Goal: Task Accomplishment & Management: Use online tool/utility

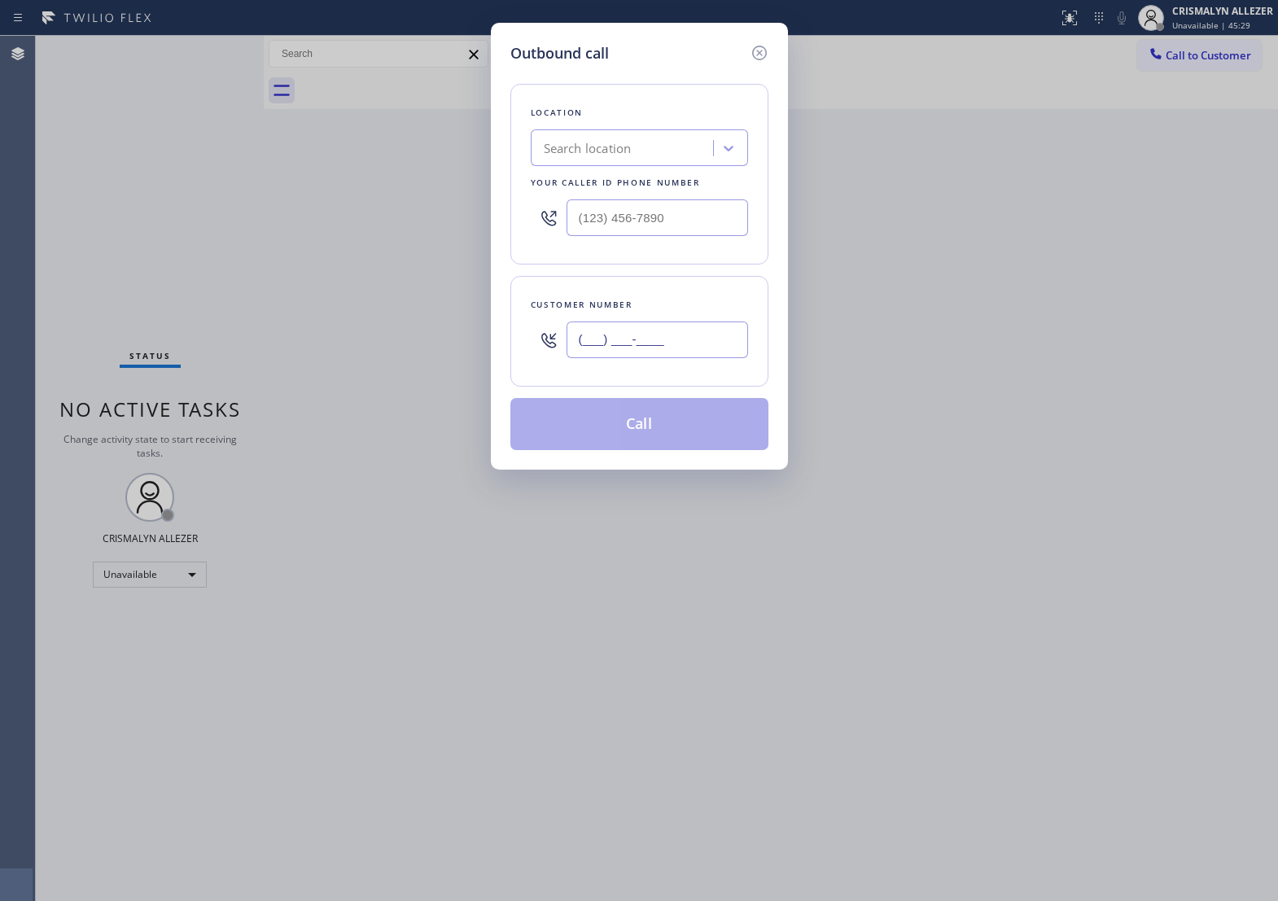
click at [721, 358] on input "(___) ___-____" at bounding box center [658, 340] width 182 height 37
paste input "714) 470-1113"
type input "(714) 470-1113"
click at [619, 158] on div "Search location" at bounding box center [588, 148] width 88 height 19
type input "5 star appliance re"
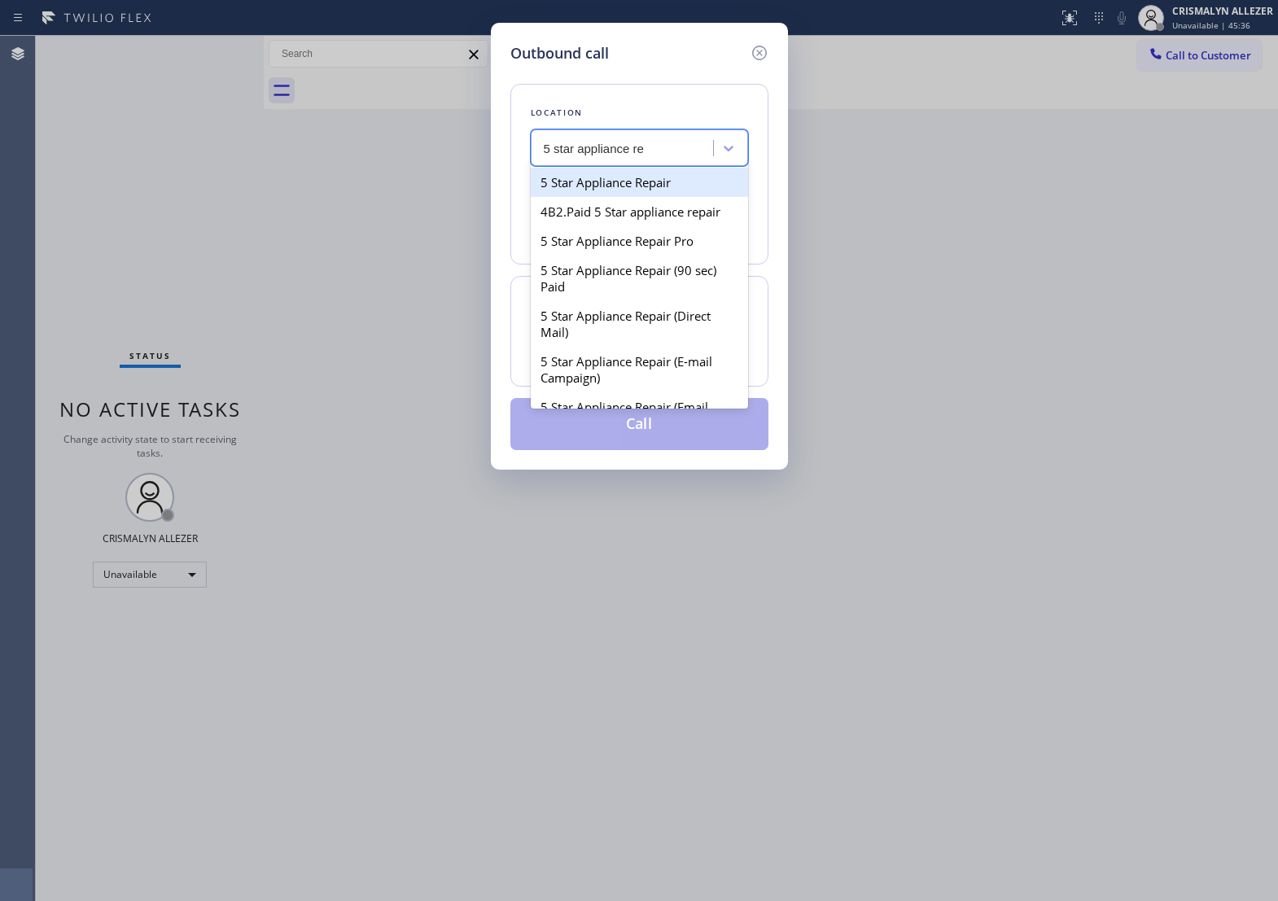
click at [643, 197] on div "5 Star Appliance Repair" at bounding box center [639, 182] width 217 height 29
type input "[PHONE_NUMBER]"
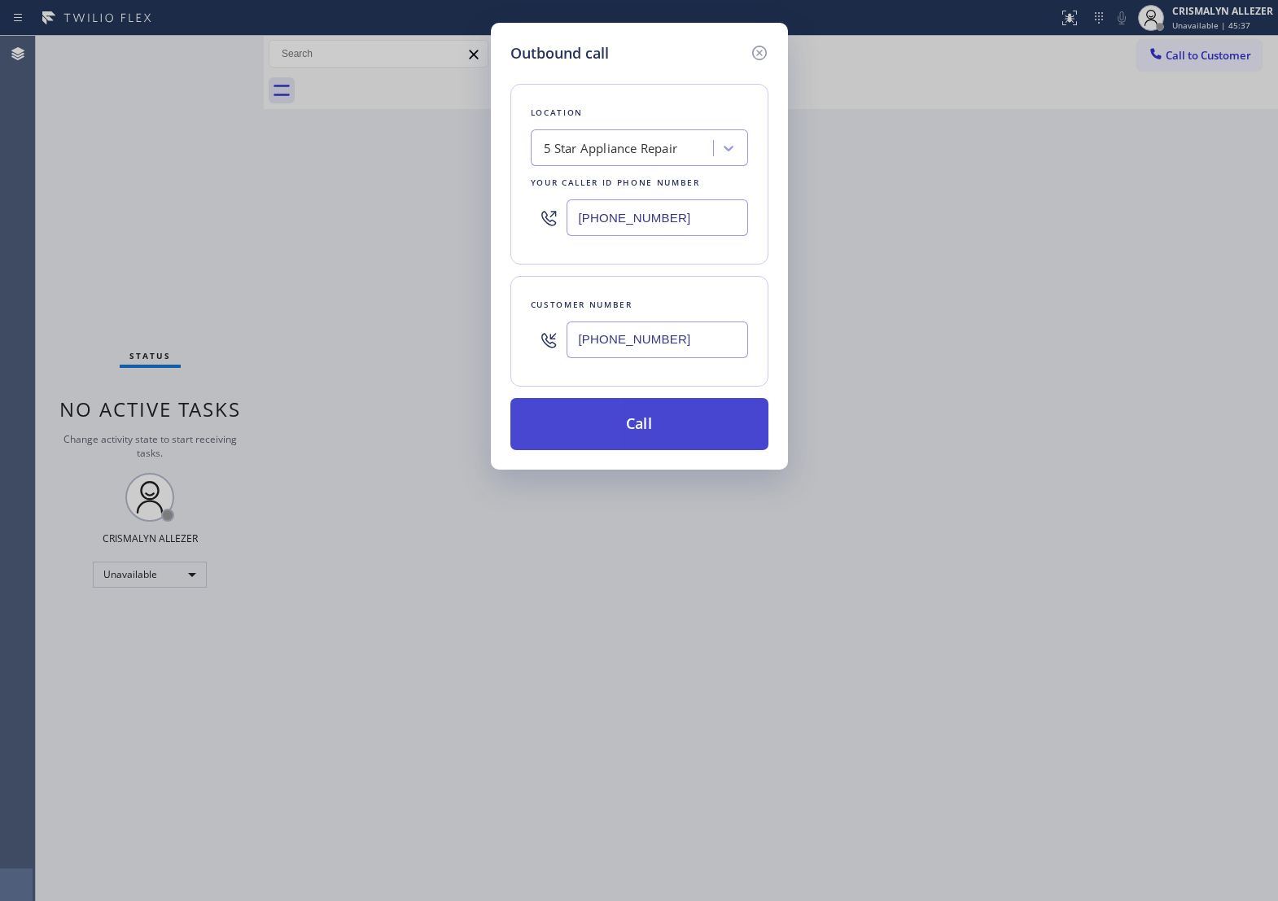
click at [635, 445] on button "Call" at bounding box center [640, 424] width 258 height 52
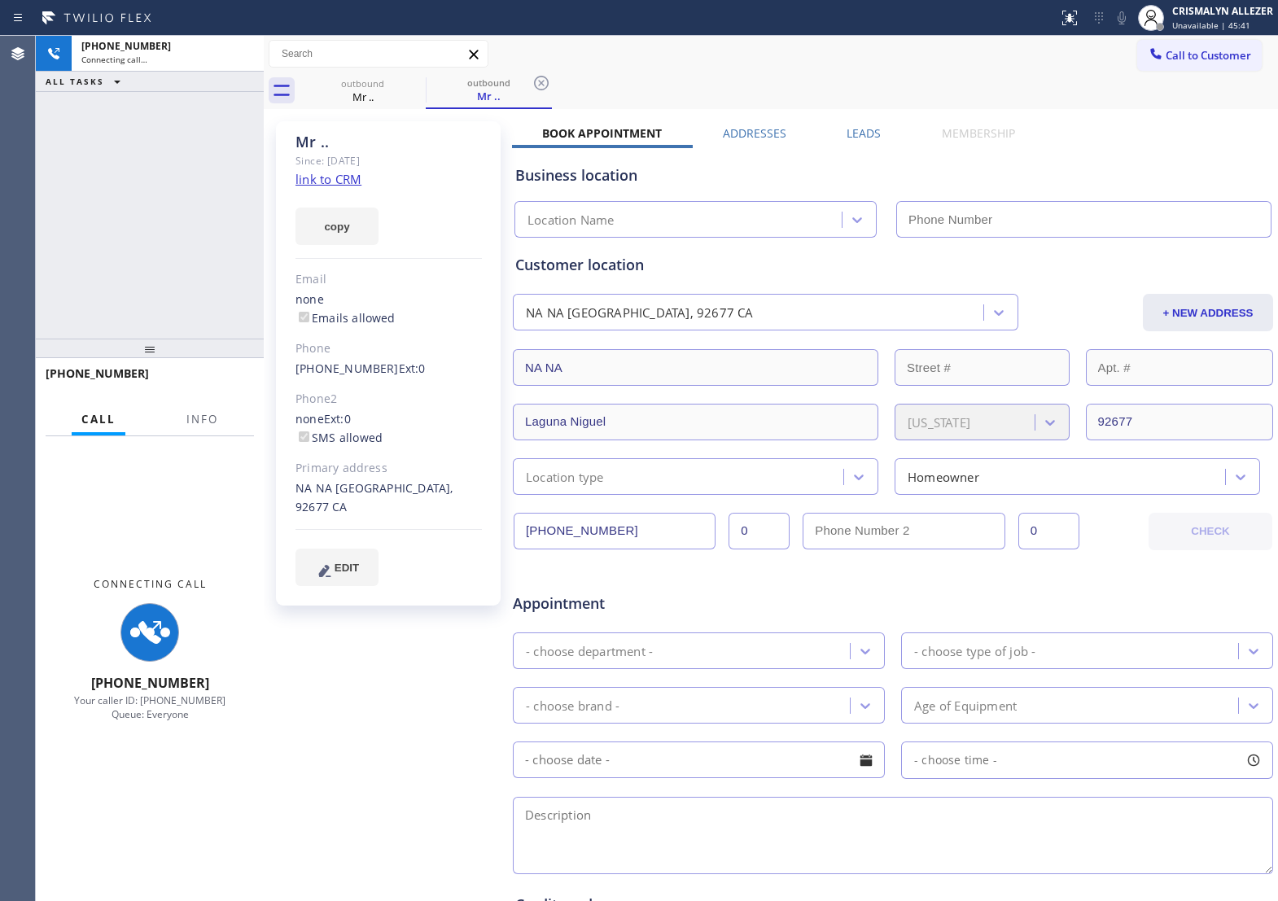
type input "[PHONE_NUMBER]"
click at [186, 417] on span "Info" at bounding box center [202, 419] width 32 height 15
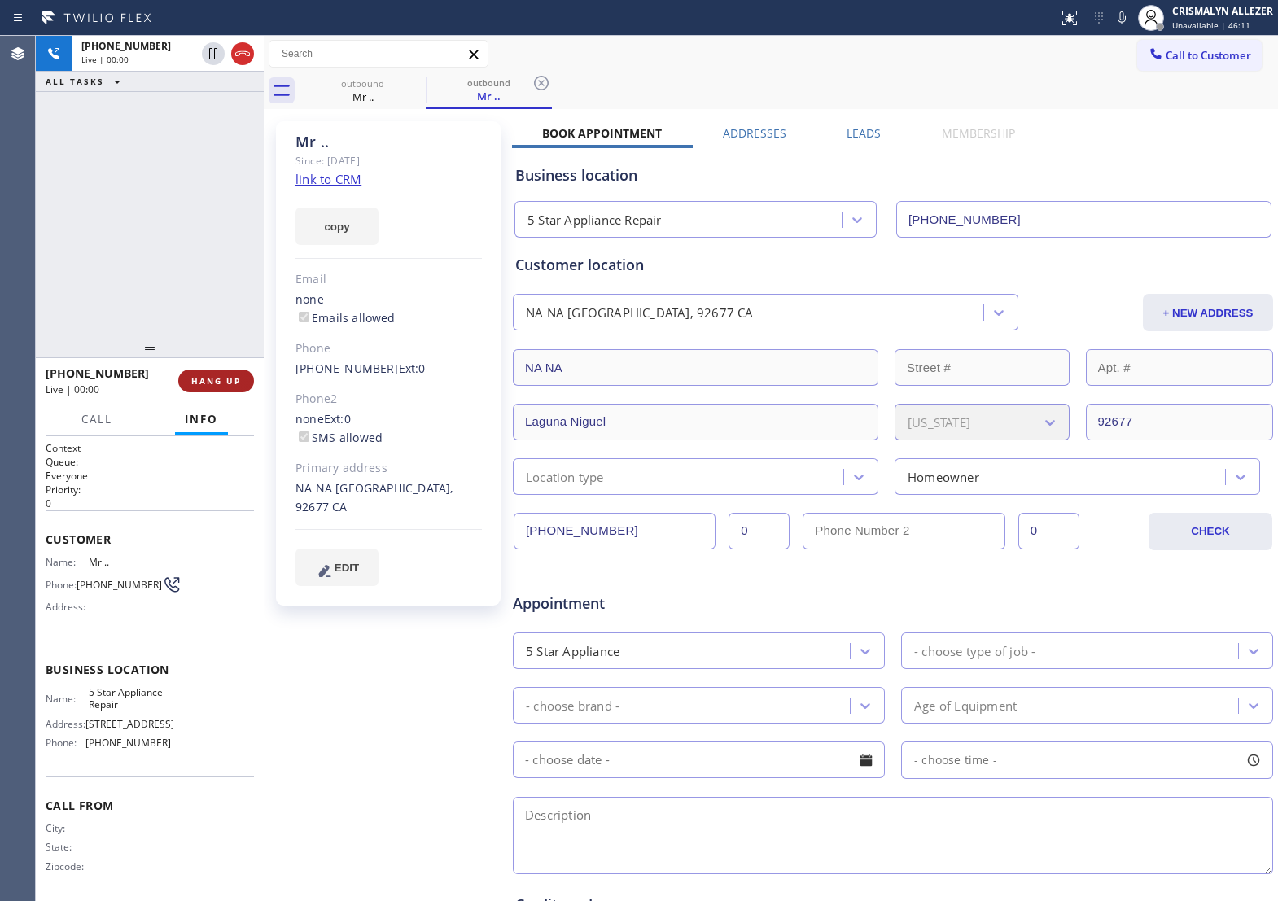
click at [221, 388] on button "HANG UP" at bounding box center [216, 381] width 76 height 23
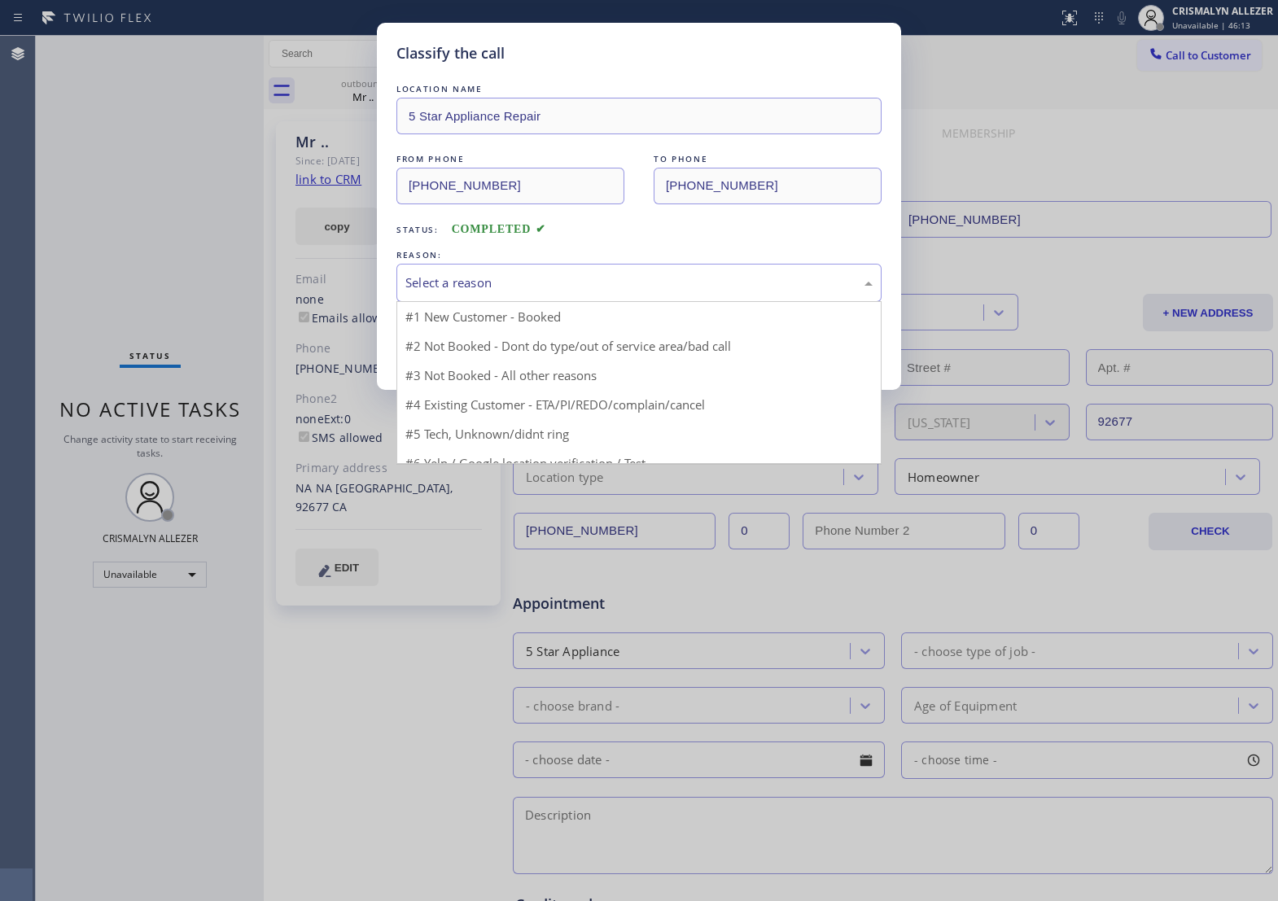
click at [605, 292] on div "Select a reason" at bounding box center [639, 283] width 467 height 19
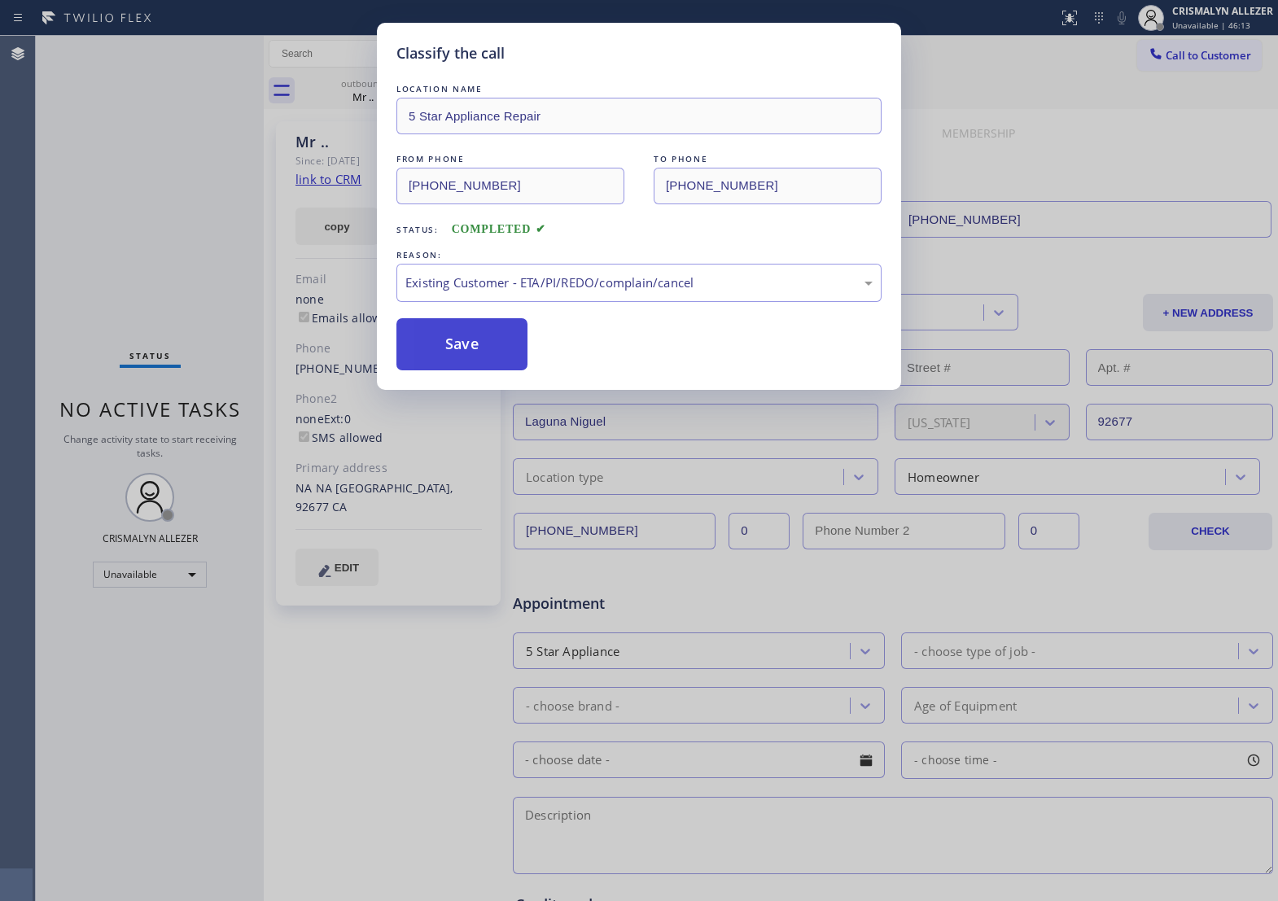
click at [472, 371] on button "Save" at bounding box center [462, 344] width 131 height 52
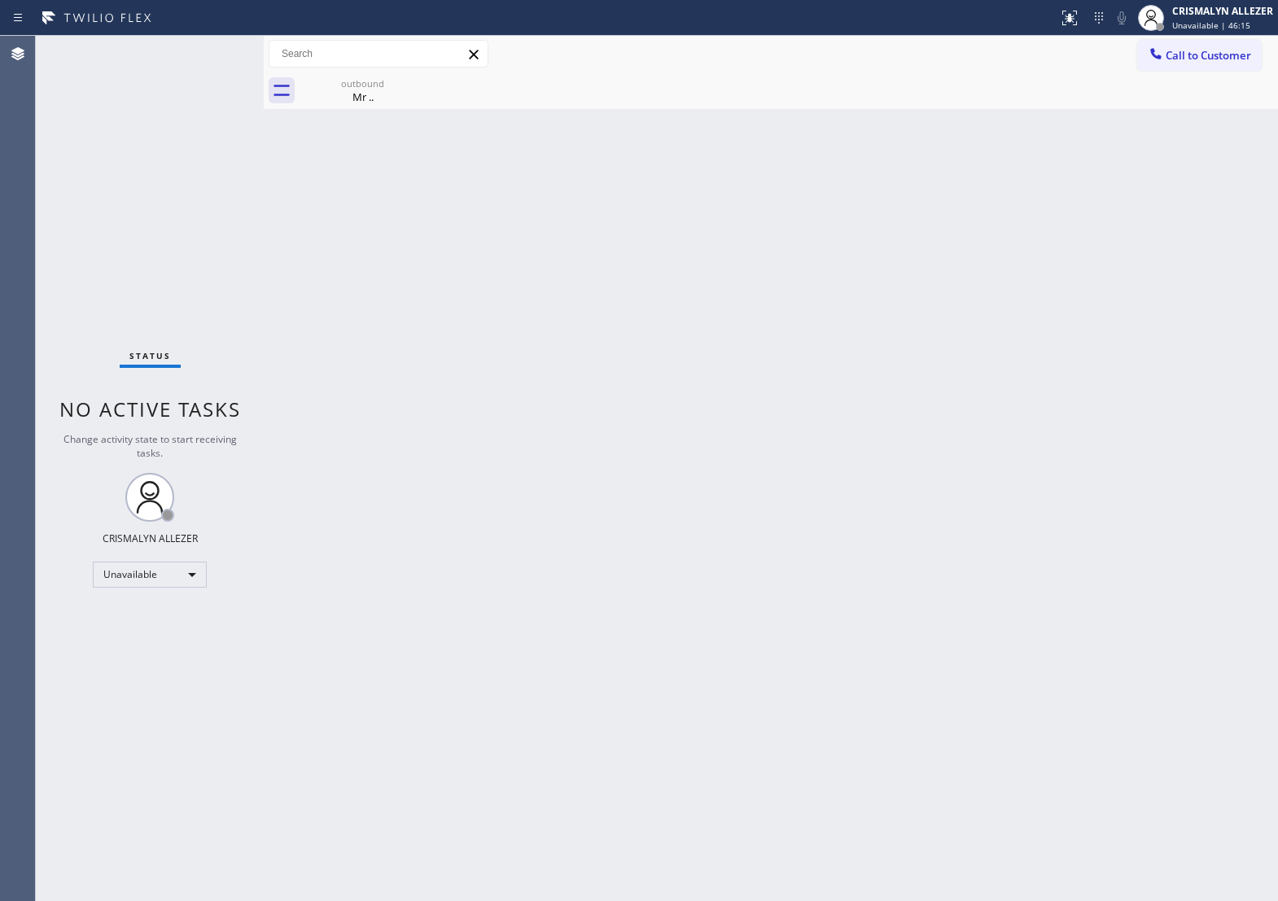
click at [375, 110] on div "Back to Dashboard Change Sender ID Customers Technicians Select a contact Outbo…" at bounding box center [771, 469] width 1015 height 866
click at [387, 95] on div "Mr .." at bounding box center [362, 97] width 123 height 15
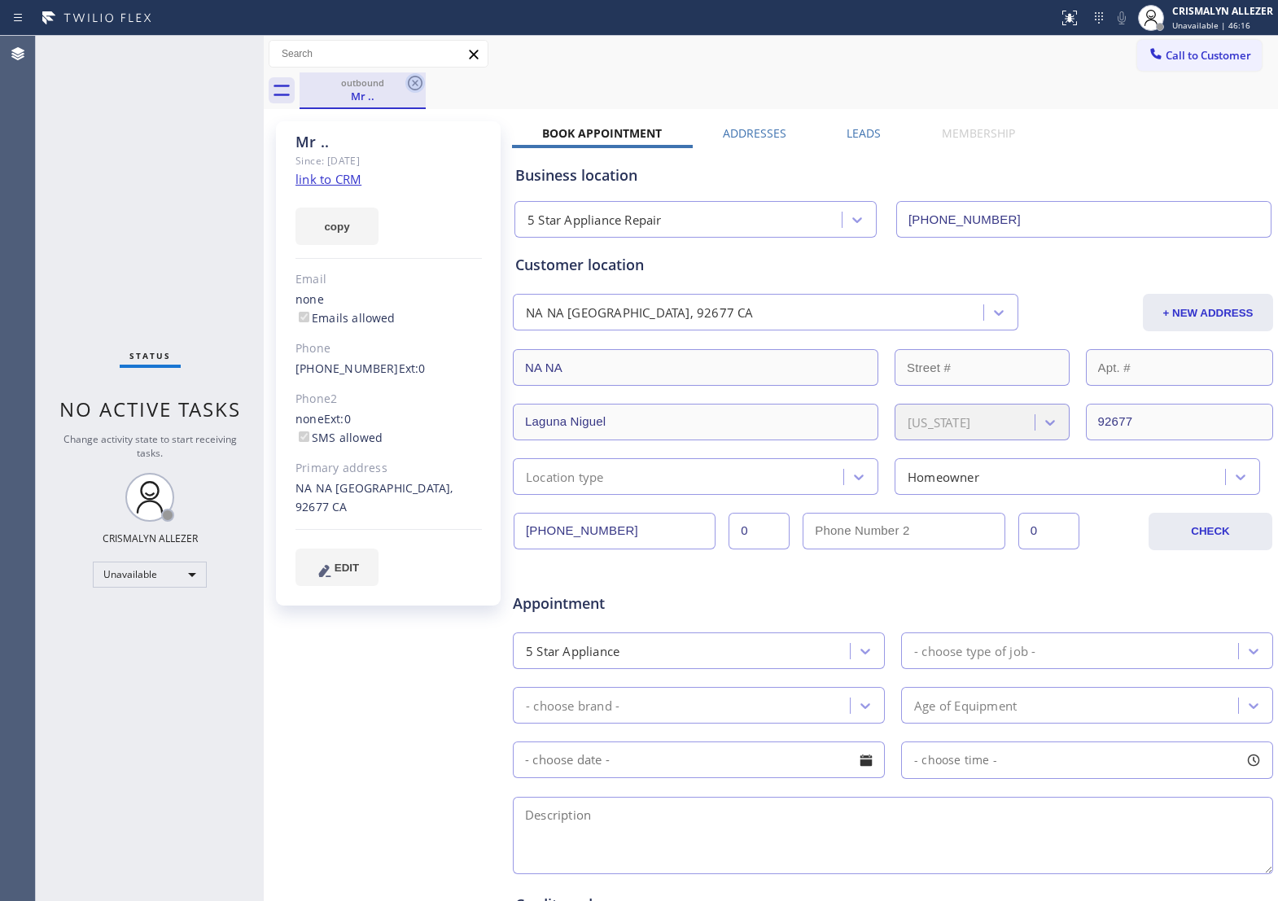
click at [409, 86] on icon at bounding box center [415, 83] width 15 height 15
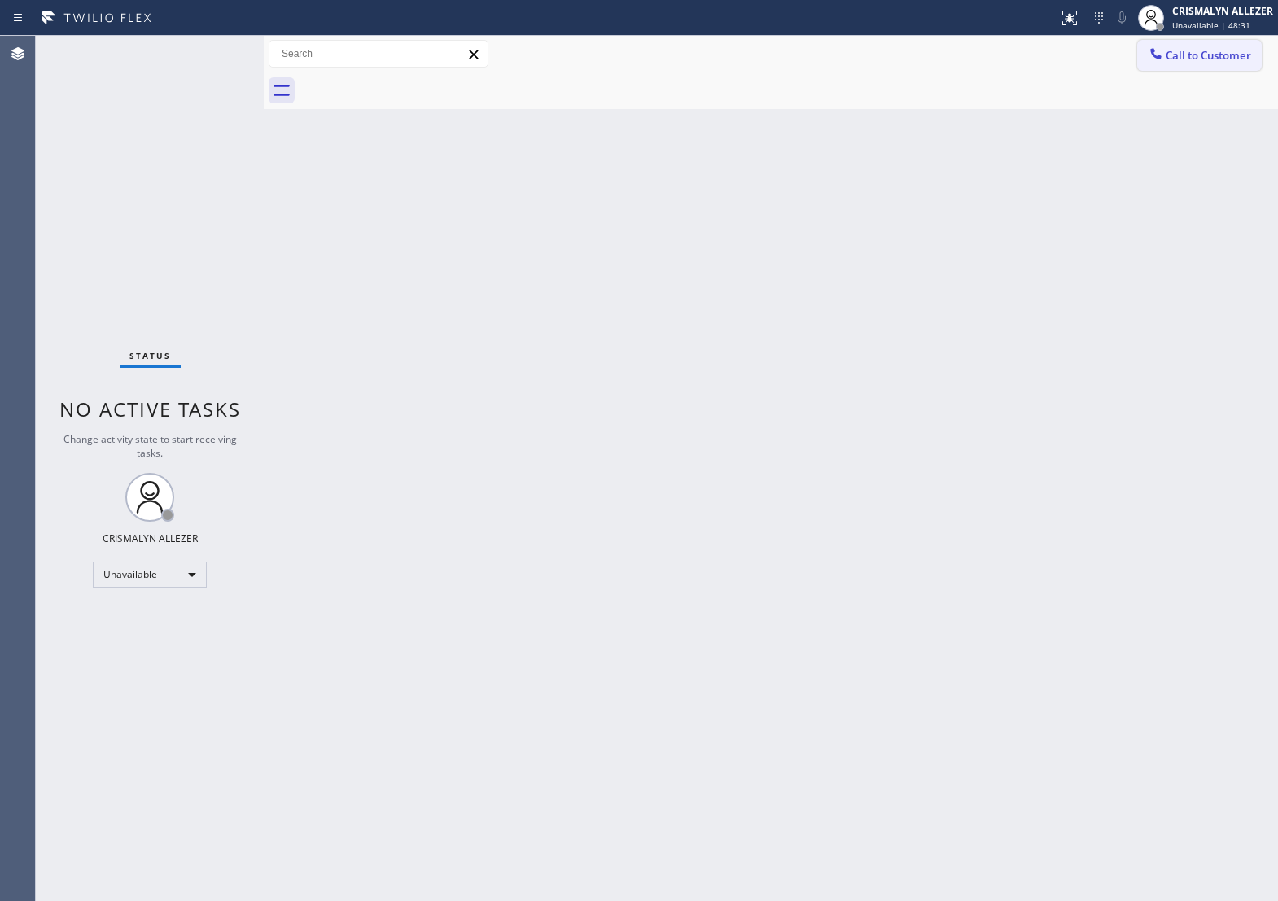
click at [1209, 61] on span "Call to Customer" at bounding box center [1209, 55] width 86 height 15
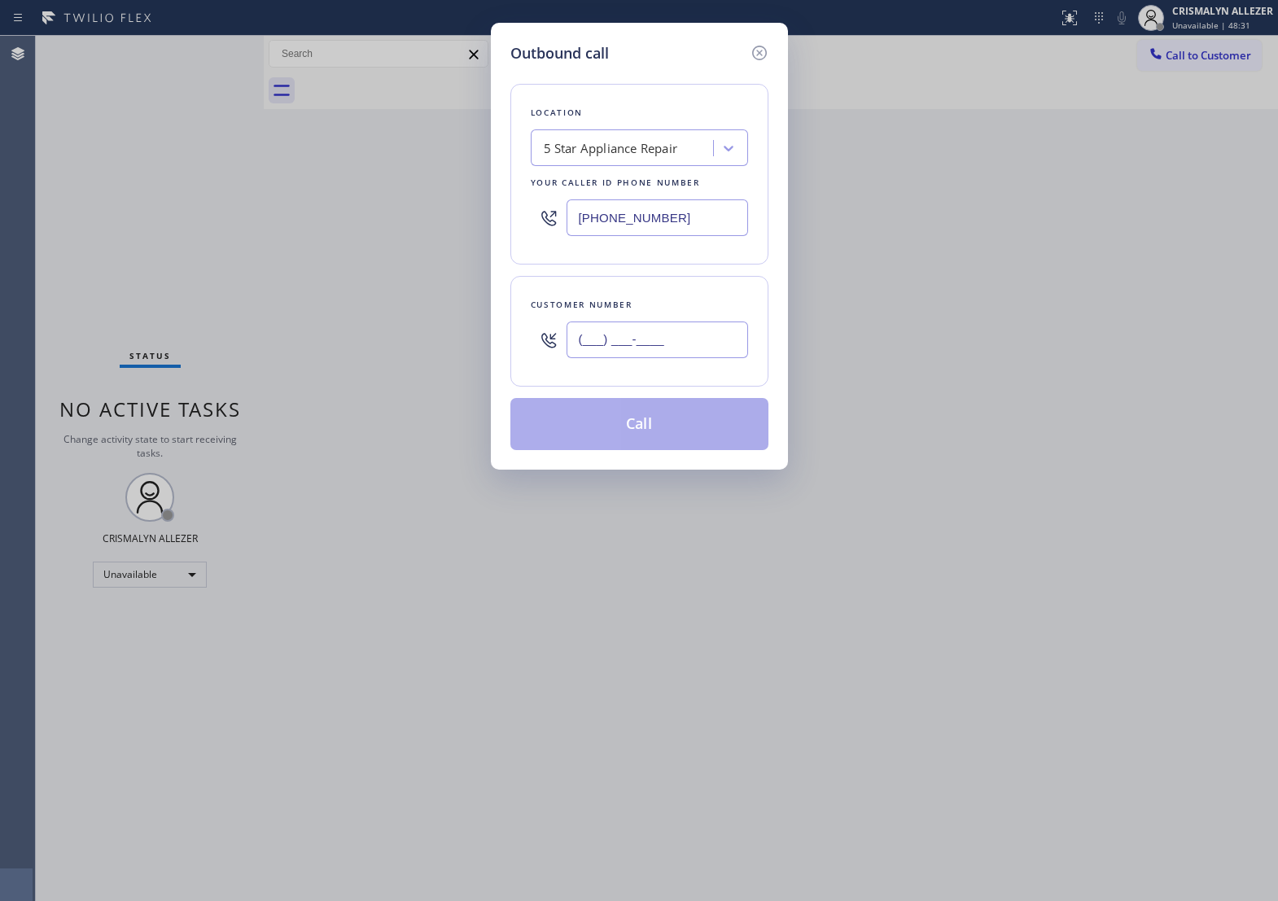
click at [664, 358] on input "(___) ___-____" at bounding box center [658, 340] width 182 height 37
paste input "415) 574-1405"
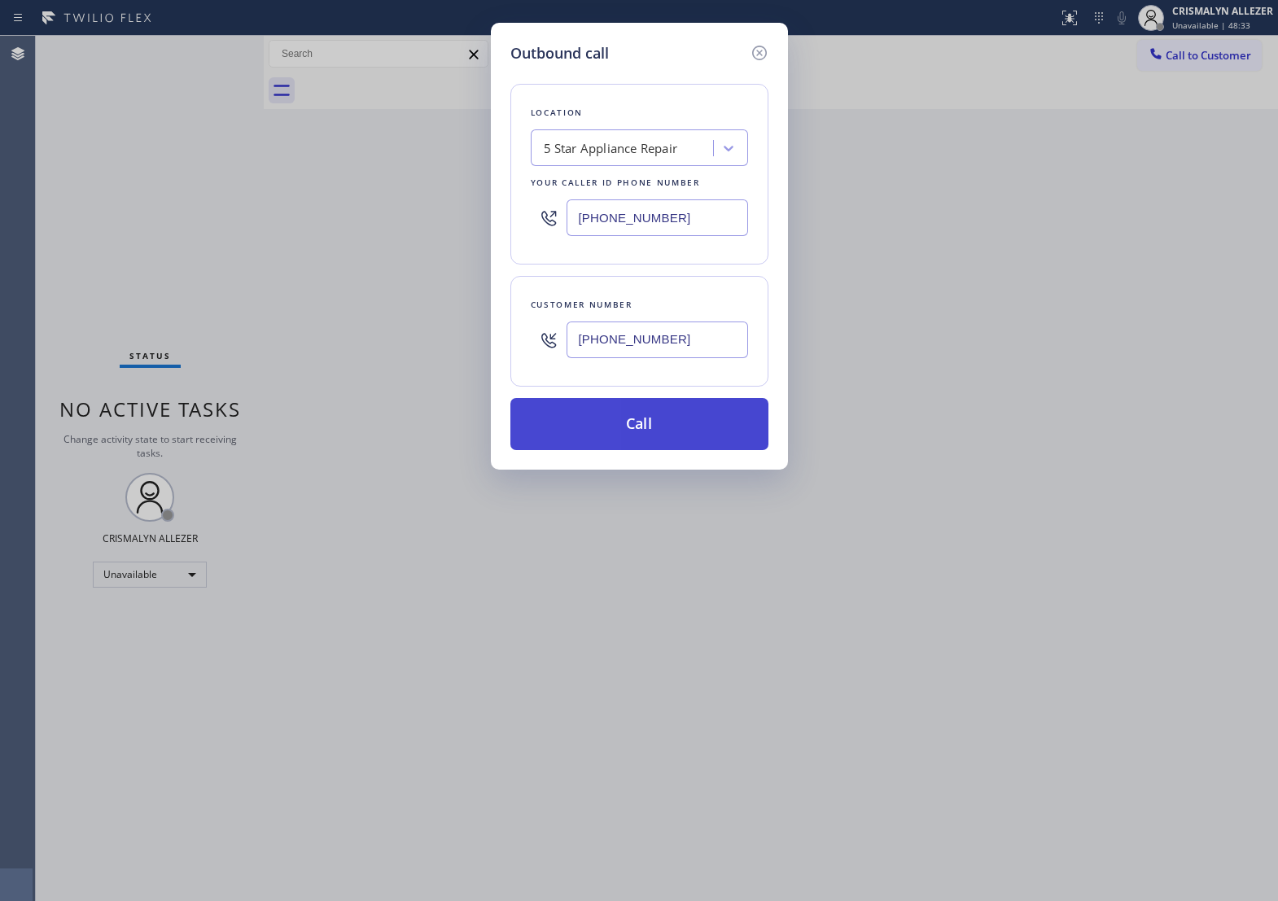
type input "(415) 574-1405"
click at [669, 450] on button "Call" at bounding box center [640, 424] width 258 height 52
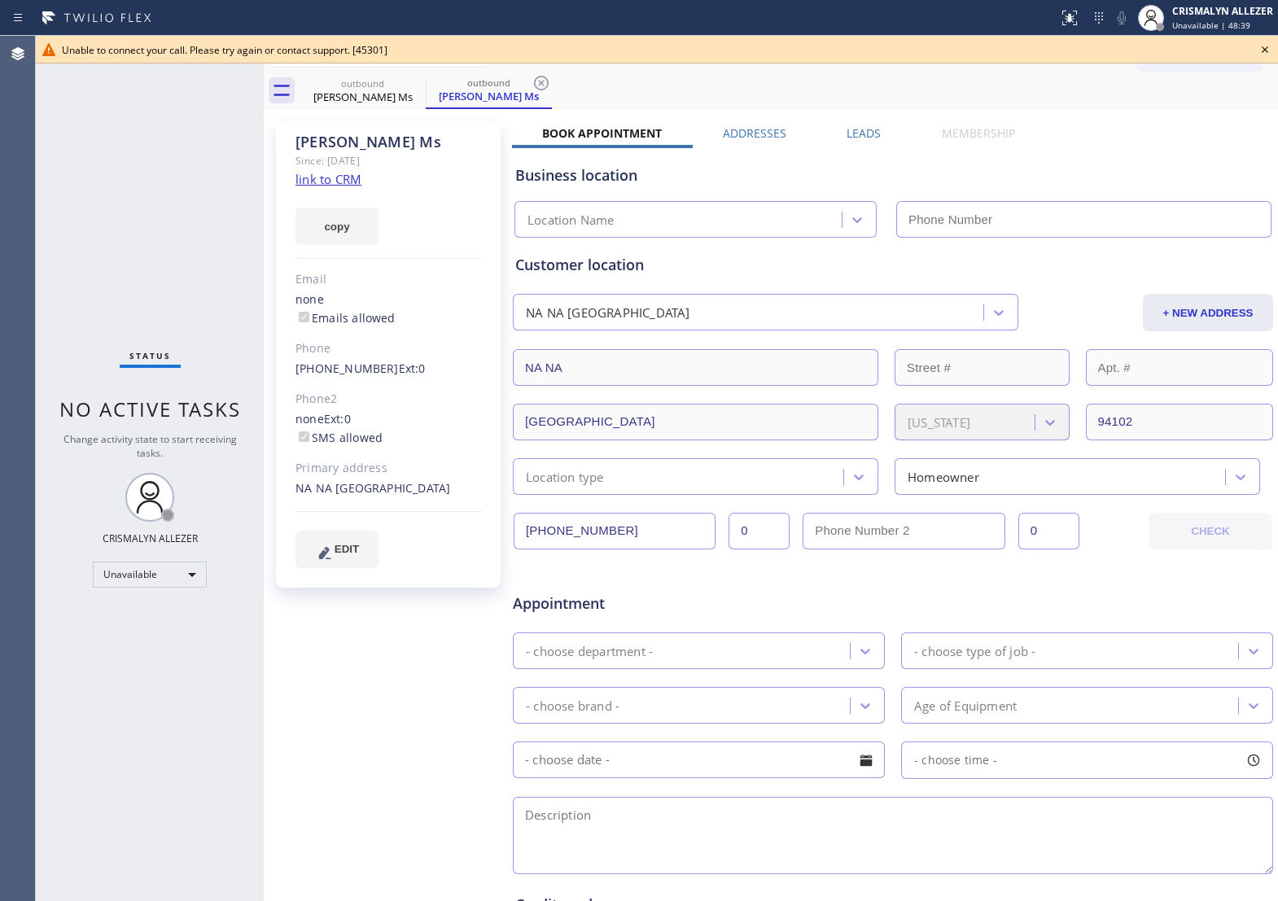
type input "[PHONE_NUMBER]"
click at [924, 178] on div "Business location" at bounding box center [893, 175] width 756 height 22
click at [1263, 50] on icon at bounding box center [1266, 50] width 20 height 20
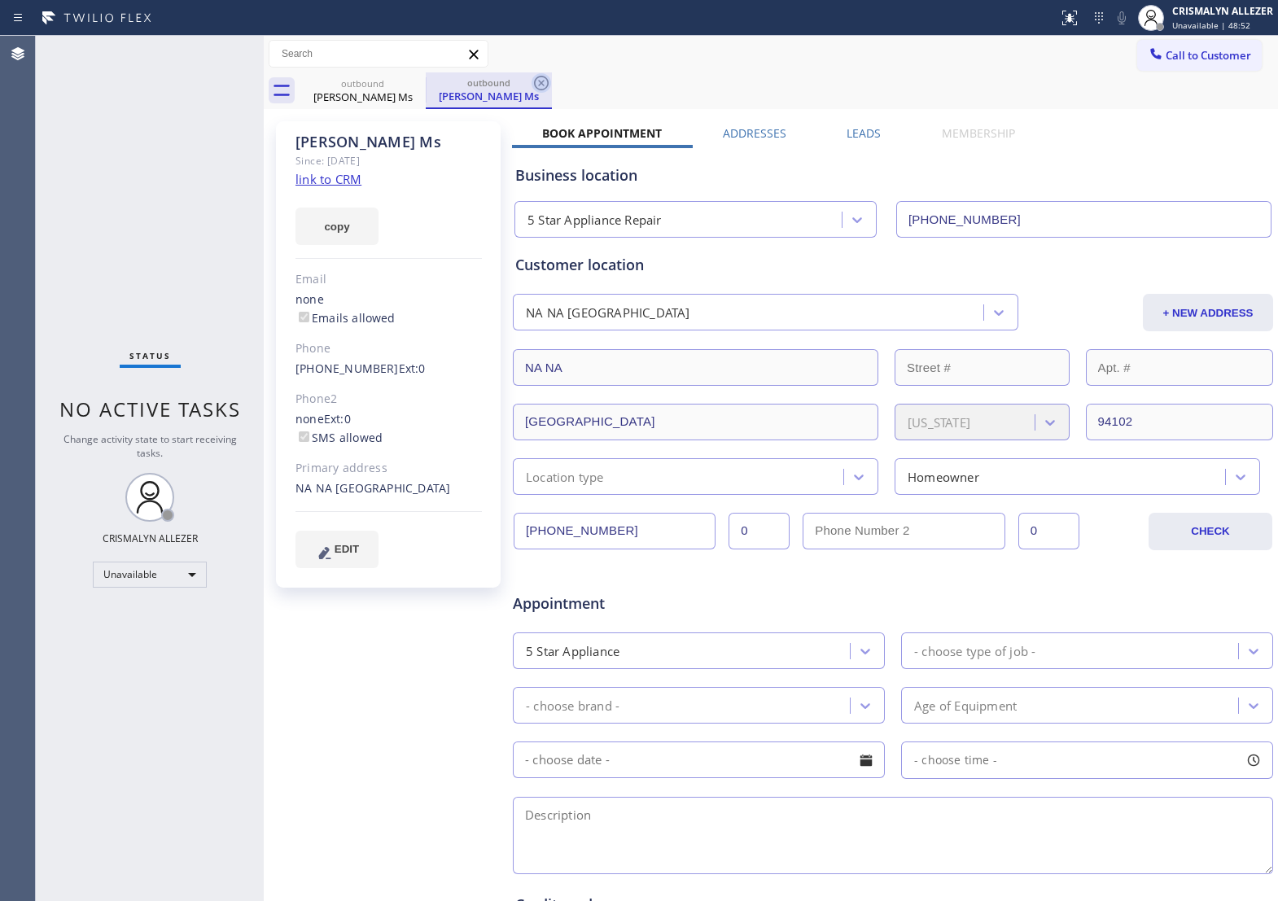
click at [544, 83] on icon at bounding box center [542, 83] width 20 height 20
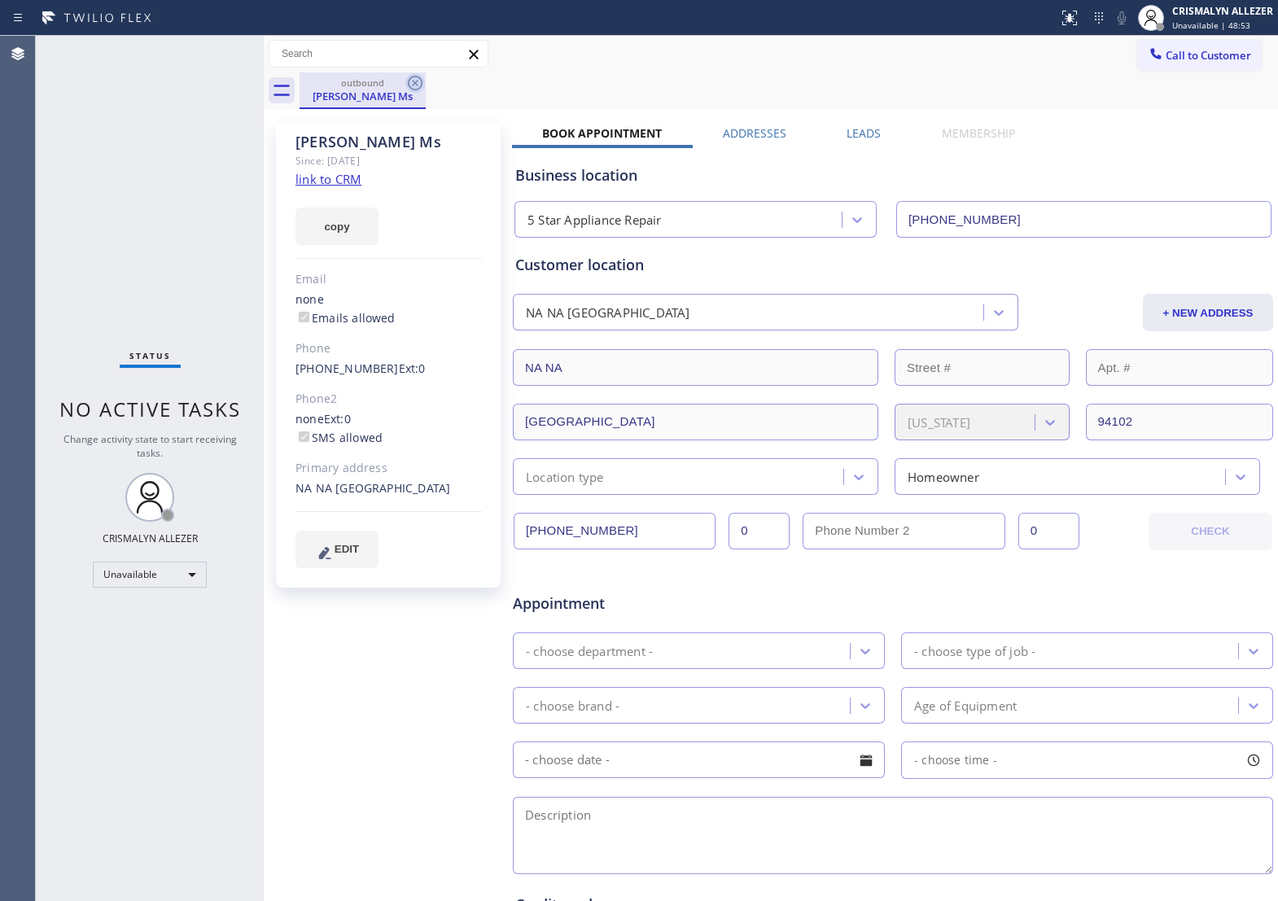
click at [411, 87] on icon at bounding box center [415, 83] width 15 height 15
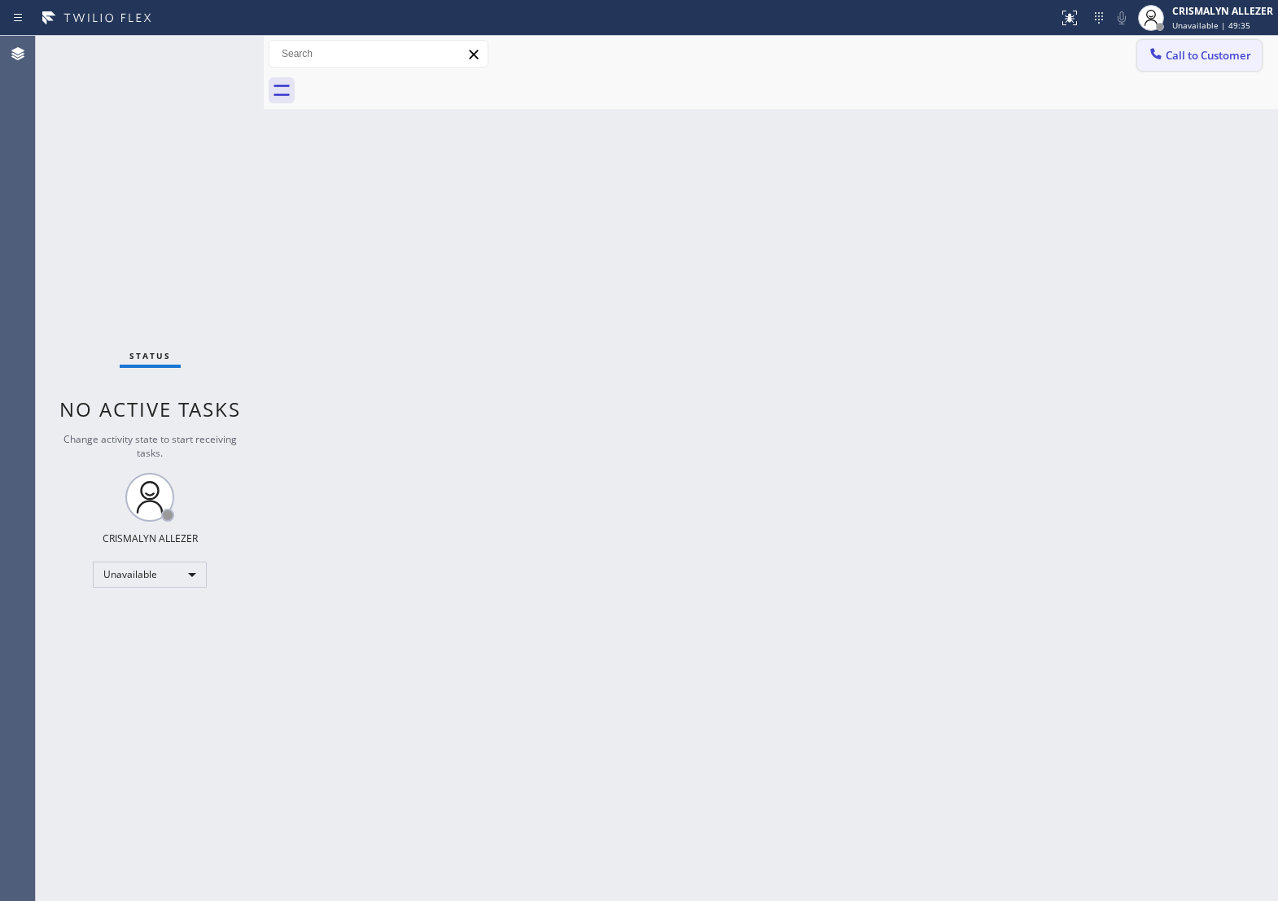
click at [1173, 65] on button "Call to Customer" at bounding box center [1200, 55] width 125 height 31
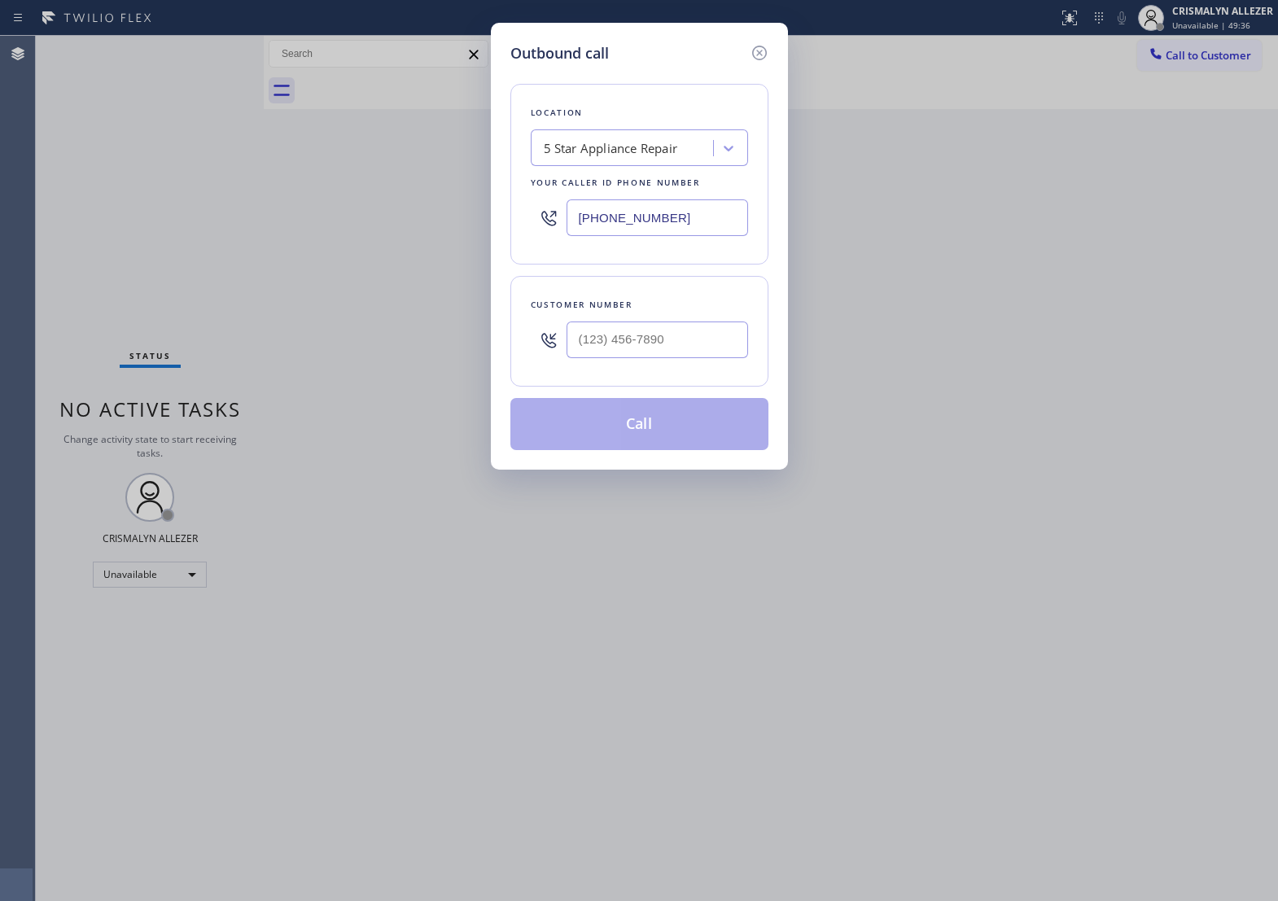
click at [718, 217] on input "[PHONE_NUMBER]" at bounding box center [658, 218] width 182 height 37
click at [695, 358] on input "(___) ___-____" at bounding box center [658, 340] width 182 height 37
paste input "714) 786-1027"
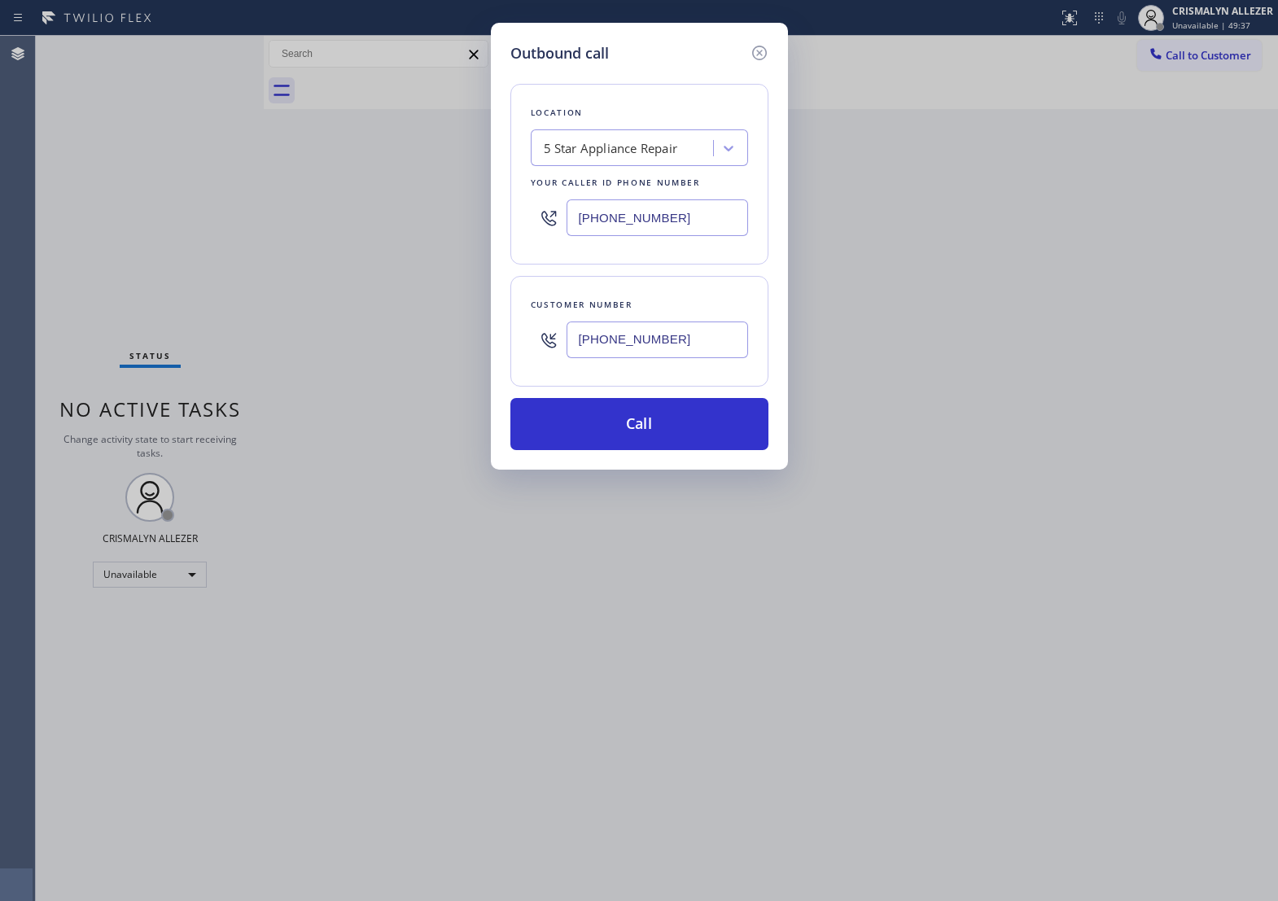
type input "(714) 786-1027"
drag, startPoint x: 709, startPoint y: 226, endPoint x: 300, endPoint y: 244, distance: 410.0
click at [300, 244] on div "Outbound call Location 5 Star Appliance Repair Your caller id phone number (855…" at bounding box center [639, 450] width 1278 height 901
paste input "714) 786-1027"
type input "(714) 786-1027"
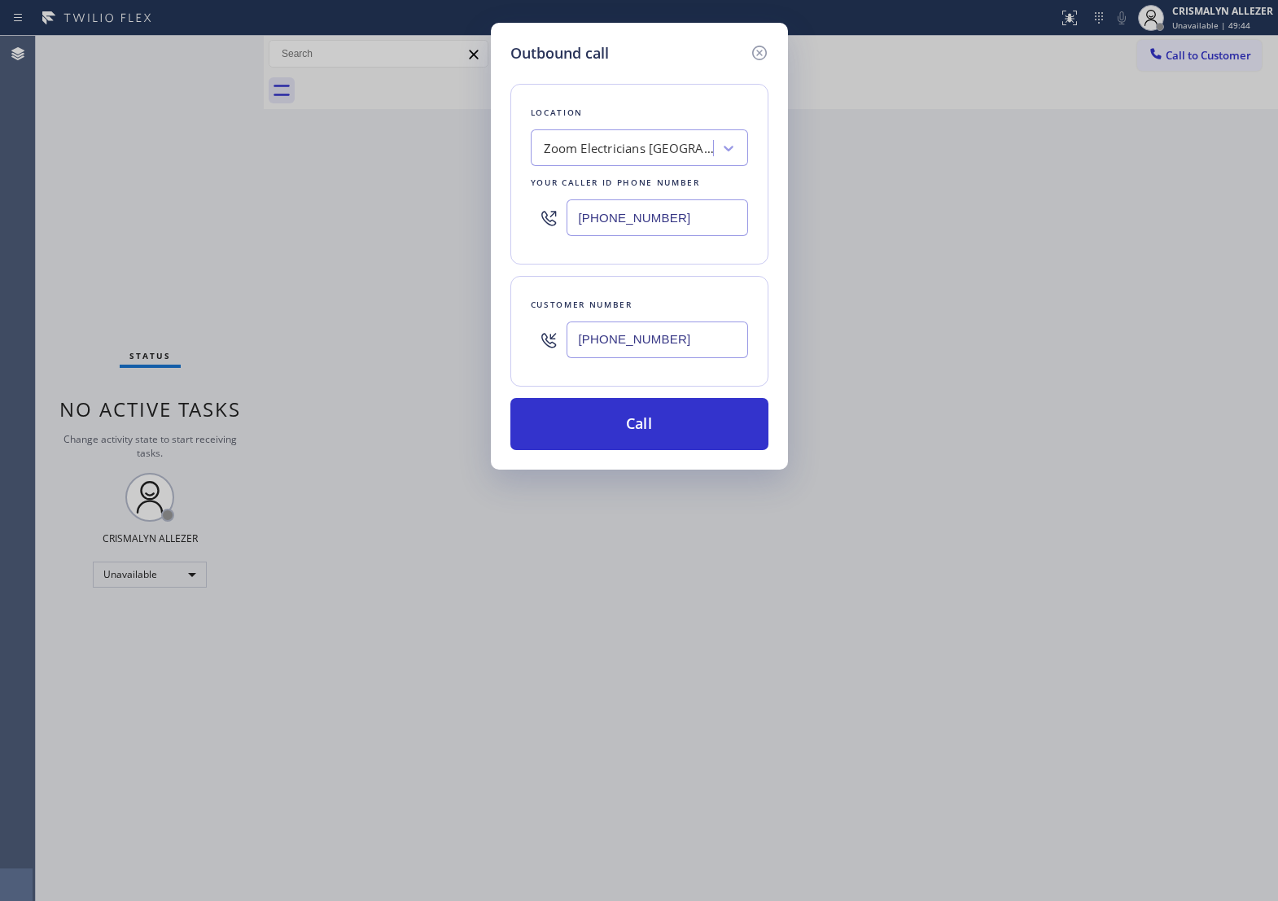
drag, startPoint x: 493, startPoint y: 362, endPoint x: 244, endPoint y: 362, distance: 249.2
click at [243, 365] on div "Outbound call Location Zoom Electricians Santa Ana Your caller id phone number …" at bounding box center [639, 450] width 1278 height 901
paste input "336-6061"
type input "(714) 336-6061"
click at [652, 450] on button "Call" at bounding box center [640, 424] width 258 height 52
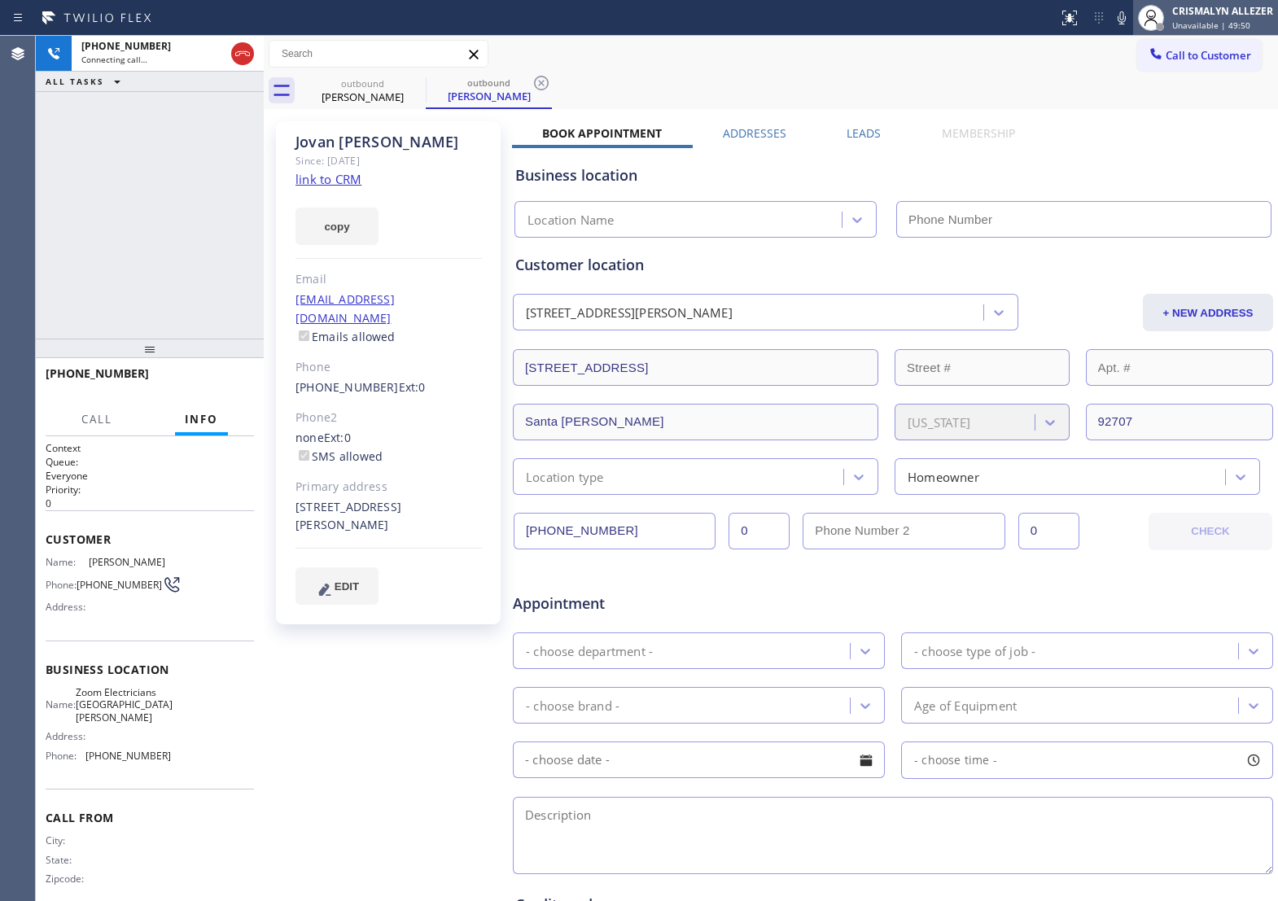
type input "(714) 786-1027"
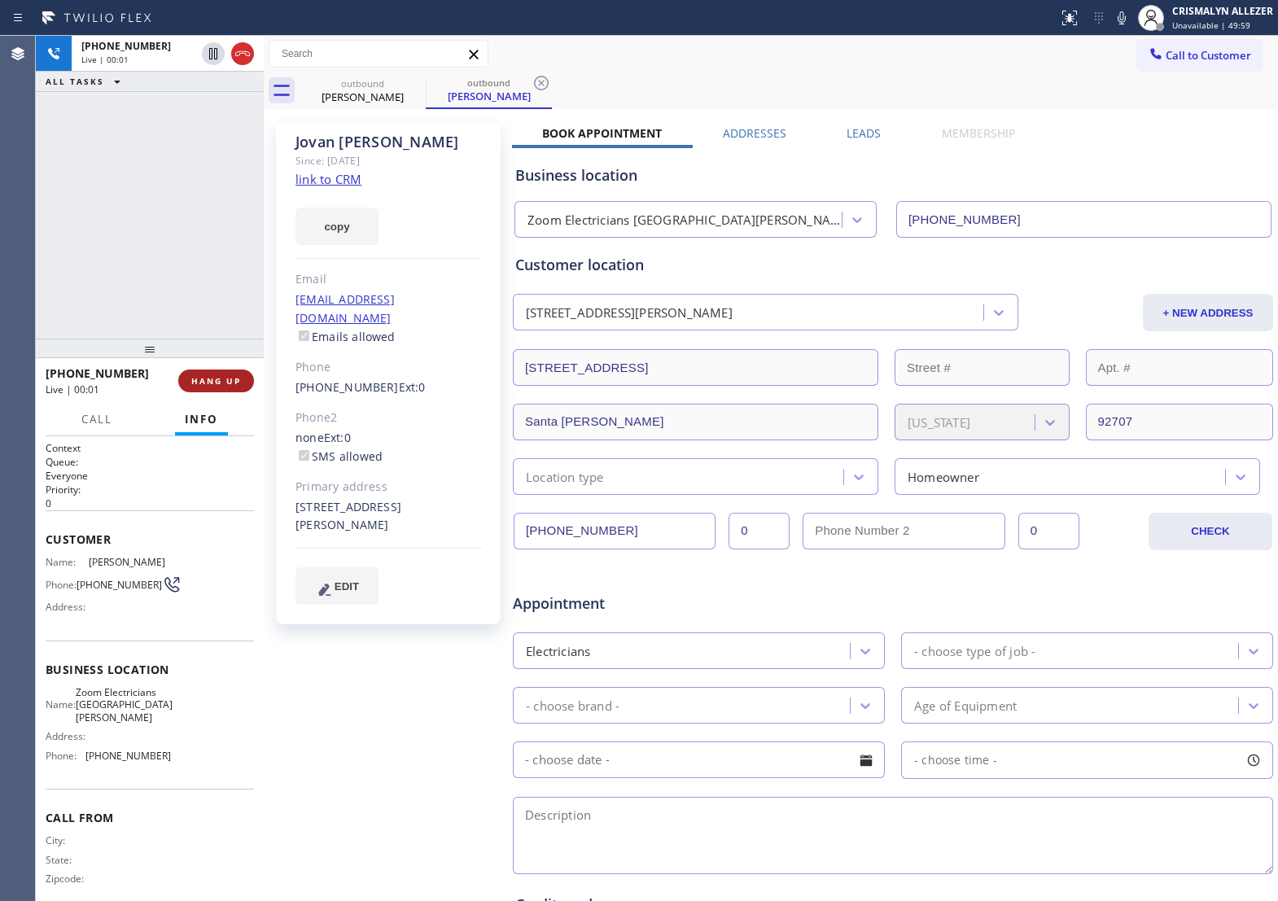
click at [198, 387] on span "HANG UP" at bounding box center [216, 380] width 50 height 11
click at [198, 387] on span "COMPLETE" at bounding box center [213, 380] width 56 height 11
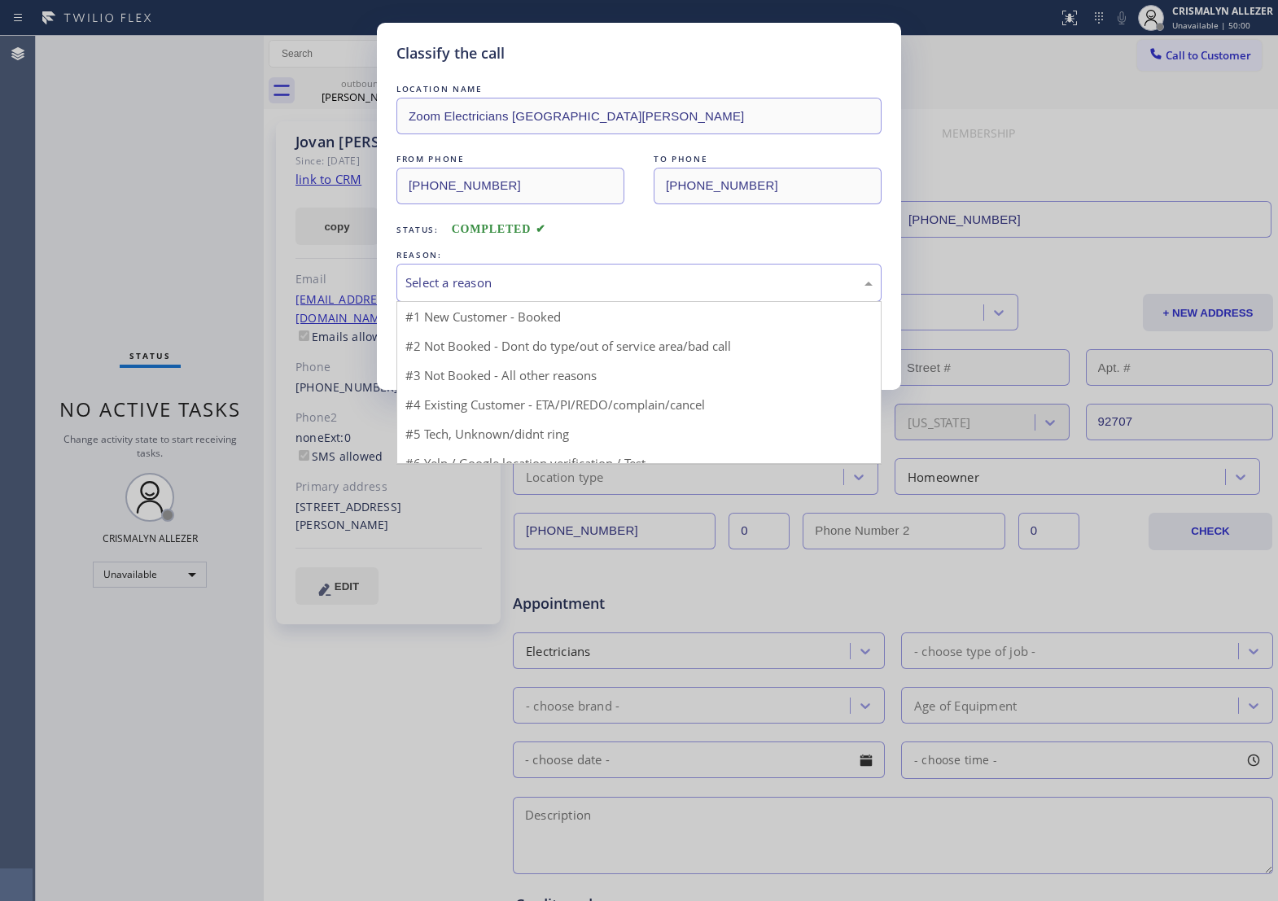
click at [621, 292] on div "Select a reason" at bounding box center [639, 283] width 467 height 19
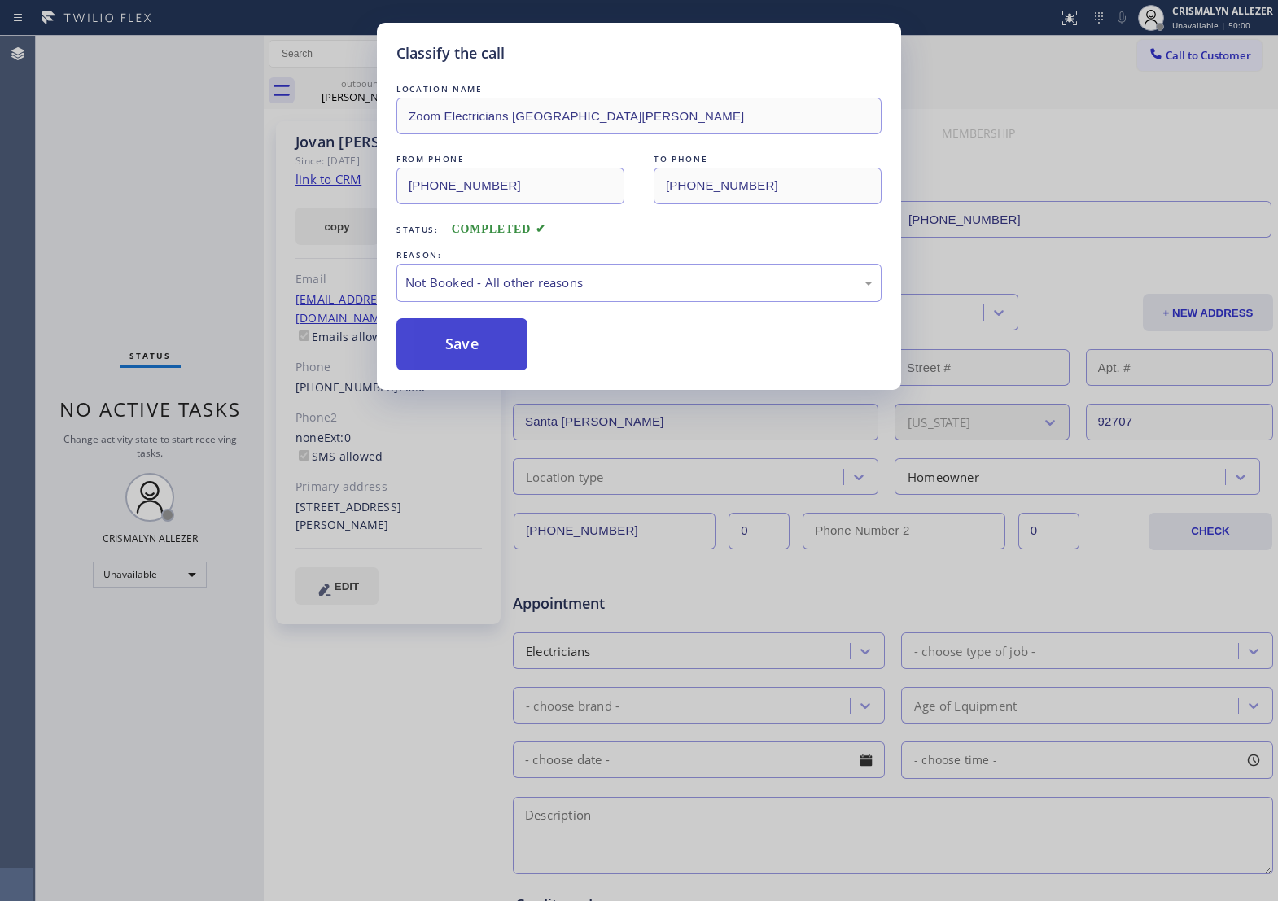
click at [478, 363] on button "Save" at bounding box center [462, 344] width 131 height 52
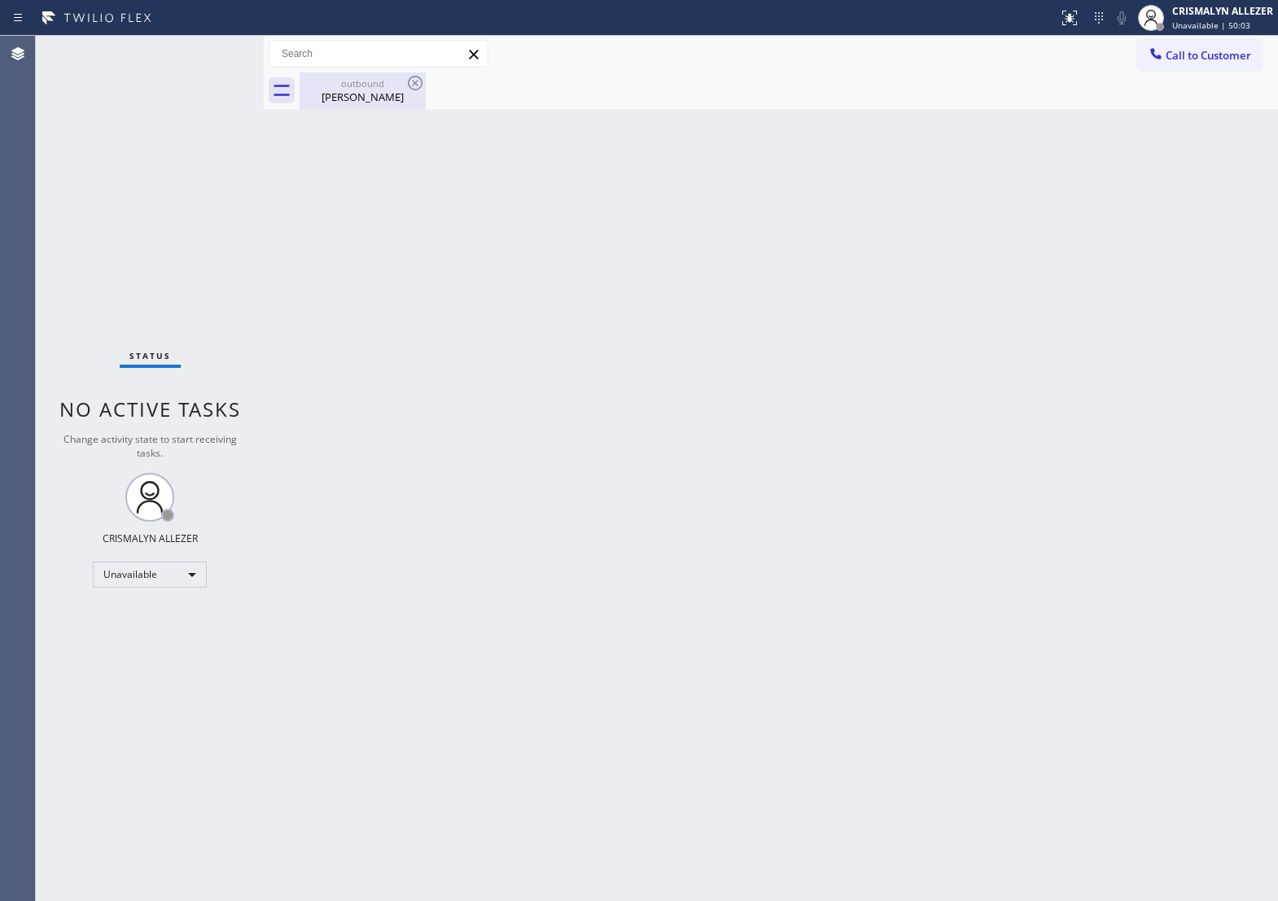
click at [359, 87] on div "outbound" at bounding box center [362, 83] width 123 height 12
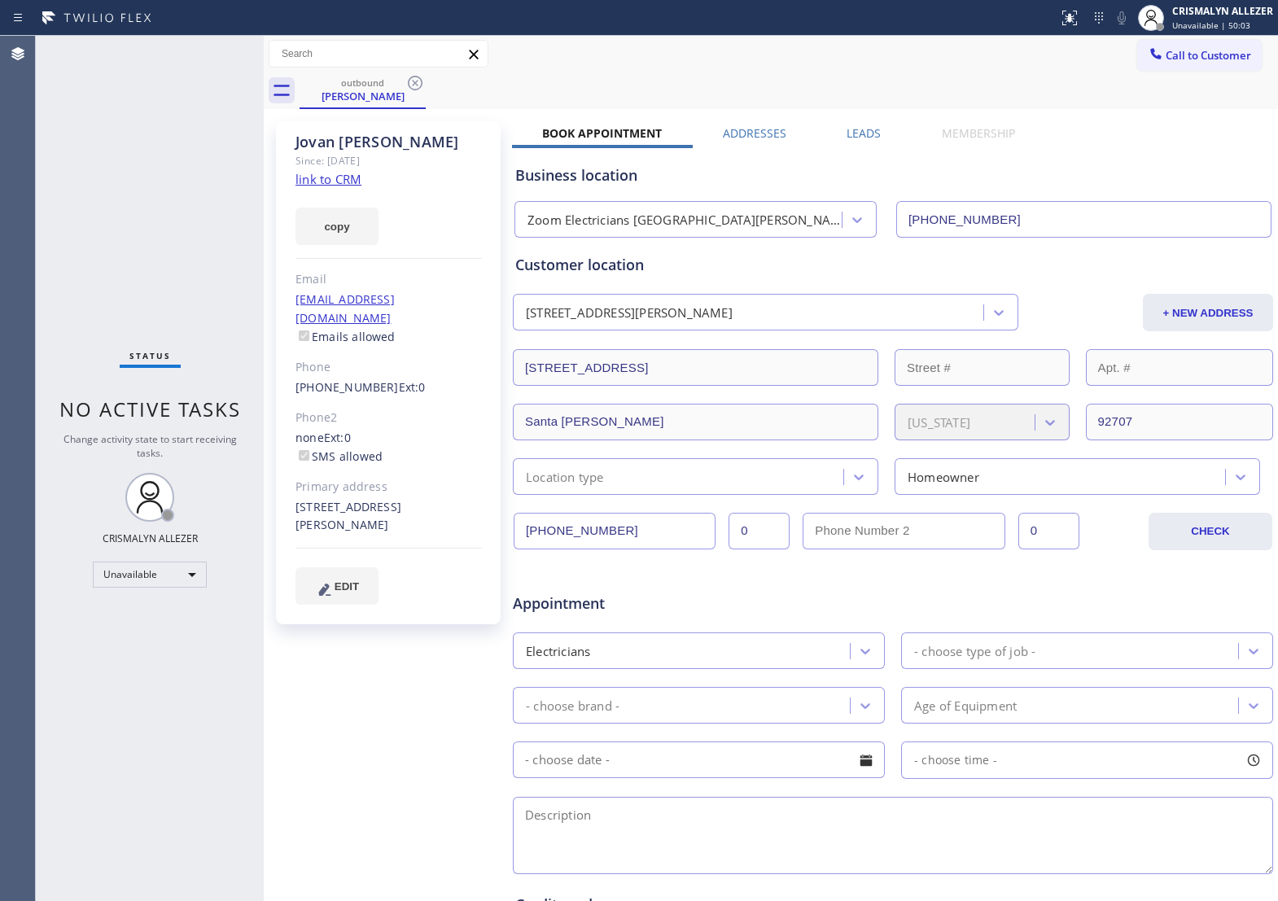
click at [867, 132] on label "Leads" at bounding box center [864, 132] width 34 height 15
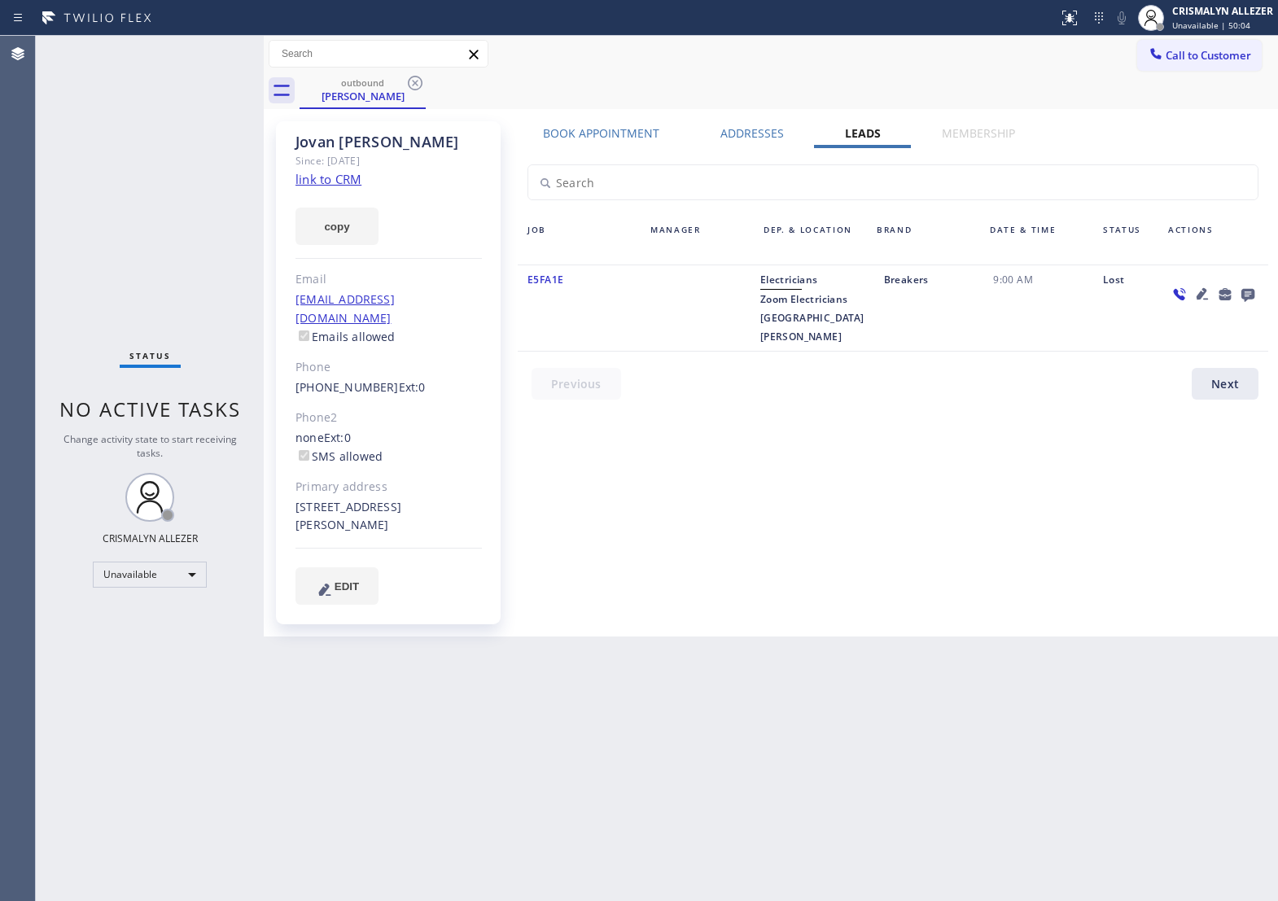
click at [1247, 299] on icon at bounding box center [1248, 295] width 13 height 13
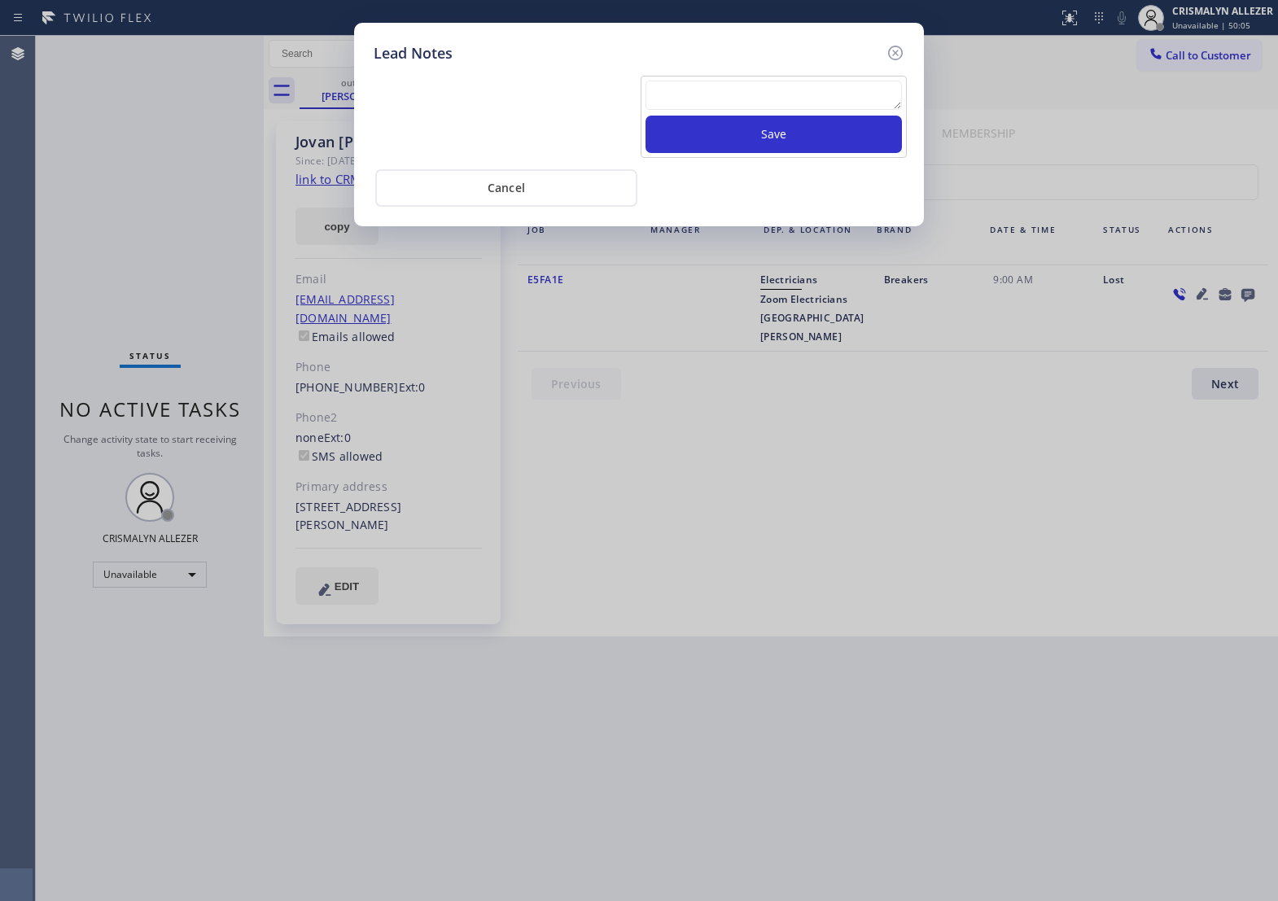
click at [699, 107] on textarea at bounding box center [774, 95] width 257 height 29
click at [726, 108] on textarea "To enrich screen reader interactions, please activate Accessibility in Grammarl…" at bounding box center [774, 95] width 257 height 29
paste textarea "no answer | pls xfer if cx calls back"
type textarea "no answer | pls xfer if cx calls back"
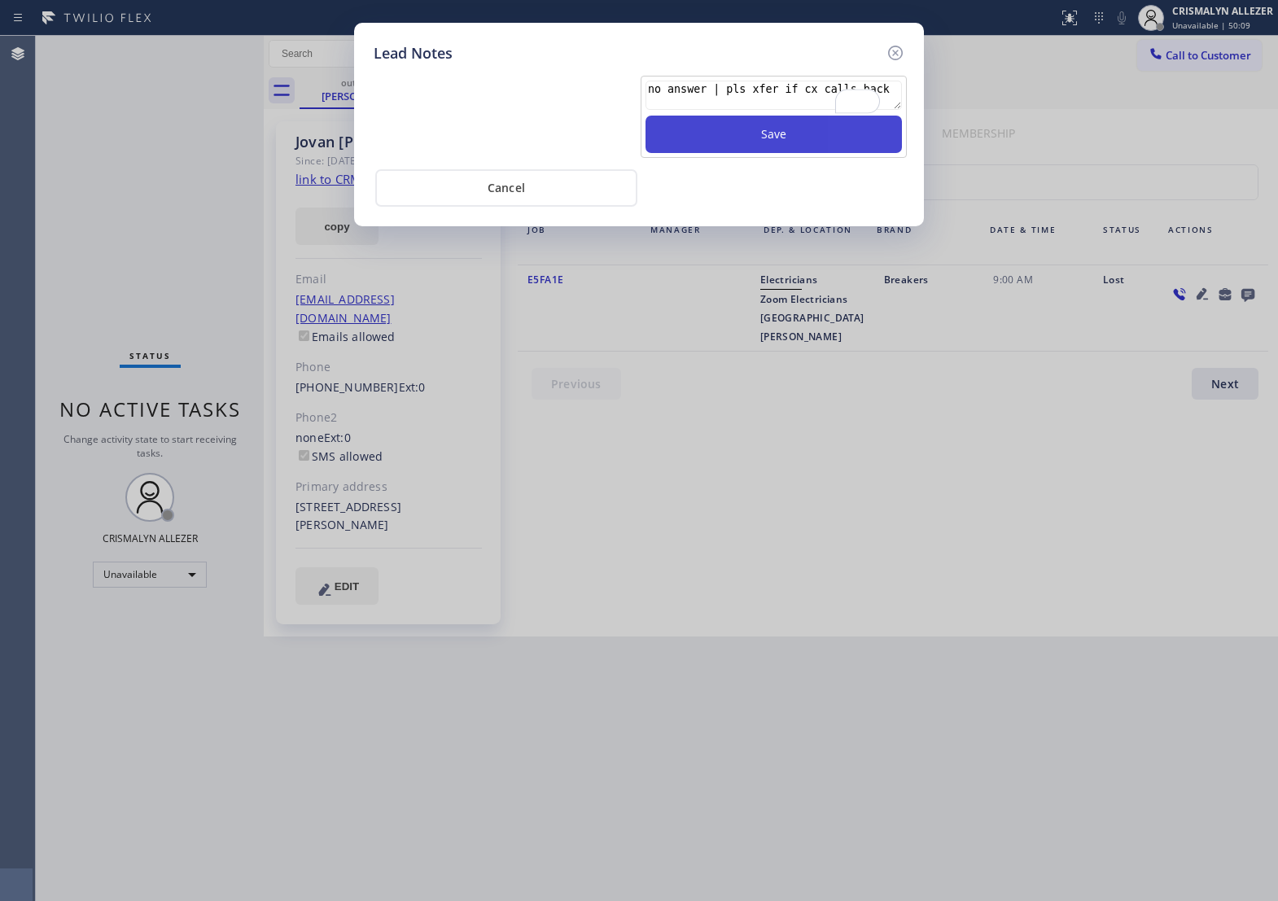
click at [761, 153] on button "Save" at bounding box center [774, 134] width 257 height 37
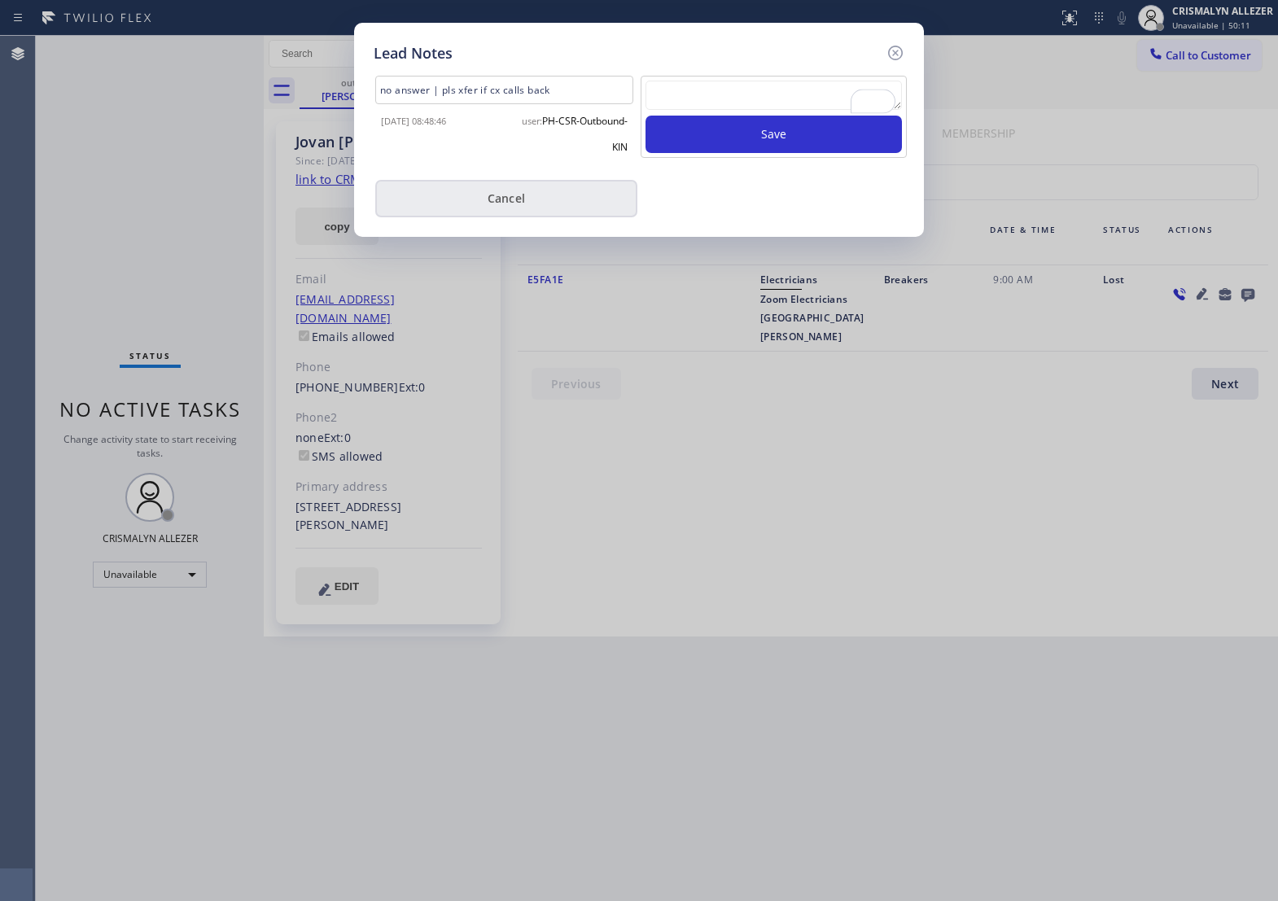
click at [489, 214] on button "Cancel" at bounding box center [506, 198] width 262 height 37
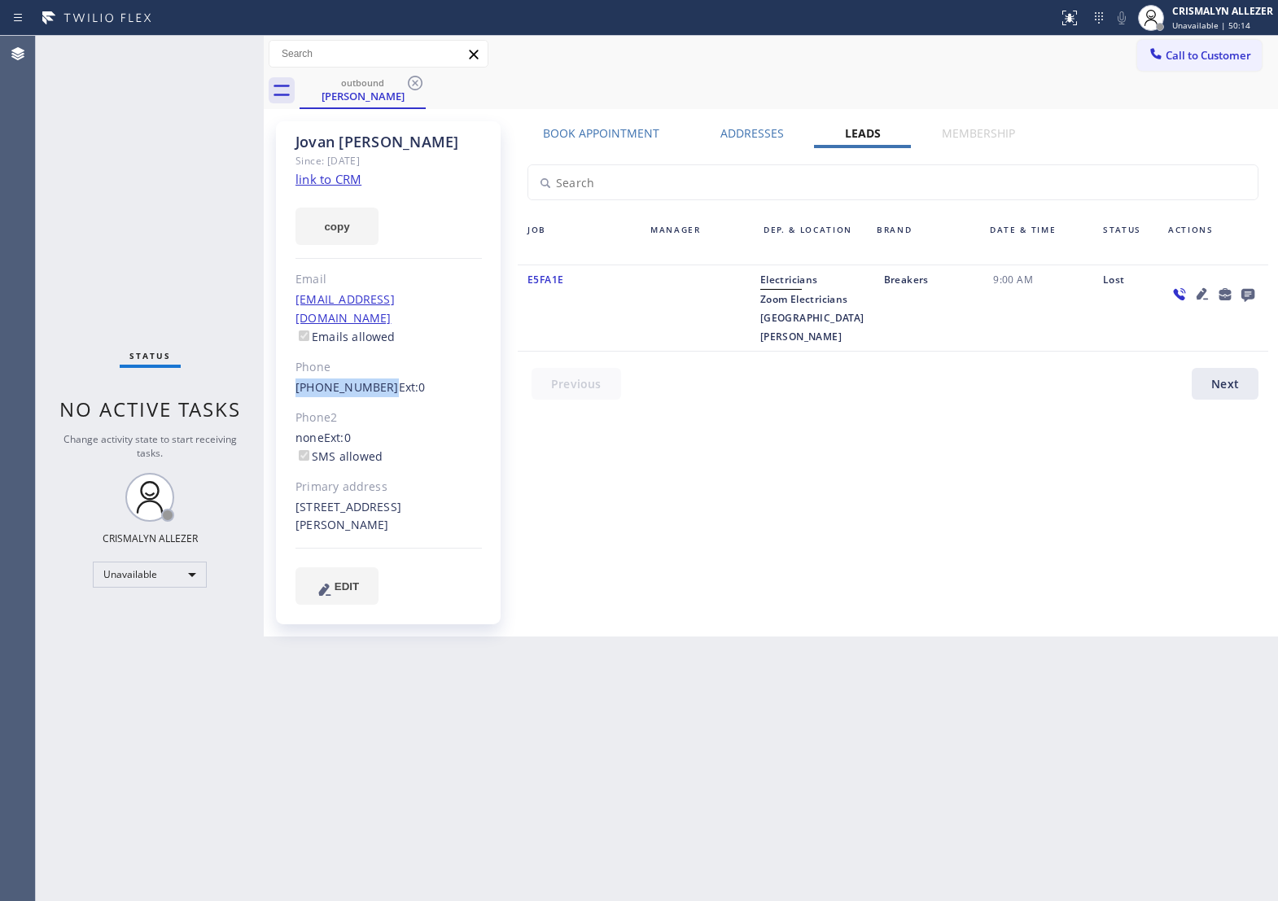
drag, startPoint x: 291, startPoint y: 361, endPoint x: 377, endPoint y: 372, distance: 87.1
click at [377, 372] on div "Jovan Santiago Since: 20 may 2020 link to CRM copy Email no@gmail.com Emails al…" at bounding box center [388, 372] width 225 height 503
copy link "(714) 336-6061"
click at [413, 79] on icon at bounding box center [416, 83] width 20 height 20
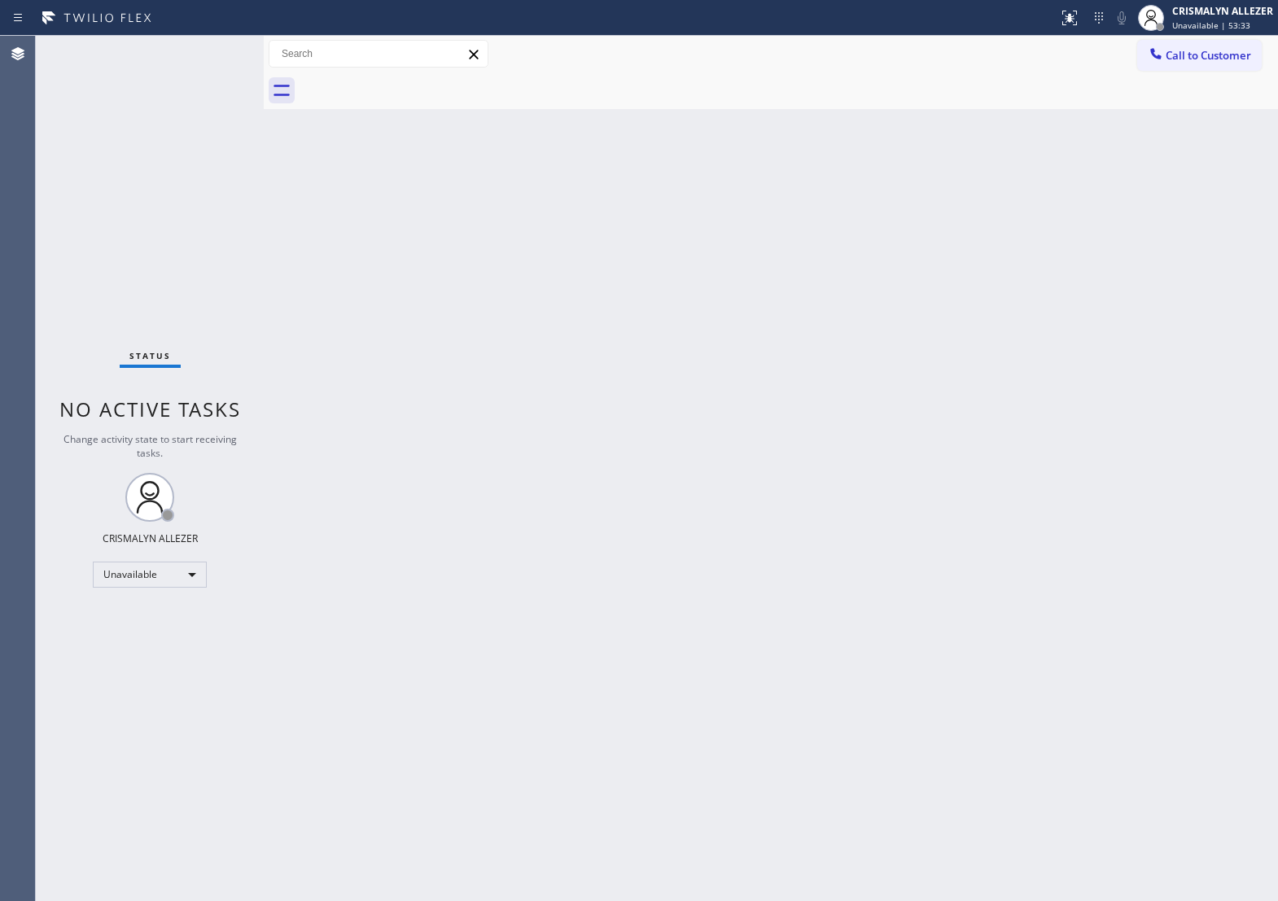
click at [1185, 50] on span "Call to Customer" at bounding box center [1209, 55] width 86 height 15
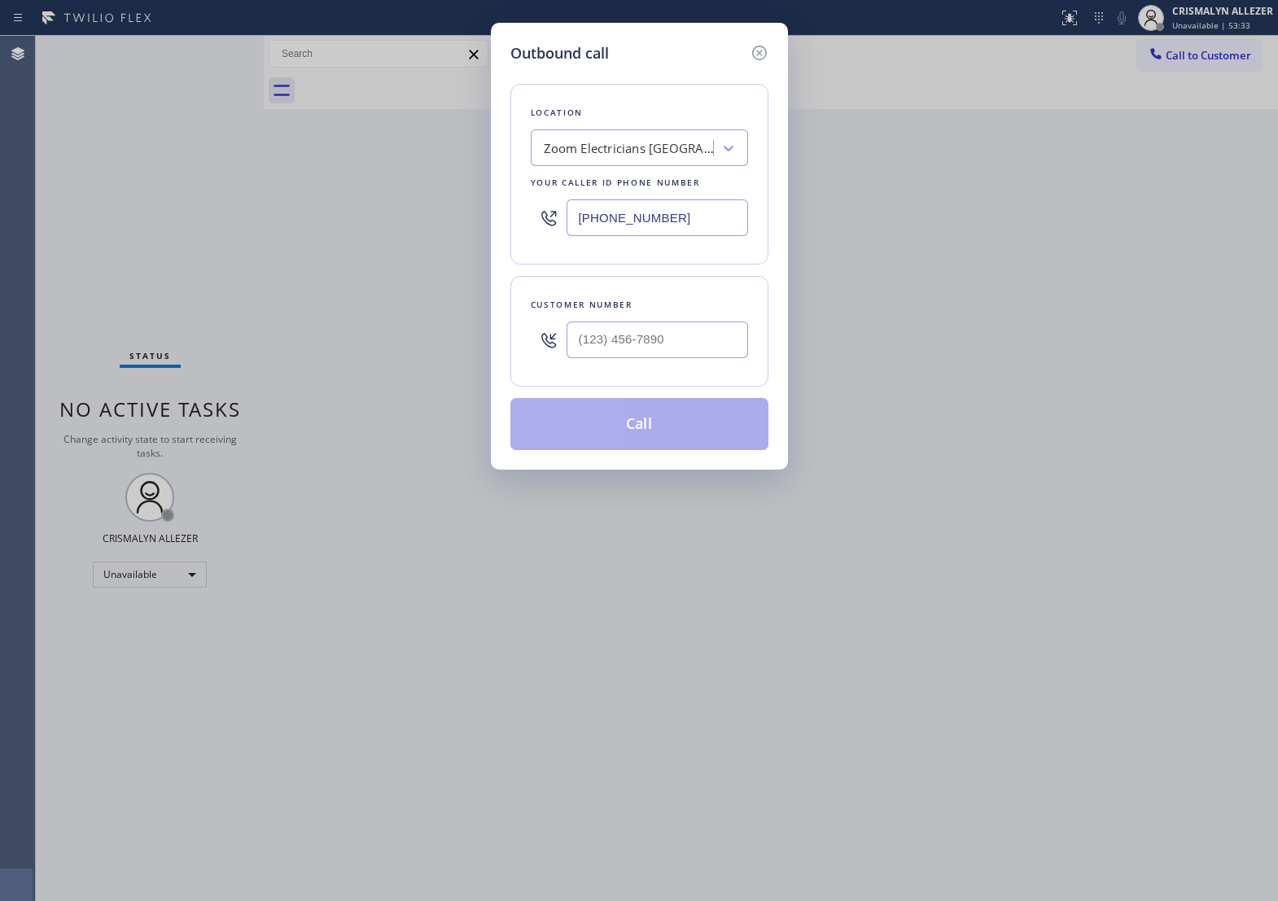
drag, startPoint x: 717, startPoint y: 230, endPoint x: 94, endPoint y: 239, distance: 622.2
click at [94, 239] on div "Outbound call Location Zoom Electricians Santa Ana Your caller id phone number …" at bounding box center [639, 450] width 1278 height 901
paste input "60) 638-5621"
type input "(760) 638-5621"
click at [702, 358] on input "(___) ___-____" at bounding box center [658, 340] width 182 height 37
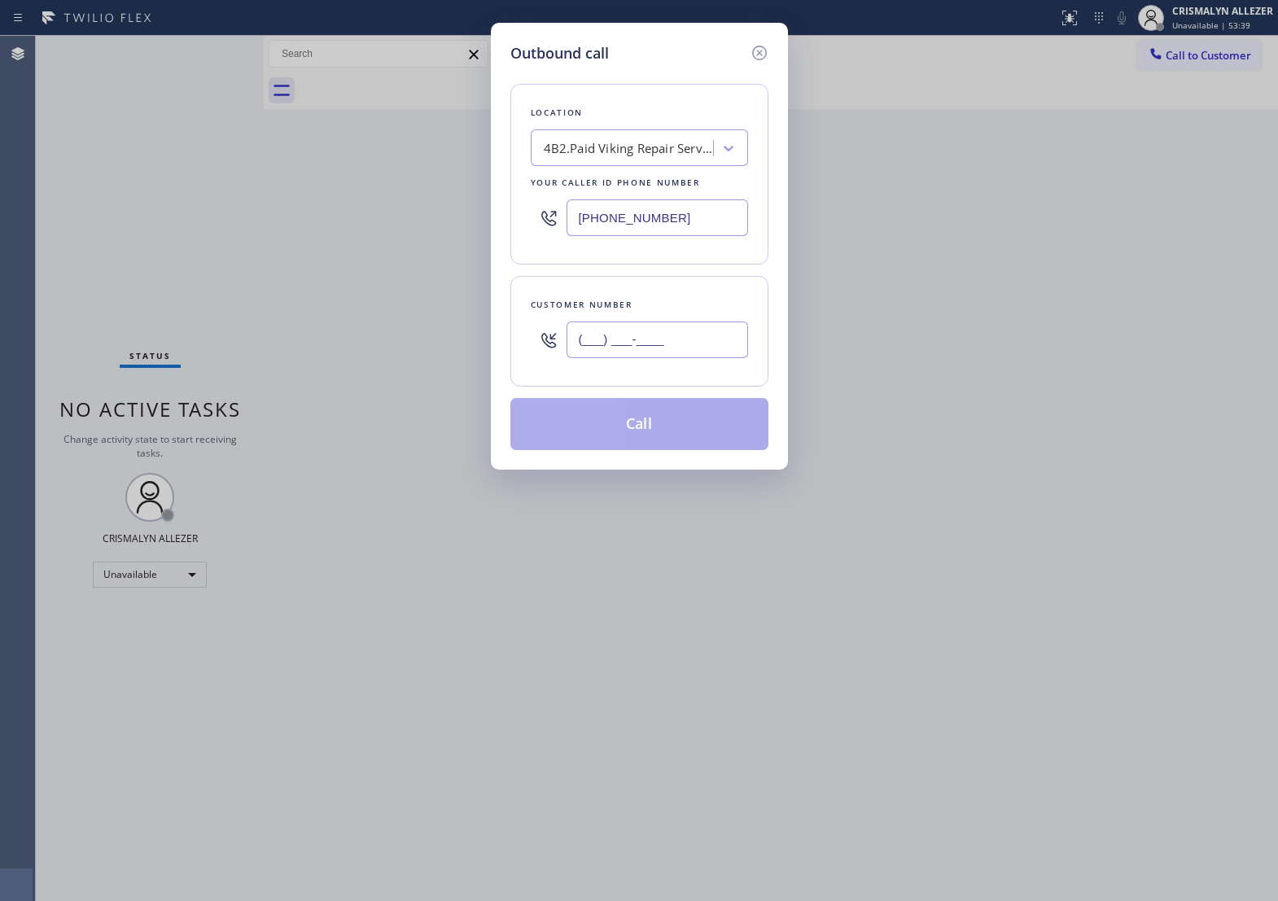
paste input "858) 344-6236"
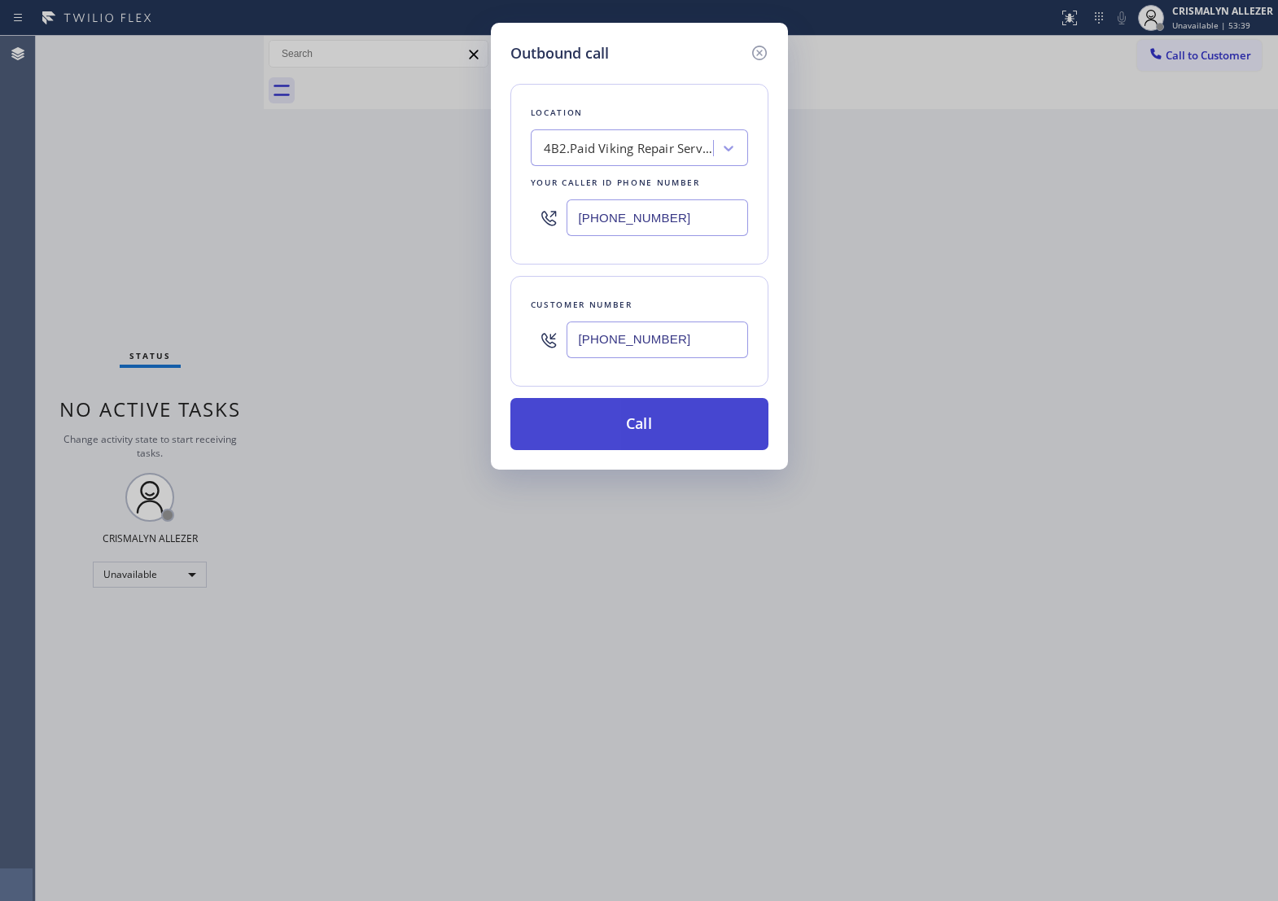
type input "(858) 344-6236"
click at [643, 450] on button "Call" at bounding box center [640, 424] width 258 height 52
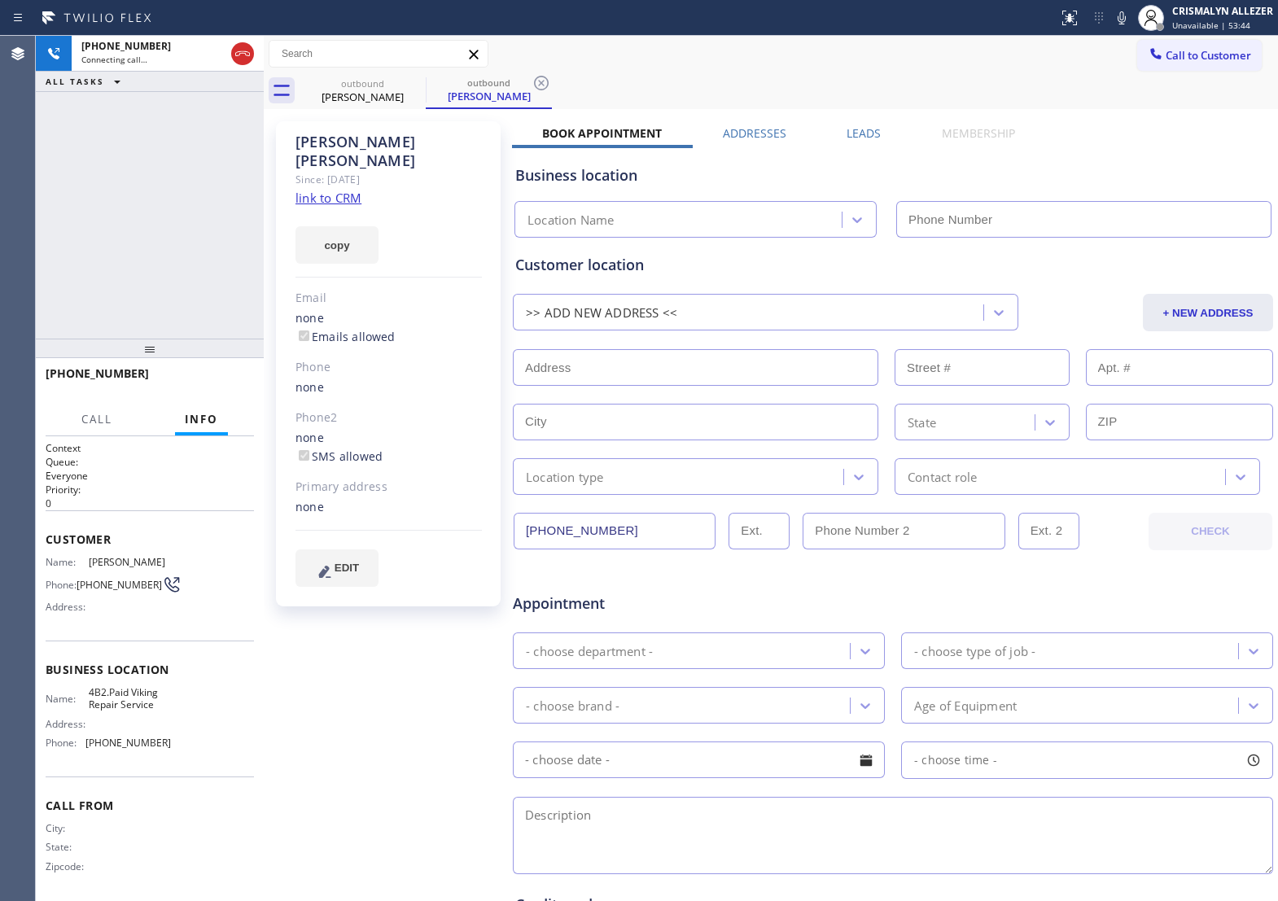
type input "(760) 638-5621"
click at [208, 380] on span "HANG UP" at bounding box center [216, 380] width 50 height 11
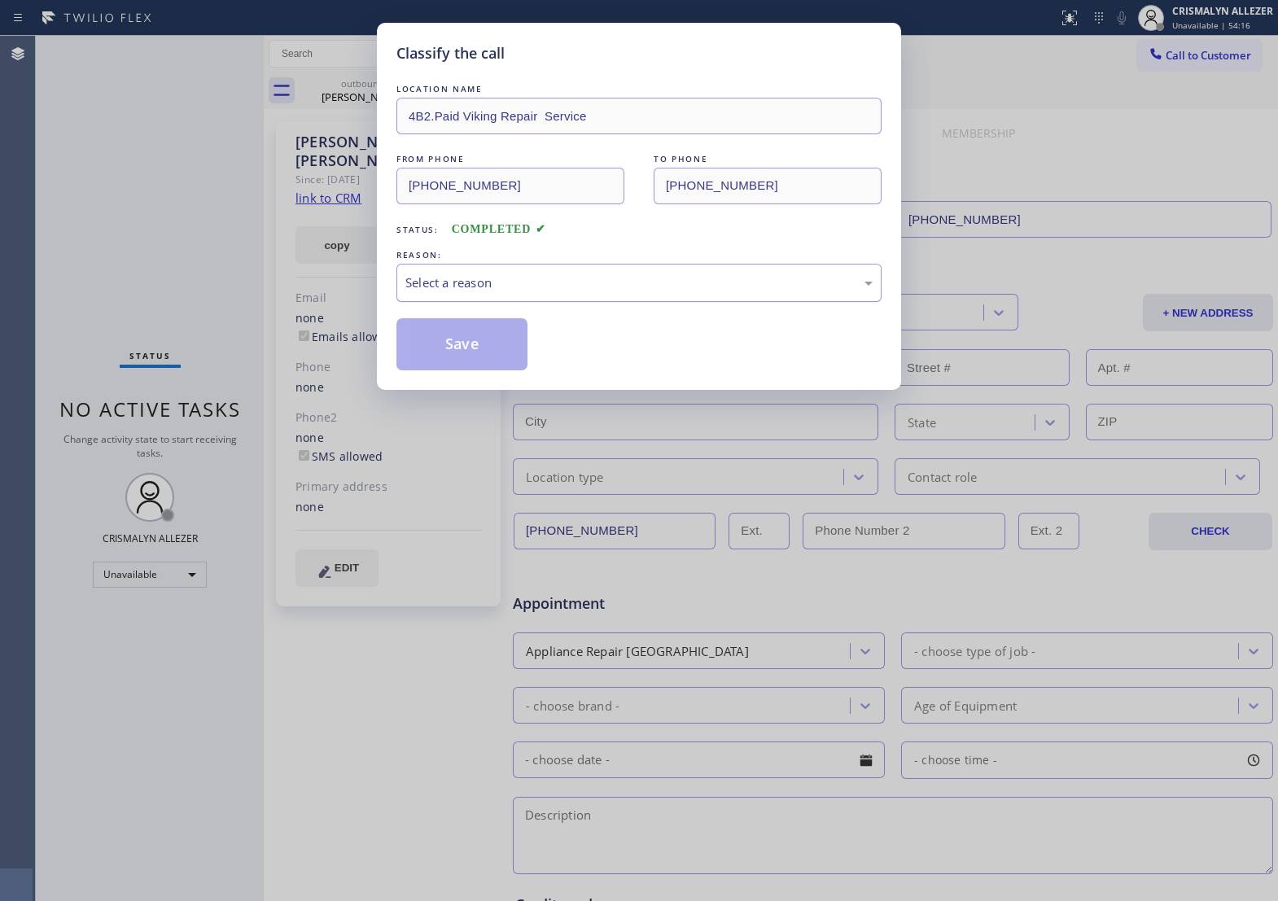
click at [634, 292] on div "Select a reason" at bounding box center [639, 283] width 467 height 19
click at [476, 367] on button "Save" at bounding box center [462, 344] width 131 height 52
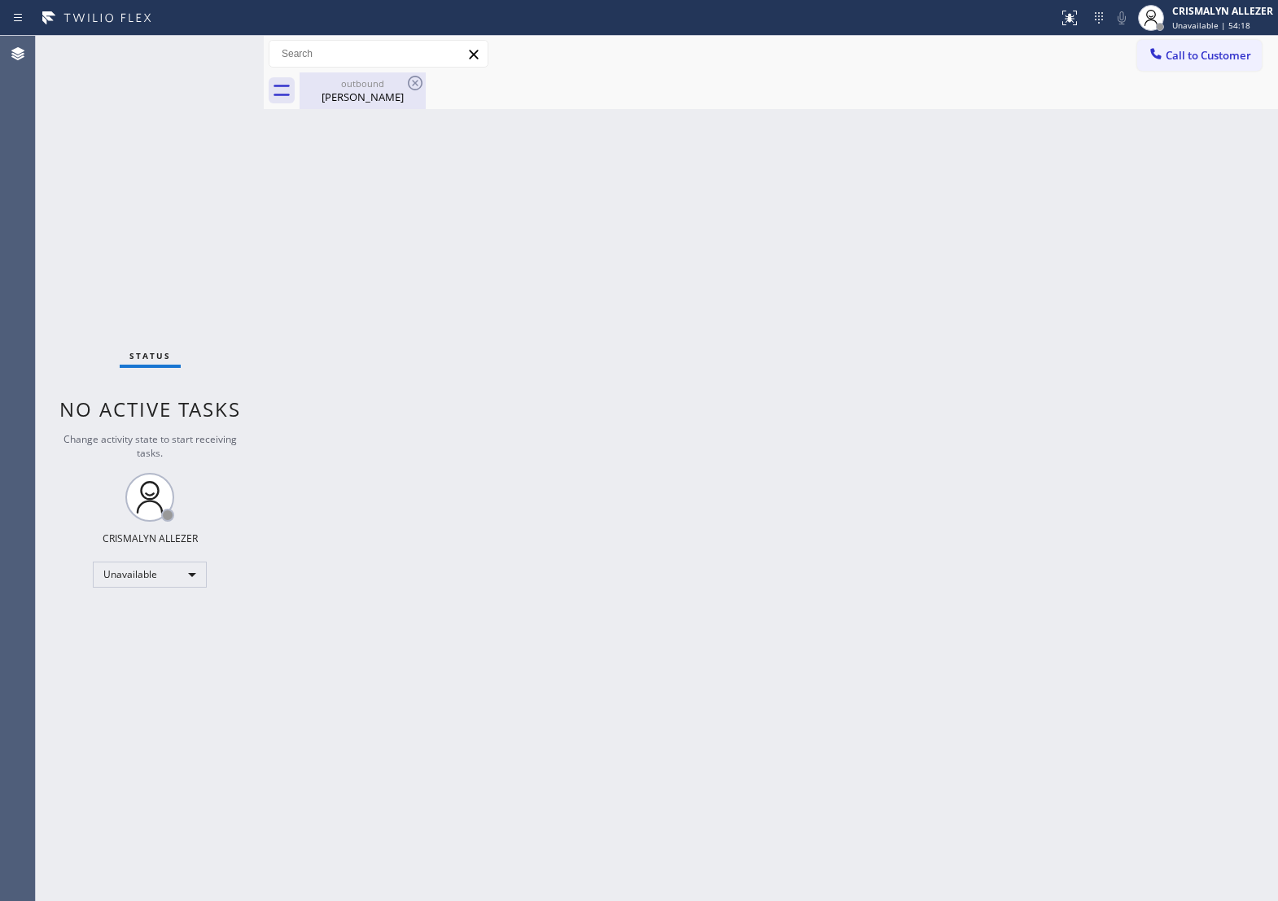
click at [362, 95] on div "Diana Andrus" at bounding box center [362, 97] width 123 height 15
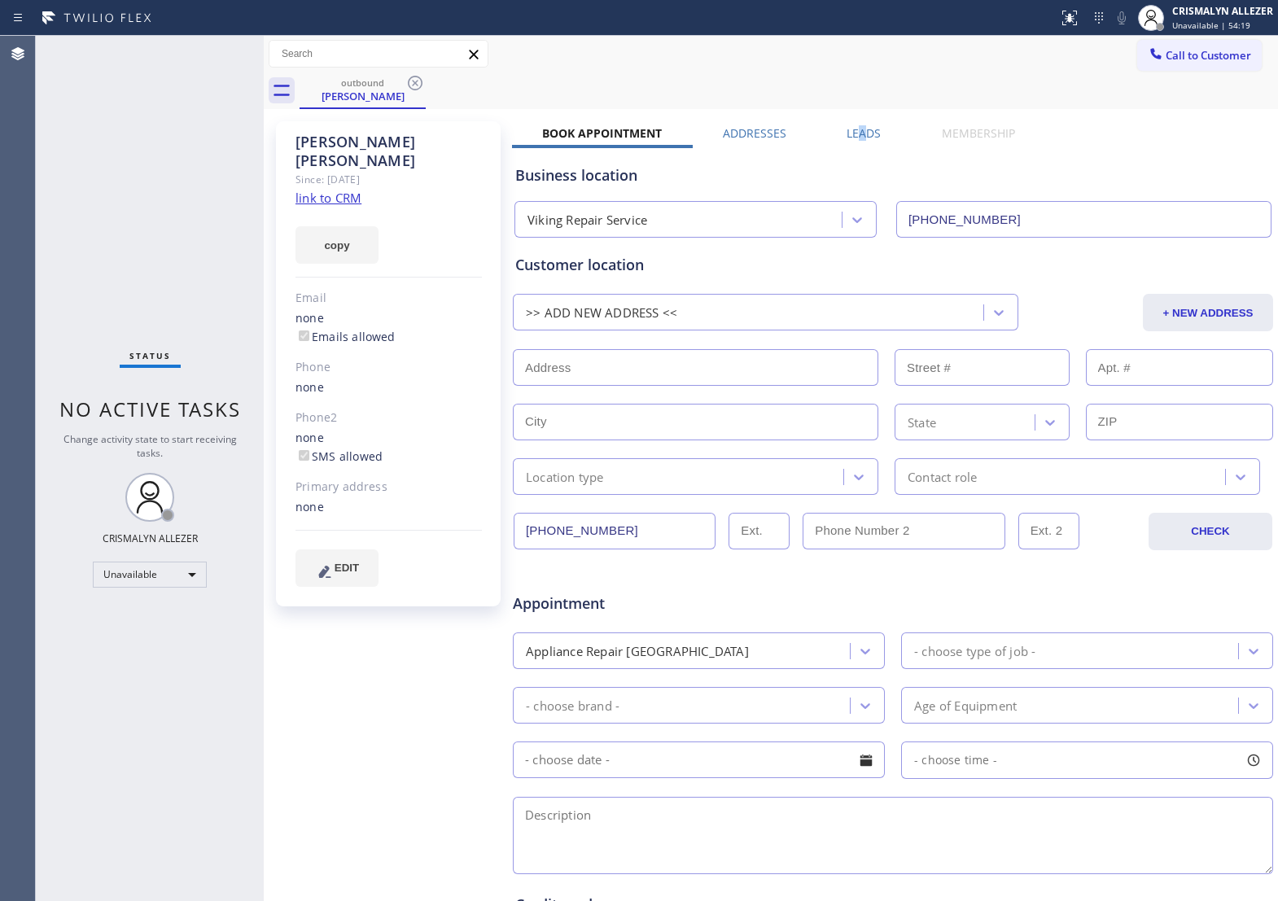
click at [857, 129] on label "Leads" at bounding box center [864, 132] width 34 height 15
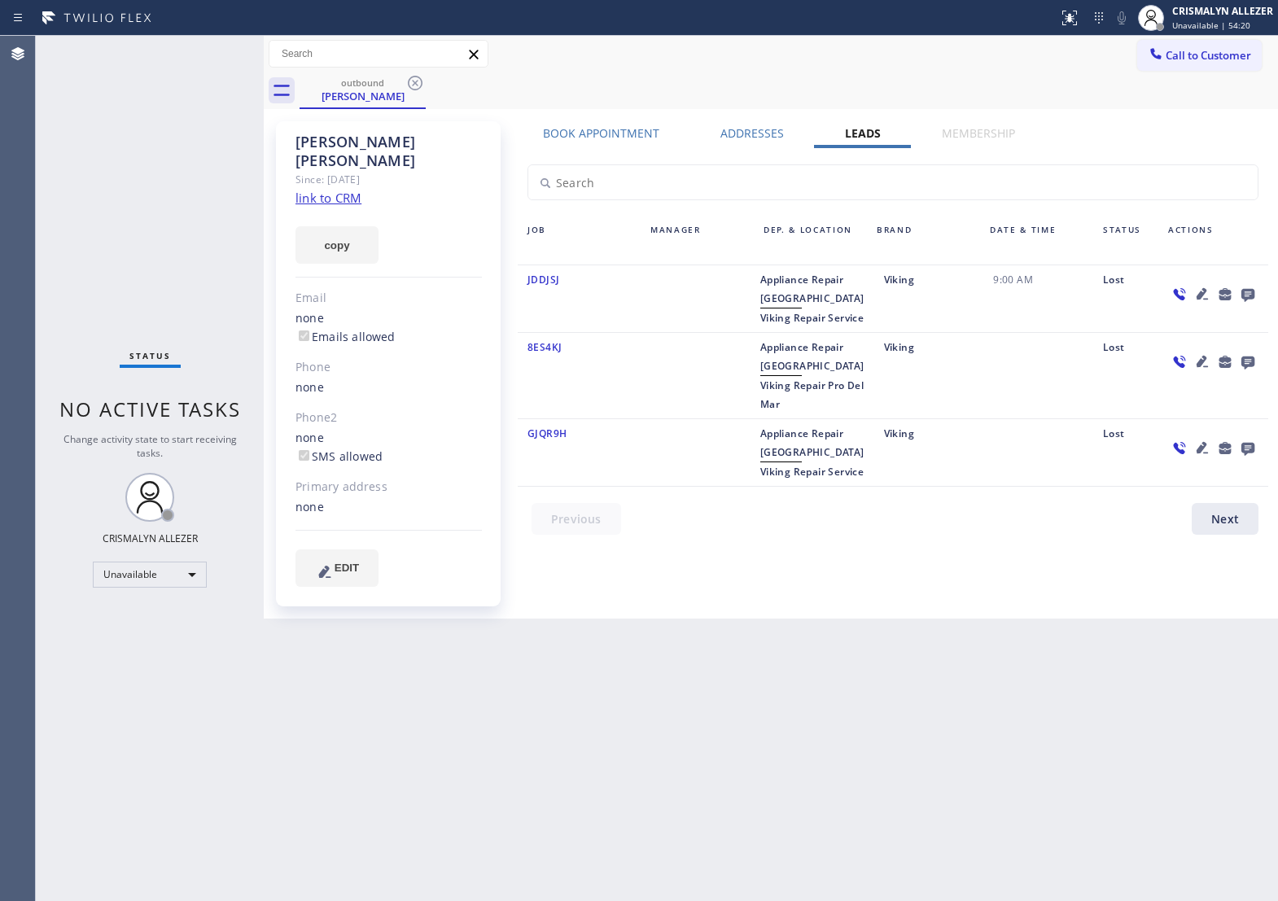
click at [1246, 298] on icon at bounding box center [1249, 294] width 20 height 20
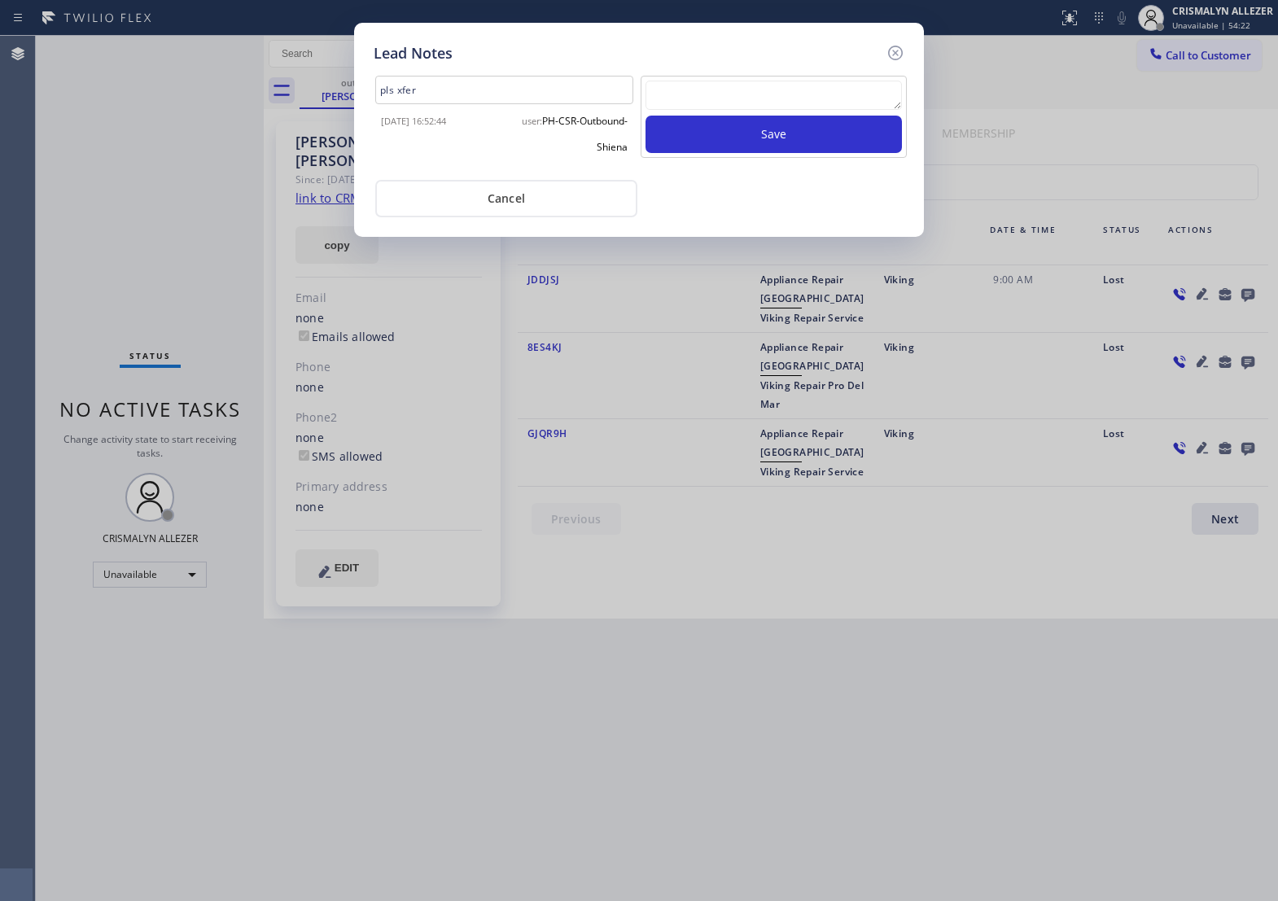
click at [742, 110] on textarea at bounding box center [774, 95] width 257 height 29
paste textarea "no answer | pls xfer if cx calls back"
type textarea "no answer | pls xfer if cx calls back"
click at [764, 147] on button "Save" at bounding box center [774, 134] width 257 height 37
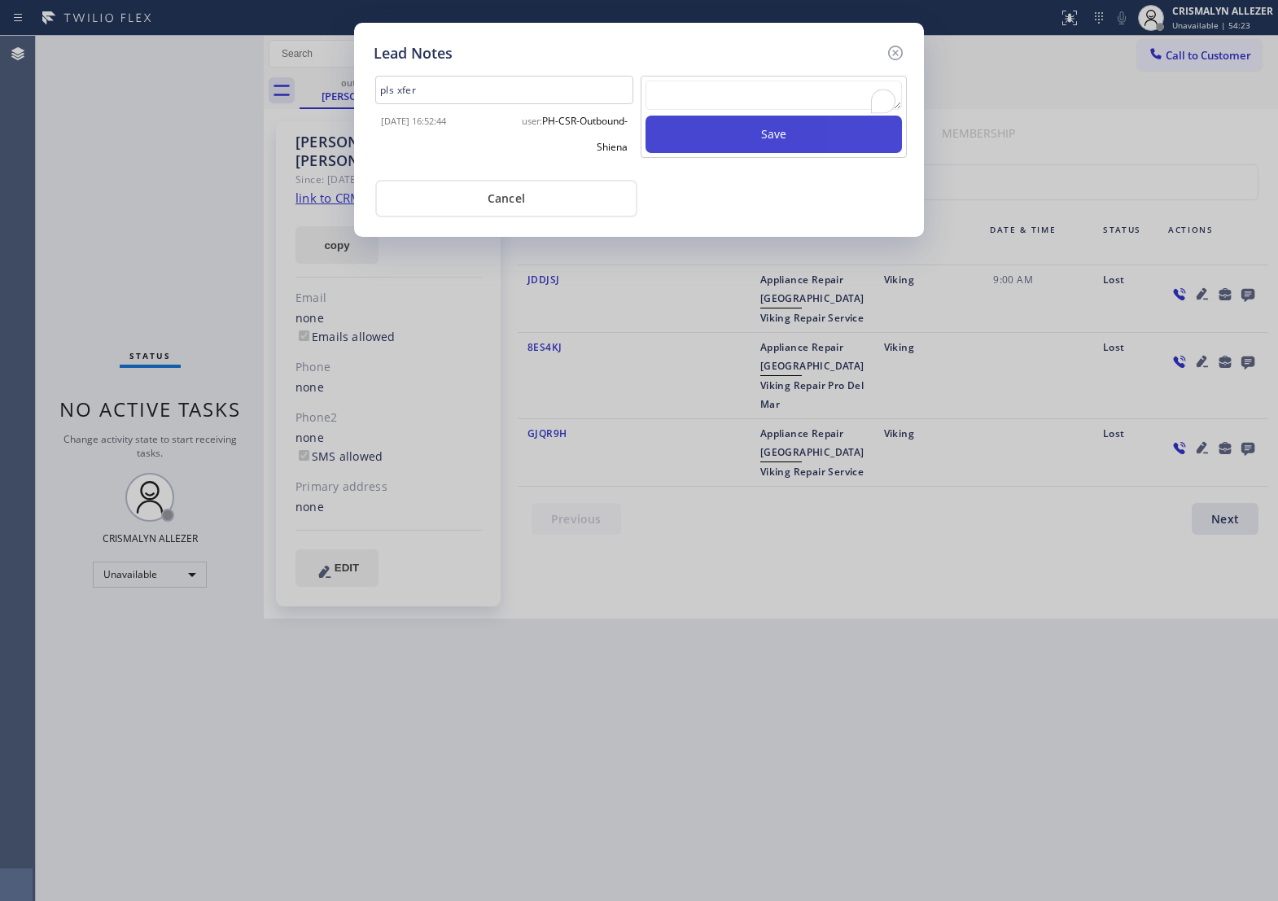
scroll to position [0, 0]
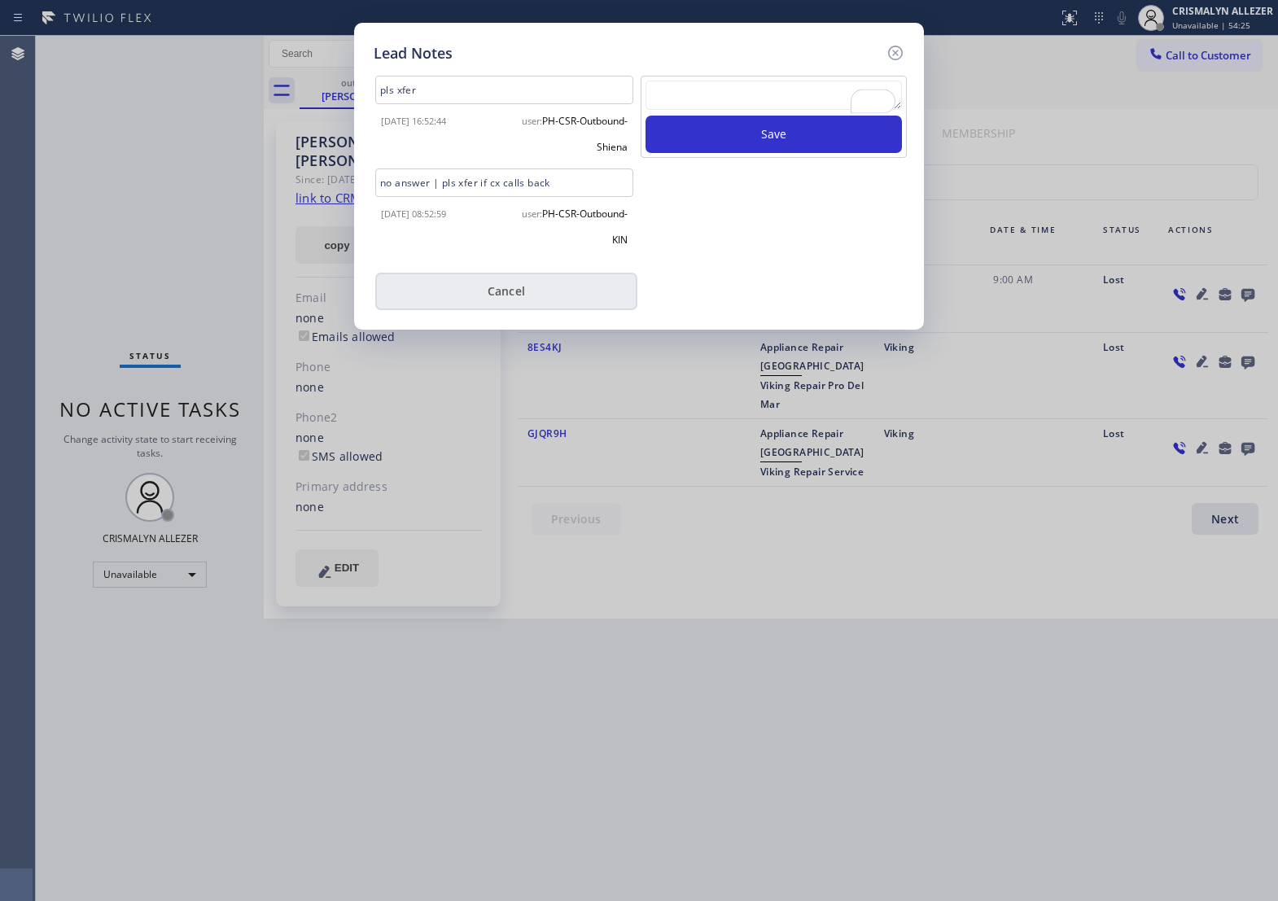
click at [506, 309] on button "Cancel" at bounding box center [506, 291] width 262 height 37
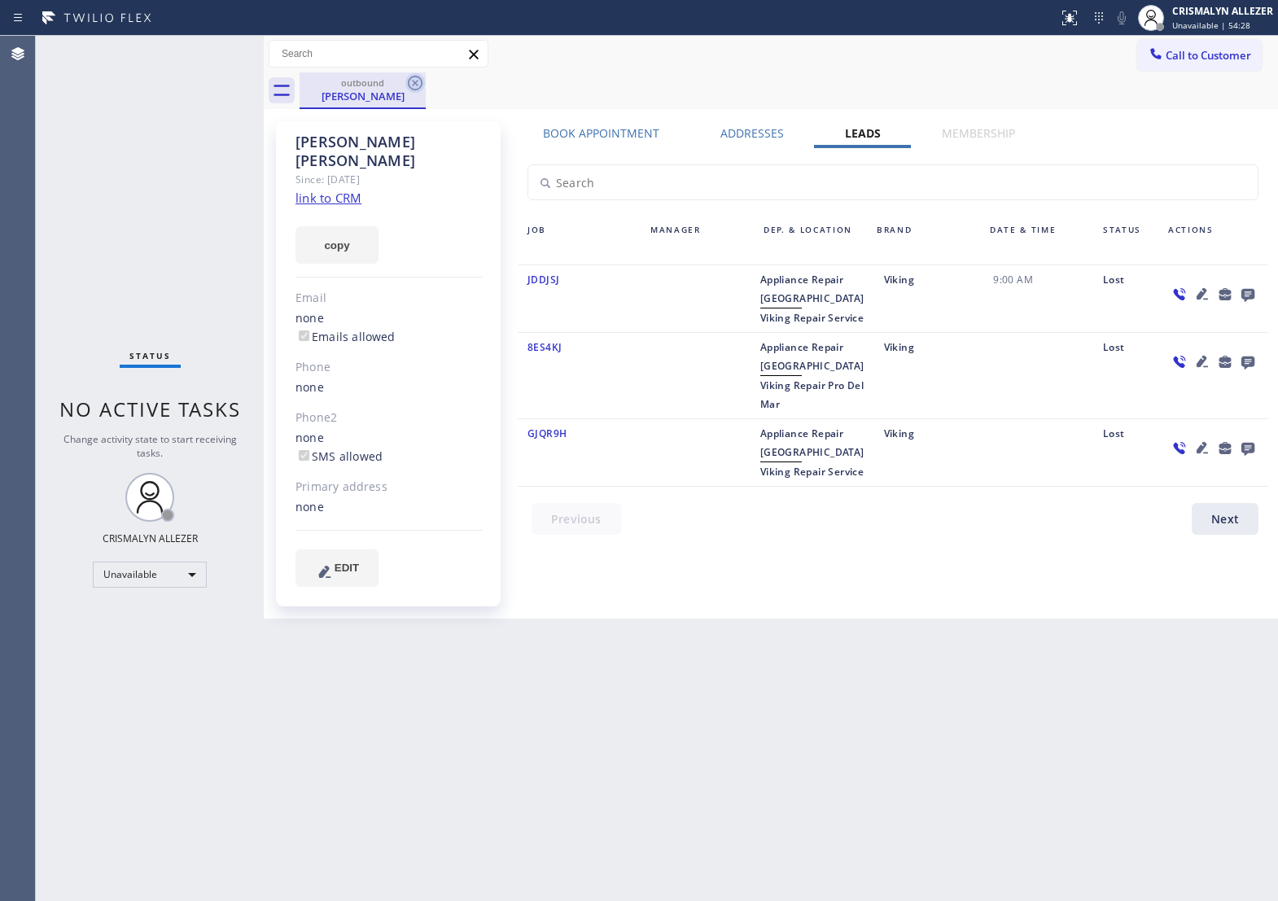
click at [417, 83] on icon at bounding box center [416, 83] width 20 height 20
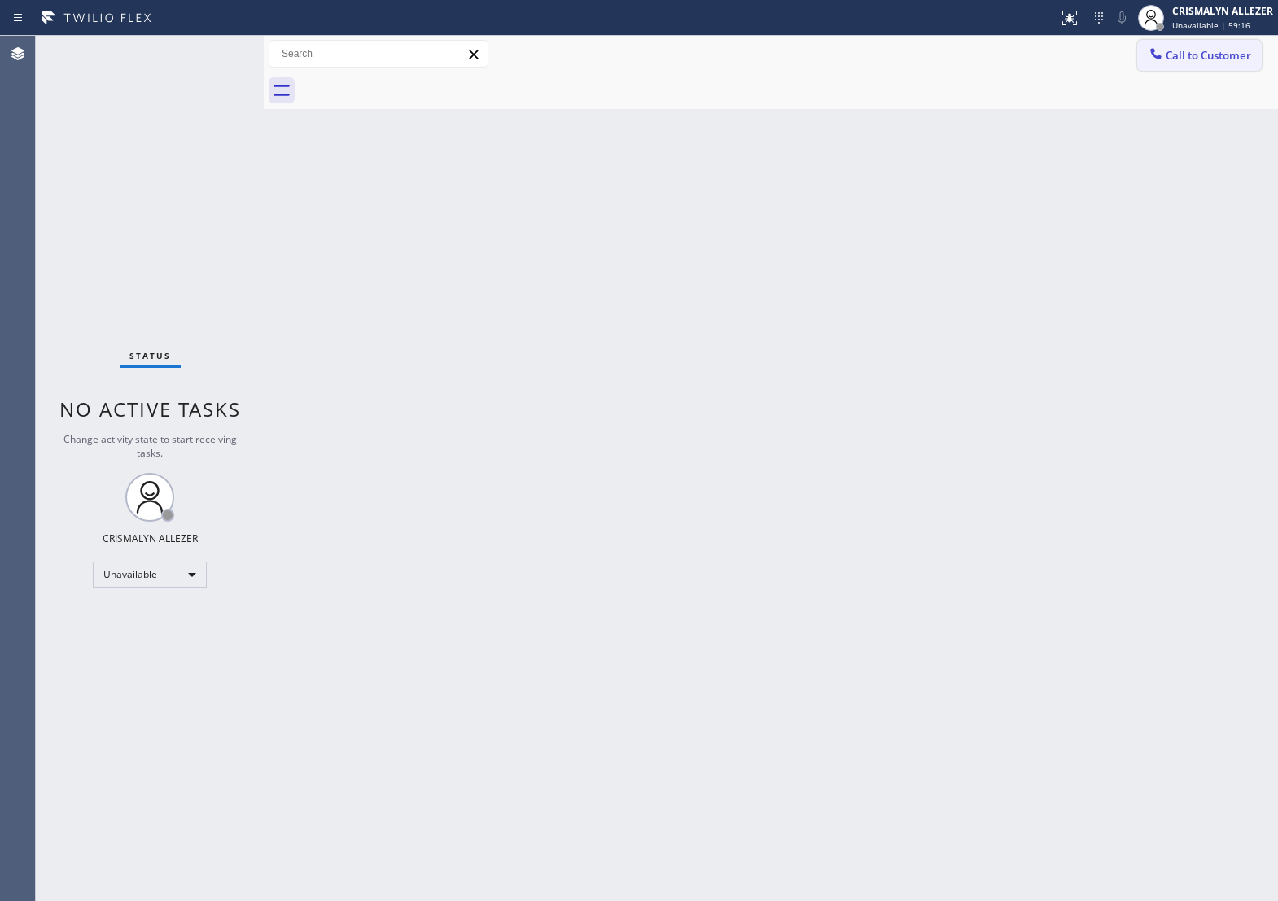
click at [1251, 54] on span "Call to Customer" at bounding box center [1209, 55] width 86 height 15
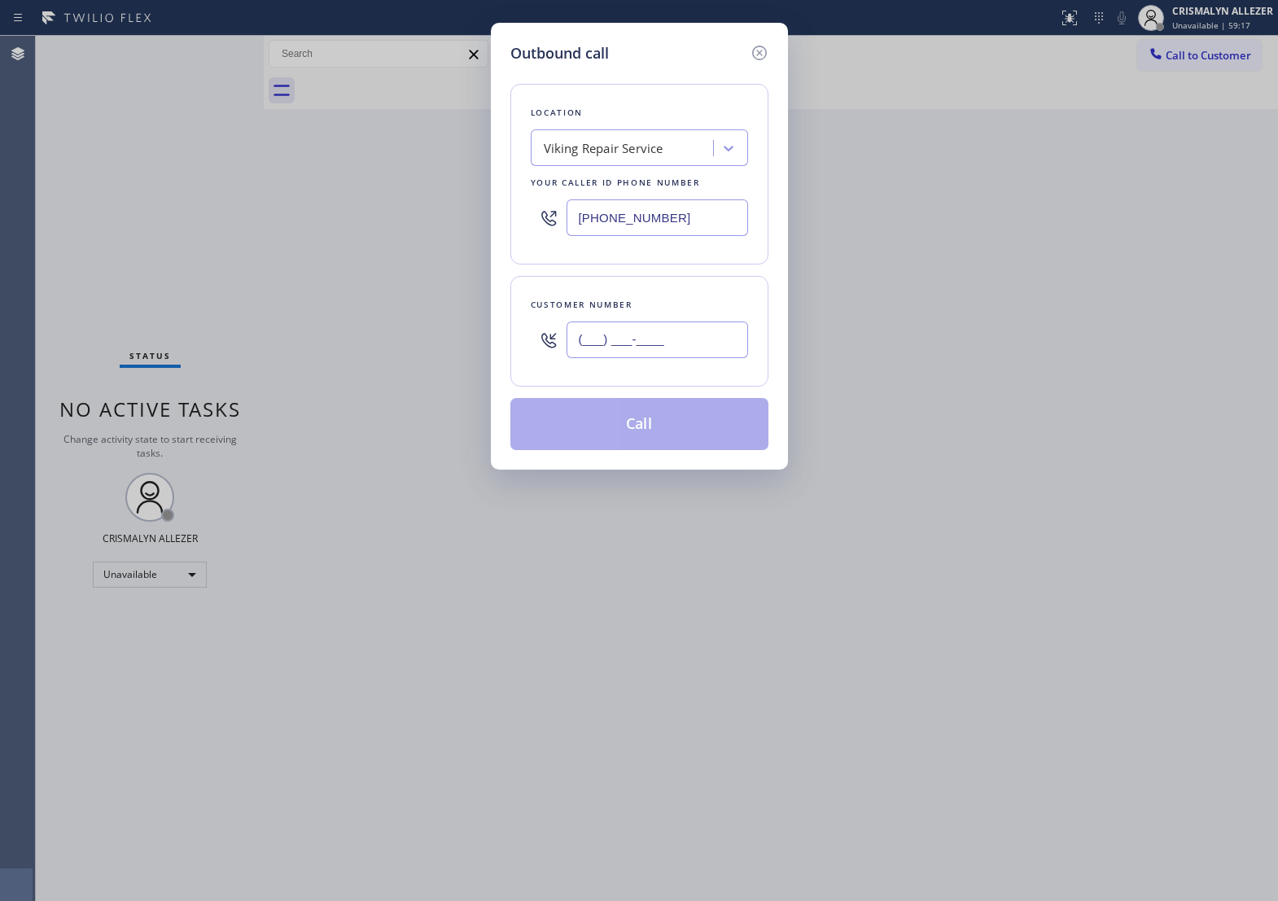
click at [701, 358] on input "(___) ___-____" at bounding box center [658, 340] width 182 height 37
paste input "310) 625-5255"
type input "(310) 625-5255"
click at [635, 158] on div "Viking Repair Service" at bounding box center [604, 148] width 120 height 19
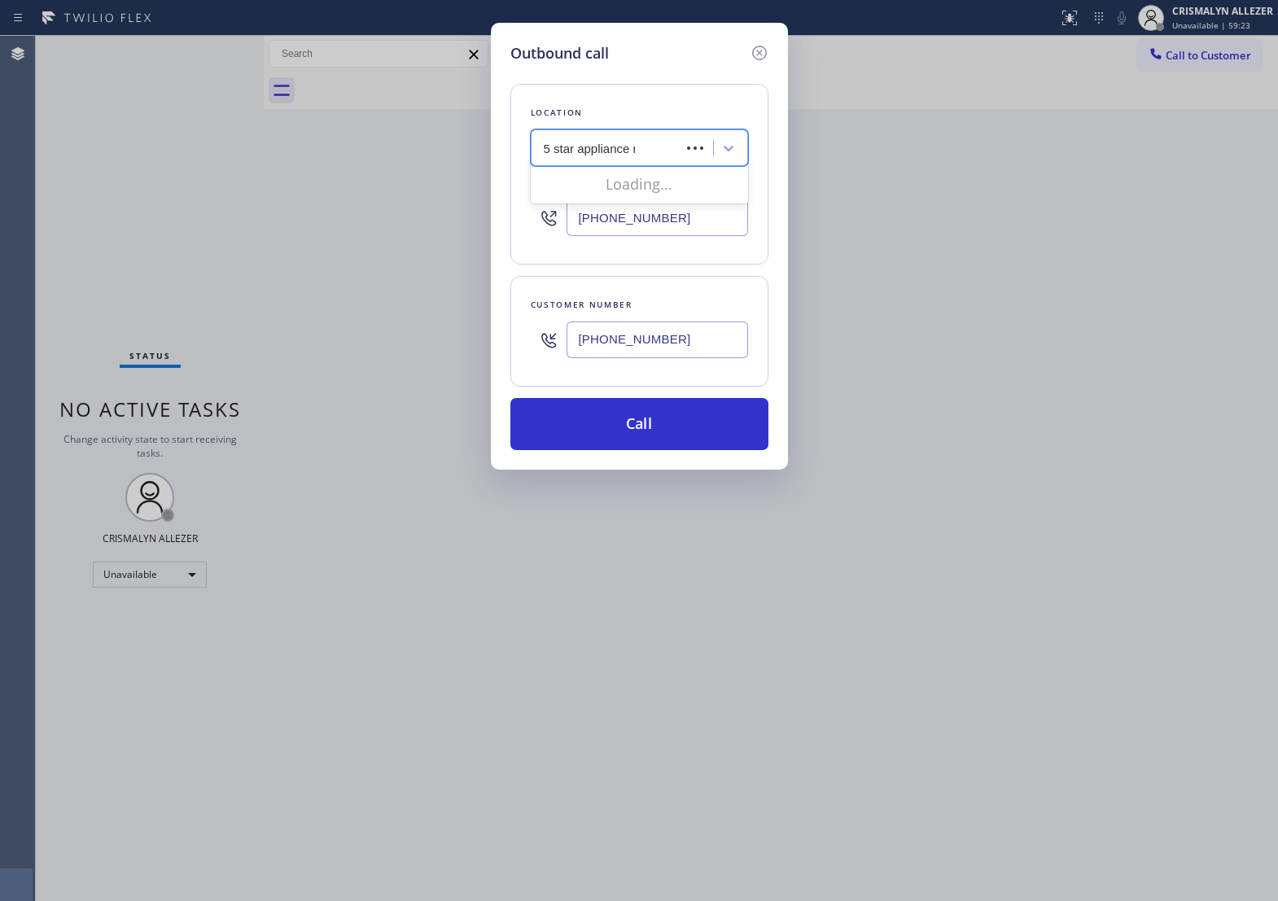
type input "5 star appliance re"
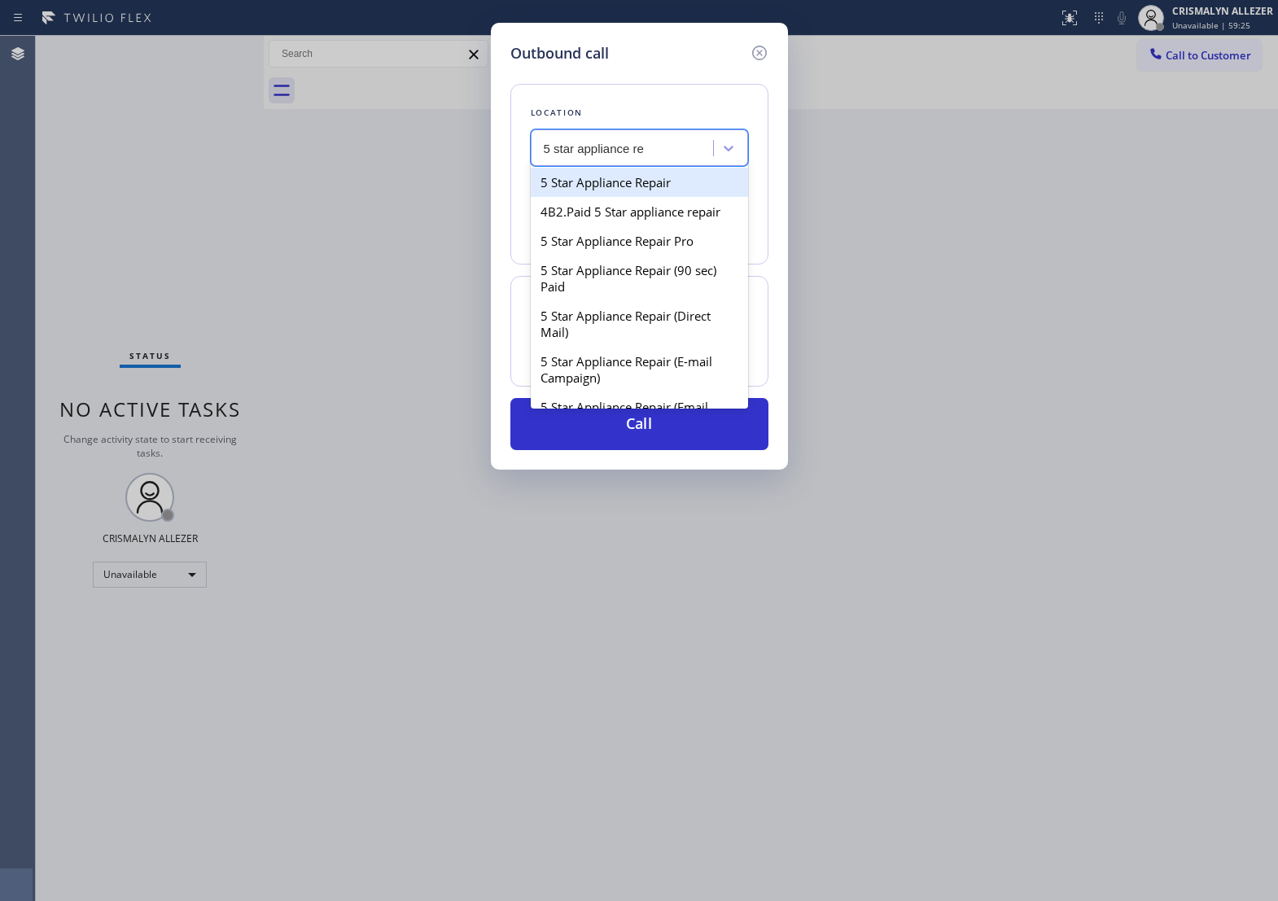
click at [641, 196] on div "5 Star Appliance Repair" at bounding box center [639, 182] width 217 height 29
type input "[PHONE_NUMBER]"
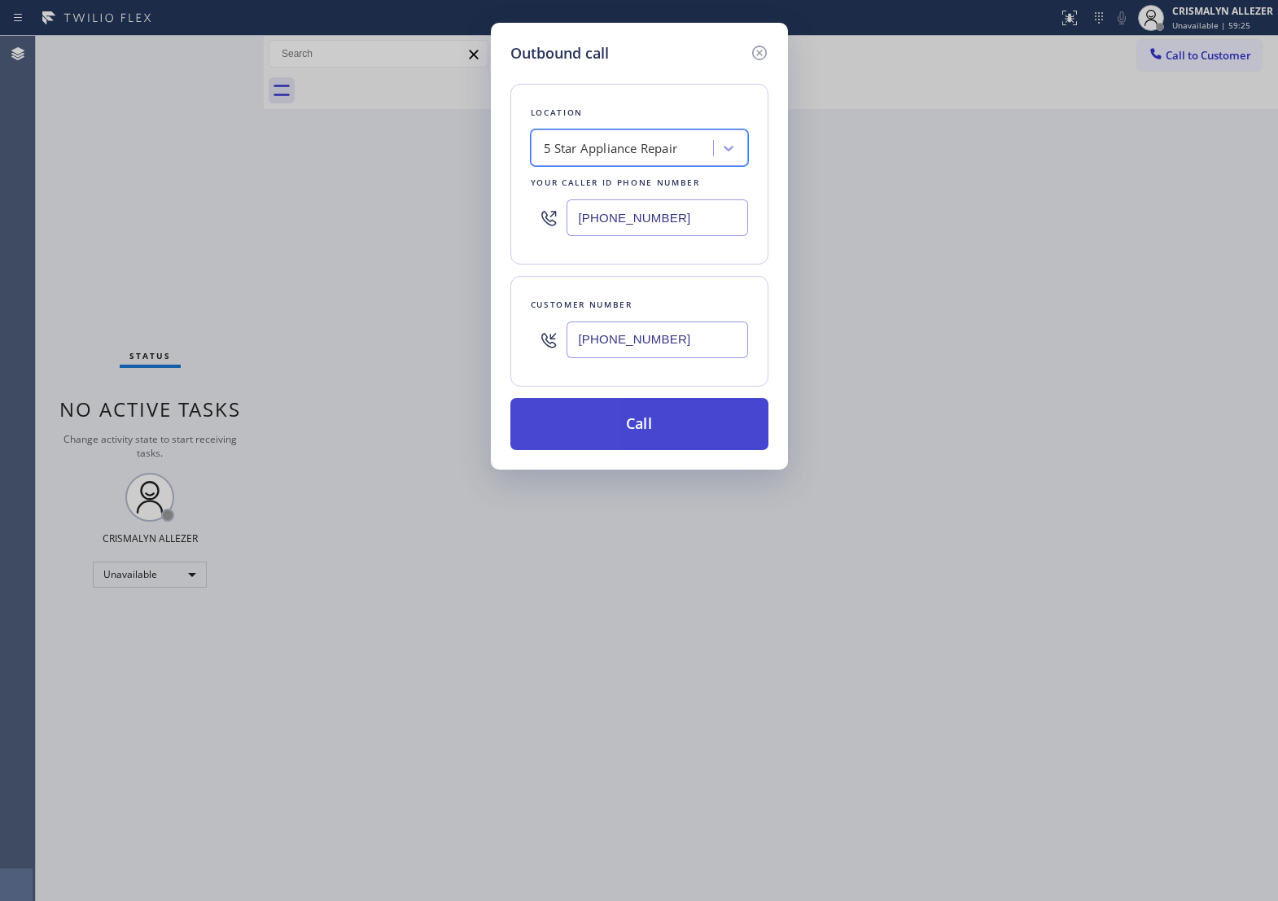
click at [649, 440] on button "Call" at bounding box center [640, 424] width 258 height 52
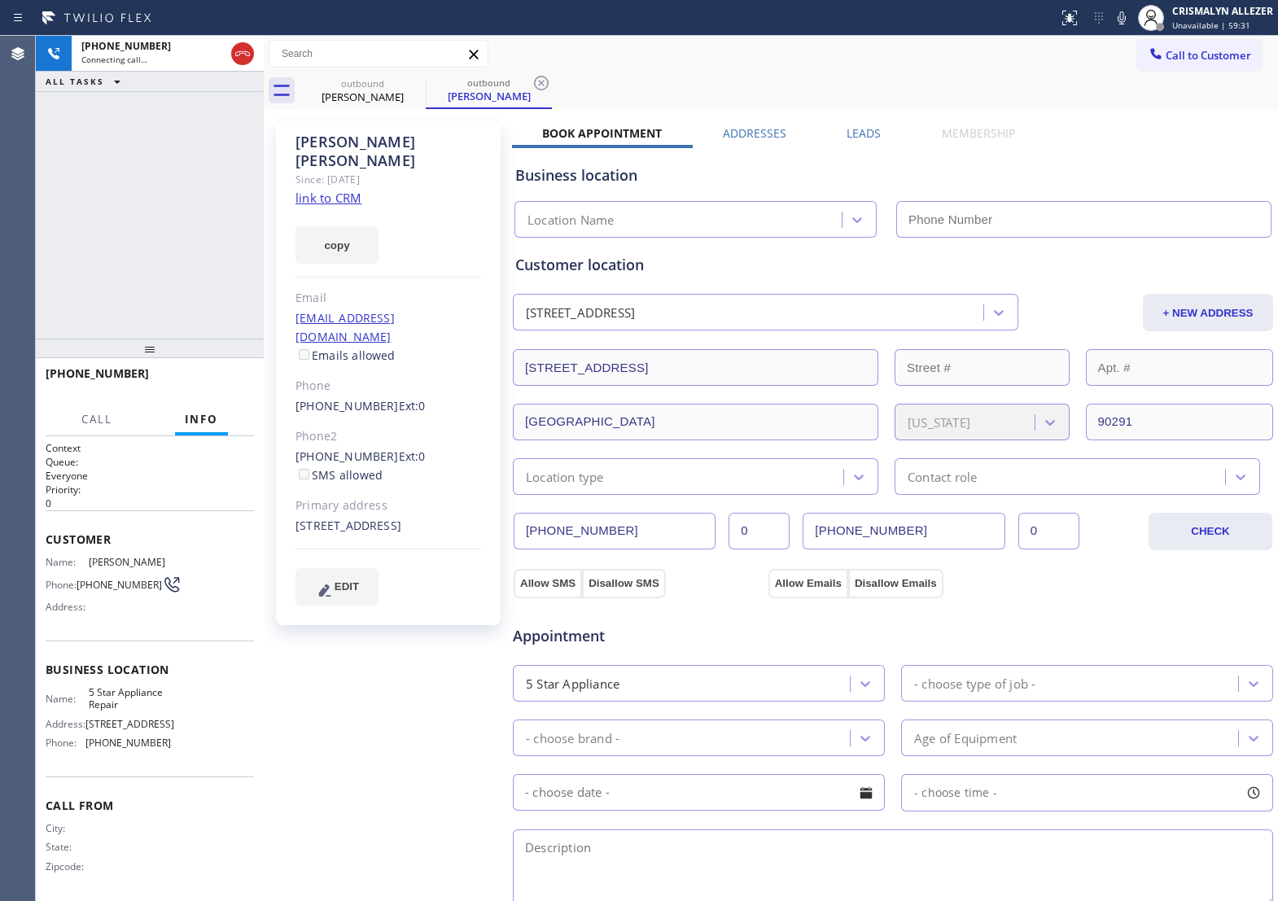
click at [324, 190] on link "link to CRM" at bounding box center [329, 198] width 66 height 16
type input "[PHONE_NUMBER]"
click at [208, 381] on span "HANG UP" at bounding box center [216, 380] width 50 height 11
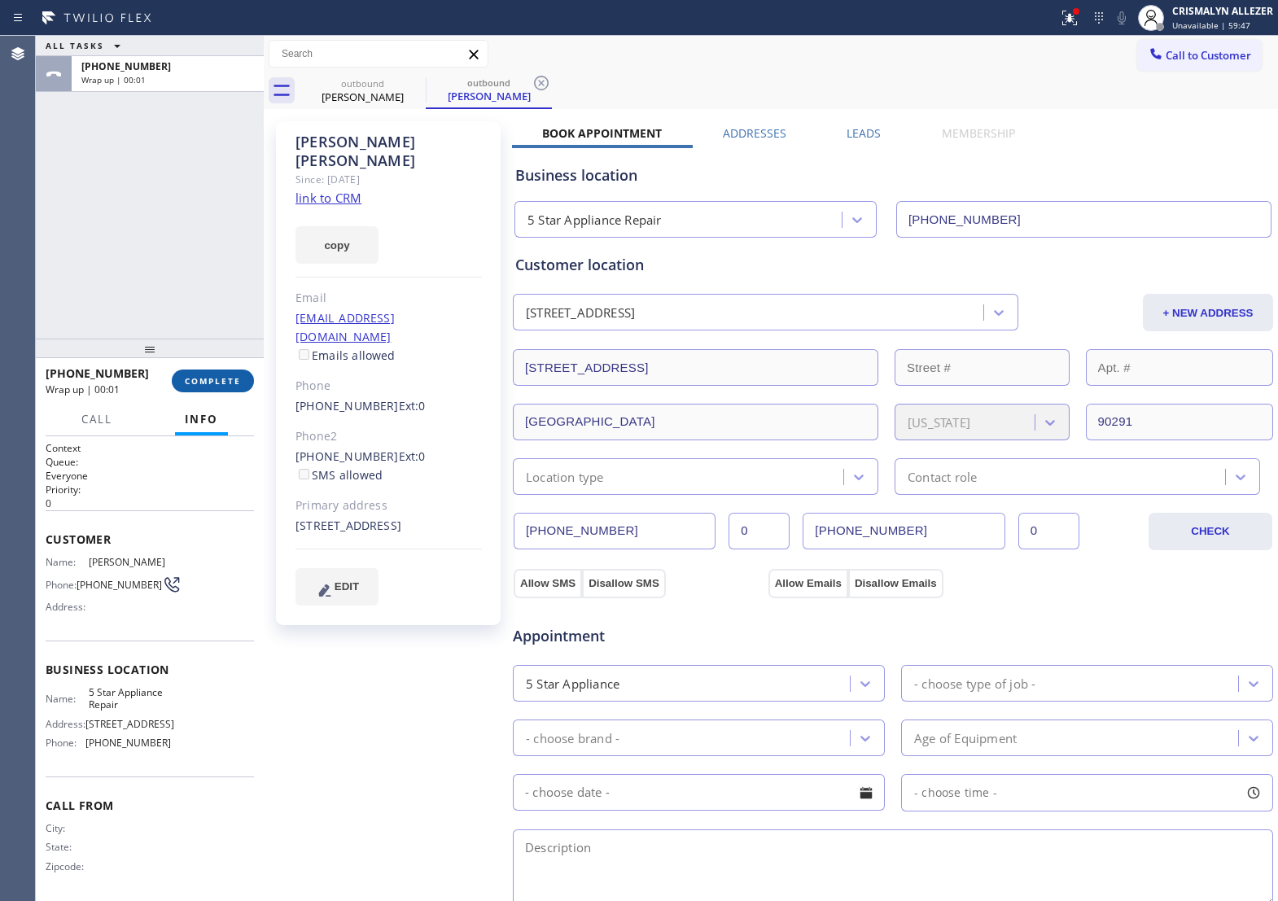
click at [217, 388] on button "COMPLETE" at bounding box center [213, 381] width 82 height 23
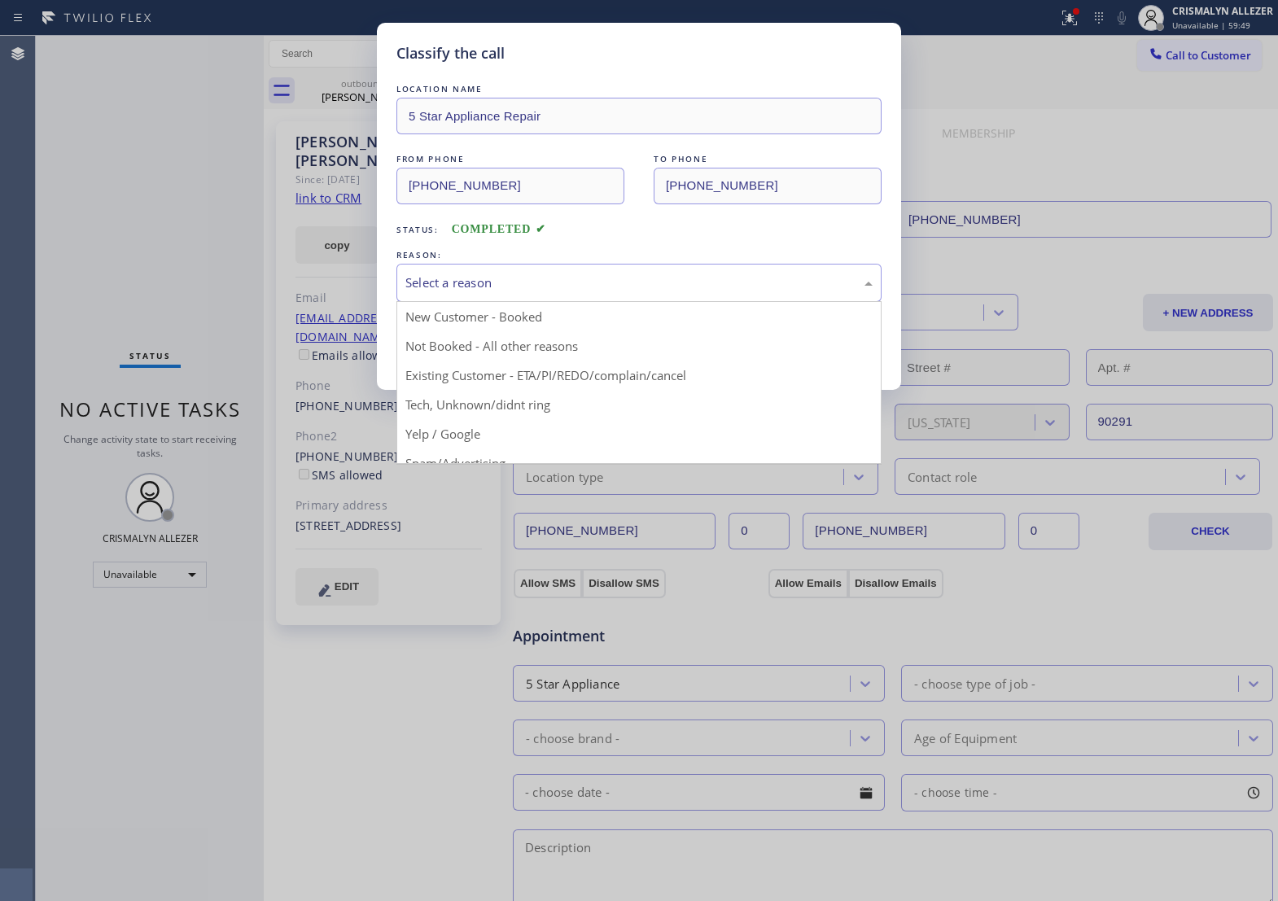
click at [556, 292] on div "Select a reason" at bounding box center [639, 283] width 467 height 19
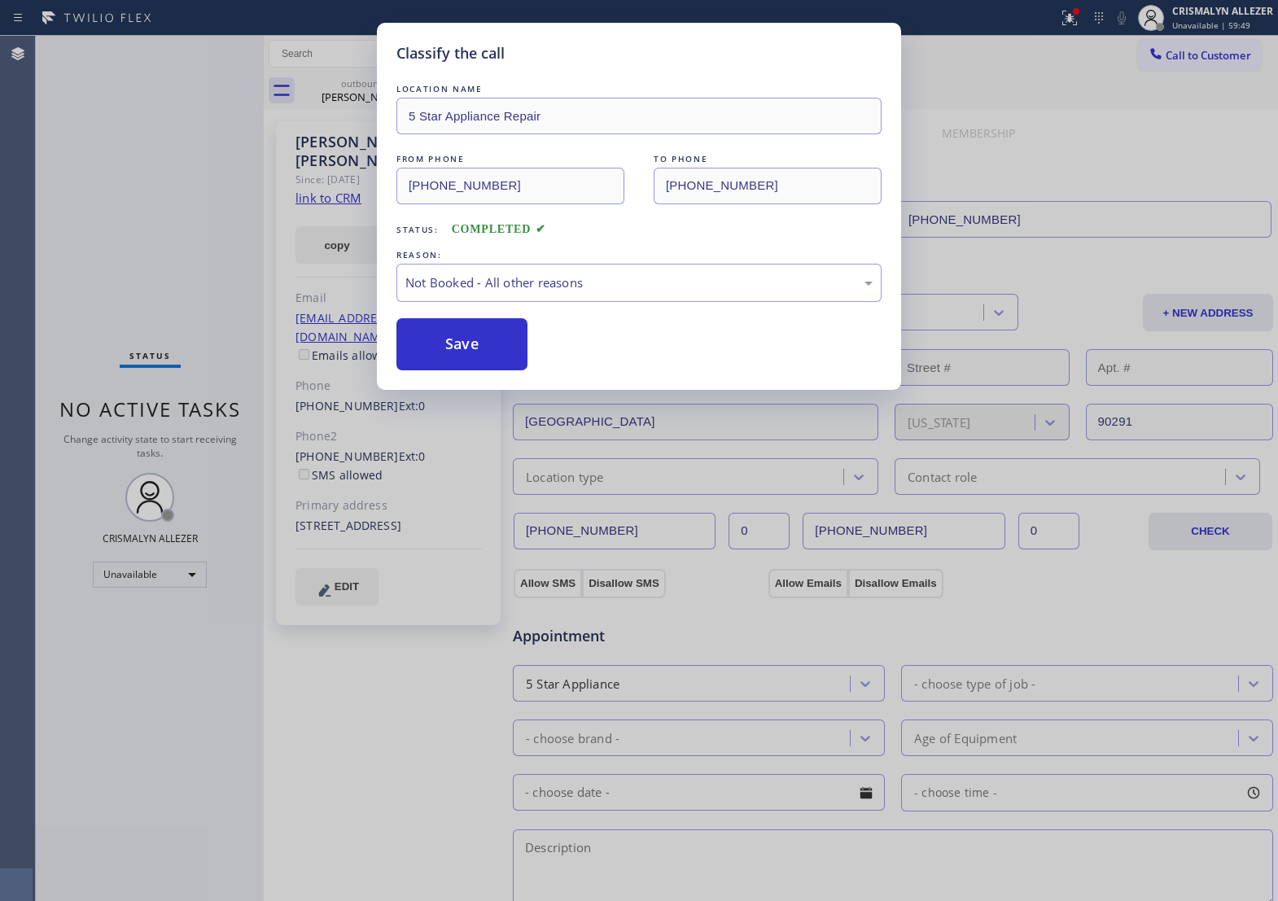
click at [473, 352] on button "Save" at bounding box center [462, 344] width 131 height 52
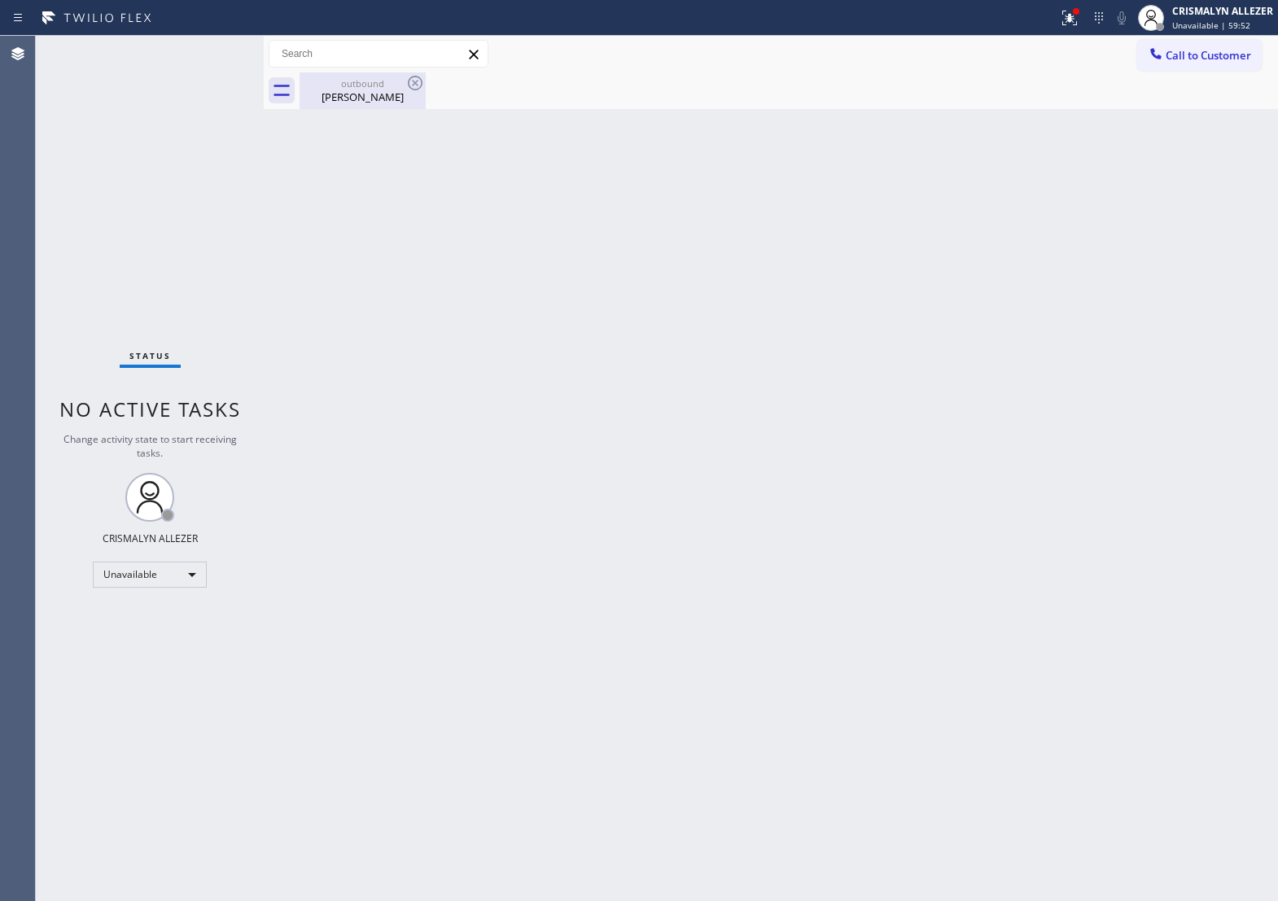
click at [364, 99] on div "Douglas Caballero" at bounding box center [362, 97] width 123 height 15
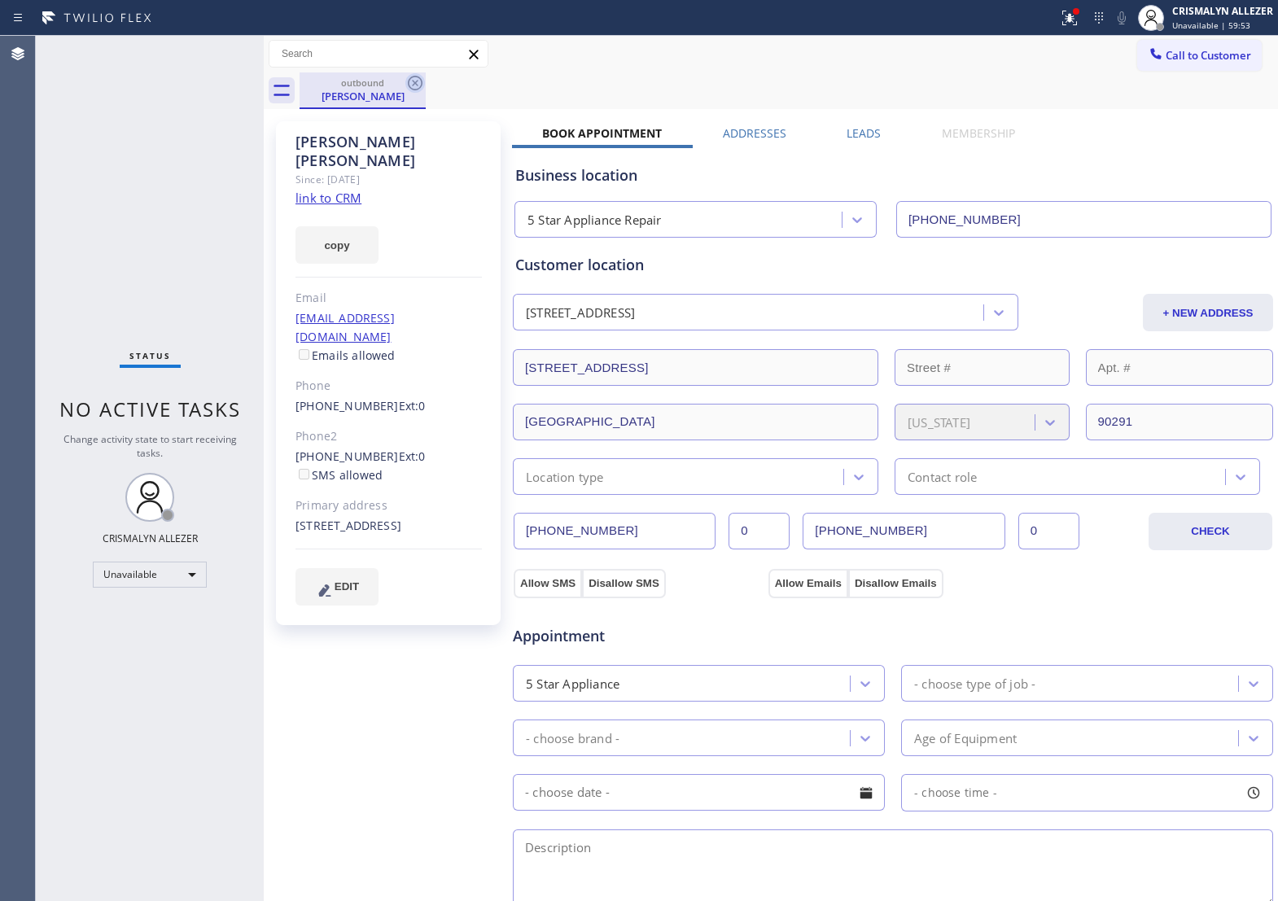
click at [412, 84] on icon at bounding box center [416, 83] width 20 height 20
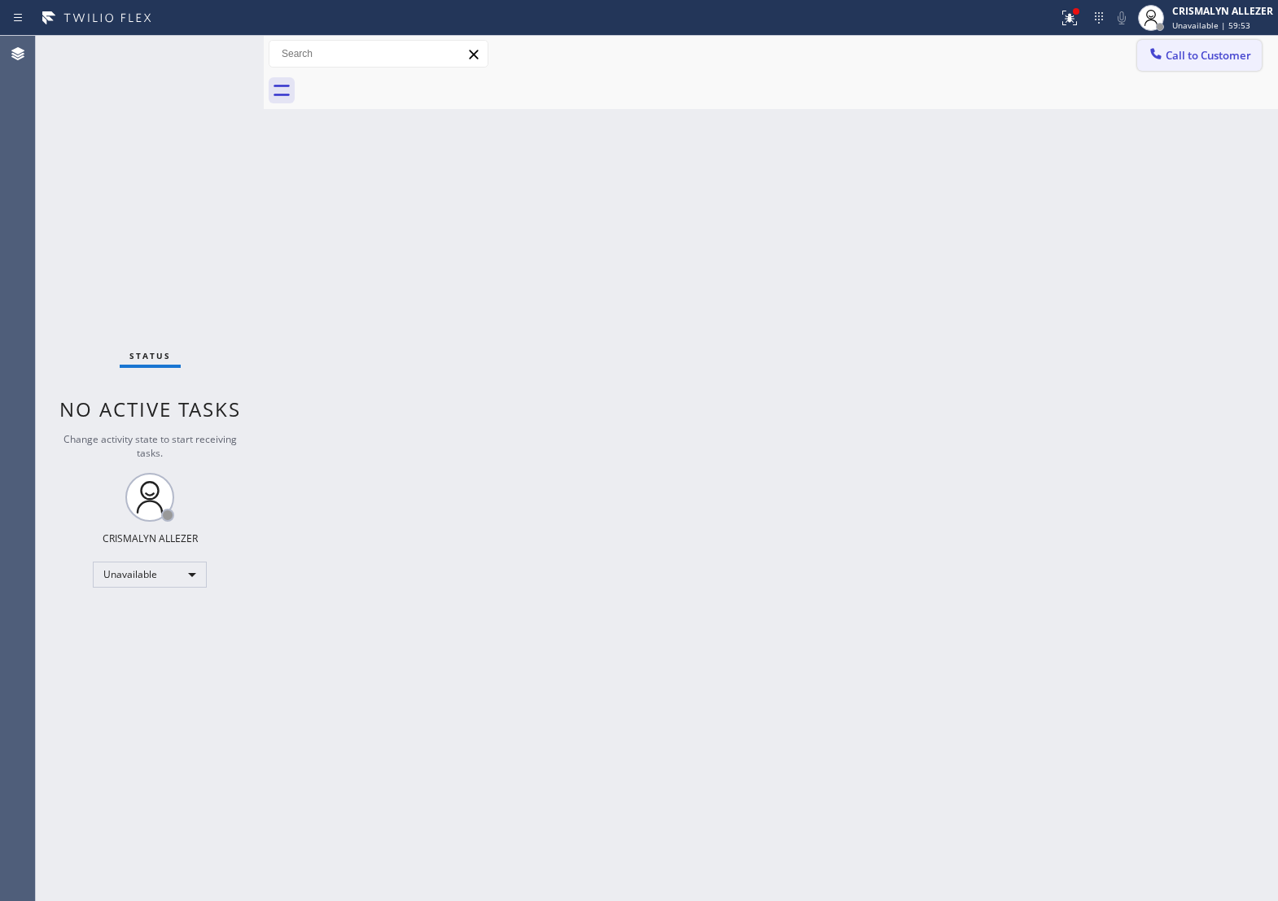
click at [1216, 51] on span "Call to Customer" at bounding box center [1209, 55] width 86 height 15
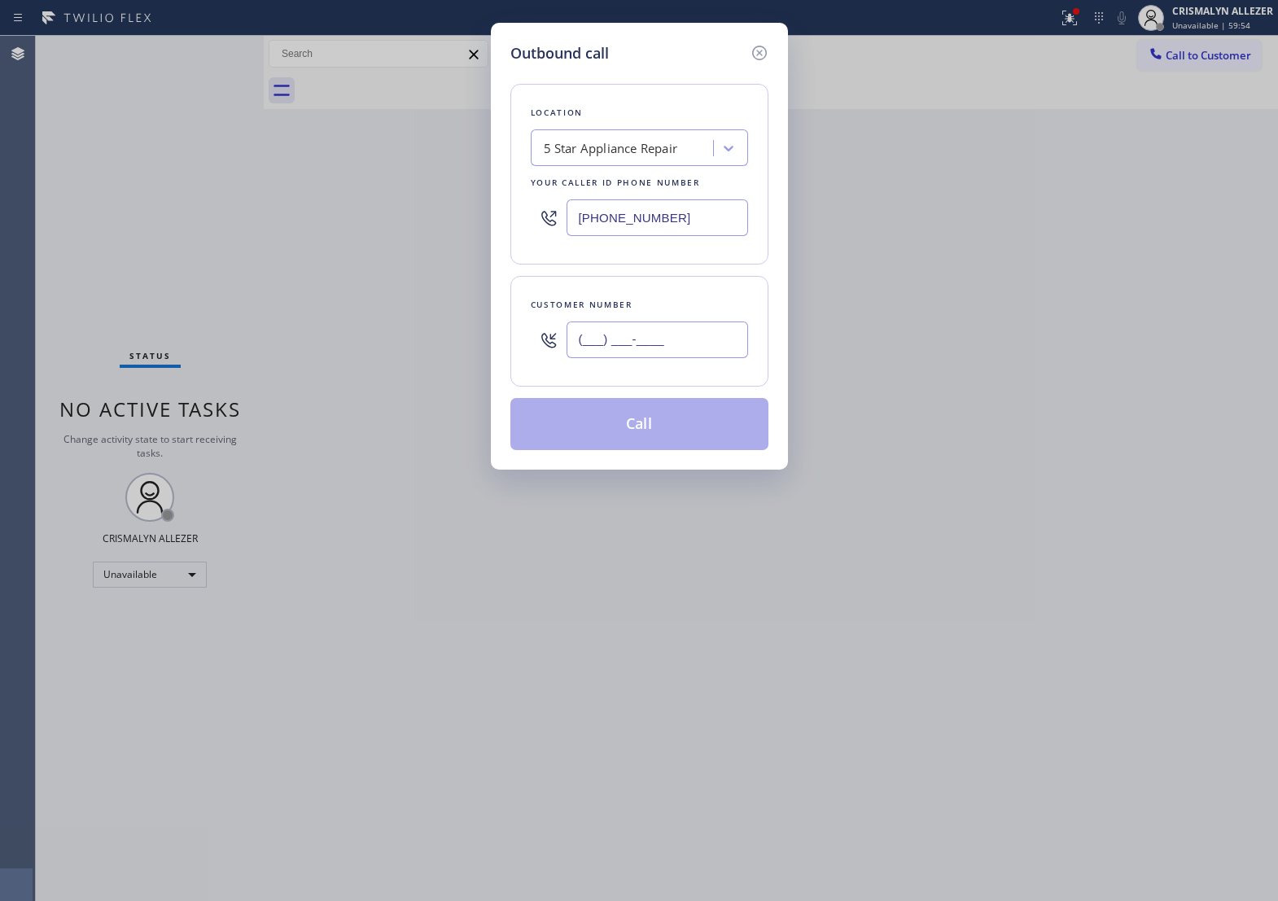
click at [682, 357] on input "(___) ___-____" at bounding box center [658, 340] width 182 height 37
paste input "619) 203-5252"
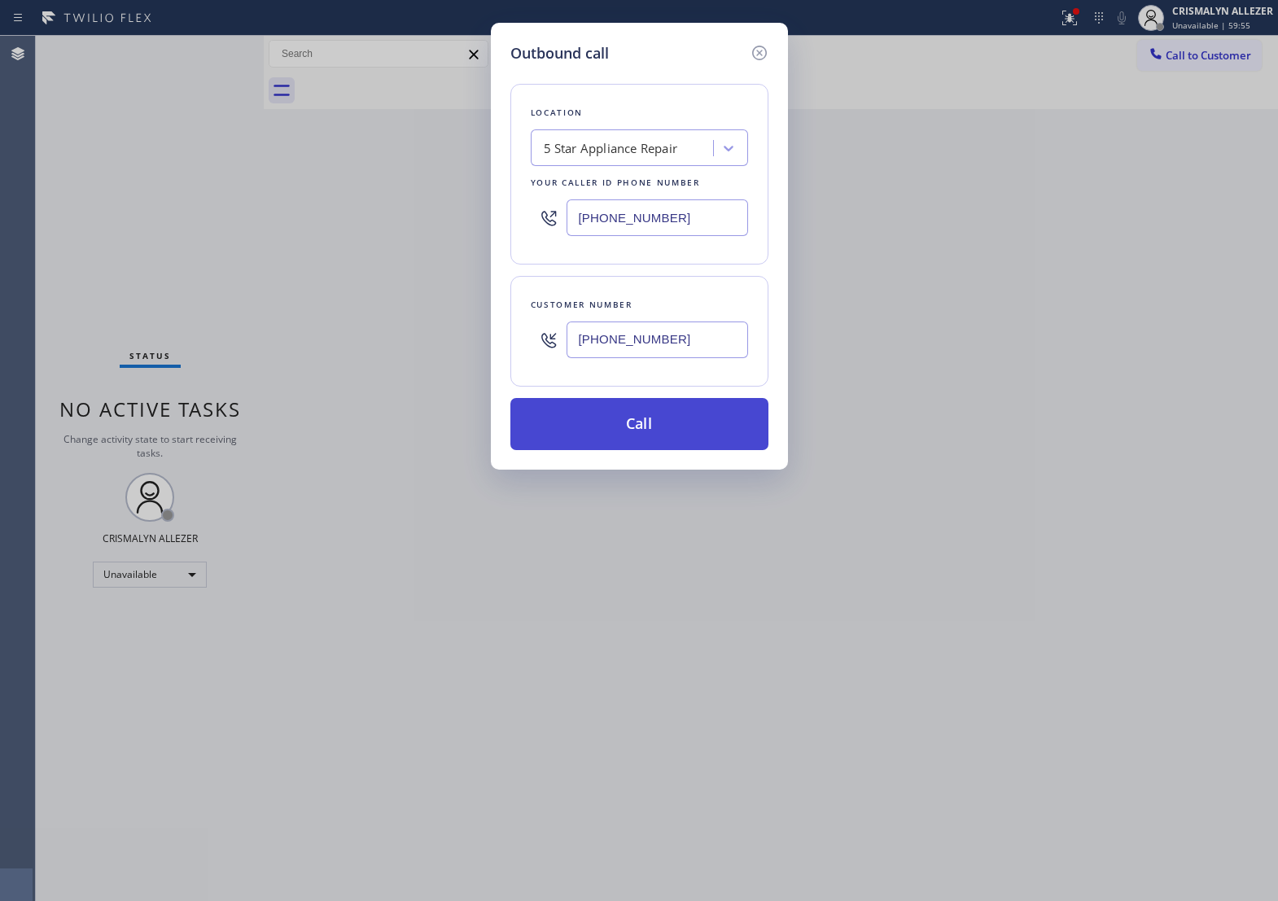
type input "(619) 203-5252"
click at [650, 450] on button "Call" at bounding box center [640, 424] width 258 height 52
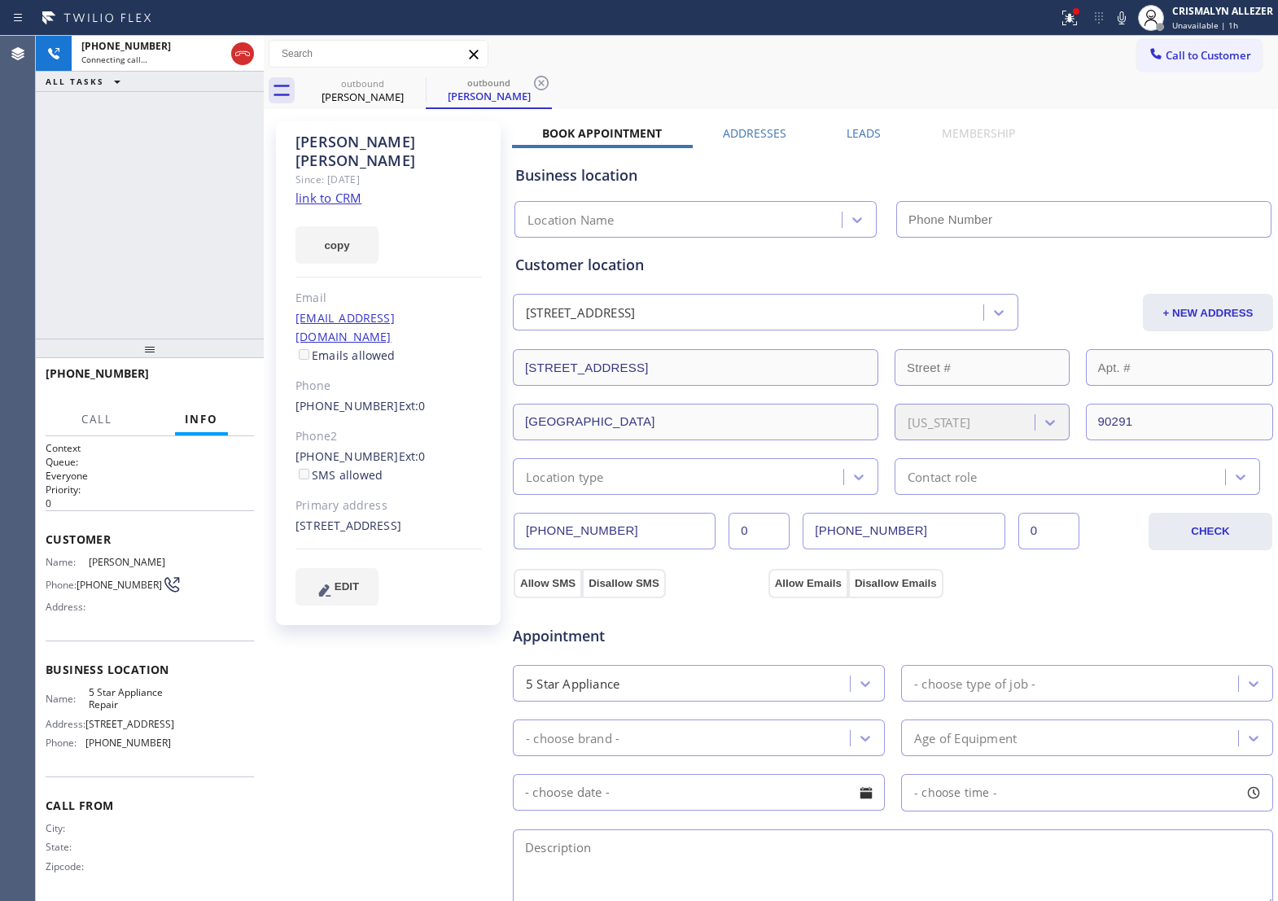
type input "[PHONE_NUMBER]"
click at [210, 384] on span "HANG UP" at bounding box center [216, 380] width 50 height 11
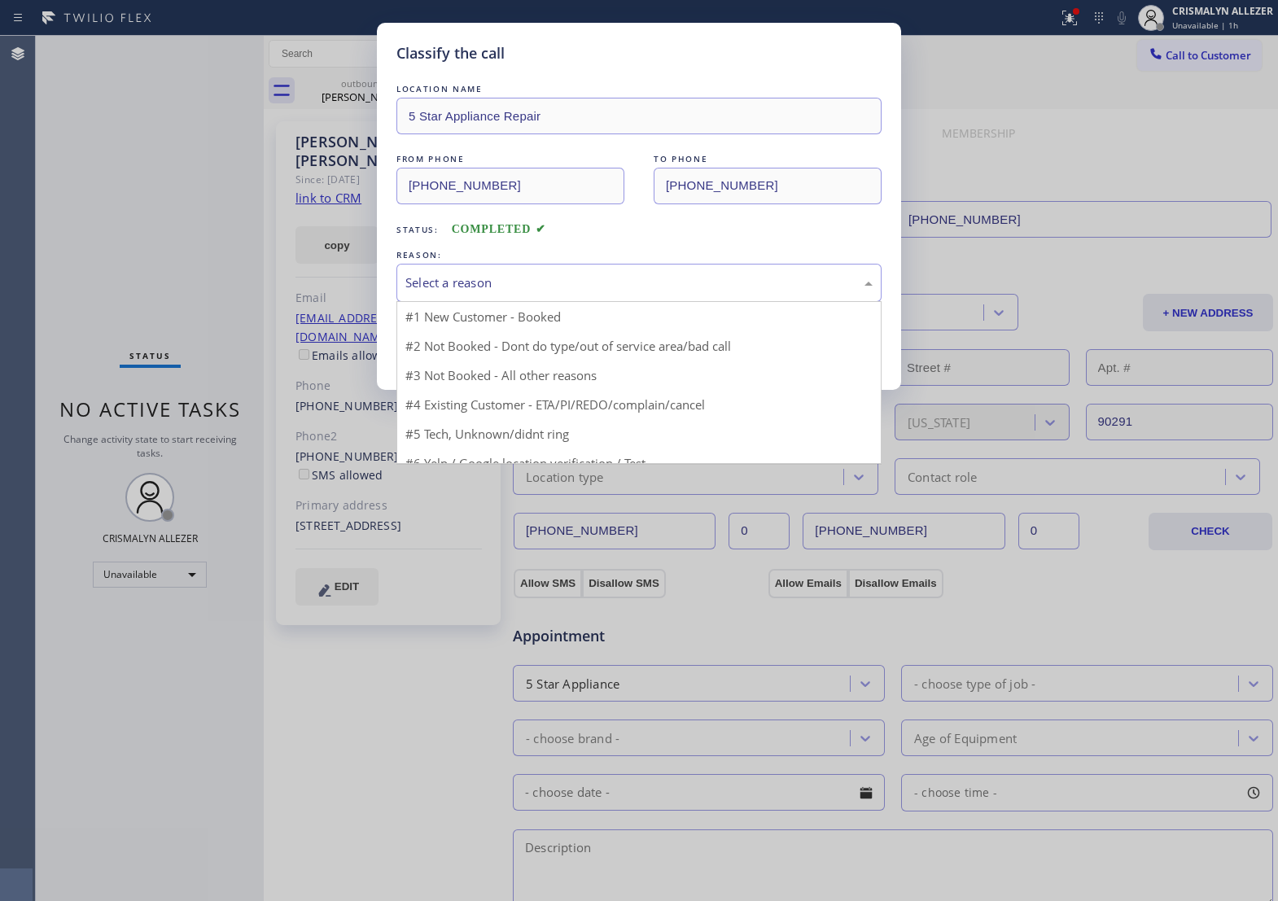
drag, startPoint x: 678, startPoint y: 308, endPoint x: 635, endPoint y: 324, distance: 45.4
click at [669, 292] on div "Select a reason" at bounding box center [639, 283] width 467 height 19
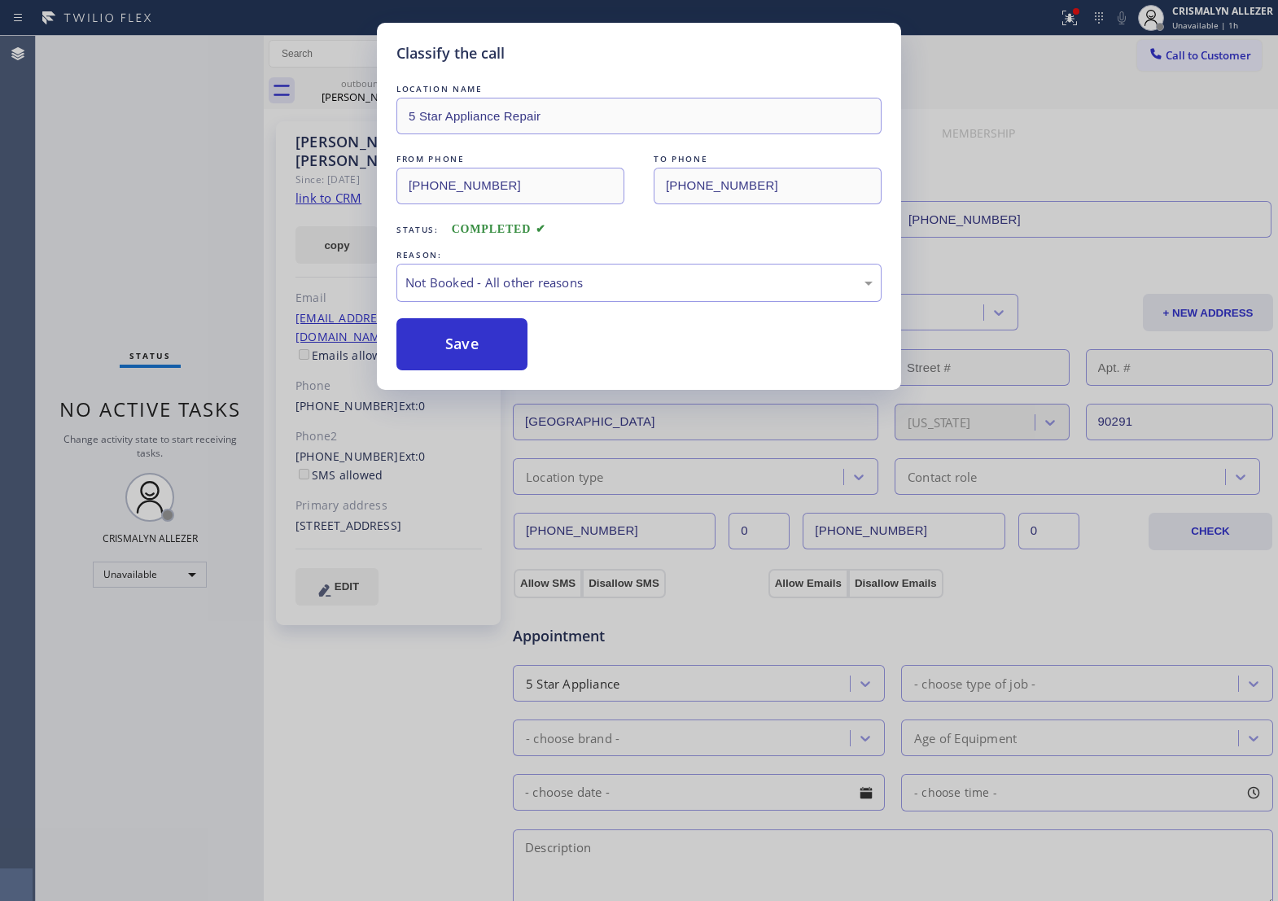
click at [472, 366] on button "Save" at bounding box center [462, 344] width 131 height 52
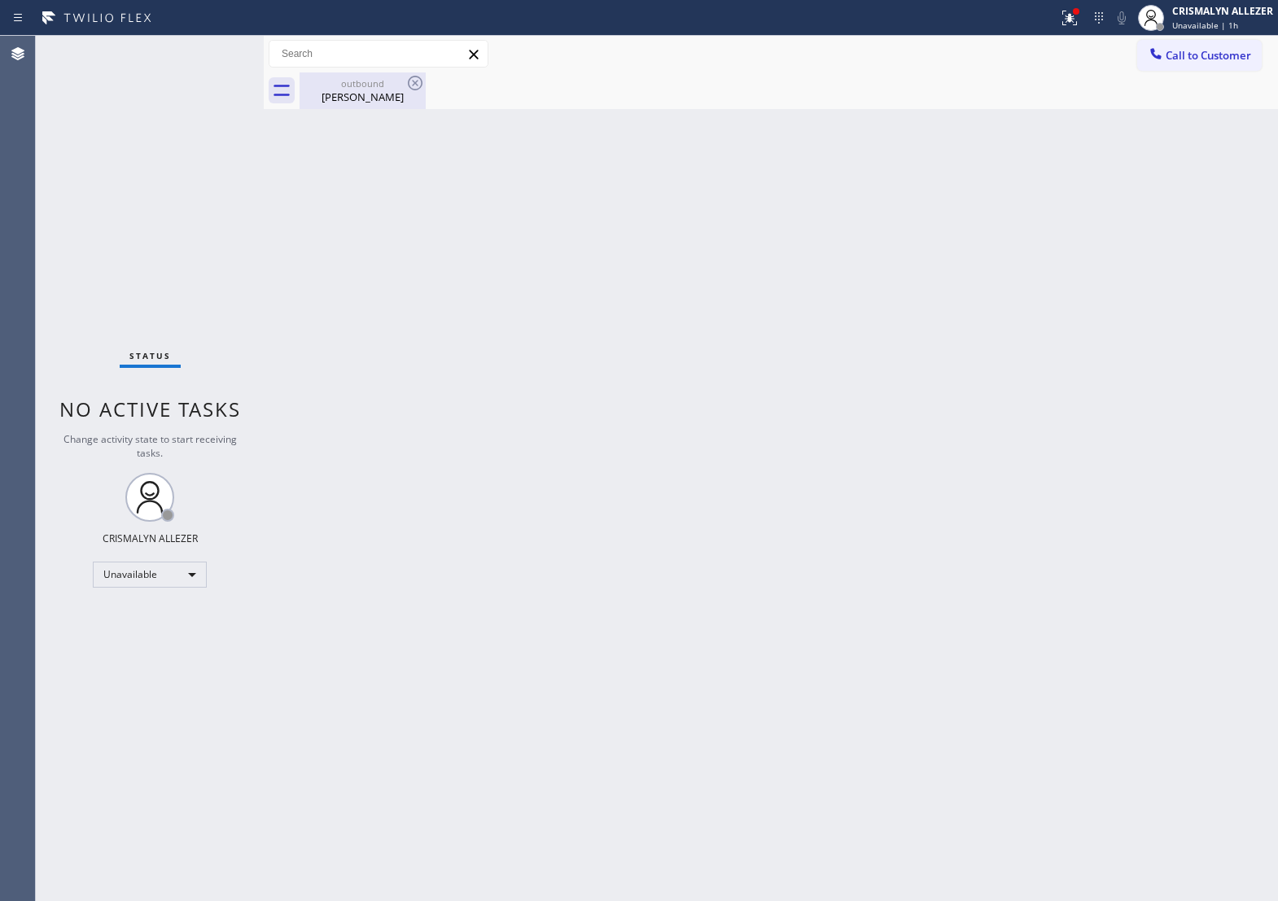
click at [362, 100] on div "Douglas Caballero" at bounding box center [362, 97] width 123 height 15
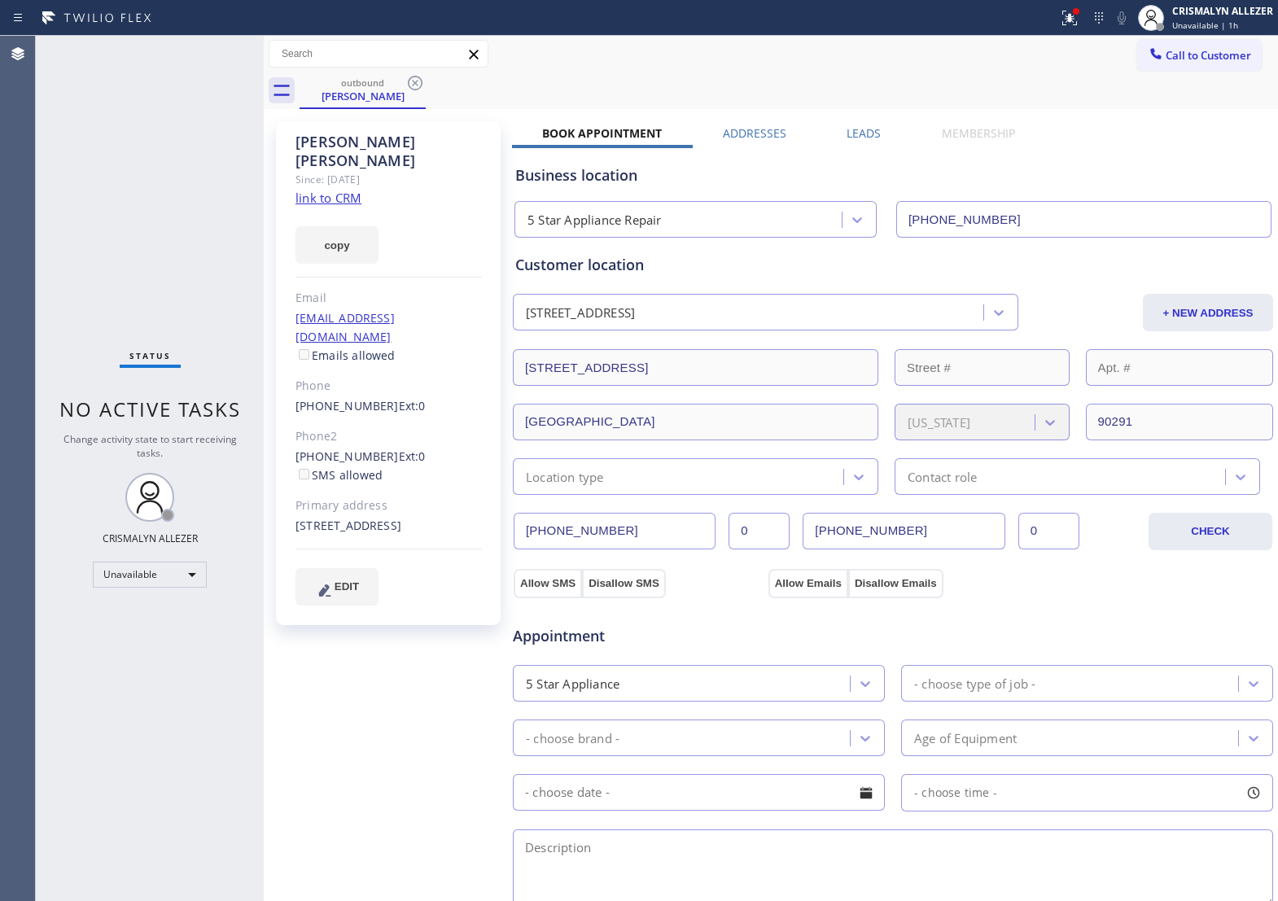
click at [862, 132] on label "Leads" at bounding box center [864, 132] width 34 height 15
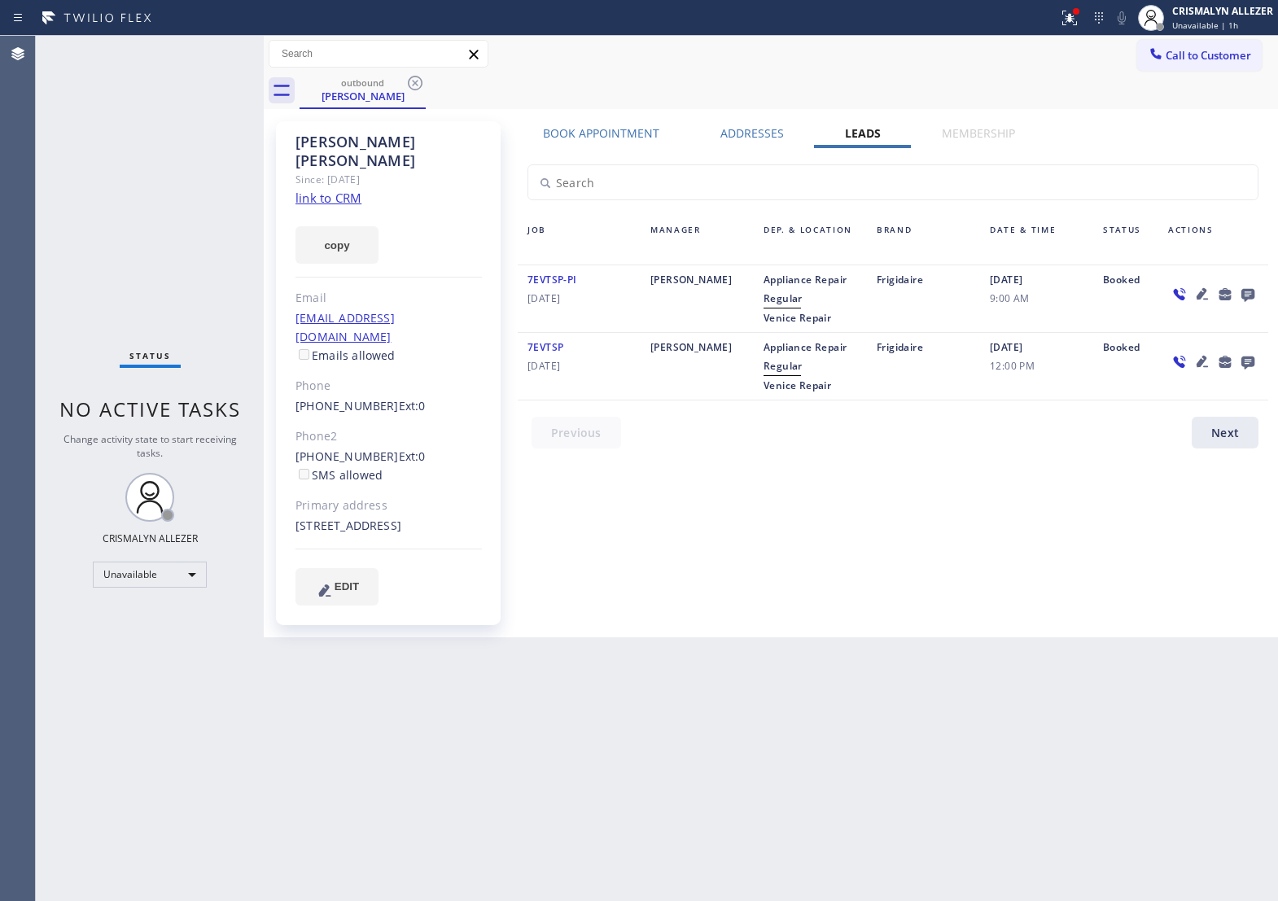
click at [1251, 300] on icon at bounding box center [1248, 295] width 13 height 13
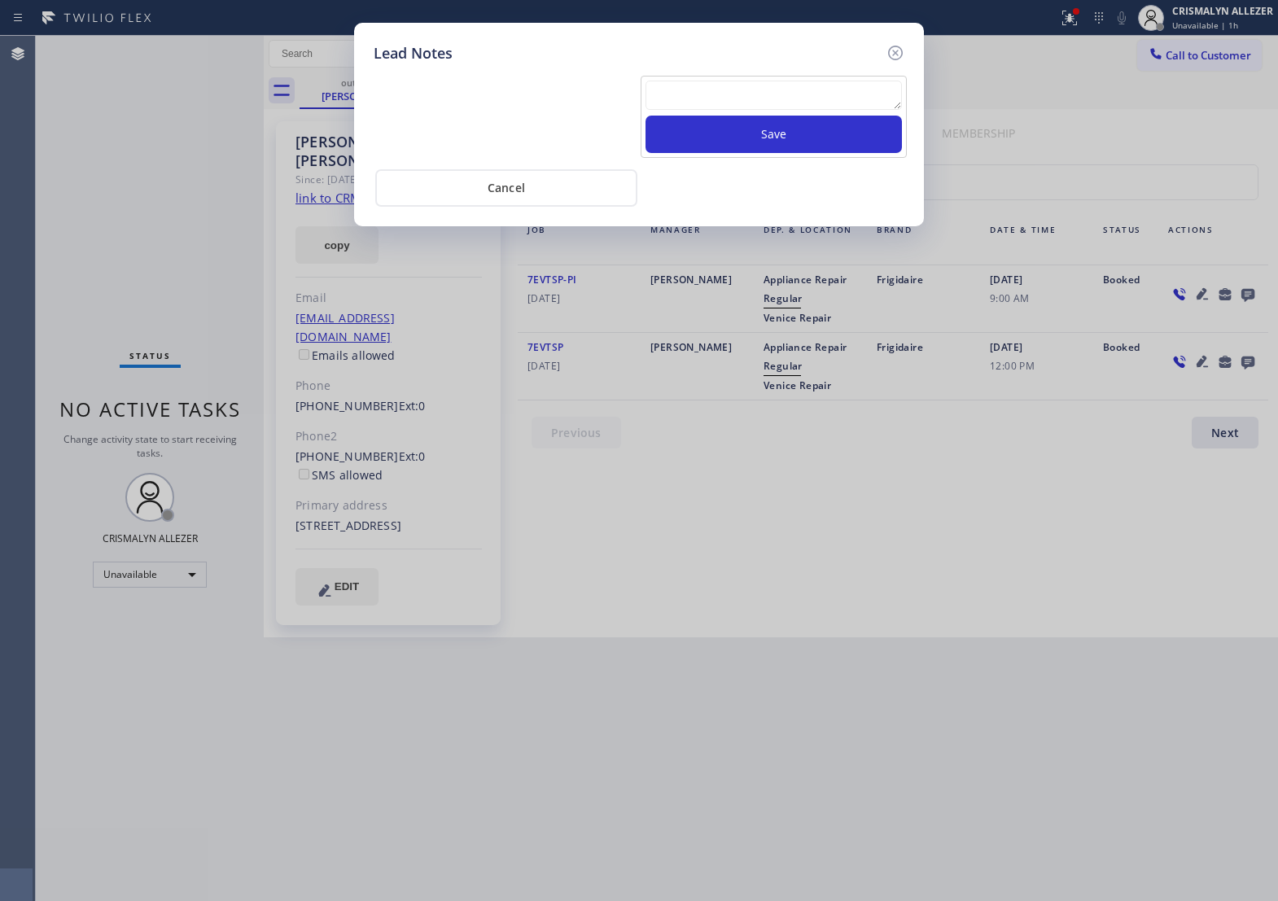
click at [654, 104] on textarea at bounding box center [774, 95] width 257 height 29
paste textarea "no answer | pls xfer if cx calls back"
type textarea "no answer | pls xfer if cx calls back"
click at [718, 144] on button "Save" at bounding box center [774, 134] width 257 height 37
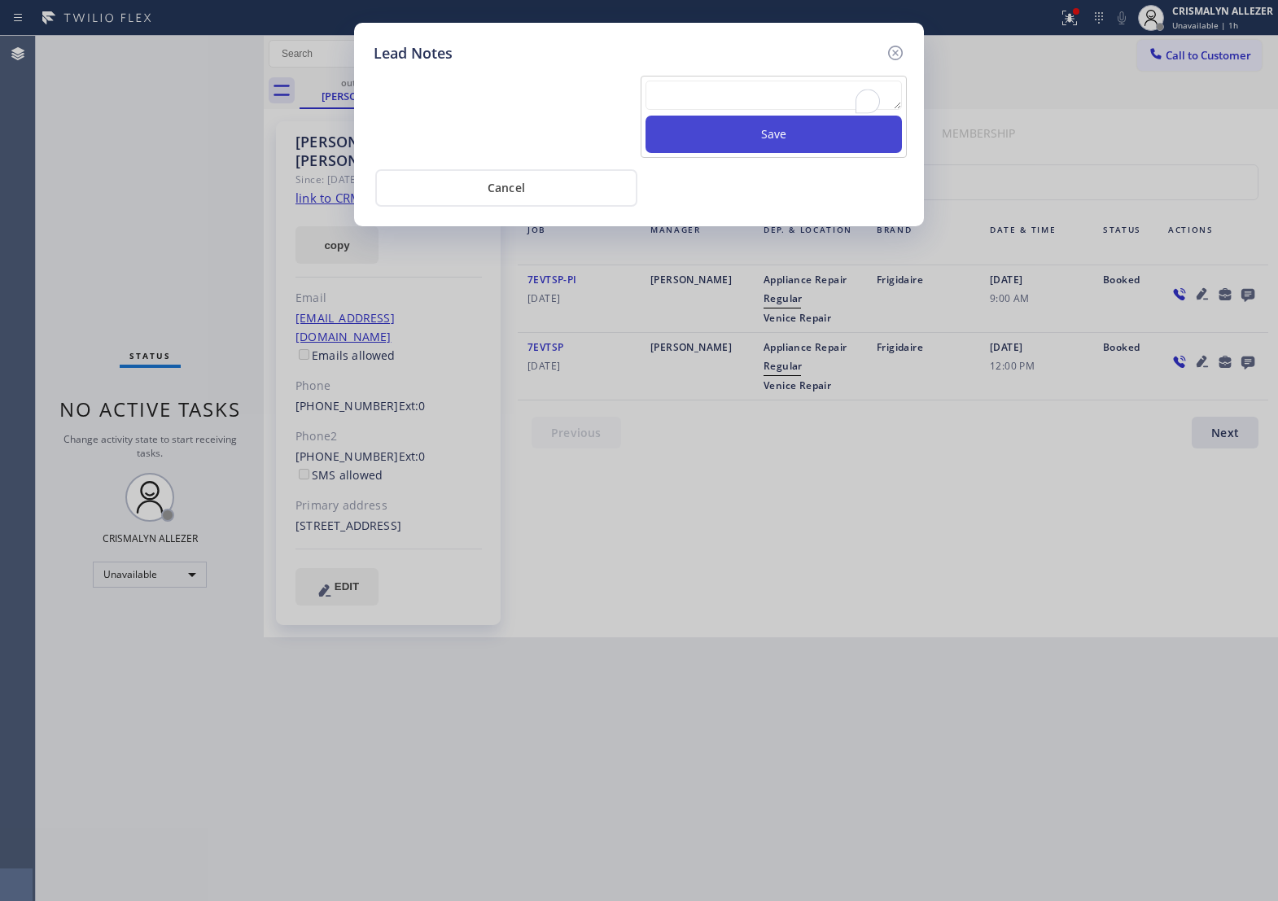
scroll to position [0, 0]
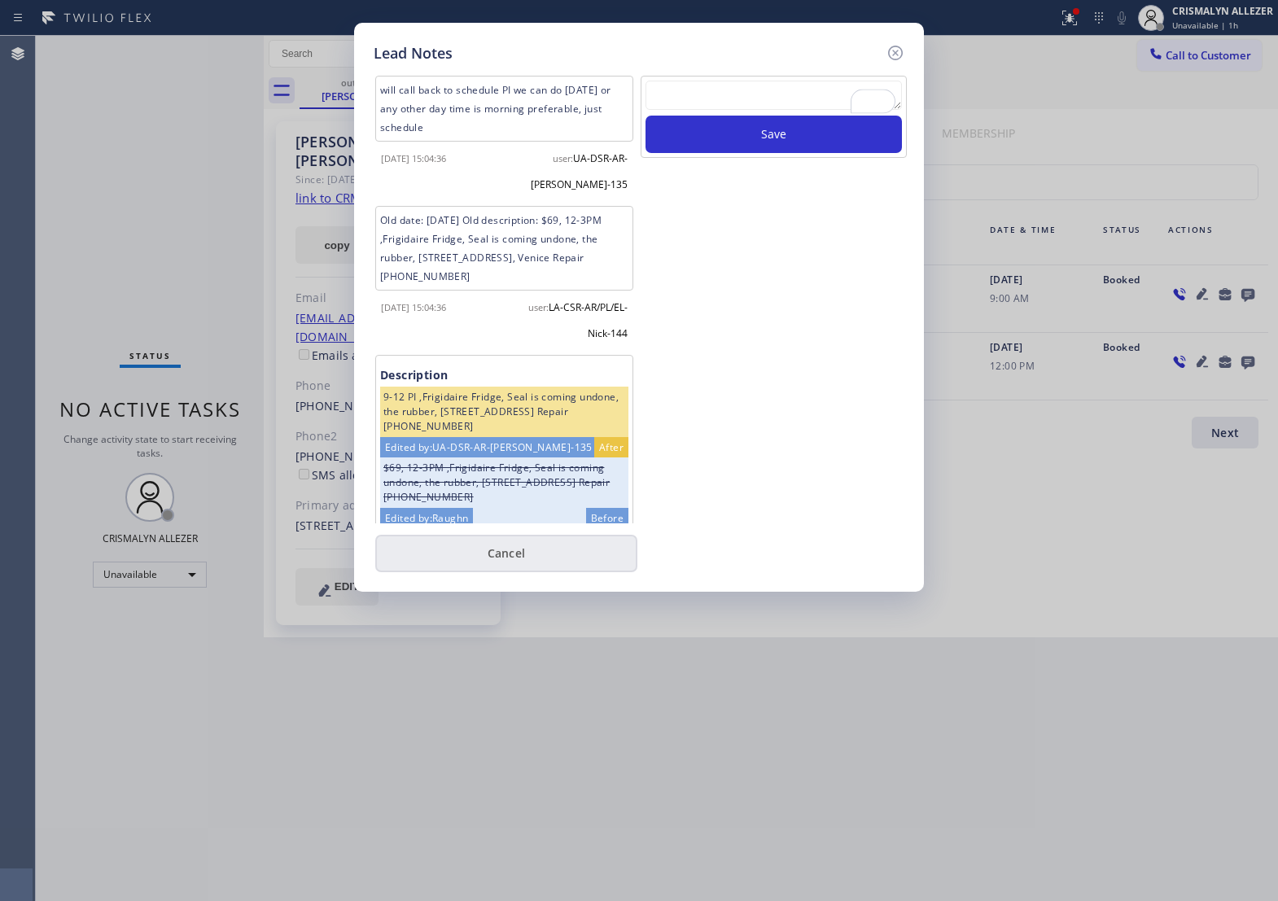
click at [507, 563] on button "Cancel" at bounding box center [506, 553] width 262 height 37
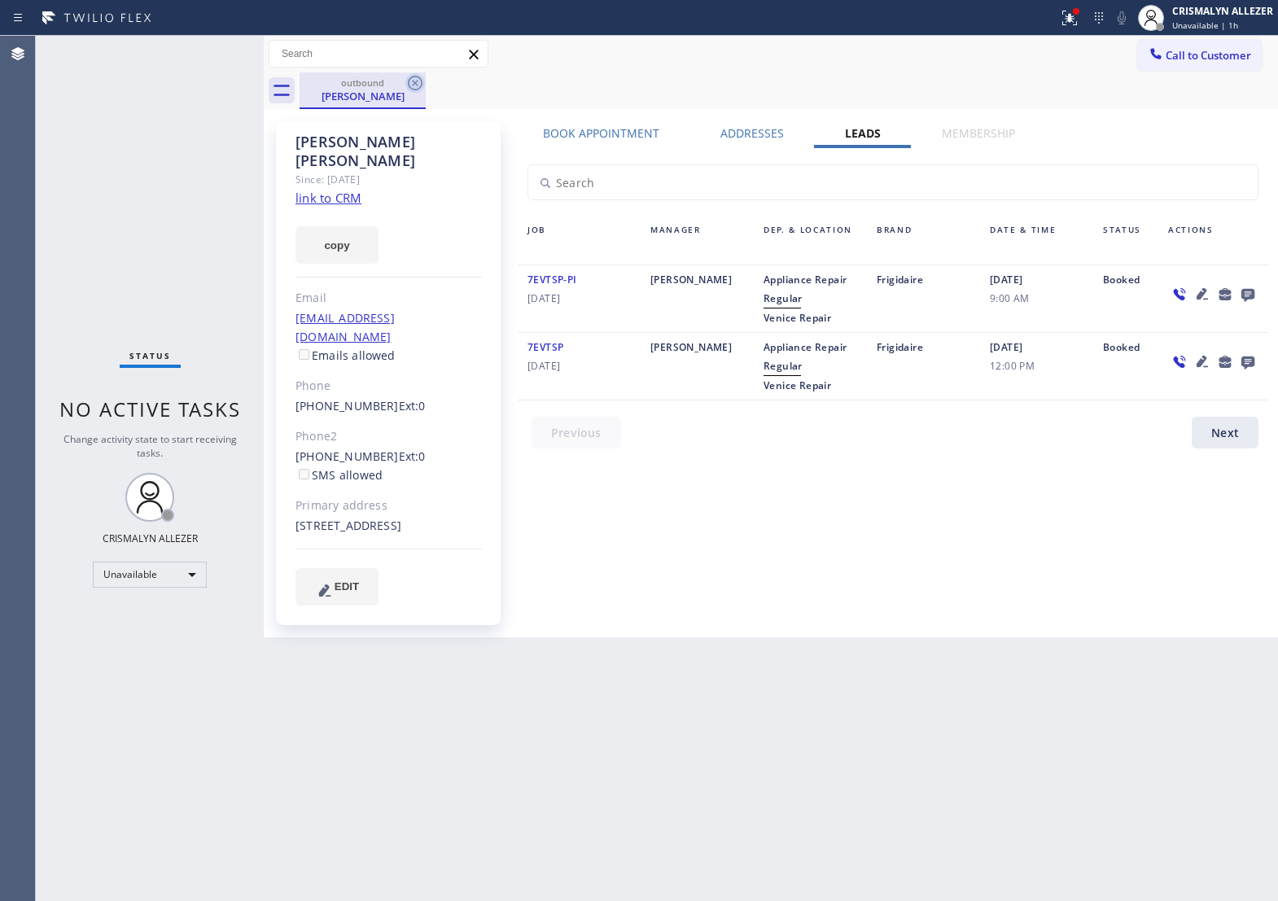
click at [415, 80] on icon at bounding box center [416, 83] width 20 height 20
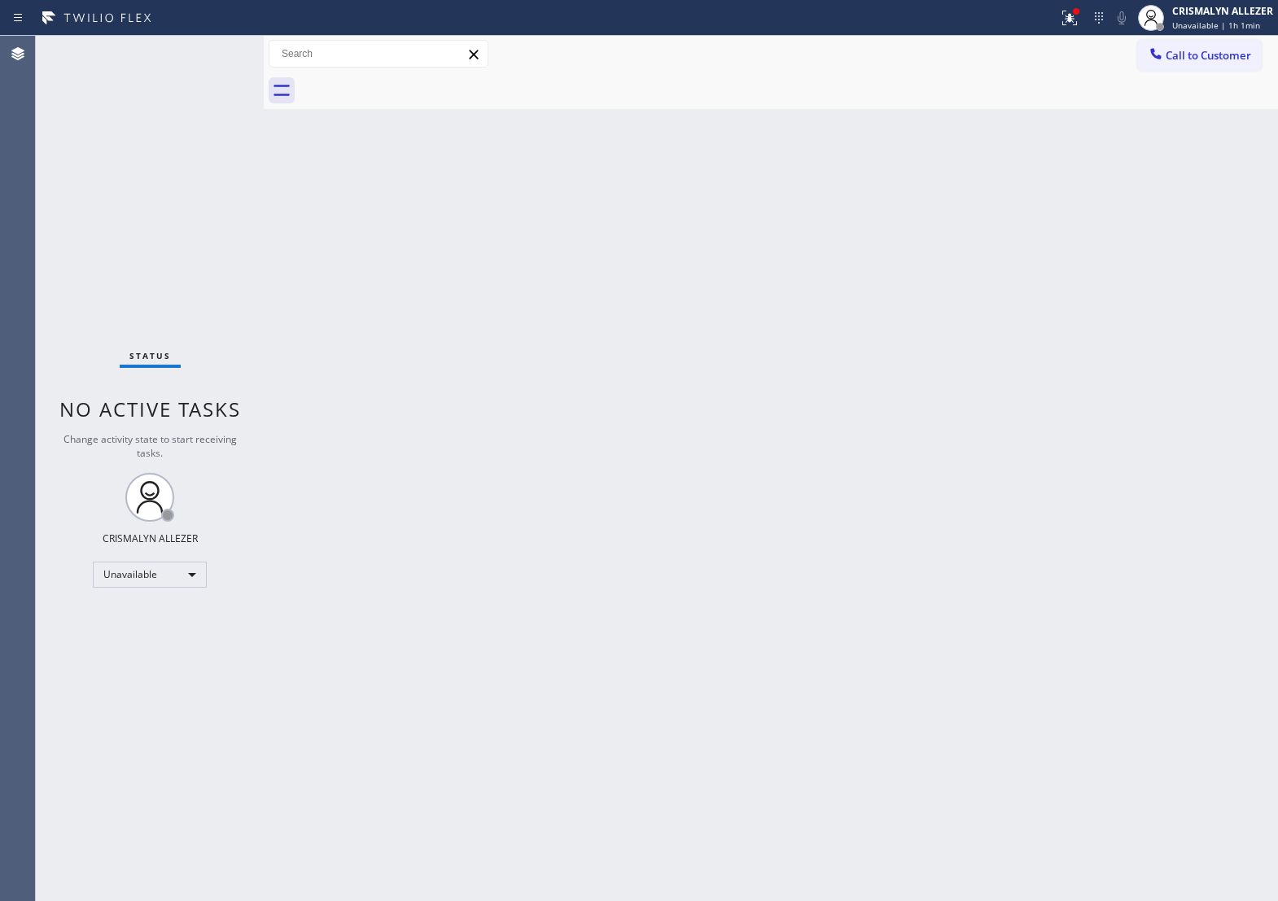
drag, startPoint x: 1191, startPoint y: 59, endPoint x: 945, endPoint y: 204, distance: 285.5
click at [1191, 59] on span "Call to Customer" at bounding box center [1209, 55] width 86 height 15
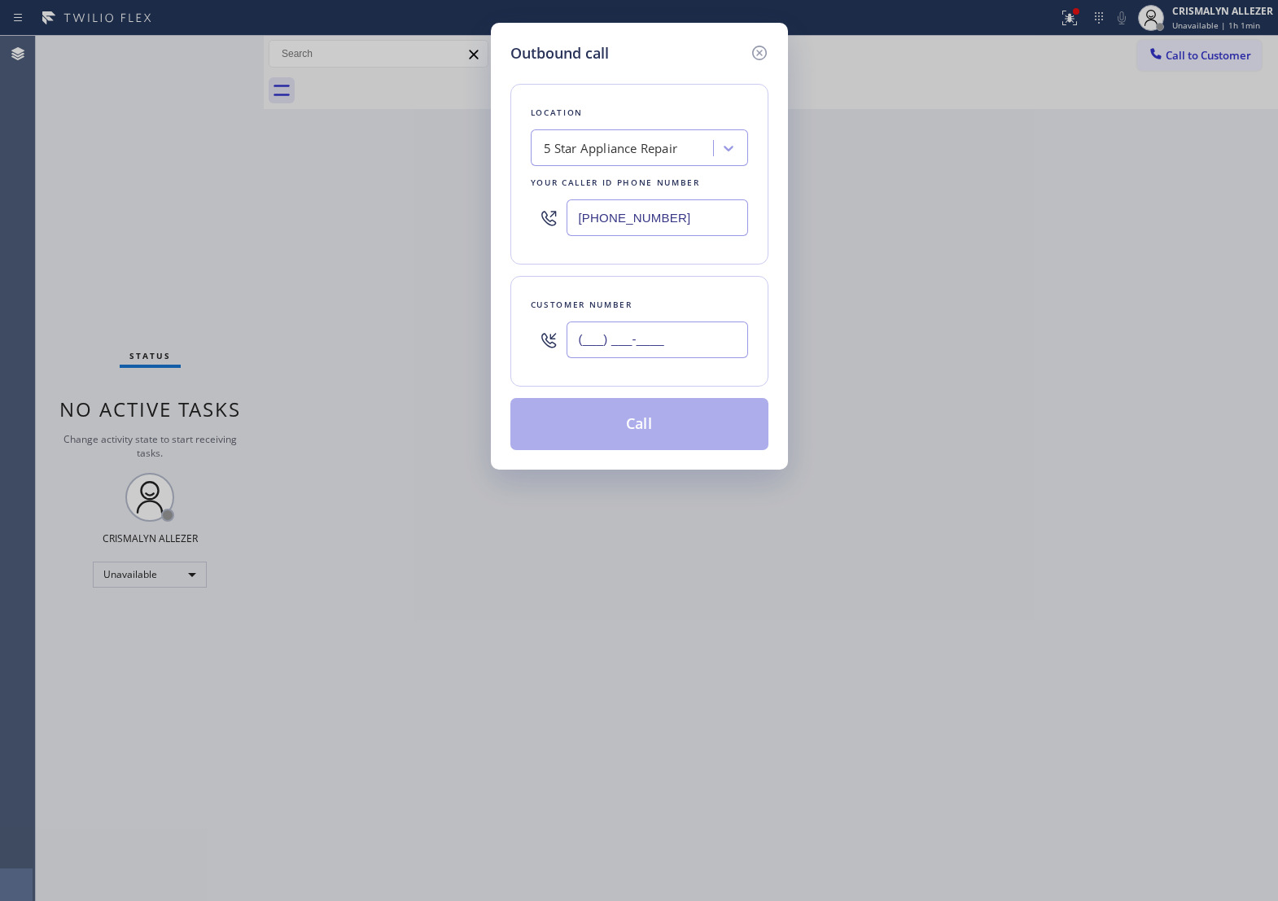
click at [700, 358] on input "(___) ___-____" at bounding box center [658, 340] width 182 height 37
paste input "240) 314-9507"
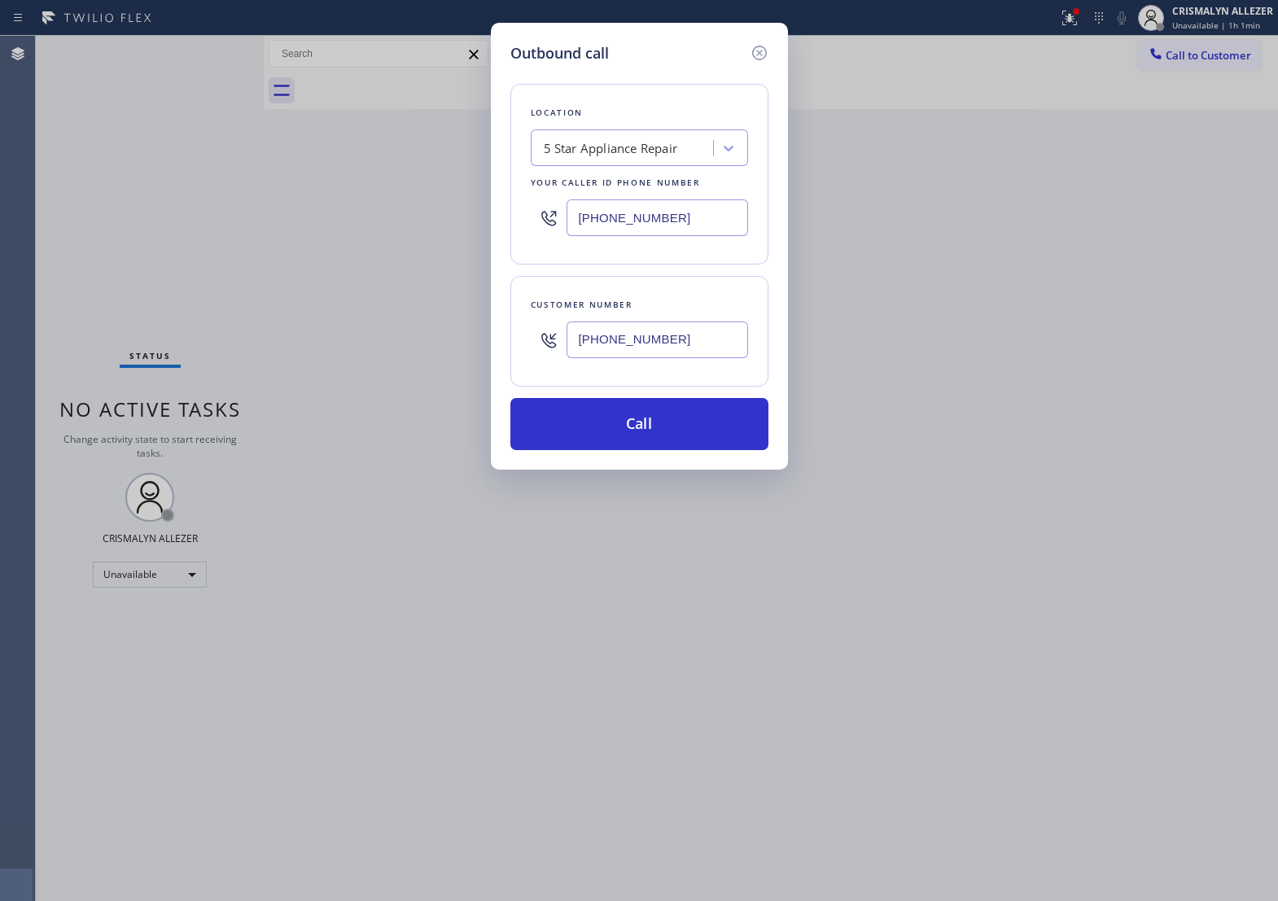
type input "(240) 314-9507"
drag, startPoint x: 688, startPoint y: 233, endPoint x: 291, endPoint y: 252, distance: 397.9
click at [291, 252] on div "Outbound call Location 5 Star Appliance Repair Your caller id phone number (855…" at bounding box center [639, 450] width 1278 height 901
type input "(703) 721-4220"
click at [652, 450] on button "Call" at bounding box center [640, 424] width 258 height 52
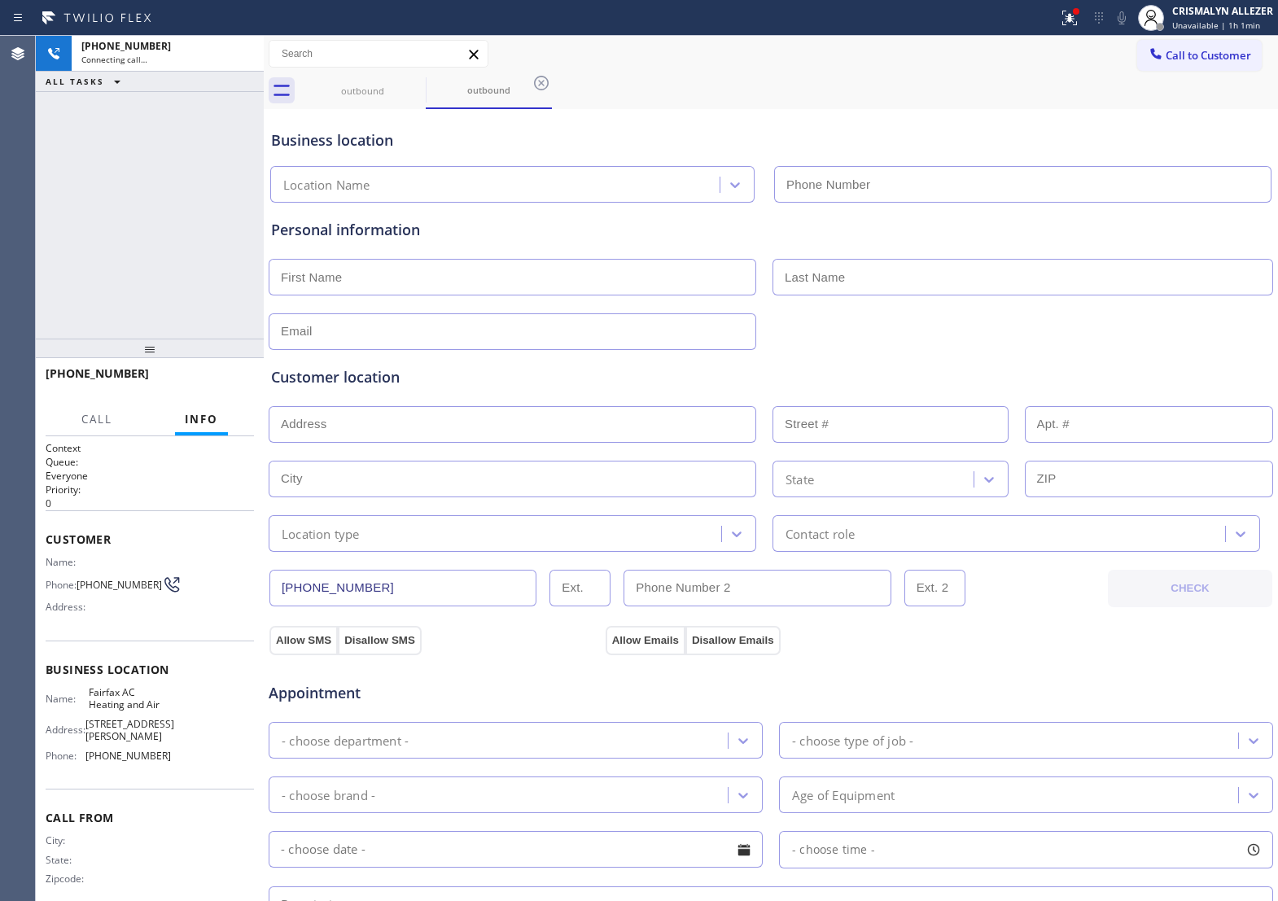
type input "(703) 721-4220"
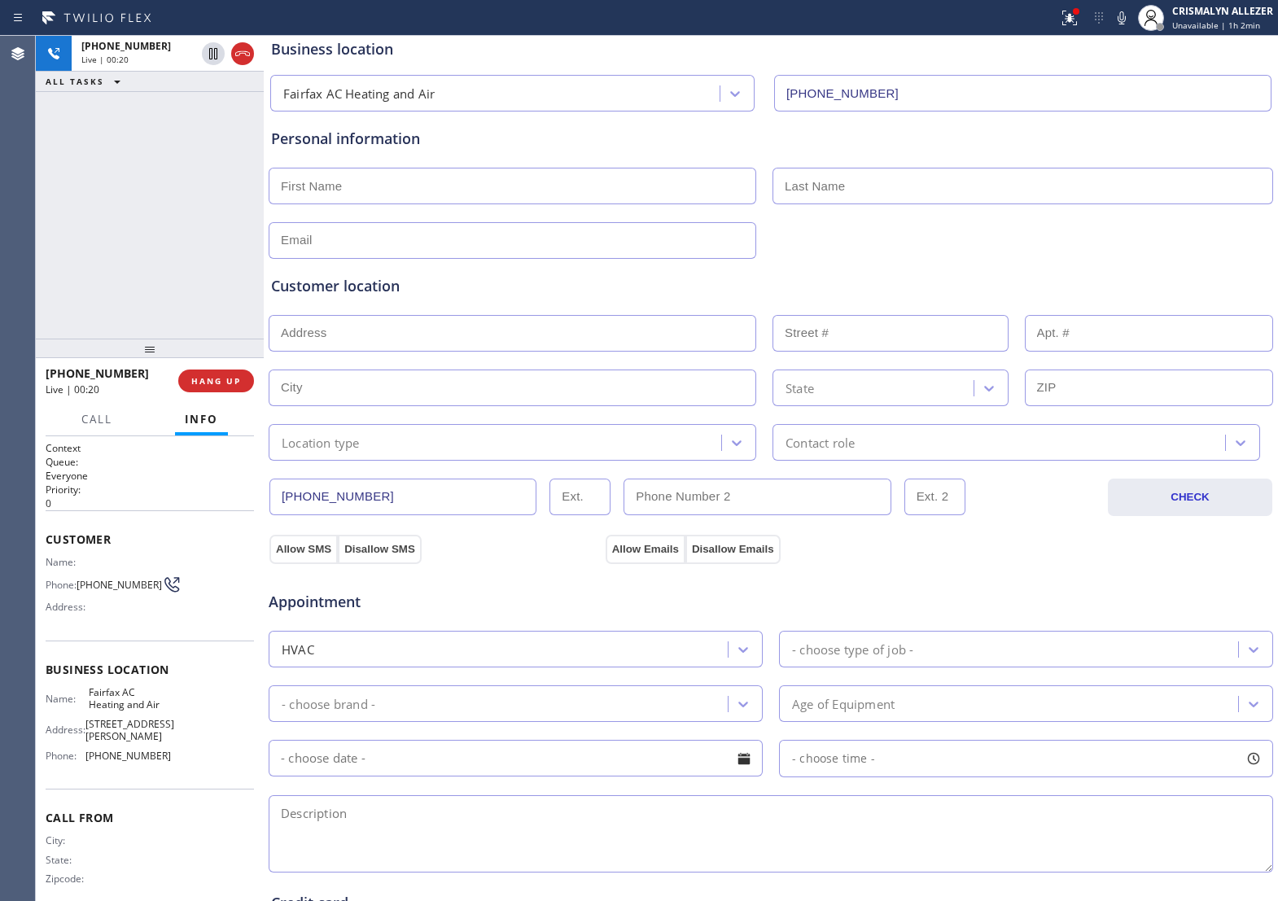
scroll to position [204, 0]
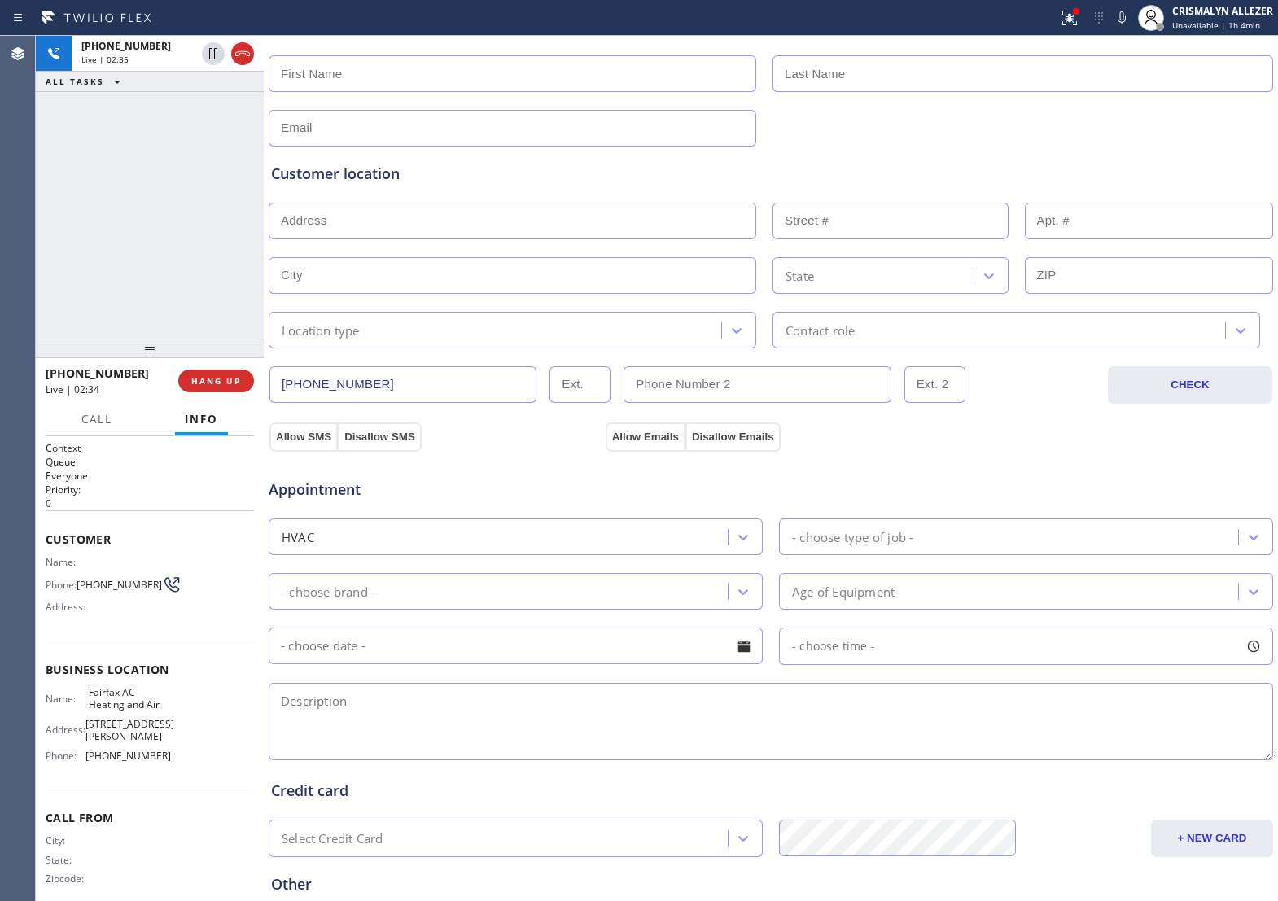
click at [1012, 434] on div "Allow SMS Disallow SMS Allow Emails Disallow Emails" at bounding box center [771, 435] width 1008 height 33
click at [1124, 21] on icon at bounding box center [1122, 17] width 8 height 13
click at [1122, 8] on icon at bounding box center [1122, 18] width 20 height 20
click at [426, 737] on textarea at bounding box center [771, 721] width 1005 height 77
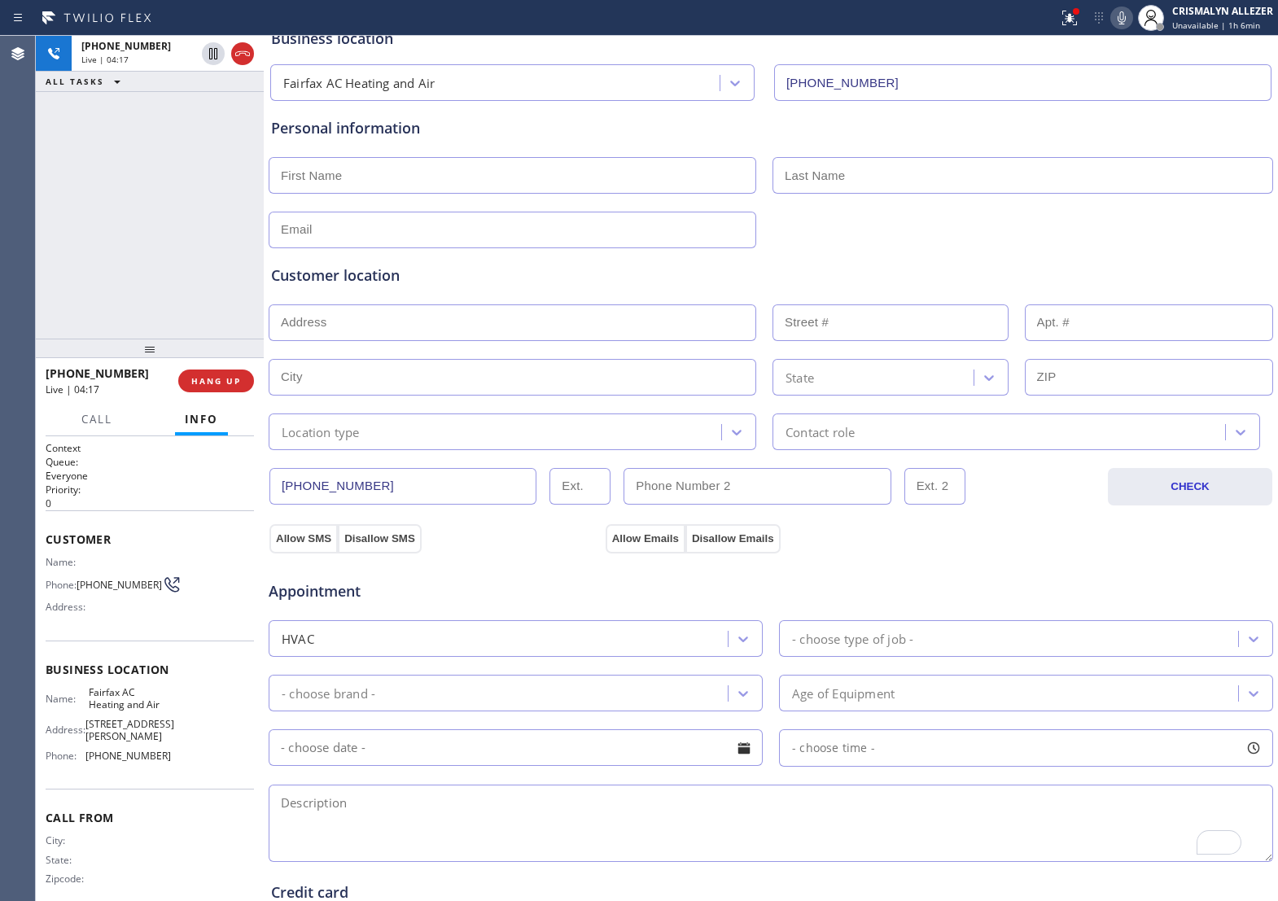
click at [445, 178] on input "text" at bounding box center [513, 175] width 488 height 37
type input "F"
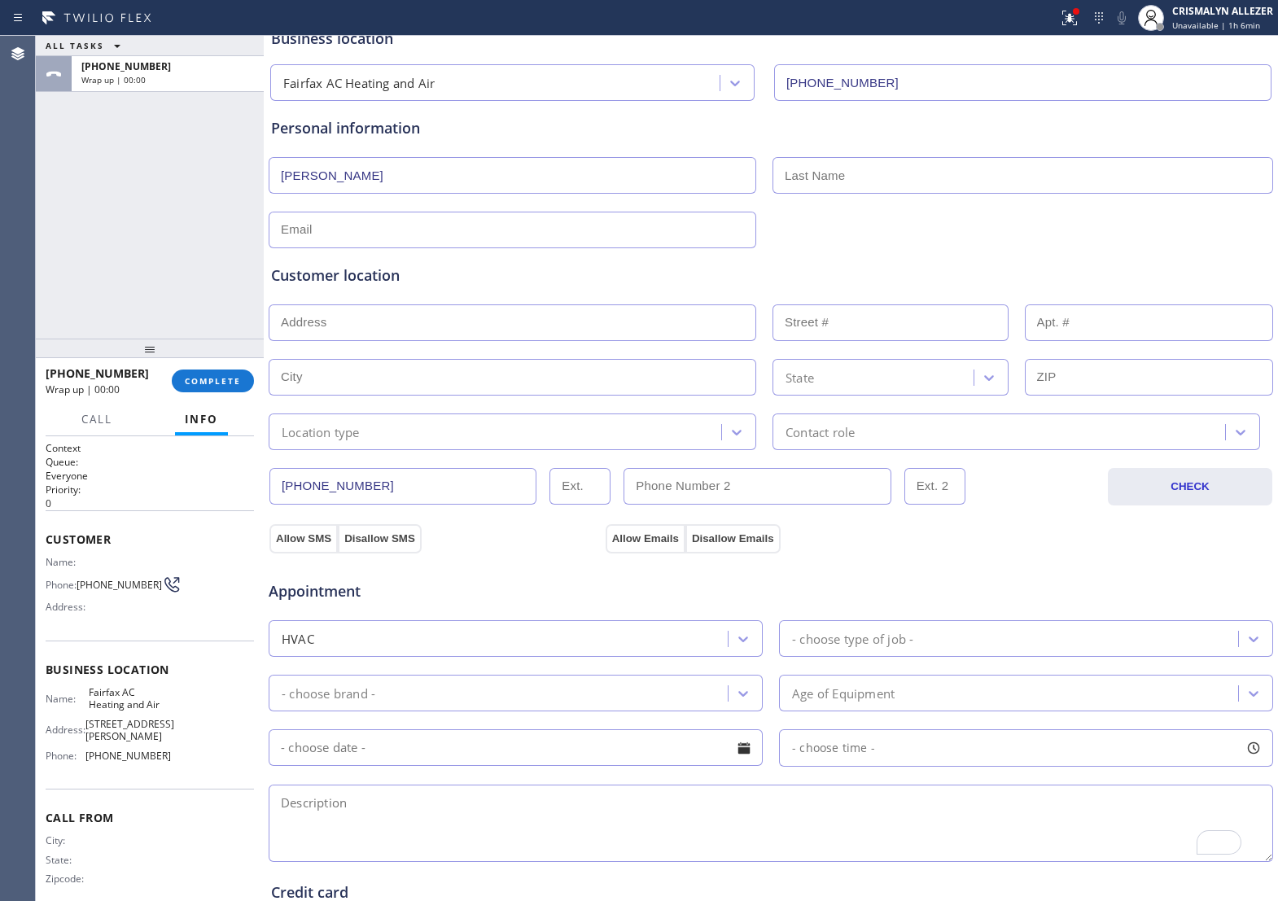
type input "Jennifer"
type input "Bradbury"
click at [476, 236] on input "text" at bounding box center [513, 230] width 488 height 37
click at [343, 228] on input "text" at bounding box center [513, 230] width 488 height 37
paste input "bradburyja@icloud.com"
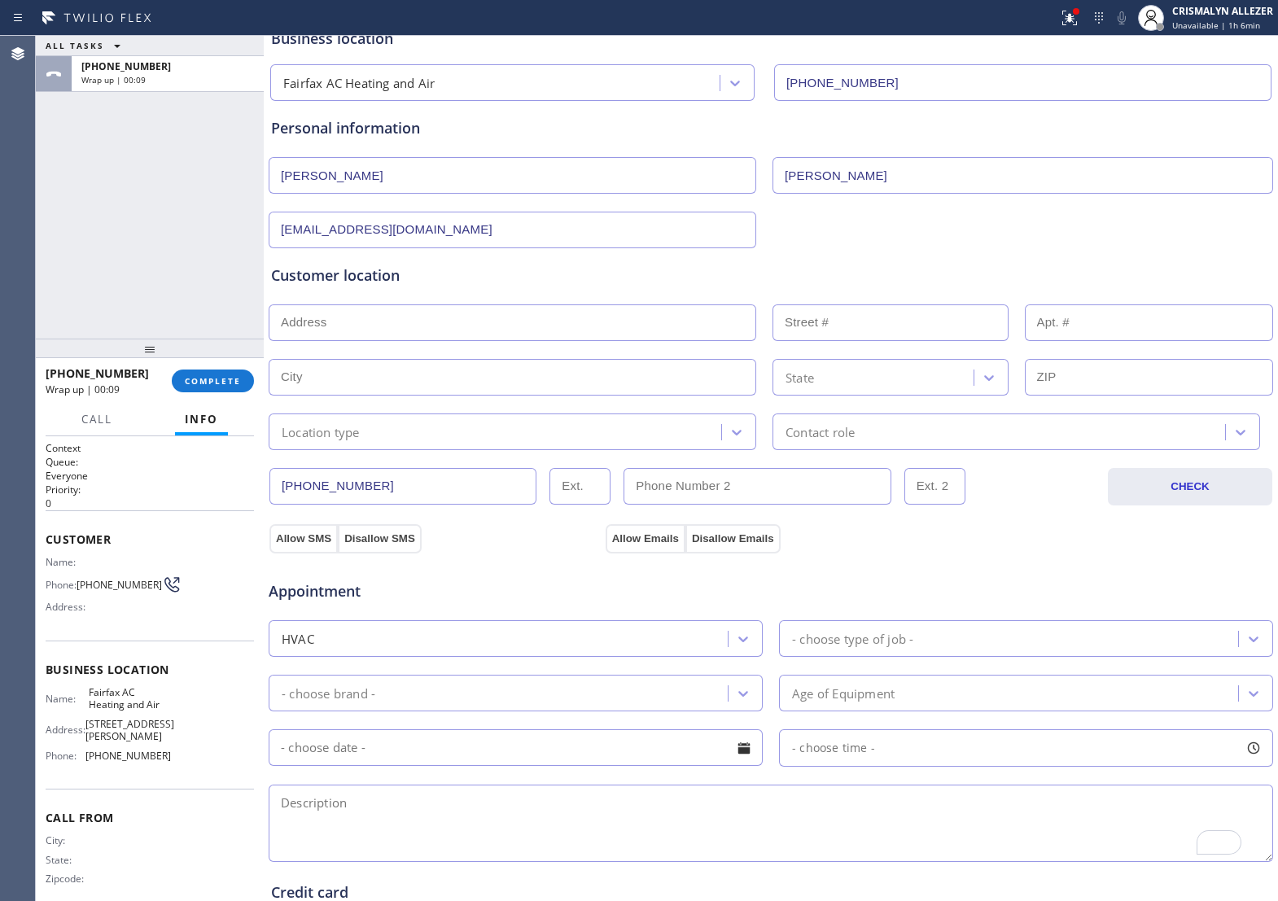
type input "bradburyja@icloud.com"
click at [485, 270] on div "Customer location" at bounding box center [771, 276] width 1000 height 22
click at [485, 334] on input "text" at bounding box center [513, 323] width 488 height 37
paste input "4723 Gainsborough DrFairfax, VA 22032, USA"
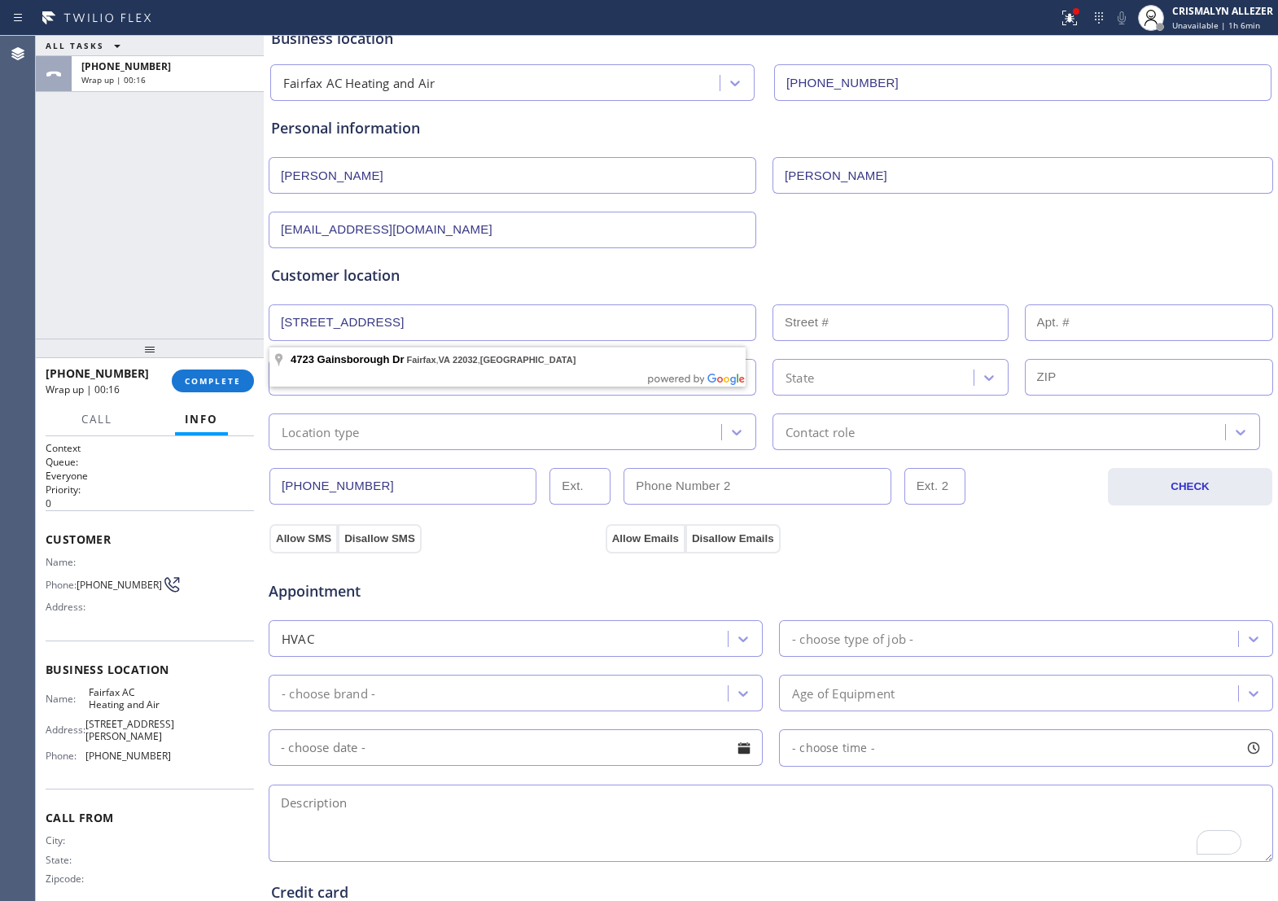
type input "4723 Gainsborough Dr"
type input "4723"
type input "Fairfax"
type input "22032"
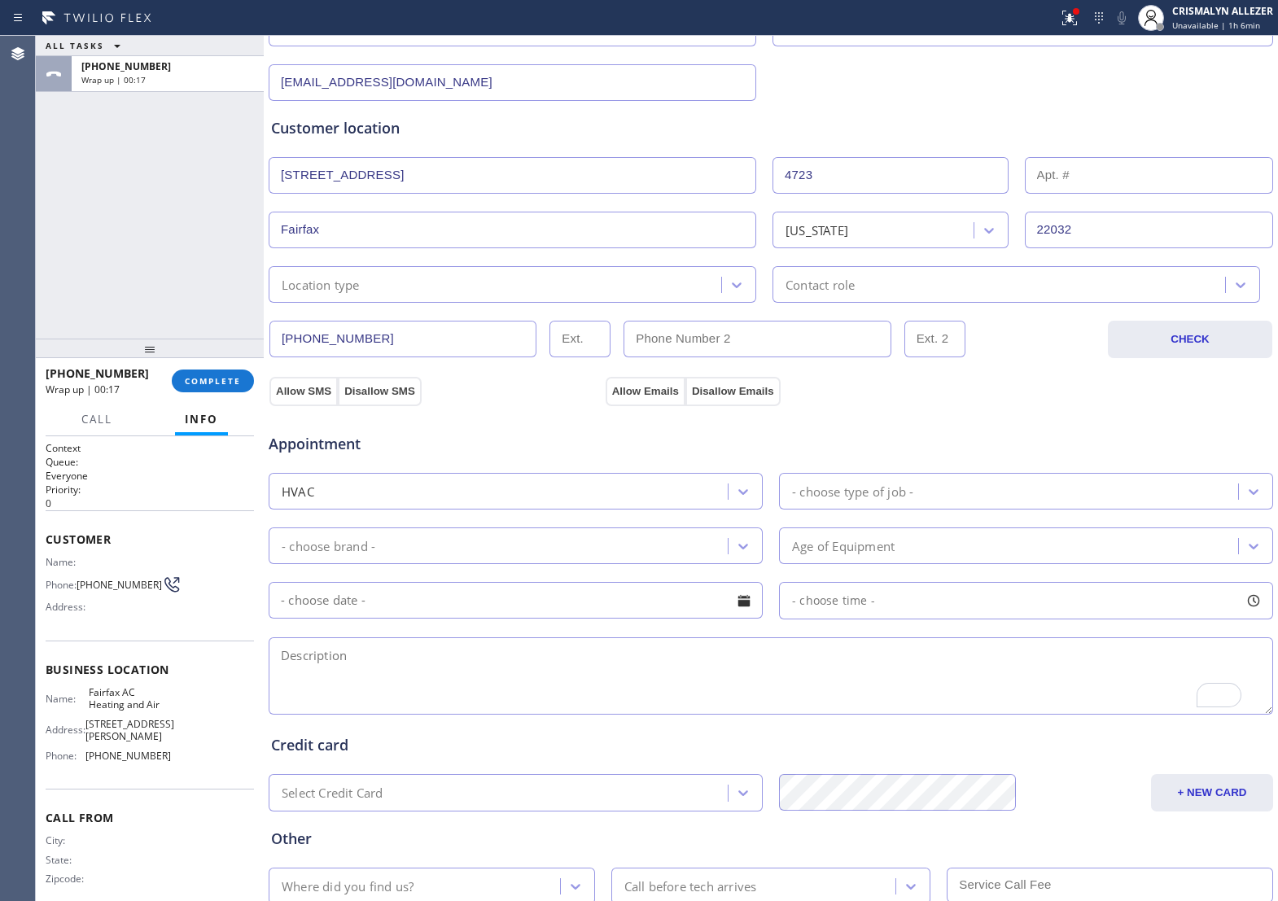
scroll to position [305, 0]
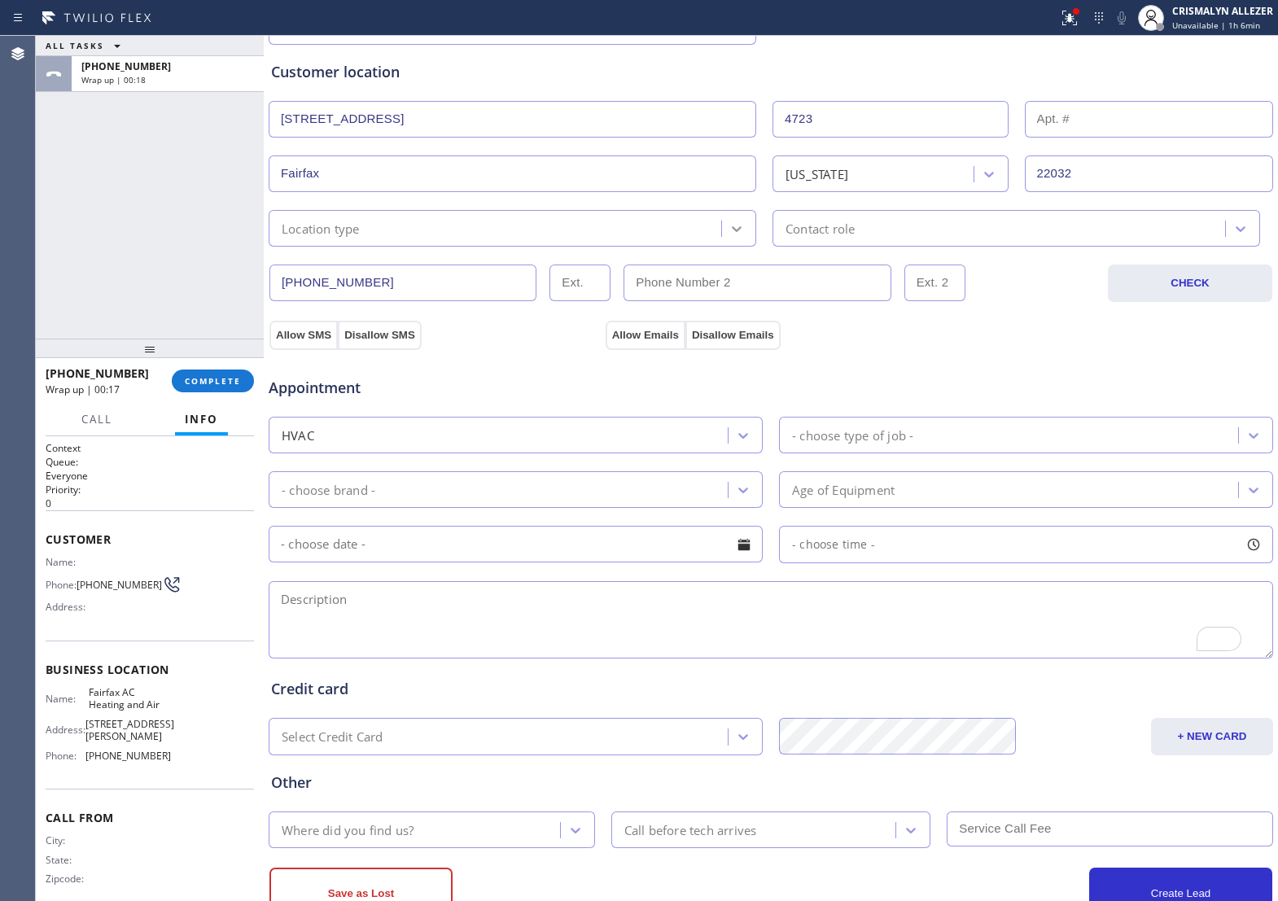
click at [732, 232] on icon at bounding box center [737, 229] width 10 height 6
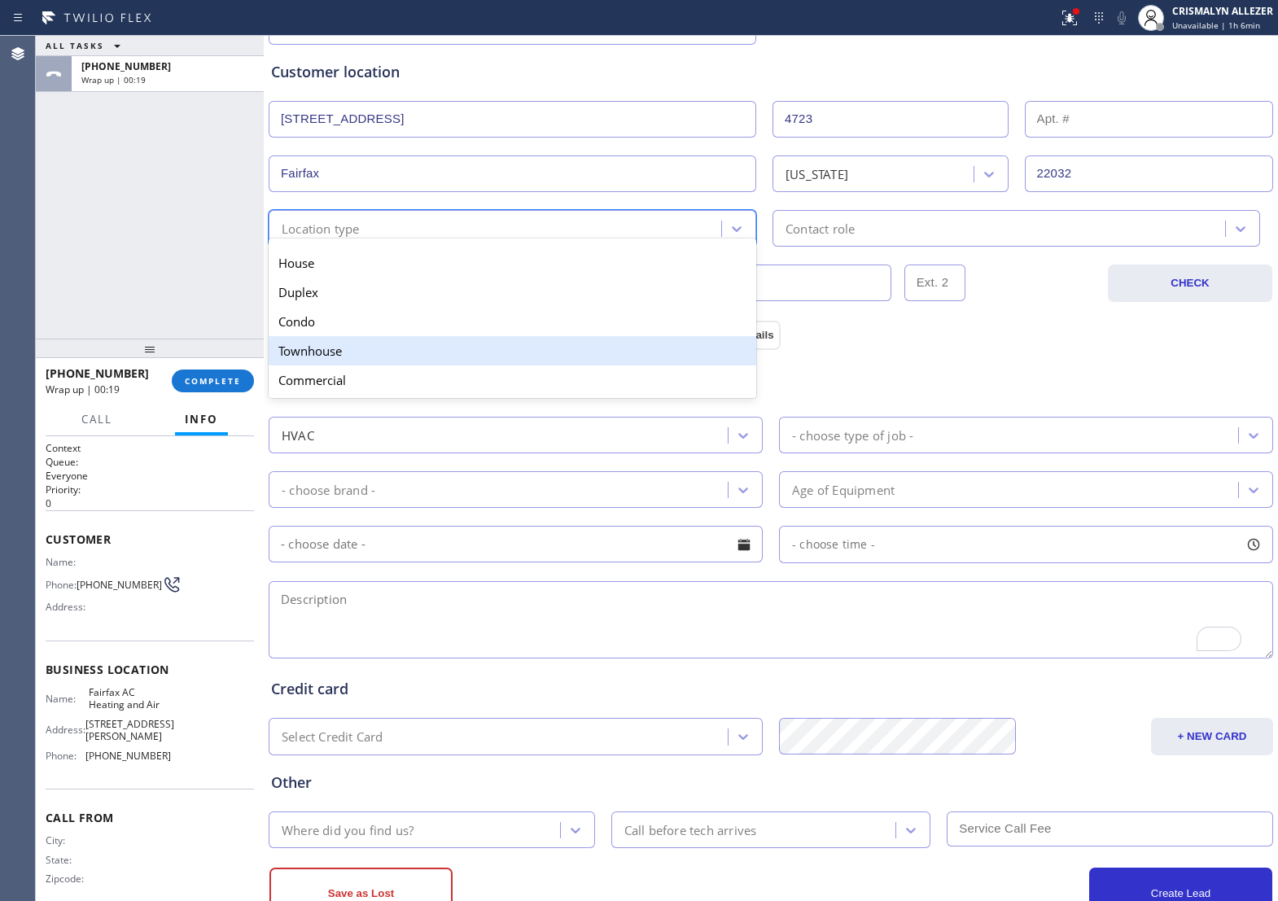
click at [401, 366] on div "Townhouse" at bounding box center [513, 350] width 488 height 29
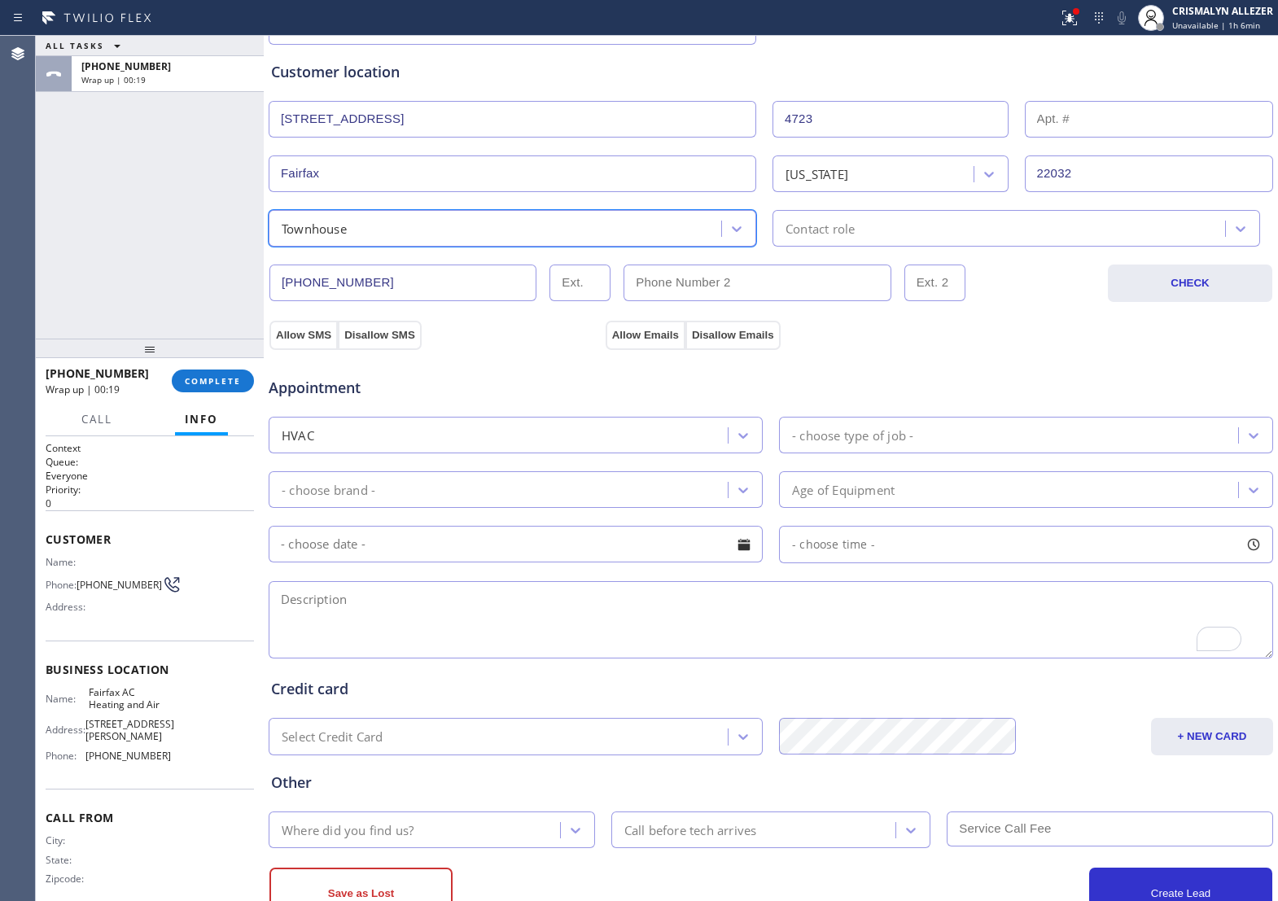
click at [886, 229] on div "Contact role" at bounding box center [1002, 228] width 448 height 29
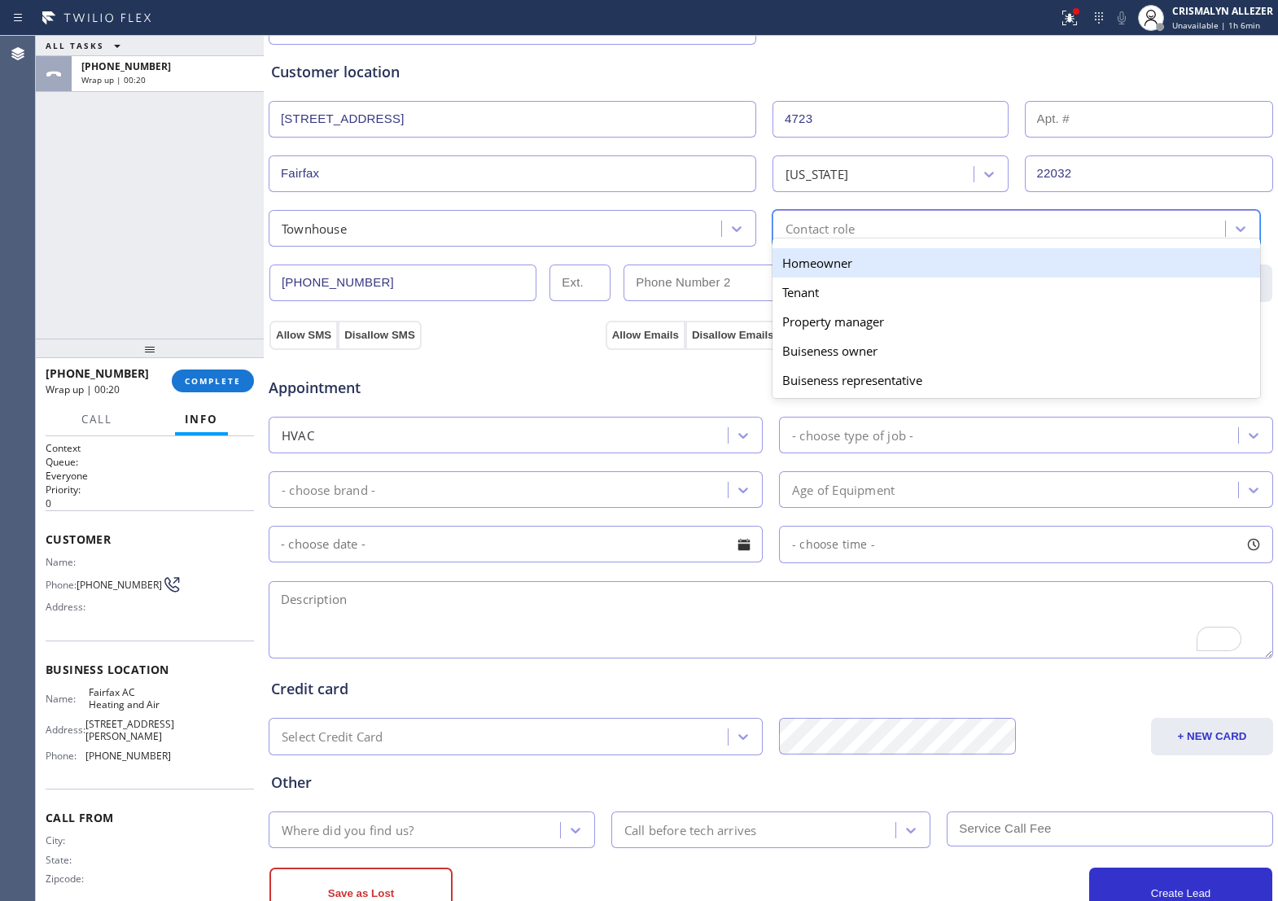
click at [827, 271] on div "Homeowner" at bounding box center [1017, 262] width 488 height 29
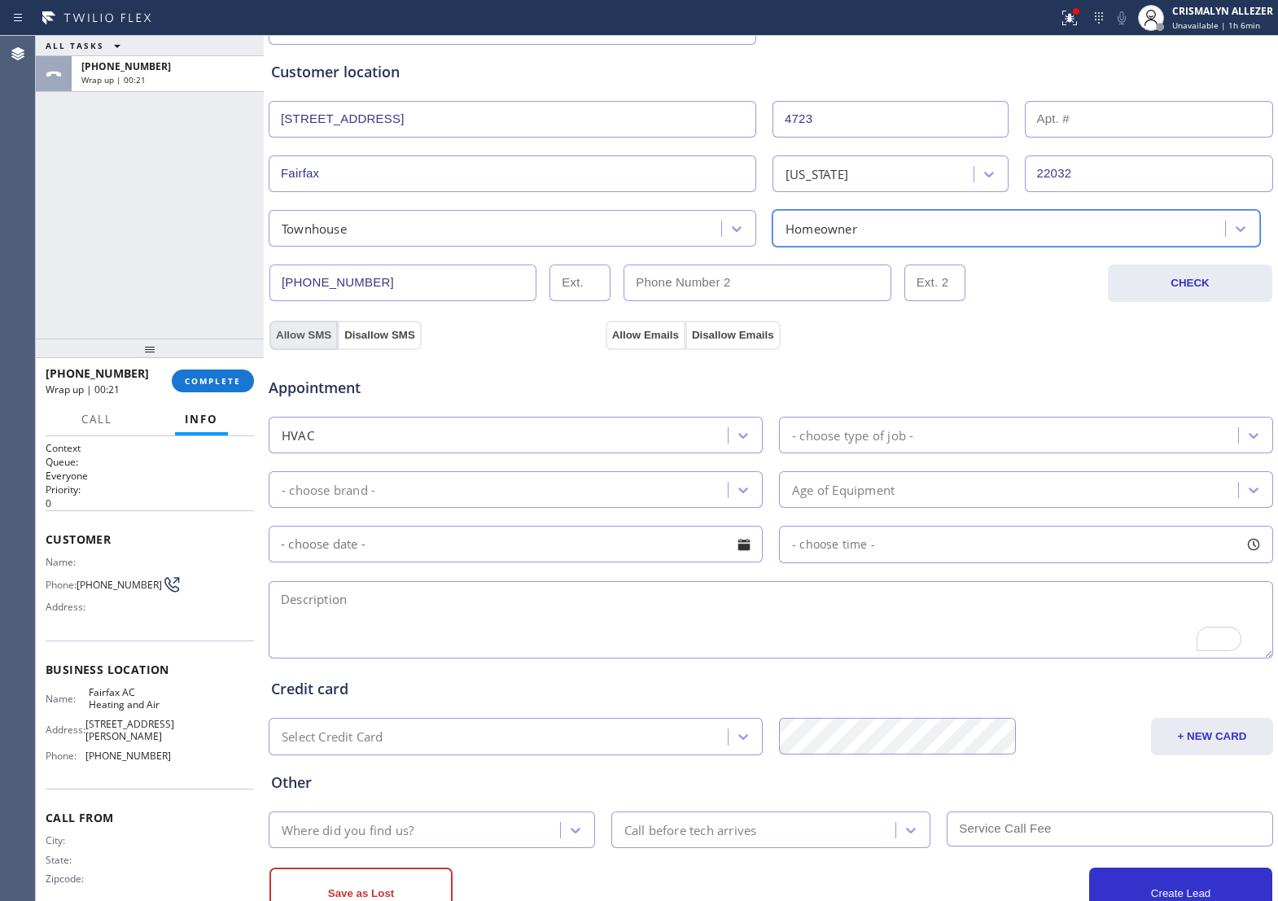
click at [319, 348] on button "Allow SMS" at bounding box center [304, 335] width 68 height 29
click at [668, 352] on div "Appointment HVAC - choose type of job - - choose brand - Age of Equipment - cho…" at bounding box center [771, 502] width 1007 height 319
click at [673, 343] on button "Allow Emails" at bounding box center [646, 335] width 80 height 29
click at [358, 623] on textarea "To enrich screen reader interactions, please activate Accessibility in Grammarl…" at bounding box center [771, 619] width 1005 height 77
paste textarea "Central unit || I am trying to get AC service. Unit is not holding cool tempera…"
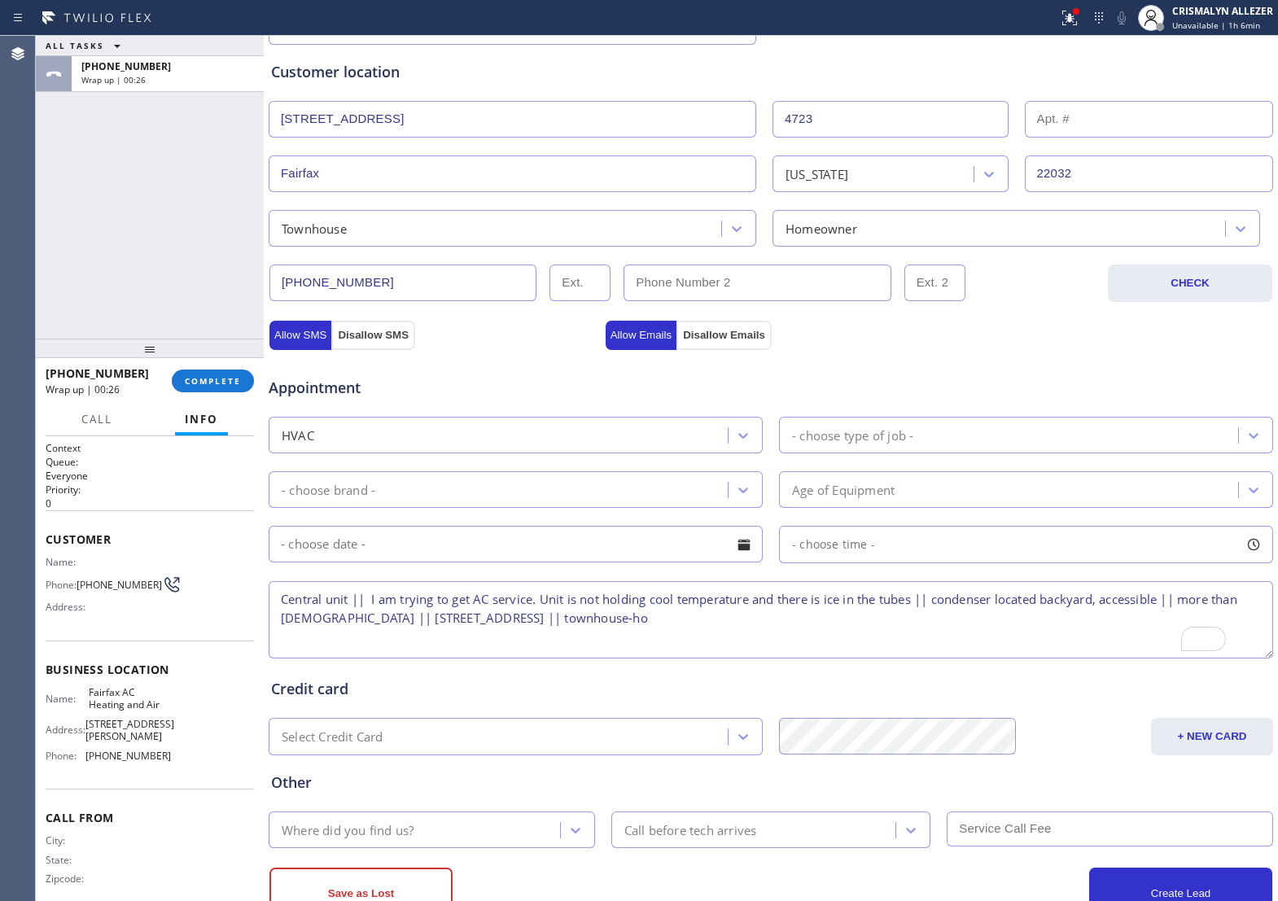
scroll to position [7, 0]
click at [308, 344] on button "Allow SMS" at bounding box center [301, 335] width 62 height 29
click at [648, 343] on button "Allow Emails" at bounding box center [642, 335] width 72 height 29
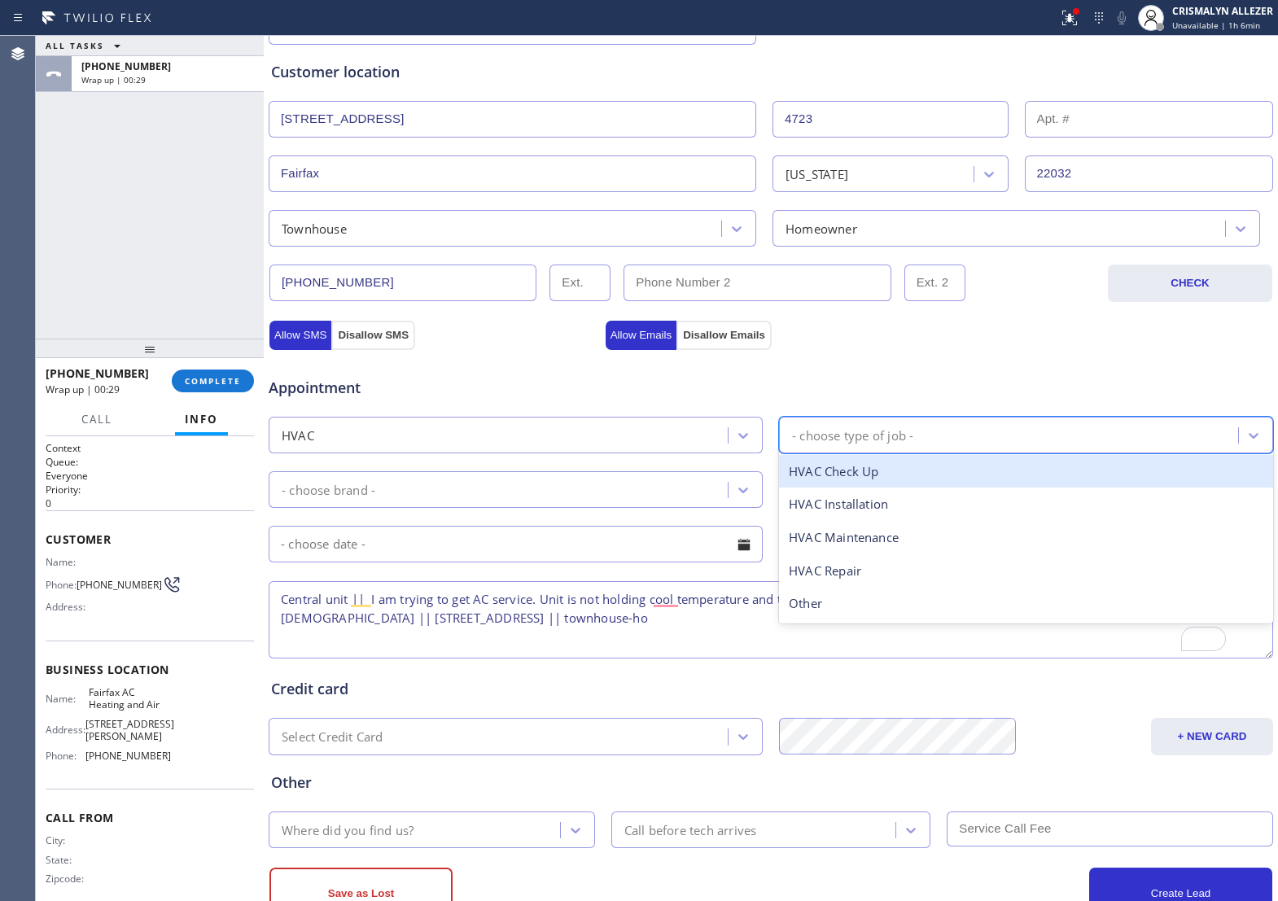
click at [877, 445] on div "- choose type of job -" at bounding box center [852, 435] width 121 height 19
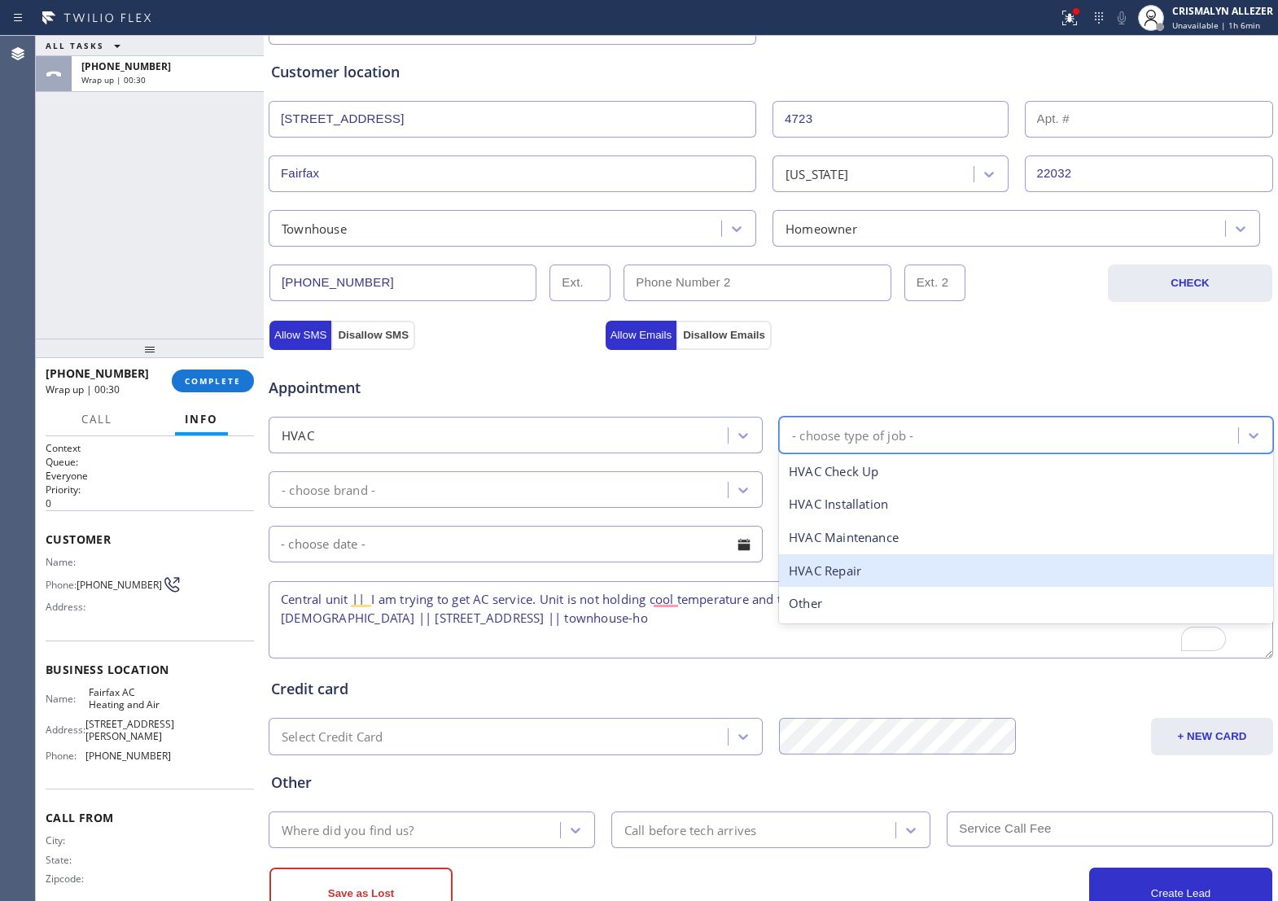
click at [856, 586] on div "HVAC Repair" at bounding box center [1026, 571] width 494 height 33
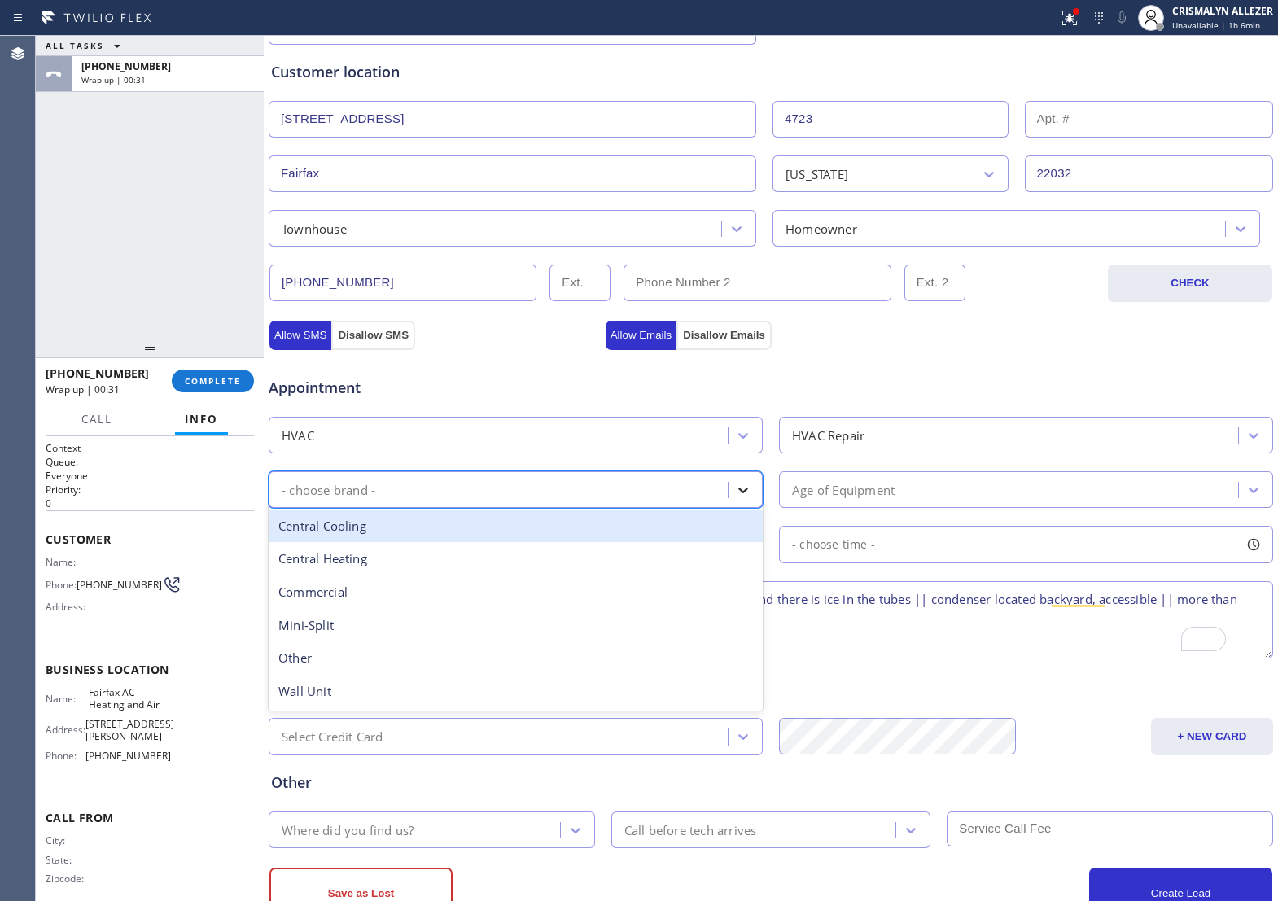
click at [737, 498] on icon at bounding box center [743, 490] width 16 height 16
click at [406, 543] on div "Central Cooling" at bounding box center [516, 526] width 494 height 33
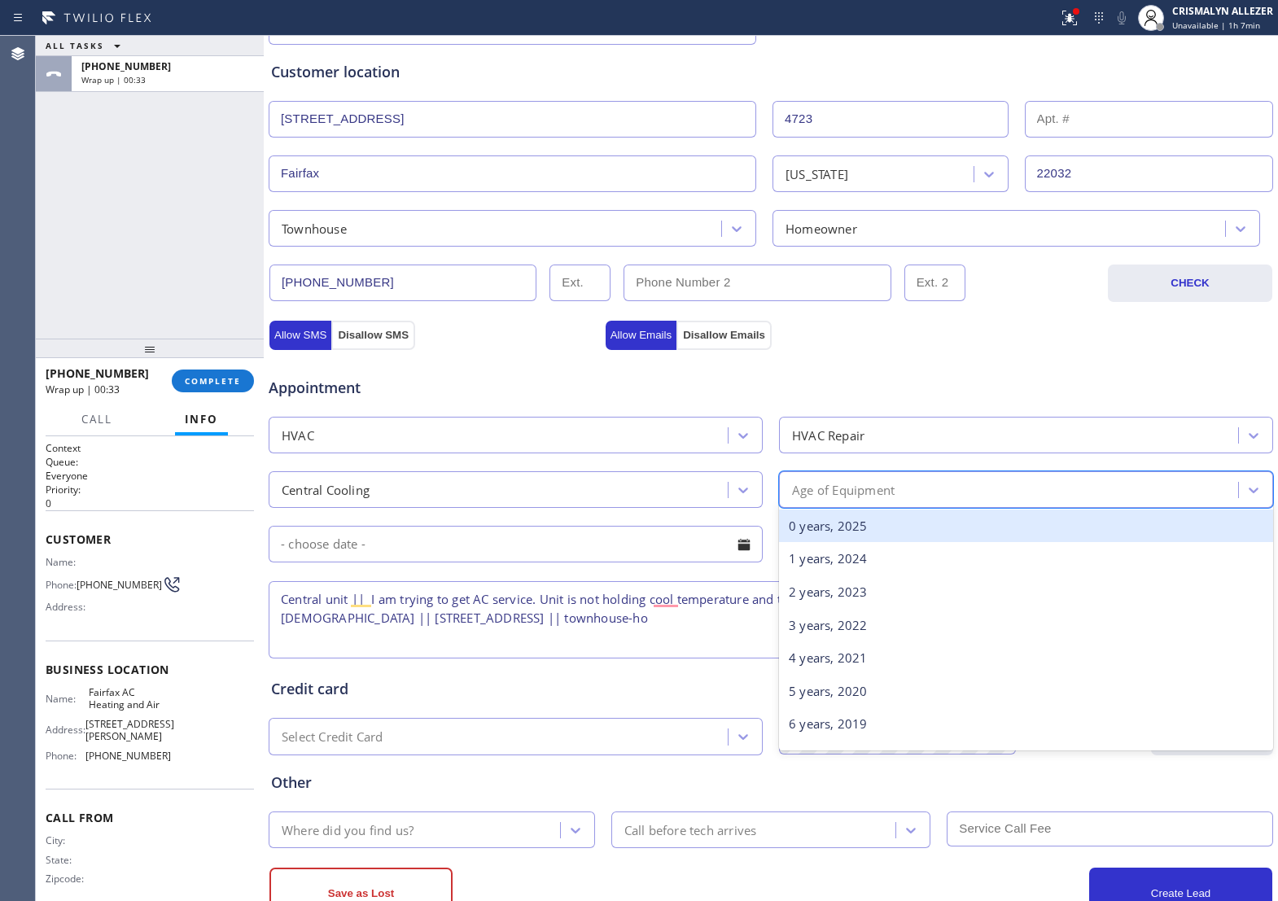
click at [946, 495] on div "Age of Equipment" at bounding box center [1011, 490] width 454 height 29
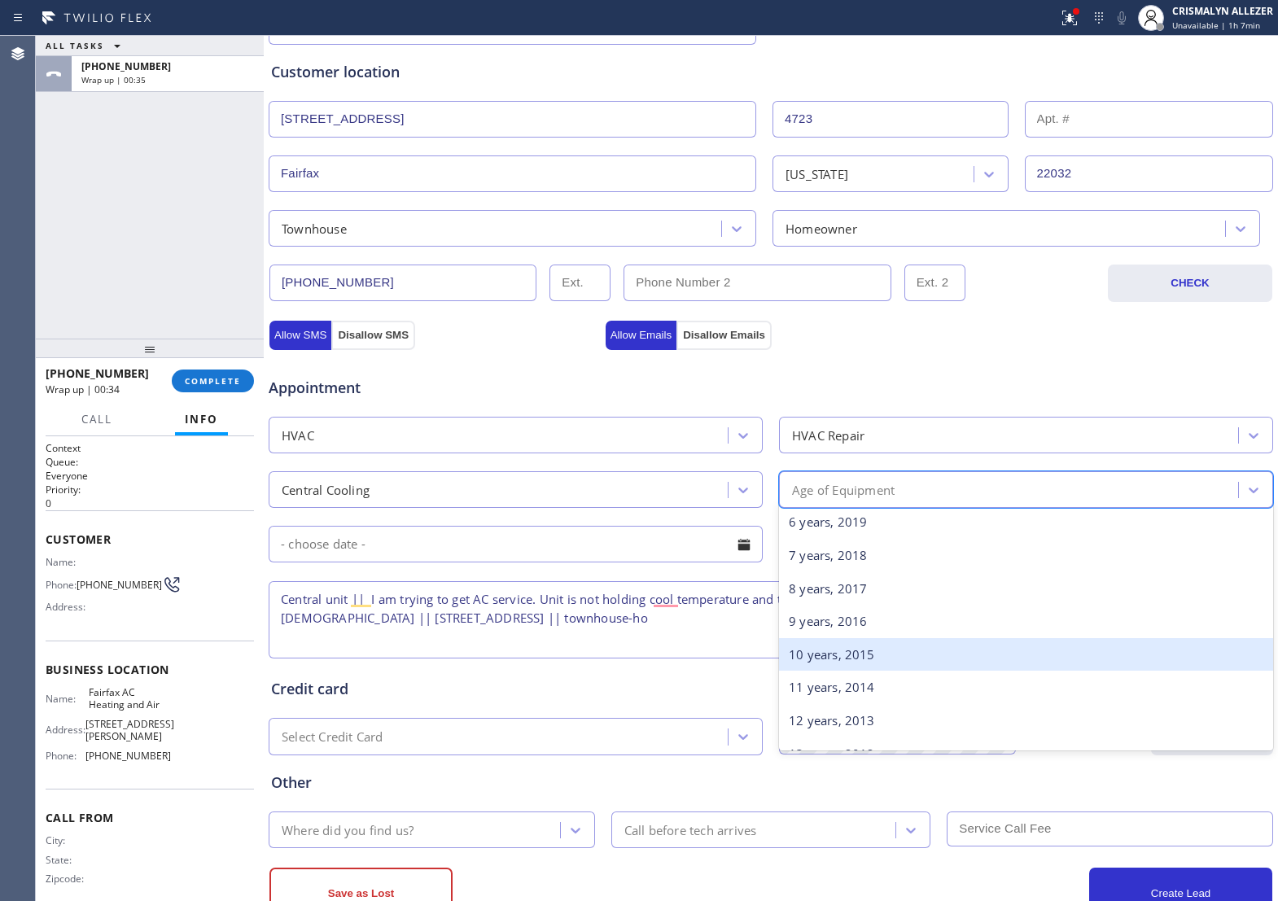
scroll to position [204, 0]
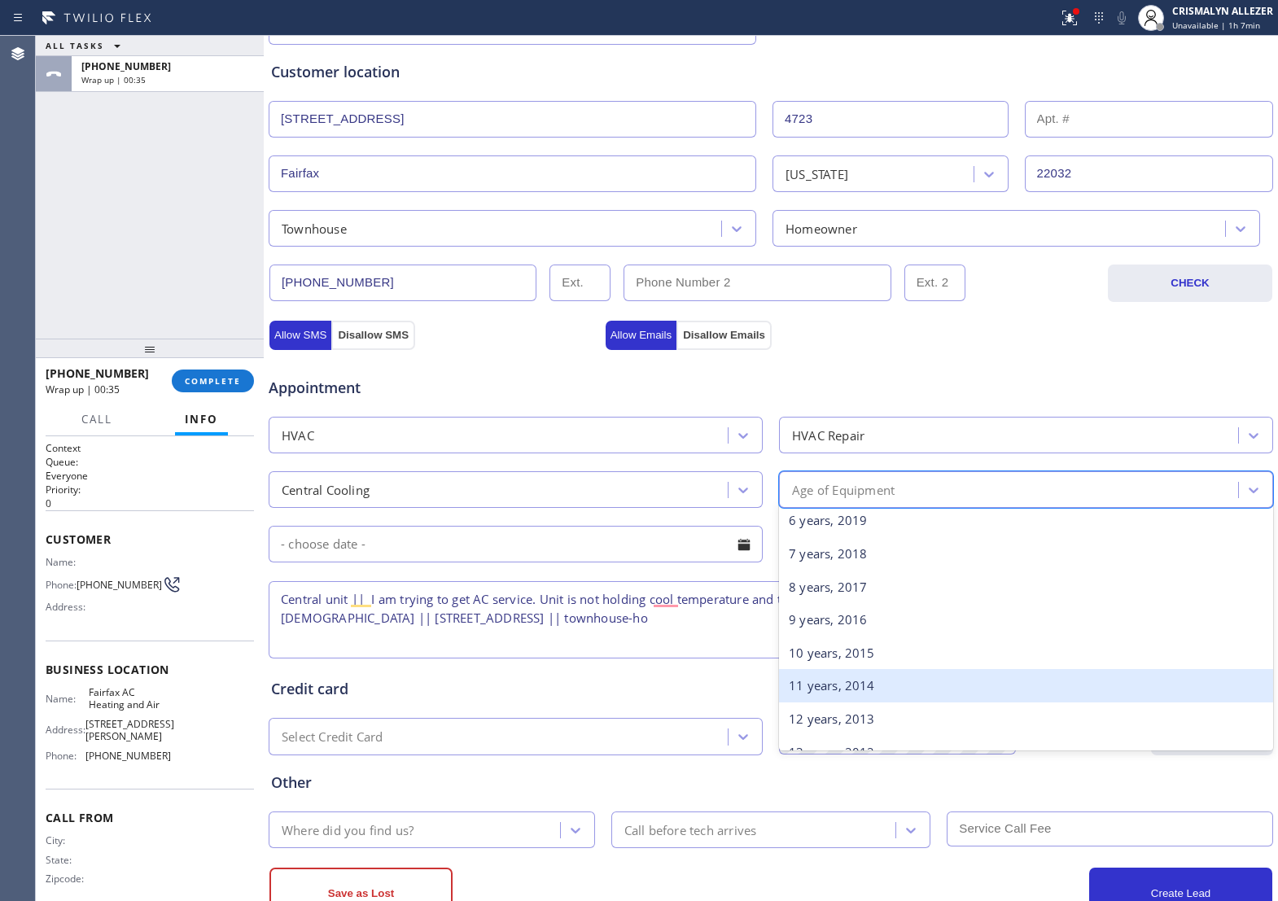
click at [863, 703] on div "11 years, 2014" at bounding box center [1026, 685] width 494 height 33
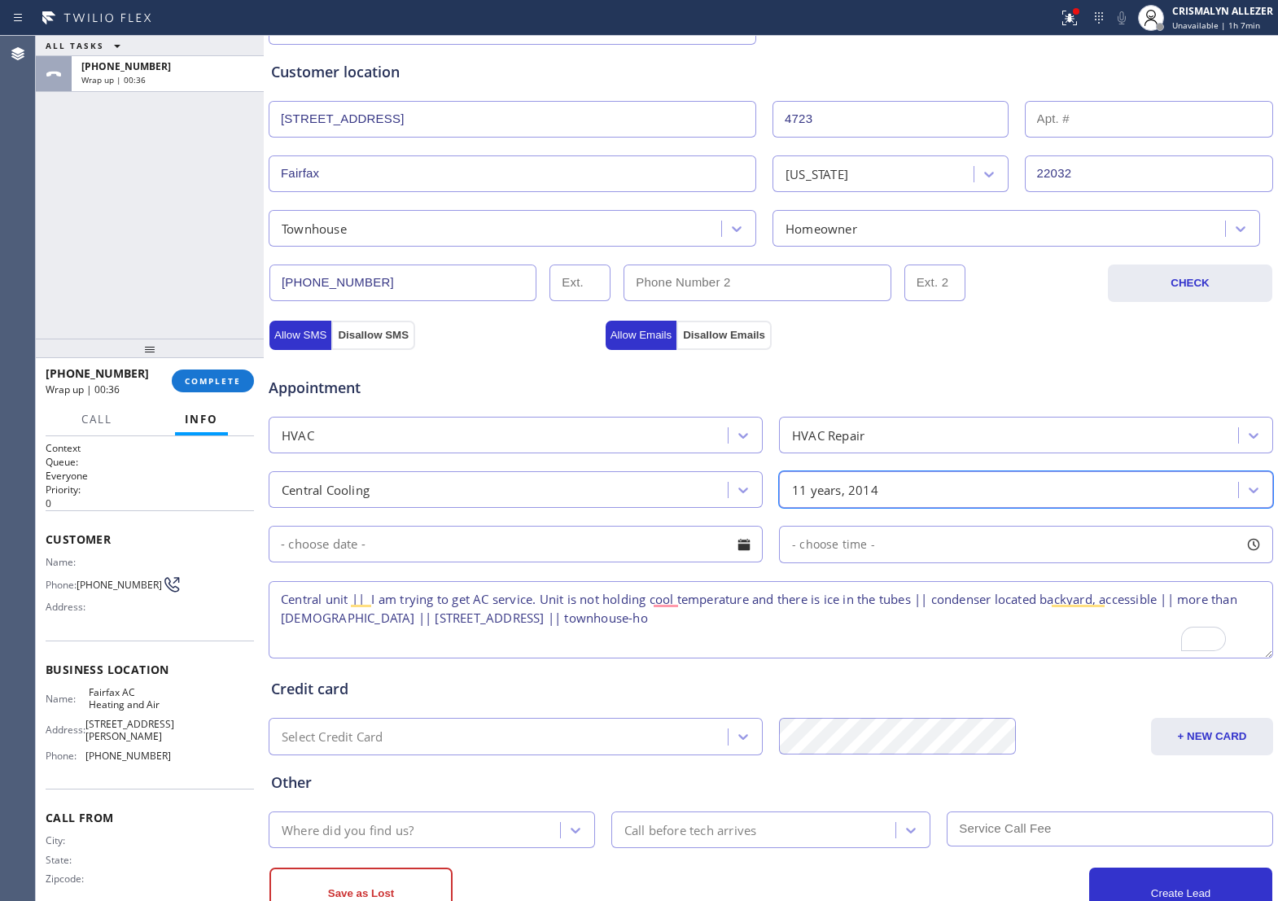
click at [916, 504] on div "11 years, 2014" at bounding box center [1011, 490] width 454 height 29
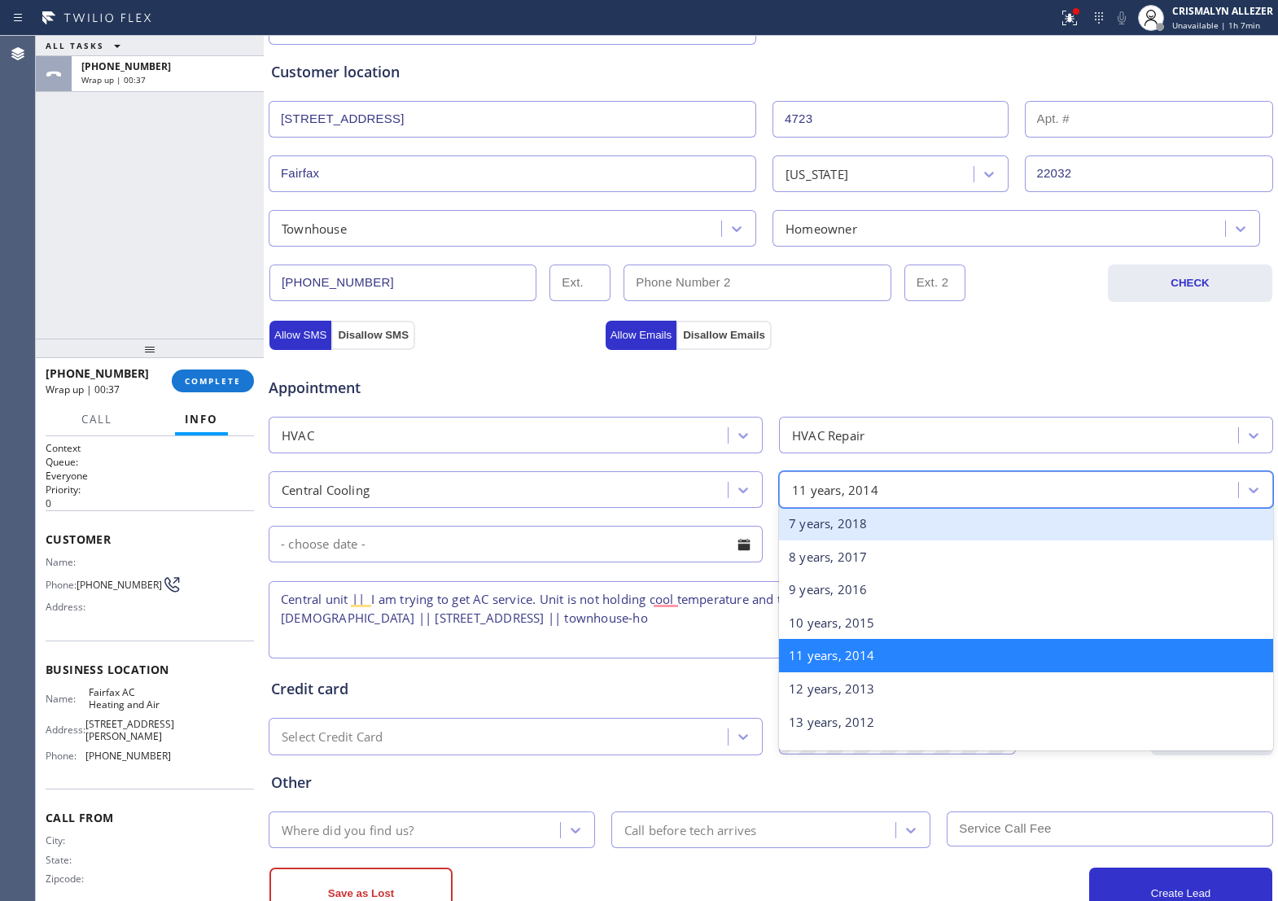
scroll to position [269, 0]
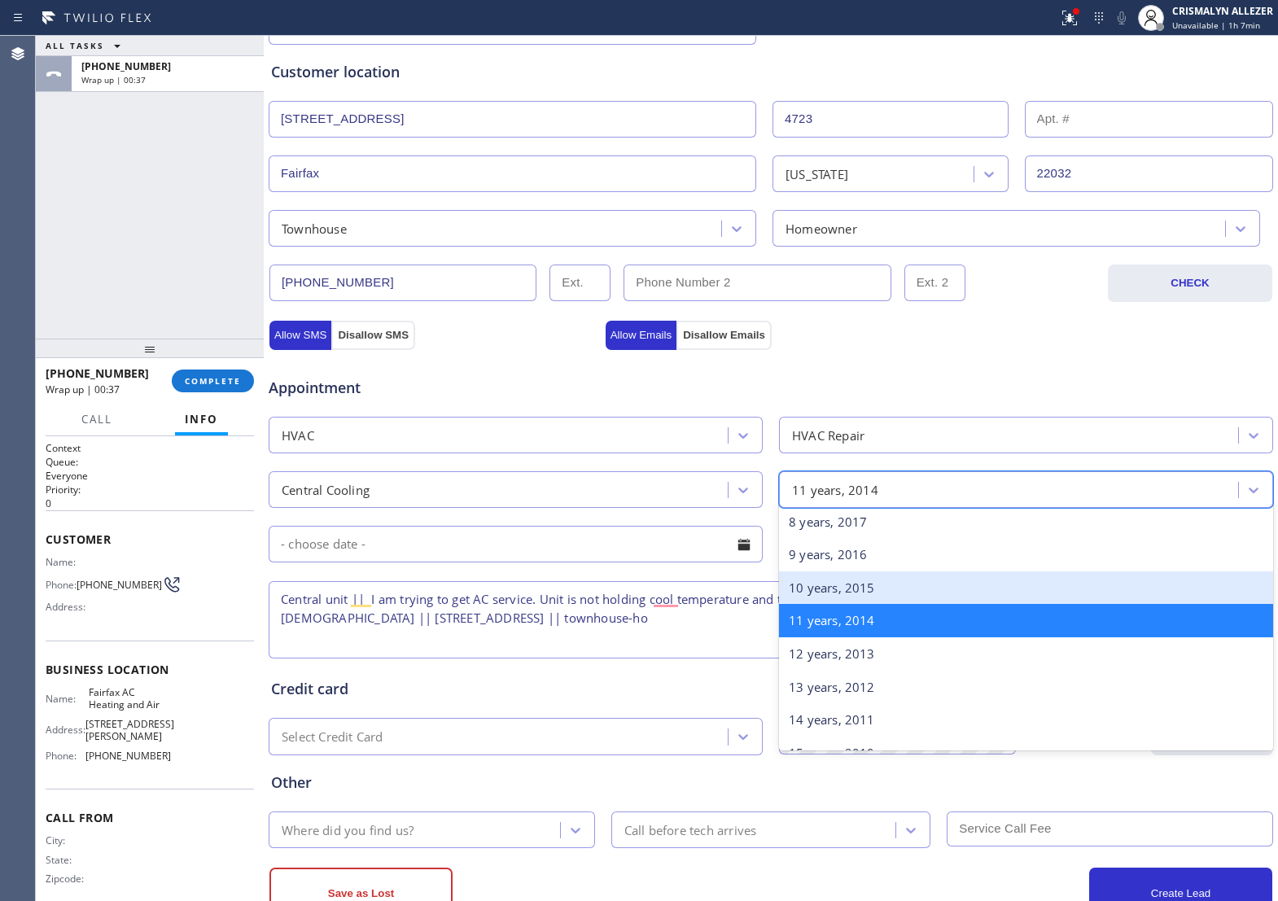
click at [864, 603] on div "10 years, 2015" at bounding box center [1026, 588] width 494 height 33
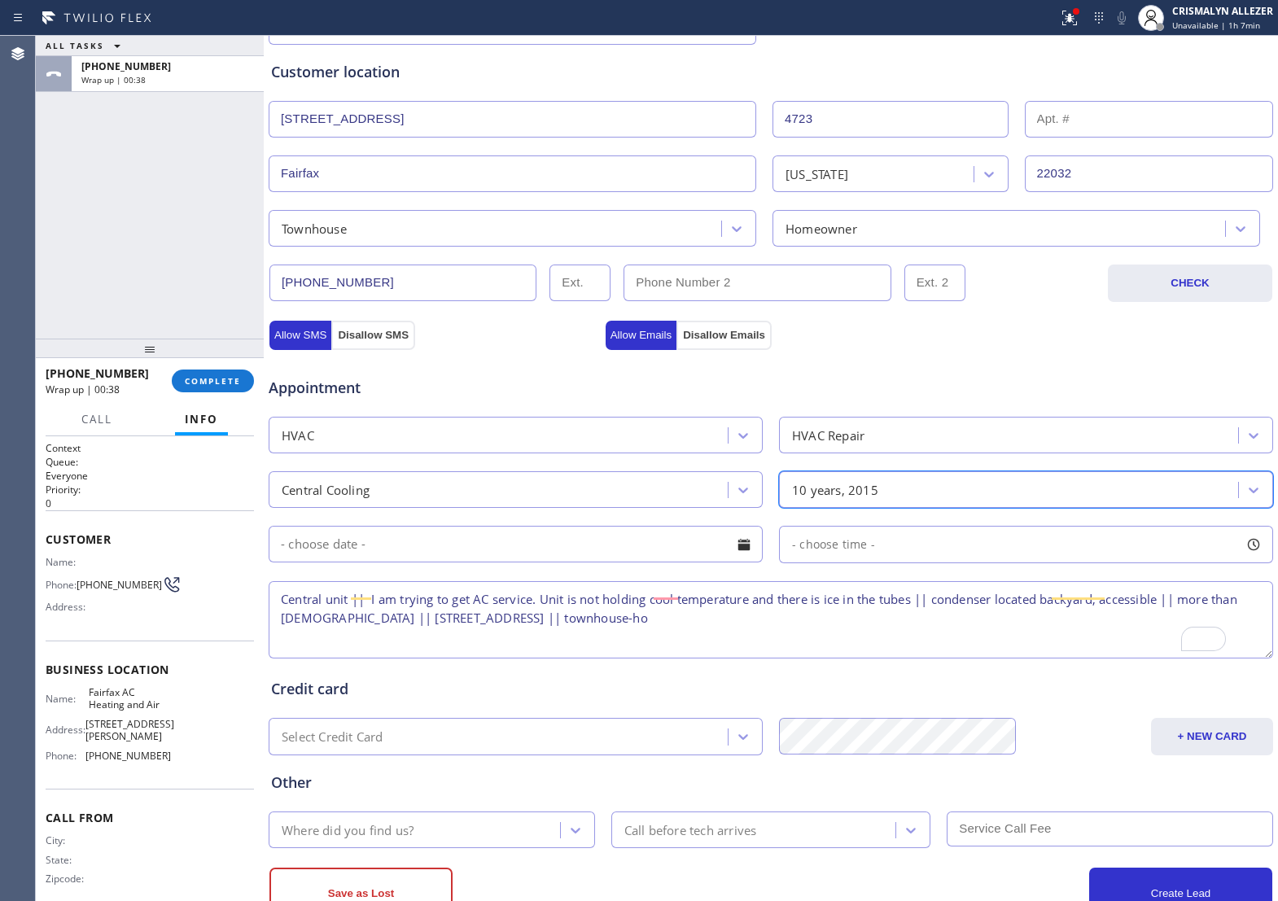
scroll to position [15, 0]
click at [770, 623] on textarea "Central unit || I am trying to get AC service. Unit is not holding cool tempera…" at bounding box center [771, 619] width 1005 height 77
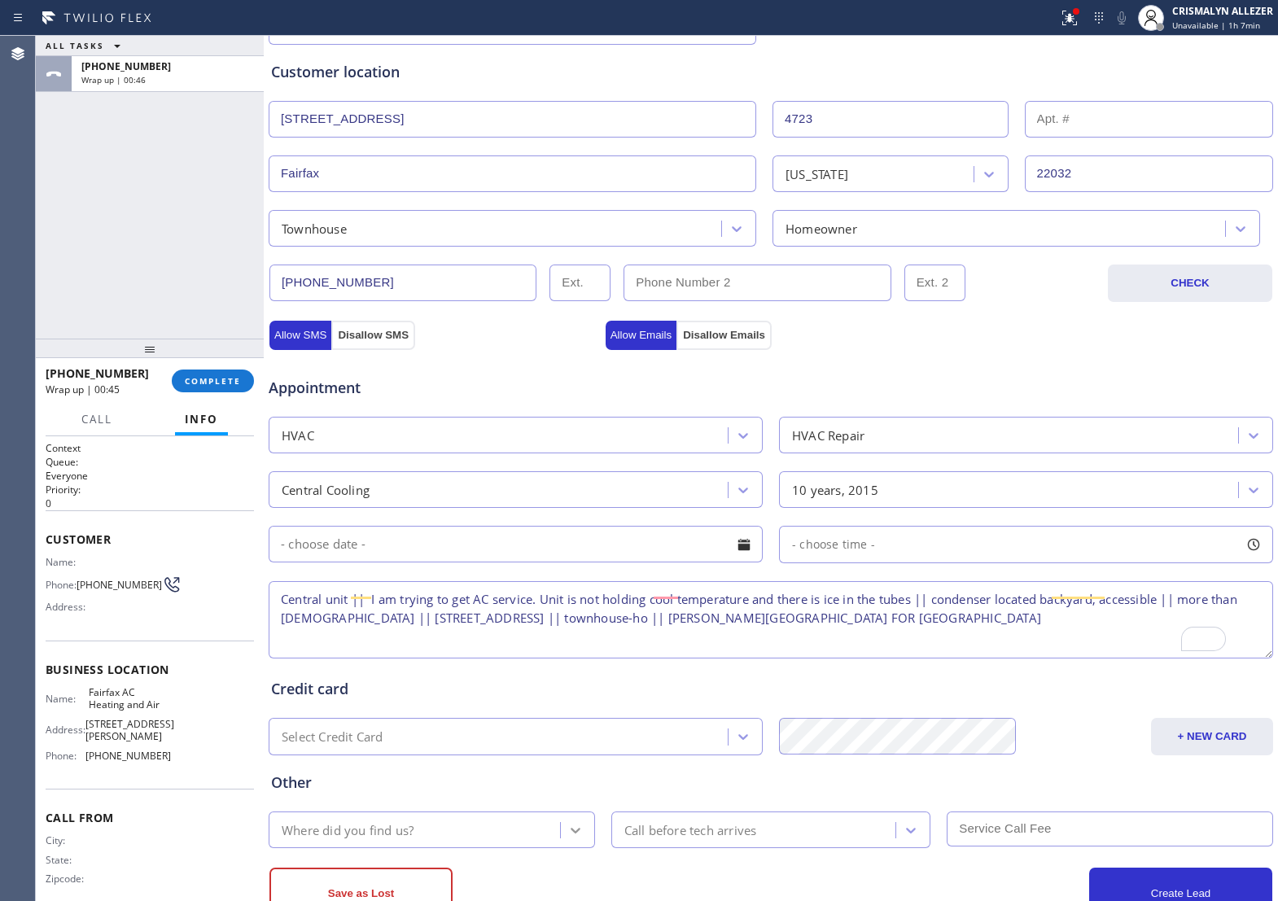
type textarea "Central unit || I am trying to get AC service. Unit is not holding cool tempera…"
click at [568, 839] on icon at bounding box center [576, 830] width 16 height 16
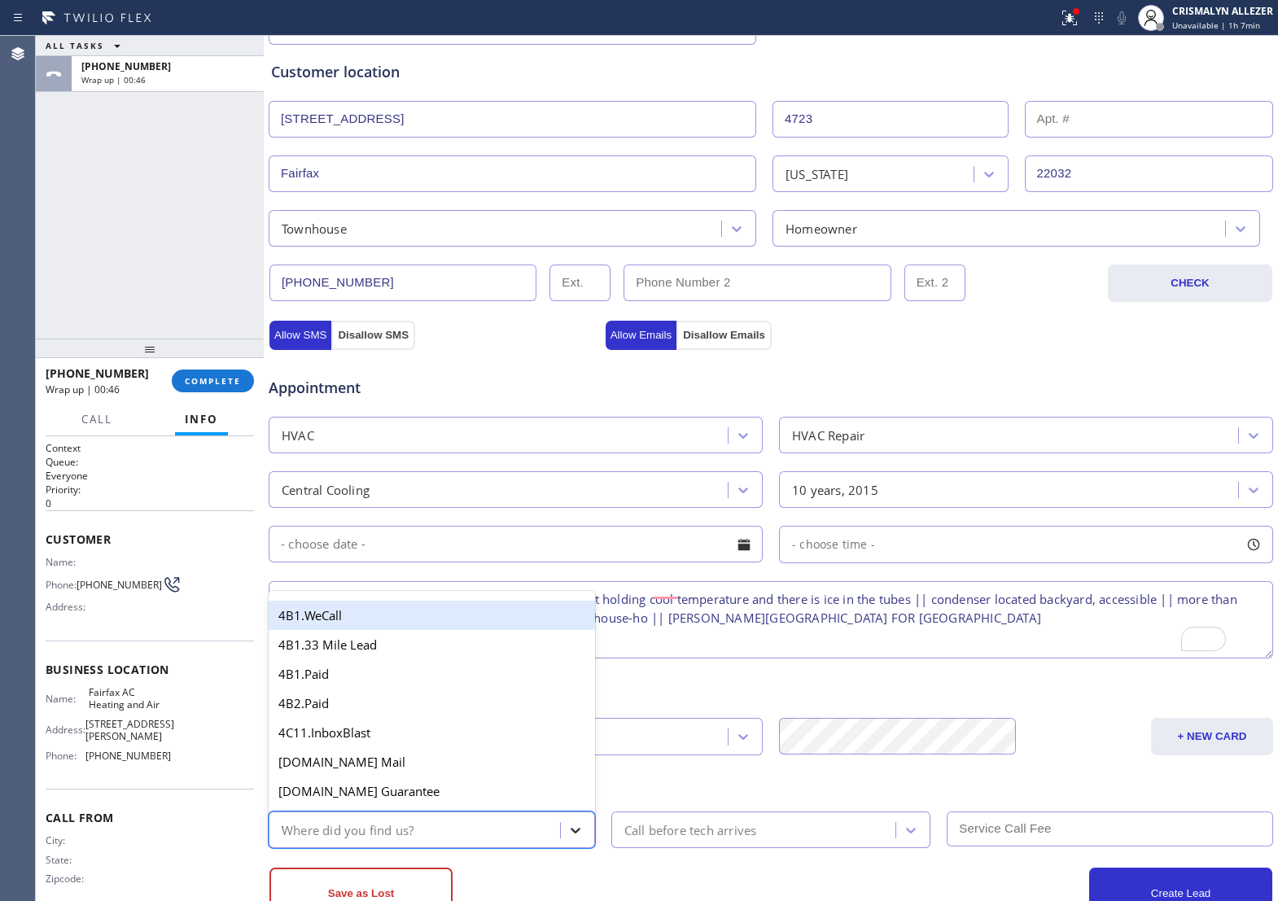
type input "WE"
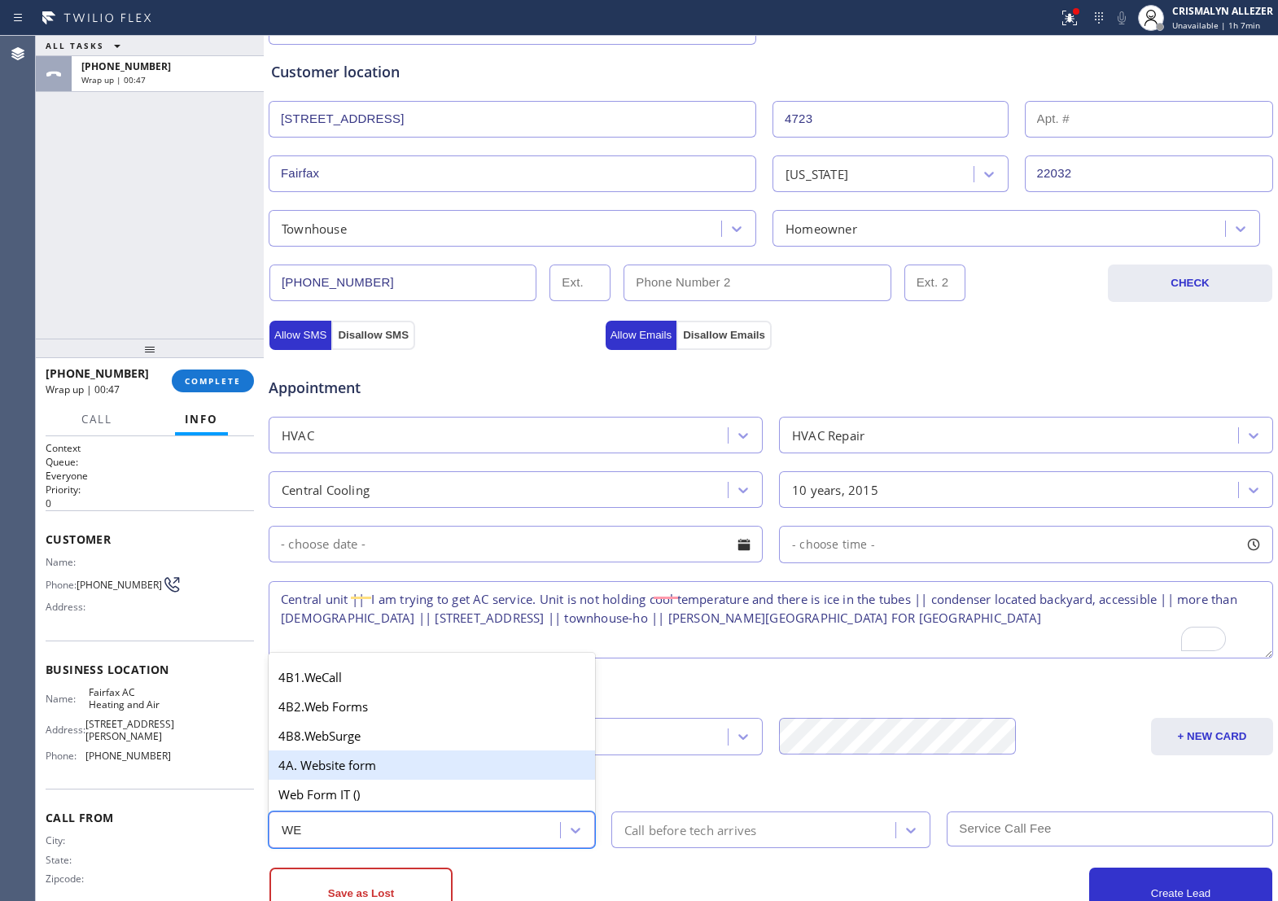
click at [371, 780] on div "4A. Website form" at bounding box center [432, 765] width 327 height 29
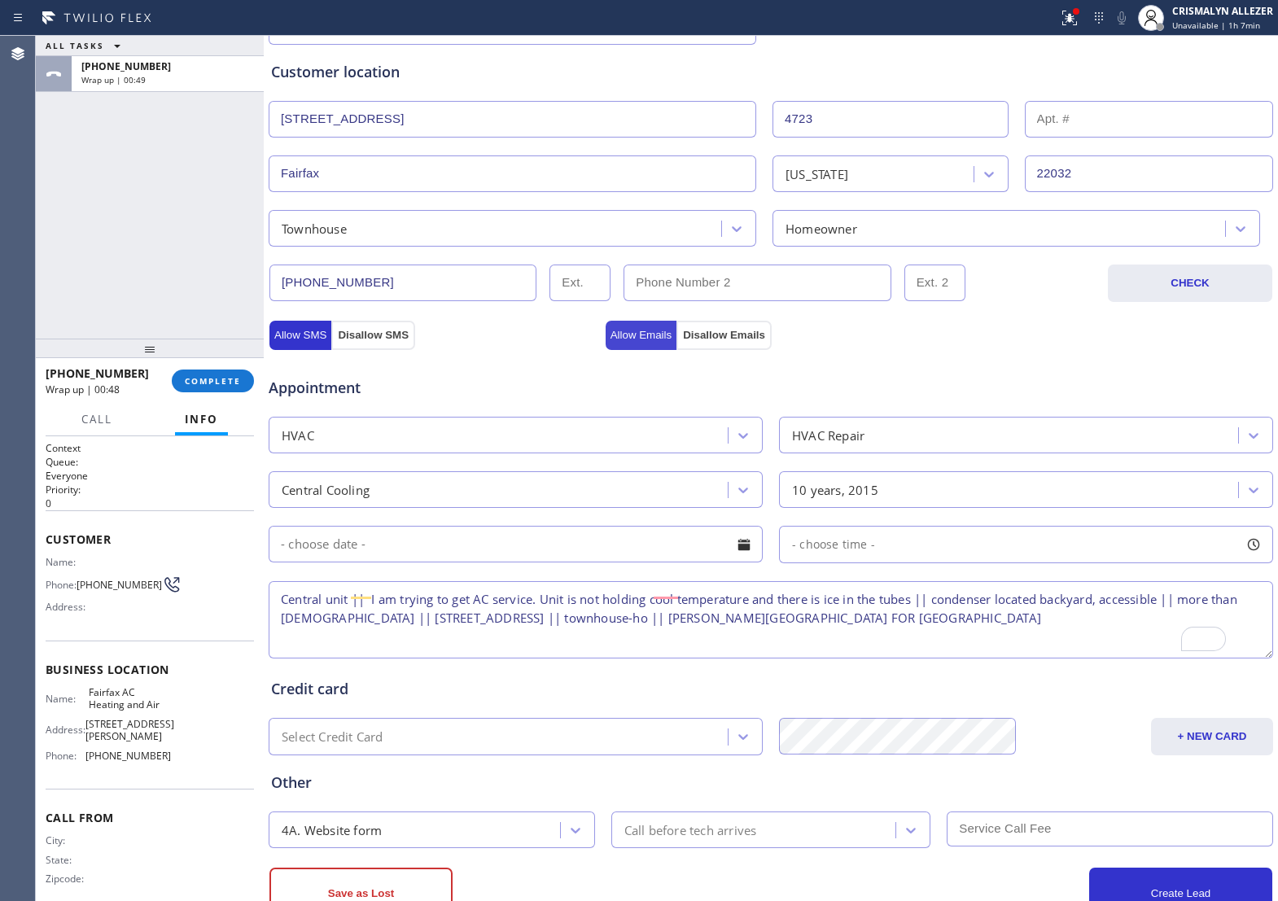
click at [656, 344] on button "Allow Emails" at bounding box center [642, 335] width 72 height 29
click at [303, 338] on button "Allow SMS" at bounding box center [301, 335] width 62 height 29
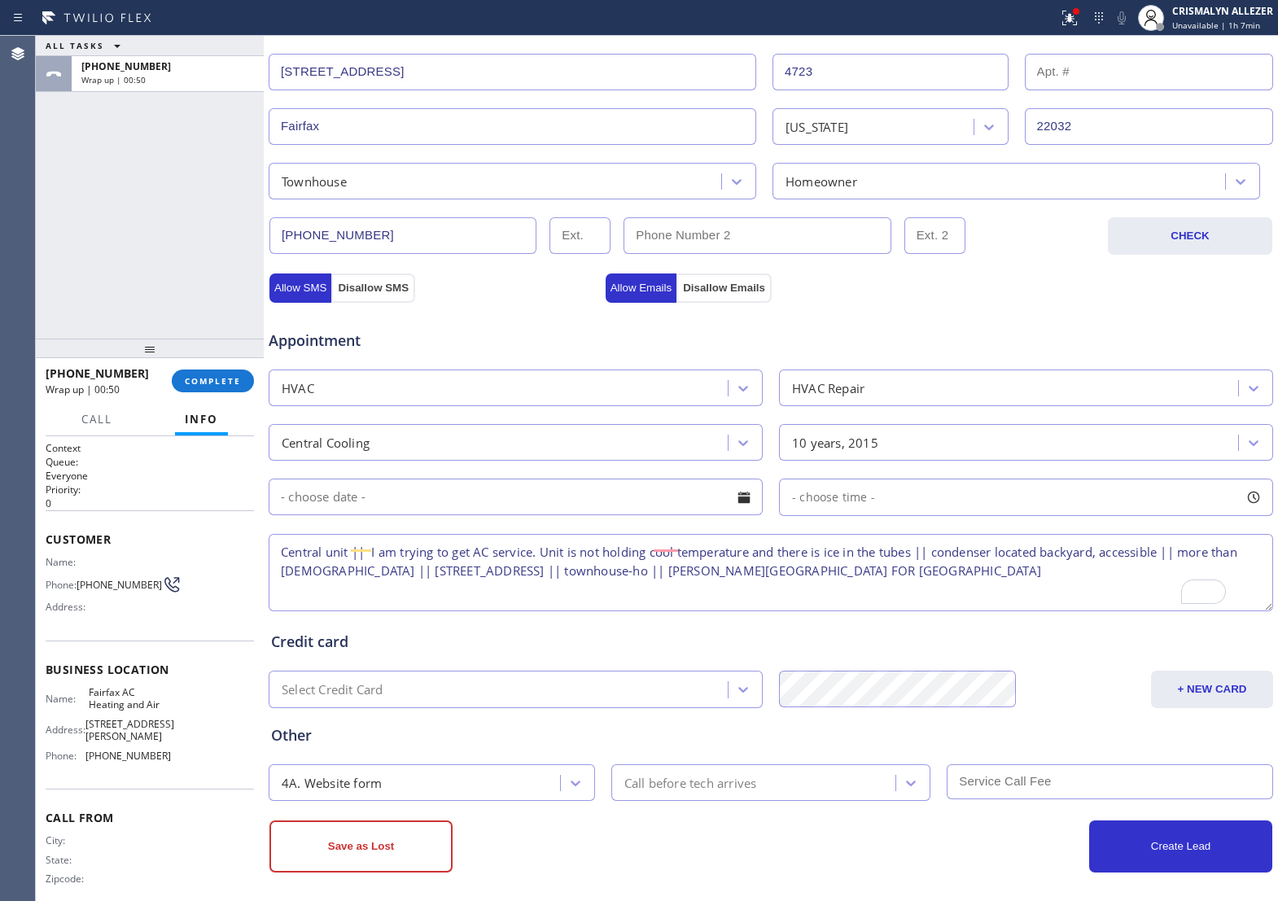
scroll to position [376, 0]
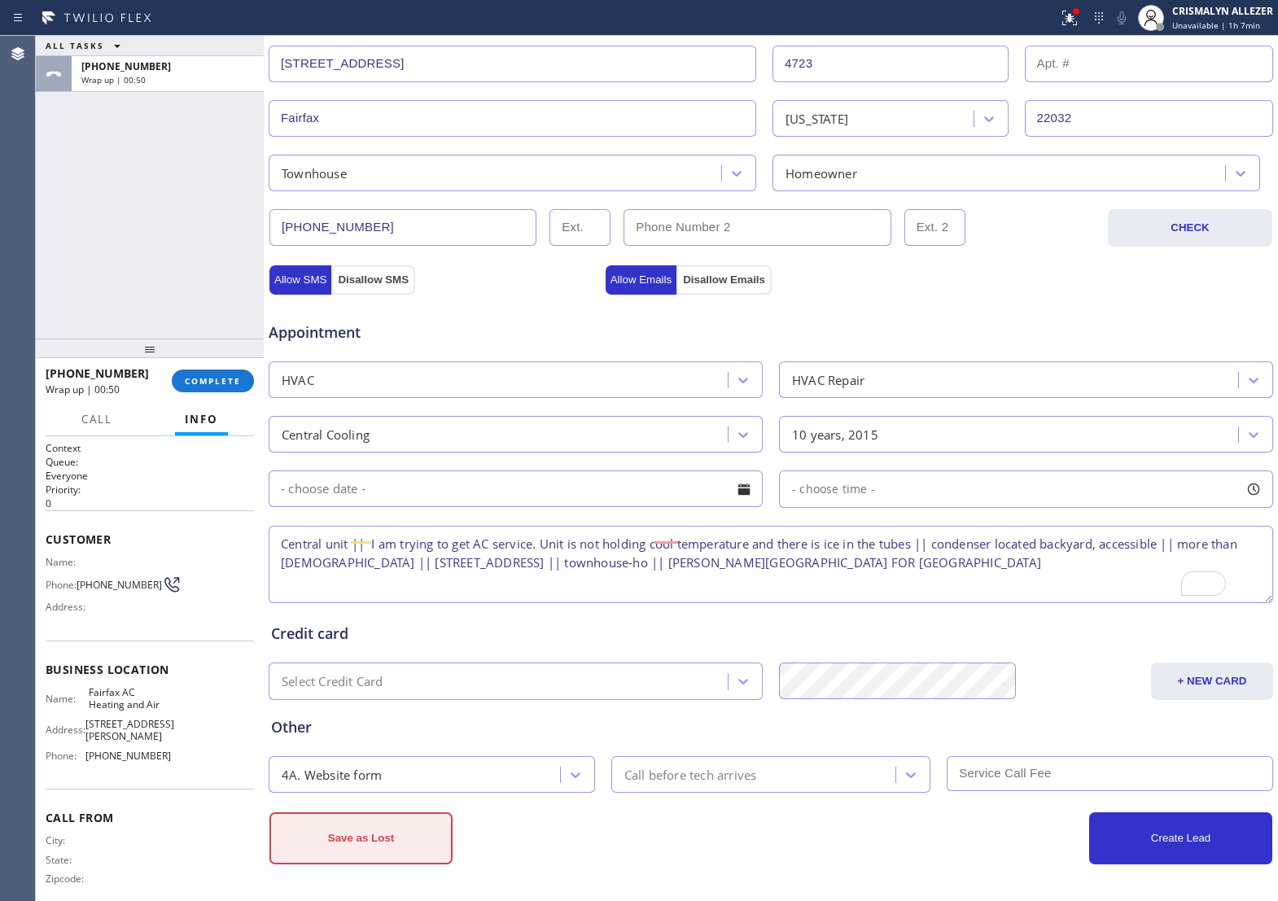
click at [404, 840] on button "Save as Lost" at bounding box center [361, 839] width 183 height 52
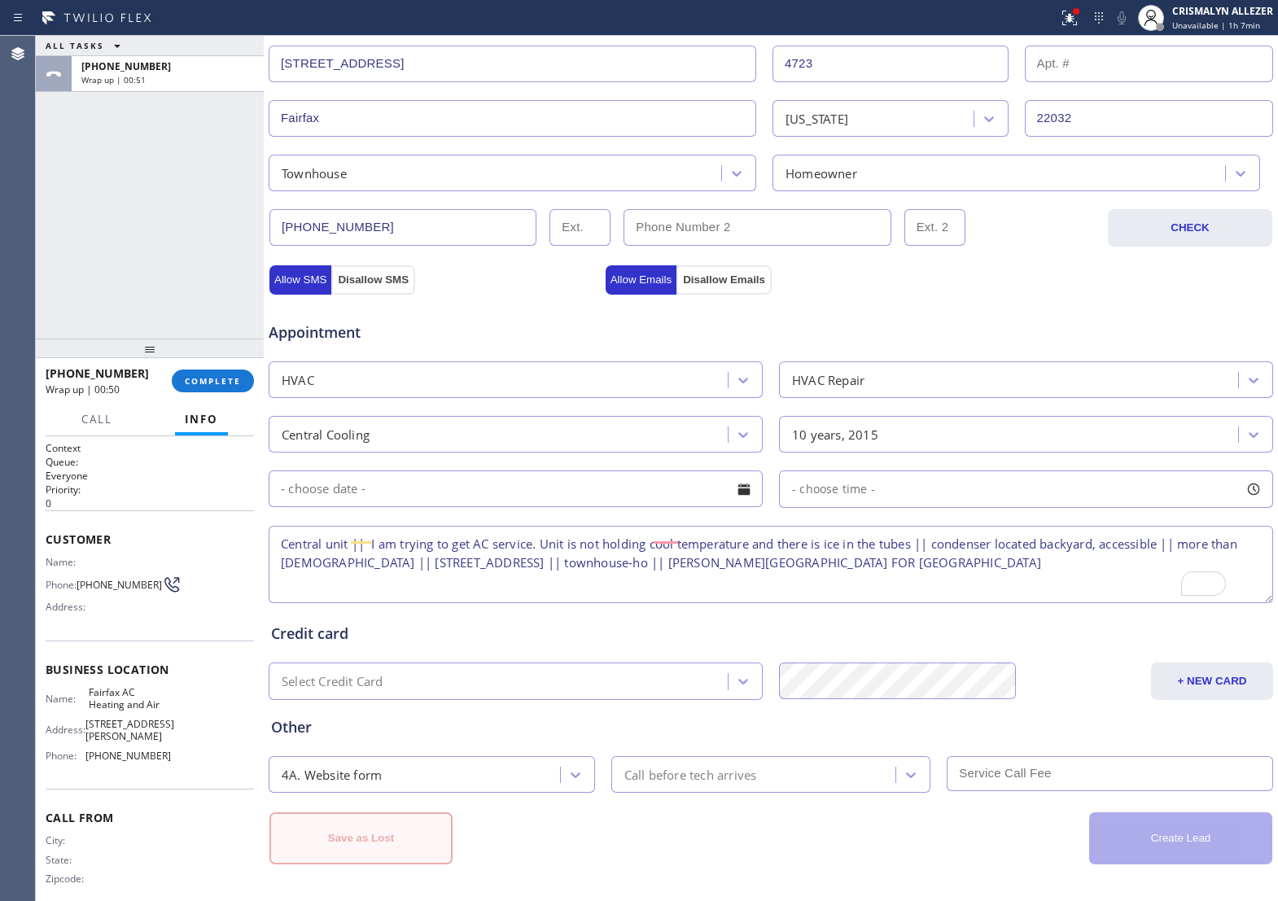
scroll to position [432, 0]
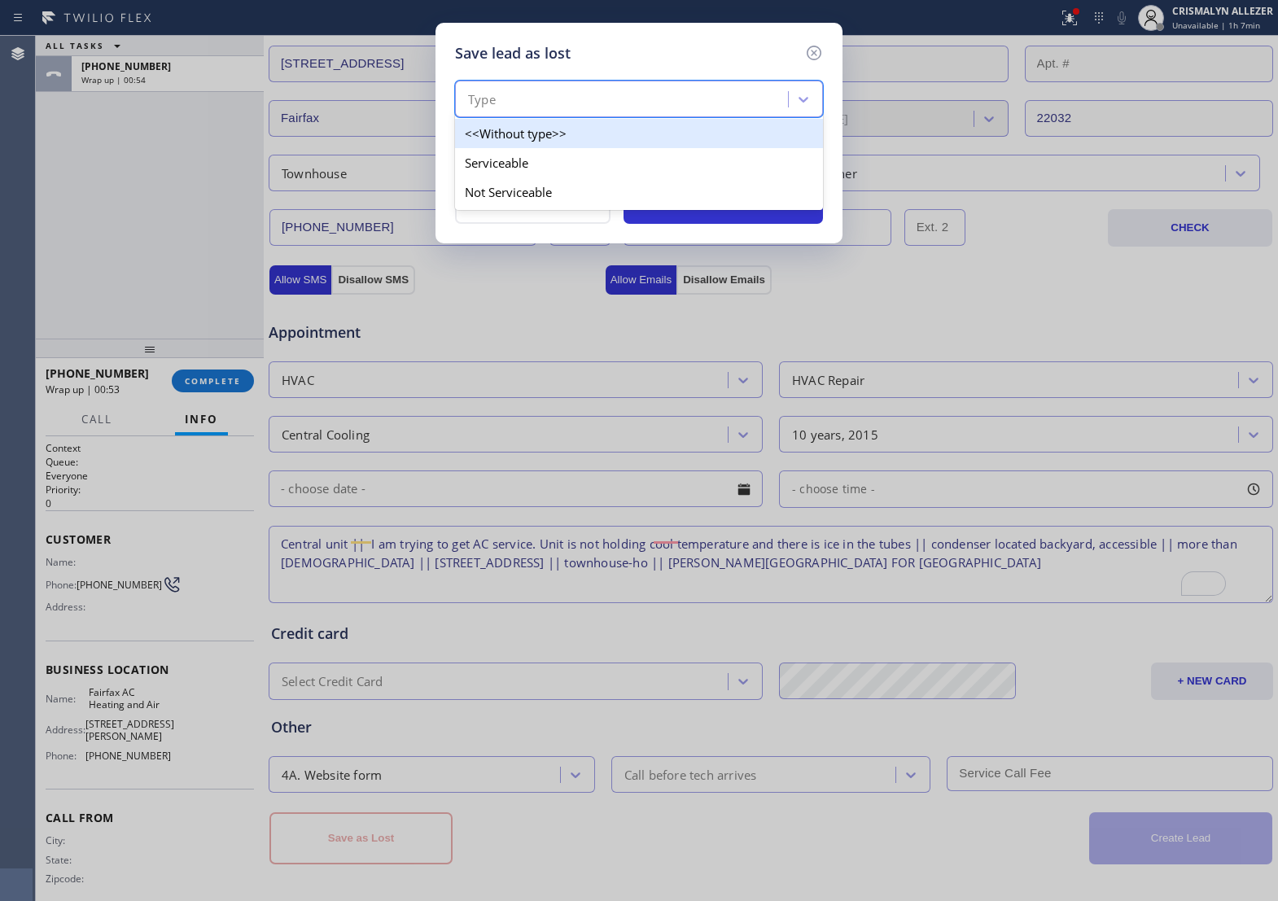
click at [646, 99] on div "Type" at bounding box center [624, 100] width 328 height 29
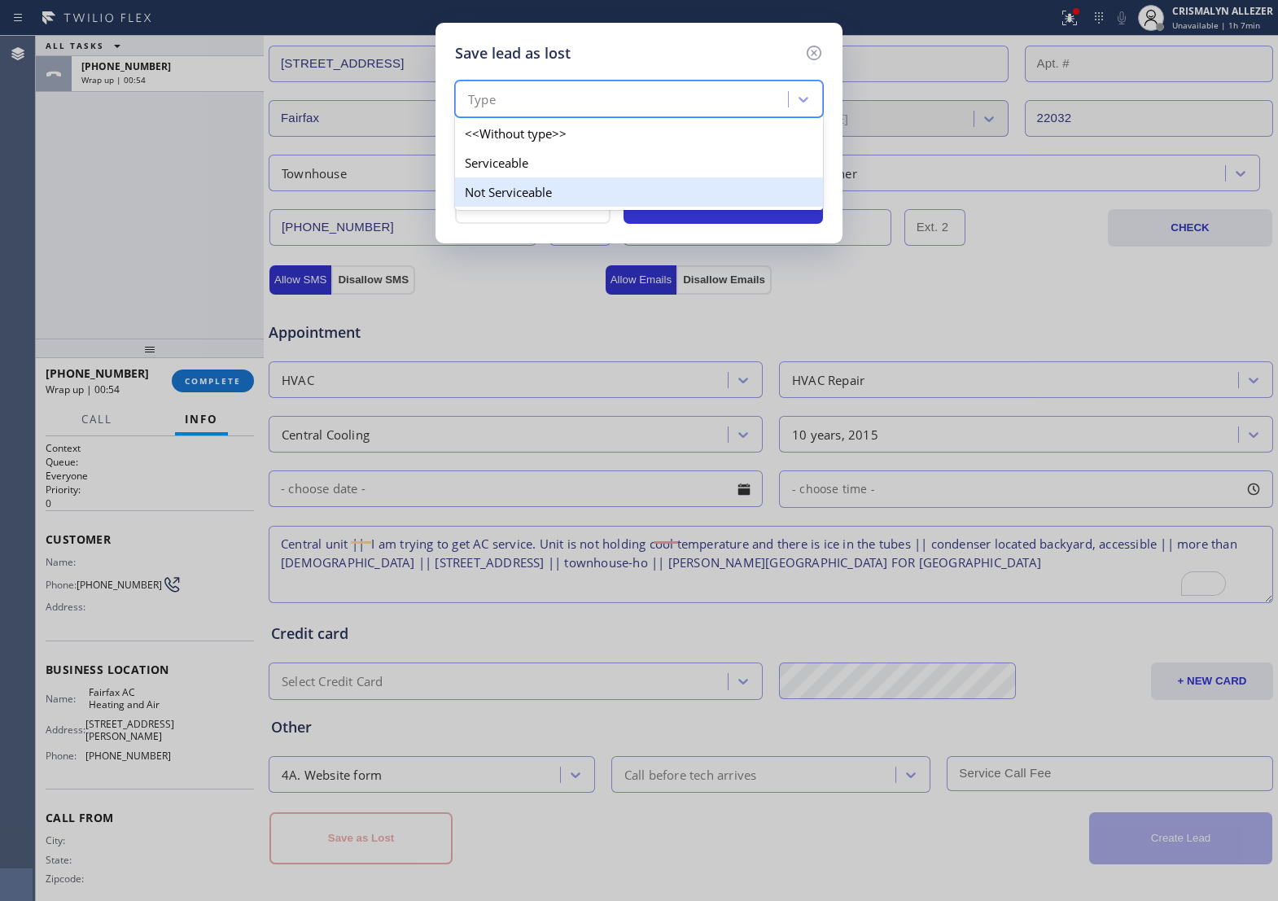
click at [542, 200] on div "Not Serviceable" at bounding box center [639, 192] width 368 height 29
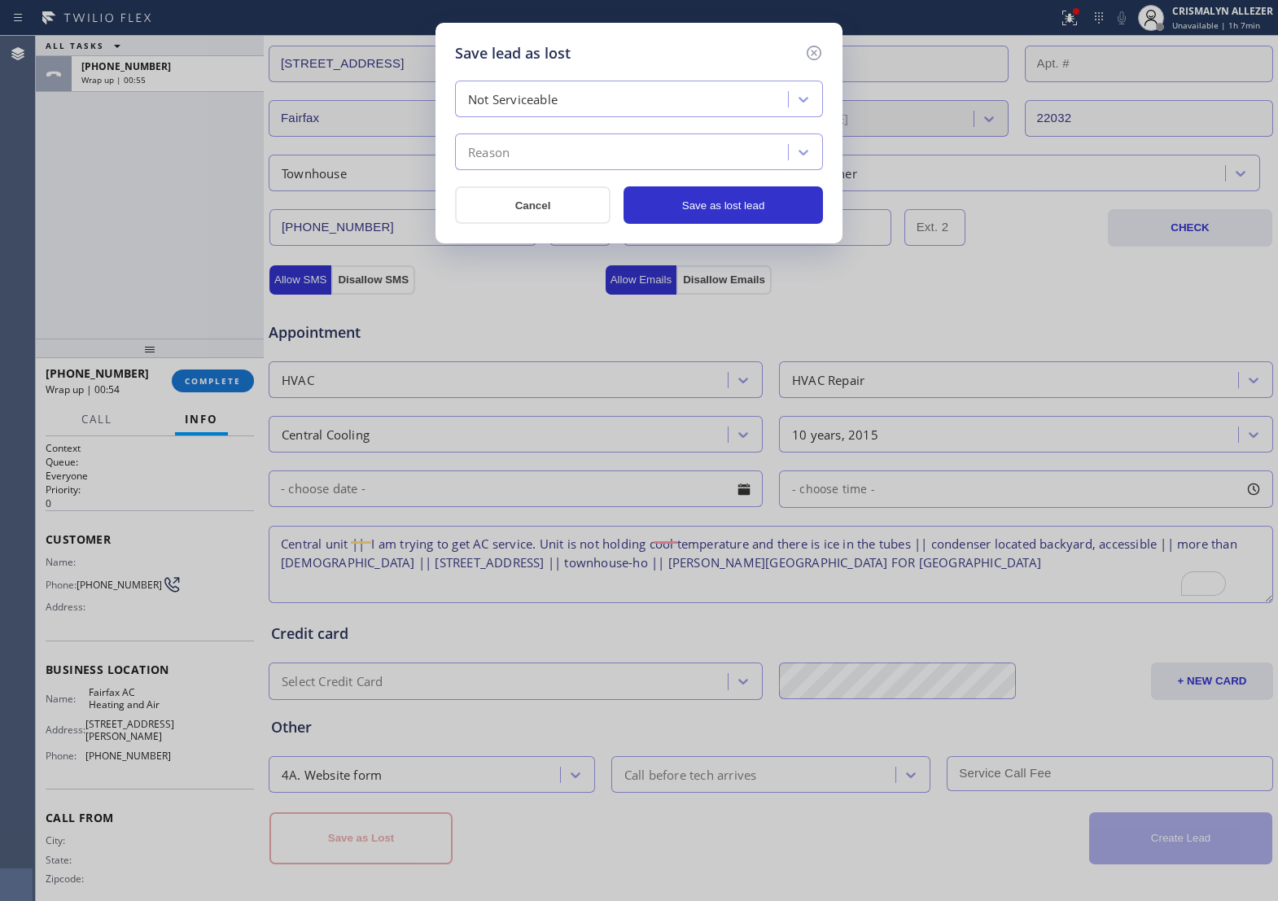
click at [629, 160] on div "Reason" at bounding box center [624, 152] width 328 height 29
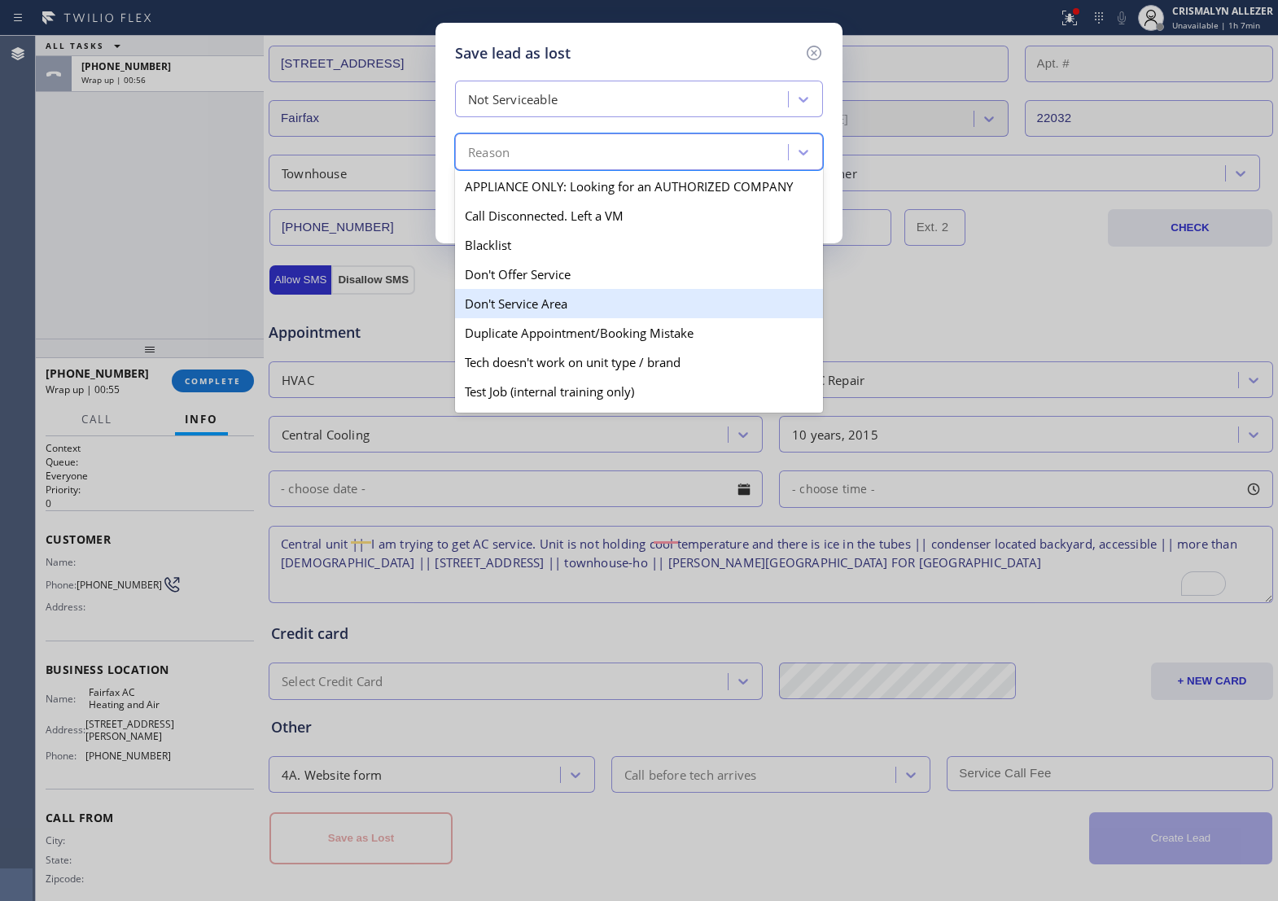
click at [547, 318] on div "Don't Service Area" at bounding box center [639, 303] width 368 height 29
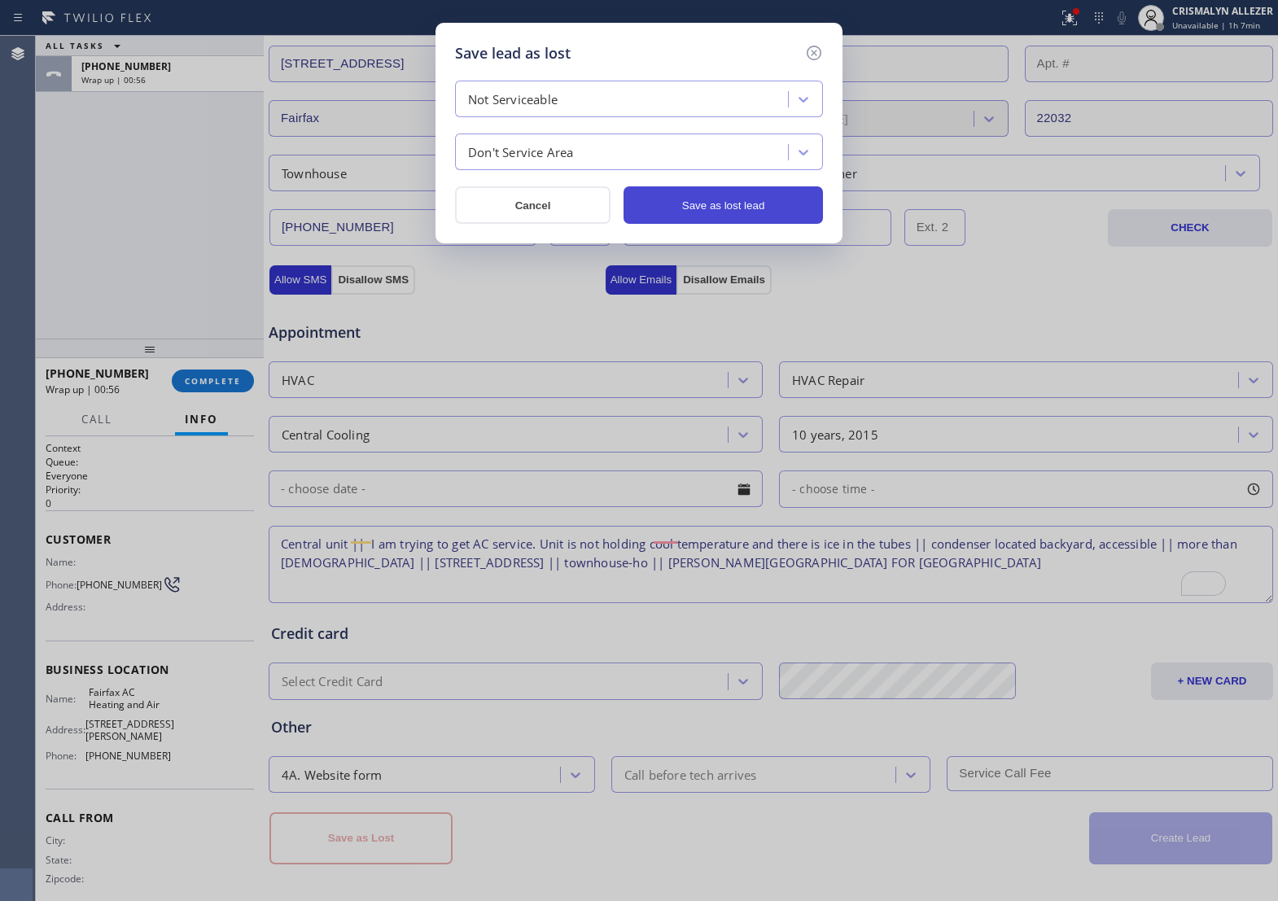
click at [774, 202] on button "Save as lost lead" at bounding box center [724, 204] width 200 height 37
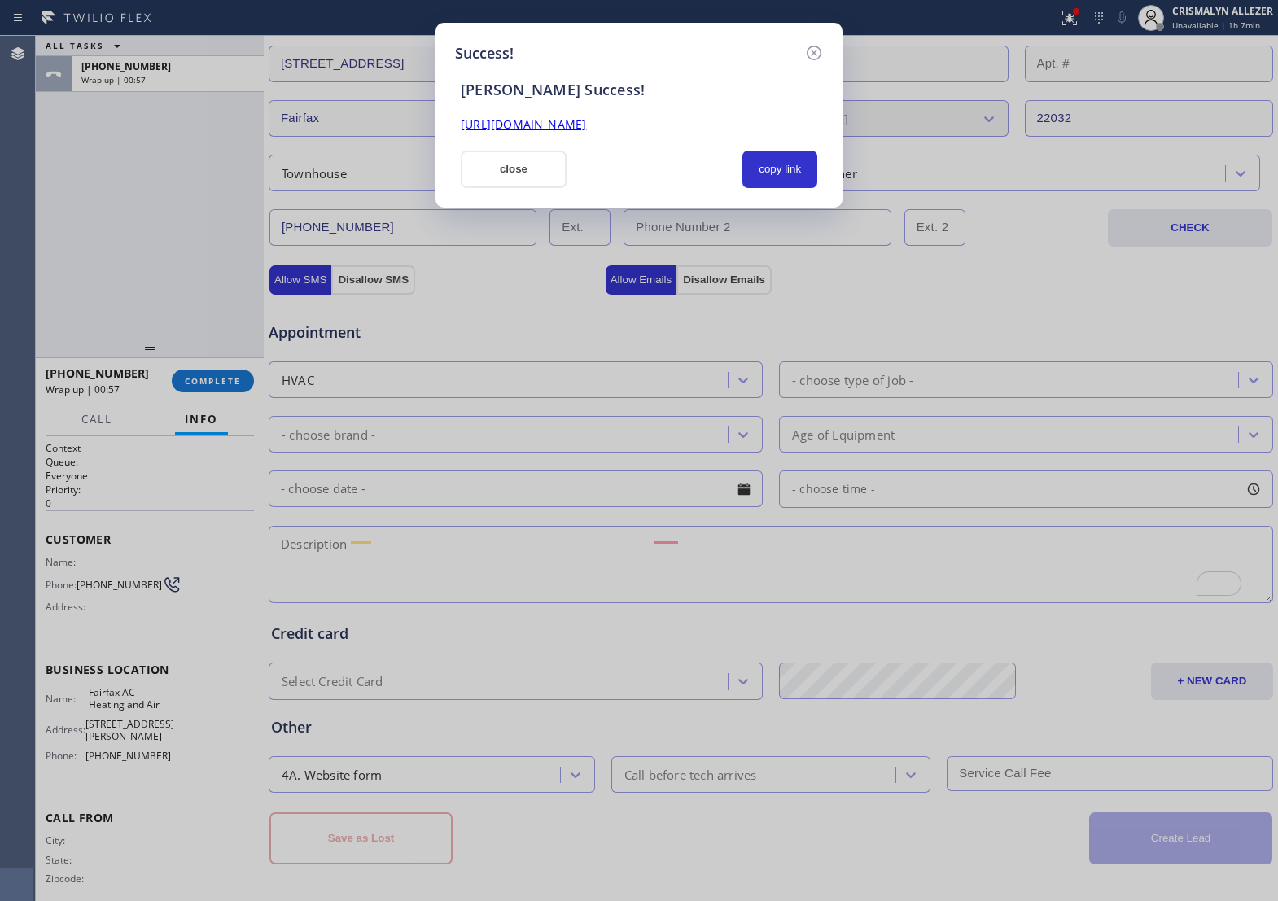
scroll to position [0, 0]
click at [786, 185] on button "copy link" at bounding box center [780, 169] width 75 height 37
click at [532, 180] on button "close" at bounding box center [514, 169] width 106 height 37
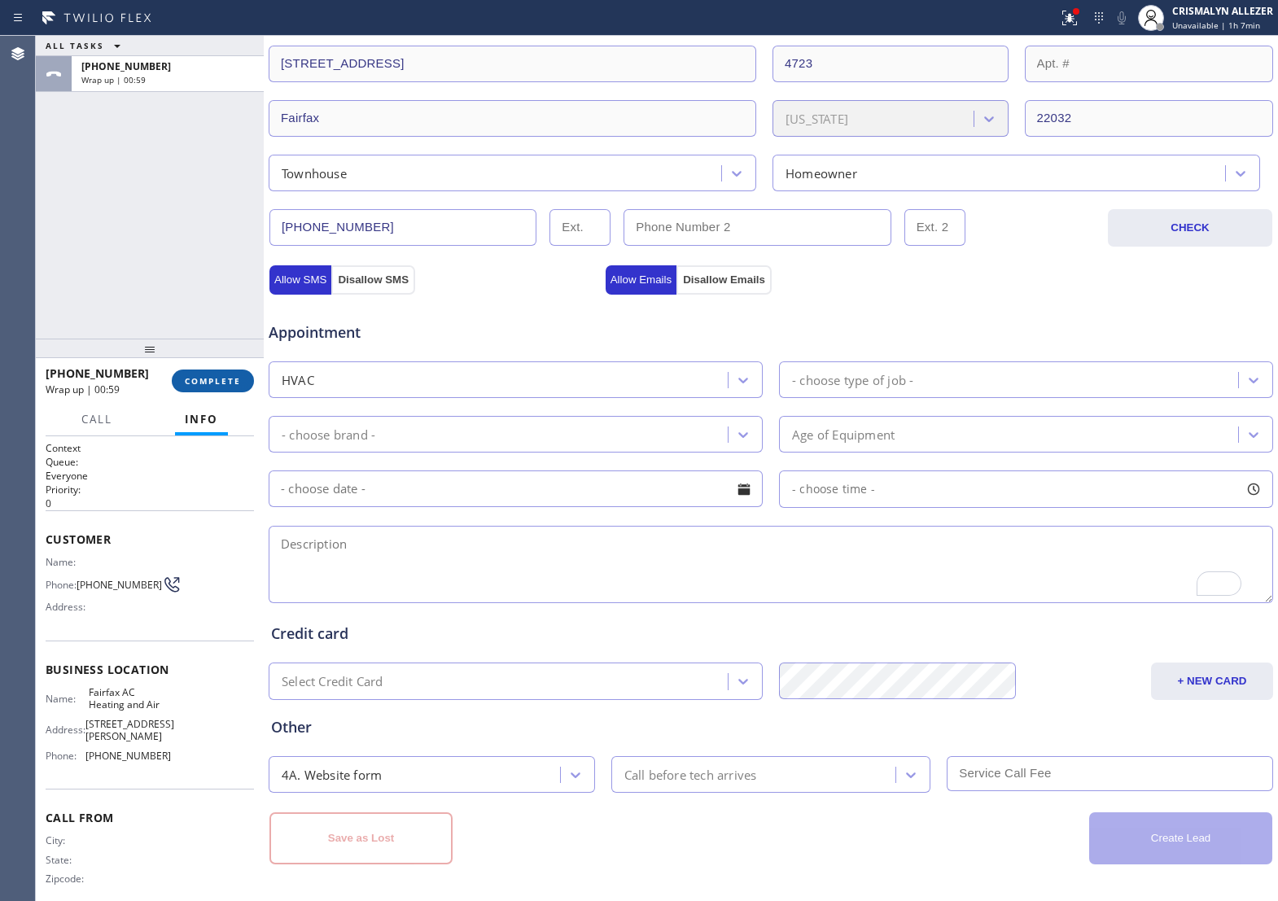
click at [192, 383] on span "COMPLETE" at bounding box center [213, 380] width 56 height 11
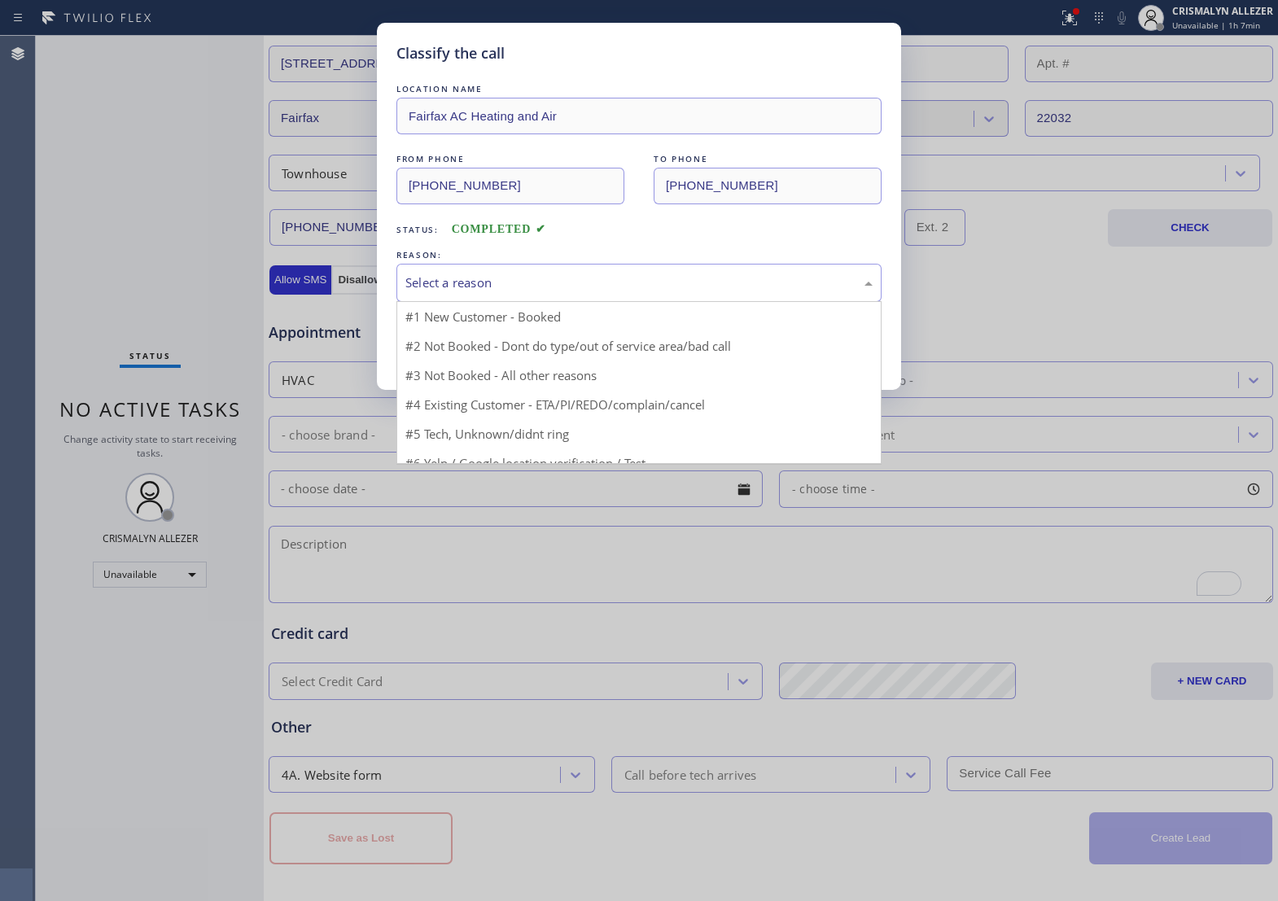
click at [782, 292] on div "Select a reason" at bounding box center [639, 283] width 467 height 19
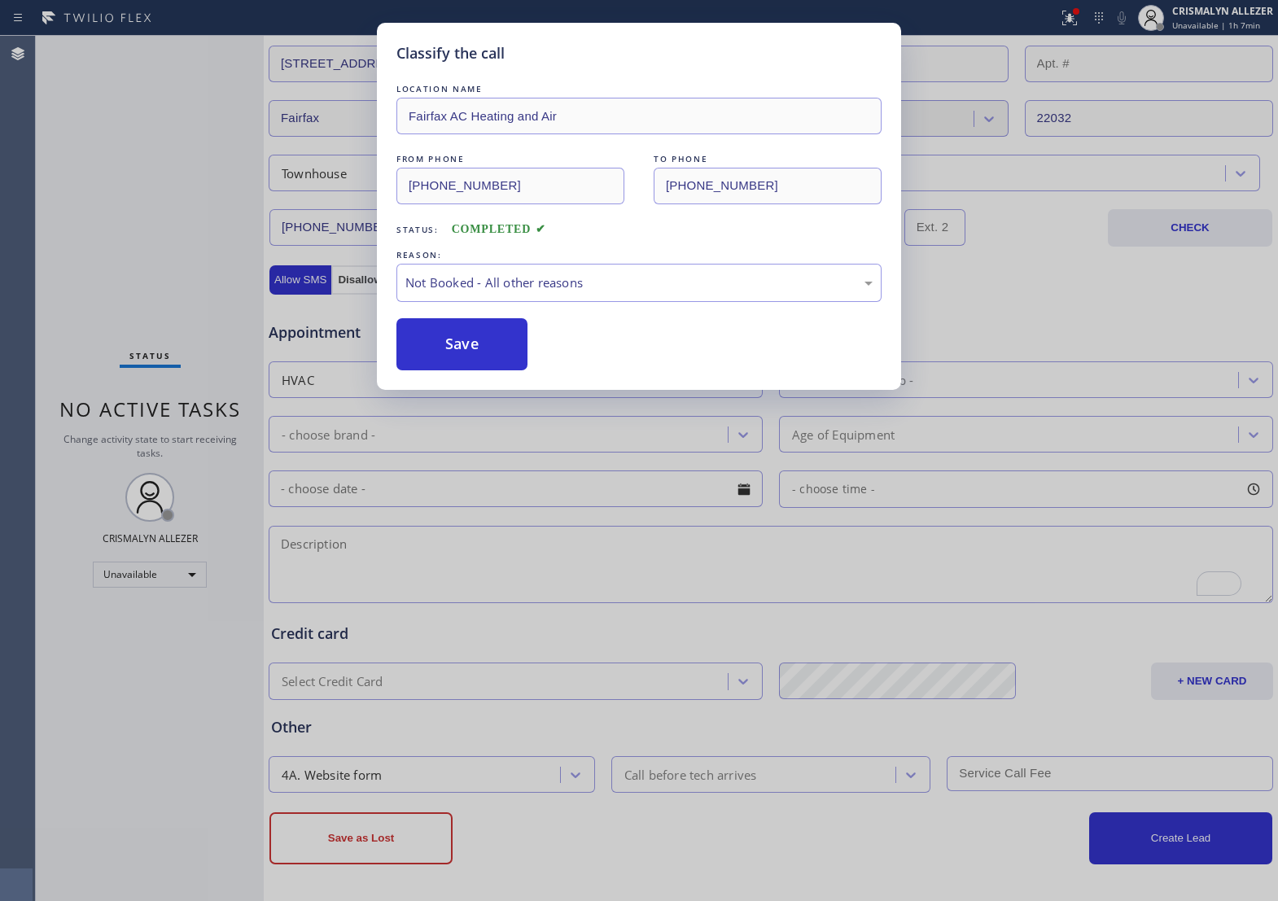
click at [489, 371] on button "Save" at bounding box center [462, 344] width 131 height 52
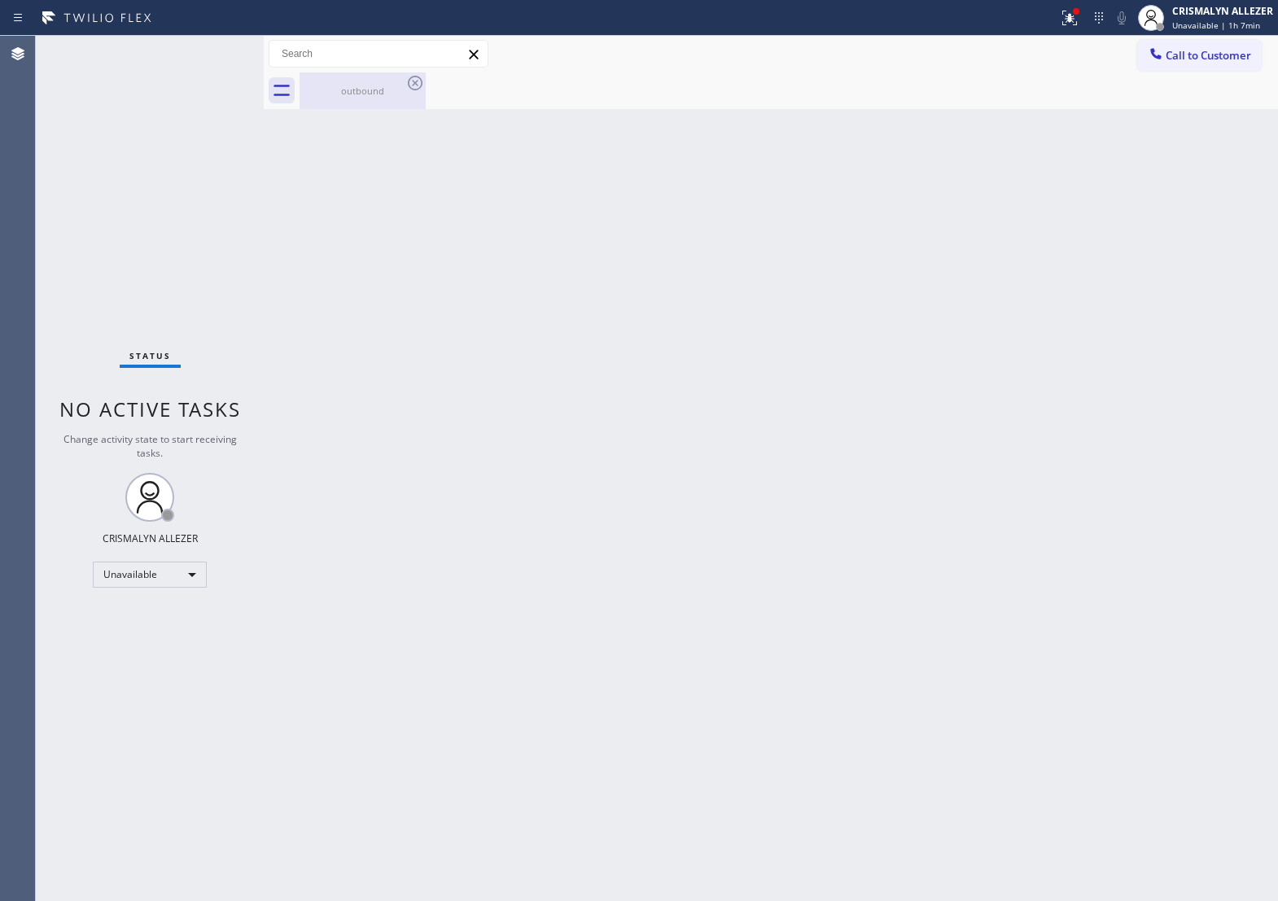
click at [371, 85] on div "outbound" at bounding box center [362, 91] width 123 height 12
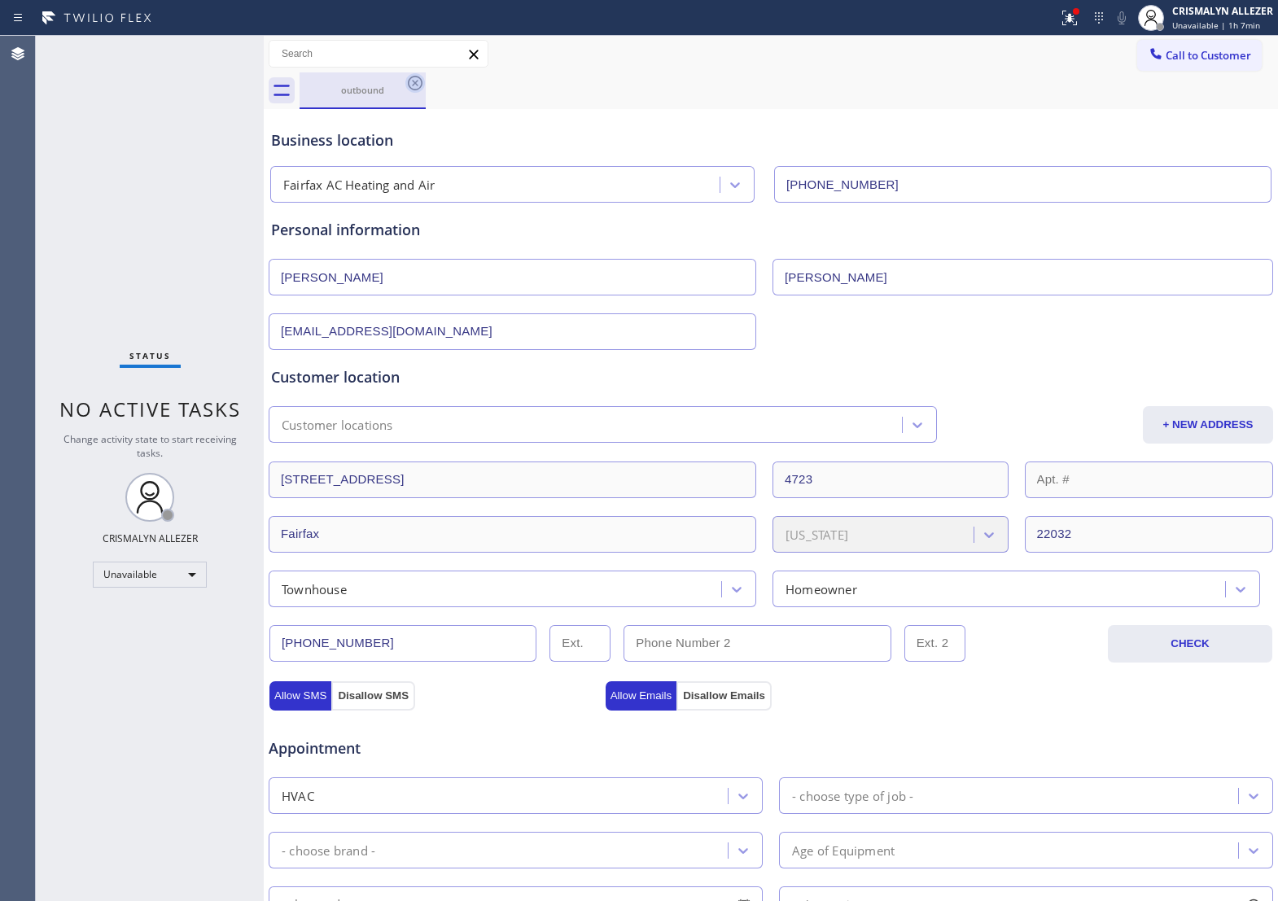
click at [418, 79] on icon at bounding box center [416, 83] width 20 height 20
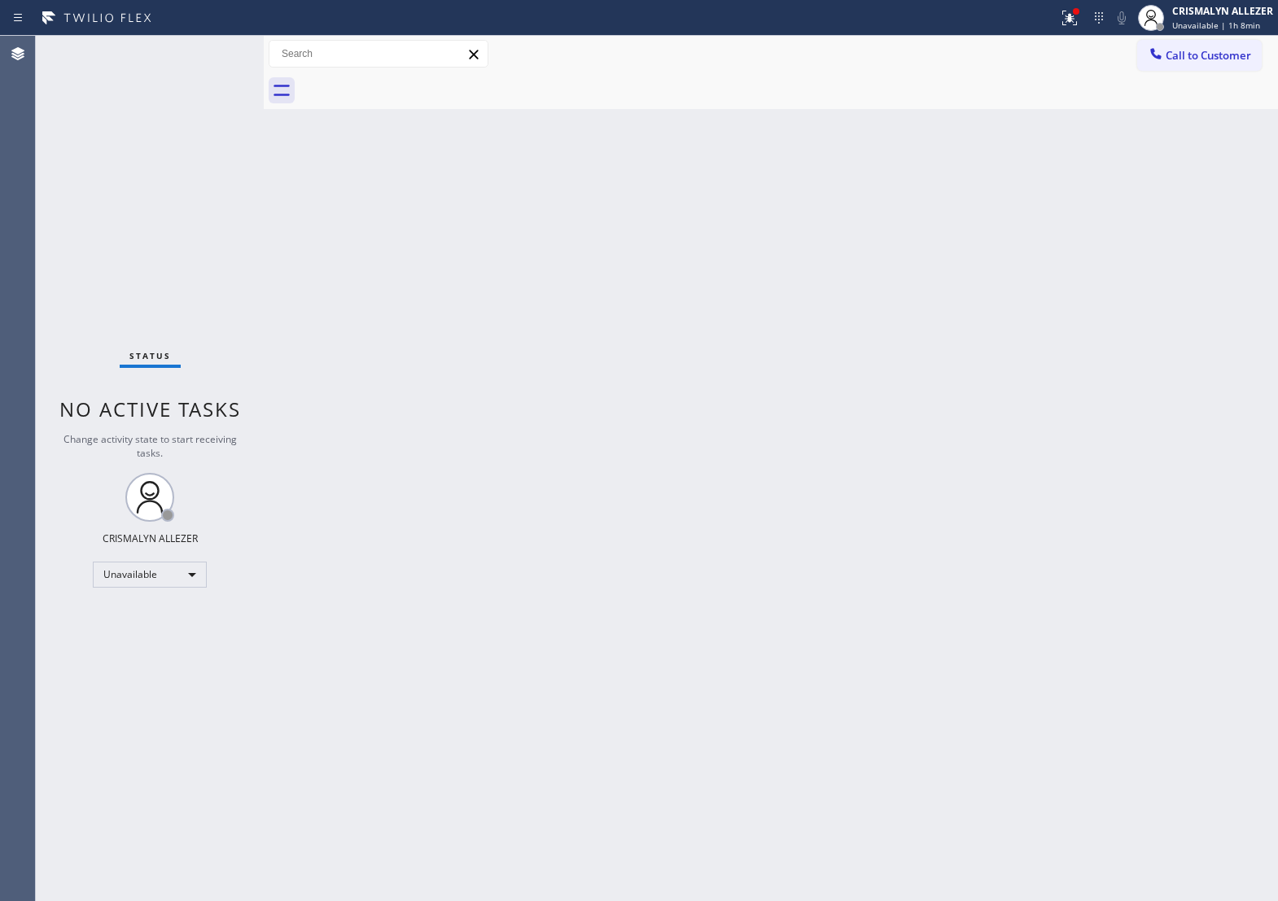
click at [678, 331] on div "Back to Dashboard Change Sender ID Customers Technicians Select a contact Outbo…" at bounding box center [771, 469] width 1015 height 866
drag, startPoint x: 1219, startPoint y: 61, endPoint x: 1114, endPoint y: 122, distance: 121.5
click at [1219, 62] on span "Call to Customer" at bounding box center [1209, 55] width 86 height 15
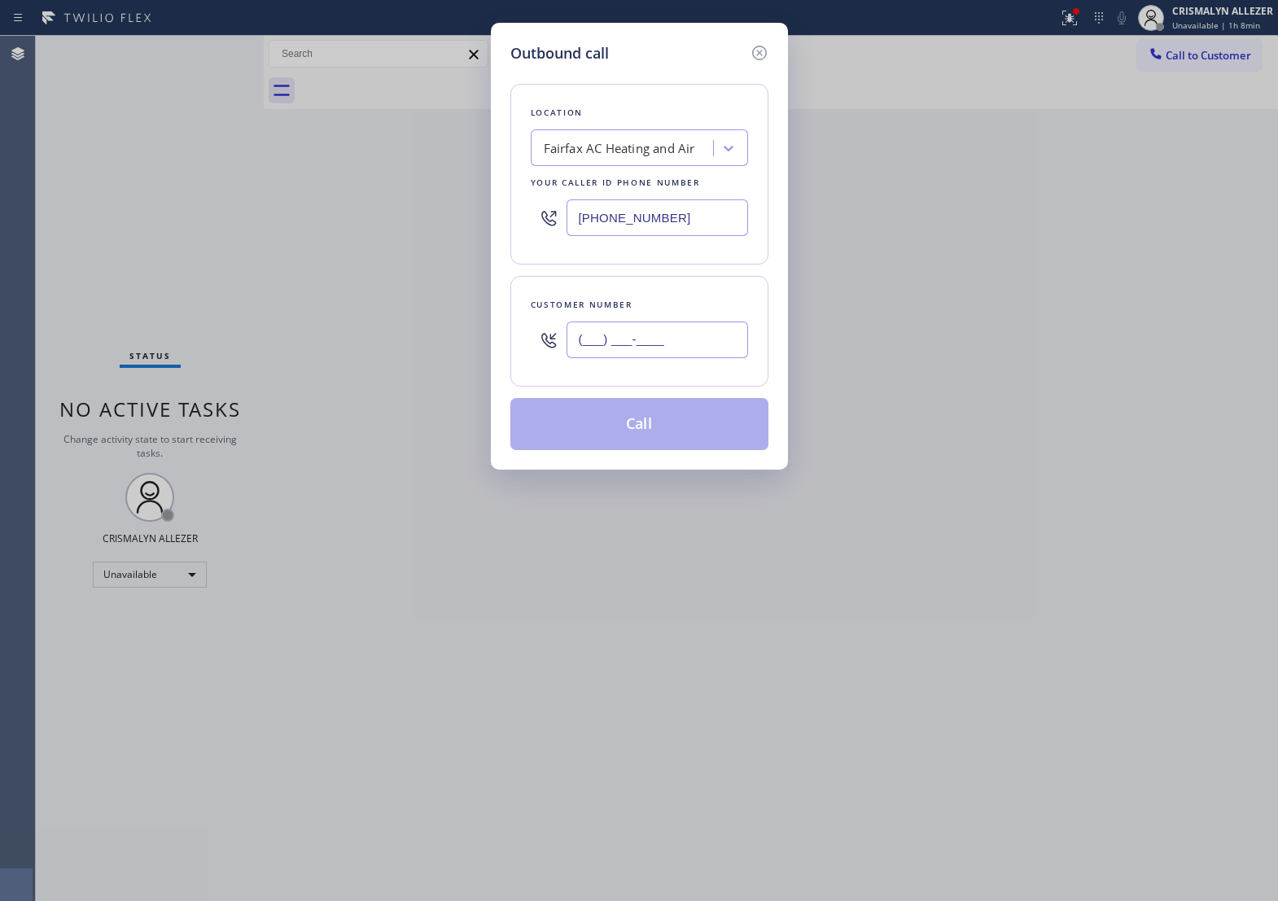
click at [718, 349] on input "(___) ___-____" at bounding box center [658, 340] width 182 height 37
paste input "661) 877-5506"
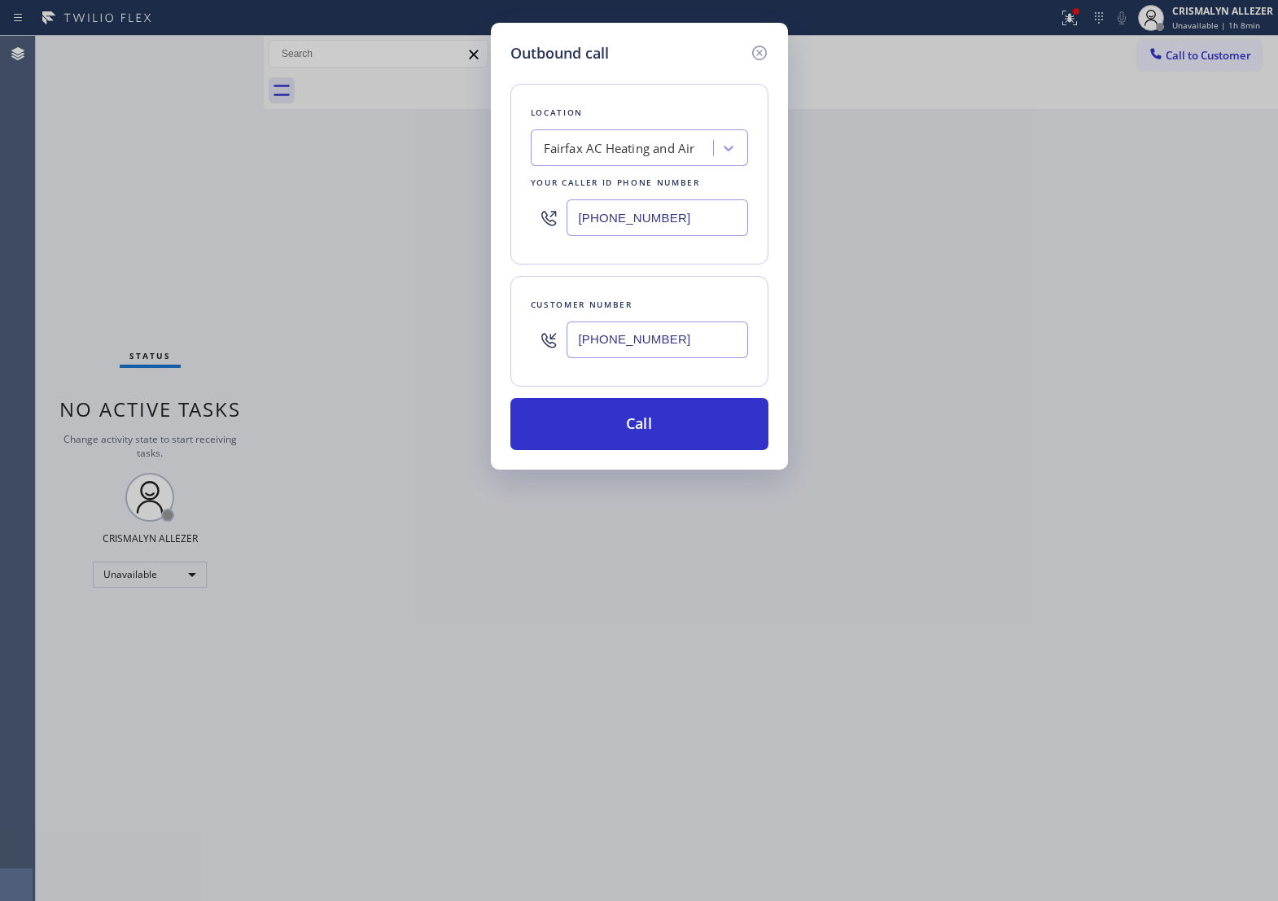
type input "(661) 877-5506"
click at [680, 158] on div "Fairfax AC Heating and Air" at bounding box center [619, 148] width 151 height 19
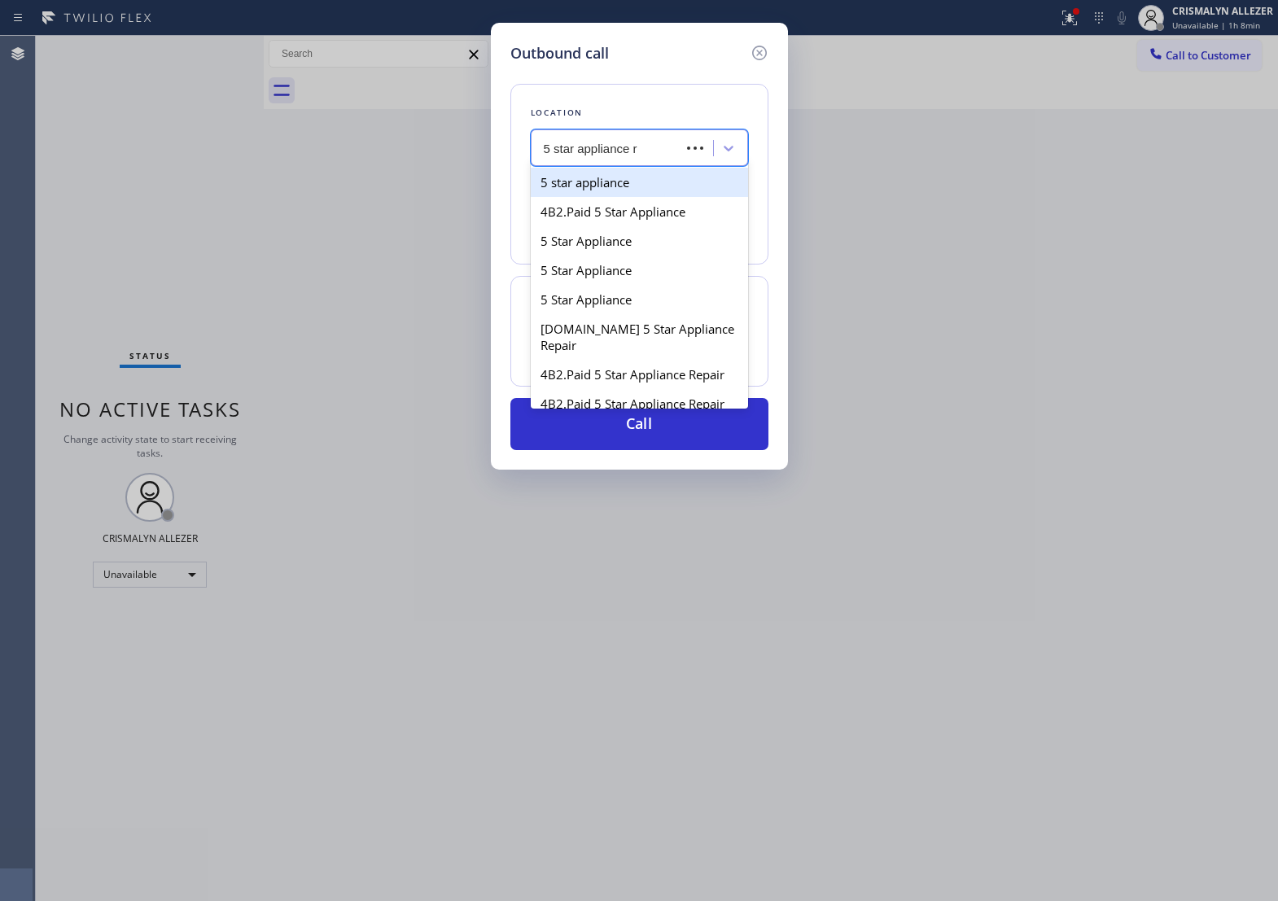
type input "5 star appliance re"
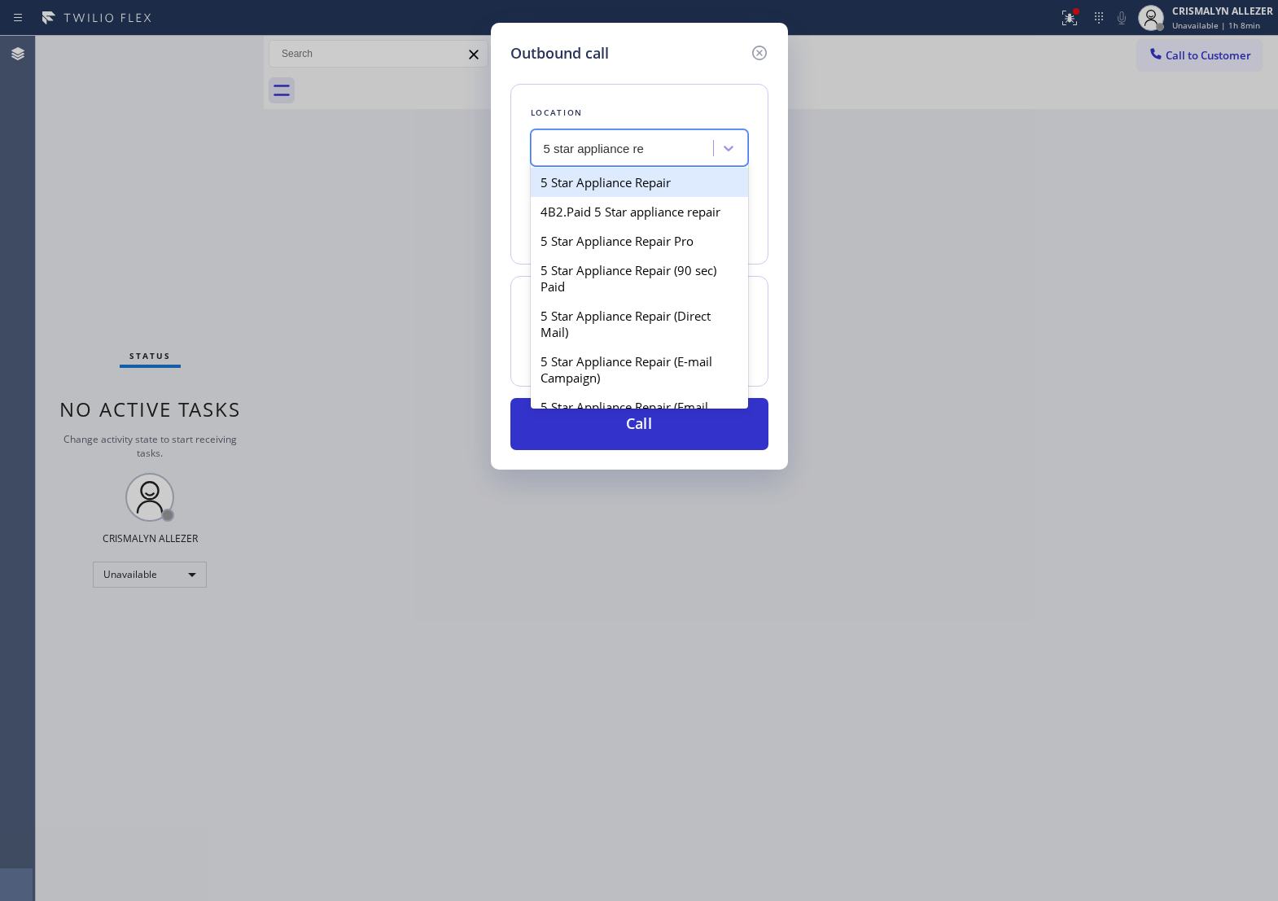
click at [664, 197] on div "5 Star Appliance Repair" at bounding box center [639, 182] width 217 height 29
type input "[PHONE_NUMBER]"
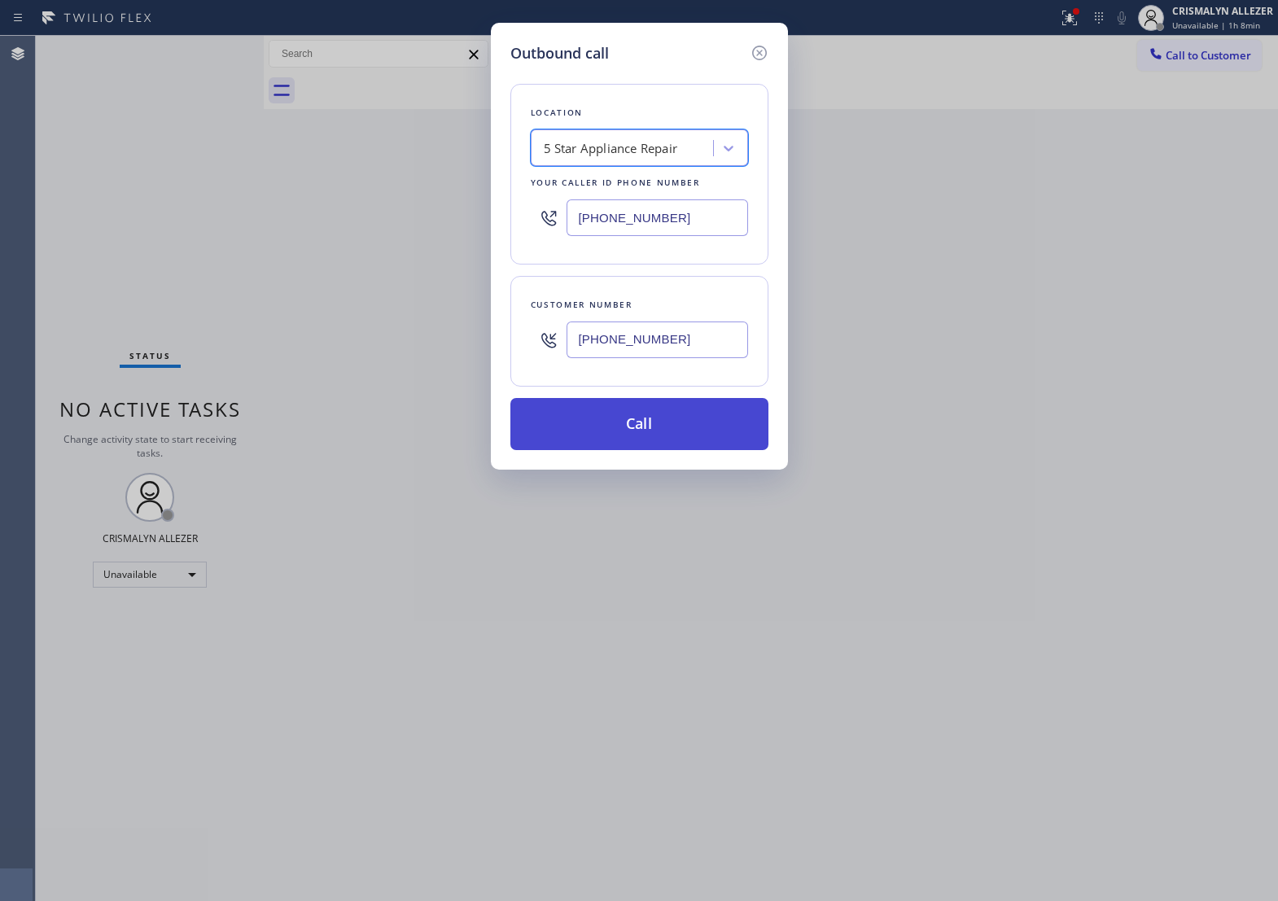
click at [657, 450] on button "Call" at bounding box center [640, 424] width 258 height 52
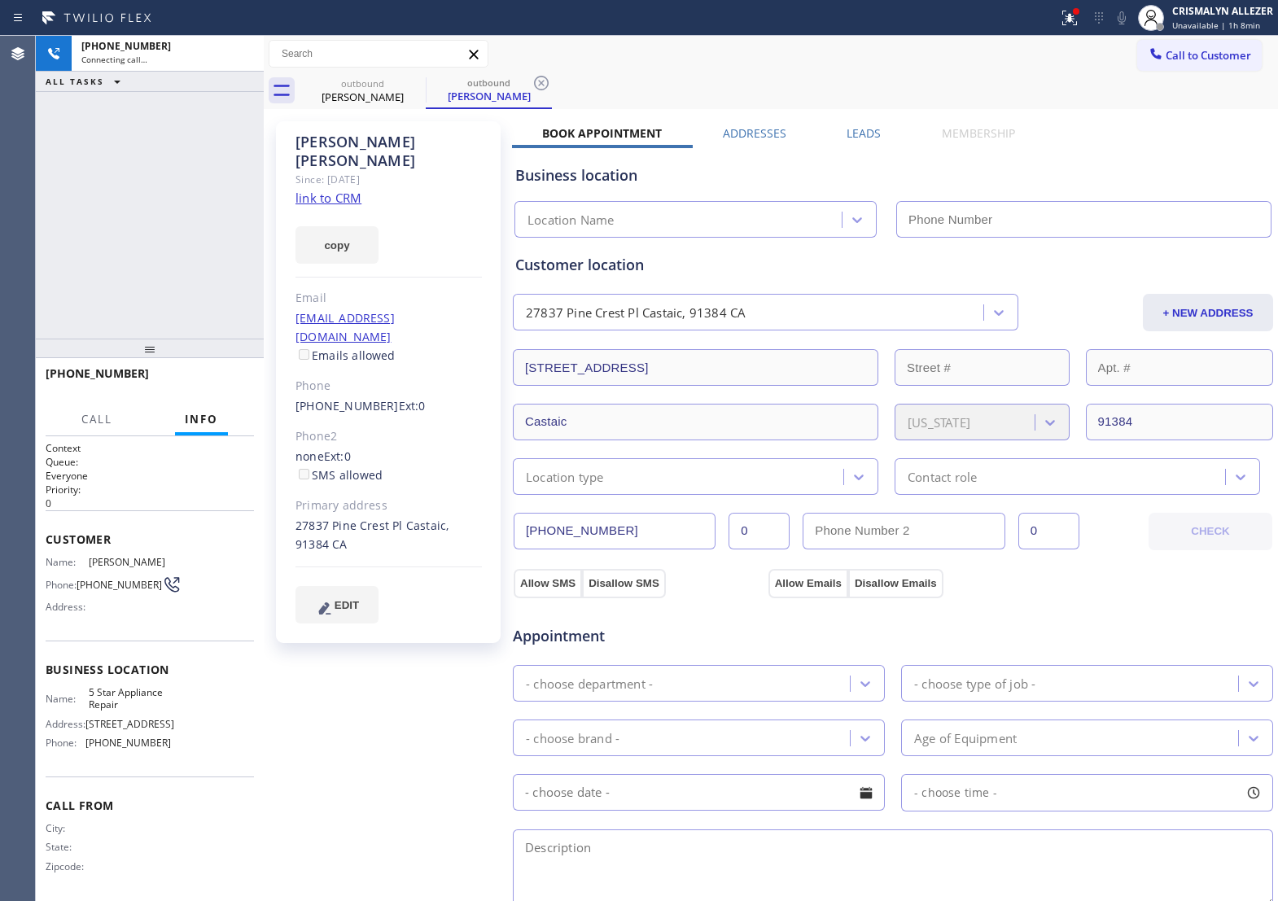
click at [327, 190] on link "link to CRM" at bounding box center [329, 198] width 66 height 16
type input "[PHONE_NUMBER]"
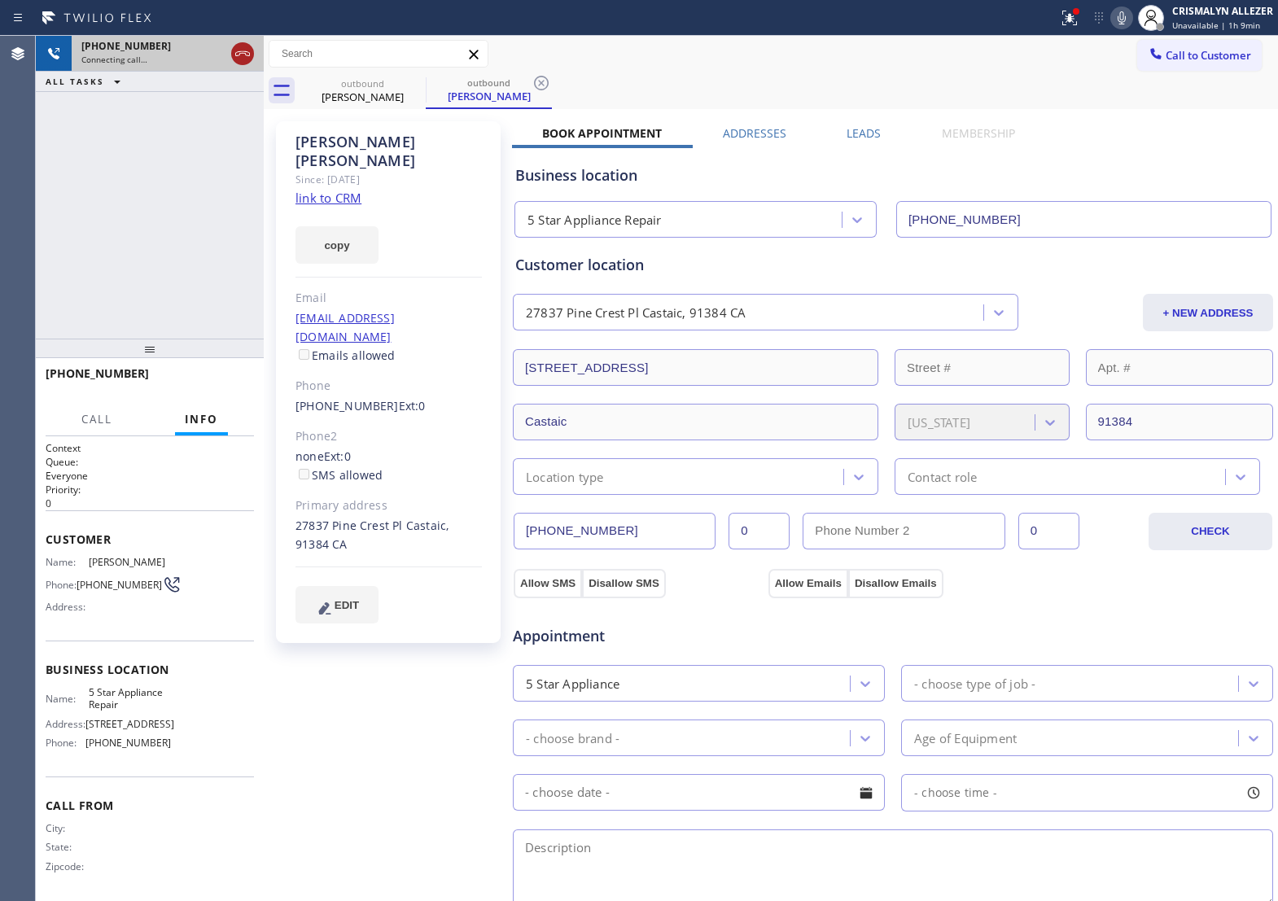
click at [239, 54] on icon at bounding box center [243, 54] width 20 height 20
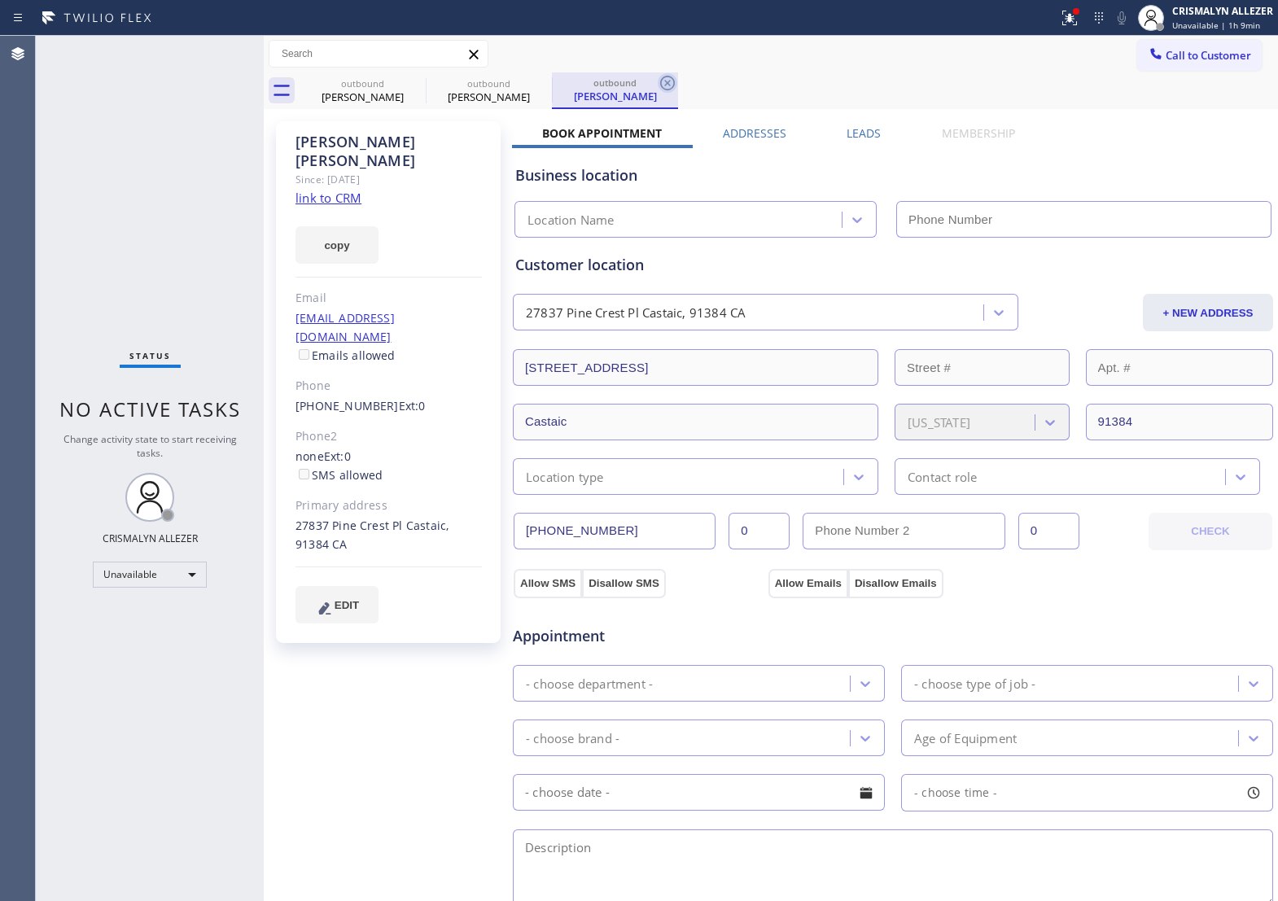
click at [668, 86] on icon at bounding box center [668, 83] width 20 height 20
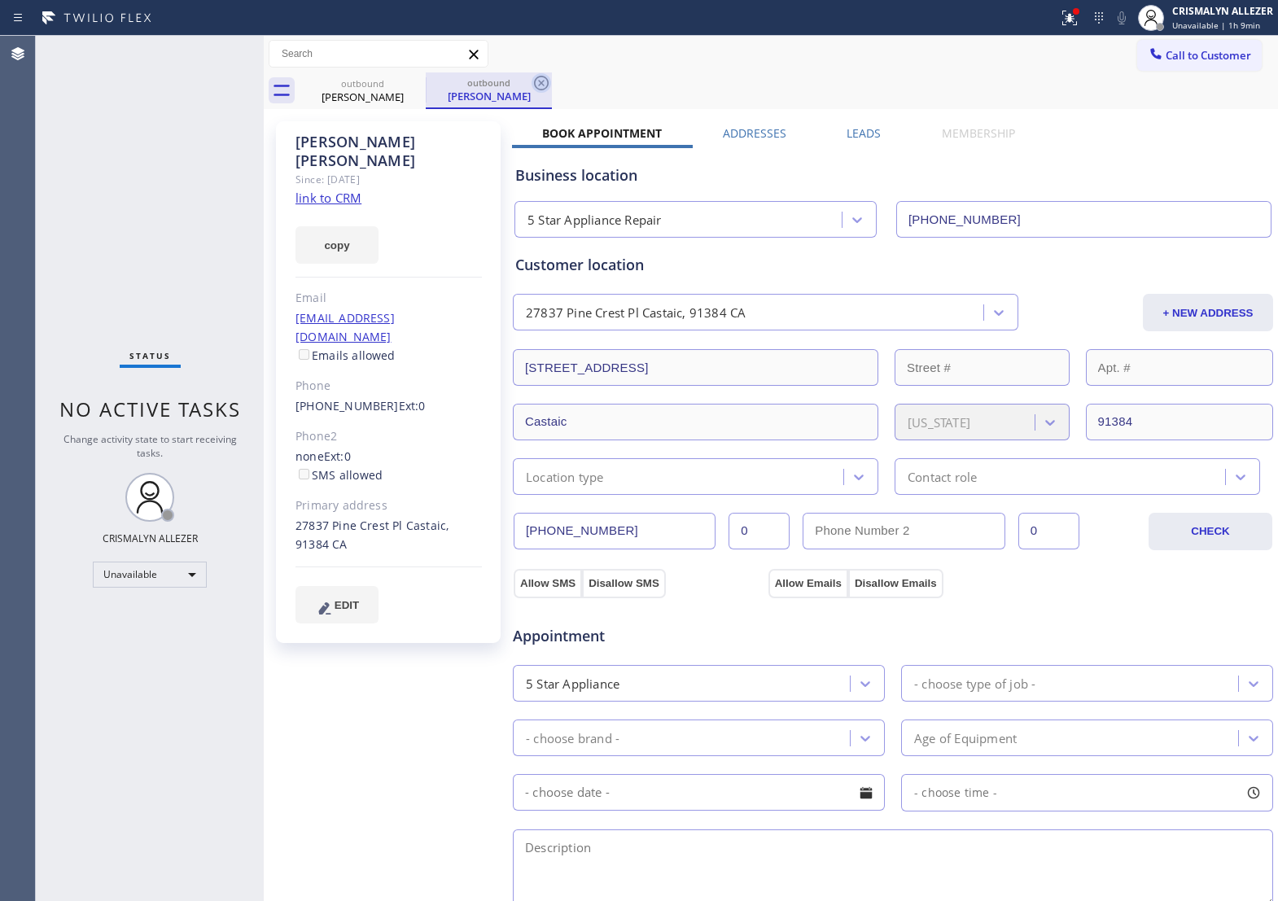
click at [546, 80] on icon at bounding box center [542, 83] width 20 height 20
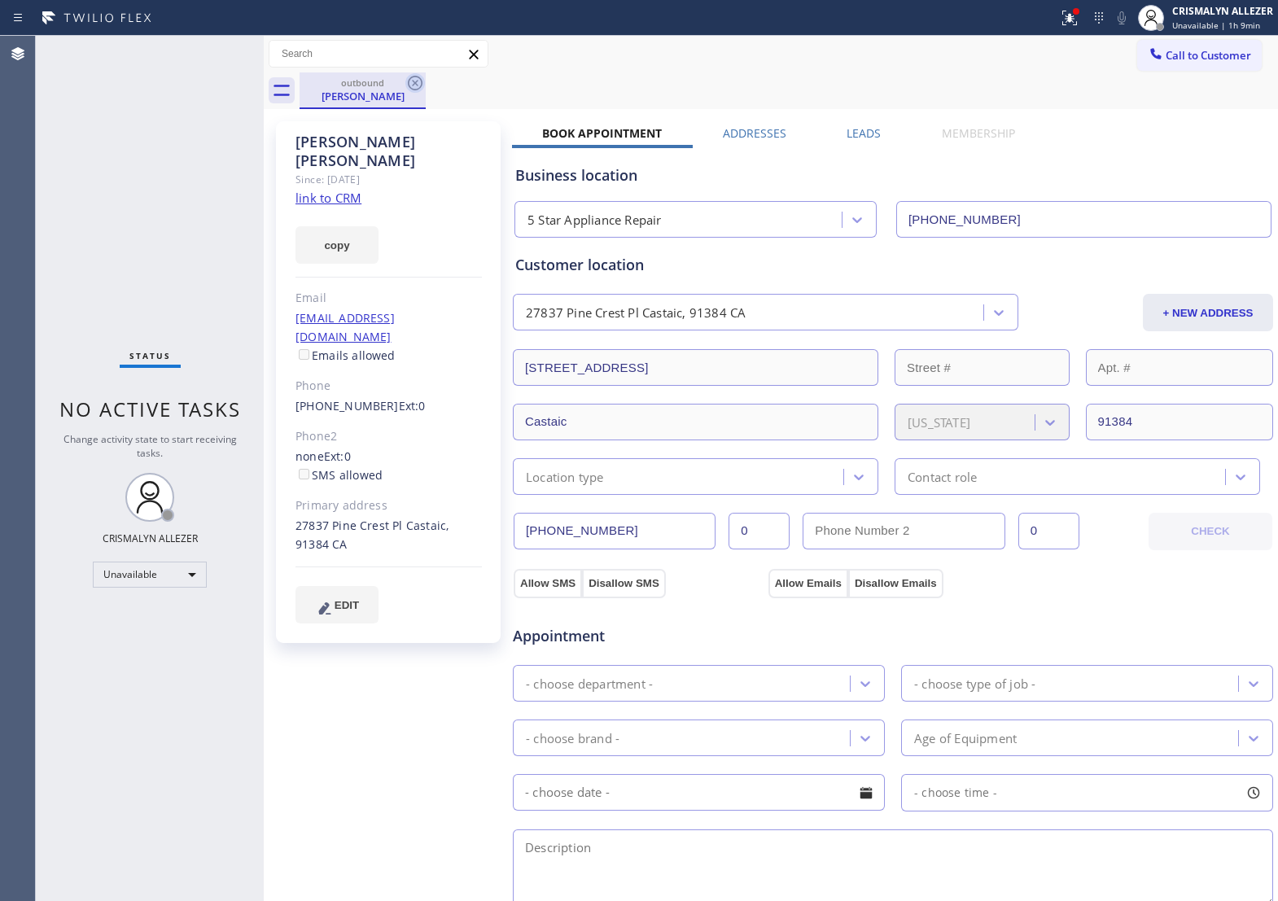
click at [417, 83] on icon at bounding box center [416, 83] width 20 height 20
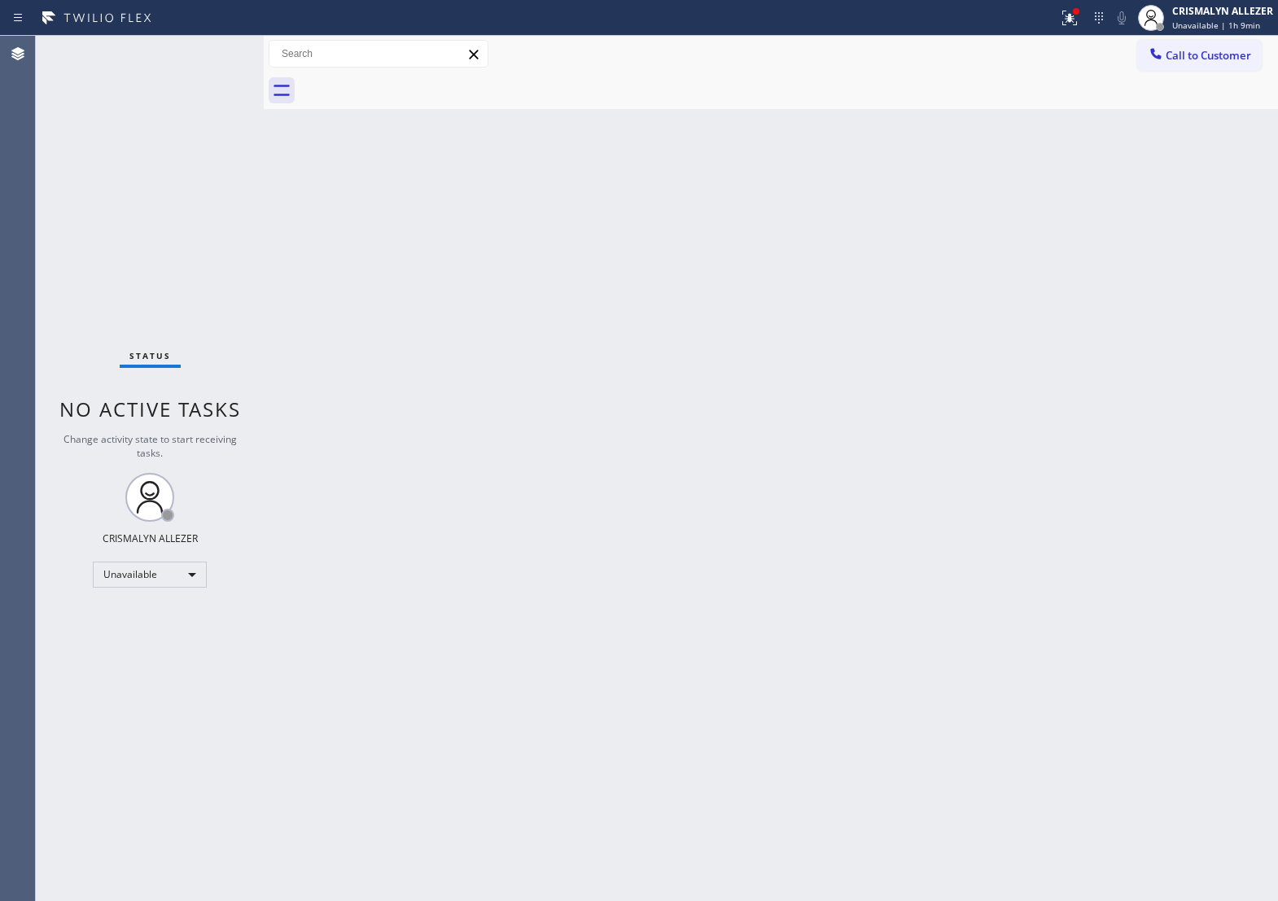
click at [1181, 69] on button "Call to Customer" at bounding box center [1200, 55] width 125 height 31
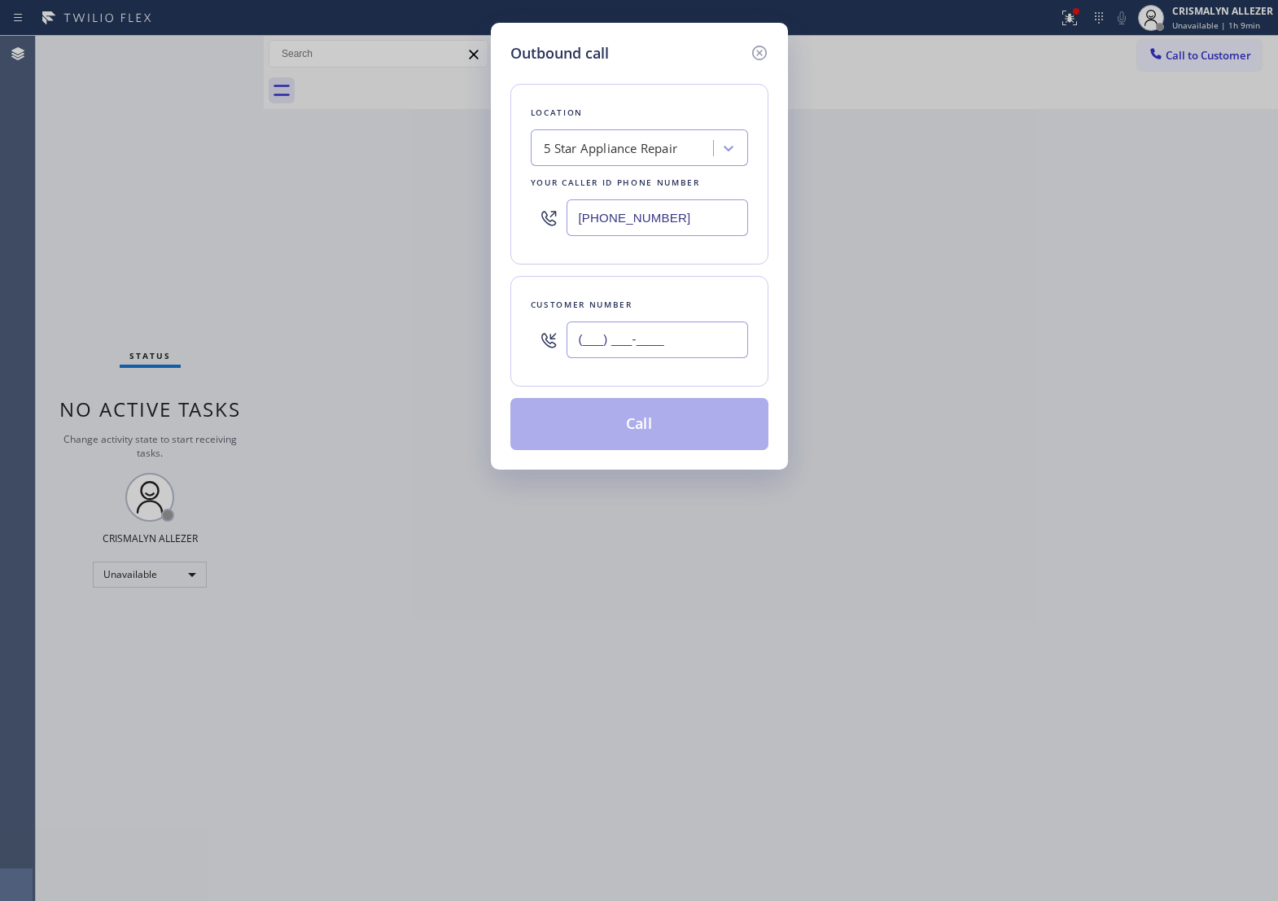
click at [706, 358] on input "(___) ___-____" at bounding box center [658, 340] width 182 height 37
paste input "818) 916-9651"
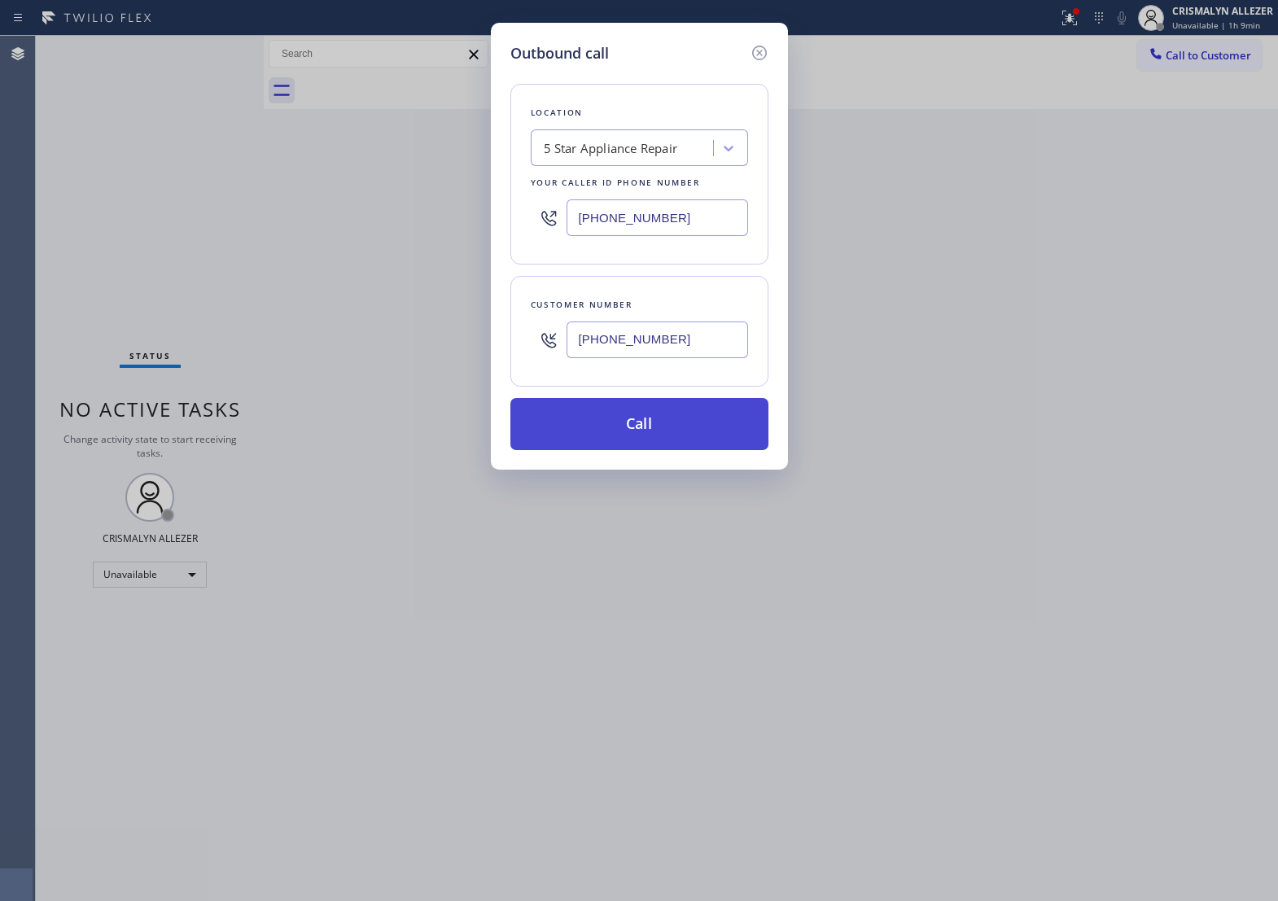
type input "(818) 916-9651"
click at [652, 449] on button "Call" at bounding box center [640, 424] width 258 height 52
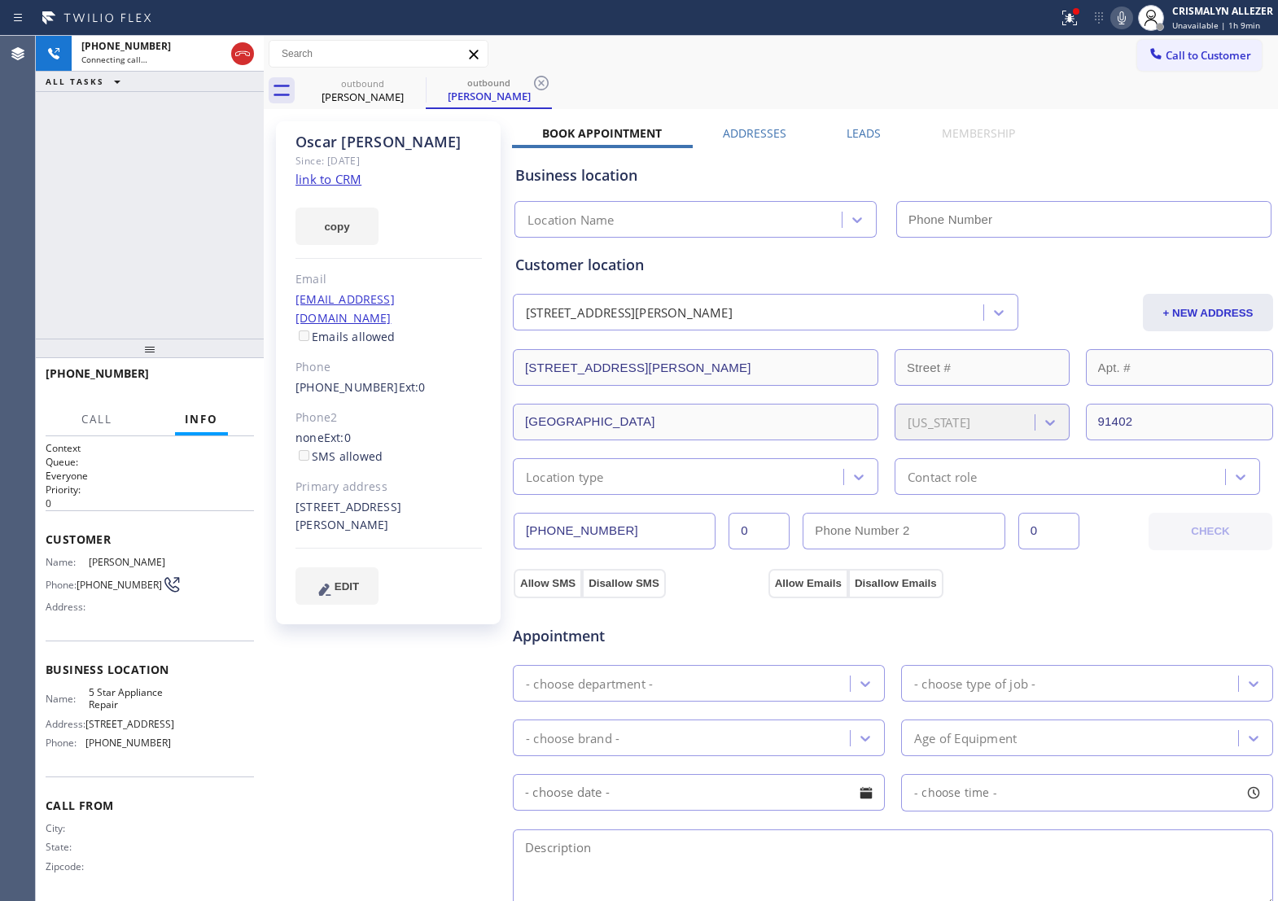
click at [338, 180] on link "link to CRM" at bounding box center [329, 179] width 66 height 16
type input "[PHONE_NUMBER]"
click at [204, 376] on span "HANG UP" at bounding box center [216, 380] width 50 height 11
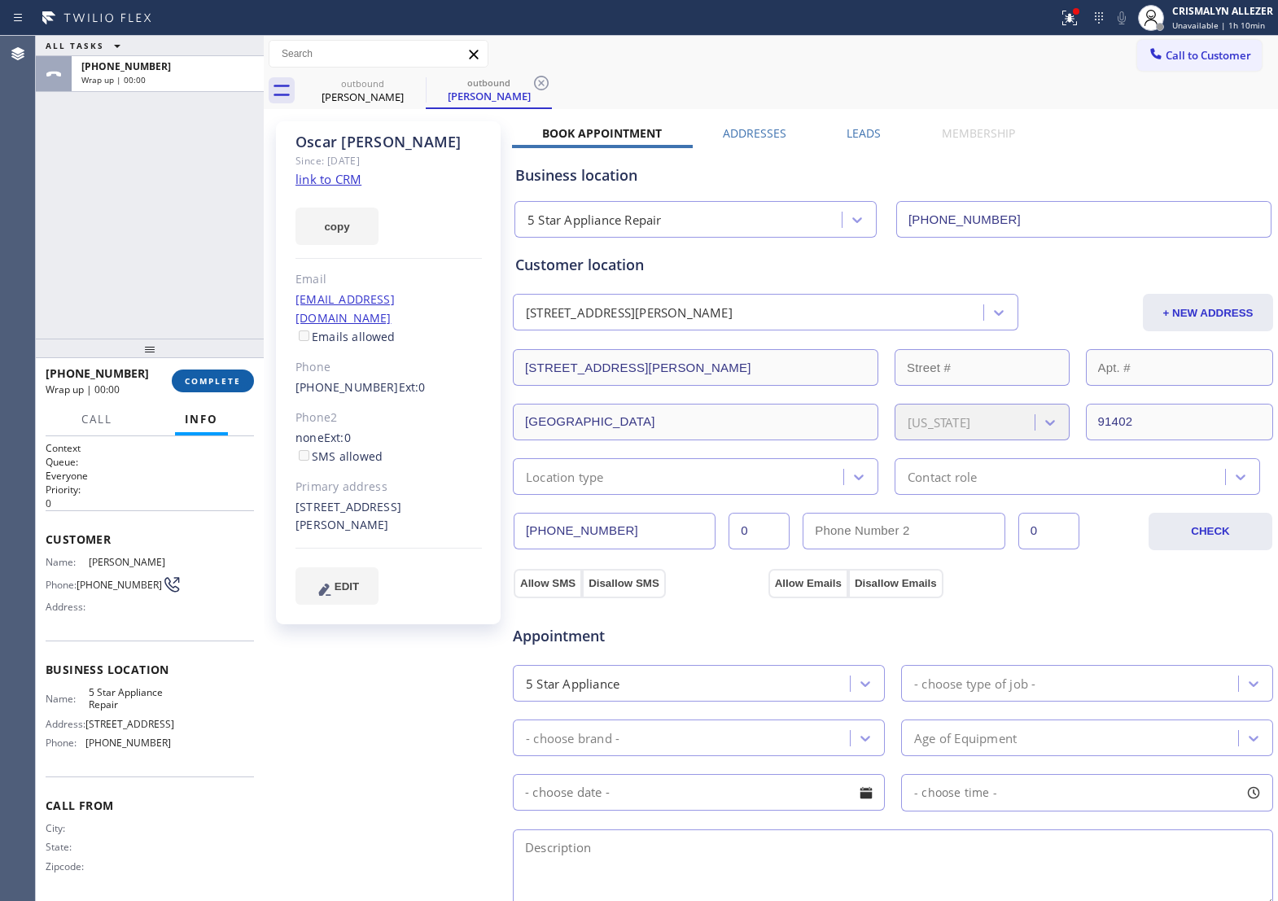
click at [197, 373] on button "COMPLETE" at bounding box center [213, 381] width 82 height 23
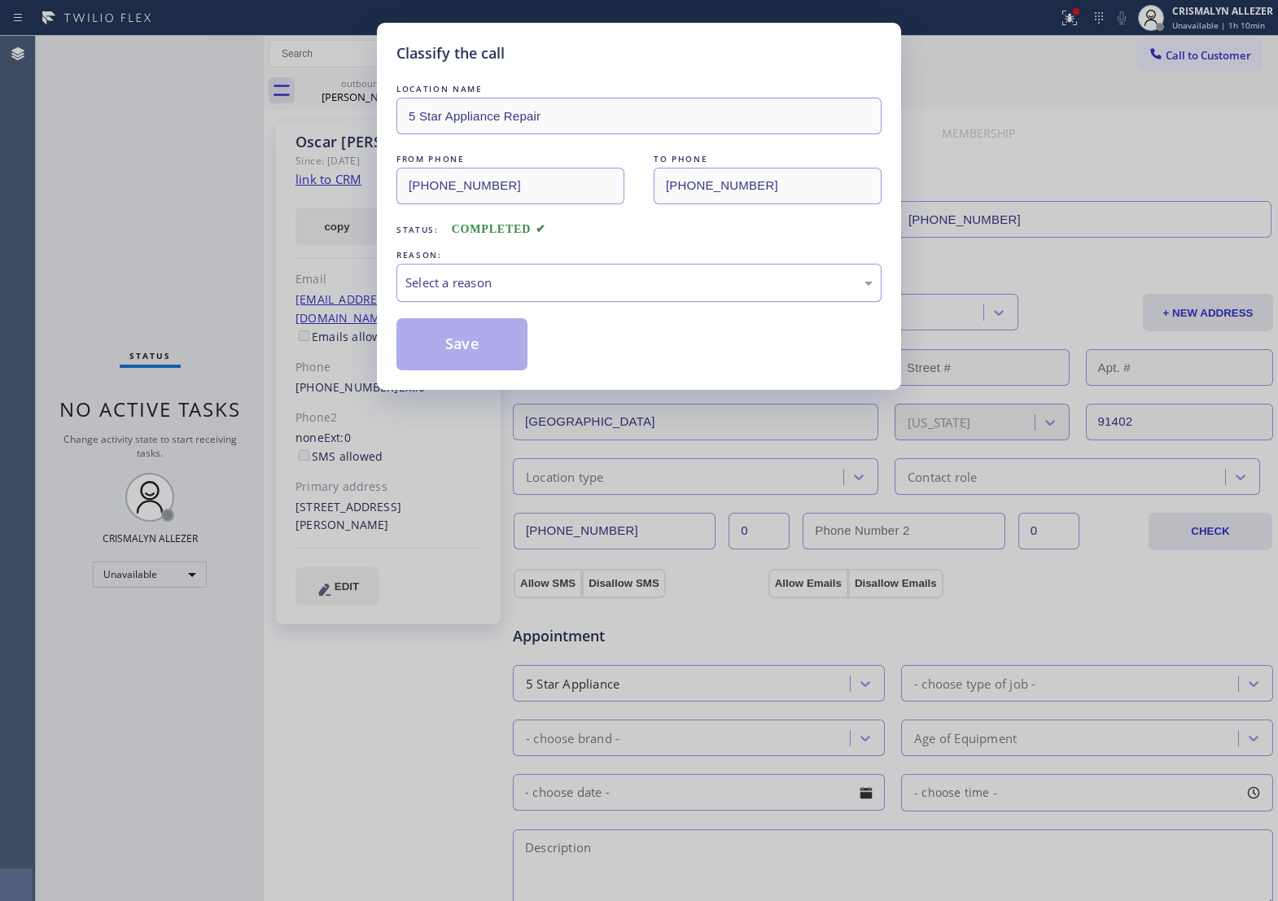
click at [703, 302] on div "Select a reason" at bounding box center [639, 283] width 485 height 38
click at [454, 371] on button "Save" at bounding box center [462, 344] width 131 height 52
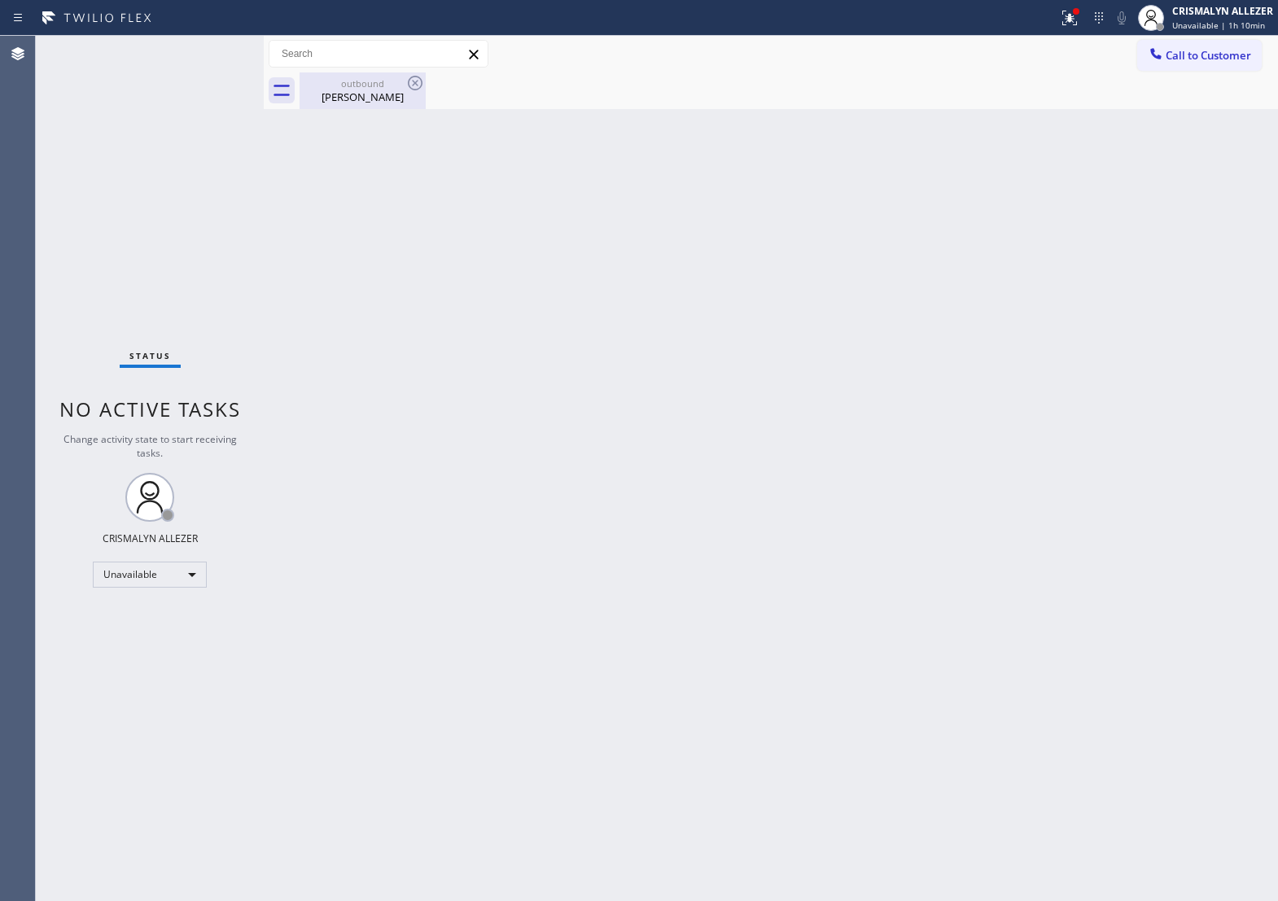
click at [364, 98] on div "Oscar Alfaro" at bounding box center [362, 97] width 123 height 15
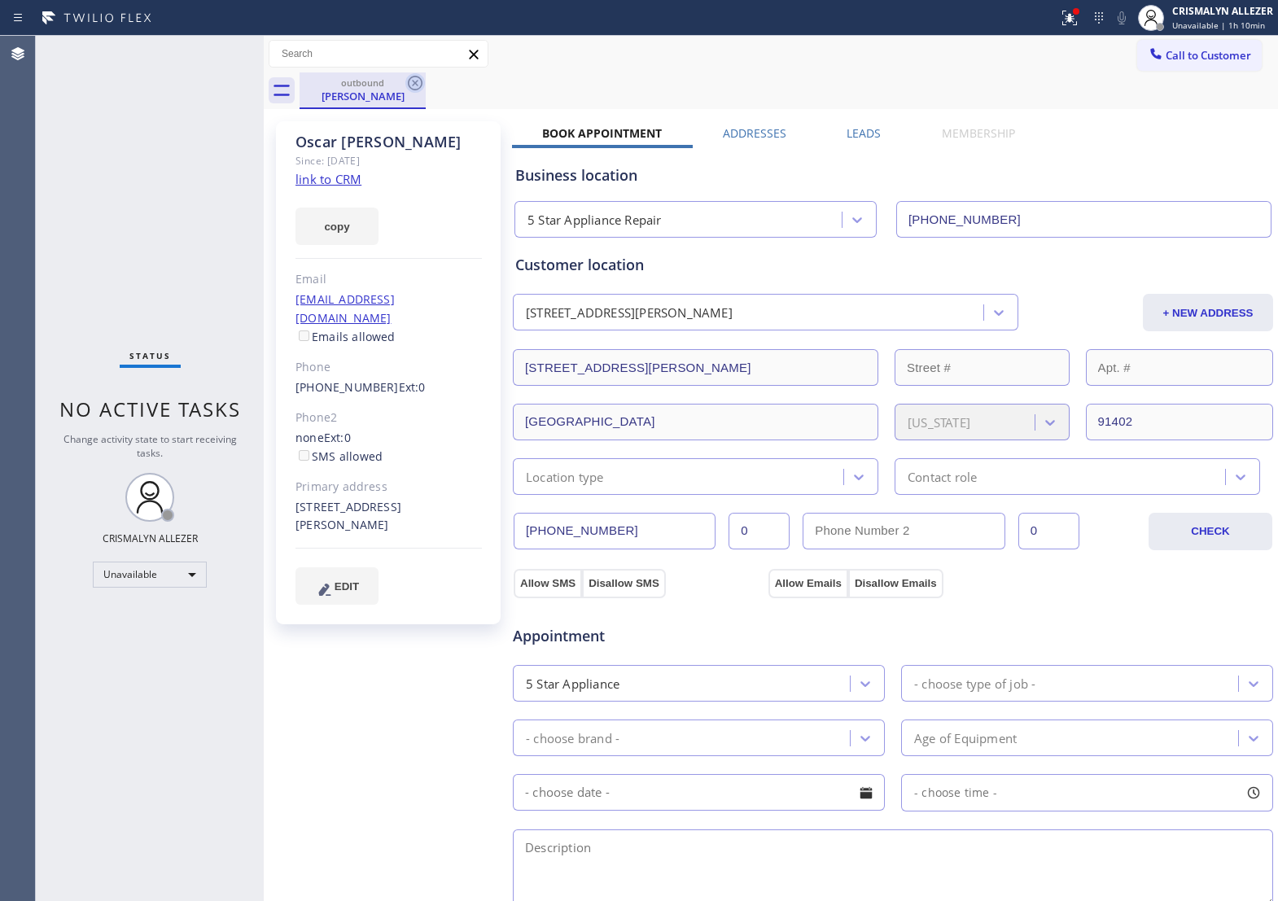
click at [407, 84] on icon at bounding box center [416, 83] width 20 height 20
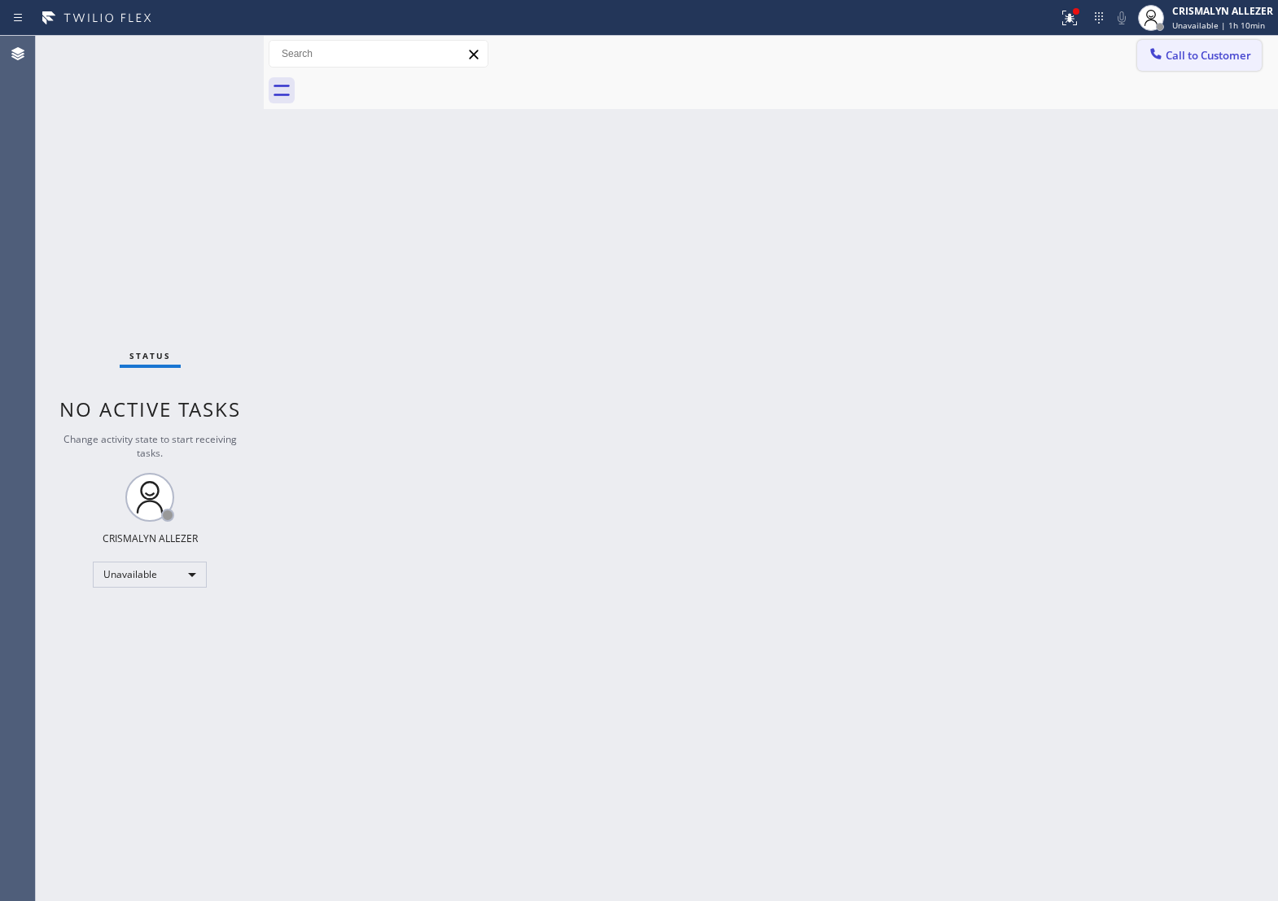
click at [1198, 48] on span "Call to Customer" at bounding box center [1209, 55] width 86 height 15
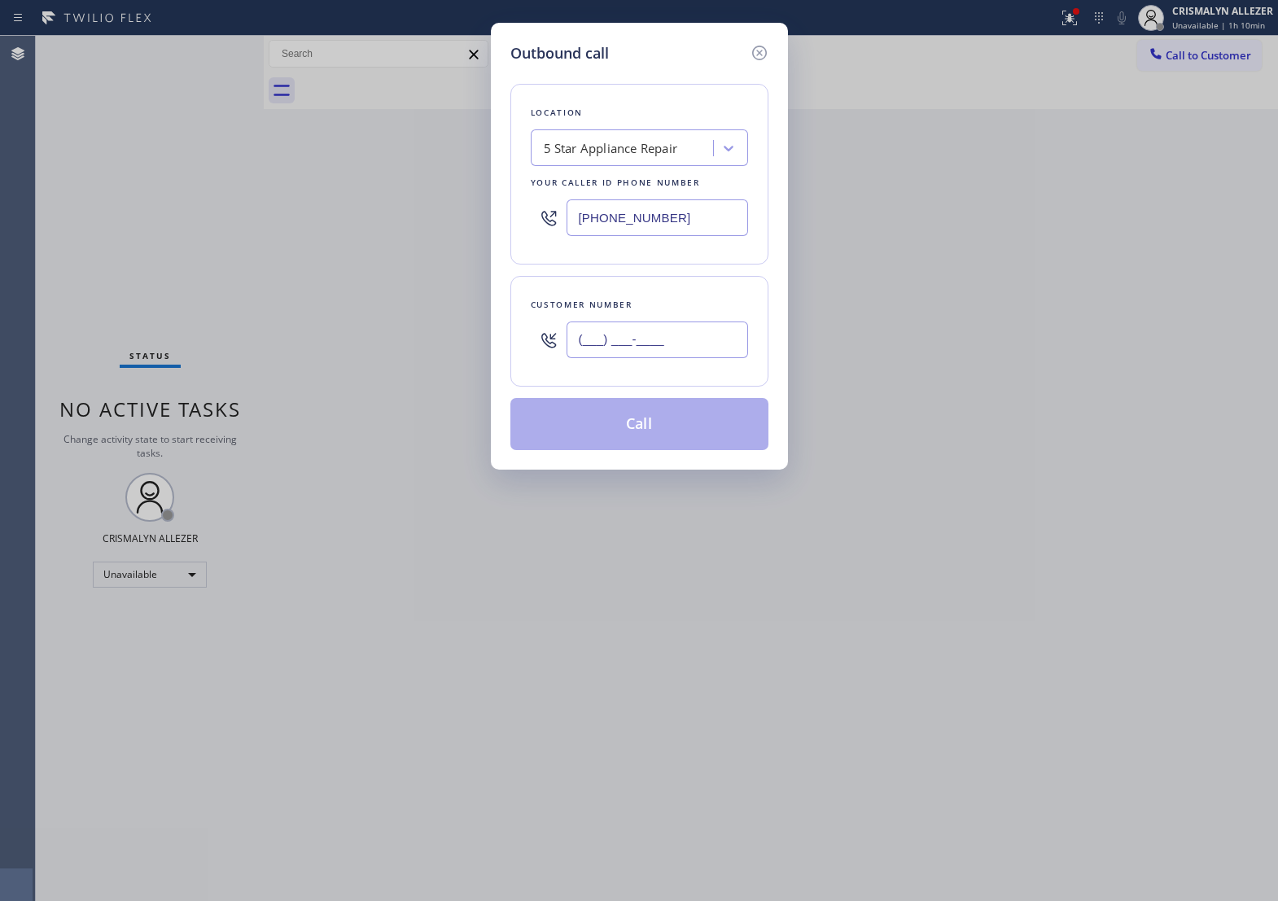
click at [715, 358] on input "(___) ___-____" at bounding box center [658, 340] width 182 height 37
paste input "310) 528-6177"
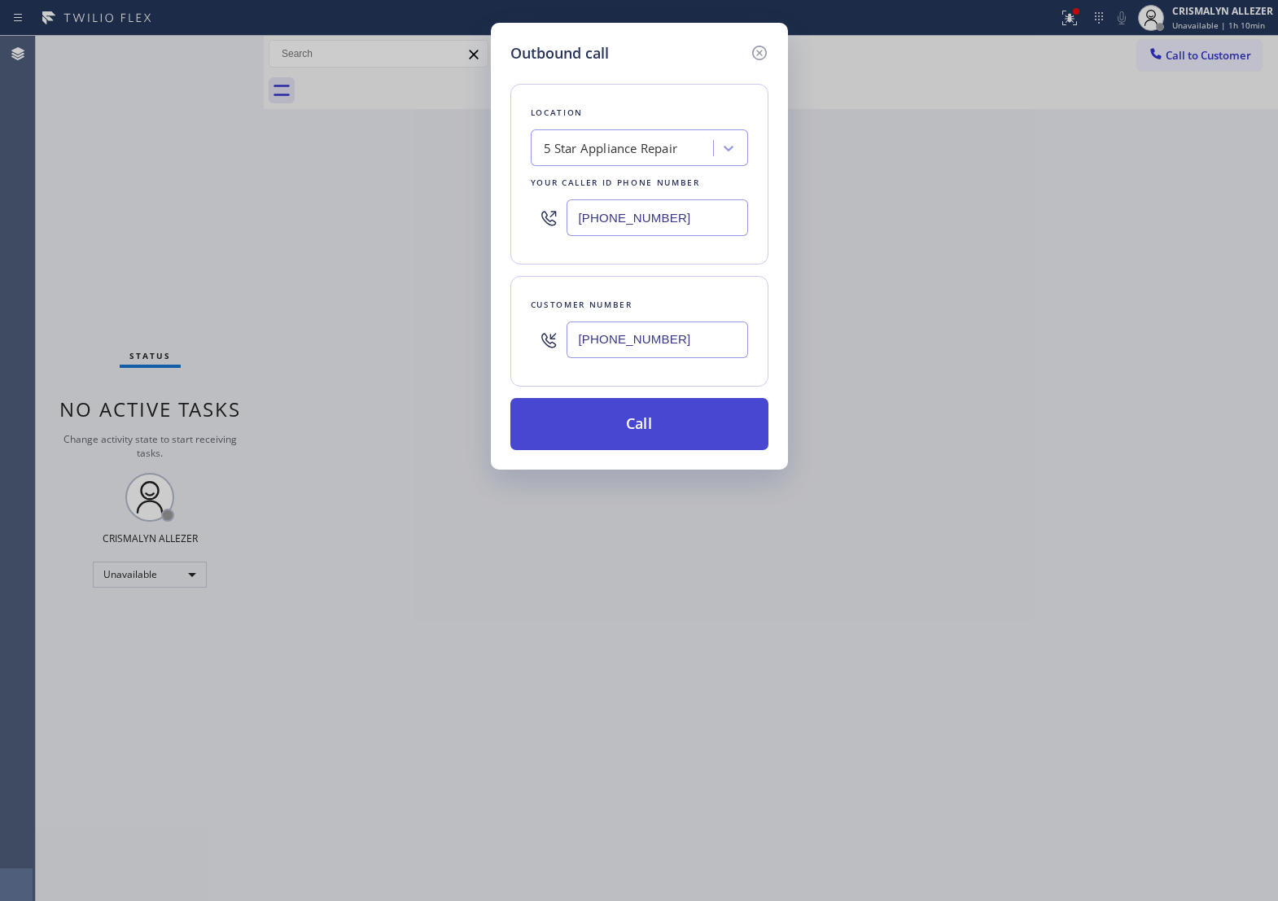
type input "(310) 528-6177"
click at [674, 450] on button "Call" at bounding box center [640, 424] width 258 height 52
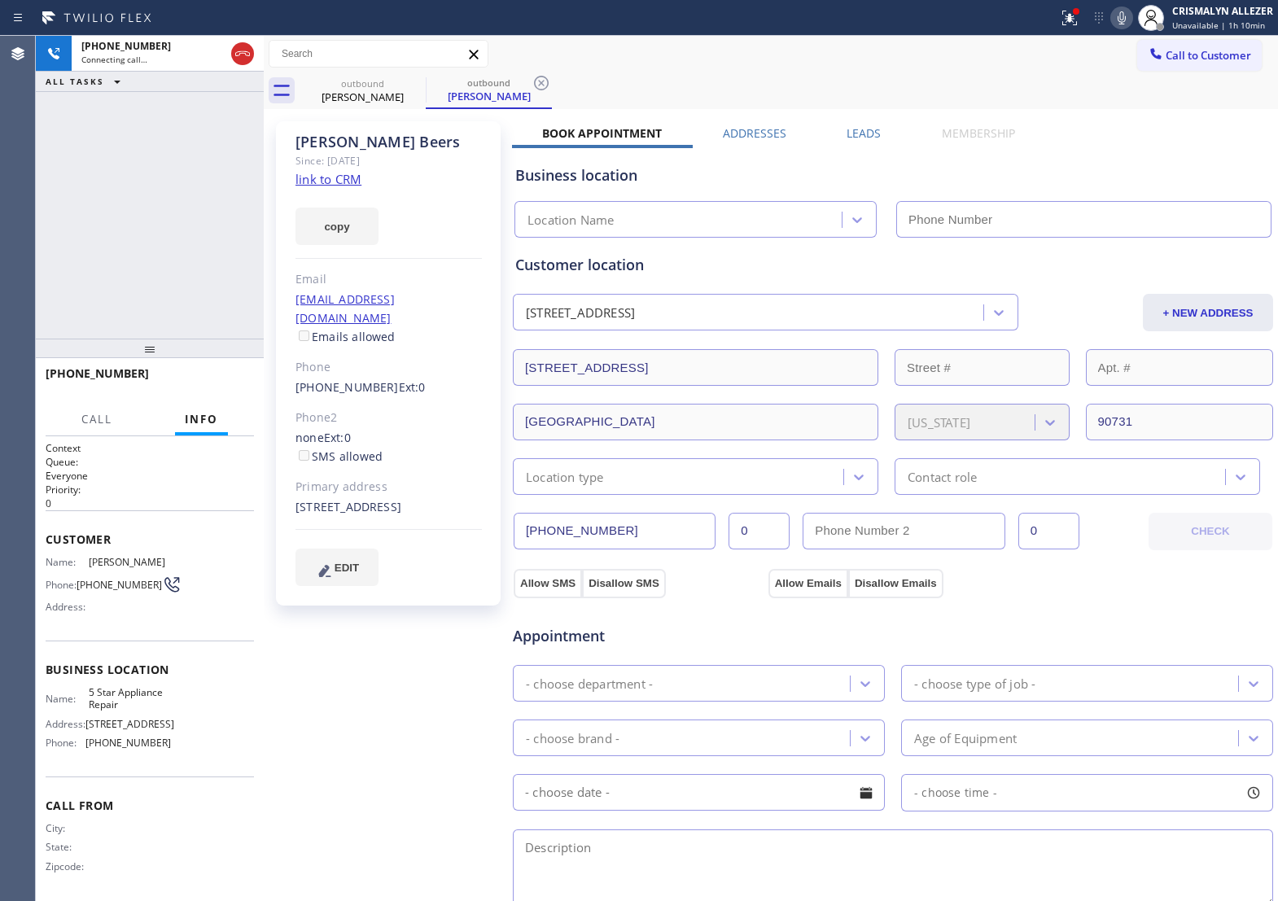
click at [343, 182] on link "link to CRM" at bounding box center [329, 179] width 66 height 16
type input "[PHONE_NUMBER]"
click at [204, 385] on span "HANG UP" at bounding box center [216, 380] width 50 height 11
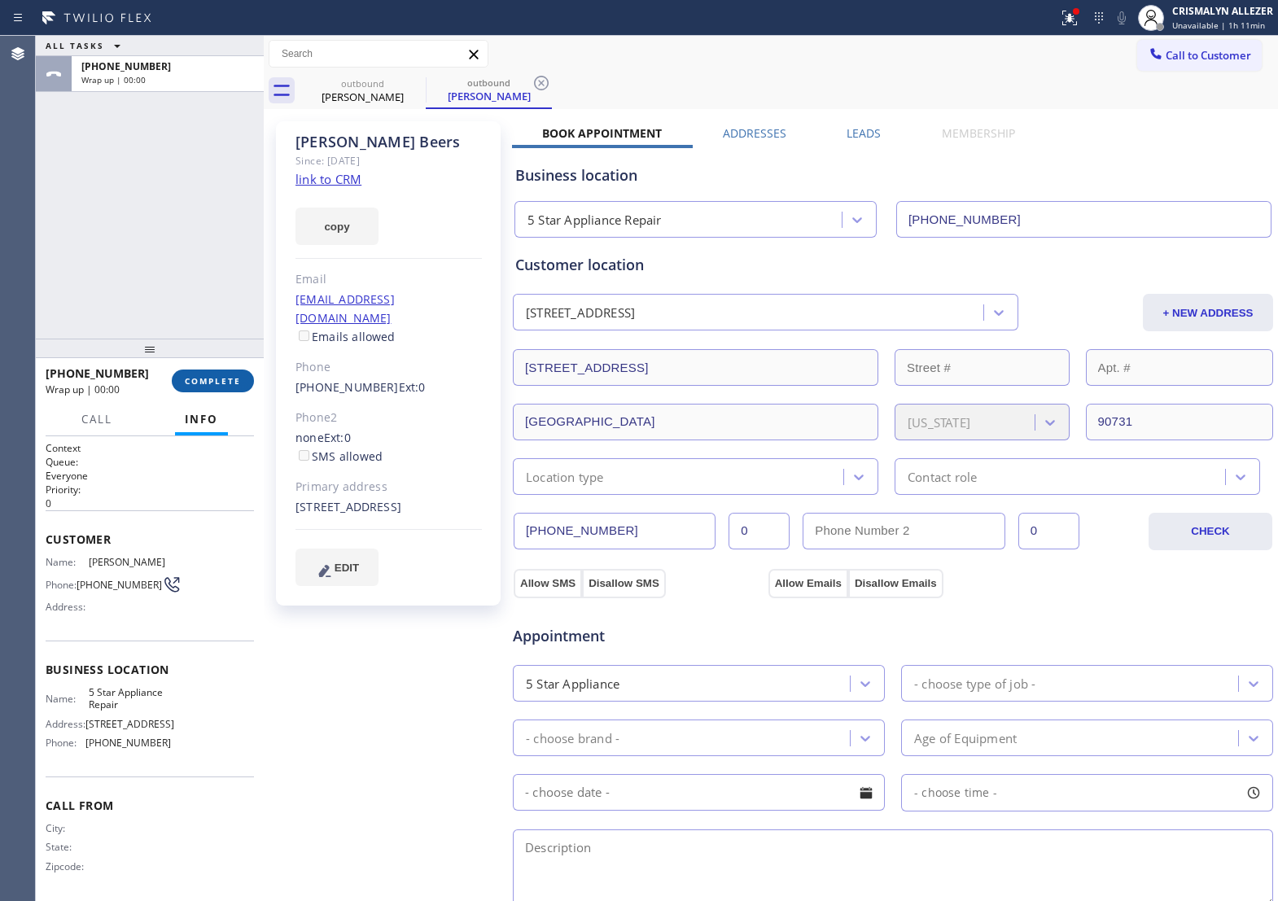
click at [204, 385] on span "COMPLETE" at bounding box center [213, 380] width 56 height 11
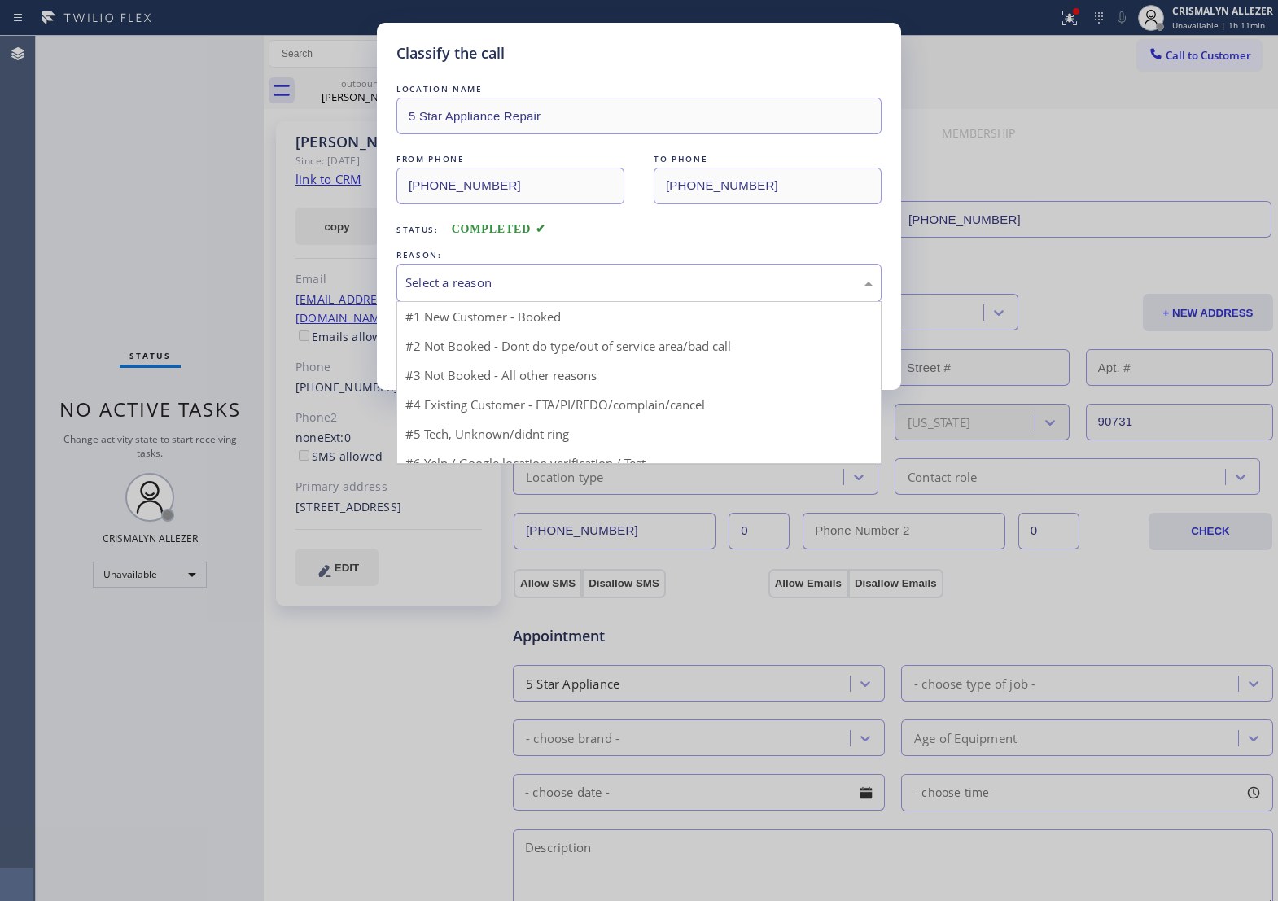
click at [624, 292] on div "Select a reason" at bounding box center [639, 283] width 467 height 19
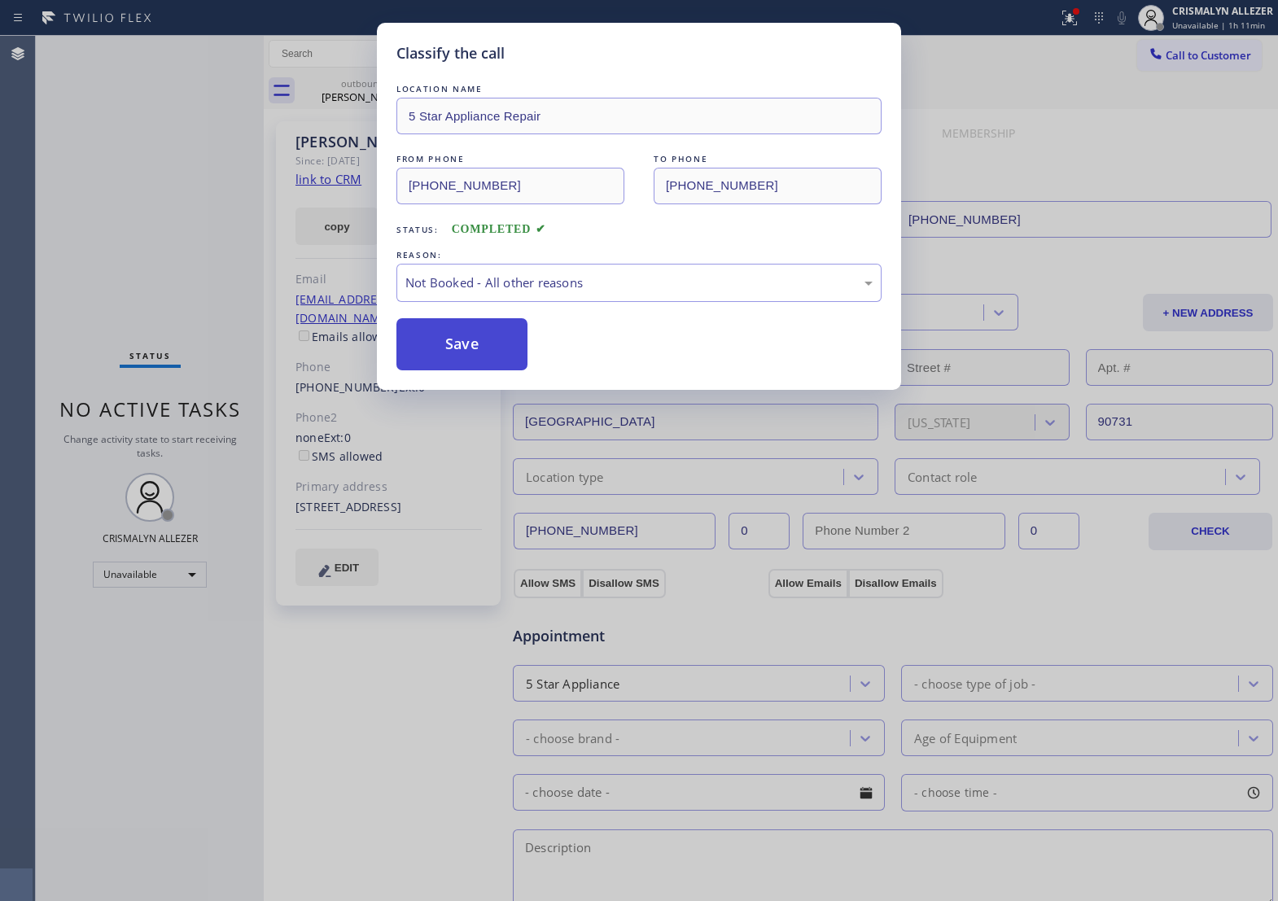
click at [472, 364] on button "Save" at bounding box center [462, 344] width 131 height 52
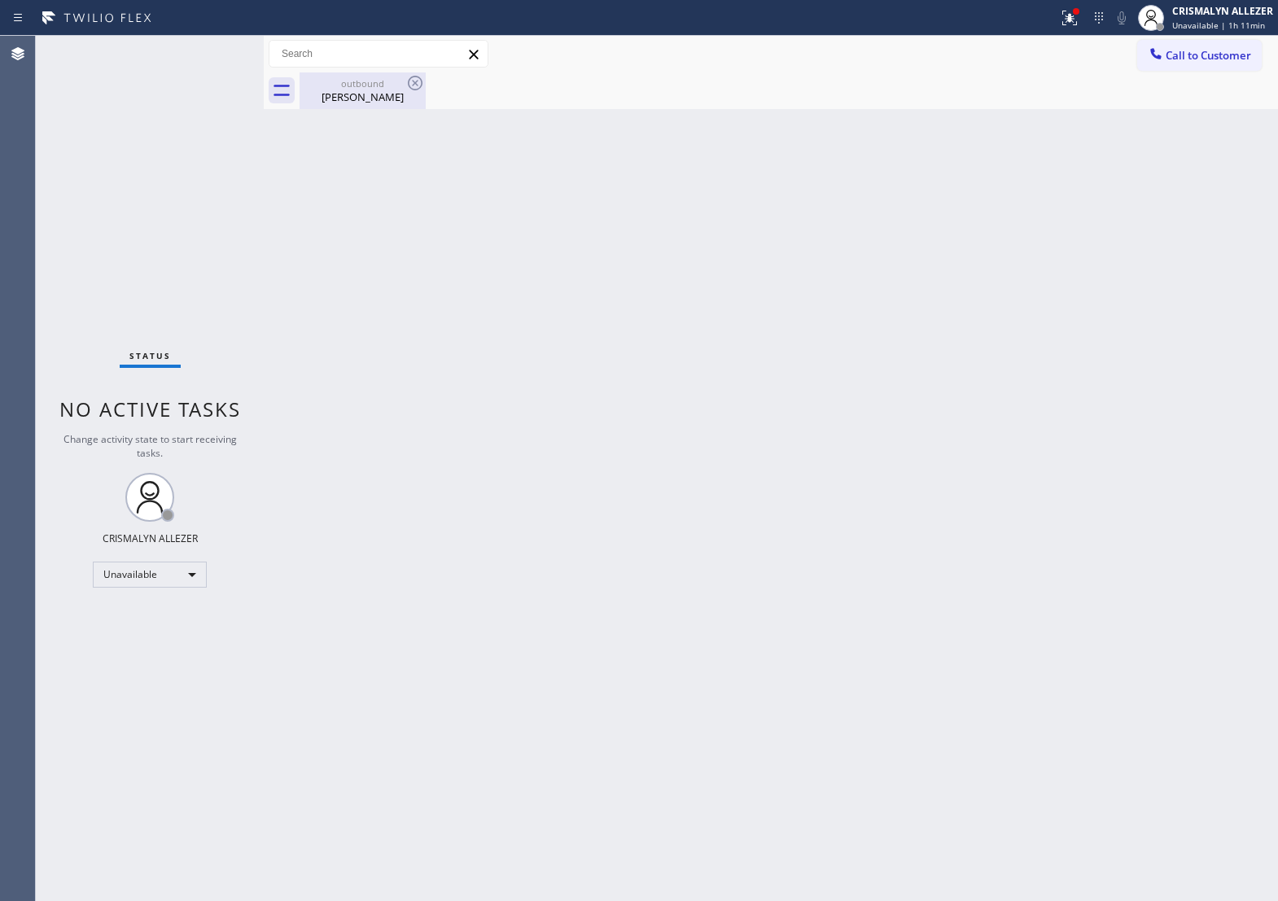
click at [360, 94] on div "Mike Beers" at bounding box center [362, 97] width 123 height 15
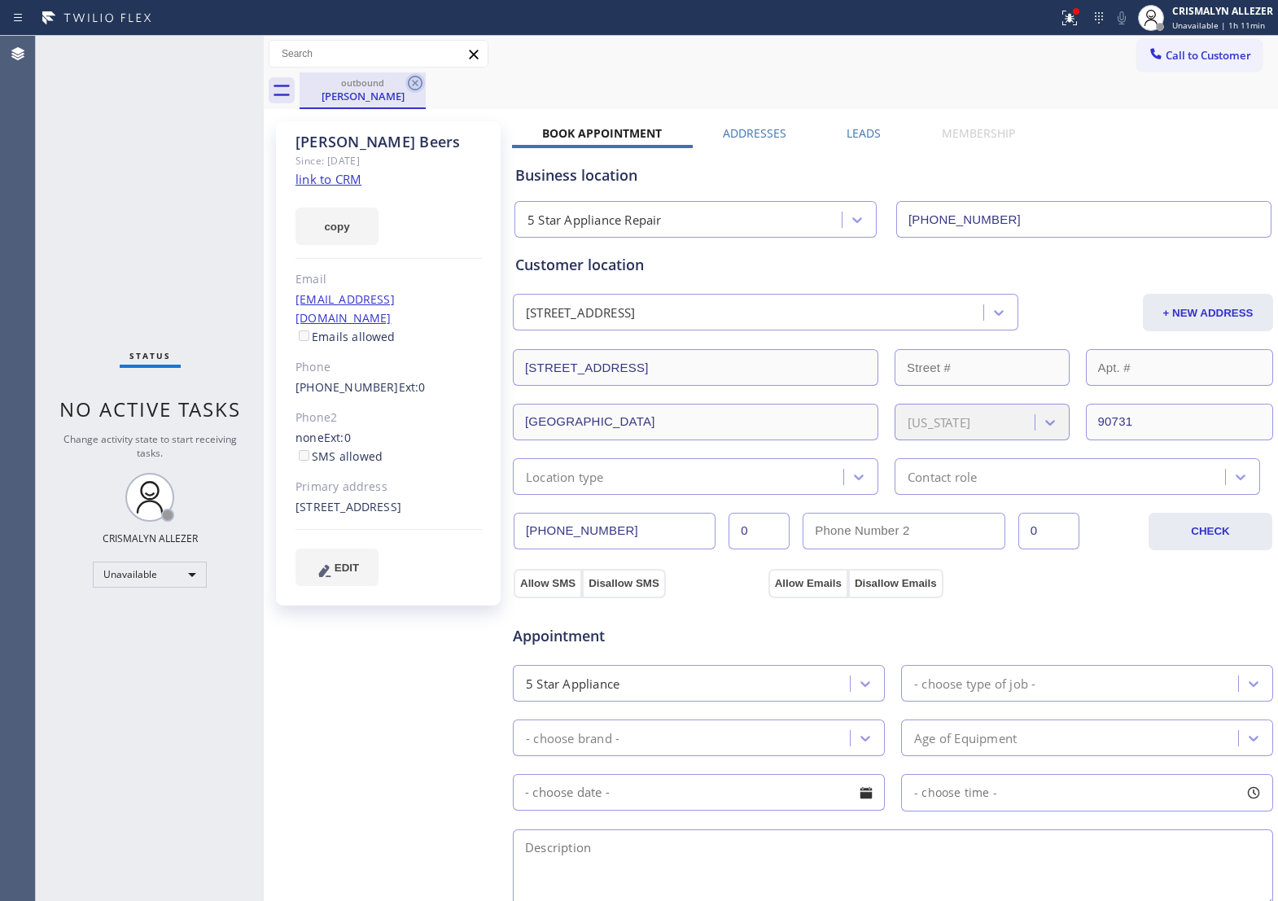
click at [416, 82] on icon at bounding box center [415, 83] width 15 height 15
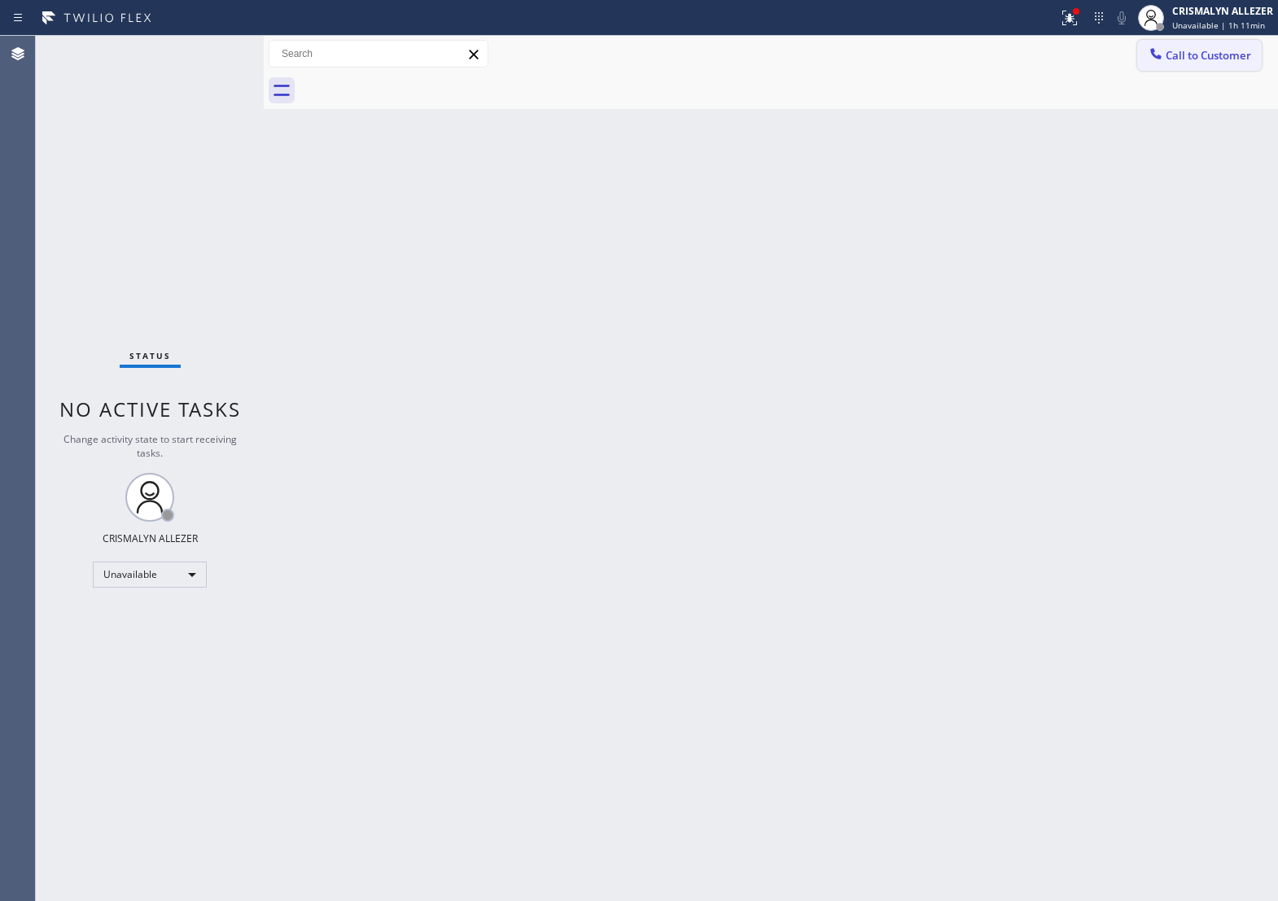
click at [1198, 63] on span "Call to Customer" at bounding box center [1209, 55] width 86 height 15
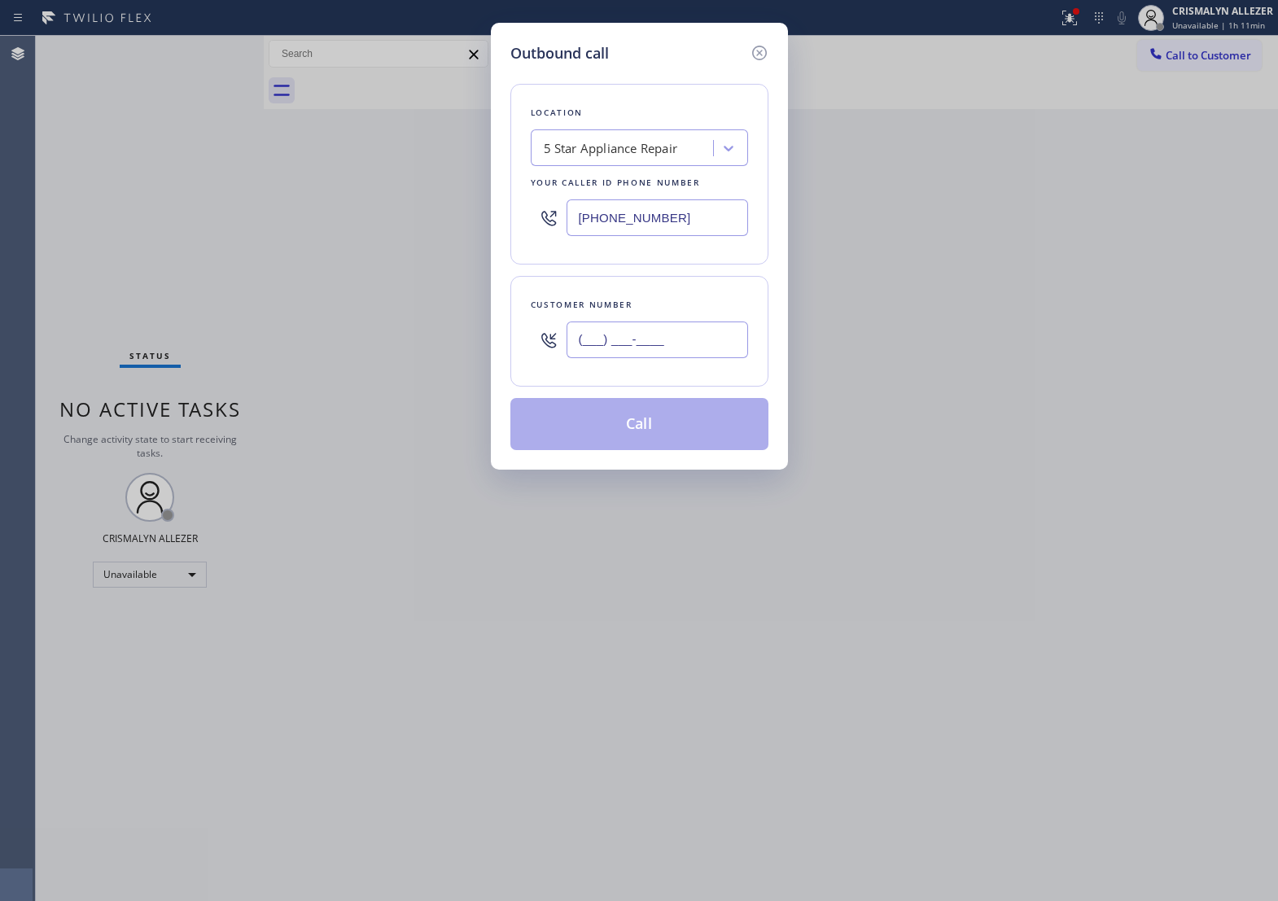
click at [684, 356] on input "(___) ___-____" at bounding box center [658, 340] width 182 height 37
paste input "310) 882-0132"
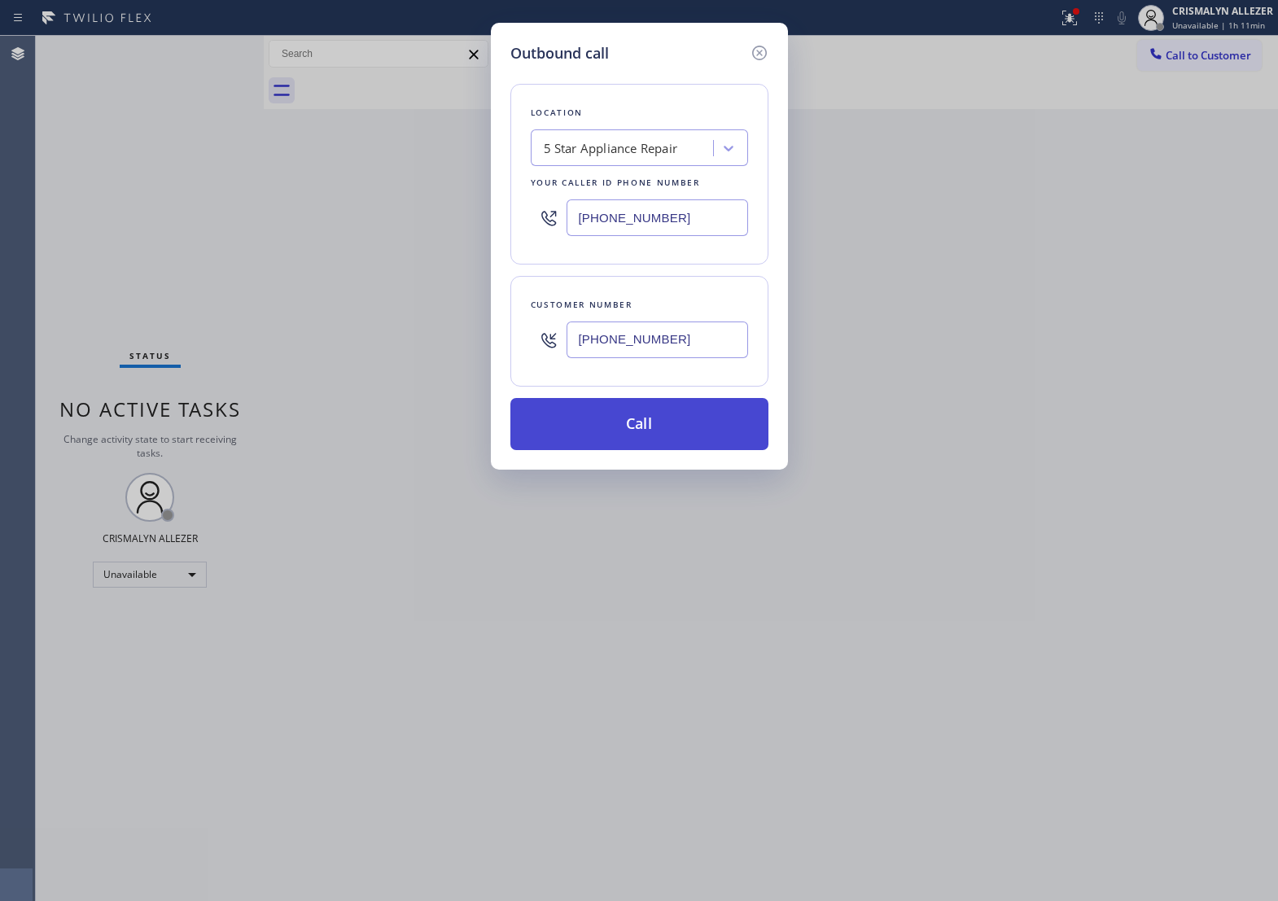
type input "(310) 882-0132"
click at [661, 445] on button "Call" at bounding box center [640, 424] width 258 height 52
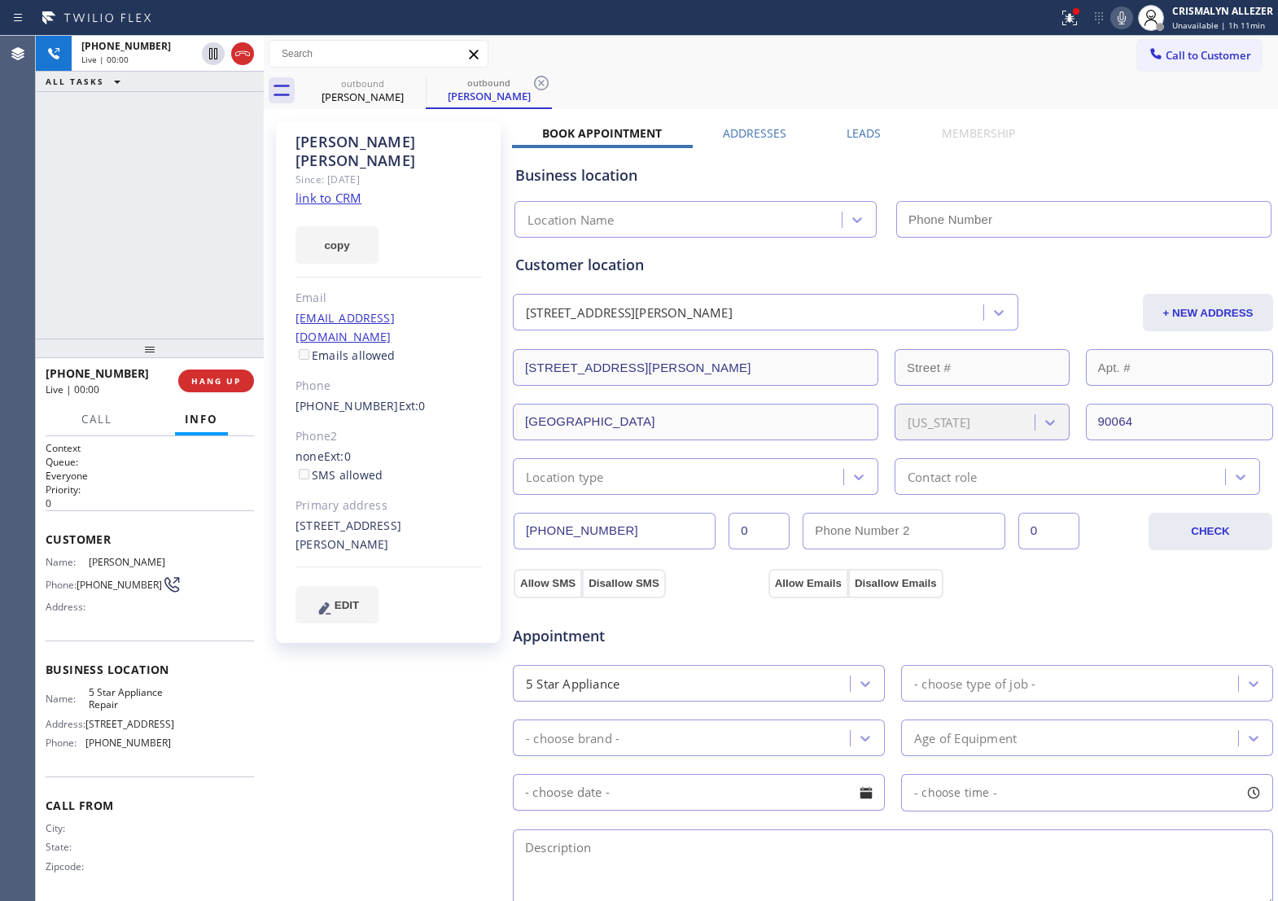
type input "[PHONE_NUMBER]"
click at [191, 384] on span "HANG UP" at bounding box center [216, 380] width 50 height 11
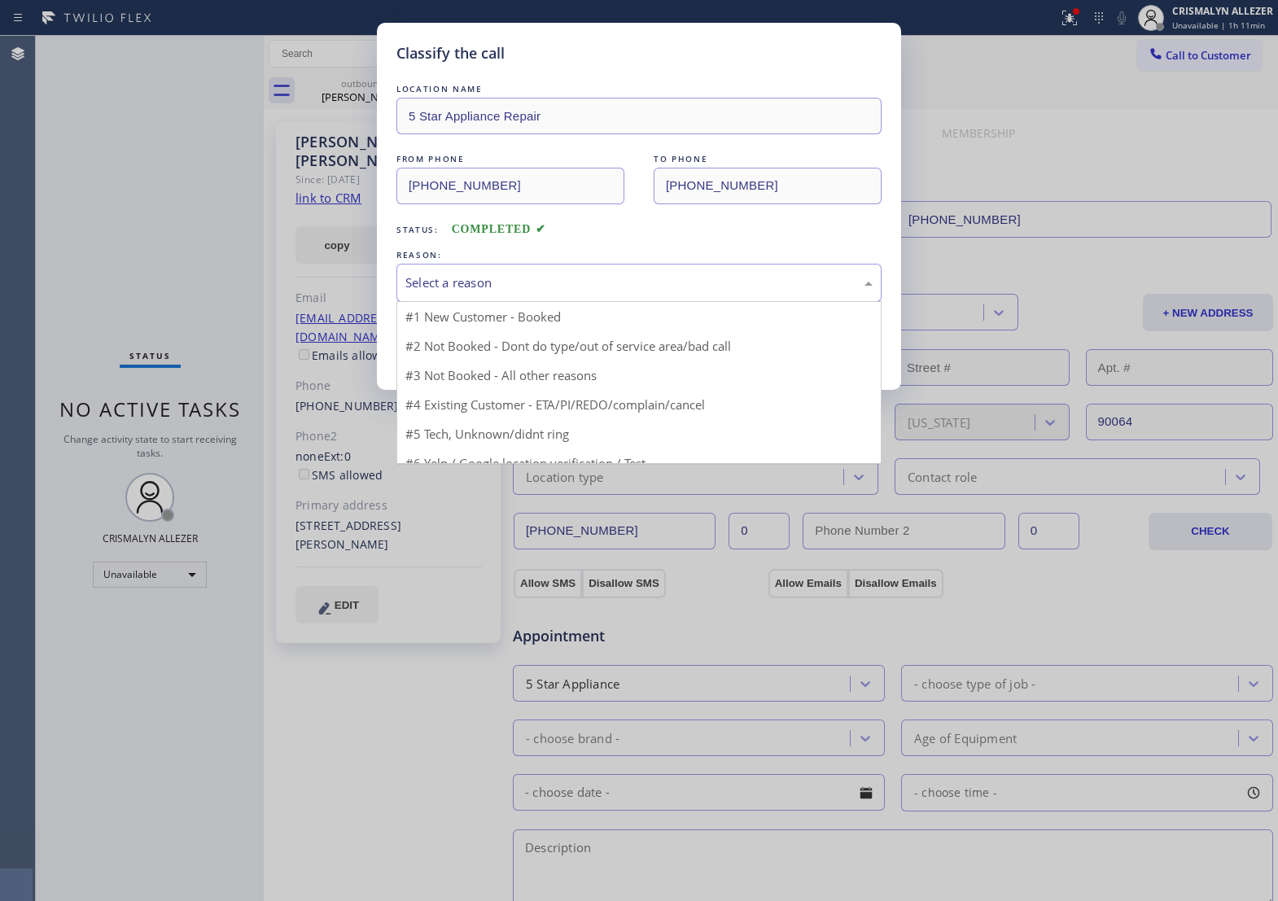
click at [664, 292] on div "Select a reason" at bounding box center [639, 283] width 467 height 19
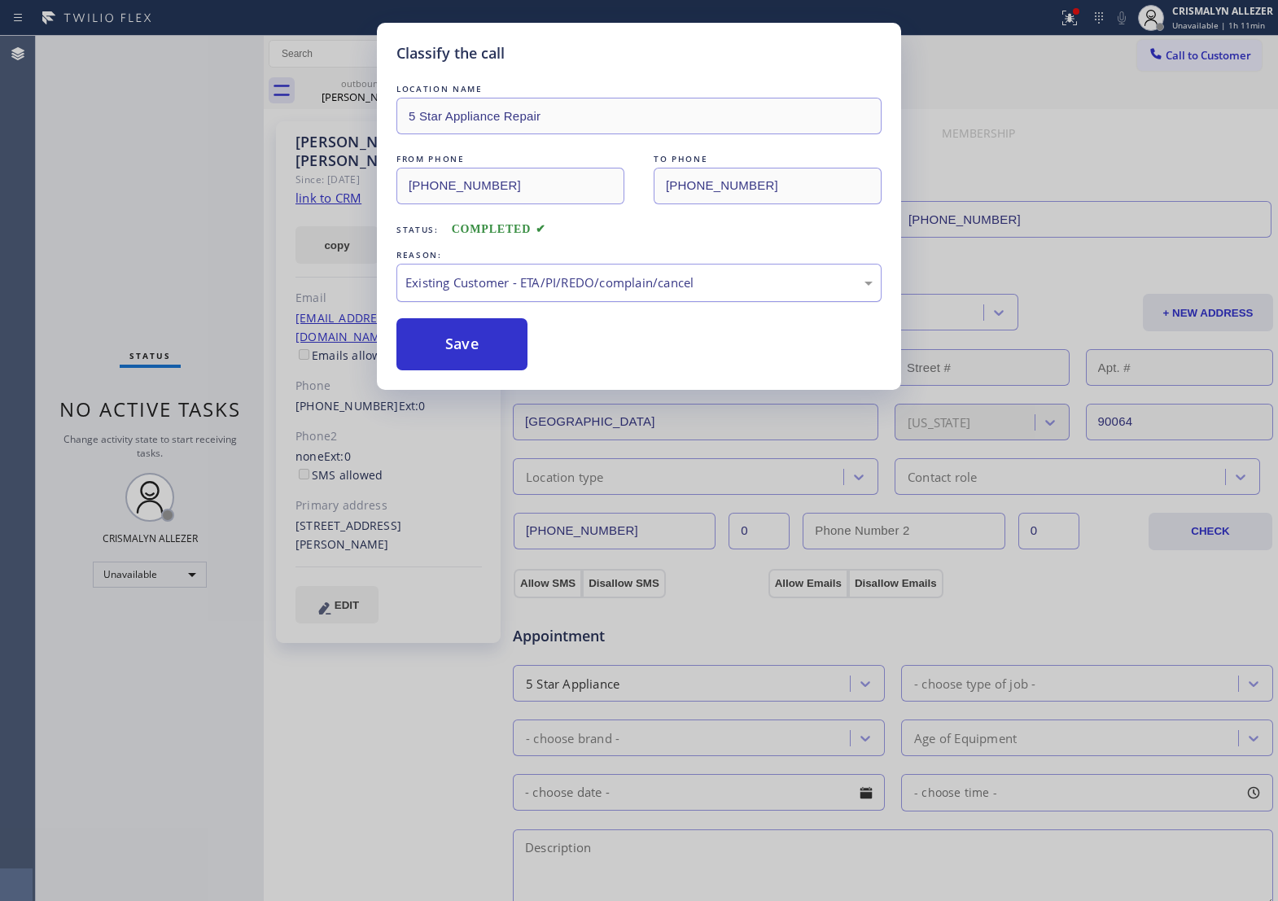
click at [577, 292] on div "Existing Customer - ETA/PI/REDO/complain/cancel" at bounding box center [639, 283] width 467 height 19
click at [458, 371] on button "Save" at bounding box center [462, 344] width 131 height 52
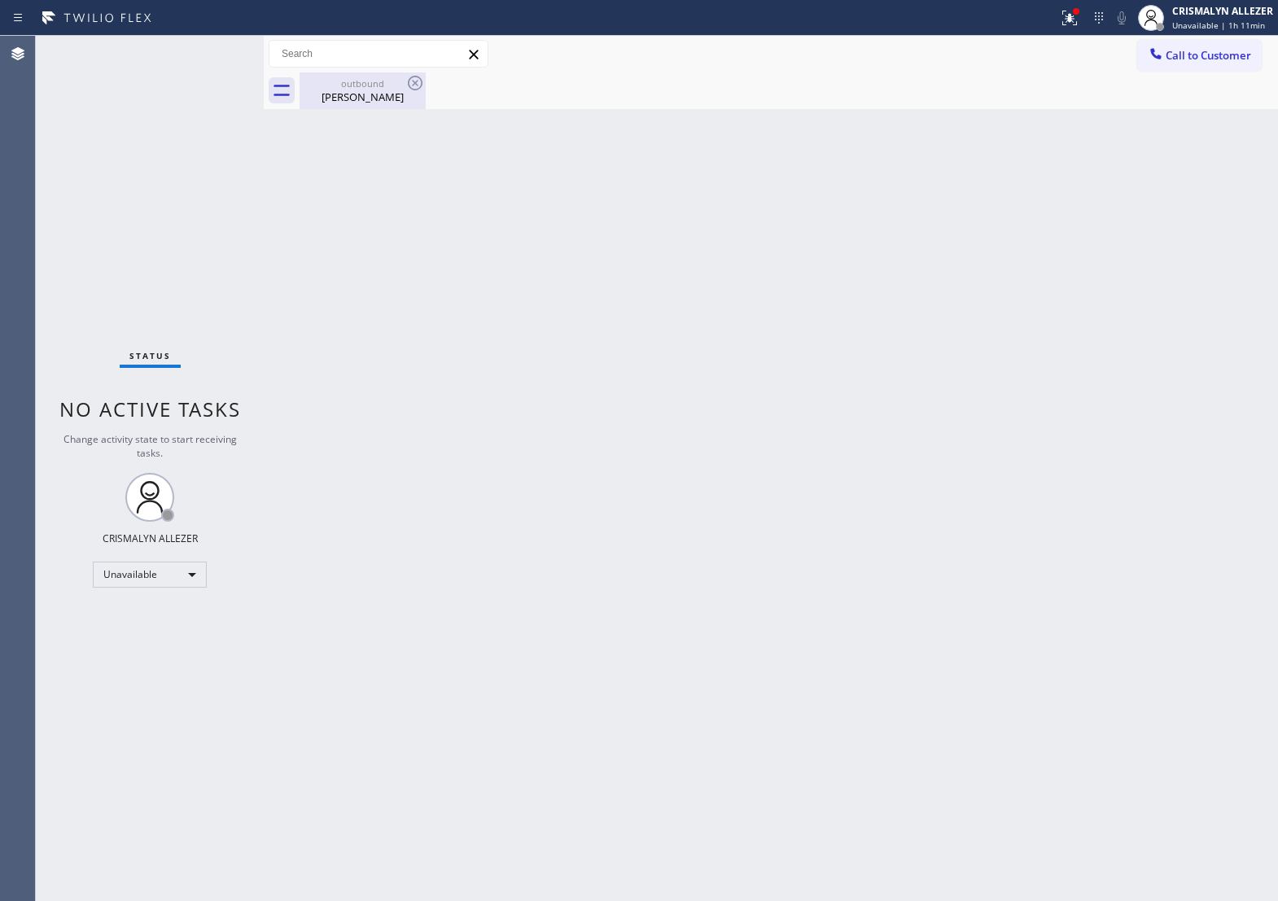
click at [344, 88] on div "outbound" at bounding box center [362, 83] width 123 height 12
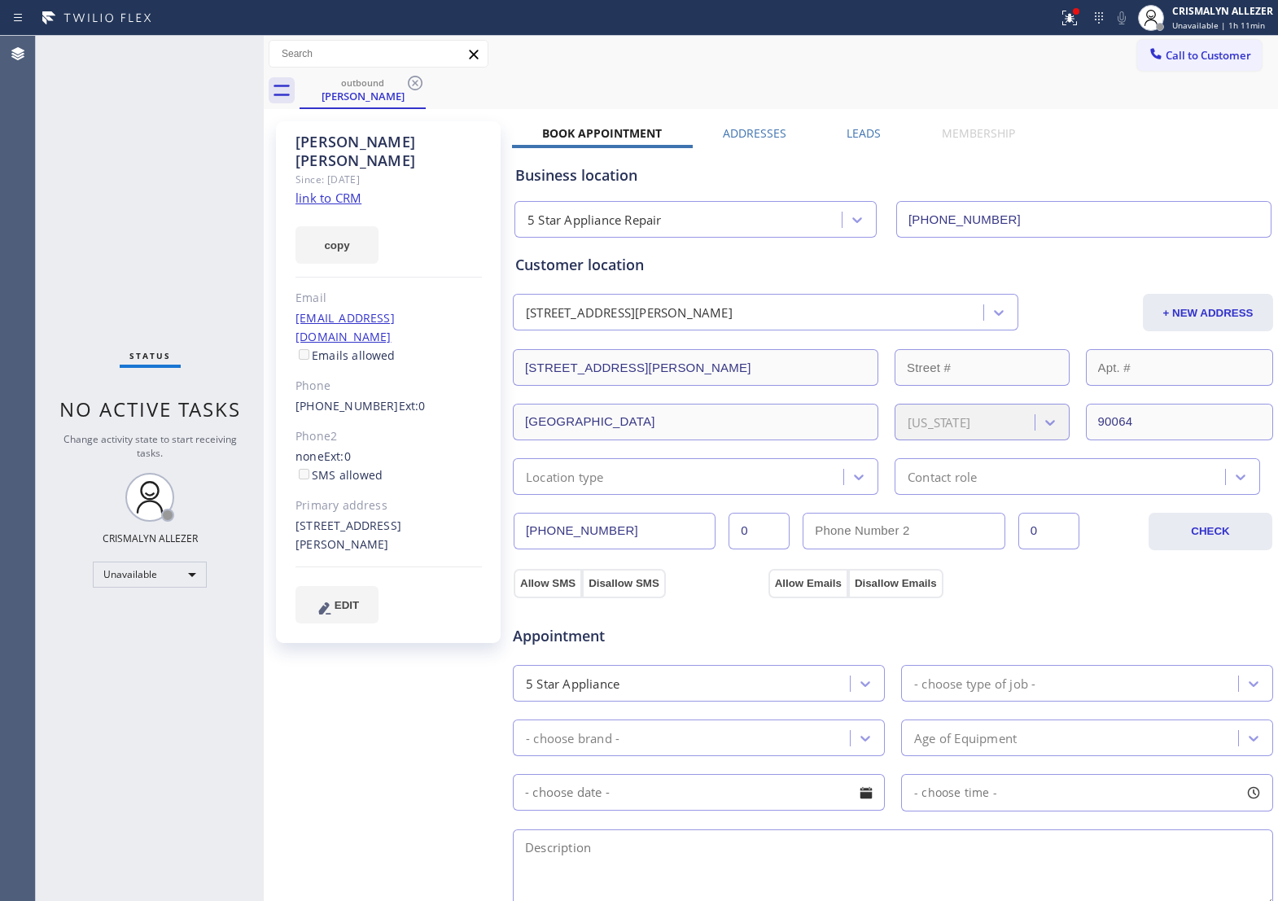
click at [864, 130] on label "Leads" at bounding box center [864, 132] width 34 height 15
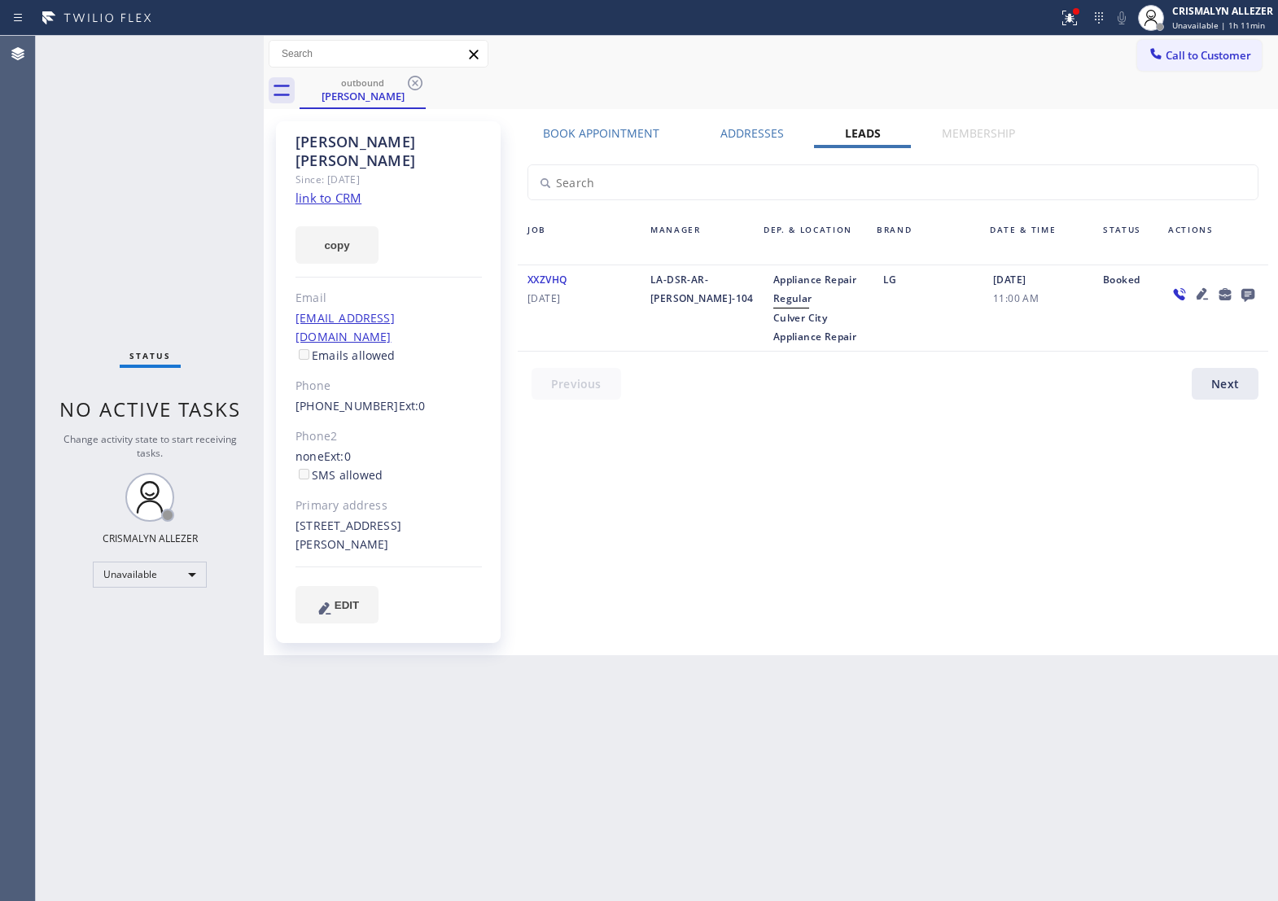
click at [1246, 296] on icon at bounding box center [1248, 295] width 13 height 13
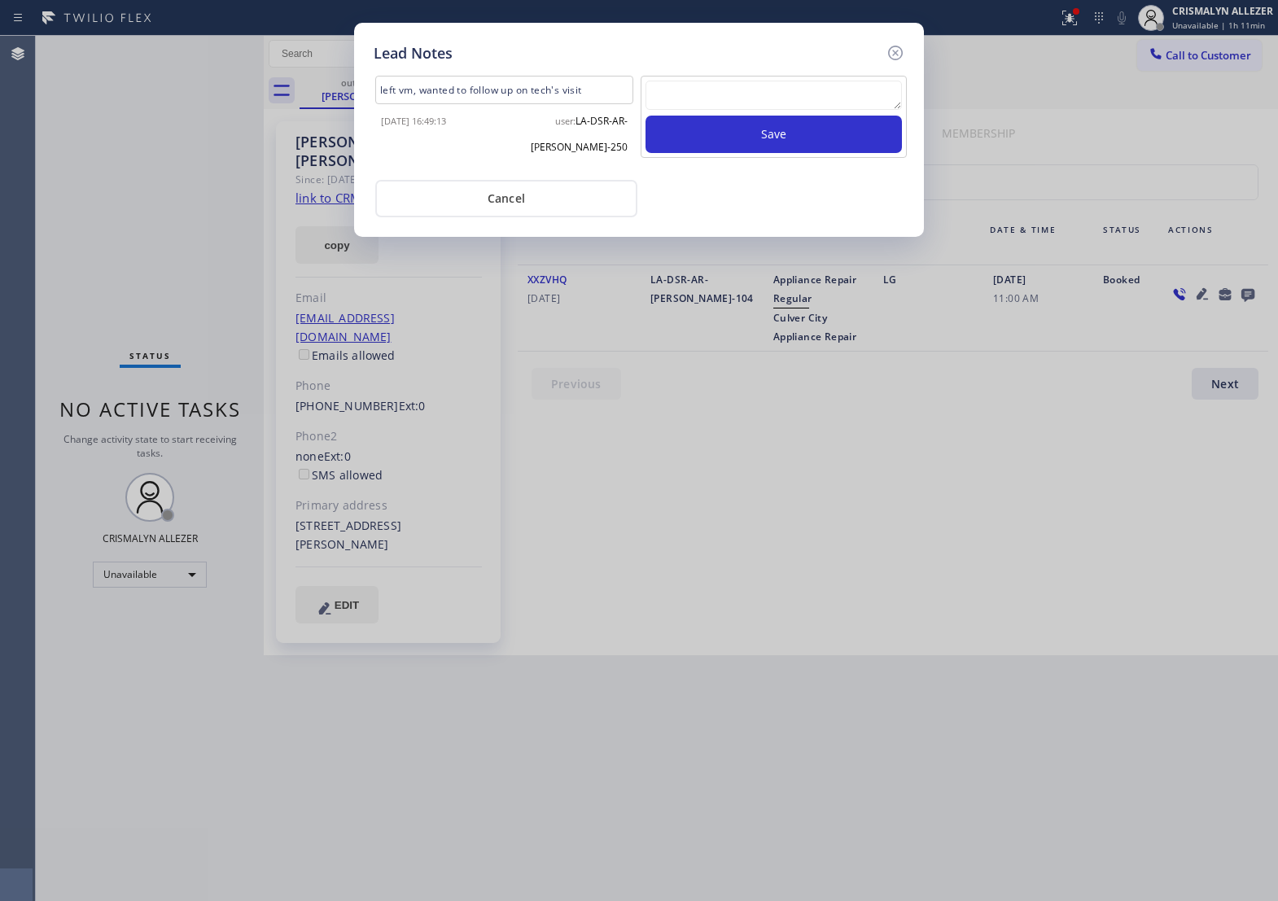
click at [776, 110] on textarea at bounding box center [774, 95] width 257 height 29
paste textarea "no answer | pls xfer if cx calls back"
type textarea "no answer | pls xfer if cx calls back"
click at [784, 151] on button "Save" at bounding box center [774, 134] width 257 height 37
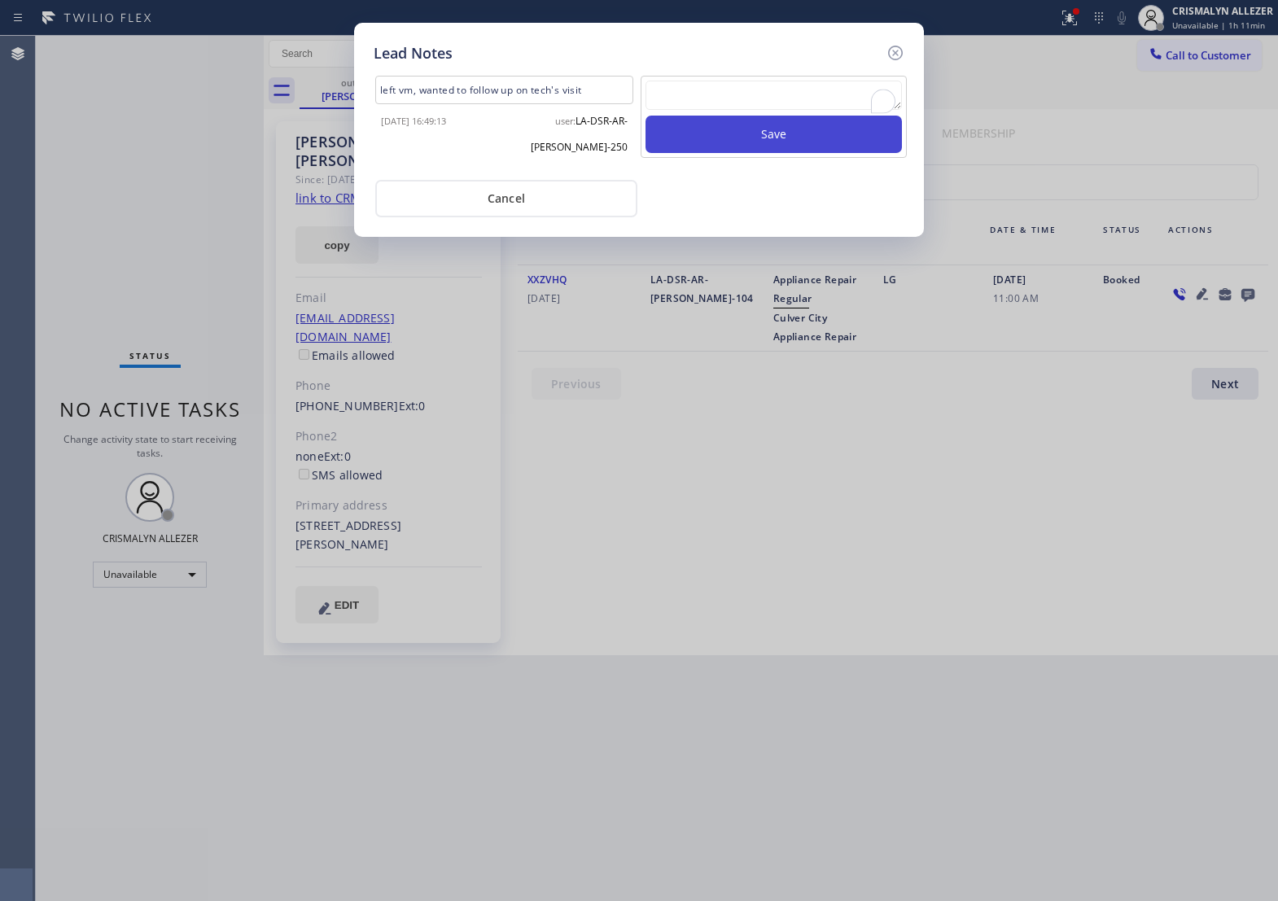
scroll to position [0, 0]
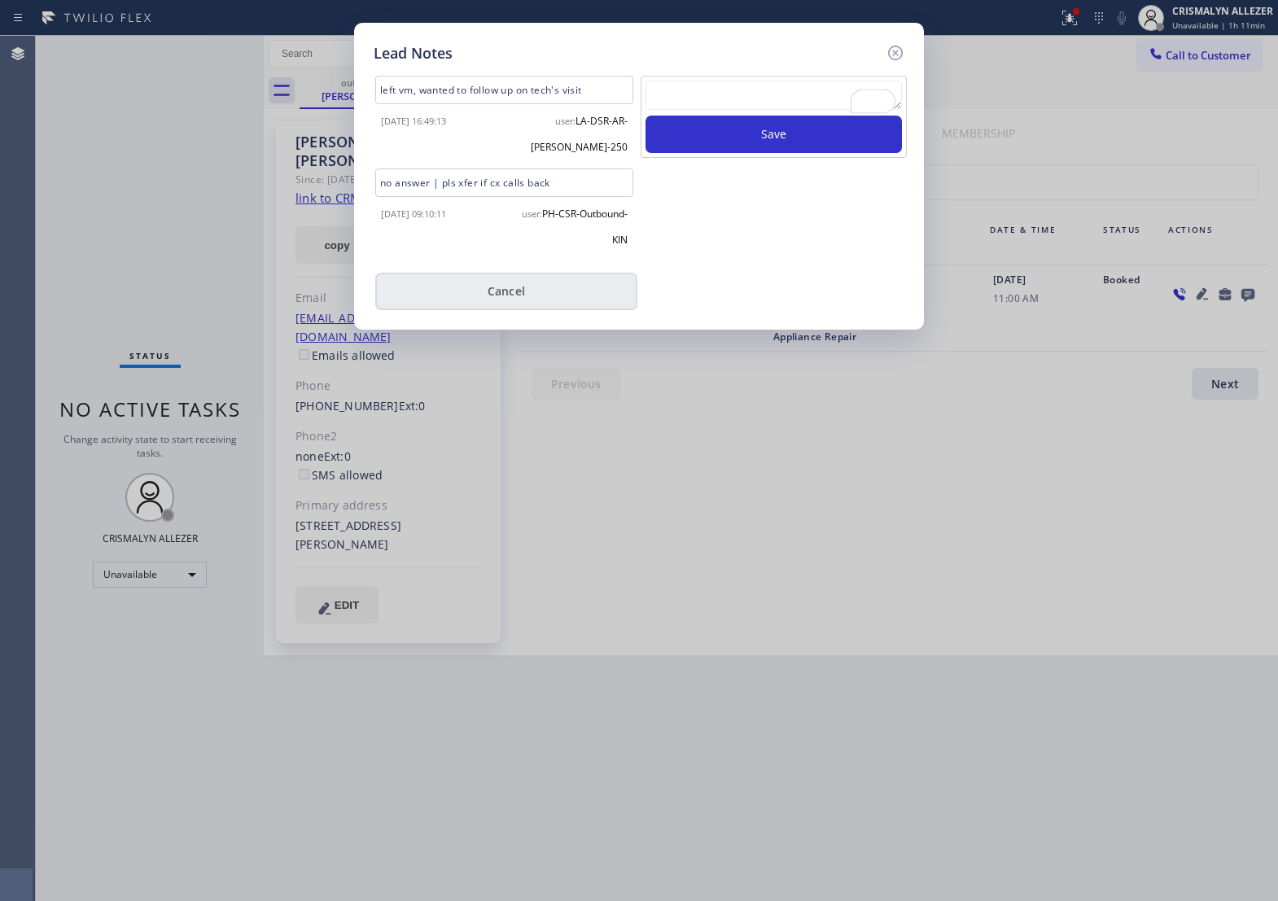
click at [503, 304] on button "Cancel" at bounding box center [506, 291] width 262 height 37
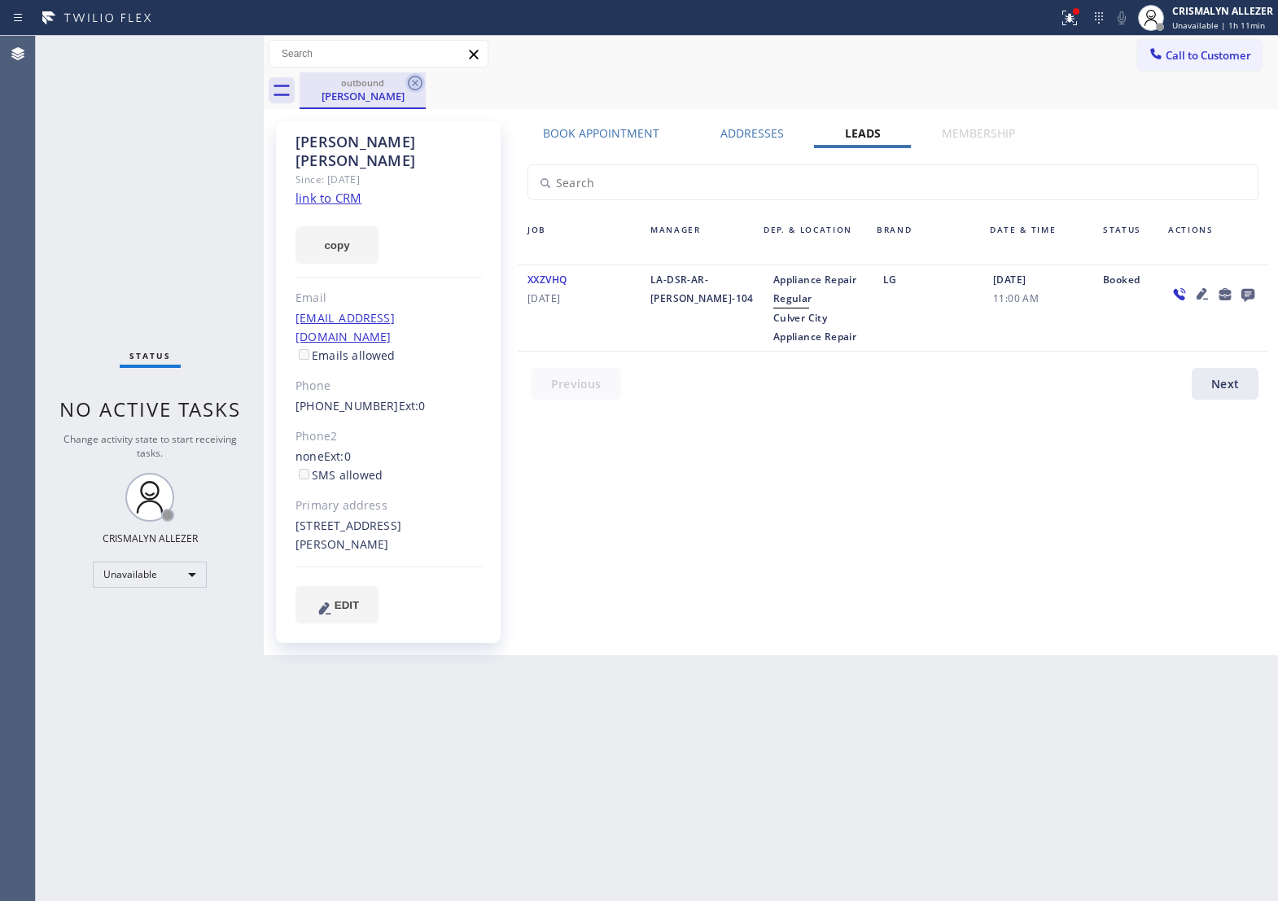
click at [416, 80] on icon at bounding box center [416, 83] width 20 height 20
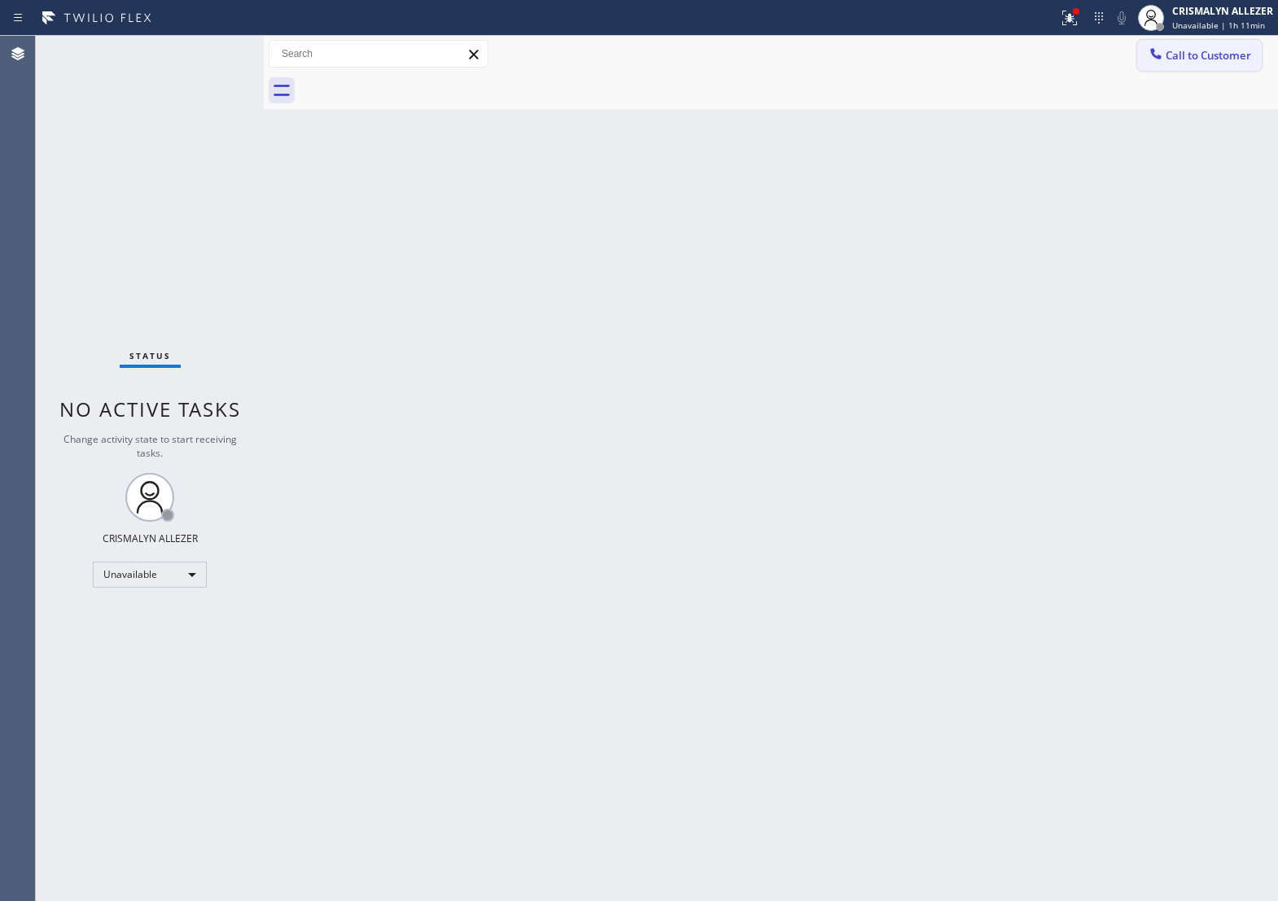
click at [1217, 50] on span "Call to Customer" at bounding box center [1209, 55] width 86 height 15
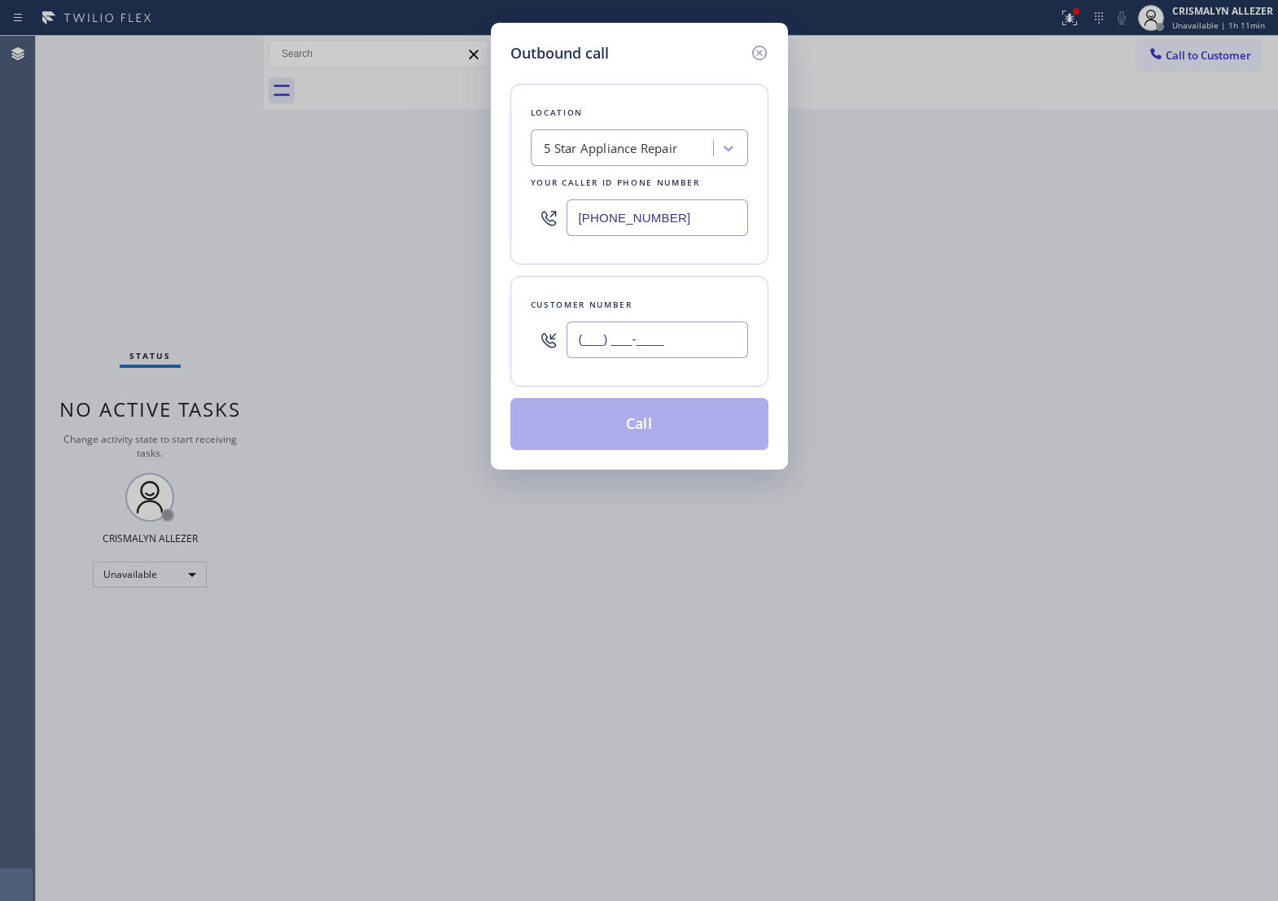
click at [708, 358] on input "(___) ___-____" at bounding box center [658, 340] width 182 height 37
paste input "661) 607-3266"
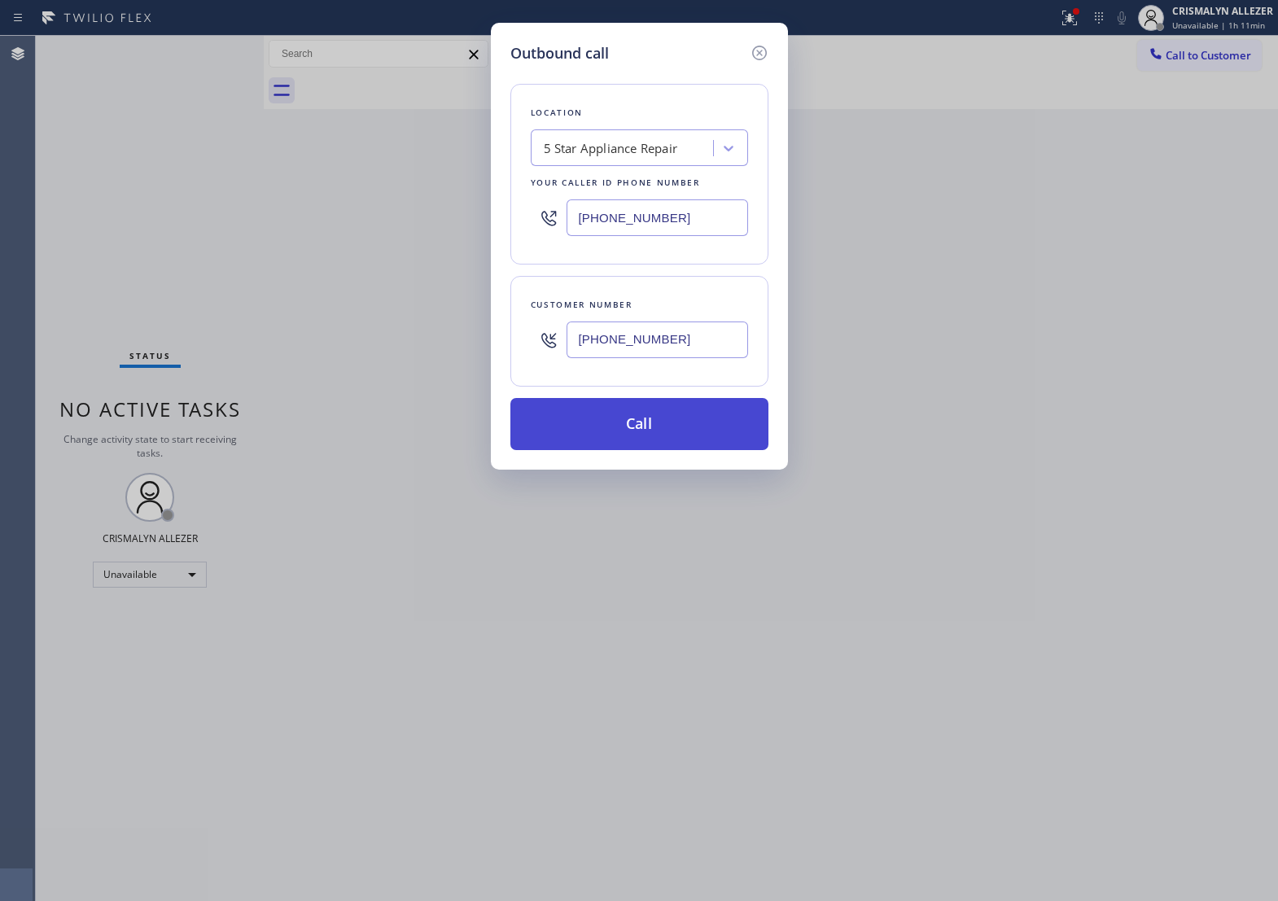
type input "(661) 607-3266"
click at [654, 444] on button "Call" at bounding box center [640, 424] width 258 height 52
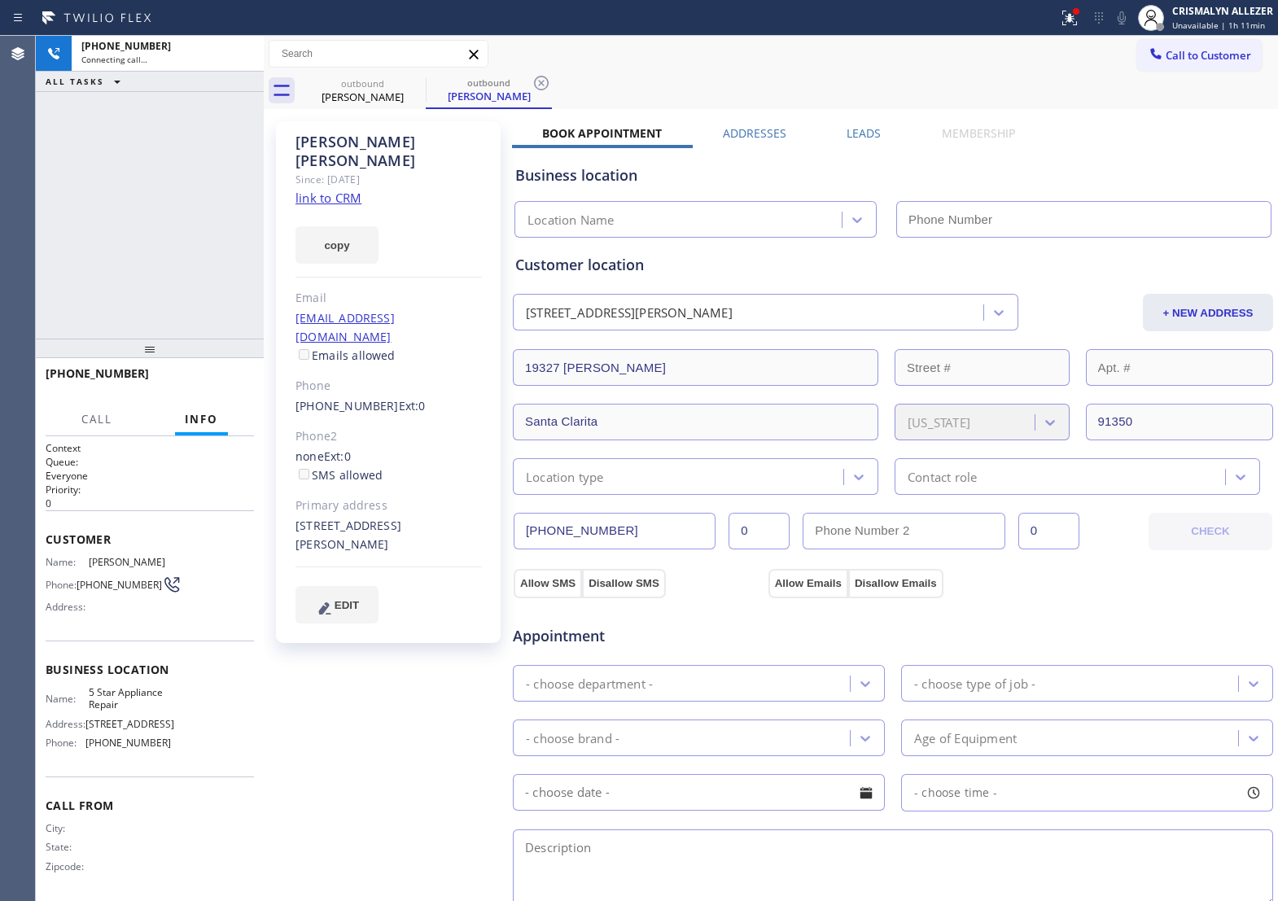
click at [336, 190] on link "link to CRM" at bounding box center [329, 198] width 66 height 16
type input "[PHONE_NUMBER]"
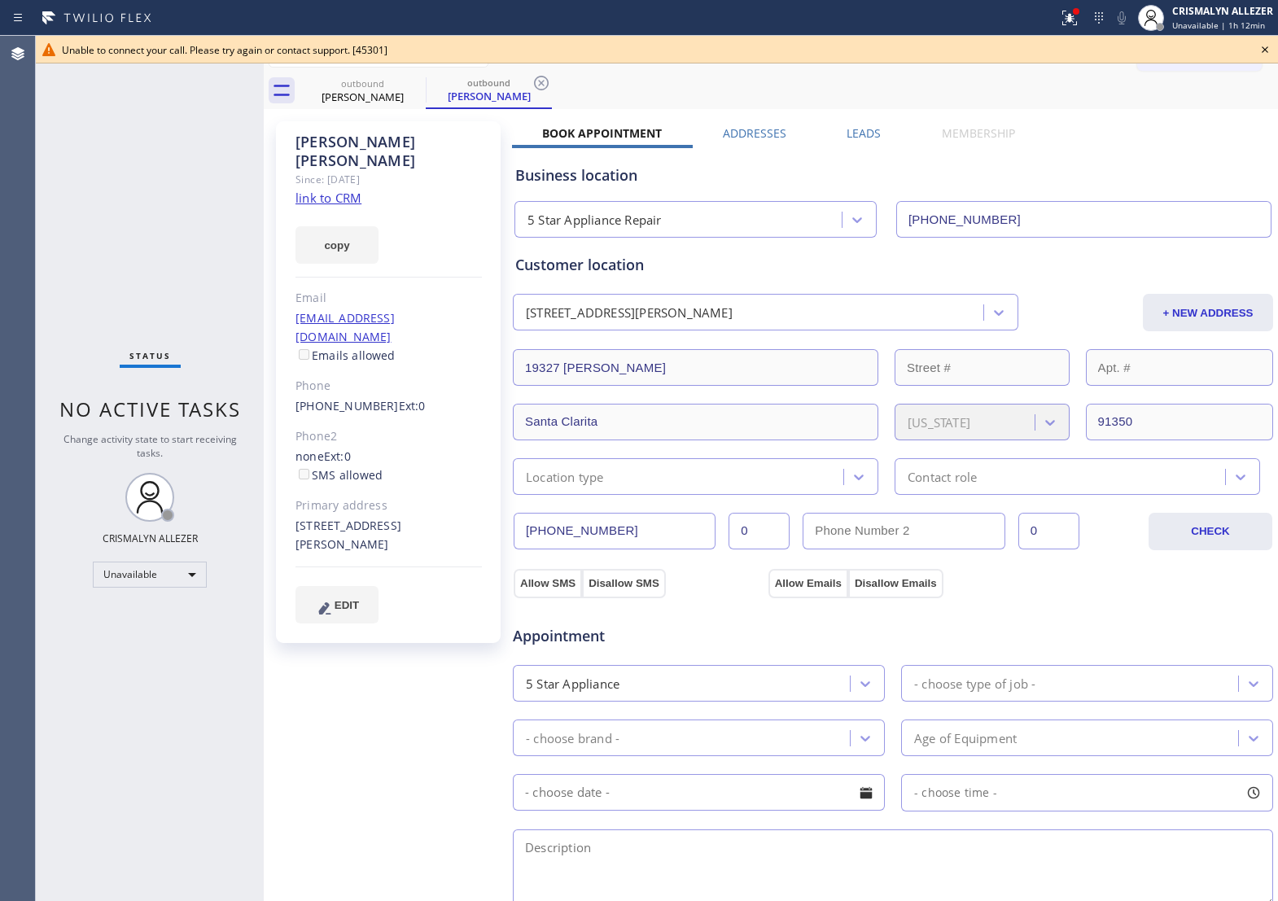
click at [1267, 47] on icon at bounding box center [1265, 49] width 7 height 7
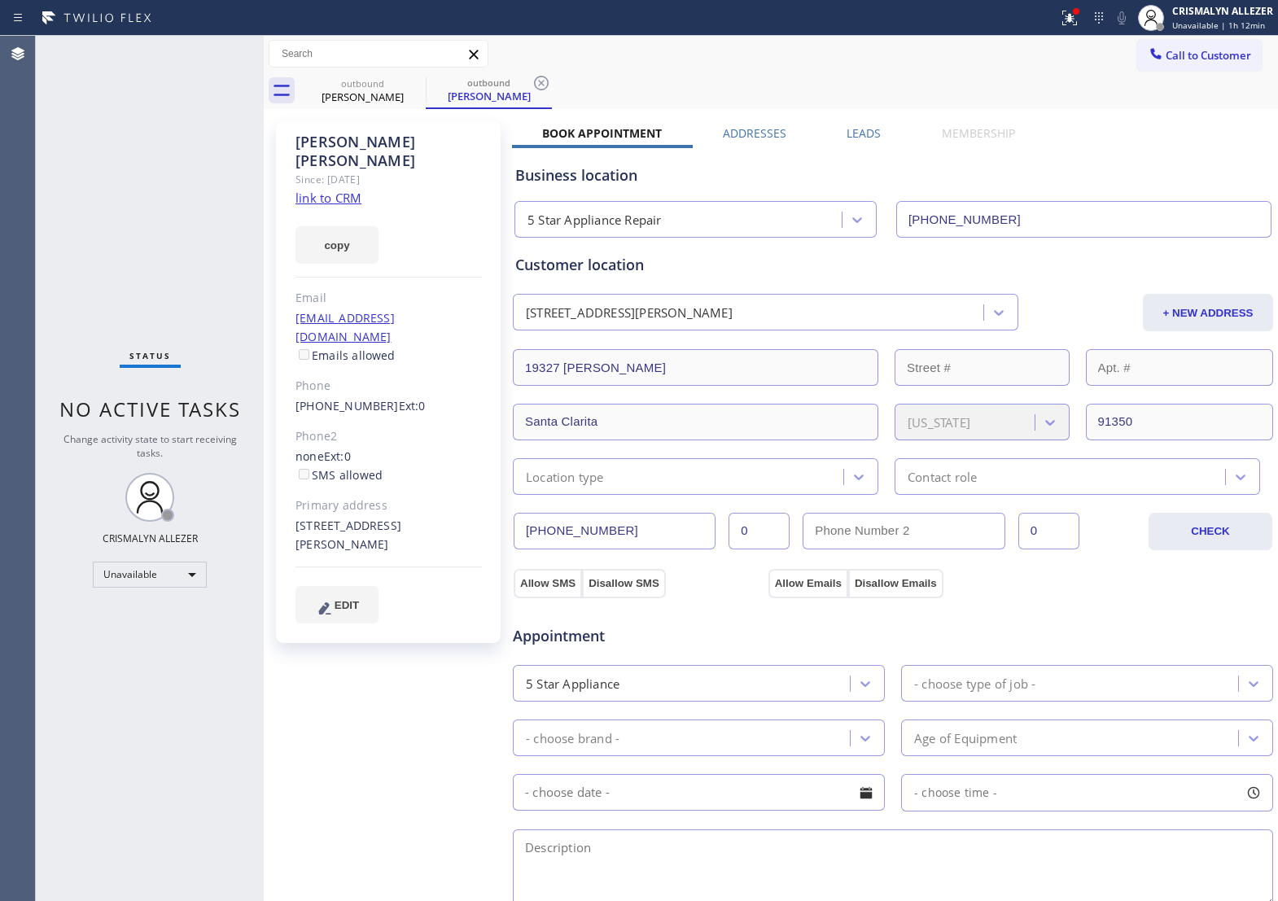
drag, startPoint x: 547, startPoint y: 86, endPoint x: 467, endPoint y: 88, distance: 80.7
click at [546, 86] on icon at bounding box center [542, 83] width 20 height 20
drag, startPoint x: 412, startPoint y: 82, endPoint x: 441, endPoint y: 31, distance: 58.7
click at [412, 81] on icon at bounding box center [416, 83] width 20 height 20
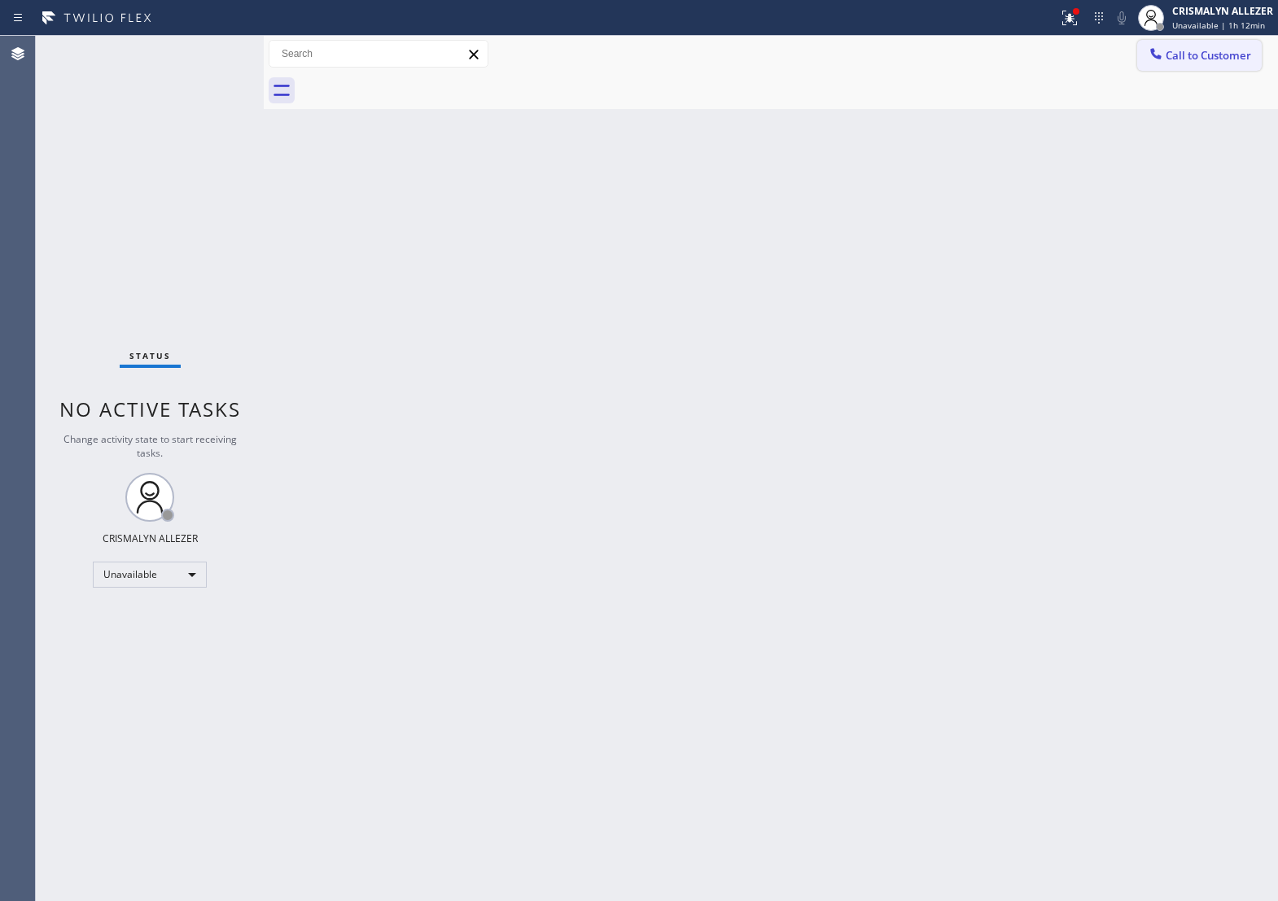
click at [1259, 58] on button "Call to Customer" at bounding box center [1200, 55] width 125 height 31
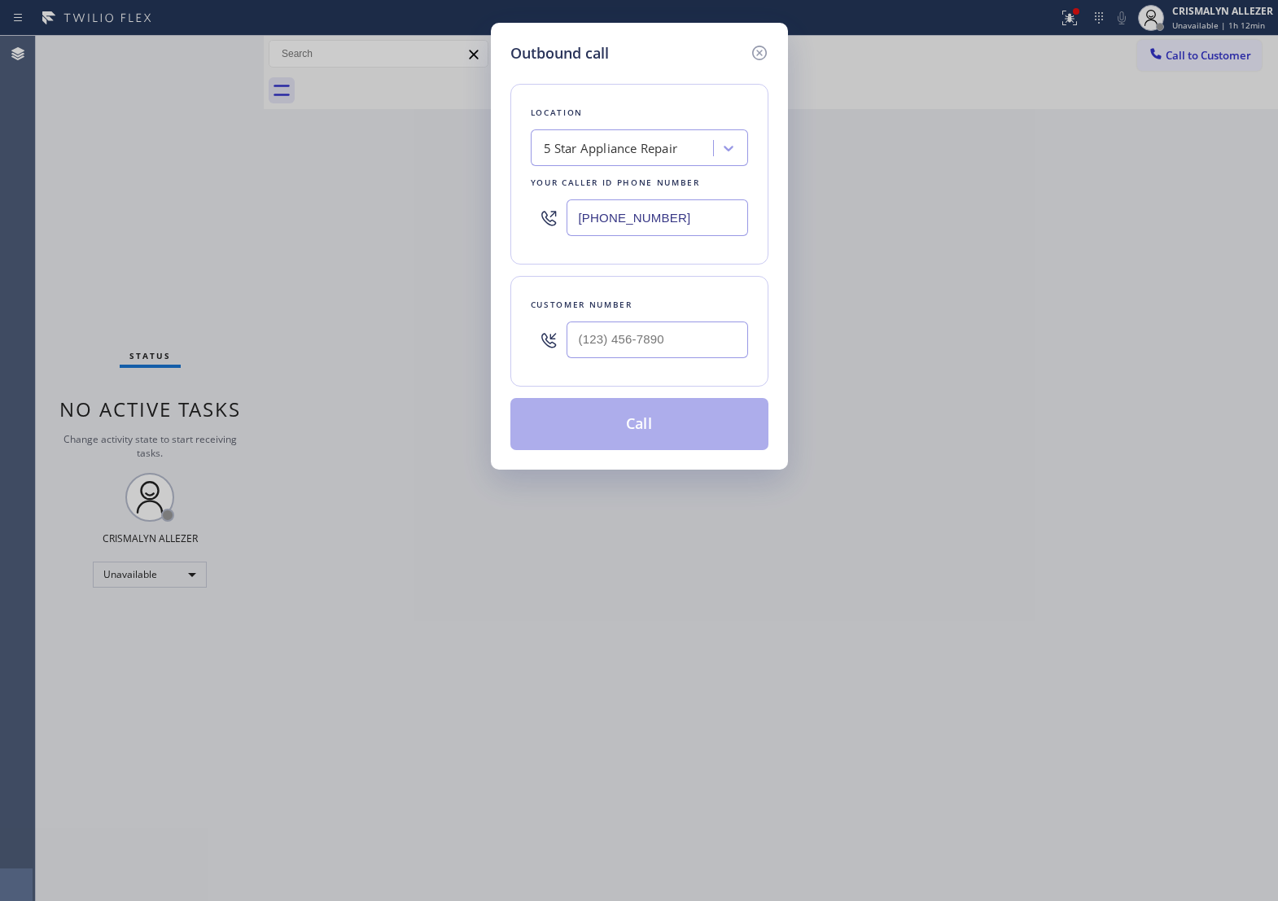
drag, startPoint x: 609, startPoint y: 230, endPoint x: 130, endPoint y: 226, distance: 478.8
click at [164, 232] on div "Outbound call Location 5 Star Appliance Repair Your caller id phone number [PHO…" at bounding box center [639, 450] width 1278 height 901
paste input "661) 368-9097"
type input "(661) 368-9097"
click at [703, 358] on input "(___) ___-____" at bounding box center [658, 340] width 182 height 37
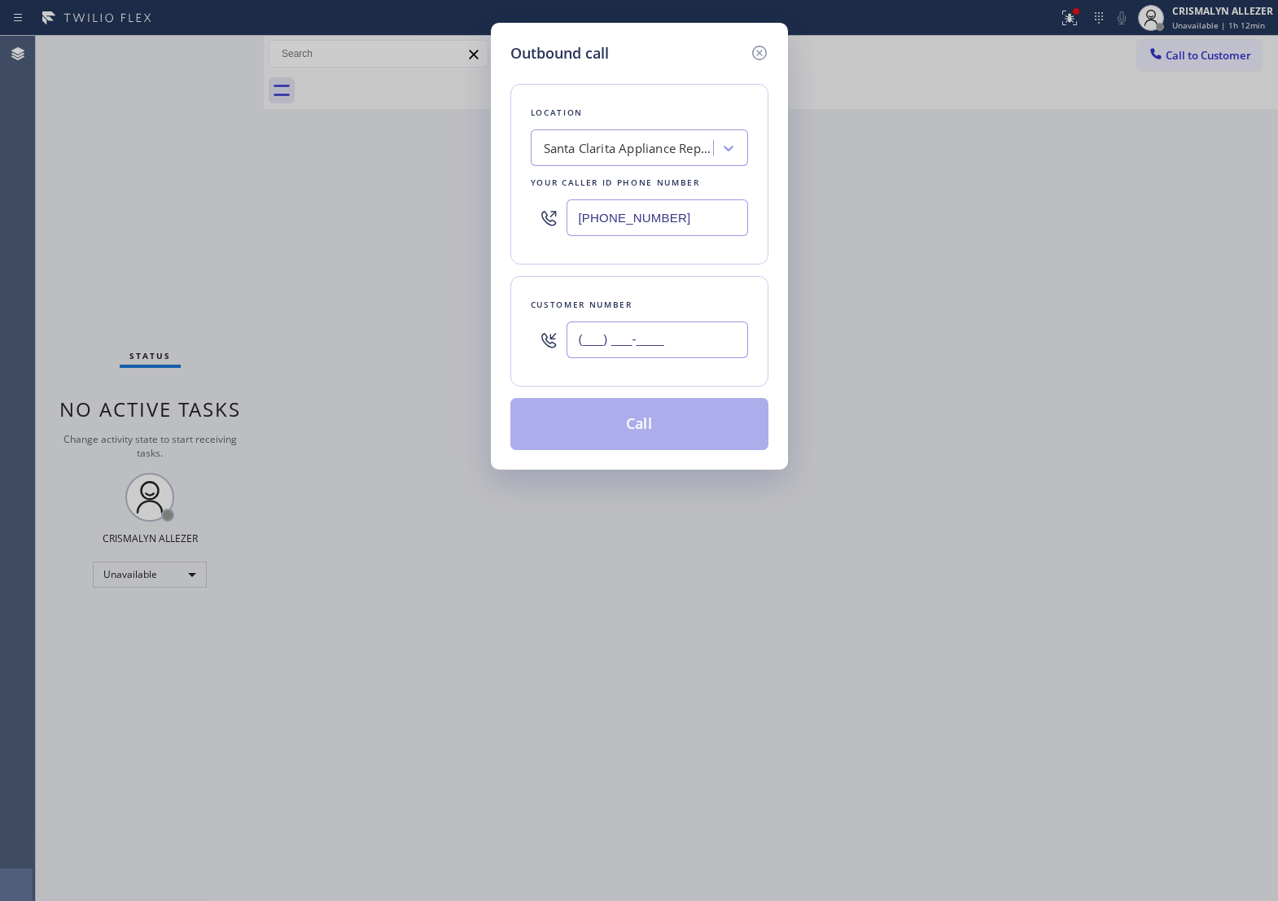
paste input "661) 607-3266"
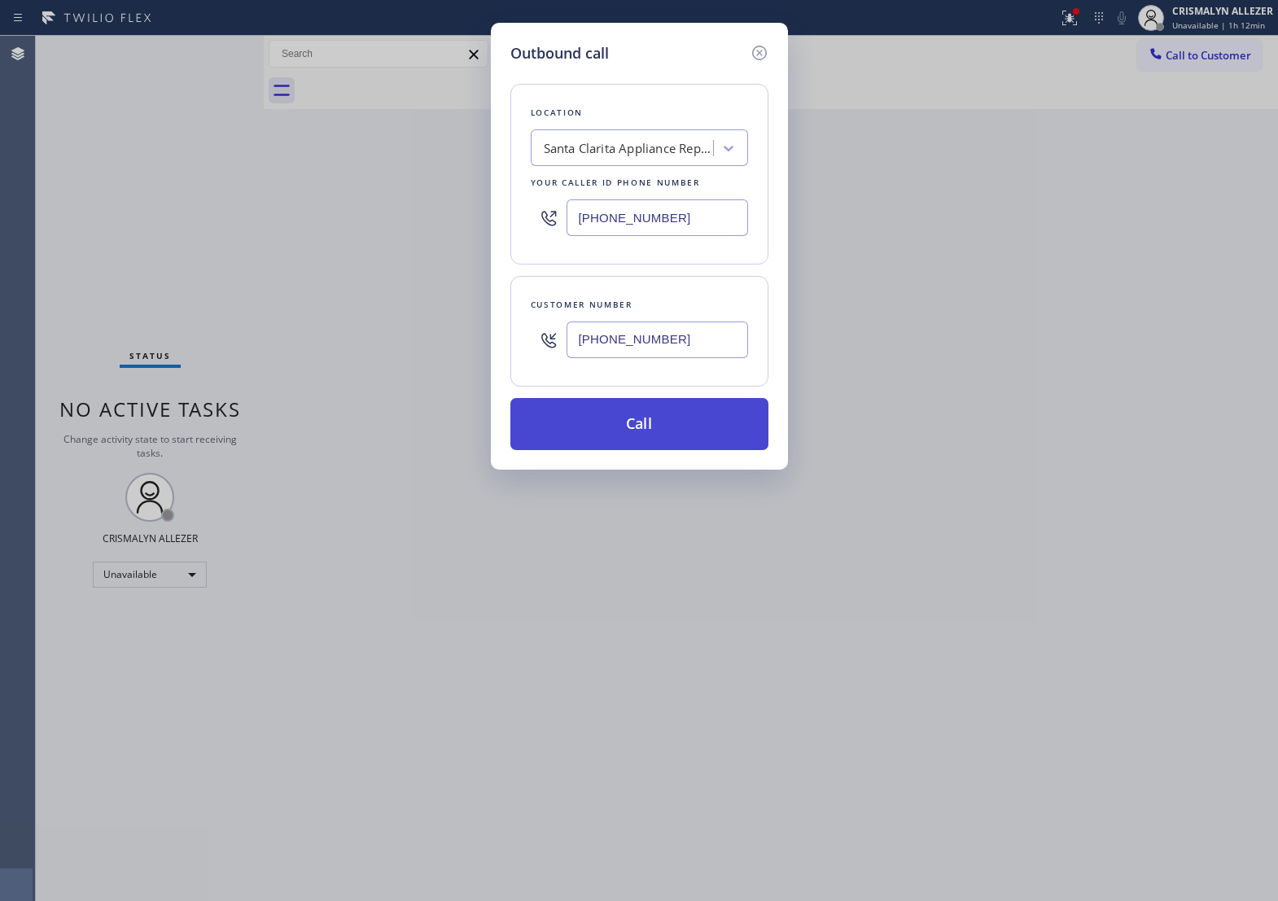
type input "(661) 607-3266"
click at [662, 449] on button "Call" at bounding box center [640, 424] width 258 height 52
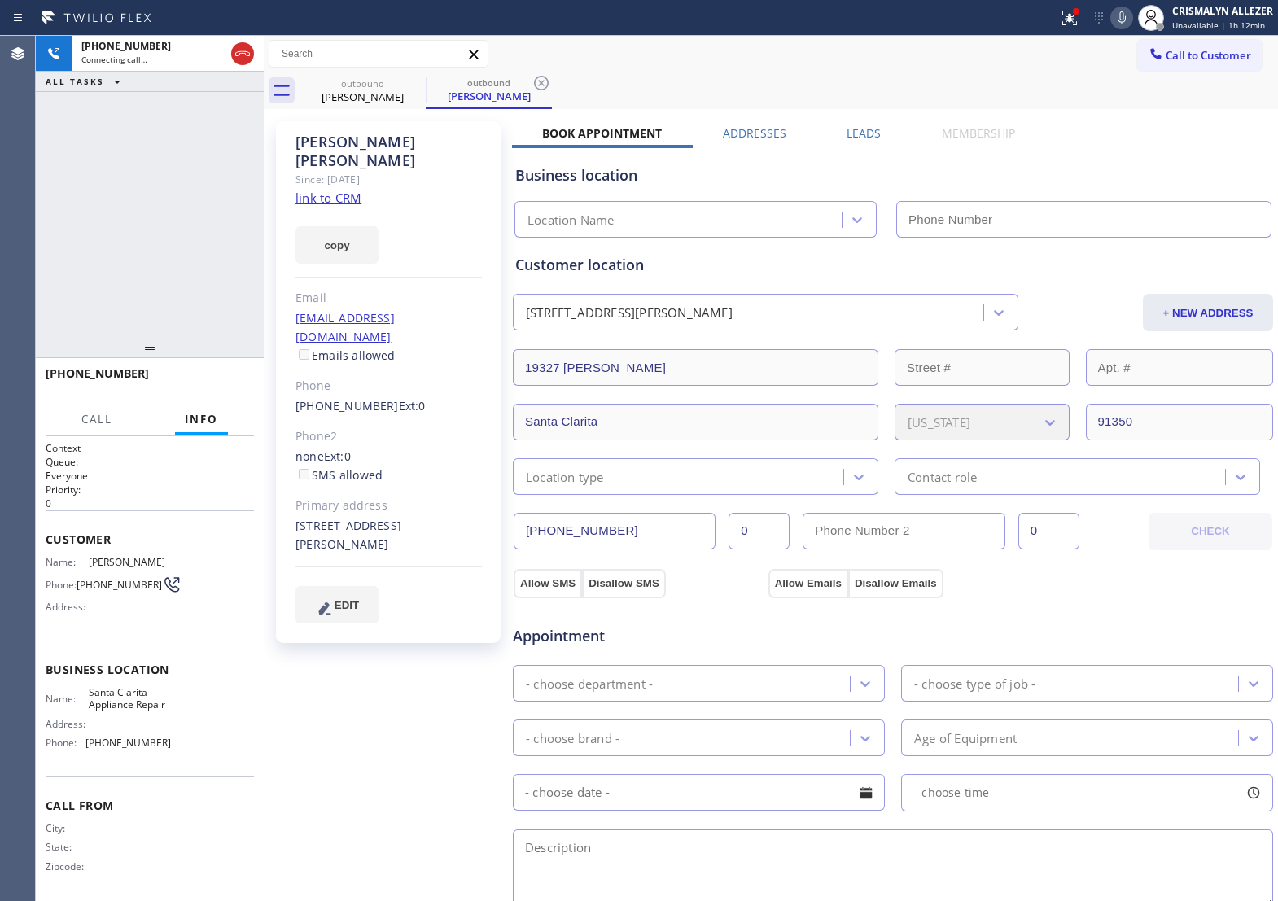
type input "(661) 368-9097"
click at [217, 373] on button "HANG UP" at bounding box center [216, 381] width 76 height 23
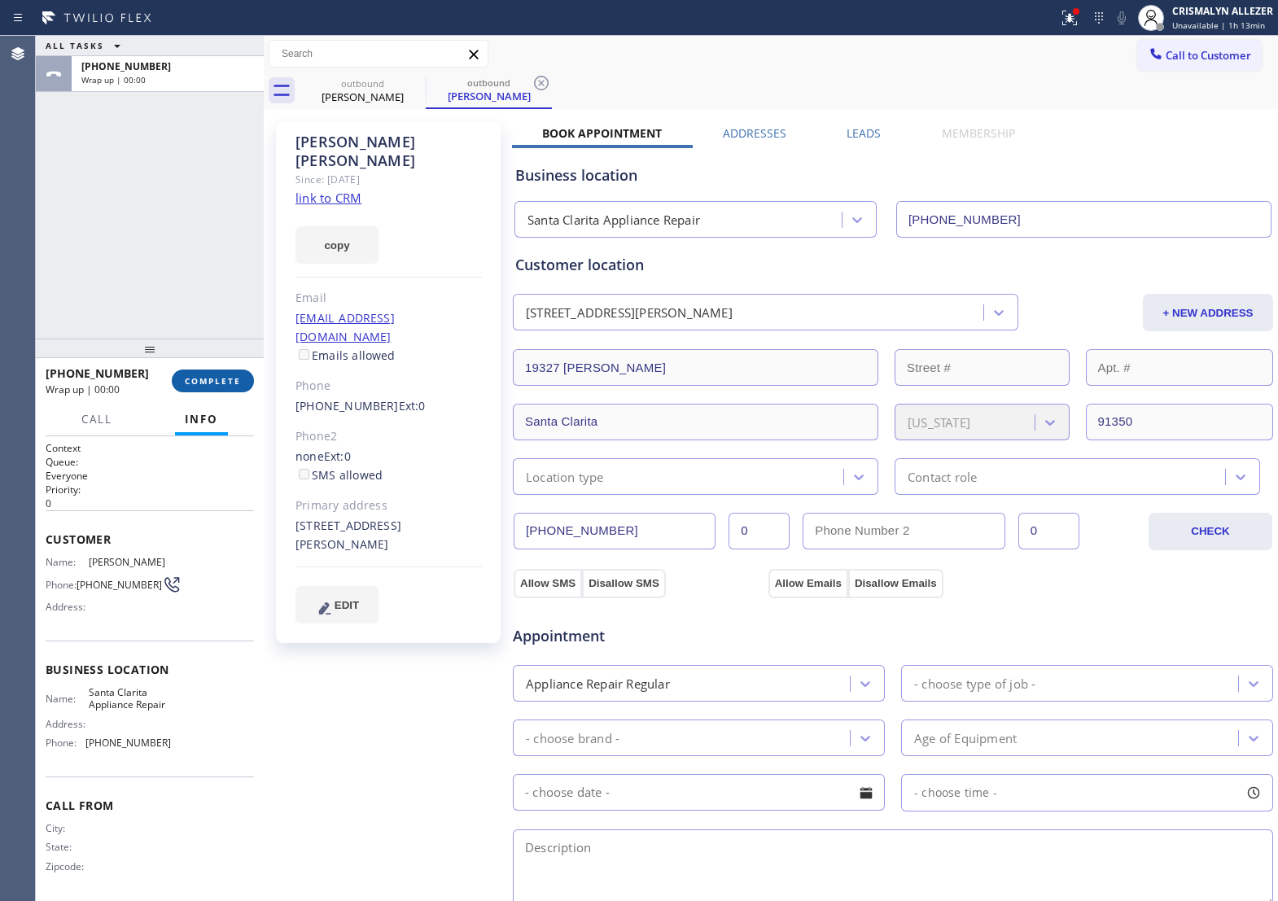
click at [220, 387] on span "COMPLETE" at bounding box center [213, 380] width 56 height 11
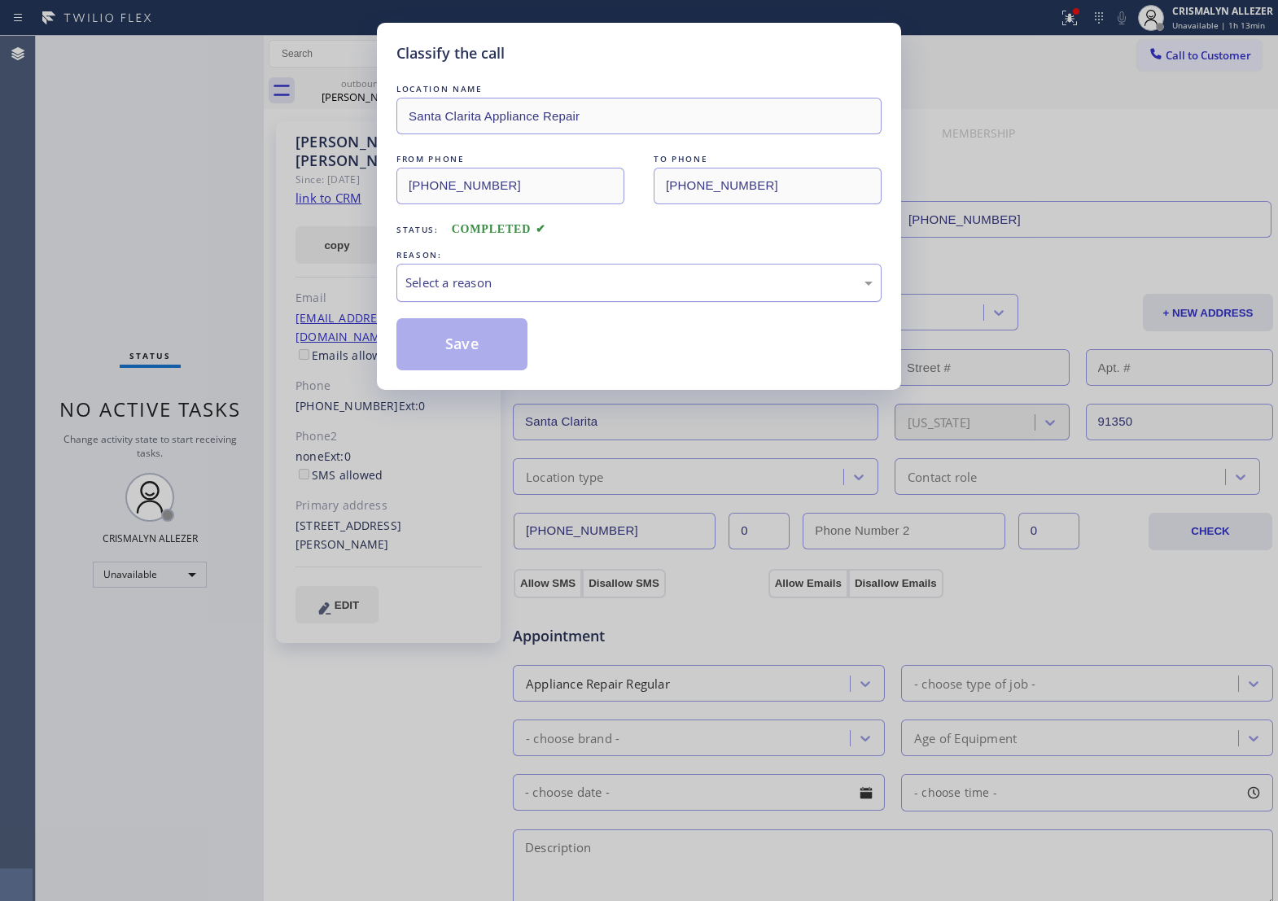
click at [580, 302] on div "Select a reason" at bounding box center [639, 283] width 485 height 38
click at [453, 371] on button "Save" at bounding box center [462, 344] width 131 height 52
click at [428, 103] on div "Flor Quintal" at bounding box center [489, 96] width 123 height 15
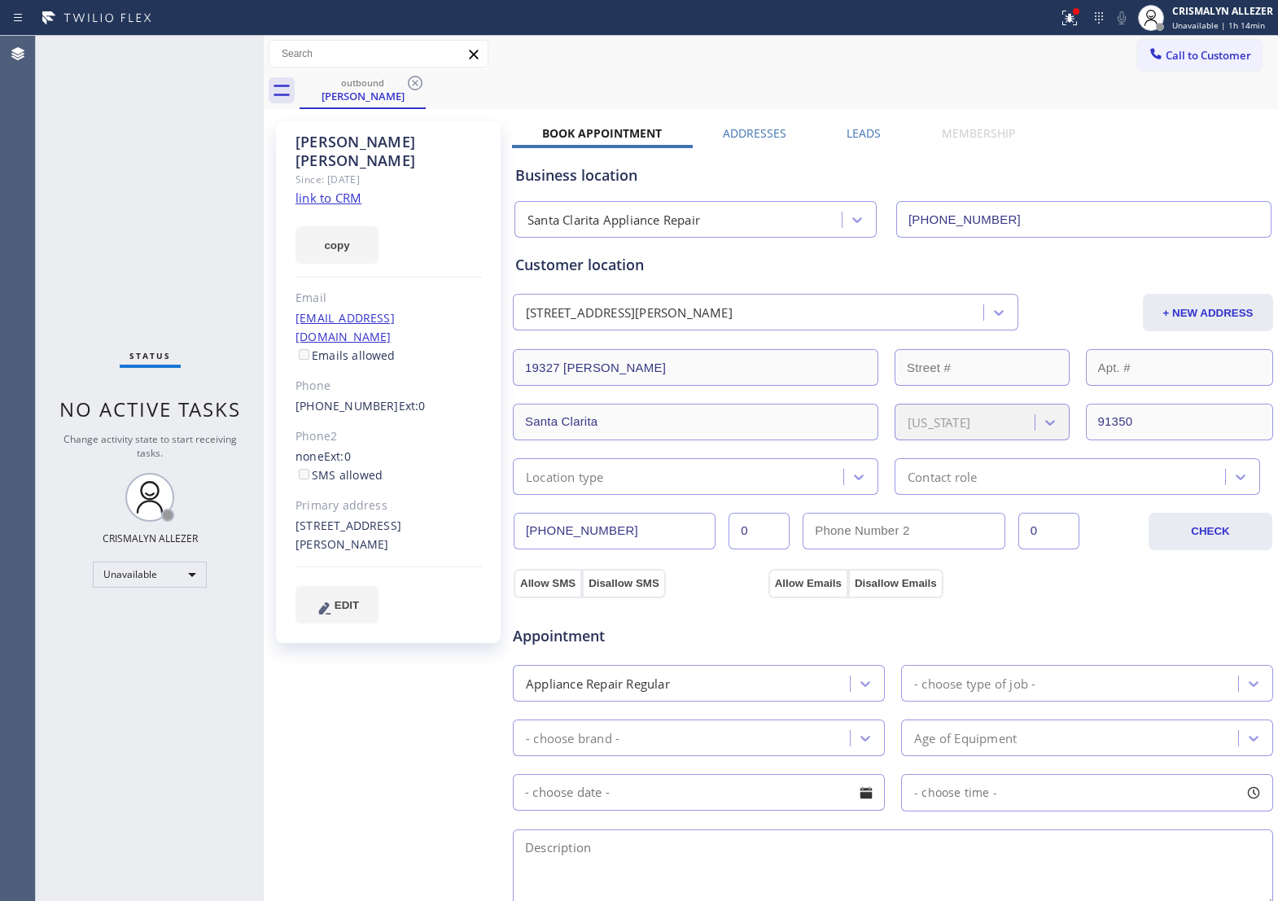
click at [869, 123] on div "Flor Quintal Since: 20 may 2020 link to CRM copy Email fquintal@ca.rr.com Email…" at bounding box center [771, 657] width 1007 height 1088
drag, startPoint x: 867, startPoint y: 137, endPoint x: 936, endPoint y: 156, distance: 71.7
click at [867, 137] on label "Leads" at bounding box center [864, 132] width 34 height 15
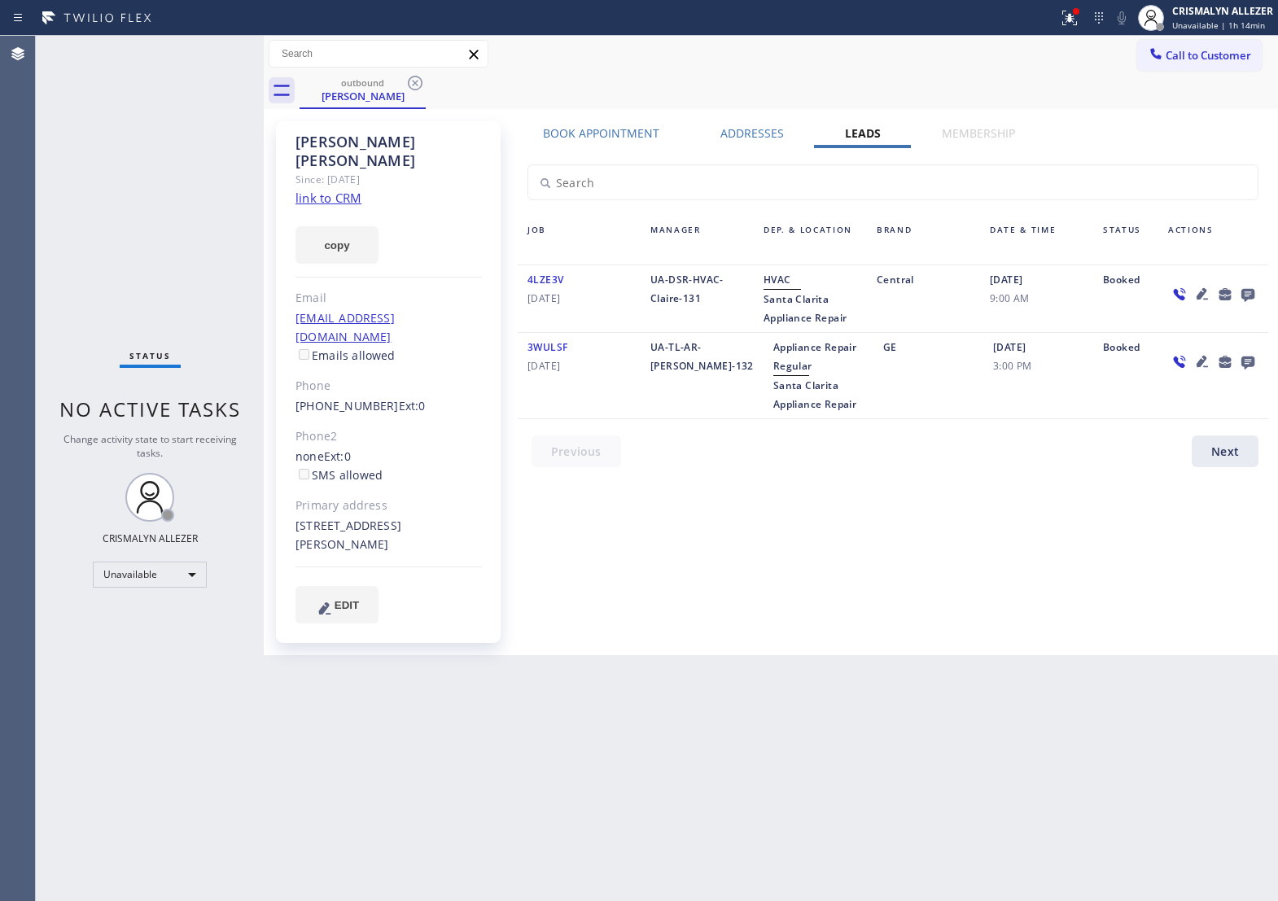
click at [1250, 297] on icon at bounding box center [1248, 295] width 13 height 13
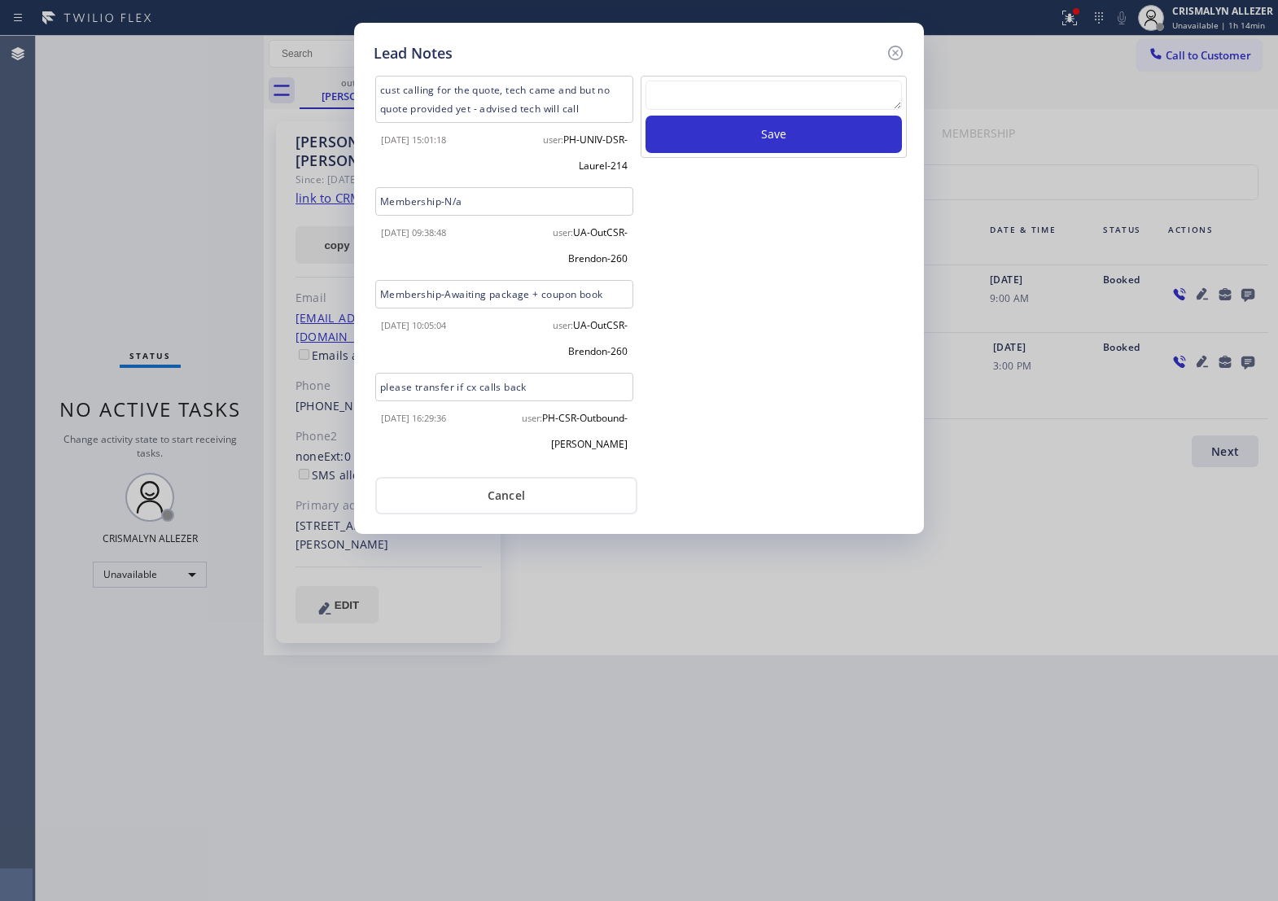
click at [743, 108] on textarea at bounding box center [774, 95] width 257 height 29
paste textarea "ALL ARE GOOD, but xfer cx cb"
type textarea "ALL ARE GOOD, but xfer cx cb"
click at [770, 144] on button "Save" at bounding box center [774, 134] width 257 height 37
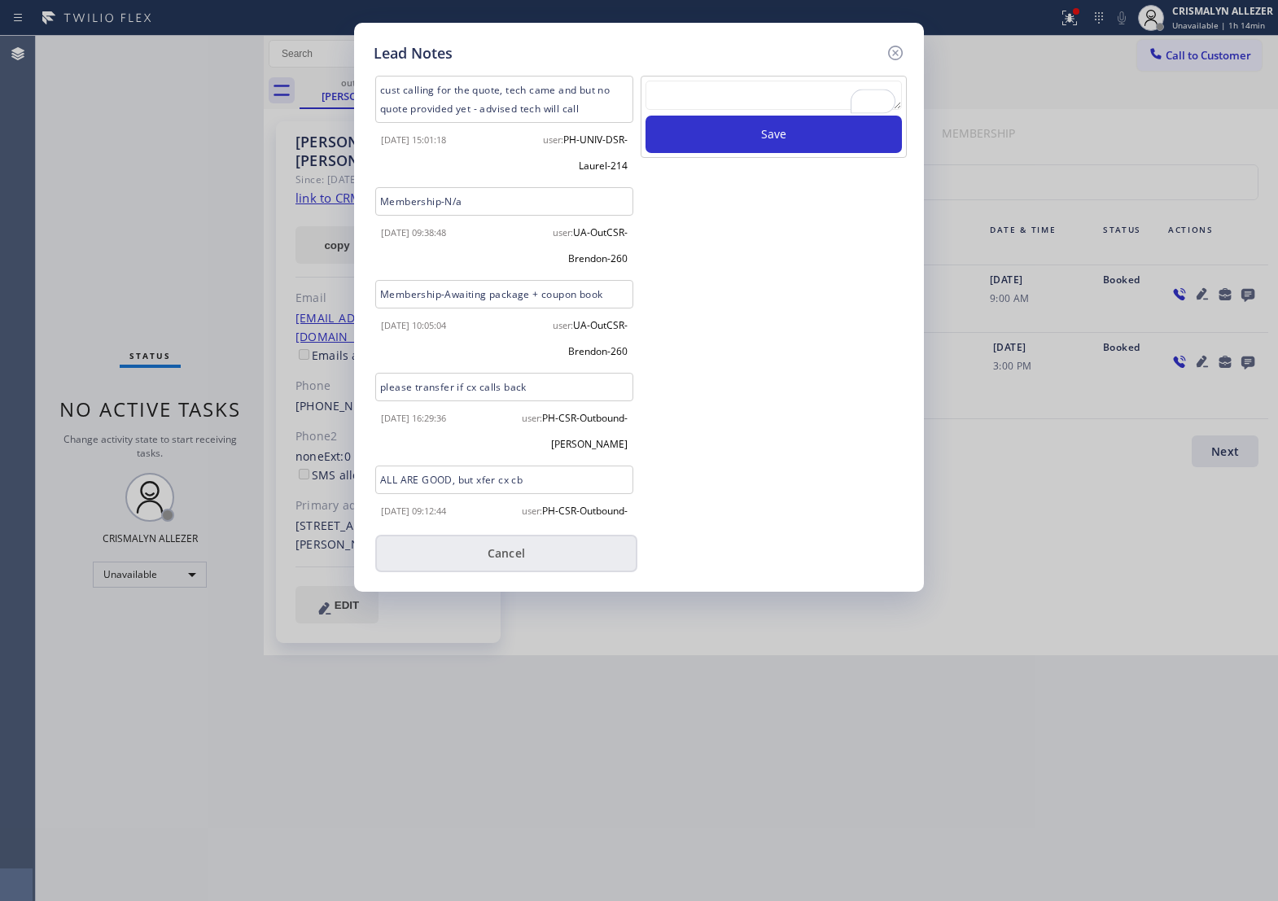
drag, startPoint x: 555, startPoint y: 572, endPoint x: 550, endPoint y: 542, distance: 29.9
click at [555, 571] on button "Cancel" at bounding box center [506, 553] width 262 height 37
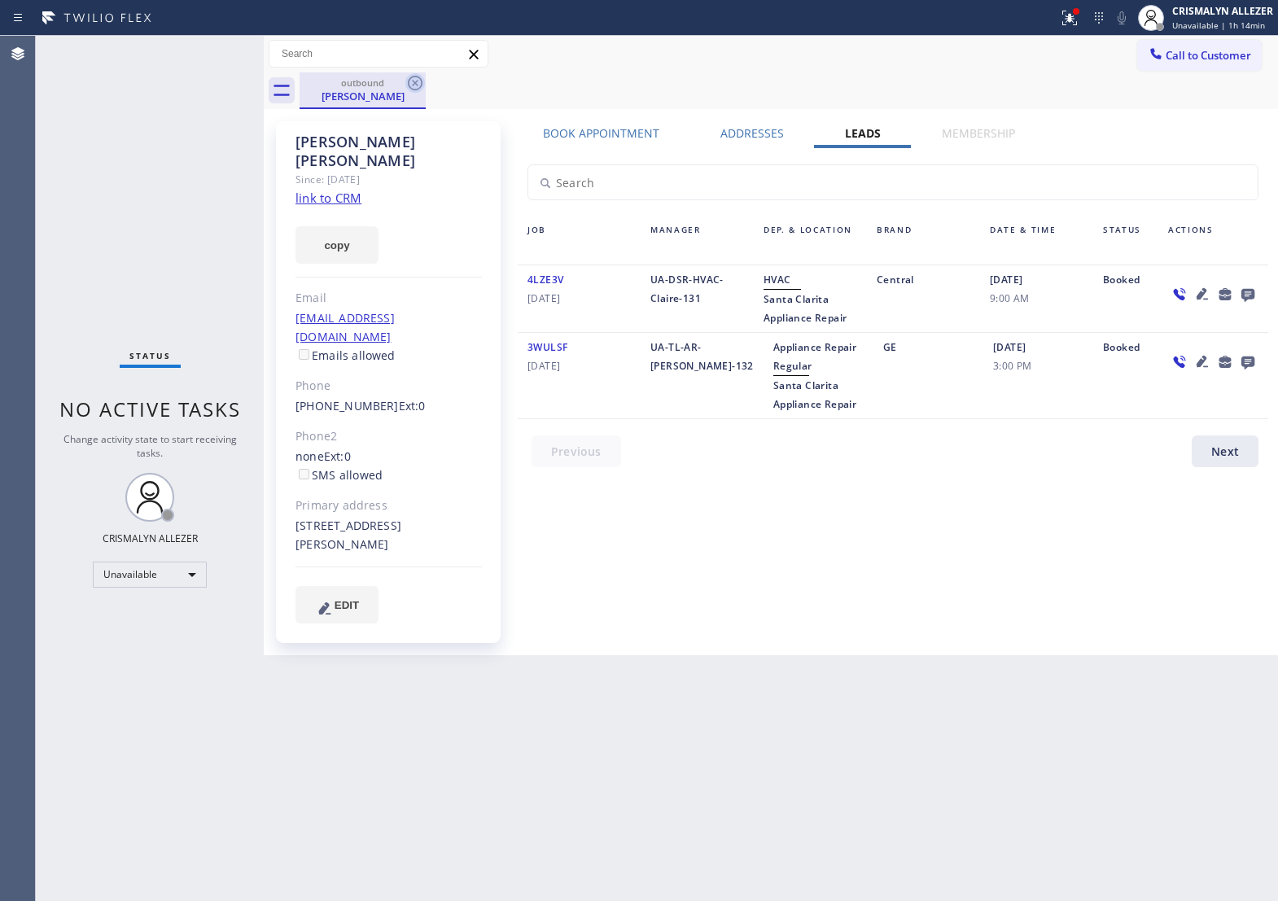
click at [413, 87] on icon at bounding box center [416, 83] width 20 height 20
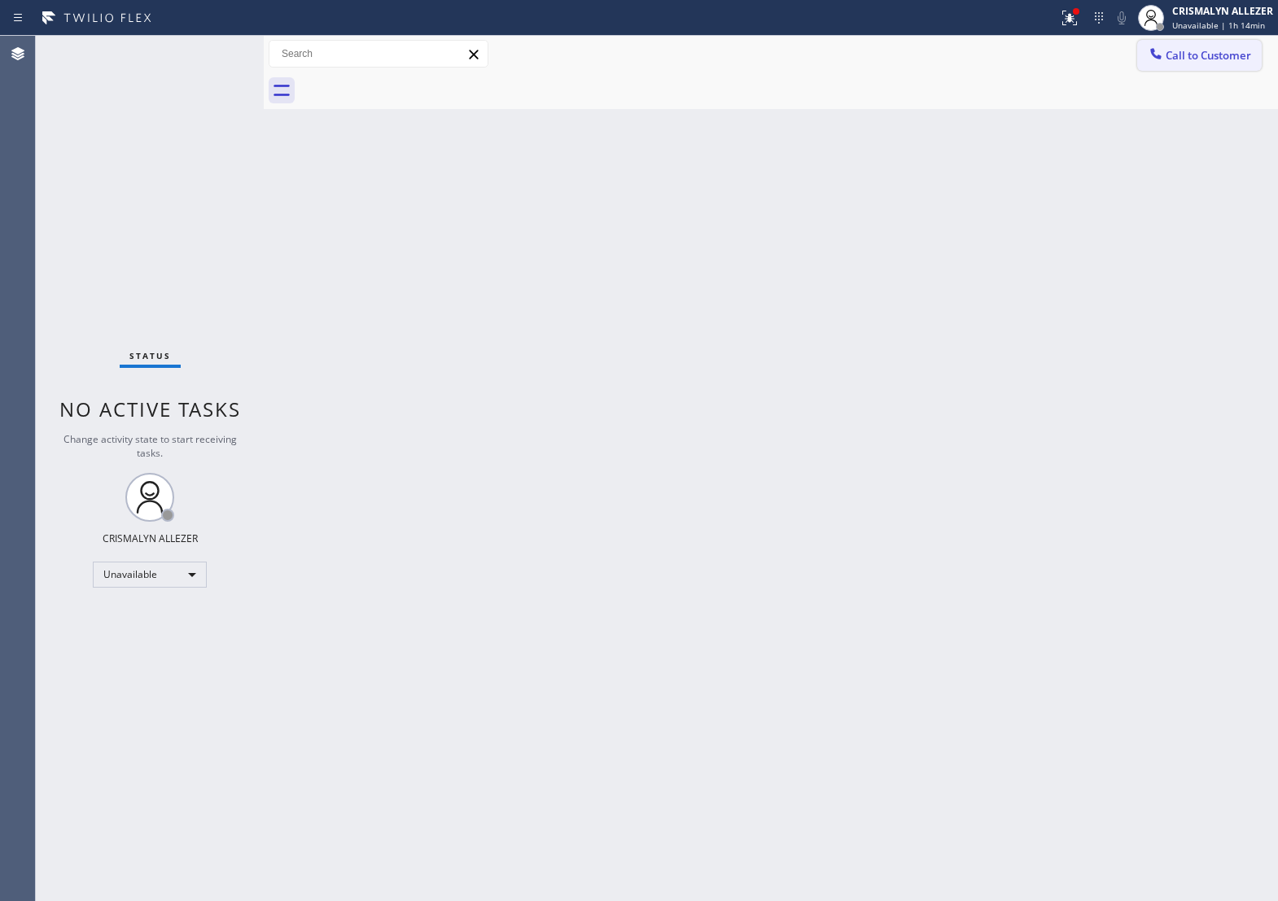
click at [1185, 63] on span "Call to Customer" at bounding box center [1209, 55] width 86 height 15
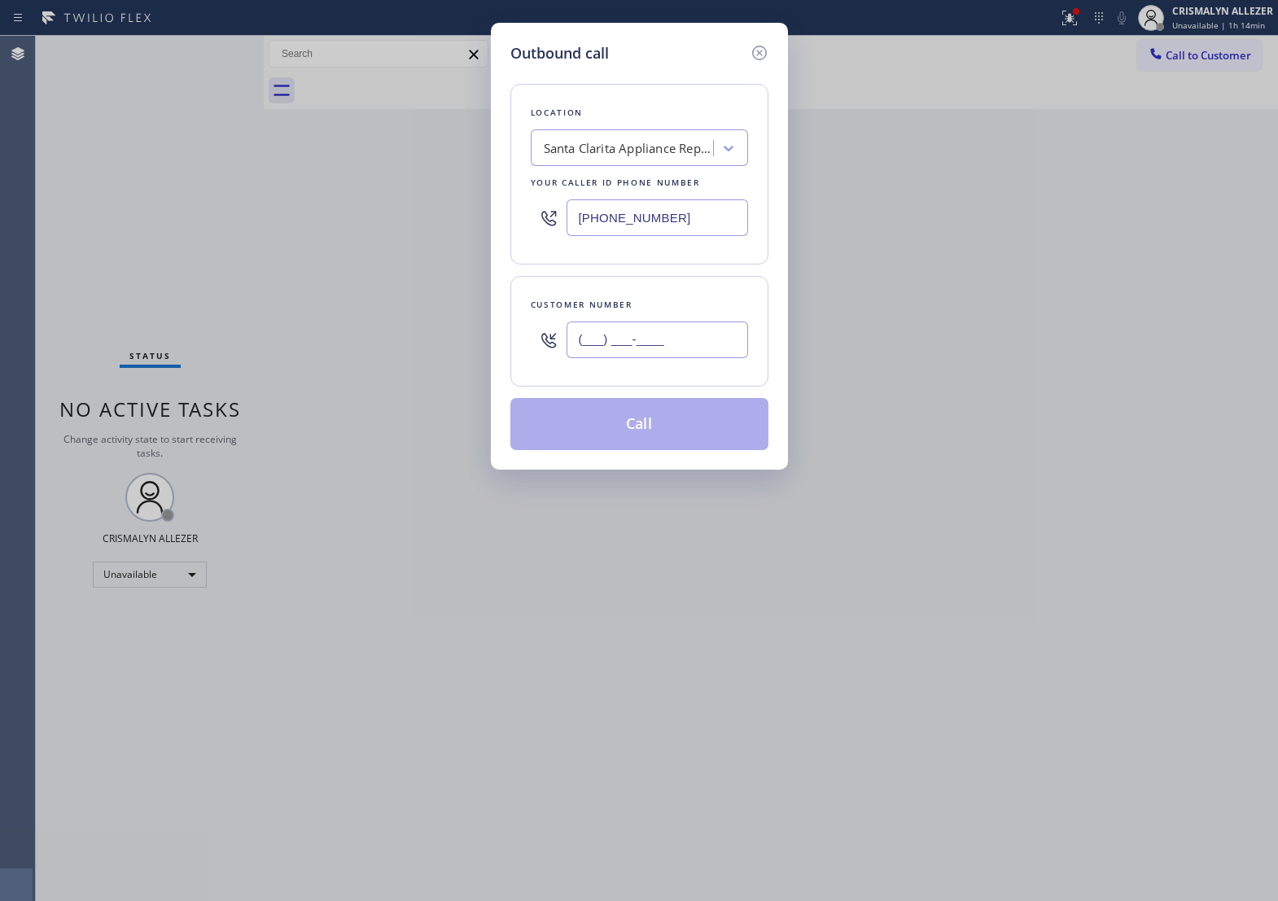
click at [696, 356] on input "(___) ___-____" at bounding box center [658, 340] width 182 height 37
paste input "310) 403-0058"
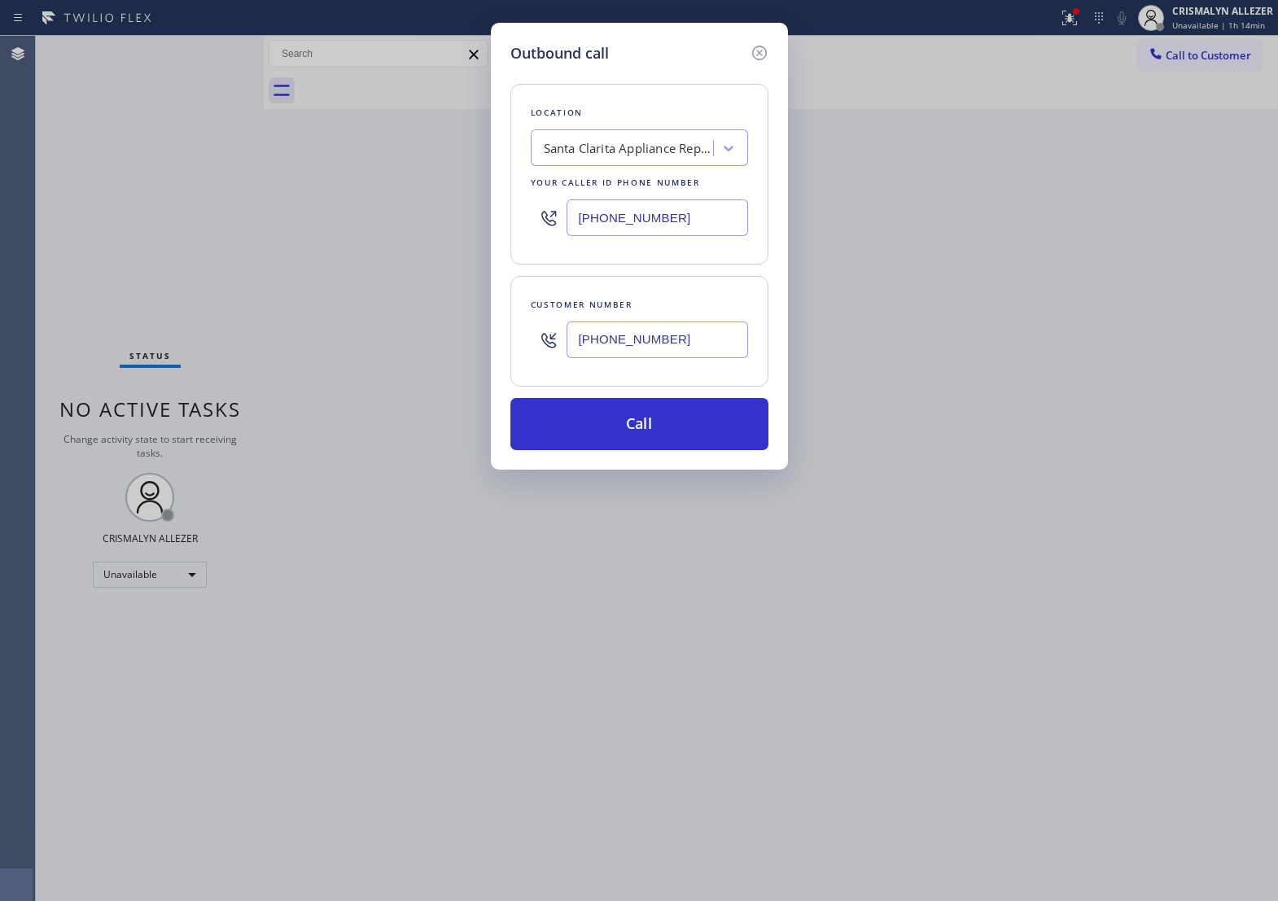
type input "(310) 403-0058"
click at [673, 144] on div "Santa Clarita Appliance Repair" at bounding box center [625, 148] width 178 height 29
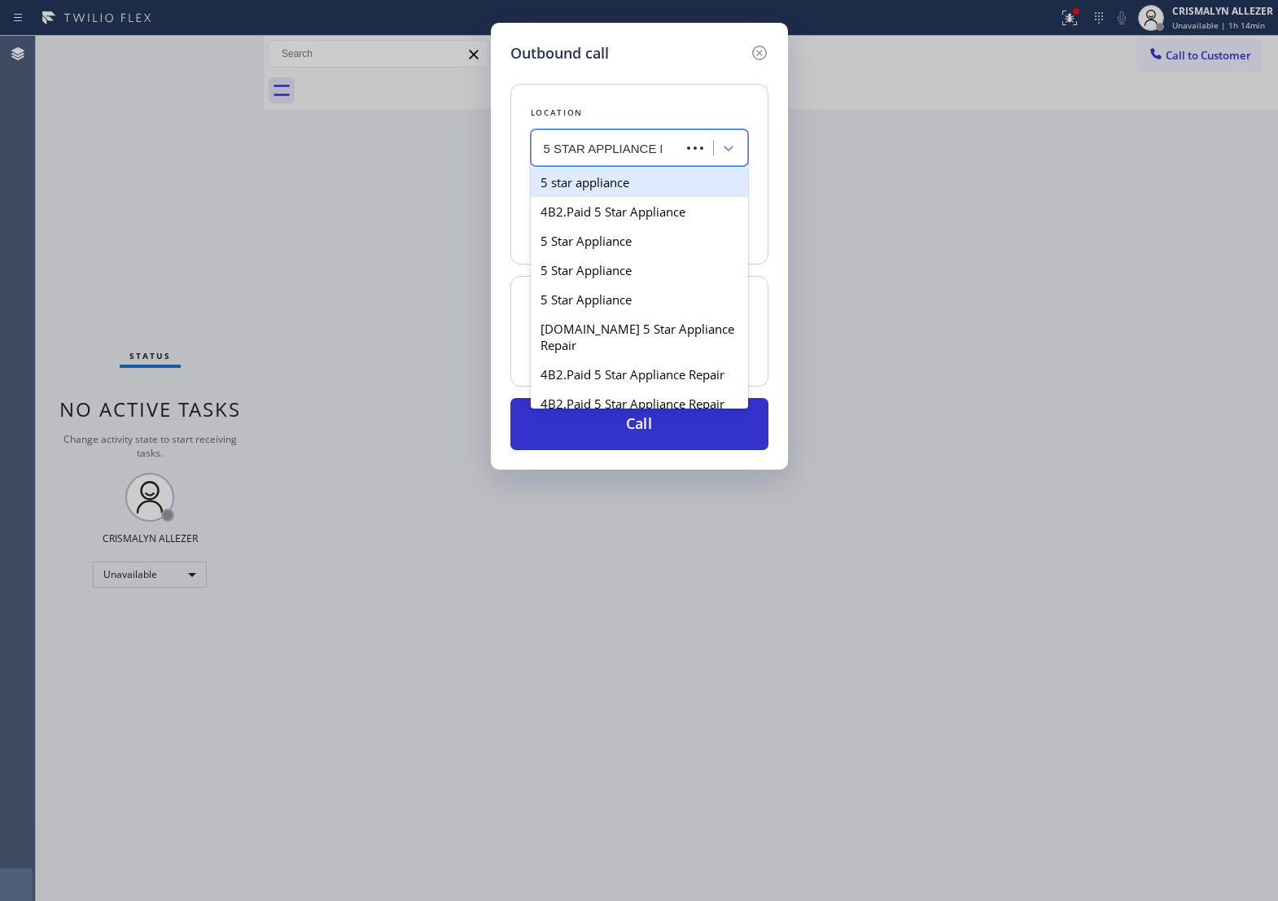
type input "5 STAR APPLIANCE RE"
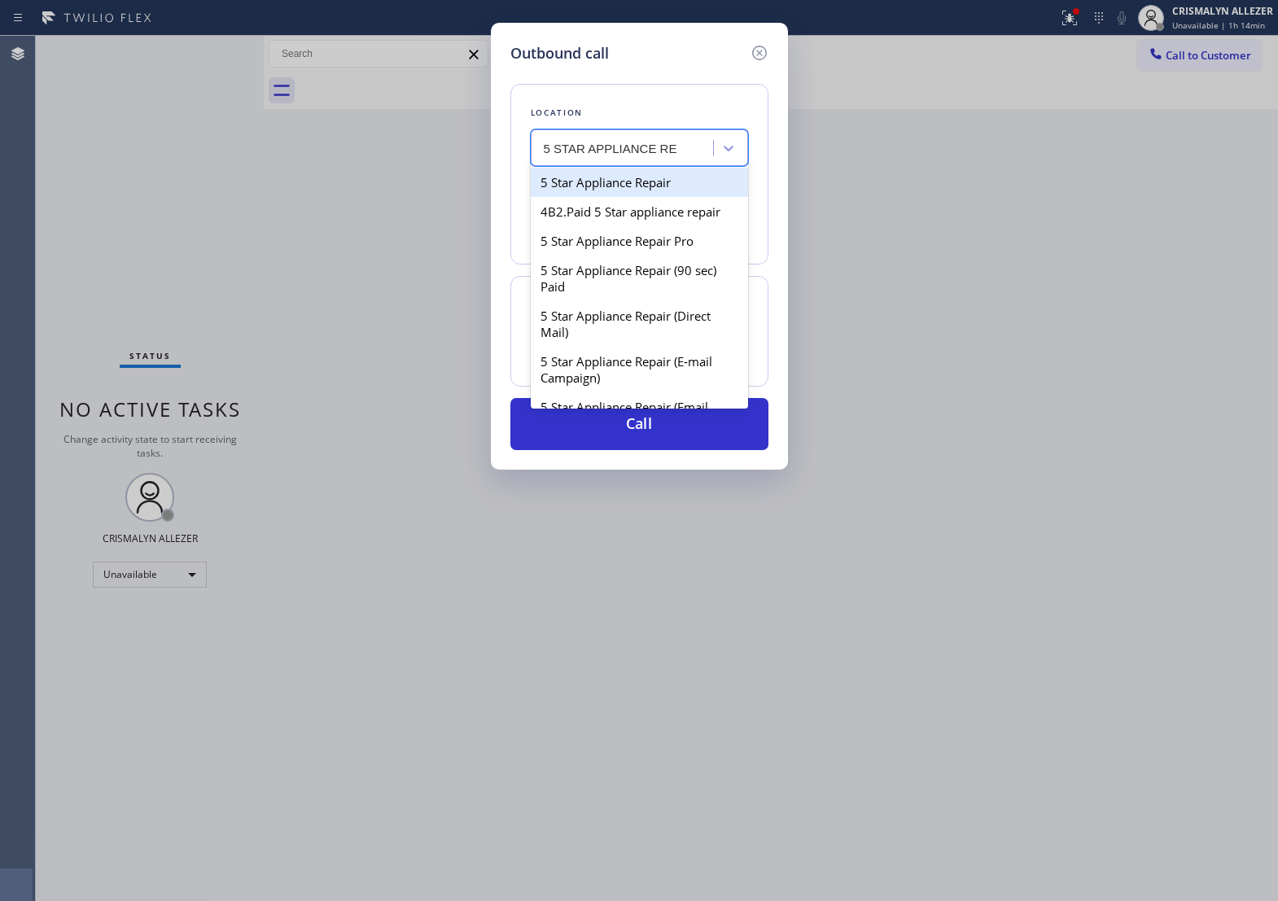
click at [639, 196] on div "5 Star Appliance Repair" at bounding box center [639, 182] width 217 height 29
type input "[PHONE_NUMBER]"
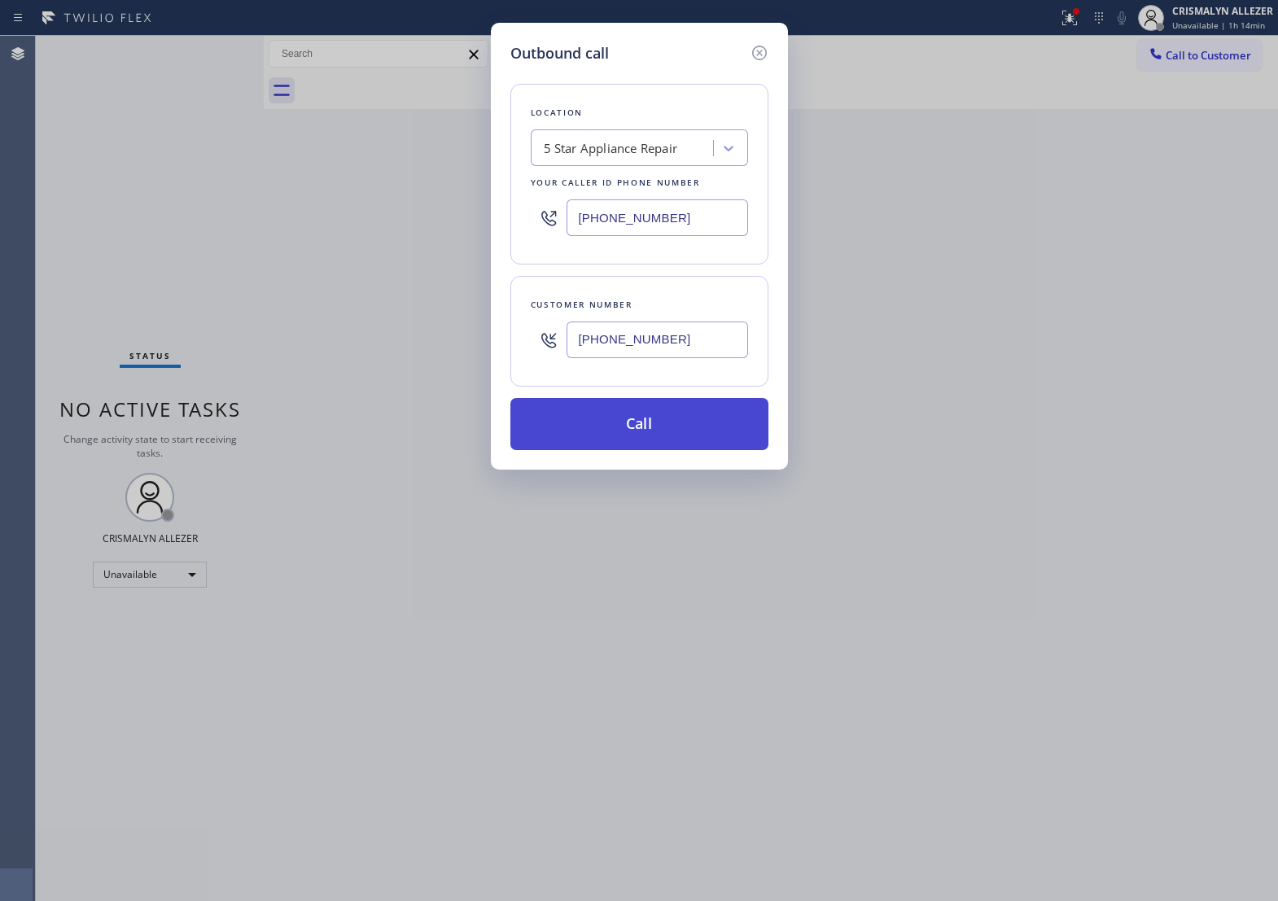
click at [652, 441] on button "Call" at bounding box center [640, 424] width 258 height 52
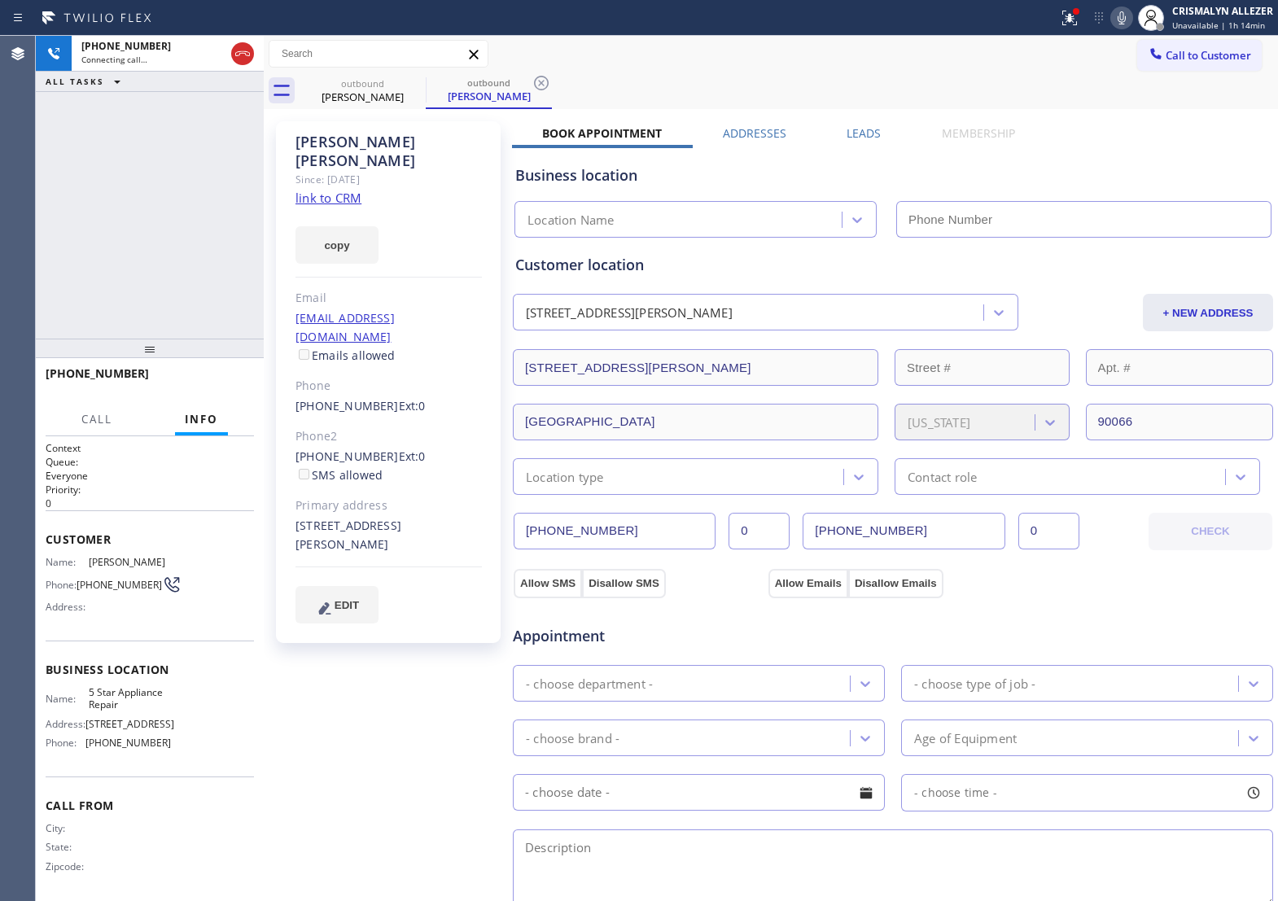
click at [332, 190] on link "link to CRM" at bounding box center [329, 198] width 66 height 16
type input "[PHONE_NUMBER]"
click at [192, 388] on button "HANG UP" at bounding box center [216, 381] width 76 height 23
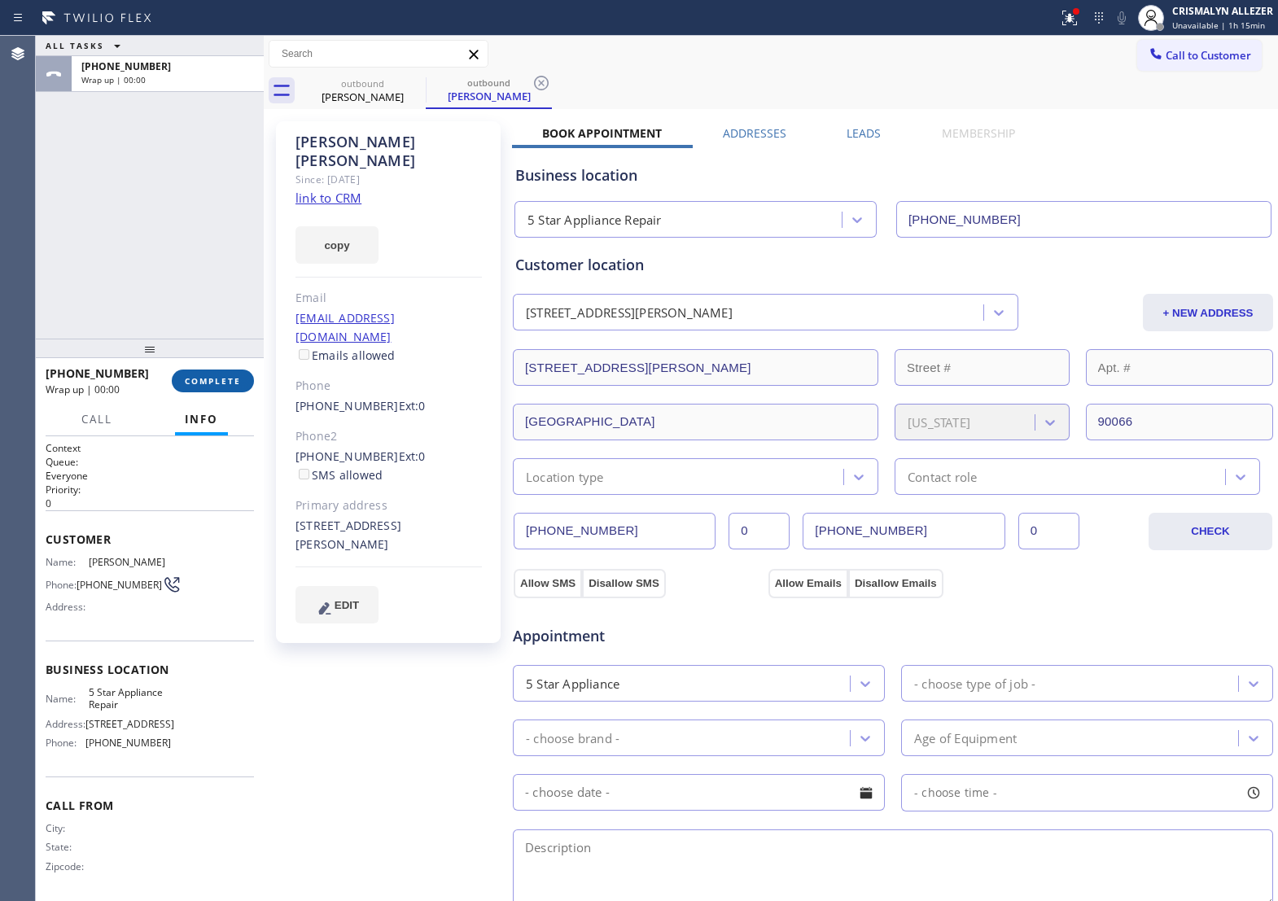
click at [192, 388] on button "COMPLETE" at bounding box center [213, 381] width 82 height 23
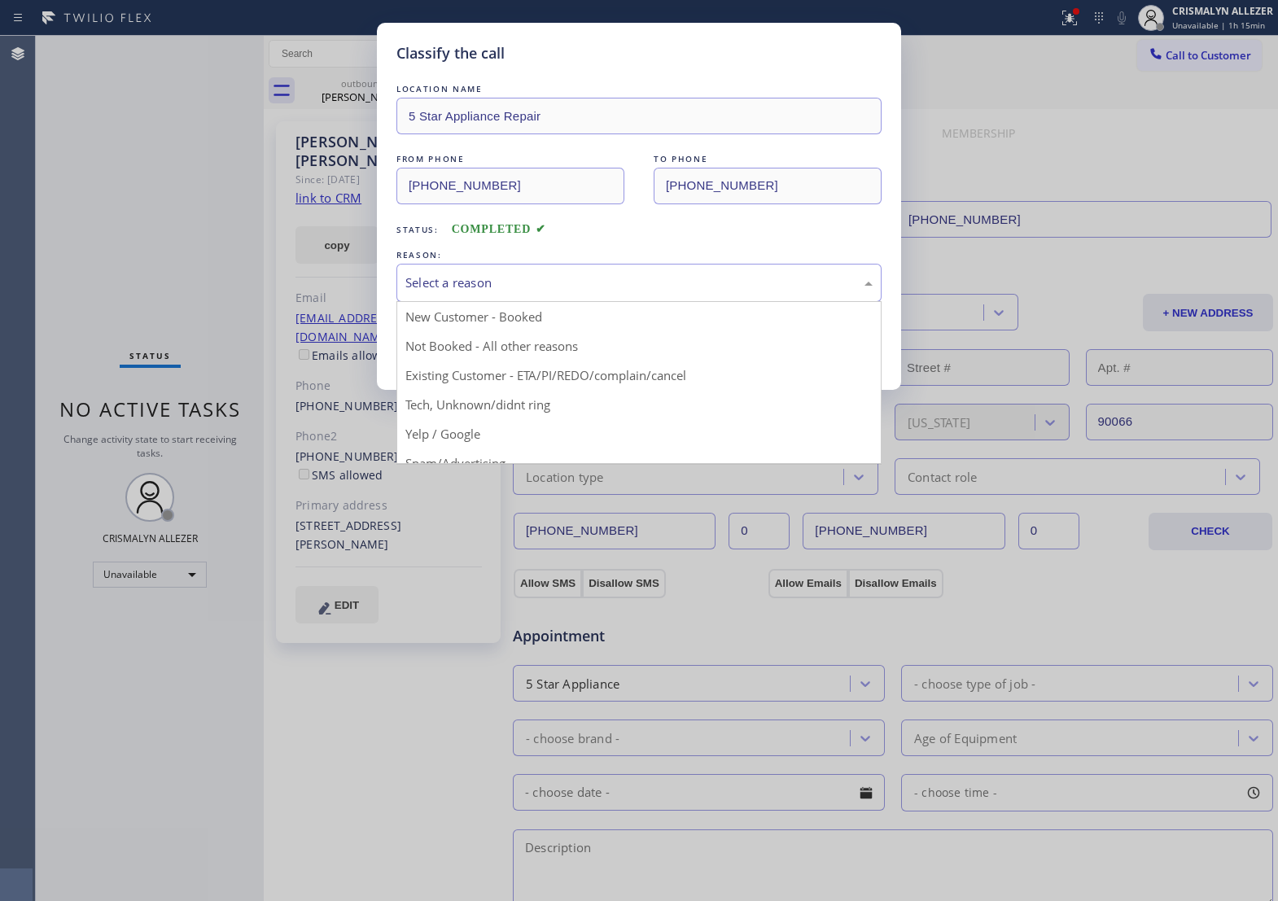
click at [654, 302] on div "Select a reason" at bounding box center [639, 283] width 485 height 38
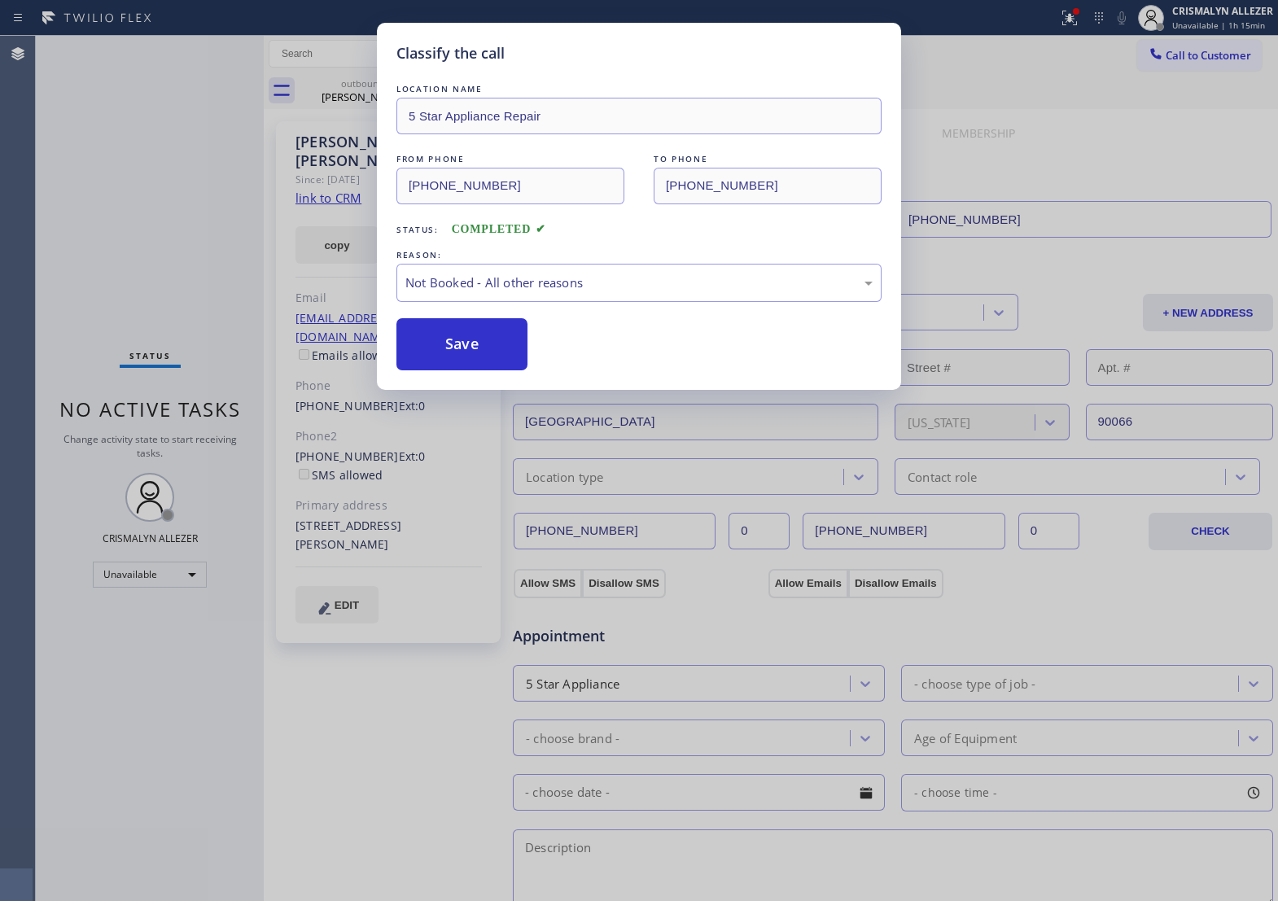
click at [489, 353] on button "Save" at bounding box center [462, 344] width 131 height 52
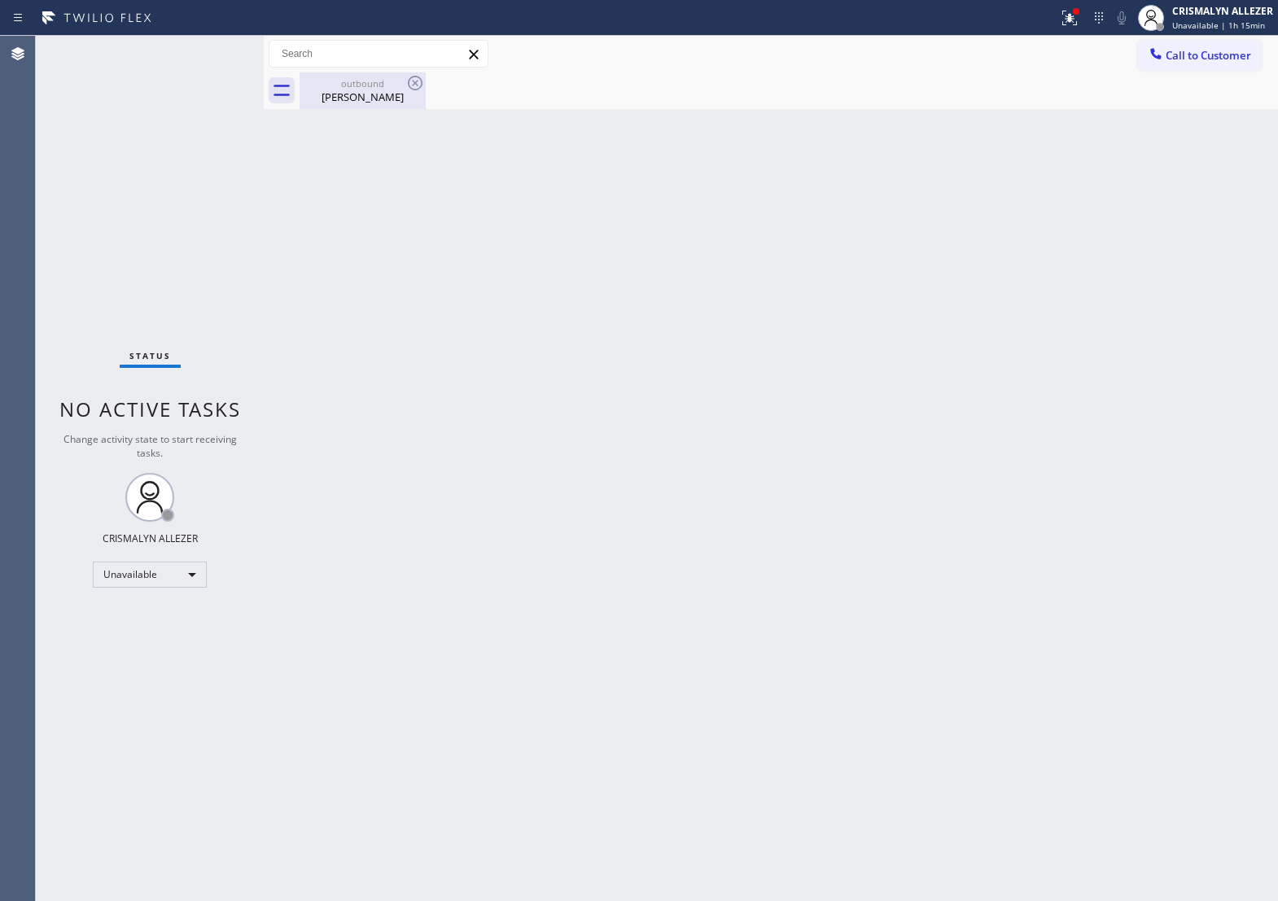
click at [385, 99] on div "Joel Rudnick" at bounding box center [362, 97] width 123 height 15
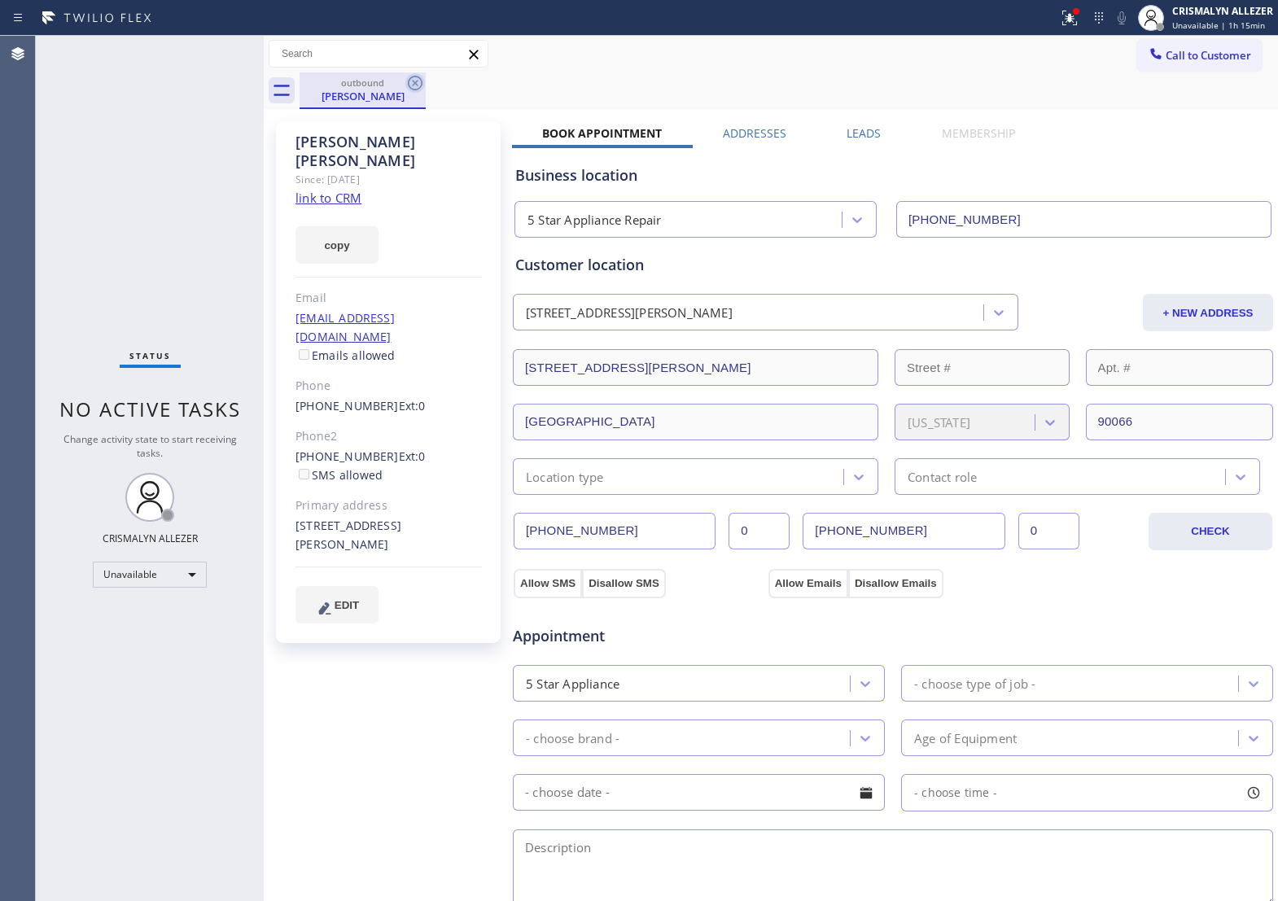
click at [414, 78] on icon at bounding box center [416, 83] width 20 height 20
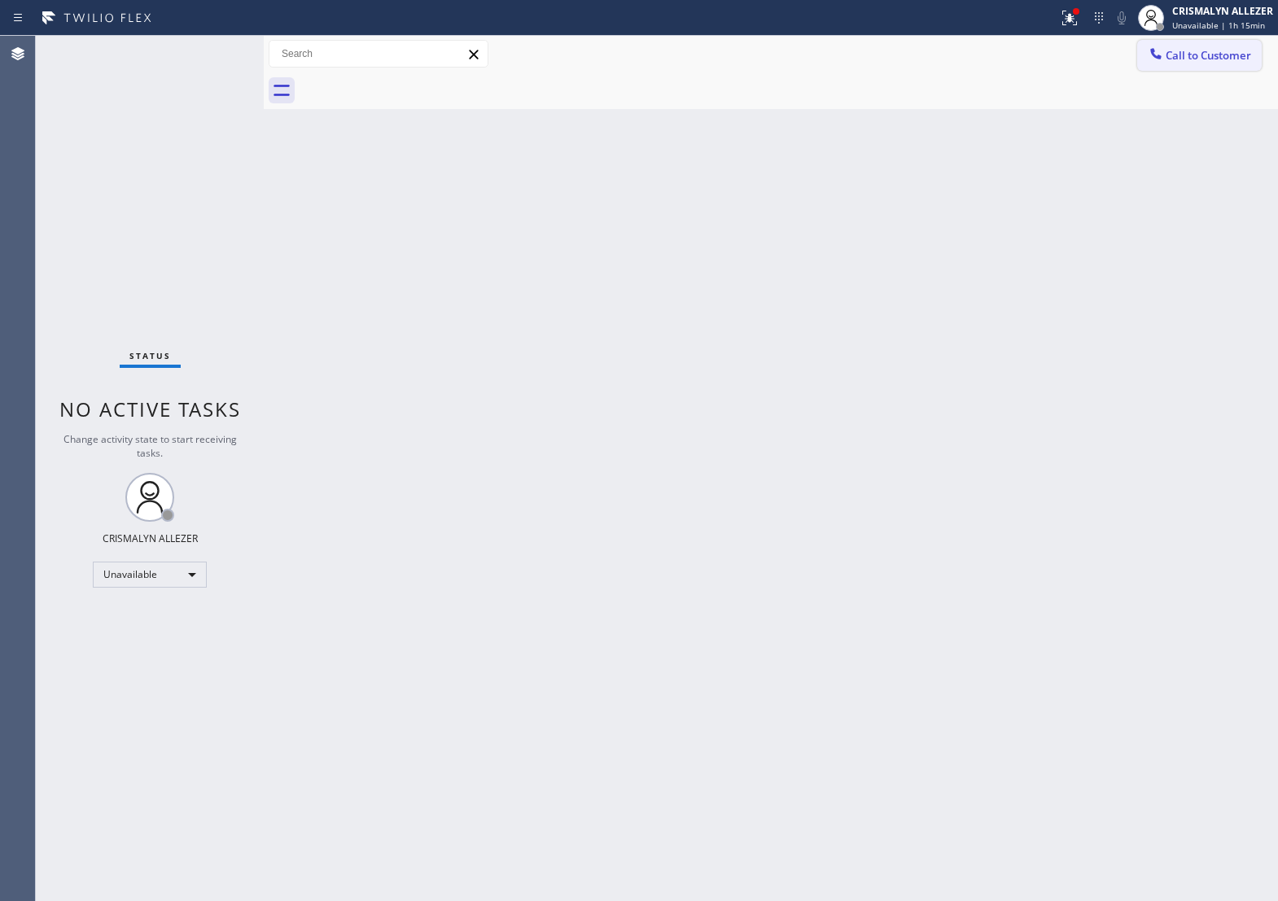
click at [1181, 63] on span "Call to Customer" at bounding box center [1209, 55] width 86 height 15
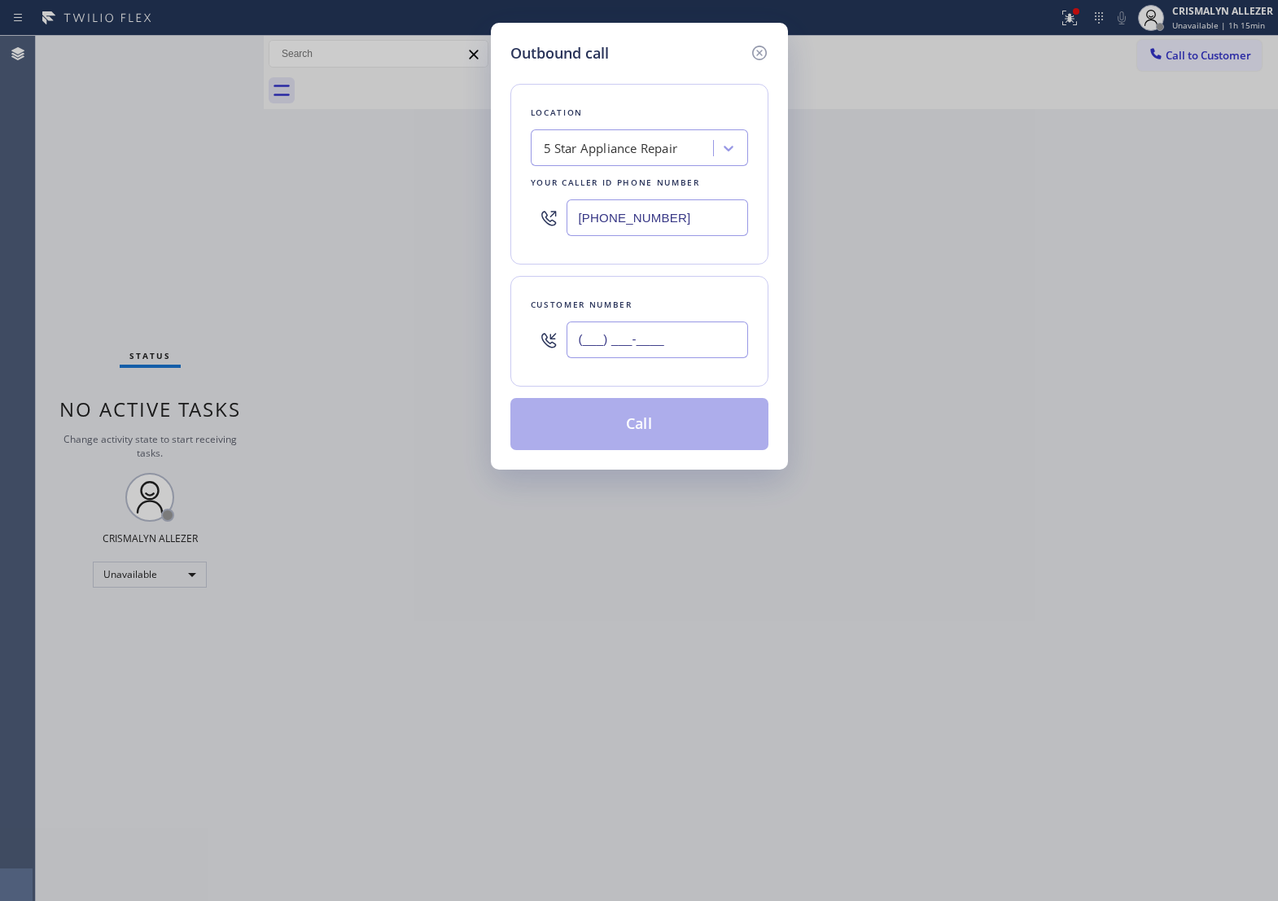
click at [703, 340] on input "(___) ___-____" at bounding box center [658, 340] width 182 height 37
paste input "310) 915-7125"
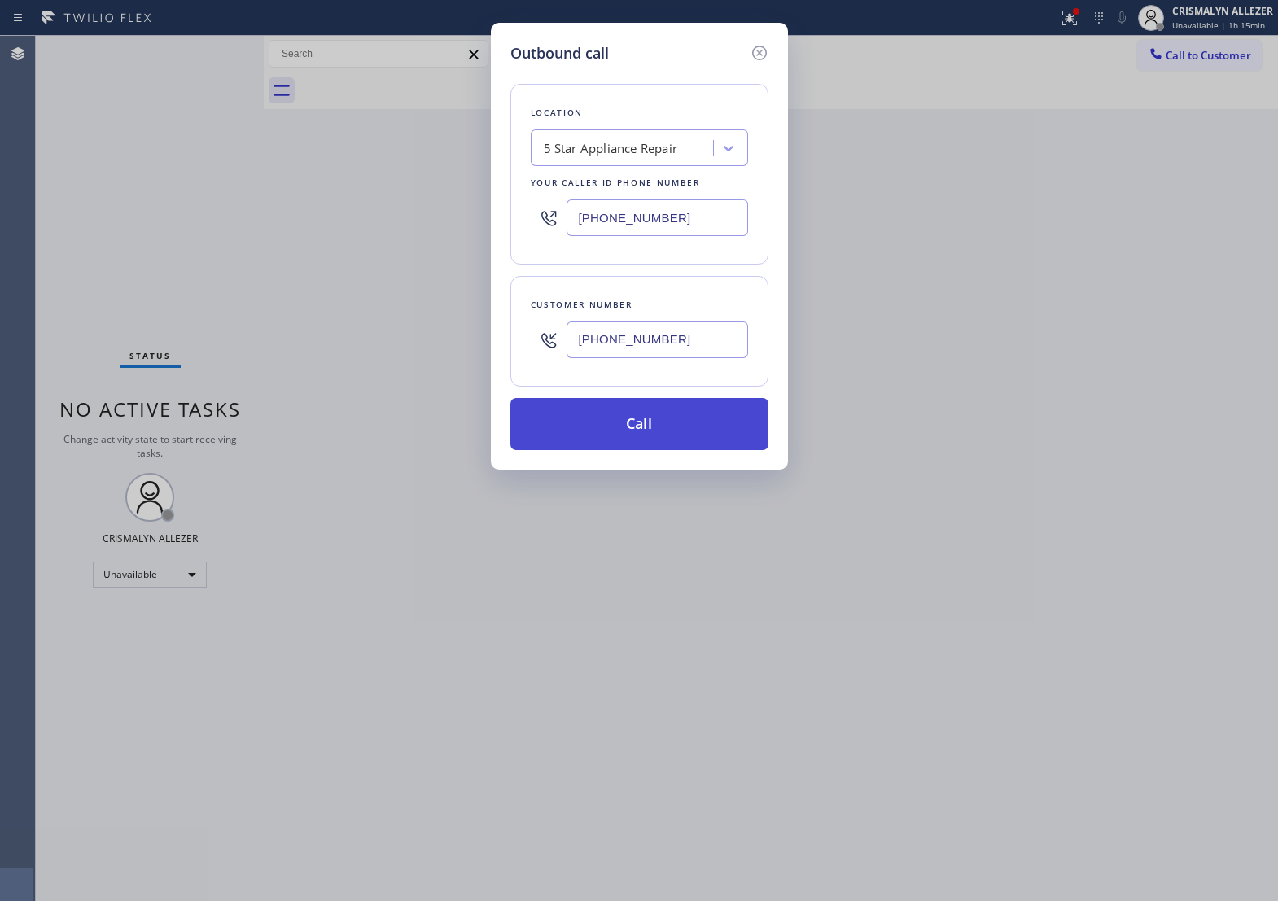
type input "(310) 915-7125"
click at [656, 441] on button "Call" at bounding box center [640, 424] width 258 height 52
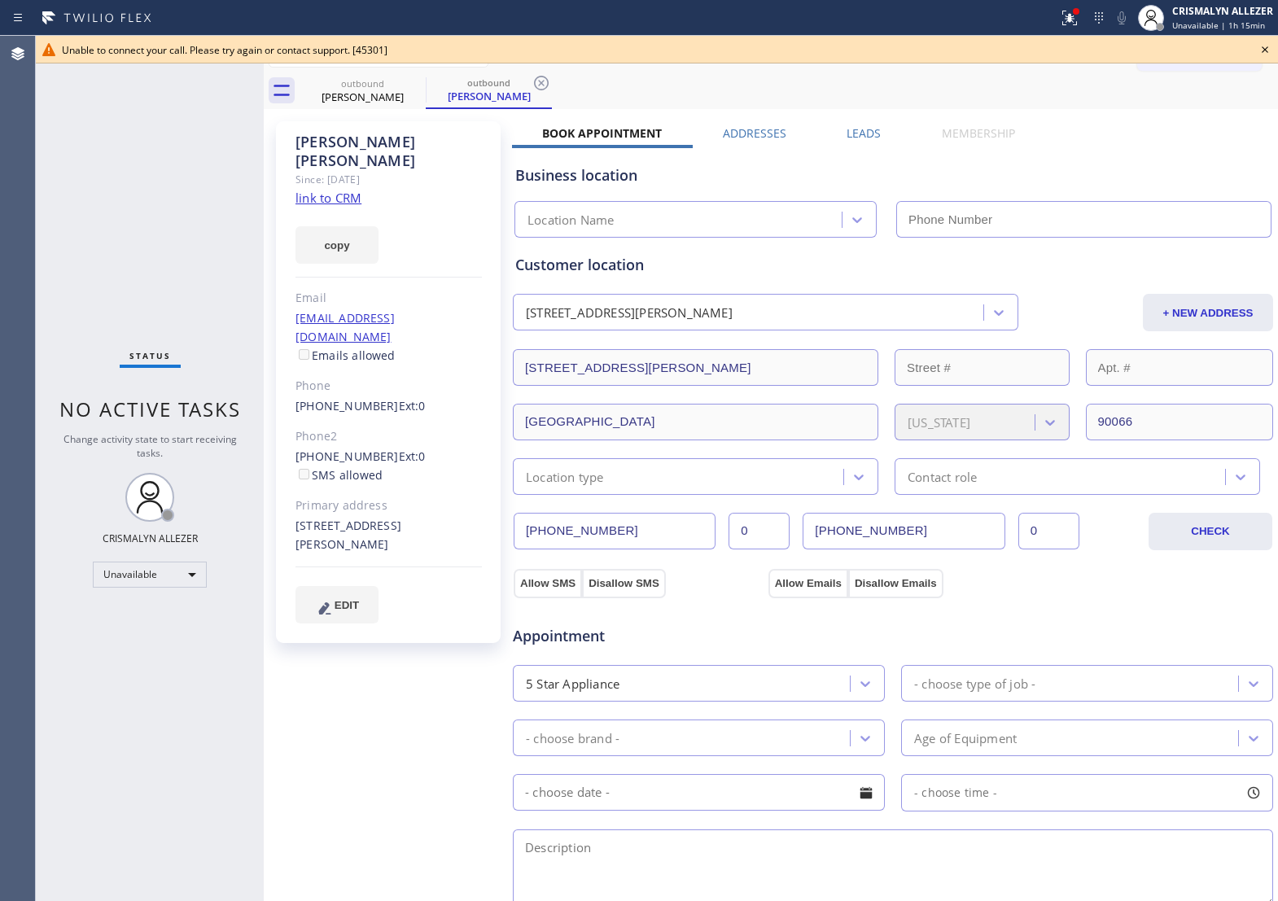
type input "[PHONE_NUMBER]"
drag, startPoint x: 1264, startPoint y: 47, endPoint x: 1195, endPoint y: 70, distance: 72.9
click at [1263, 47] on icon at bounding box center [1265, 49] width 7 height 7
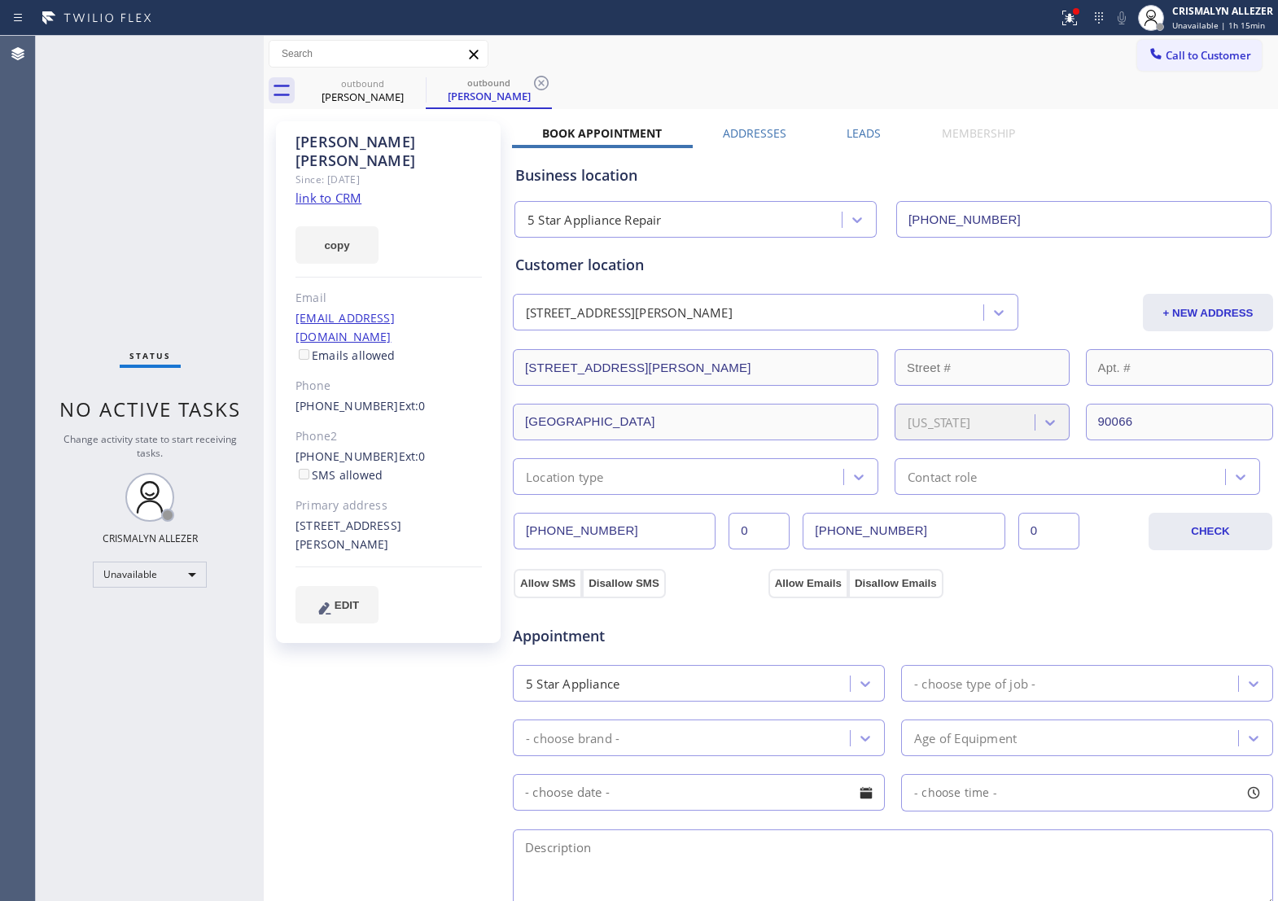
click at [857, 130] on label "Leads" at bounding box center [864, 132] width 34 height 15
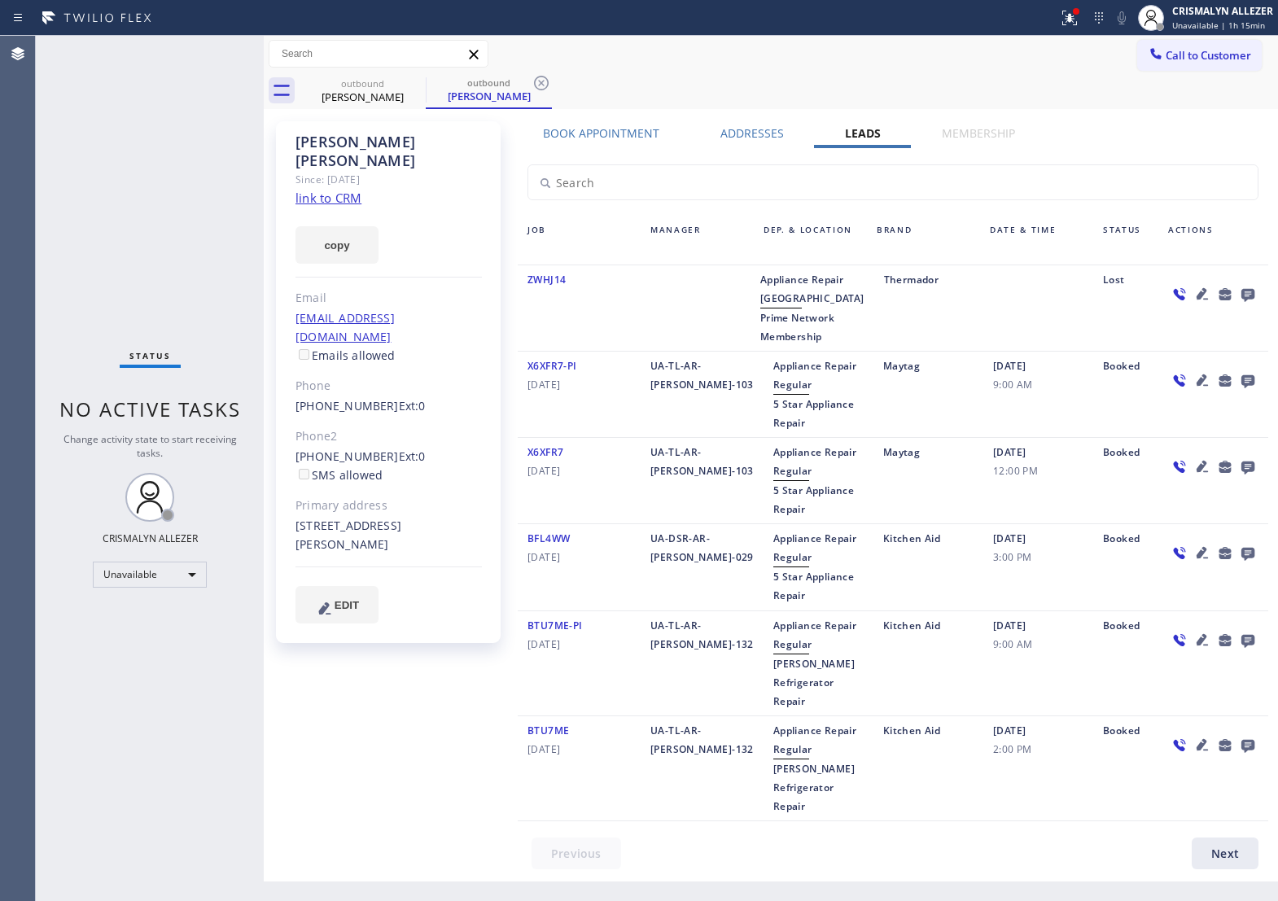
click at [1254, 299] on icon at bounding box center [1248, 295] width 13 height 13
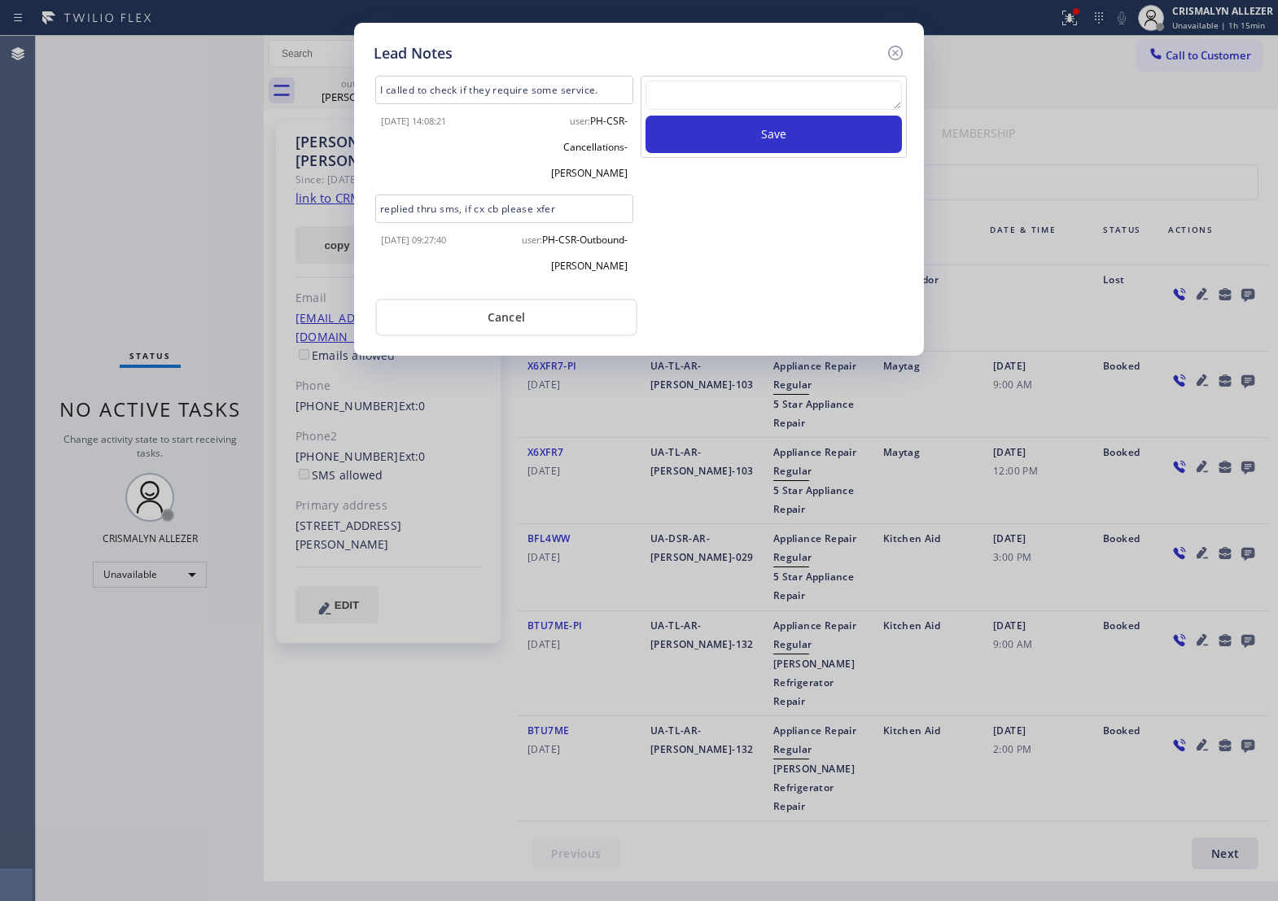
click at [710, 100] on textarea at bounding box center [774, 95] width 257 height 29
paste textarea "no answer | pls xfer if cx calls back"
type textarea "no answer | pls xfer if cx calls back"
click at [758, 153] on button "Save" at bounding box center [774, 134] width 257 height 37
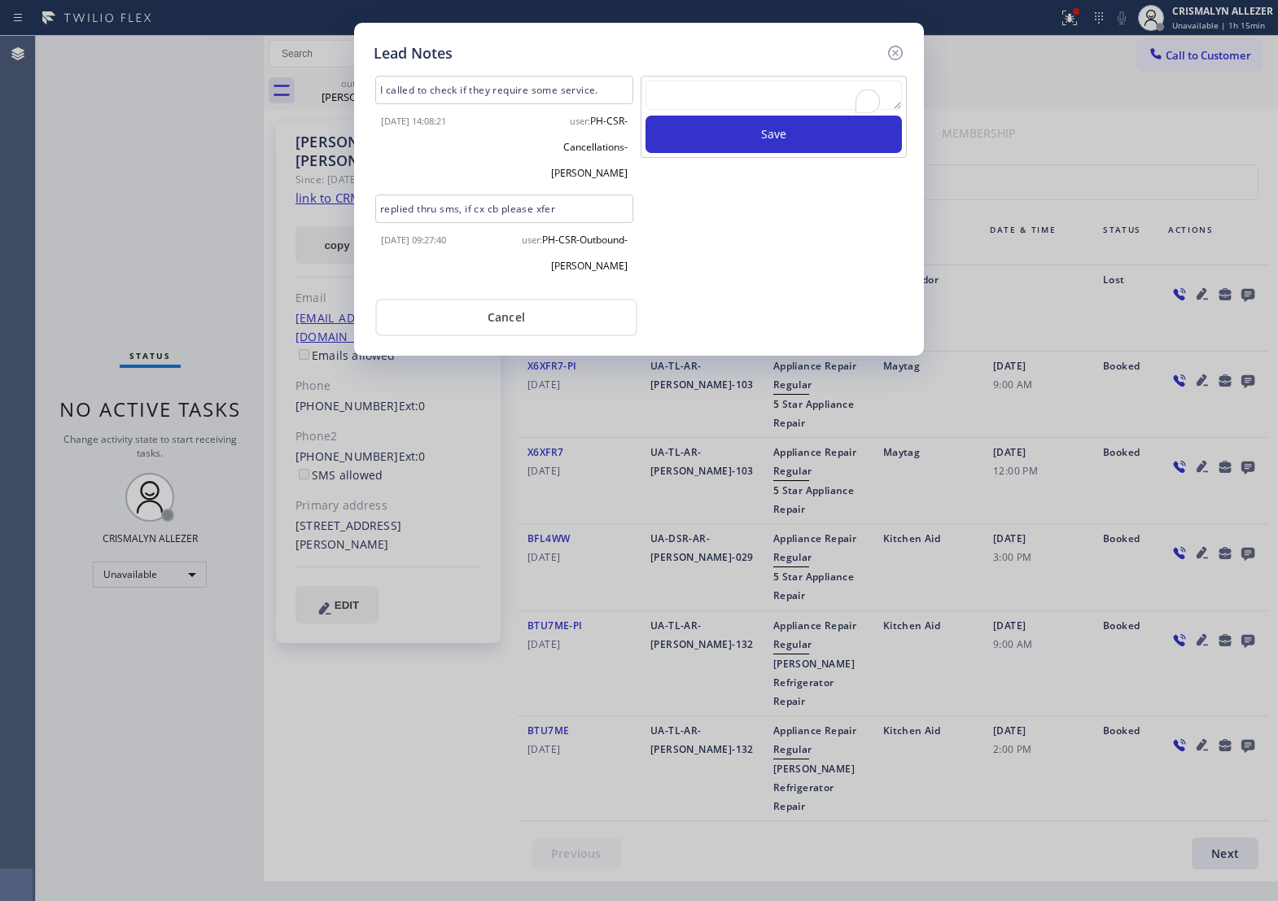
scroll to position [0, 0]
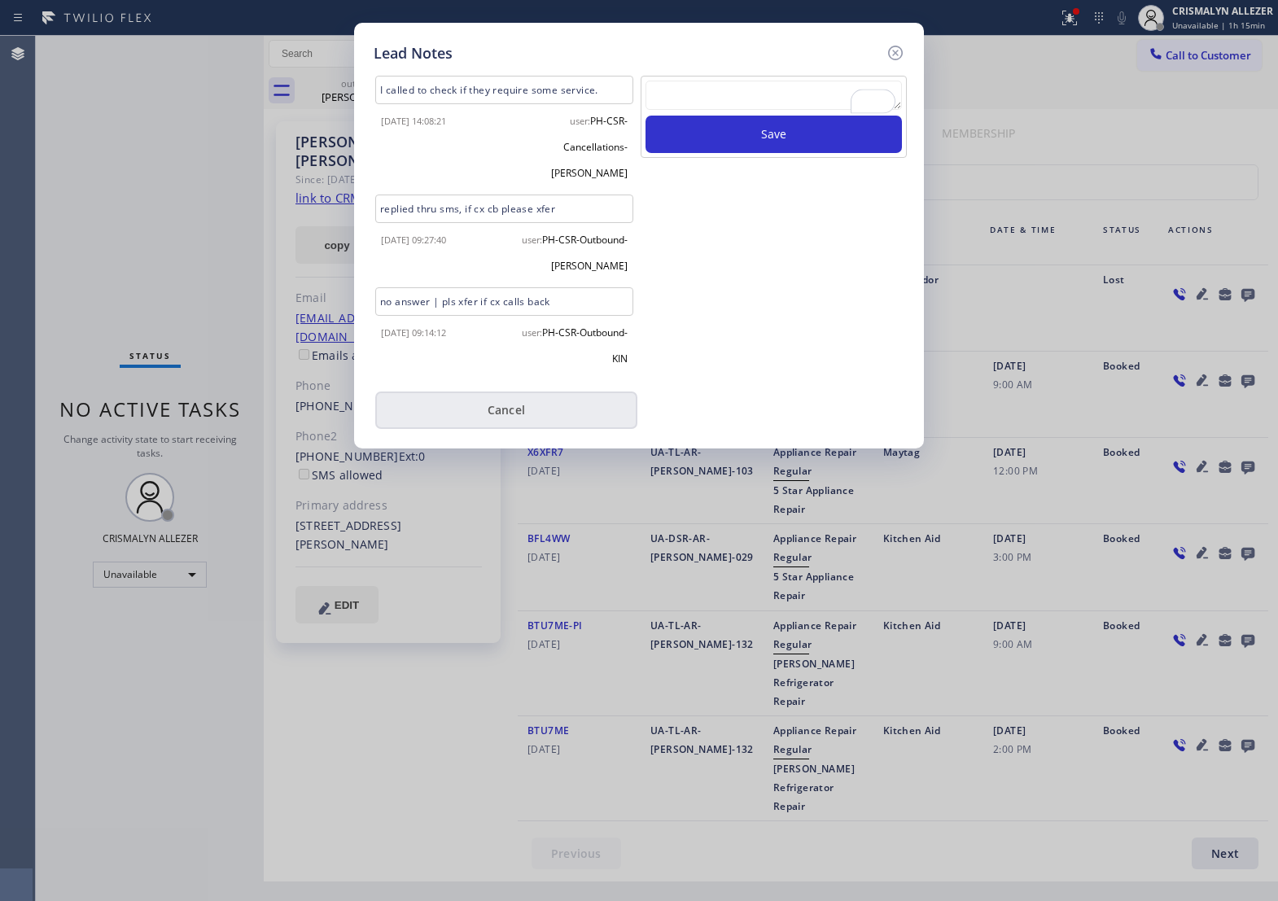
click at [501, 392] on button "Cancel" at bounding box center [506, 410] width 262 height 37
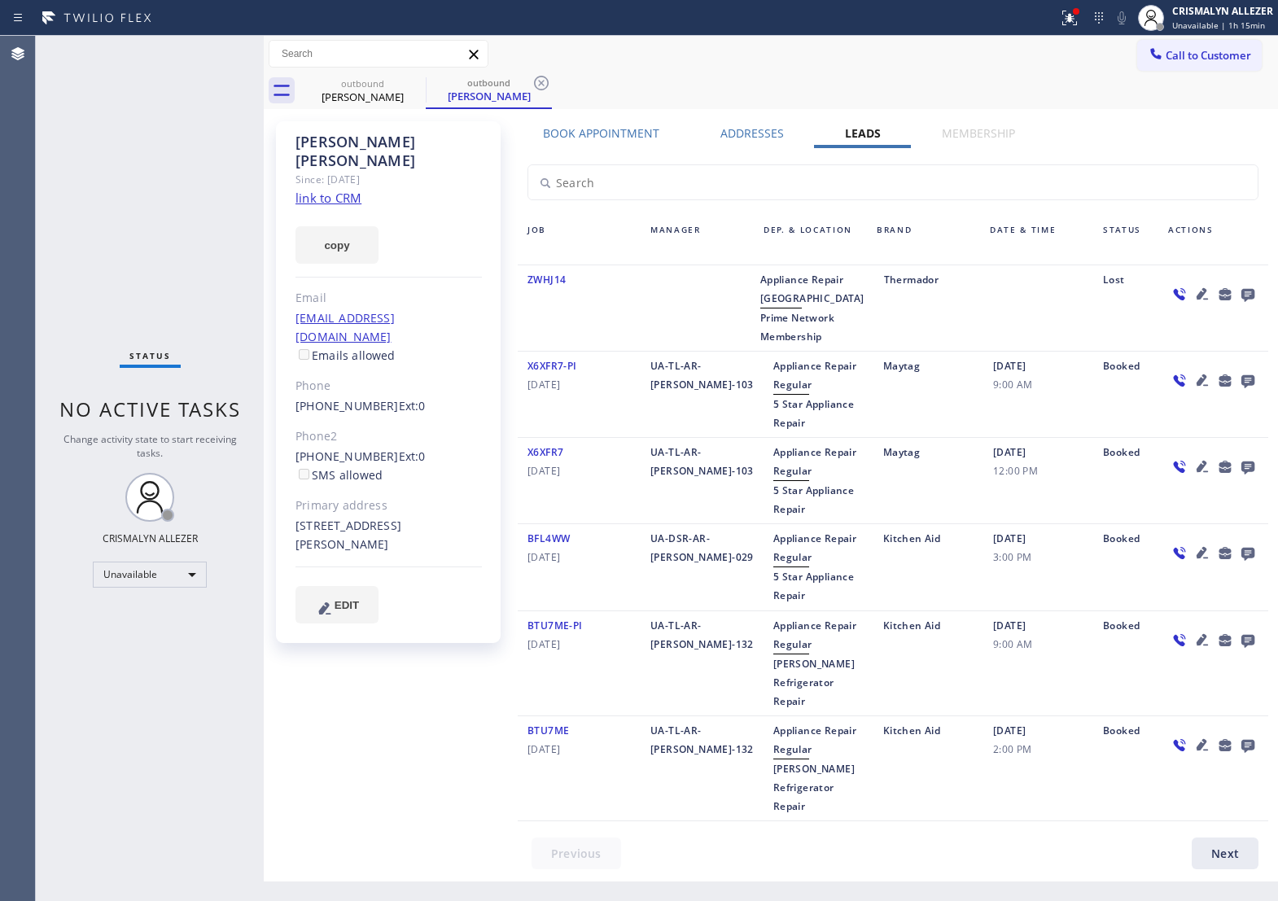
drag, startPoint x: 547, startPoint y: 78, endPoint x: 536, endPoint y: 77, distance: 11.4
click at [547, 78] on icon at bounding box center [542, 83] width 20 height 20
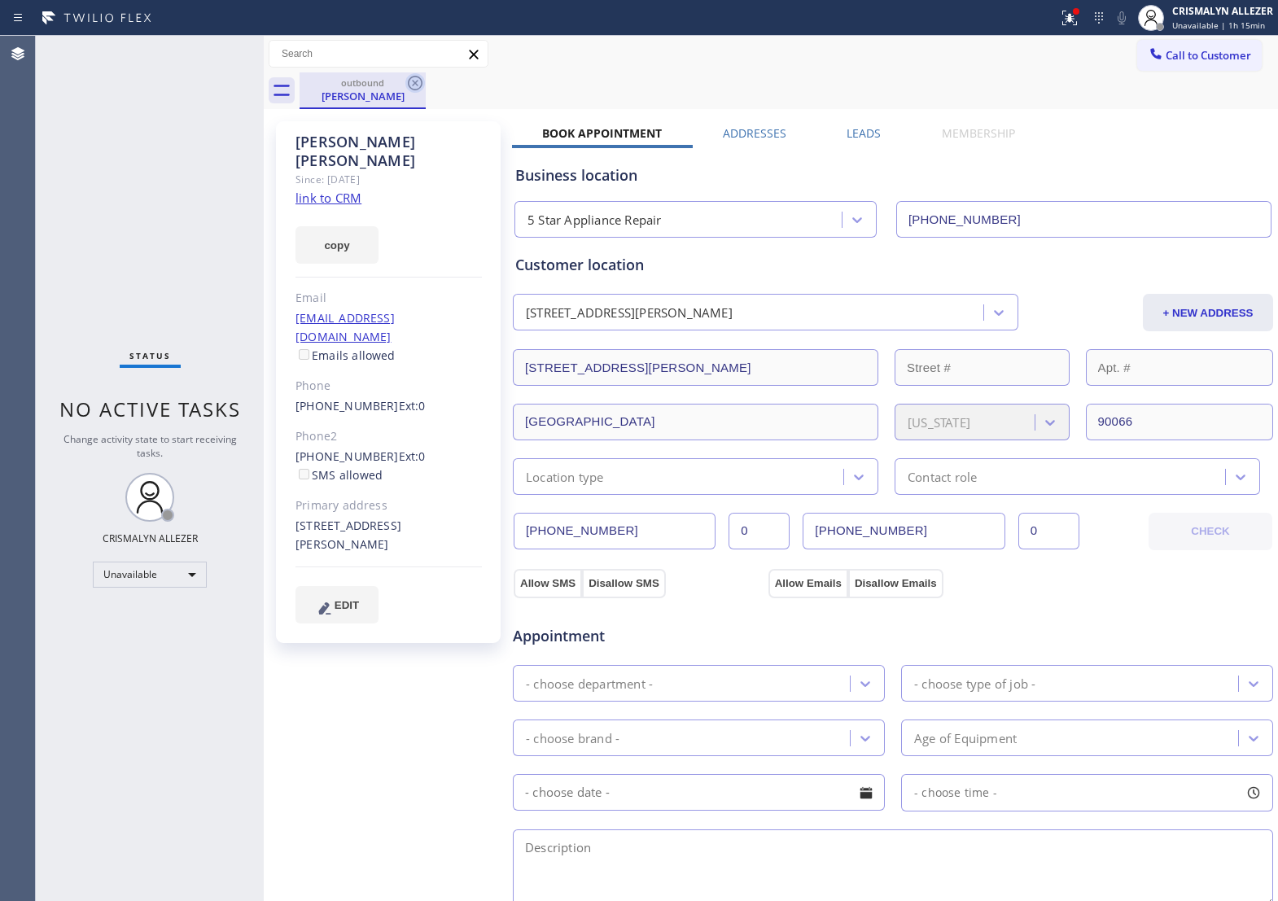
click at [415, 82] on icon at bounding box center [415, 83] width 15 height 15
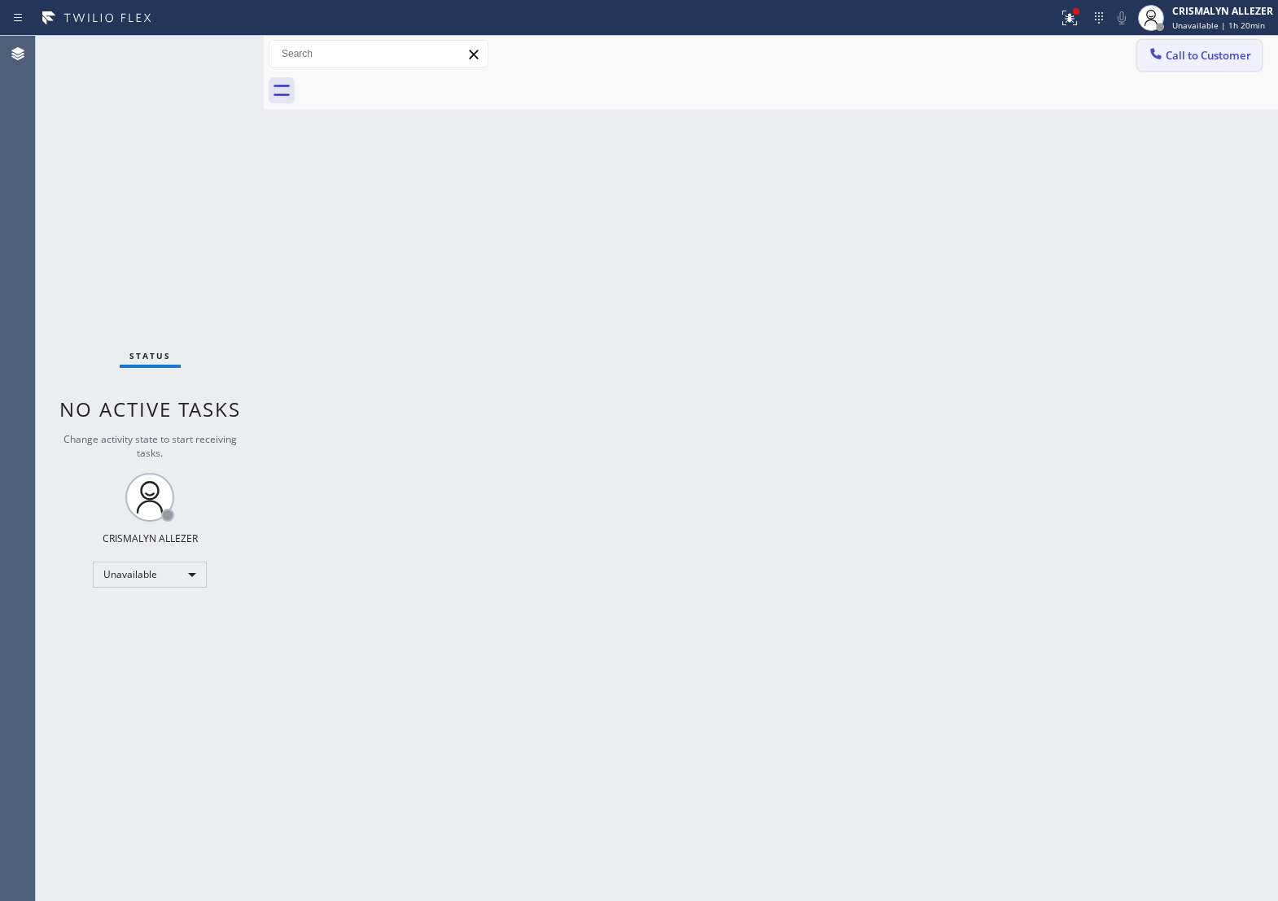
click at [1220, 54] on span "Call to Customer" at bounding box center [1209, 55] width 86 height 15
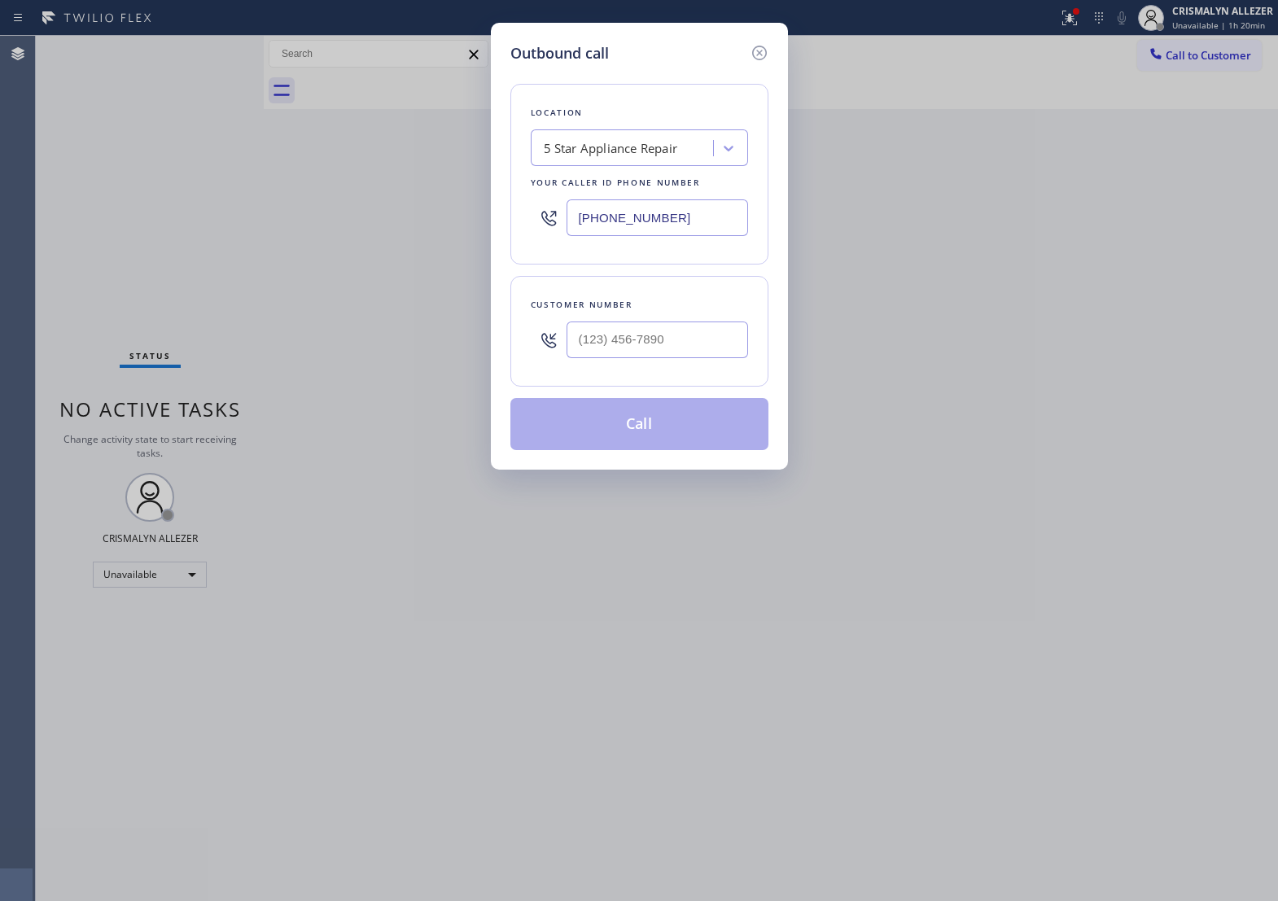
drag, startPoint x: 721, startPoint y: 387, endPoint x: 708, endPoint y: 364, distance: 25.9
click at [718, 379] on div "Customer number" at bounding box center [640, 331] width 258 height 111
click at [708, 358] on input "(___) ___-____" at bounding box center [658, 340] width 182 height 37
paste input "310) 383-9436"
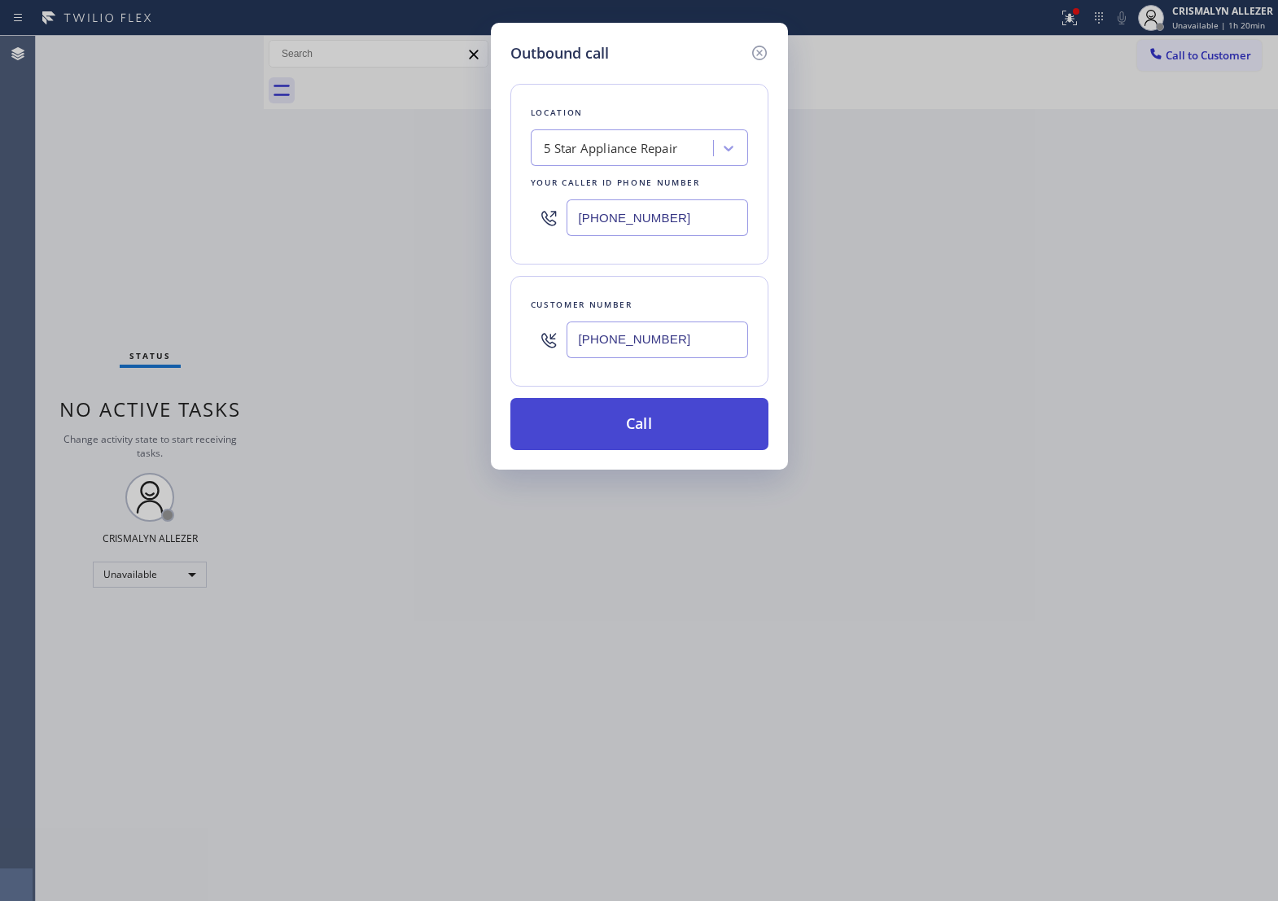
type input "(310) 383-9436"
click at [639, 445] on button "Call" at bounding box center [640, 424] width 258 height 52
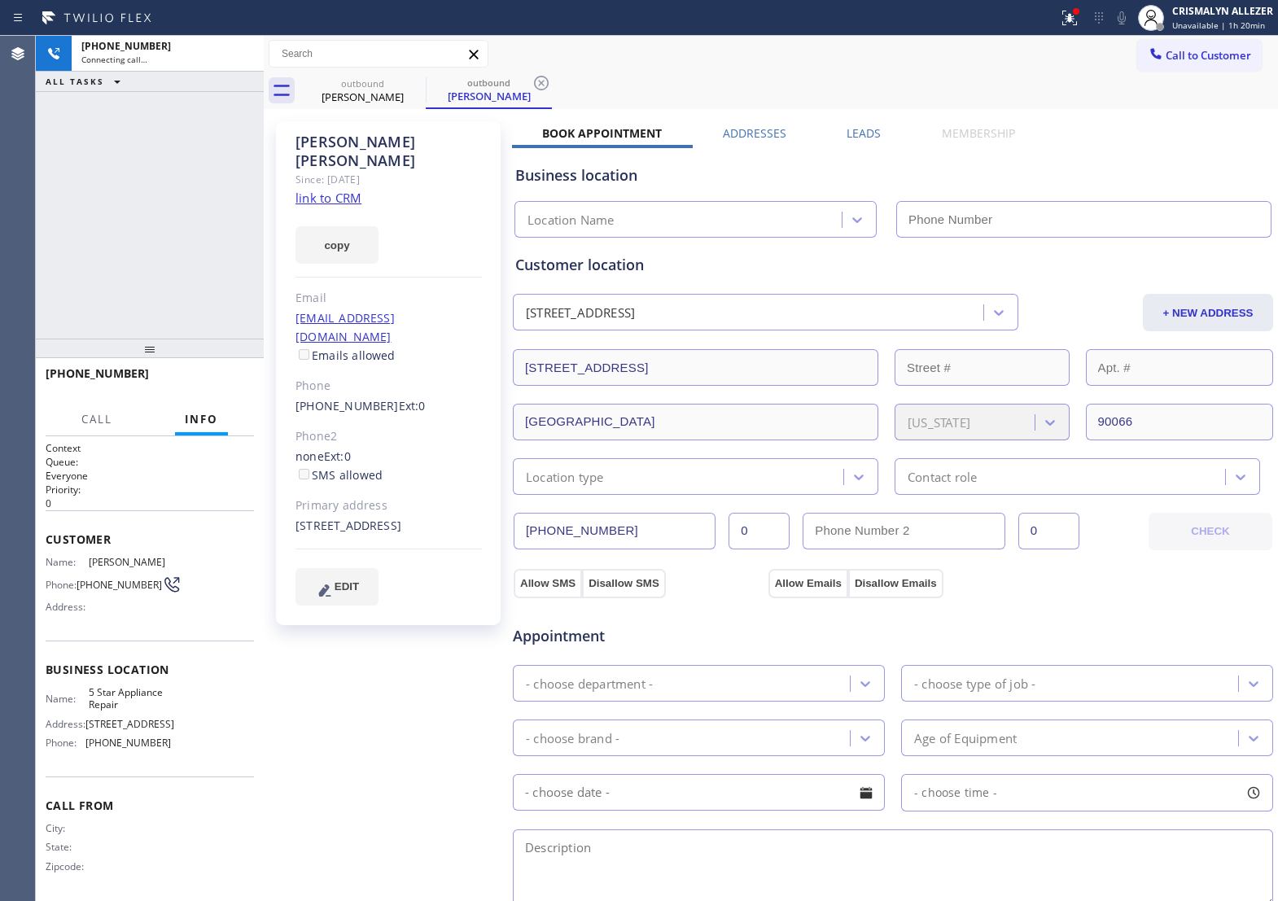
click at [340, 190] on link "link to CRM" at bounding box center [329, 198] width 66 height 16
type input "[PHONE_NUMBER]"
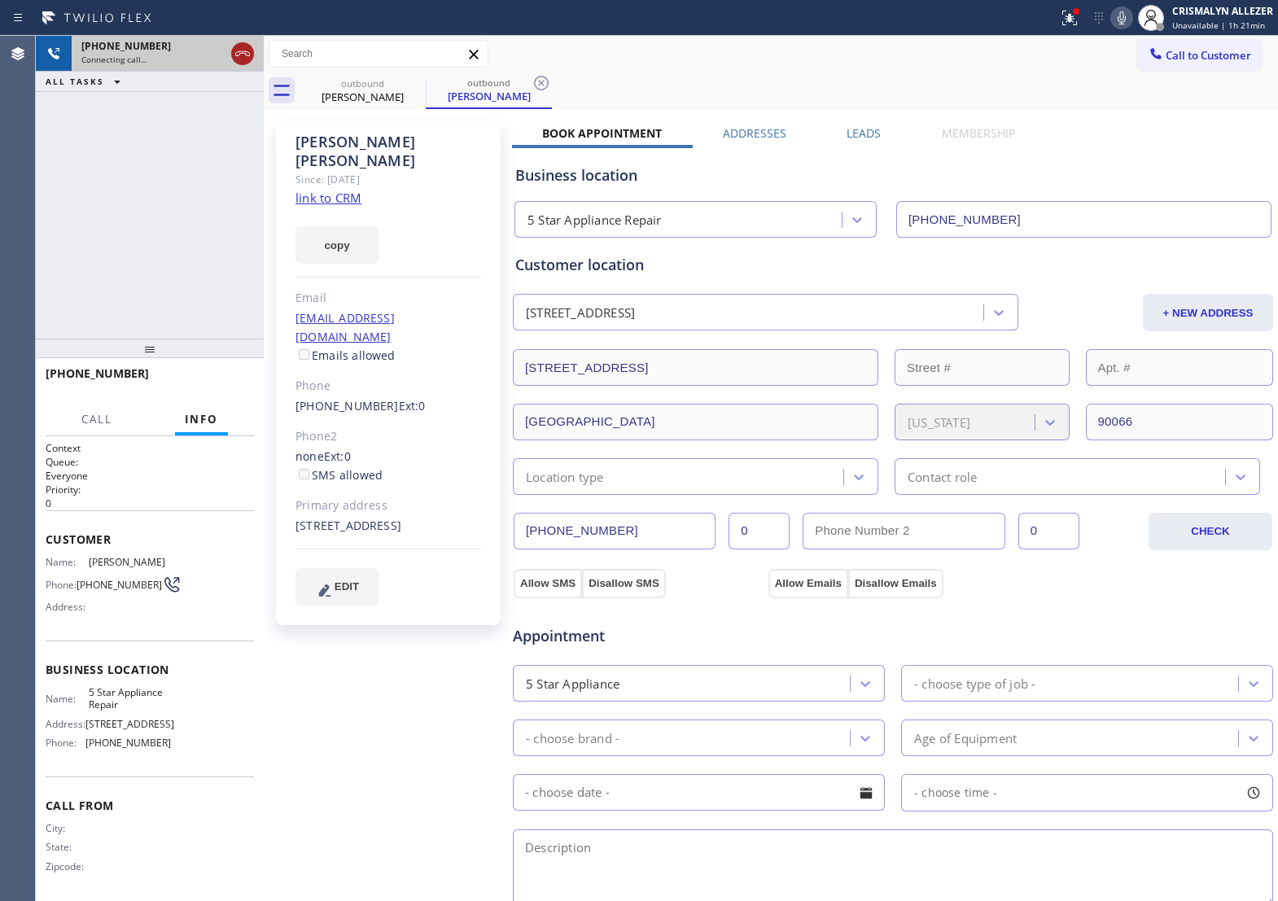
click at [243, 54] on icon at bounding box center [243, 54] width 20 height 20
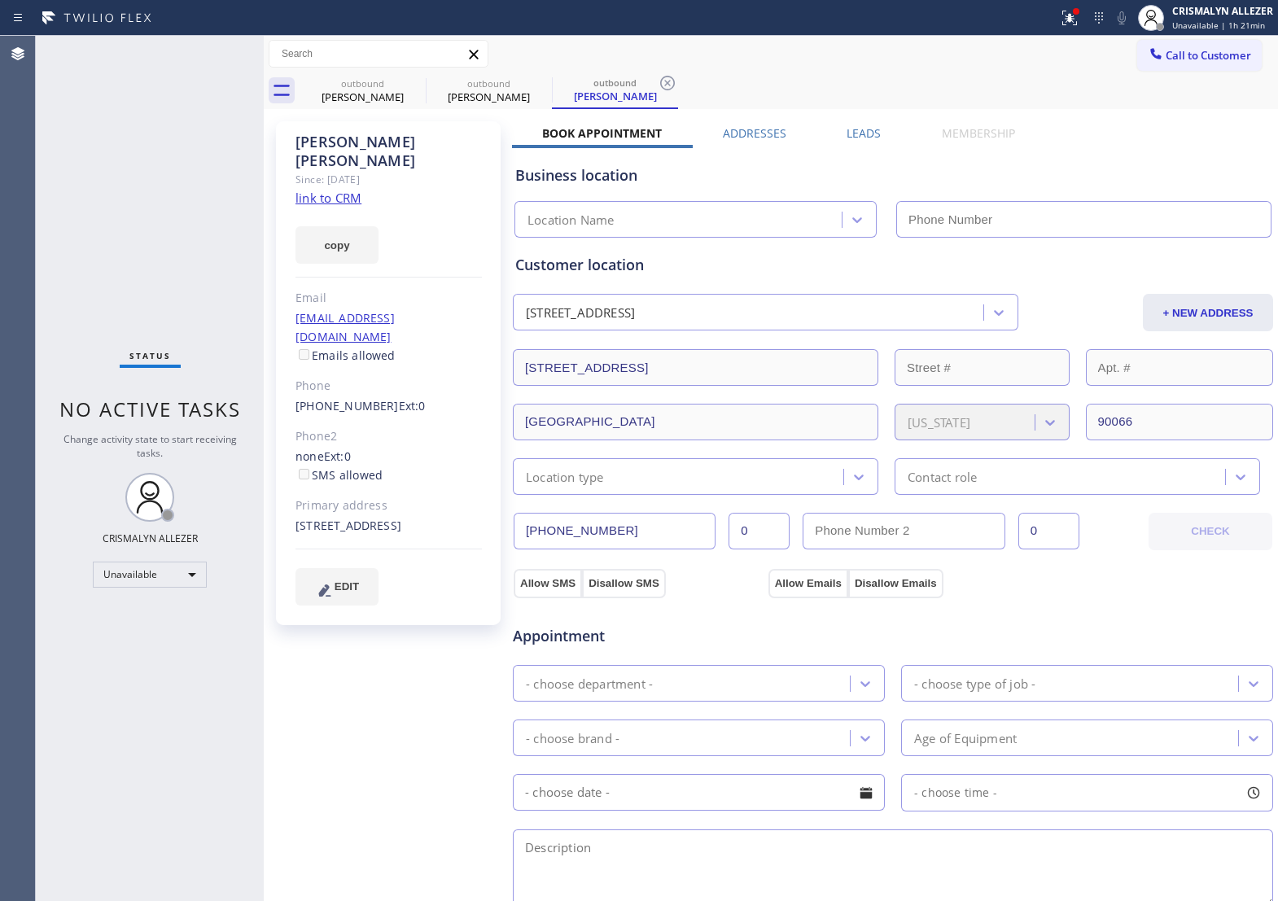
click at [662, 83] on icon at bounding box center [668, 83] width 20 height 20
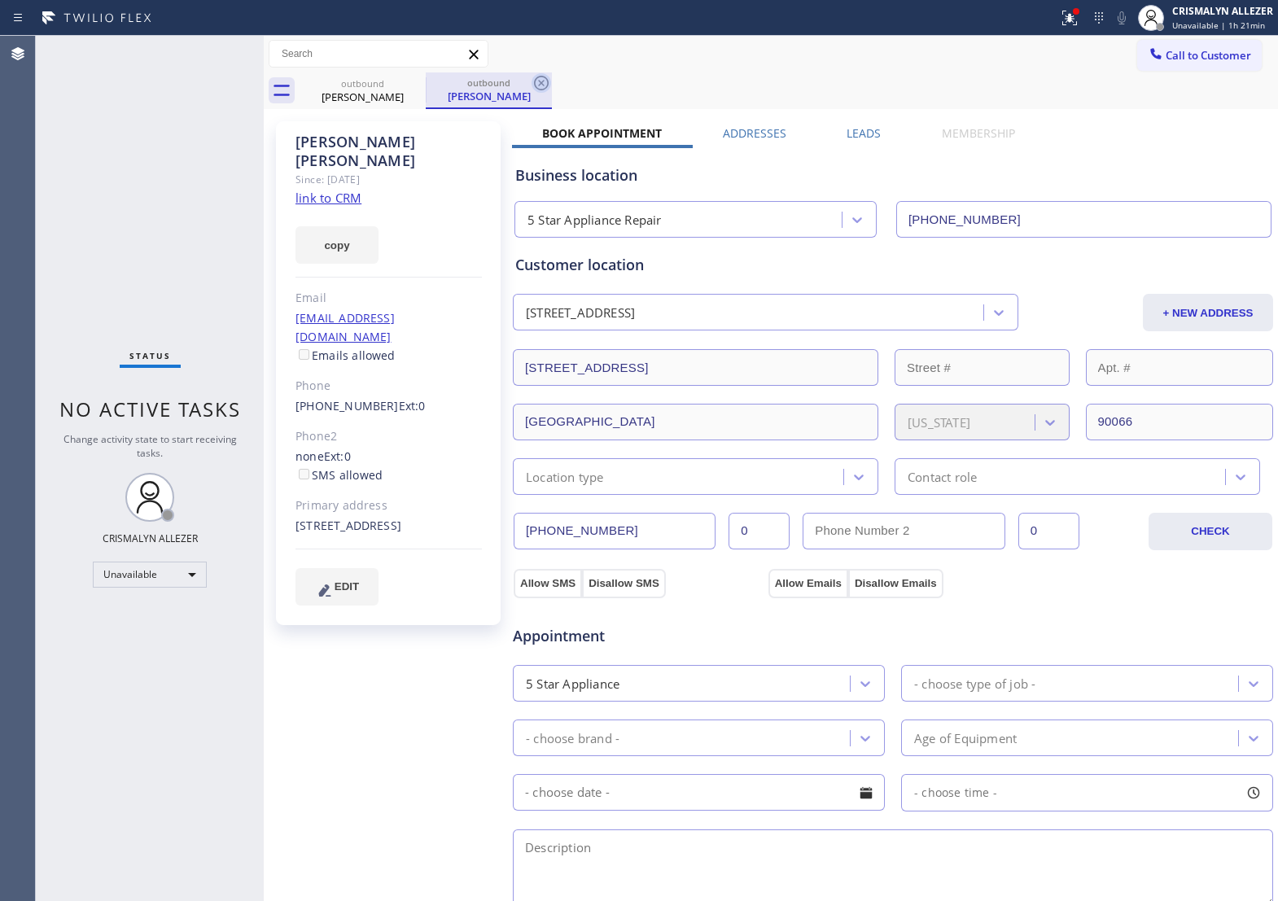
click at [548, 80] on icon at bounding box center [542, 83] width 20 height 20
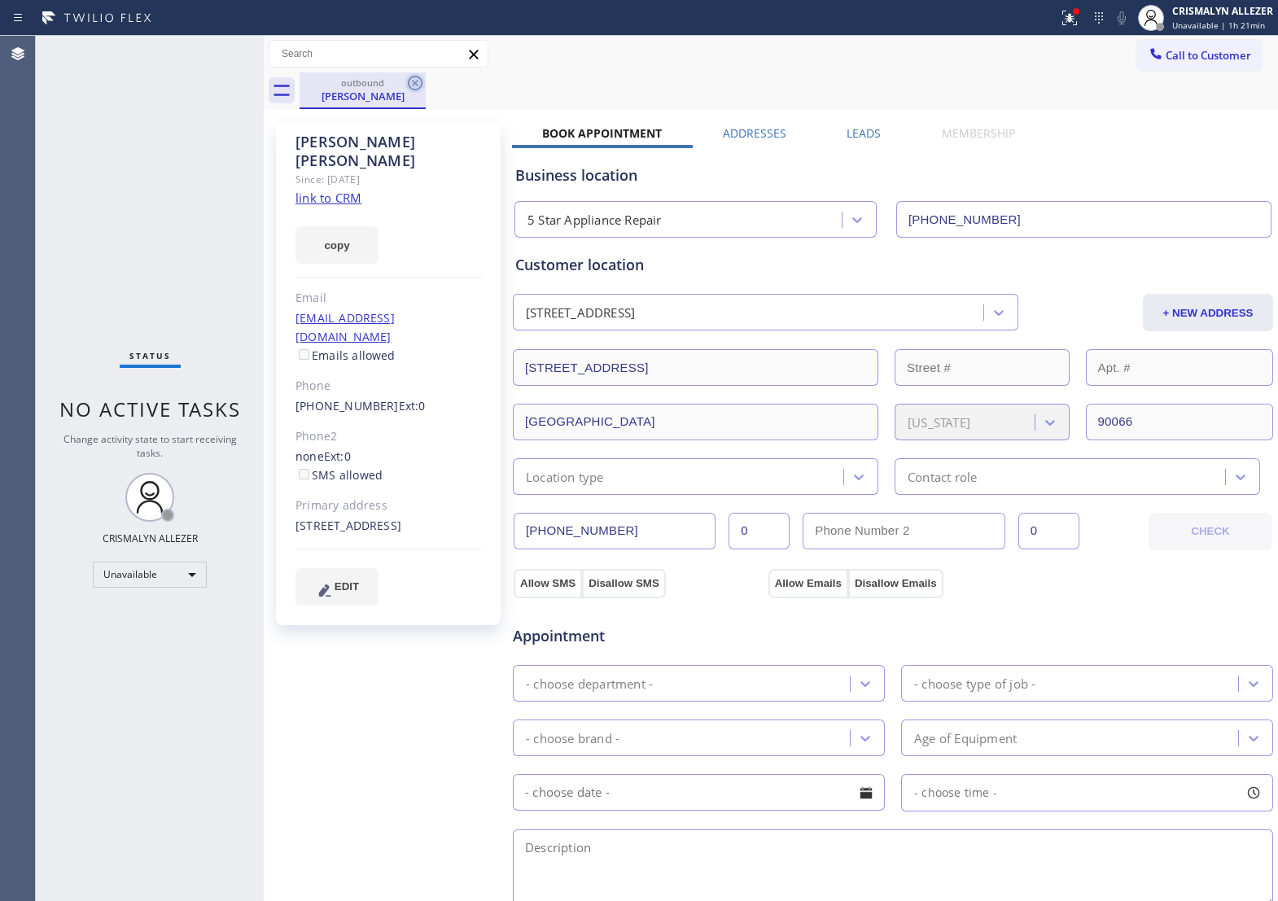
click at [421, 86] on icon at bounding box center [415, 83] width 15 height 15
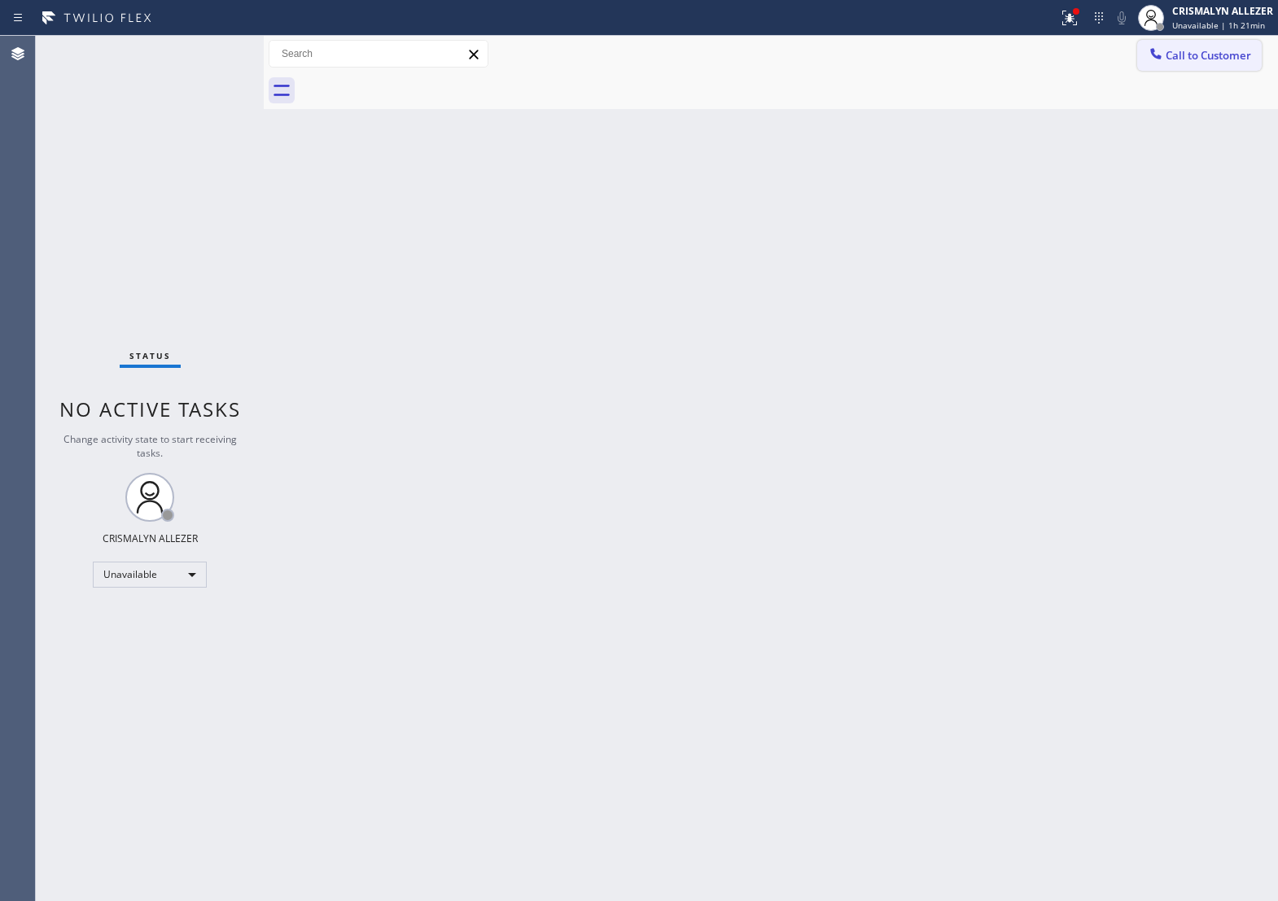
click at [1195, 59] on span "Call to Customer" at bounding box center [1209, 55] width 86 height 15
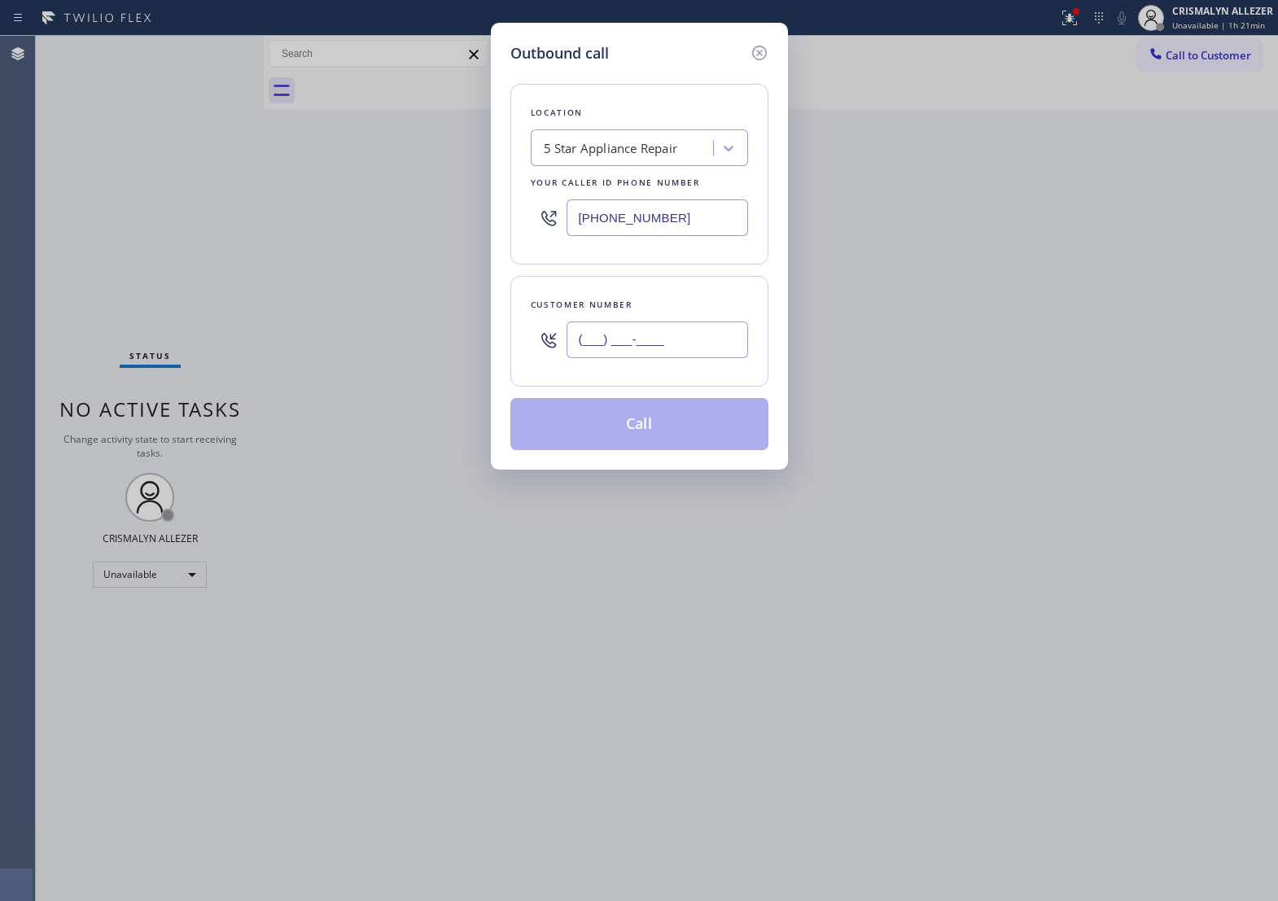
click at [673, 354] on input "(___) ___-____" at bounding box center [658, 340] width 182 height 37
paste input "707) 567-0919"
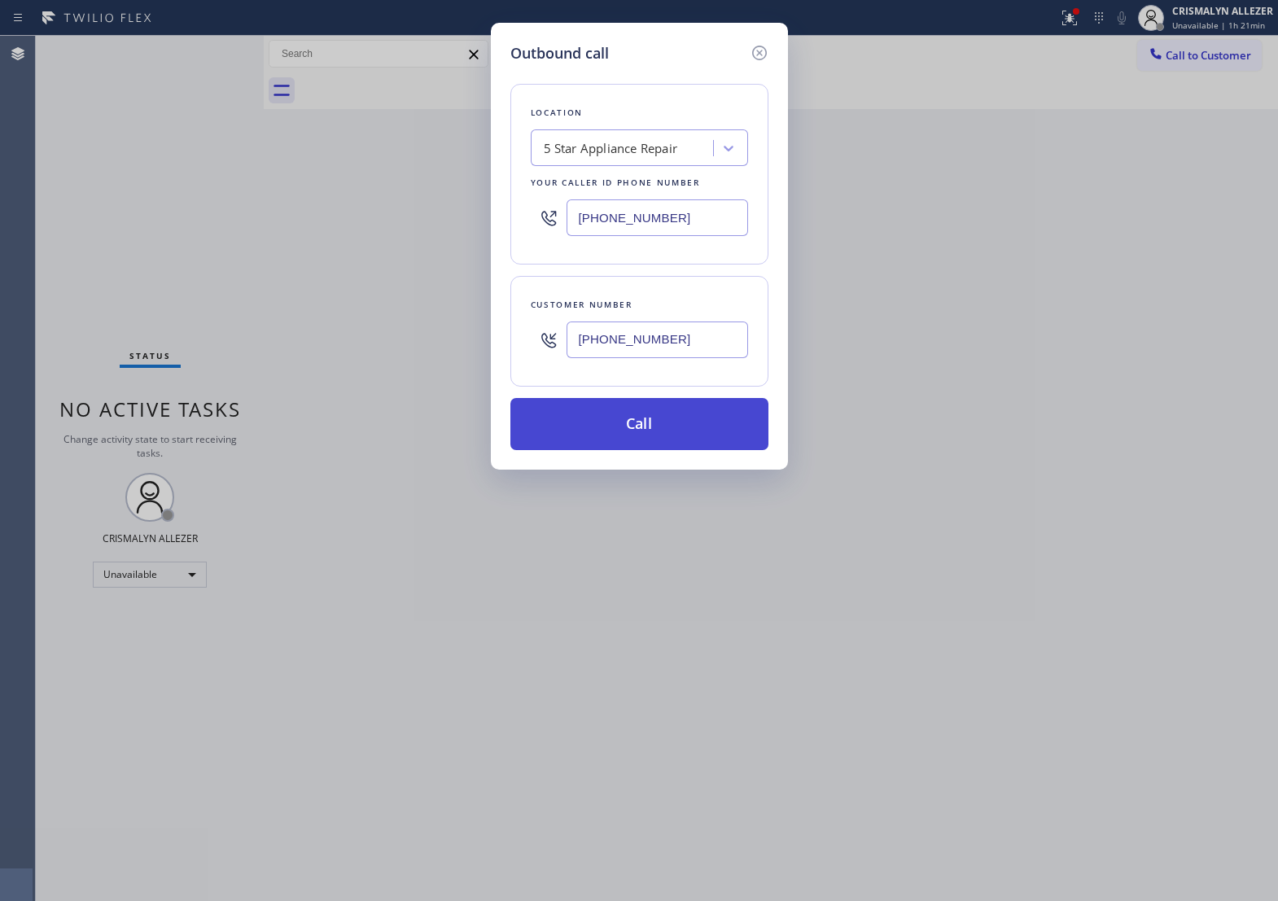
type input "(707) 567-0919"
click at [641, 445] on button "Call" at bounding box center [640, 424] width 258 height 52
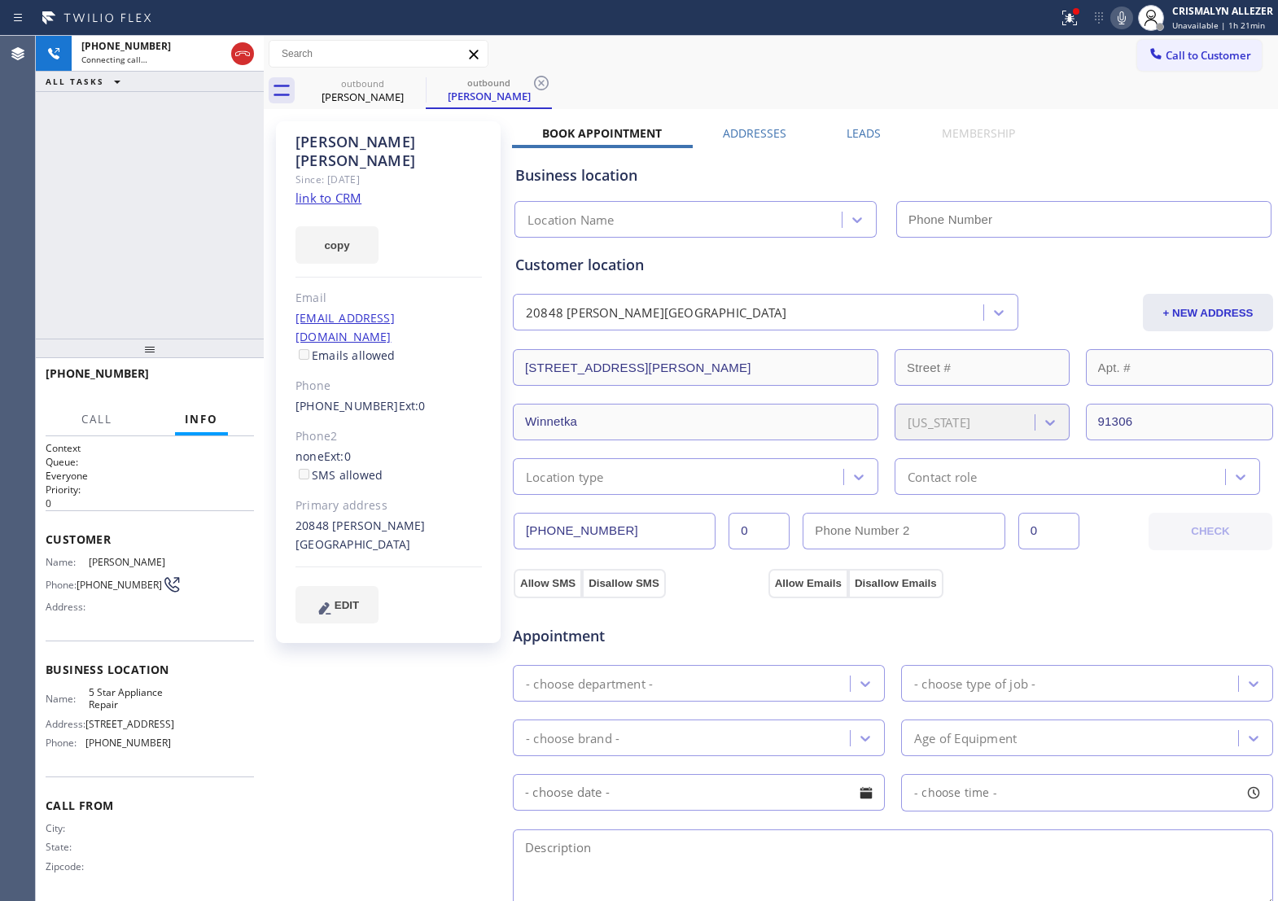
click at [326, 190] on link "link to CRM" at bounding box center [329, 198] width 66 height 16
type input "[PHONE_NUMBER]"
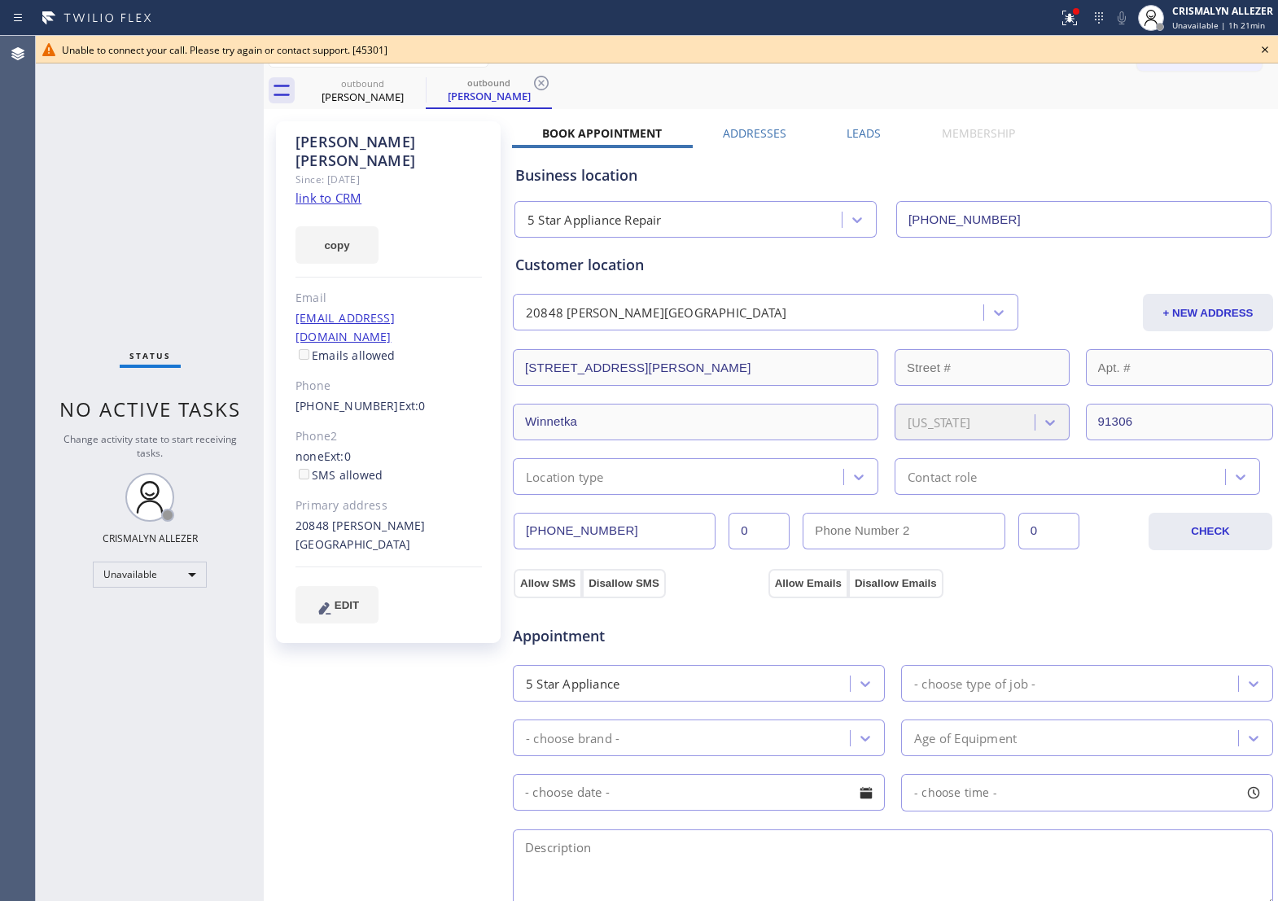
click at [1271, 50] on icon at bounding box center [1266, 50] width 20 height 20
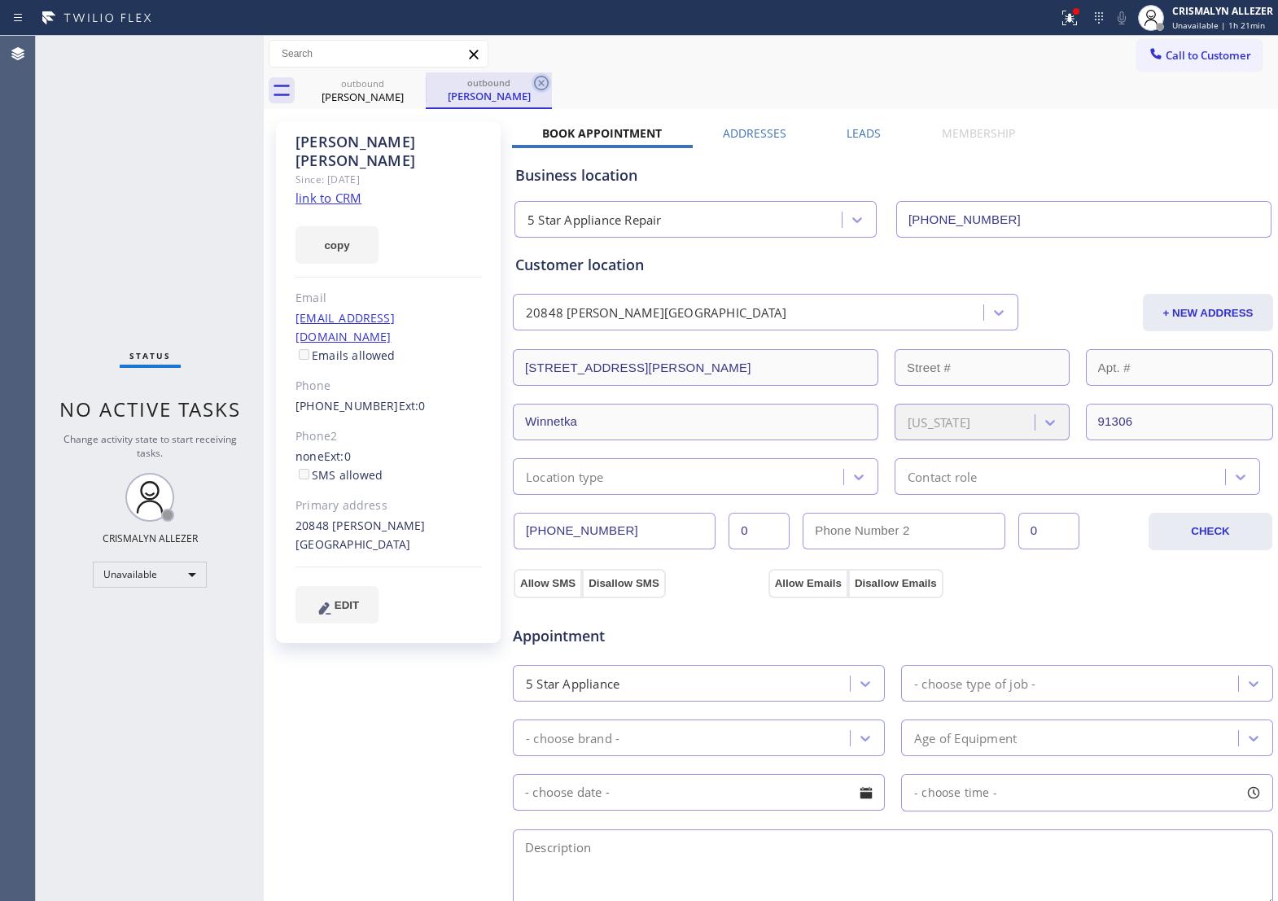
click at [537, 82] on icon at bounding box center [542, 83] width 20 height 20
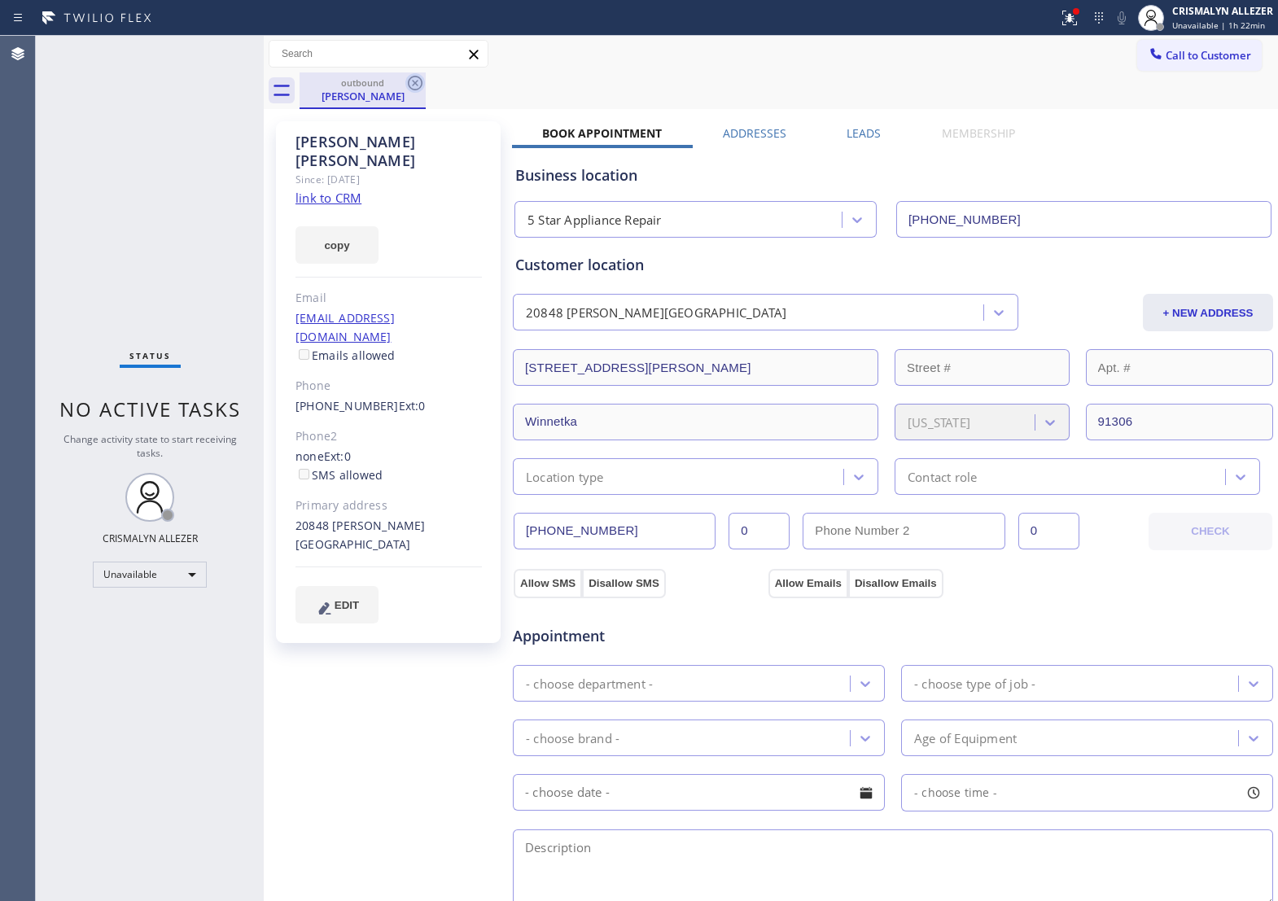
click at [424, 83] on icon at bounding box center [416, 83] width 20 height 20
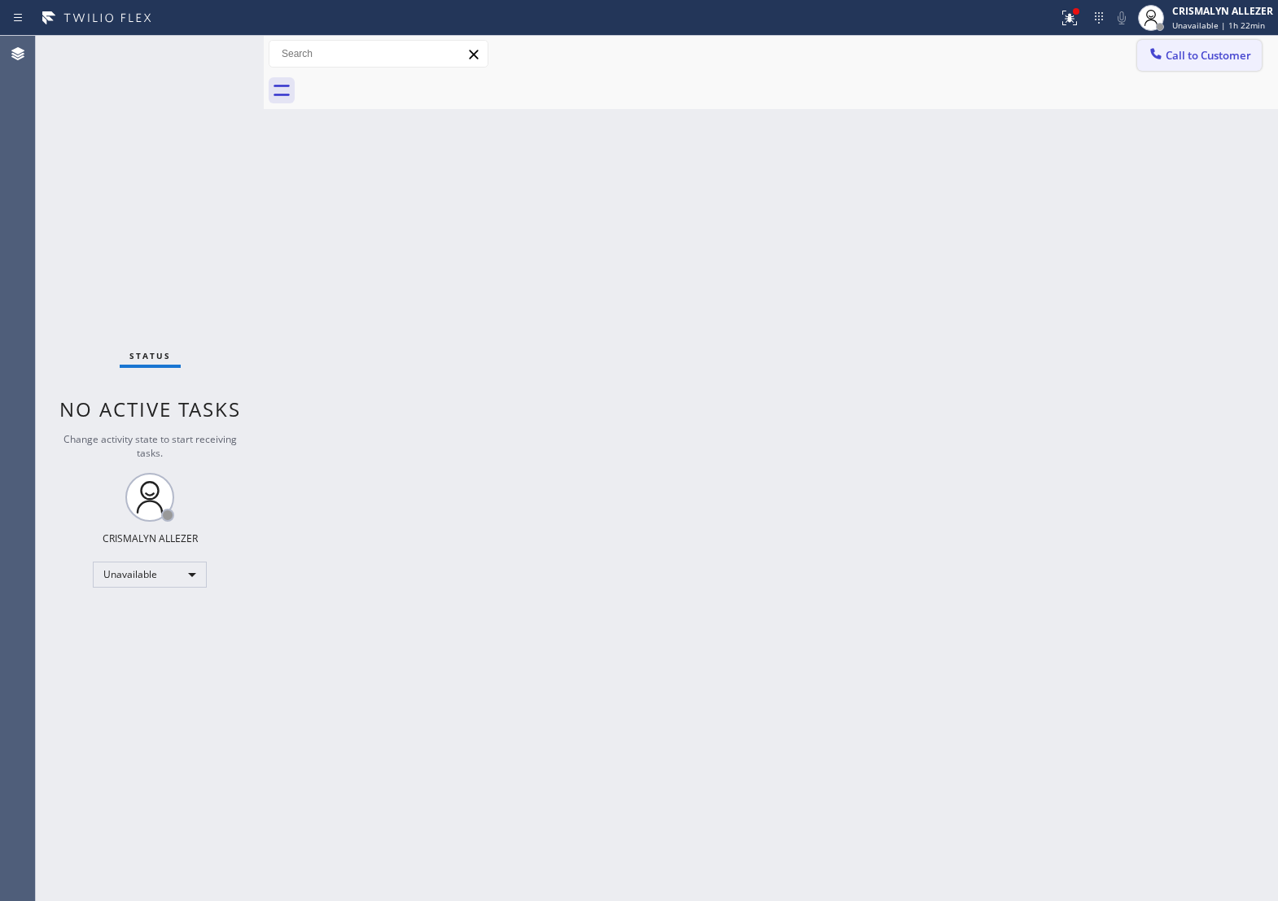
click at [1202, 53] on span "Call to Customer" at bounding box center [1209, 55] width 86 height 15
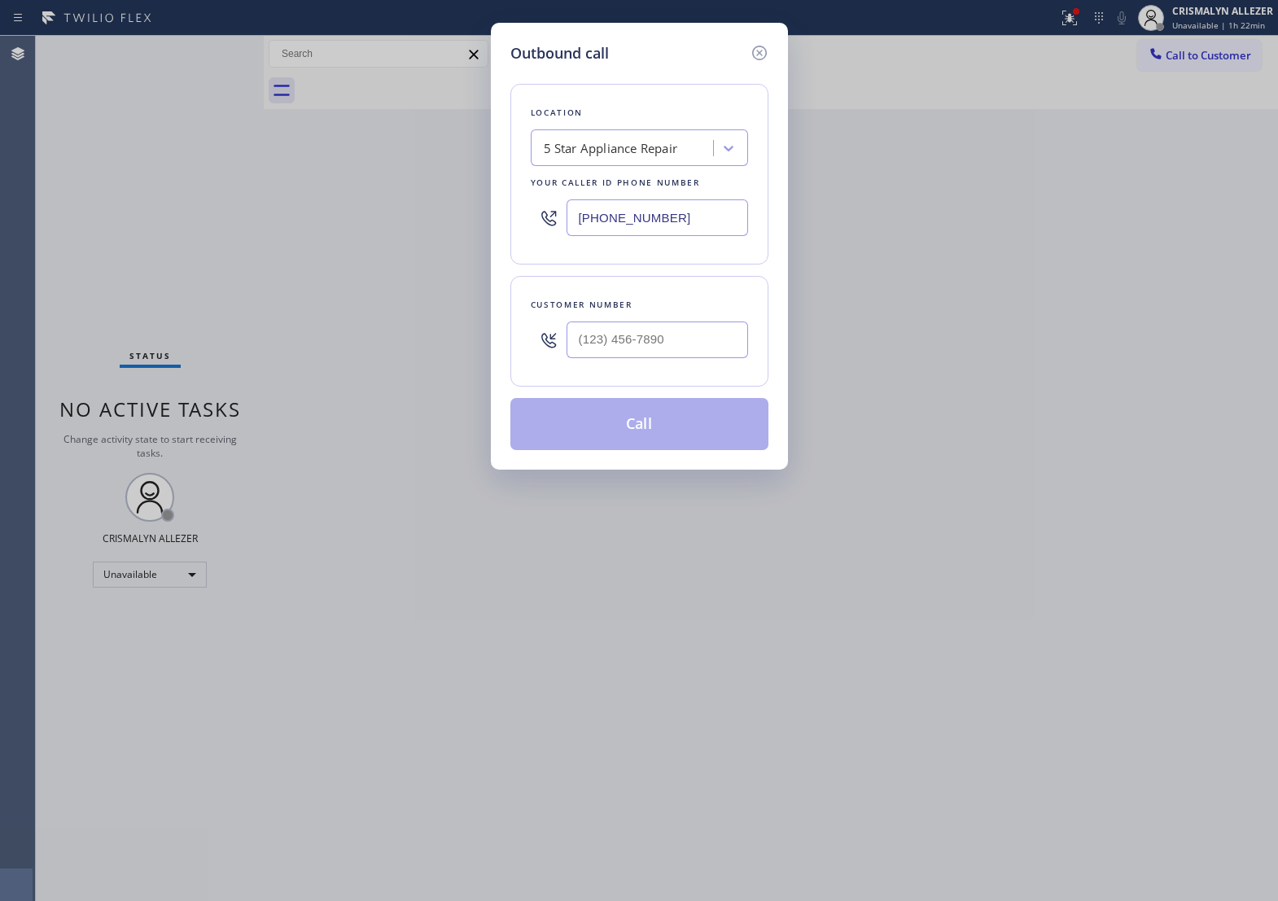
drag, startPoint x: 702, startPoint y: 237, endPoint x: -2, endPoint y: 218, distance: 704.6
click at [0, 218] on html "Status report Issues detected These issues could affect your workflow. Please c…" at bounding box center [639, 450] width 1278 height 901
paste input "18) 405-8618"
type input "(818) 405-8618"
click at [690, 355] on input "(___) ___-____" at bounding box center [658, 340] width 182 height 37
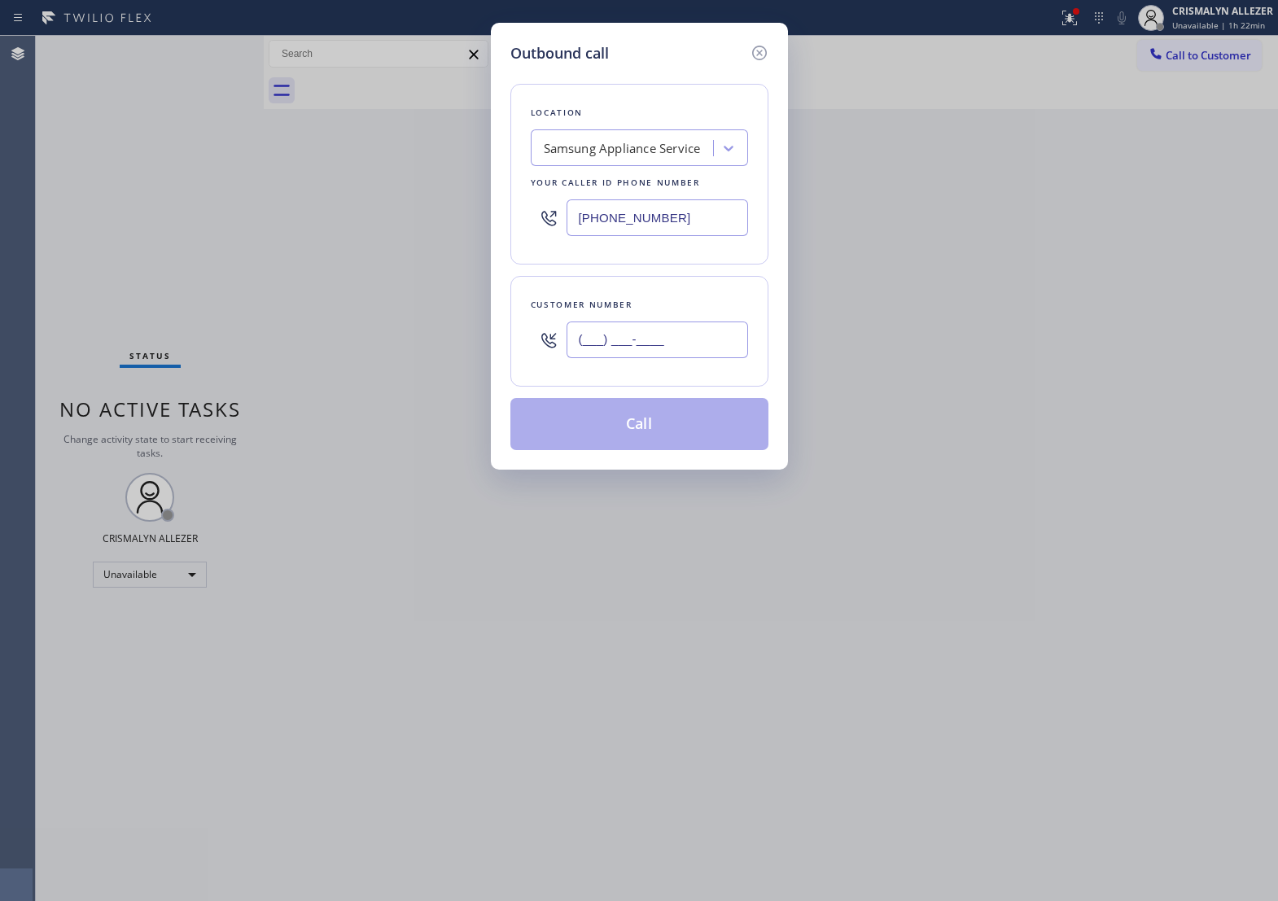
paste input "707) 567-0919"
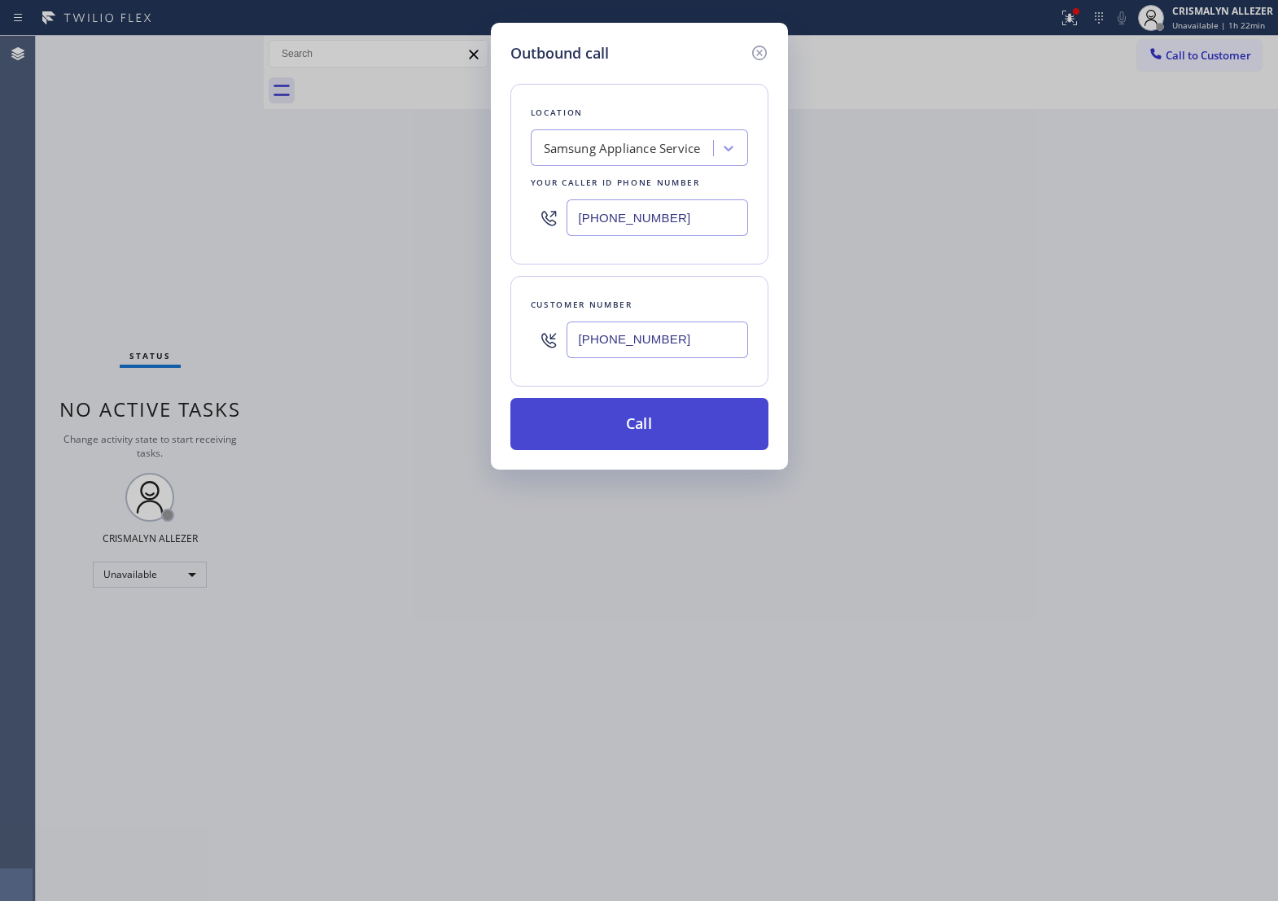
type input "(707) 567-0919"
click at [646, 450] on button "Call" at bounding box center [640, 424] width 258 height 52
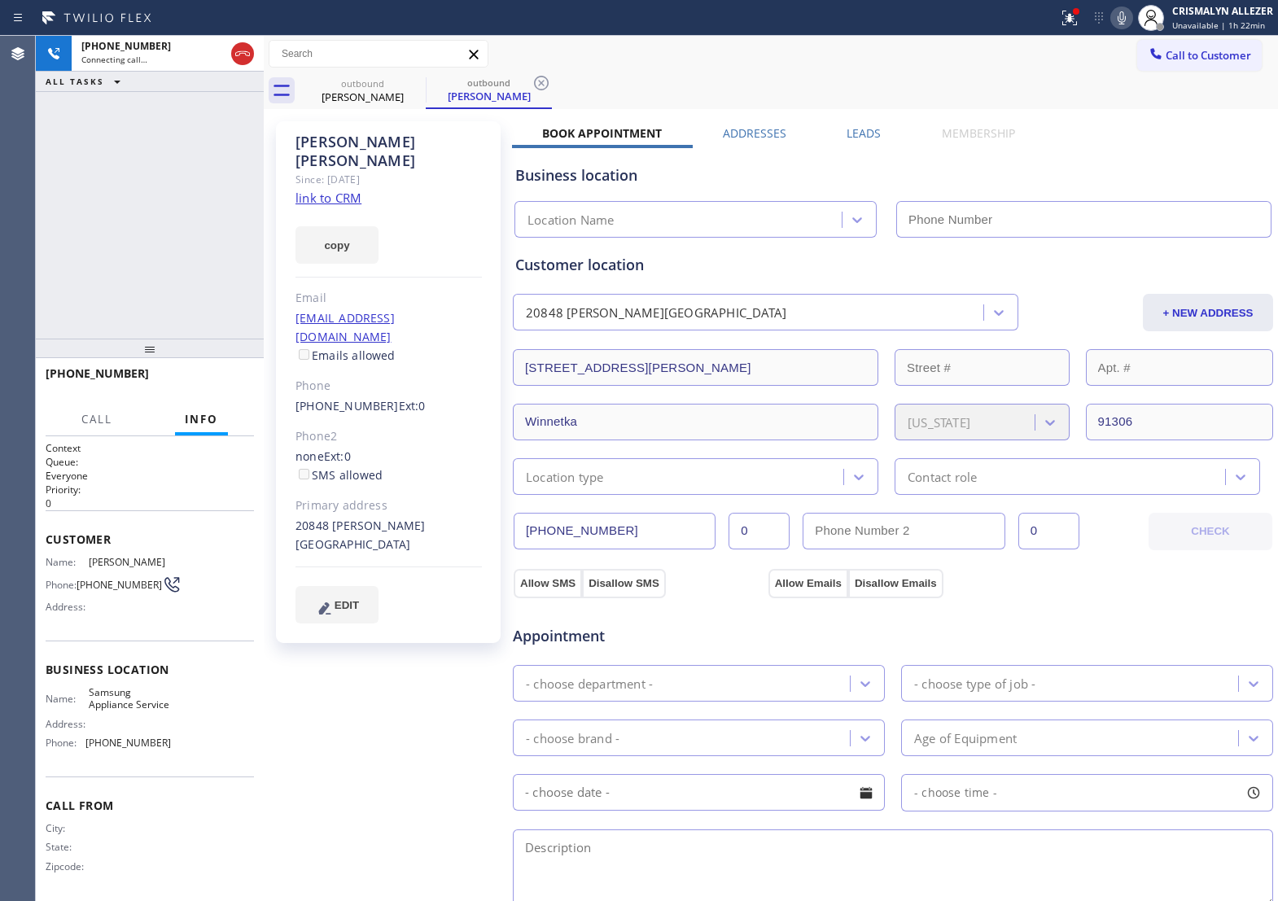
type input "(818) 405-8618"
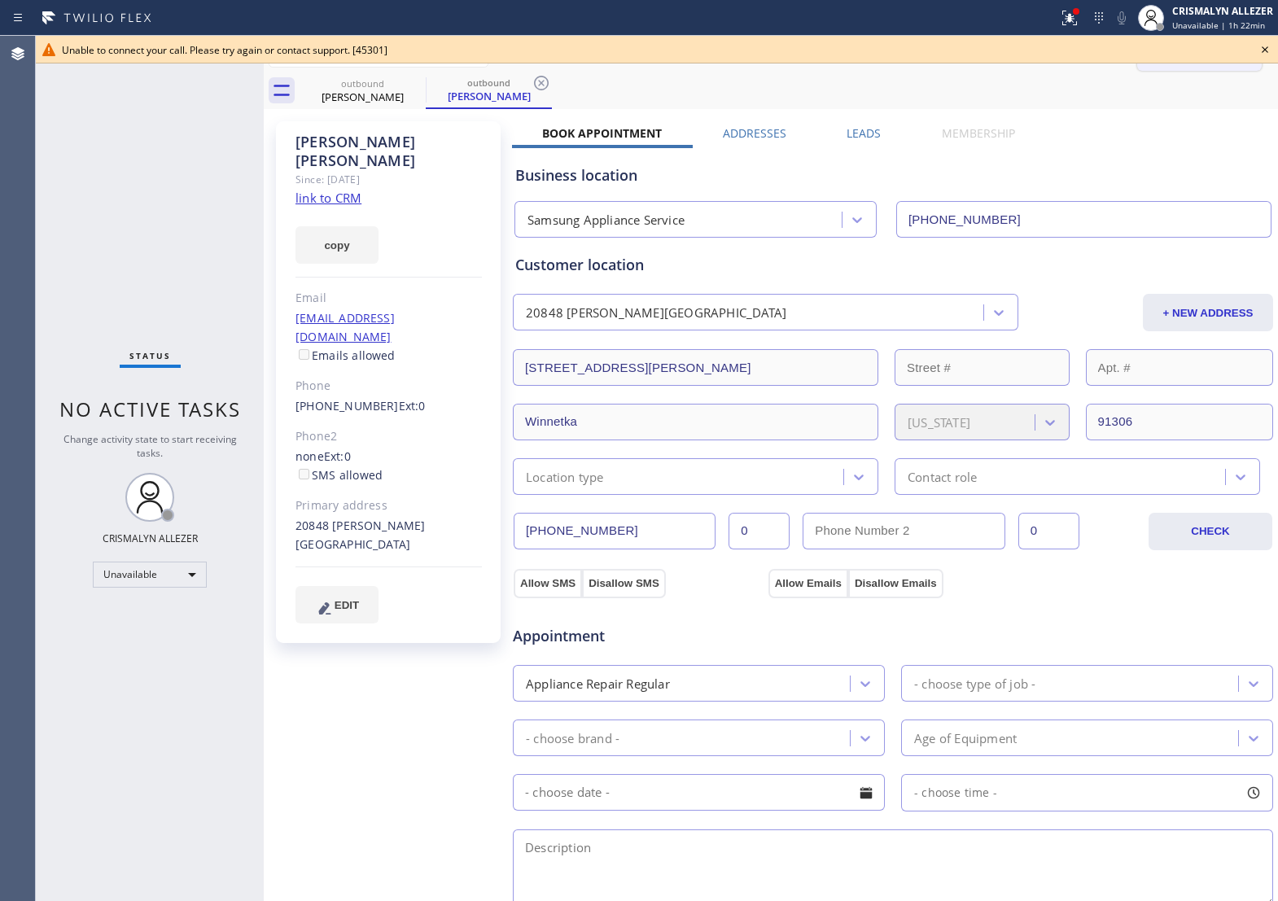
drag, startPoint x: 1264, startPoint y: 49, endPoint x: 1239, endPoint y: 53, distance: 25.6
click at [1264, 49] on icon at bounding box center [1265, 49] width 7 height 7
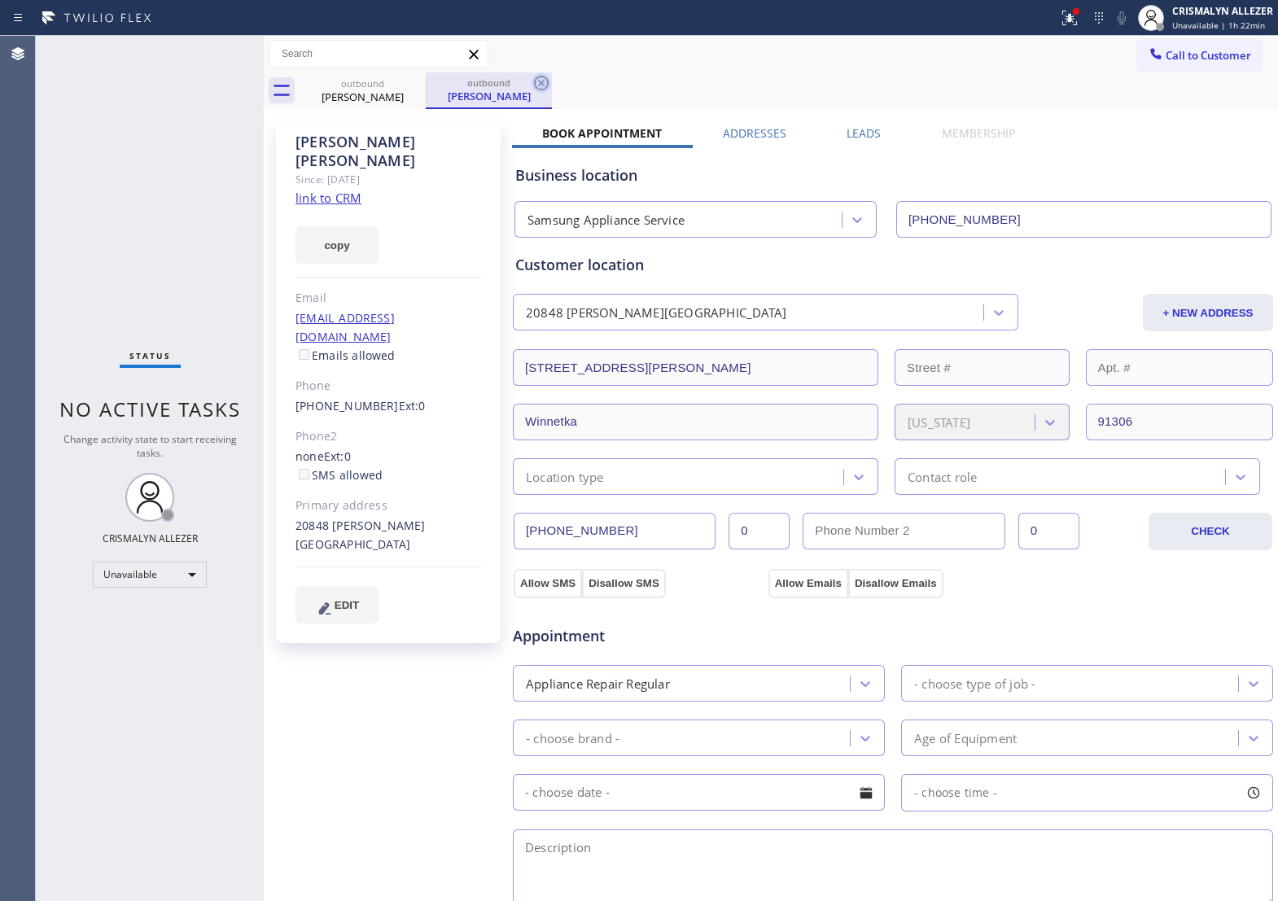
click at [537, 84] on icon at bounding box center [542, 83] width 20 height 20
drag, startPoint x: 409, startPoint y: 83, endPoint x: 432, endPoint y: 1, distance: 85.6
click at [408, 83] on icon at bounding box center [415, 83] width 15 height 15
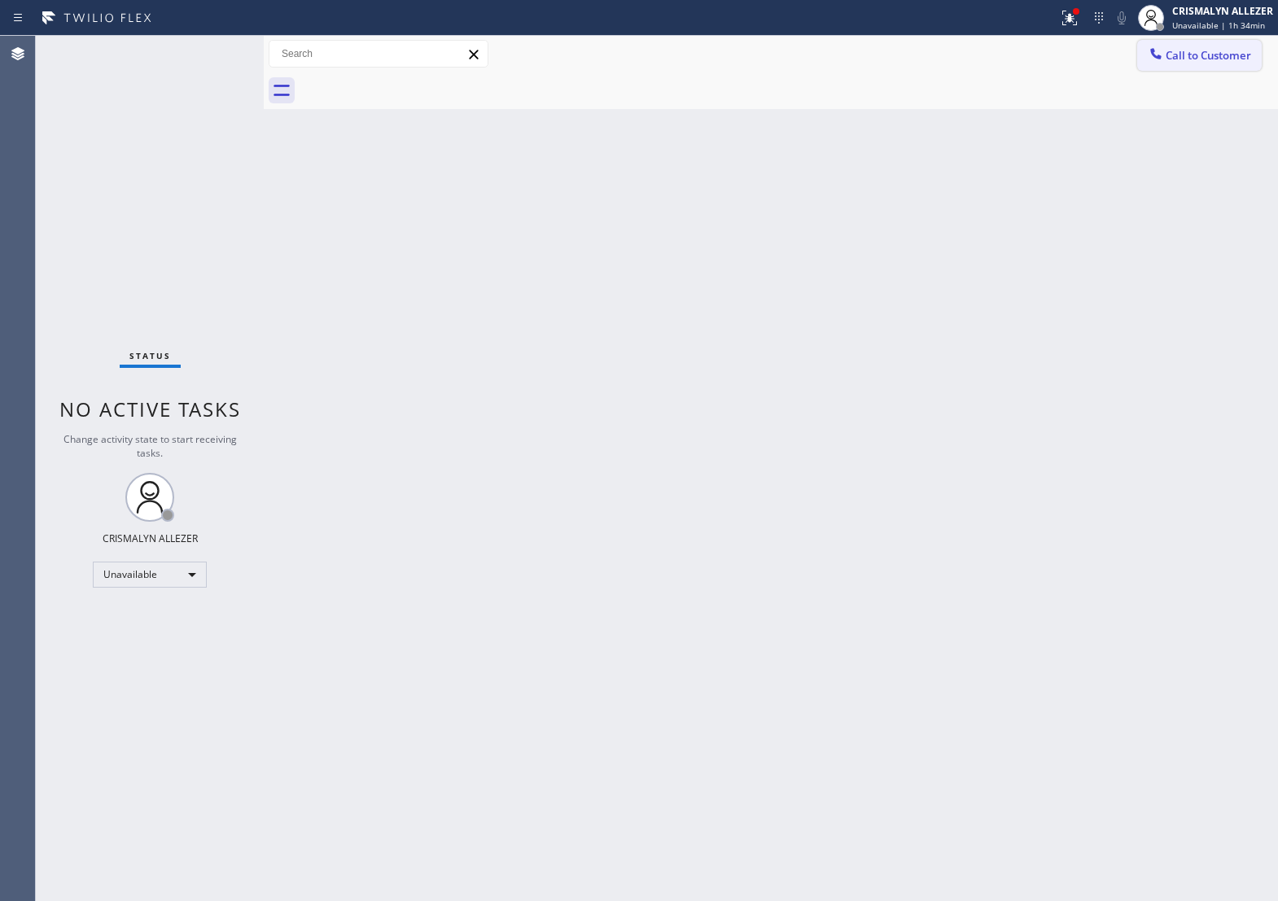
click at [1182, 63] on span "Call to Customer" at bounding box center [1209, 55] width 86 height 15
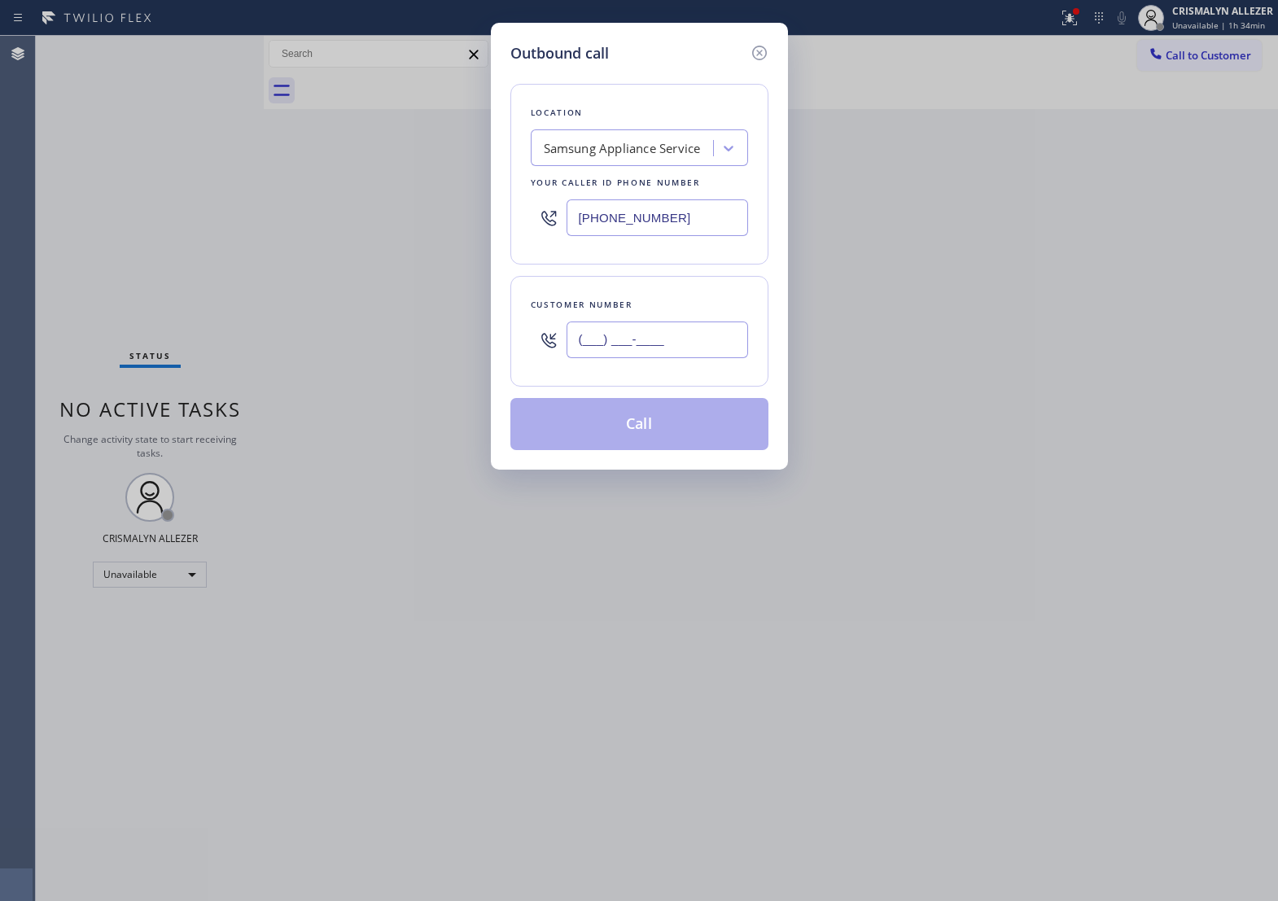
click at [708, 358] on input "(___) ___-____" at bounding box center [658, 340] width 182 height 37
paste input "310) 880-6370"
type input "(310) 880-6370"
click at [653, 158] on div "Samsung Appliance Service" at bounding box center [622, 148] width 157 height 19
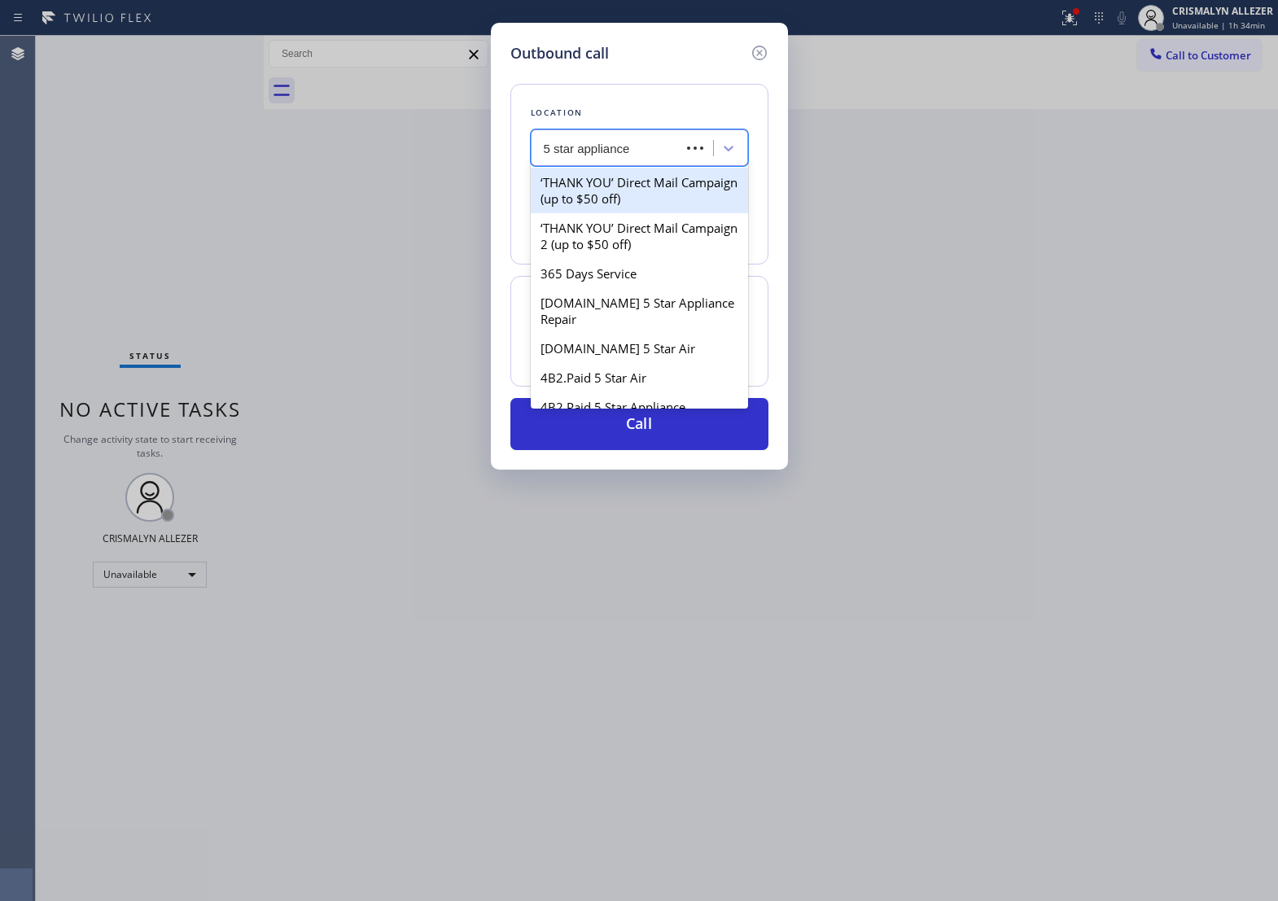
type input "5 star appliance re"
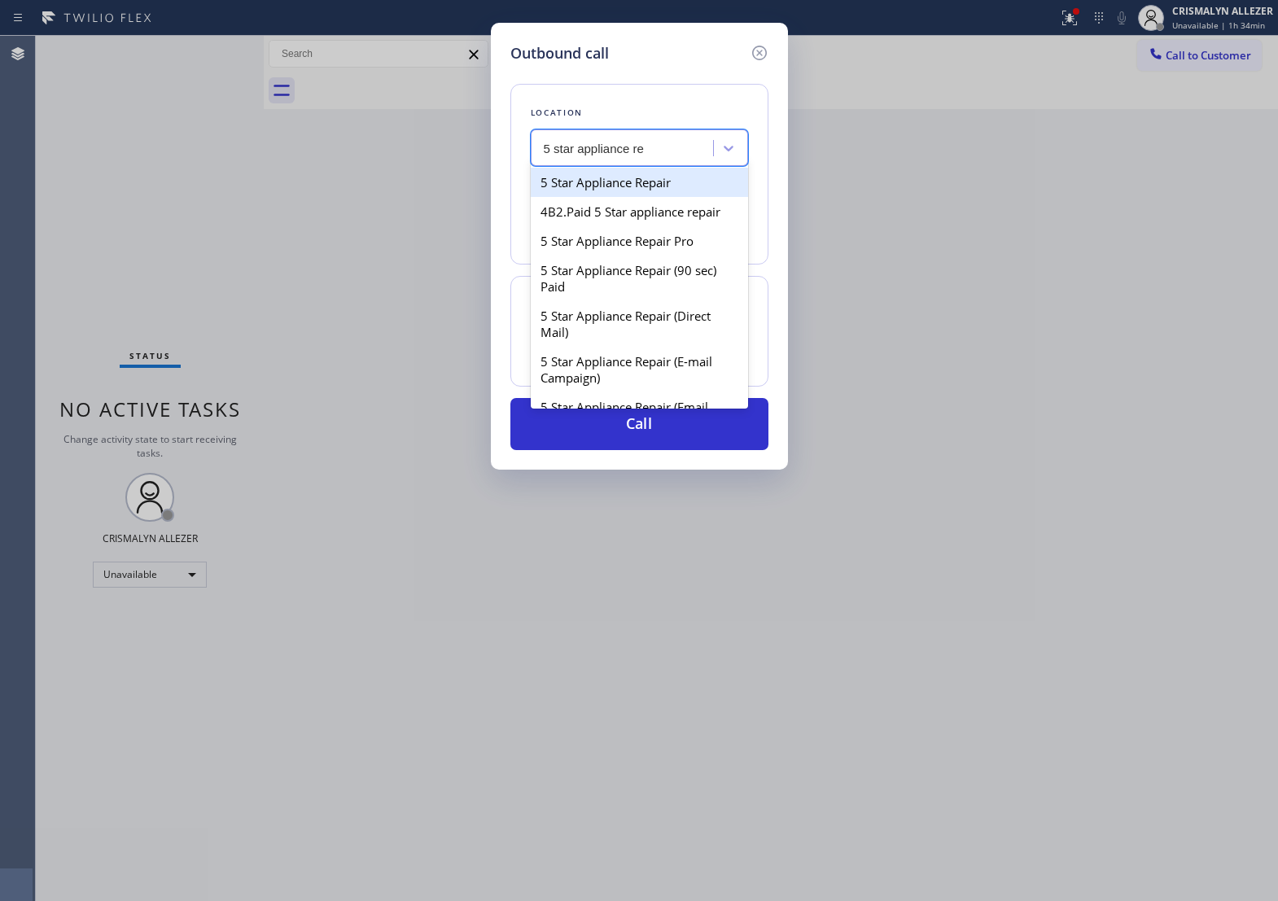
click at [632, 197] on div "5 Star Appliance Repair" at bounding box center [639, 182] width 217 height 29
type input "[PHONE_NUMBER]"
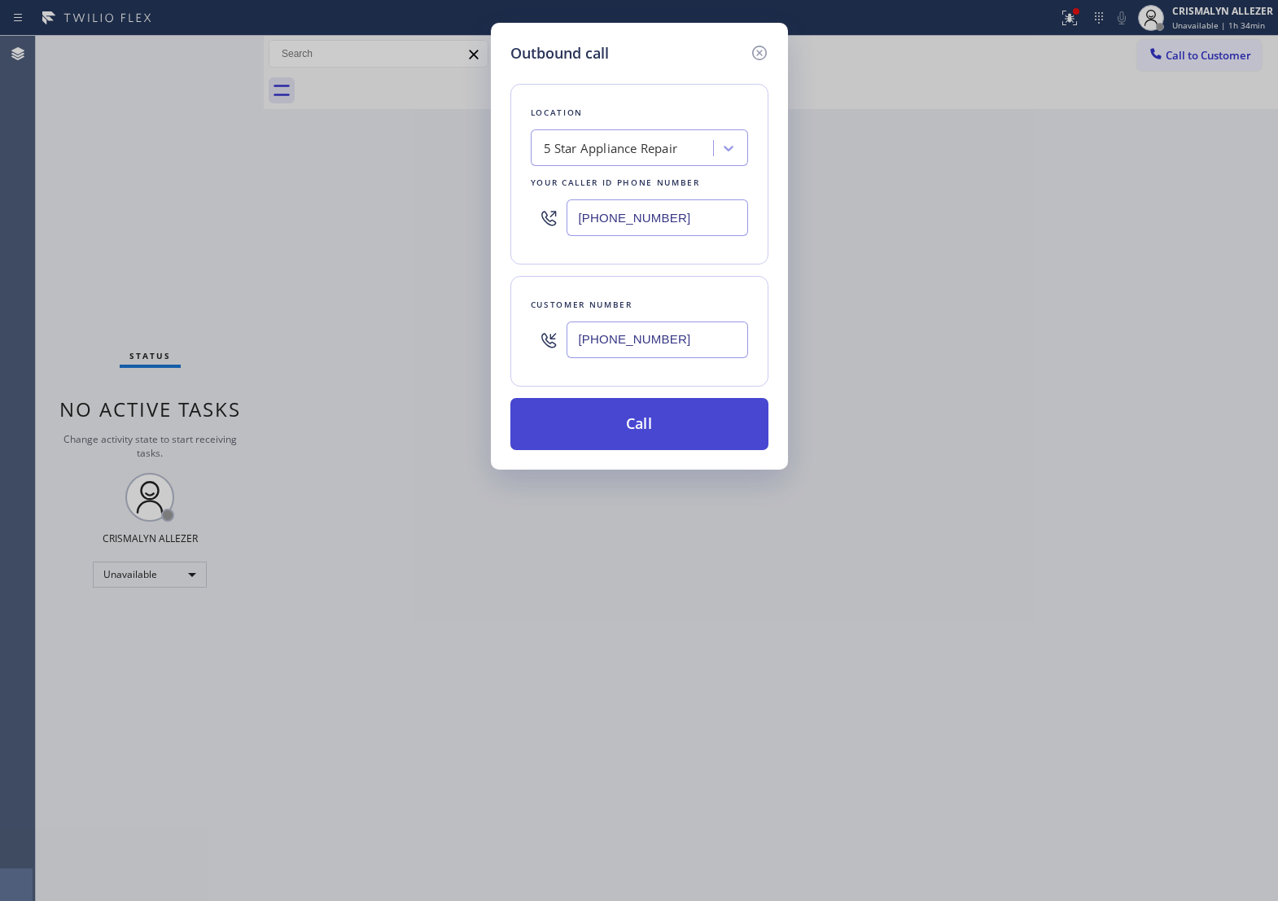
click at [670, 449] on button "Call" at bounding box center [640, 424] width 258 height 52
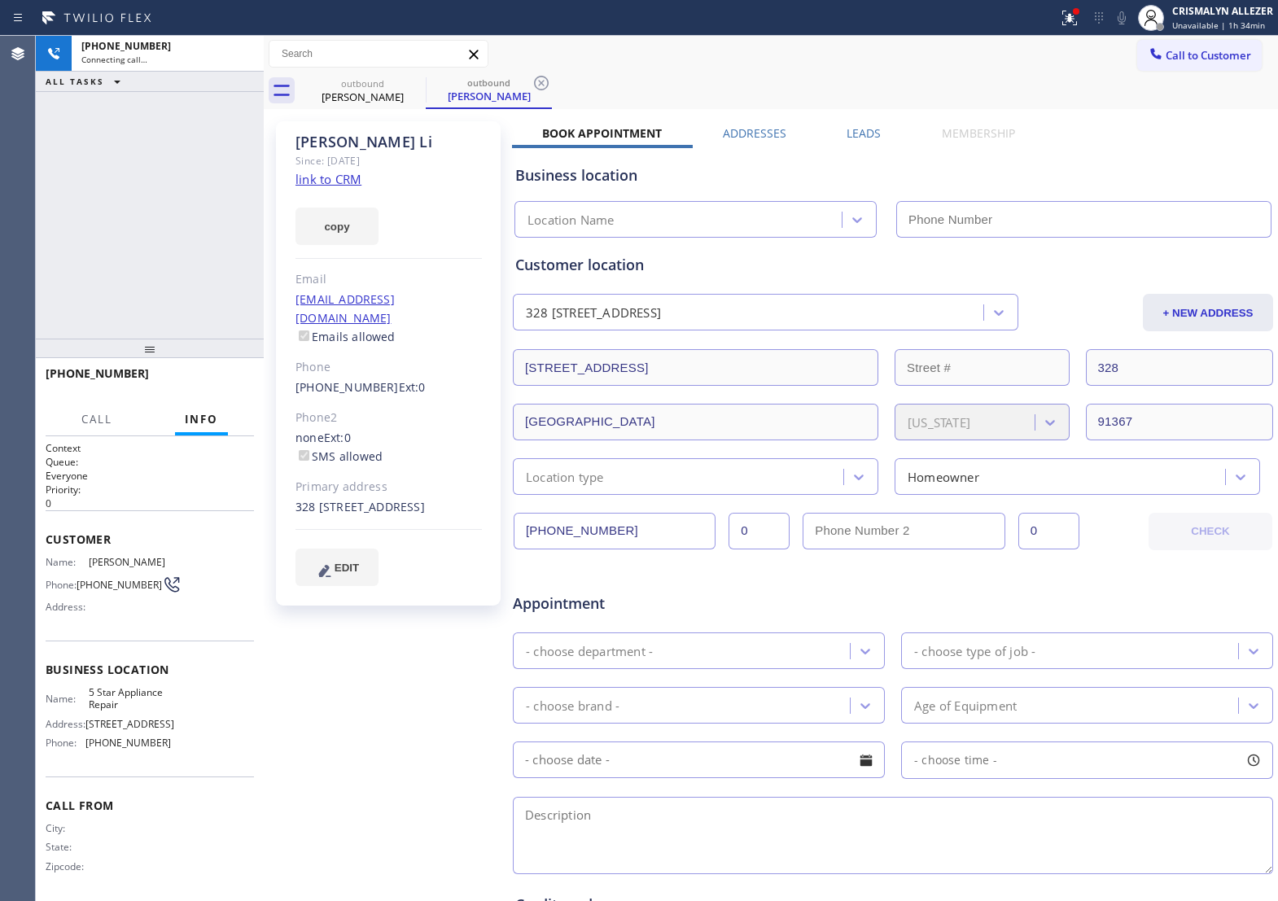
click at [340, 184] on link "link to CRM" at bounding box center [329, 179] width 66 height 16
type input "[PHONE_NUMBER]"
click at [194, 381] on span "HANG UP" at bounding box center [216, 380] width 50 height 11
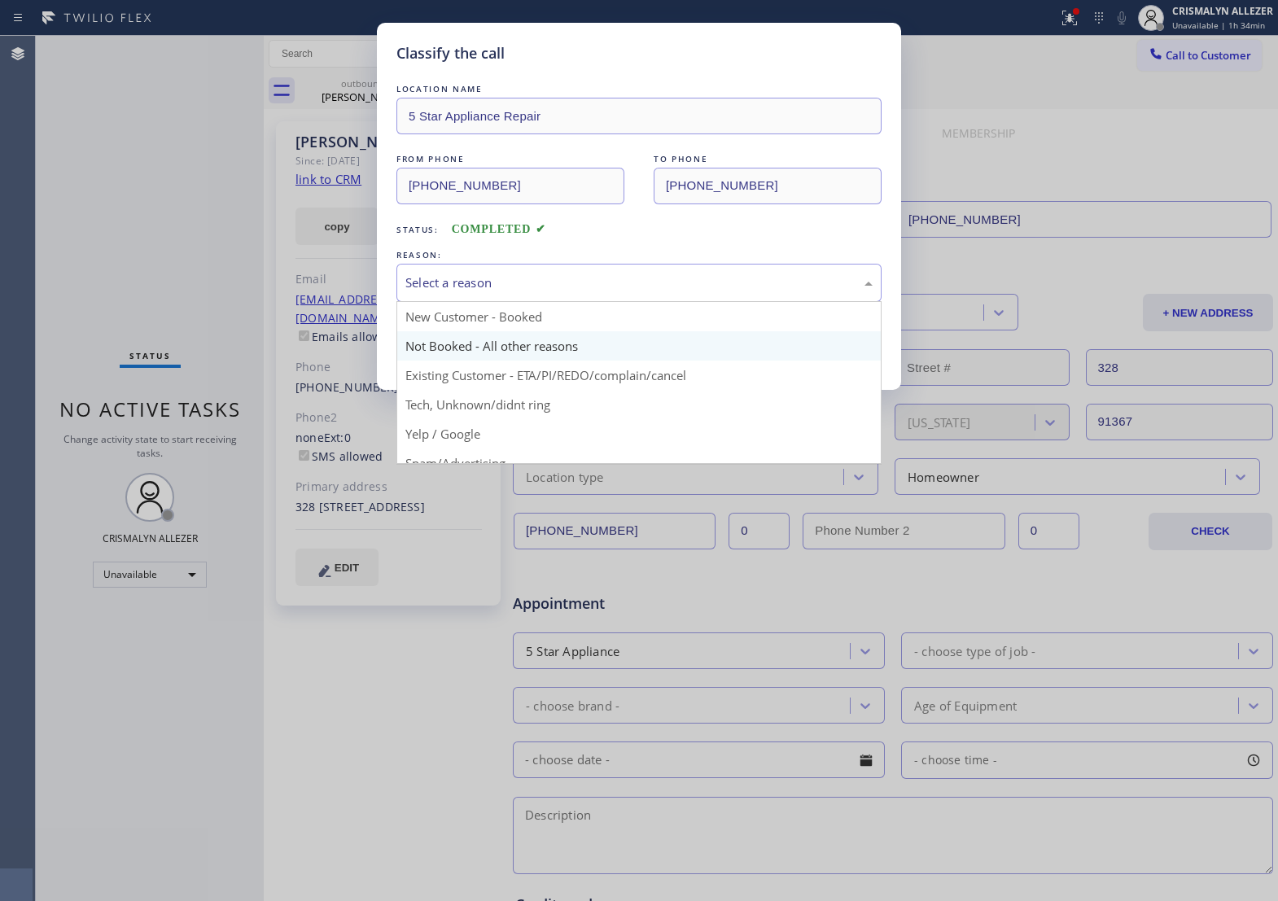
drag, startPoint x: 654, startPoint y: 303, endPoint x: 525, endPoint y: 361, distance: 141.1
click at [649, 292] on div "Select a reason" at bounding box center [639, 283] width 467 height 19
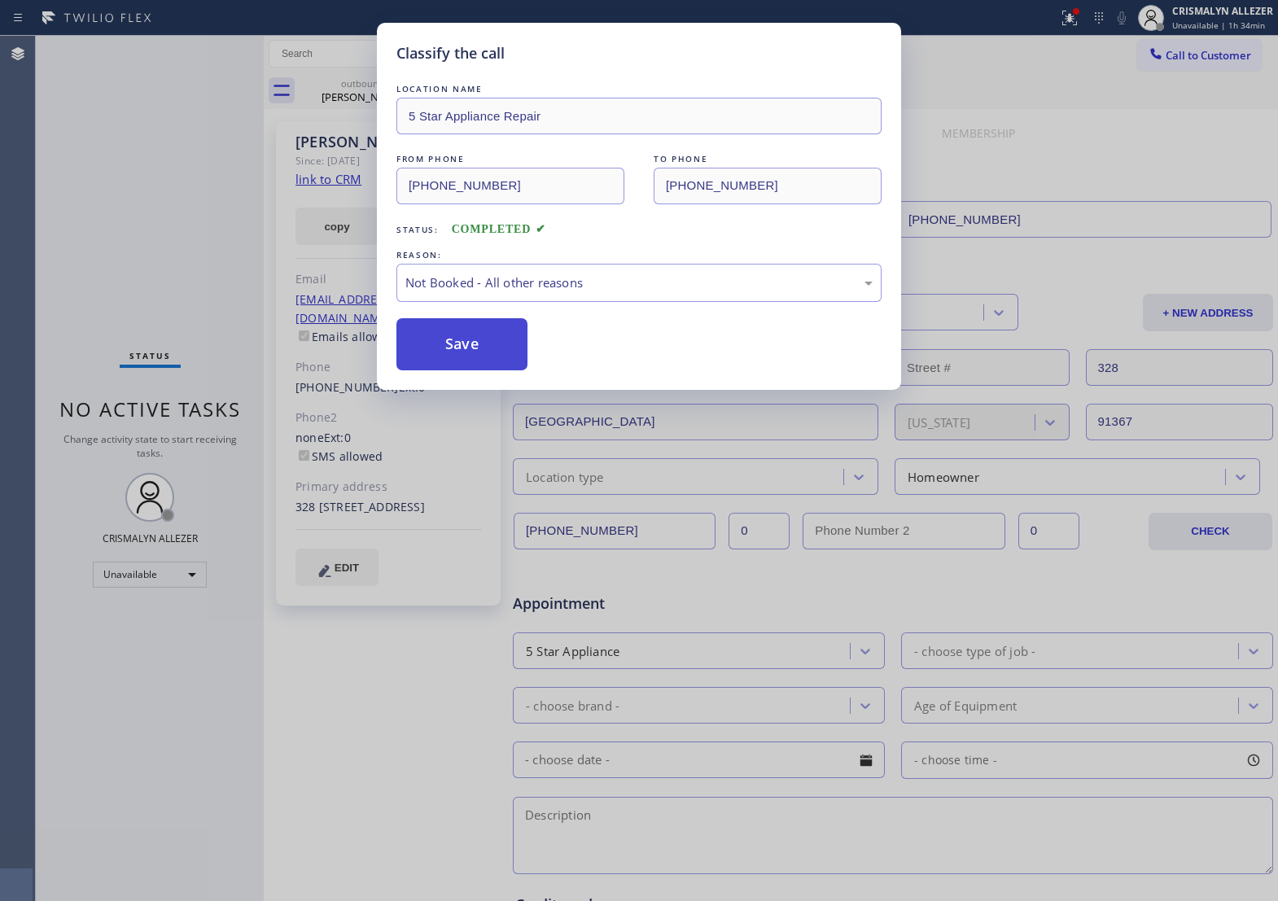
click at [491, 368] on button "Save" at bounding box center [462, 344] width 131 height 52
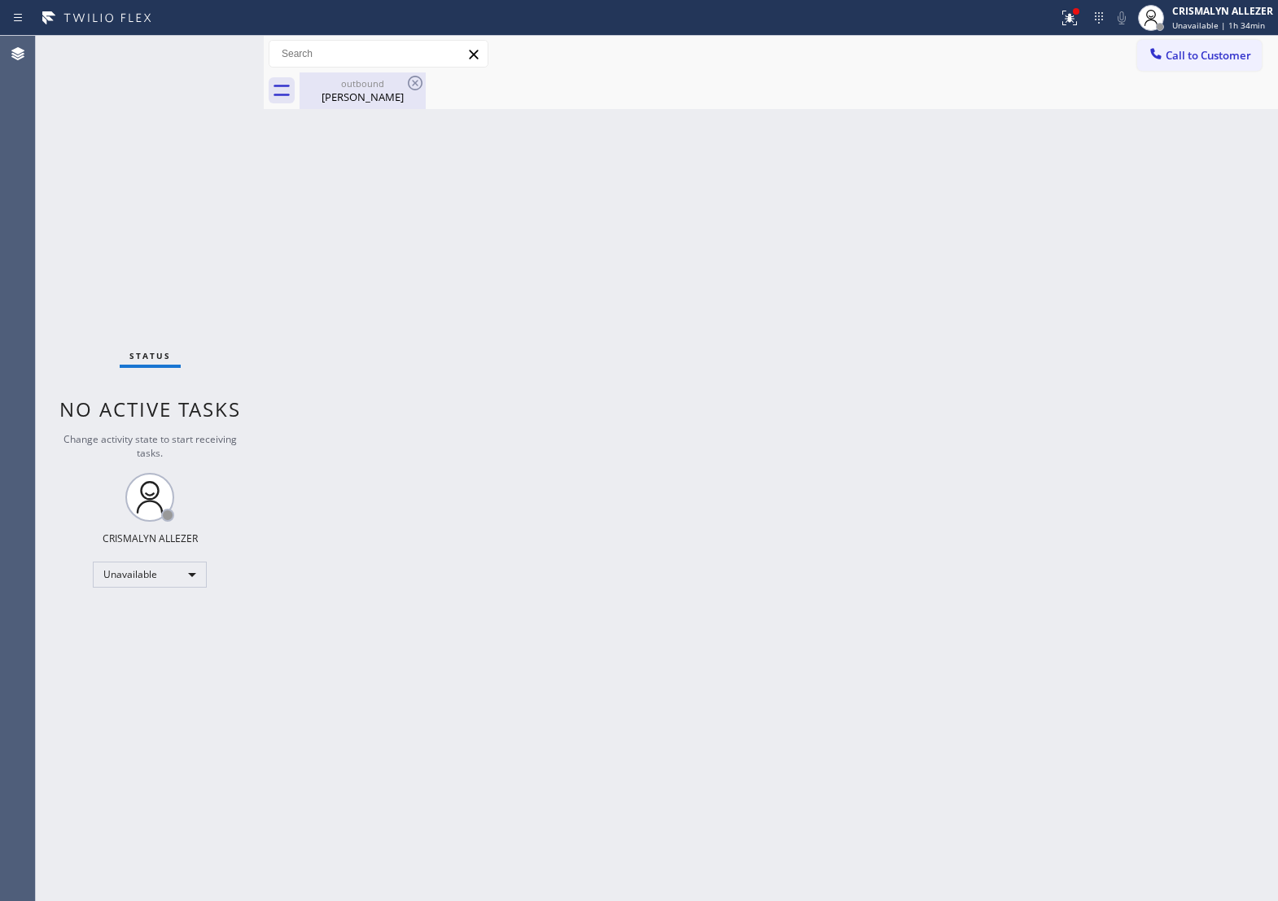
click at [371, 100] on div "Jing Li" at bounding box center [362, 97] width 123 height 15
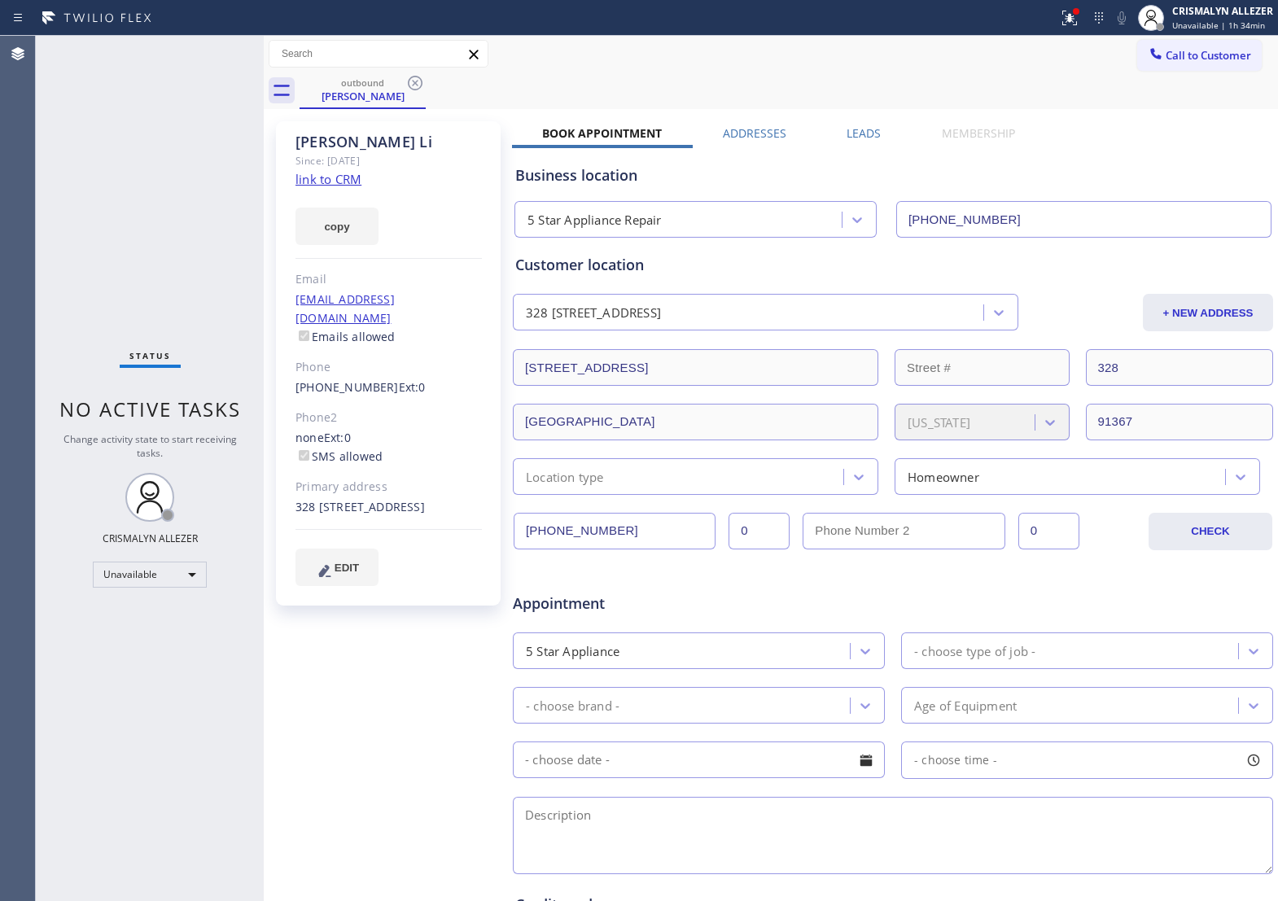
click at [872, 136] on label "Leads" at bounding box center [864, 132] width 34 height 15
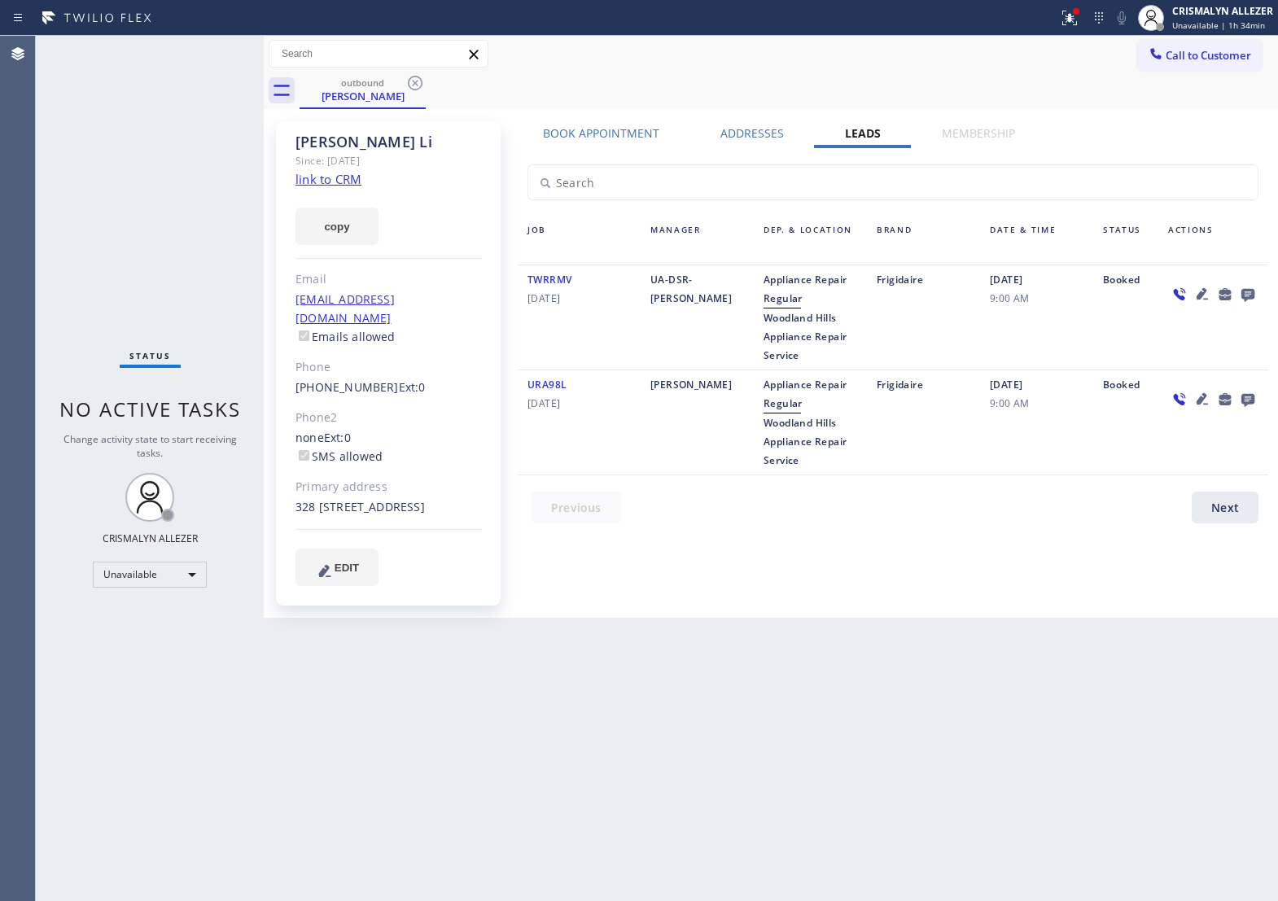
click at [1248, 300] on icon at bounding box center [1248, 295] width 13 height 13
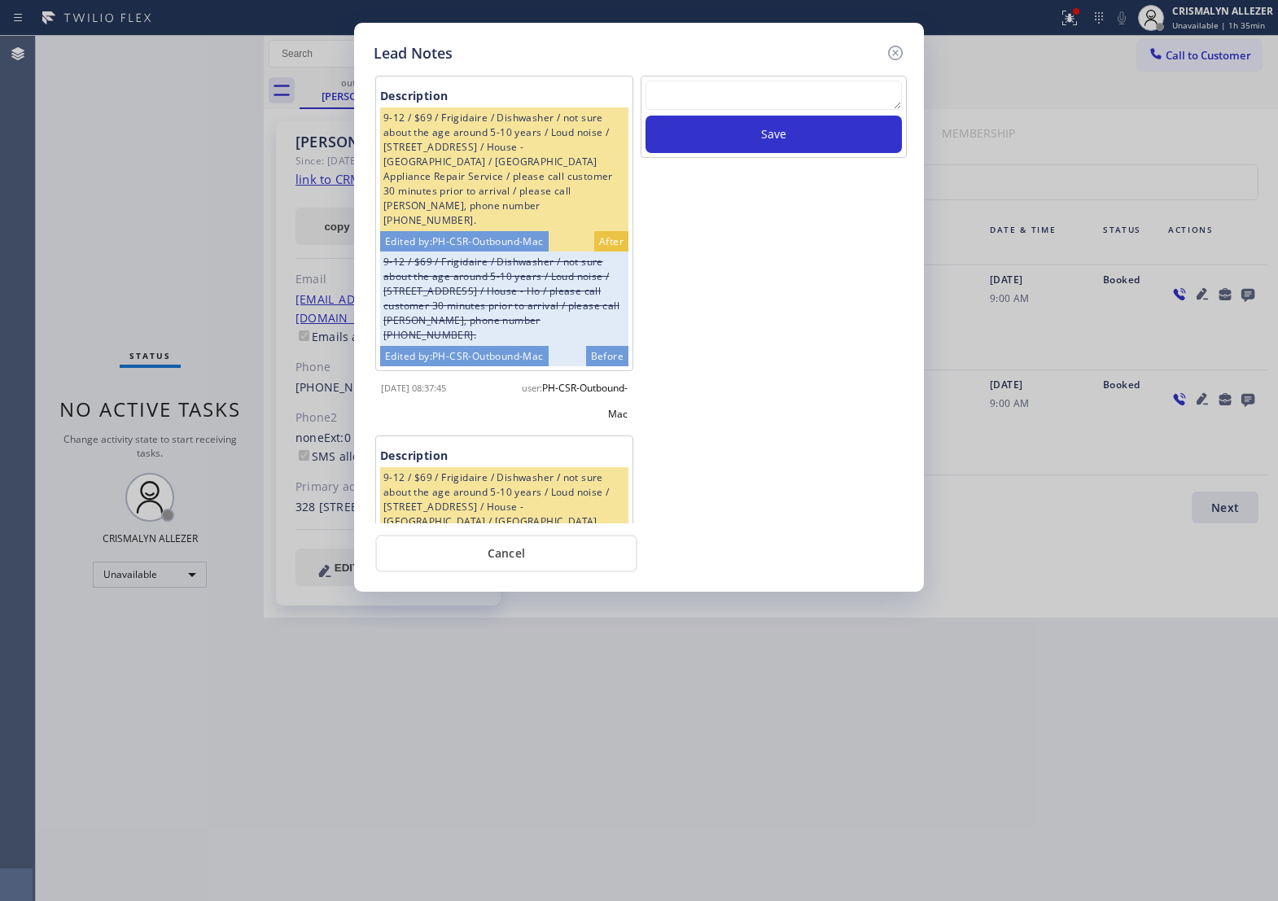
click at [722, 104] on textarea at bounding box center [774, 95] width 257 height 29
paste textarea "no answer | pls xfer if cx calls back"
type textarea "no answer | pls xfer if cx calls back"
click at [762, 153] on button "Save" at bounding box center [774, 134] width 257 height 37
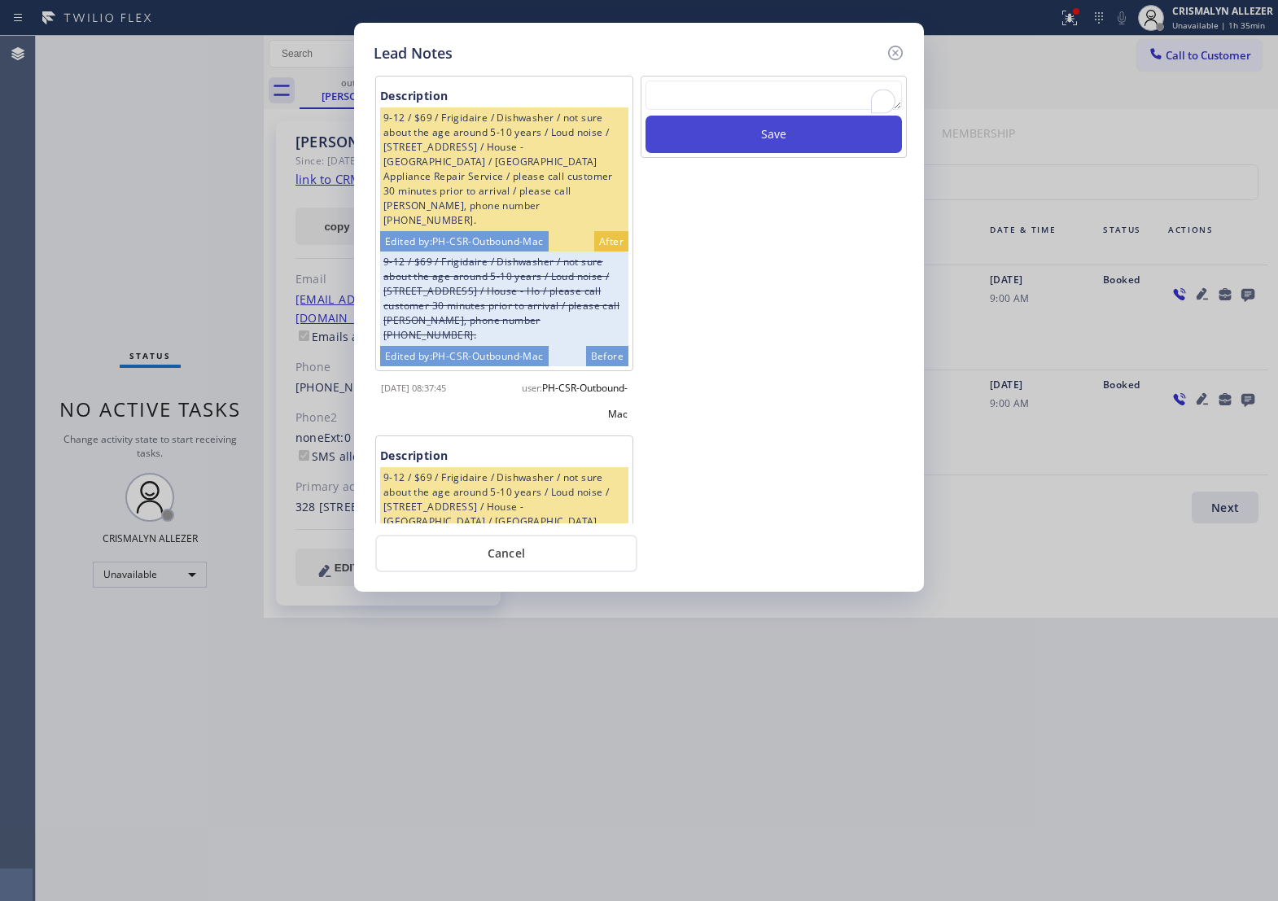
scroll to position [0, 0]
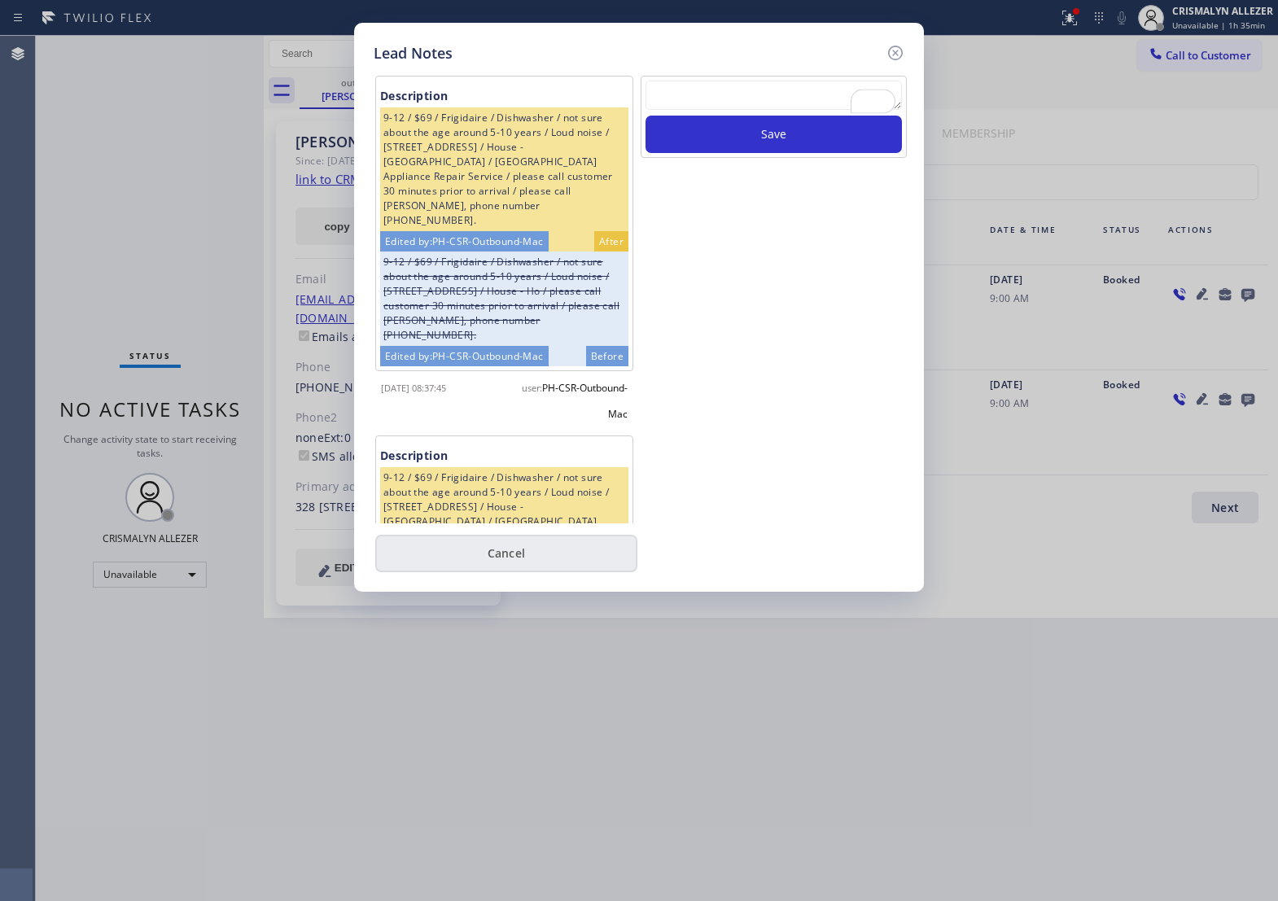
click at [498, 567] on button "Cancel" at bounding box center [506, 553] width 262 height 37
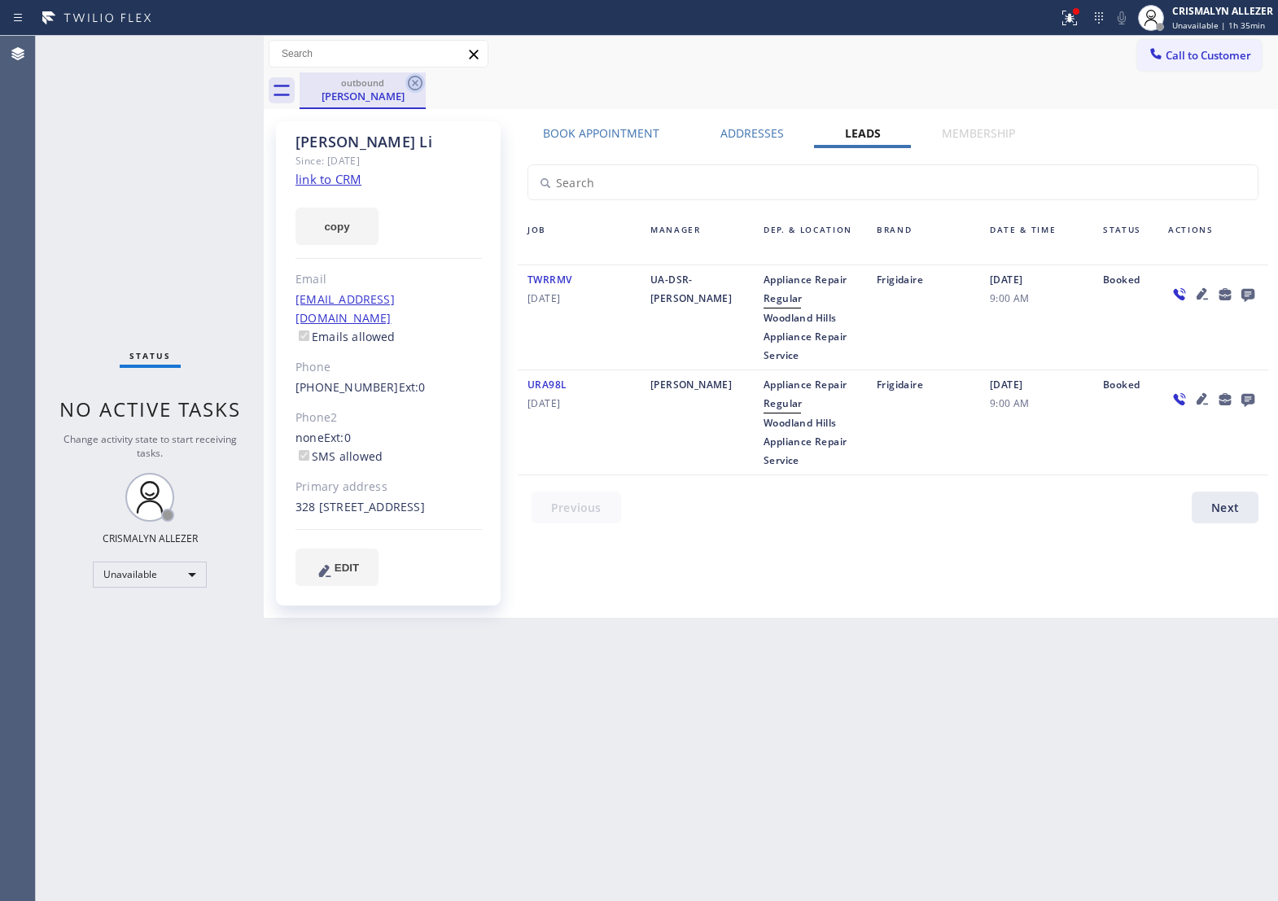
click at [420, 82] on icon at bounding box center [416, 83] width 20 height 20
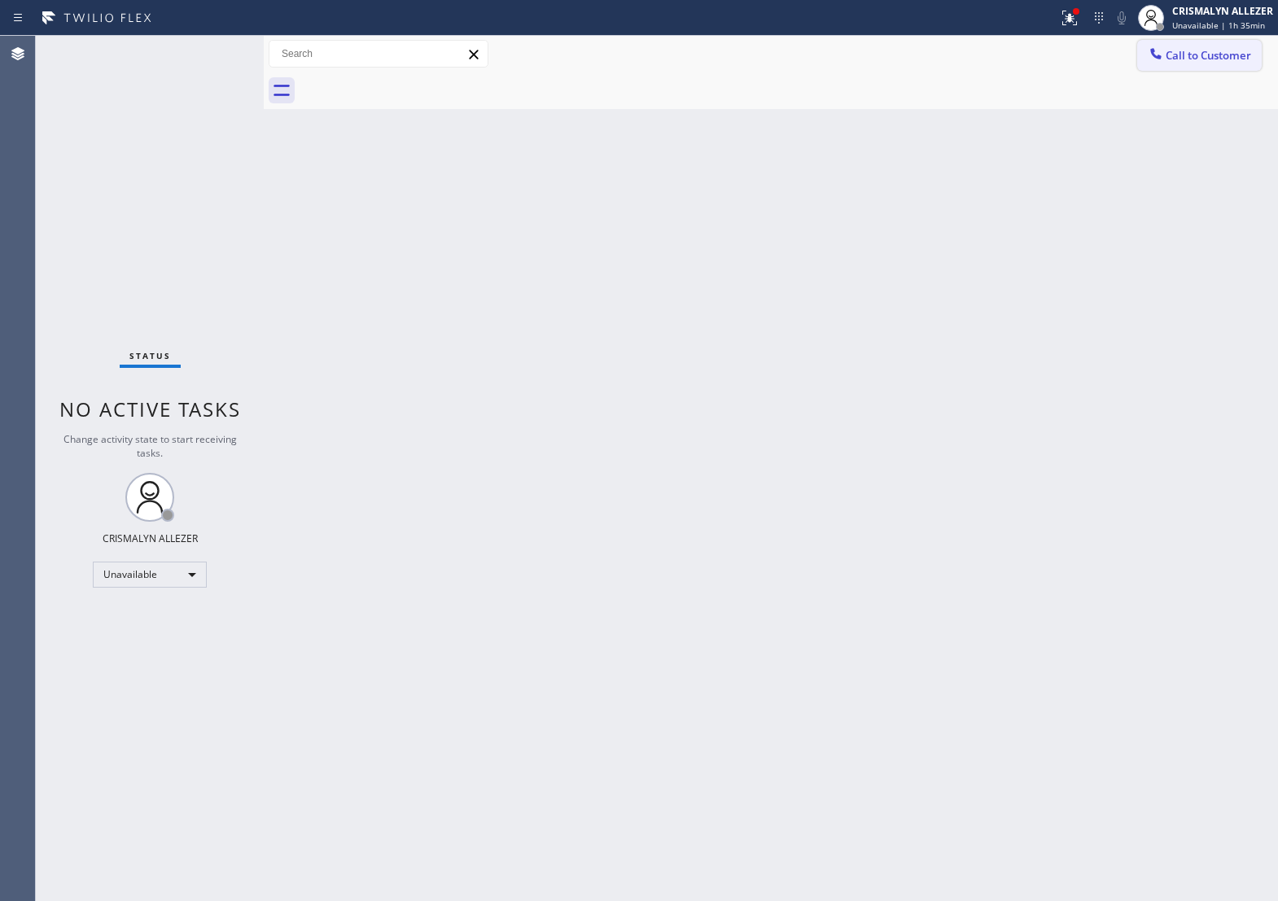
click at [1204, 59] on span "Call to Customer" at bounding box center [1209, 55] width 86 height 15
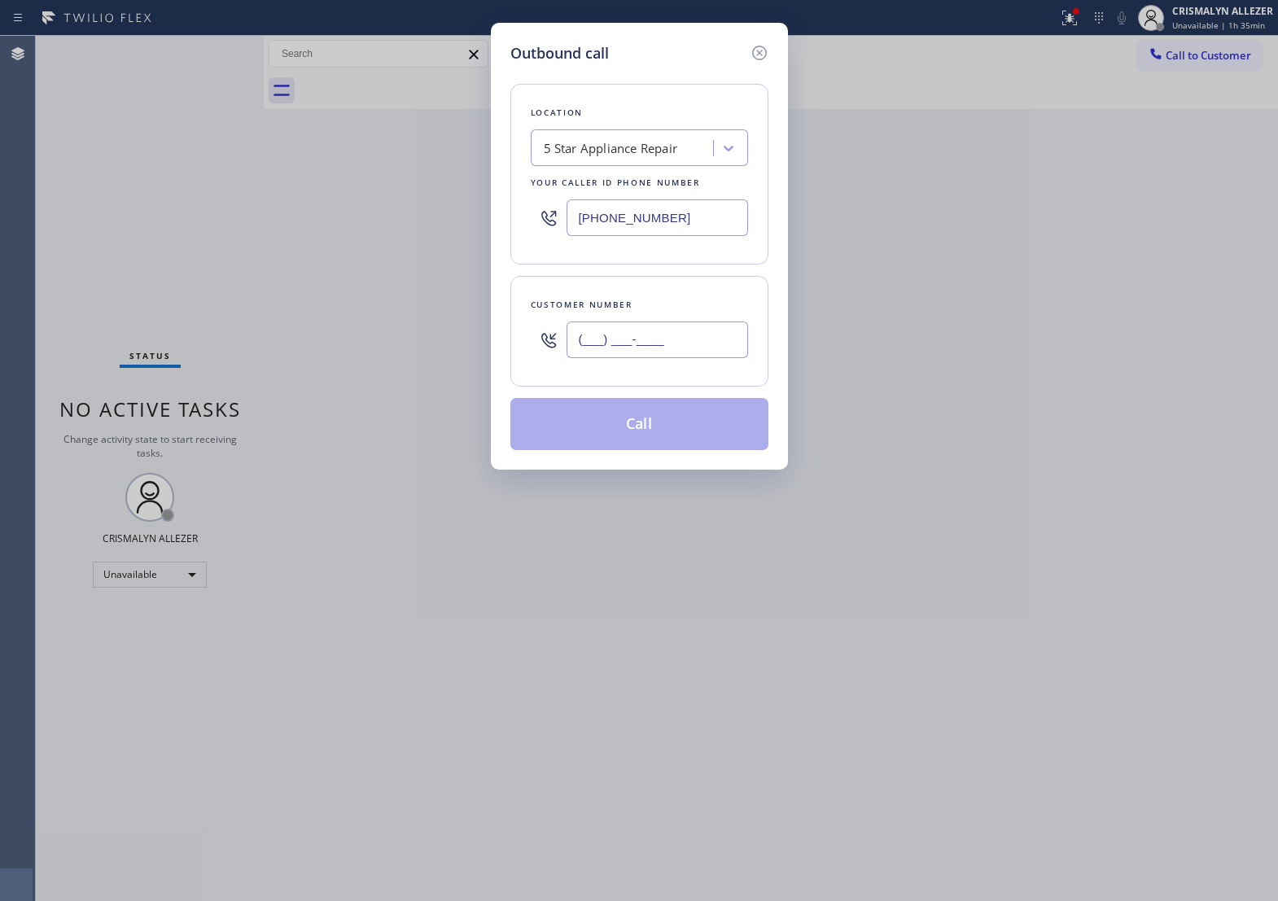
click at [697, 357] on input "(___) ___-____" at bounding box center [658, 340] width 182 height 37
paste input "818) 231-0945"
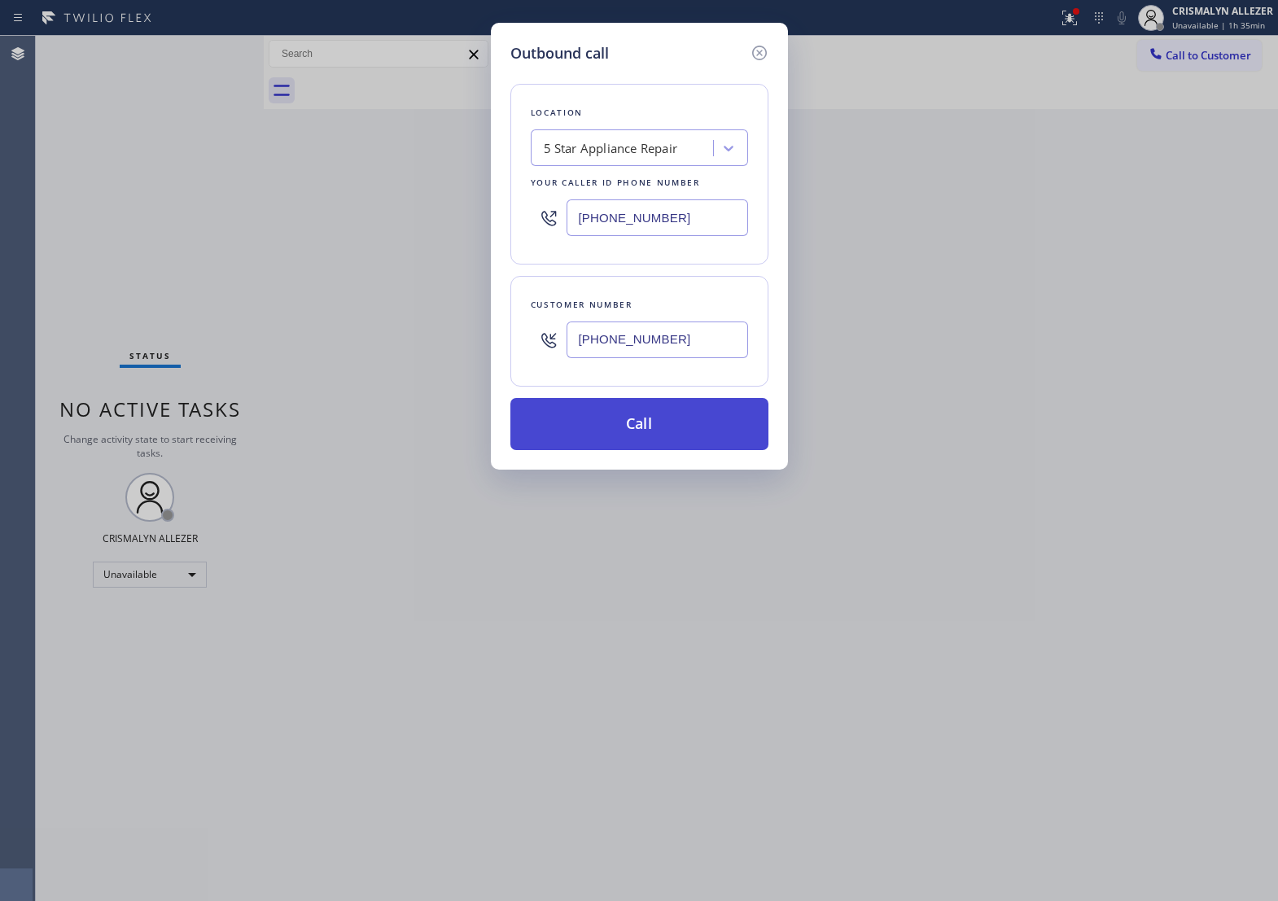
type input "(818) 231-0945"
click at [646, 450] on button "Call" at bounding box center [640, 424] width 258 height 52
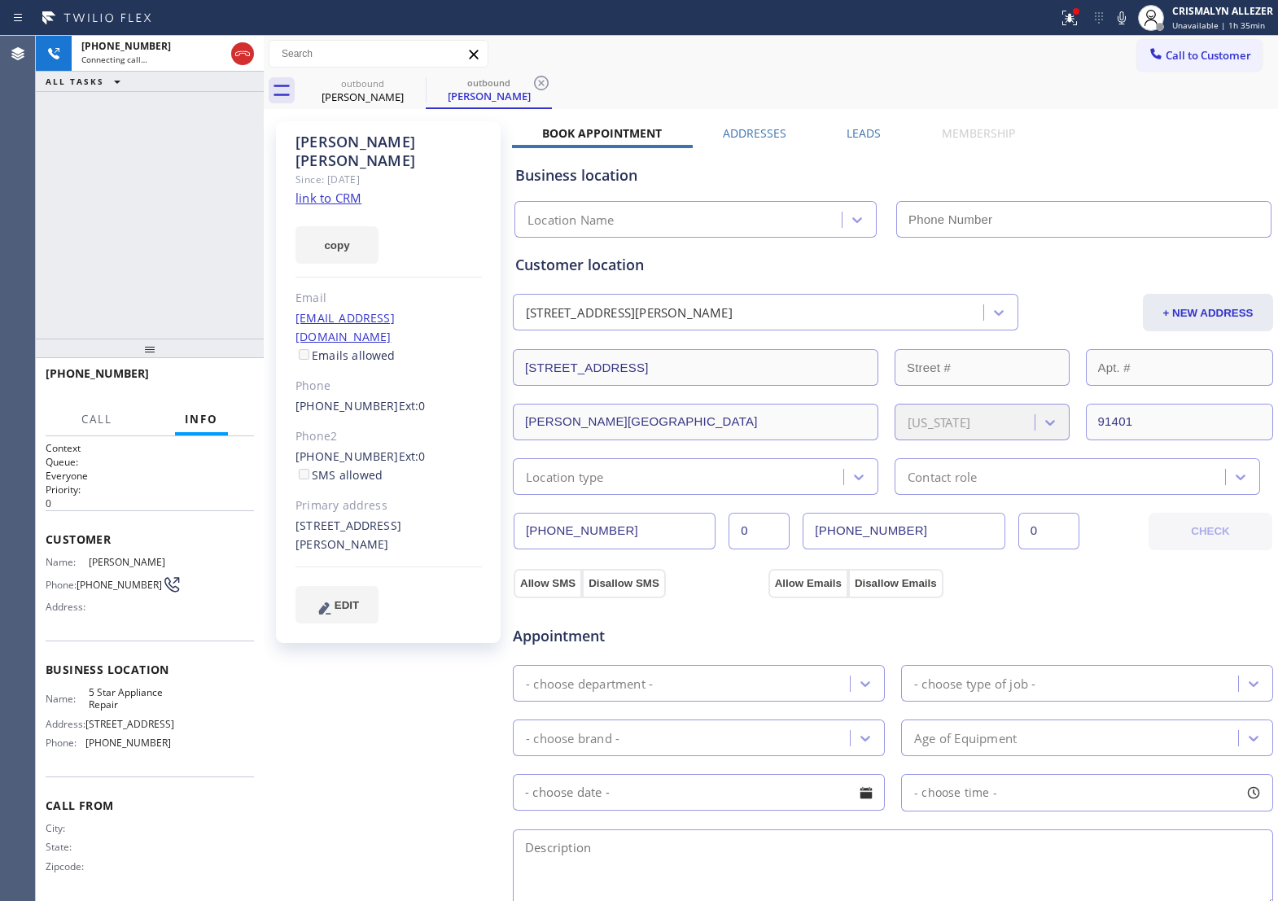
click at [343, 190] on link "link to CRM" at bounding box center [329, 198] width 66 height 16
type input "[PHONE_NUMBER]"
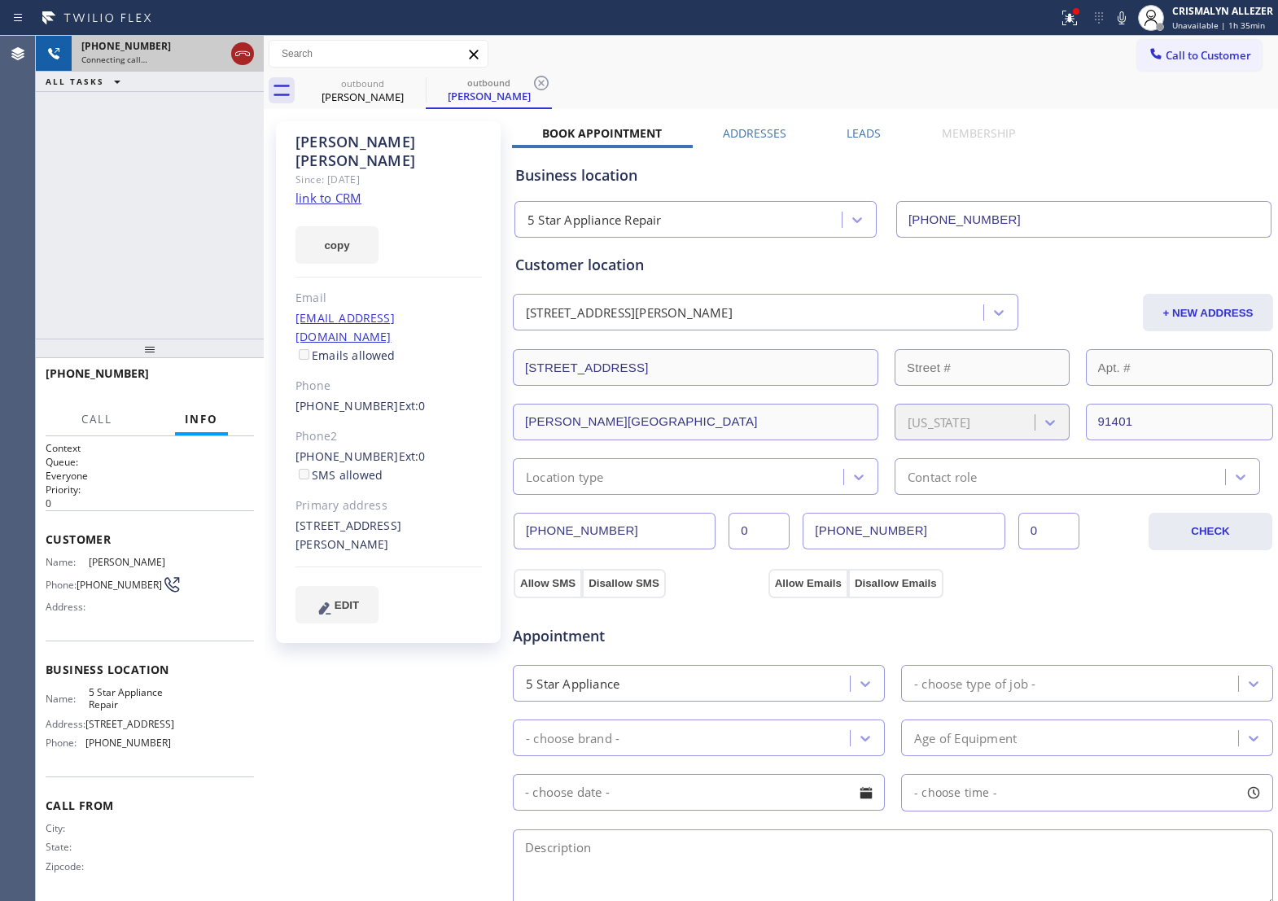
click at [238, 57] on icon at bounding box center [243, 54] width 20 height 20
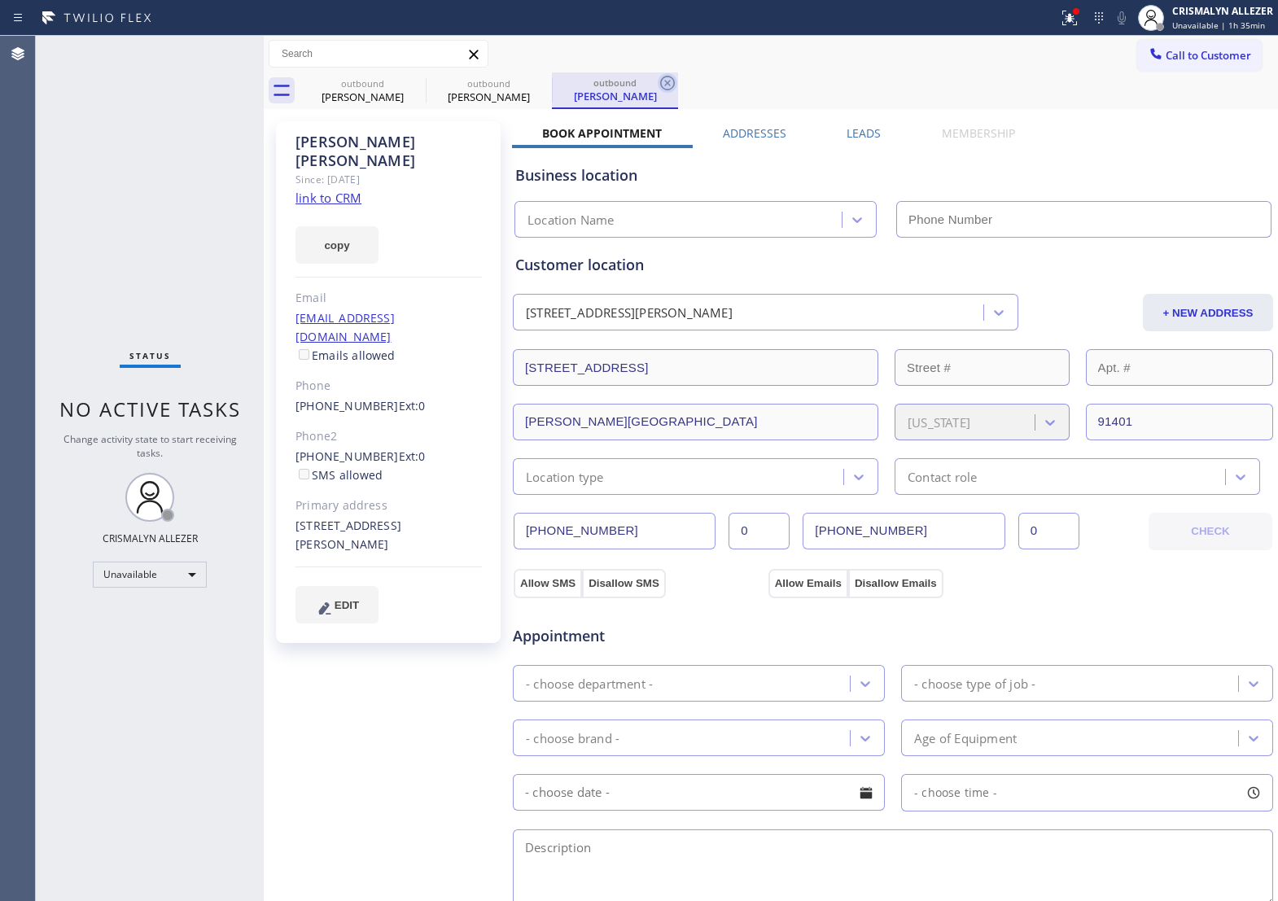
type input "[PHONE_NUMBER]"
click at [668, 90] on icon at bounding box center [668, 83] width 20 height 20
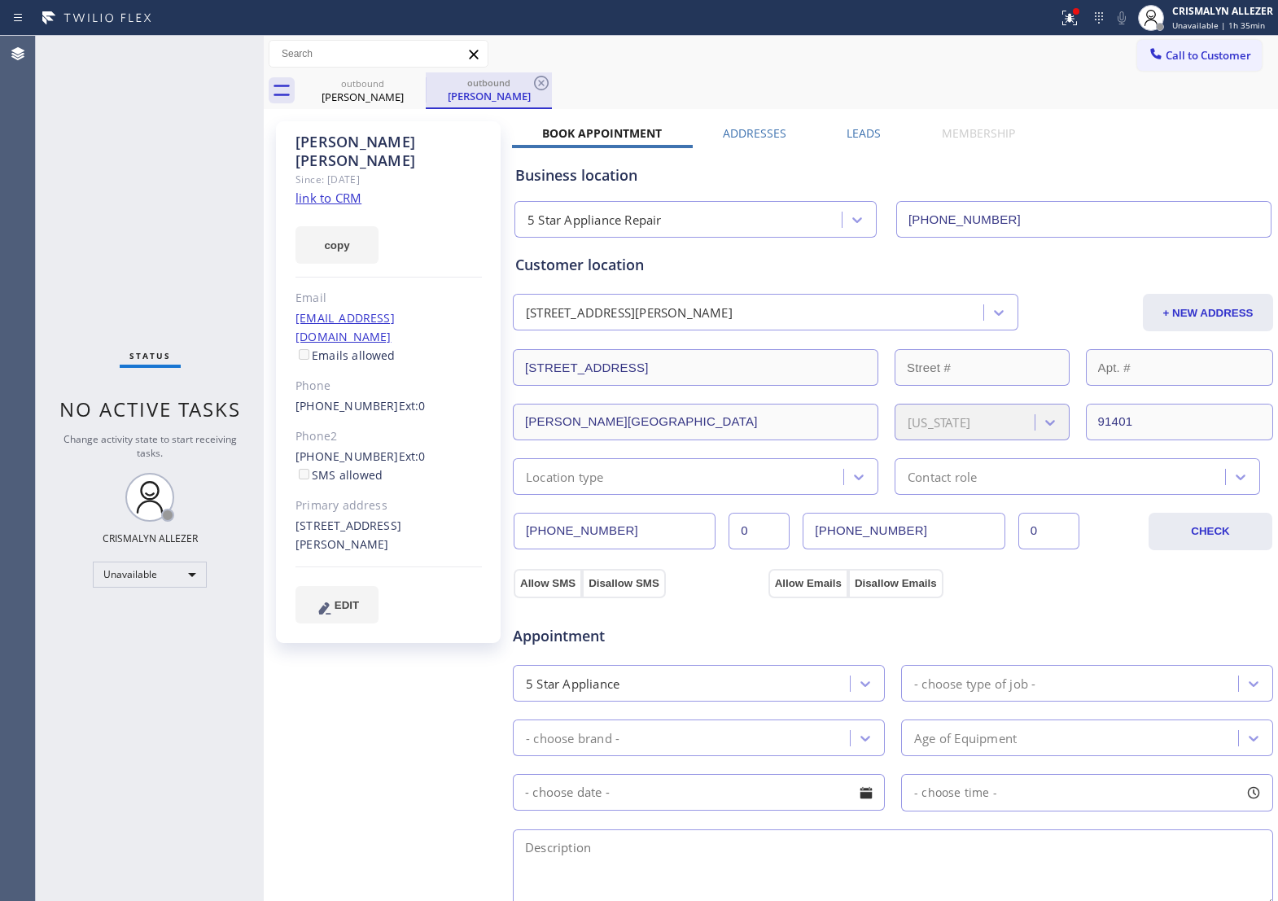
click at [524, 81] on div "outbound" at bounding box center [489, 83] width 123 height 12
click at [546, 87] on icon at bounding box center [541, 83] width 15 height 15
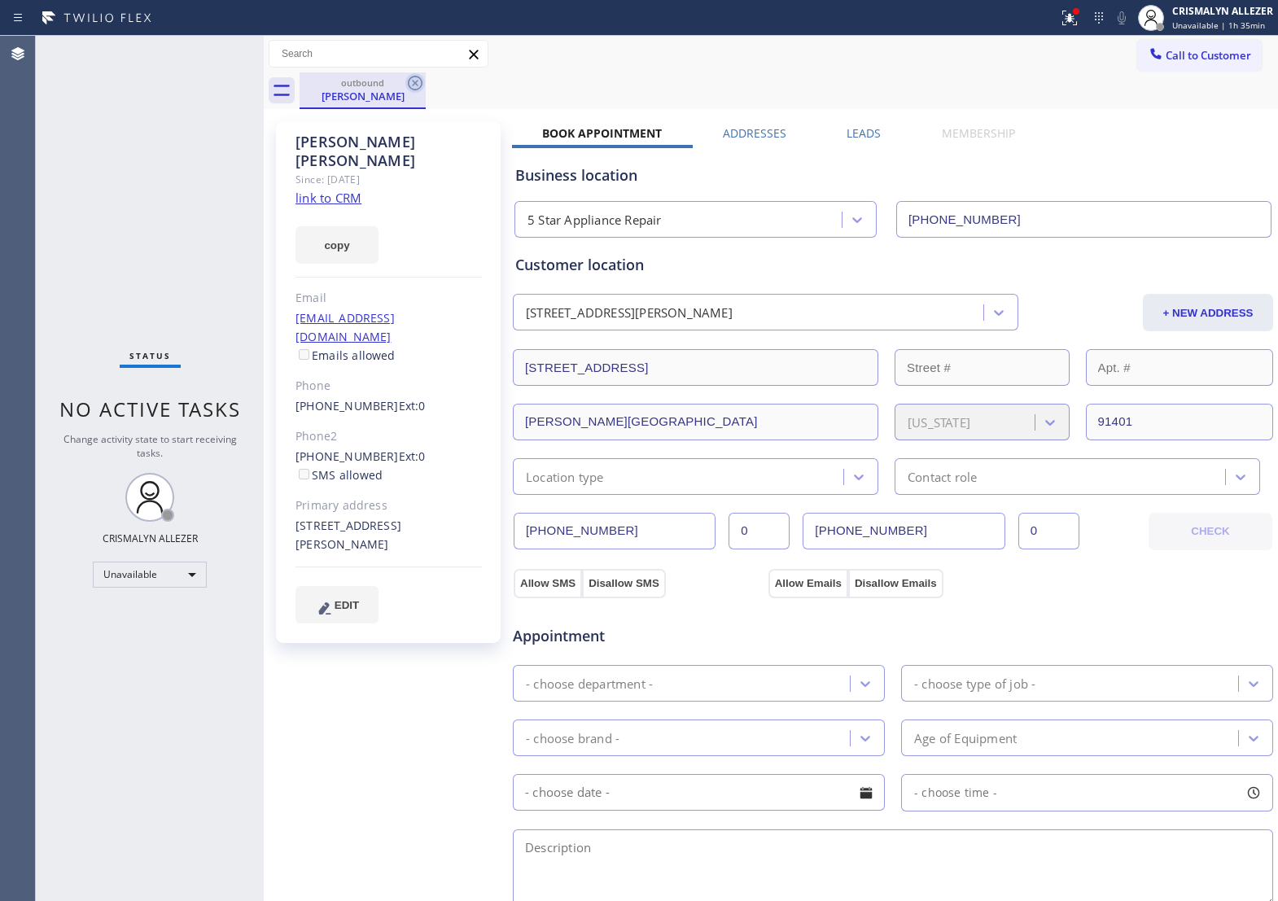
drag, startPoint x: 415, startPoint y: 82, endPoint x: 929, endPoint y: 72, distance: 513.9
click at [423, 82] on icon at bounding box center [416, 83] width 20 height 20
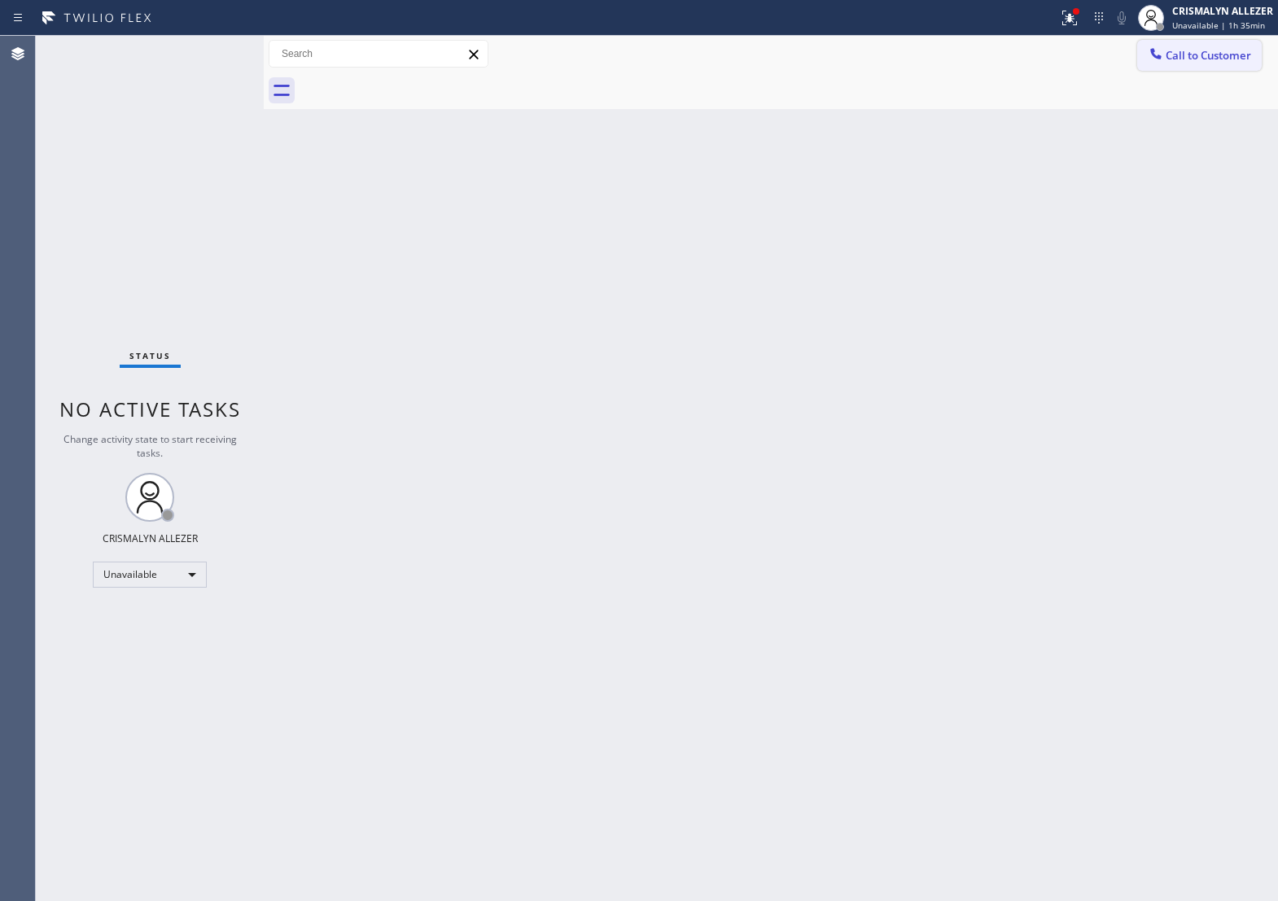
click at [1187, 59] on span "Call to Customer" at bounding box center [1209, 55] width 86 height 15
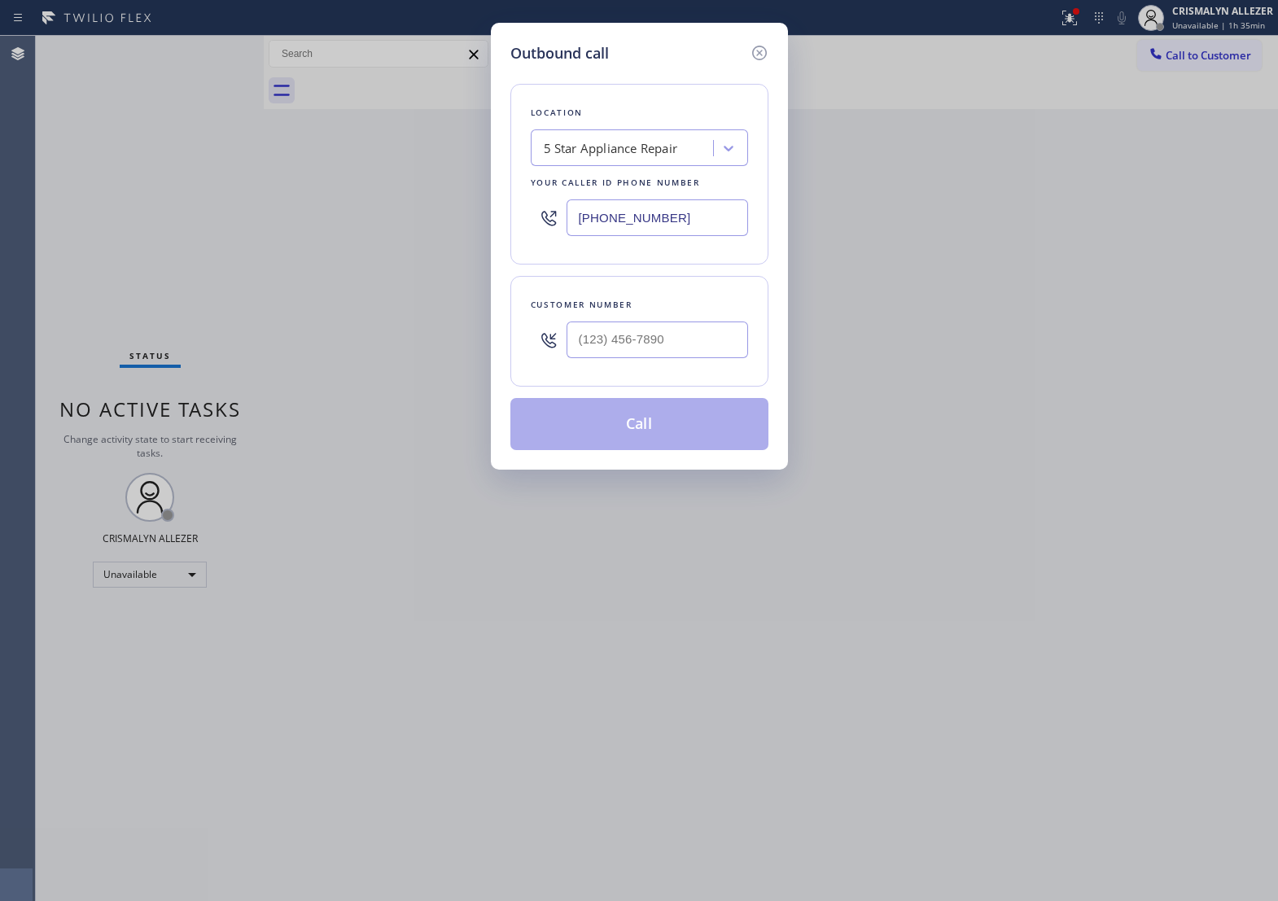
click at [665, 366] on div at bounding box center [658, 340] width 182 height 53
click at [664, 358] on input "(___) ___-____" at bounding box center [658, 340] width 182 height 37
paste input "818) 723-3109"
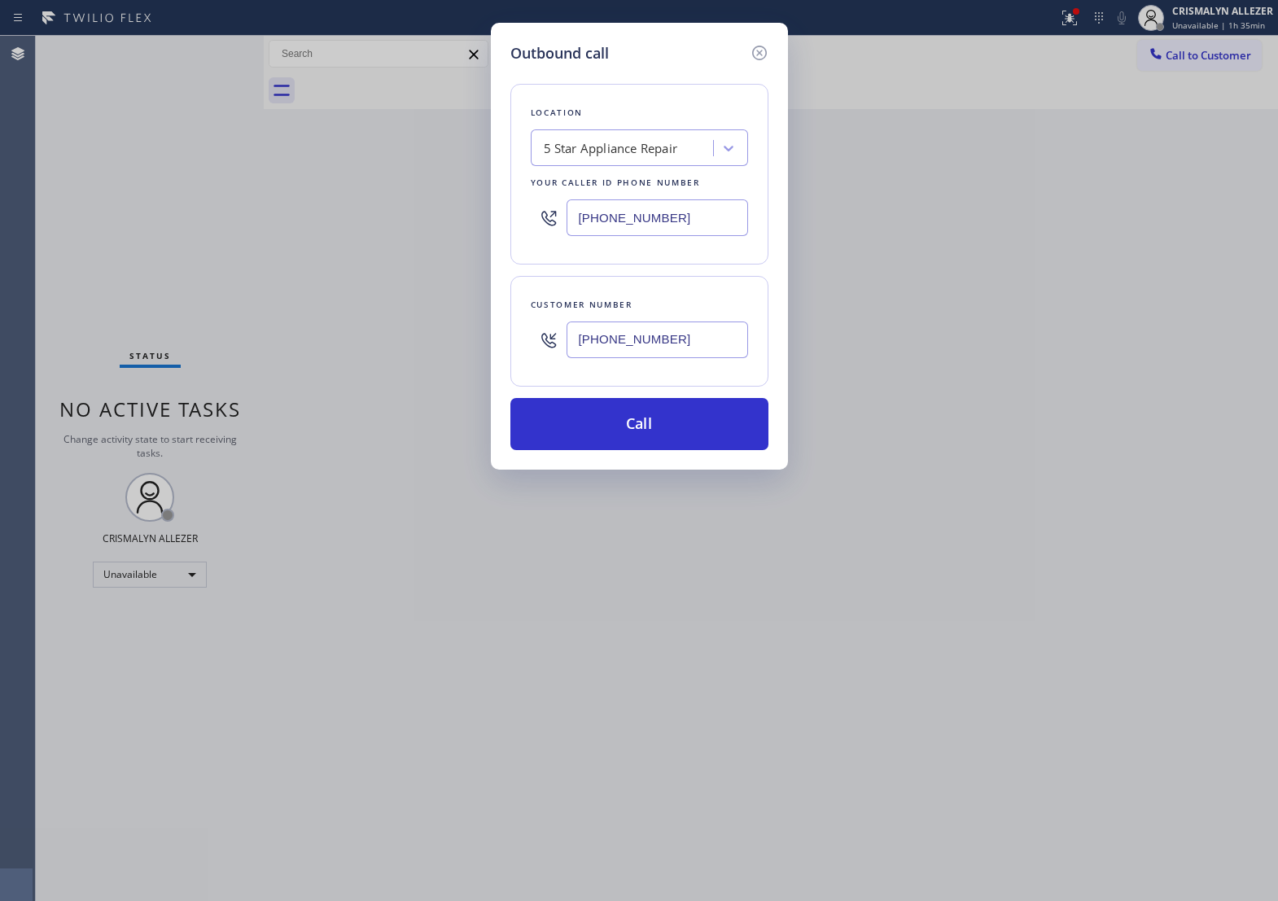
type input "(818) 723-3109"
click at [653, 470] on div "Outbound call Location 5 Star Appliance Repair Your caller id phone number (855…" at bounding box center [639, 246] width 297 height 447
click at [669, 450] on button "Call" at bounding box center [640, 424] width 258 height 52
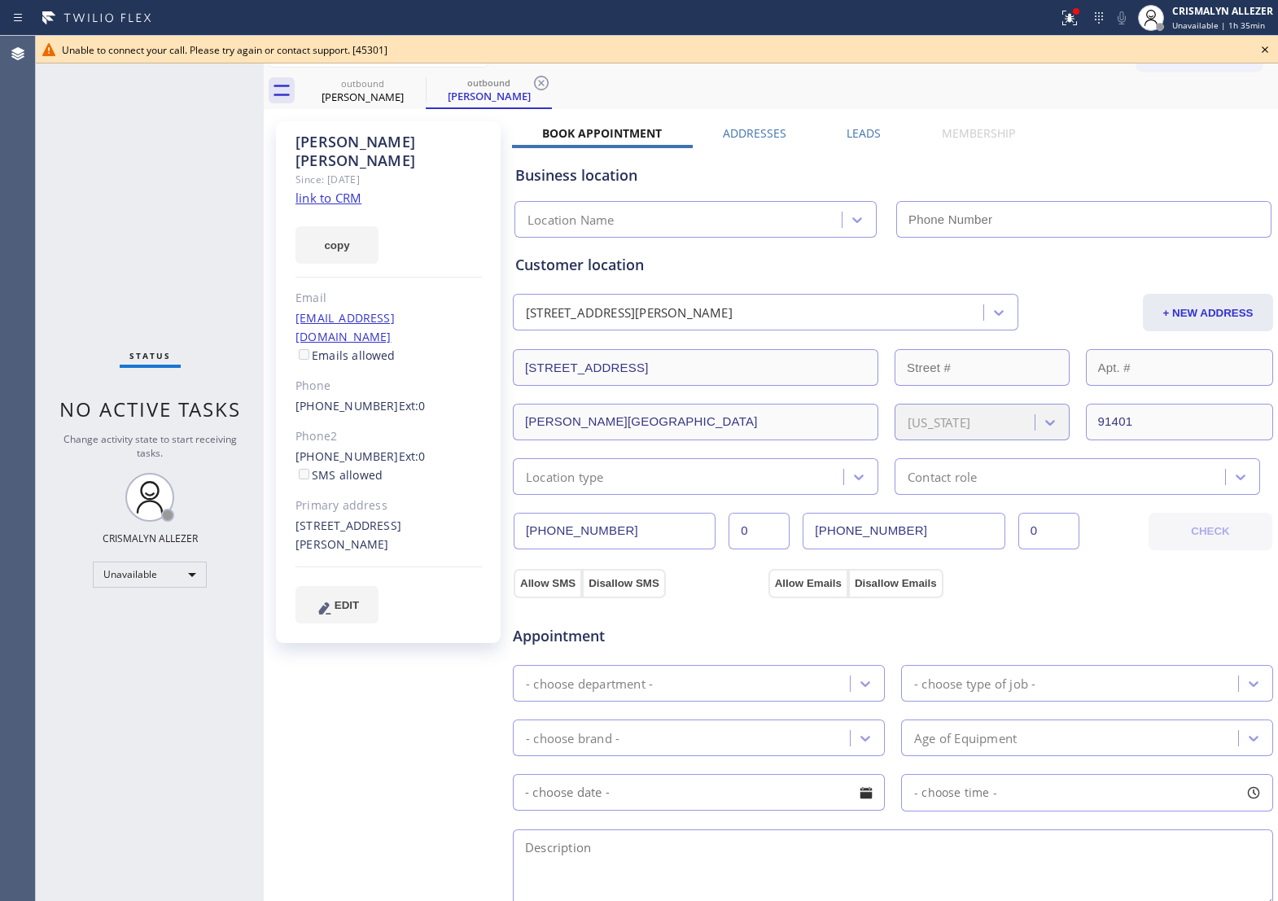
type input "[PHONE_NUMBER]"
click at [1263, 49] on icon at bounding box center [1266, 50] width 20 height 20
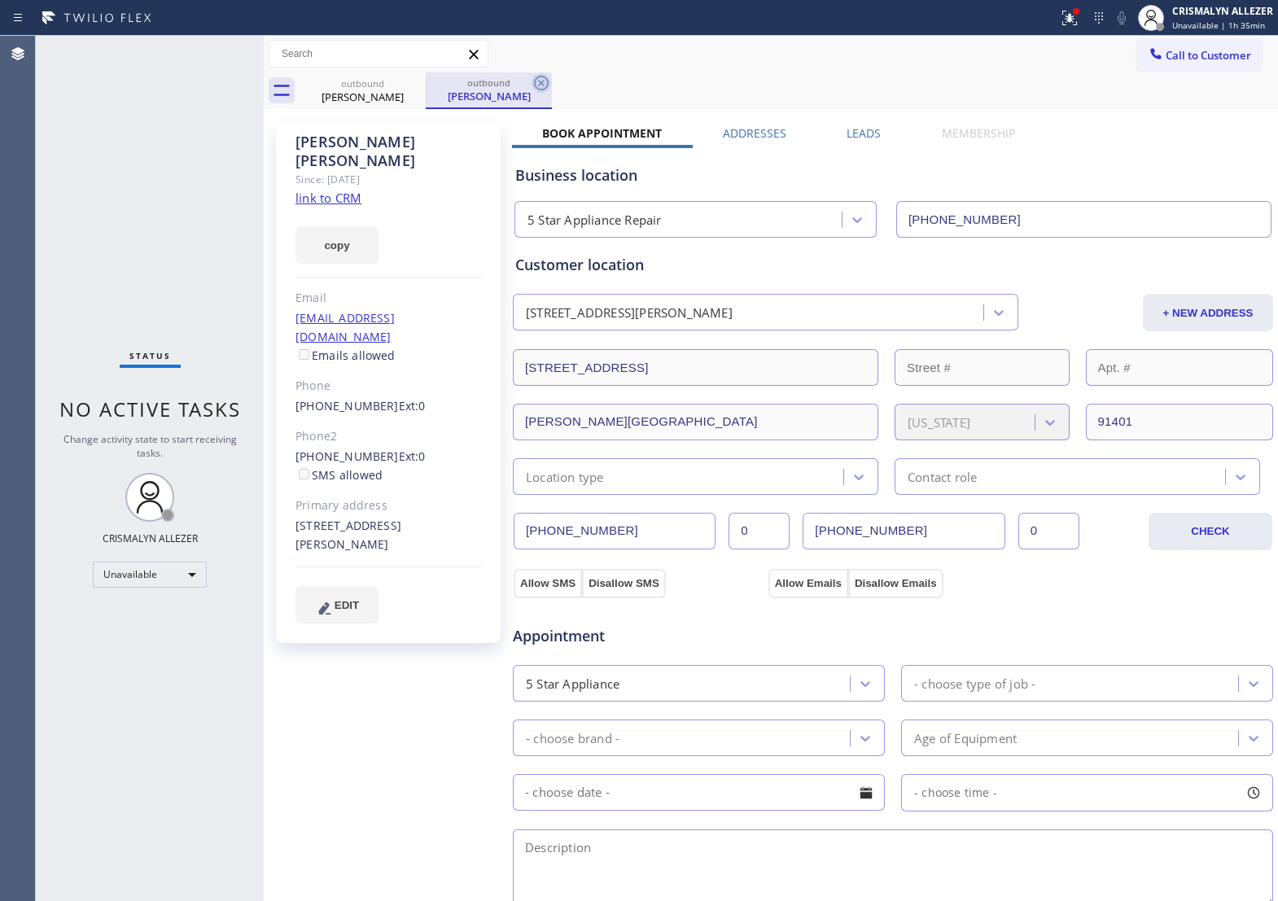
click at [542, 79] on icon at bounding box center [542, 83] width 20 height 20
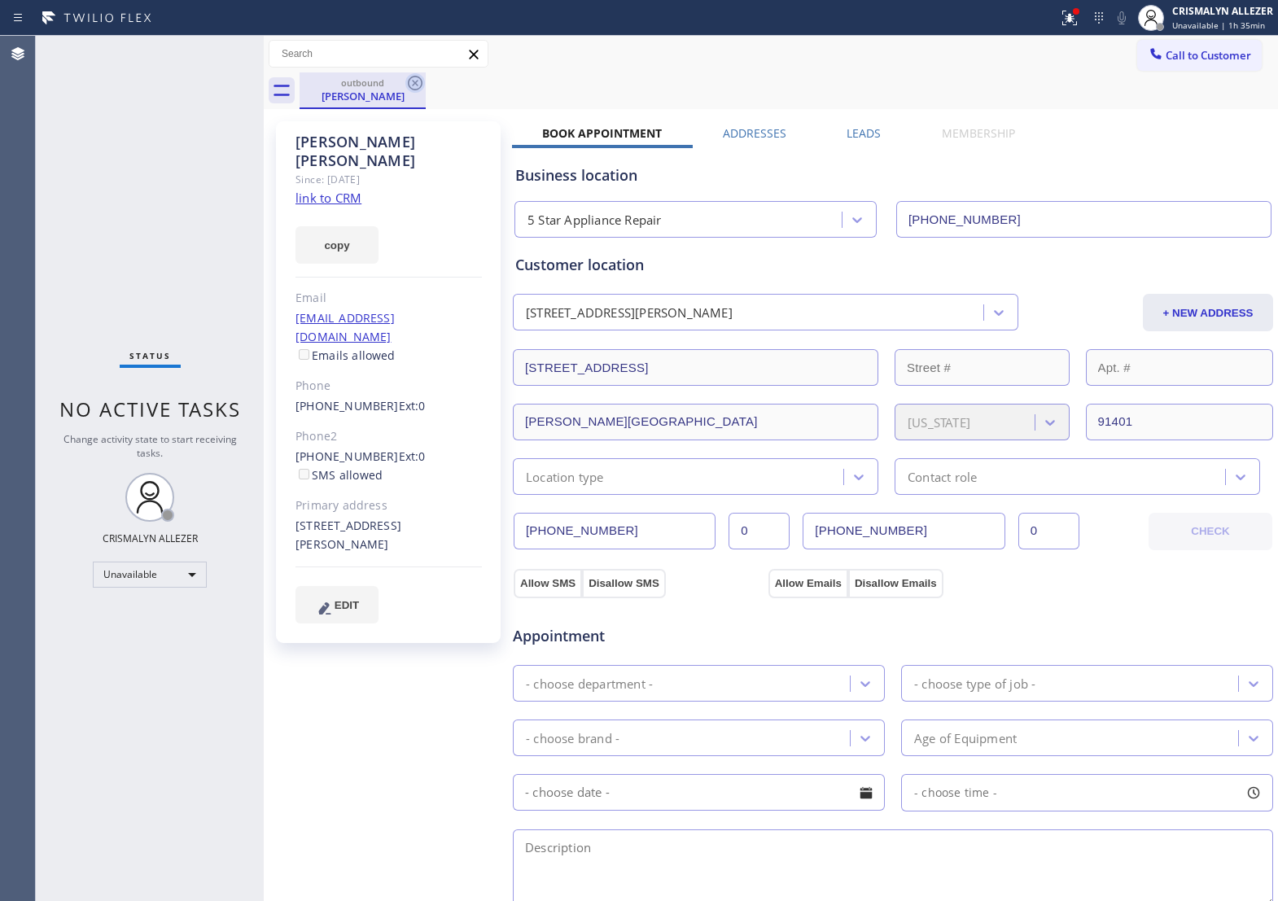
click at [420, 84] on icon at bounding box center [416, 83] width 20 height 20
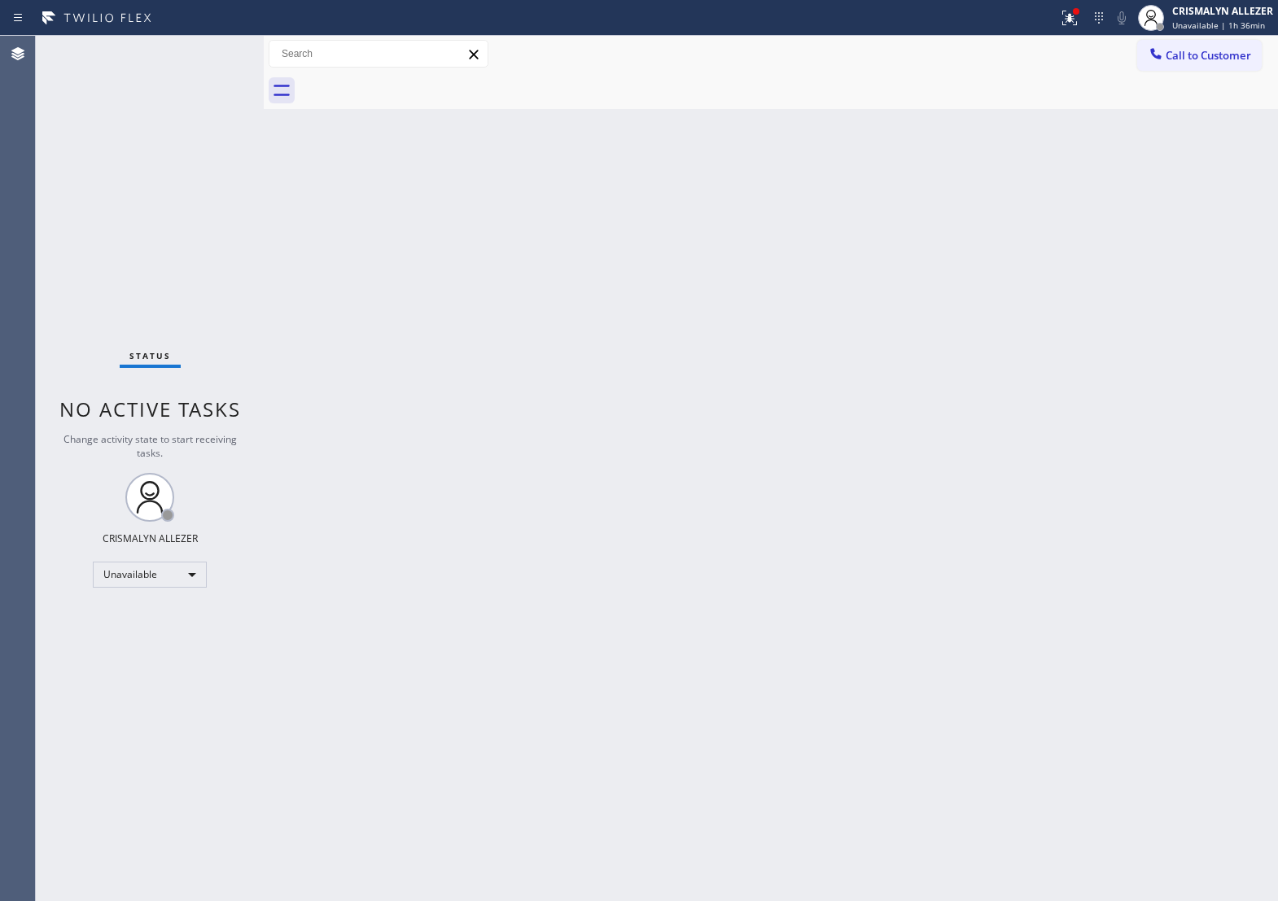
click at [1166, 62] on span "Call to Customer" at bounding box center [1209, 55] width 86 height 15
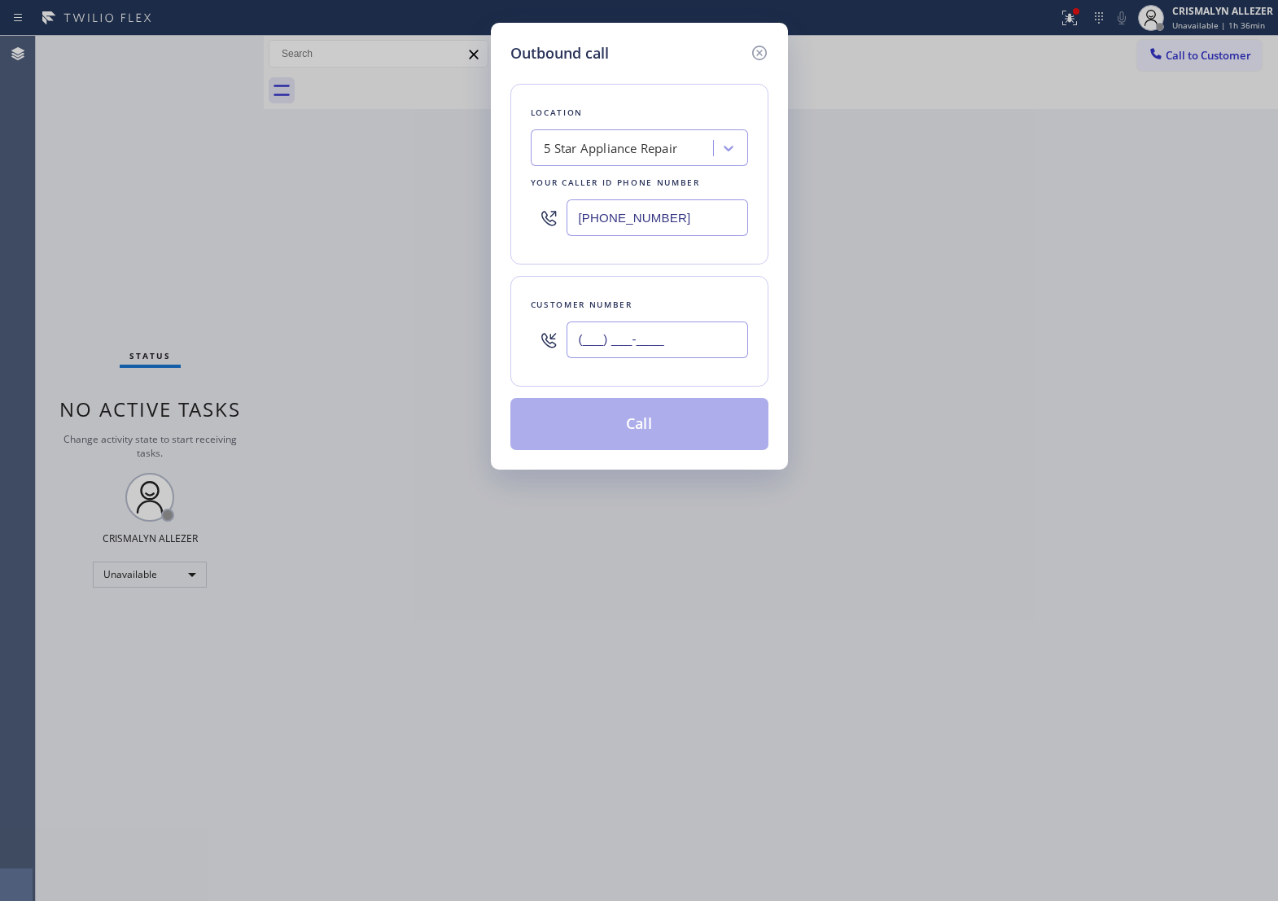
click at [670, 348] on input "(___) ___-____" at bounding box center [658, 340] width 182 height 37
paste input "310) 850-7184"
type input "(310) 850-7184"
click at [760, 61] on icon at bounding box center [760, 53] width 20 height 20
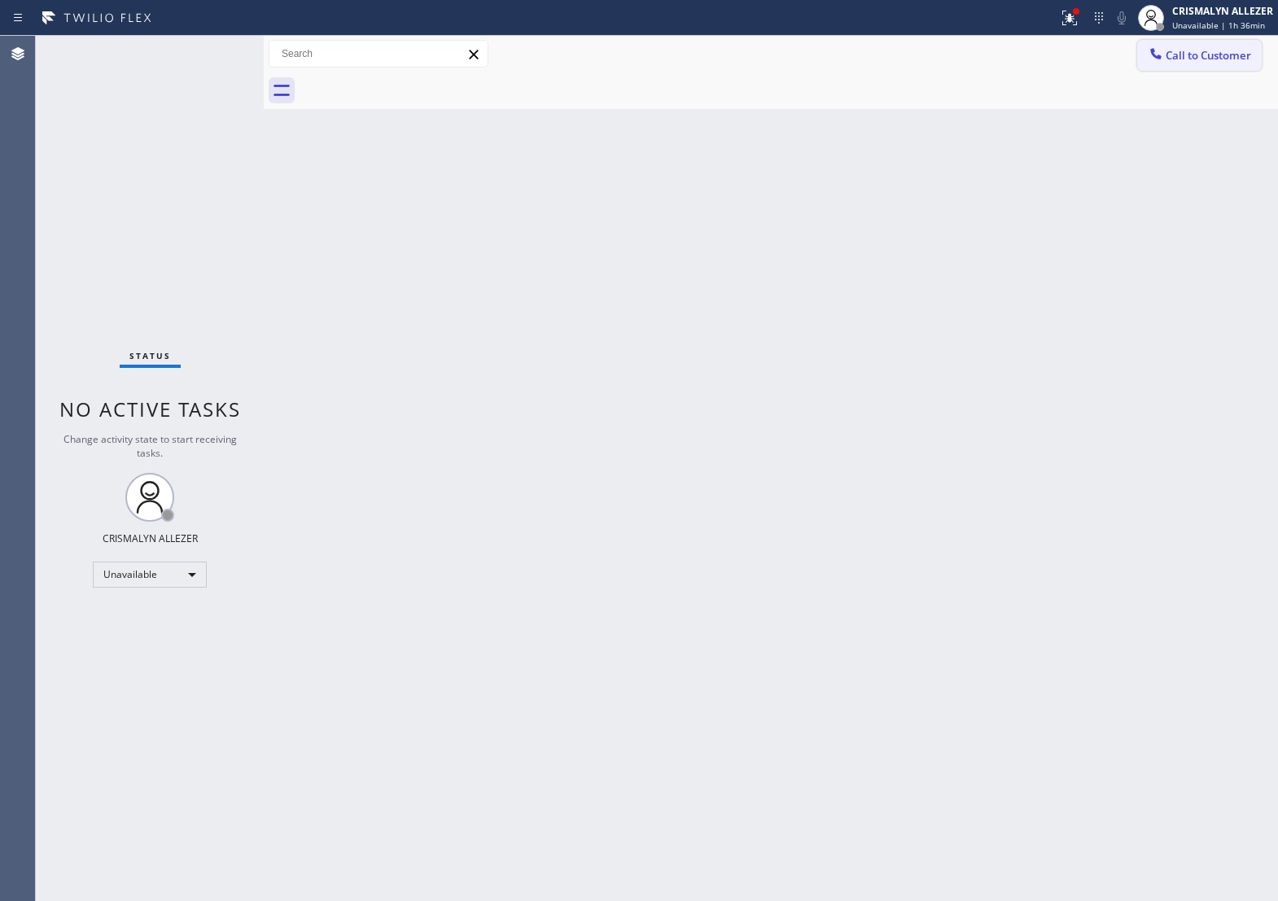
click at [1243, 69] on button "Call to Customer" at bounding box center [1200, 55] width 125 height 31
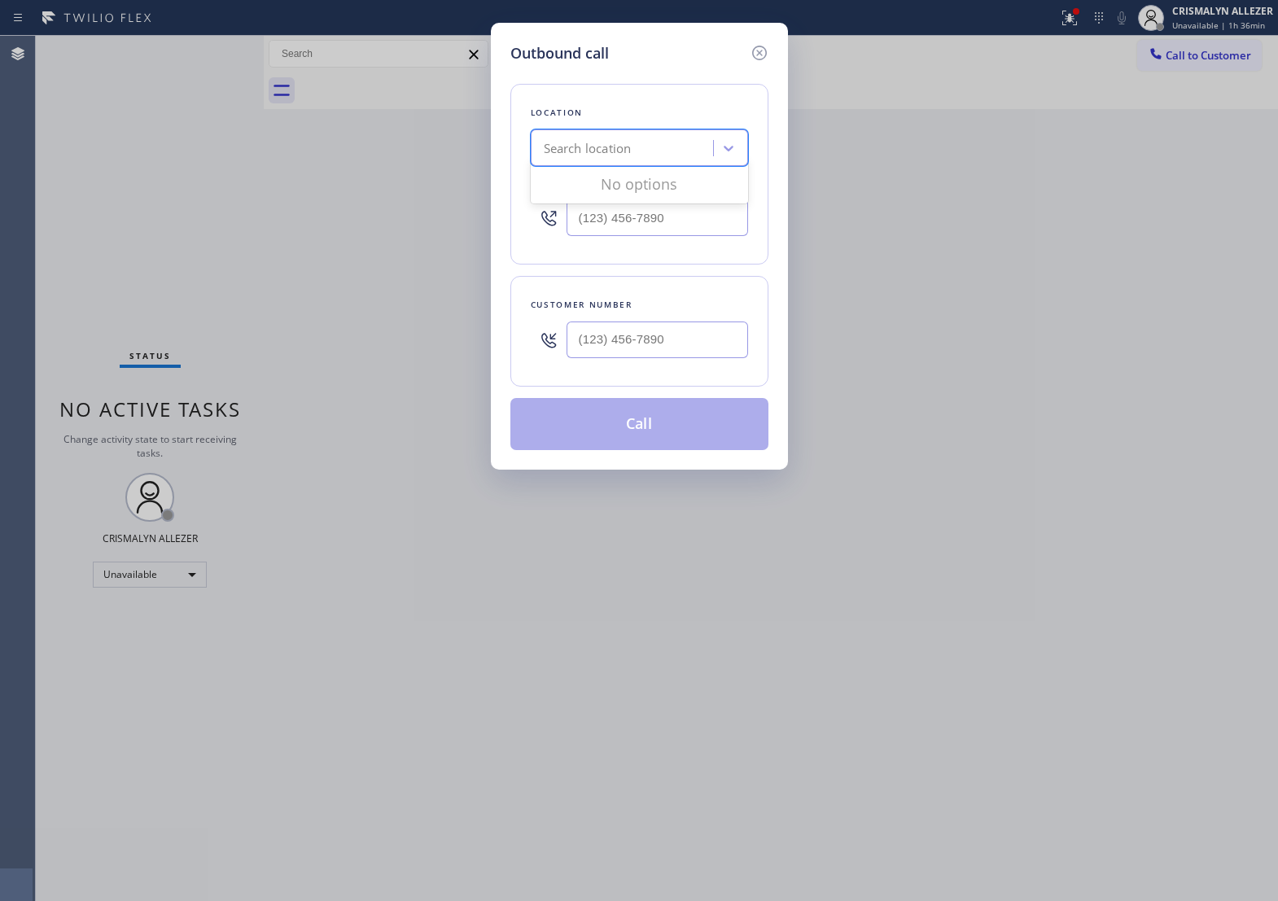
click at [682, 163] on div "Search location" at bounding box center [625, 148] width 178 height 29
type input "5 star applianc"
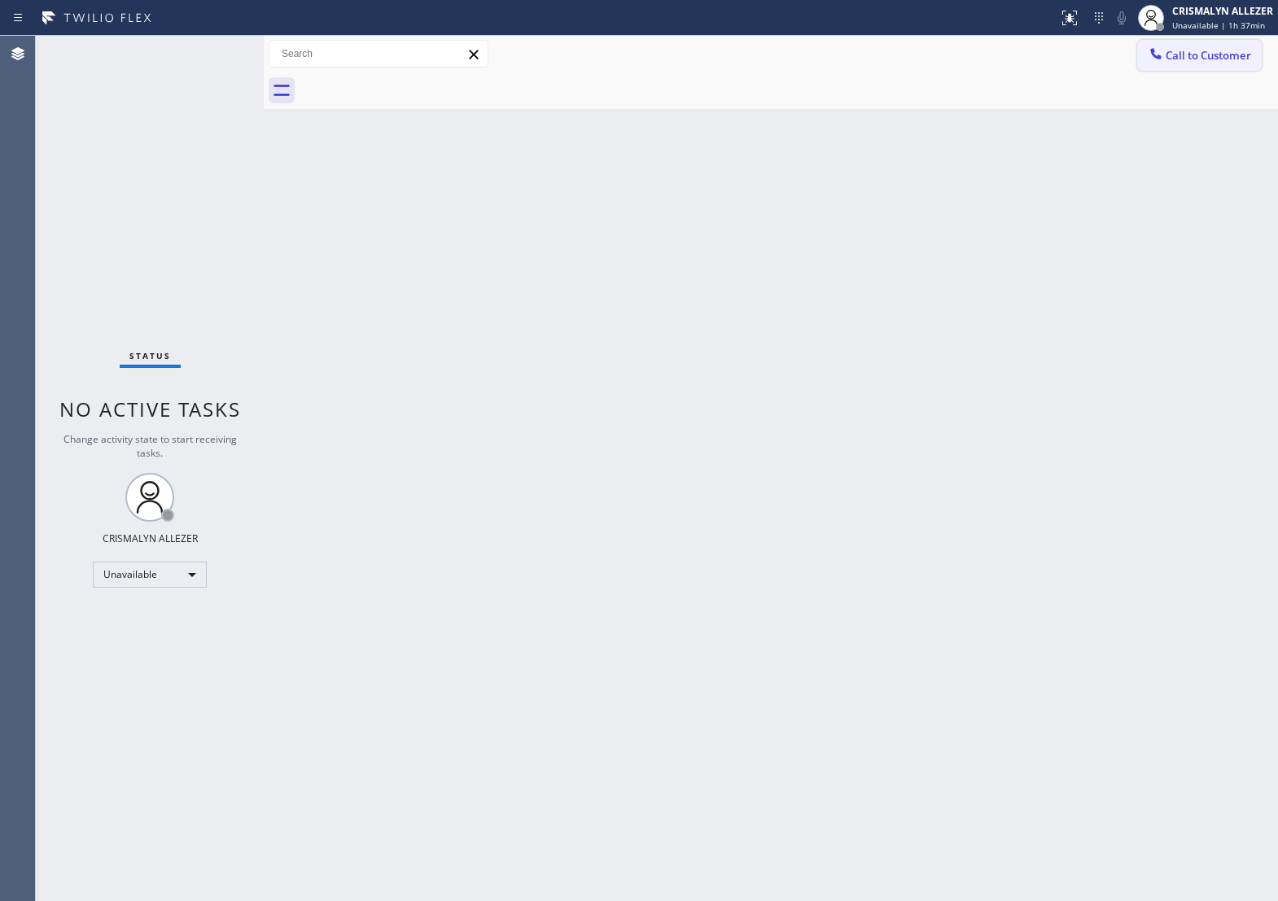
click at [1202, 49] on span "Call to Customer" at bounding box center [1209, 55] width 86 height 15
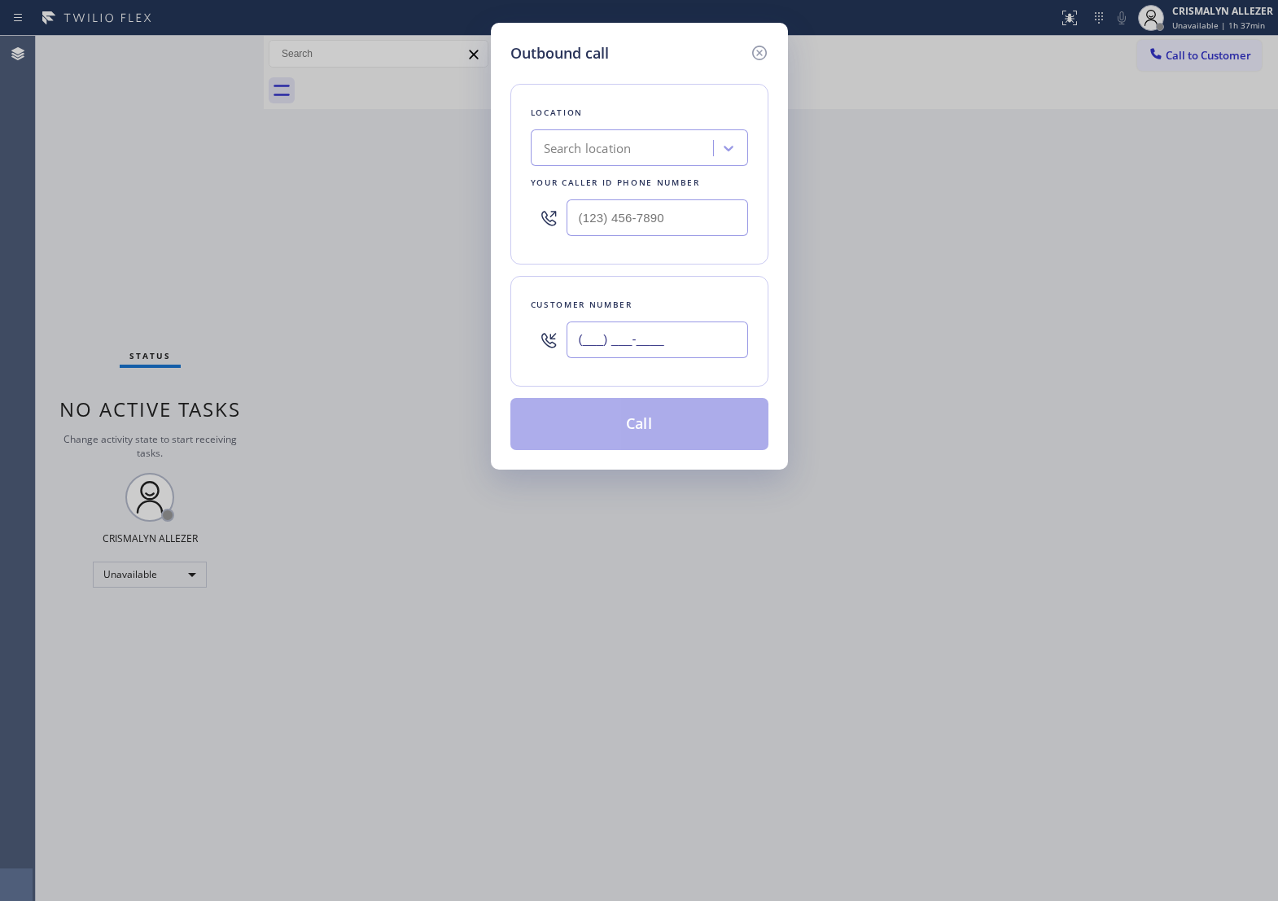
click at [711, 358] on input "(___) ___-____" at bounding box center [658, 340] width 182 height 37
paste input "310) 850-7184"
type input "[PHONE_NUMBER]"
click at [635, 163] on div "Search location" at bounding box center [625, 148] width 178 height 29
type input "5 star appliance re"
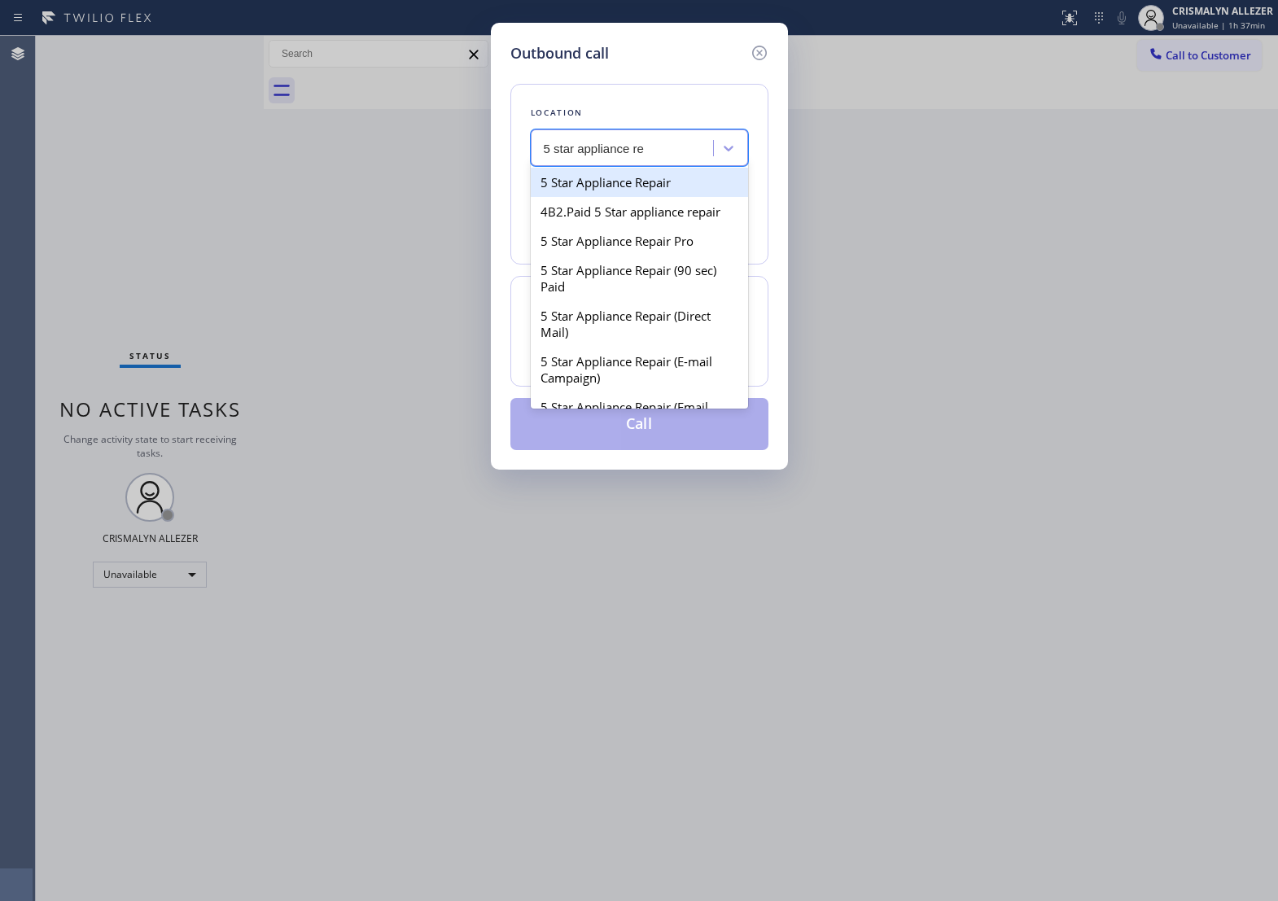
click at [656, 196] on div "5 Star Appliance Repair" at bounding box center [639, 182] width 217 height 29
type input "[PHONE_NUMBER]"
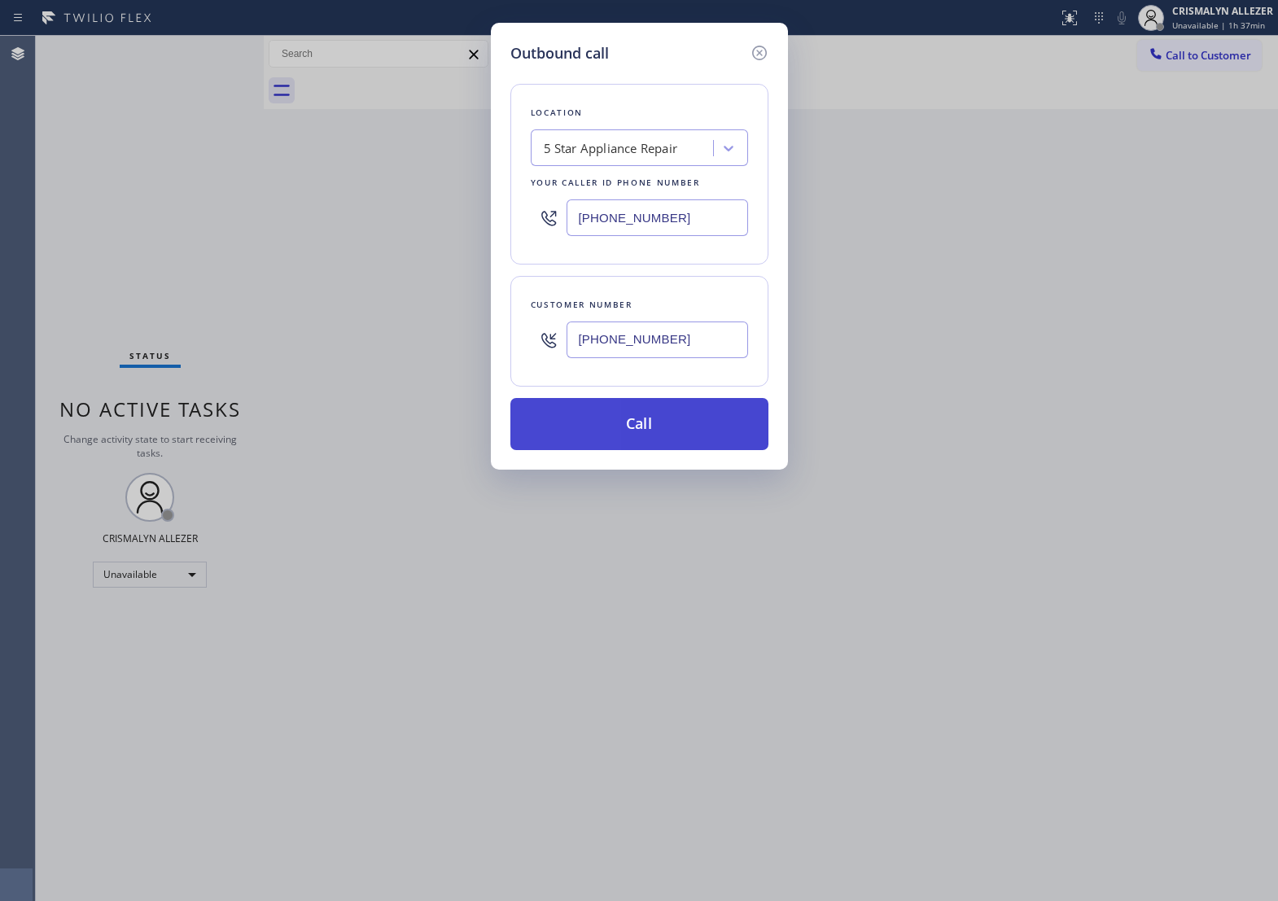
click at [645, 445] on button "Call" at bounding box center [640, 424] width 258 height 52
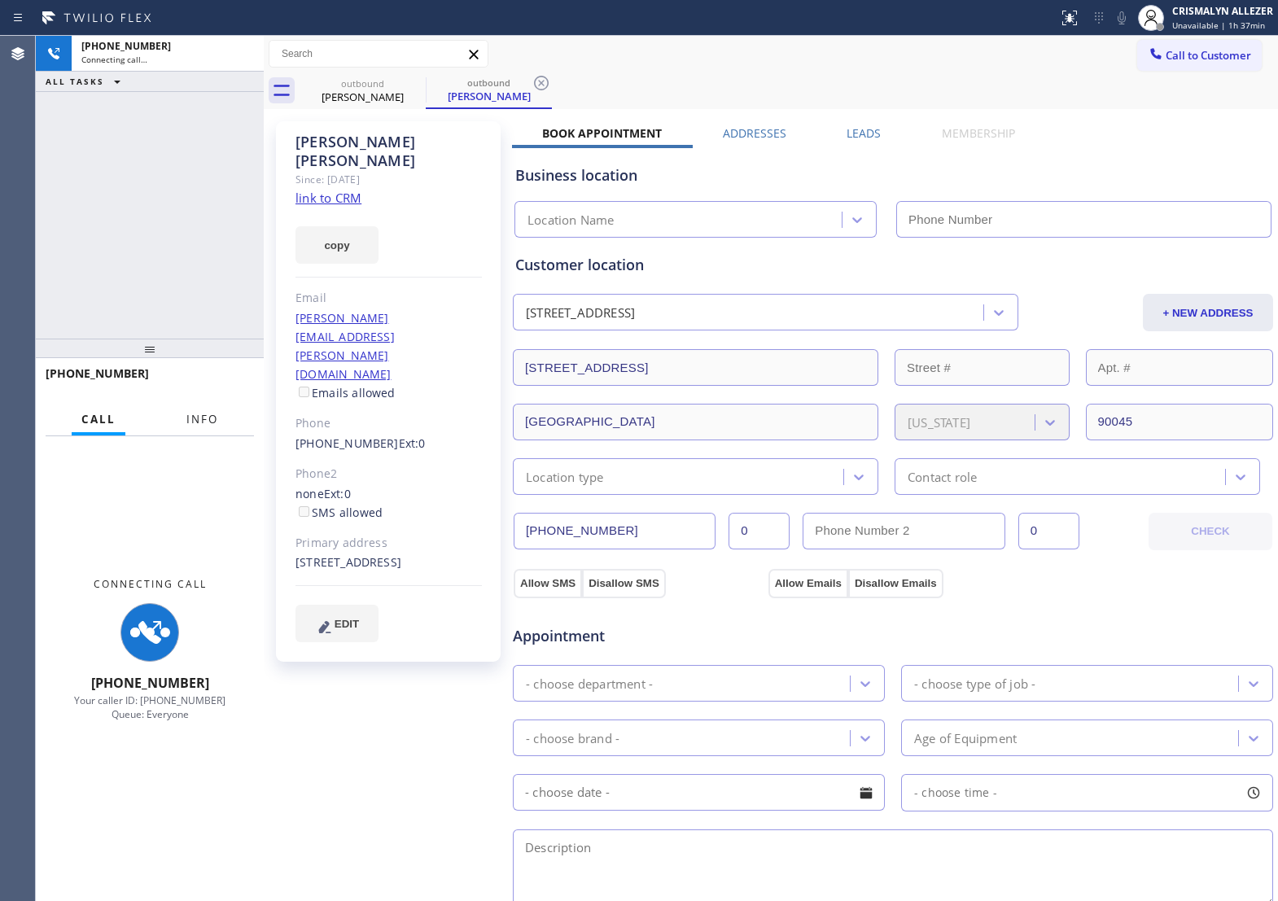
click at [194, 410] on button "Info" at bounding box center [202, 420] width 51 height 32
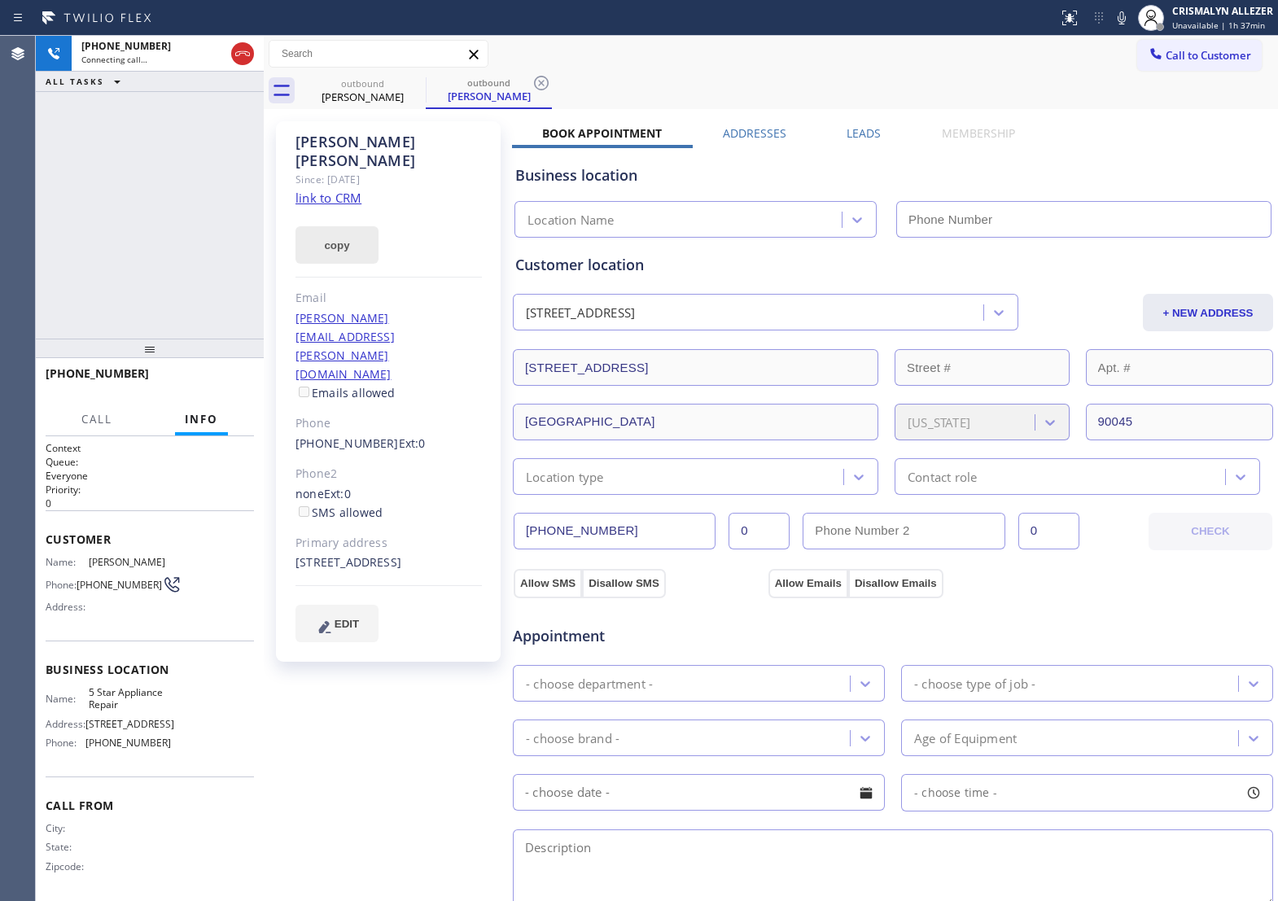
type input "[PHONE_NUMBER]"
click at [354, 190] on link "link to CRM" at bounding box center [329, 198] width 66 height 16
click at [204, 384] on span "HANG UP" at bounding box center [216, 380] width 50 height 11
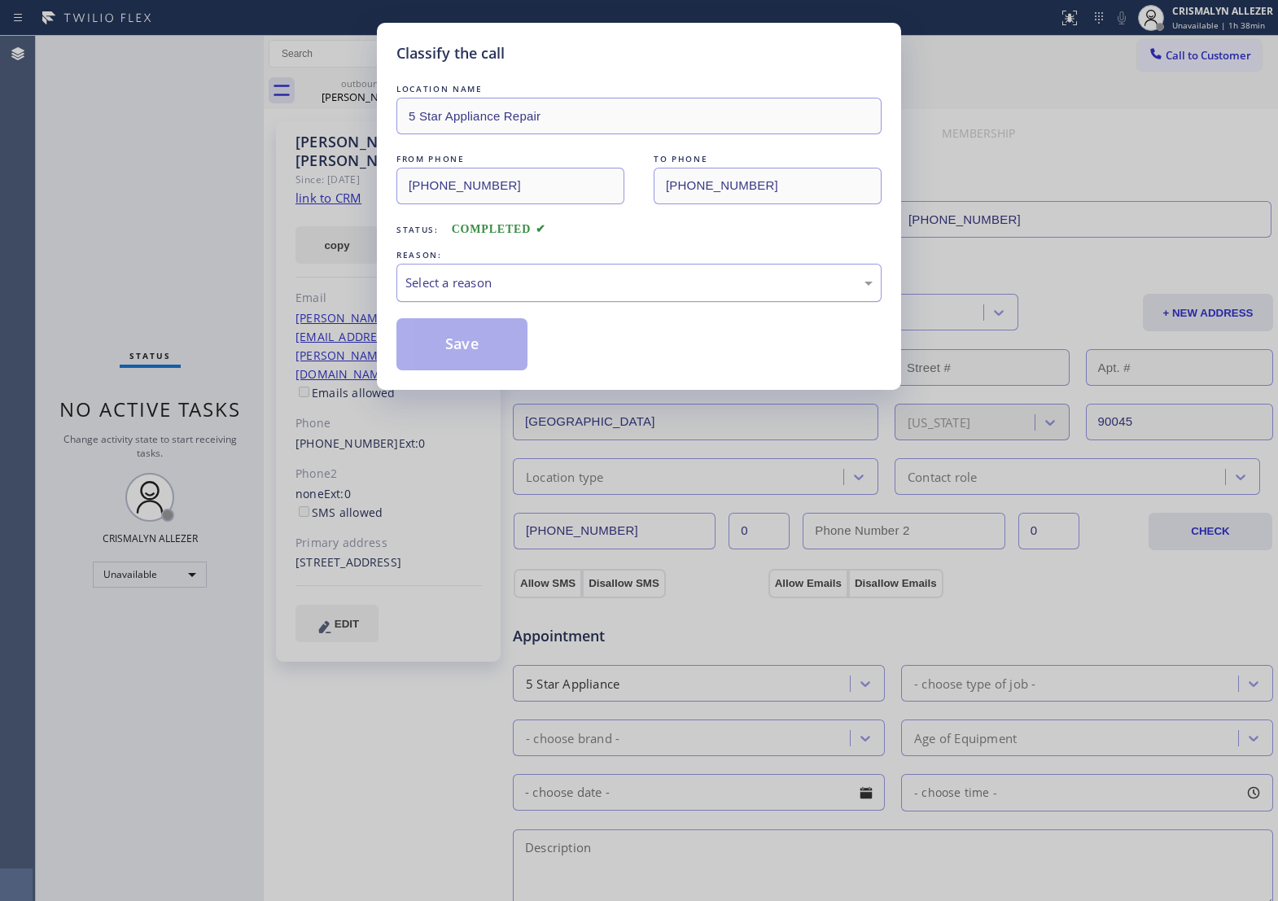
click at [644, 292] on div "Select a reason" at bounding box center [639, 283] width 467 height 19
click at [464, 371] on button "Save" at bounding box center [462, 344] width 131 height 52
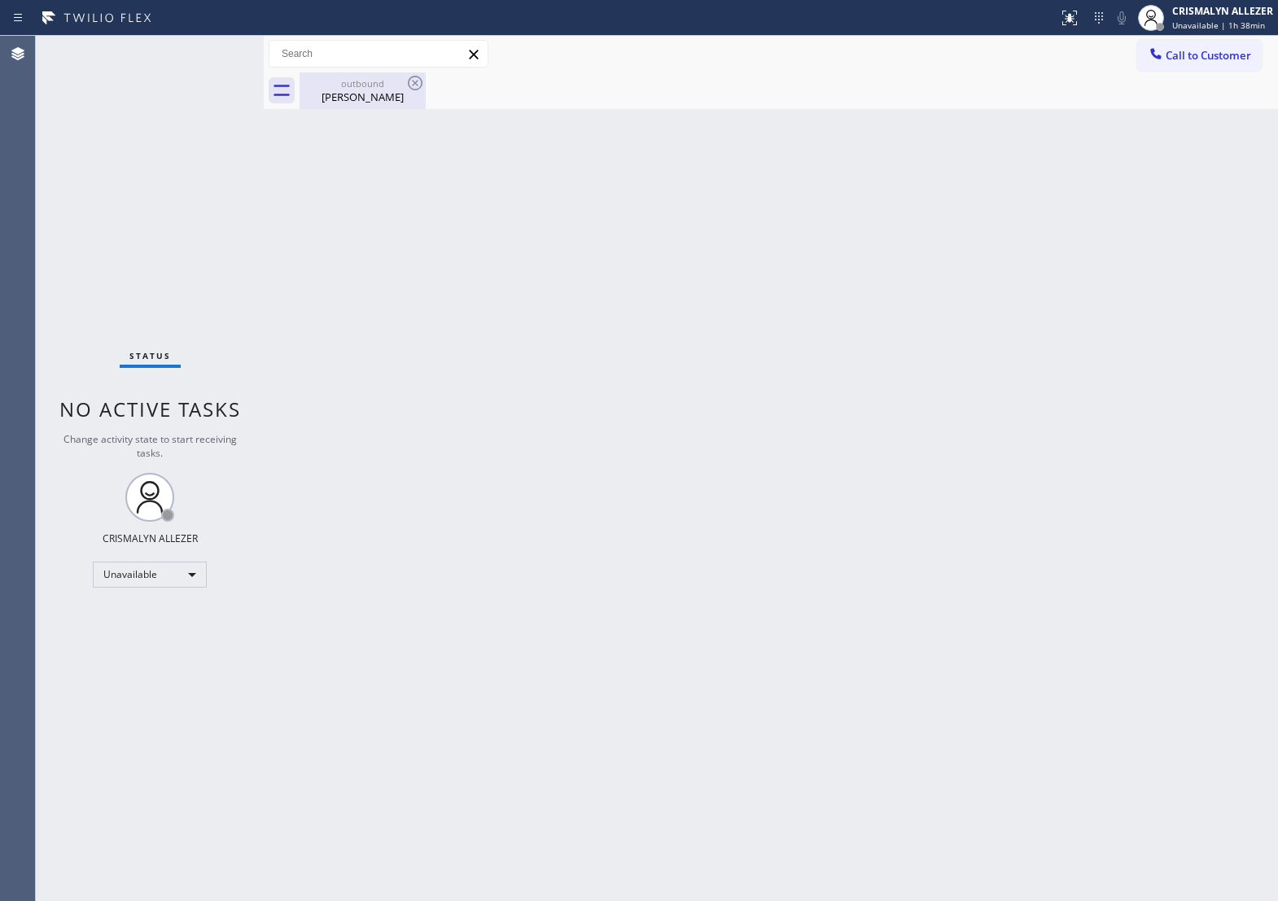
click at [354, 88] on div "outbound" at bounding box center [362, 83] width 123 height 12
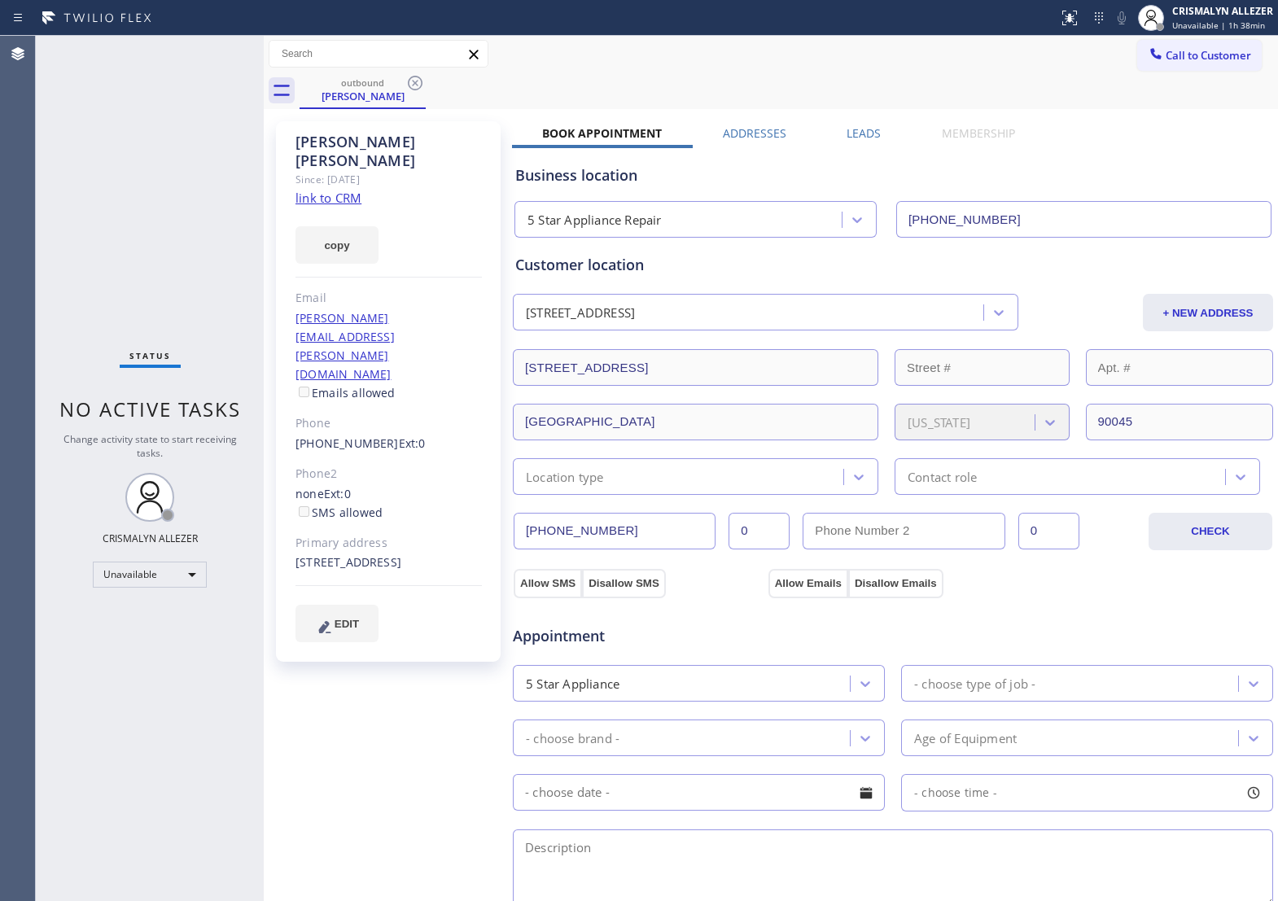
click at [857, 127] on label "Leads" at bounding box center [864, 132] width 34 height 15
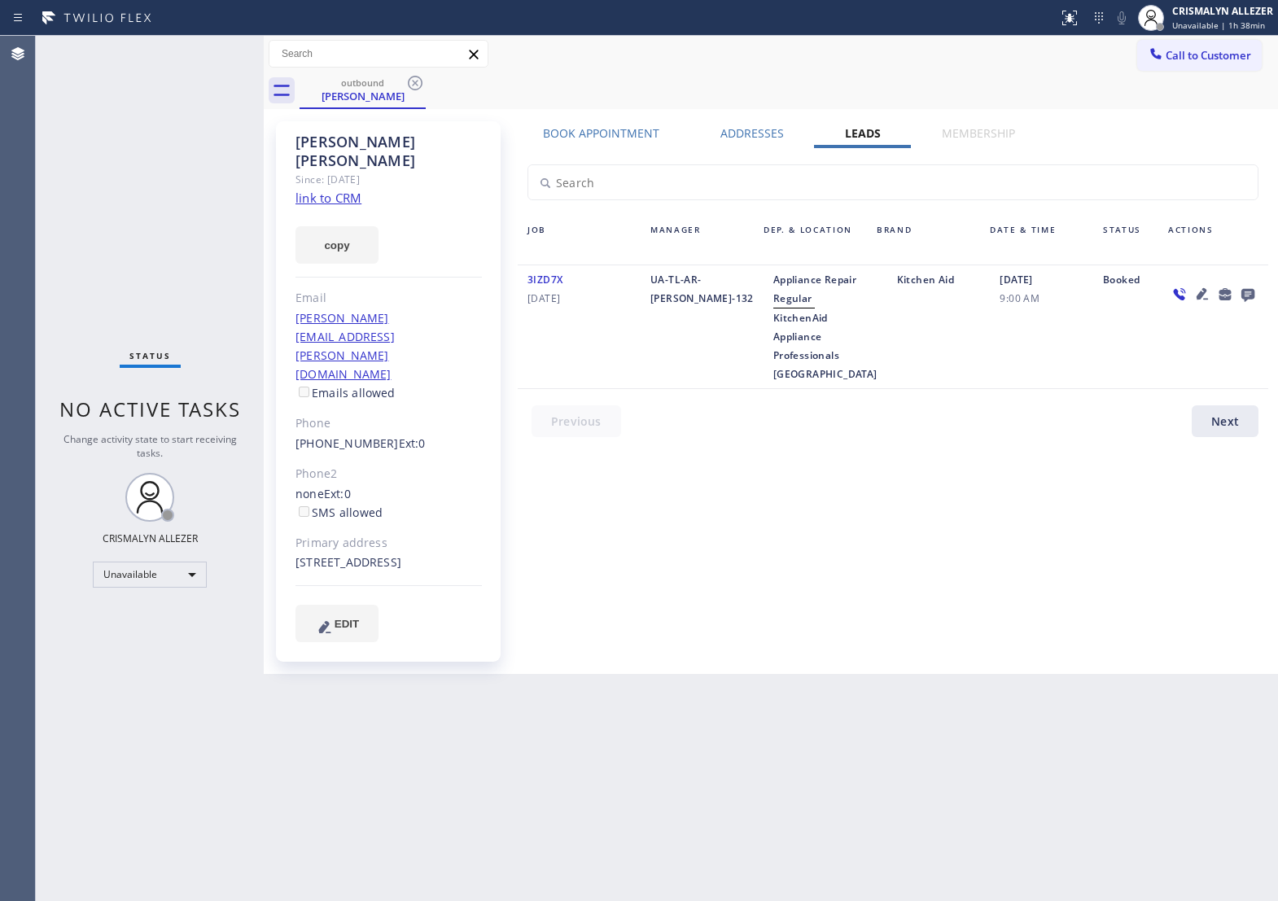
click at [1250, 293] on icon at bounding box center [1248, 295] width 13 height 13
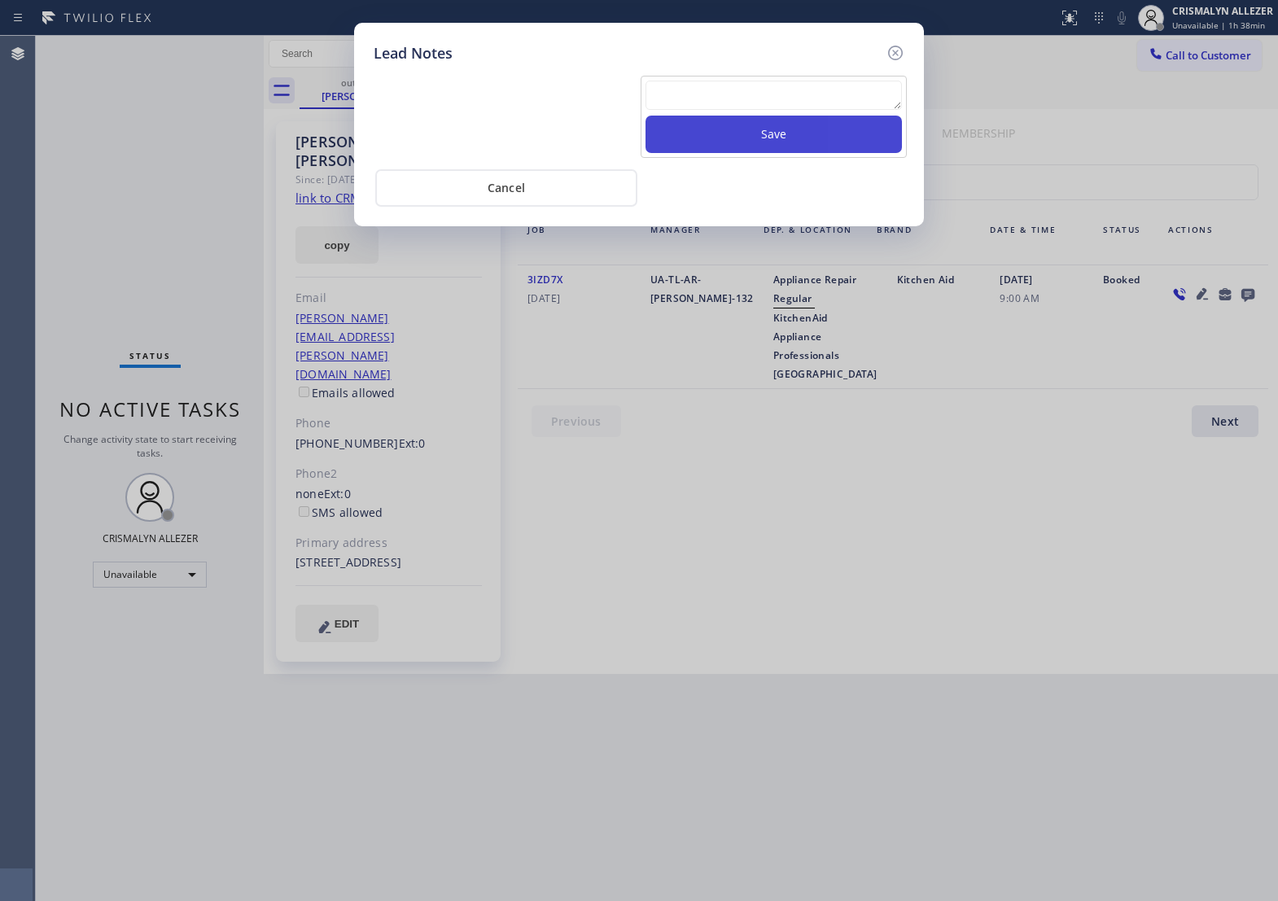
drag, startPoint x: 723, startPoint y: 112, endPoint x: 762, endPoint y: 152, distance: 56.4
click at [723, 110] on textarea at bounding box center [774, 95] width 257 height 29
paste textarea "no answer | pls xfer if cx calls back"
type textarea "no answer | pls xfer if cx calls back"
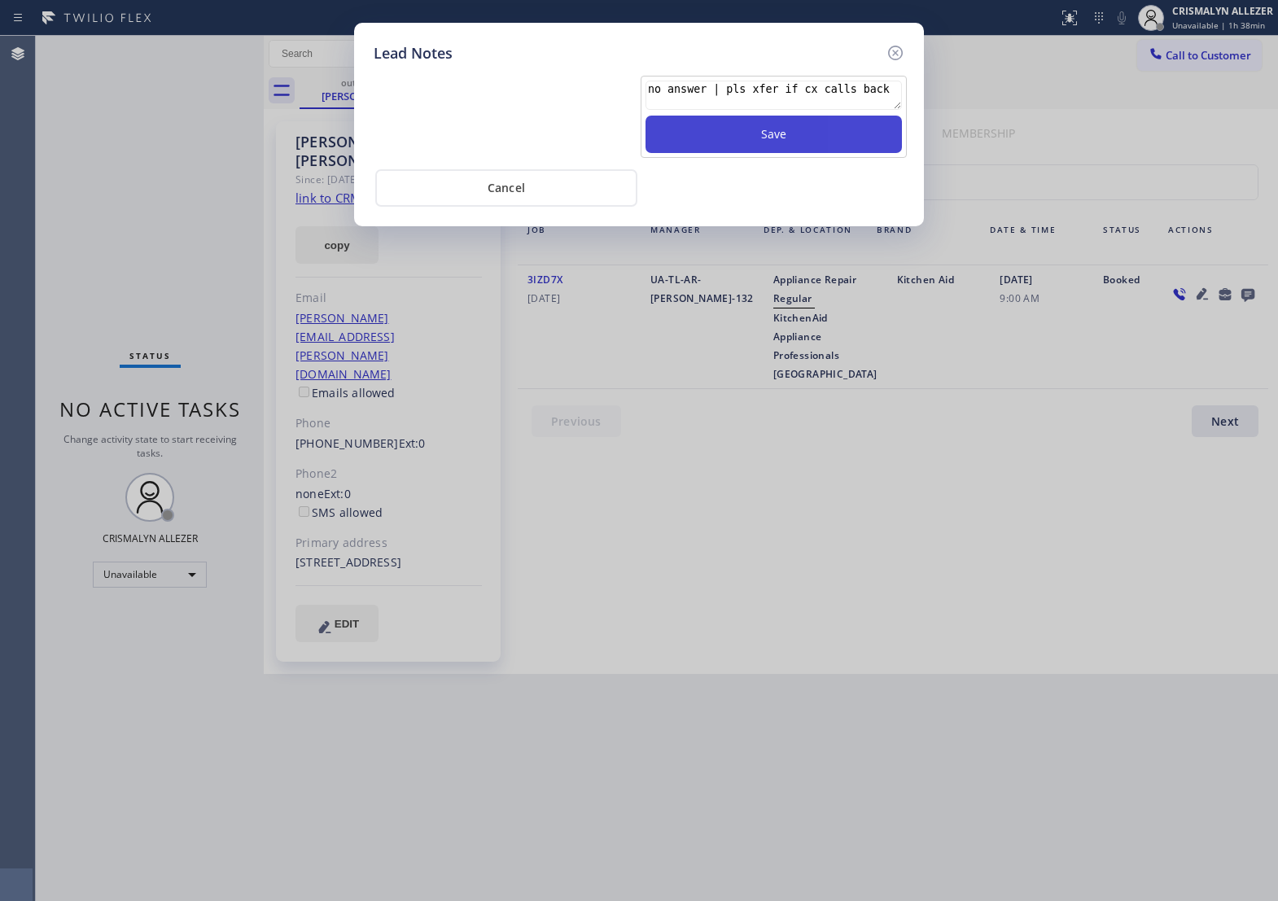
click at [763, 153] on button "Save" at bounding box center [774, 134] width 257 height 37
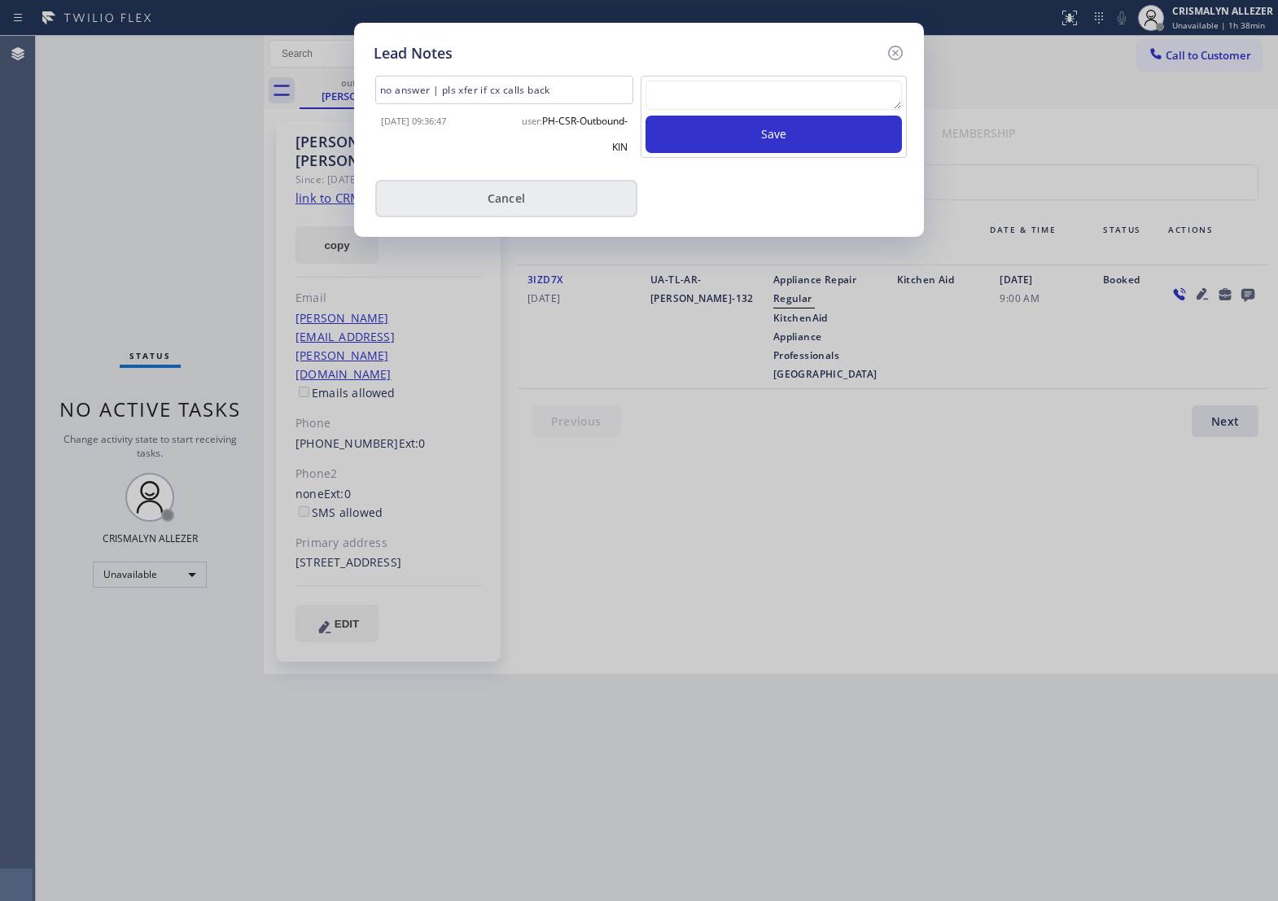
click at [526, 208] on button "Cancel" at bounding box center [506, 198] width 262 height 37
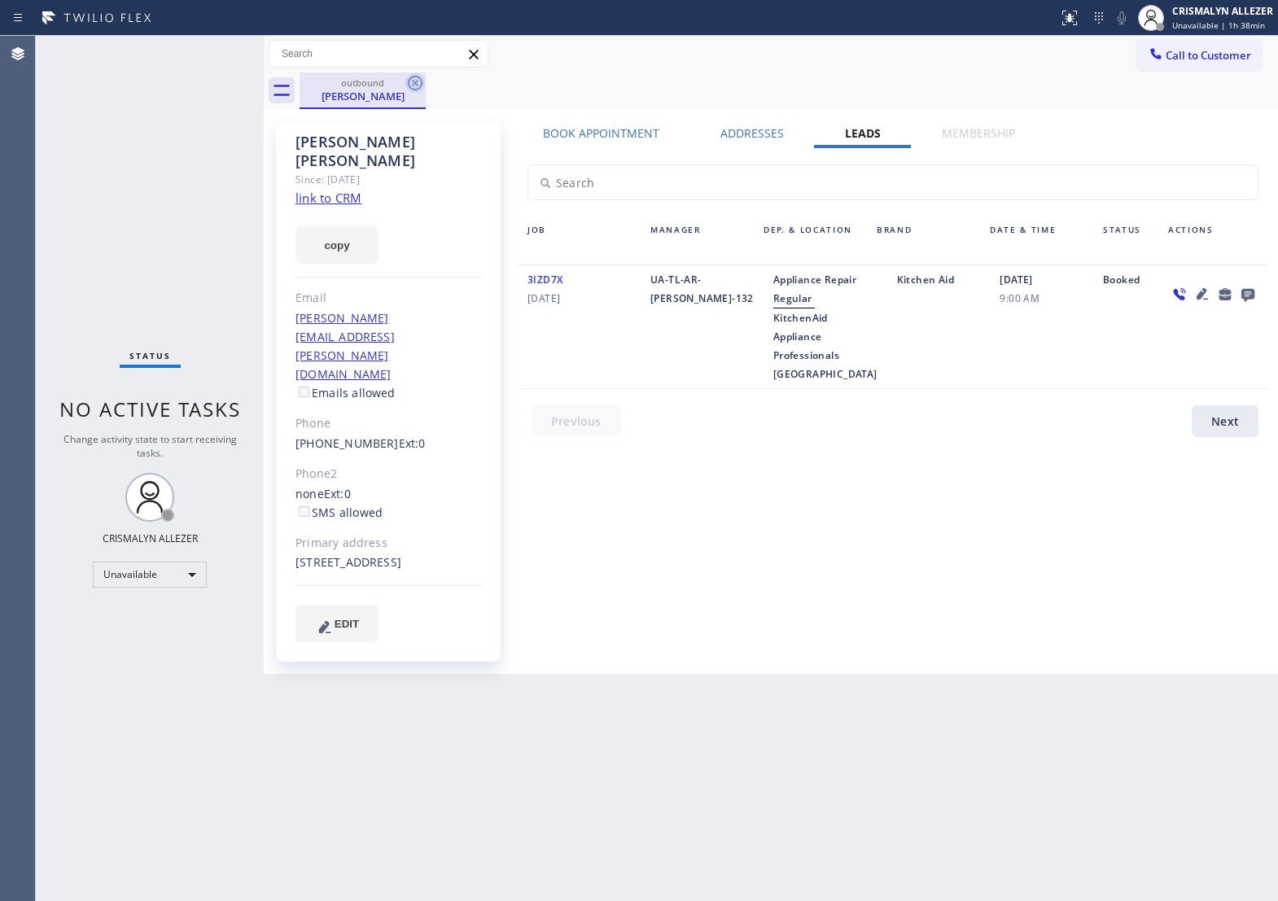
click at [410, 82] on icon at bounding box center [416, 83] width 20 height 20
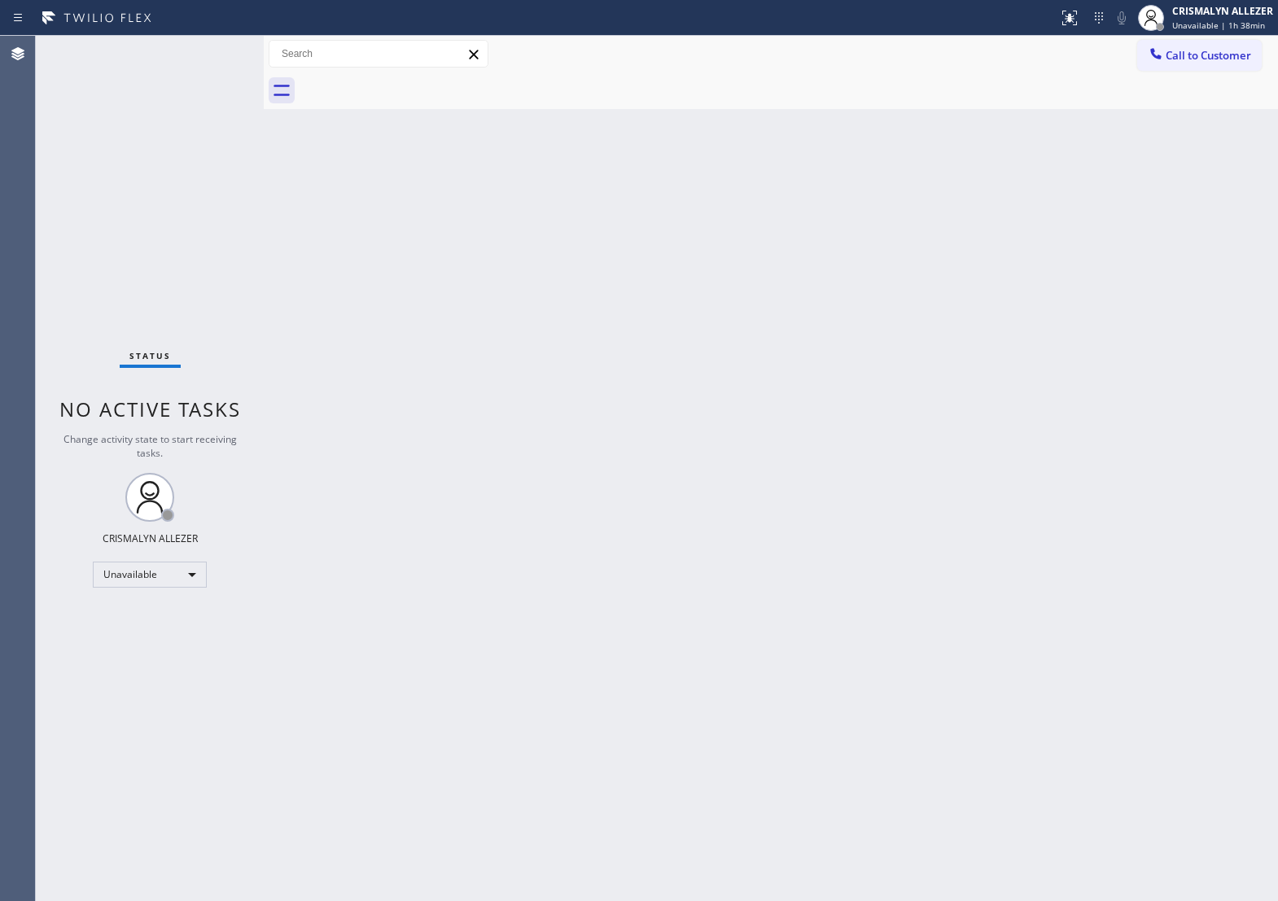
click at [1201, 59] on span "Call to Customer" at bounding box center [1209, 55] width 86 height 15
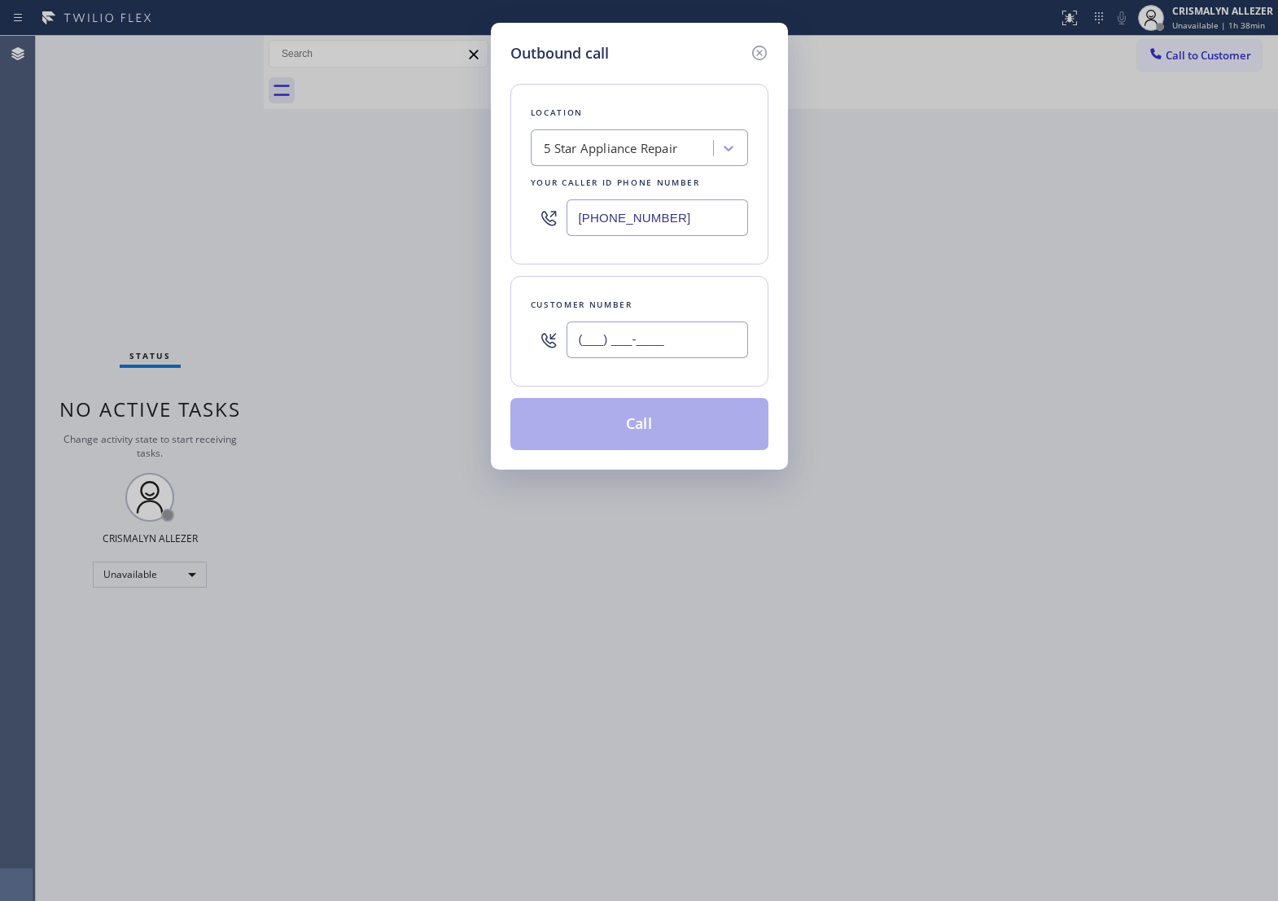
click at [701, 358] on input "(___) ___-____" at bounding box center [658, 340] width 182 height 37
paste input "626) 808-2499"
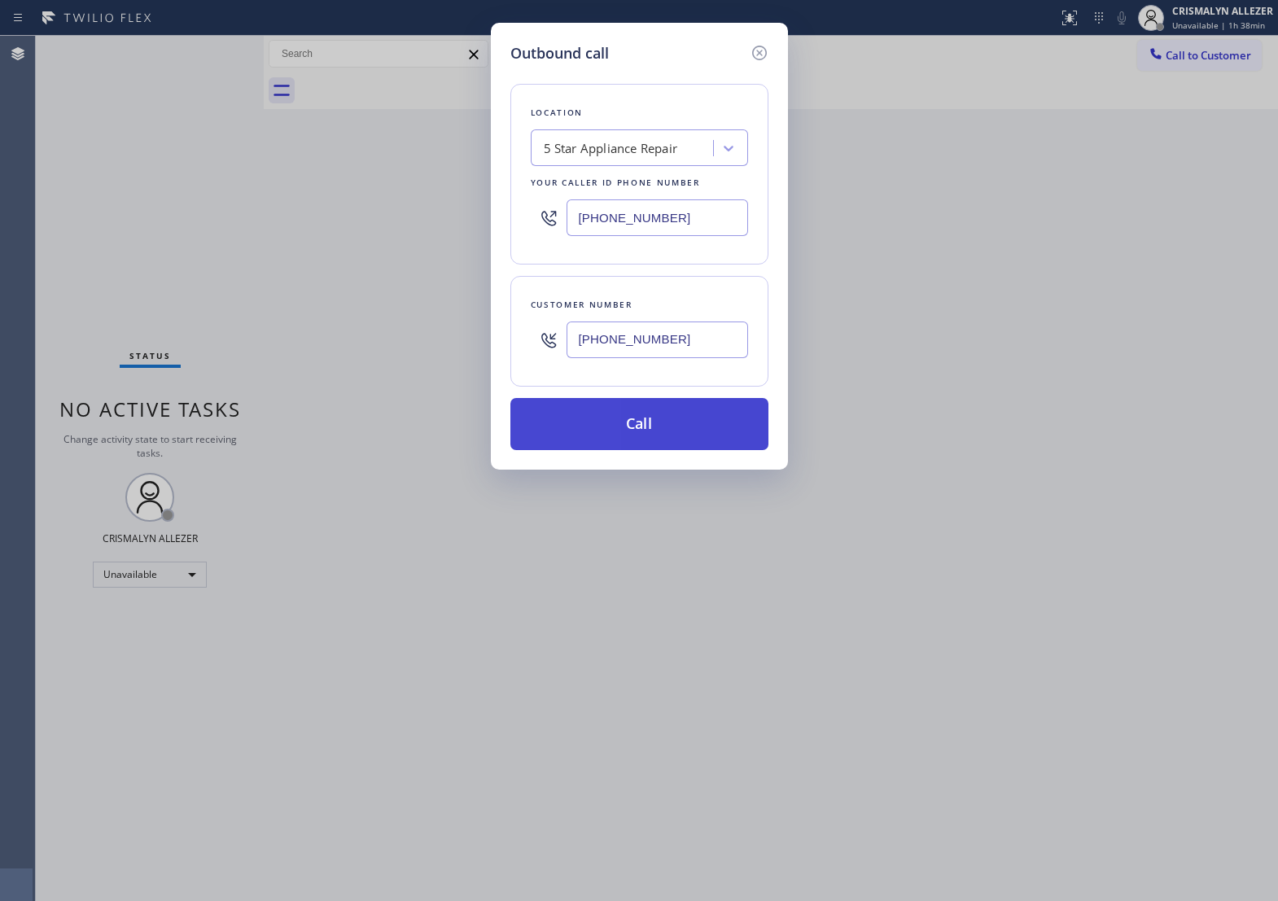
type input "[PHONE_NUMBER]"
click at [643, 450] on button "Call" at bounding box center [640, 424] width 258 height 52
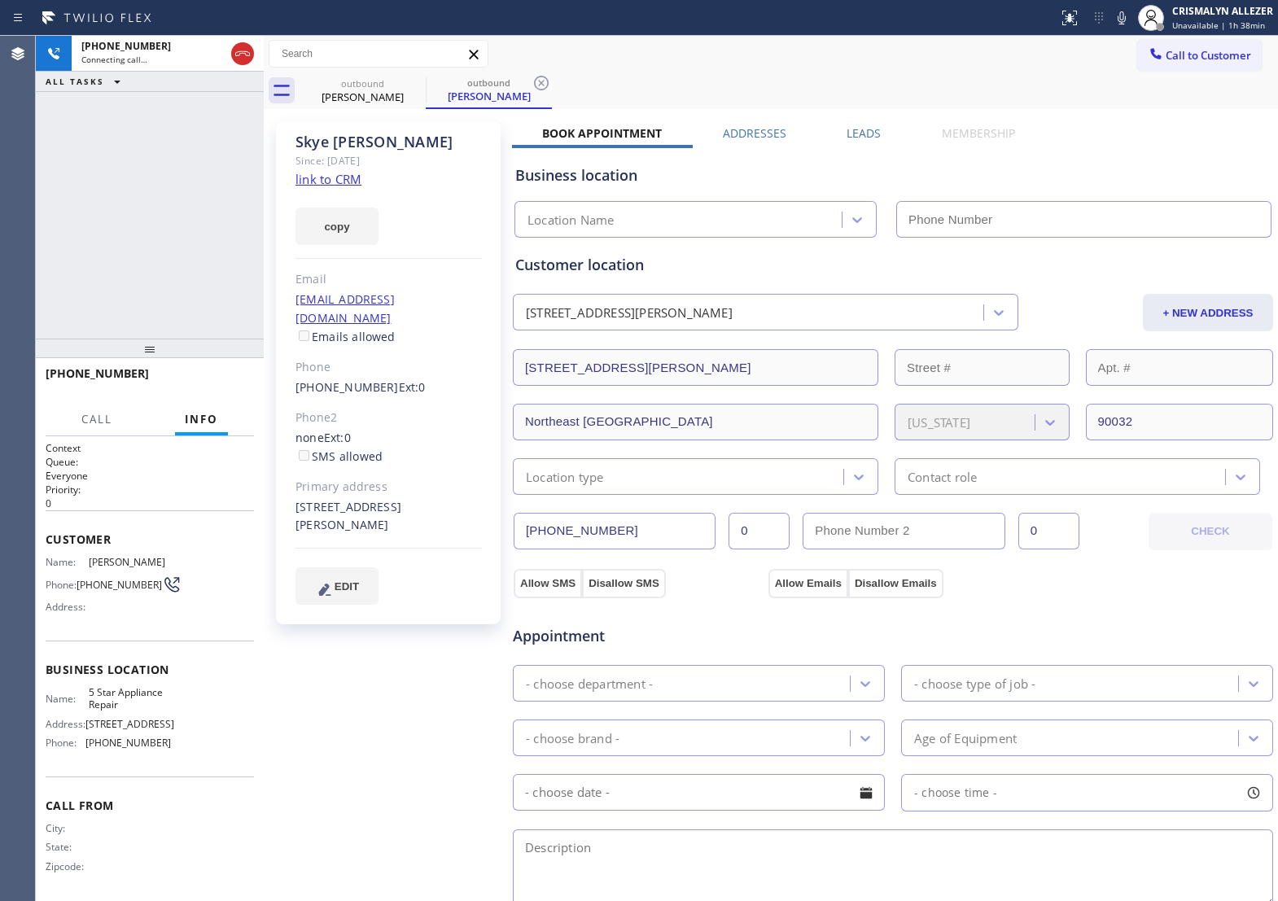
click at [318, 181] on link "link to CRM" at bounding box center [329, 179] width 66 height 16
type input "[PHONE_NUMBER]"
click at [204, 387] on span "HANG UP" at bounding box center [216, 380] width 50 height 11
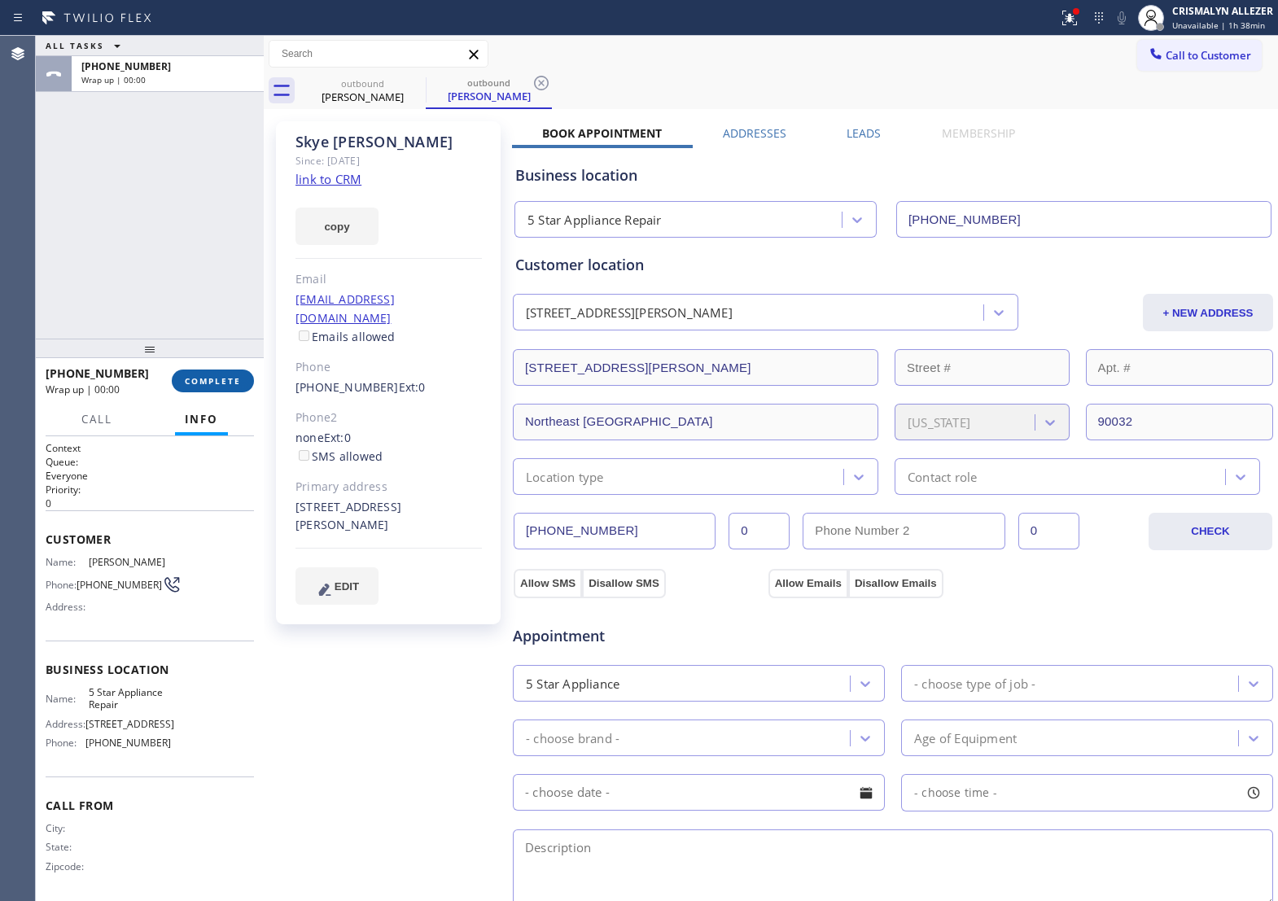
click at [208, 380] on span "COMPLETE" at bounding box center [213, 380] width 56 height 11
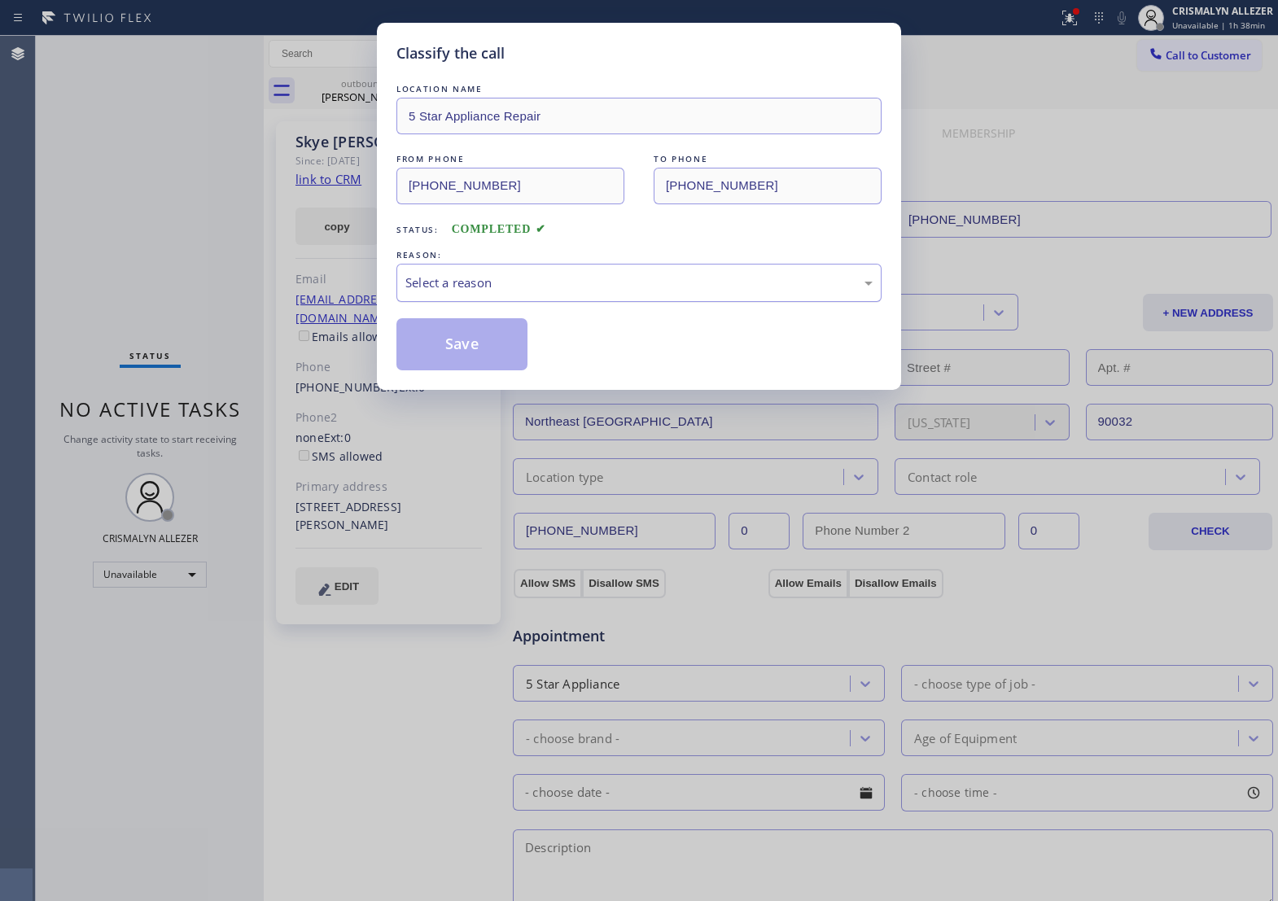
click at [669, 292] on div "Select a reason" at bounding box center [639, 283] width 467 height 19
click at [498, 363] on button "Save" at bounding box center [462, 344] width 131 height 52
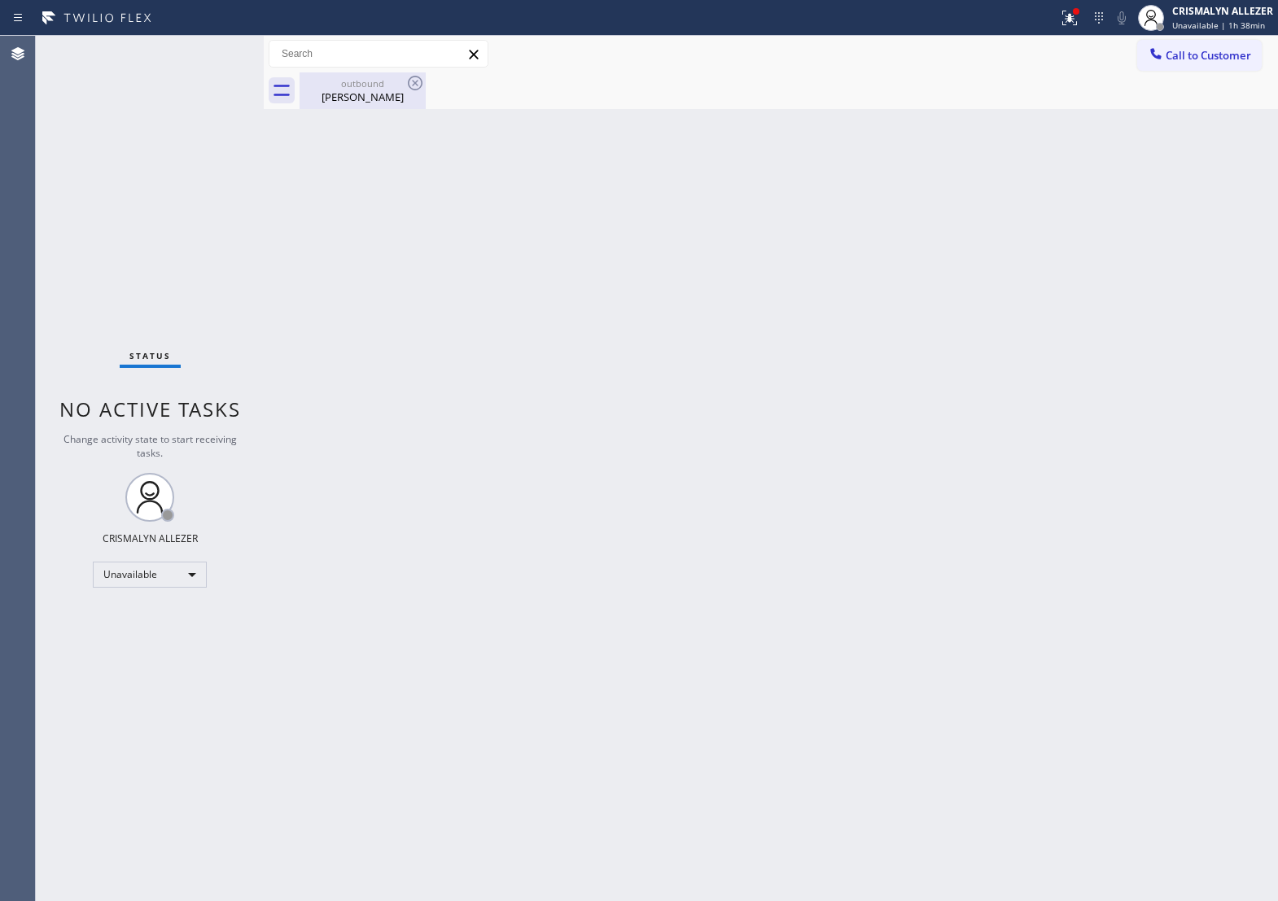
click at [358, 99] on div "Skye Kang" at bounding box center [362, 97] width 123 height 15
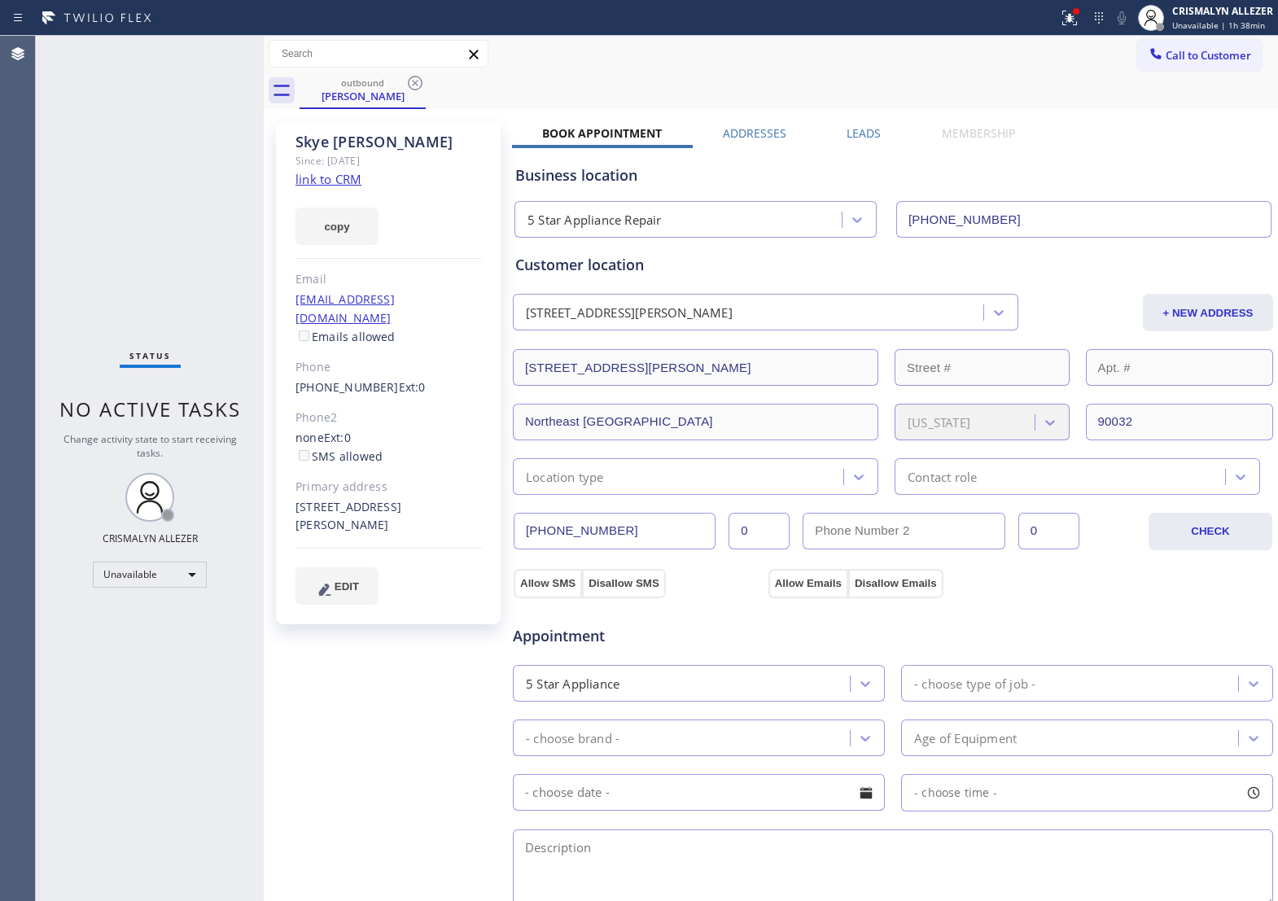
click at [853, 126] on label "Leads" at bounding box center [864, 132] width 34 height 15
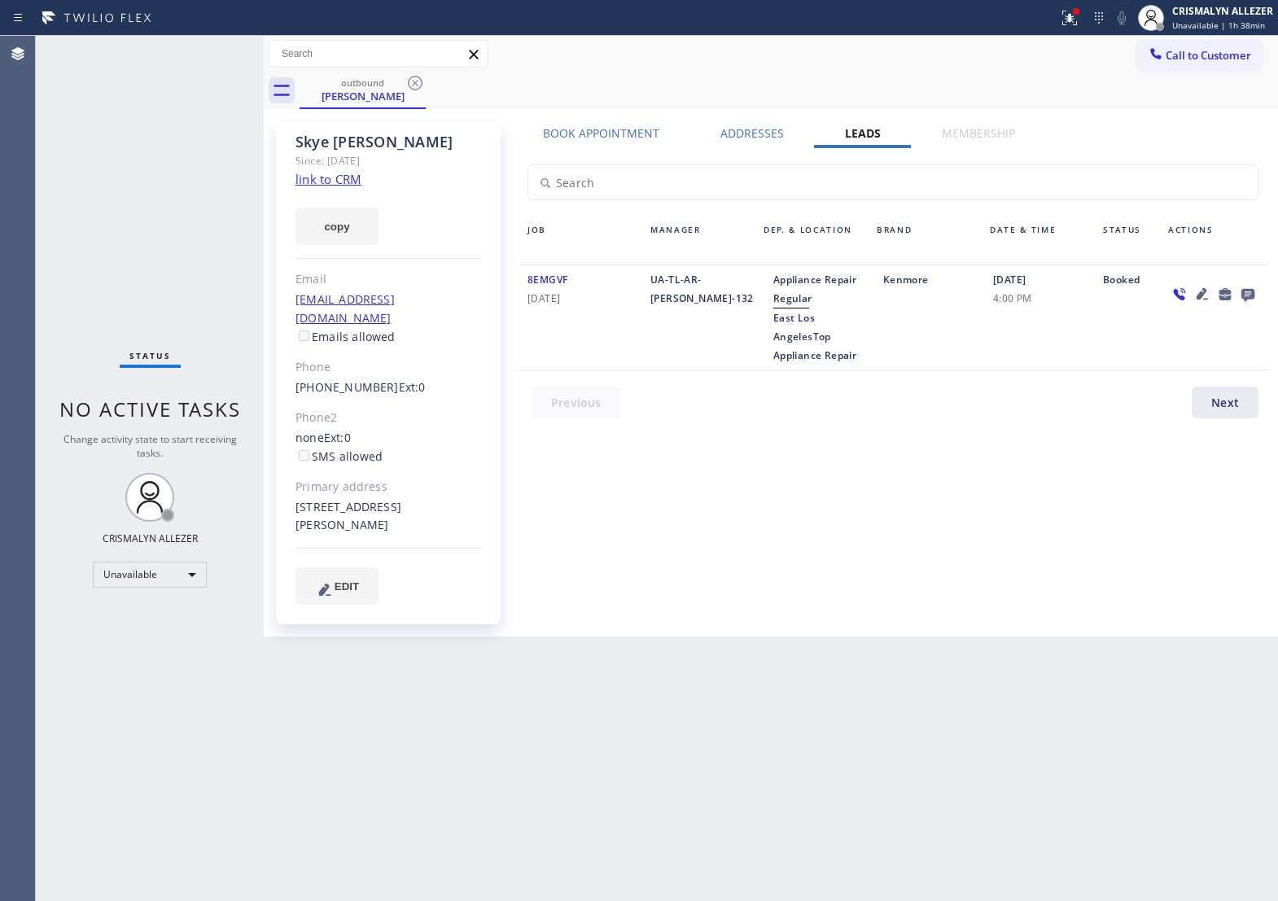
click at [1255, 296] on icon at bounding box center [1249, 294] width 20 height 20
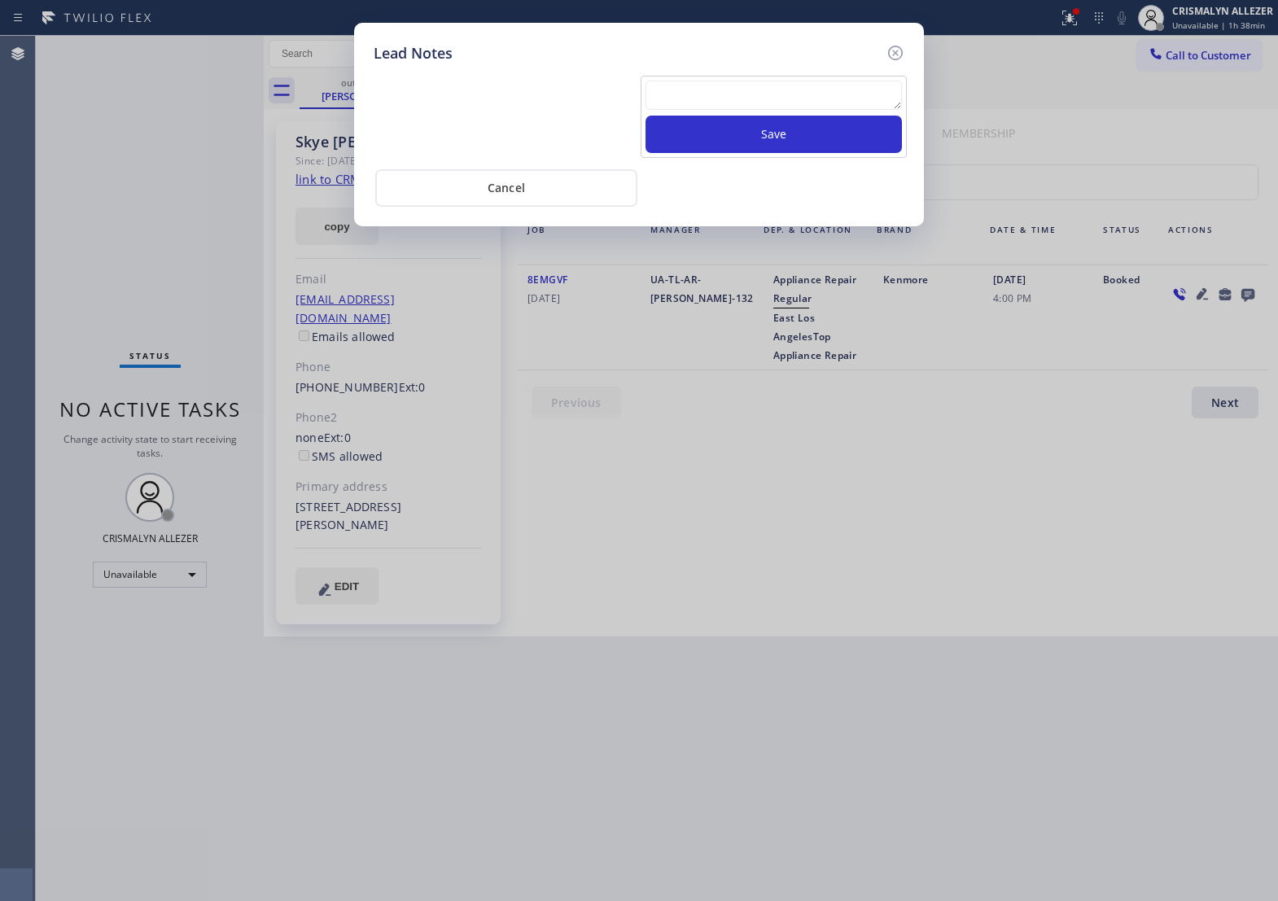
click at [682, 116] on div at bounding box center [774, 98] width 257 height 35
click at [702, 110] on textarea at bounding box center [774, 95] width 257 height 29
paste textarea "no answer | pls xfer if cx calls back"
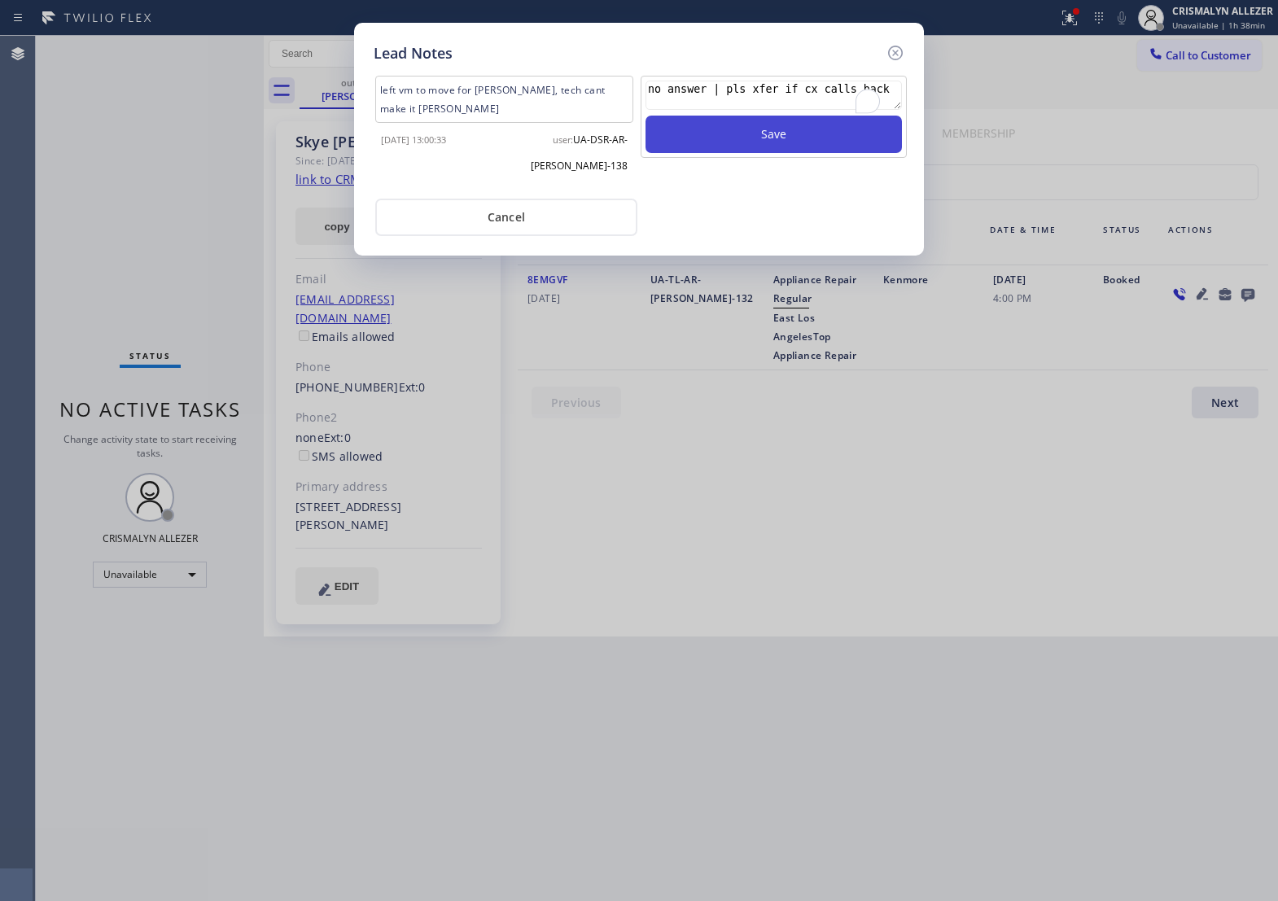
scroll to position [15, 0]
type textarea "no answer | pls xfer if cx calls back"
click at [742, 143] on button "Save" at bounding box center [774, 134] width 257 height 37
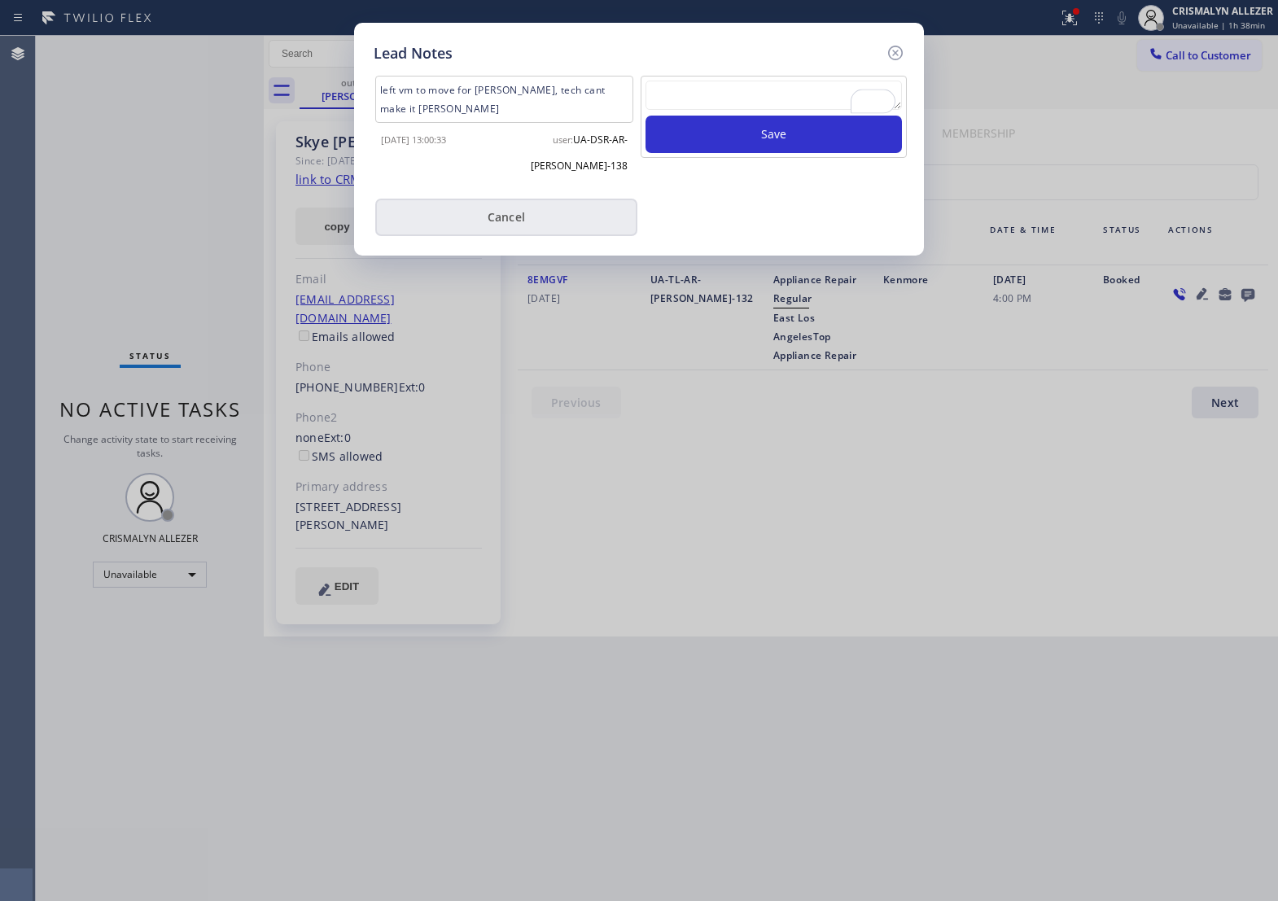
click at [502, 209] on button "Cancel" at bounding box center [506, 217] width 262 height 37
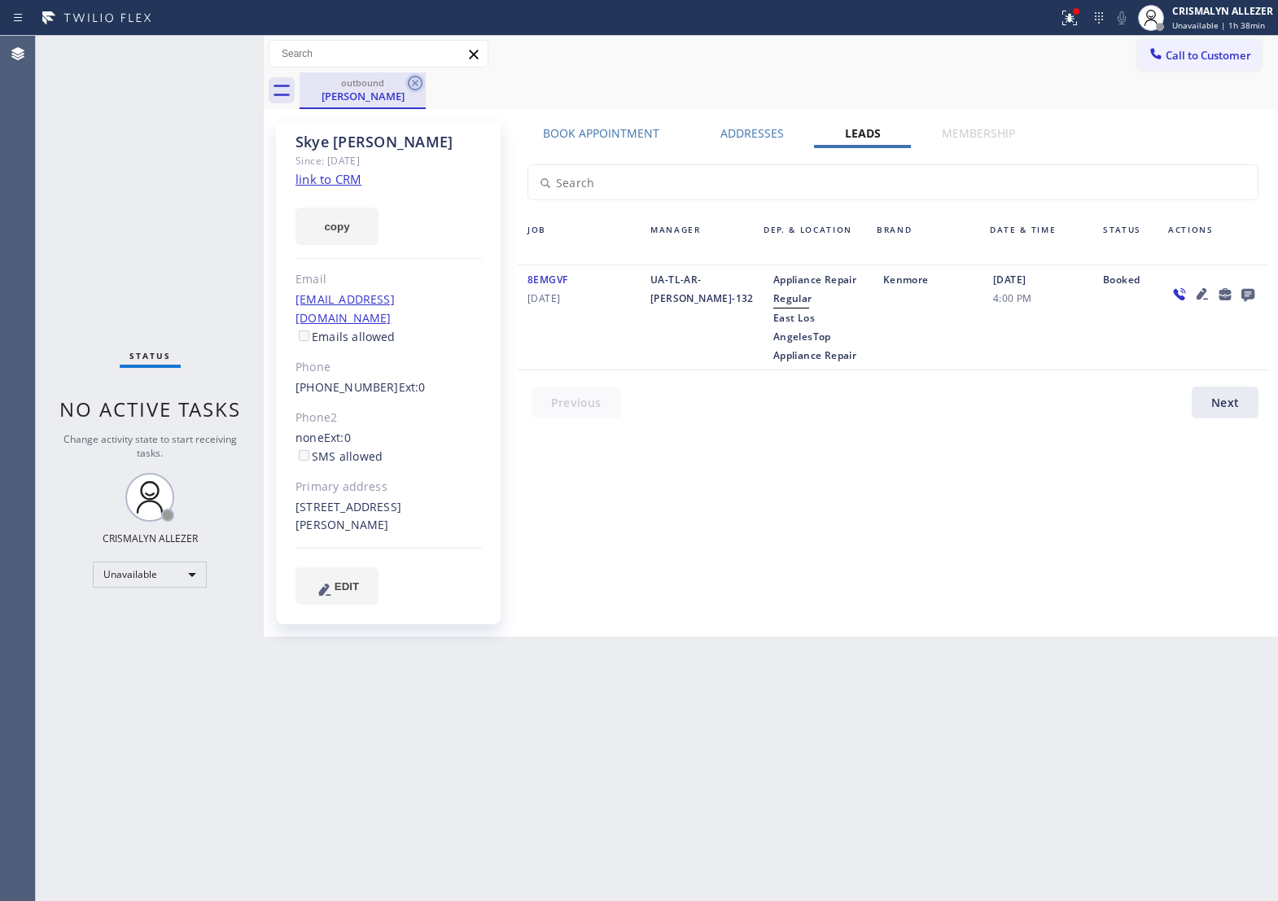
click at [410, 82] on icon at bounding box center [416, 83] width 20 height 20
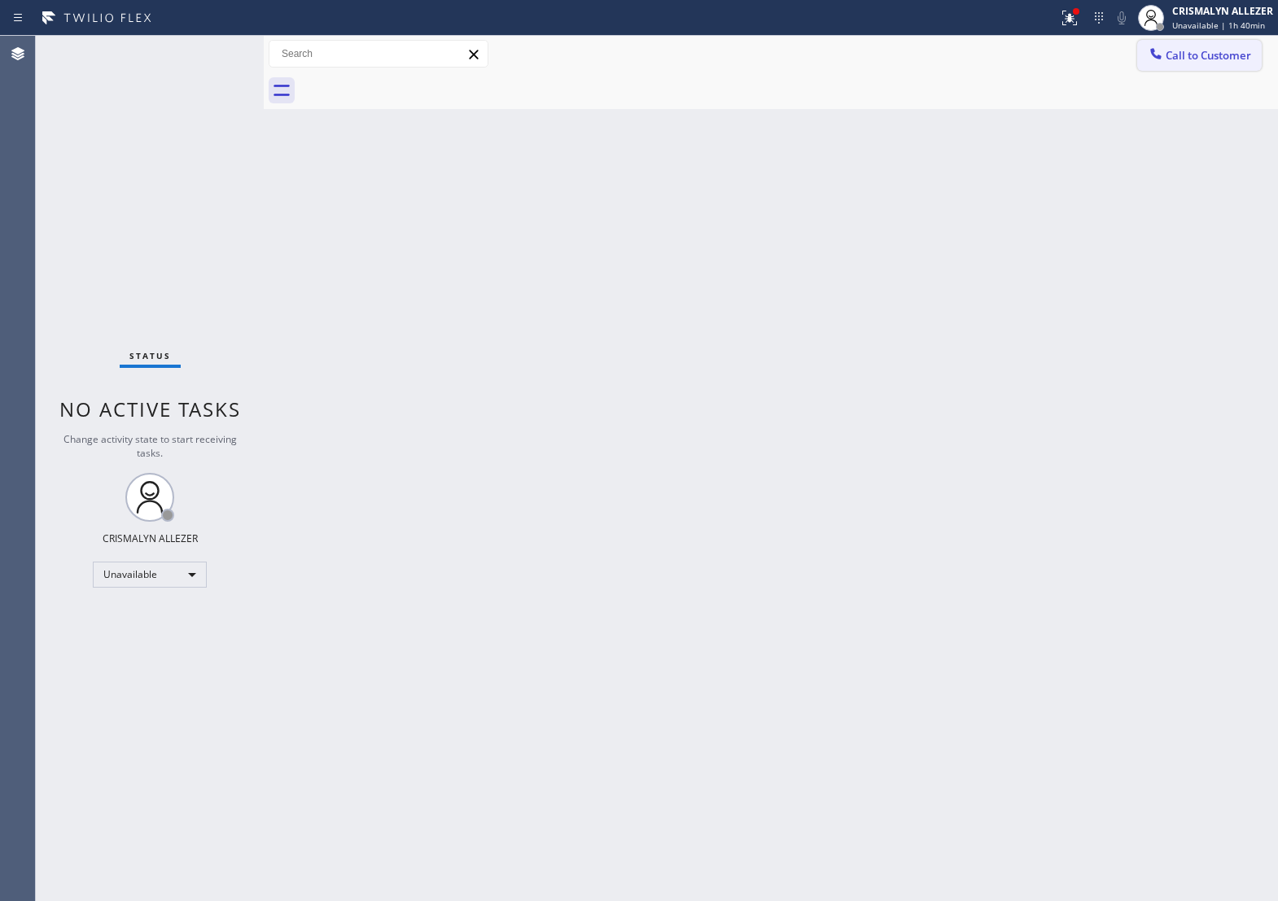
click at [1178, 63] on span "Call to Customer" at bounding box center [1209, 55] width 86 height 15
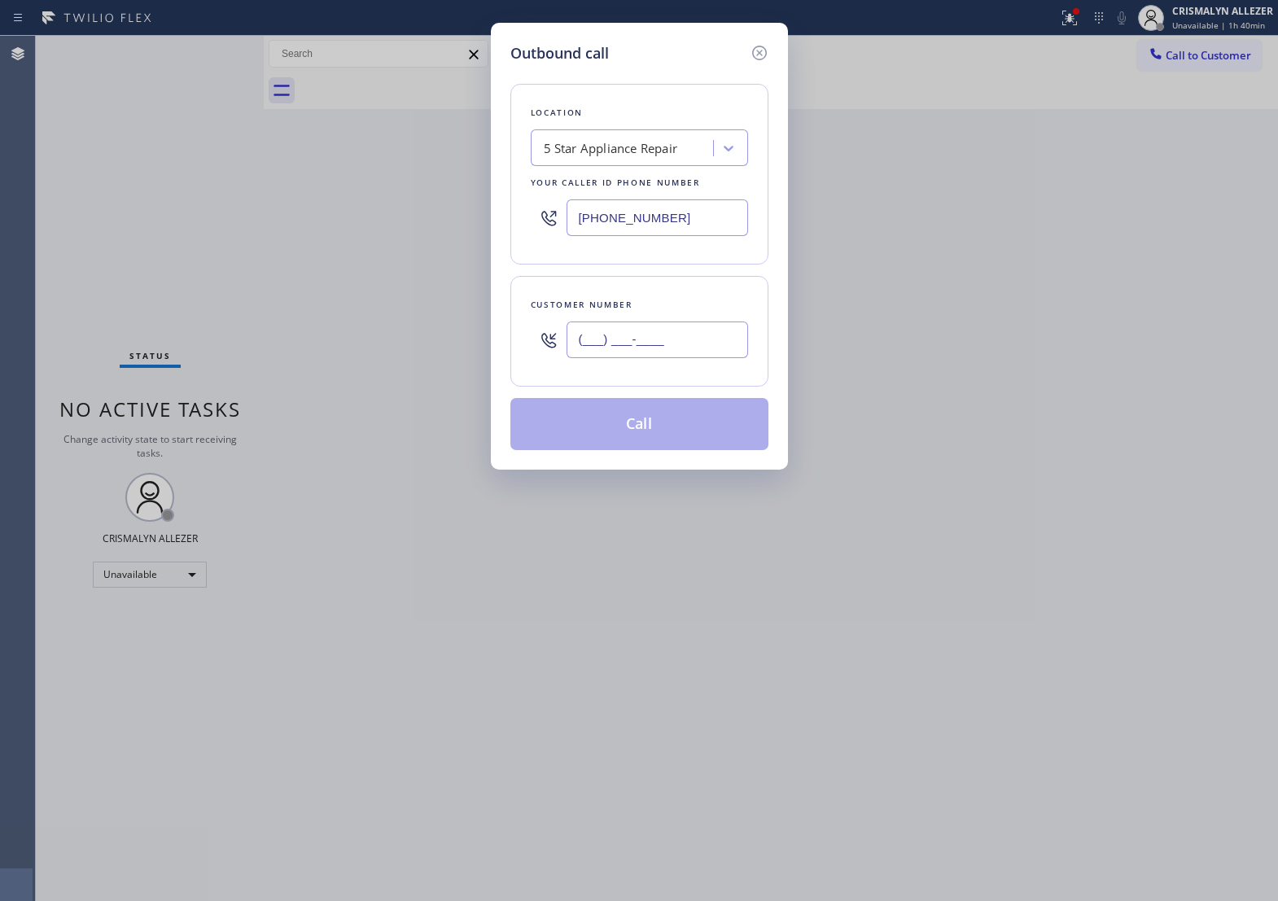
click at [701, 352] on input "(___) ___-____" at bounding box center [658, 340] width 182 height 37
paste input "213) 479-2762"
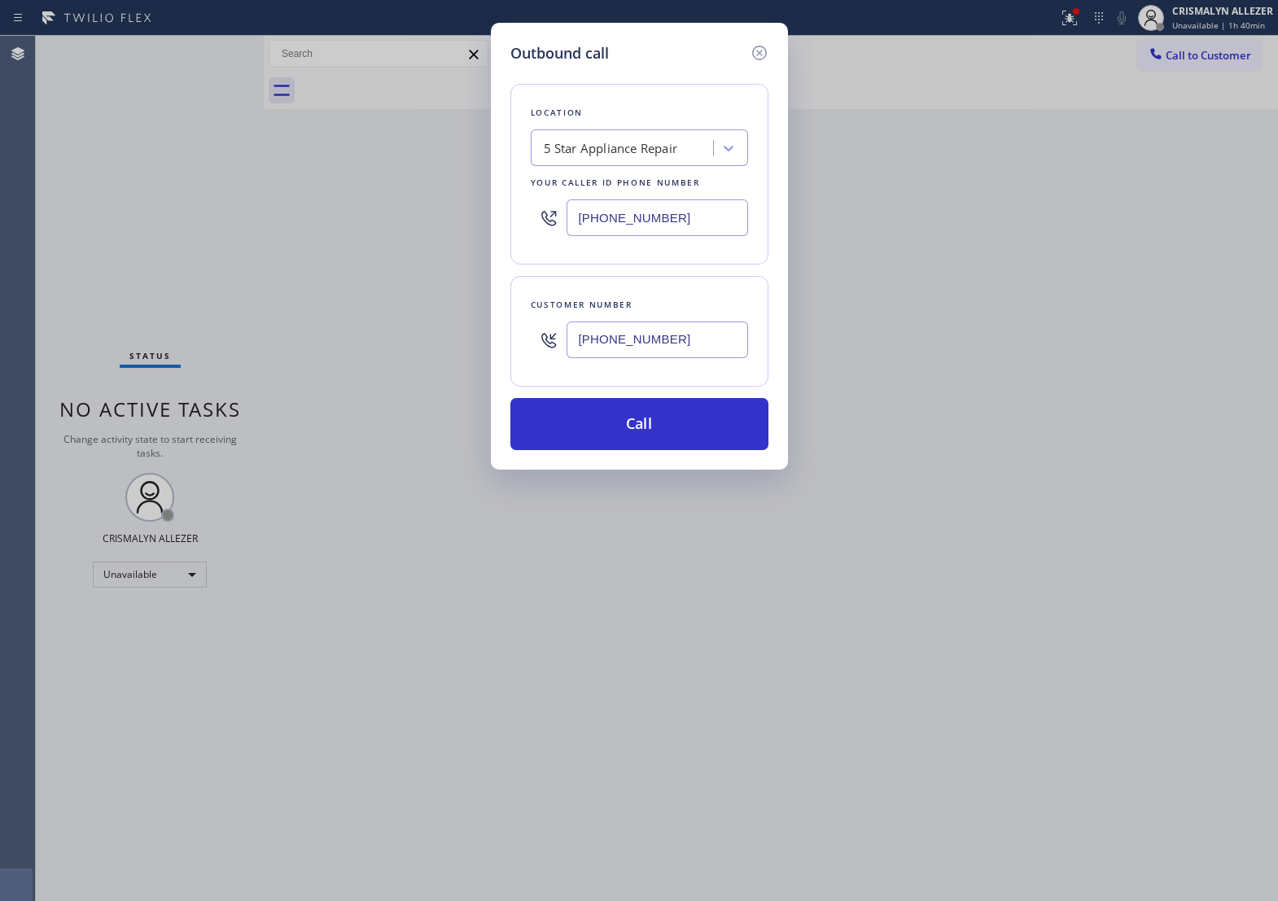
type input "[PHONE_NUMBER]"
drag, startPoint x: 703, startPoint y: 221, endPoint x: 320, endPoint y: 226, distance: 382.8
click at [320, 226] on div "Outbound call Location 5 Star Appliance Repair Your caller id phone number (855…" at bounding box center [639, 450] width 1278 height 901
paste input "904-2265"
type input "[PHONE_NUMBER]"
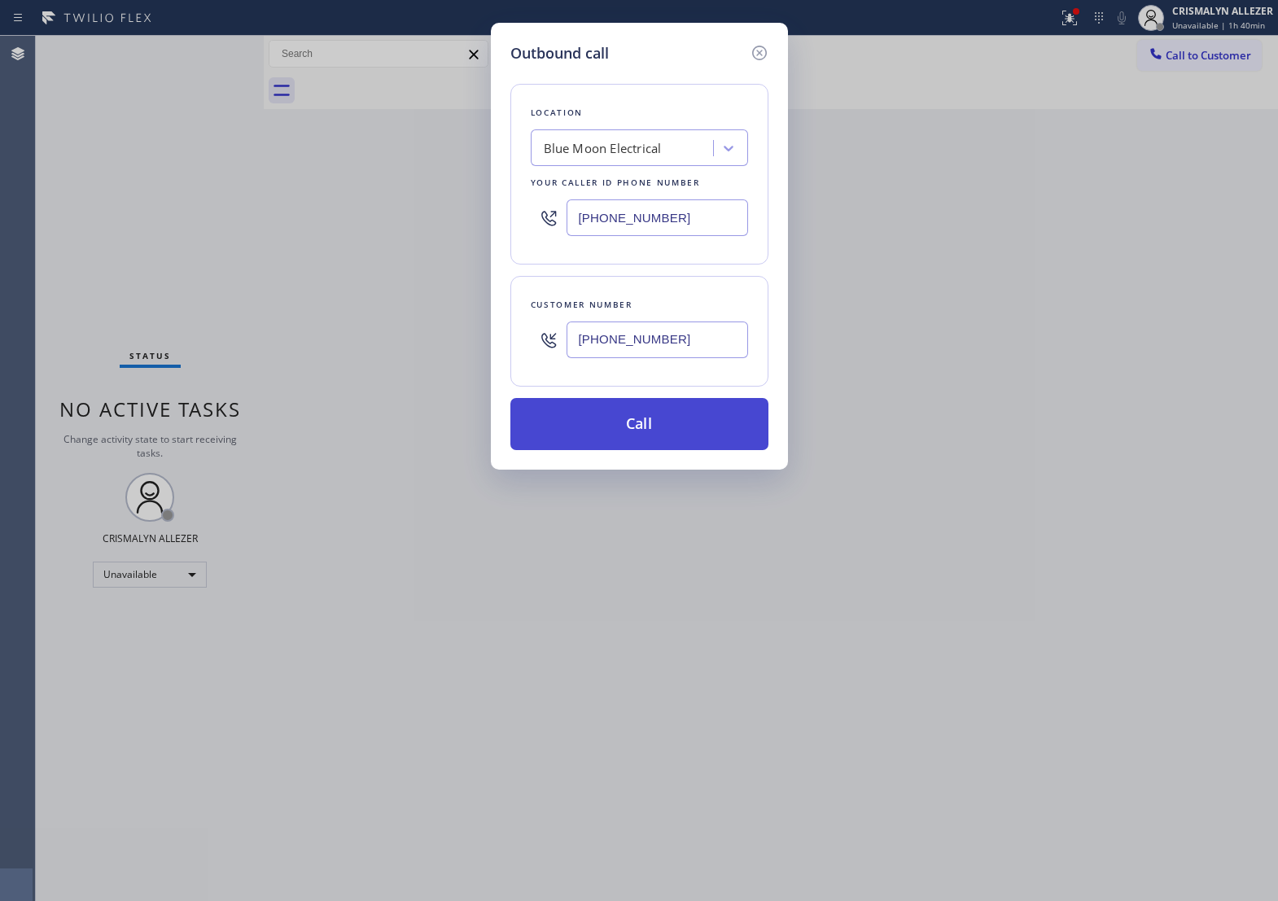
click at [633, 442] on button "Call" at bounding box center [640, 424] width 258 height 52
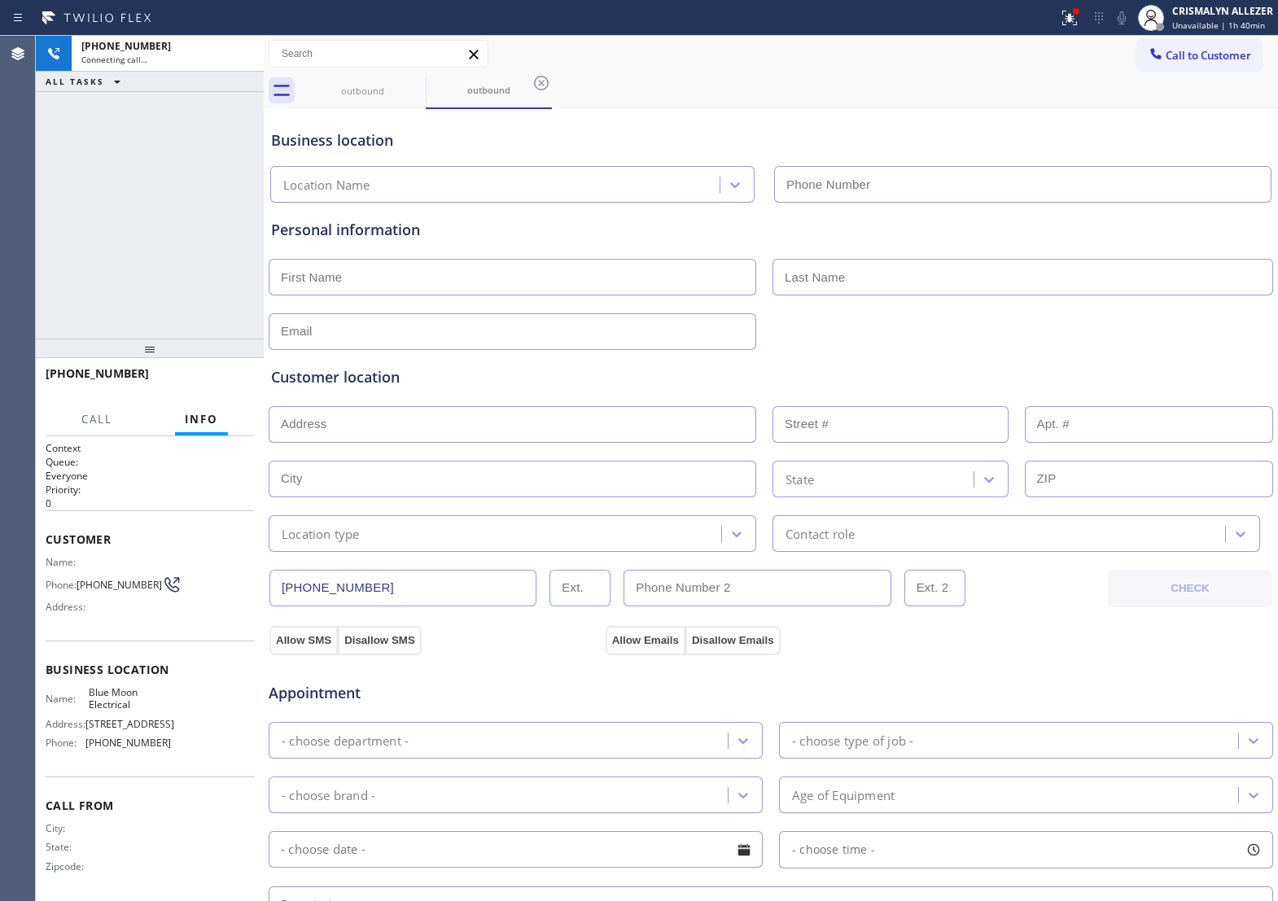
type input "[PHONE_NUMBER]"
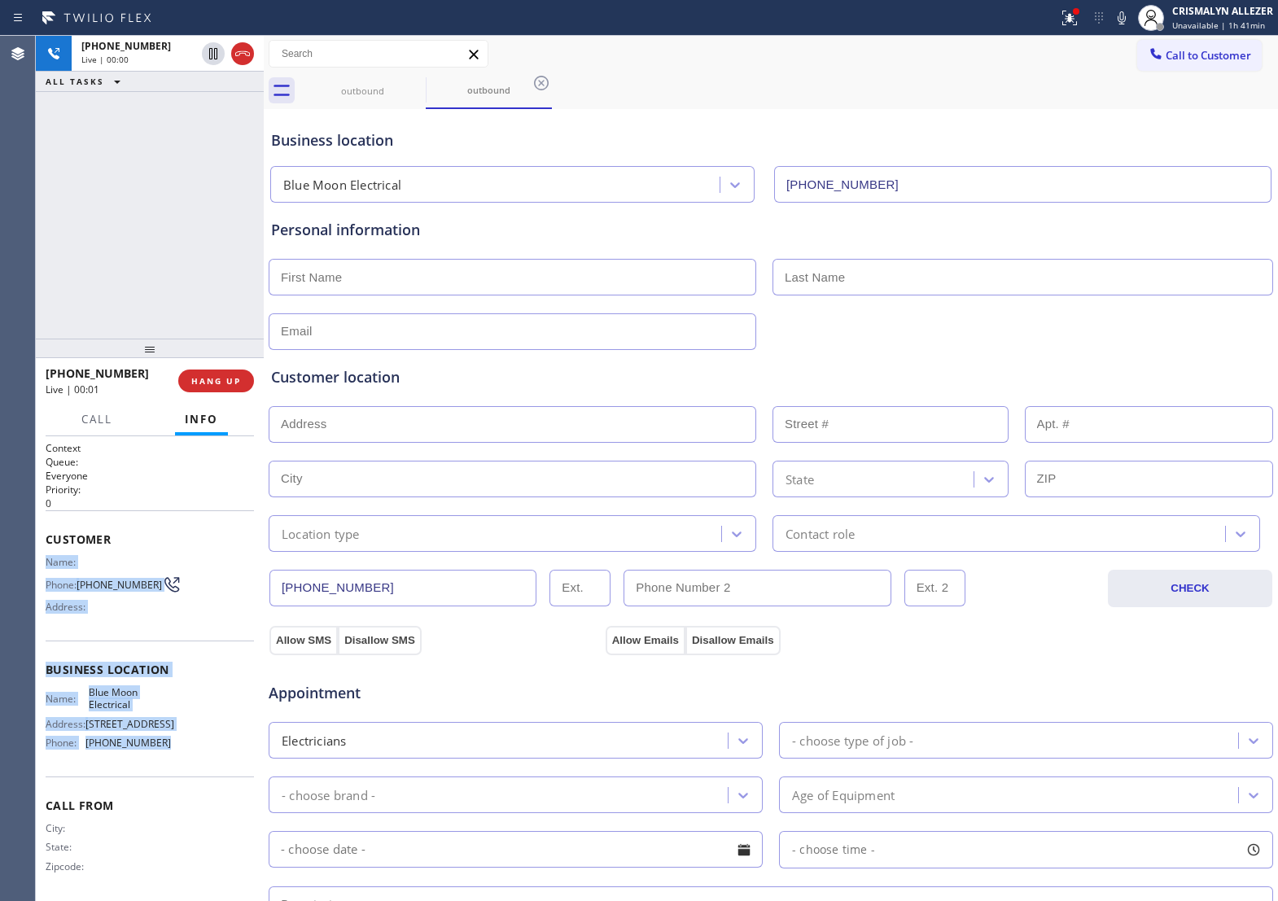
drag, startPoint x: 46, startPoint y: 558, endPoint x: 164, endPoint y: 763, distance: 236.8
click at [164, 763] on div "Context Queue: Everyone Priority: 0 Customer Name: Phone: (213) 479-2762 Addres…" at bounding box center [150, 670] width 208 height 458
copy div "Name: Phone: (213) 479-2762 Address: Business location Name: Blue Moon Electric…"
click at [220, 389] on button "HANG UP" at bounding box center [216, 381] width 76 height 23
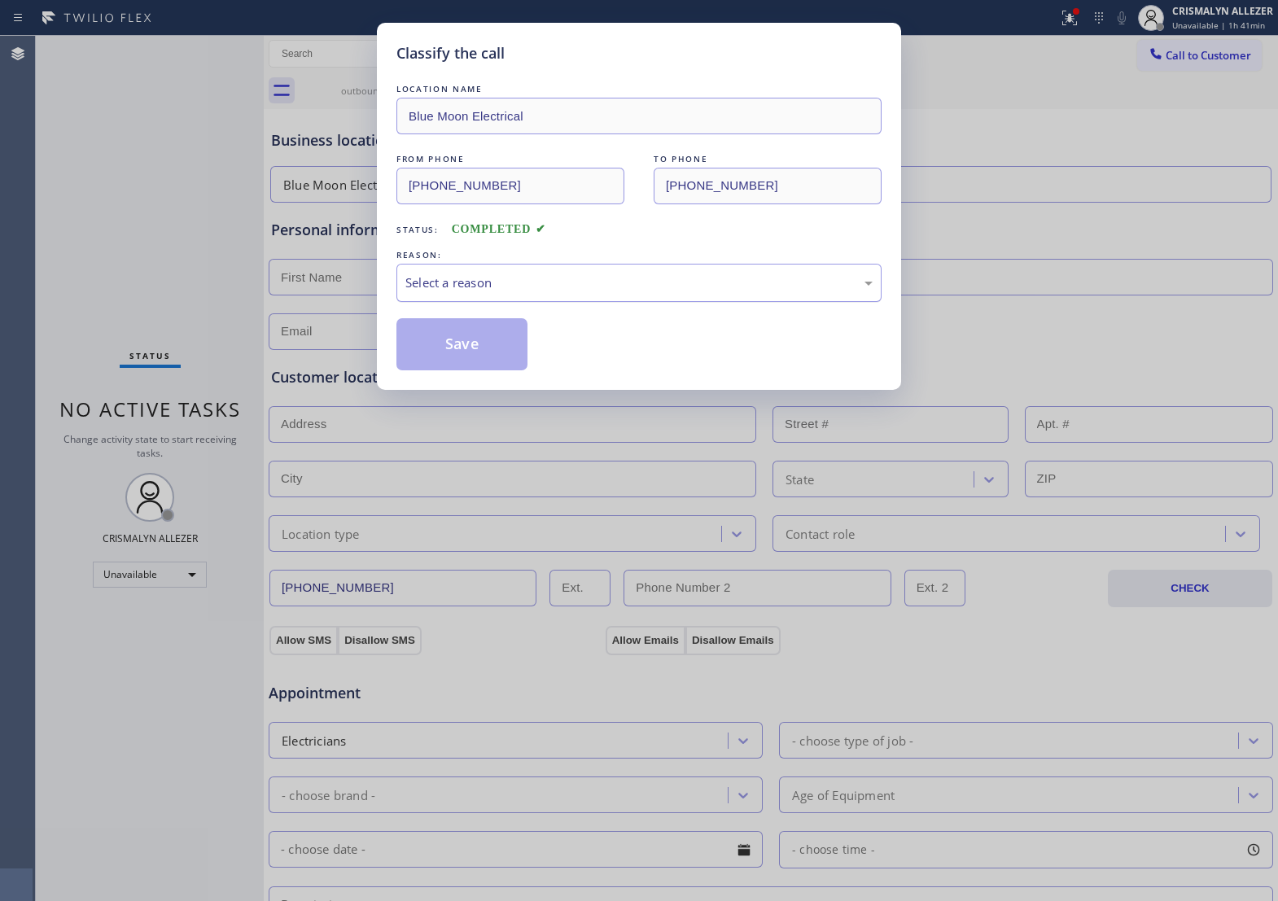
drag, startPoint x: 729, startPoint y: 312, endPoint x: 714, endPoint y: 316, distance: 15.2
click at [714, 302] on div "Select a reason" at bounding box center [639, 283] width 485 height 38
click at [470, 366] on button "Save" at bounding box center [462, 344] width 131 height 52
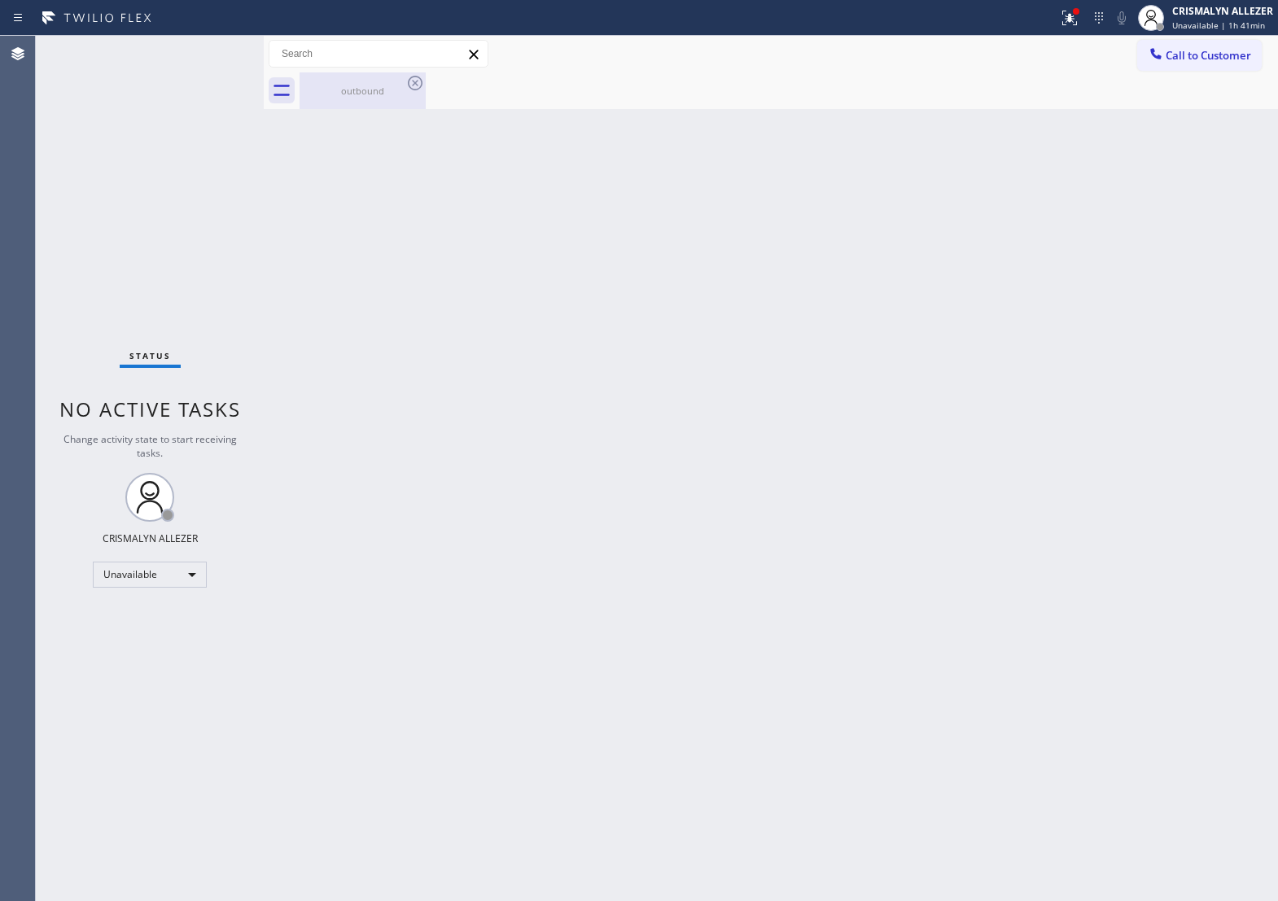
drag, startPoint x: 368, startPoint y: 94, endPoint x: 397, endPoint y: 86, distance: 30.2
click at [375, 94] on div "outbound" at bounding box center [362, 91] width 123 height 12
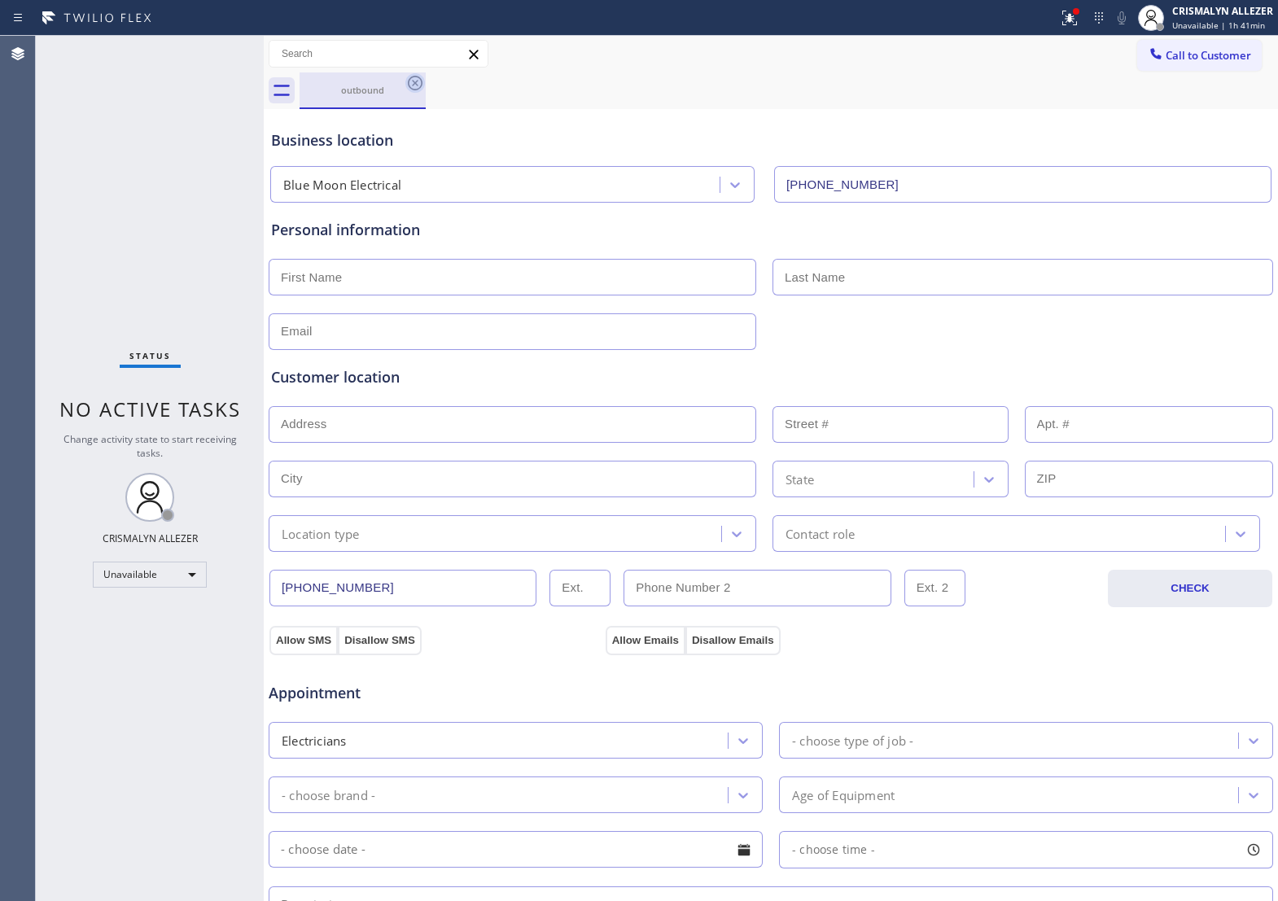
click at [412, 79] on icon at bounding box center [416, 83] width 20 height 20
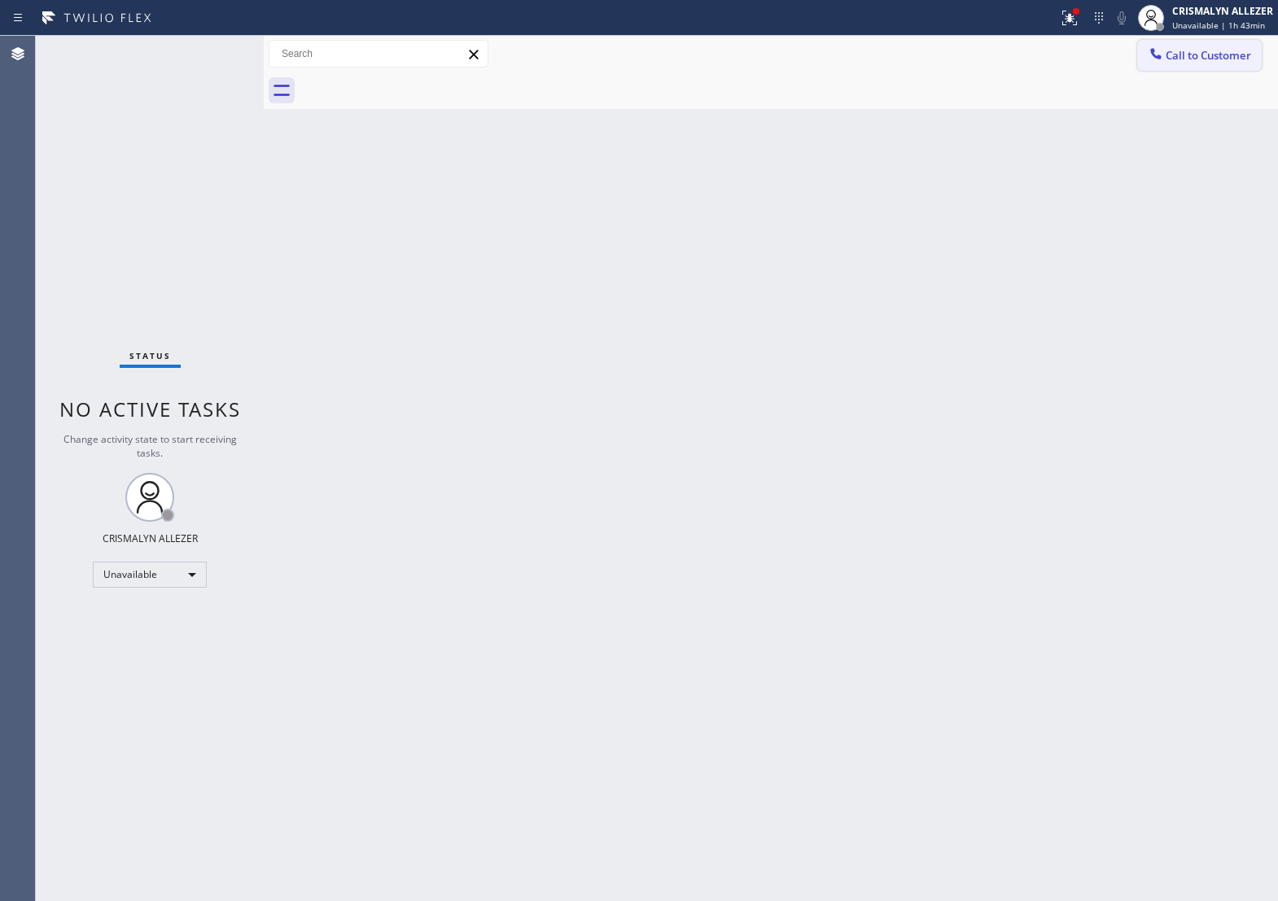
click at [1186, 61] on span "Call to Customer" at bounding box center [1209, 55] width 86 height 15
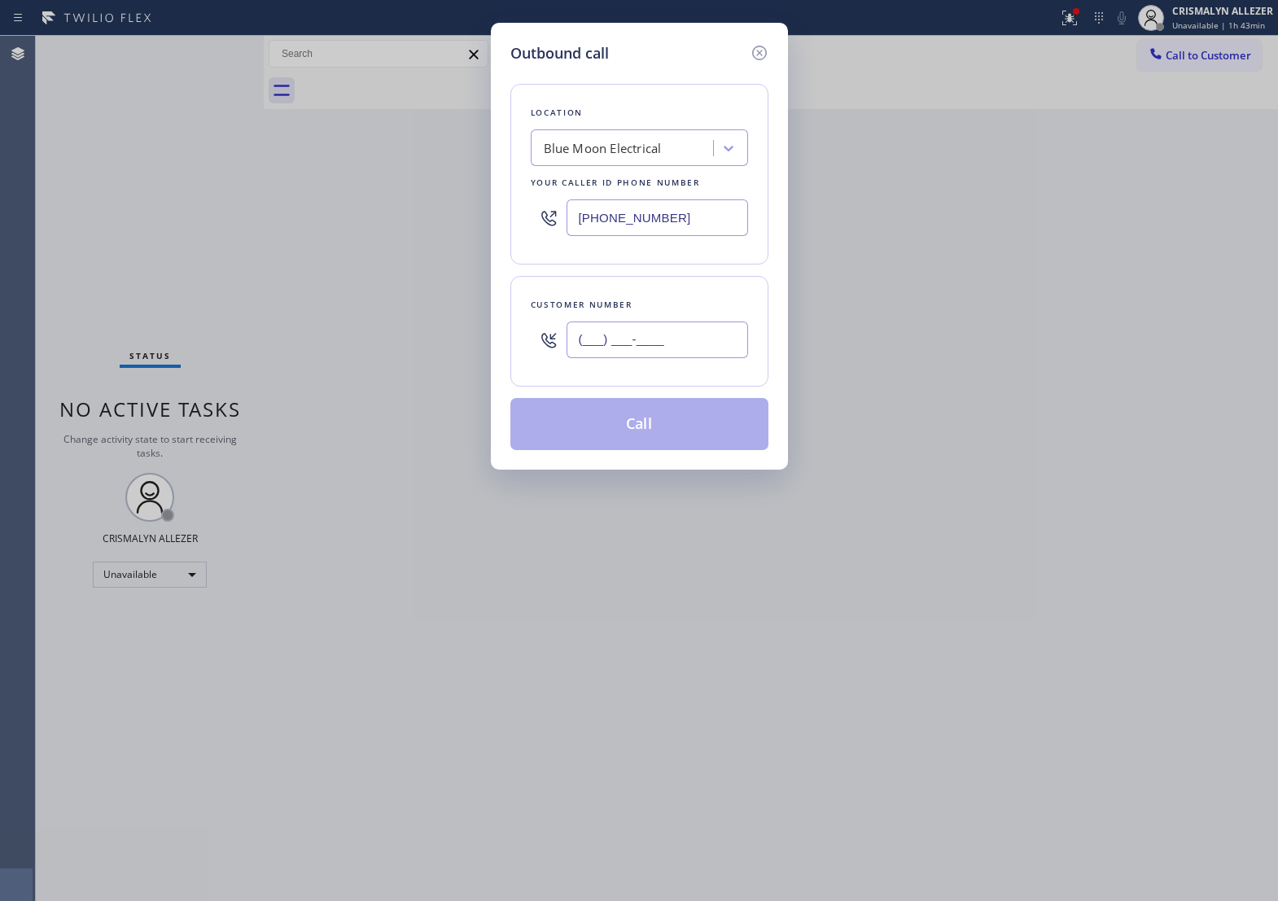
click at [690, 352] on input "(___) ___-____" at bounding box center [658, 340] width 182 height 37
paste input "310) 403-6337"
type input "[PHONE_NUMBER]"
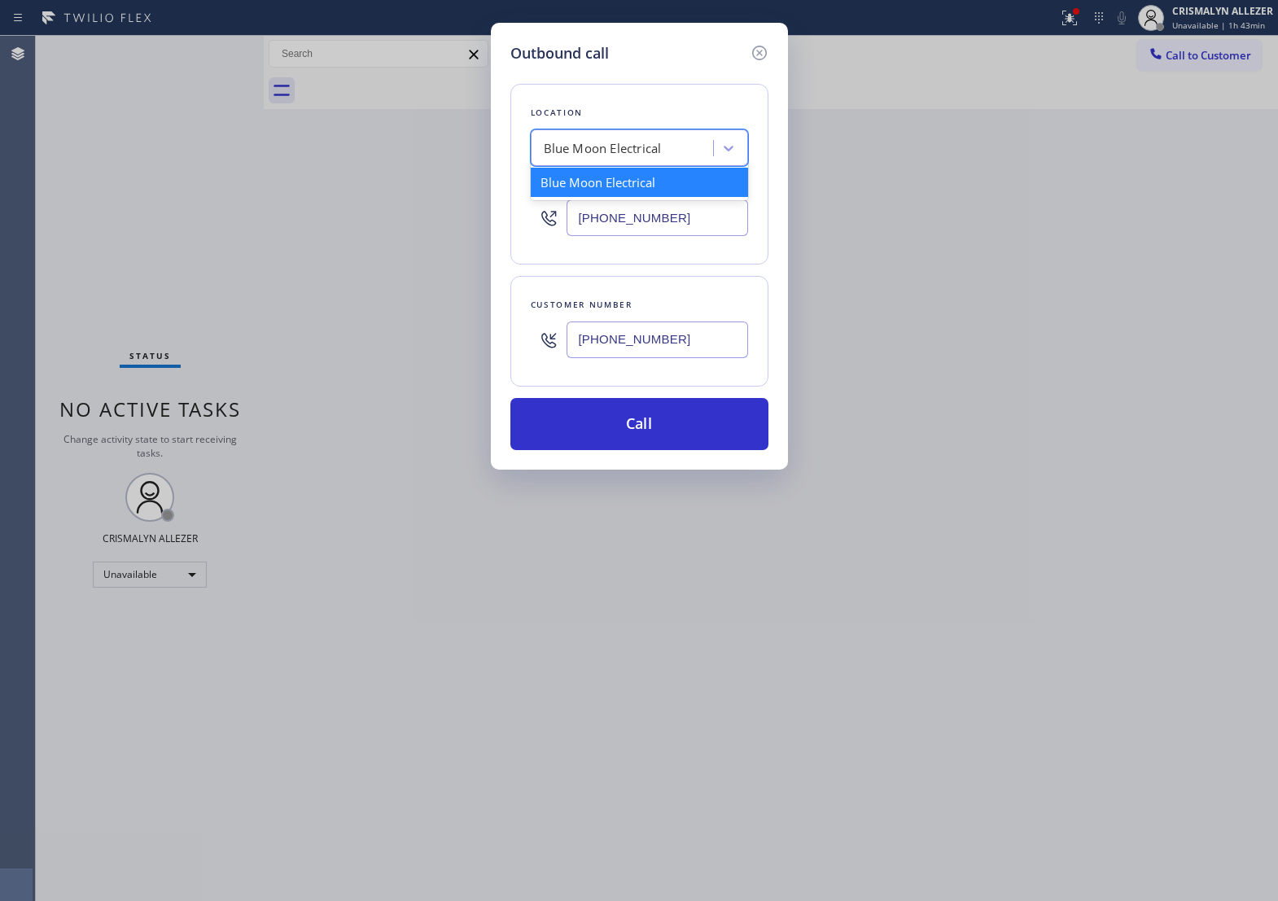
click at [653, 158] on div "Blue Moon Electrical" at bounding box center [603, 148] width 118 height 19
type input "5 star appliance re"
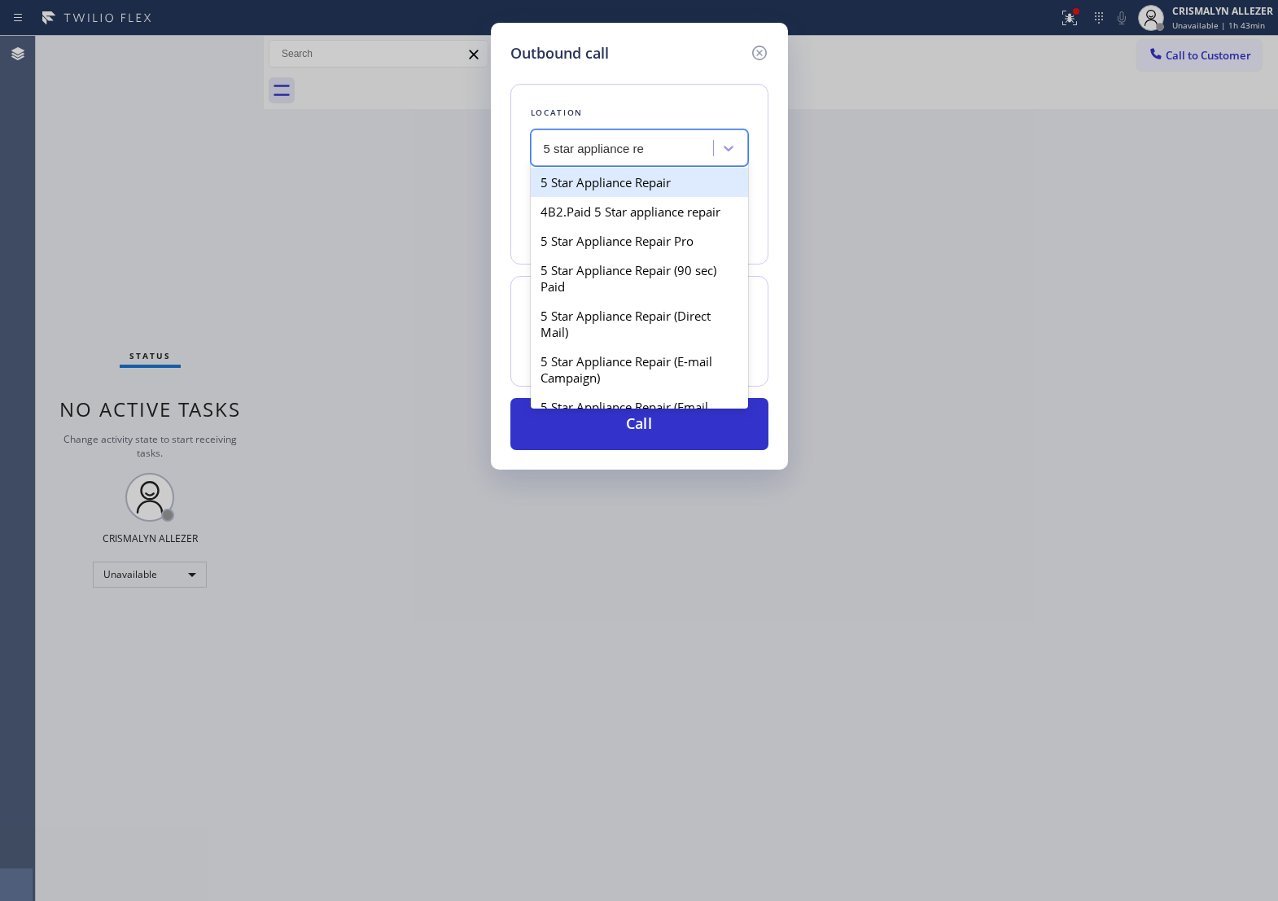
click at [656, 197] on div "5 Star Appliance Repair" at bounding box center [639, 182] width 217 height 29
type input "[PHONE_NUMBER]"
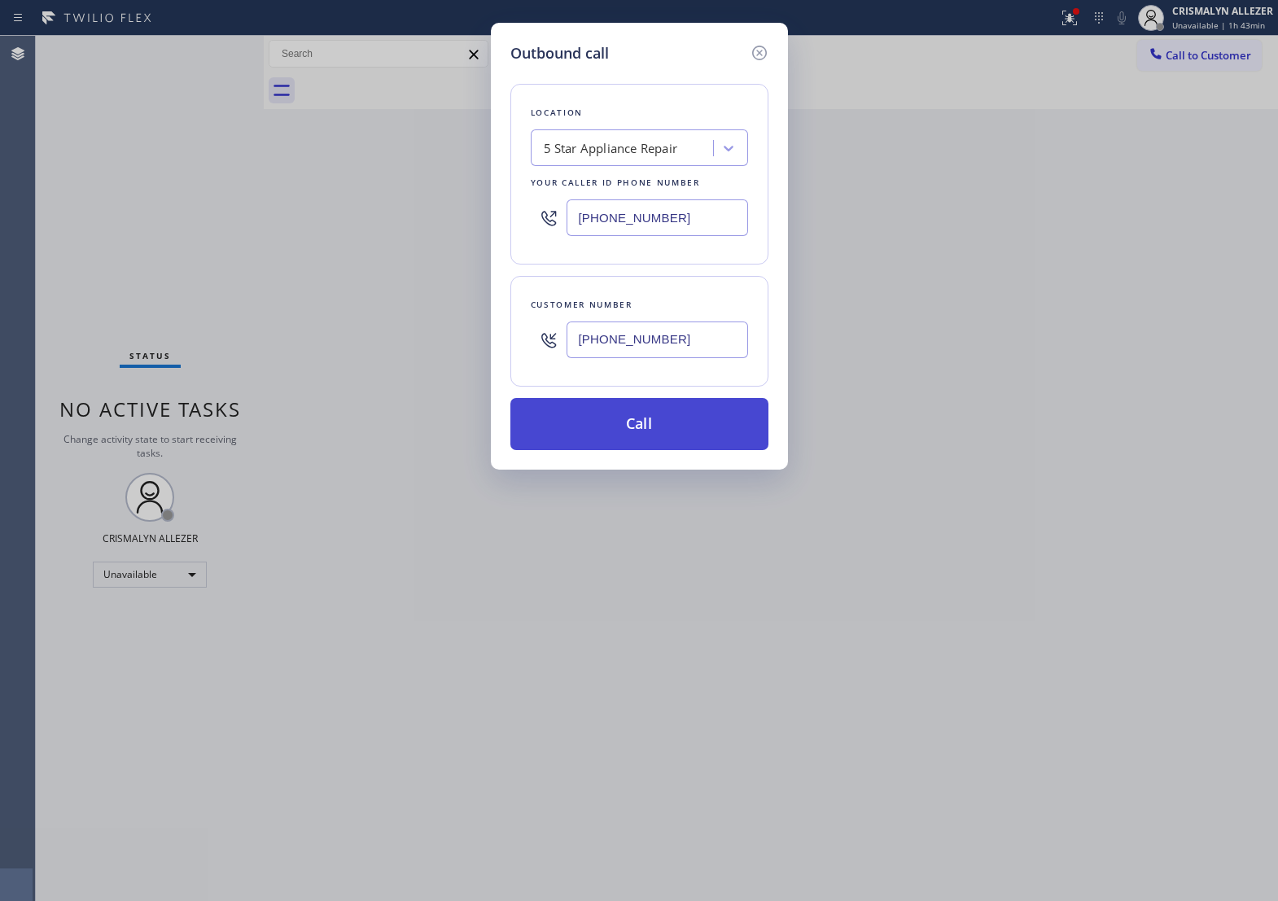
click at [631, 450] on button "Call" at bounding box center [640, 424] width 258 height 52
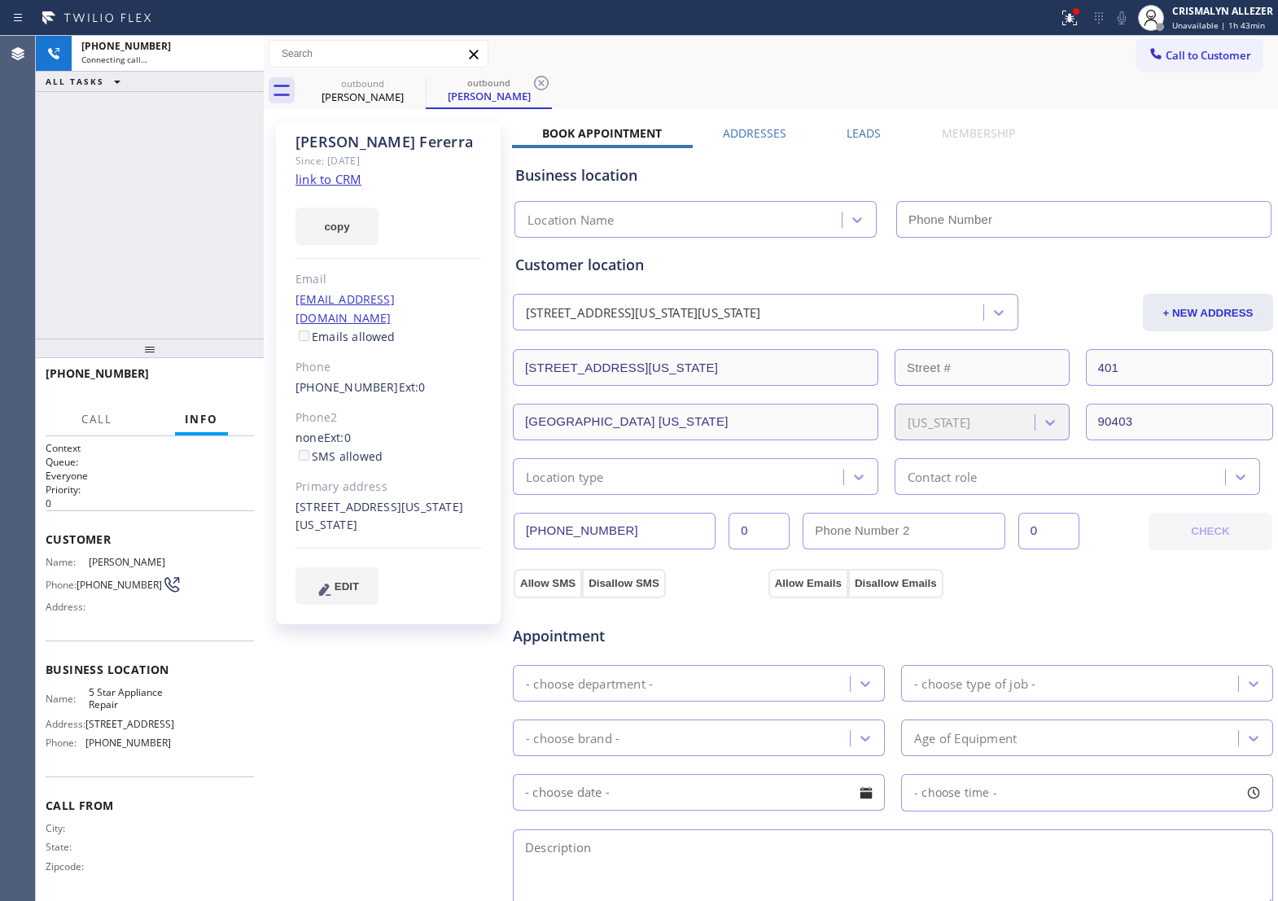
click at [327, 180] on link "link to CRM" at bounding box center [329, 179] width 66 height 16
type input "[PHONE_NUMBER]"
click at [200, 388] on button "HANG UP" at bounding box center [216, 381] width 76 height 23
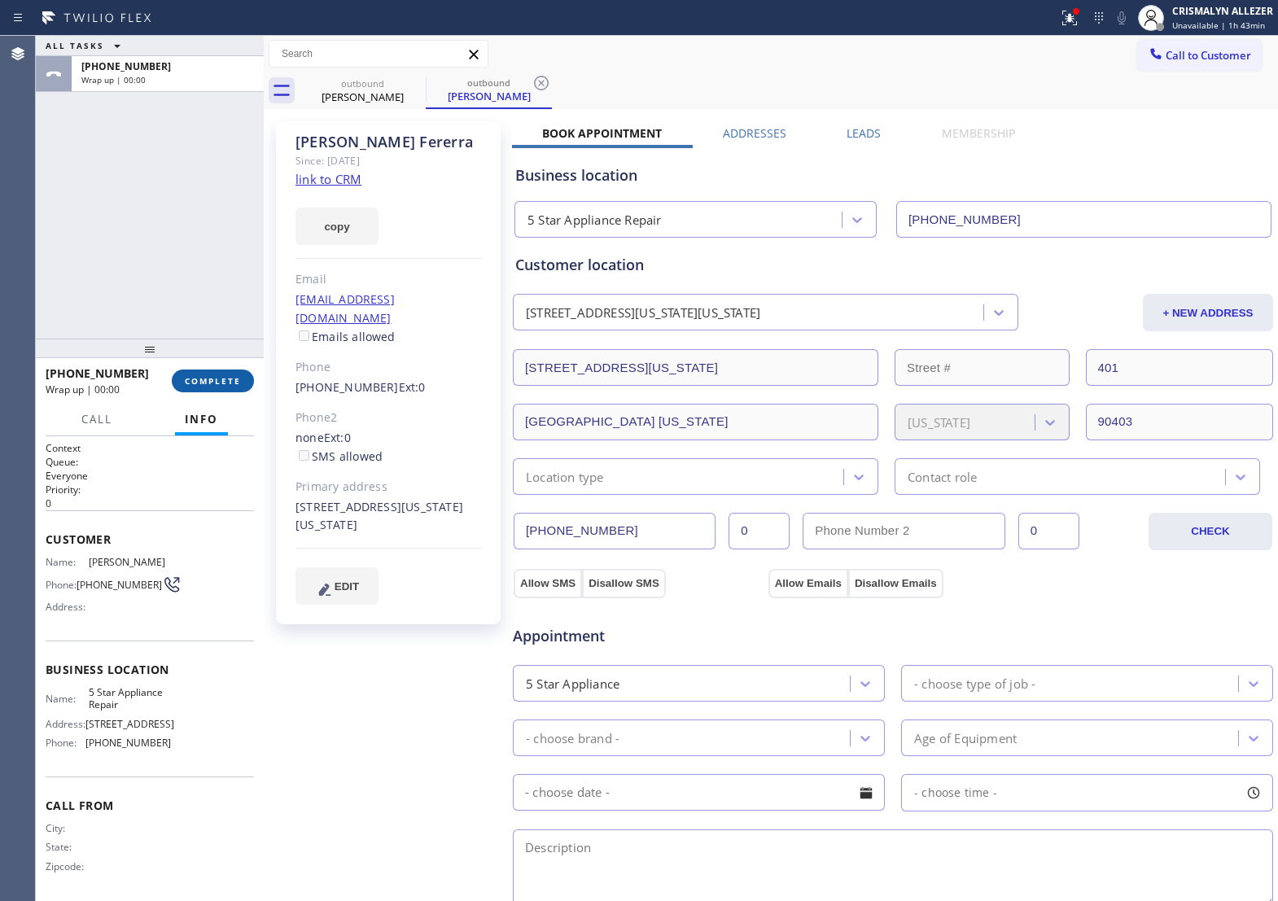
click at [200, 388] on button "COMPLETE" at bounding box center [213, 381] width 82 height 23
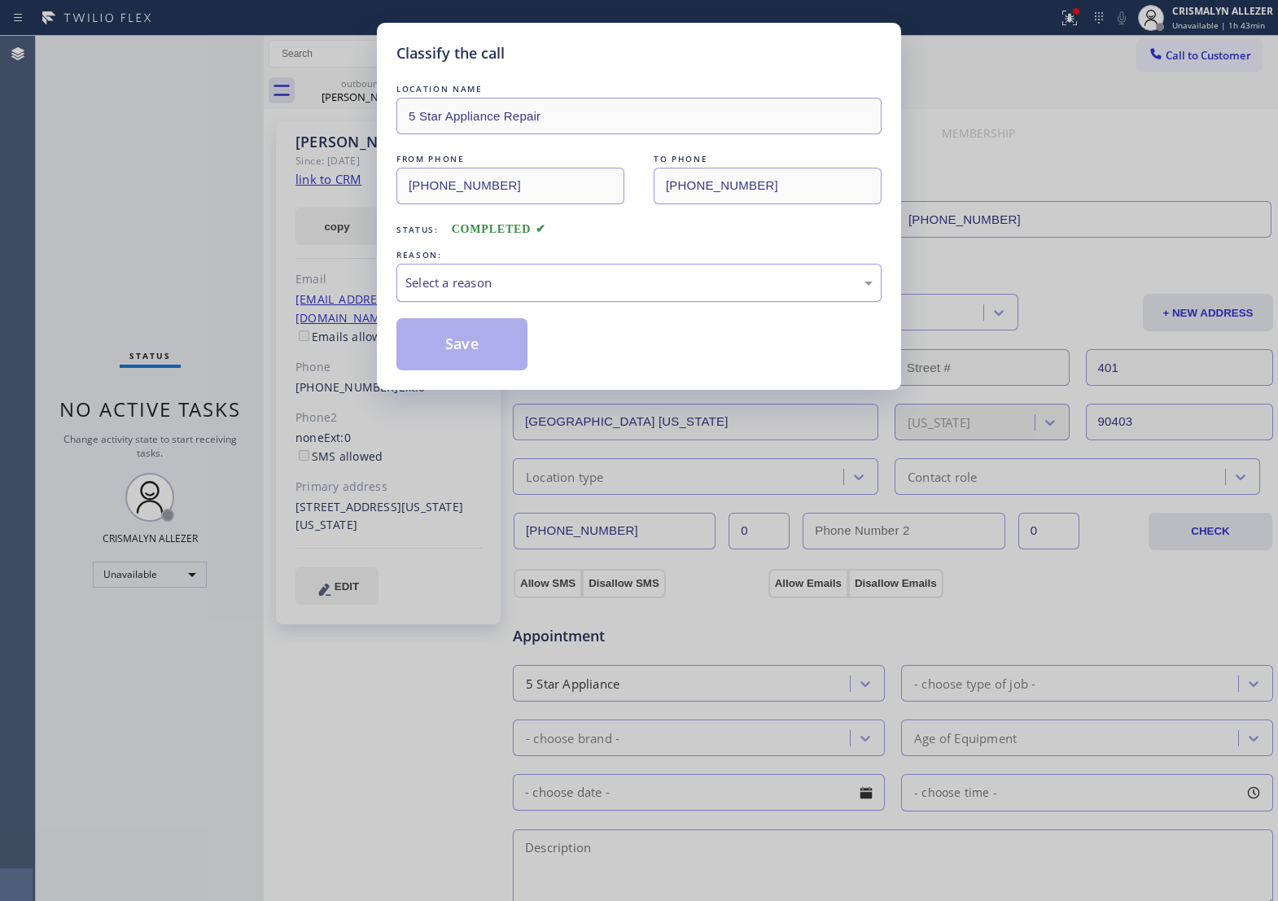
click at [560, 292] on div "Select a reason" at bounding box center [639, 283] width 467 height 19
click at [448, 362] on button "Save" at bounding box center [462, 344] width 131 height 52
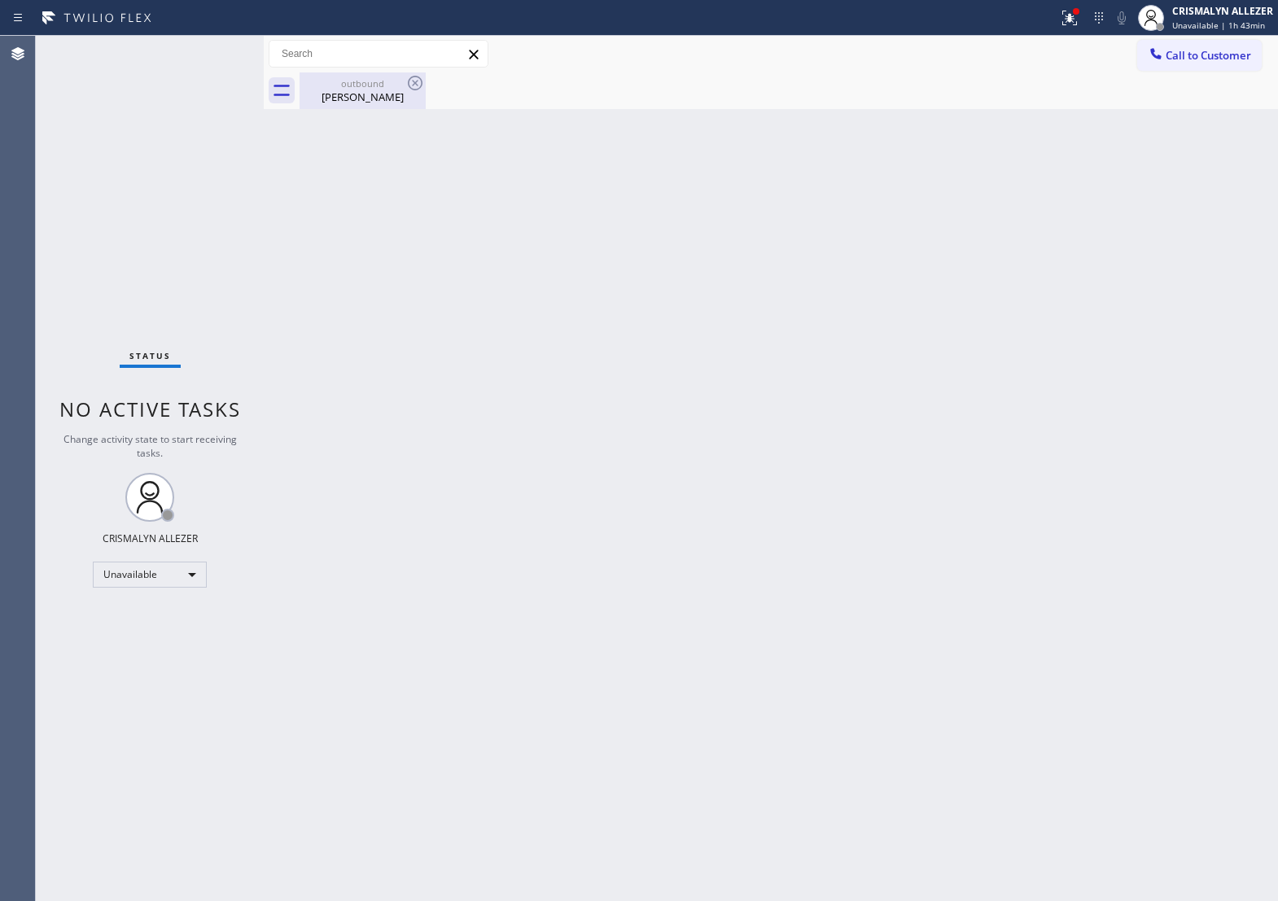
click at [357, 102] on div "Erika Fererra" at bounding box center [362, 97] width 123 height 15
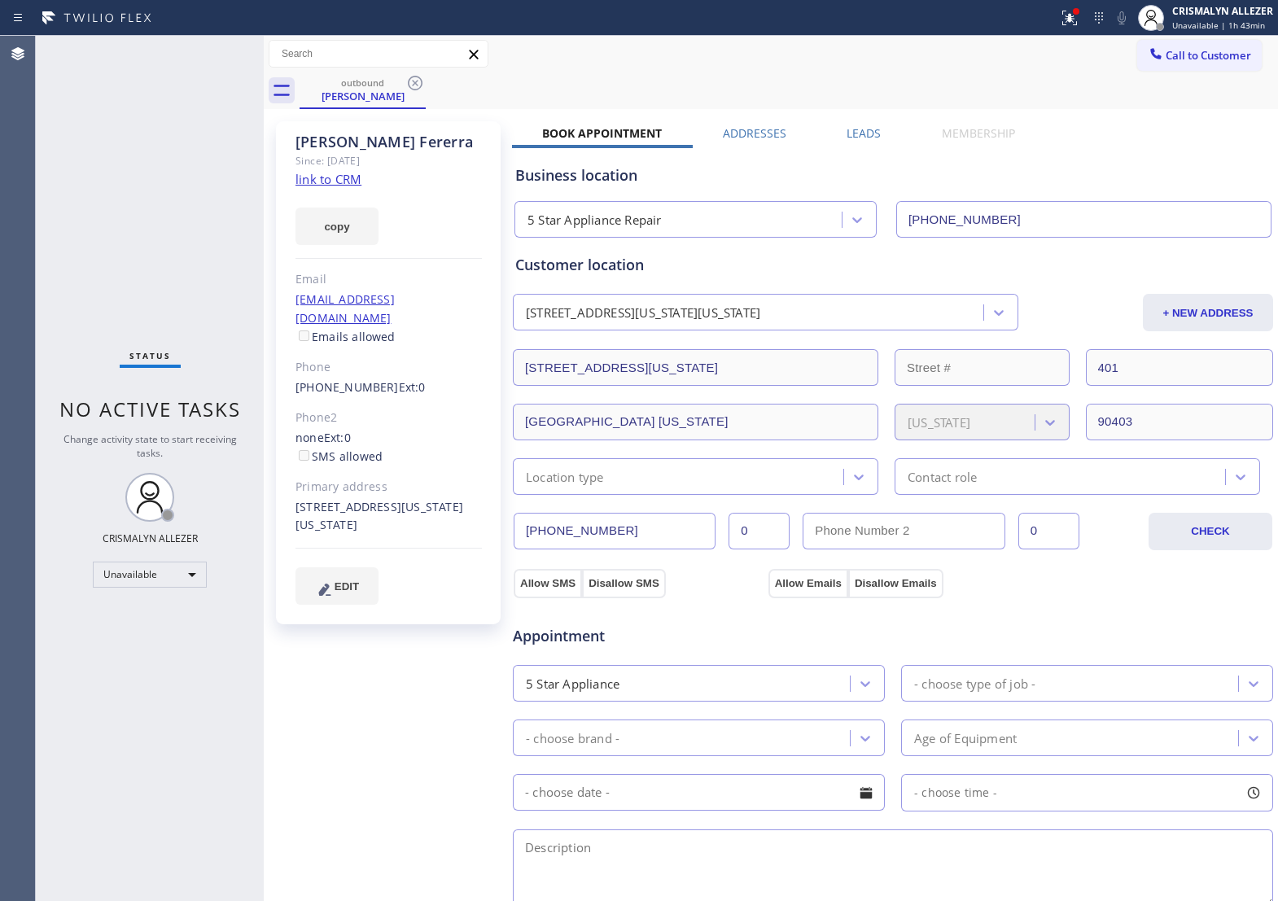
click at [415, 83] on icon at bounding box center [415, 83] width 15 height 15
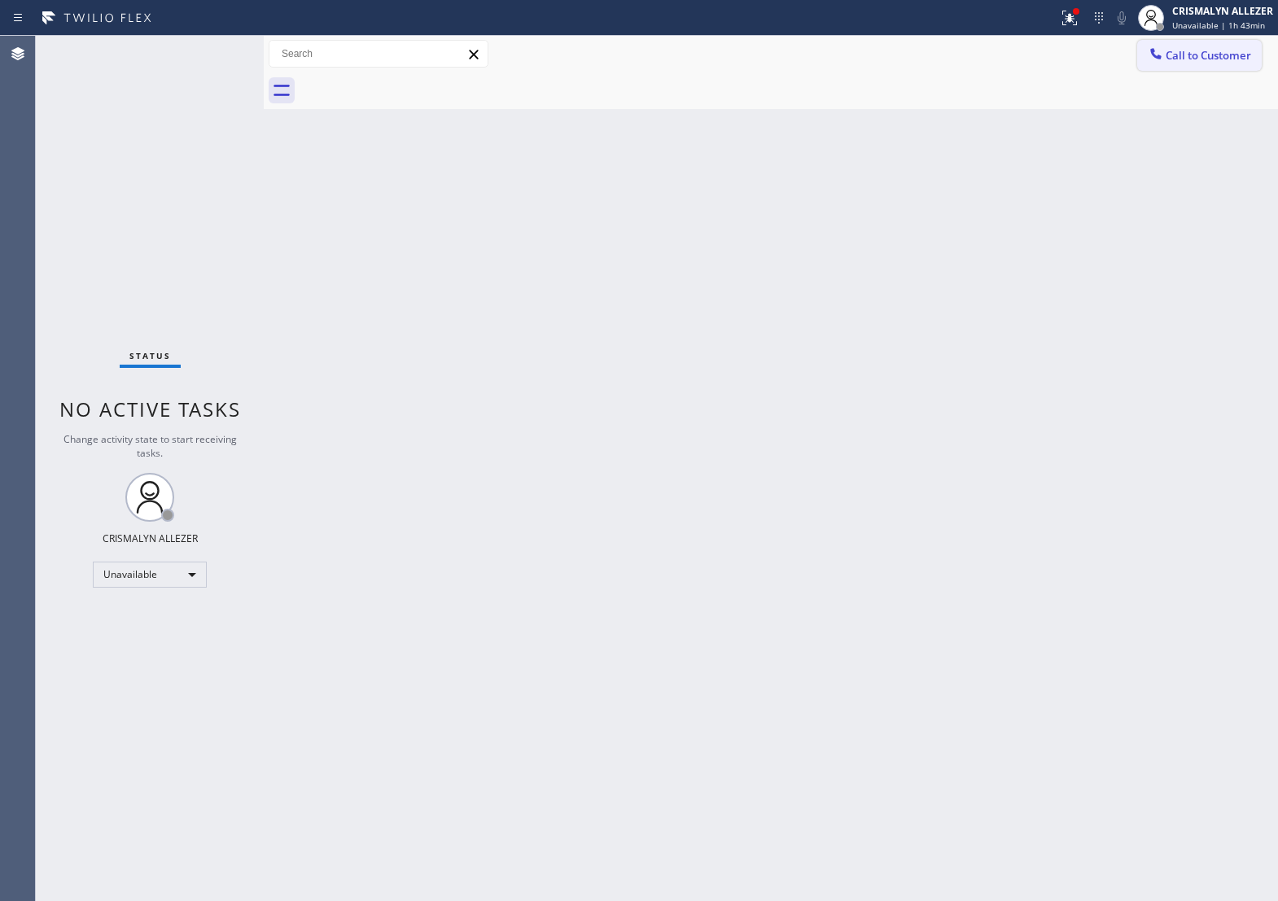
click at [1170, 48] on span "Call to Customer" at bounding box center [1209, 55] width 86 height 15
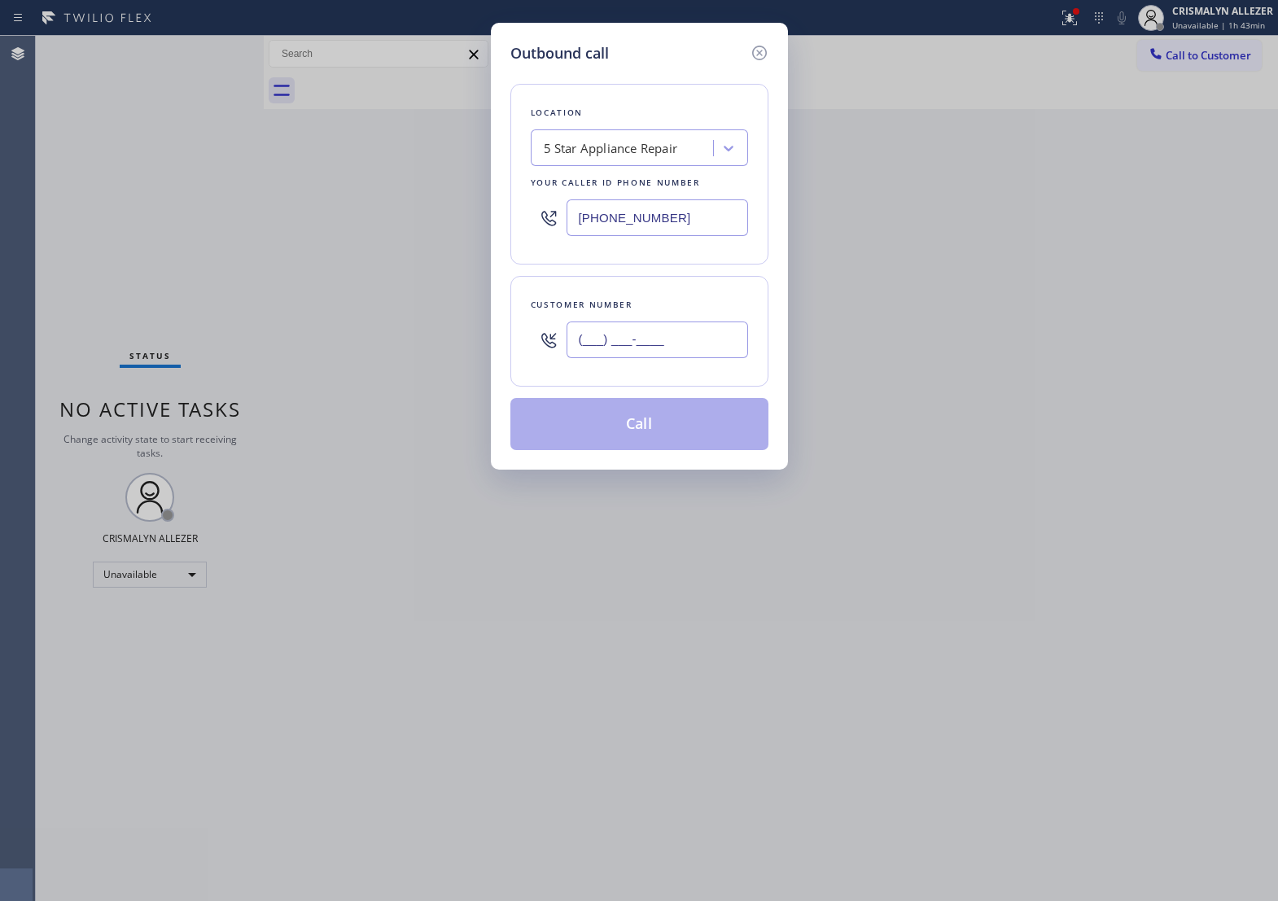
click at [699, 358] on input "(___) ___-____" at bounding box center [658, 340] width 182 height 37
paste input "310) 922-4111"
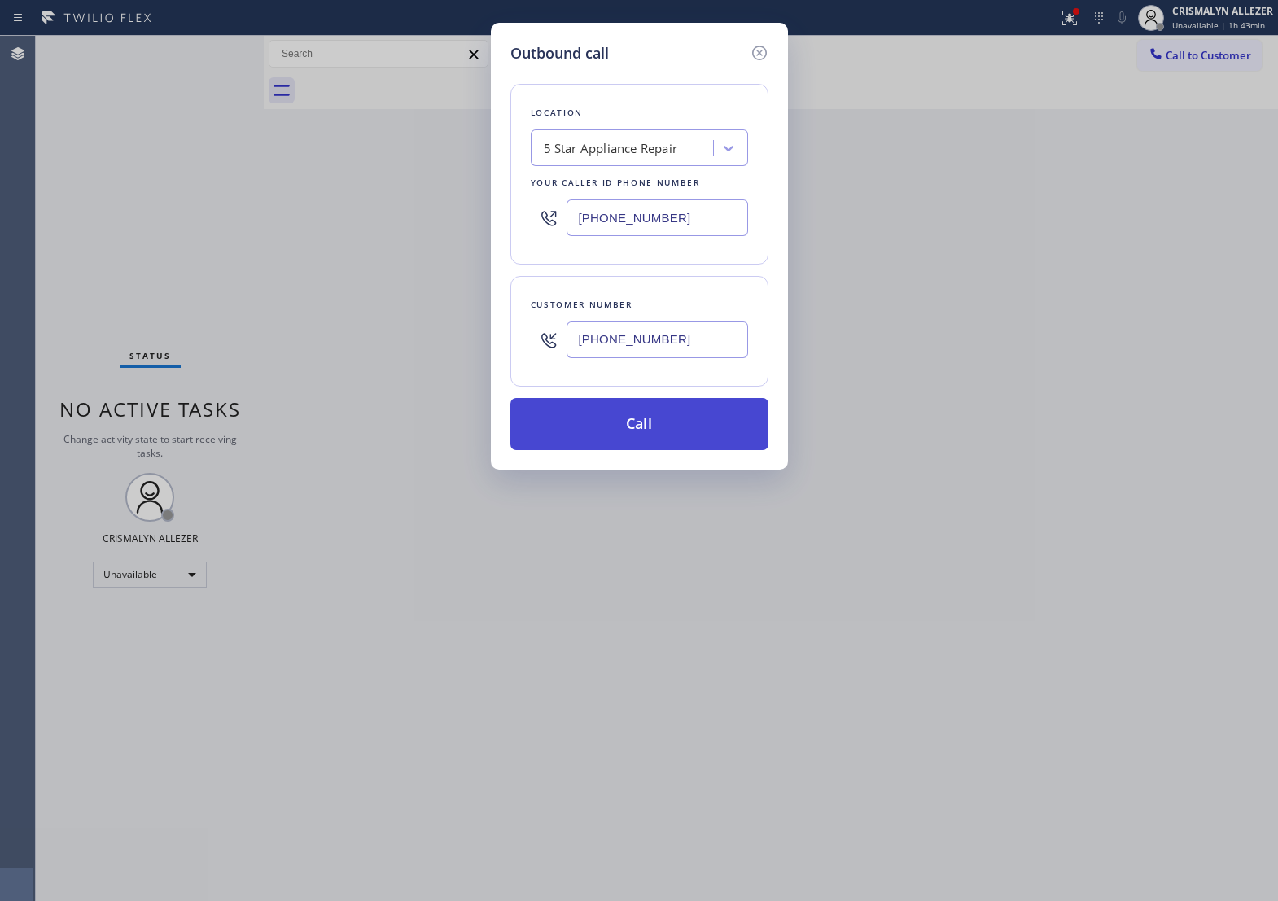
type input "[PHONE_NUMBER]"
click at [646, 450] on button "Call" at bounding box center [640, 424] width 258 height 52
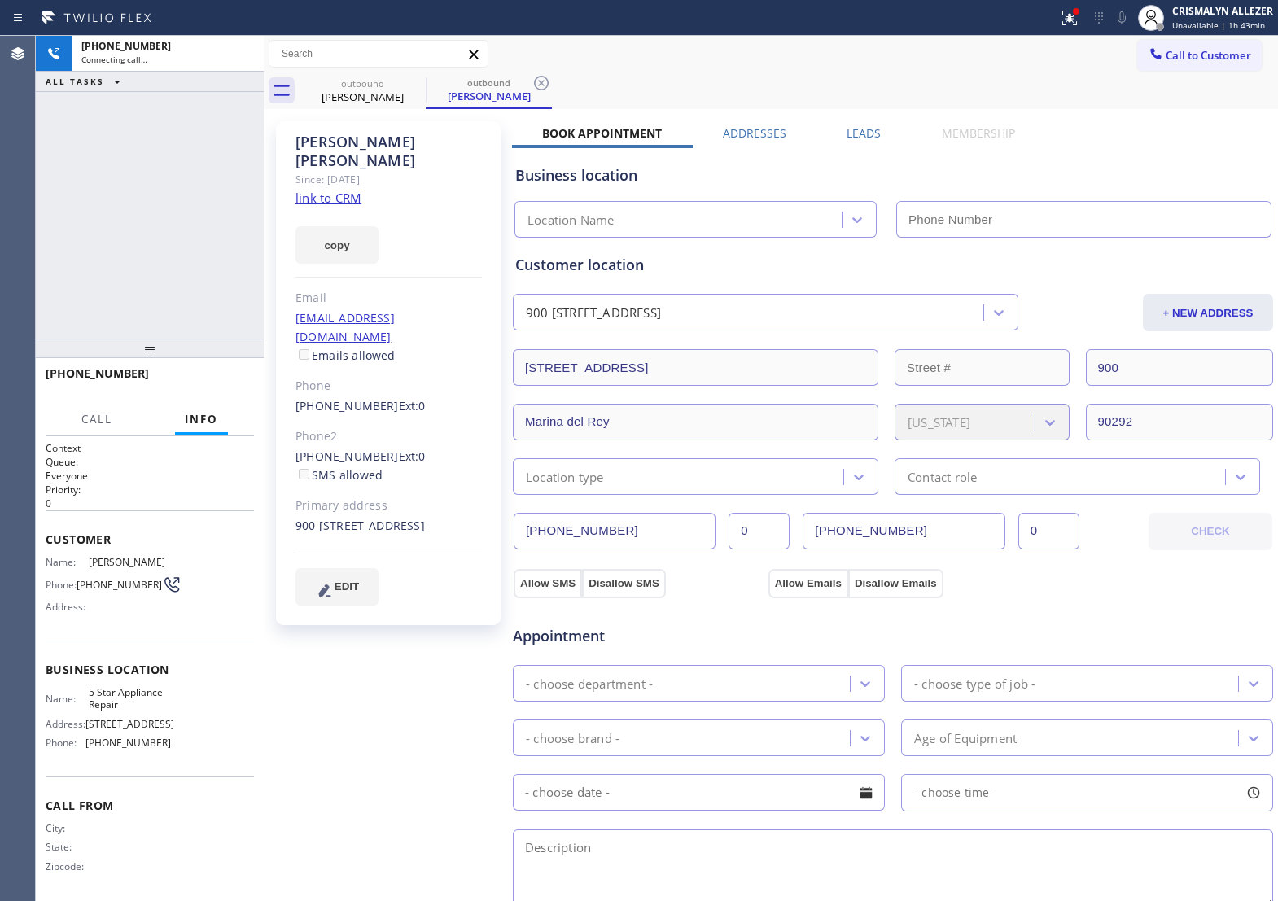
click at [335, 190] on link "link to CRM" at bounding box center [329, 198] width 66 height 16
type input "[PHONE_NUMBER]"
click at [193, 387] on span "HANG UP" at bounding box center [216, 380] width 50 height 11
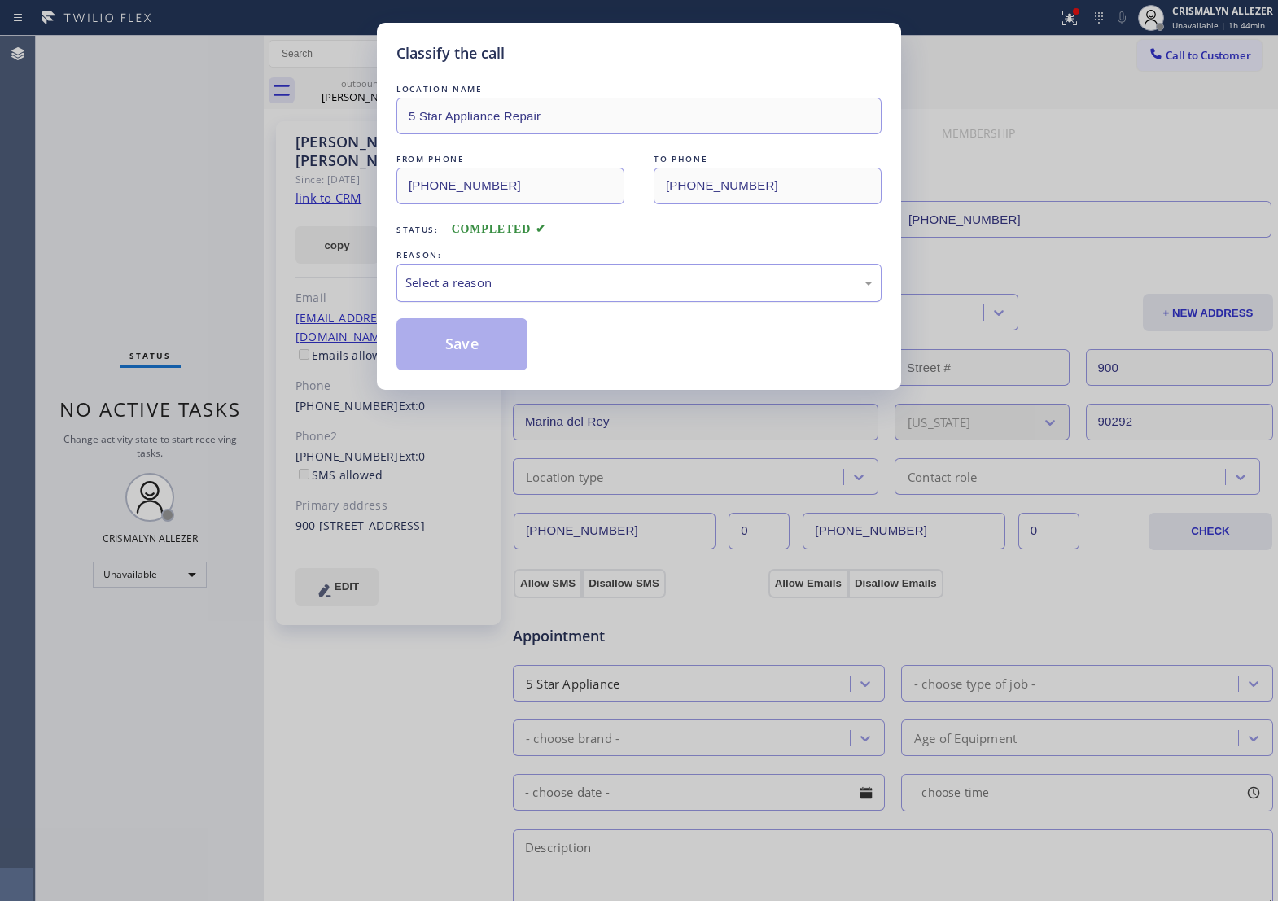
click at [669, 292] on div "Select a reason" at bounding box center [639, 283] width 467 height 19
click at [471, 357] on button "Save" at bounding box center [462, 344] width 131 height 52
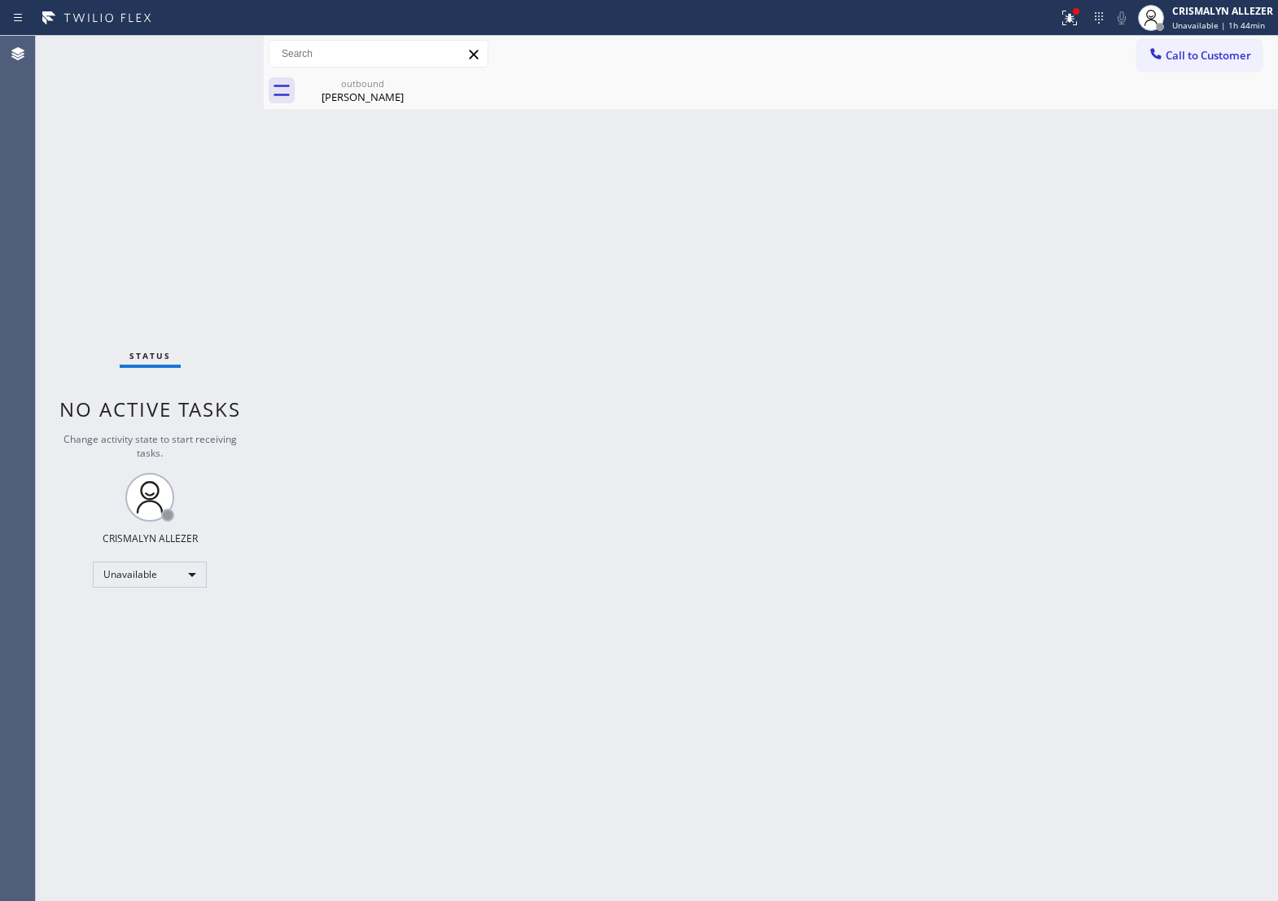
drag, startPoint x: 361, startPoint y: 95, endPoint x: 426, endPoint y: 91, distance: 65.3
click at [362, 95] on div "Joseph Greenberg" at bounding box center [362, 97] width 123 height 15
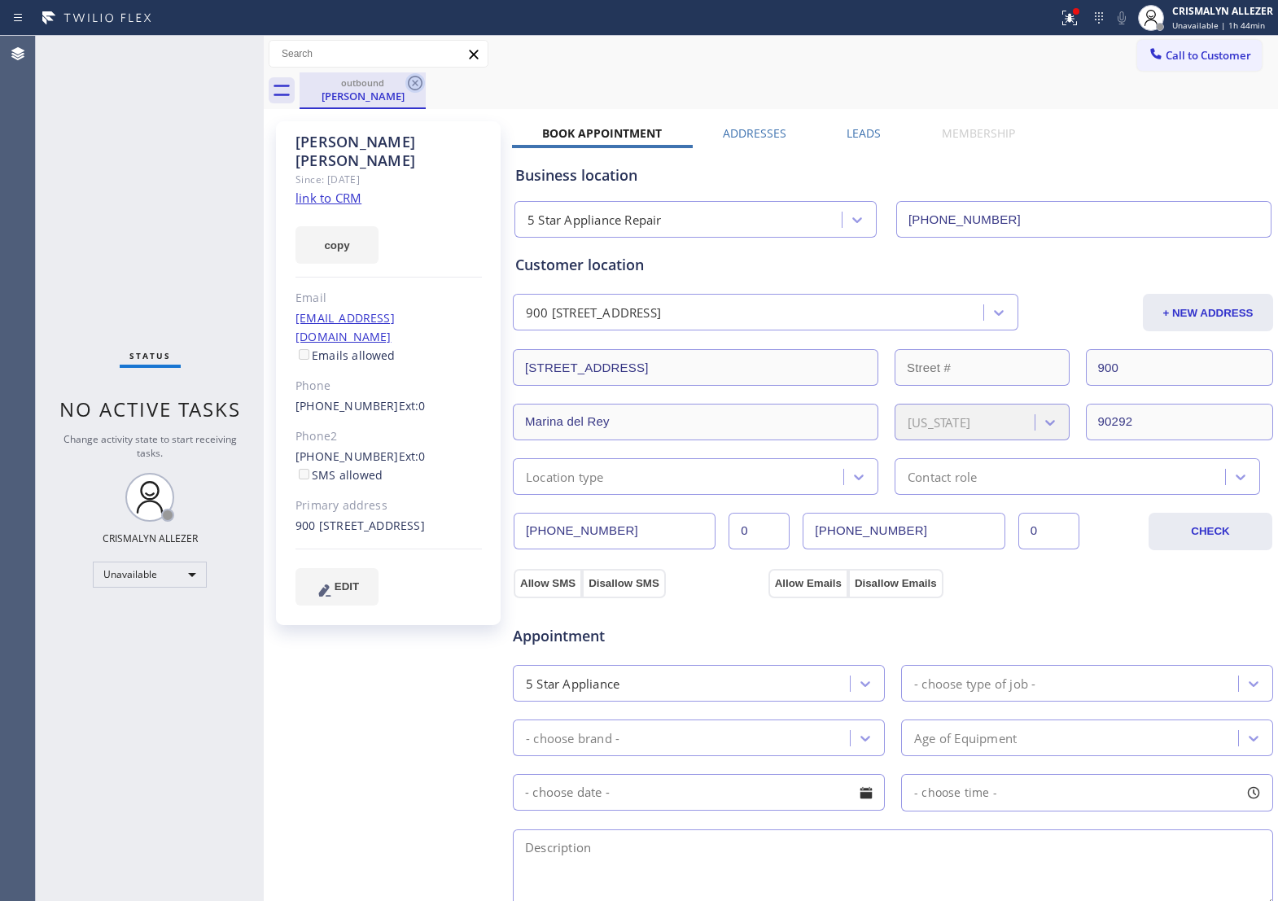
click at [413, 82] on icon at bounding box center [416, 83] width 20 height 20
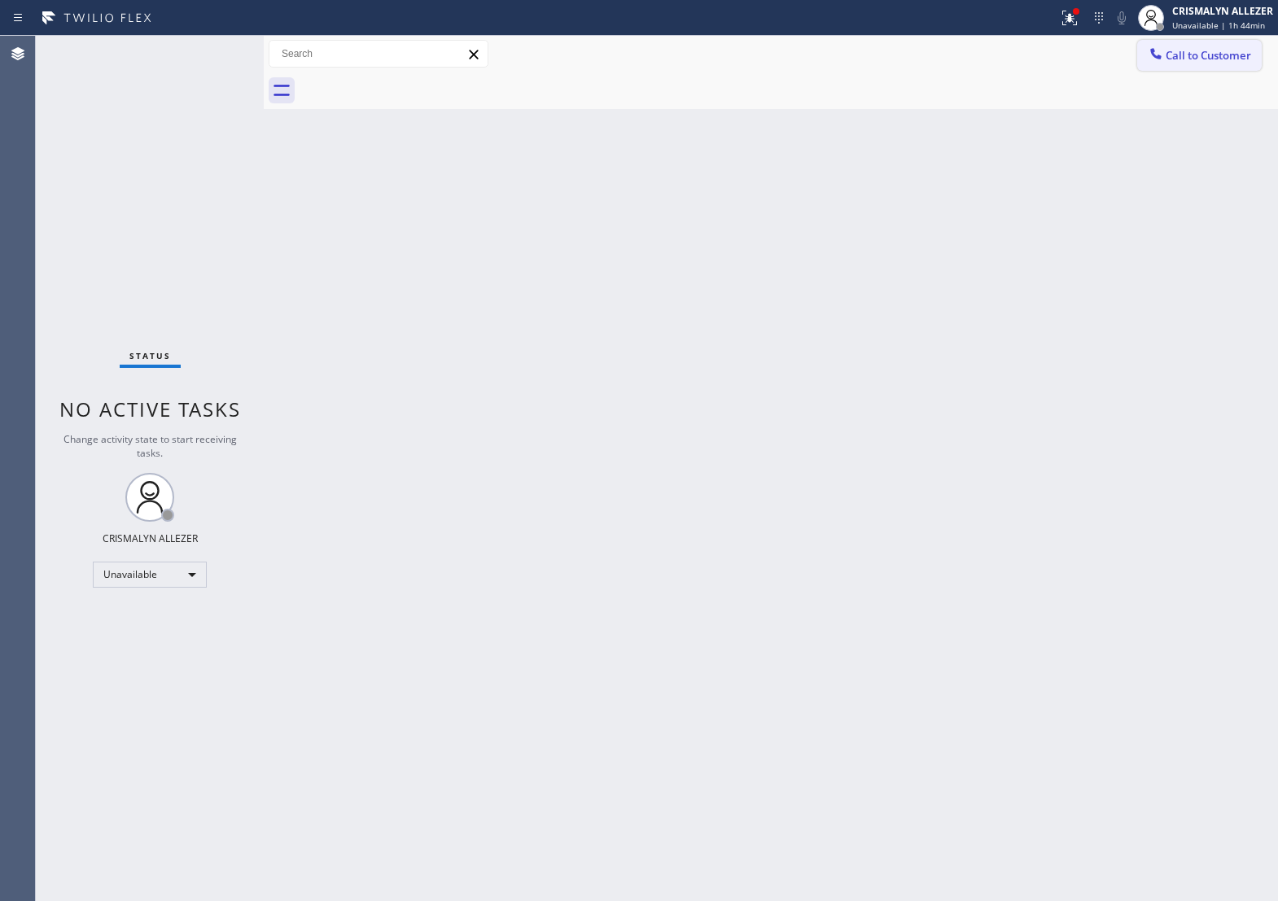
click at [1201, 62] on span "Call to Customer" at bounding box center [1209, 55] width 86 height 15
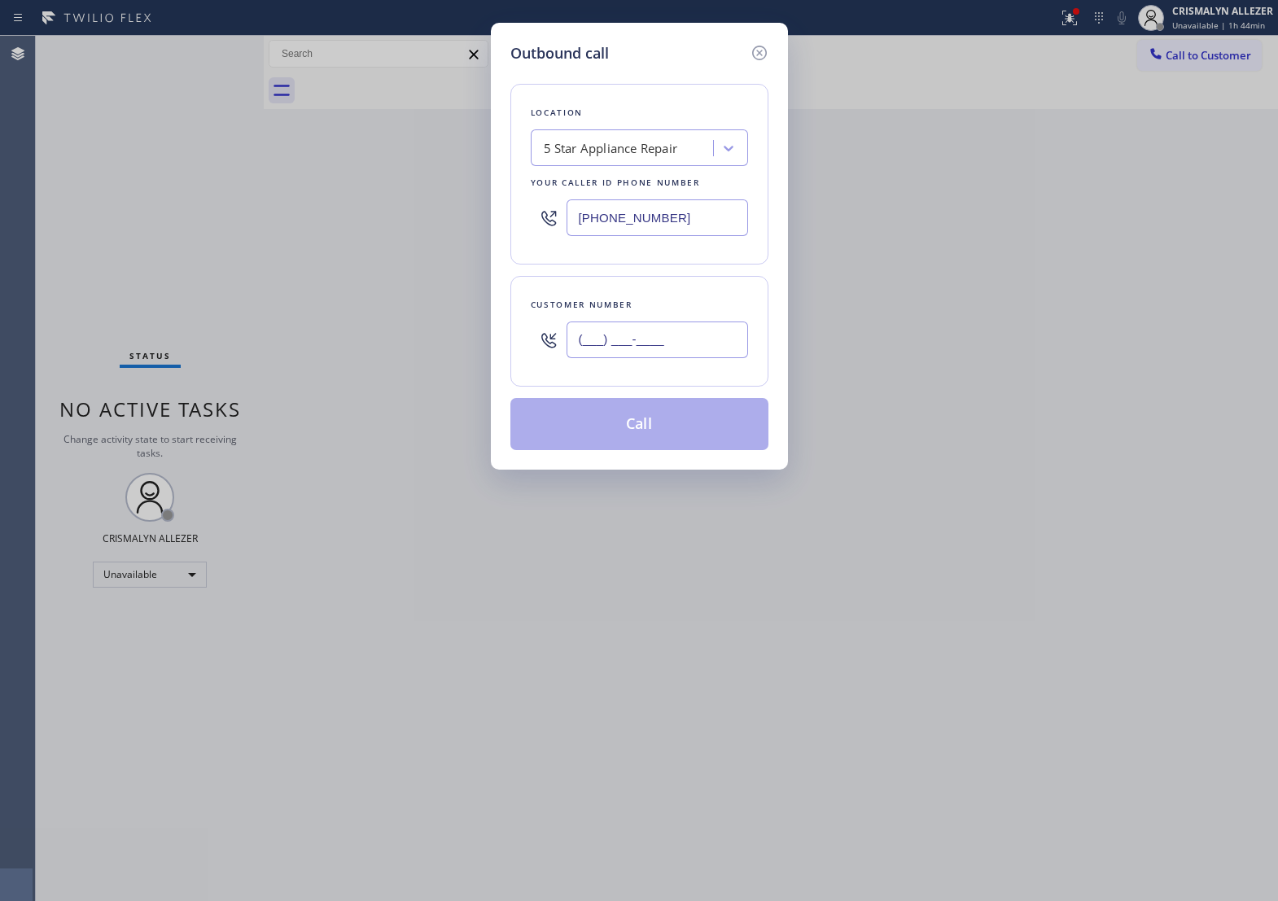
click at [711, 357] on input "(___) ___-____" at bounding box center [658, 340] width 182 height 37
paste input "310) 592-6889"
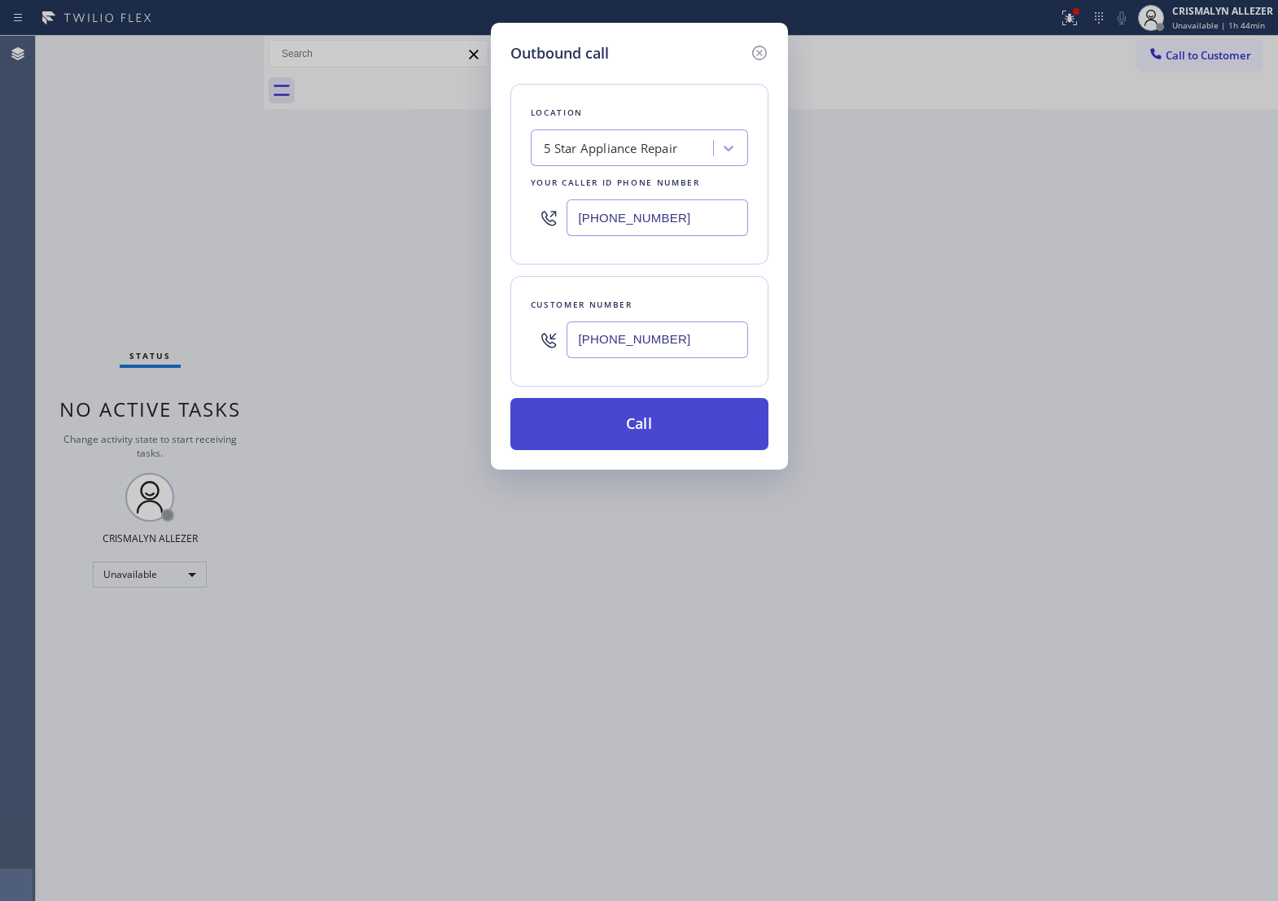
type input "[PHONE_NUMBER]"
click at [660, 440] on button "Call" at bounding box center [640, 424] width 258 height 52
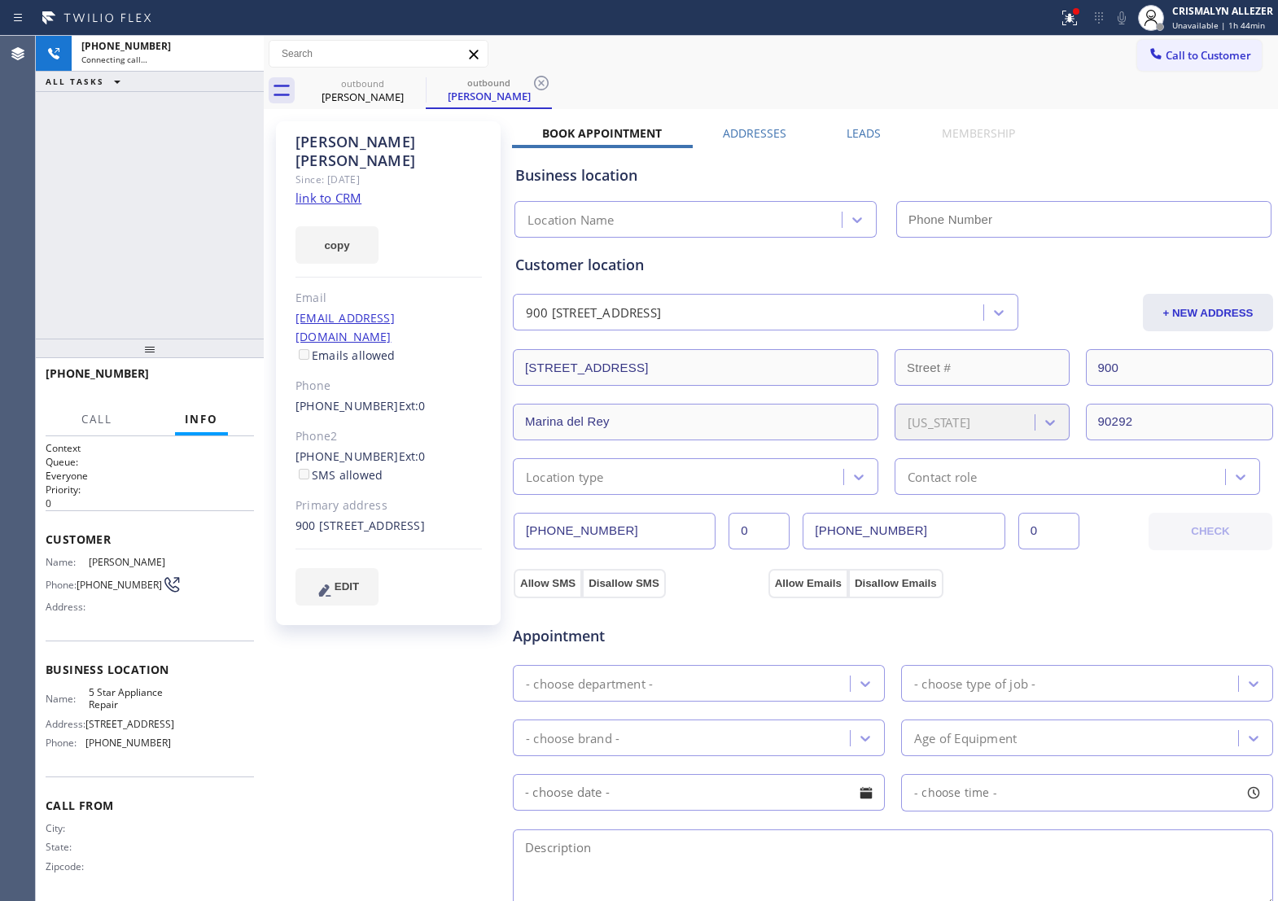
type input "[PHONE_NUMBER]"
click at [205, 377] on span "HANG UP" at bounding box center [216, 380] width 50 height 11
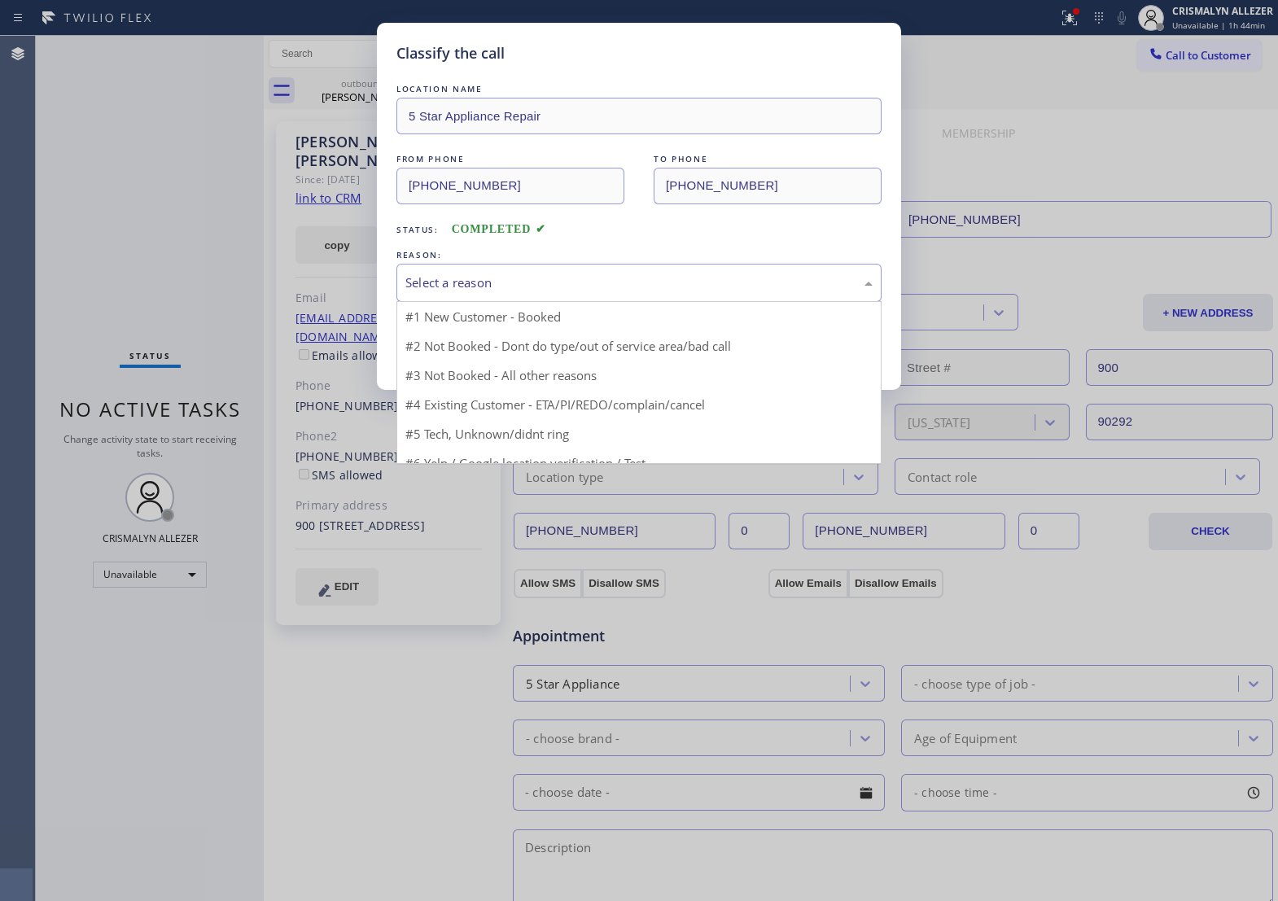
drag, startPoint x: 676, startPoint y: 303, endPoint x: 514, endPoint y: 353, distance: 169.5
click at [670, 292] on div "Select a reason" at bounding box center [639, 283] width 467 height 19
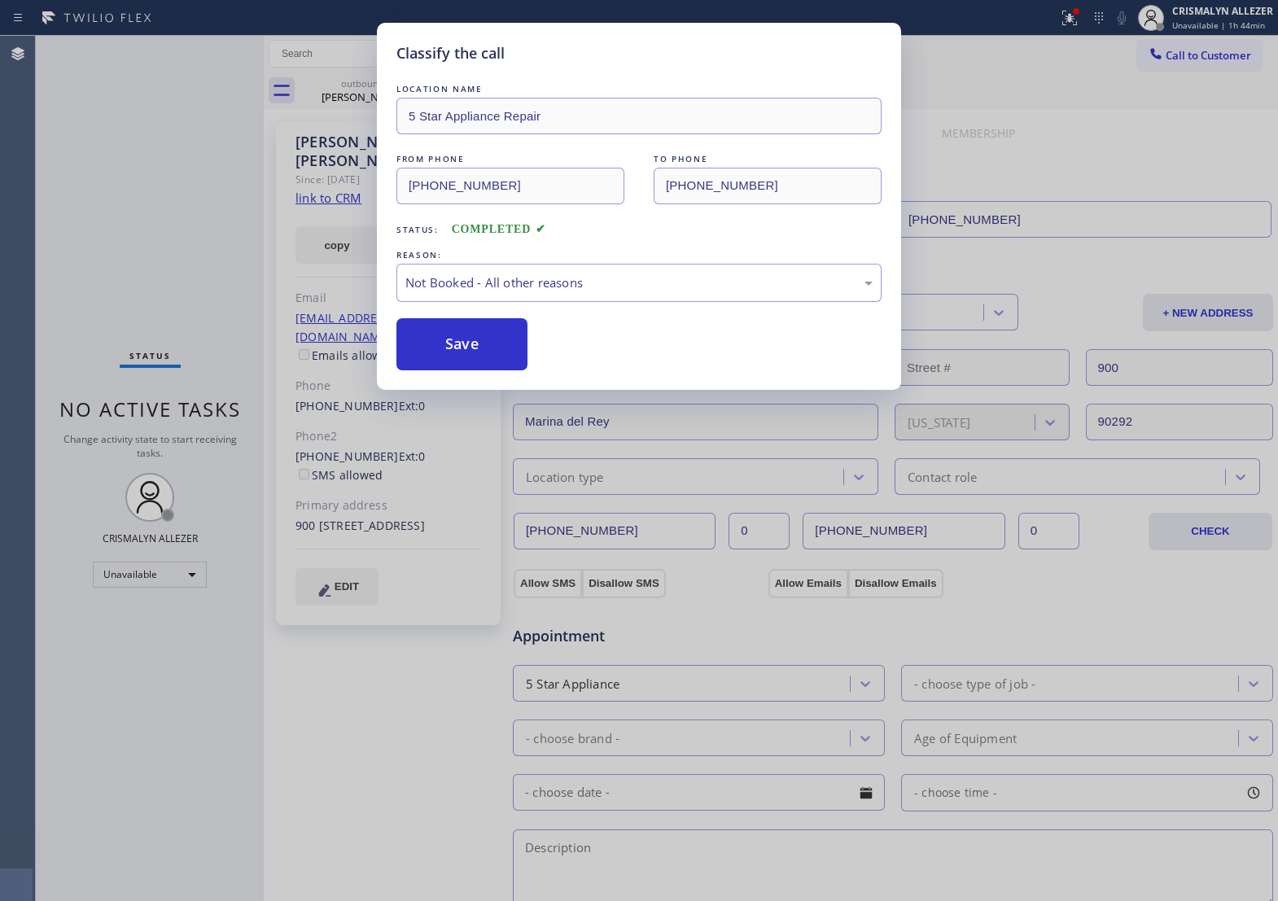
click at [473, 369] on button "Save" at bounding box center [462, 344] width 131 height 52
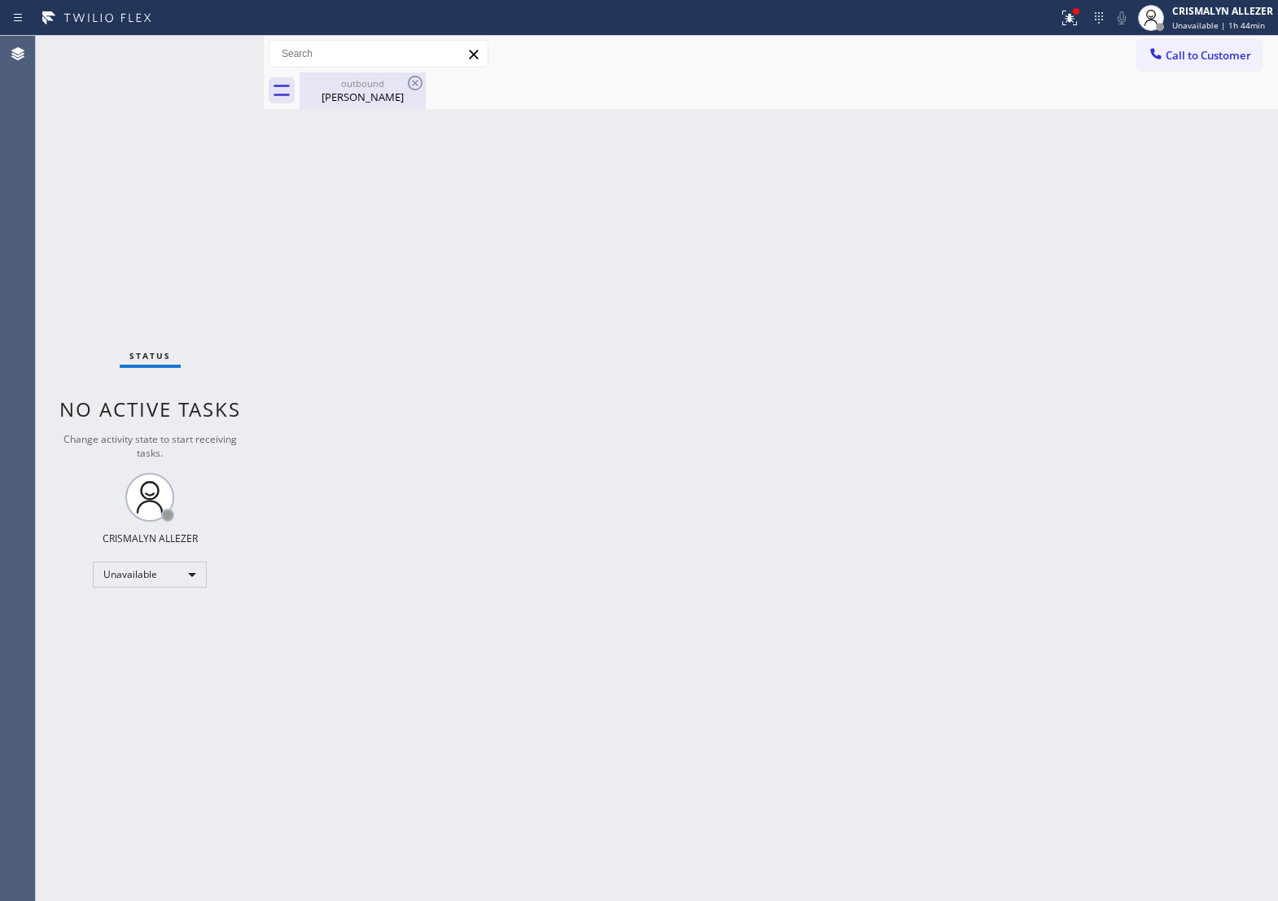
click at [369, 100] on div "Joseph Greenberg" at bounding box center [362, 97] width 123 height 15
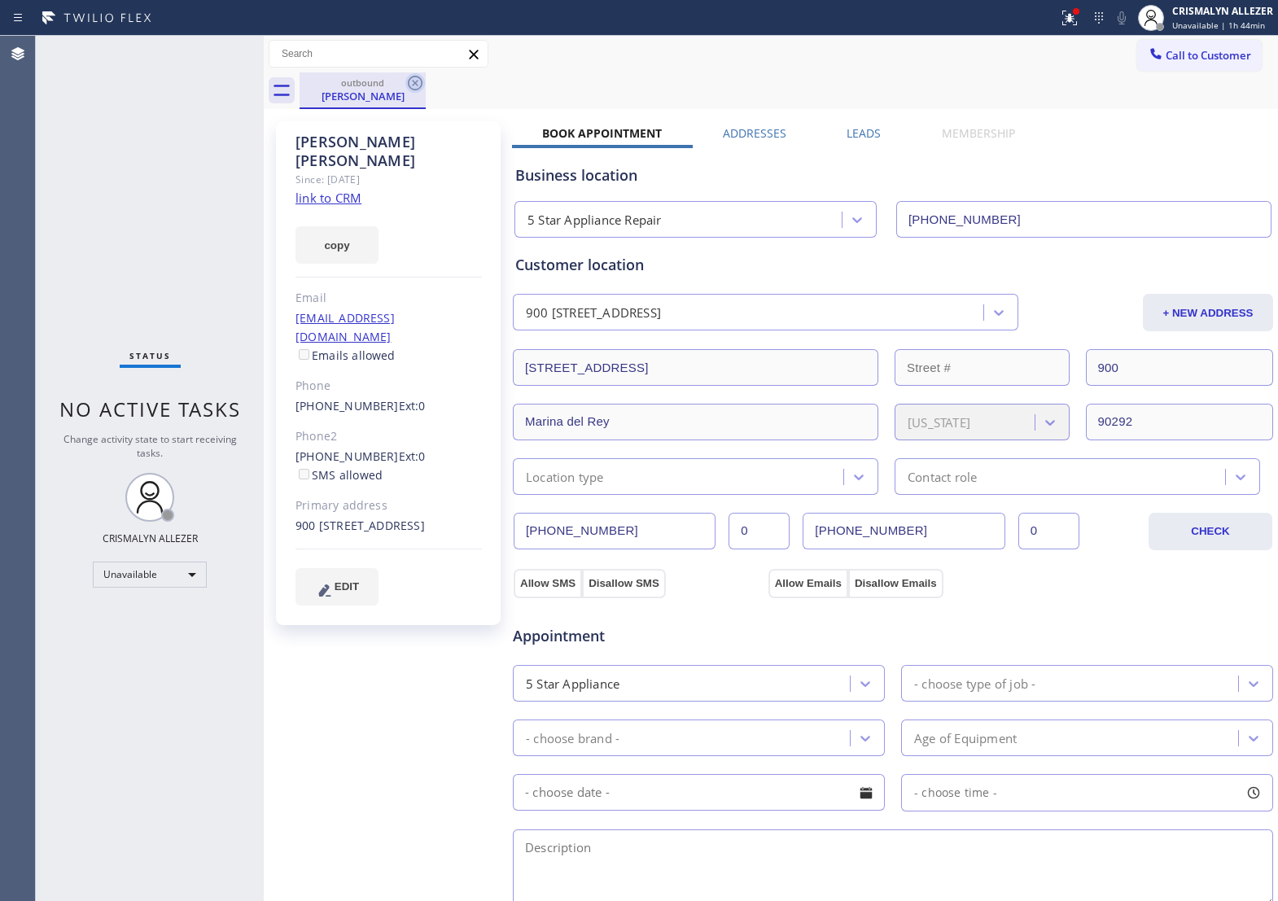
click at [415, 84] on icon at bounding box center [416, 83] width 20 height 20
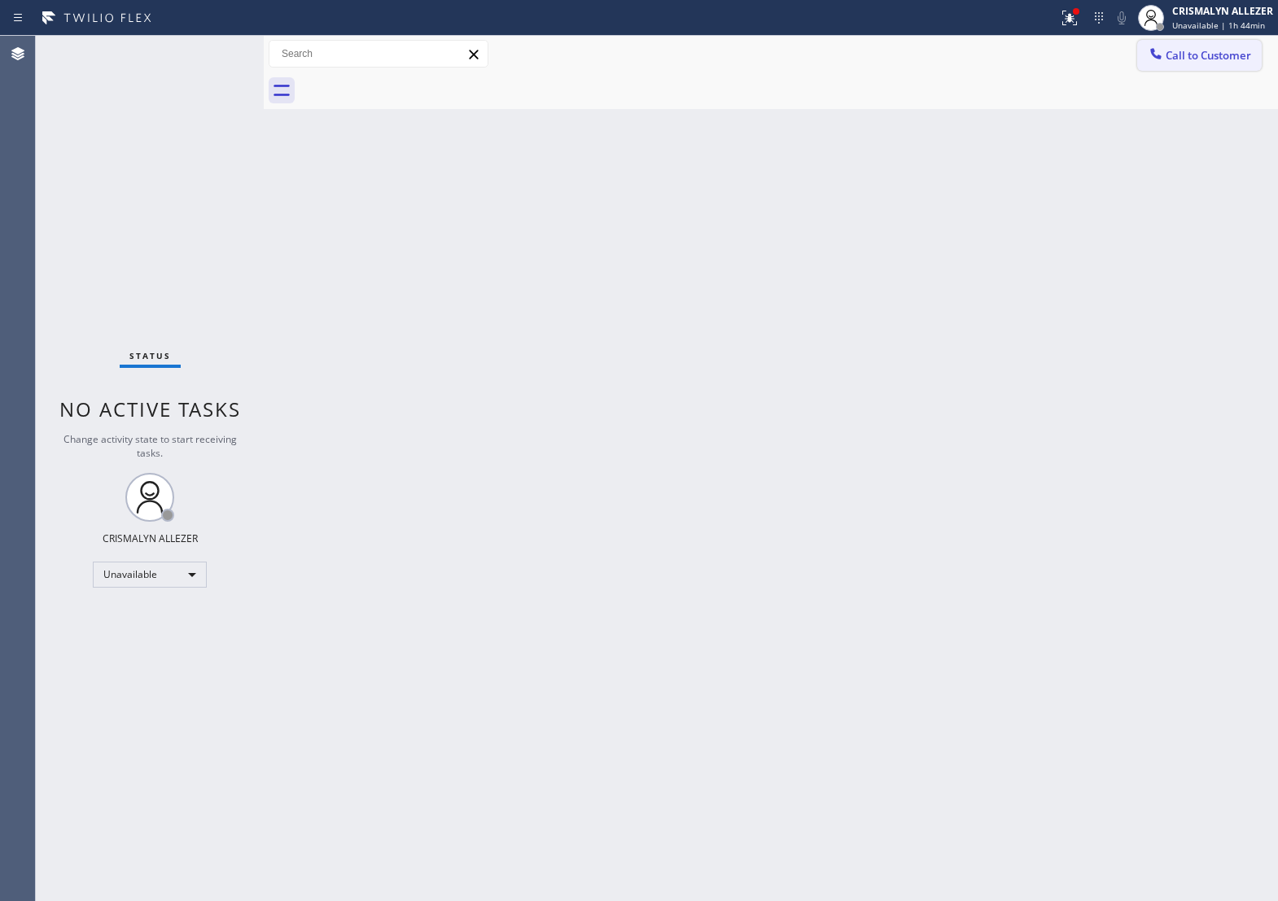
click at [1230, 61] on span "Call to Customer" at bounding box center [1209, 55] width 86 height 15
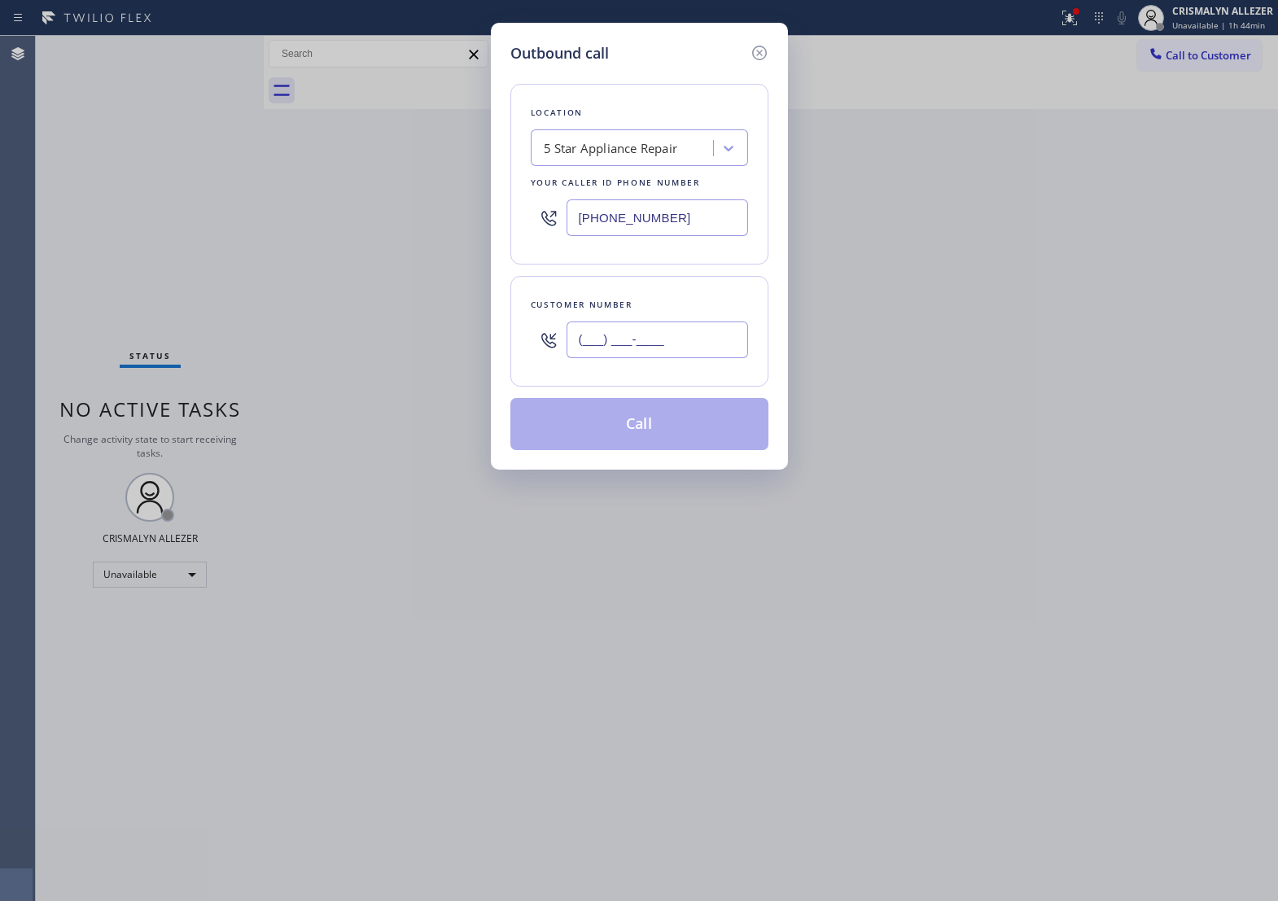
click at [650, 358] on input "(___) ___-____" at bounding box center [658, 340] width 182 height 37
paste input "949) 813-6097"
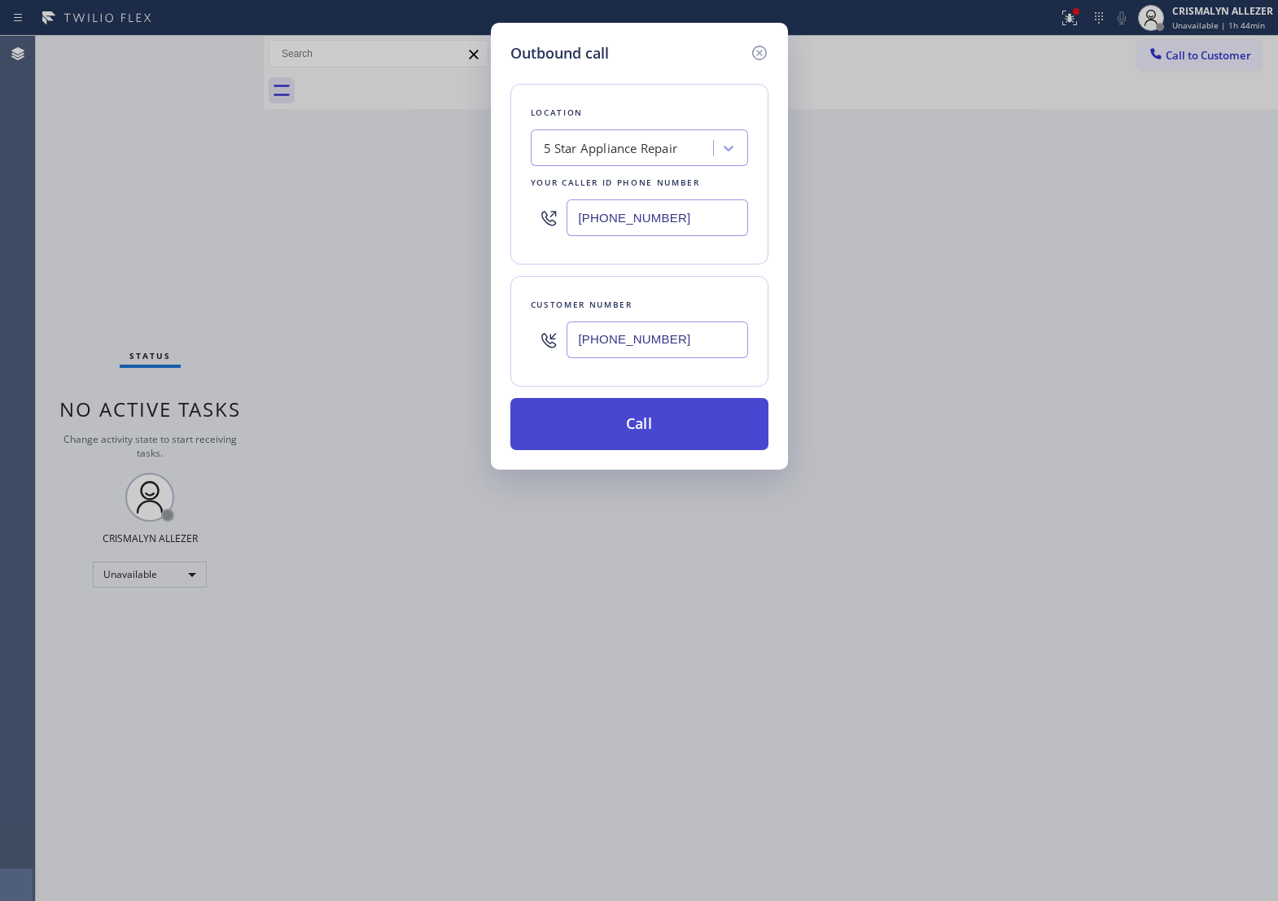
type input "[PHONE_NUMBER]"
click at [650, 444] on button "Call" at bounding box center [640, 424] width 258 height 52
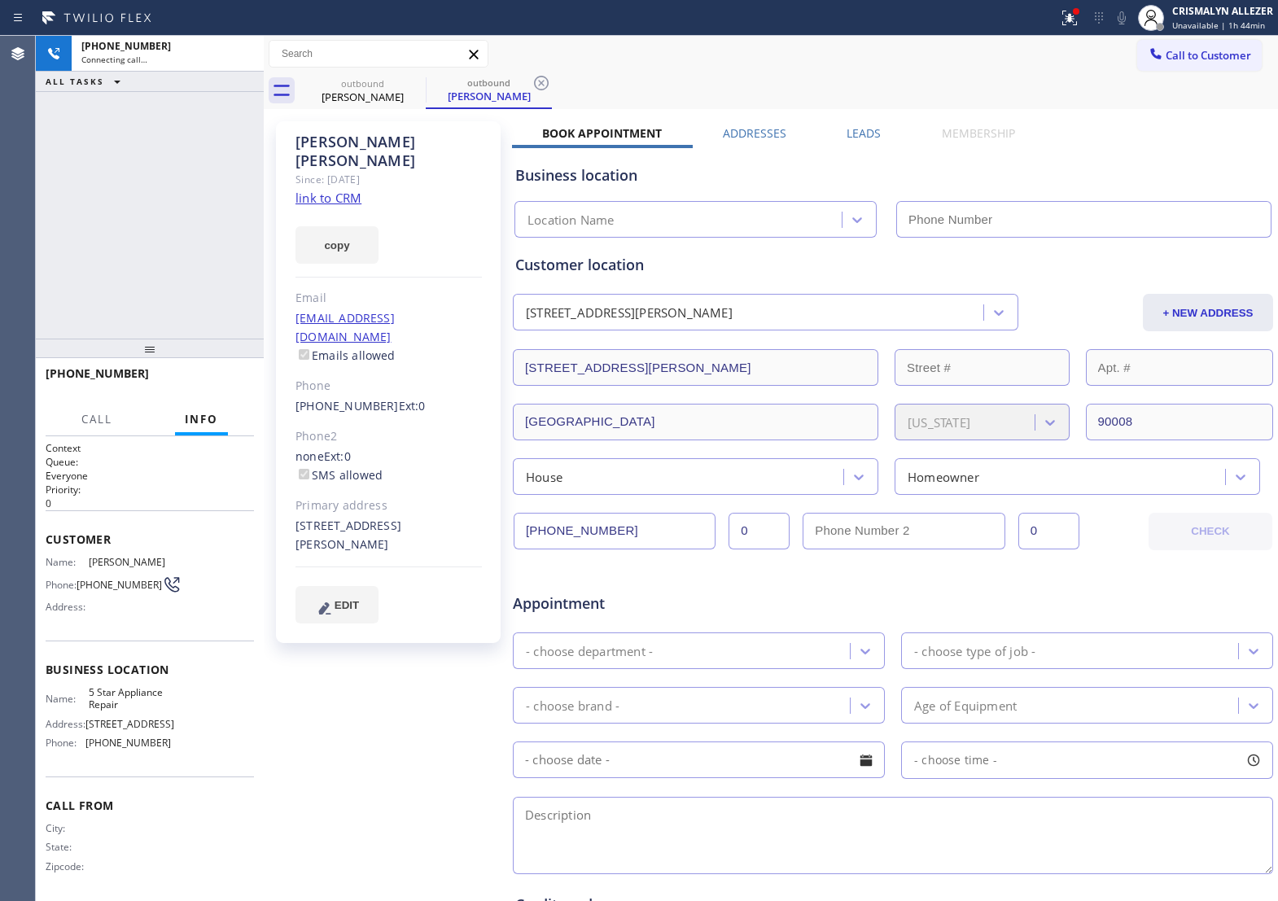
click at [323, 190] on link "link to CRM" at bounding box center [329, 198] width 66 height 16
type input "[PHONE_NUMBER]"
click at [206, 384] on span "HANG UP" at bounding box center [216, 380] width 50 height 11
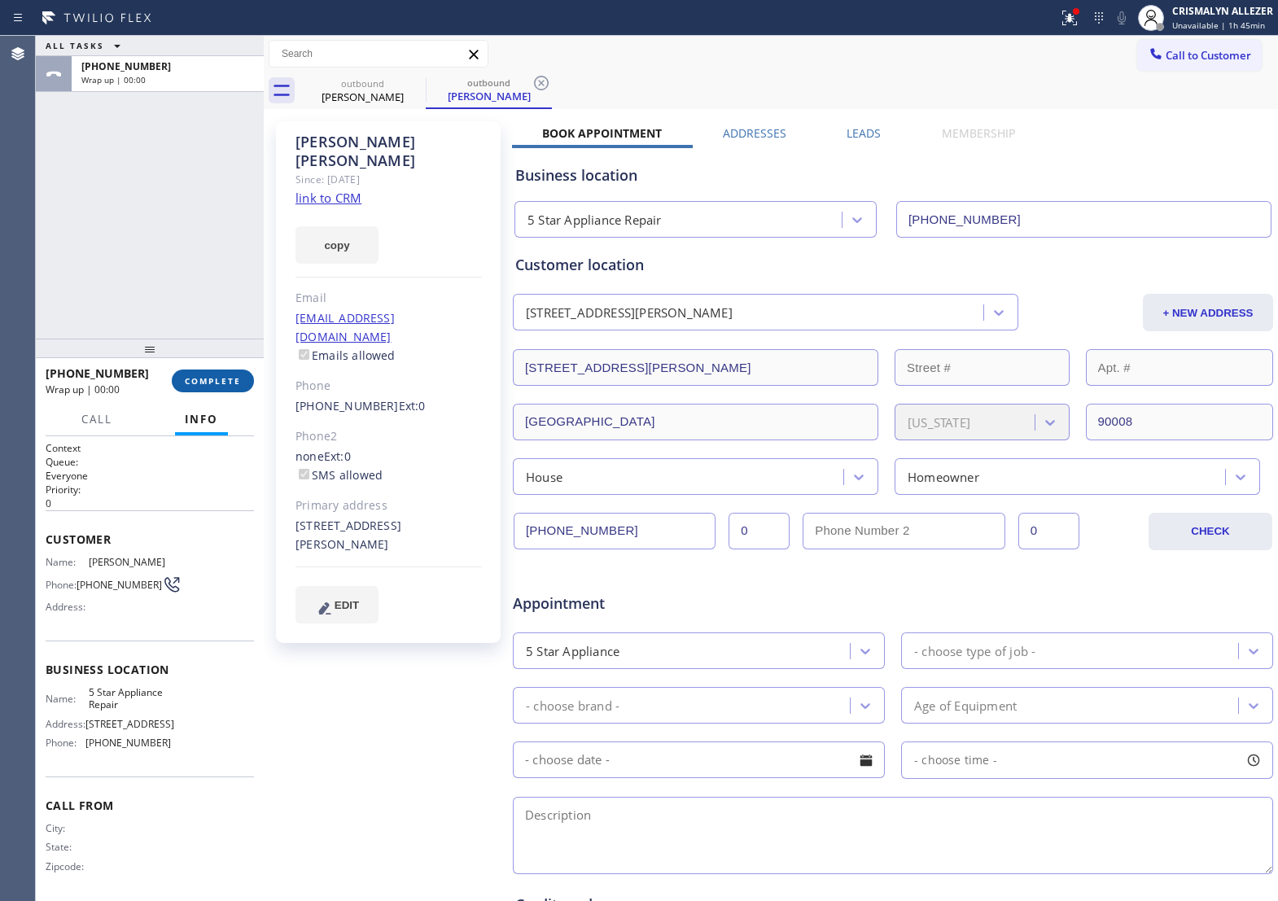
click at [206, 384] on span "COMPLETE" at bounding box center [213, 380] width 56 height 11
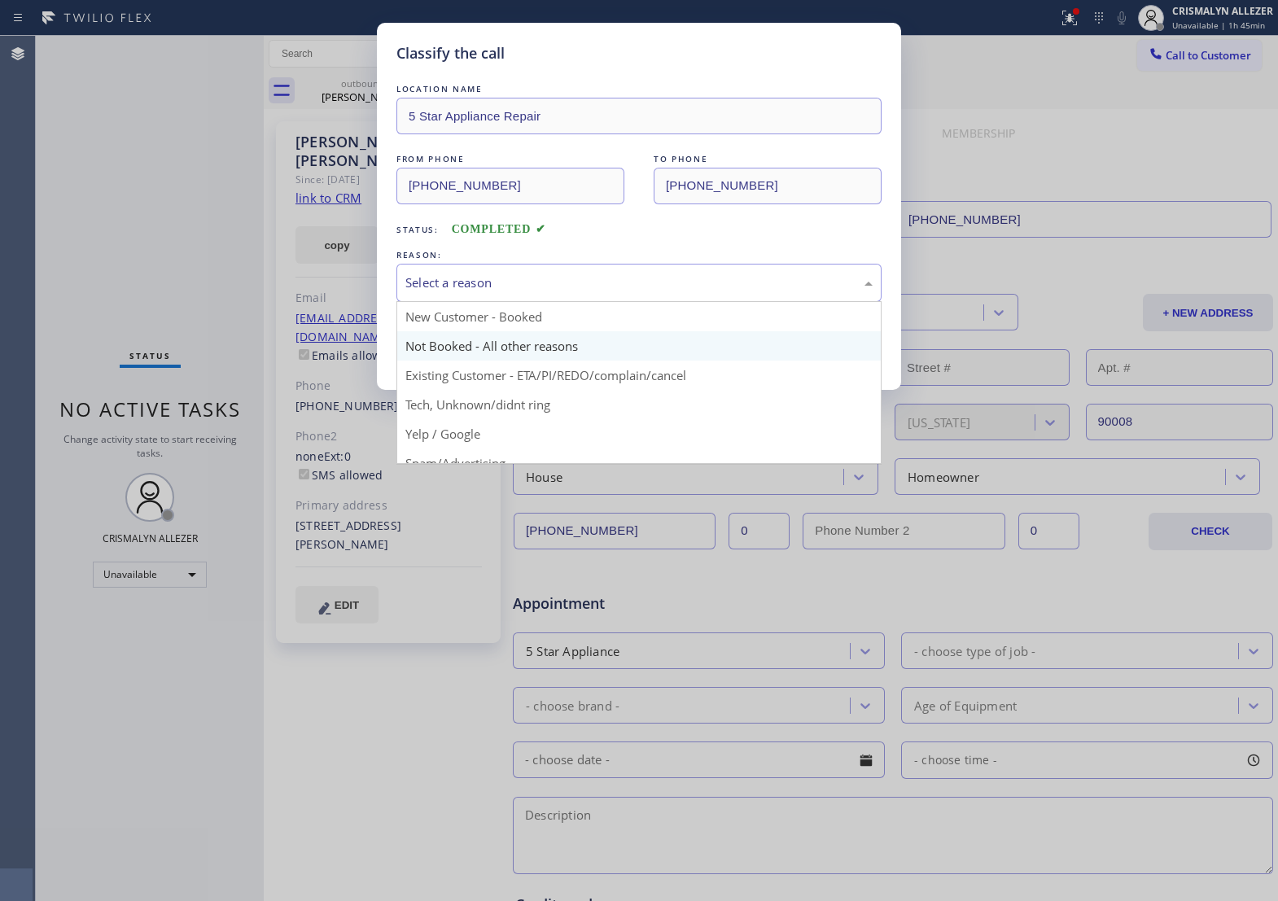
drag, startPoint x: 645, startPoint y: 308, endPoint x: 485, endPoint y: 353, distance: 166.6
click at [628, 302] on div "Select a reason" at bounding box center [639, 283] width 485 height 38
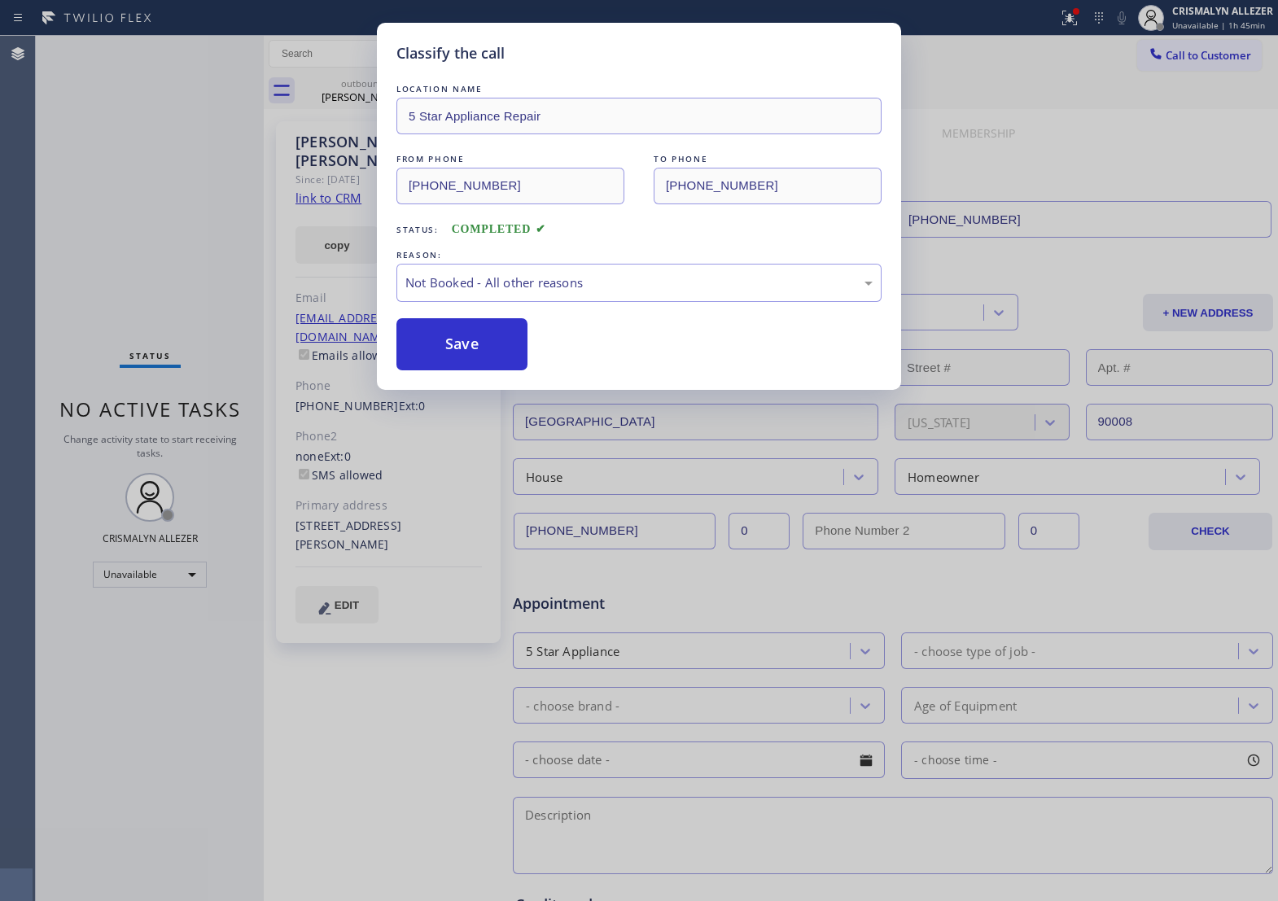
click at [454, 359] on button "Save" at bounding box center [462, 344] width 131 height 52
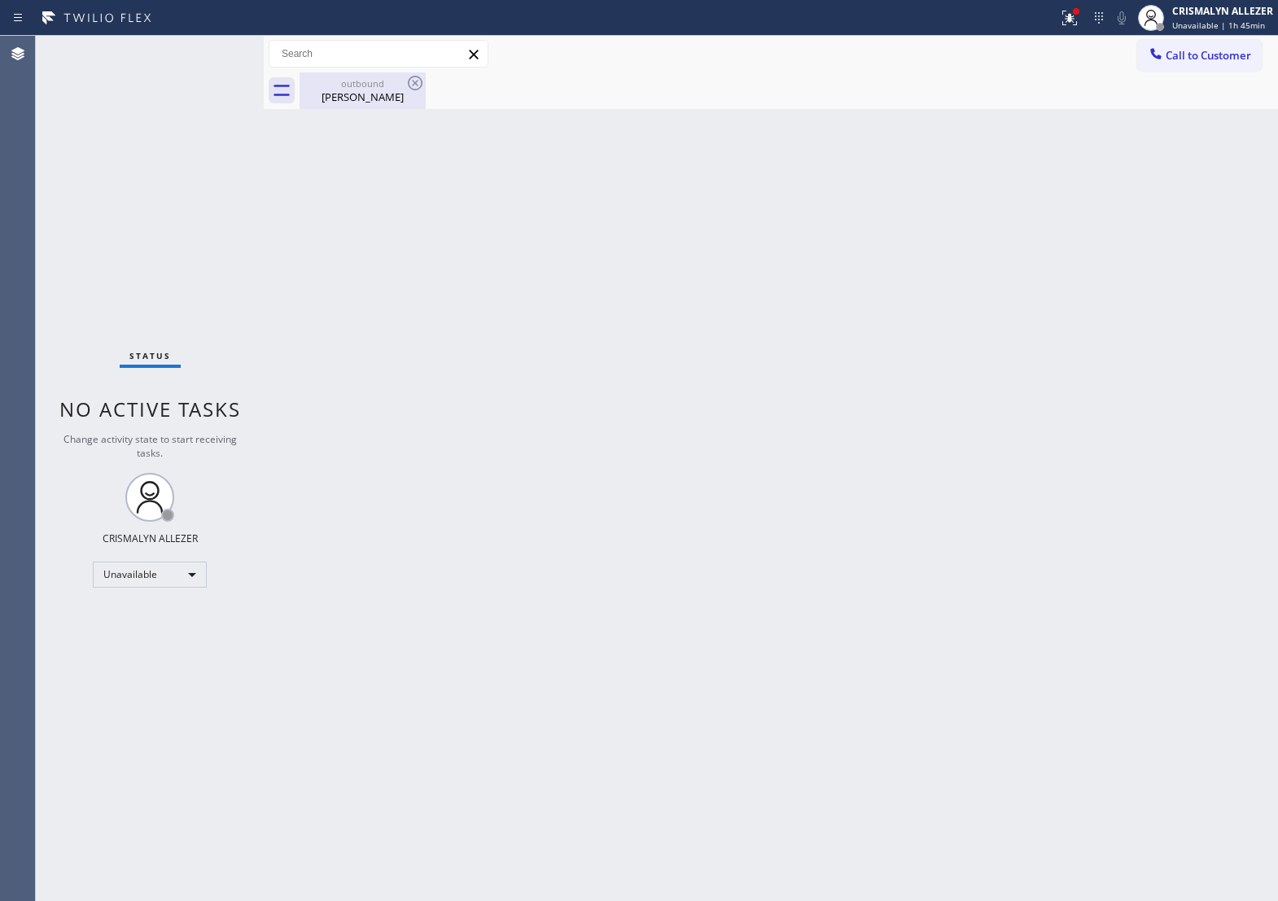
click at [356, 84] on div "outbound" at bounding box center [362, 83] width 123 height 12
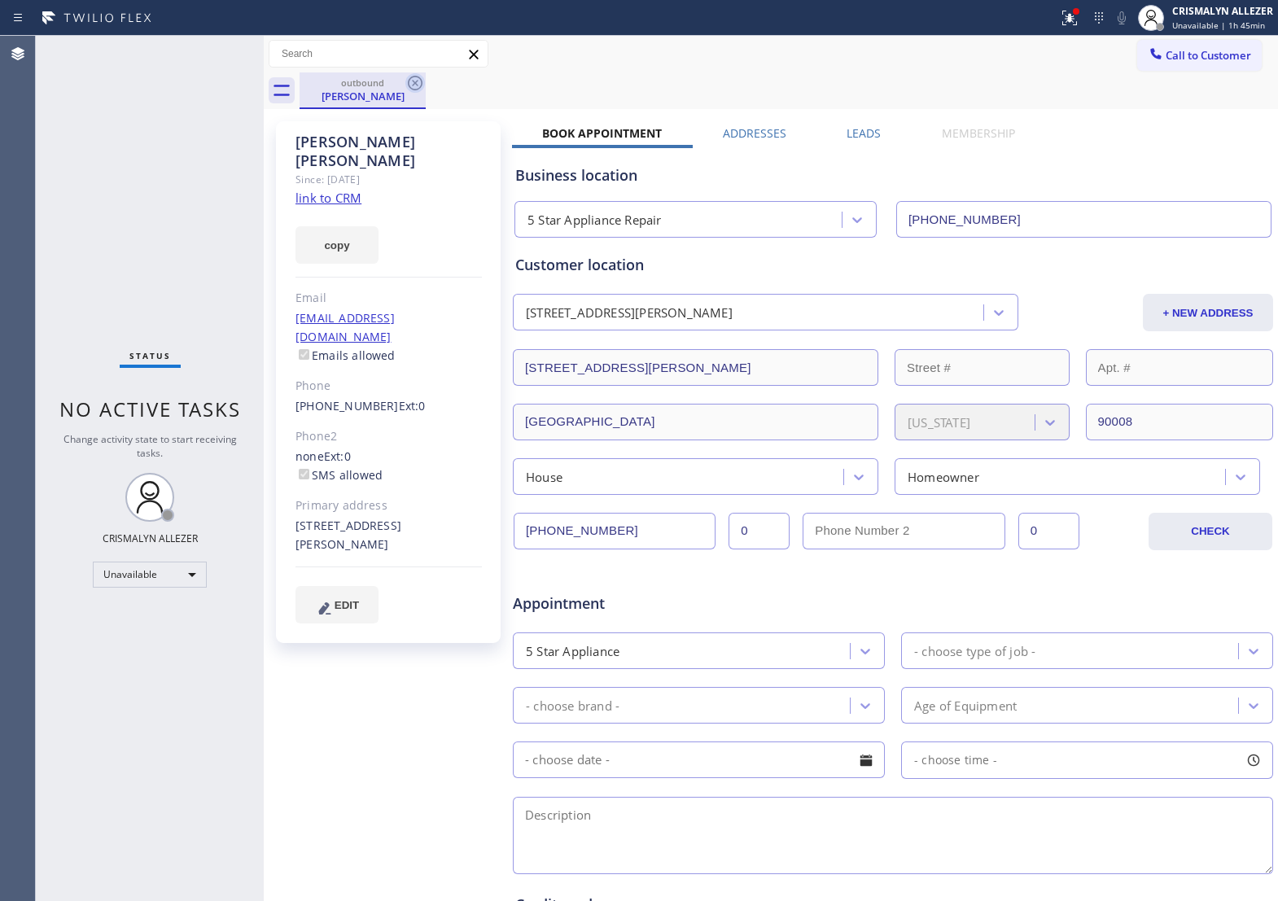
click at [412, 81] on icon at bounding box center [416, 83] width 20 height 20
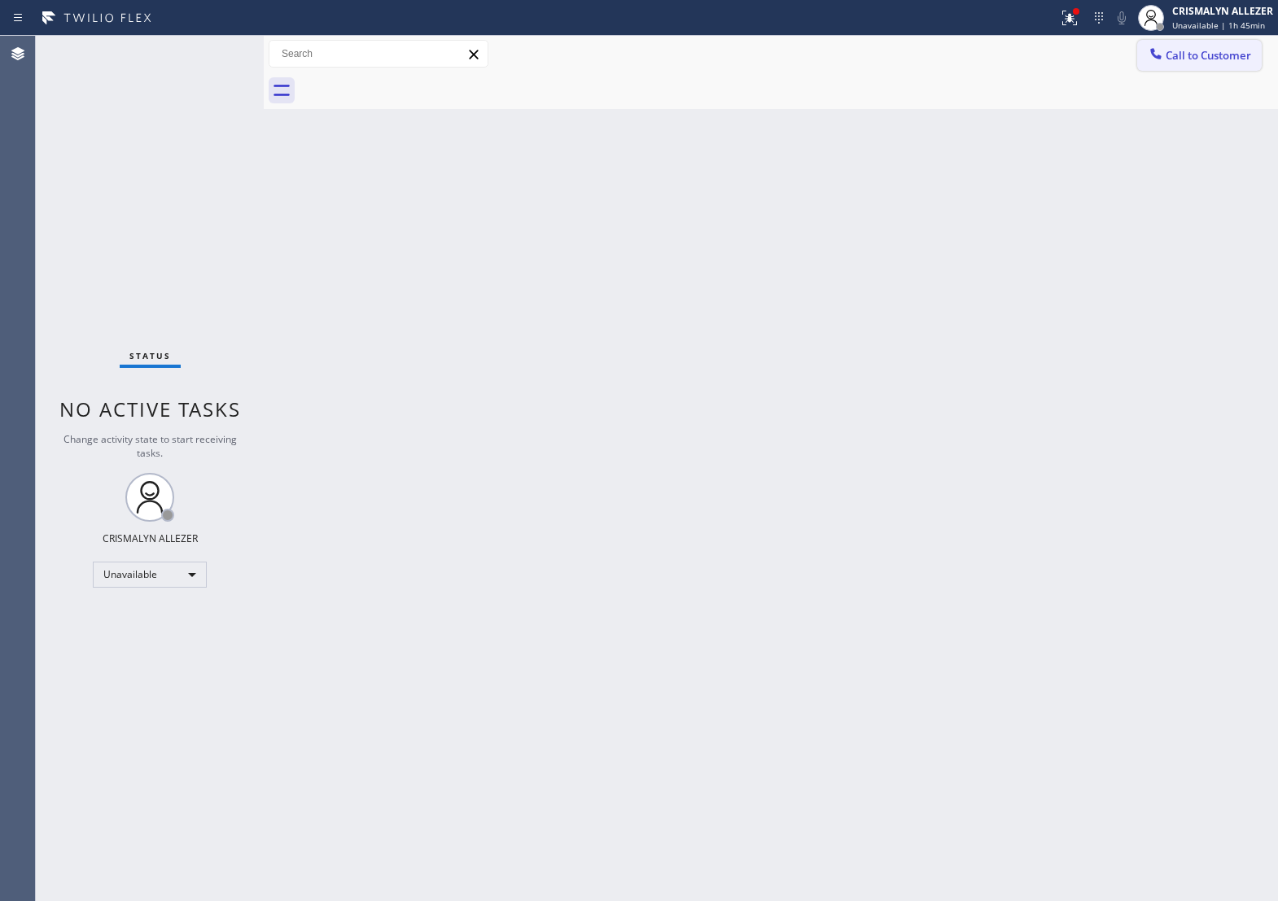
click at [1185, 50] on span "Call to Customer" at bounding box center [1209, 55] width 86 height 15
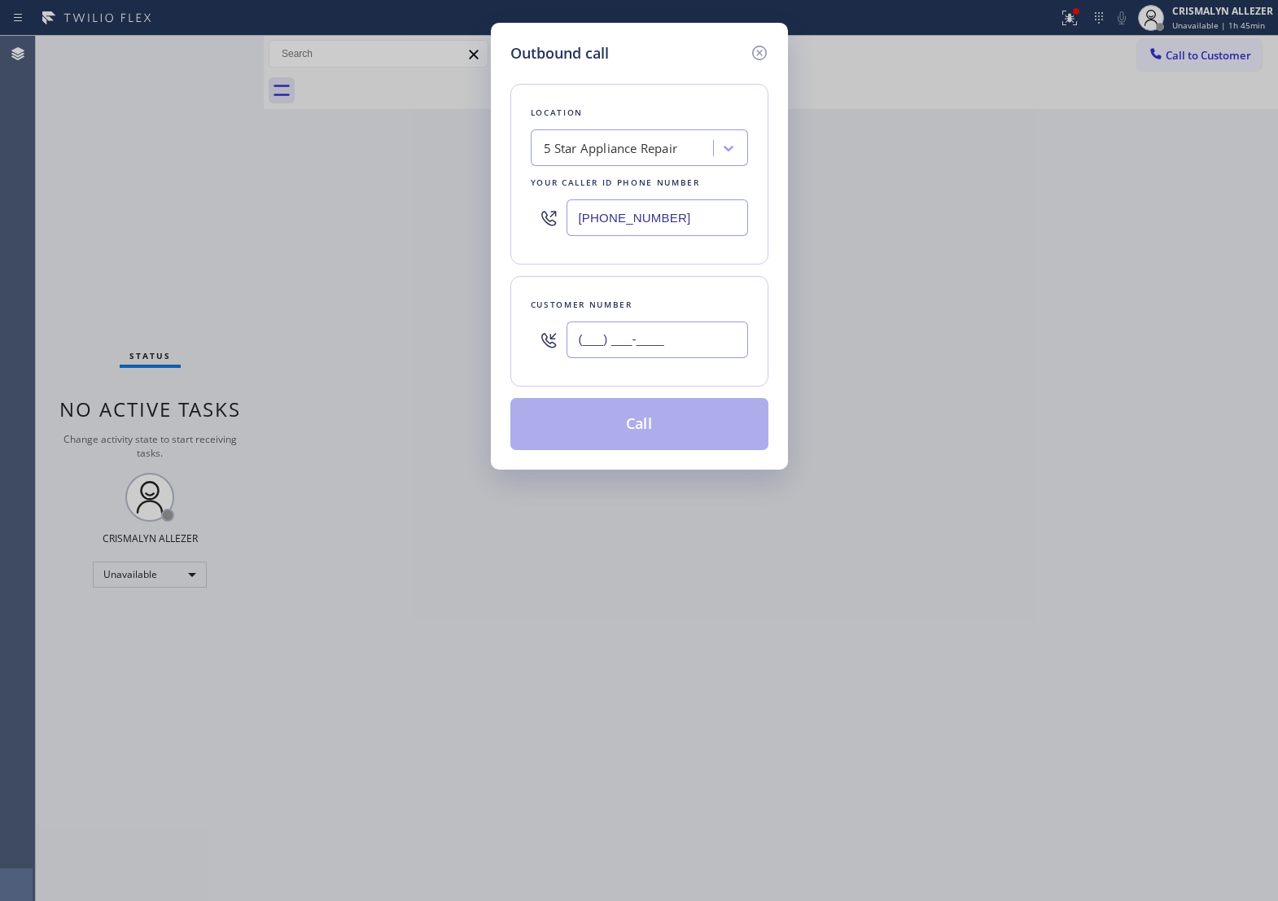
click at [697, 344] on input "(___) ___-____" at bounding box center [658, 340] width 182 height 37
paste input "310) 254-4988"
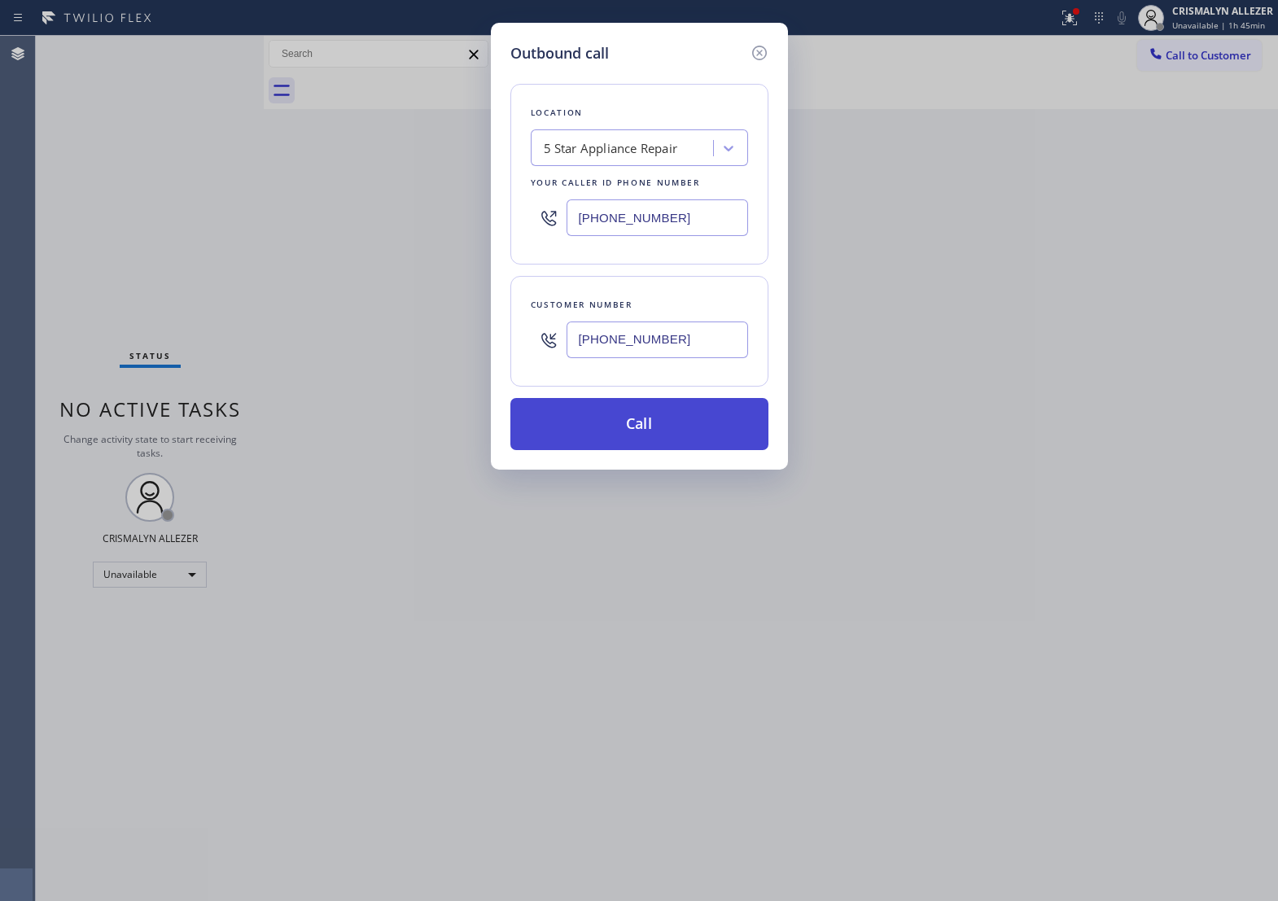
type input "[PHONE_NUMBER]"
click at [656, 450] on button "Call" at bounding box center [640, 424] width 258 height 52
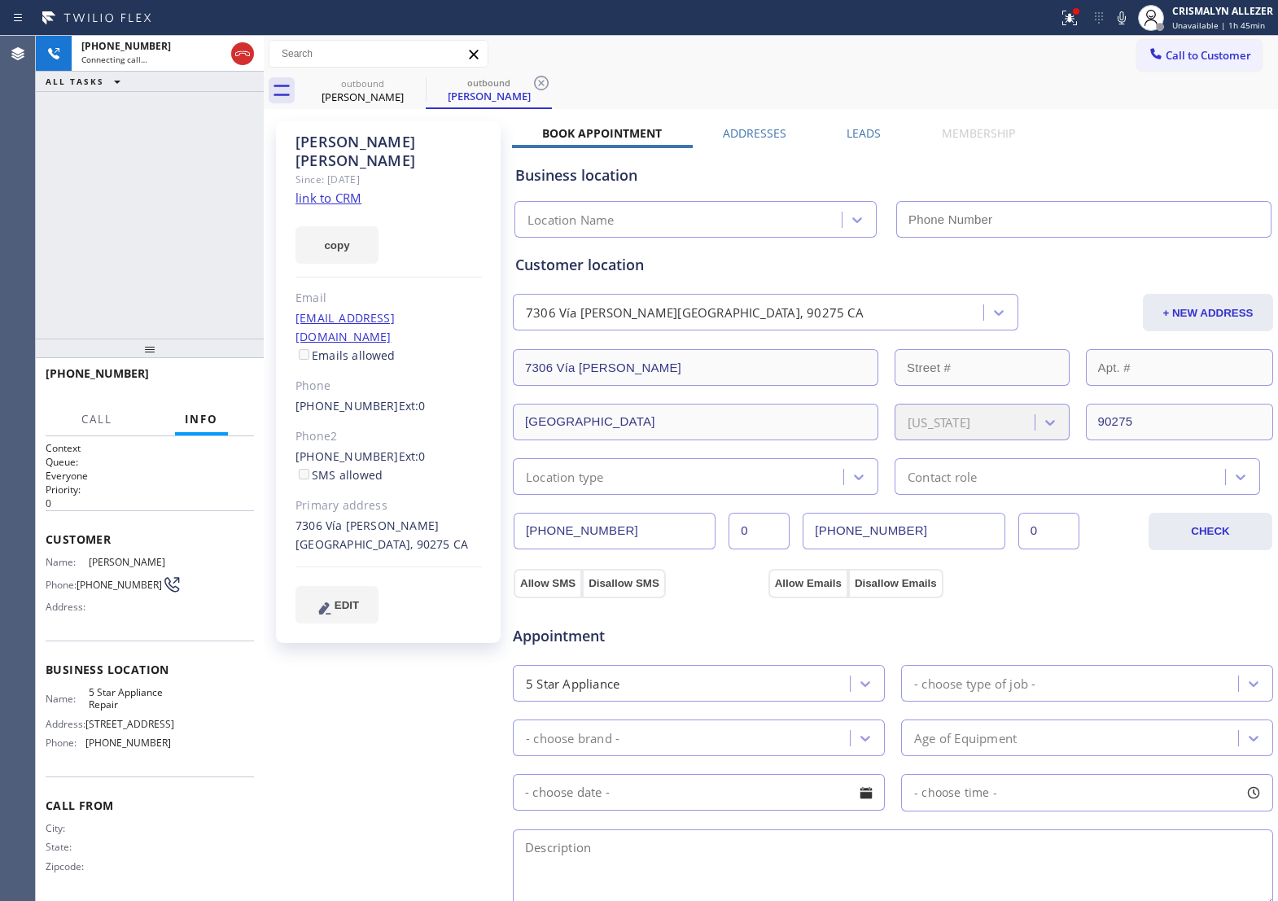
click at [352, 190] on link "link to CRM" at bounding box center [329, 198] width 66 height 16
type input "[PHONE_NUMBER]"
click at [213, 385] on span "HANG UP" at bounding box center [216, 380] width 50 height 11
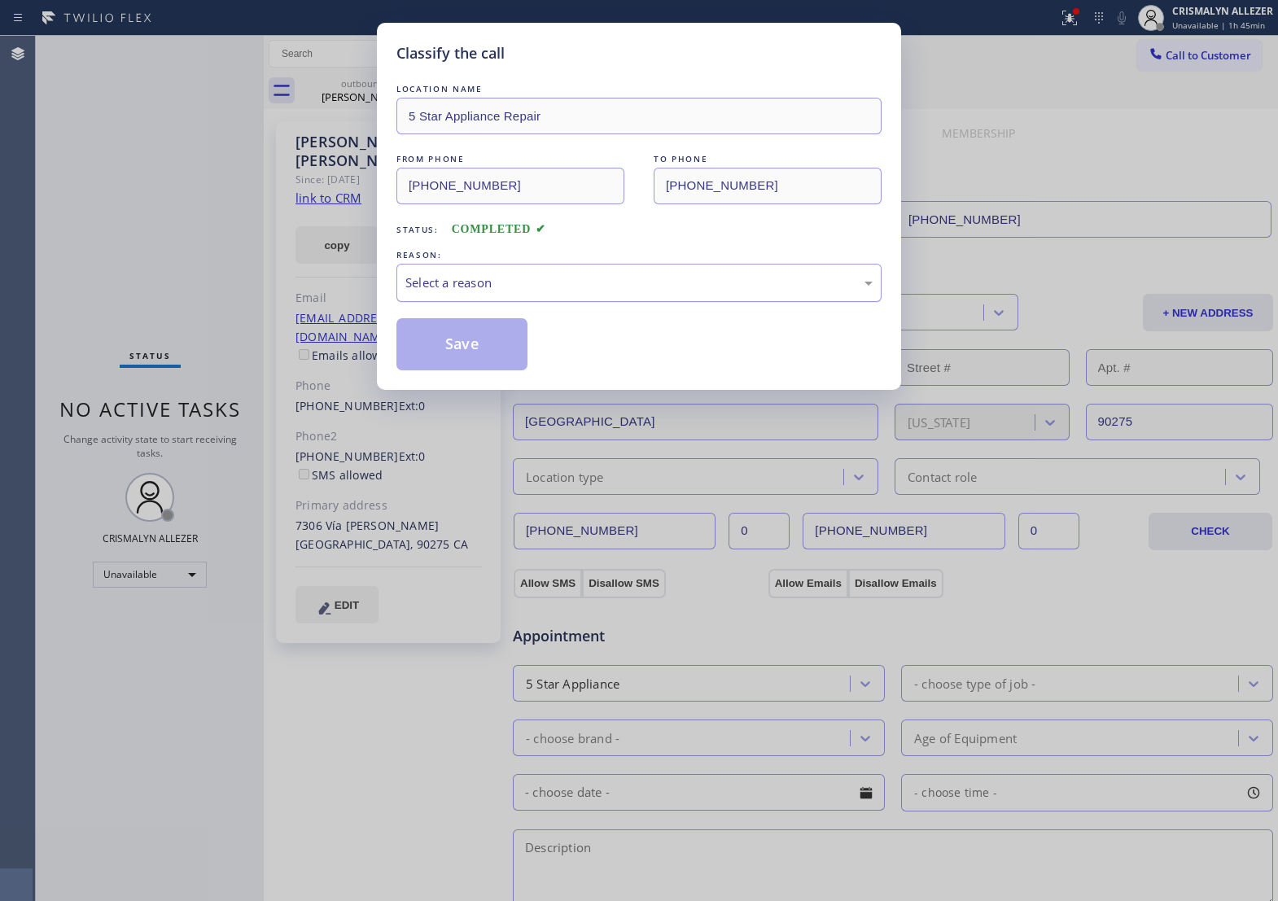
click at [678, 285] on div "Select a reason" at bounding box center [639, 283] width 485 height 38
click at [489, 368] on button "Save" at bounding box center [462, 344] width 131 height 52
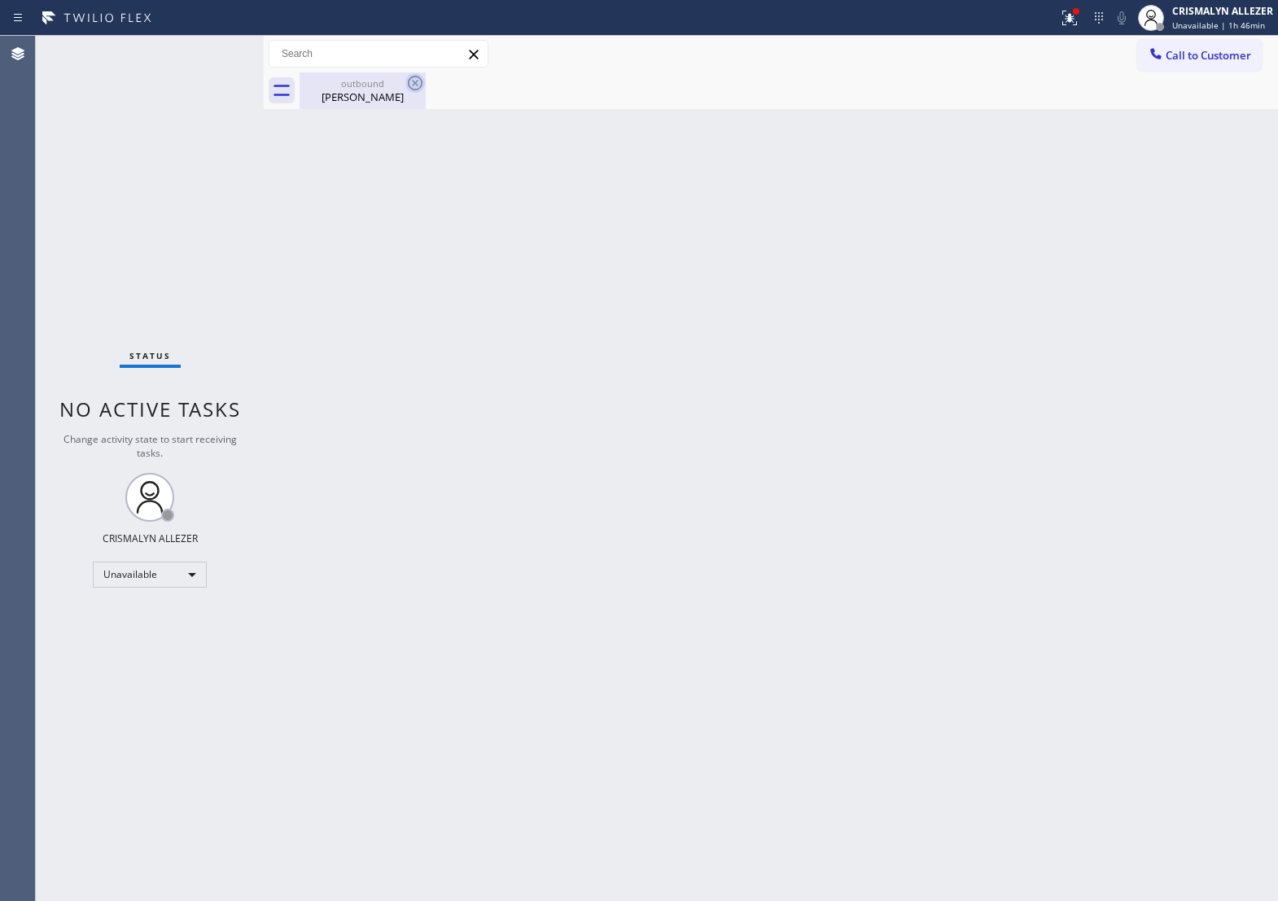
drag, startPoint x: 369, startPoint y: 99, endPoint x: 410, endPoint y: 87, distance: 42.3
click at [371, 99] on div "Steven Roberts" at bounding box center [362, 97] width 123 height 15
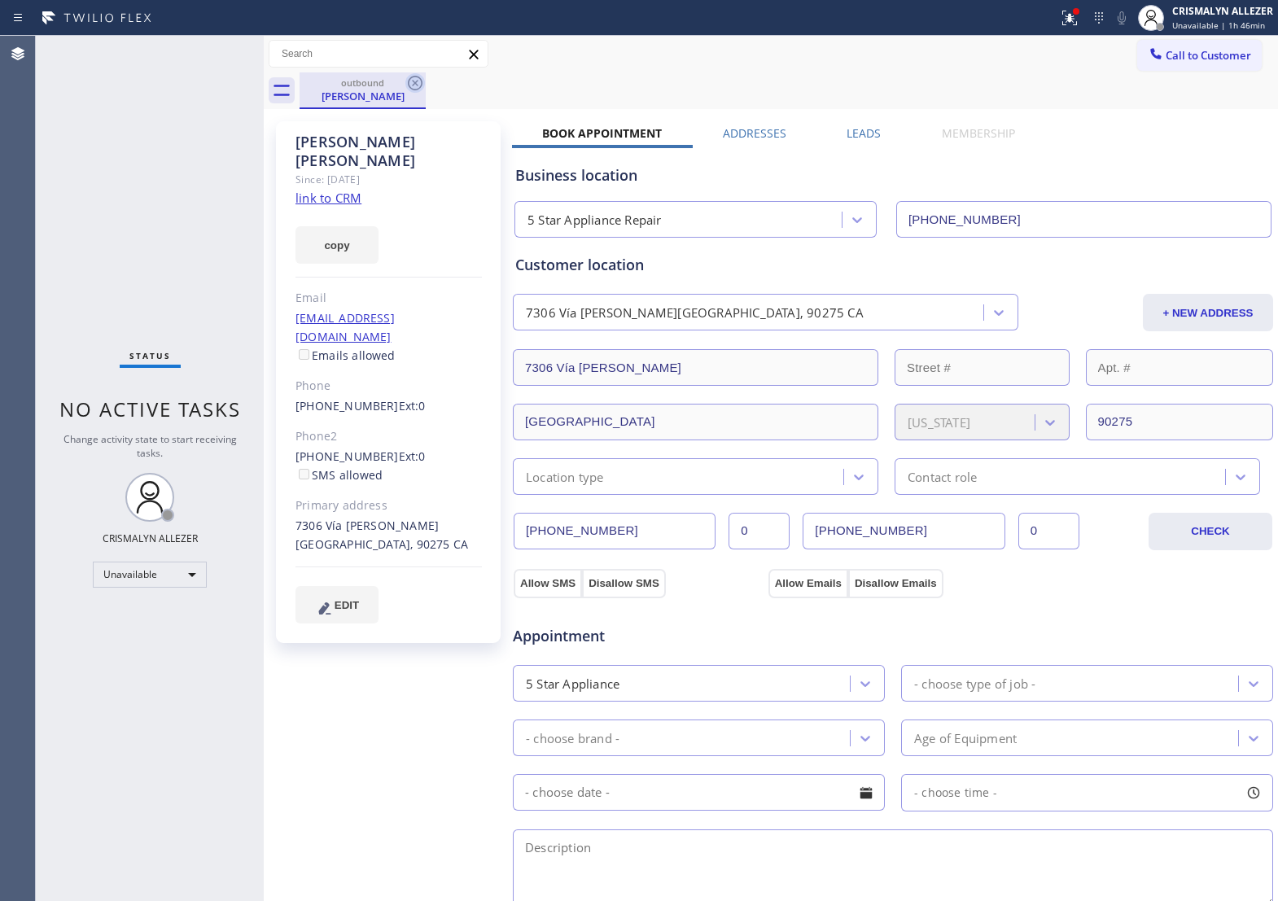
click at [417, 81] on icon at bounding box center [415, 83] width 15 height 15
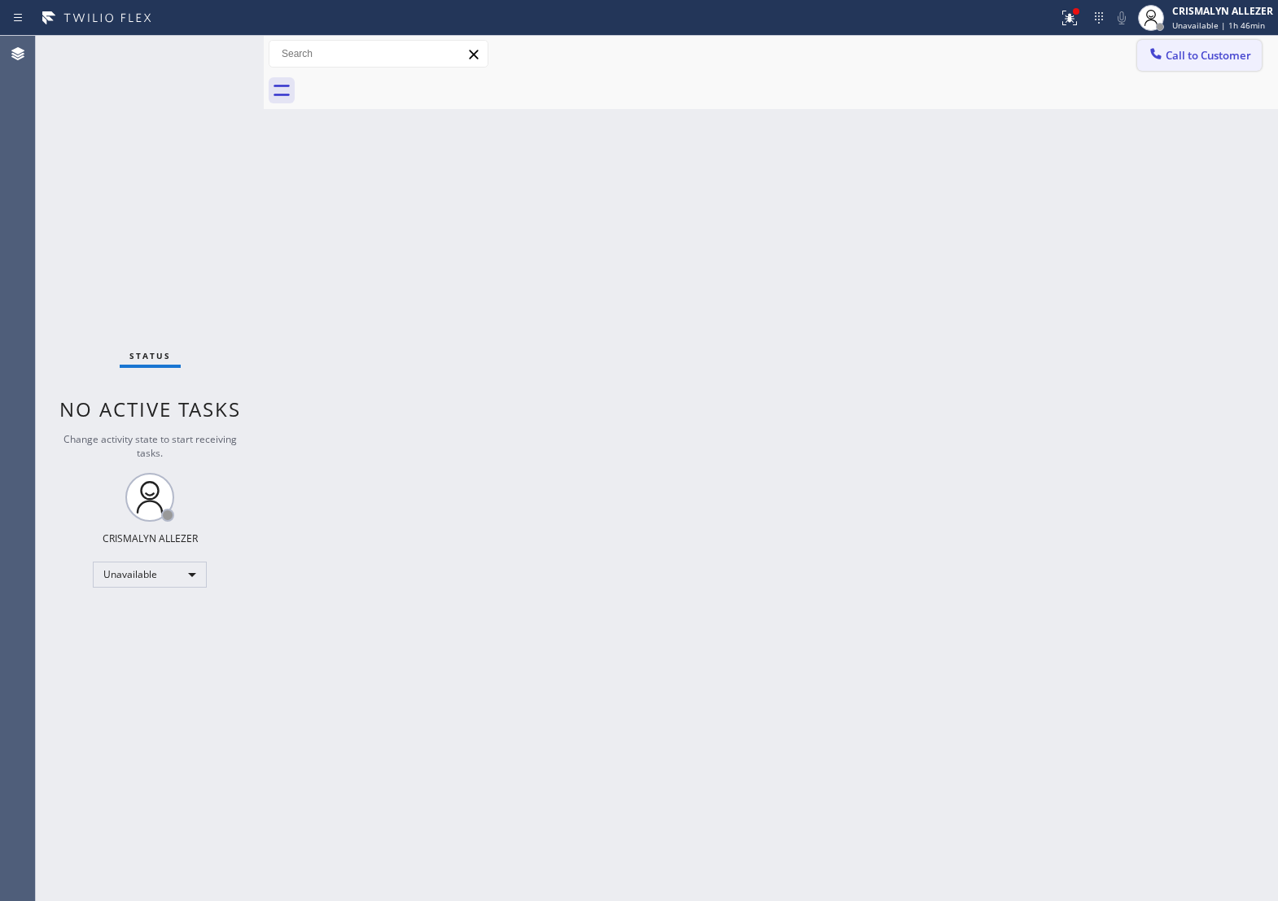
click at [1210, 68] on button "Call to Customer" at bounding box center [1200, 55] width 125 height 31
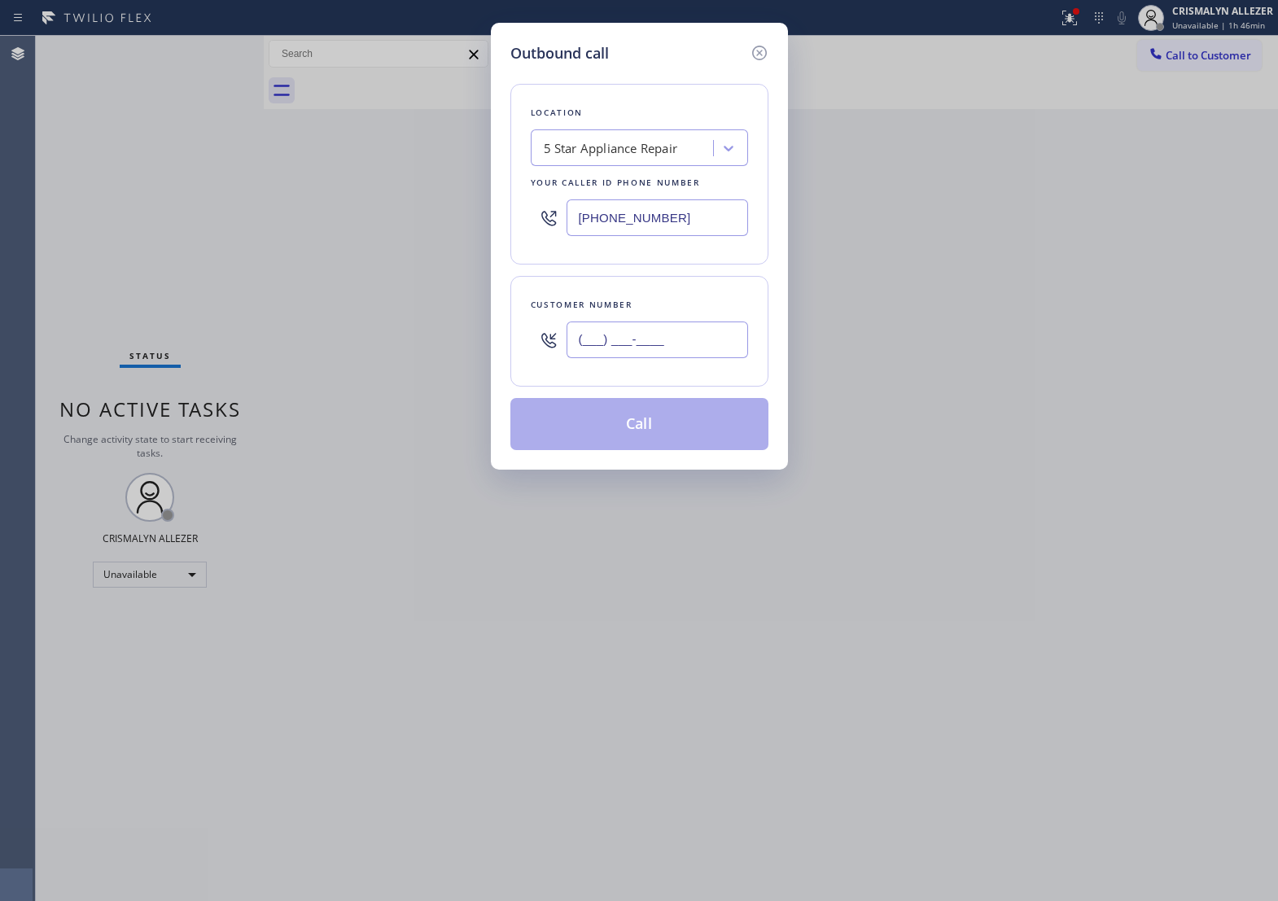
click at [690, 355] on input "(___) ___-____" at bounding box center [658, 340] width 182 height 37
paste input "310) 989-6552"
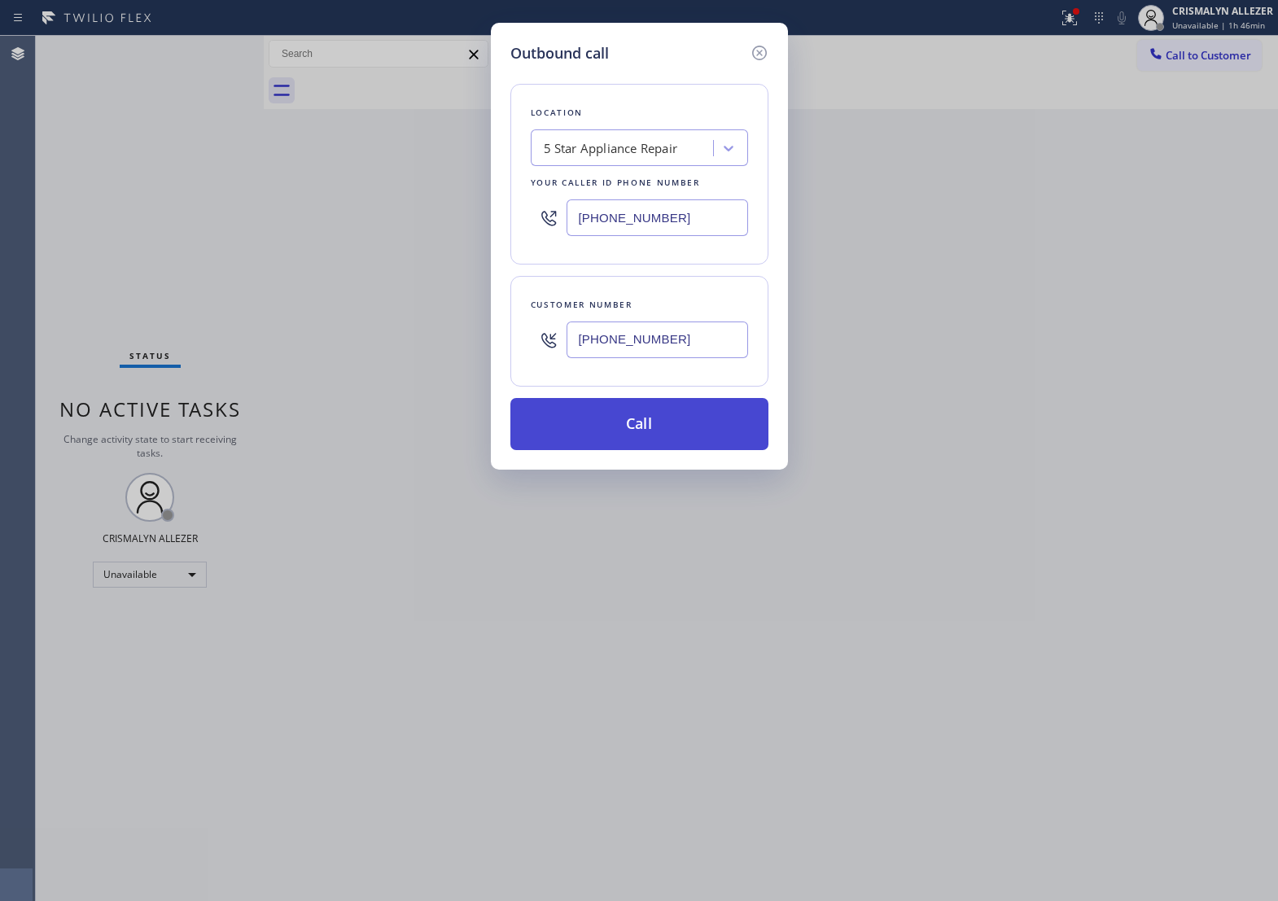
type input "[PHONE_NUMBER]"
click at [628, 445] on button "Call" at bounding box center [640, 424] width 258 height 52
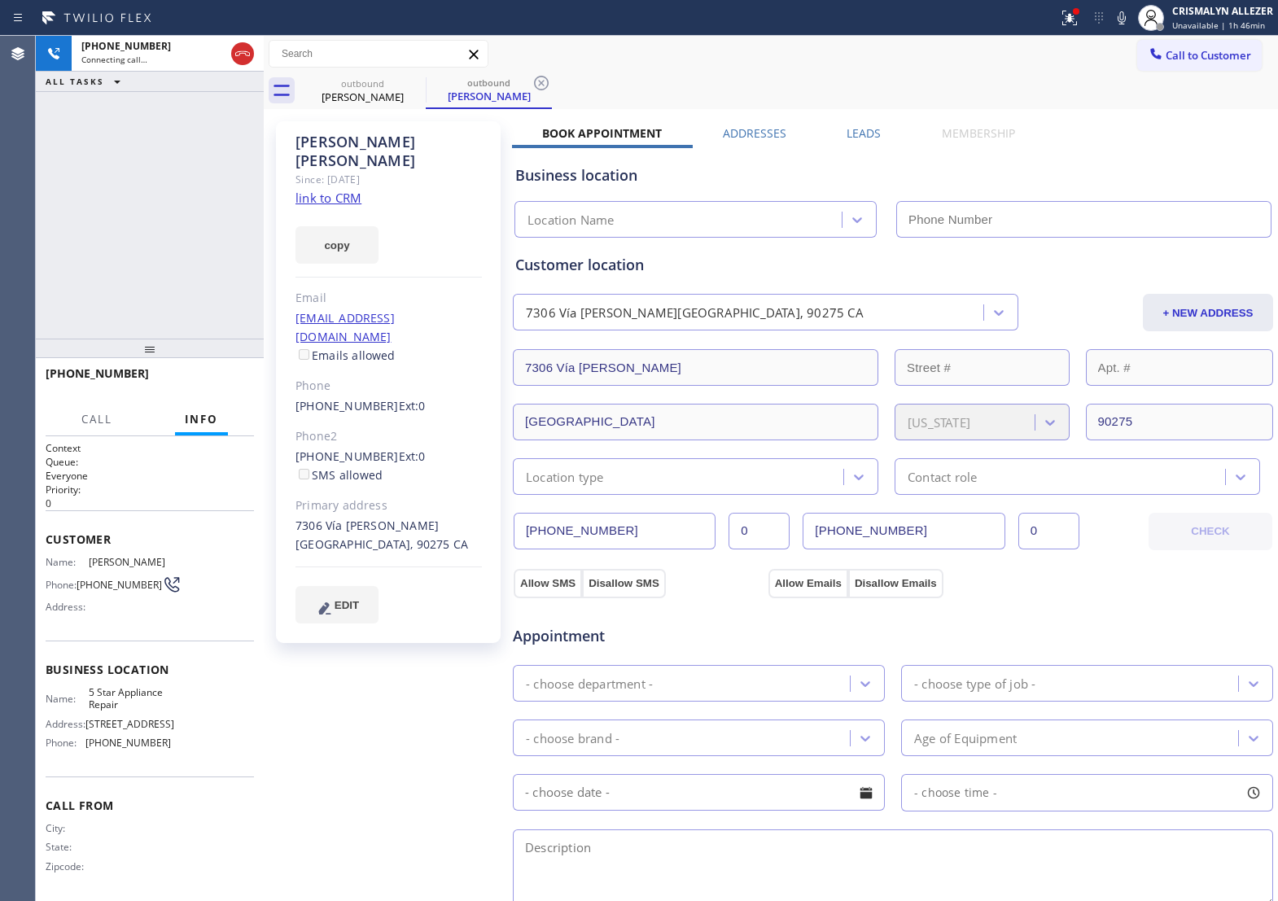
type input "[PHONE_NUMBER]"
click at [861, 138] on label "Leads" at bounding box center [864, 132] width 34 height 15
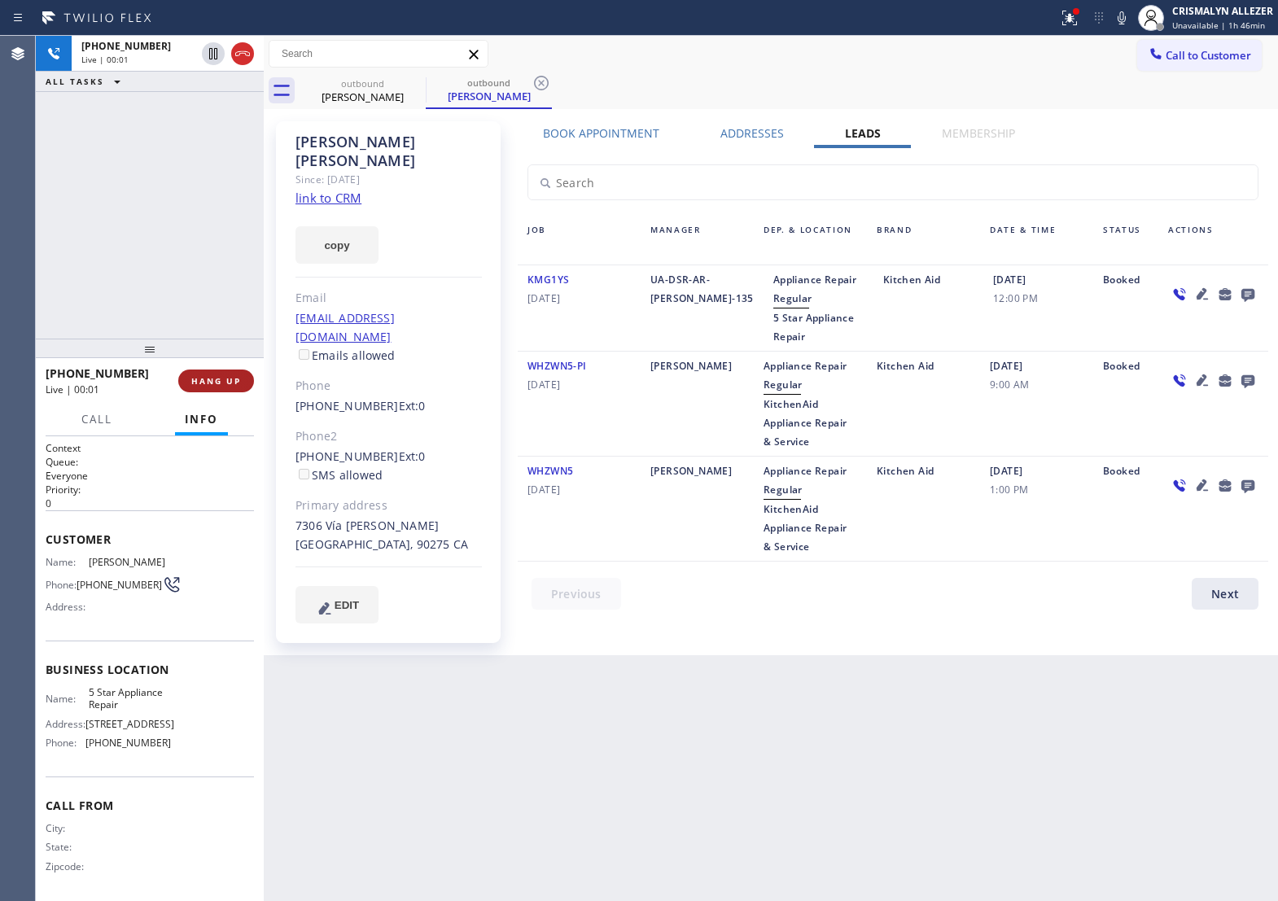
click at [205, 379] on span "HANG UP" at bounding box center [216, 380] width 50 height 11
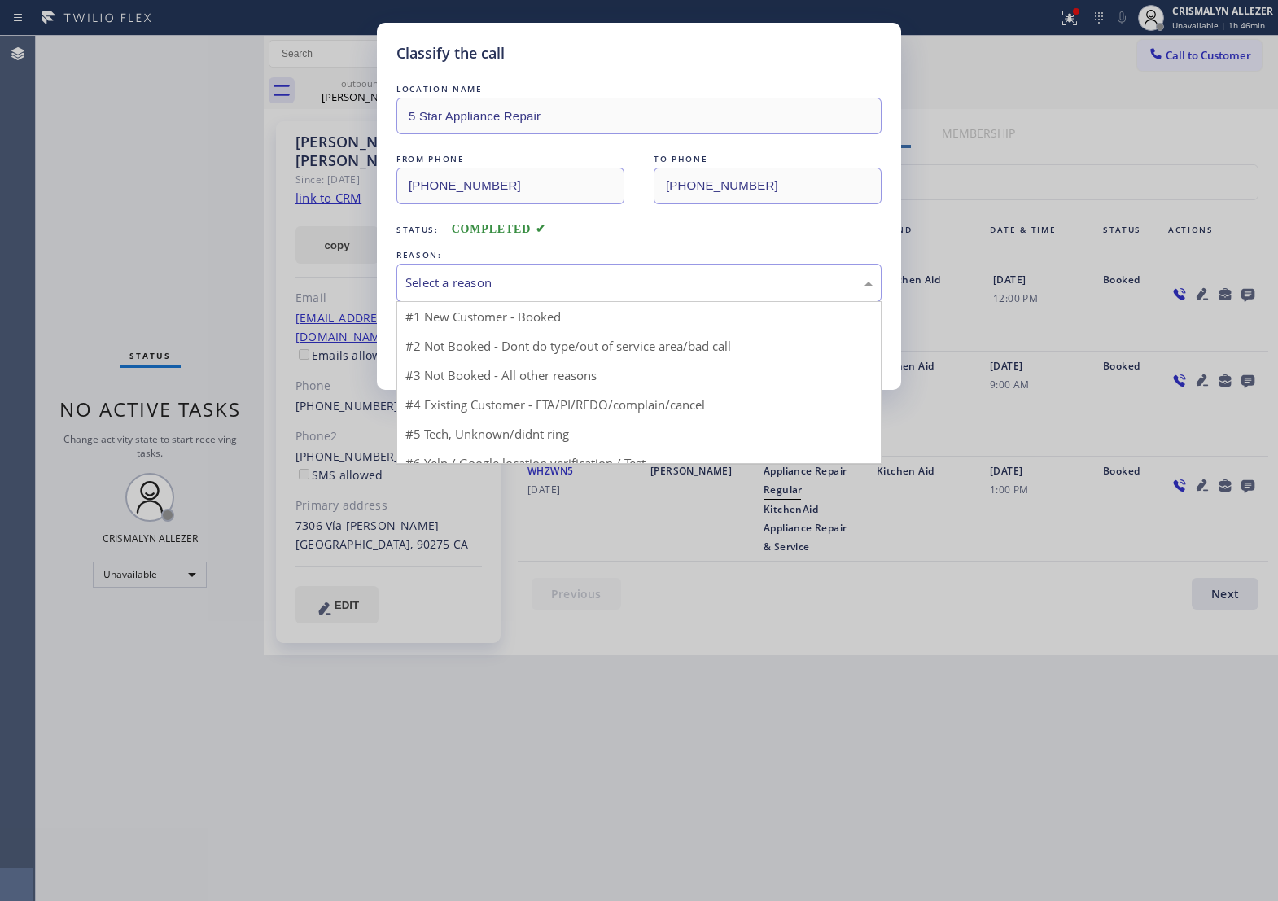
click at [608, 302] on div "Select a reason" at bounding box center [639, 283] width 485 height 38
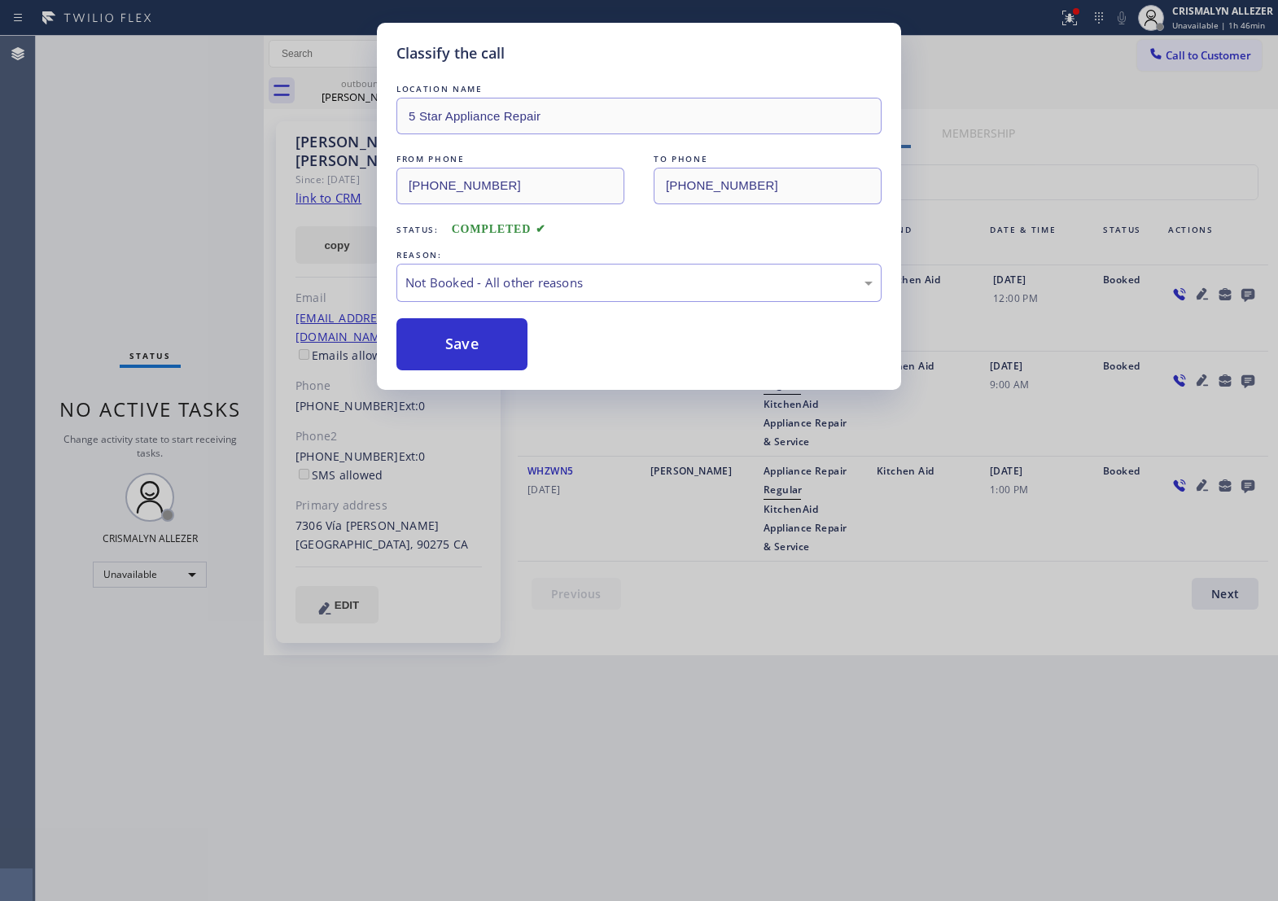
click at [480, 371] on button "Save" at bounding box center [462, 344] width 131 height 52
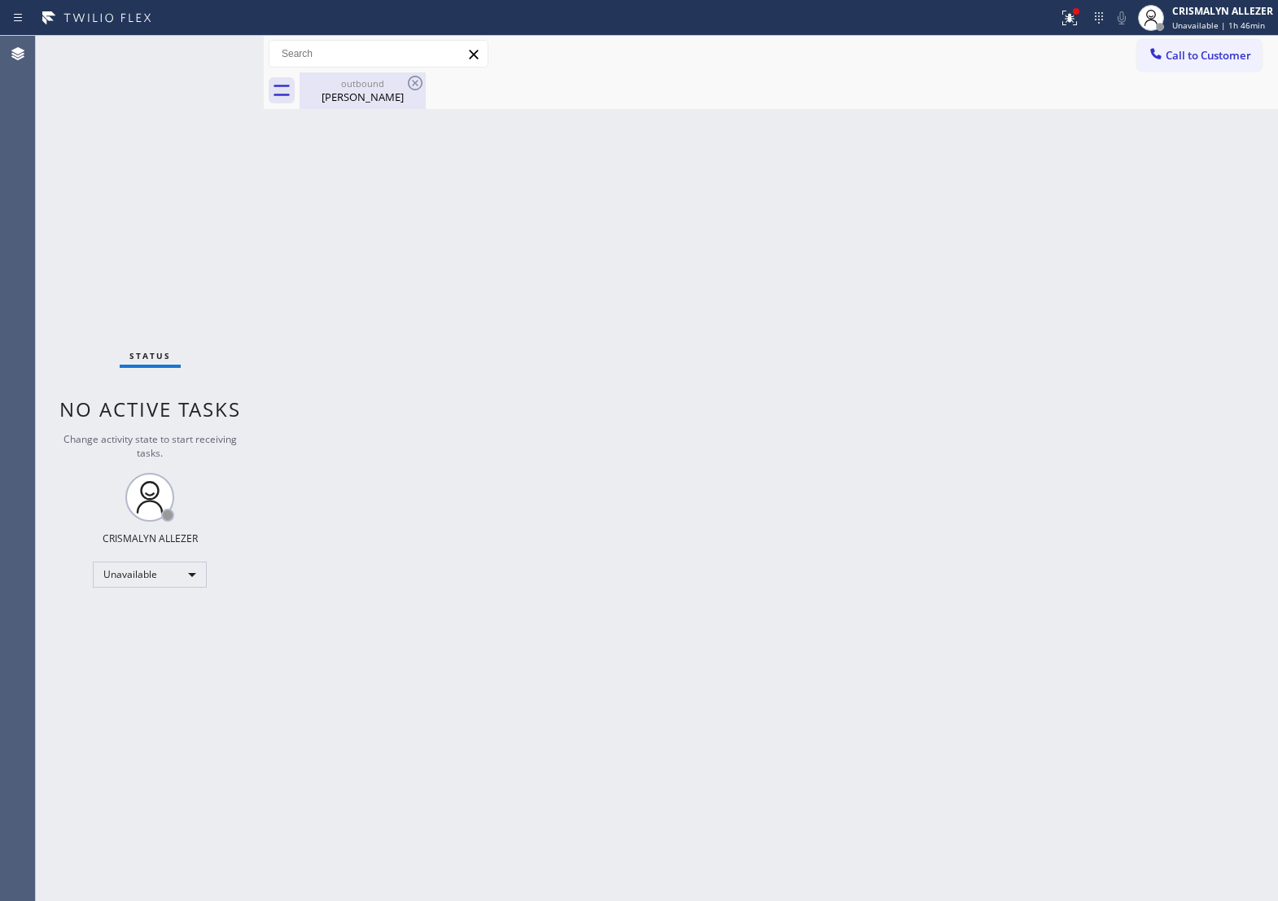
click at [355, 96] on div "Steven Roberts" at bounding box center [362, 97] width 123 height 15
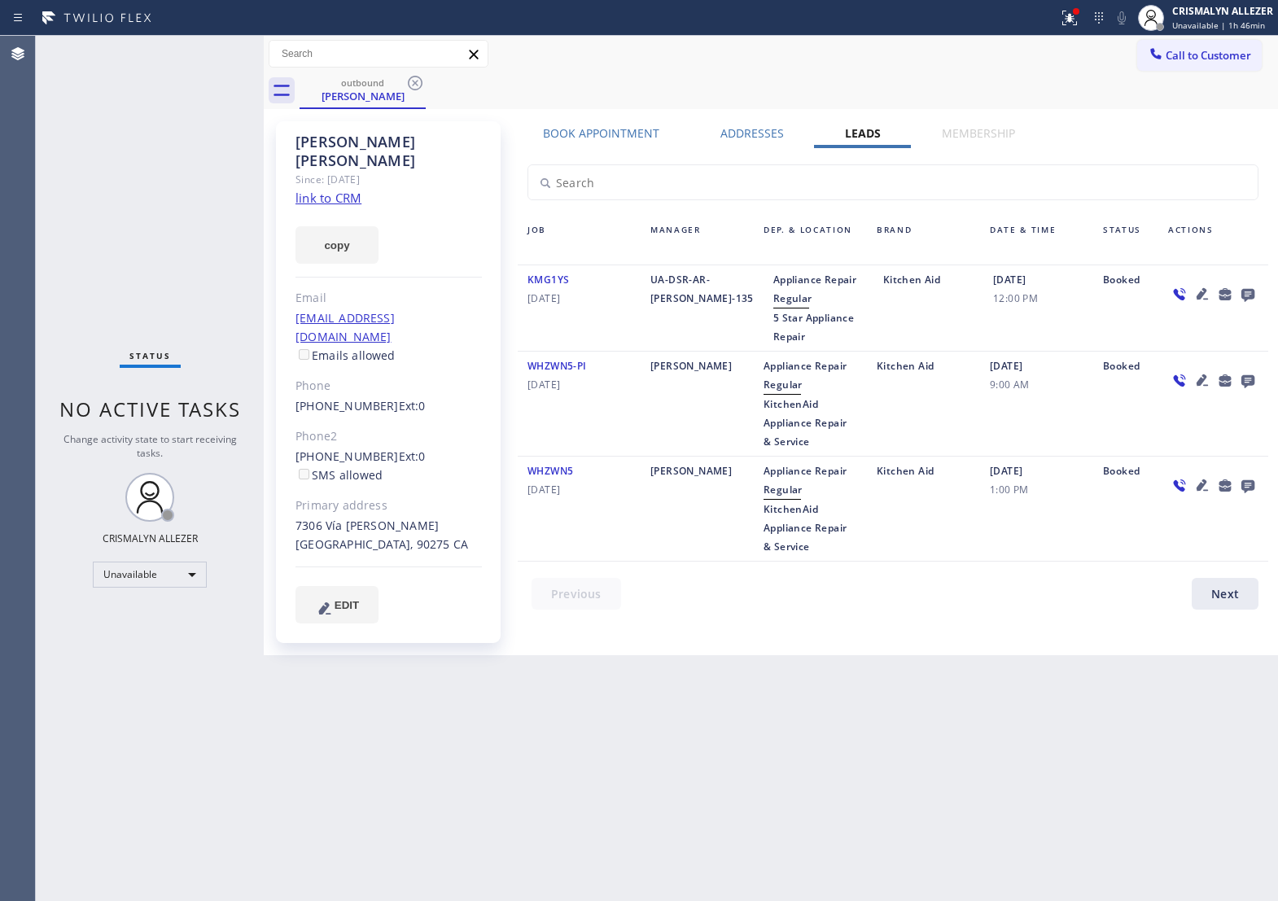
click at [1255, 298] on icon at bounding box center [1249, 294] width 20 height 20
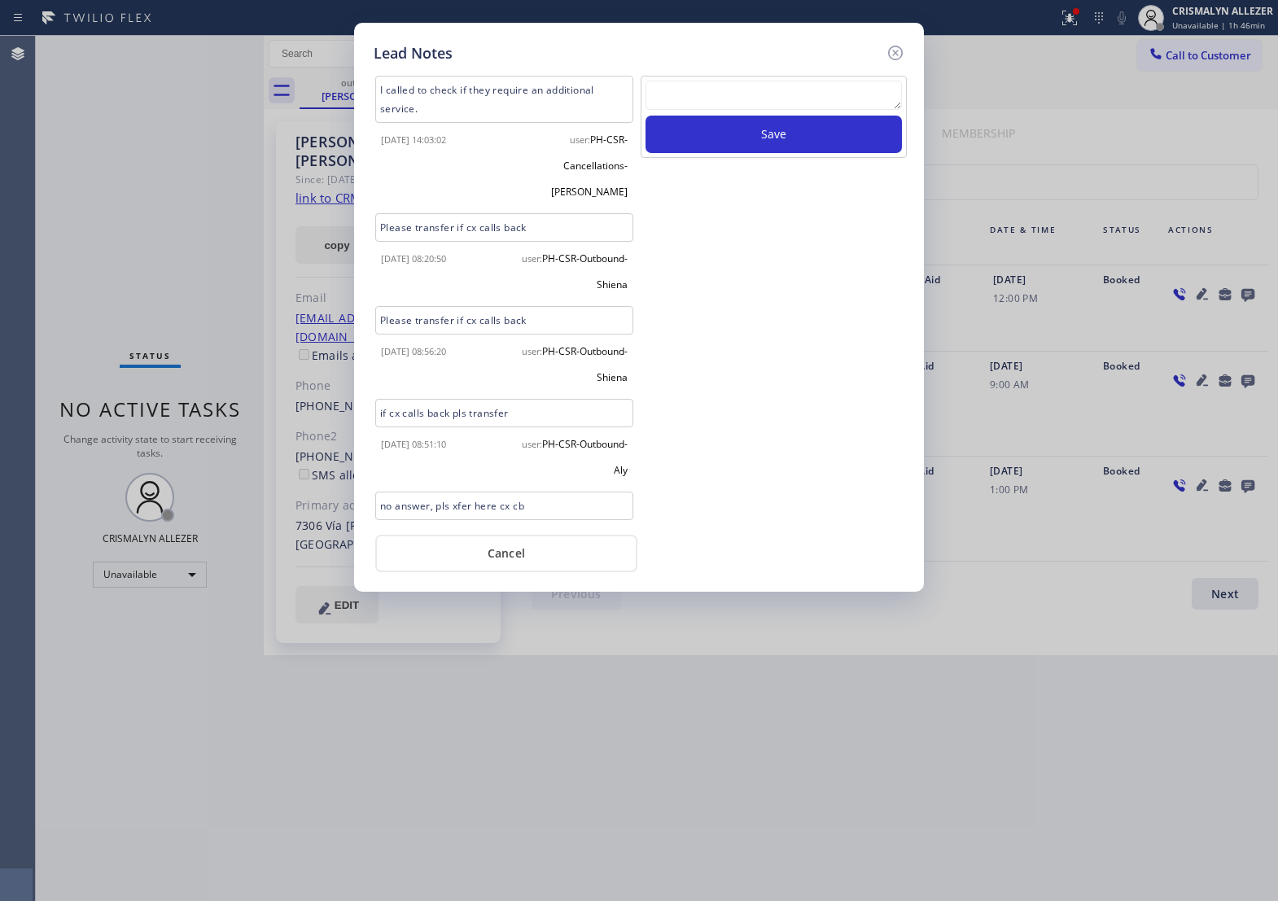
scroll to position [30, 0]
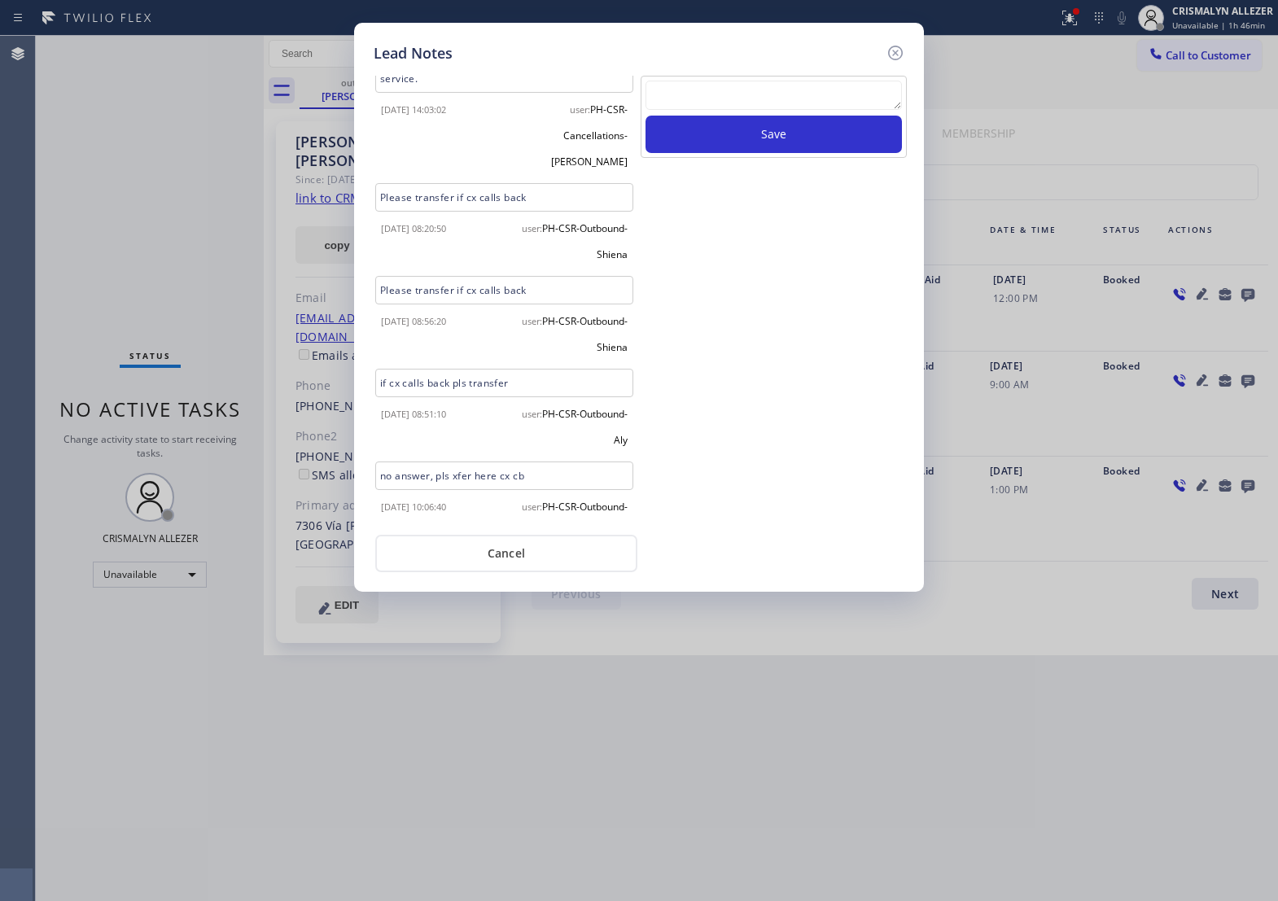
click at [727, 104] on textarea at bounding box center [774, 95] width 257 height 29
paste textarea "no answer | pls xfer if cx calls back"
type textarea "no answer | pls xfer if cx calls back"
click at [780, 153] on button "Save" at bounding box center [774, 134] width 257 height 37
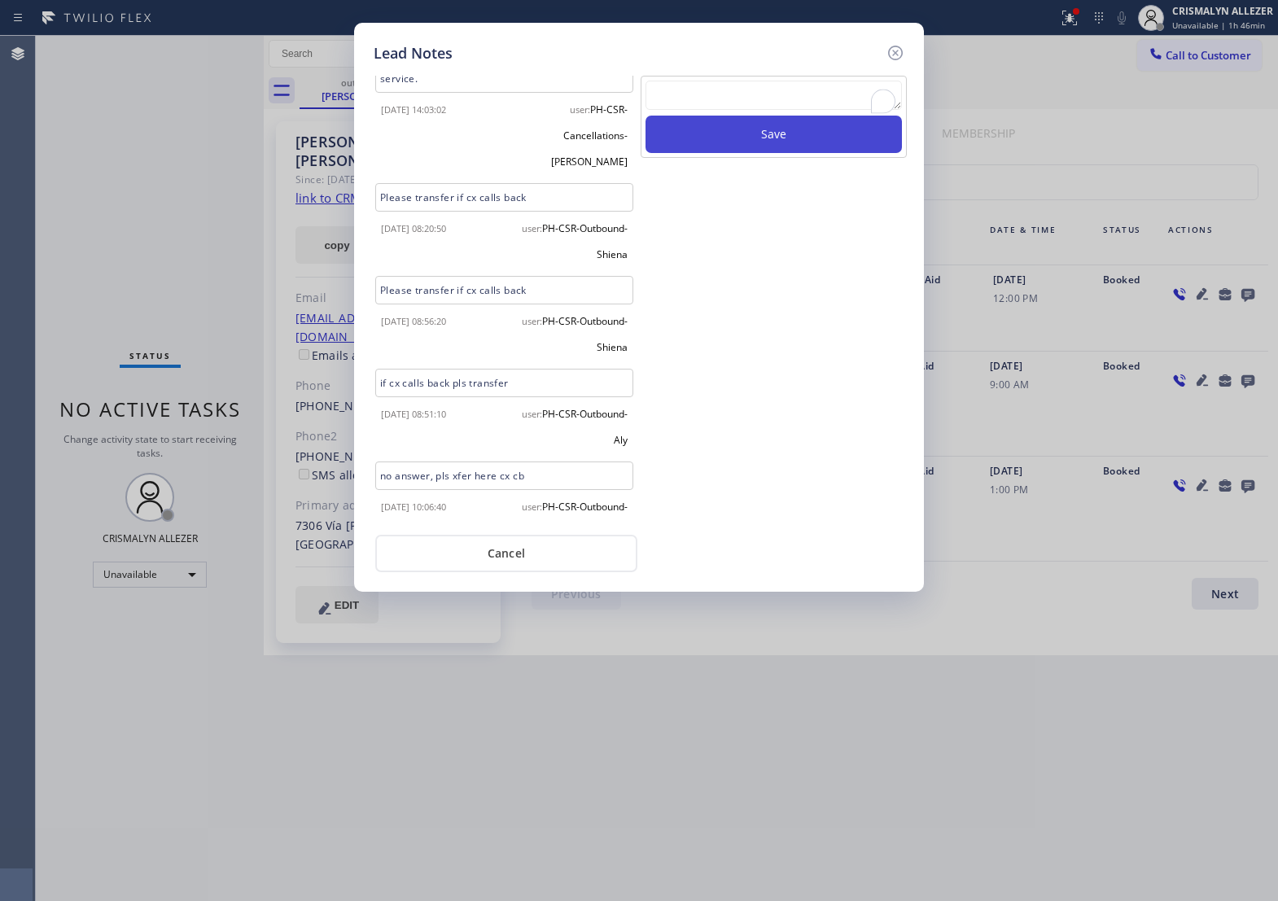
scroll to position [0, 0]
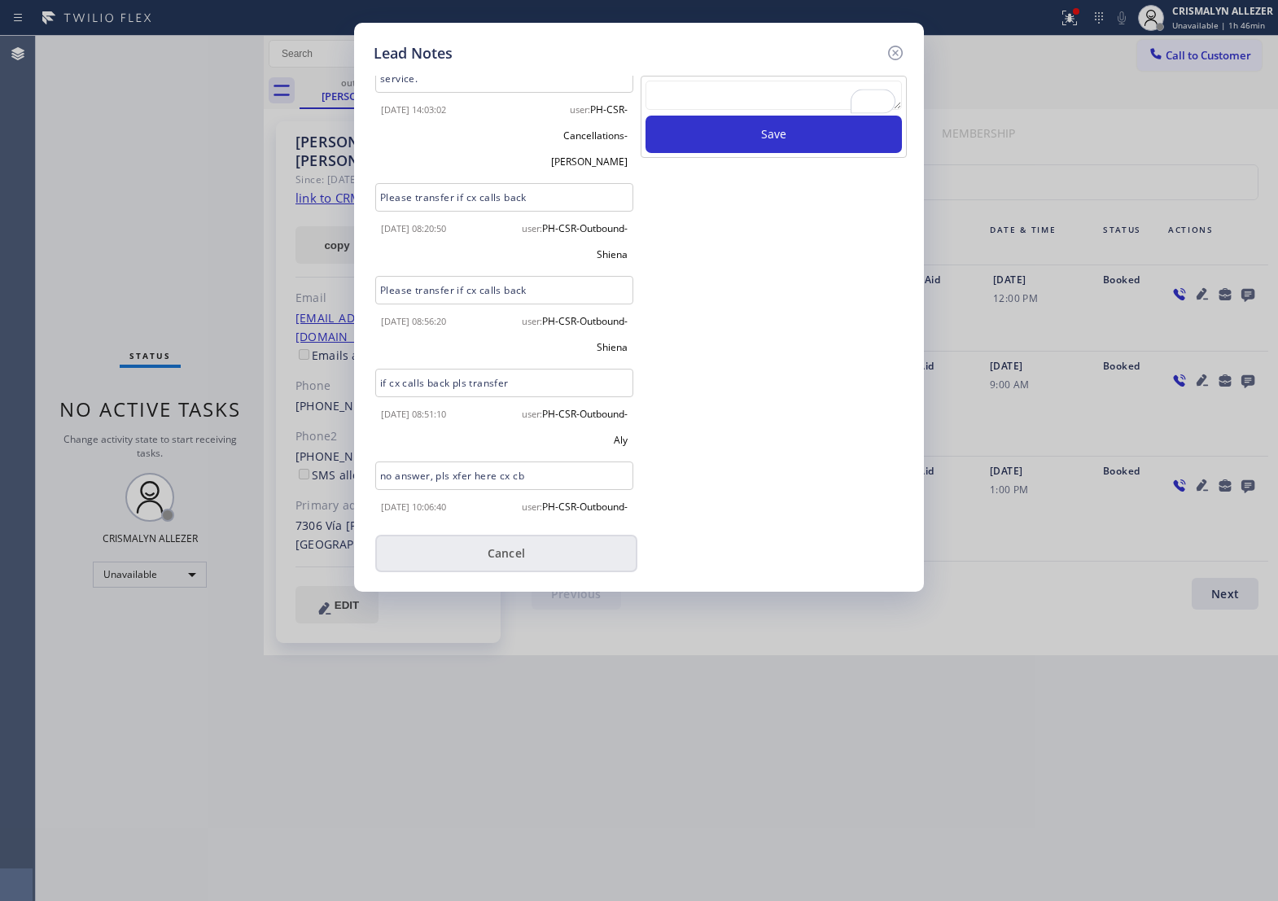
click at [540, 572] on button "Cancel" at bounding box center [506, 553] width 262 height 37
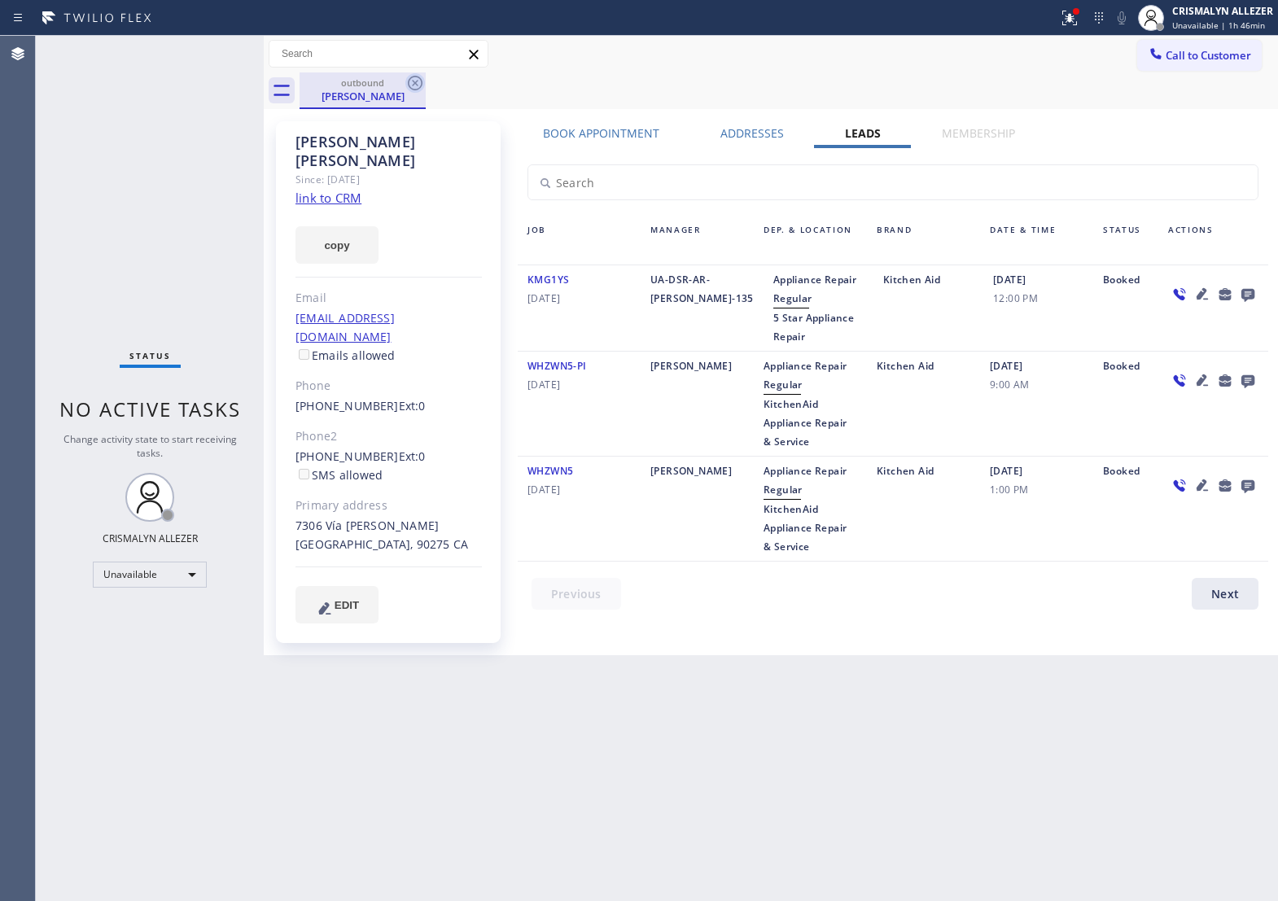
click at [412, 82] on icon at bounding box center [416, 83] width 20 height 20
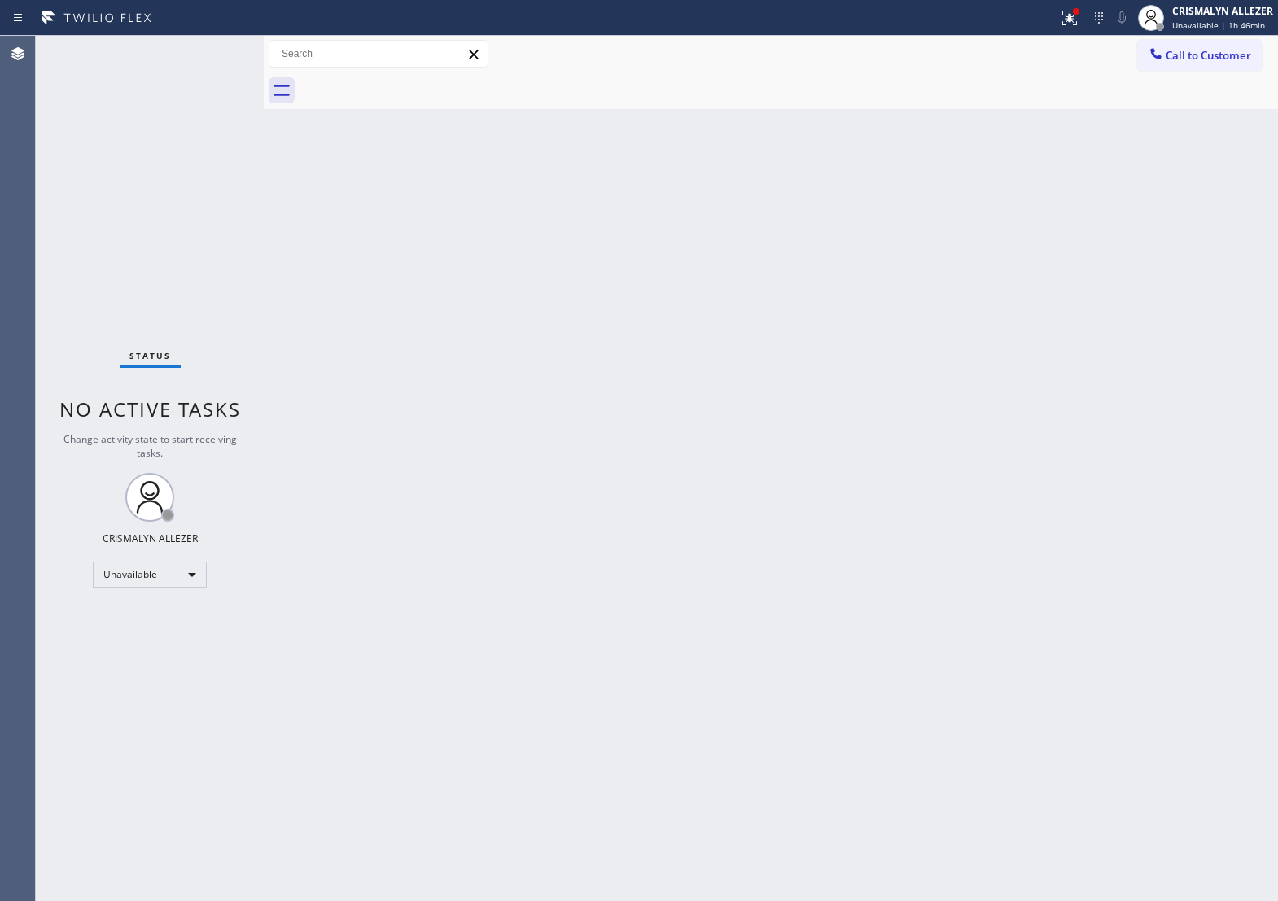
click at [1239, 65] on button "Call to Customer" at bounding box center [1200, 55] width 125 height 31
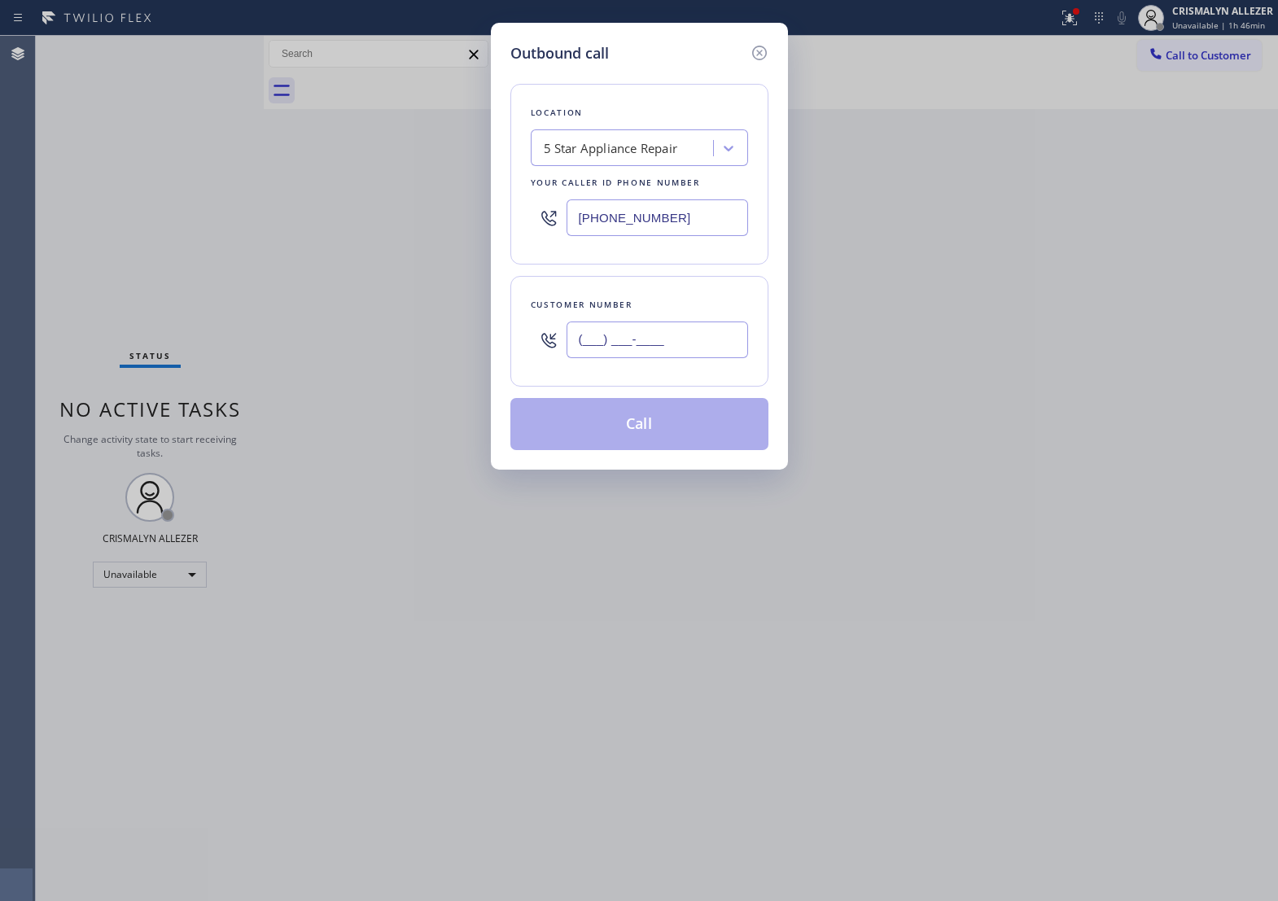
click at [701, 356] on input "(___) ___-____" at bounding box center [658, 340] width 182 height 37
paste input "919) 931-8937"
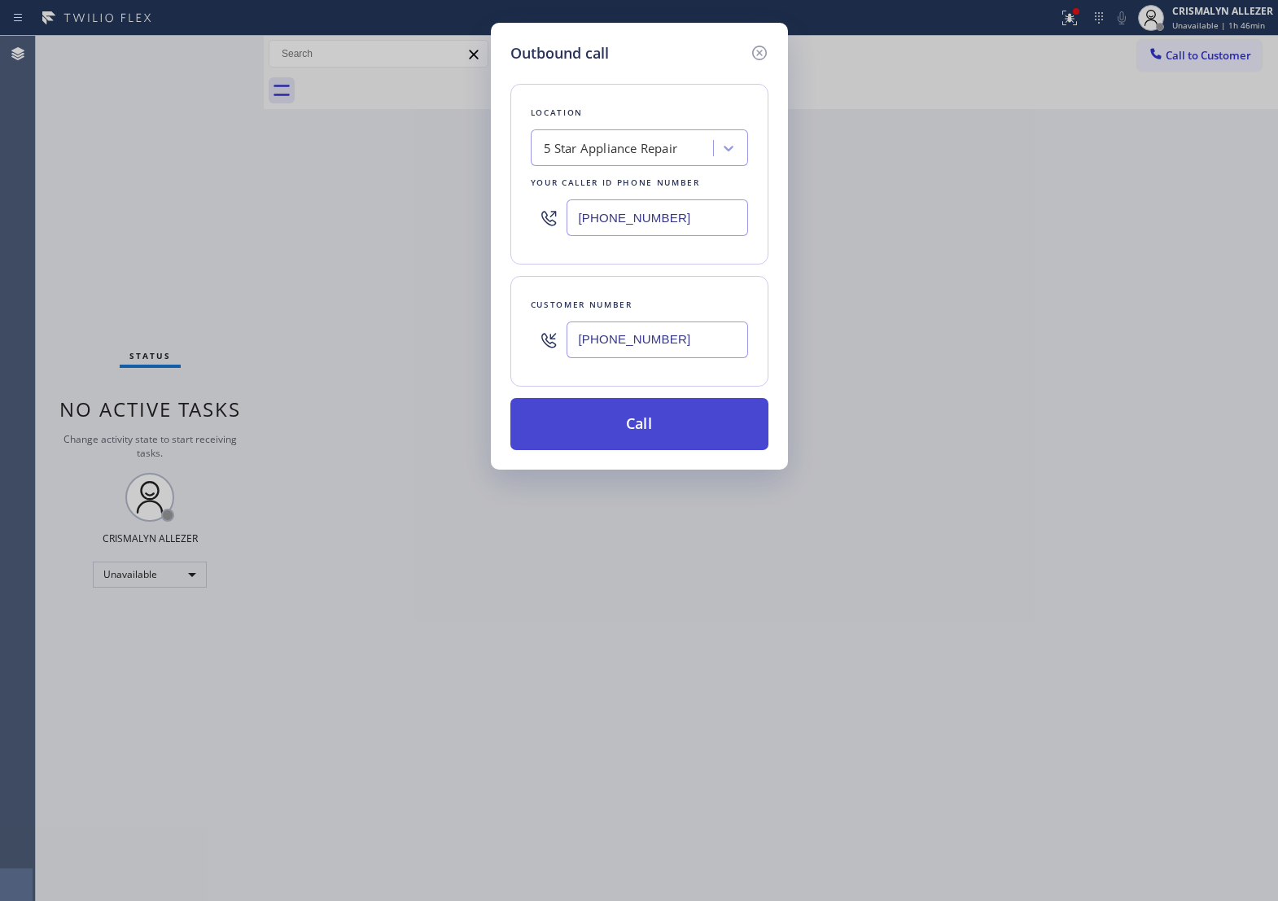
type input "[PHONE_NUMBER]"
click at [653, 450] on button "Call" at bounding box center [640, 424] width 258 height 52
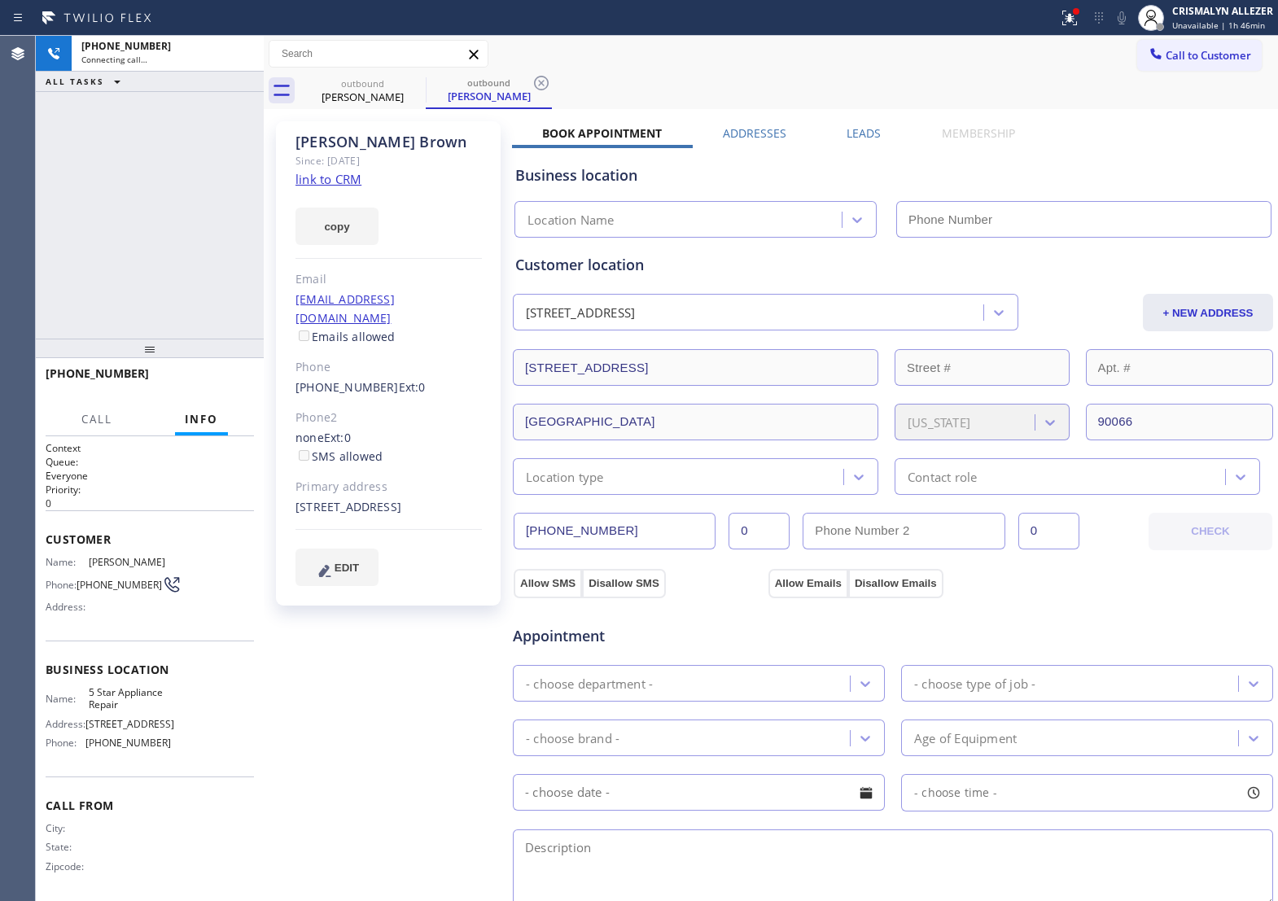
click at [340, 176] on link "link to CRM" at bounding box center [329, 179] width 66 height 16
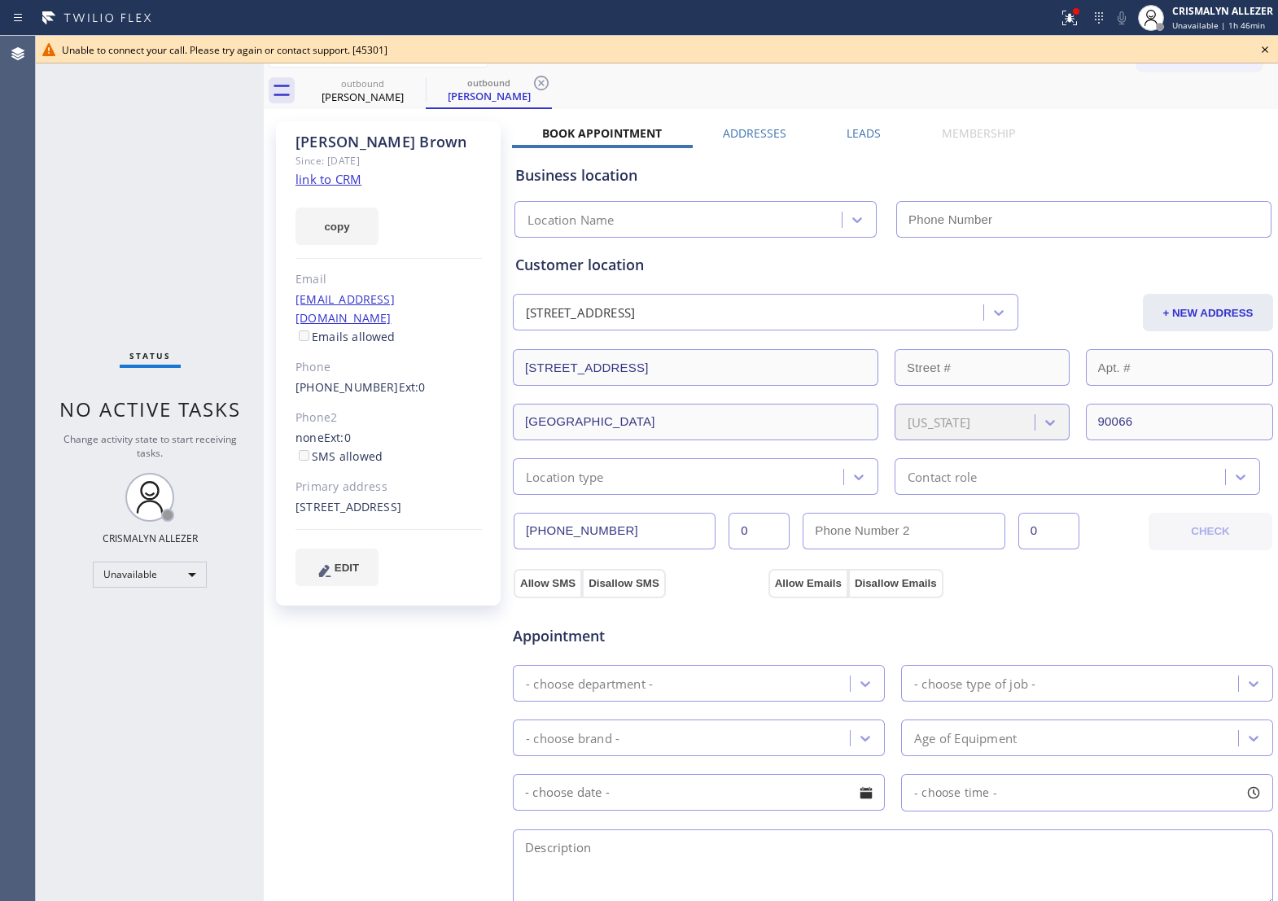
type input "[PHONE_NUMBER]"
click at [1262, 49] on icon at bounding box center [1266, 50] width 20 height 20
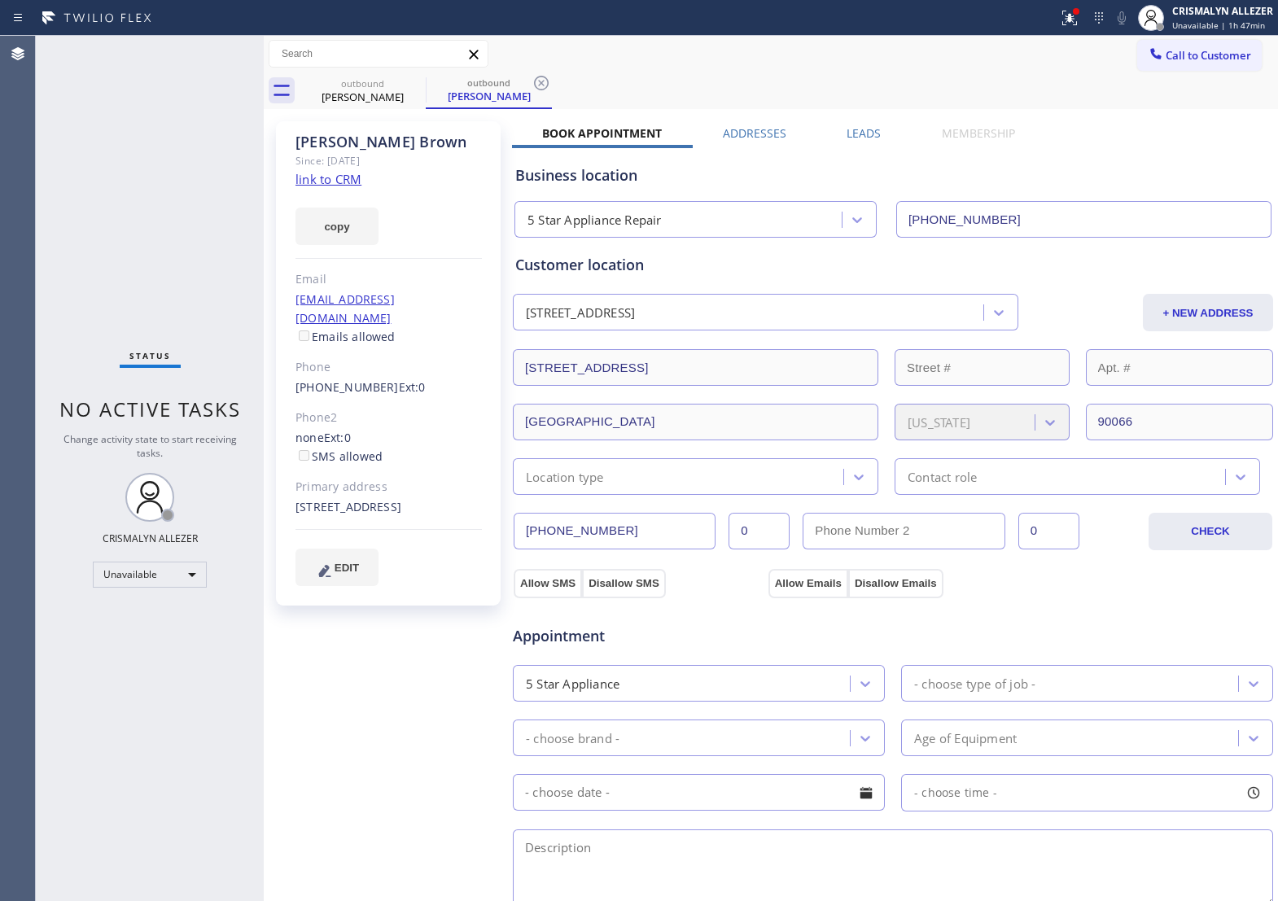
drag, startPoint x: 550, startPoint y: 84, endPoint x: 517, endPoint y: 84, distance: 33.4
click at [550, 84] on icon at bounding box center [542, 83] width 20 height 20
drag, startPoint x: 415, startPoint y: 83, endPoint x: 935, endPoint y: 78, distance: 519.6
click at [416, 83] on icon at bounding box center [415, 83] width 15 height 15
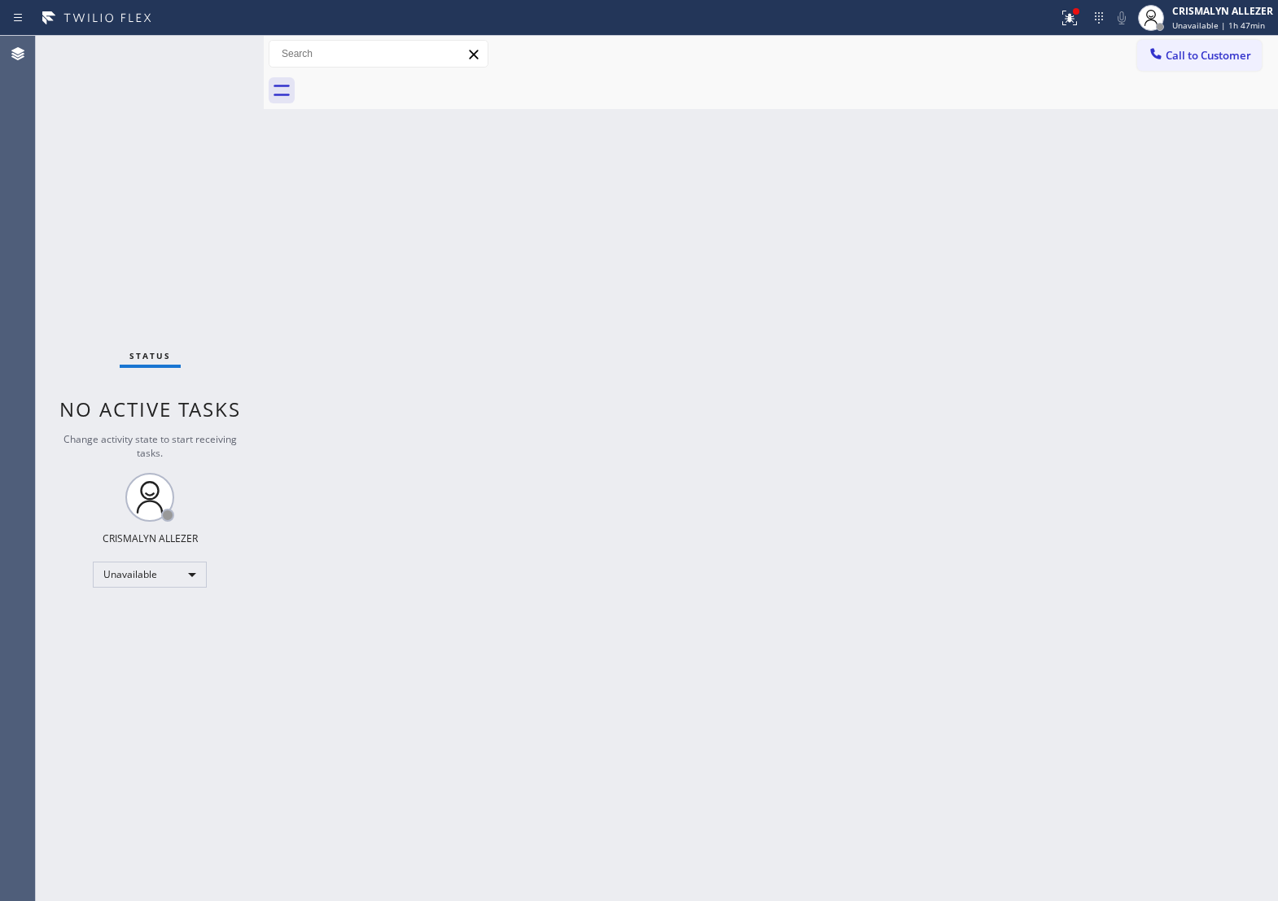
click at [1203, 57] on span "Call to Customer" at bounding box center [1209, 55] width 86 height 15
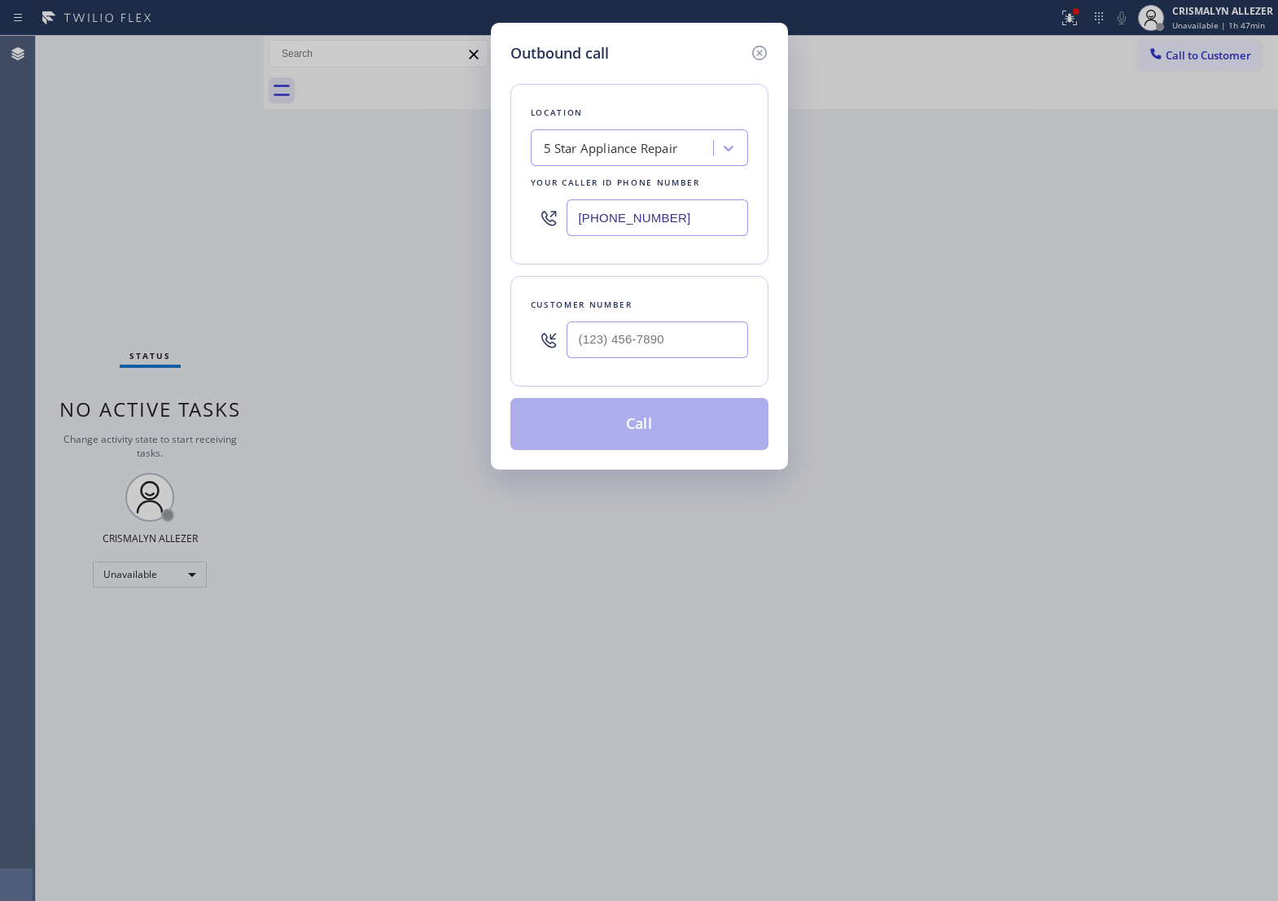
drag, startPoint x: 731, startPoint y: 222, endPoint x: 236, endPoint y: 205, distance: 495.4
click at [213, 222] on div "Outbound call Location 5 Star Appliance Repair Your caller id phone number [PHO…" at bounding box center [639, 450] width 1278 height 901
paste input "323) 716-1851"
type input "[PHONE_NUMBER]"
click at [684, 353] on input "(___) ___-____" at bounding box center [658, 340] width 182 height 37
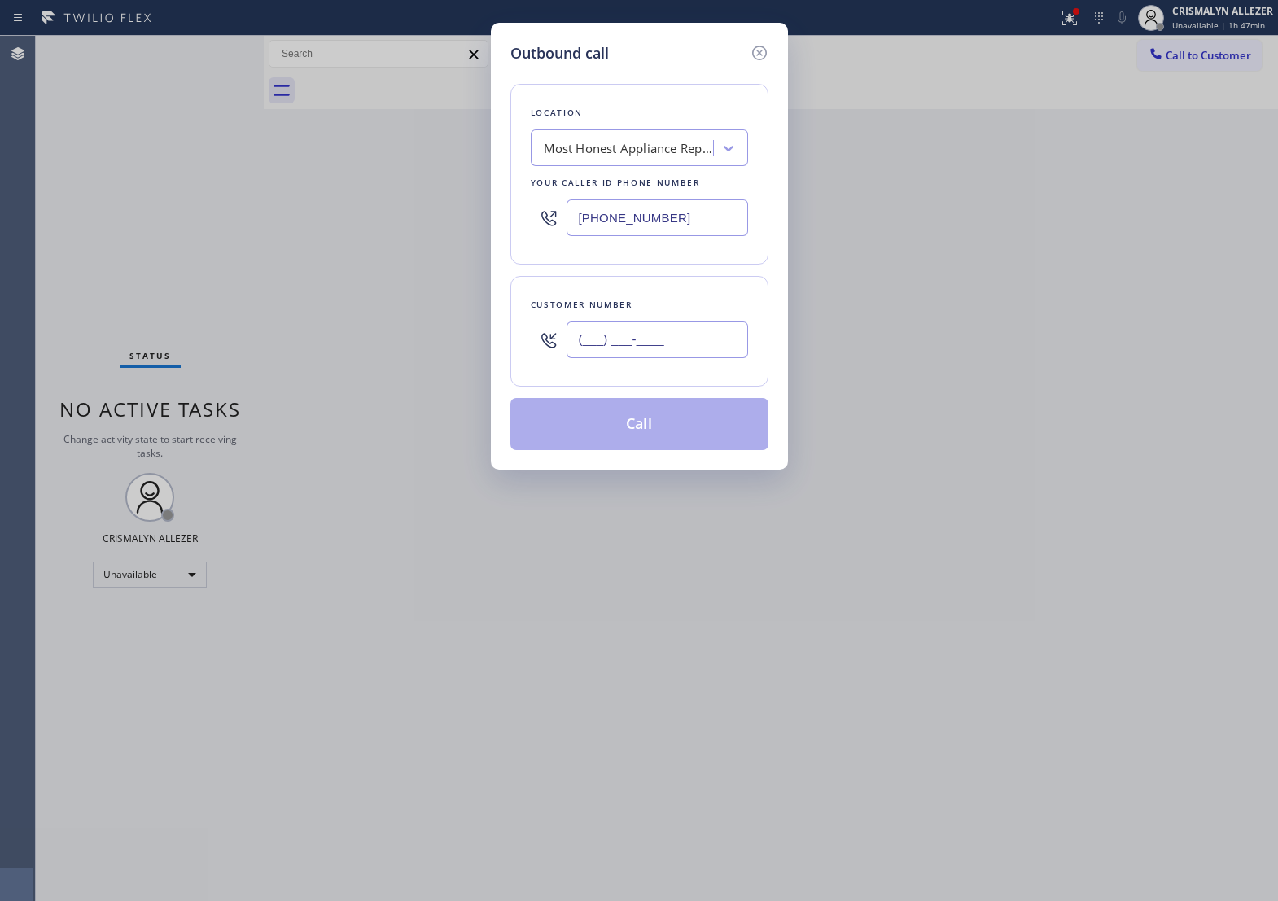
paste input "919) 931-8937"
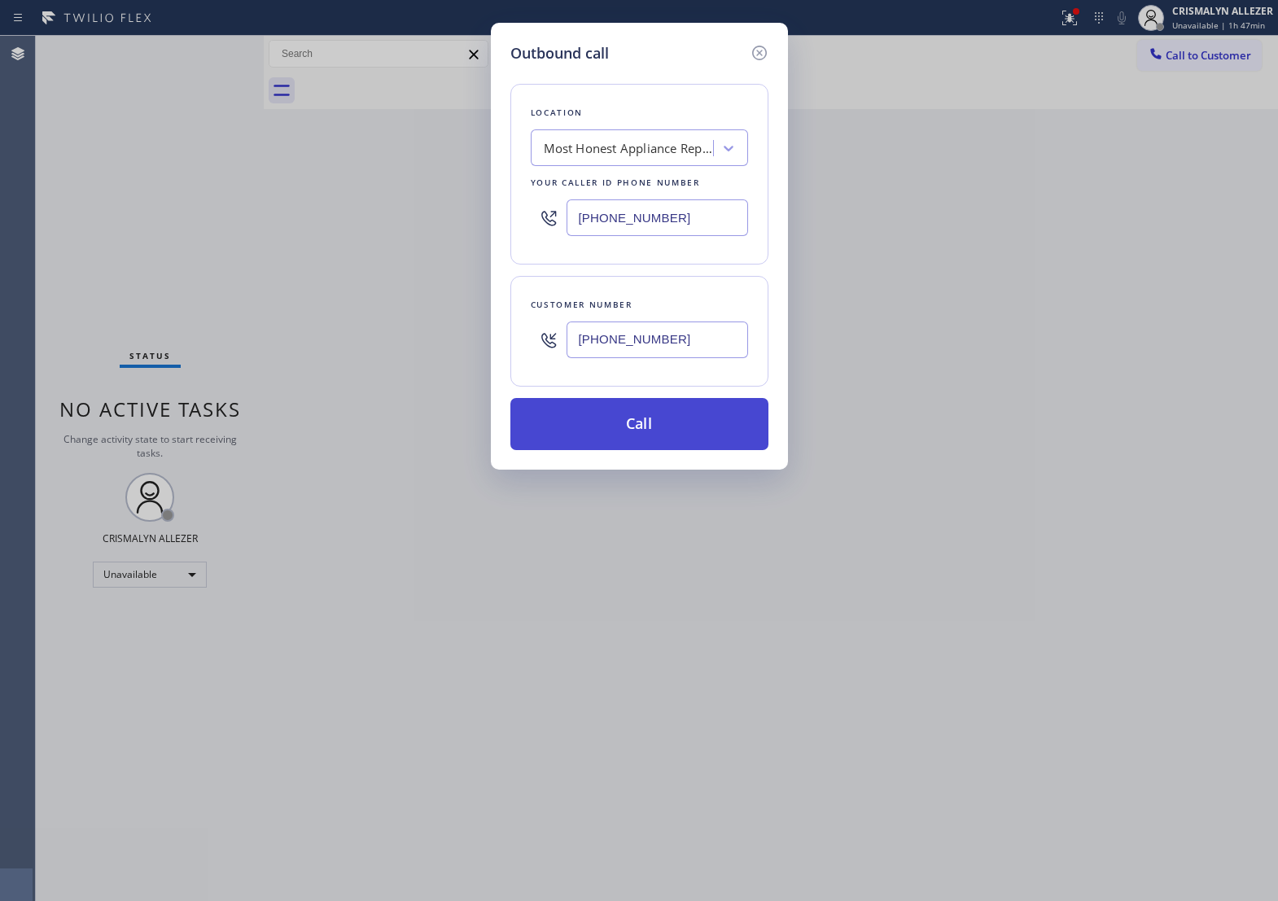
type input "[PHONE_NUMBER]"
click at [651, 438] on button "Call" at bounding box center [640, 424] width 258 height 52
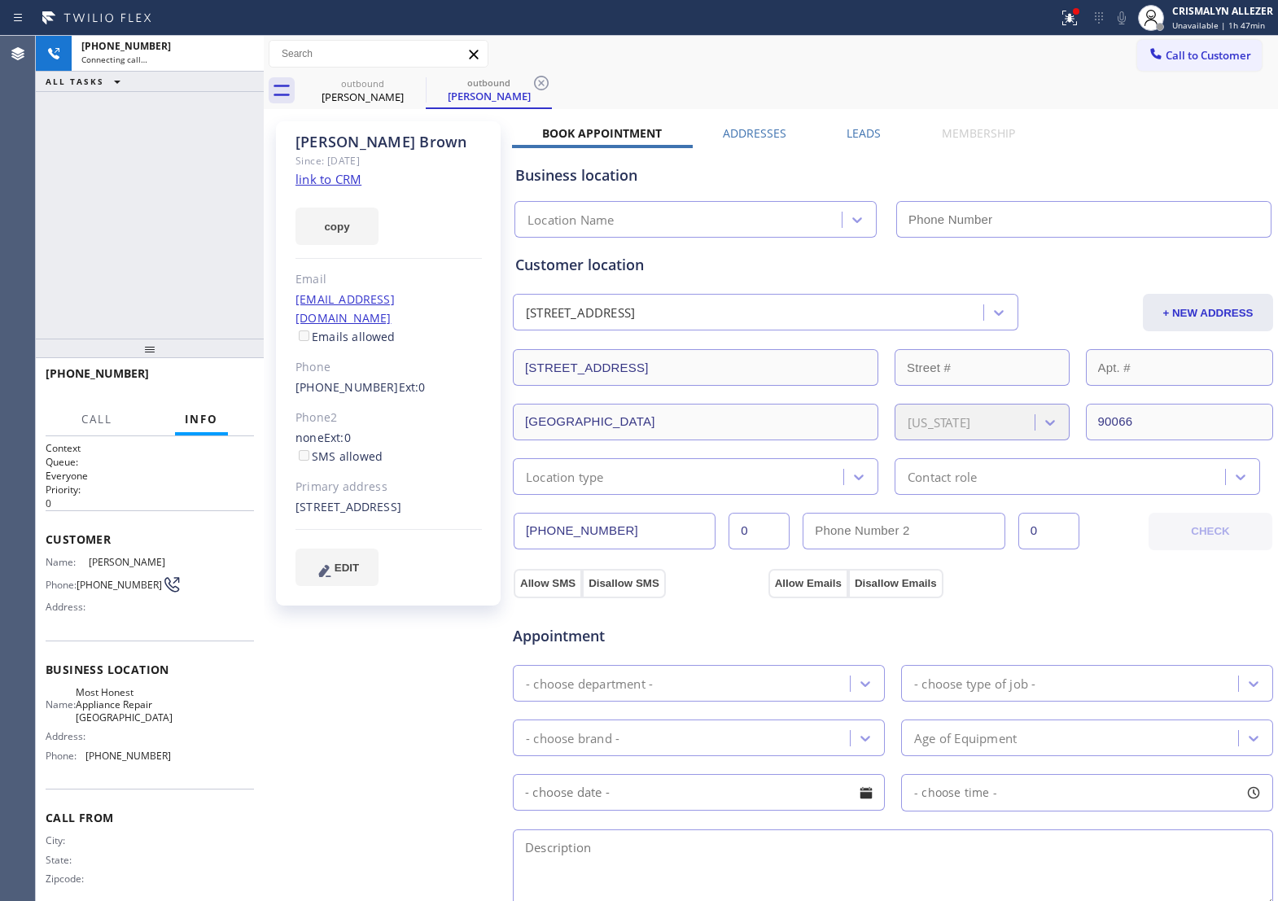
type input "[PHONE_NUMBER]"
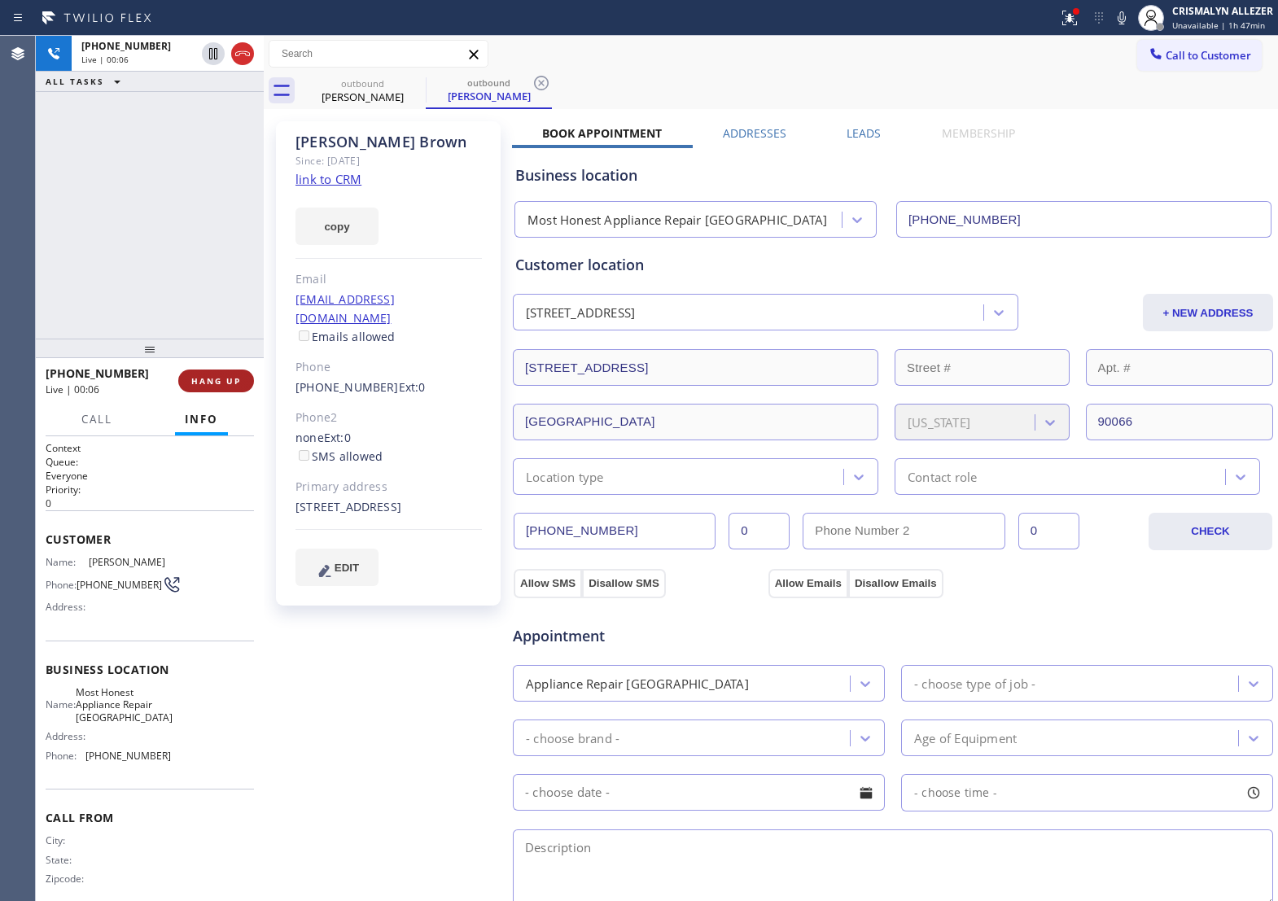
click at [208, 389] on button "HANG UP" at bounding box center [216, 381] width 76 height 23
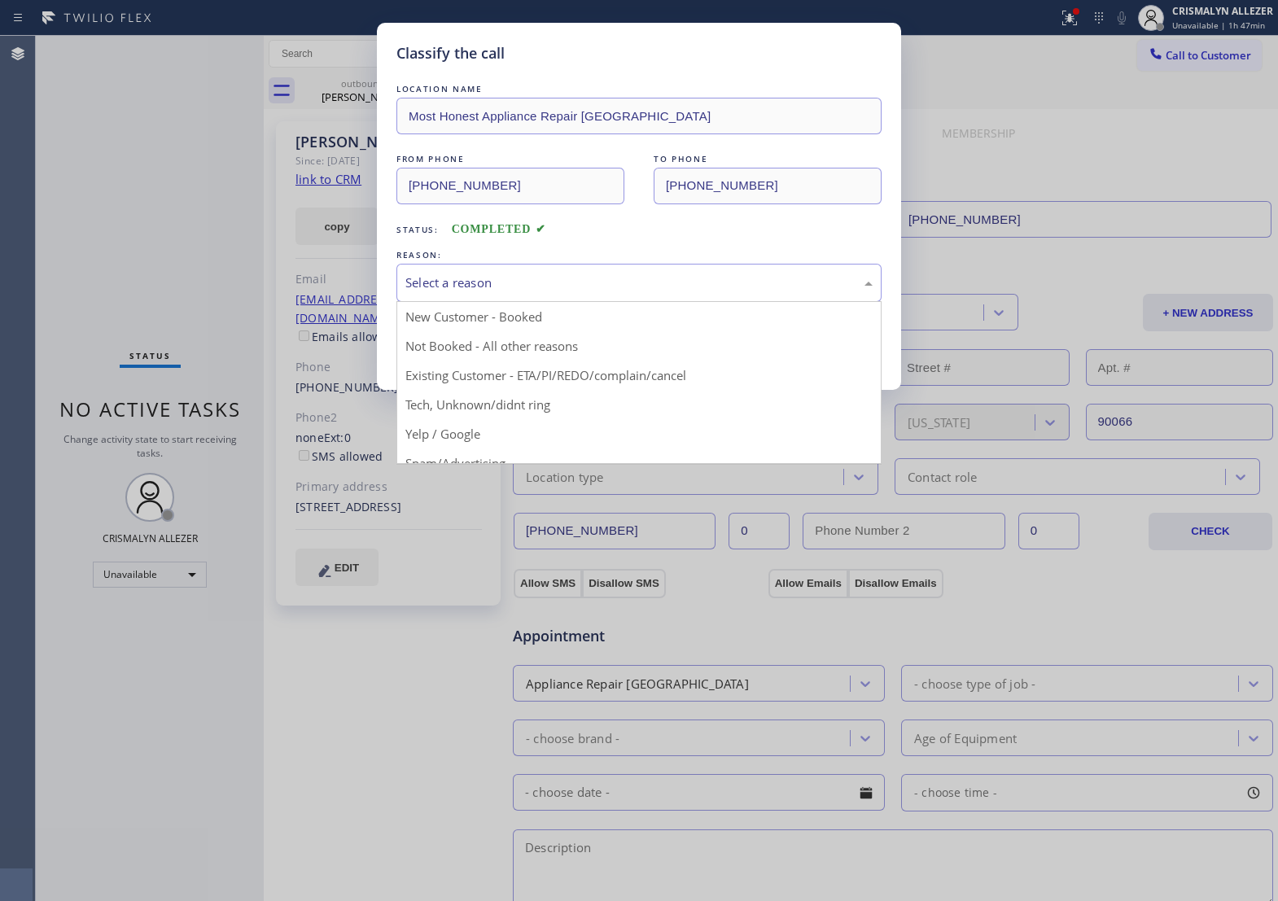
click at [719, 292] on div "Select a reason" at bounding box center [639, 283] width 467 height 19
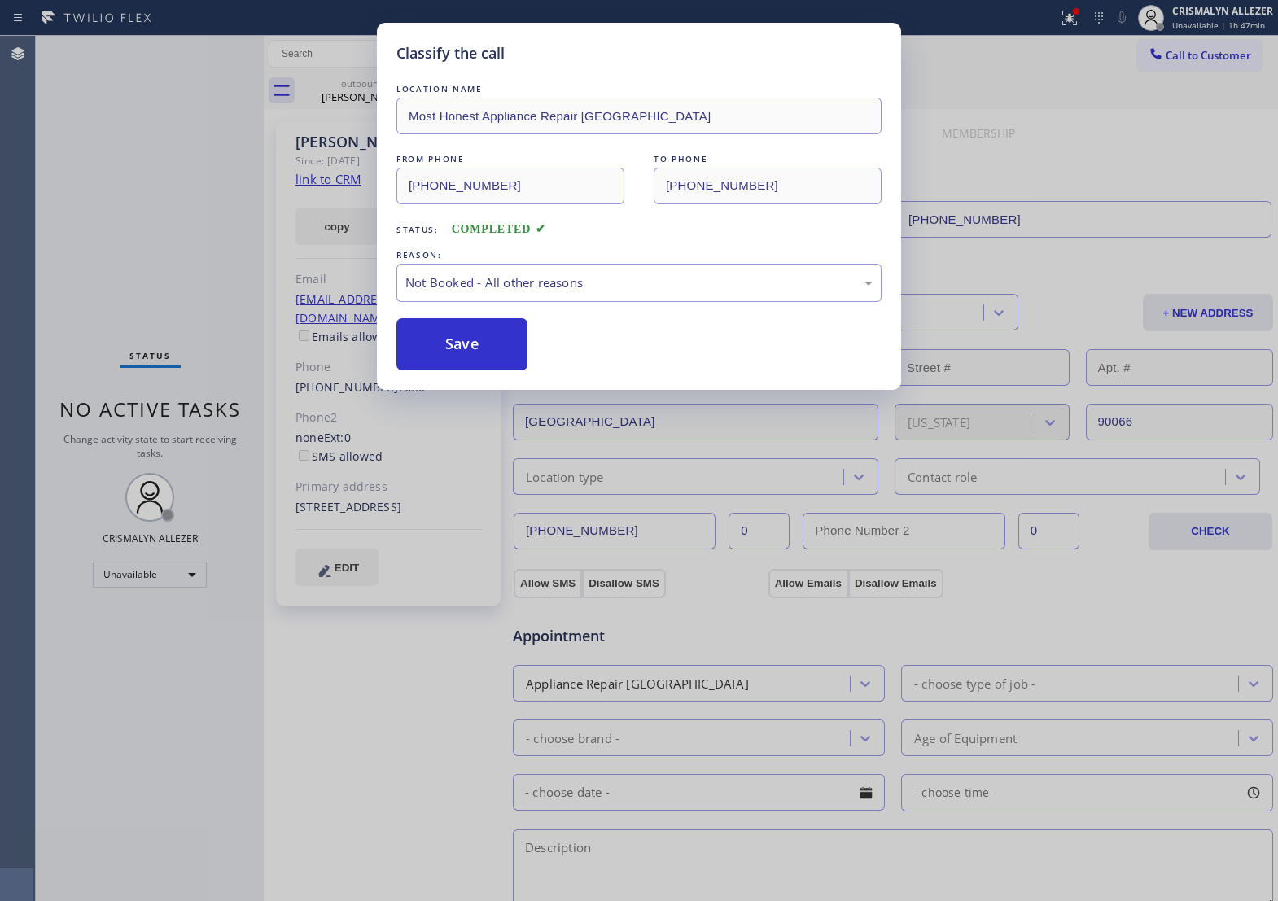
click at [495, 362] on button "Save" at bounding box center [462, 344] width 131 height 52
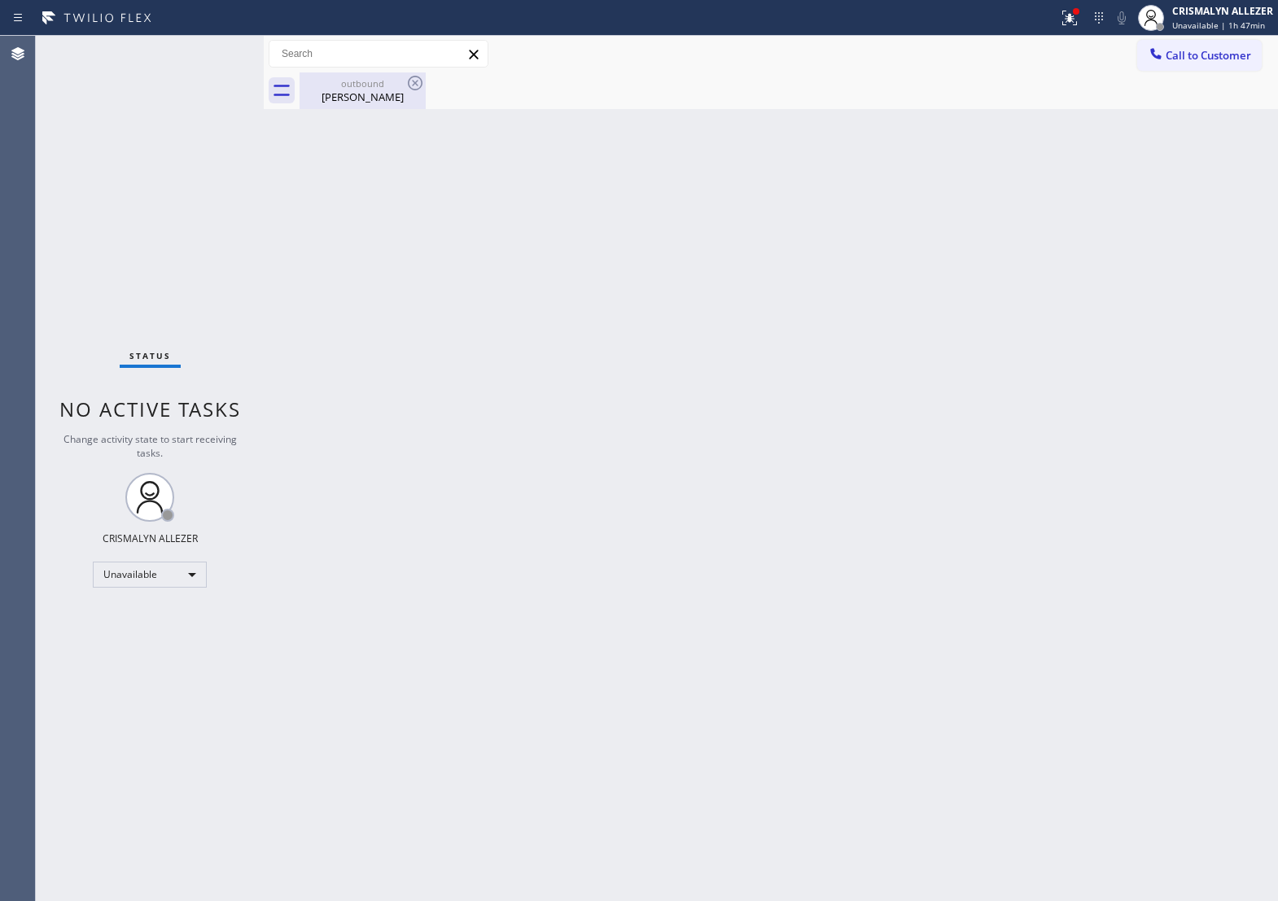
click at [366, 99] on div "Thomas Brown" at bounding box center [362, 97] width 123 height 15
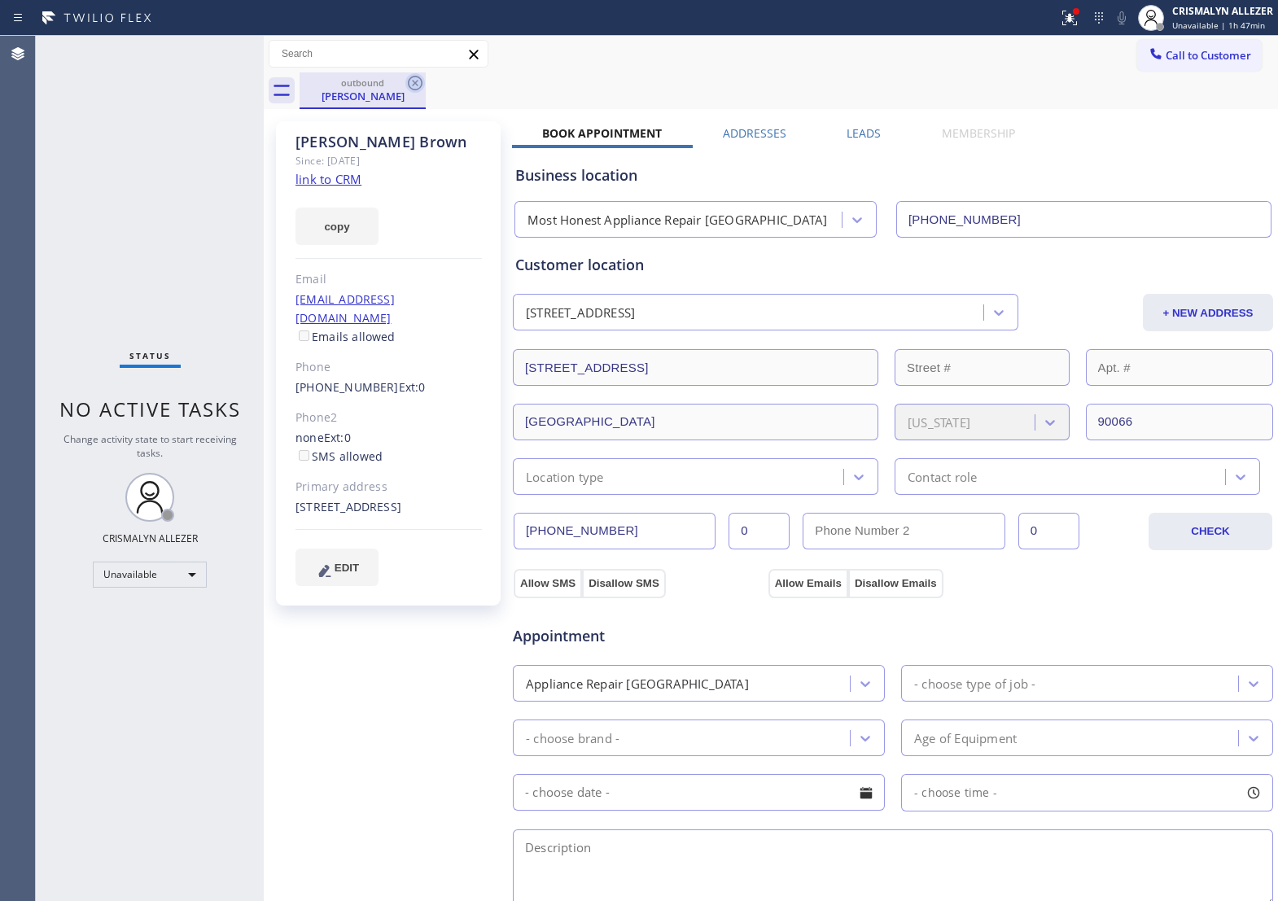
click at [418, 77] on icon at bounding box center [415, 83] width 15 height 15
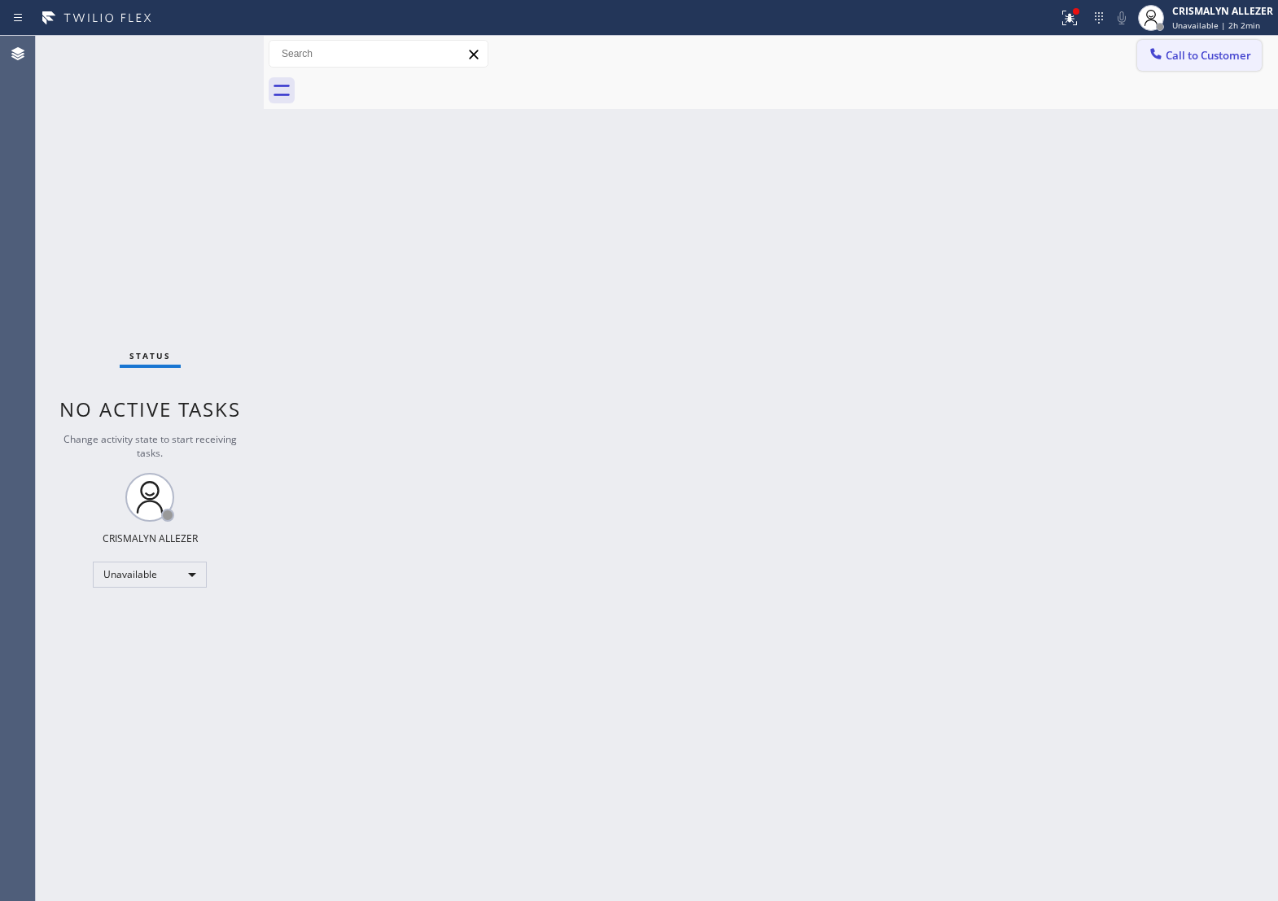
click at [1228, 41] on button "Call to Customer" at bounding box center [1200, 55] width 125 height 31
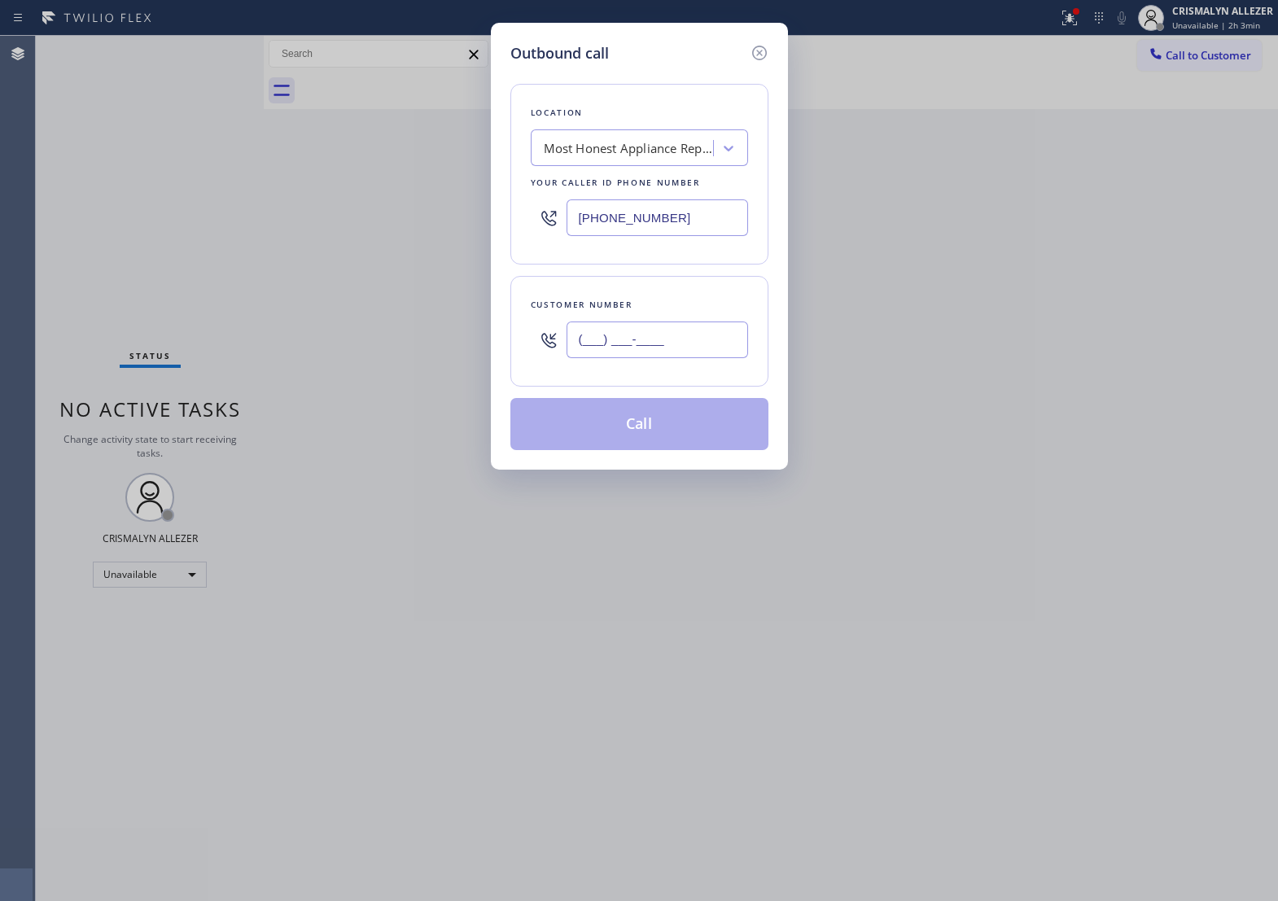
click at [674, 358] on input "(___) ___-____" at bounding box center [658, 340] width 182 height 37
paste input "661) 313-7826"
type input "[PHONE_NUMBER]"
click at [641, 152] on div "Most Honest Appliance Repair [GEOGRAPHIC_DATA]" at bounding box center [629, 148] width 171 height 19
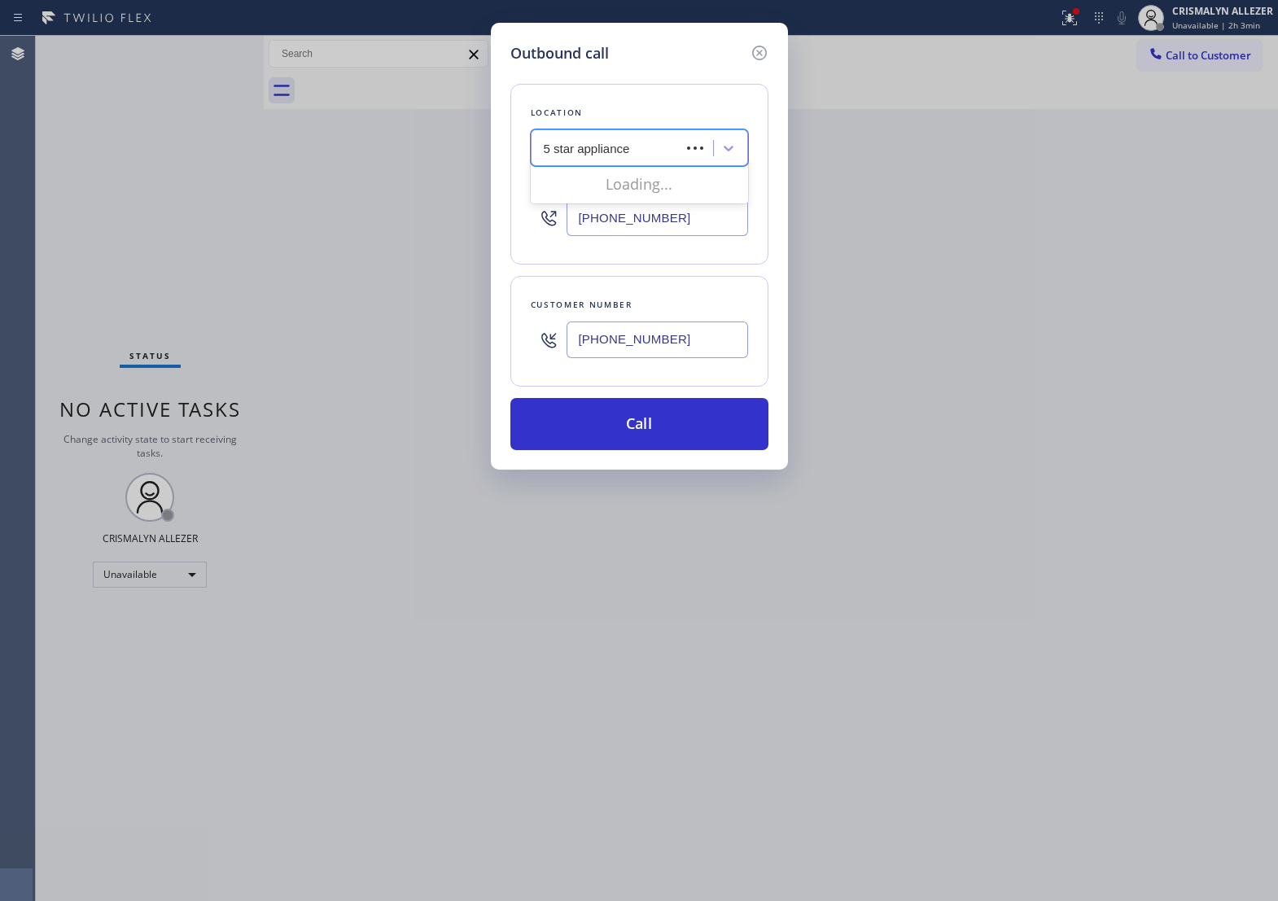
type input "5 star appliance re"
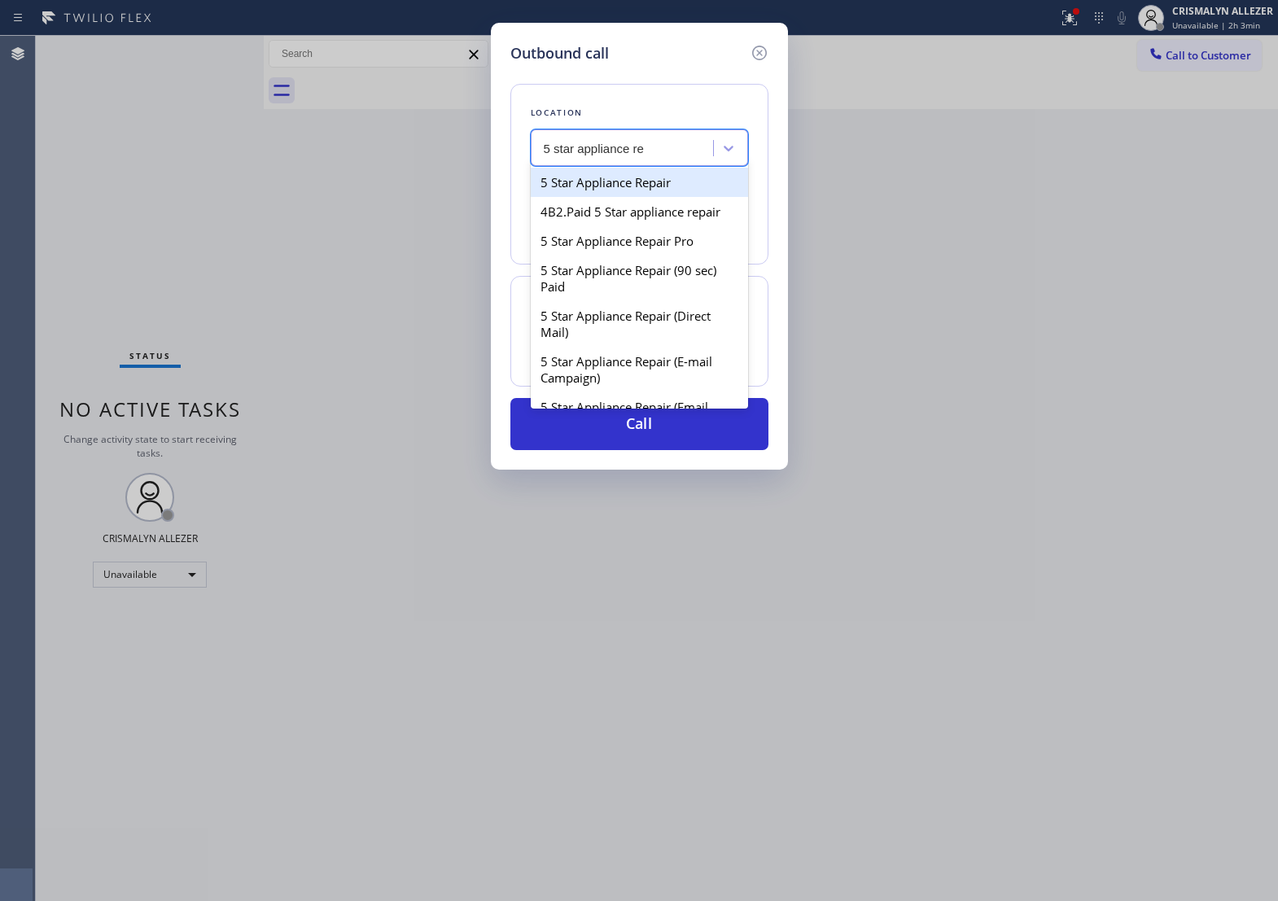
drag, startPoint x: 632, startPoint y: 191, endPoint x: 640, endPoint y: 252, distance: 61.6
click at [632, 192] on div "5 Star Appliance Repair" at bounding box center [639, 182] width 217 height 29
type input "[PHONE_NUMBER]"
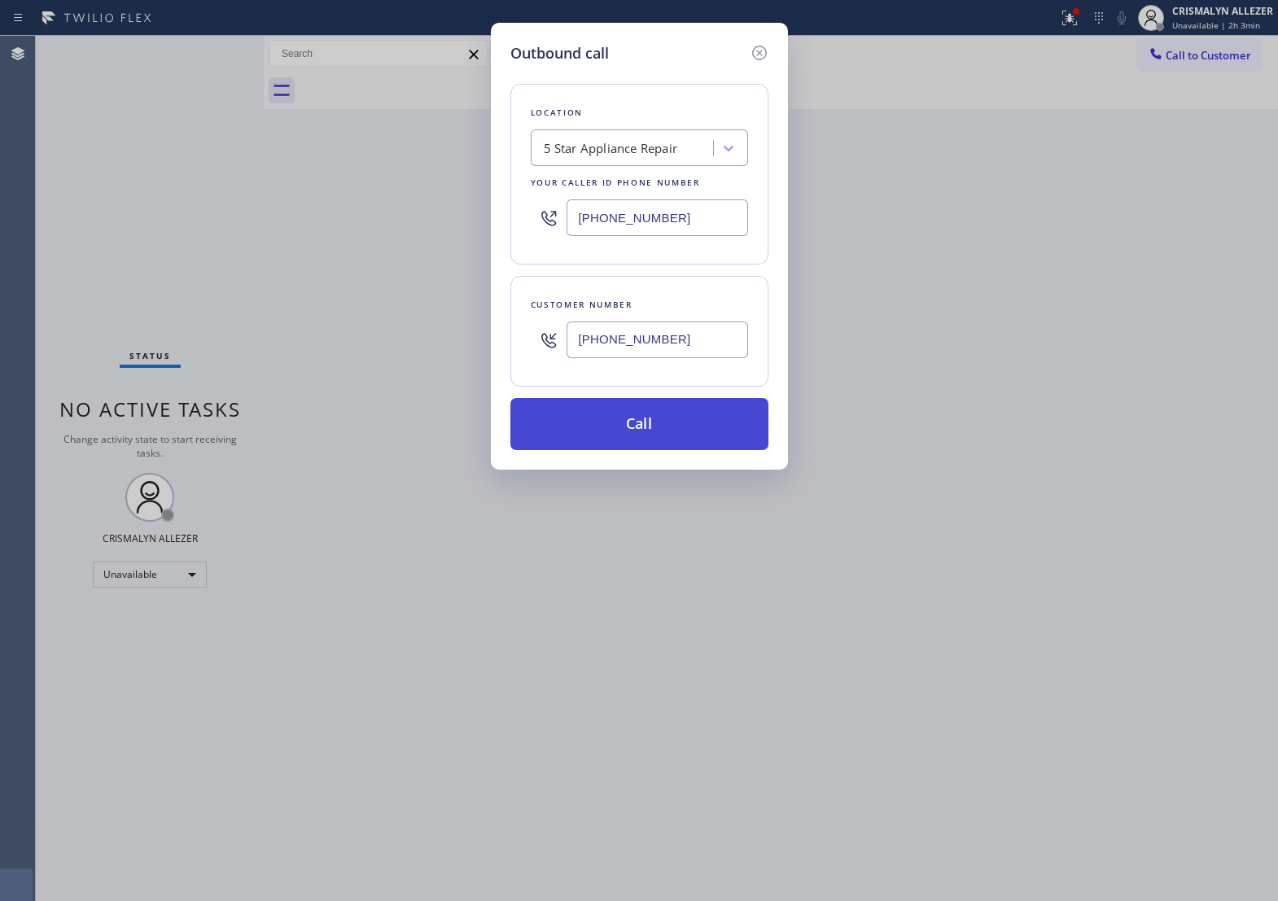
click at [657, 449] on button "Call" at bounding box center [640, 424] width 258 height 52
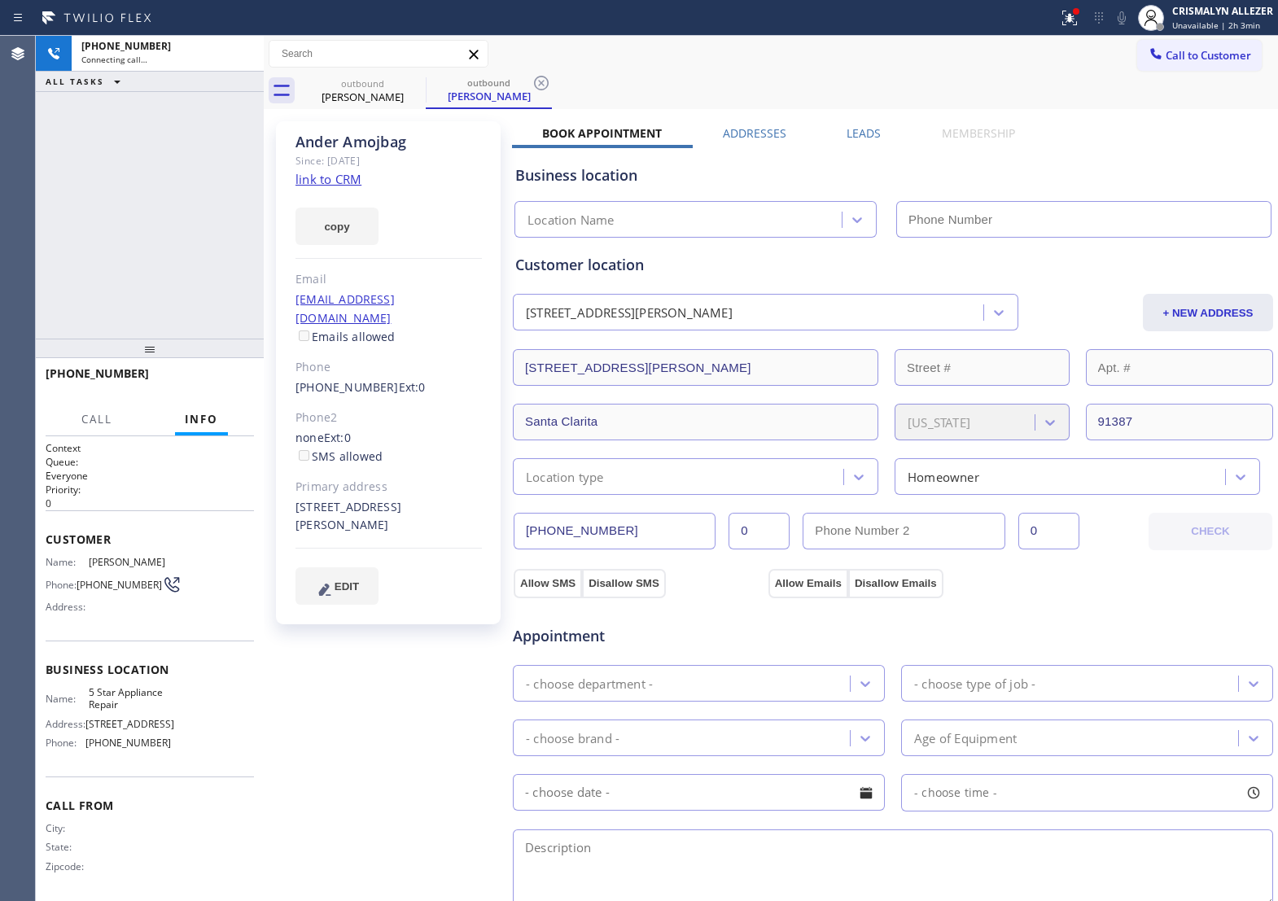
click at [348, 182] on link "link to CRM" at bounding box center [329, 179] width 66 height 16
type input "[PHONE_NUMBER]"
click at [1217, 29] on span "Unavailable | 2h 3min" at bounding box center [1217, 25] width 88 height 11
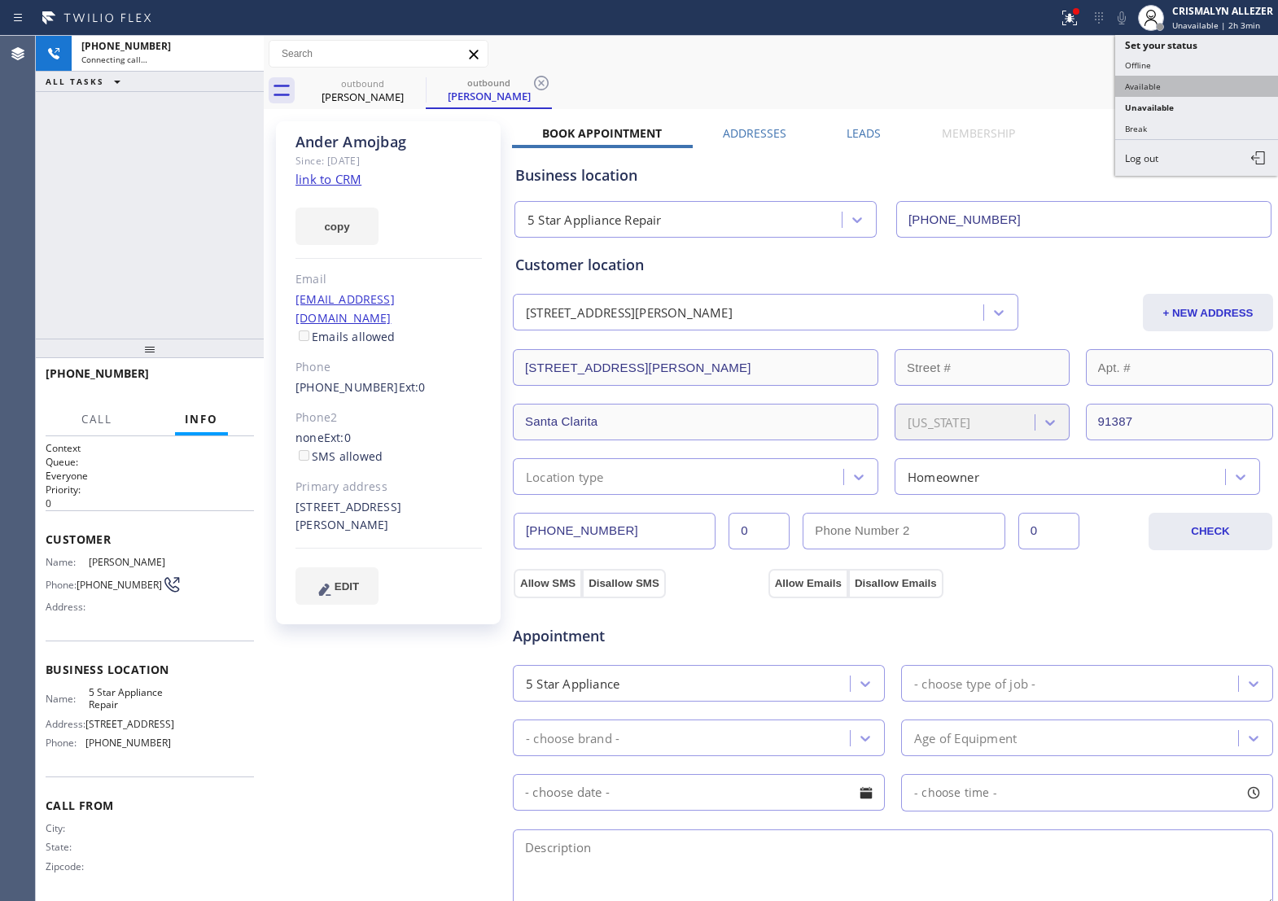
click at [1187, 94] on button "Available" at bounding box center [1197, 86] width 163 height 21
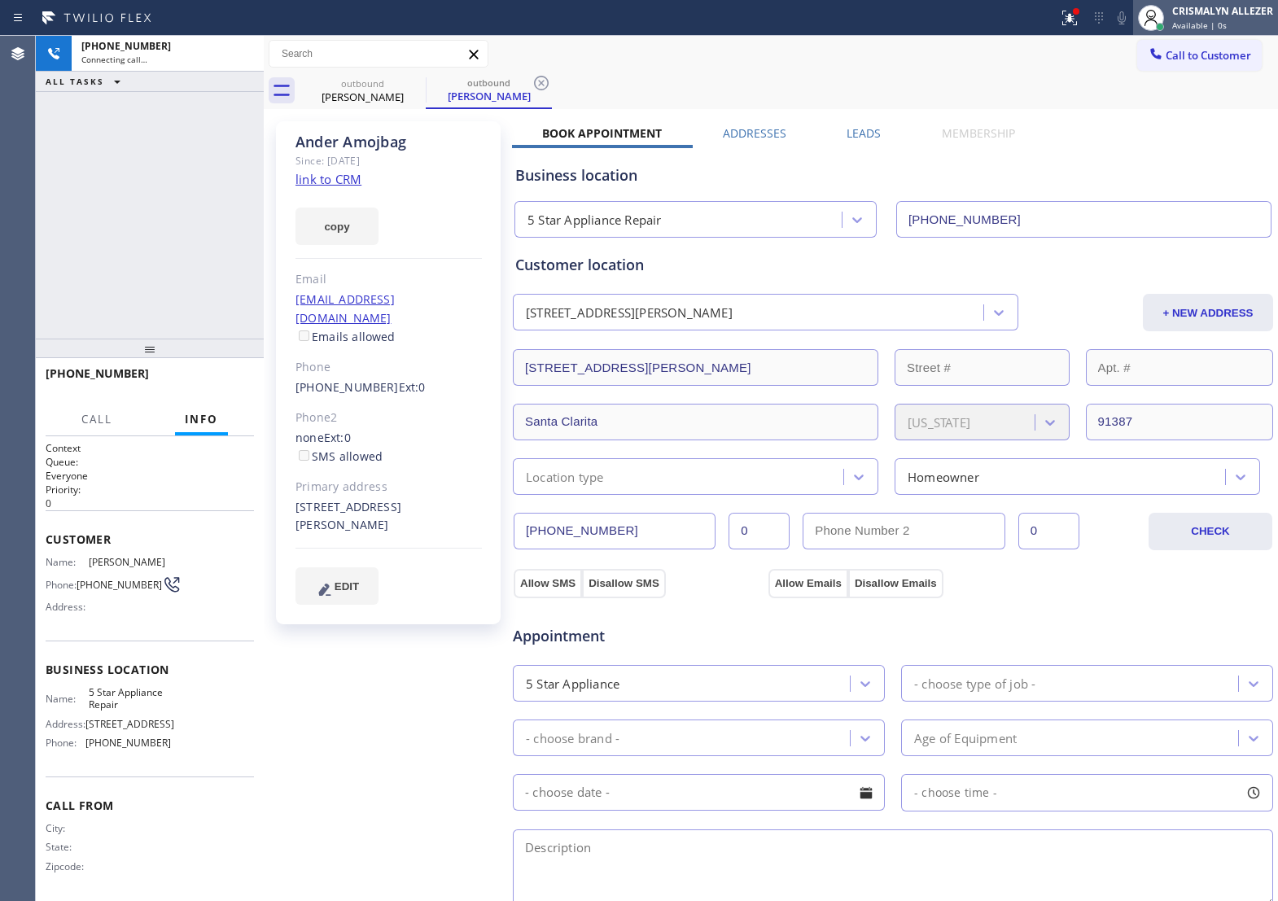
click at [1243, 23] on div "Available | 0s" at bounding box center [1223, 25] width 101 height 11
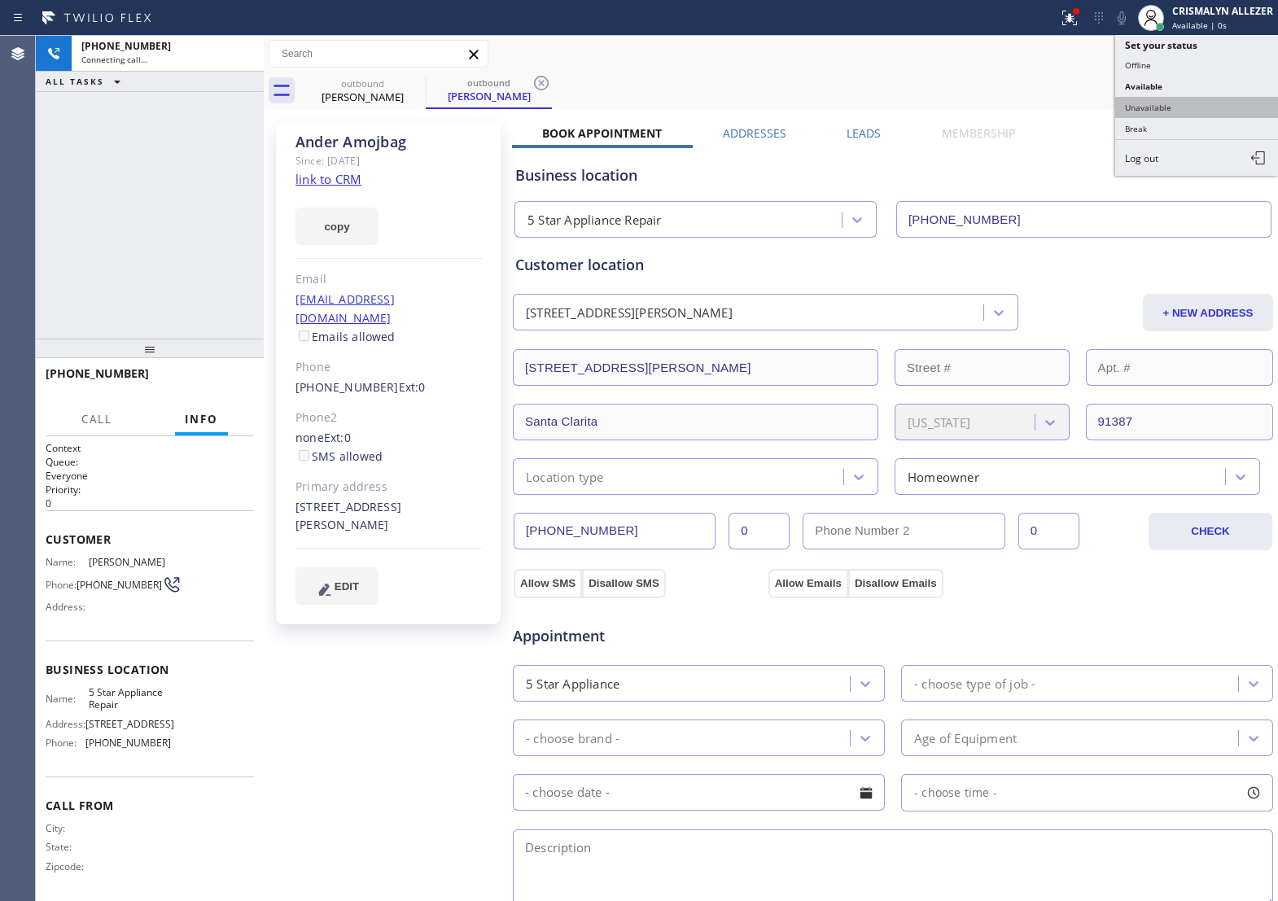
click at [1147, 111] on button "Unavailable" at bounding box center [1197, 107] width 163 height 21
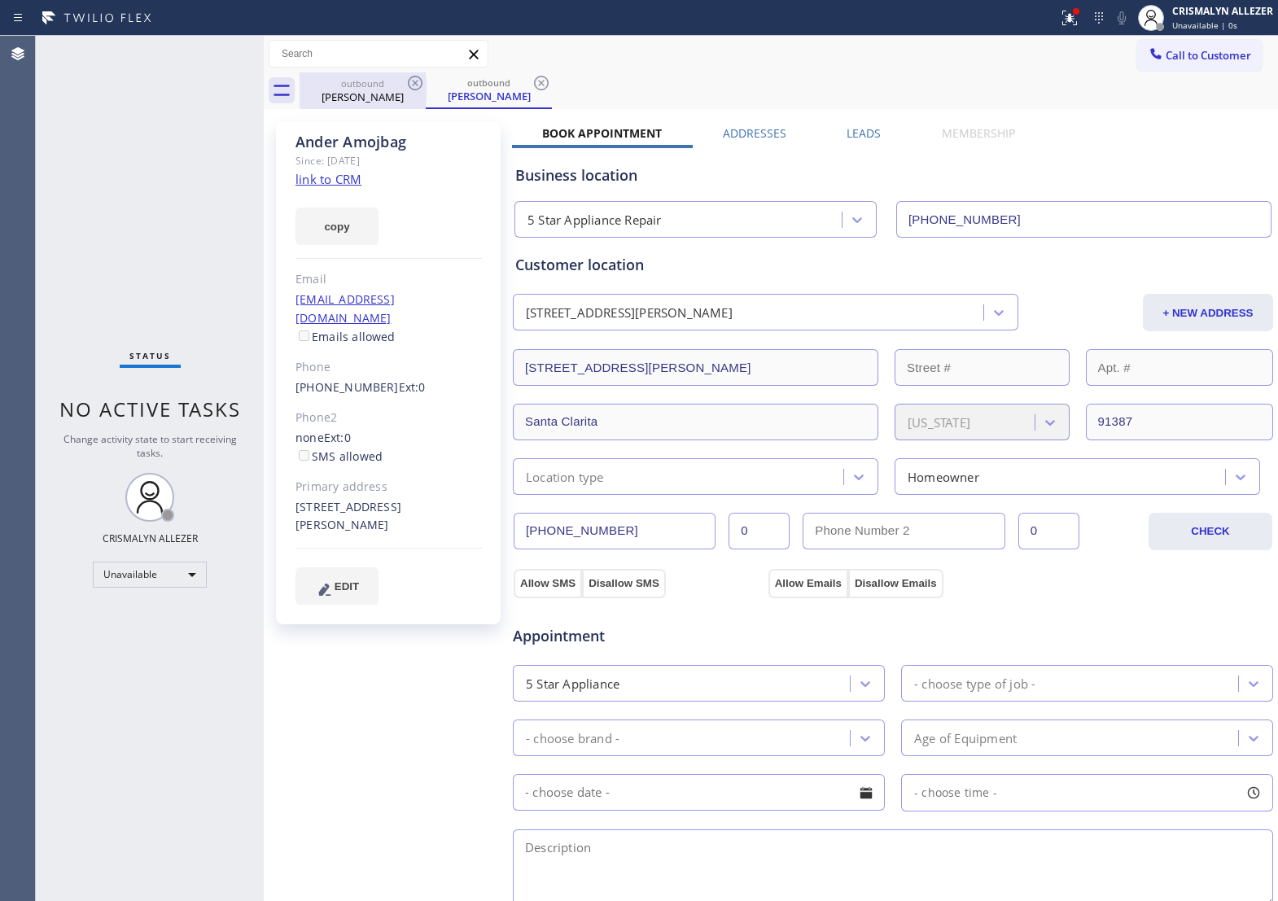
click at [543, 83] on icon at bounding box center [542, 83] width 20 height 20
click at [409, 86] on icon at bounding box center [415, 83] width 15 height 15
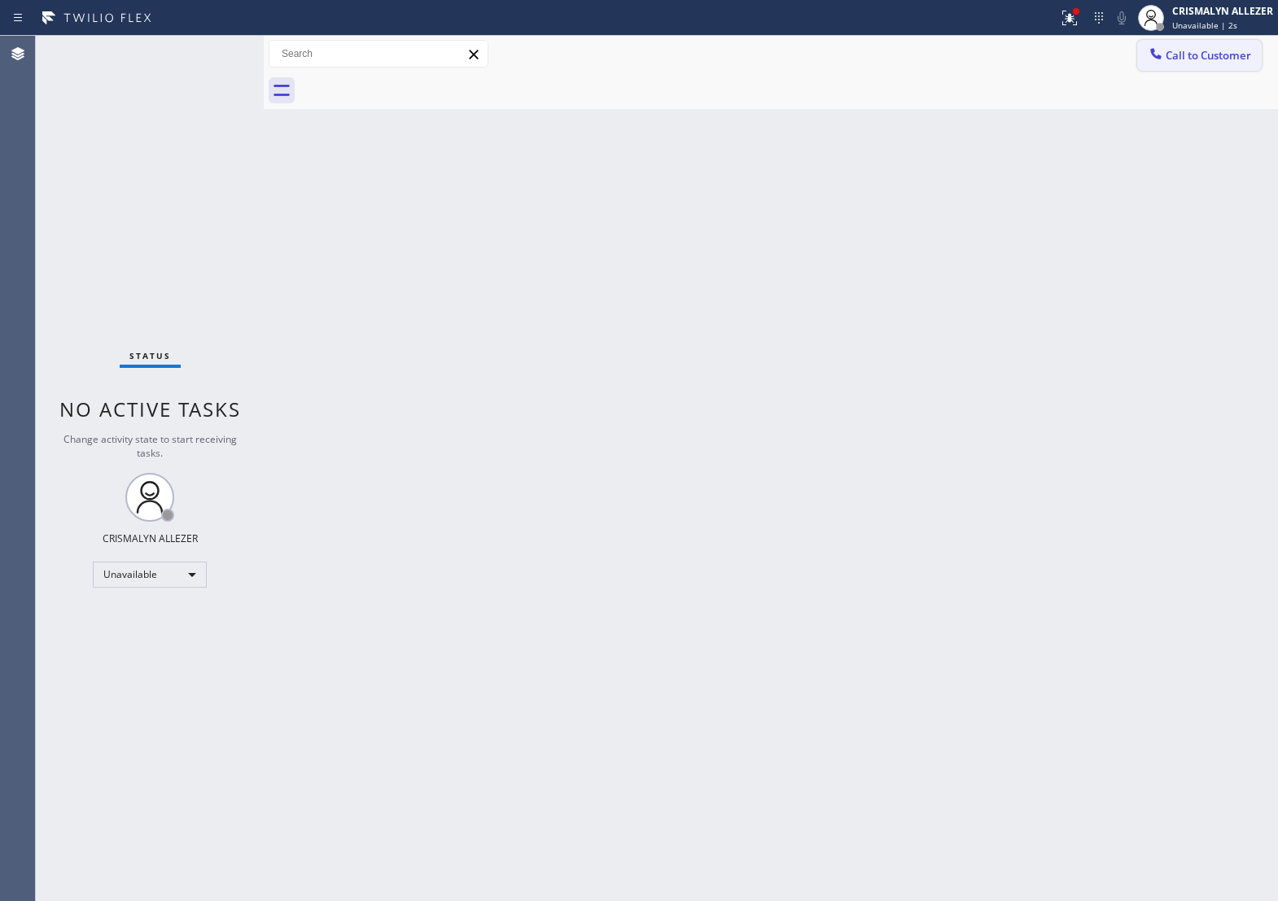
click at [1204, 48] on span "Call to Customer" at bounding box center [1209, 55] width 86 height 15
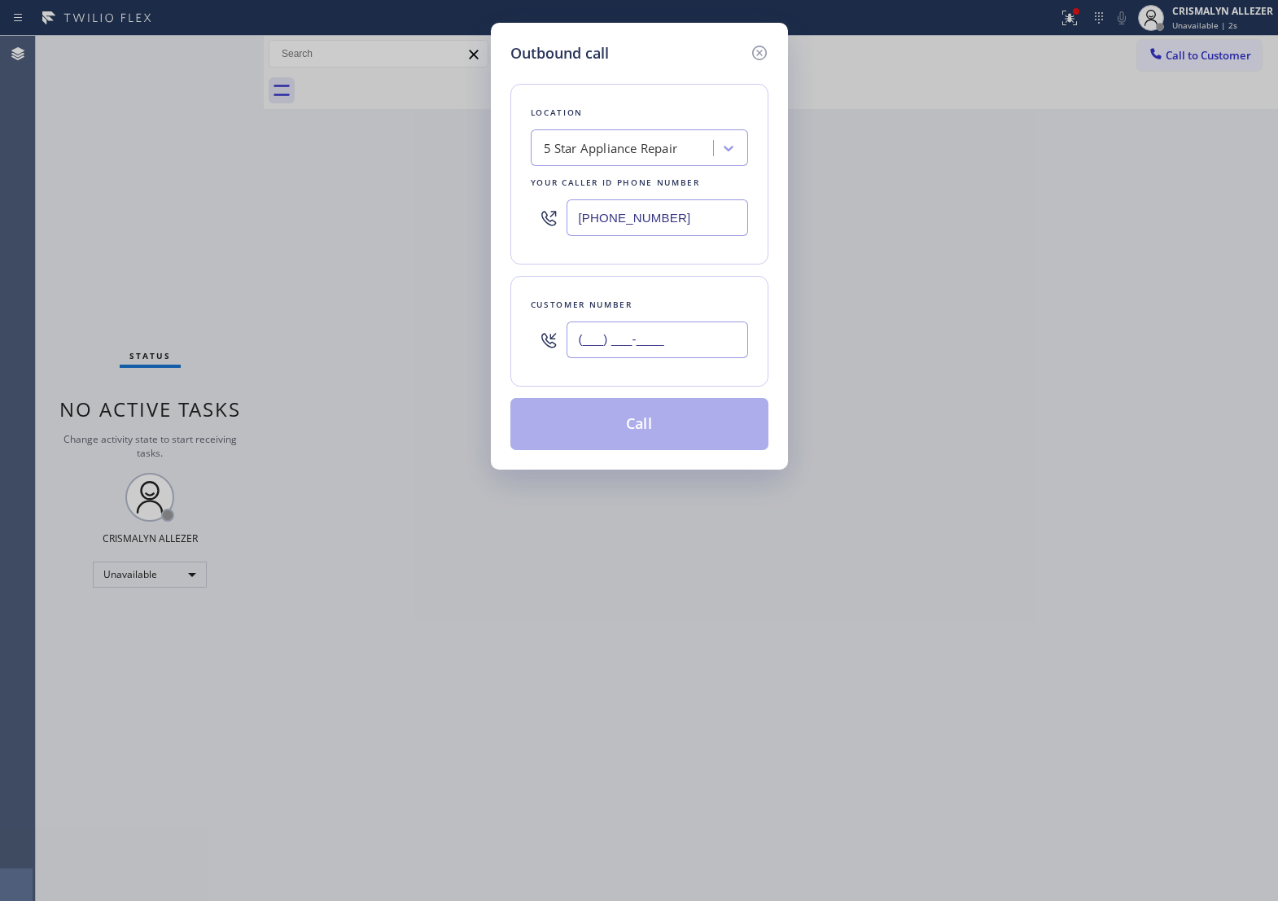
click at [708, 343] on input "(___) ___-____" at bounding box center [658, 340] width 182 height 37
paste input "text"
type input "(___) ___-____"
click at [693, 358] on input "(___) ___-____" at bounding box center [658, 340] width 182 height 37
paste input "text"
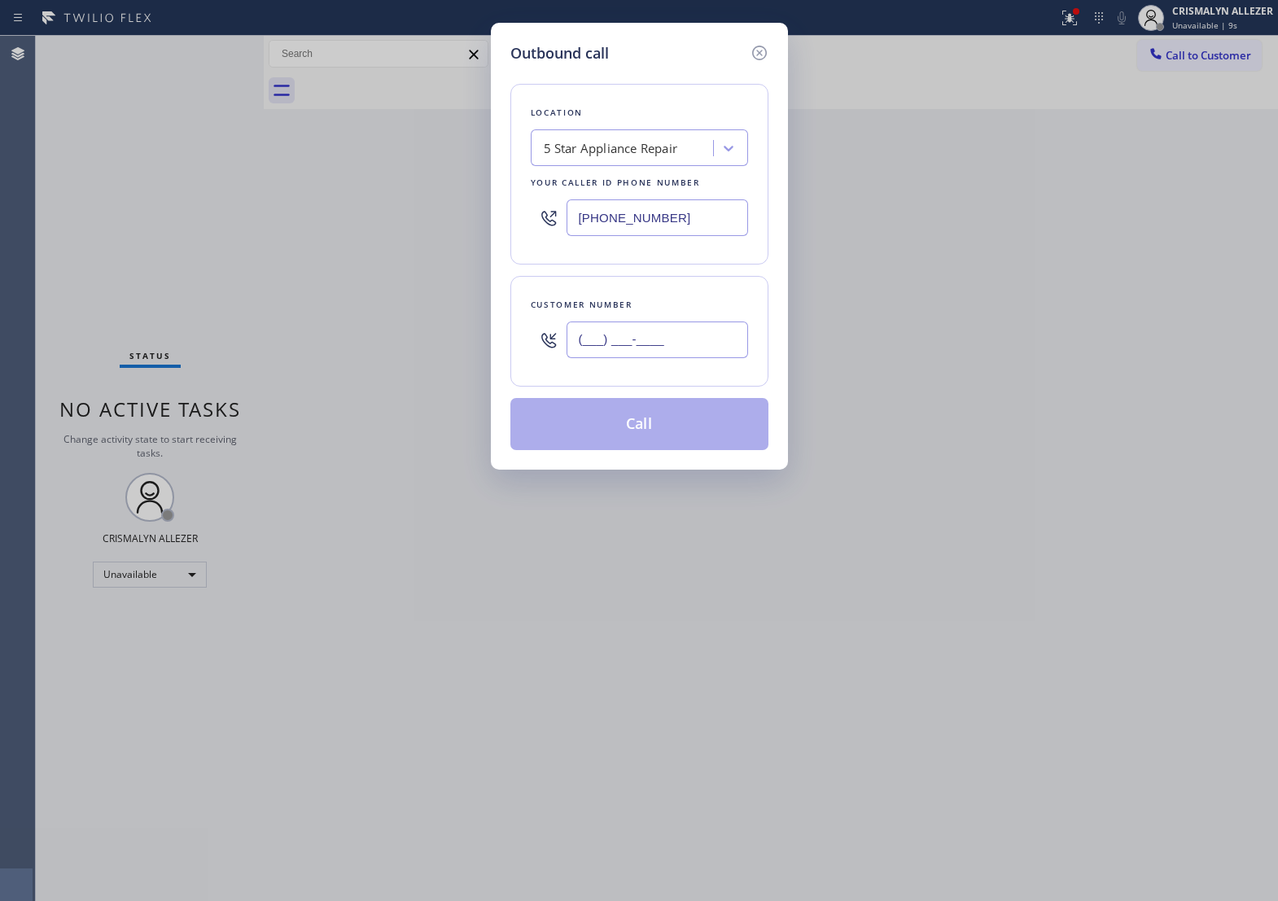
drag, startPoint x: 693, startPoint y: 362, endPoint x: 363, endPoint y: 375, distance: 330.0
click at [363, 375] on div "Outbound call Location 5 Star Appliance Repair Your caller id phone number (855…" at bounding box center [639, 450] width 1278 height 901
paste input "661) 313-7826"
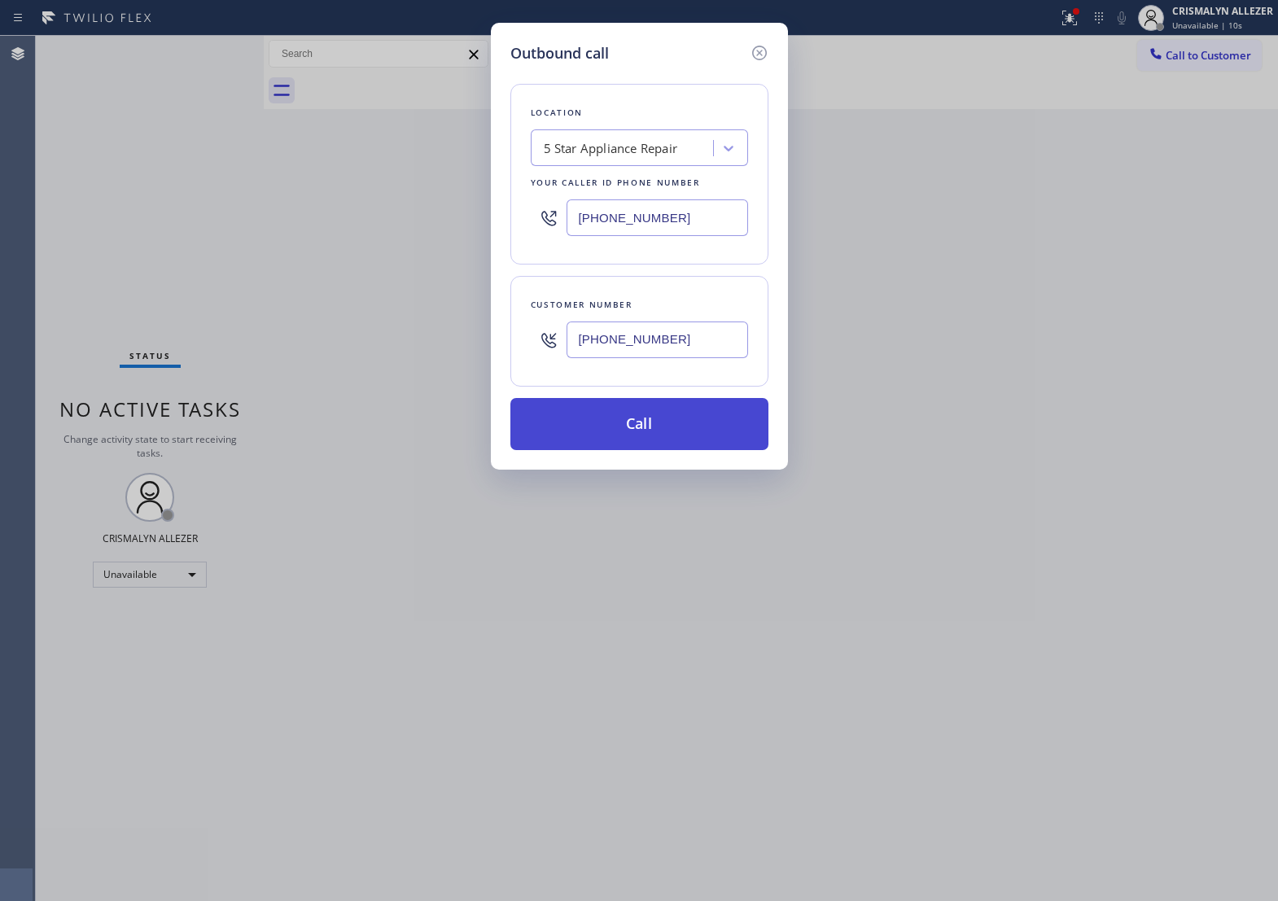
type input "[PHONE_NUMBER]"
click at [665, 449] on button "Call" at bounding box center [640, 424] width 258 height 52
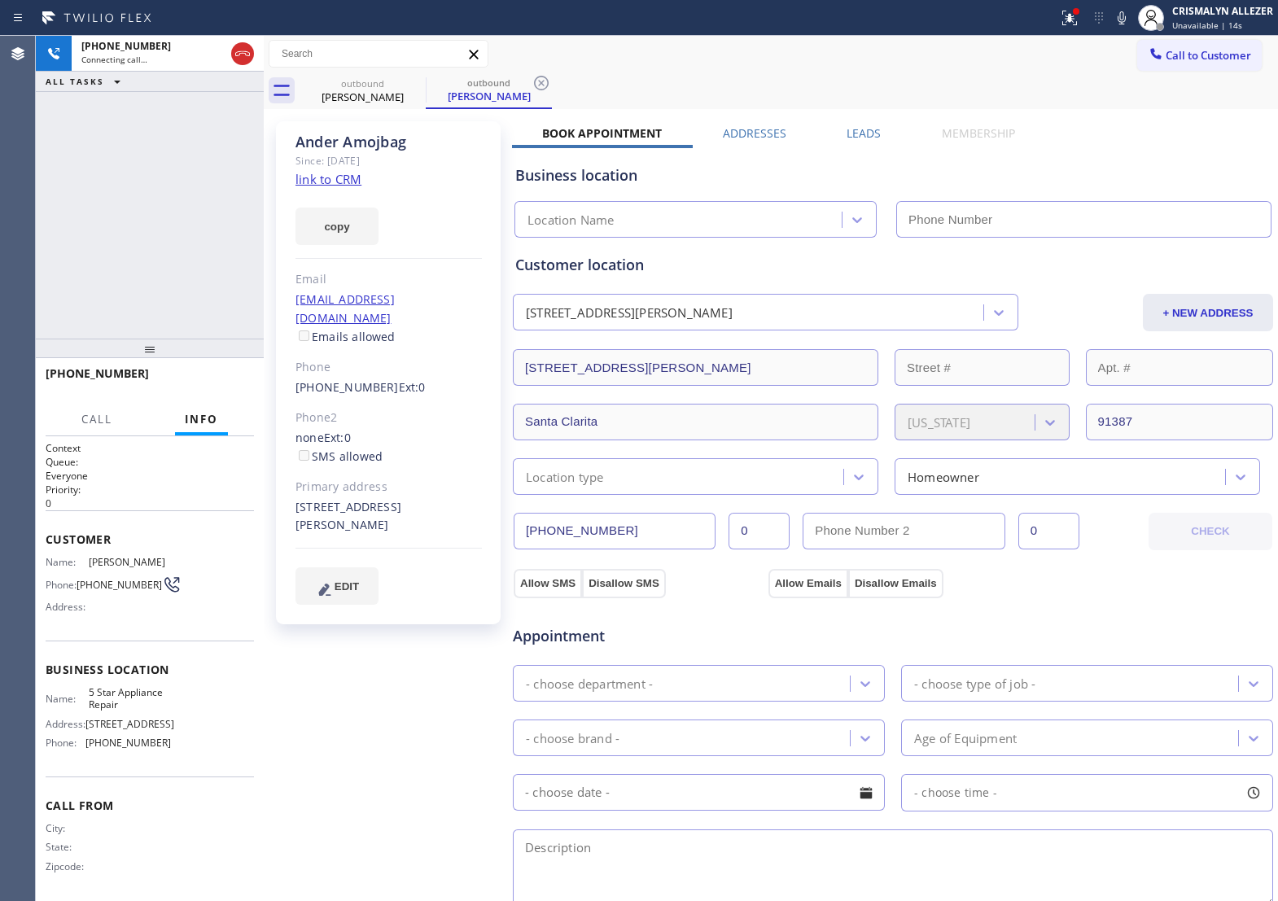
type input "[PHONE_NUMBER]"
click at [201, 384] on span "HANG UP" at bounding box center [216, 380] width 50 height 11
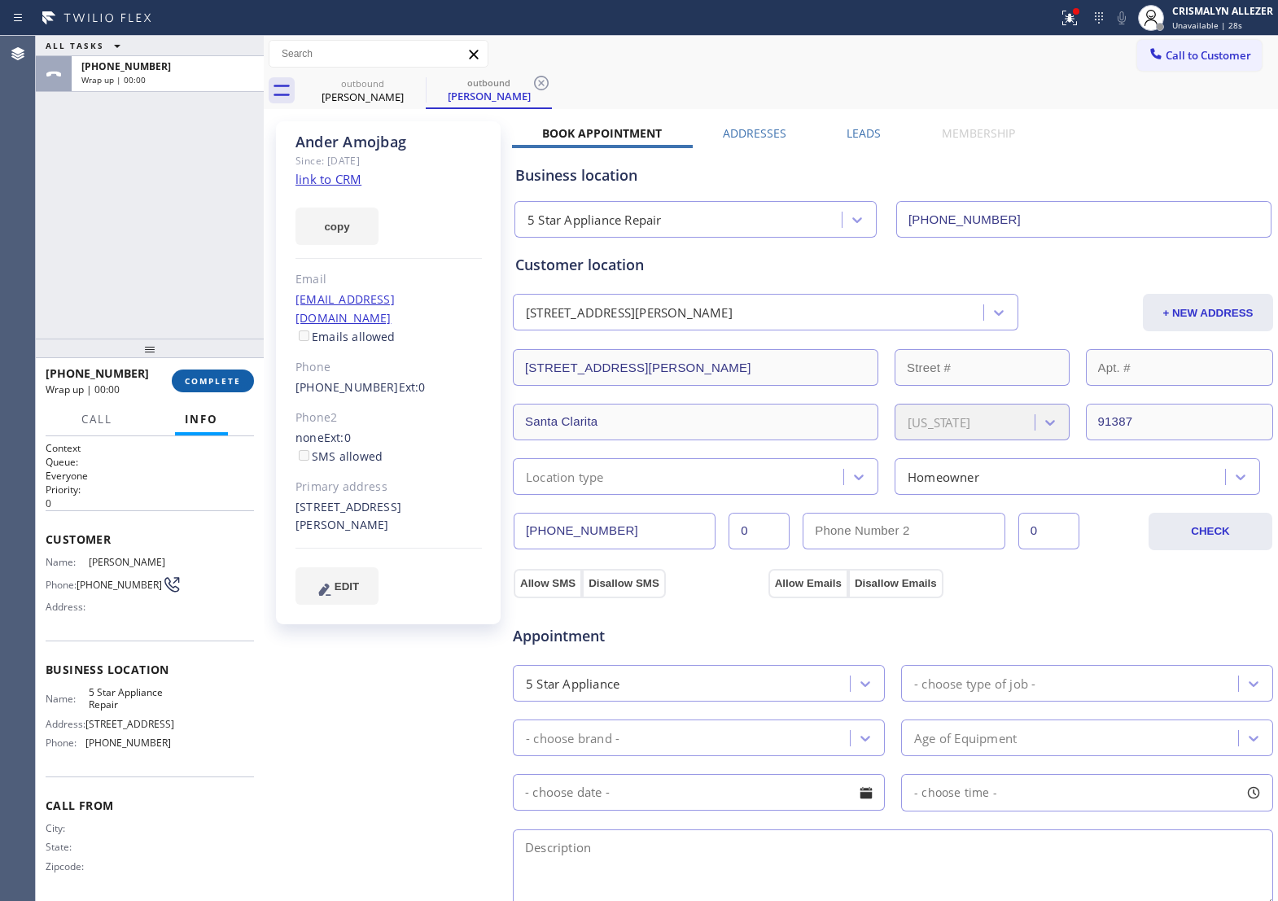
click at [201, 384] on span "COMPLETE" at bounding box center [213, 380] width 56 height 11
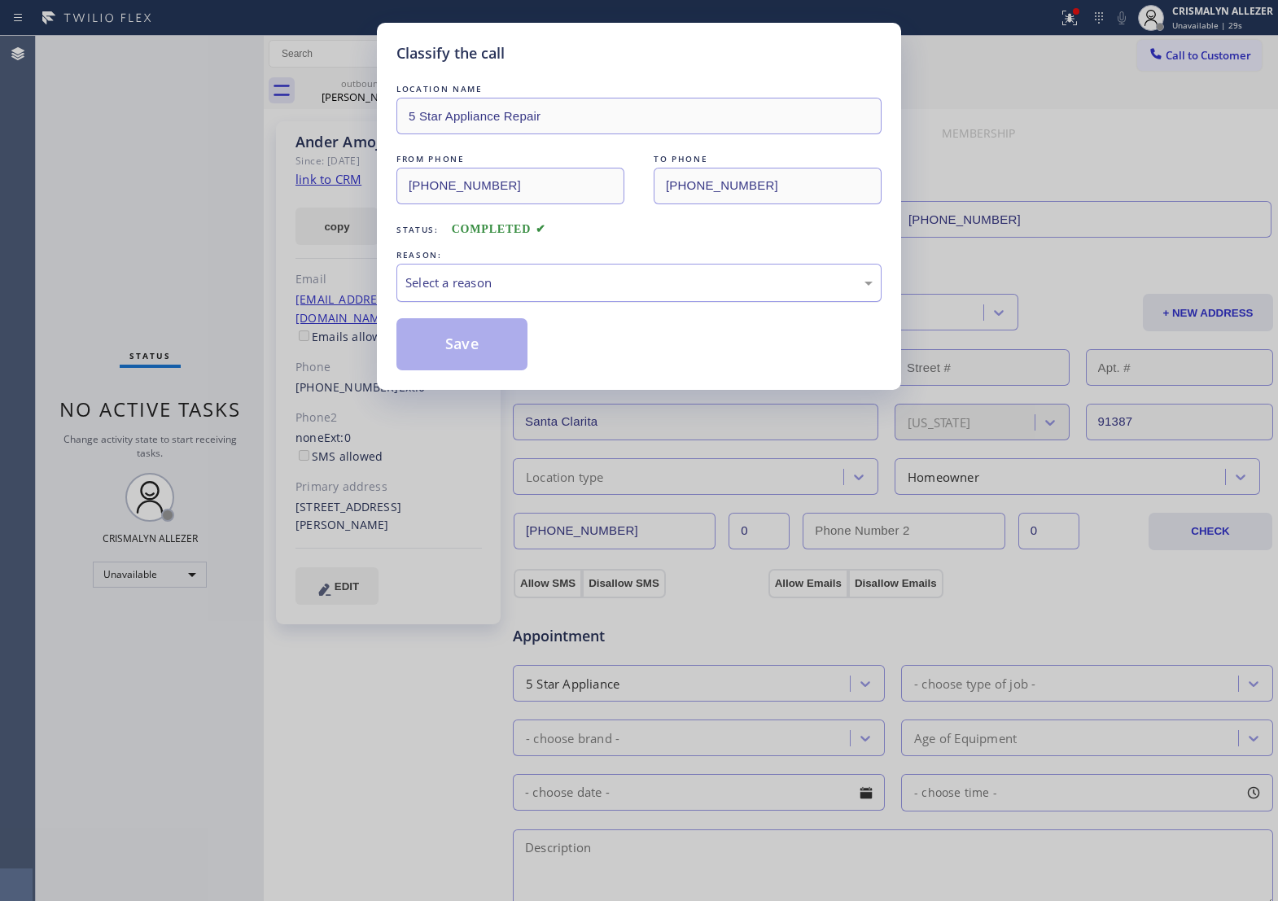
click at [629, 302] on div "Select a reason" at bounding box center [639, 283] width 485 height 38
click at [479, 368] on button "Save" at bounding box center [462, 344] width 131 height 52
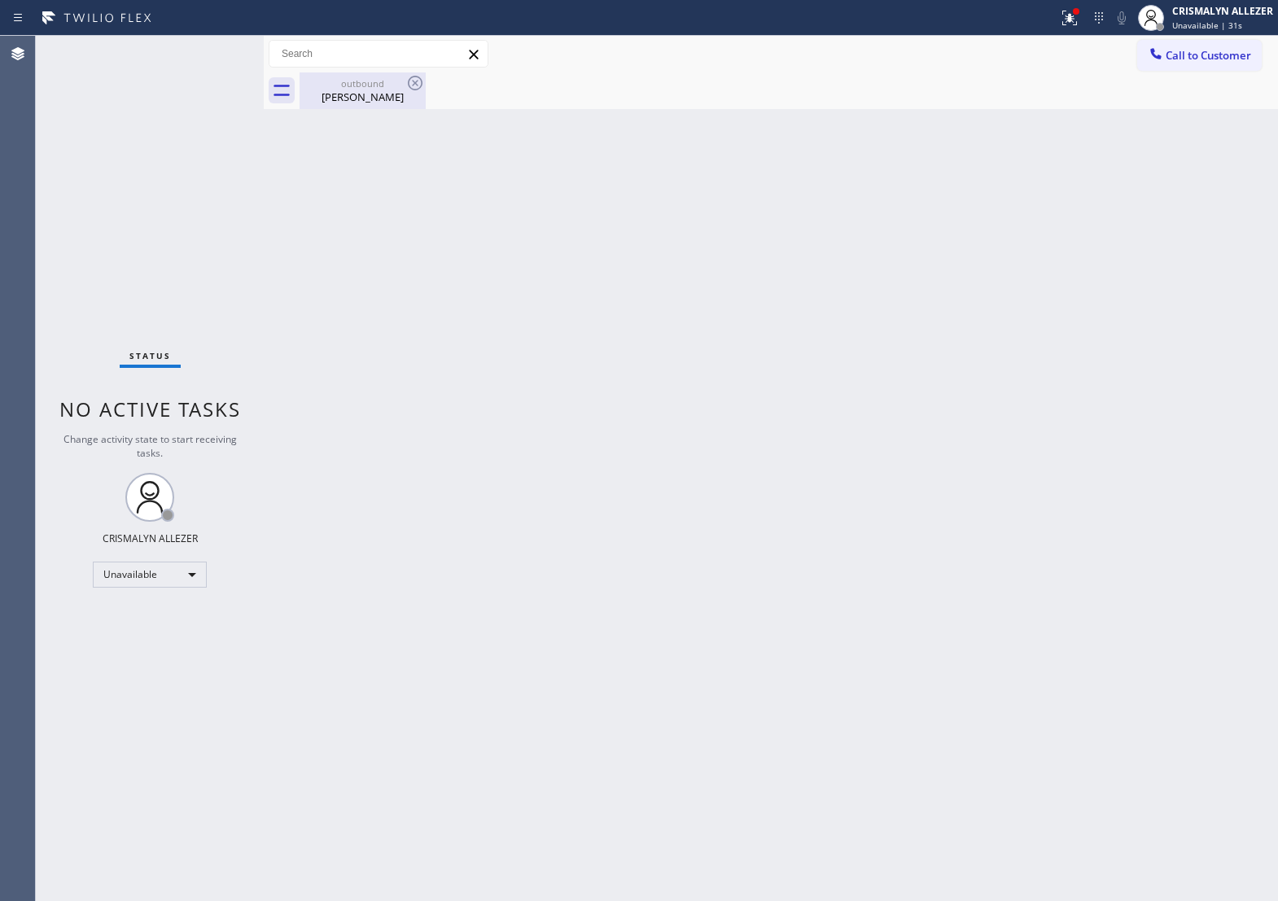
click at [372, 99] on div "Ander Amojbag" at bounding box center [362, 97] width 123 height 15
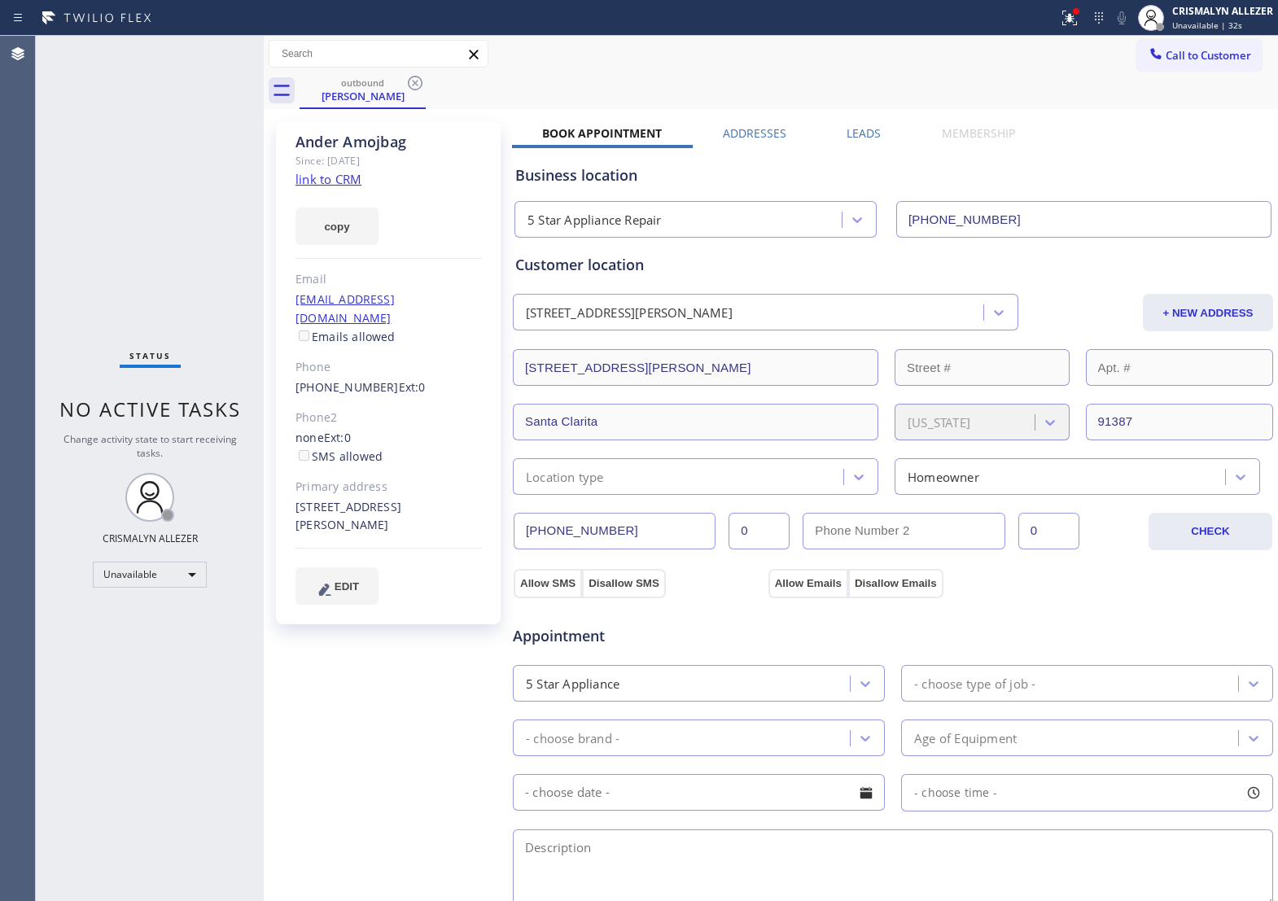
click at [852, 130] on label "Leads" at bounding box center [864, 132] width 34 height 15
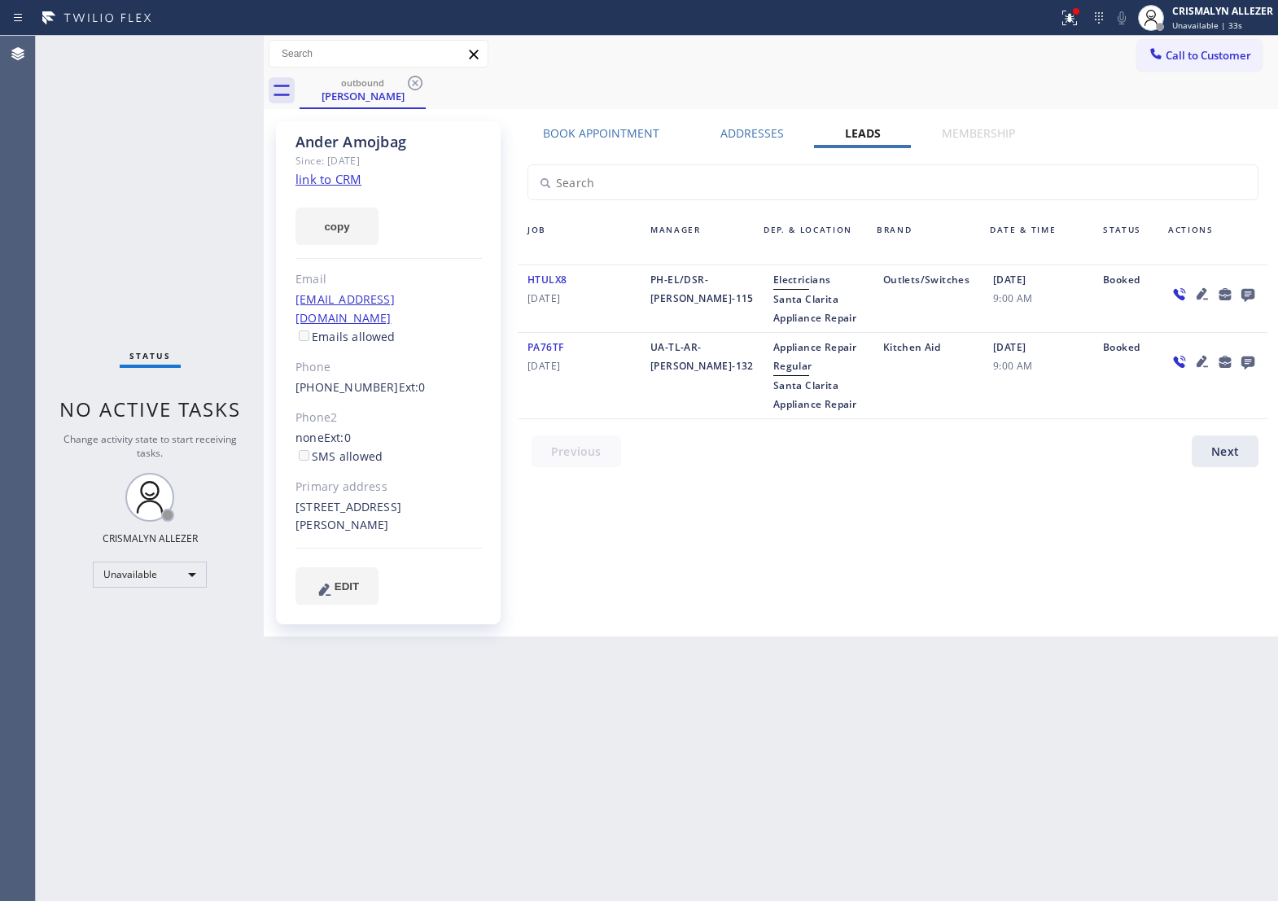
click at [1244, 298] on icon at bounding box center [1248, 295] width 13 height 13
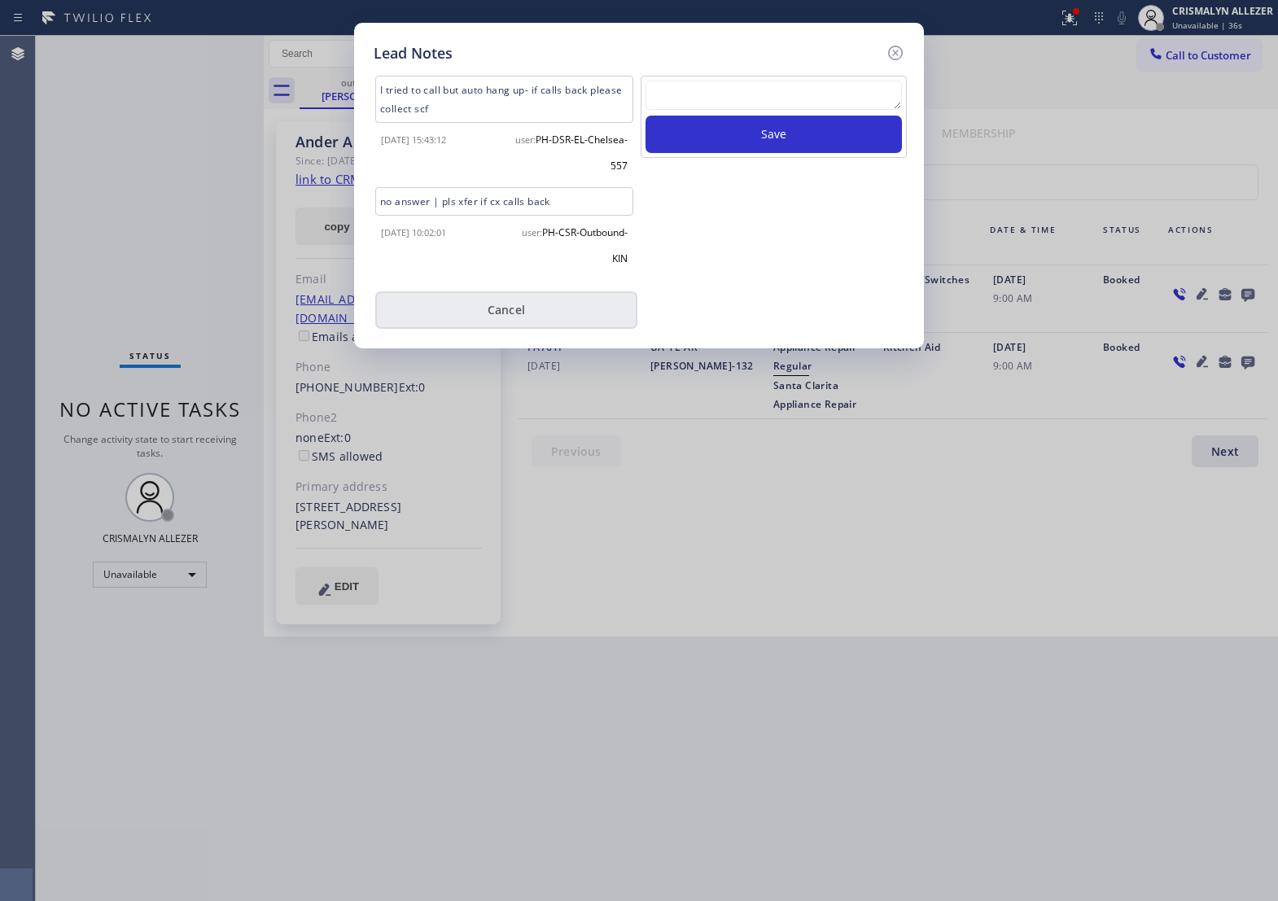
click at [524, 319] on button "Cancel" at bounding box center [506, 310] width 262 height 37
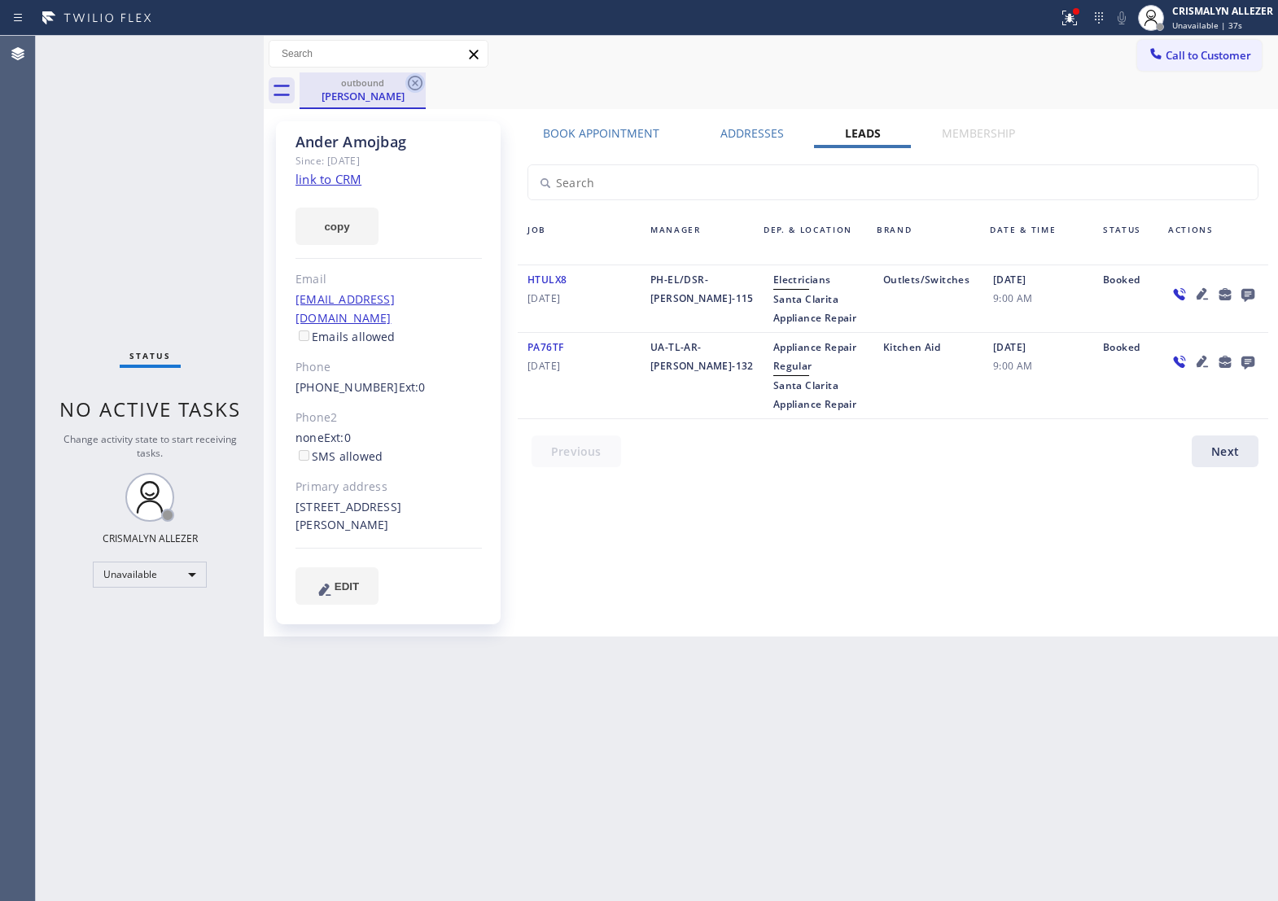
click at [411, 80] on icon at bounding box center [416, 83] width 20 height 20
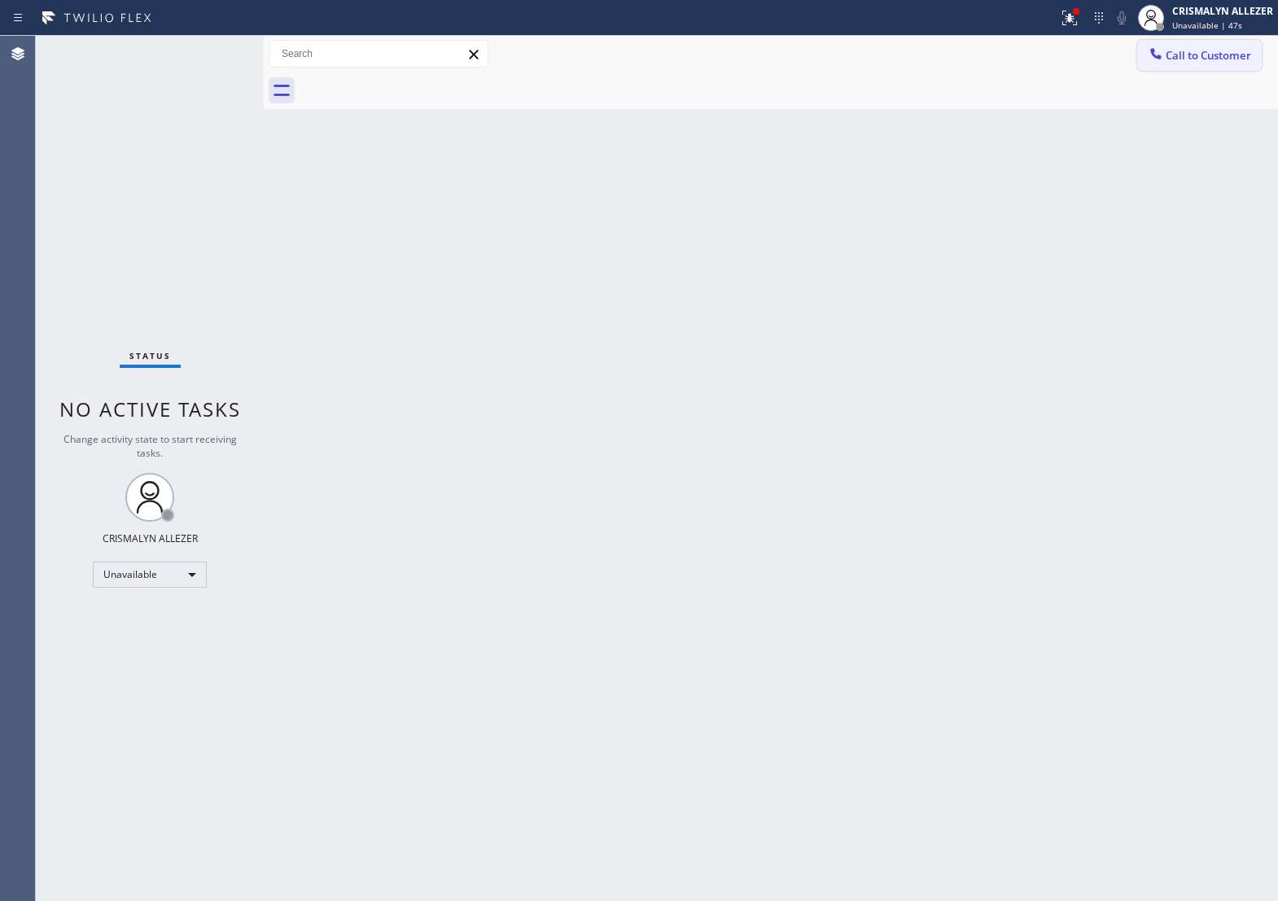
click at [1183, 63] on span "Call to Customer" at bounding box center [1209, 55] width 86 height 15
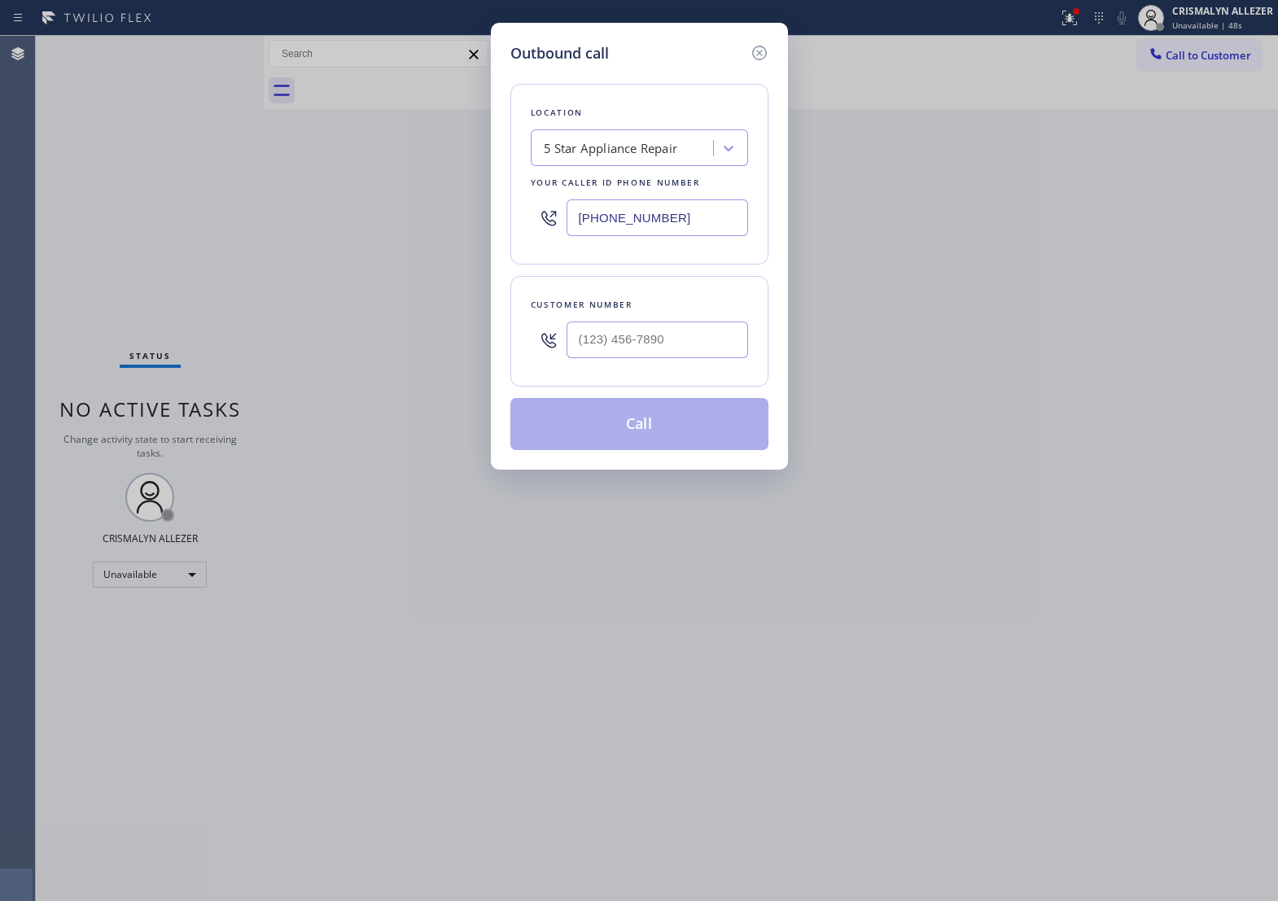
click at [682, 366] on div at bounding box center [658, 340] width 182 height 53
click at [689, 352] on input "(___) ___-____" at bounding box center [658, 340] width 182 height 37
paste input "310) 429-3390"
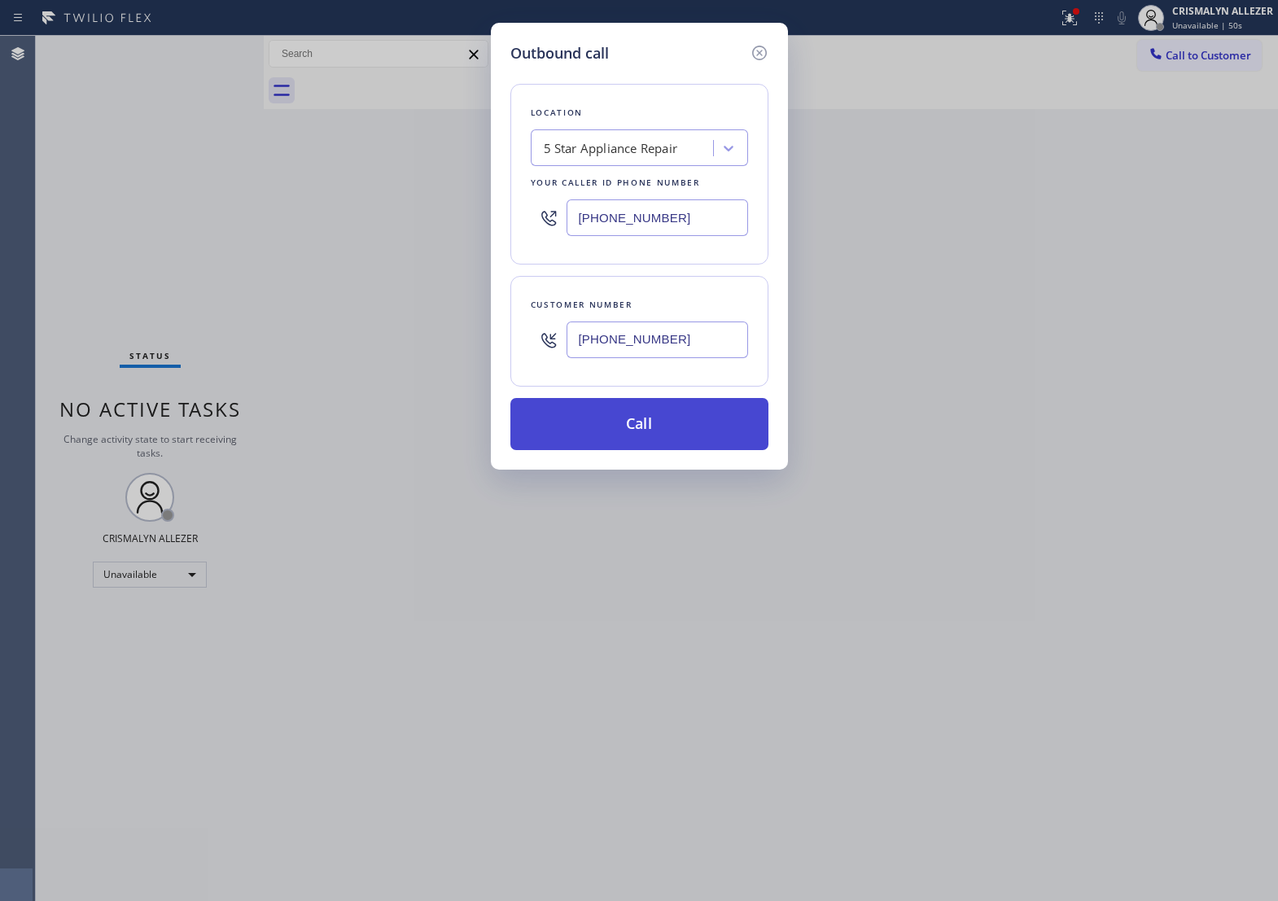
type input "[PHONE_NUMBER]"
click at [653, 450] on button "Call" at bounding box center [640, 424] width 258 height 52
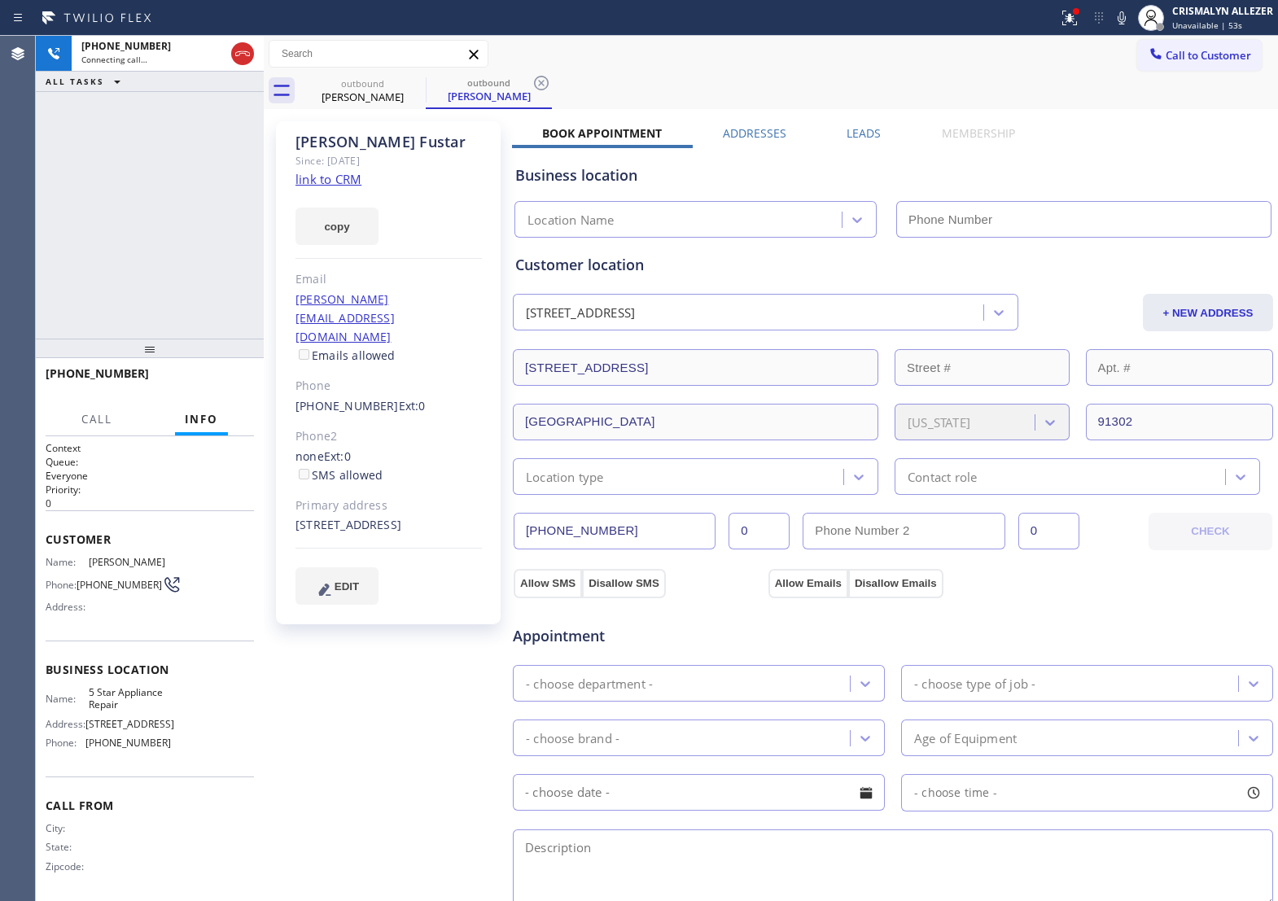
click at [331, 181] on link "link to CRM" at bounding box center [329, 179] width 66 height 16
type input "[PHONE_NUMBER]"
click at [210, 377] on span "HANG UP" at bounding box center [216, 380] width 50 height 11
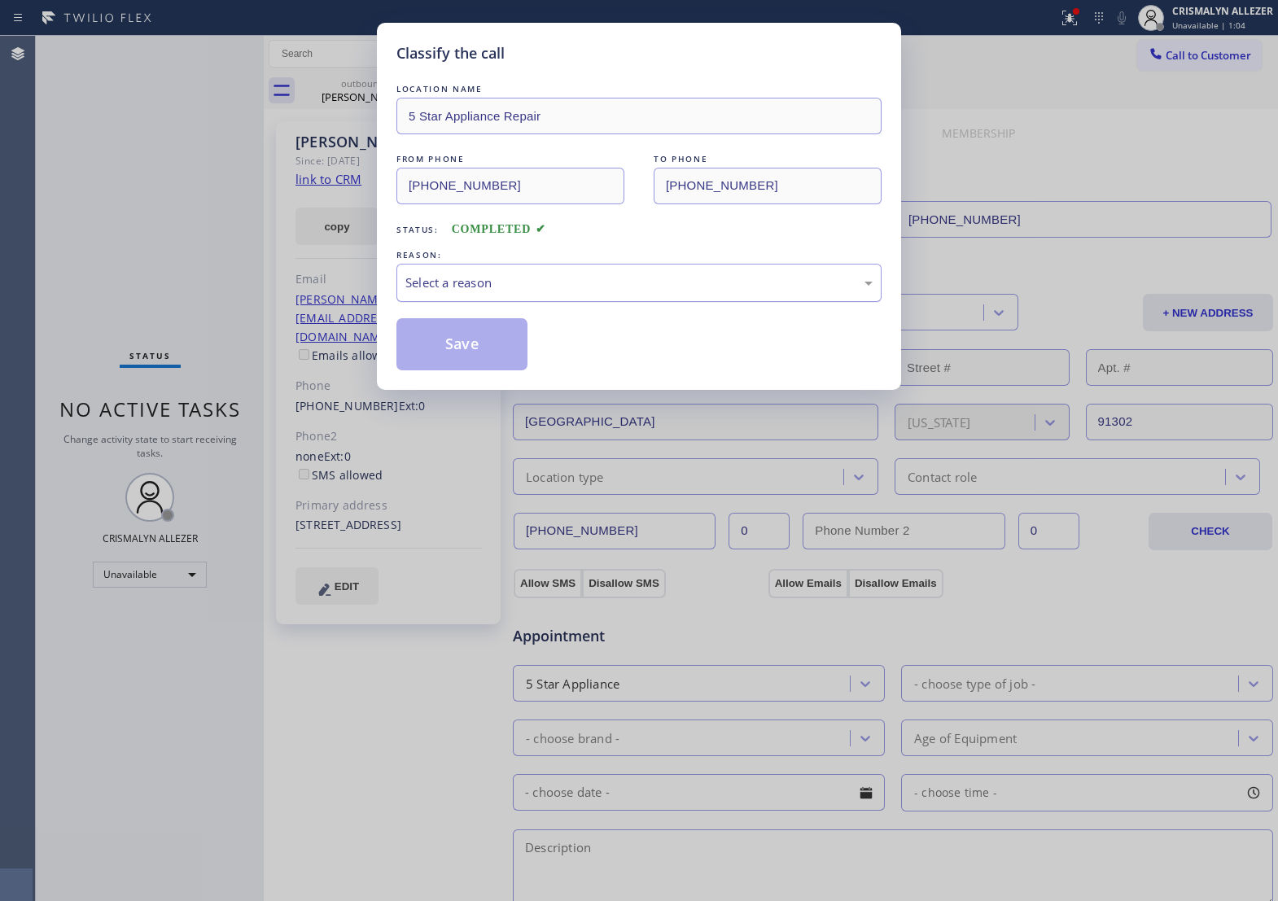
click at [590, 292] on div "Select a reason" at bounding box center [639, 283] width 467 height 19
click at [472, 367] on button "Save" at bounding box center [462, 344] width 131 height 52
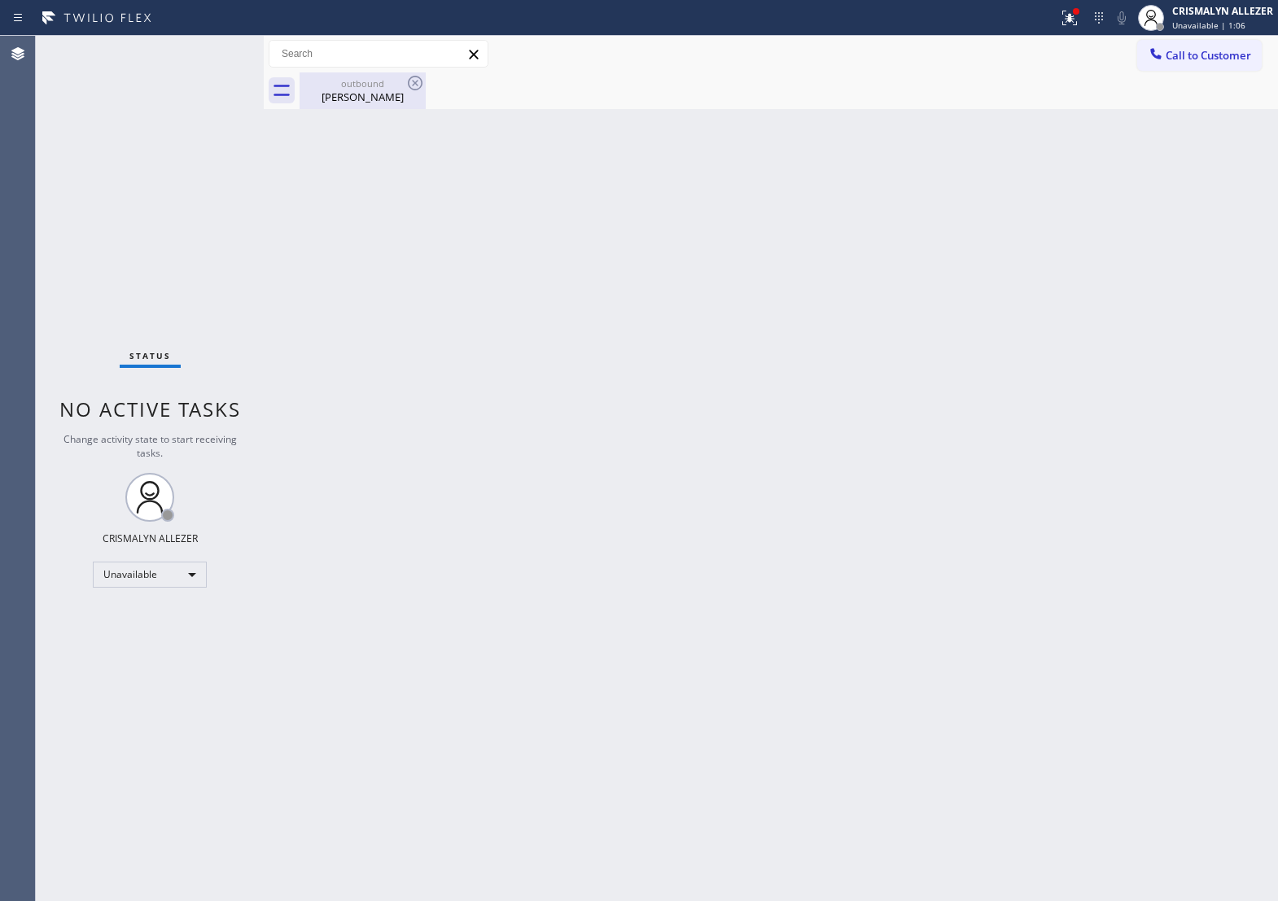
drag, startPoint x: 367, startPoint y: 98, endPoint x: 399, endPoint y: 84, distance: 34.6
click at [368, 95] on div "Danny Fustar" at bounding box center [362, 97] width 123 height 15
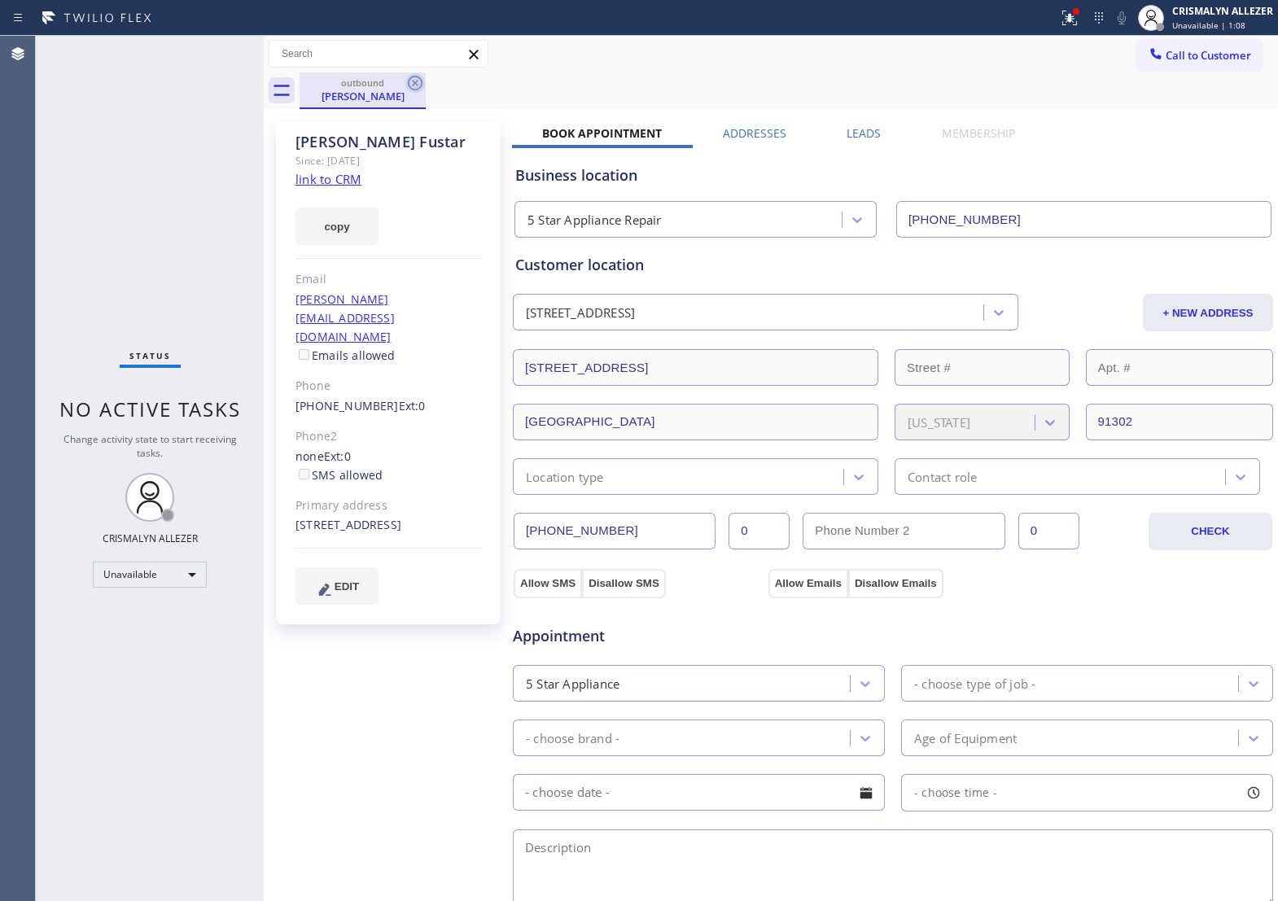
click at [419, 81] on icon at bounding box center [416, 83] width 20 height 20
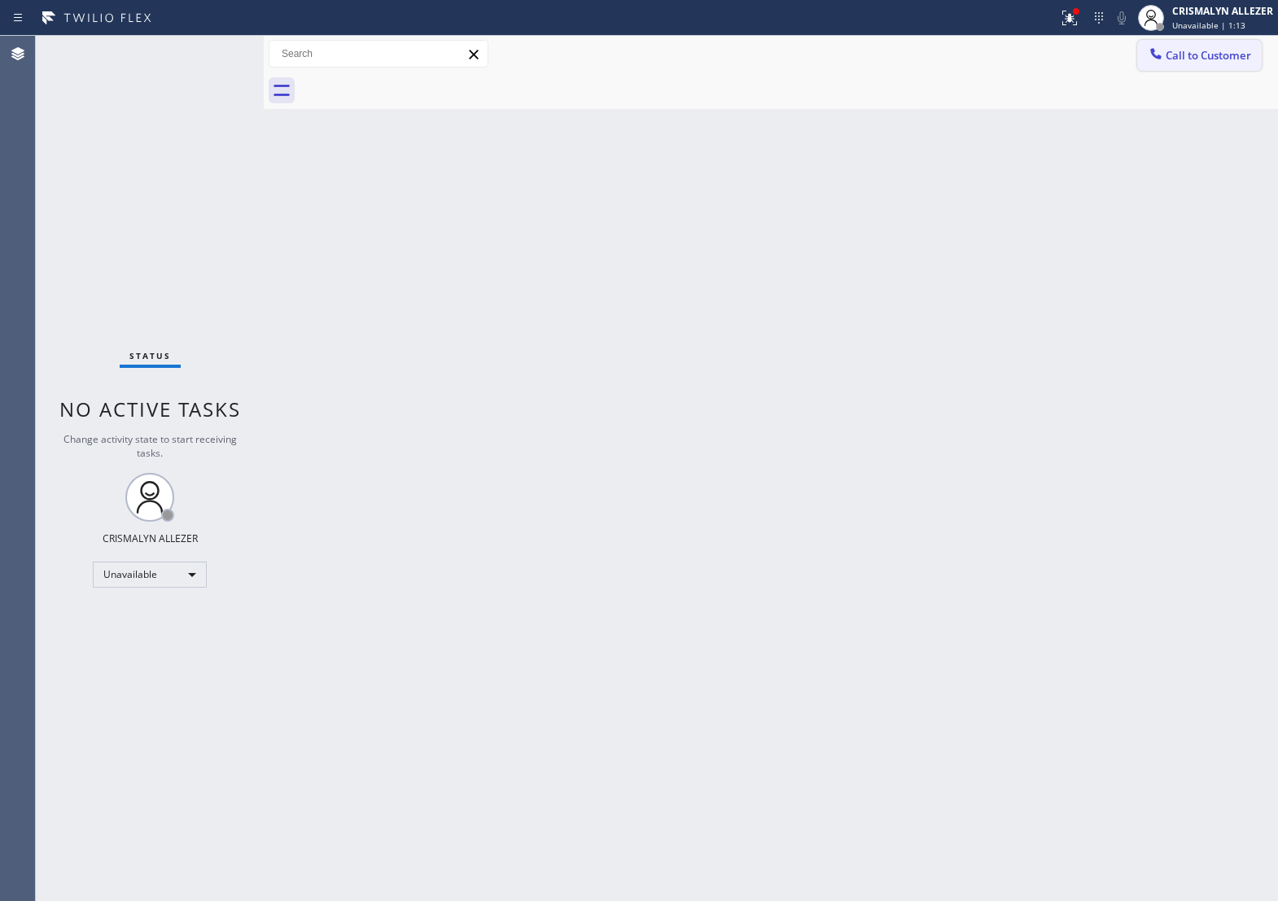
click at [1208, 59] on span "Call to Customer" at bounding box center [1209, 55] width 86 height 15
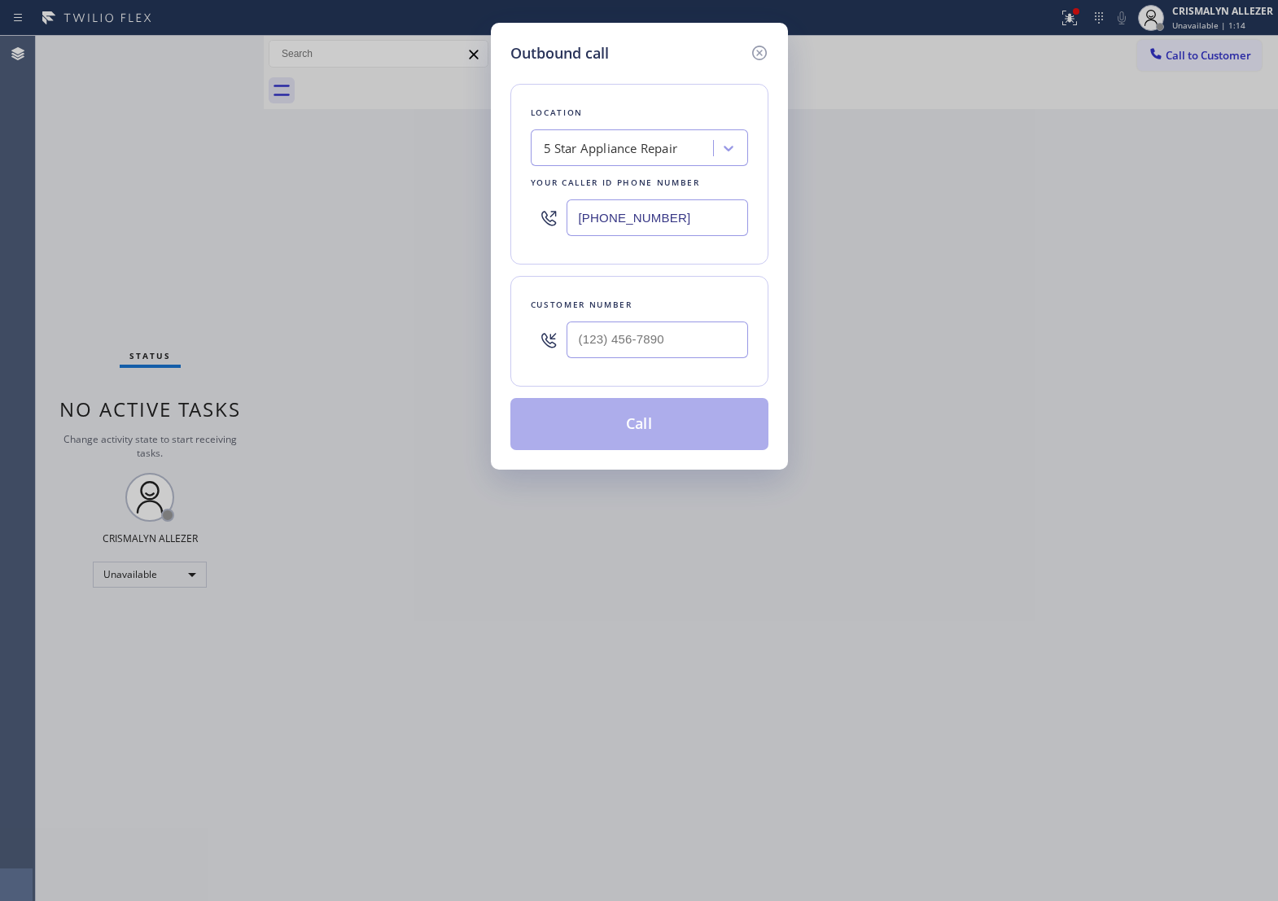
drag, startPoint x: 639, startPoint y: 230, endPoint x: 257, endPoint y: 209, distance: 382.5
click at [282, 221] on div "Outbound call Location 5 Star Appliance Repair Your caller id phone number [PHO…" at bounding box center [639, 450] width 1278 height 901
paste input "18) 926-4987"
type input "[PHONE_NUMBER]"
click at [662, 356] on input "(___) ___-____" at bounding box center [658, 340] width 182 height 37
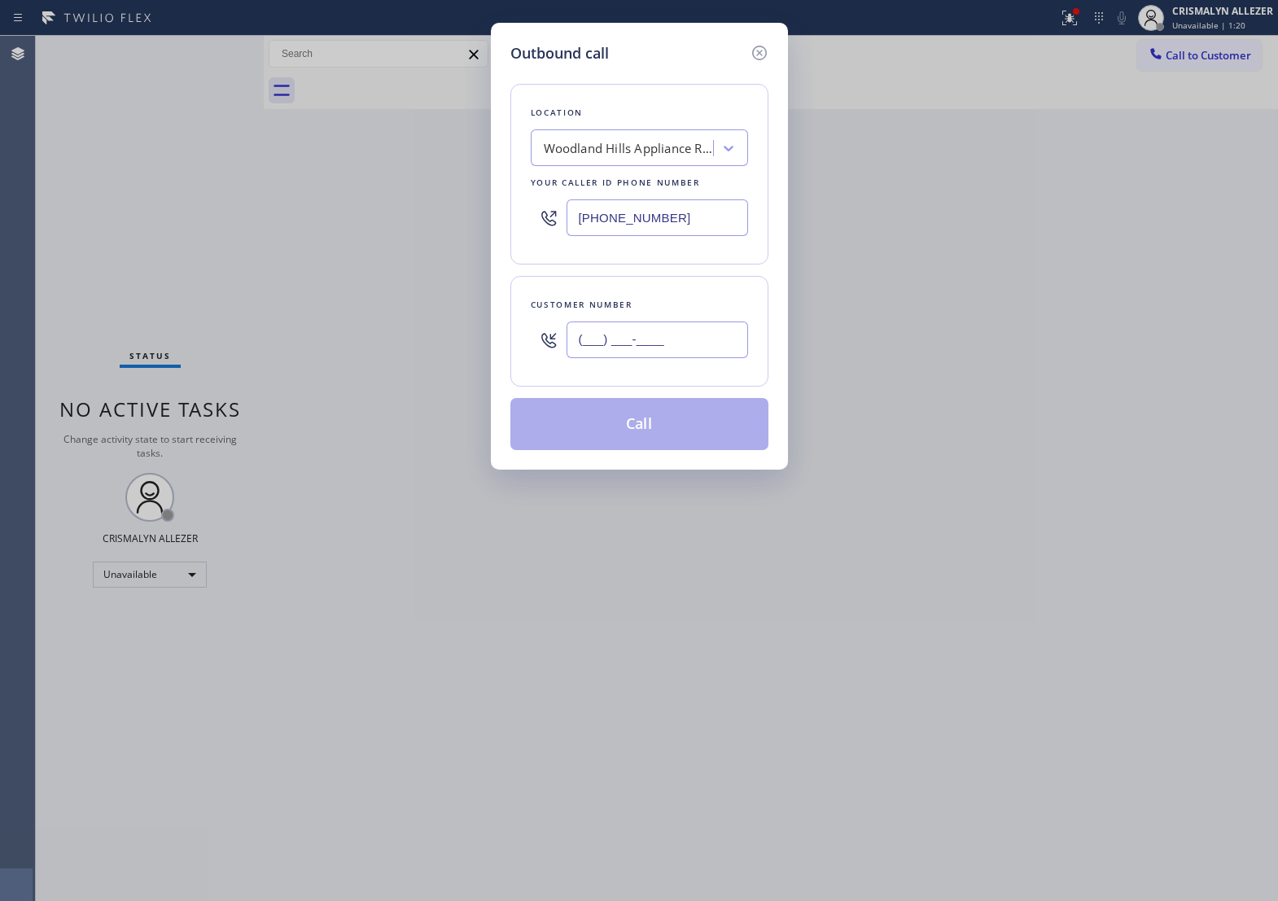
paste input "310) 429-3390"
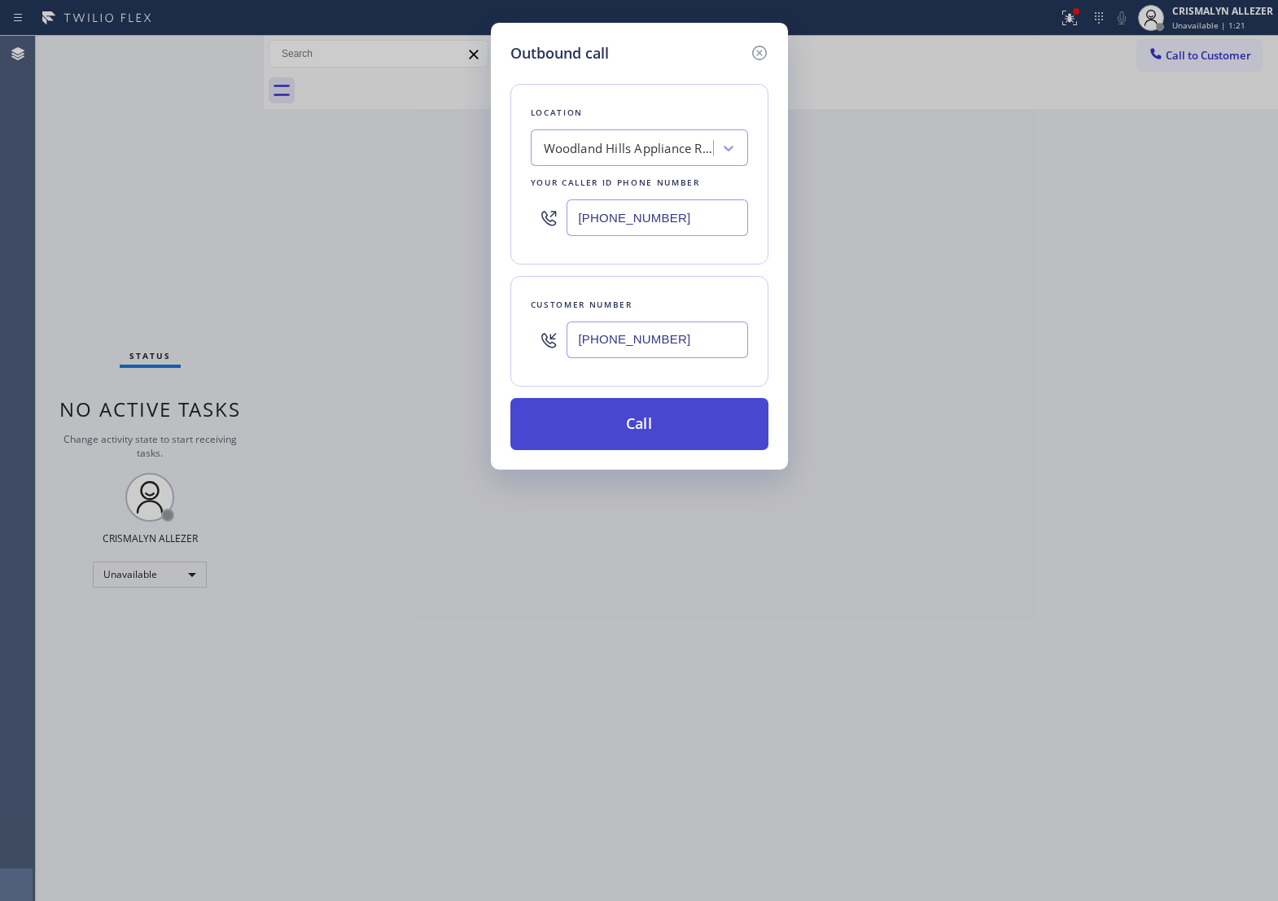
type input "[PHONE_NUMBER]"
click at [650, 450] on button "Call" at bounding box center [640, 424] width 258 height 52
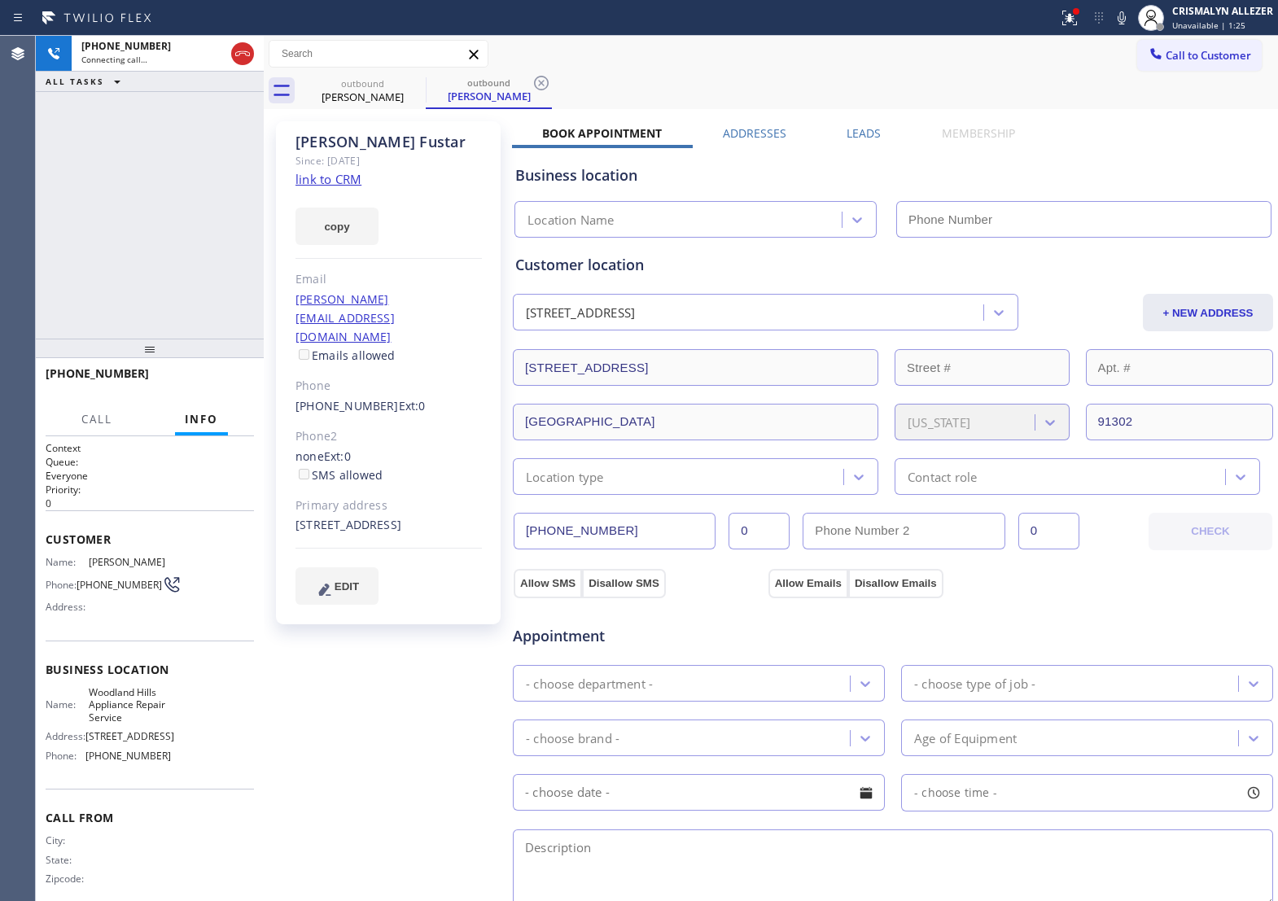
type input "[PHONE_NUMBER]"
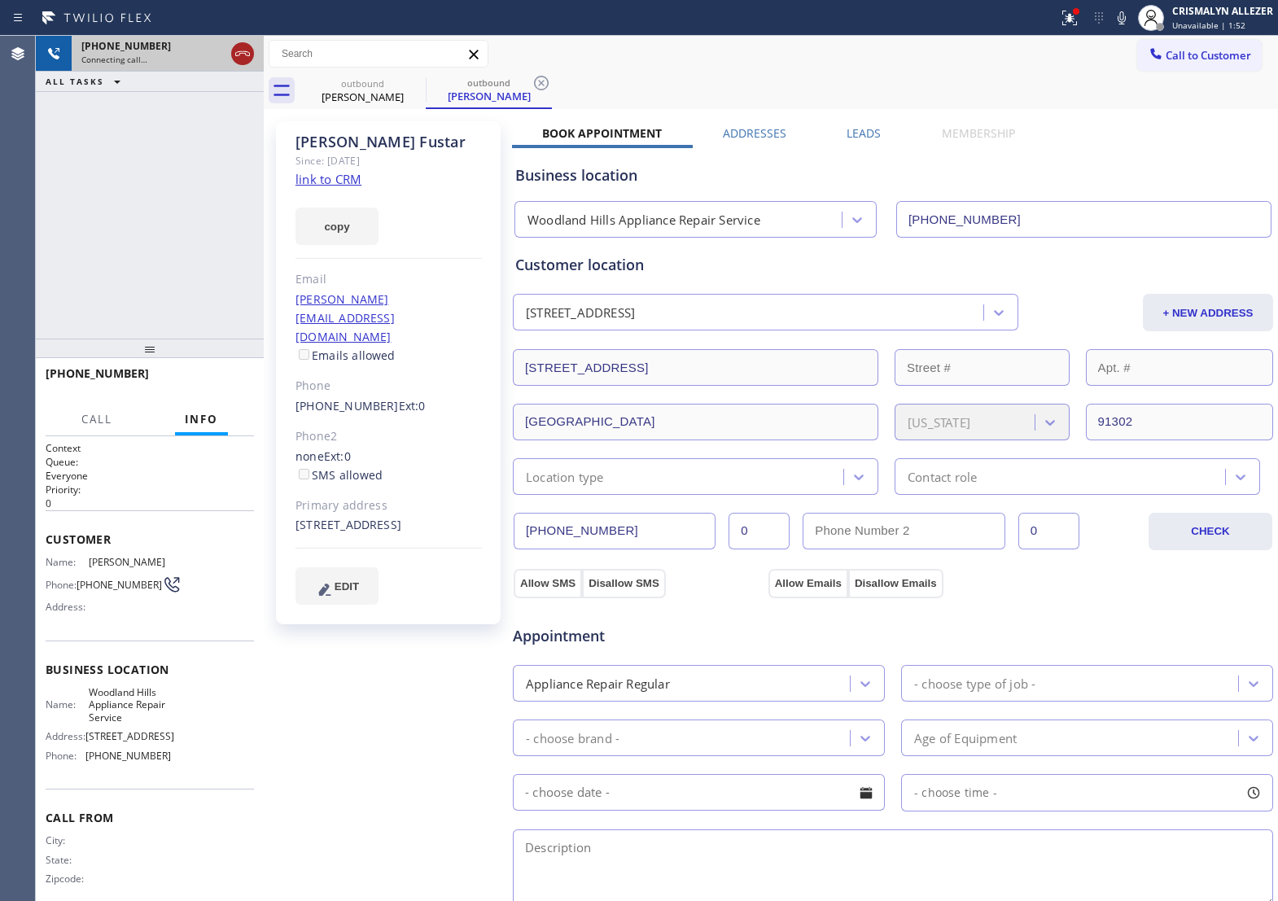
click at [242, 59] on icon at bounding box center [243, 54] width 20 height 20
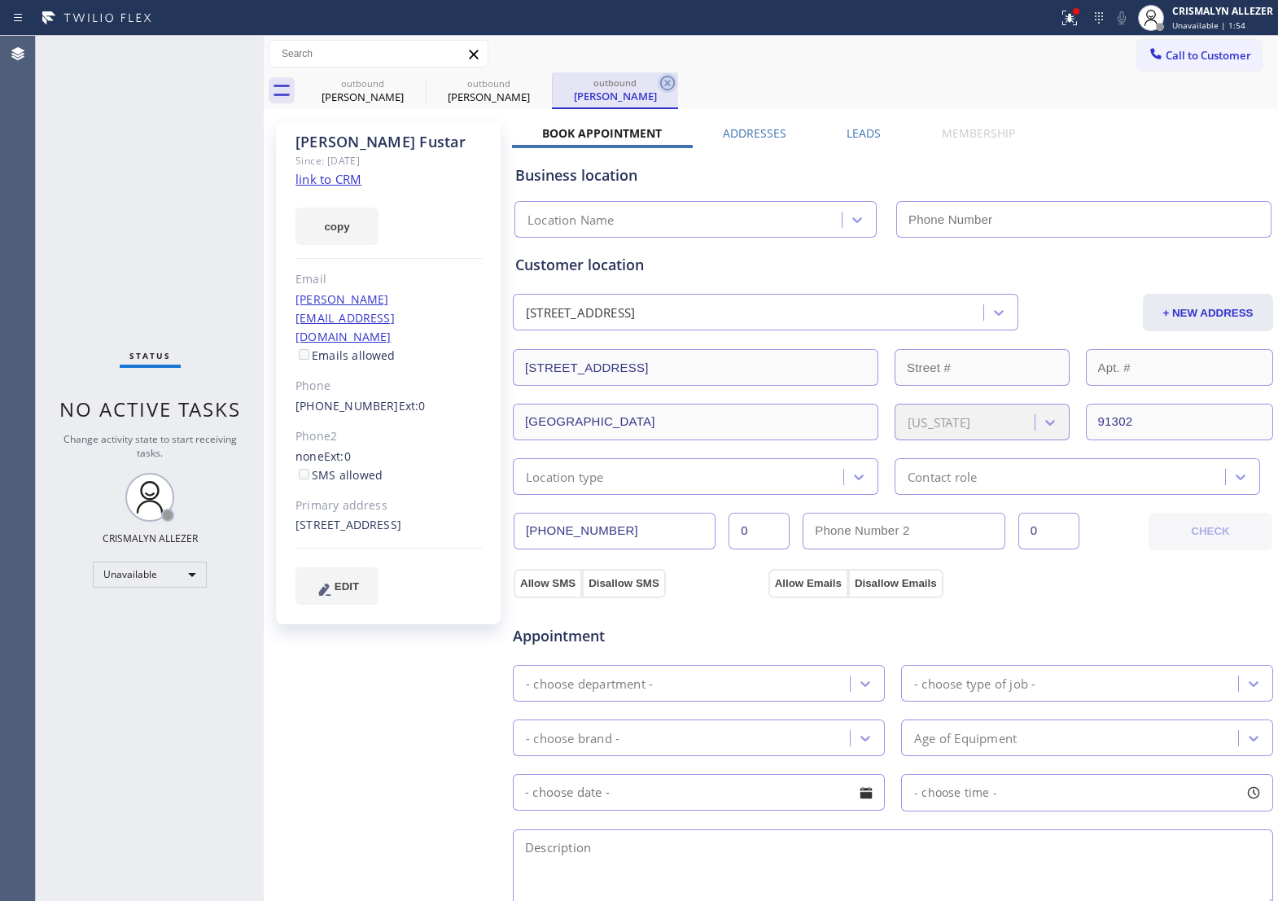
type input "[PHONE_NUMBER]"
click at [672, 79] on icon at bounding box center [668, 83] width 20 height 20
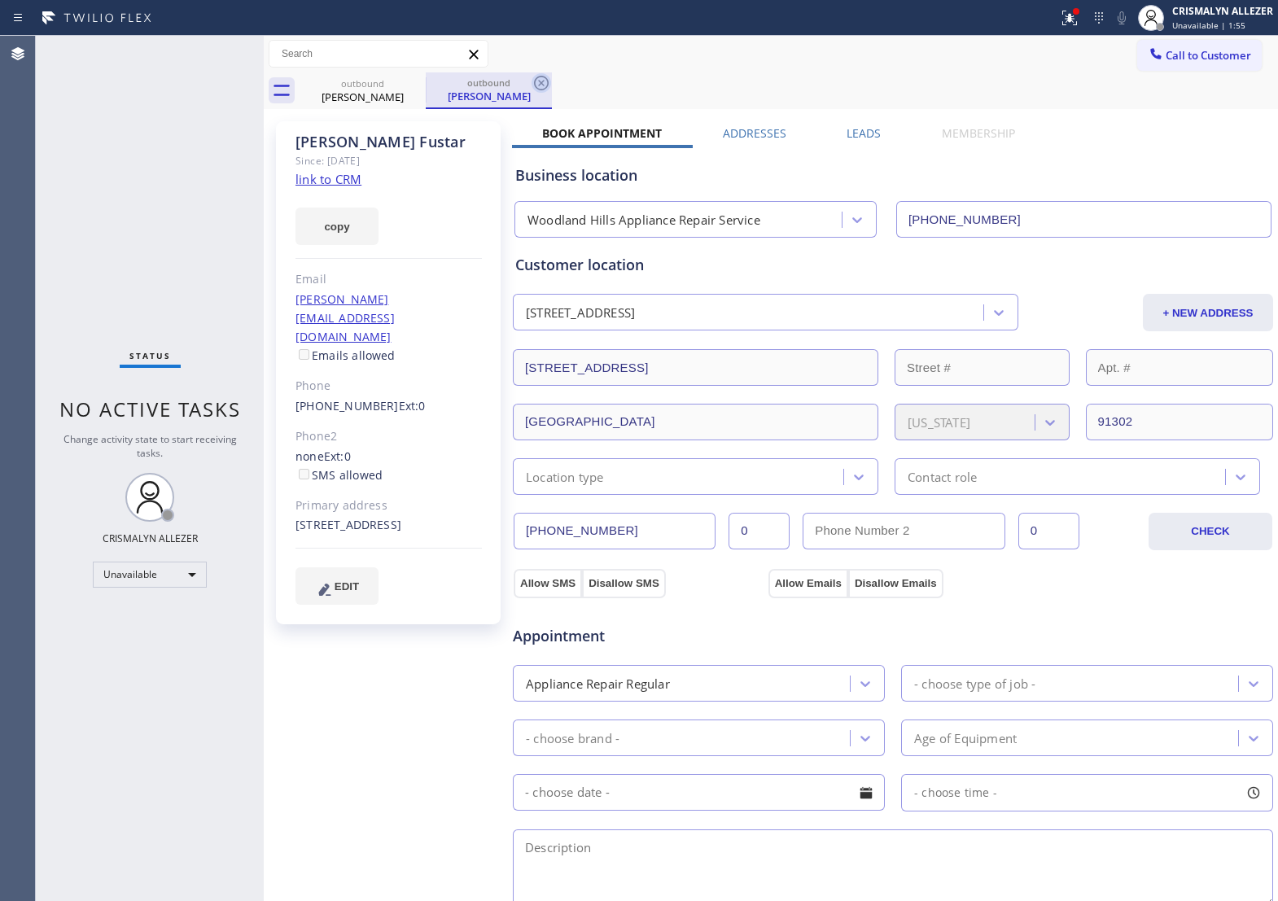
click at [542, 86] on icon at bounding box center [542, 83] width 20 height 20
click at [847, 130] on label "Leads" at bounding box center [864, 132] width 34 height 15
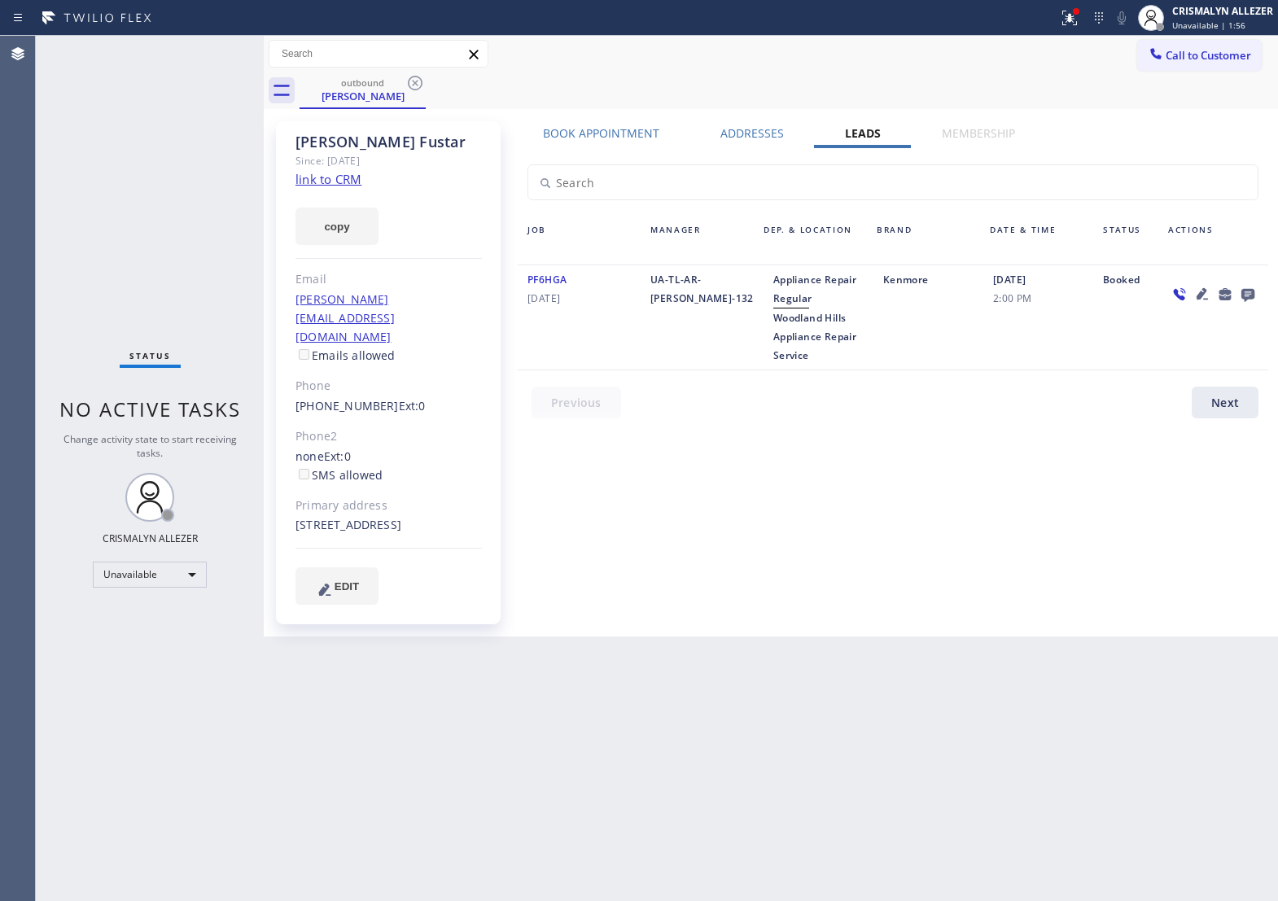
click at [1252, 295] on icon at bounding box center [1248, 295] width 13 height 13
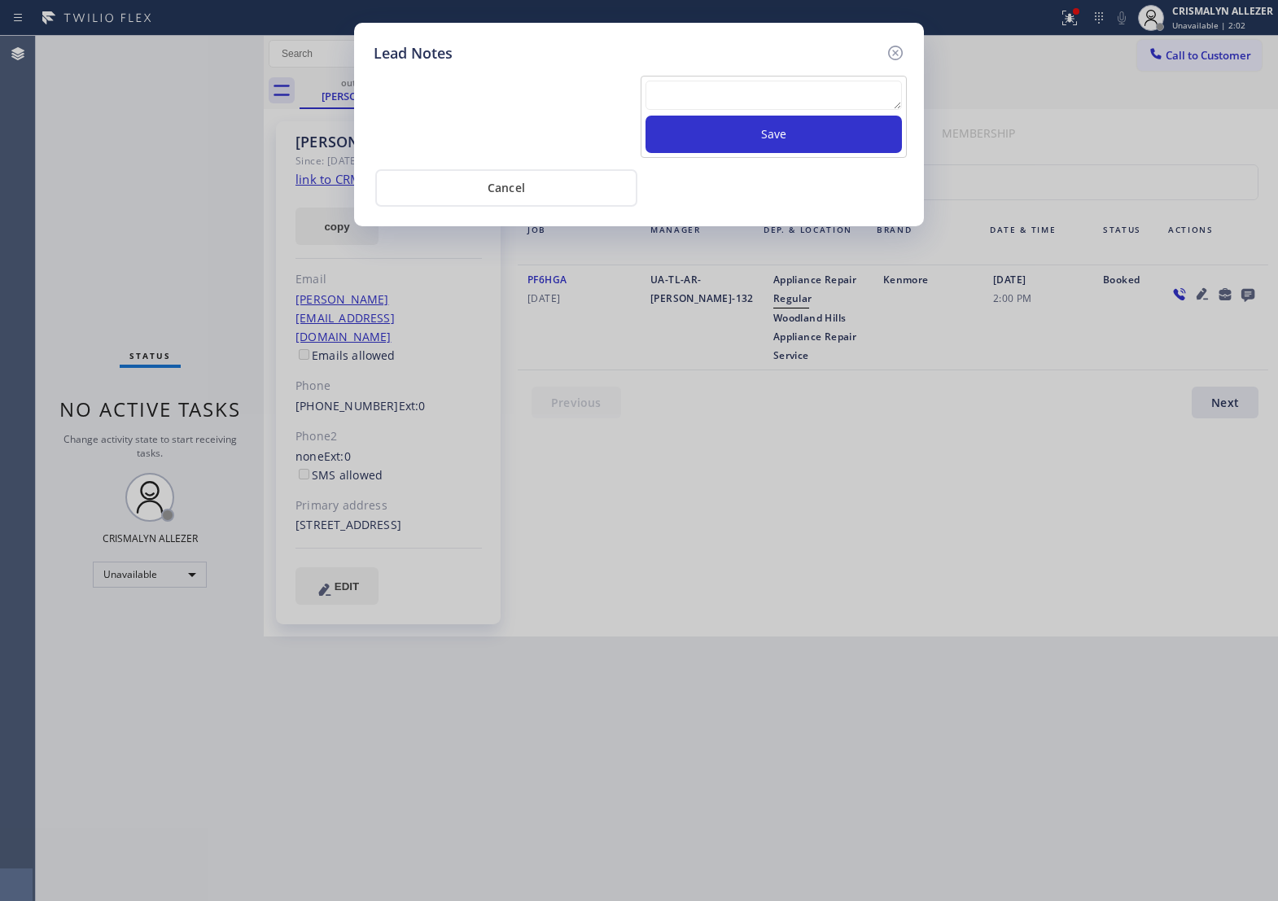
click at [783, 110] on textarea at bounding box center [774, 95] width 257 height 29
paste textarea "no answer | pls xfer if cx calls back"
type textarea "no answer | pls xfer if cx calls back"
click at [800, 147] on button "Save" at bounding box center [774, 134] width 257 height 37
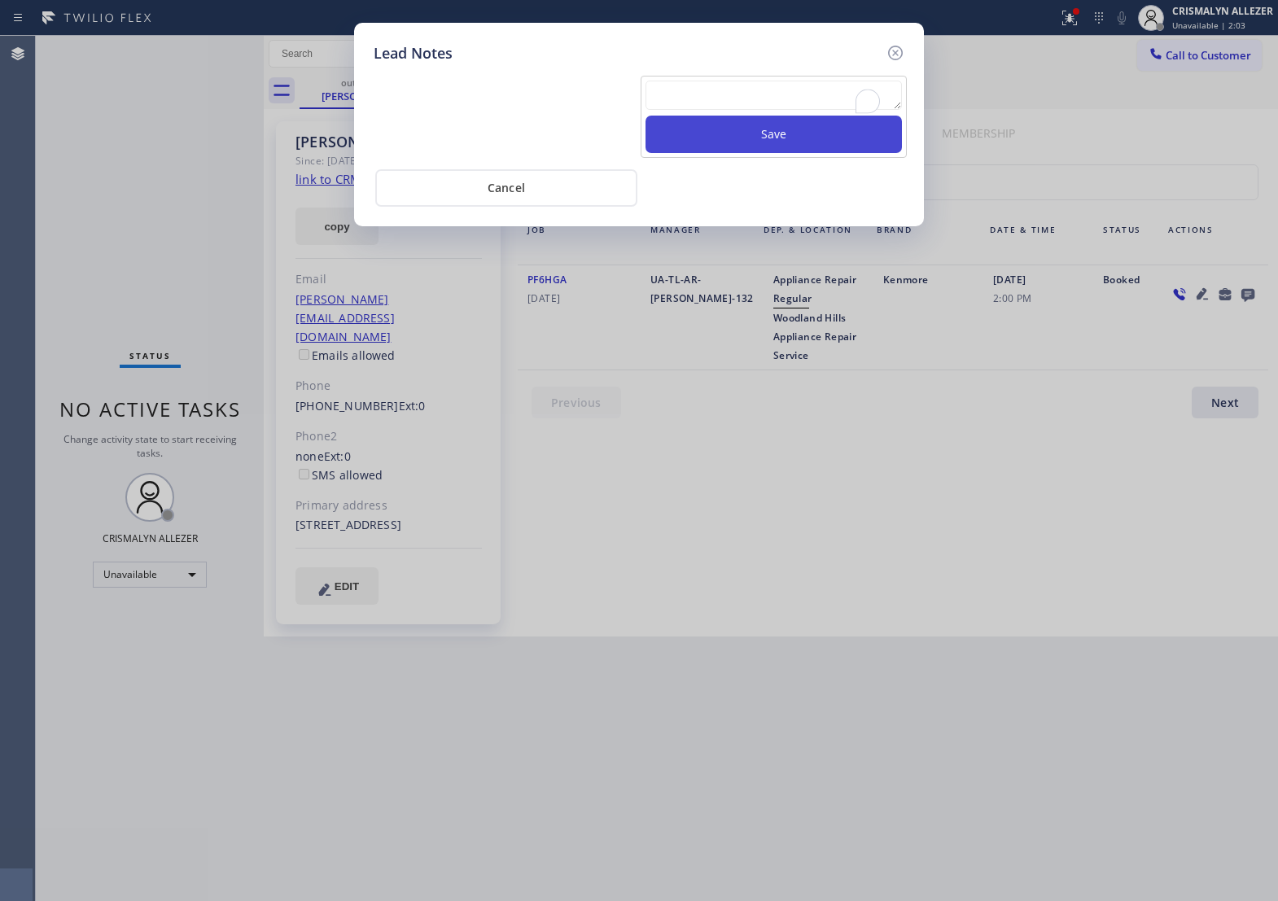
scroll to position [0, 0]
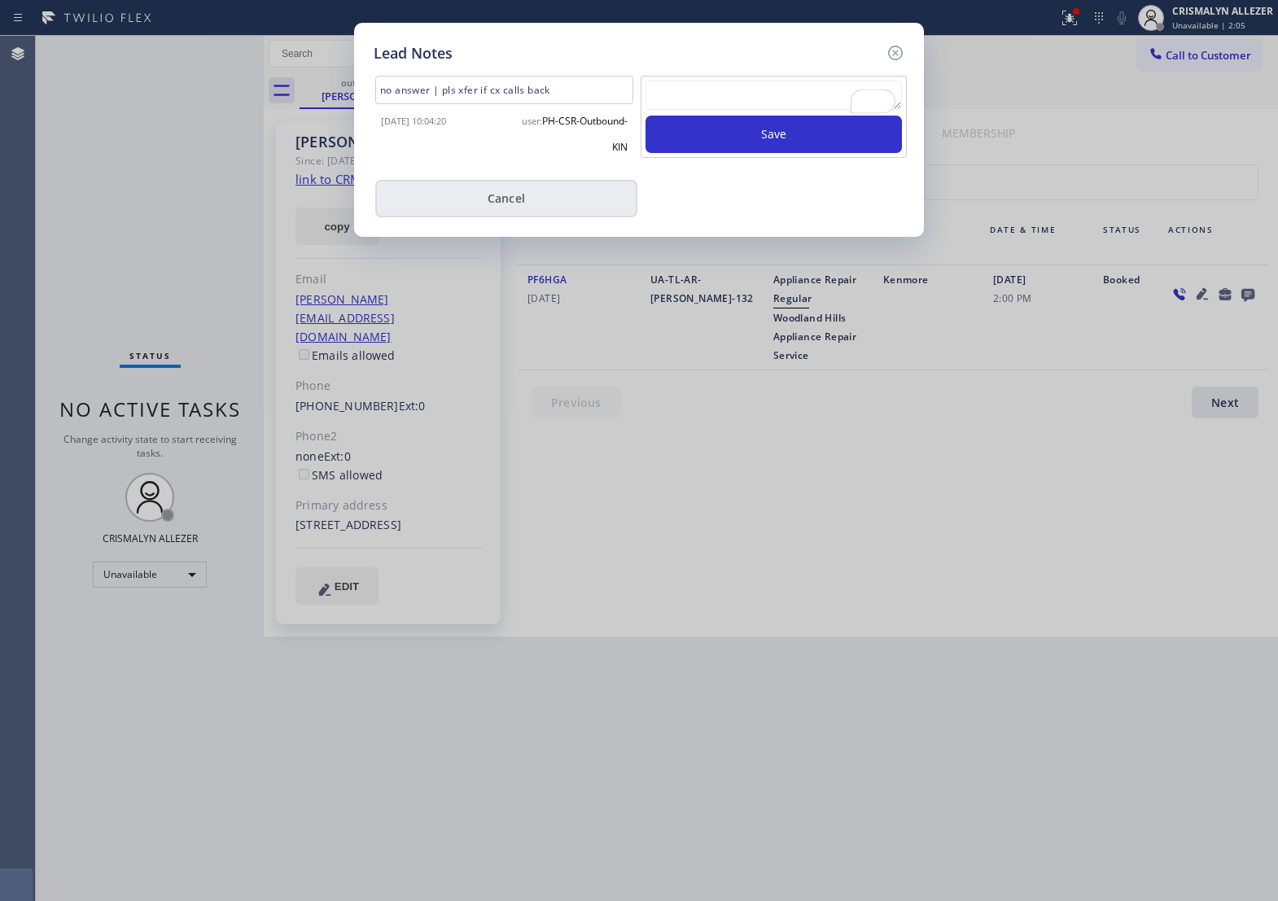
click at [525, 208] on button "Cancel" at bounding box center [506, 198] width 262 height 37
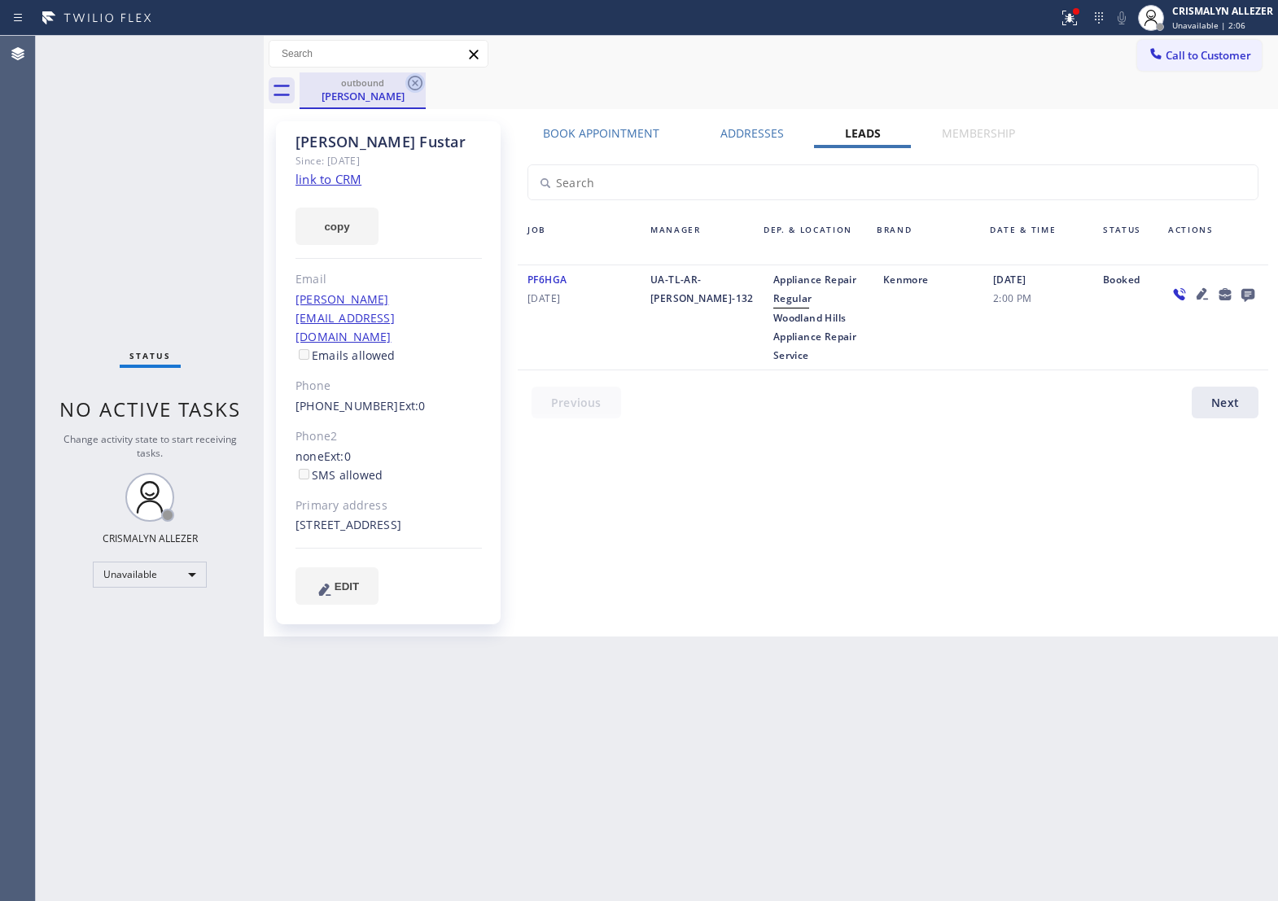
click at [410, 79] on icon at bounding box center [416, 83] width 20 height 20
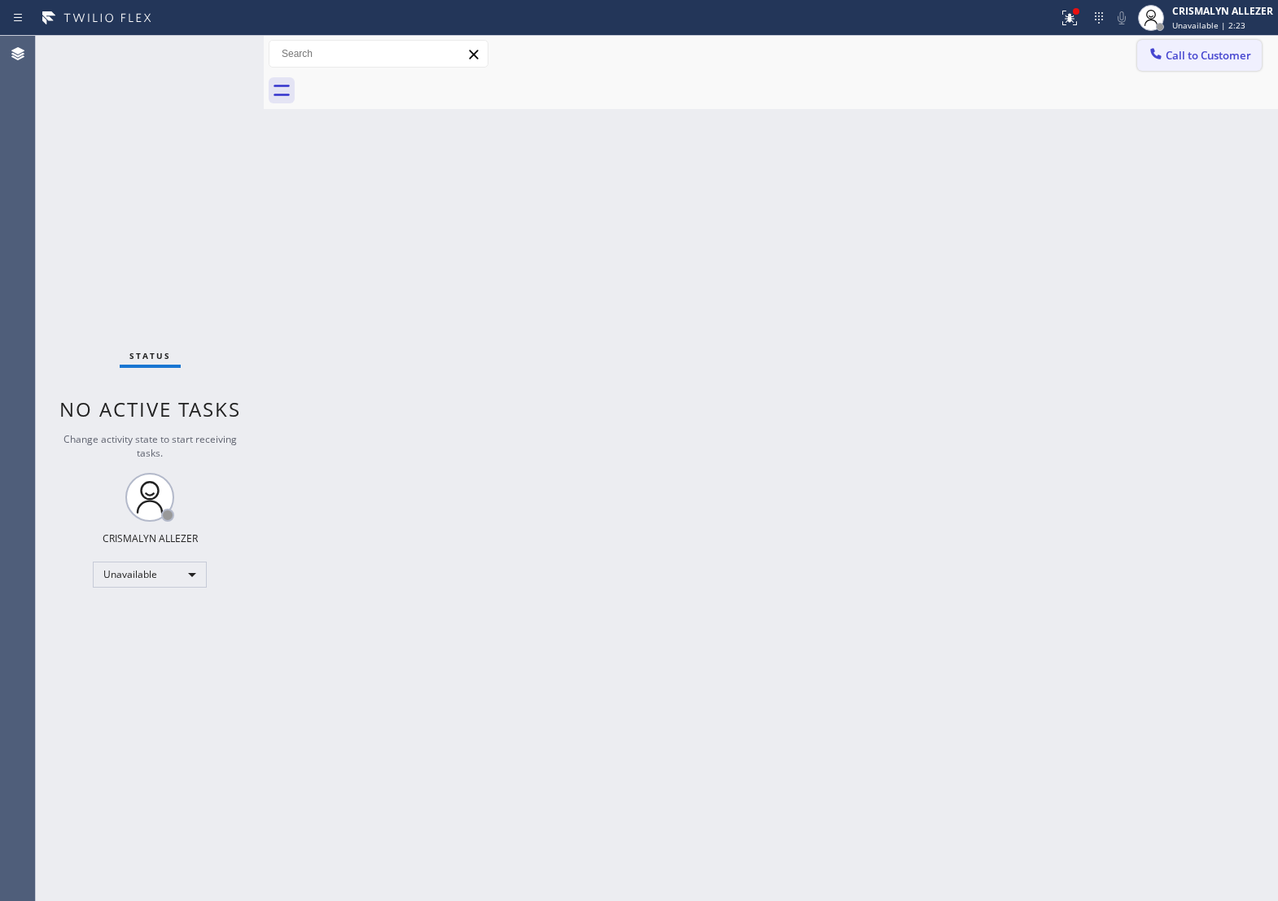
click at [1204, 59] on span "Call to Customer" at bounding box center [1209, 55] width 86 height 15
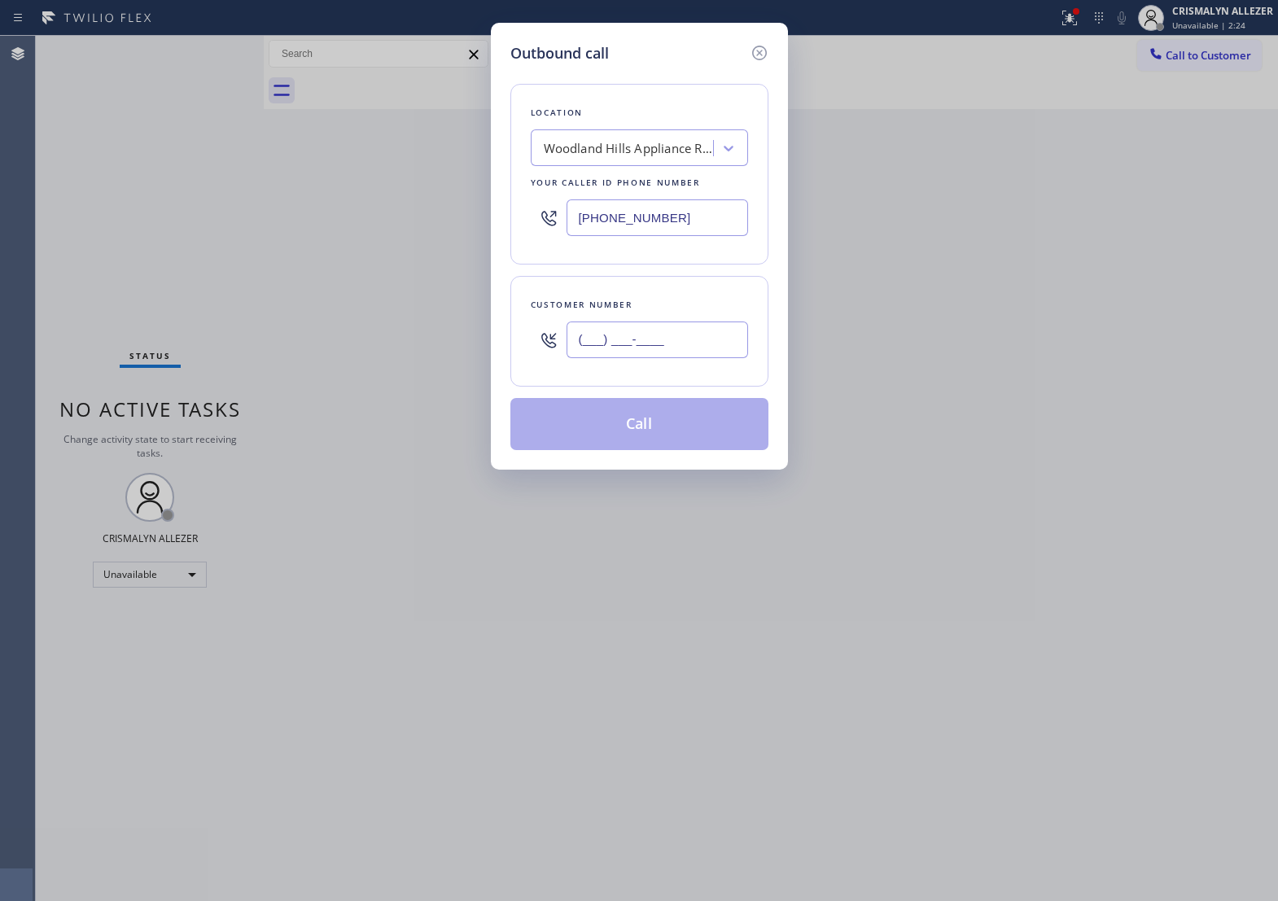
click at [696, 358] on input "(___) ___-____" at bounding box center [658, 340] width 182 height 37
paste input "310) 720-2691"
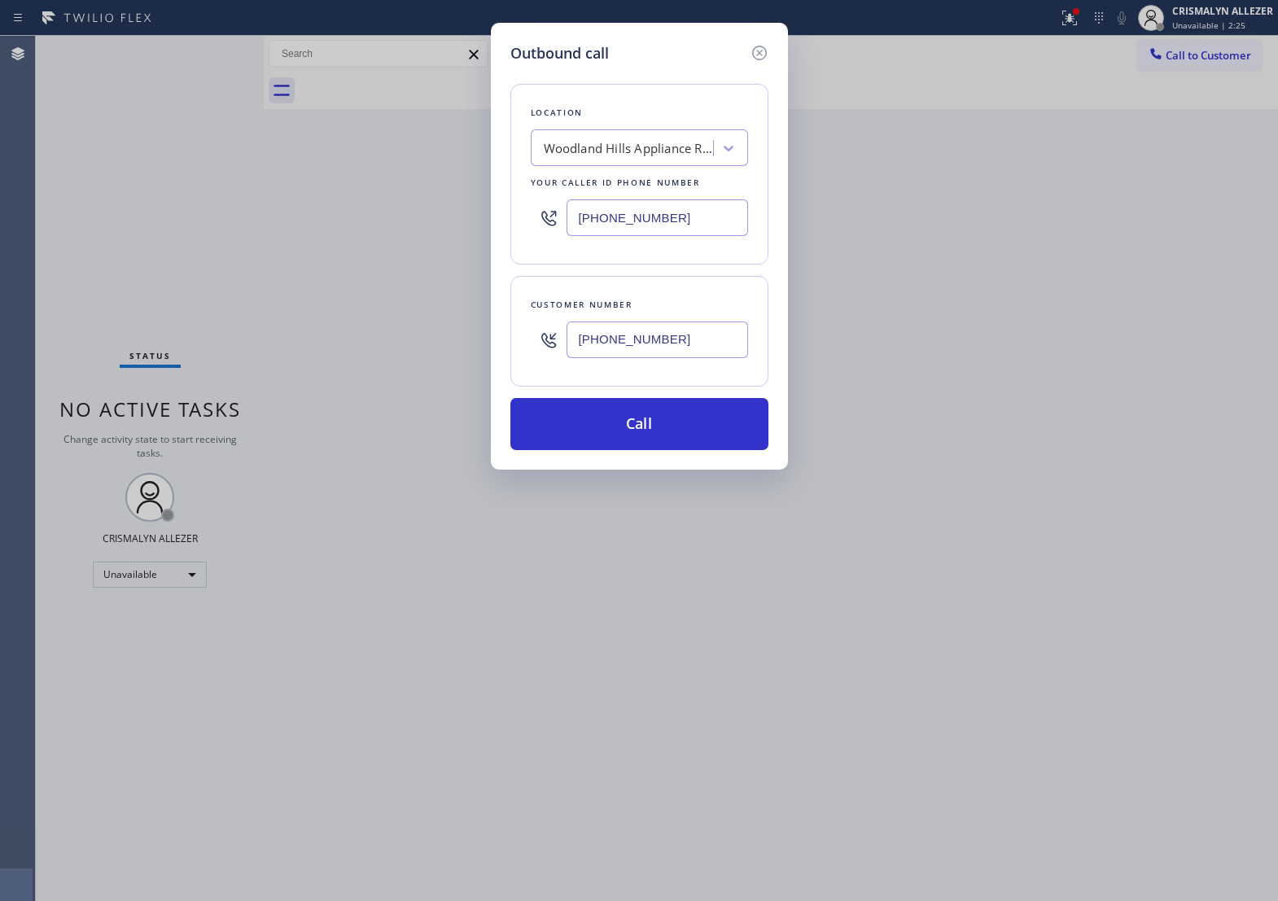
type input "[PHONE_NUMBER]"
click at [649, 158] on div "Woodland Hills Appliance Repair Service" at bounding box center [629, 148] width 171 height 19
type input "5 star appliance r"
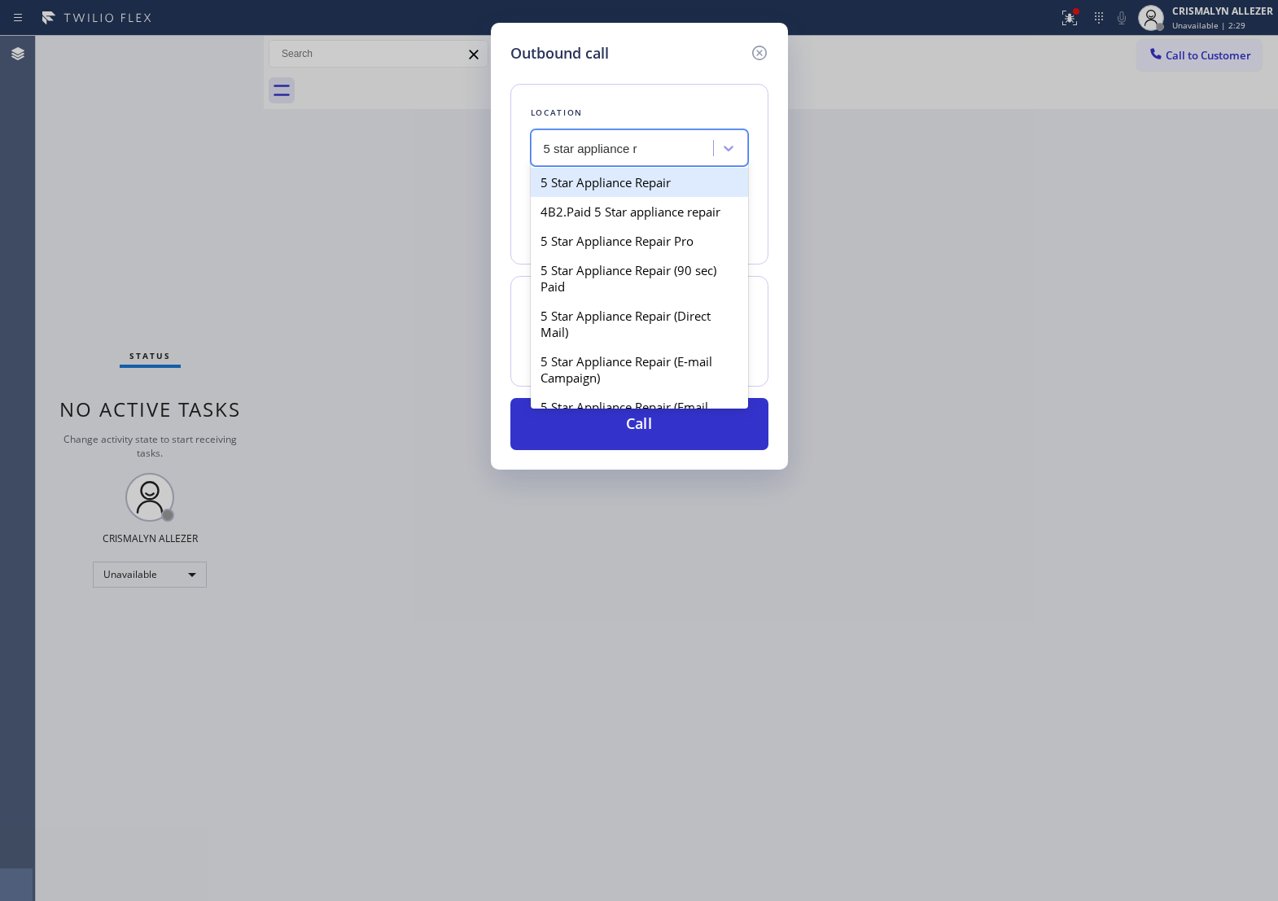
click at [662, 197] on div "5 Star Appliance Repair" at bounding box center [639, 182] width 217 height 29
type input "[PHONE_NUMBER]"
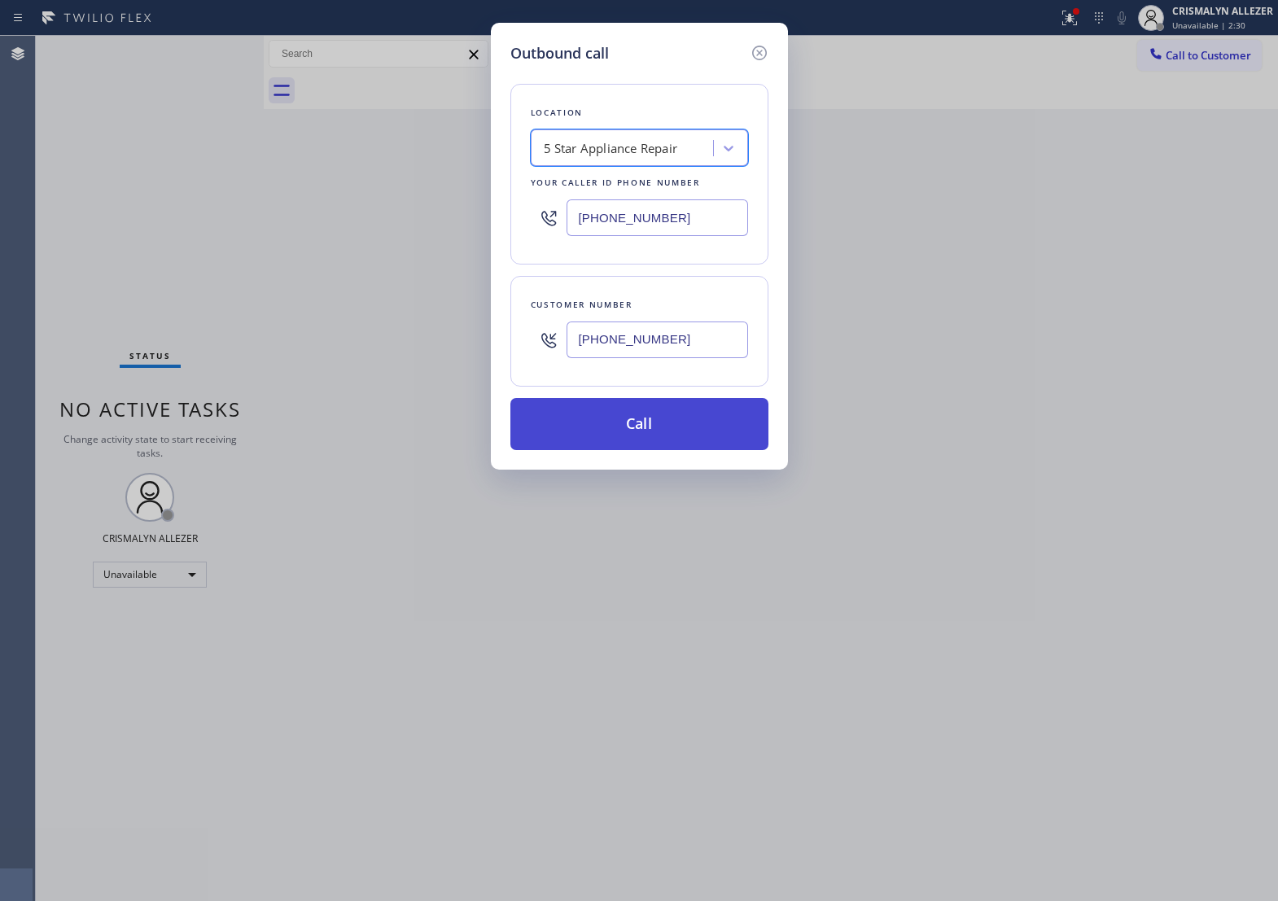
click at [640, 441] on button "Call" at bounding box center [640, 424] width 258 height 52
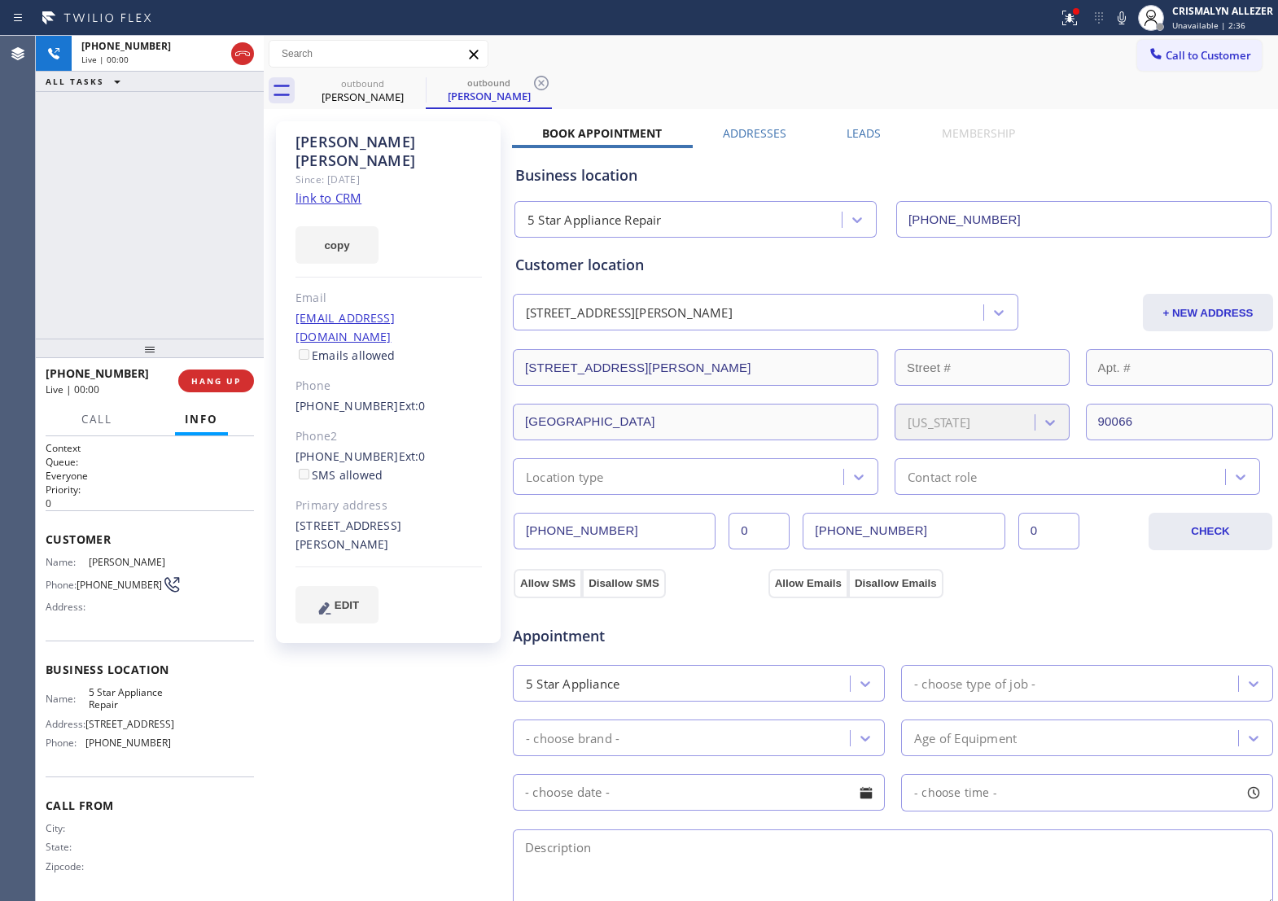
type input "[PHONE_NUMBER]"
click at [214, 388] on button "HANG UP" at bounding box center [216, 381] width 76 height 23
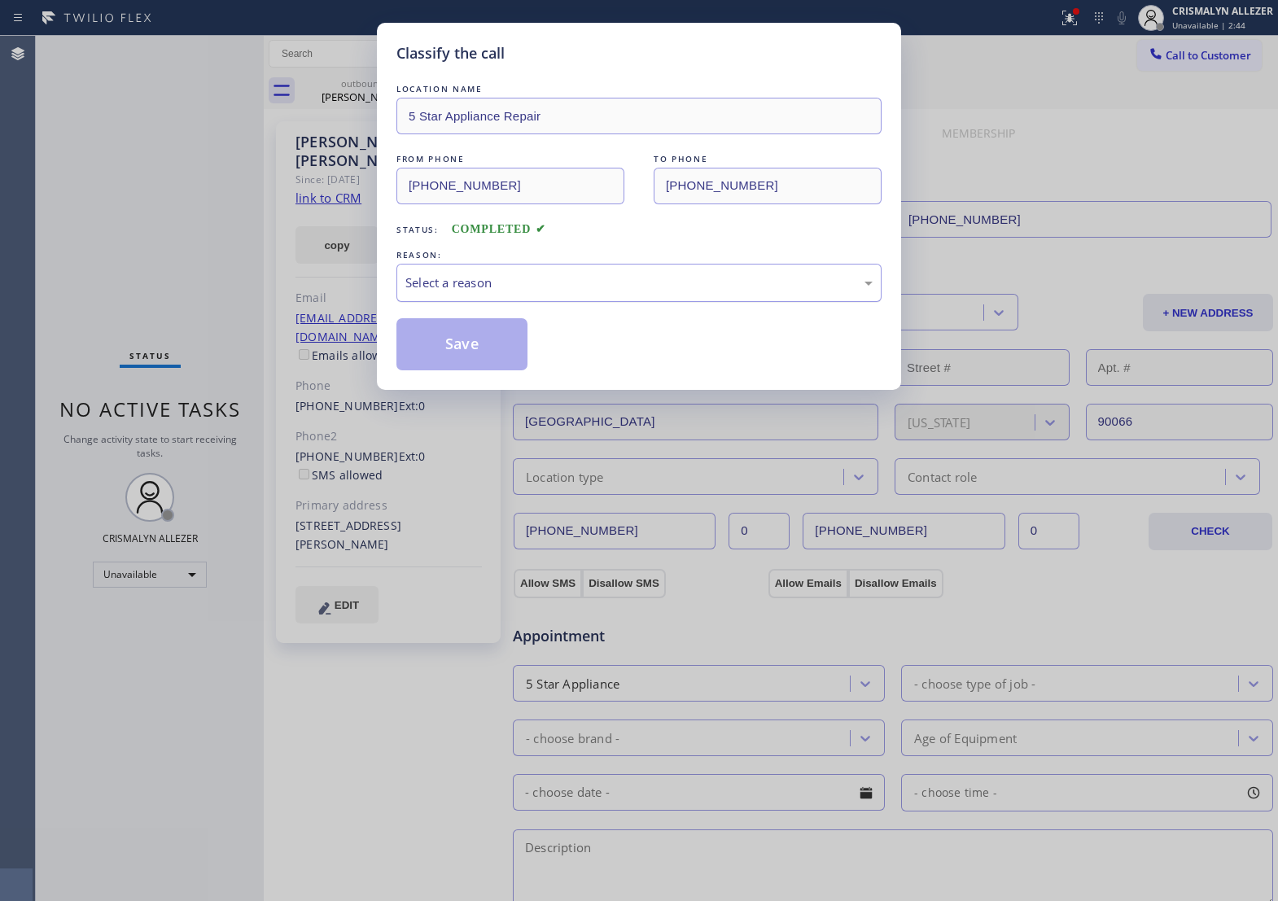
click at [624, 292] on div "Select a reason" at bounding box center [639, 283] width 467 height 19
click at [473, 354] on button "Save" at bounding box center [462, 344] width 131 height 52
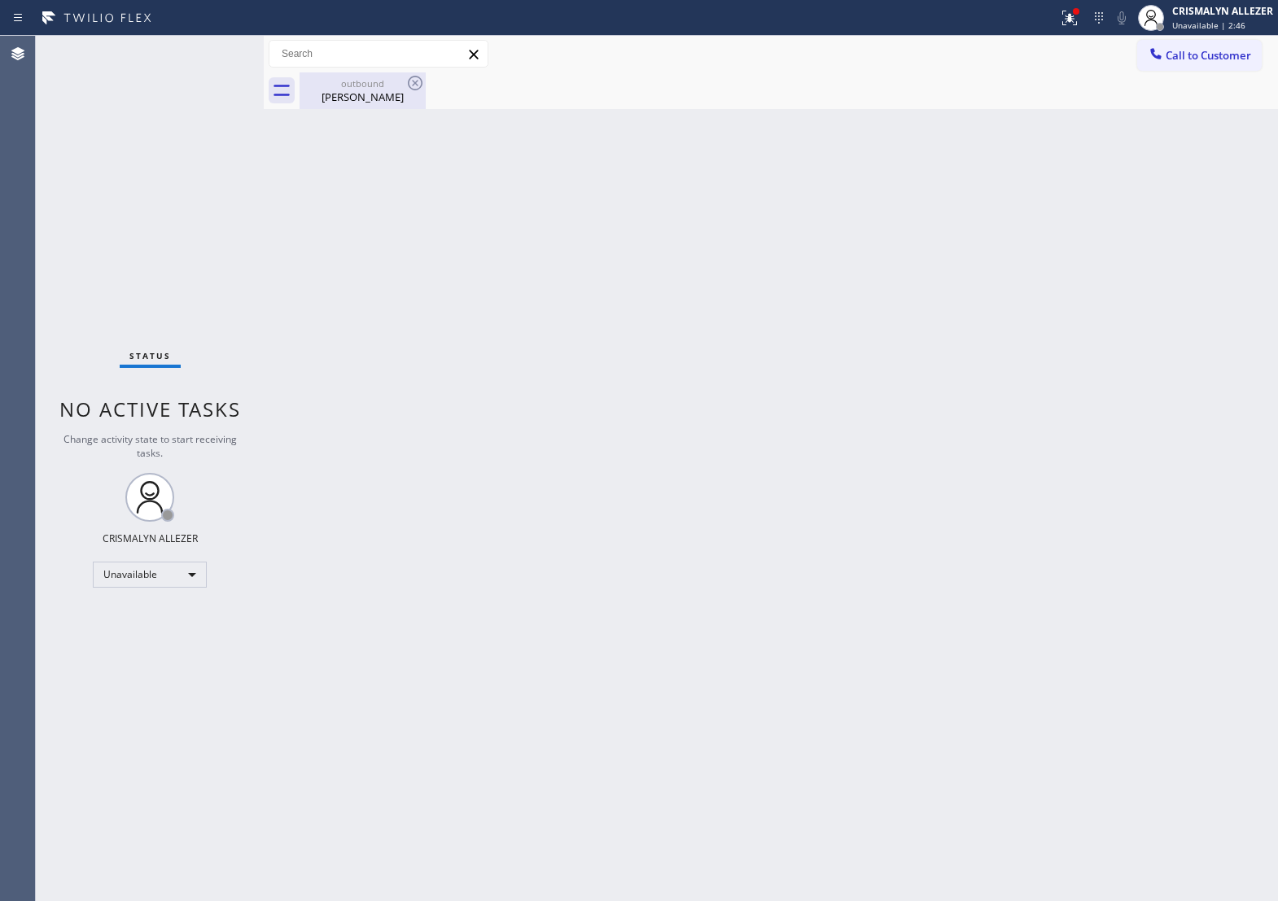
drag, startPoint x: 364, startPoint y: 96, endPoint x: 400, endPoint y: 86, distance: 37.4
click at [369, 94] on div "Beth Richards" at bounding box center [362, 97] width 123 height 15
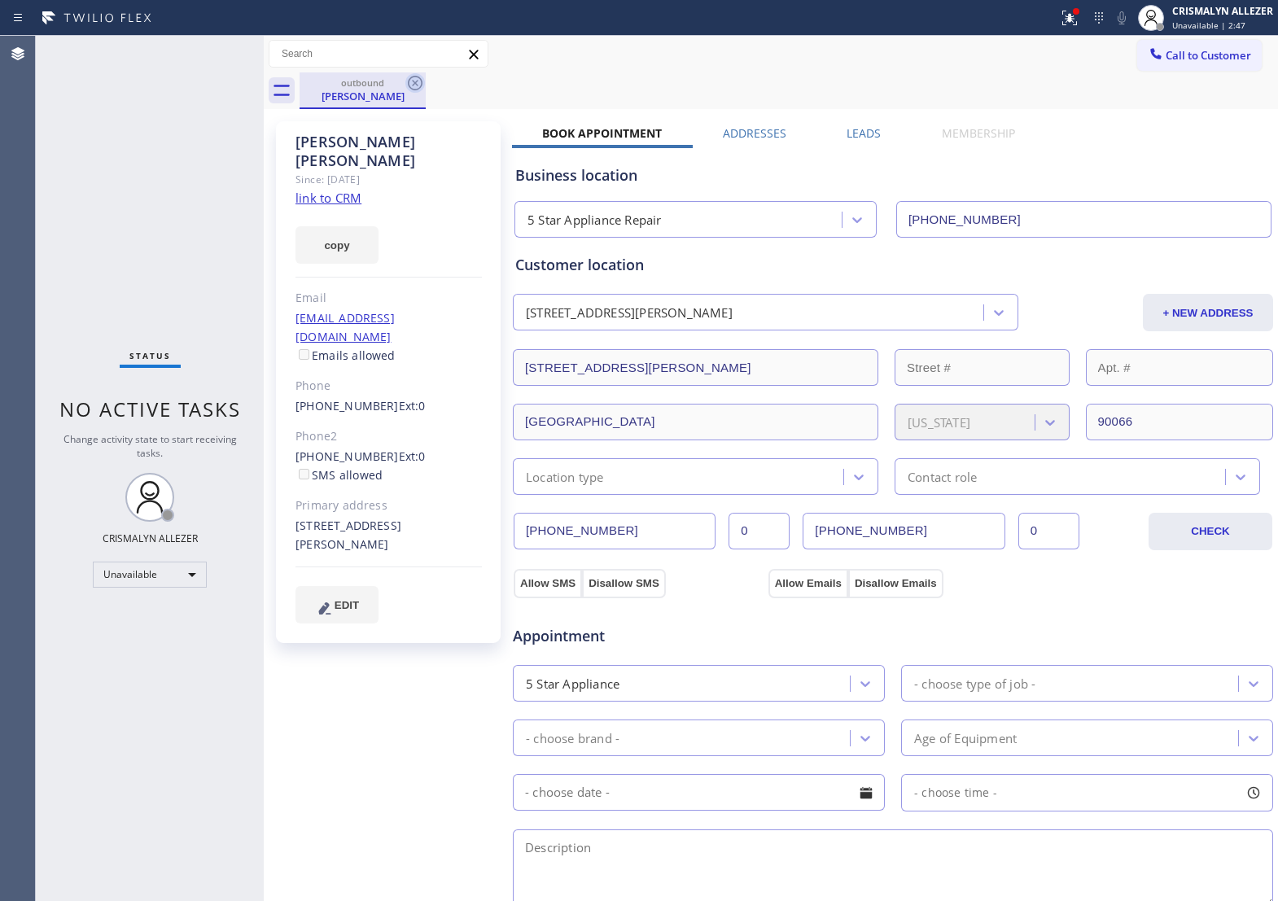
click at [415, 83] on icon at bounding box center [415, 83] width 15 height 15
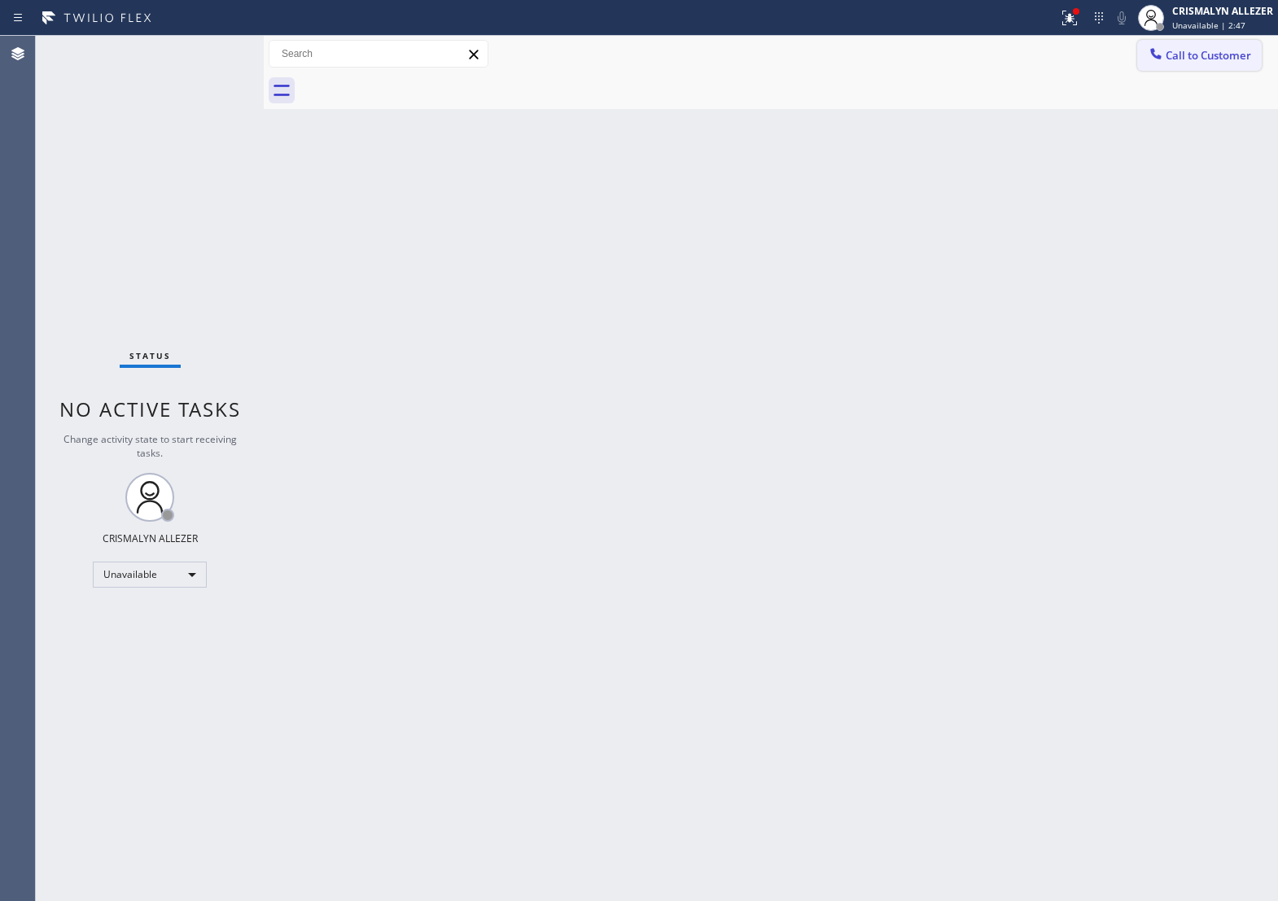
click at [1217, 61] on span "Call to Customer" at bounding box center [1209, 55] width 86 height 15
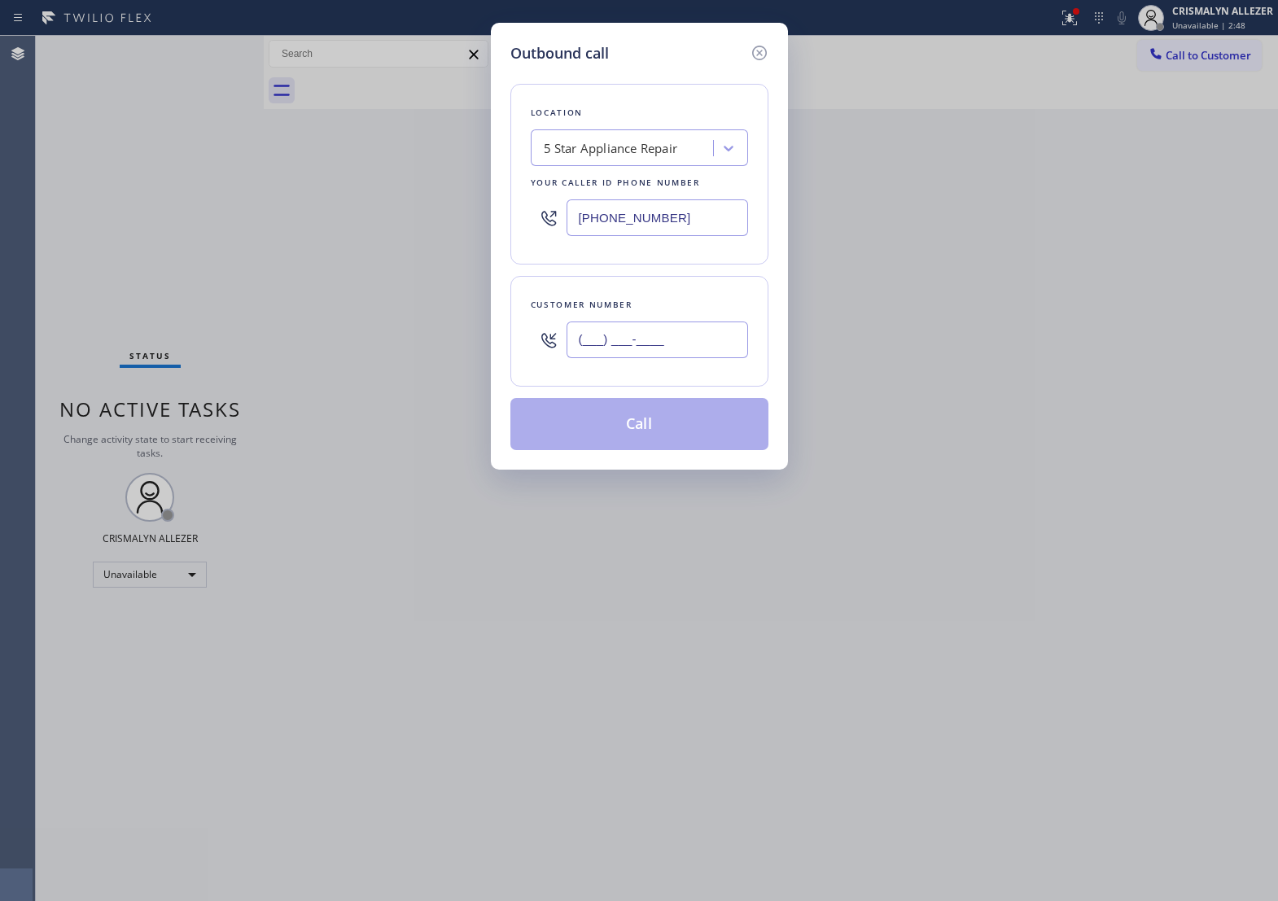
click at [695, 353] on input "(___) ___-____" at bounding box center [658, 340] width 182 height 37
paste input "310) 633-3065"
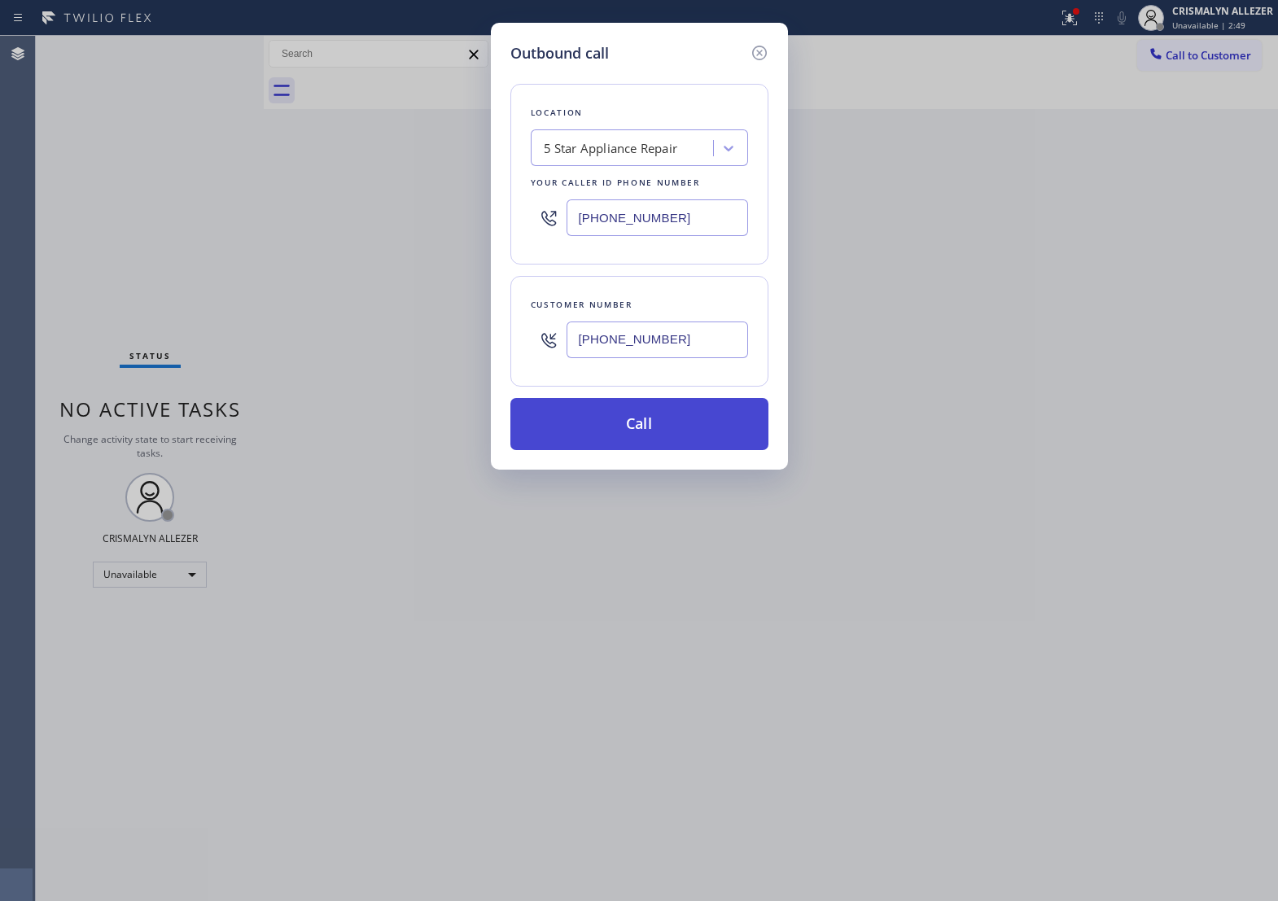
type input "(310) 633-3065"
click at [657, 450] on button "Call" at bounding box center [640, 424] width 258 height 52
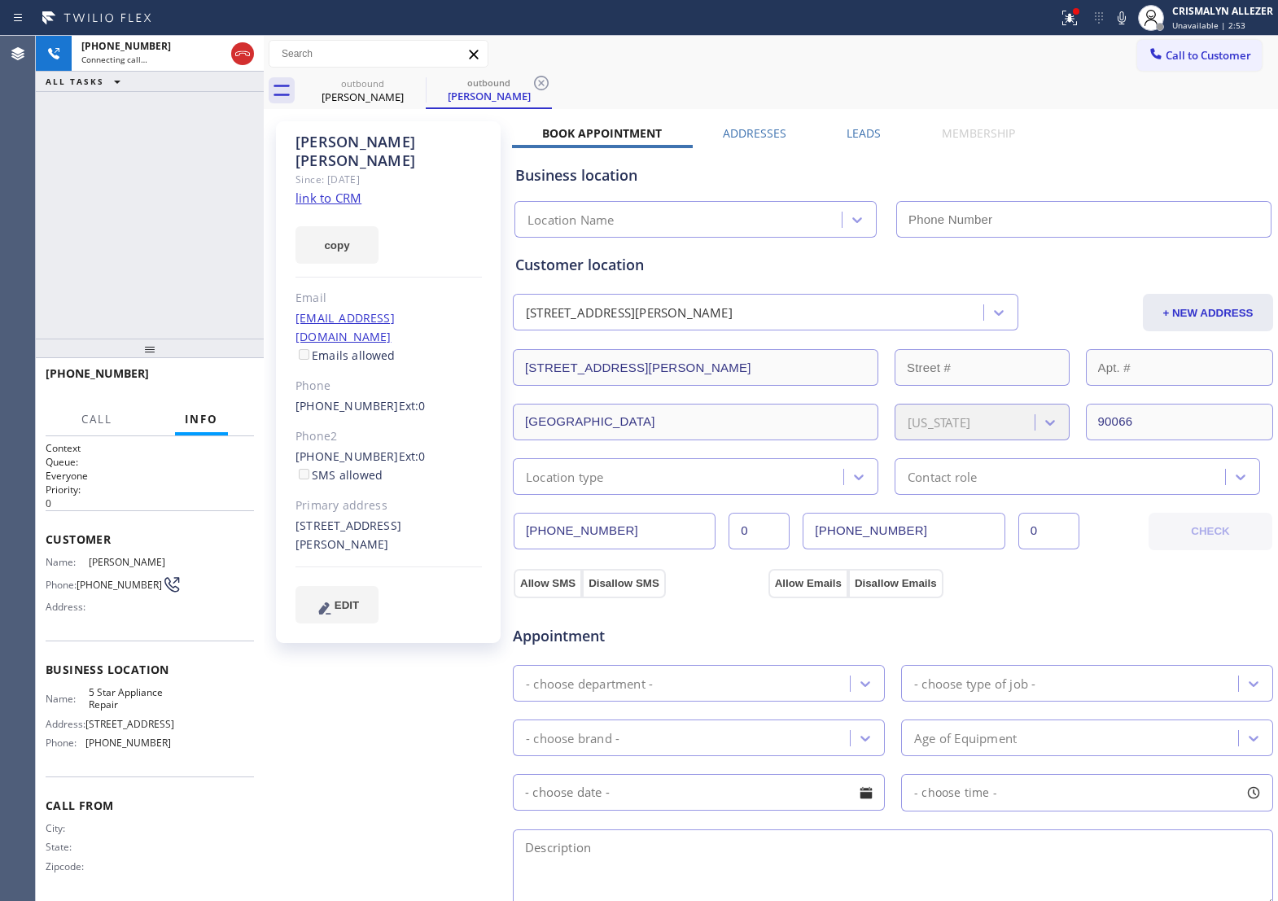
type input "[PHONE_NUMBER]"
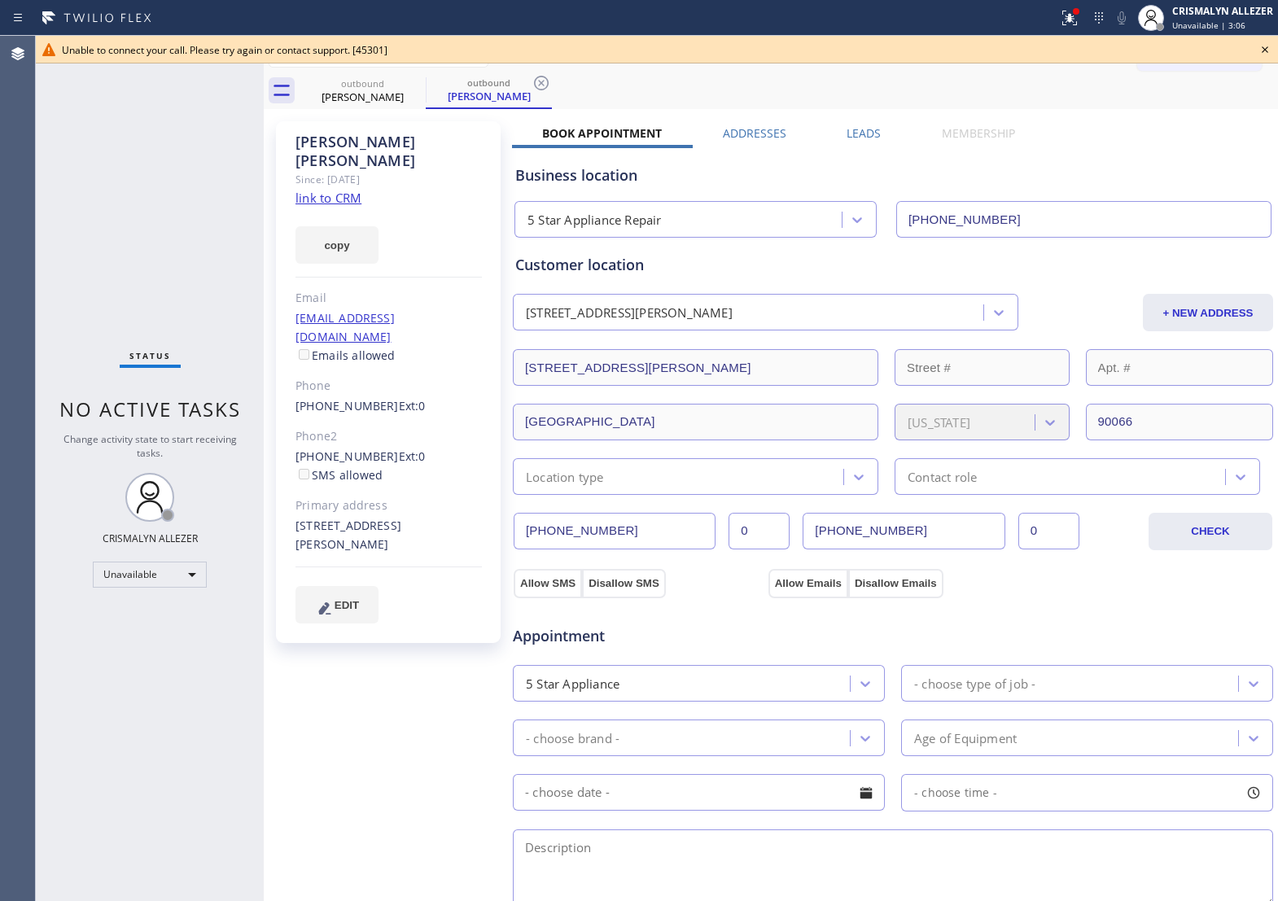
click at [1263, 46] on icon at bounding box center [1265, 49] width 7 height 7
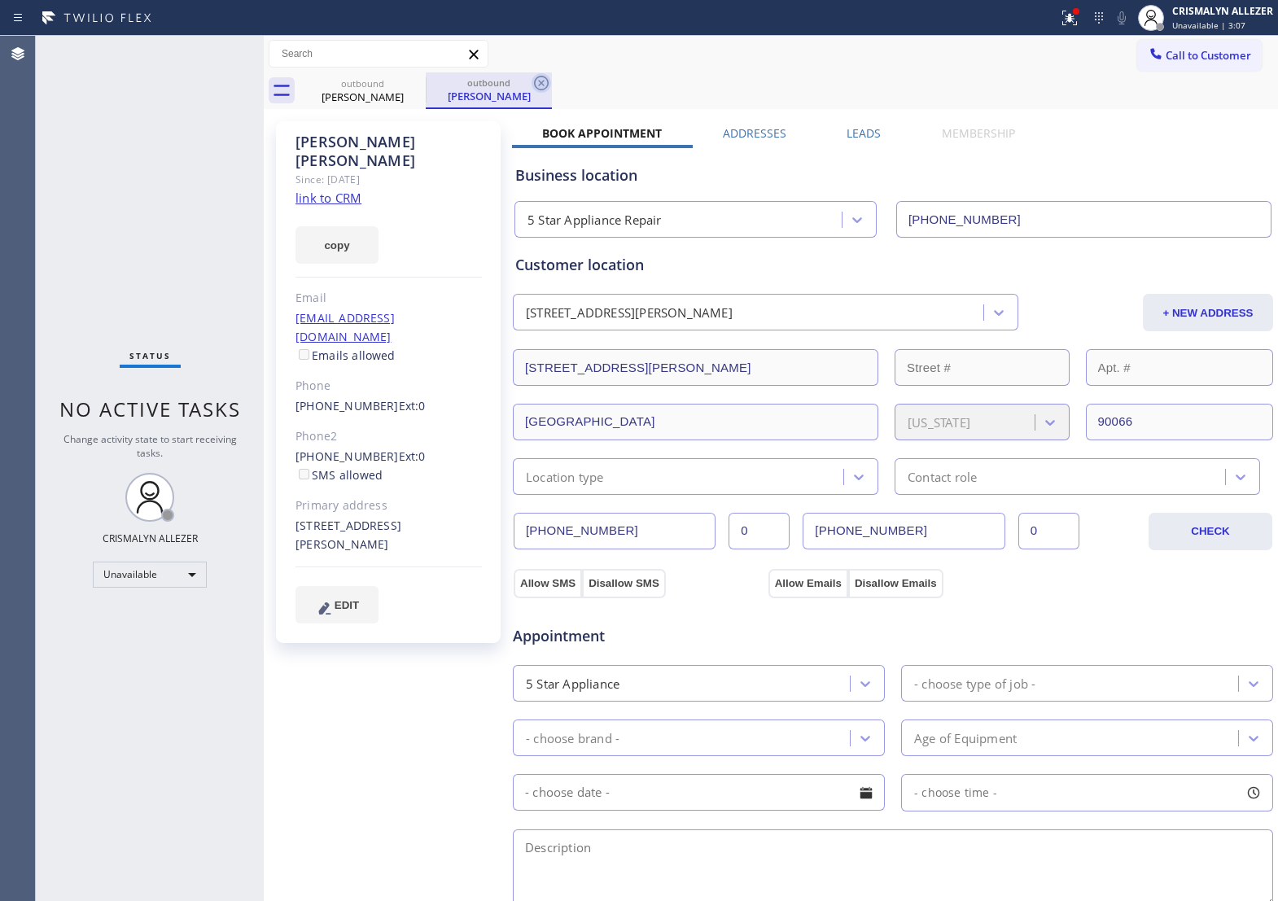
click at [550, 84] on icon at bounding box center [542, 83] width 20 height 20
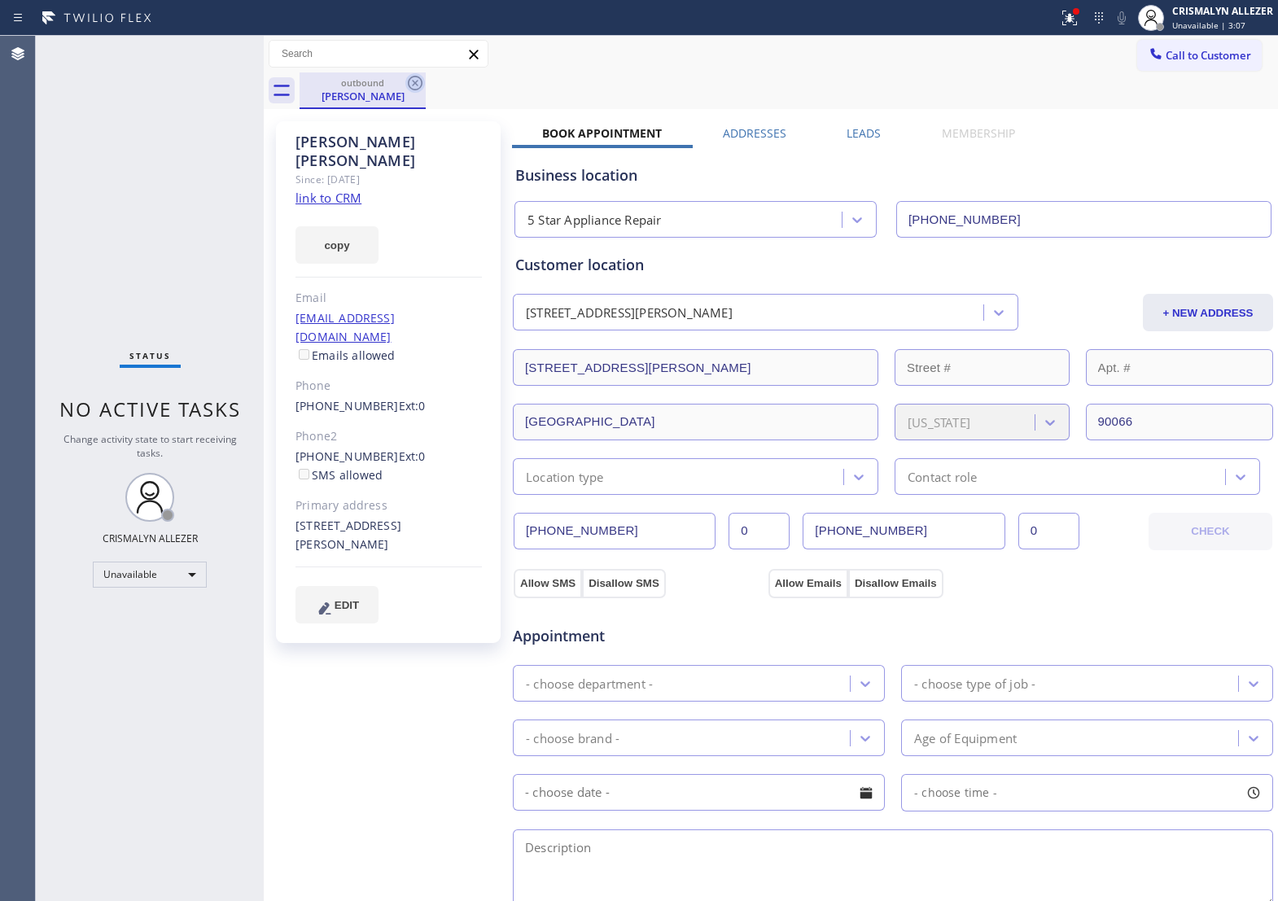
click at [413, 82] on icon at bounding box center [416, 83] width 20 height 20
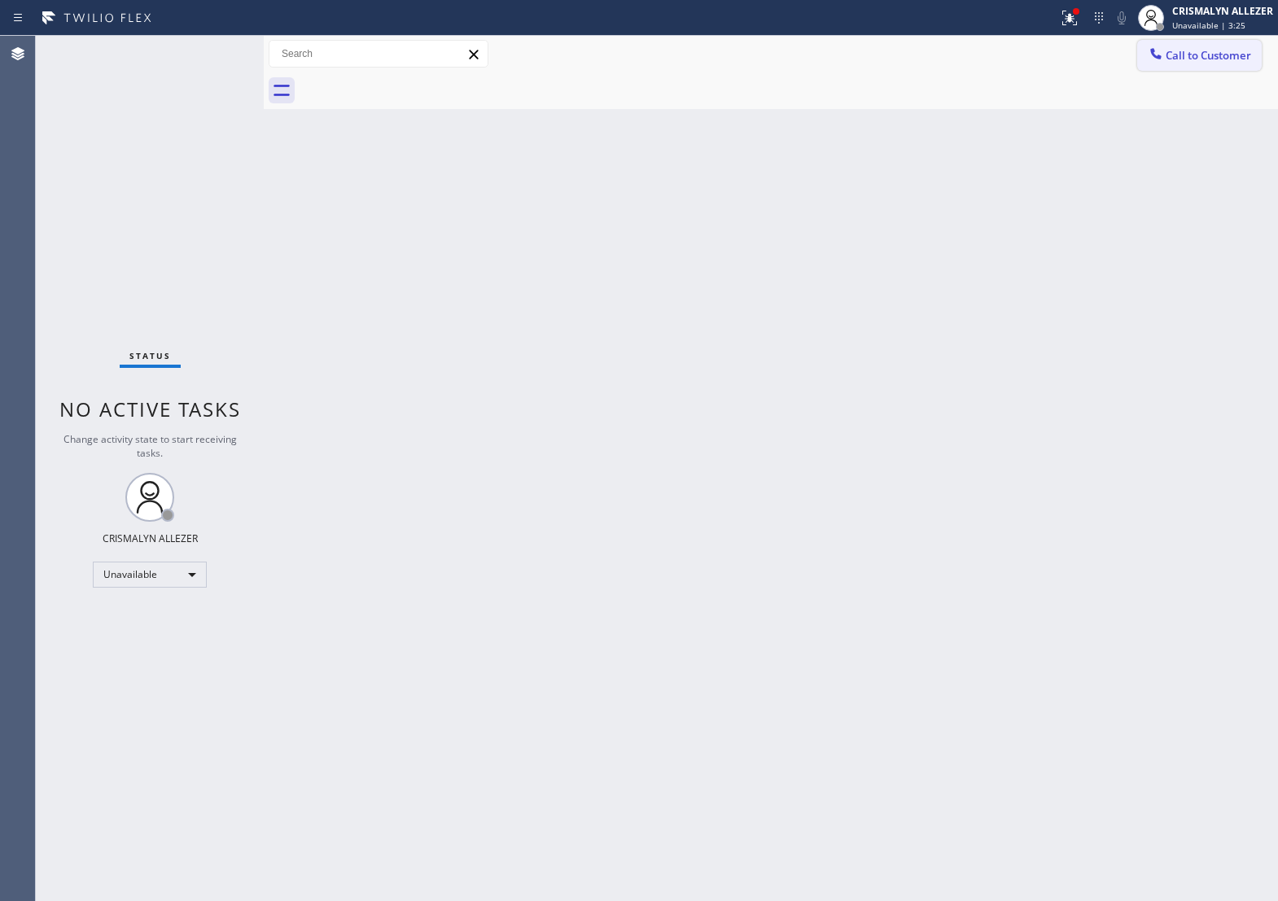
click at [1208, 55] on span "Call to Customer" at bounding box center [1209, 55] width 86 height 15
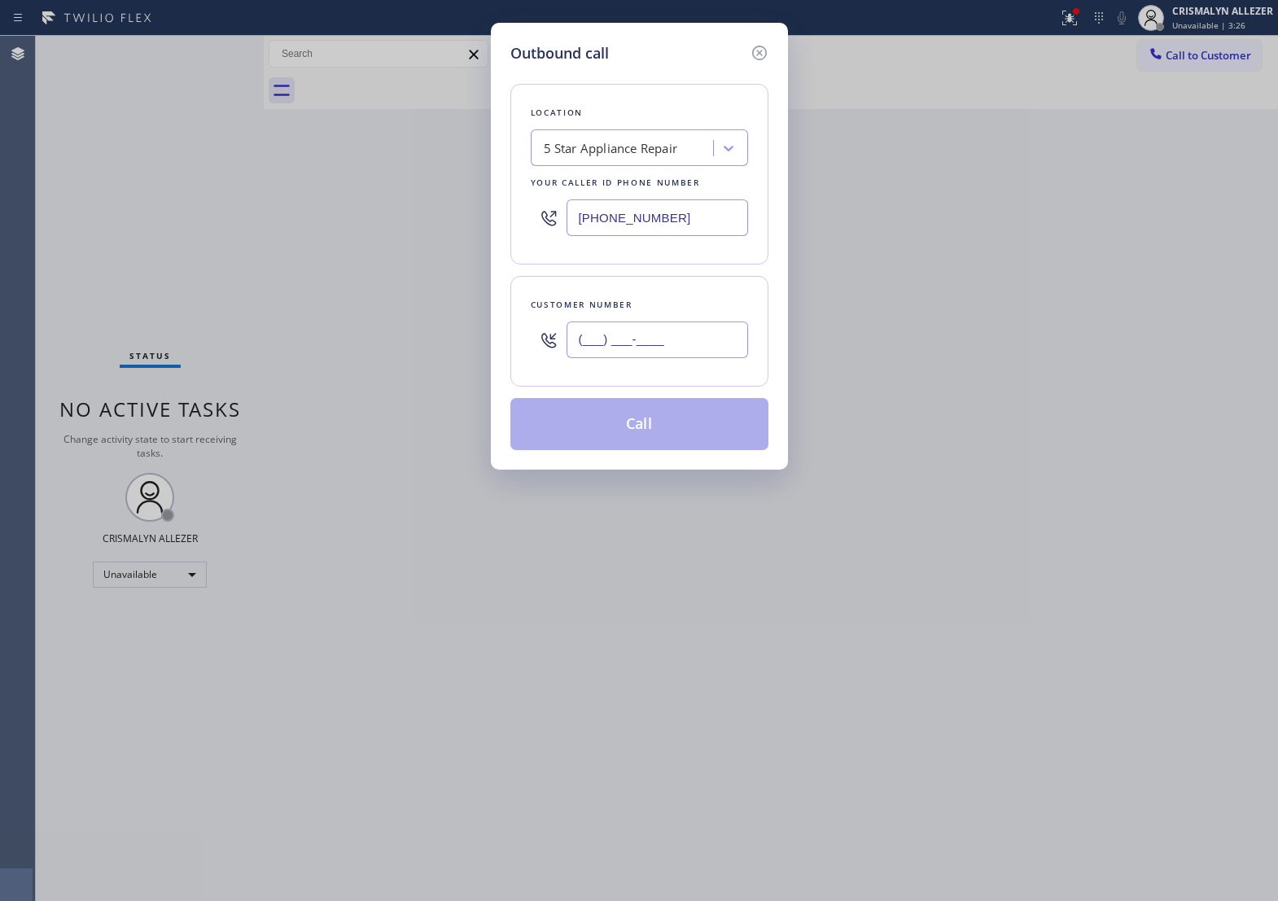
click at [726, 356] on input "(___) ___-____" at bounding box center [658, 340] width 182 height 37
paste input "661) 713-8191"
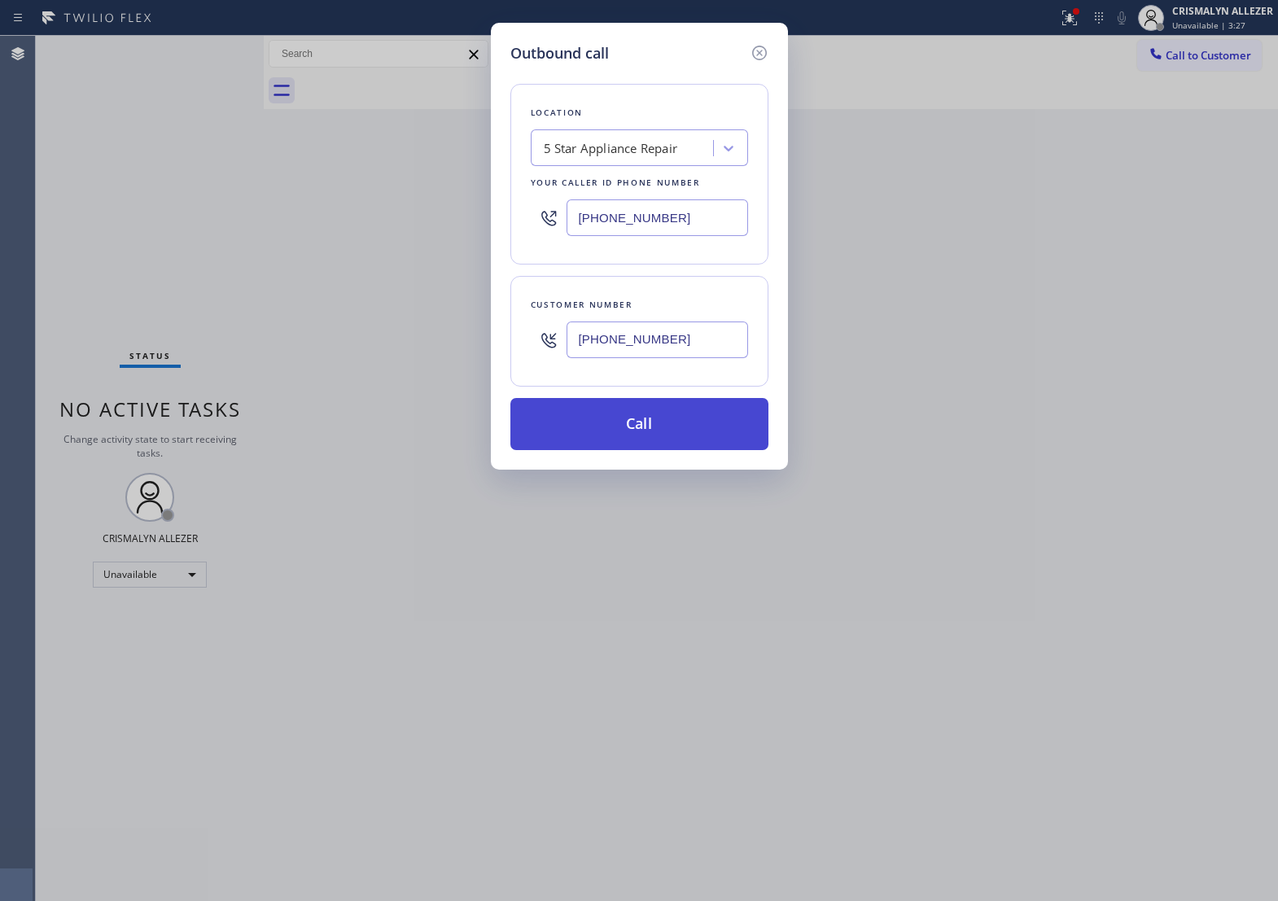
type input "[PHONE_NUMBER]"
click at [651, 445] on button "Call" at bounding box center [640, 424] width 258 height 52
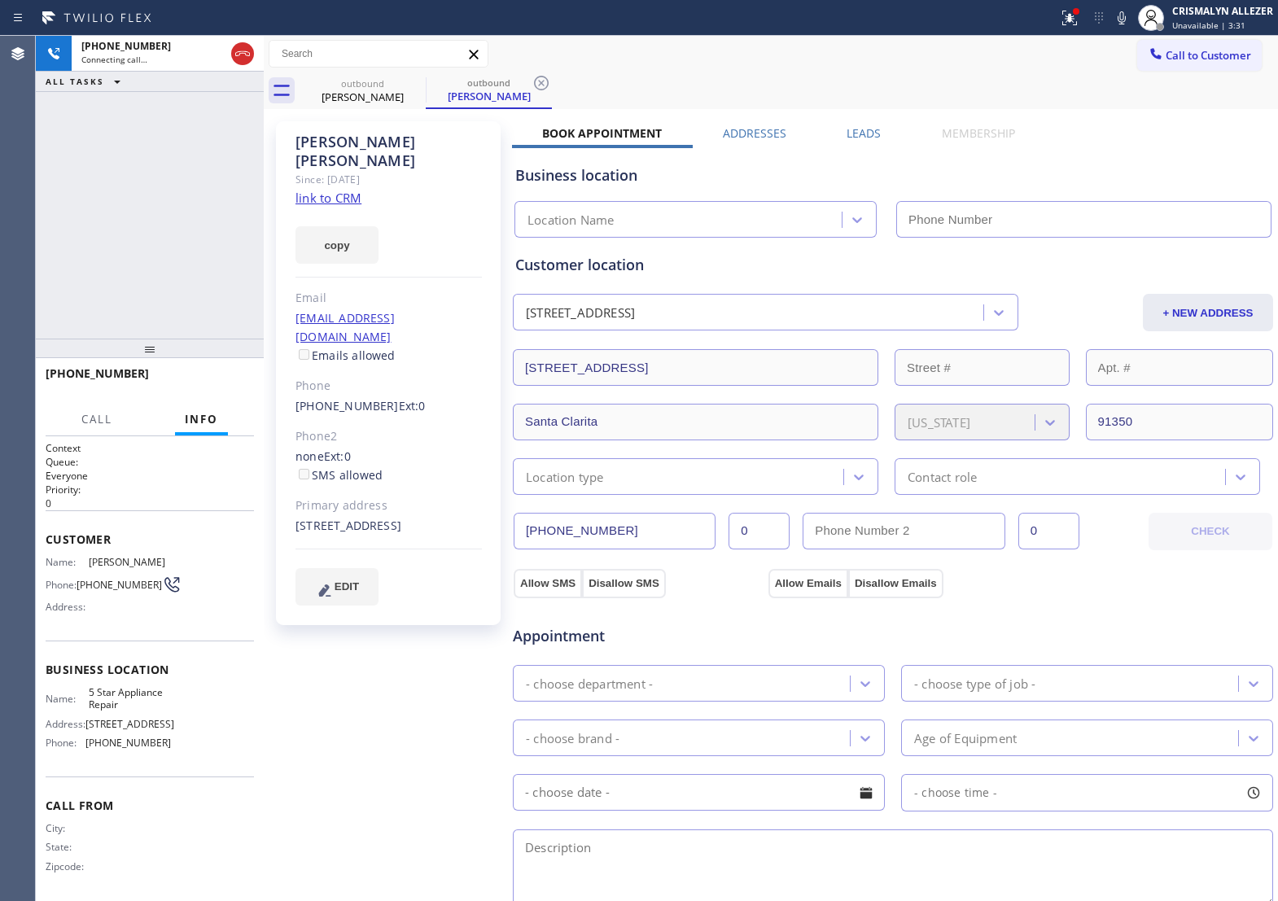
type input "[PHONE_NUMBER]"
click at [344, 190] on link "link to CRM" at bounding box center [329, 198] width 66 height 16
click at [208, 380] on span "HANG UP" at bounding box center [216, 380] width 50 height 11
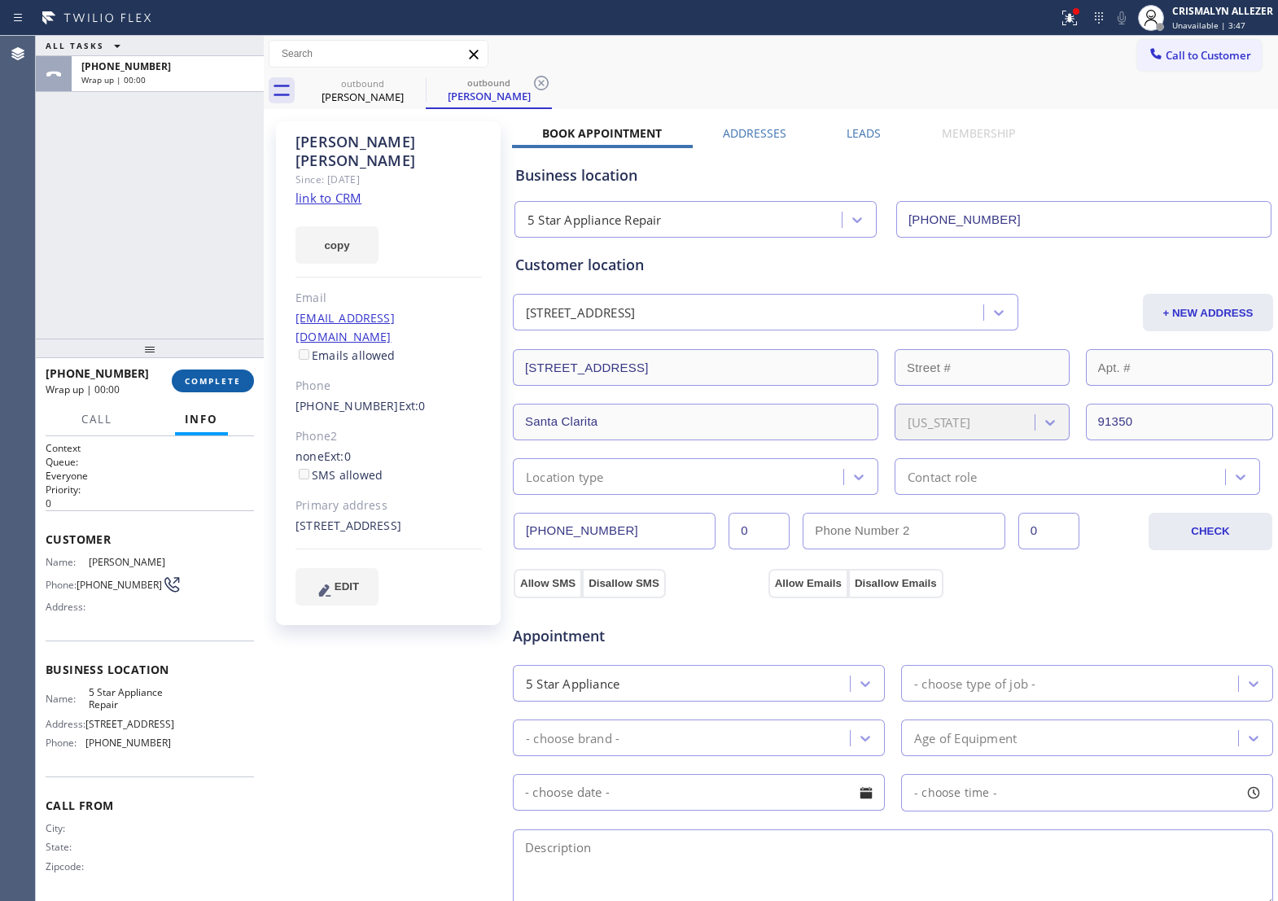
click at [208, 380] on span "COMPLETE" at bounding box center [213, 380] width 56 height 11
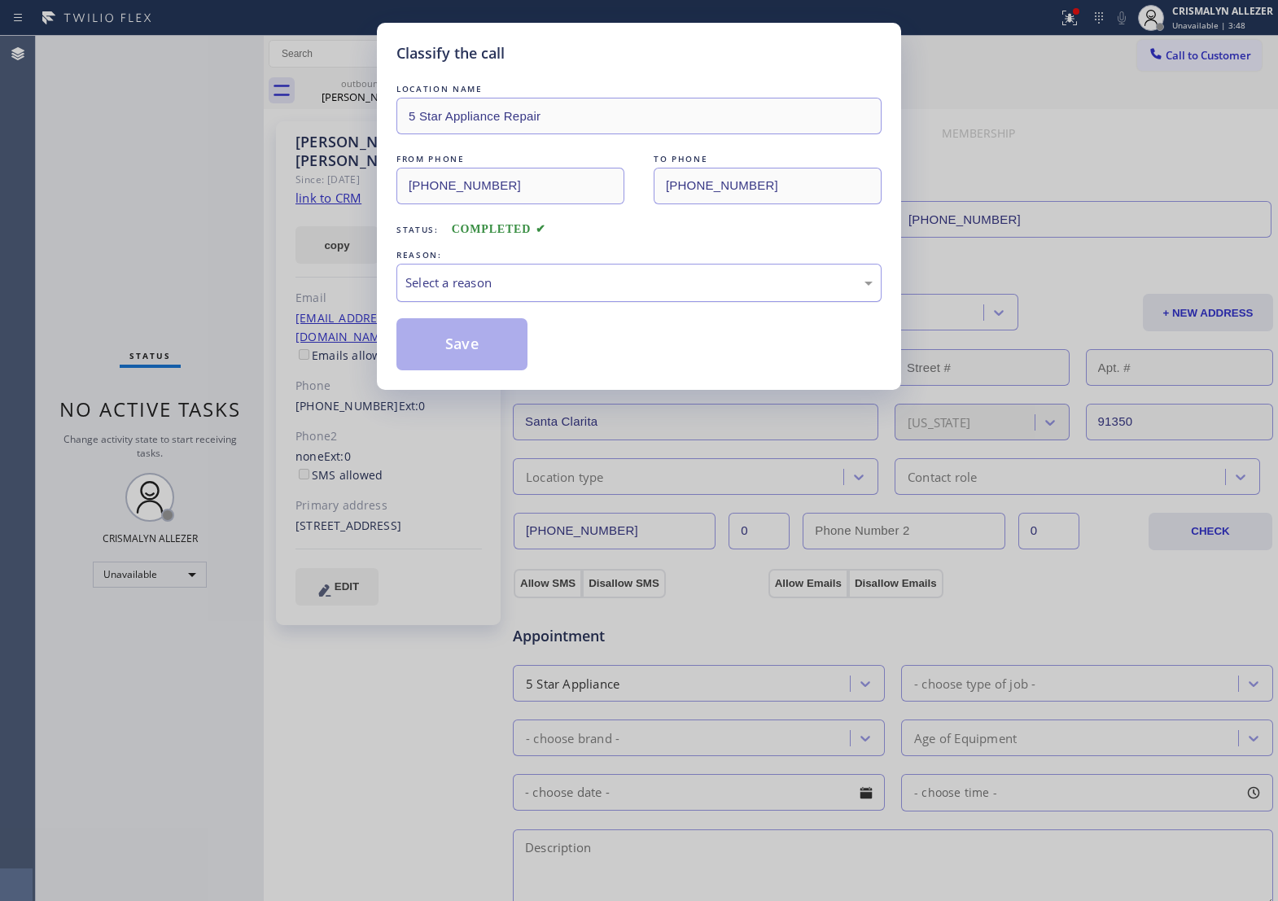
click at [629, 292] on div "Select a reason" at bounding box center [639, 283] width 467 height 19
click at [474, 371] on button "Save" at bounding box center [462, 344] width 131 height 52
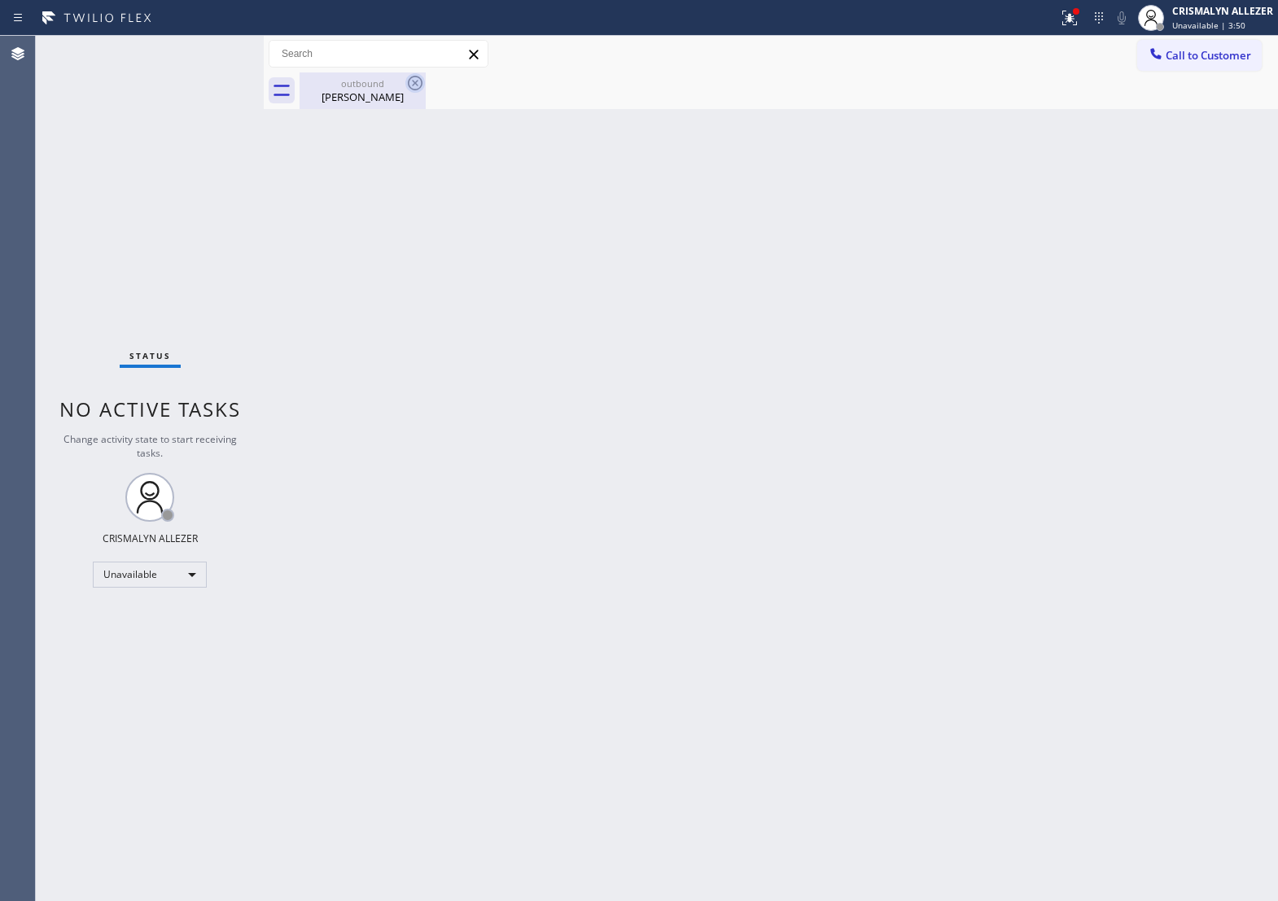
drag, startPoint x: 357, startPoint y: 94, endPoint x: 419, endPoint y: 83, distance: 63.6
click at [366, 91] on div "Lindsay Lindgren" at bounding box center [362, 97] width 123 height 15
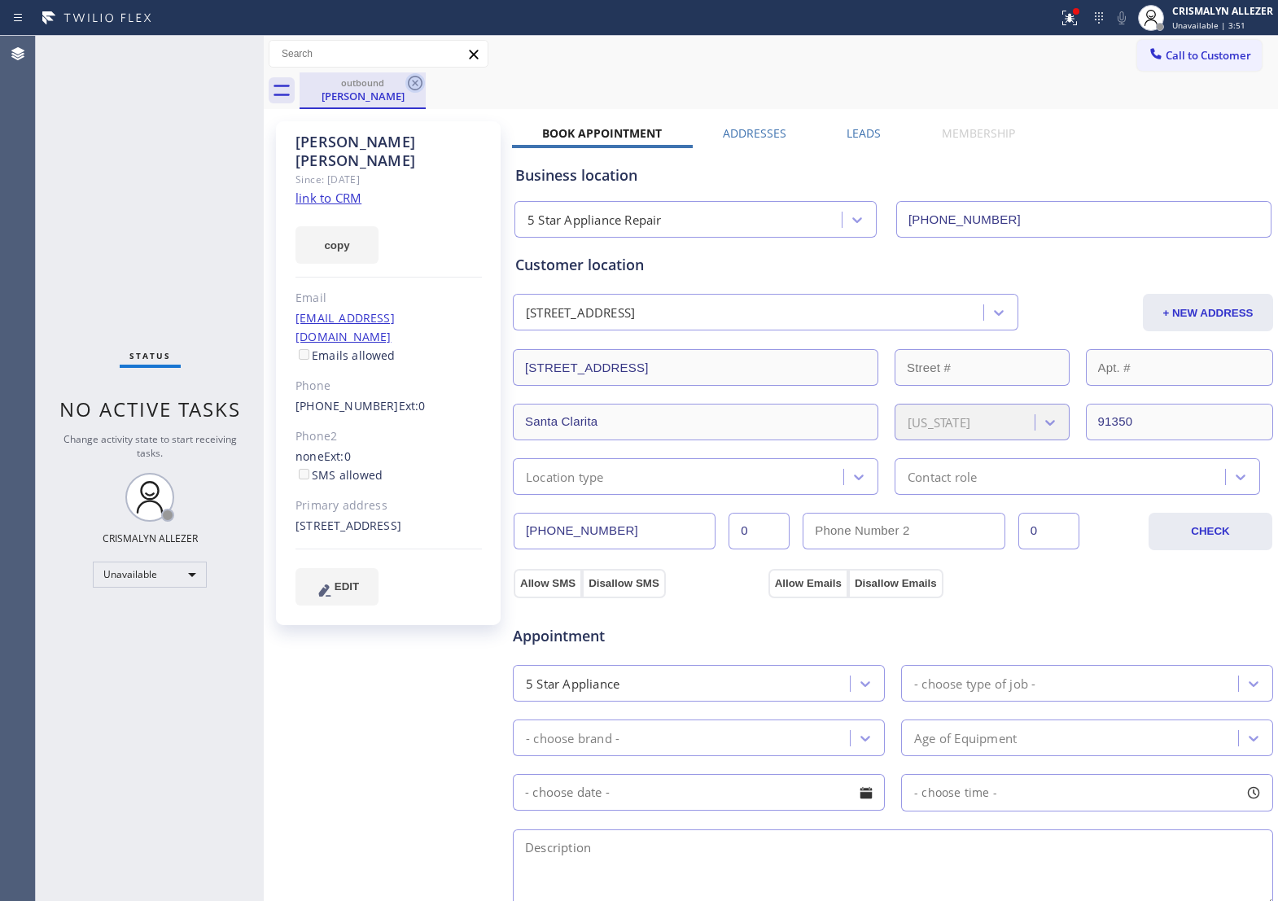
click at [419, 82] on icon at bounding box center [416, 83] width 20 height 20
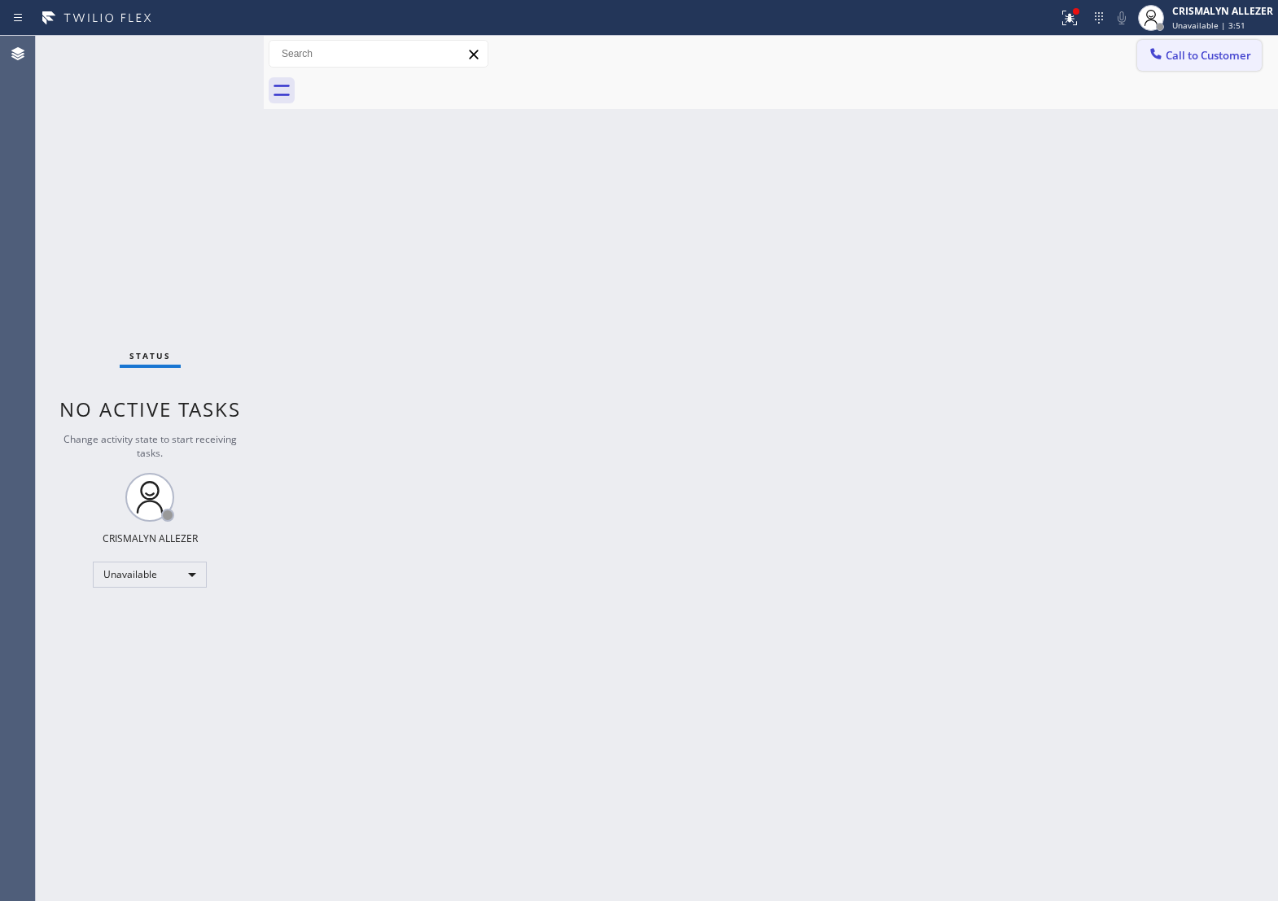
click at [1243, 61] on span "Call to Customer" at bounding box center [1209, 55] width 86 height 15
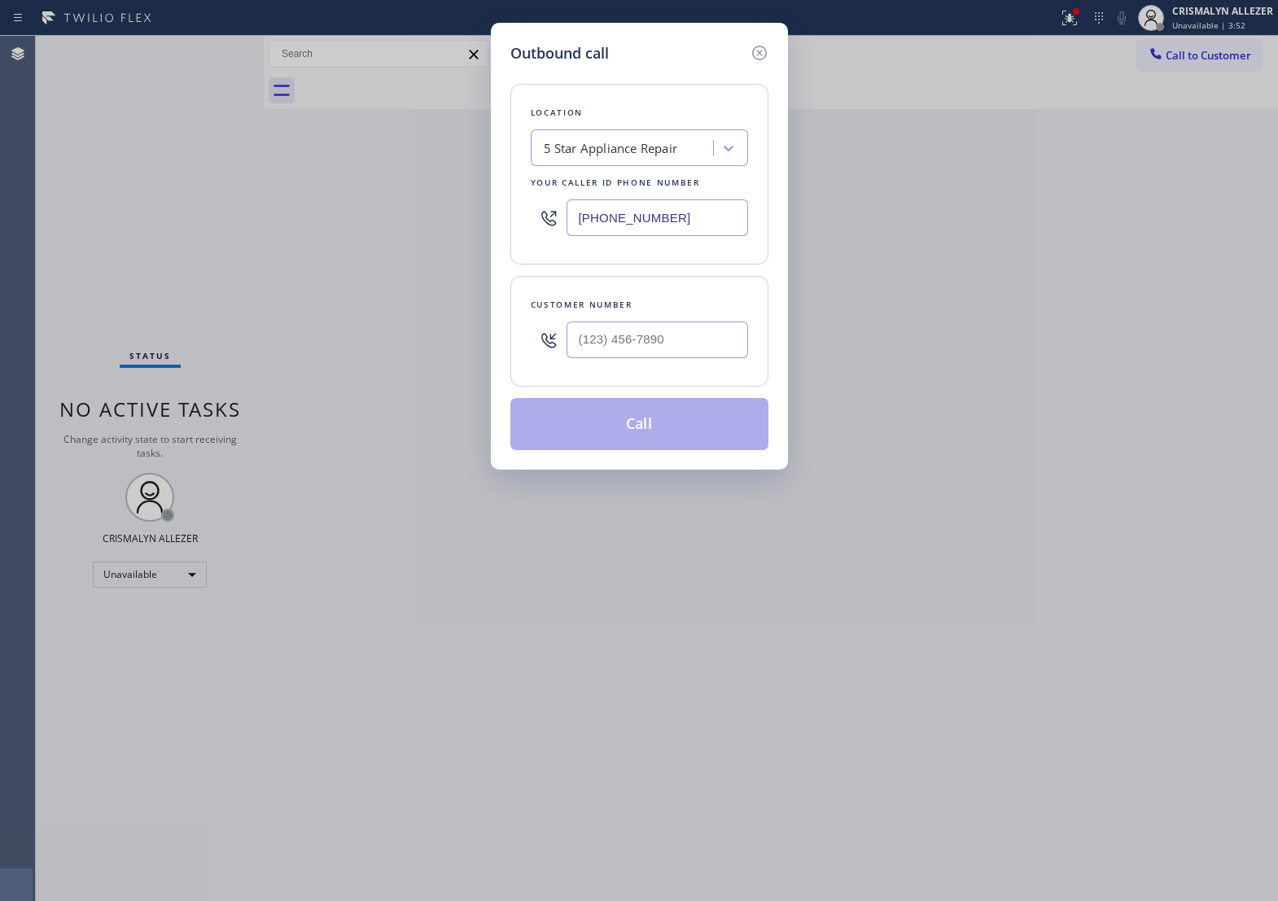
drag, startPoint x: 735, startPoint y: 226, endPoint x: 147, endPoint y: 241, distance: 589.0
click at [147, 241] on div "Outbound call Location 5 Star Appliance Repair Your caller id phone number [PHO…" at bounding box center [639, 450] width 1278 height 901
paste input "661) 430-6263"
type input "[PHONE_NUMBER]"
click at [685, 357] on input "(___) ___-____" at bounding box center [658, 340] width 182 height 37
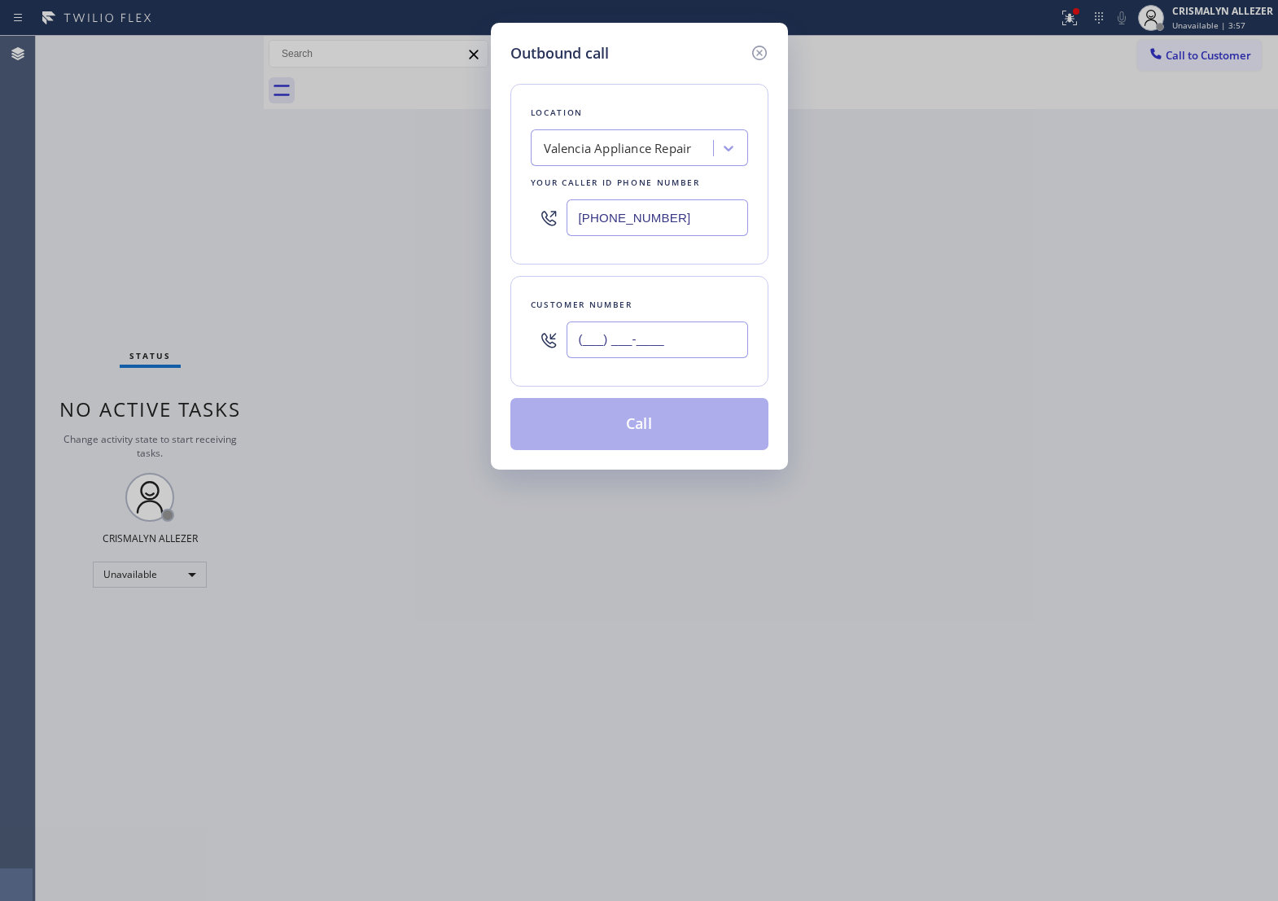
paste input "661) 713-8191"
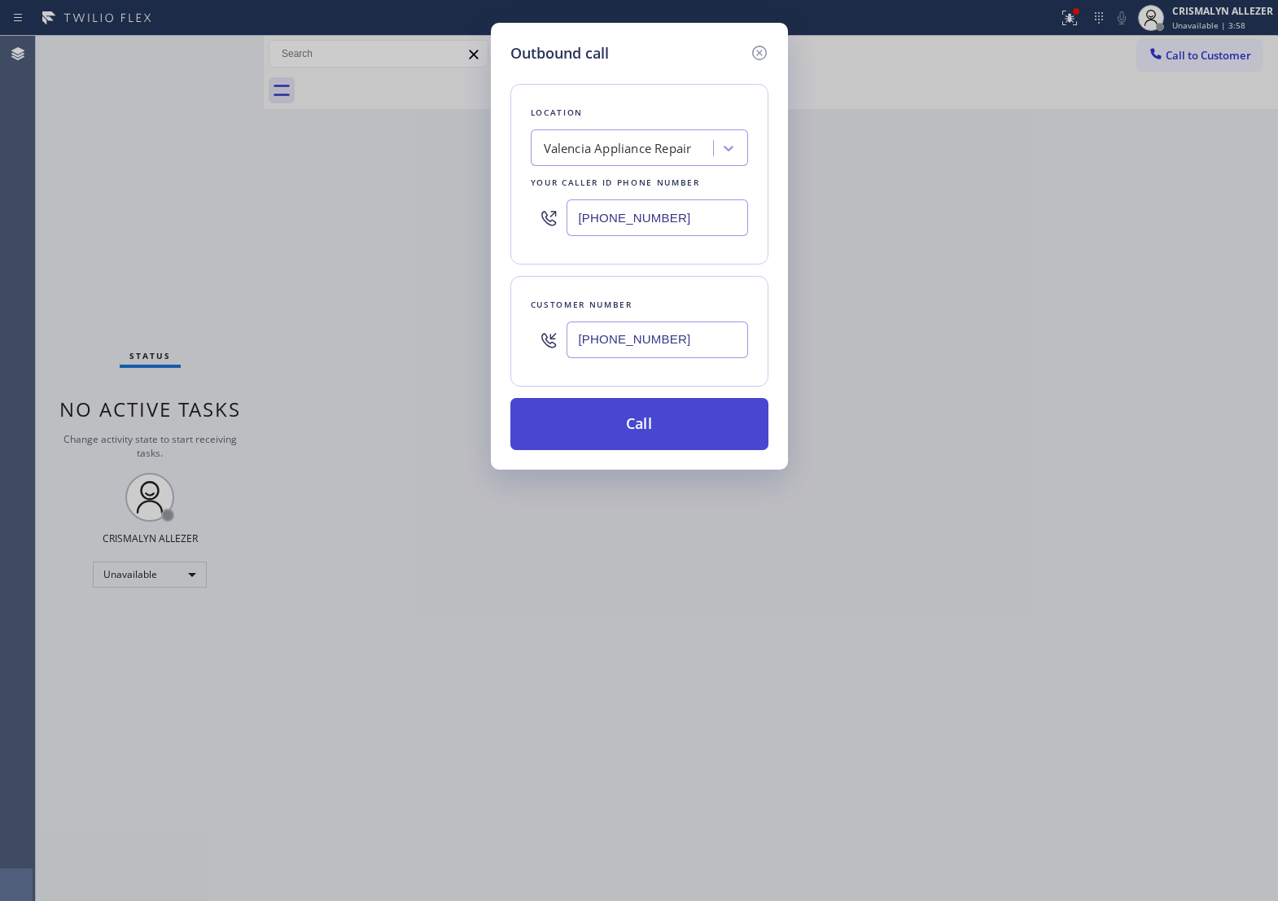
type input "[PHONE_NUMBER]"
click at [661, 448] on button "Call" at bounding box center [640, 424] width 258 height 52
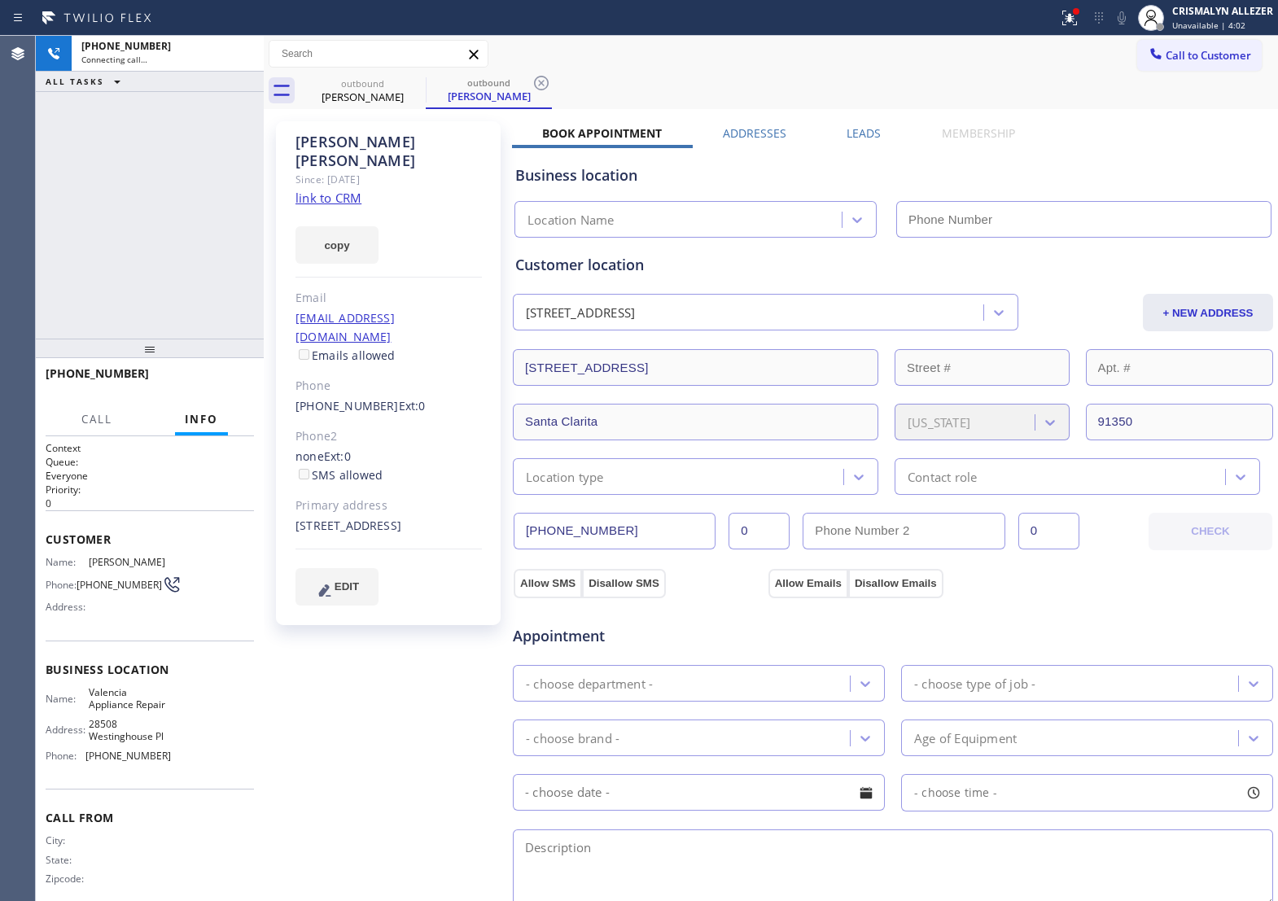
type input "[PHONE_NUMBER]"
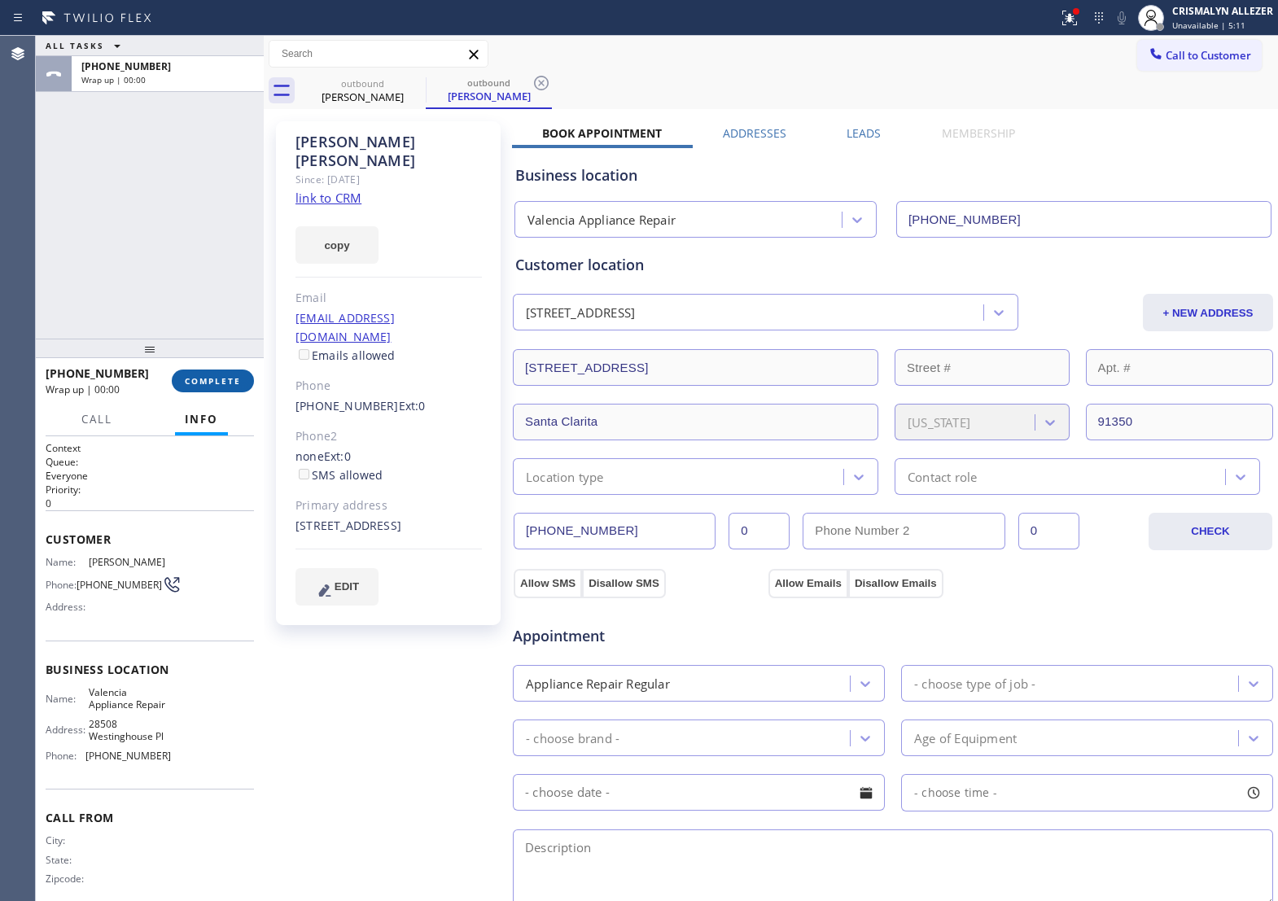
click at [210, 384] on span "COMPLETE" at bounding box center [213, 380] width 56 height 11
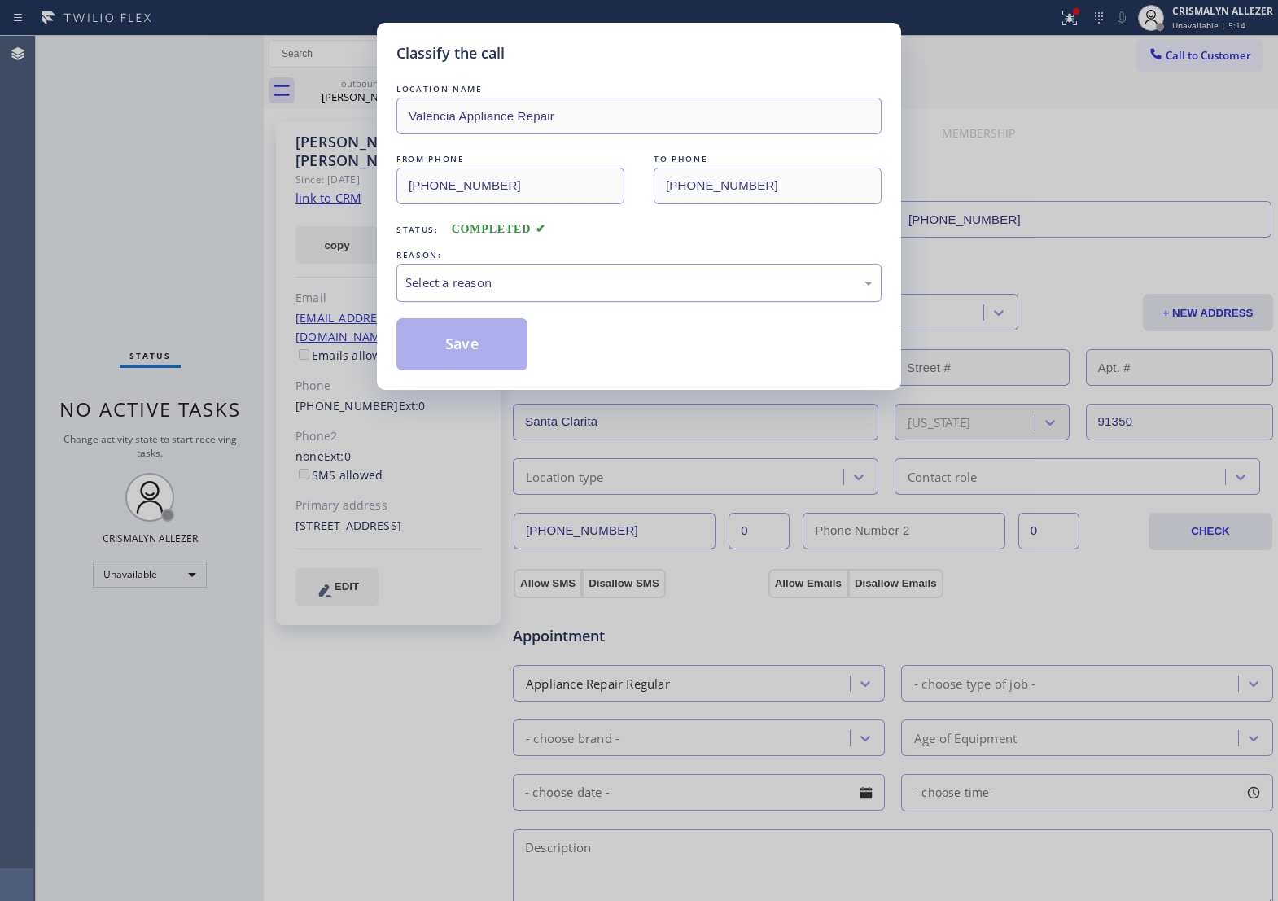
click at [568, 292] on div "Select a reason" at bounding box center [639, 283] width 467 height 19
click at [457, 367] on button "Save" at bounding box center [462, 344] width 131 height 52
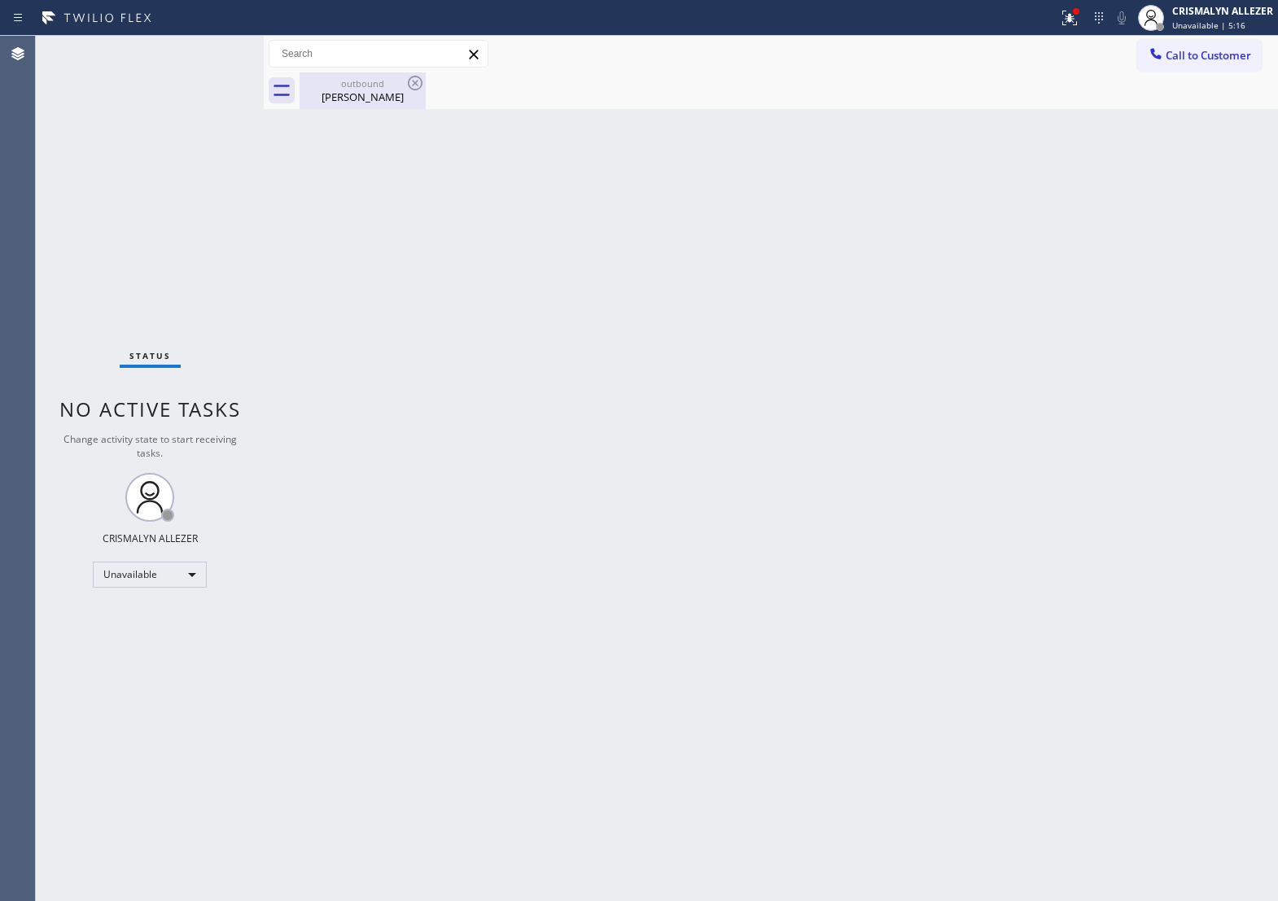
click at [334, 90] on div "Lindsay Lindgren" at bounding box center [362, 97] width 123 height 15
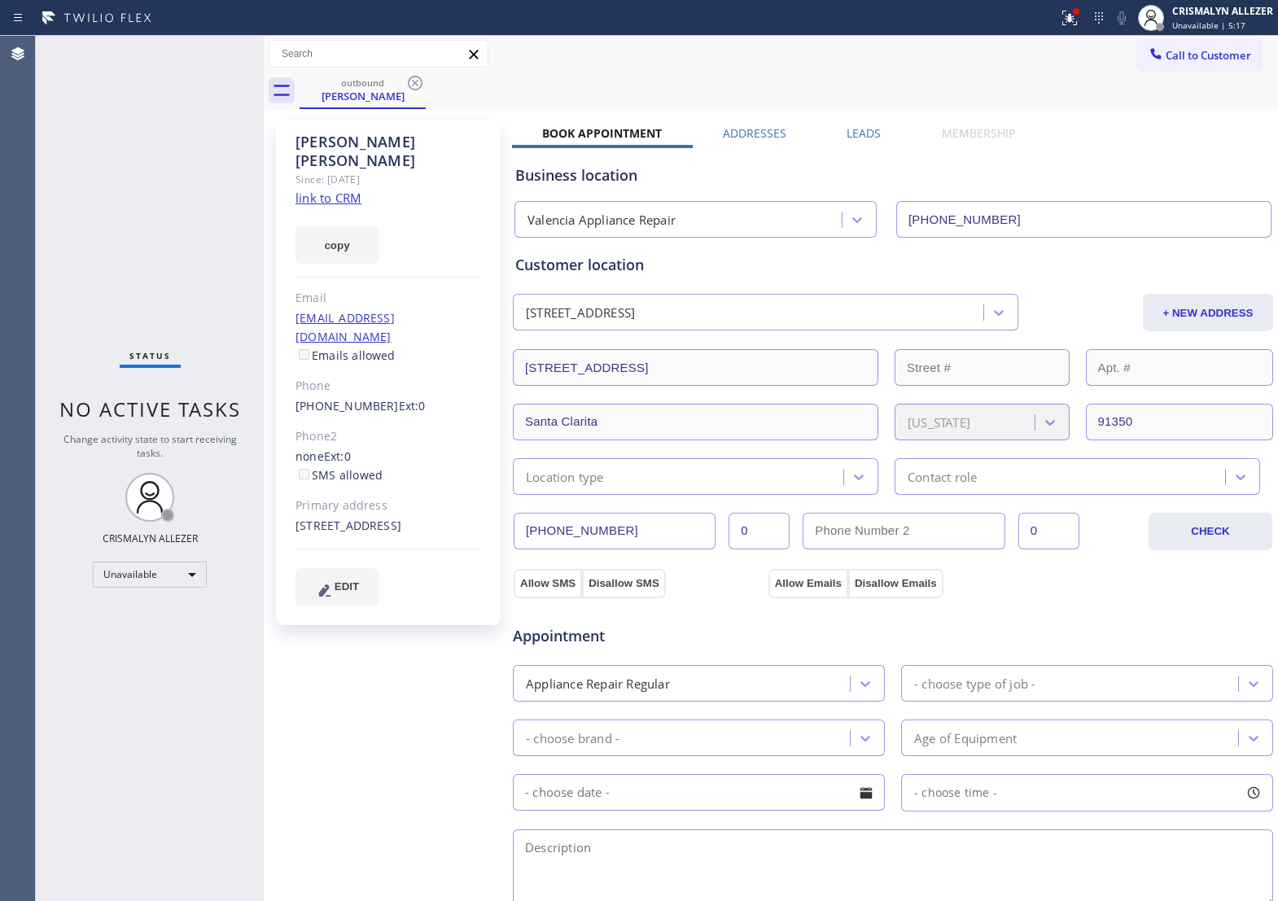
click at [873, 136] on label "Leads" at bounding box center [864, 132] width 34 height 15
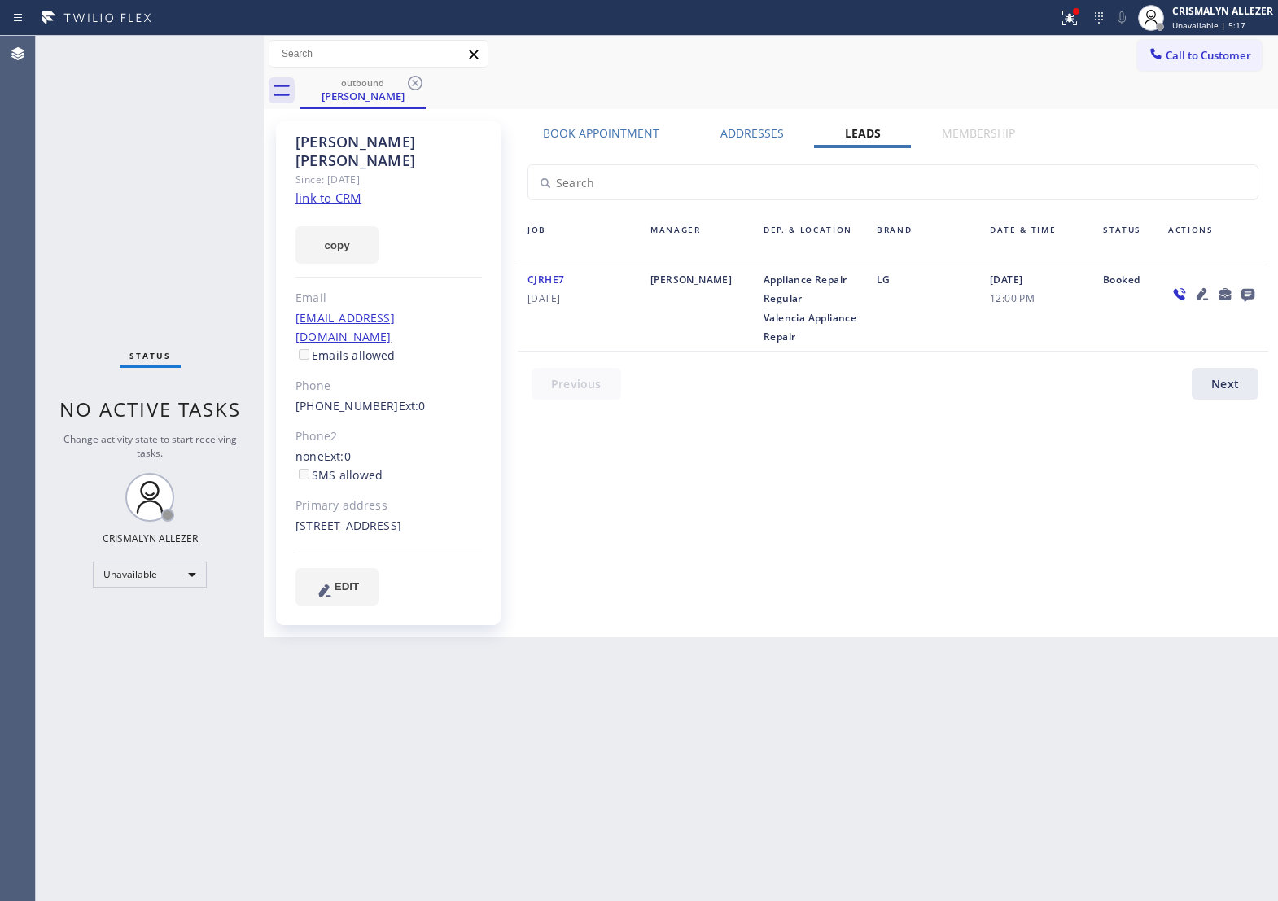
click at [1246, 298] on icon at bounding box center [1249, 294] width 20 height 20
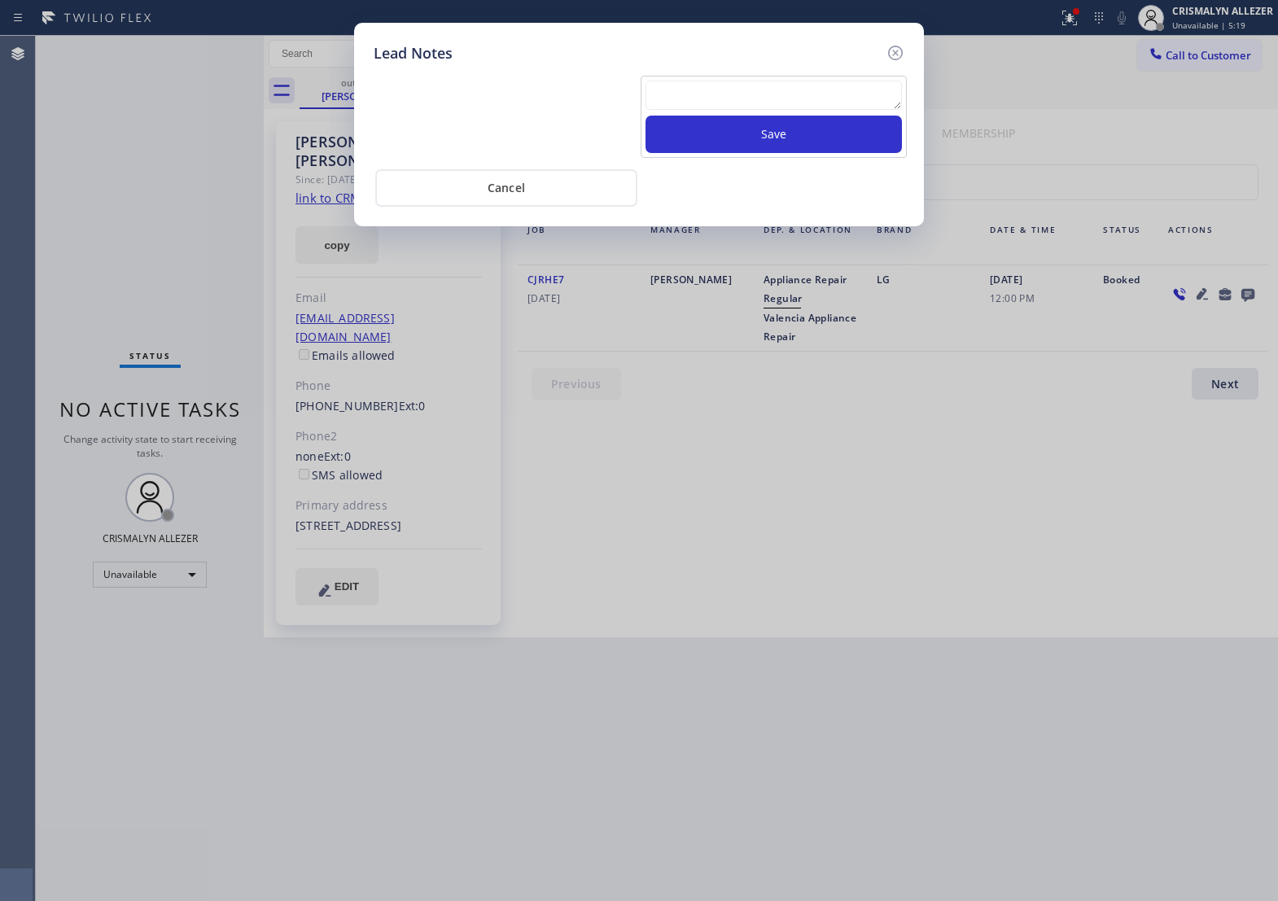
click at [700, 107] on textarea at bounding box center [774, 95] width 257 height 29
paste textarea "ALL ARE GOOD, but xfer cx cb"
type textarea "ALL ARE GOOD, but xfer cx cb"
click at [765, 151] on button "Save" at bounding box center [774, 134] width 257 height 37
click at [498, 207] on button "Cancel" at bounding box center [506, 187] width 262 height 37
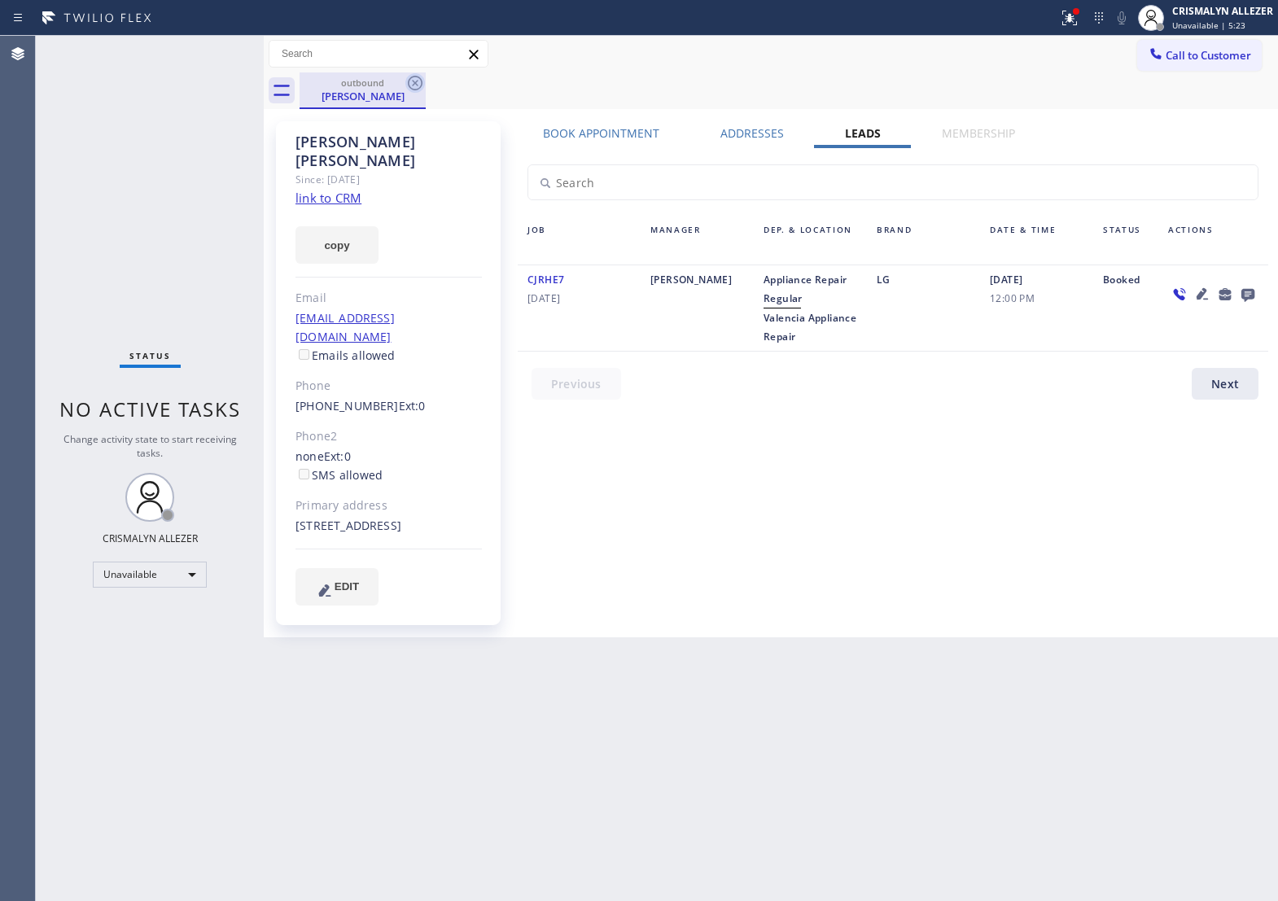
click at [408, 87] on icon at bounding box center [416, 83] width 20 height 20
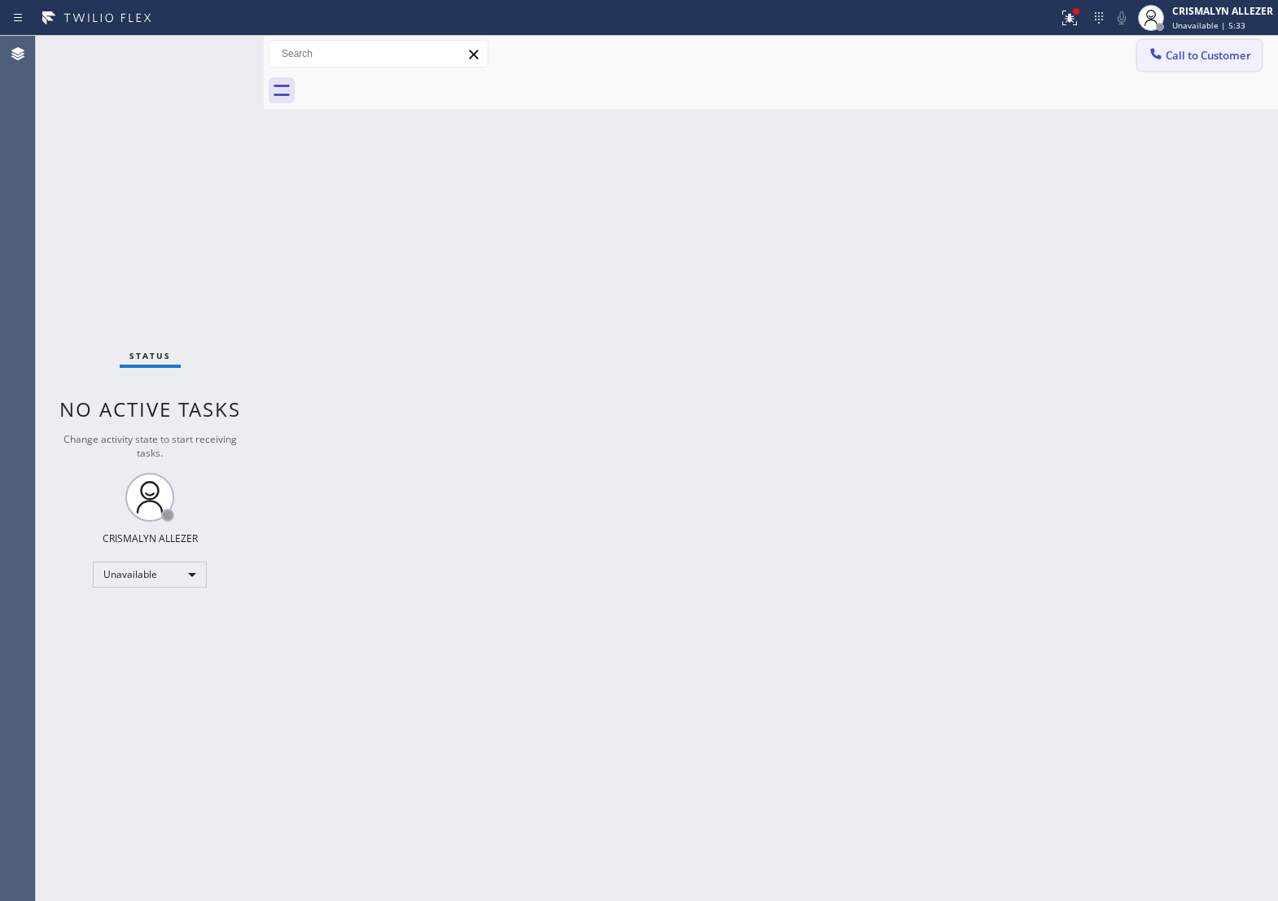
click at [1203, 62] on span "Call to Customer" at bounding box center [1209, 55] width 86 height 15
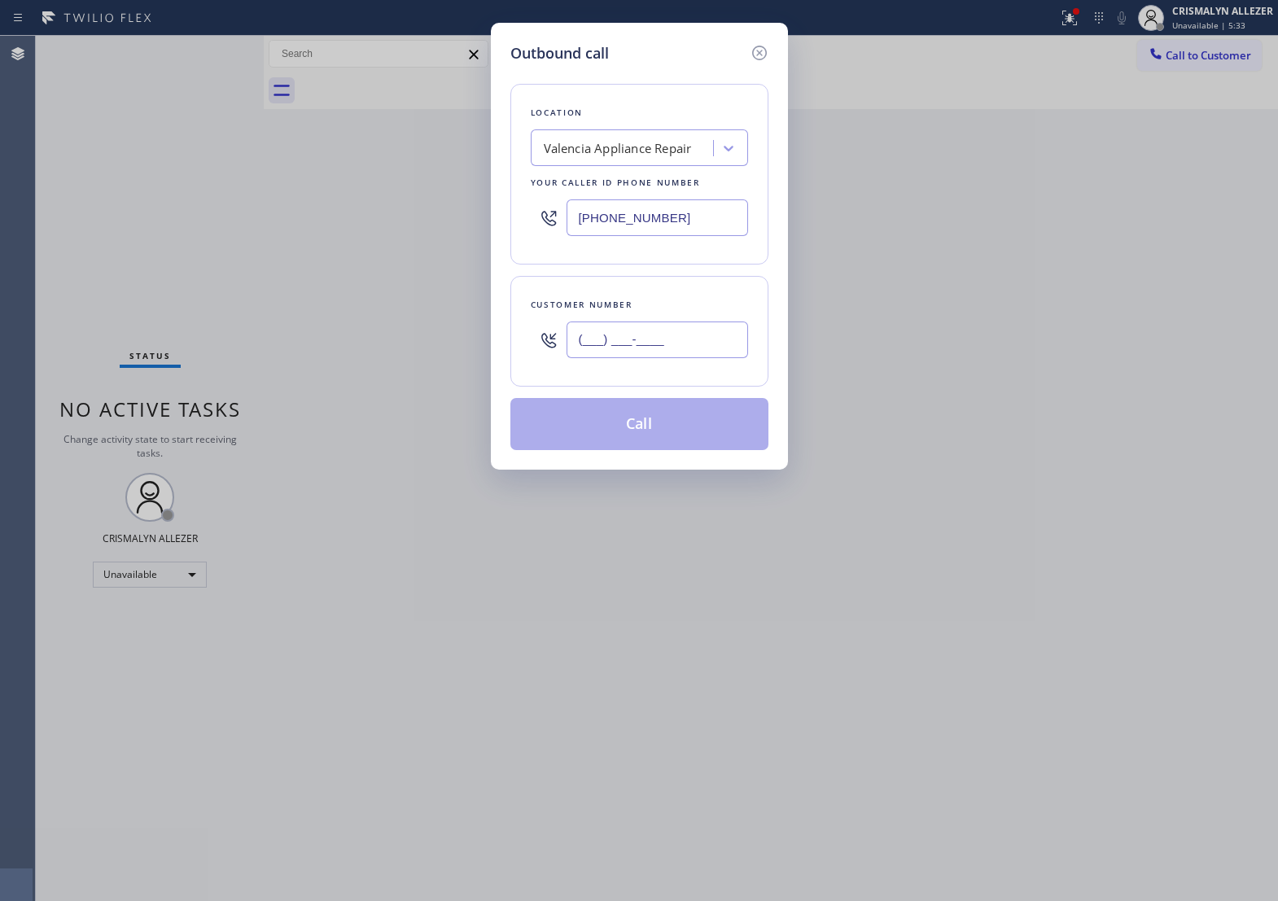
click at [706, 355] on input "(___) ___-____" at bounding box center [658, 340] width 182 height 37
paste input "818) 800-8717"
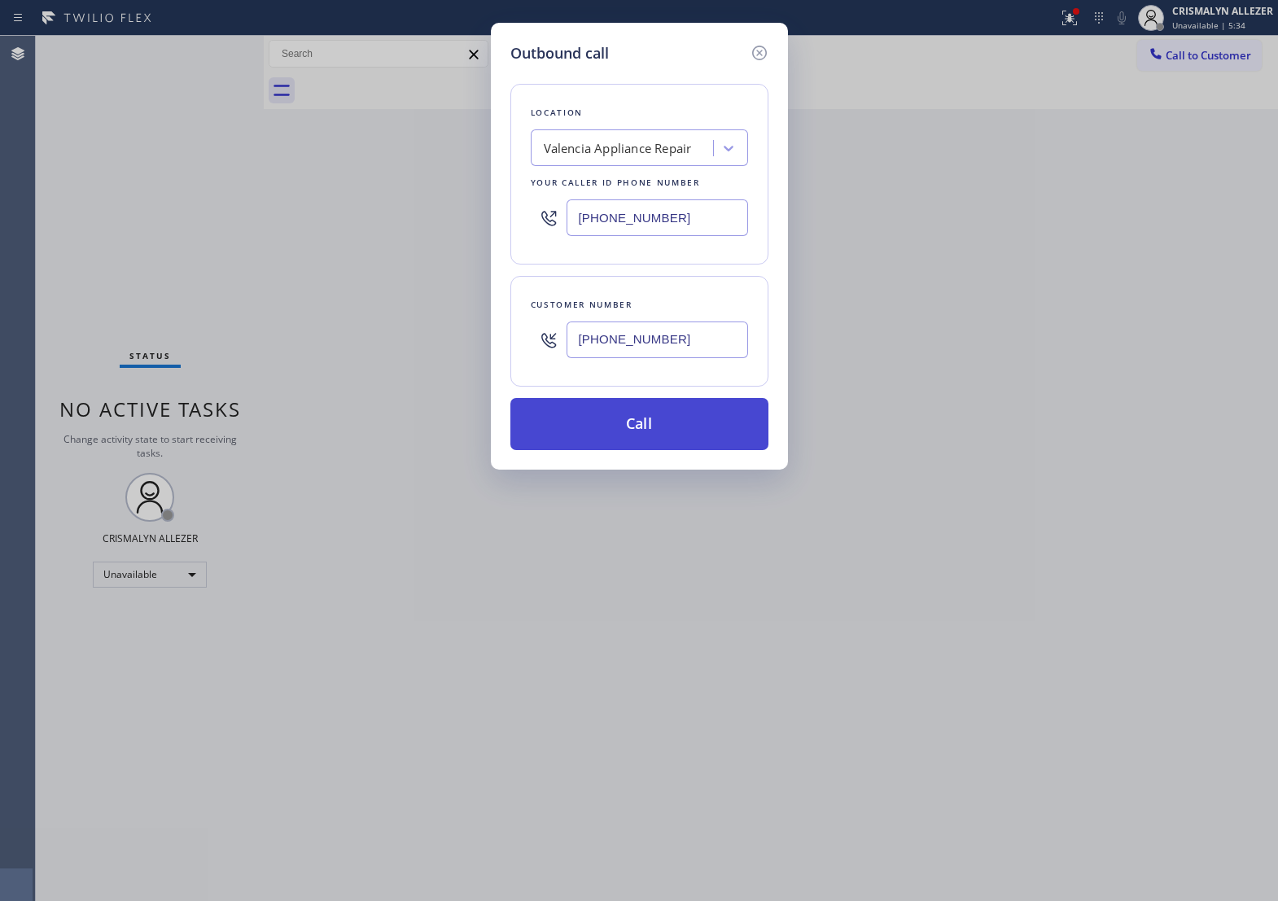
type input "[PHONE_NUMBER]"
click at [641, 450] on button "Call" at bounding box center [640, 424] width 258 height 52
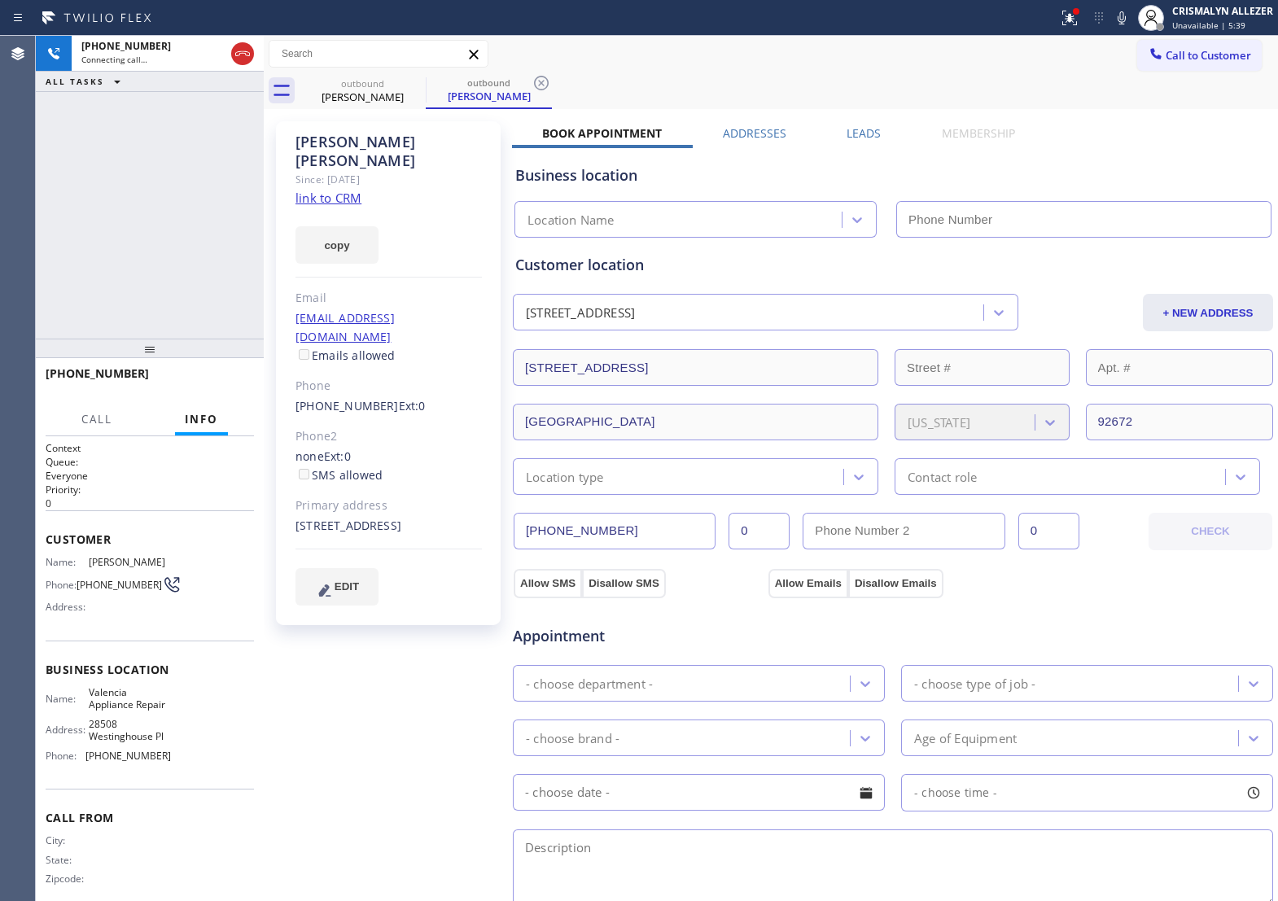
click at [338, 190] on link "link to CRM" at bounding box center [329, 198] width 66 height 16
type input "[PHONE_NUMBER]"
click at [202, 387] on span "HANG UP" at bounding box center [216, 380] width 50 height 11
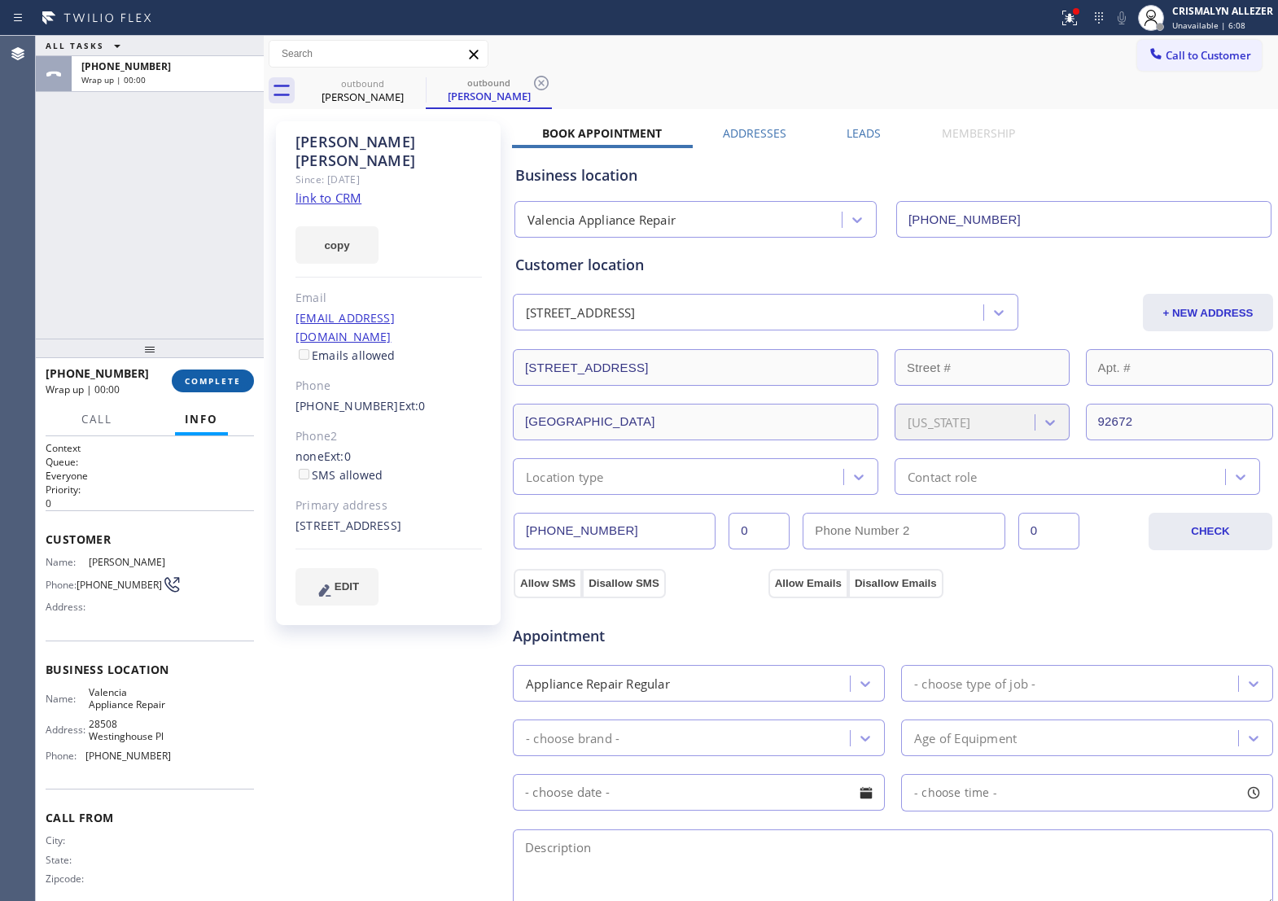
click at [202, 387] on span "COMPLETE" at bounding box center [213, 380] width 56 height 11
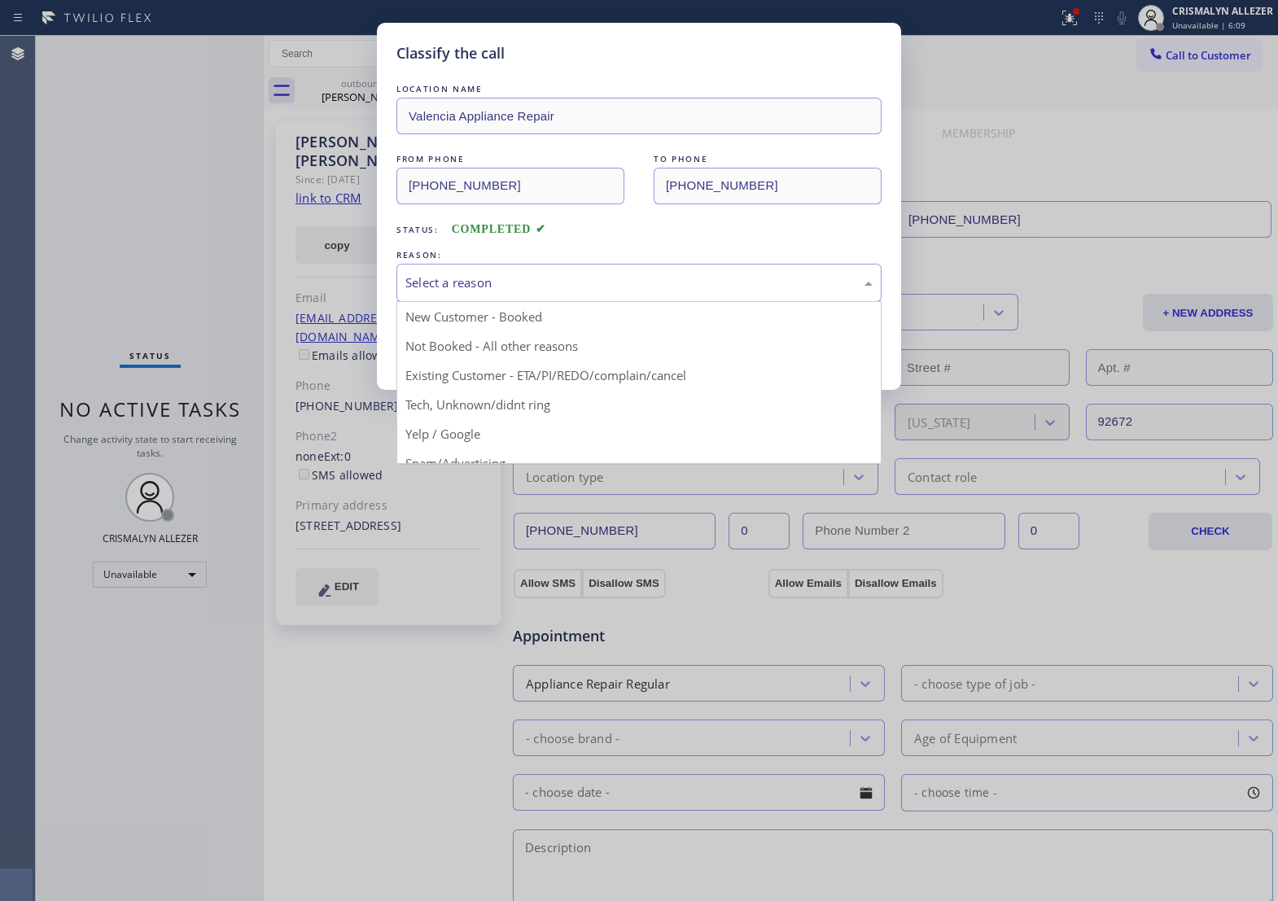
click at [604, 292] on div "Select a reason" at bounding box center [639, 283] width 467 height 19
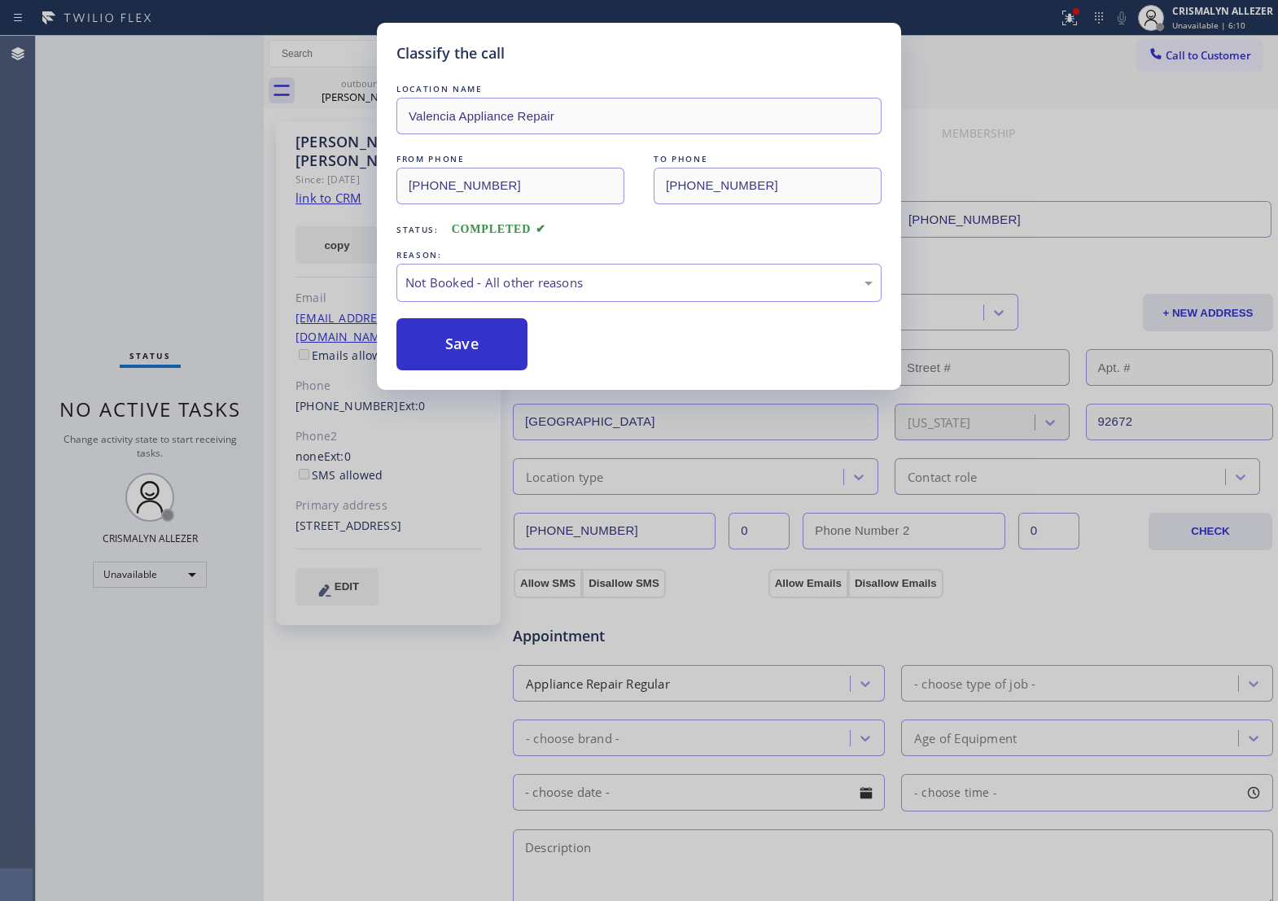
click at [475, 363] on button "Save" at bounding box center [462, 344] width 131 height 52
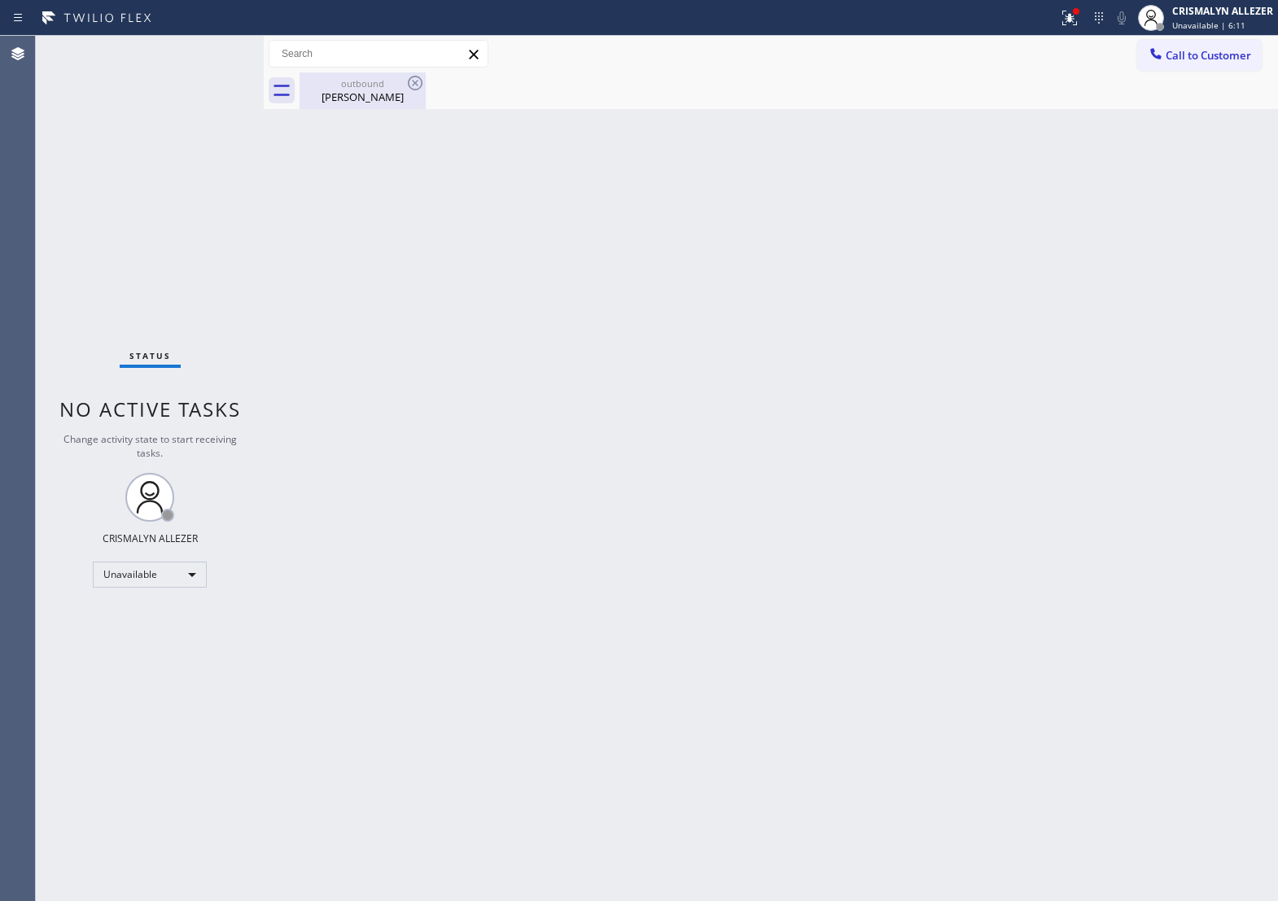
click at [367, 99] on div "Kelsey Clark" at bounding box center [362, 97] width 123 height 15
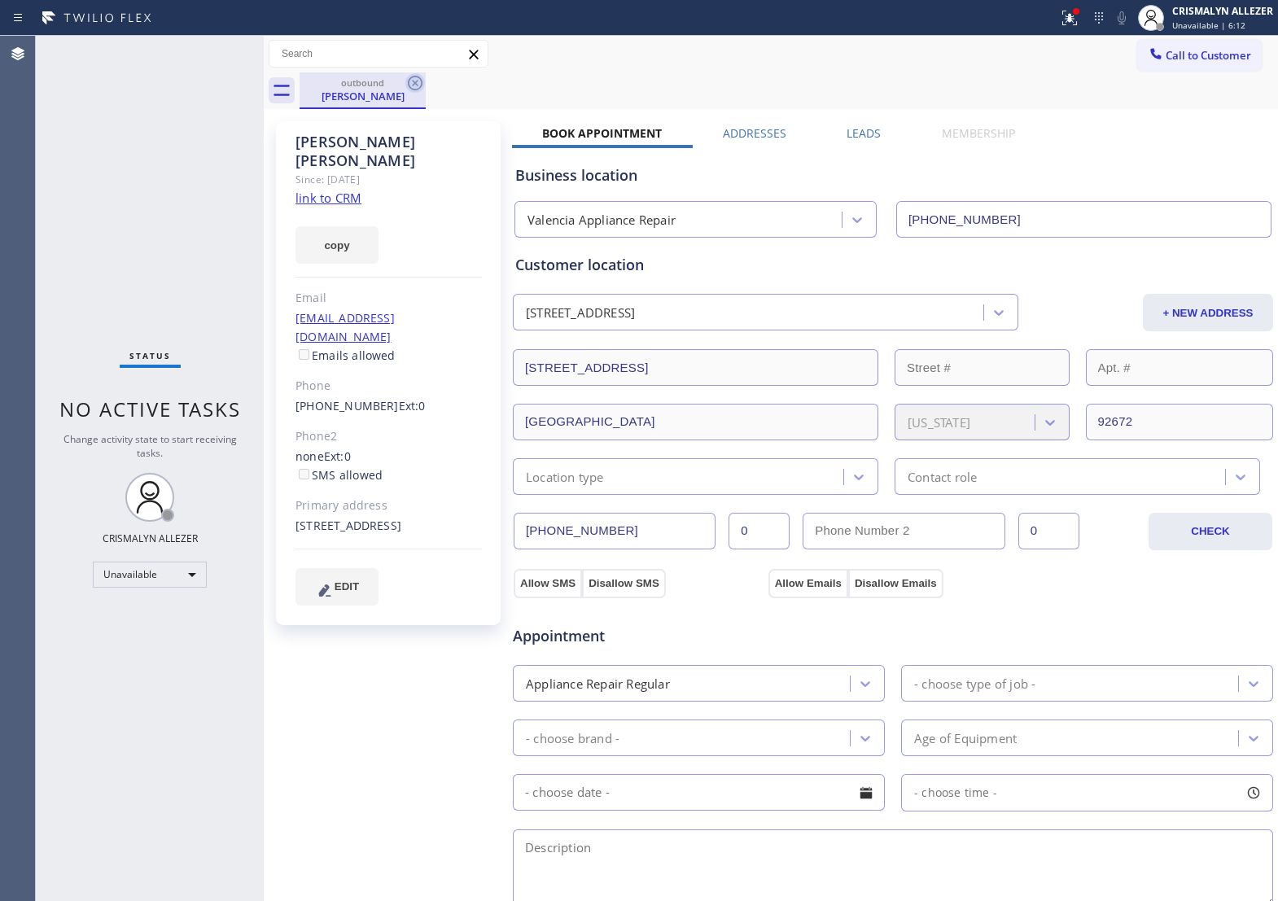
click at [411, 83] on icon at bounding box center [416, 83] width 20 height 20
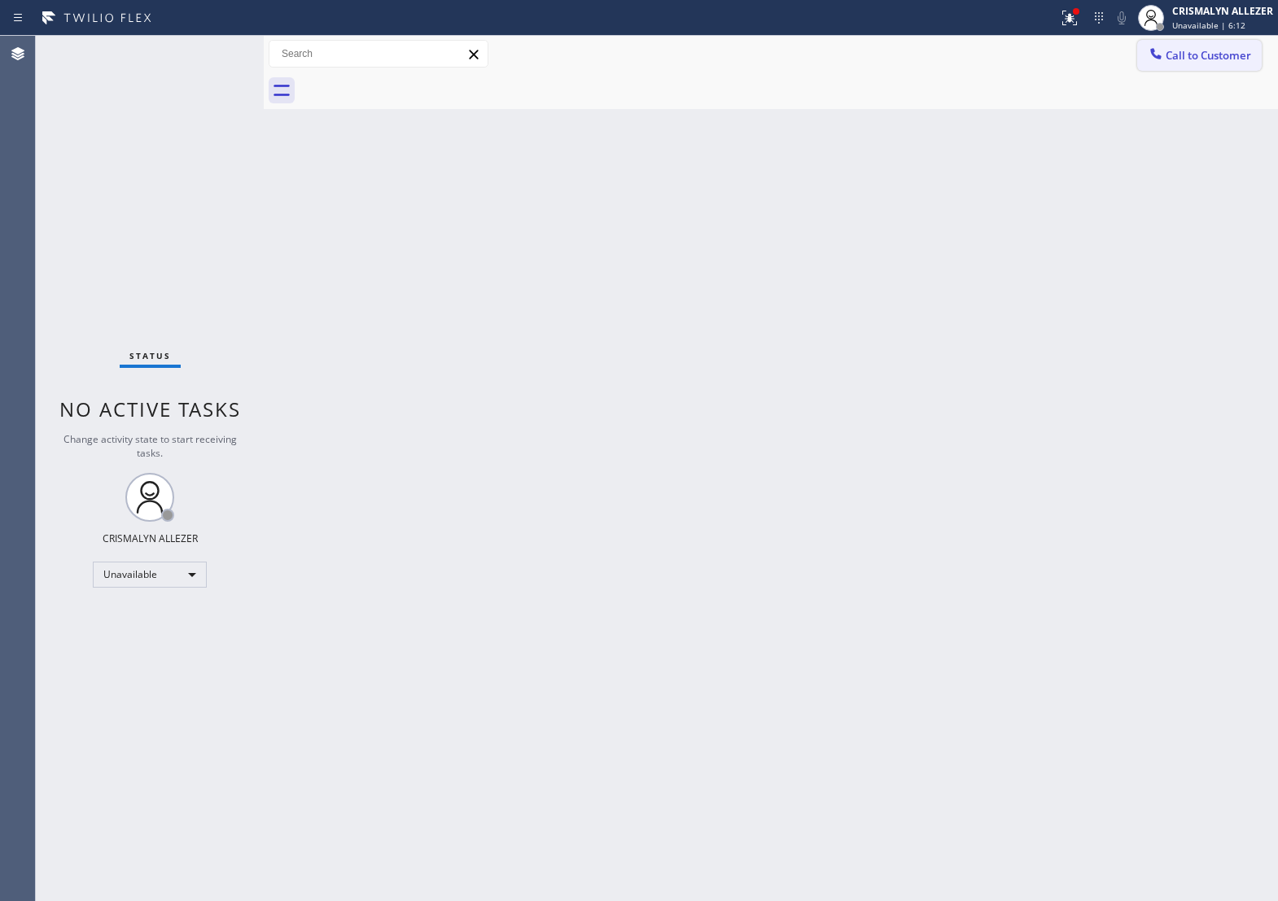
click at [1193, 59] on span "Call to Customer" at bounding box center [1209, 55] width 86 height 15
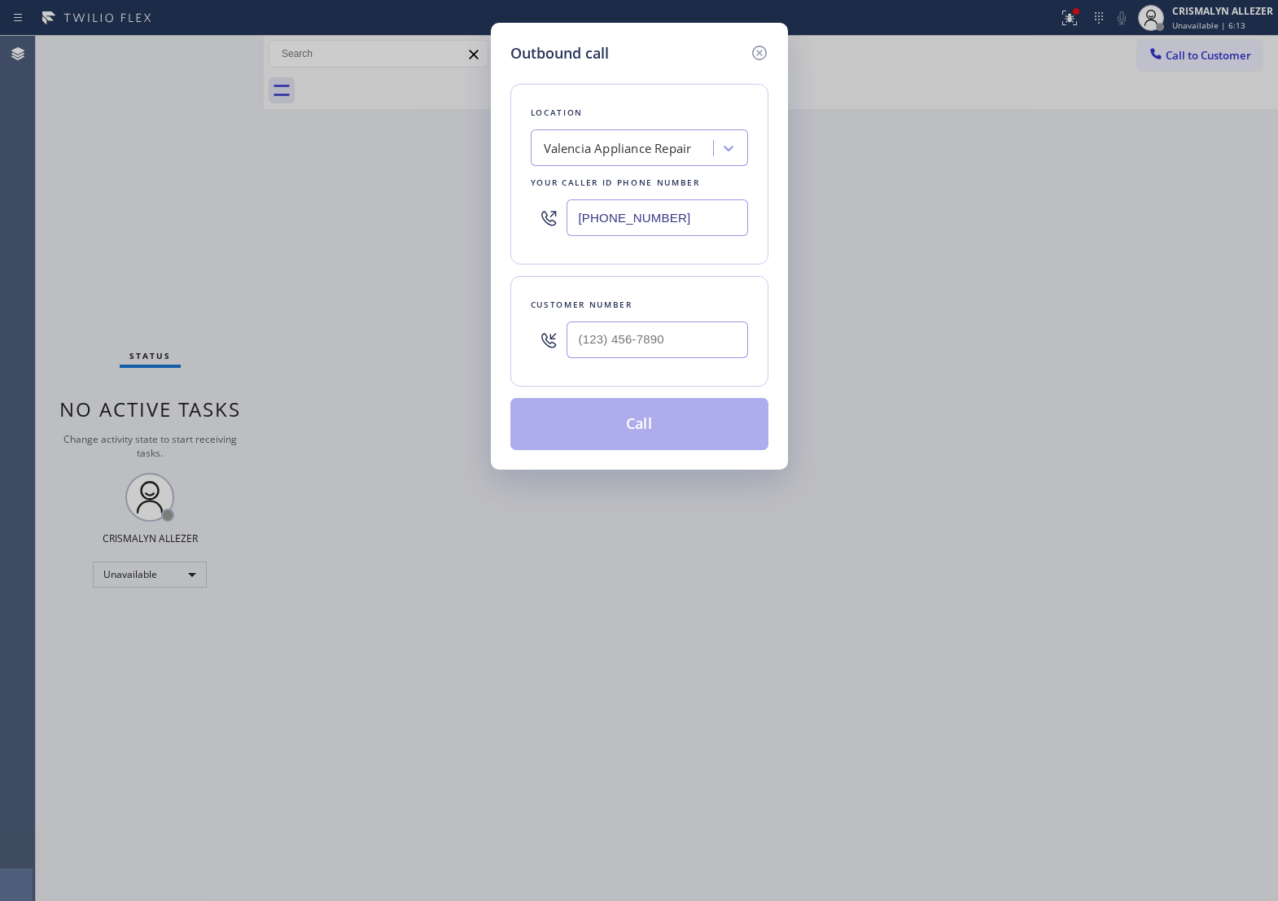
type input "(___) ___-____"
click at [691, 358] on input "(___) ___-____" at bounding box center [658, 340] width 182 height 37
drag, startPoint x: 715, startPoint y: 217, endPoint x: 369, endPoint y: 206, distance: 346.3
click at [369, 206] on div "Outbound call Location Valencia Appliance Repair Your caller id phone number (6…" at bounding box center [639, 450] width 1278 height 901
paste input "949) 273-2408"
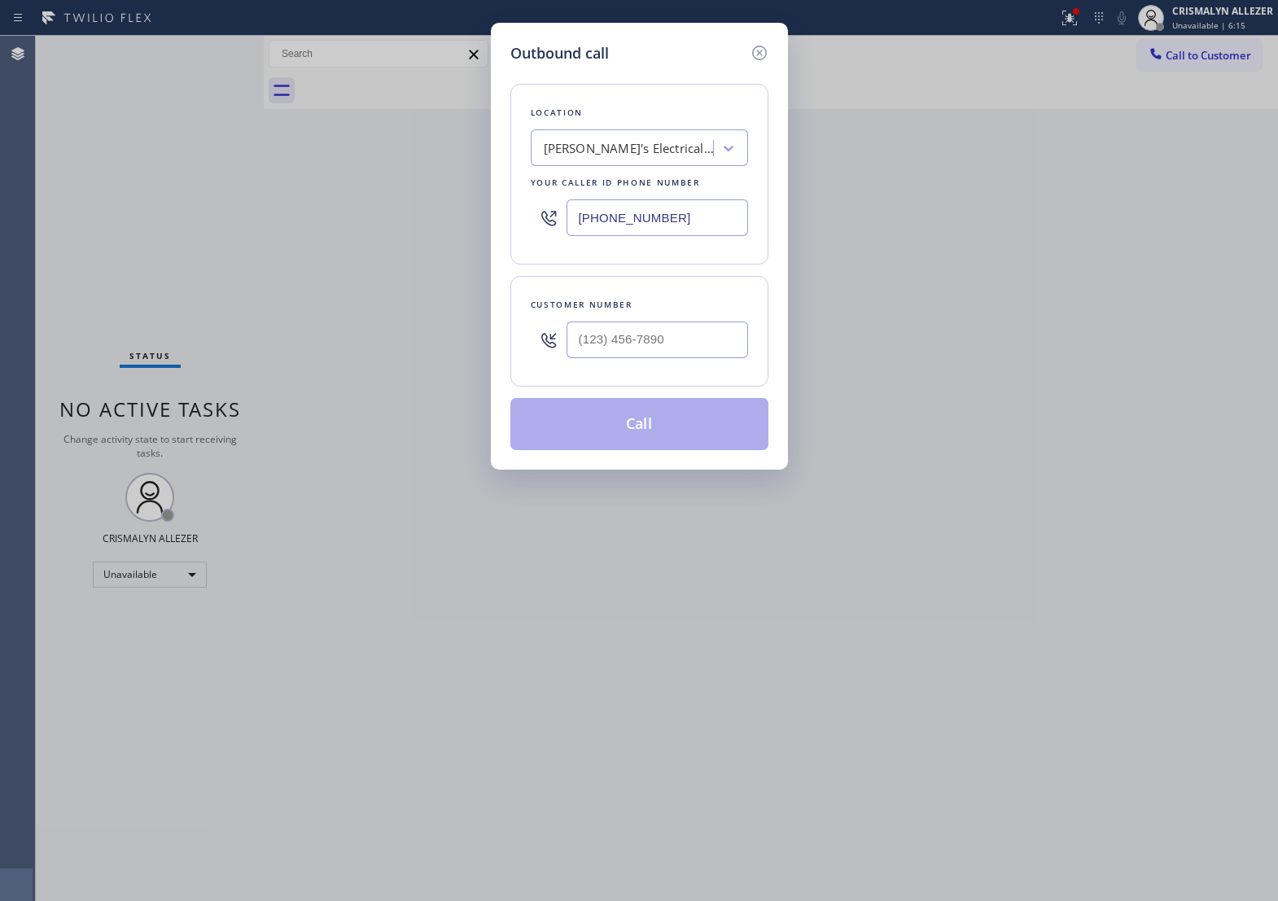
type input "[PHONE_NUMBER]"
click at [717, 339] on input "(___) ___-____" at bounding box center [658, 340] width 182 height 37
paste input "818) 800-8717"
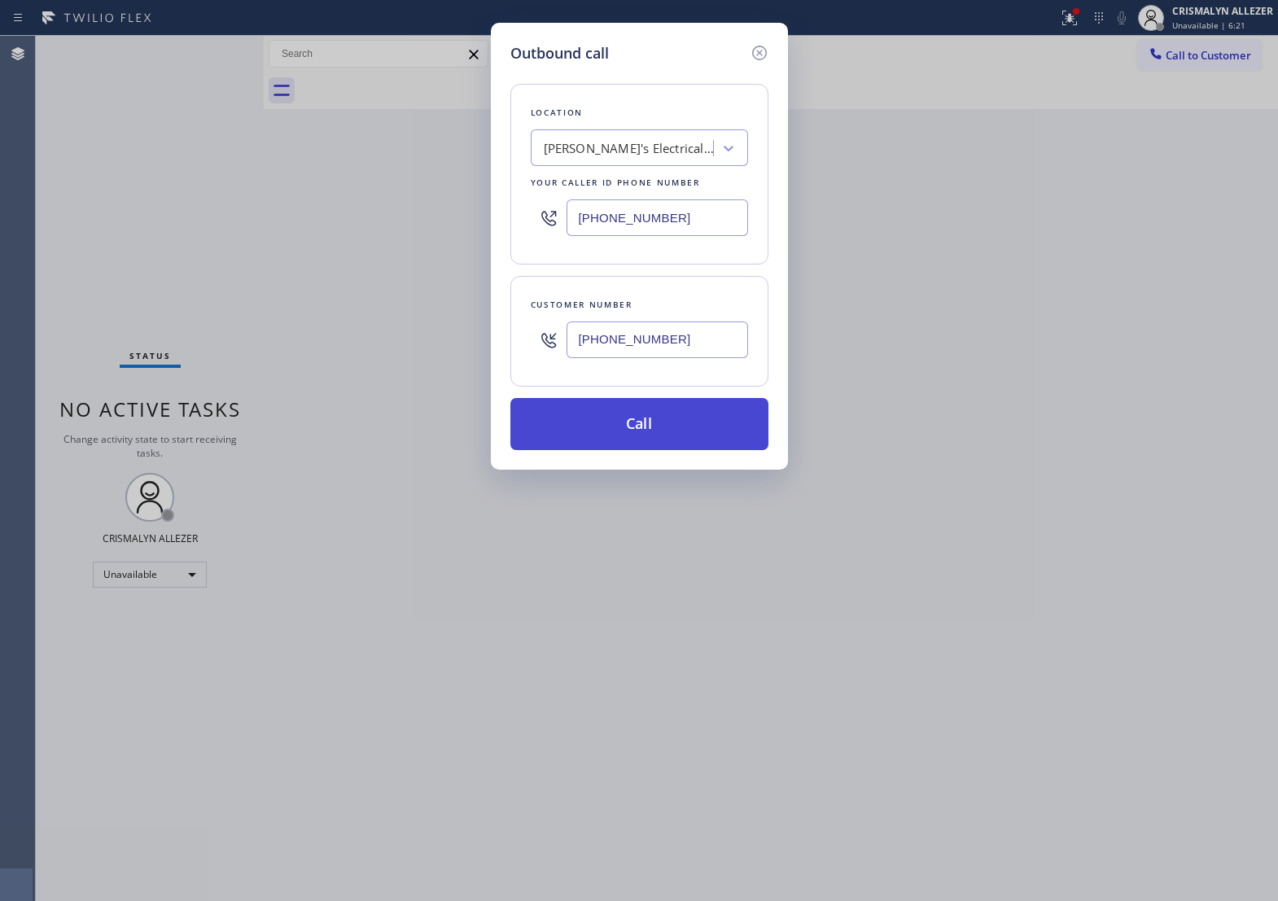
type input "[PHONE_NUMBER]"
click at [670, 450] on button "Call" at bounding box center [640, 424] width 258 height 52
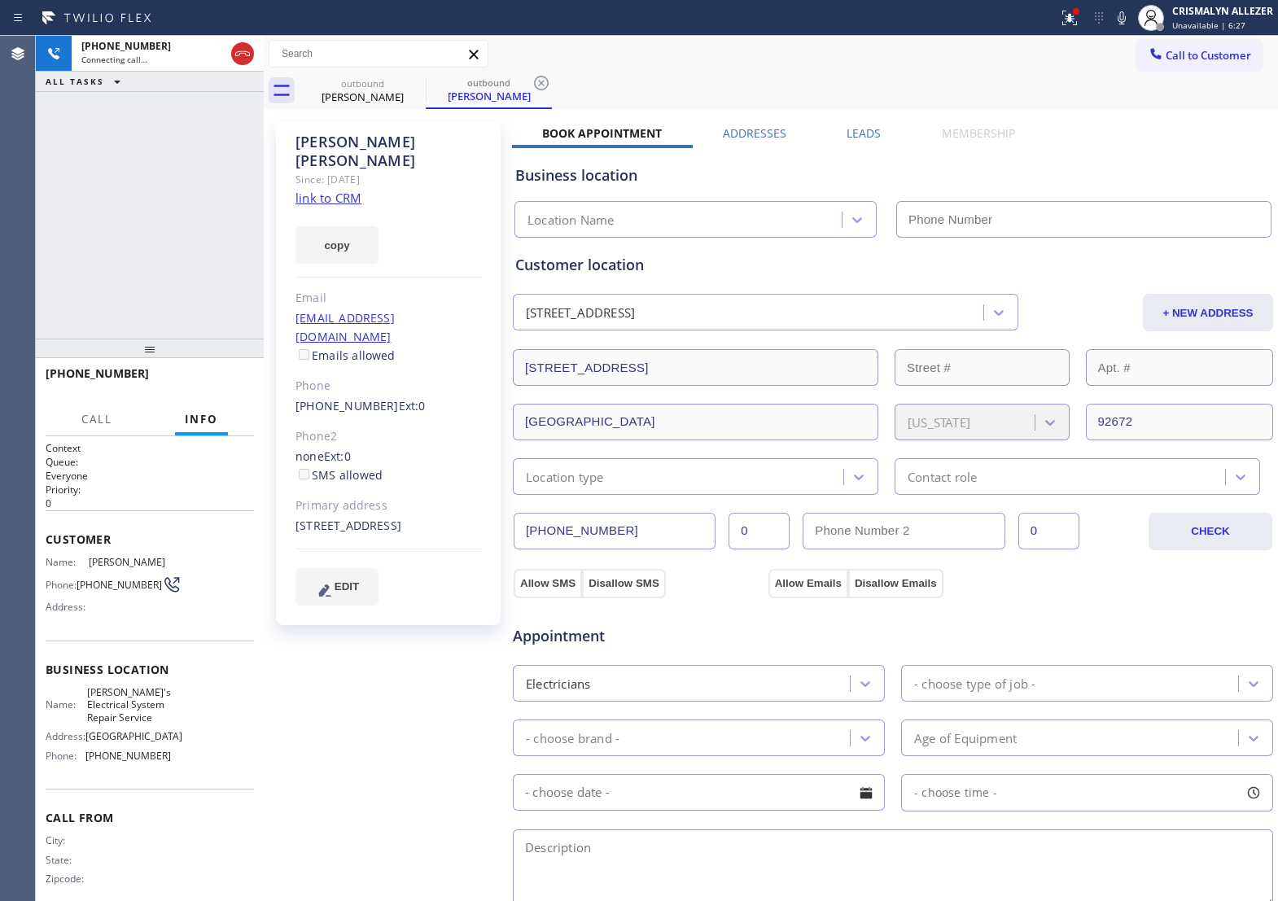
type input "[PHONE_NUMBER]"
click at [194, 367] on div "+18188008717 Live | 00:02 HANG UP" at bounding box center [150, 381] width 208 height 42
click at [200, 389] on button "HANG UP" at bounding box center [216, 381] width 76 height 23
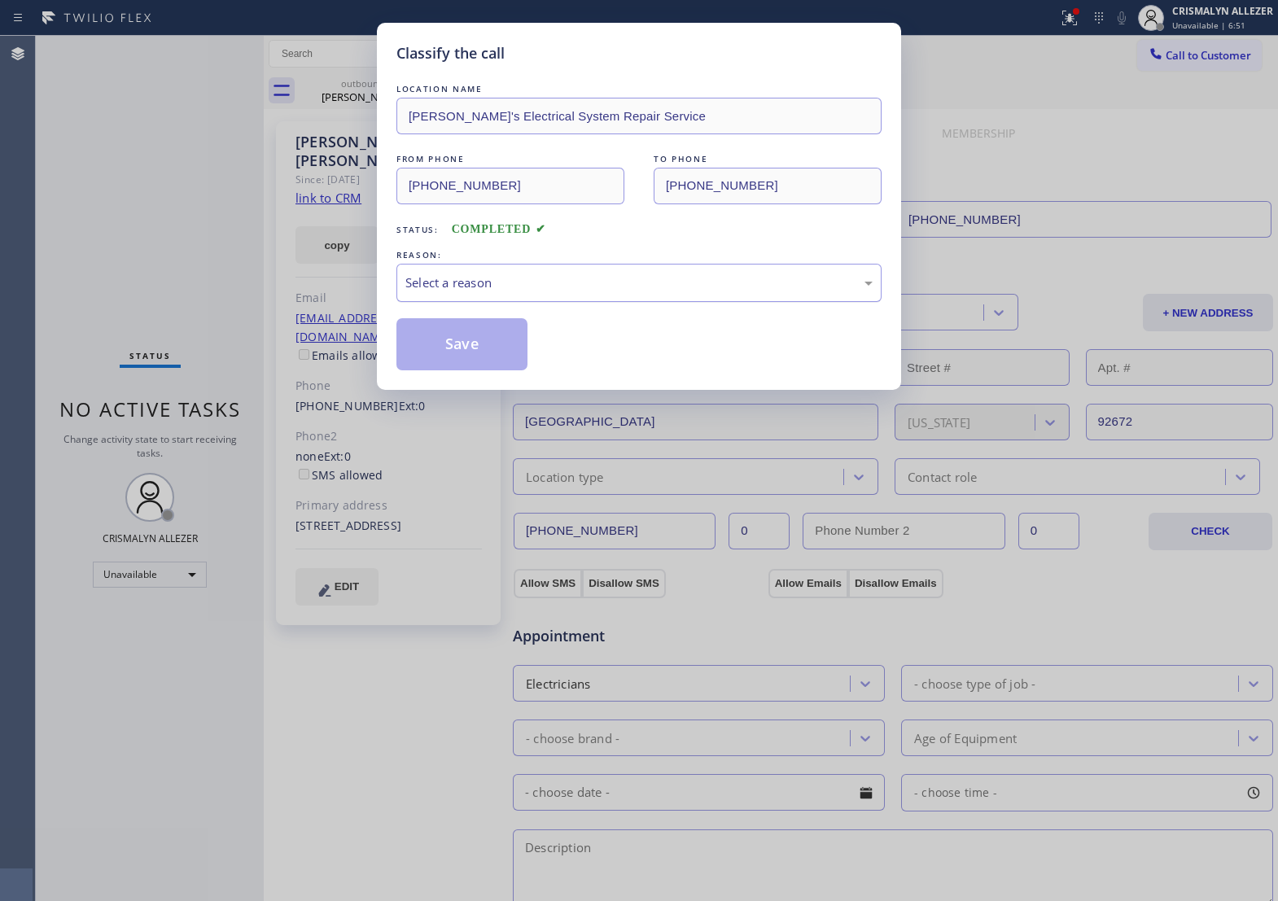
click at [633, 302] on div "Select a reason" at bounding box center [639, 283] width 485 height 38
click at [476, 371] on button "Save" at bounding box center [462, 344] width 131 height 52
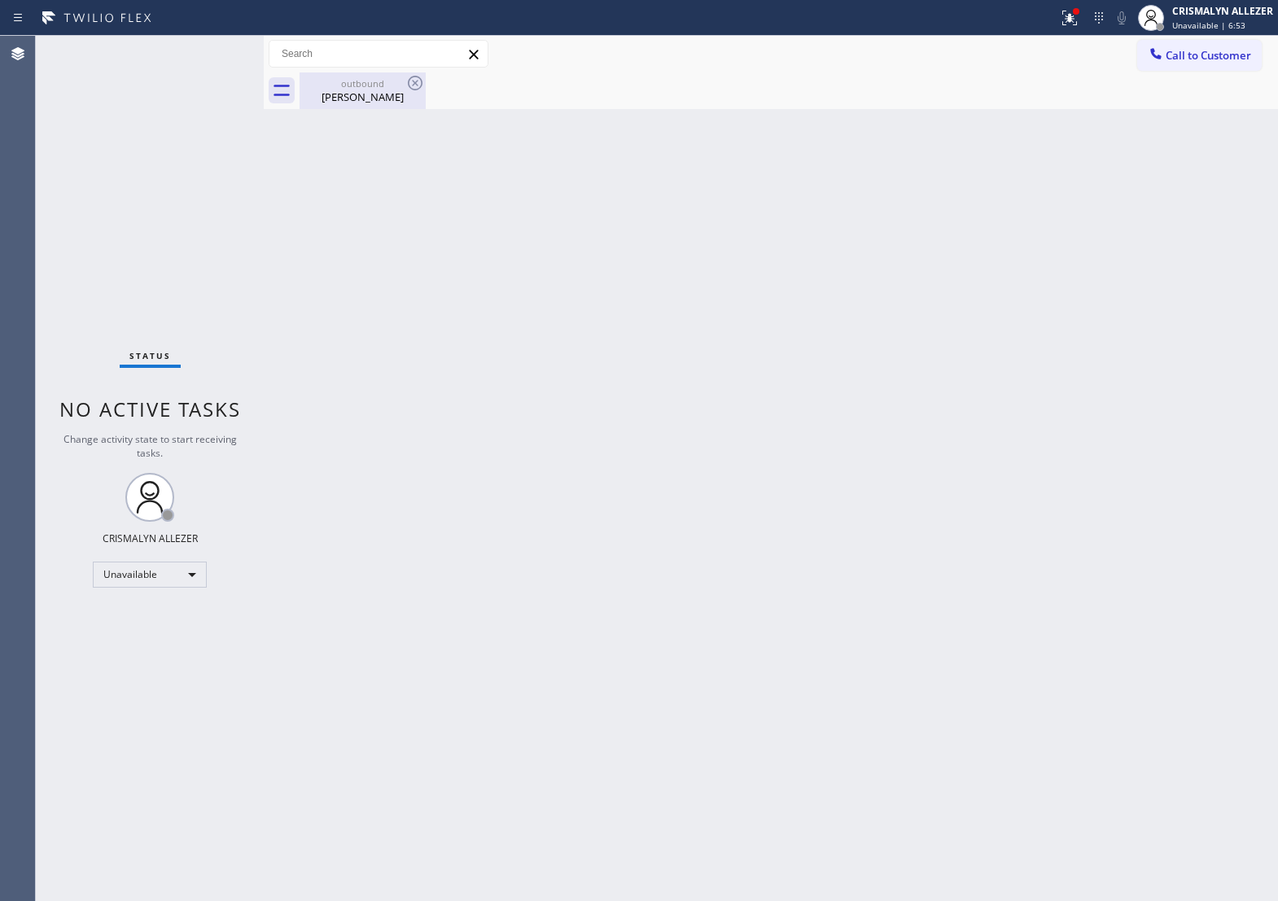
click at [365, 99] on div "Kelsey Clark" at bounding box center [362, 97] width 123 height 15
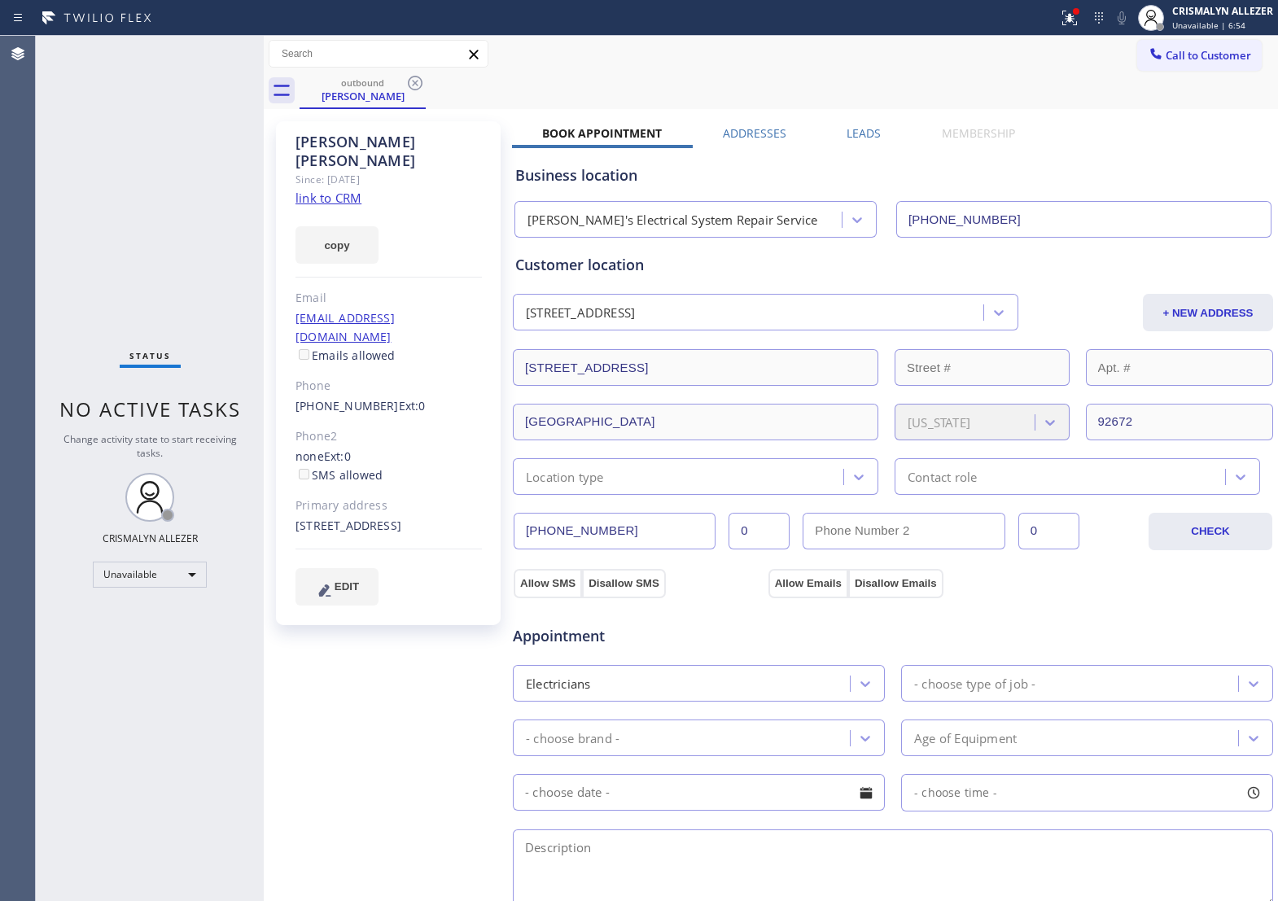
drag, startPoint x: 416, startPoint y: 81, endPoint x: 437, endPoint y: 4, distance: 80.2
click at [416, 79] on icon at bounding box center [416, 83] width 20 height 20
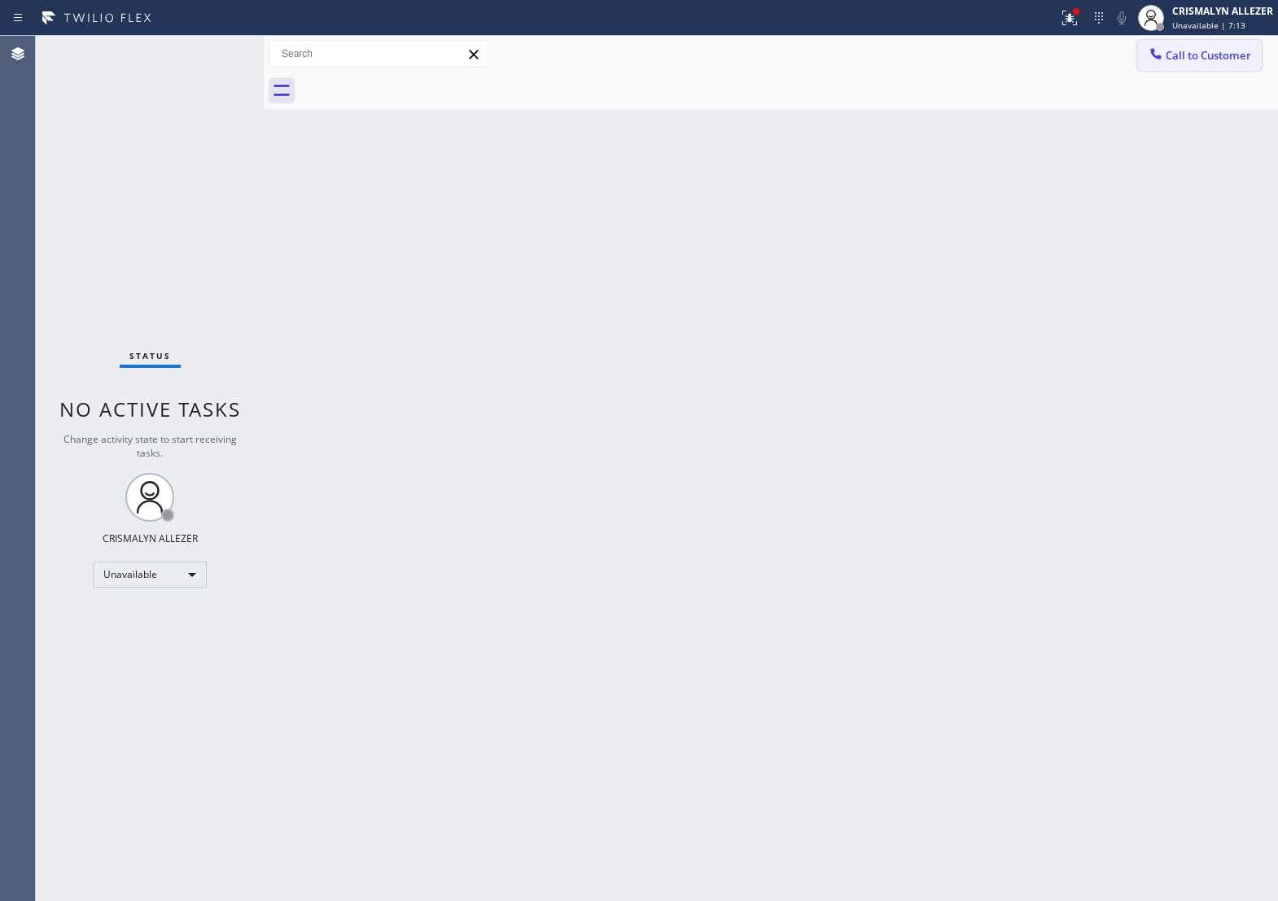
click at [1166, 54] on span "Call to Customer" at bounding box center [1209, 55] width 86 height 15
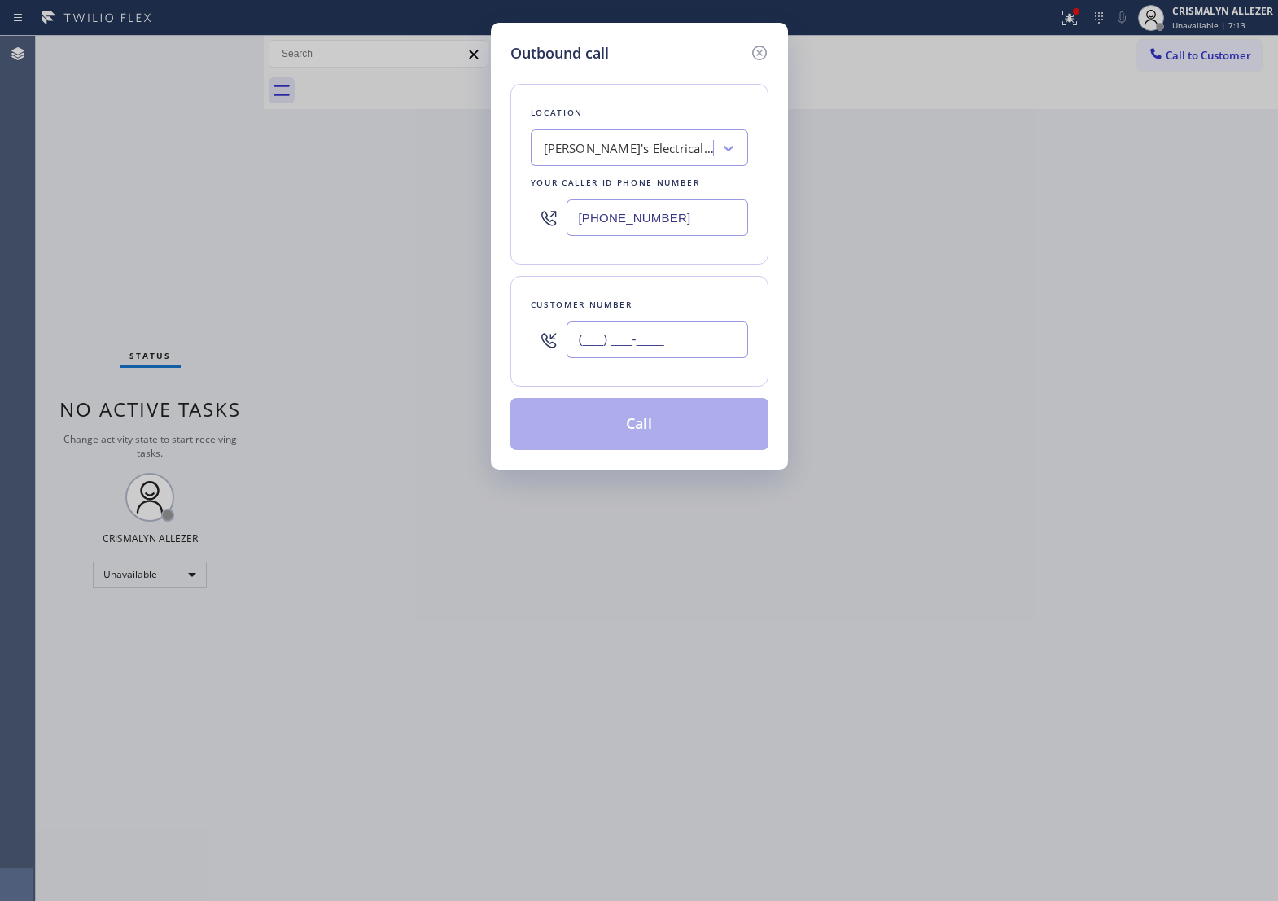
click at [730, 344] on input "(___) ___-____" at bounding box center [658, 340] width 182 height 37
paste input "323) 424-0098"
type input "[PHONE_NUMBER]"
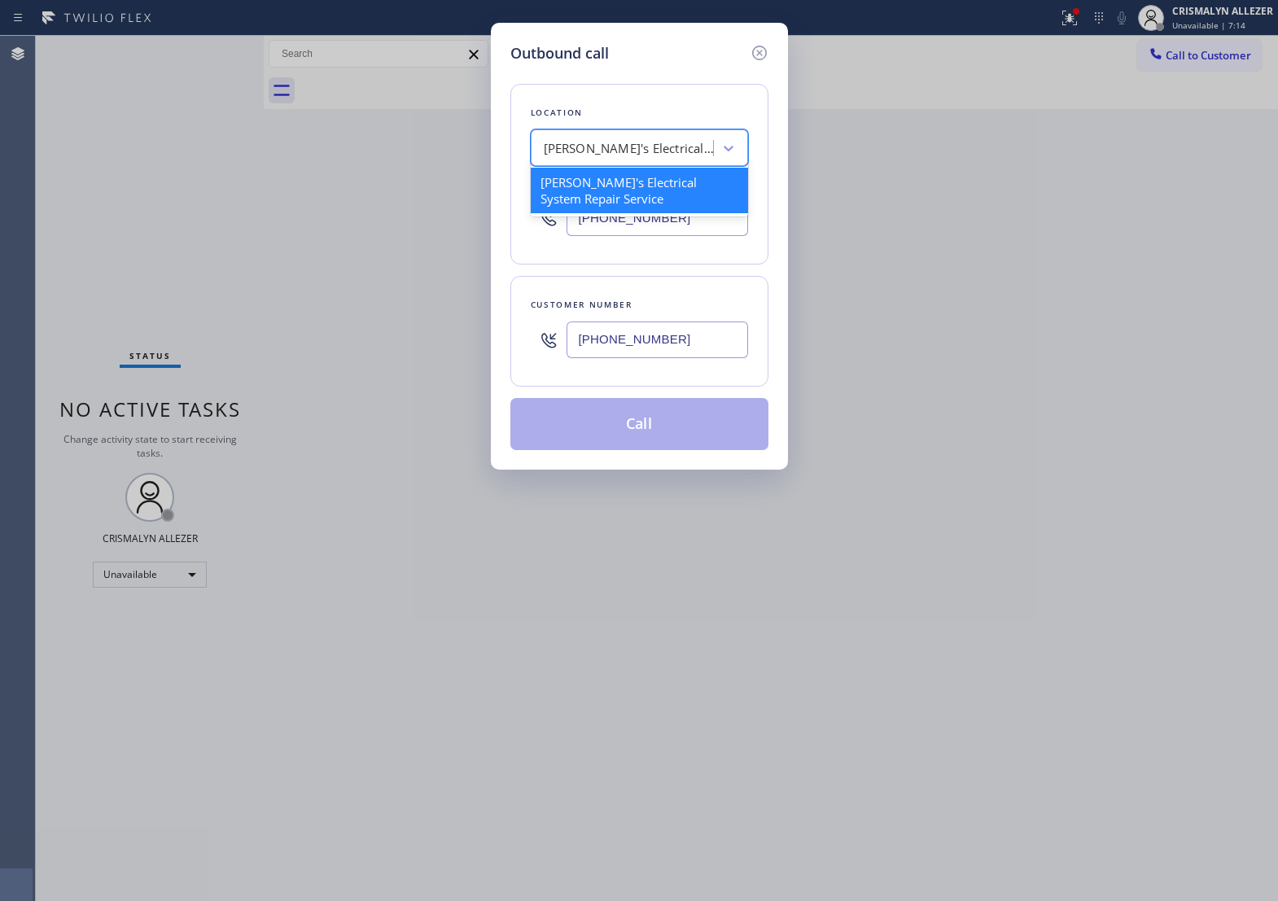
click at [684, 163] on div "[PERSON_NAME]'s Electrical System Repair Service" at bounding box center [625, 148] width 178 height 29
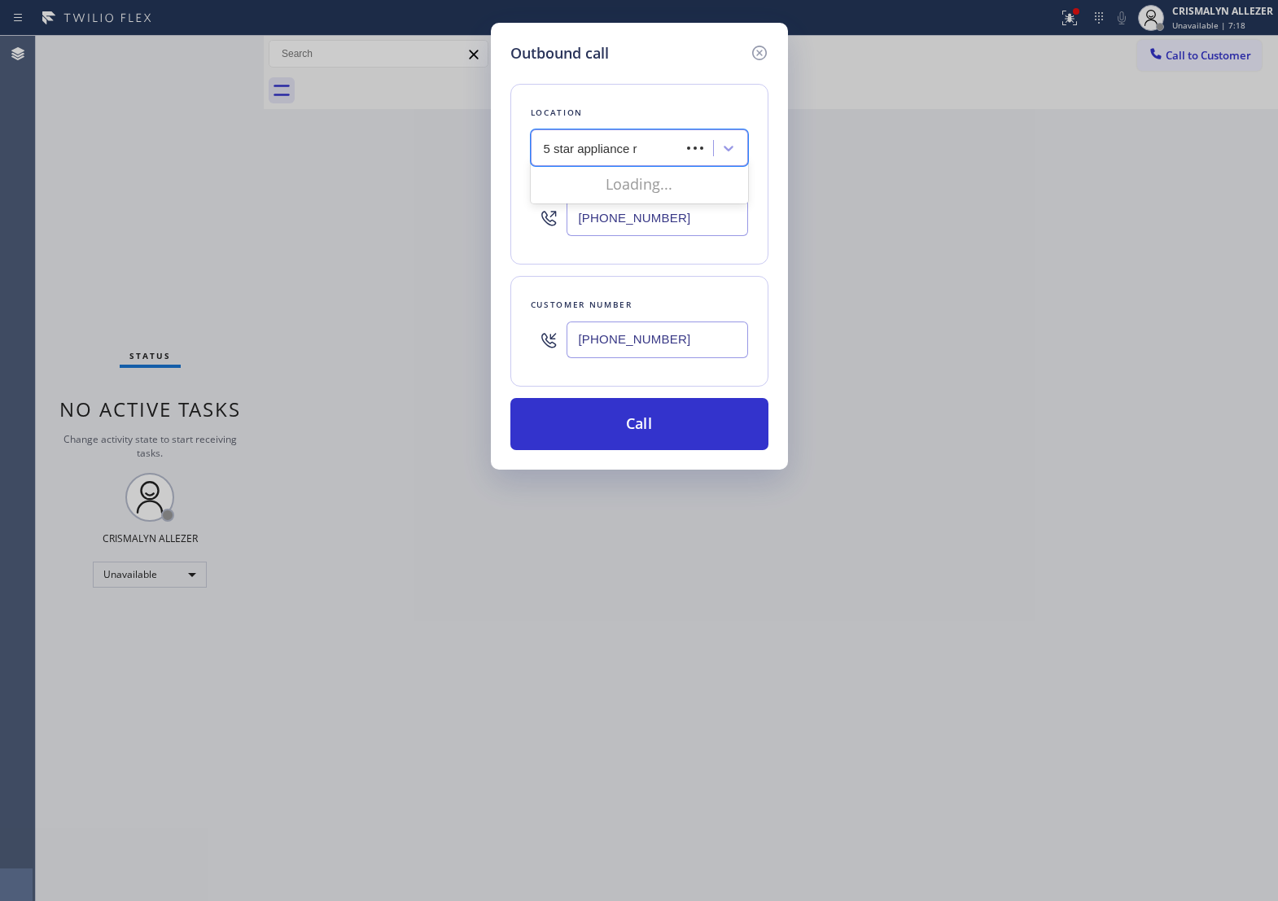
type input "5 star appliance re"
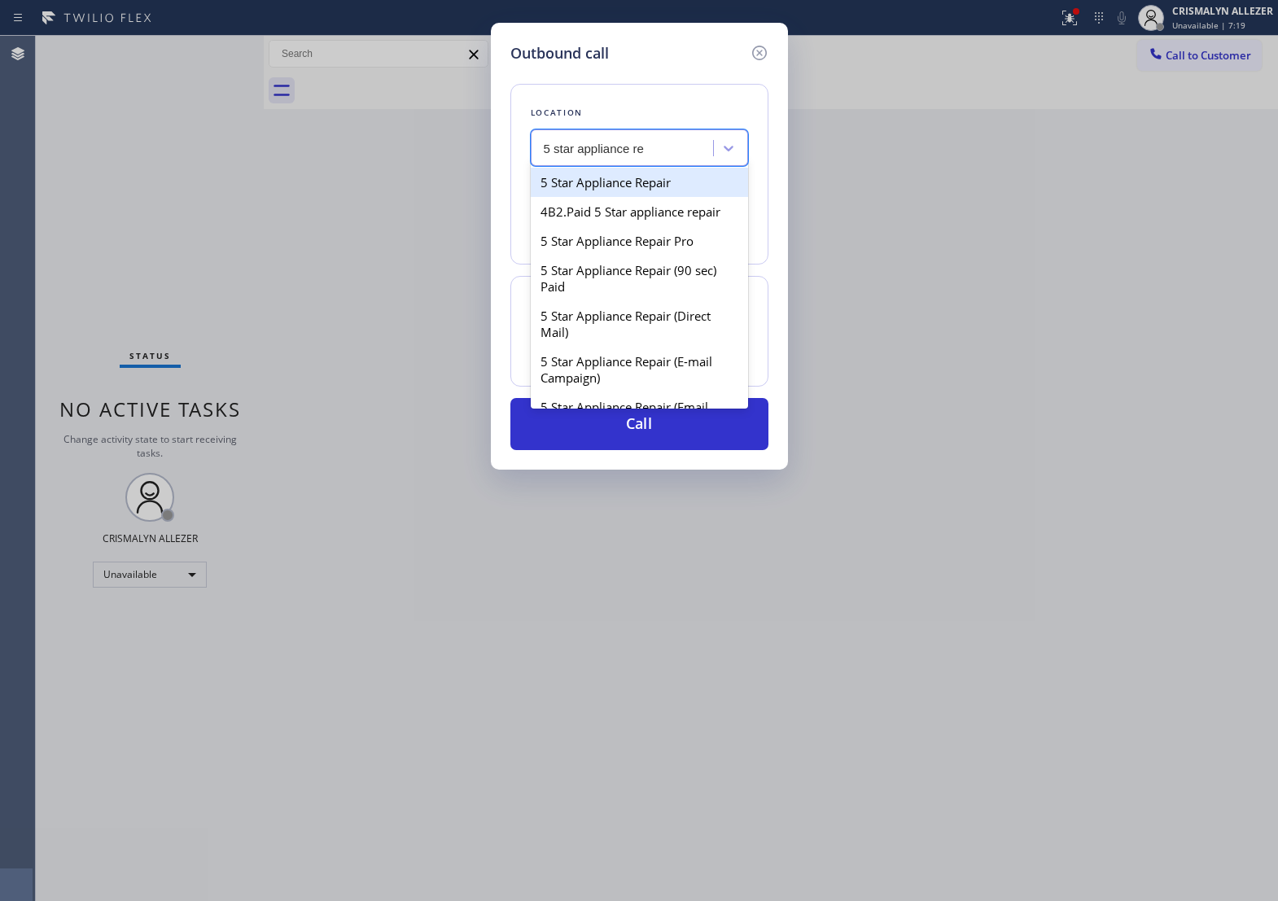
click at [634, 192] on div "5 Star Appliance Repair" at bounding box center [639, 182] width 217 height 29
type input "[PHONE_NUMBER]"
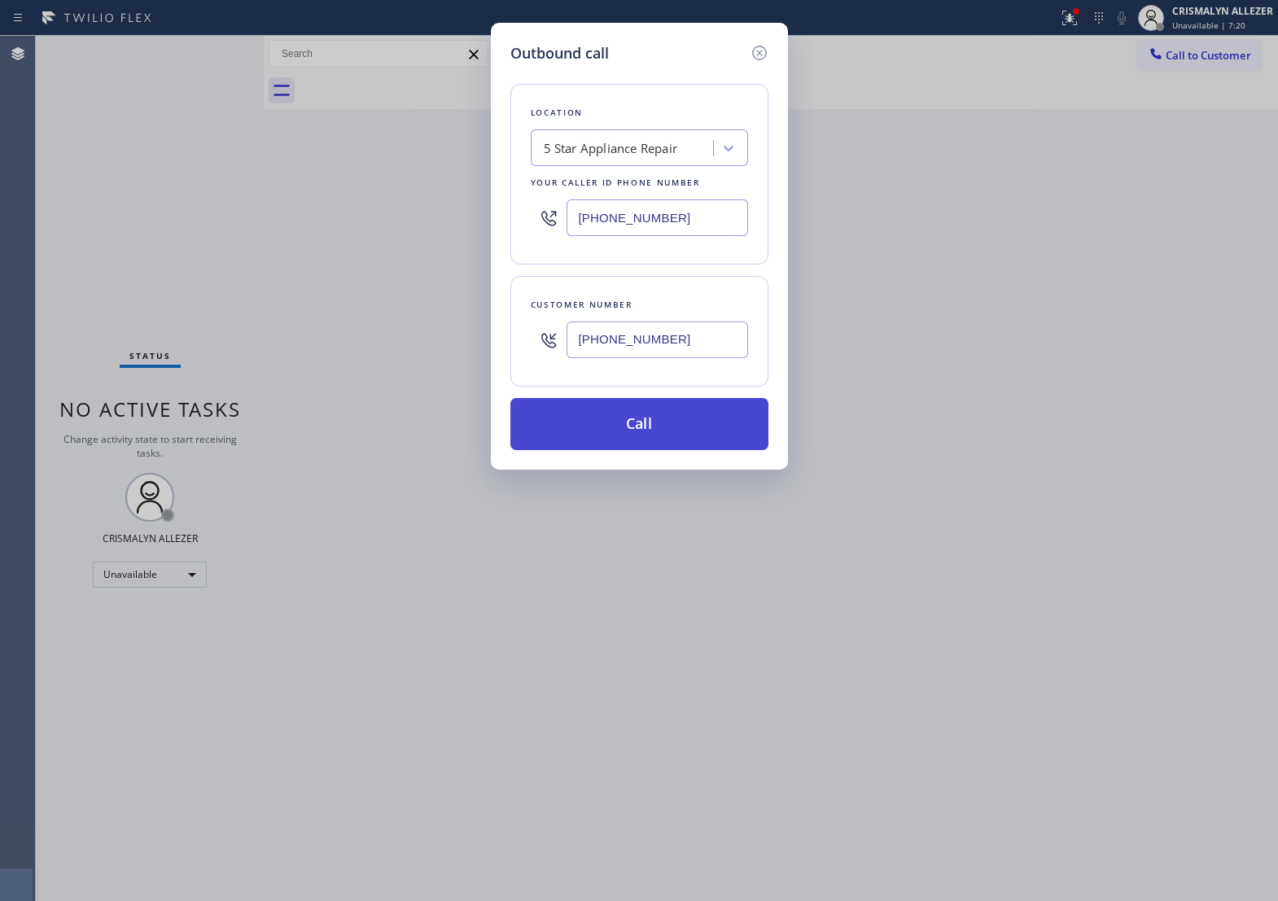
click at [639, 446] on button "Call" at bounding box center [640, 424] width 258 height 52
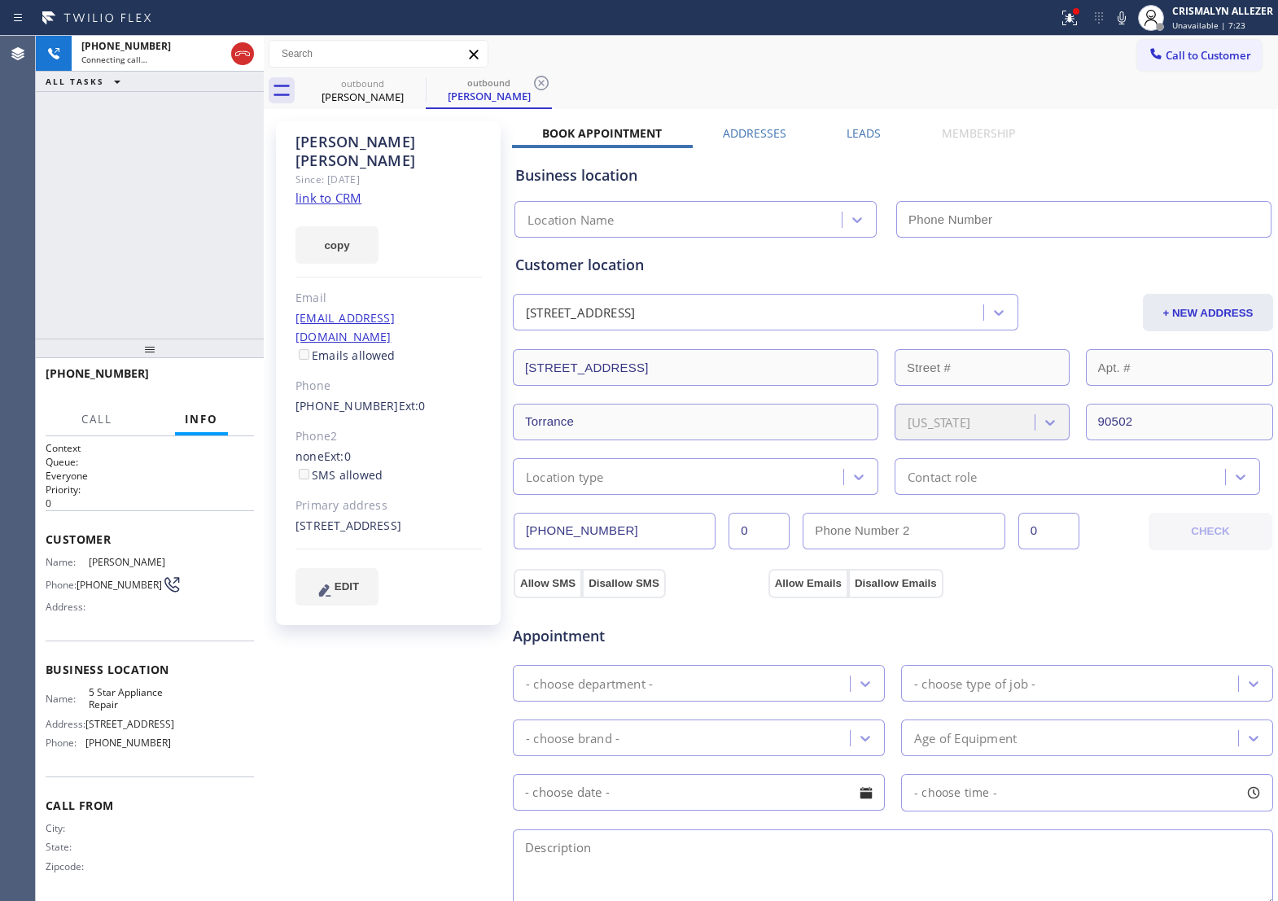
click at [330, 190] on link "link to CRM" at bounding box center [329, 198] width 66 height 16
type input "[PHONE_NUMBER]"
click at [209, 387] on span "HANG UP" at bounding box center [216, 380] width 50 height 11
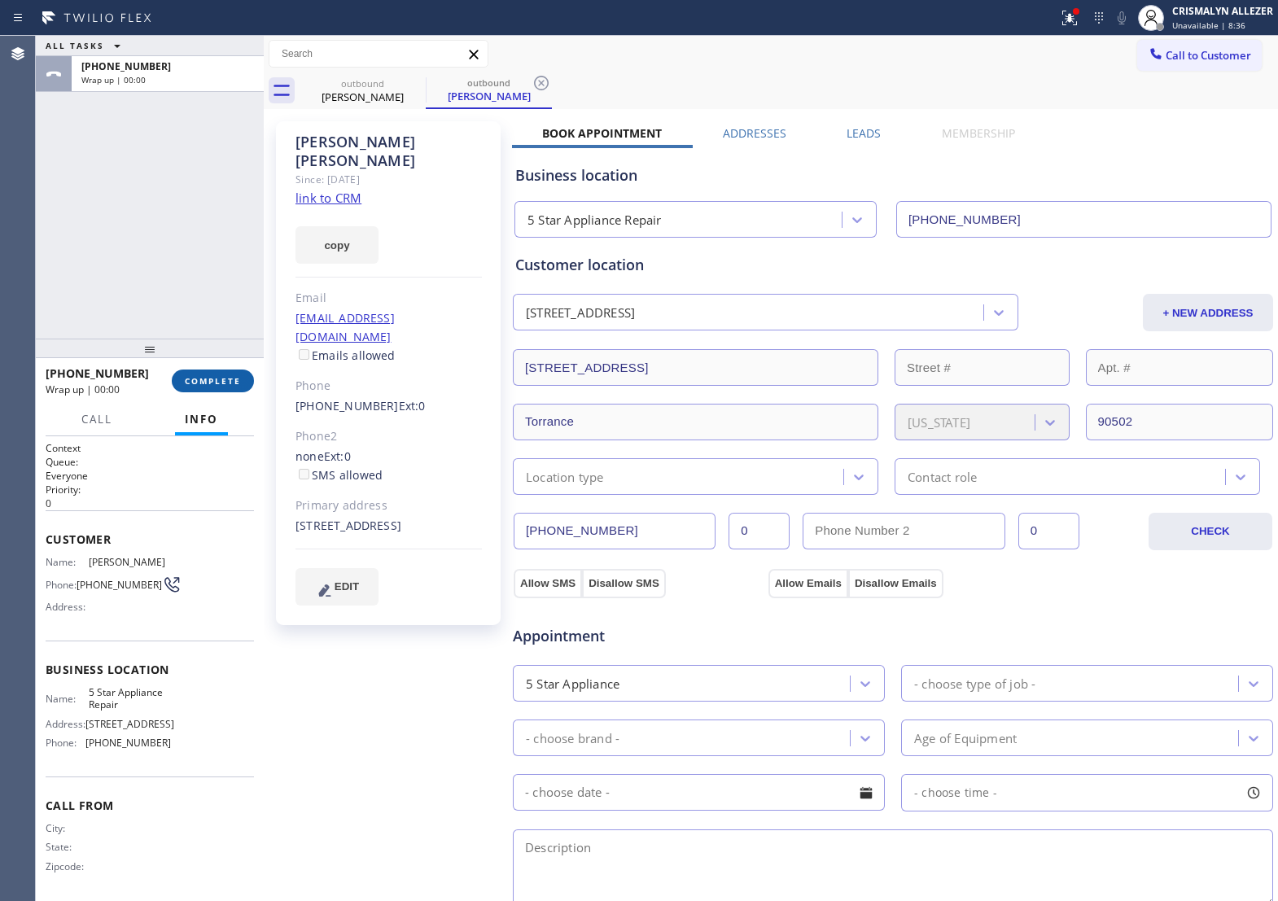
click at [209, 387] on span "COMPLETE" at bounding box center [213, 380] width 56 height 11
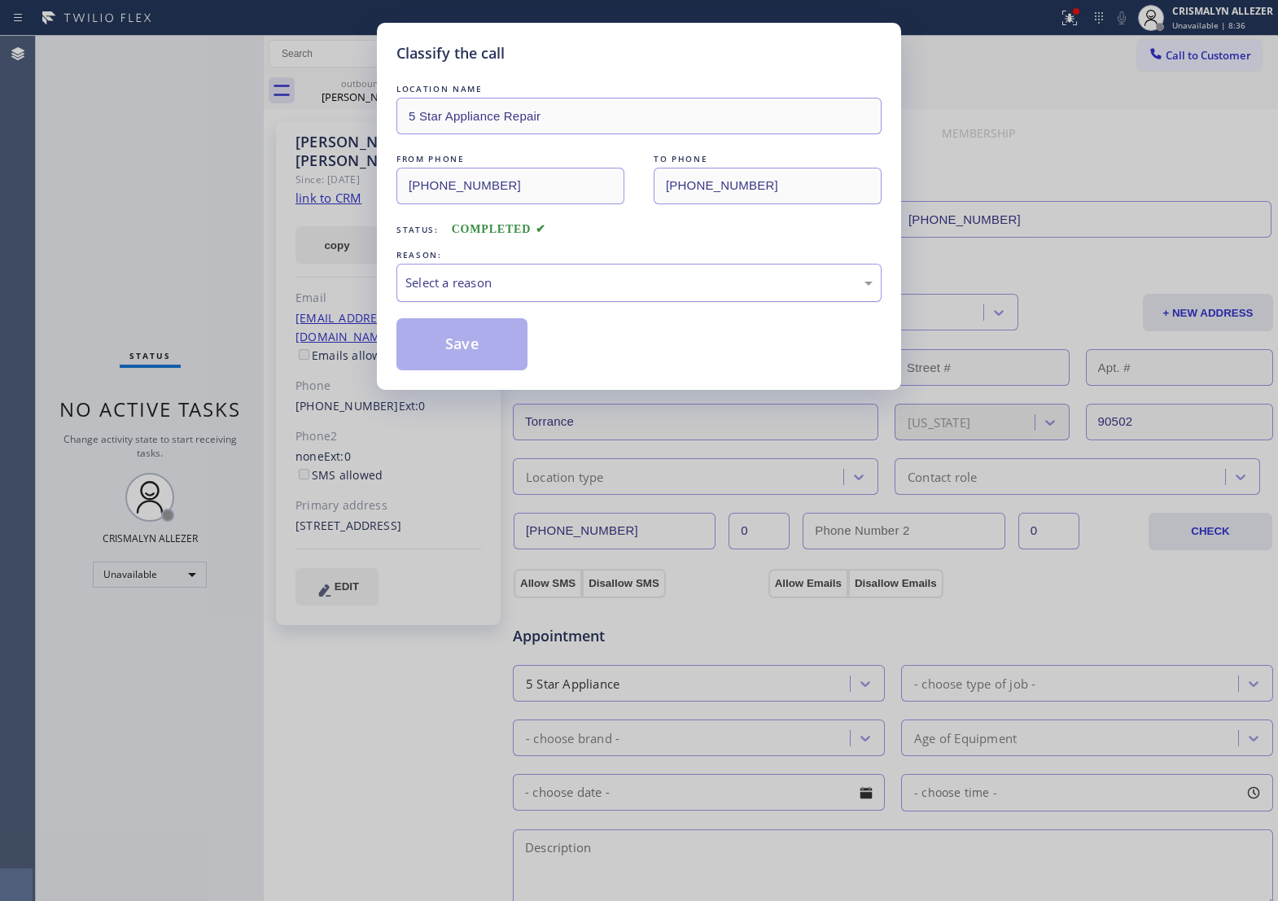
click at [634, 292] on div "Select a reason" at bounding box center [639, 283] width 467 height 19
click at [470, 371] on button "Save" at bounding box center [462, 344] width 131 height 52
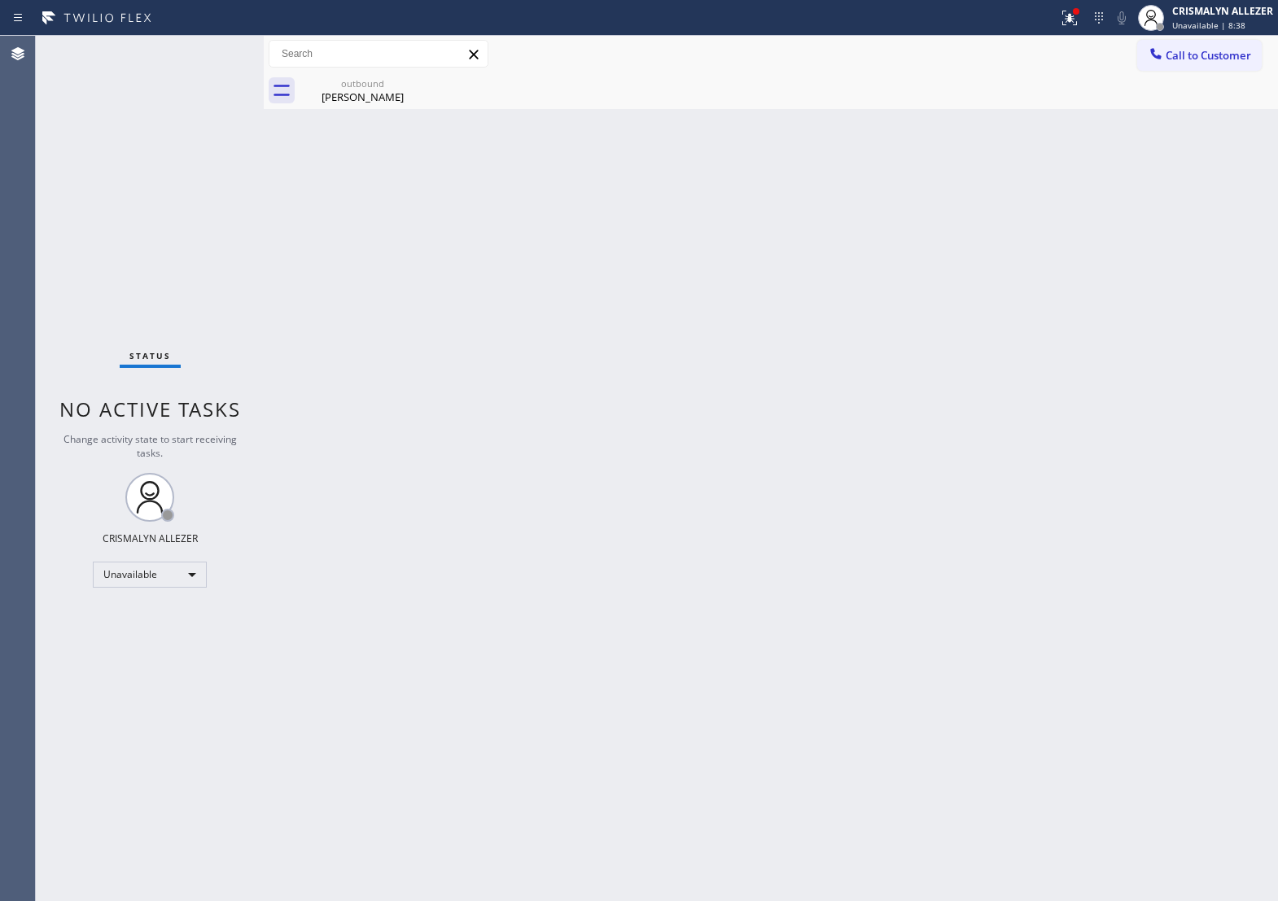
click at [361, 96] on div "Karla Sewell" at bounding box center [362, 97] width 123 height 15
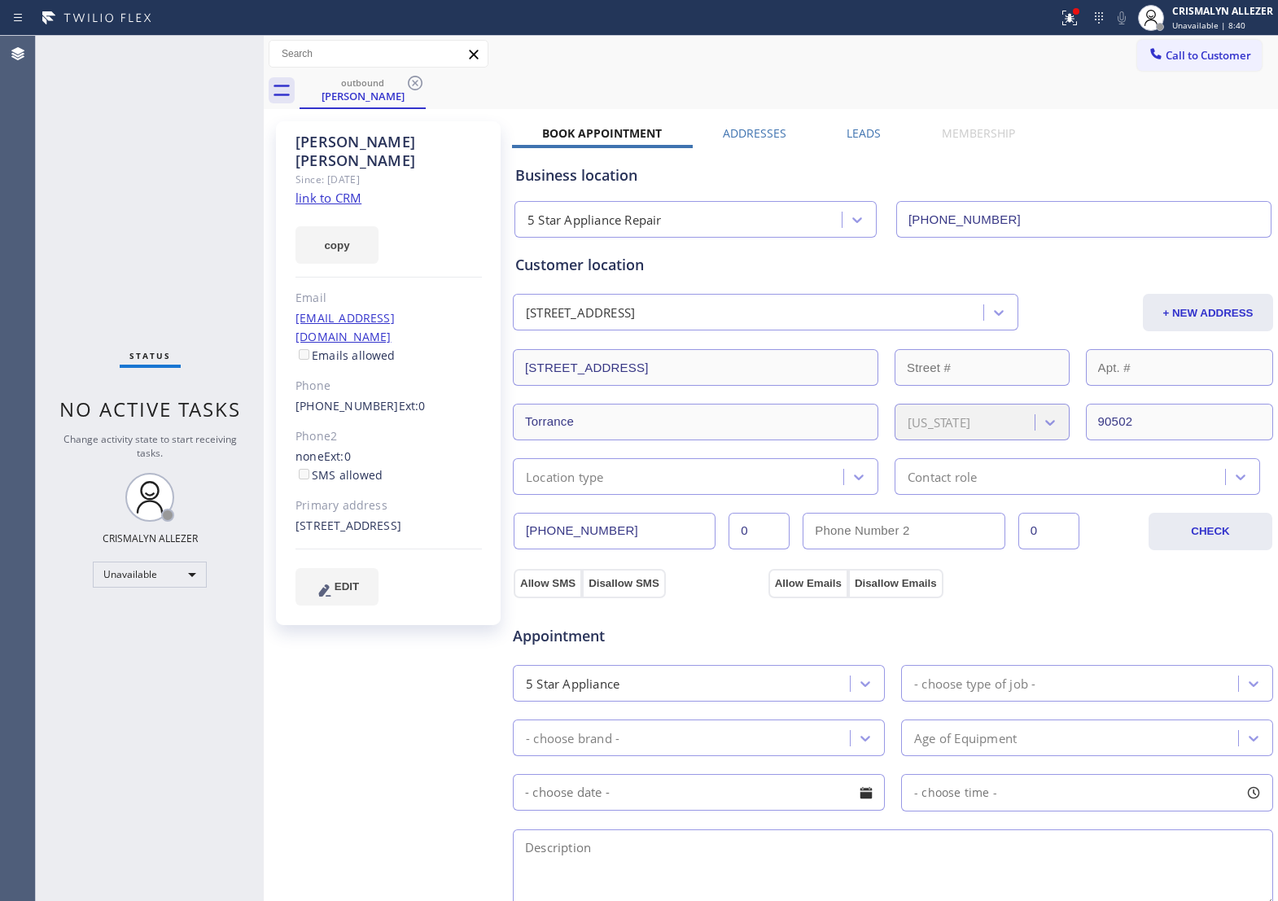
click at [860, 136] on label "Leads" at bounding box center [864, 132] width 34 height 15
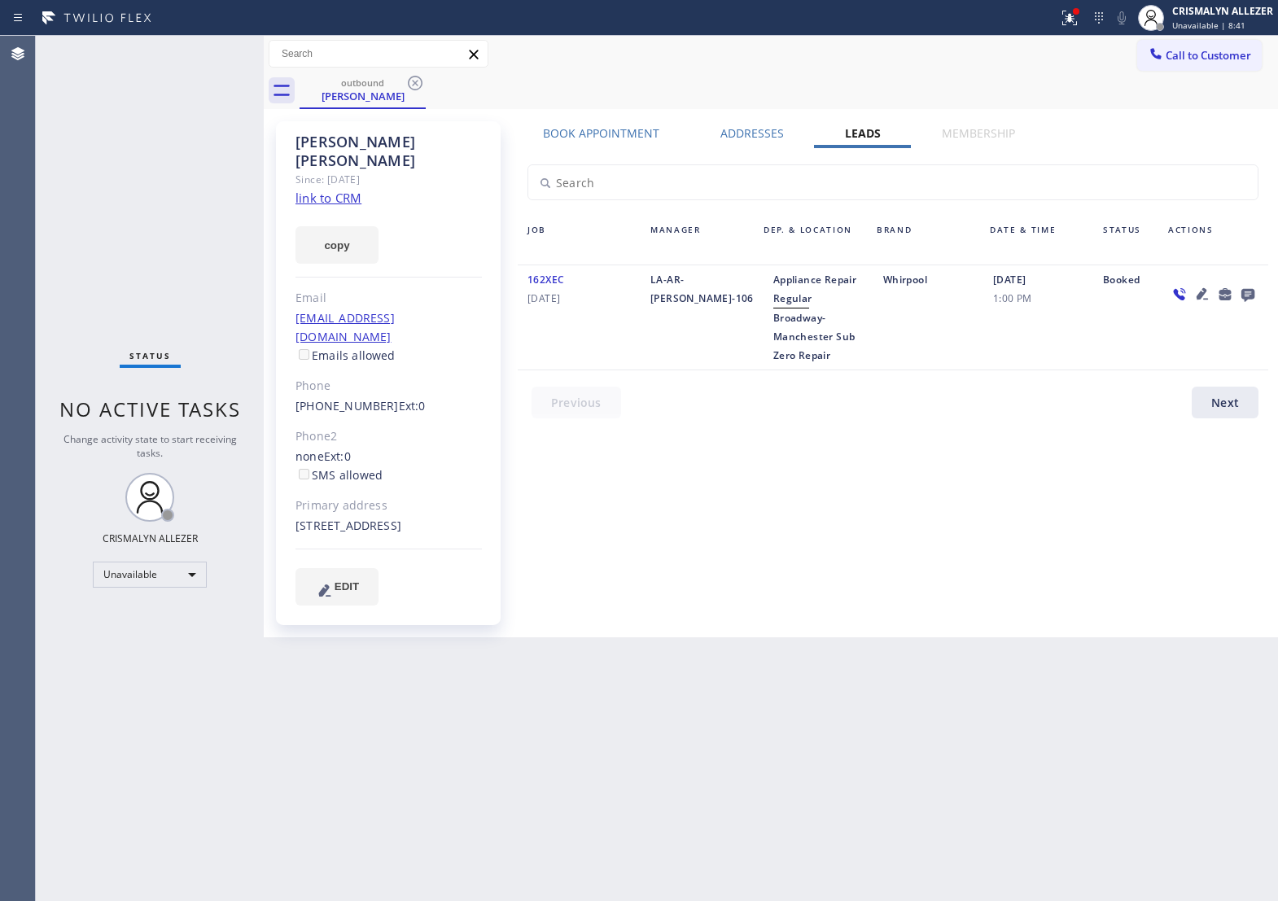
click at [1248, 293] on icon at bounding box center [1249, 294] width 20 height 20
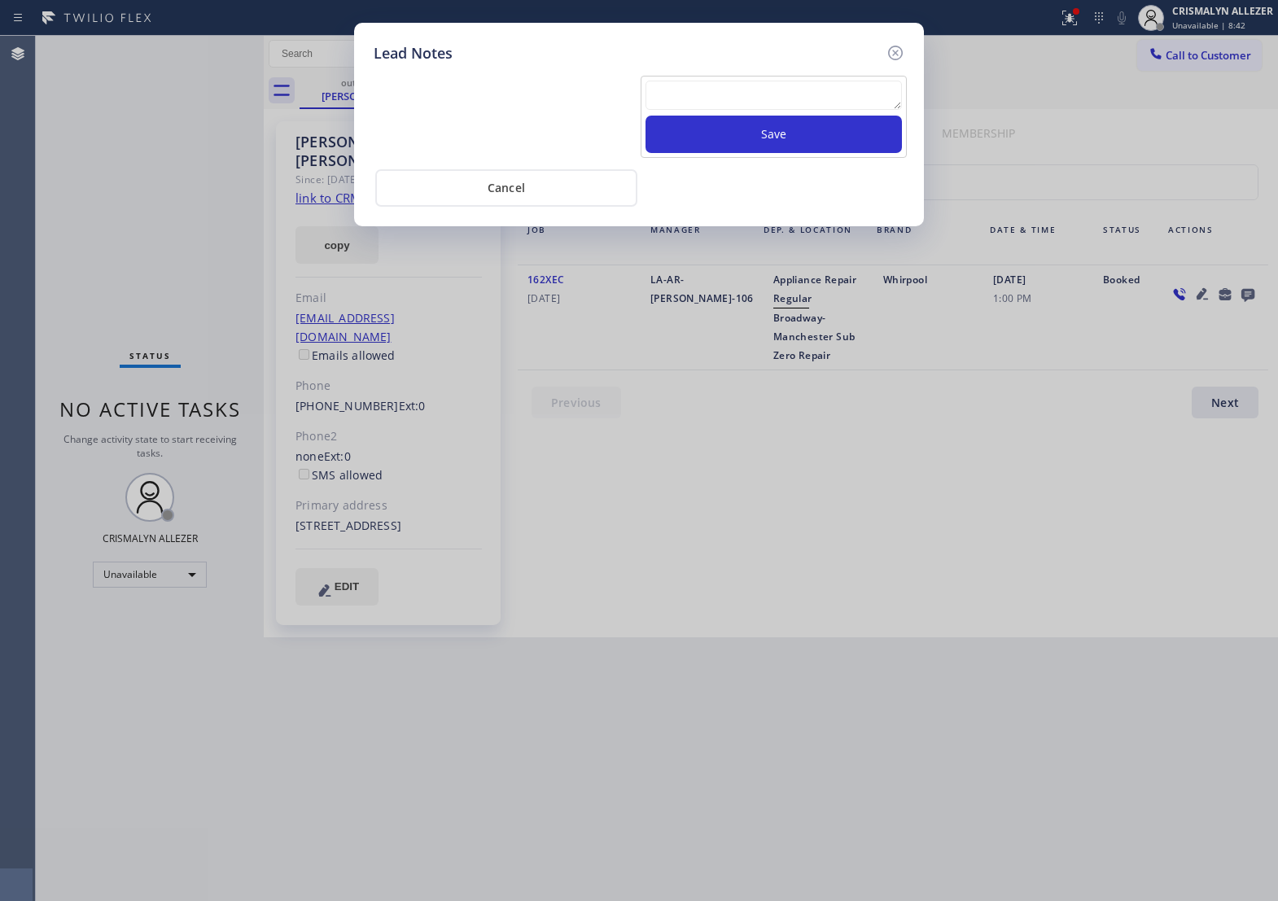
click at [702, 110] on textarea at bounding box center [774, 95] width 257 height 29
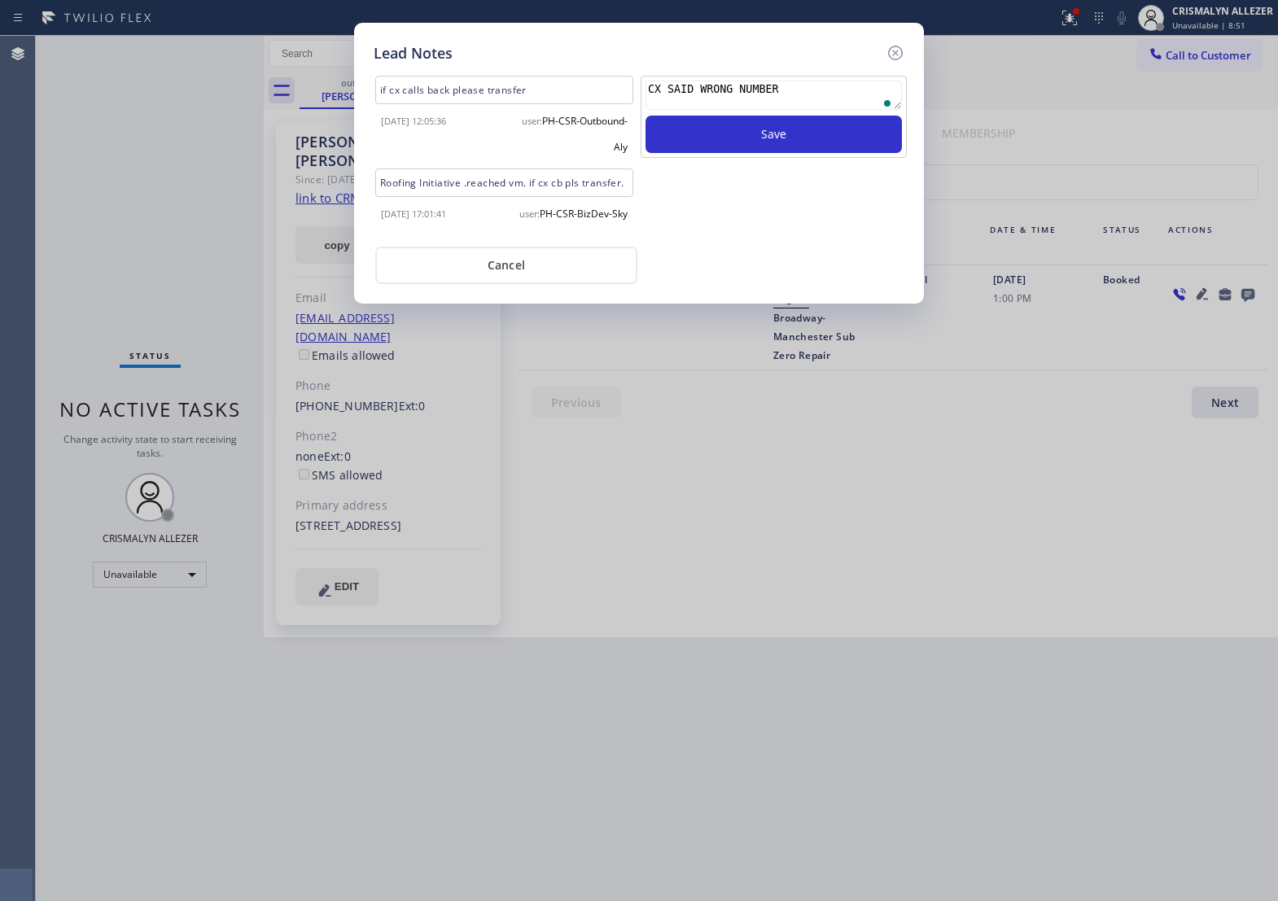
type textarea "CX SAID WRONG NUMBER"
click at [783, 176] on div "CX SAID WRONG NUMBER Save" at bounding box center [774, 156] width 270 height 160
click at [790, 152] on button "Save" at bounding box center [774, 134] width 257 height 37
click at [893, 58] on icon at bounding box center [896, 53] width 20 height 20
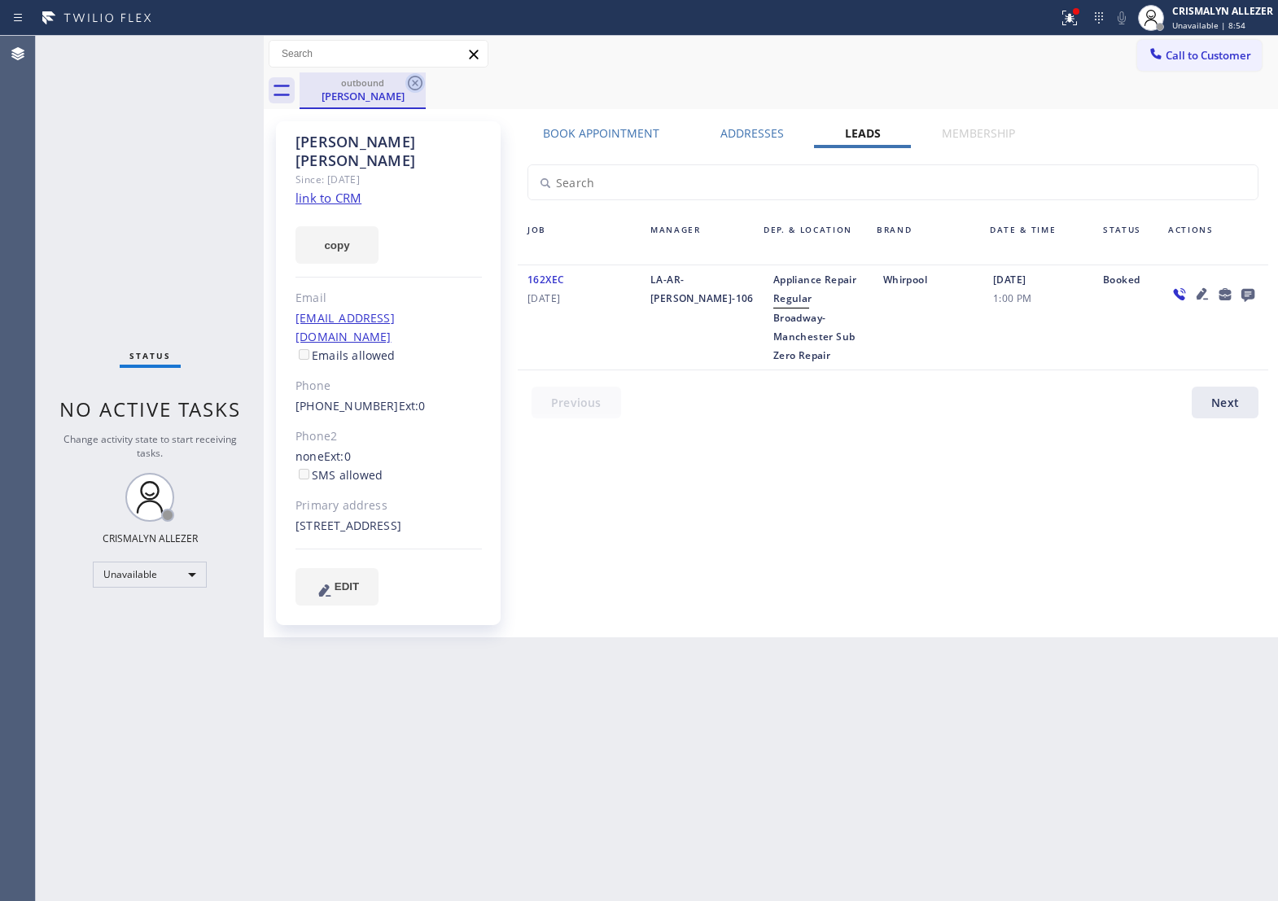
click at [413, 86] on icon at bounding box center [415, 83] width 15 height 15
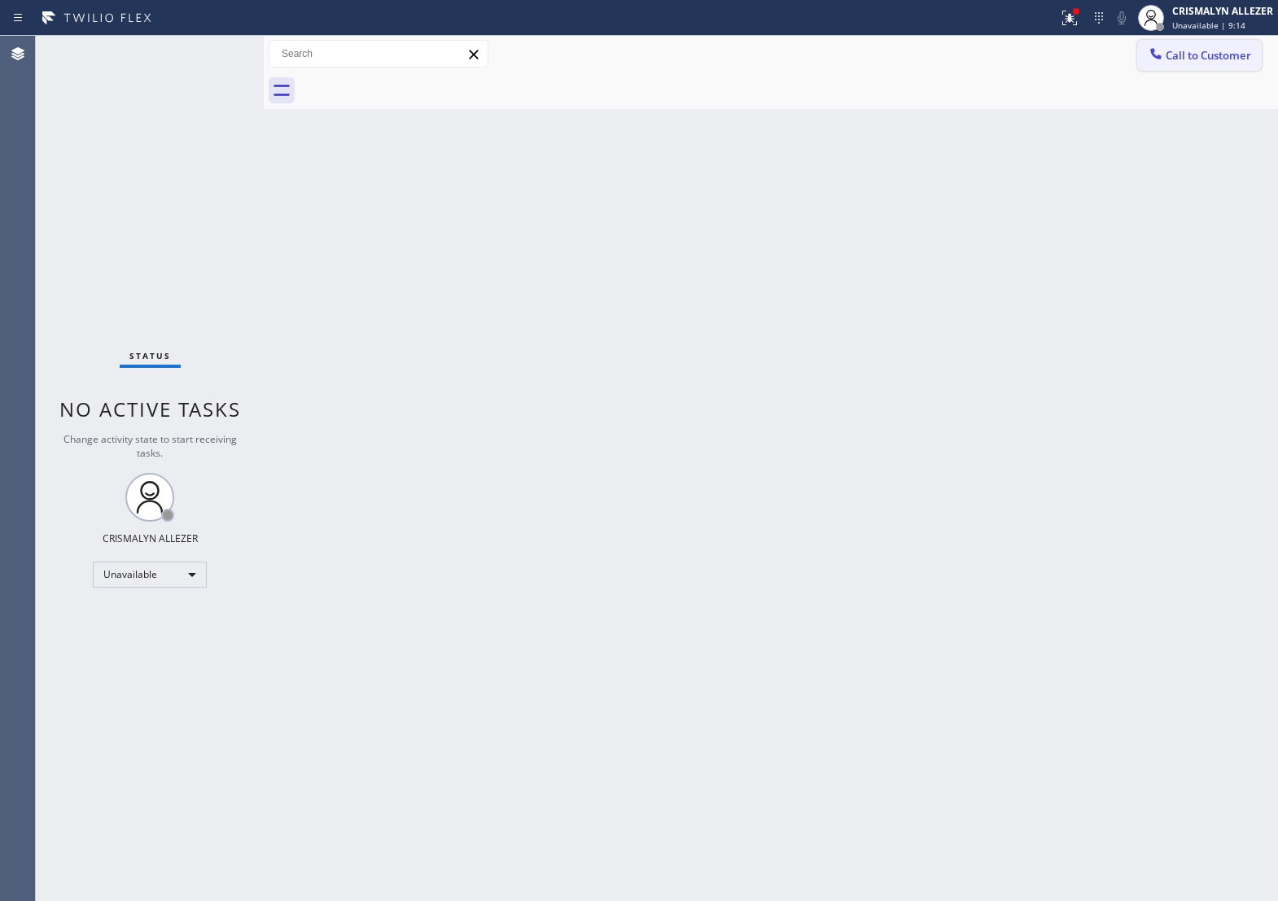
click at [1206, 61] on span "Call to Customer" at bounding box center [1209, 55] width 86 height 15
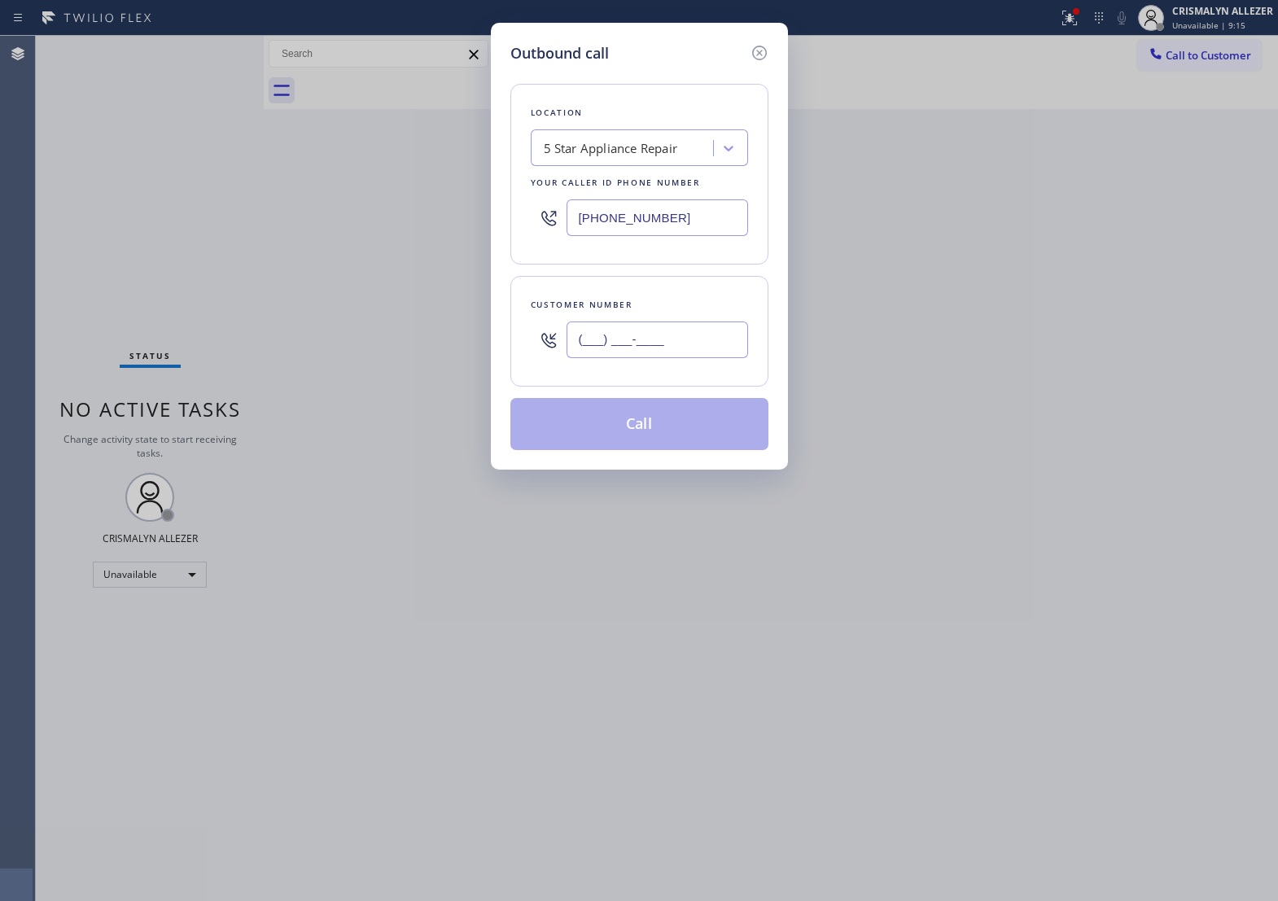
click at [701, 353] on input "(___) ___-____" at bounding box center [658, 340] width 182 height 37
paste input "310) 357-4047"
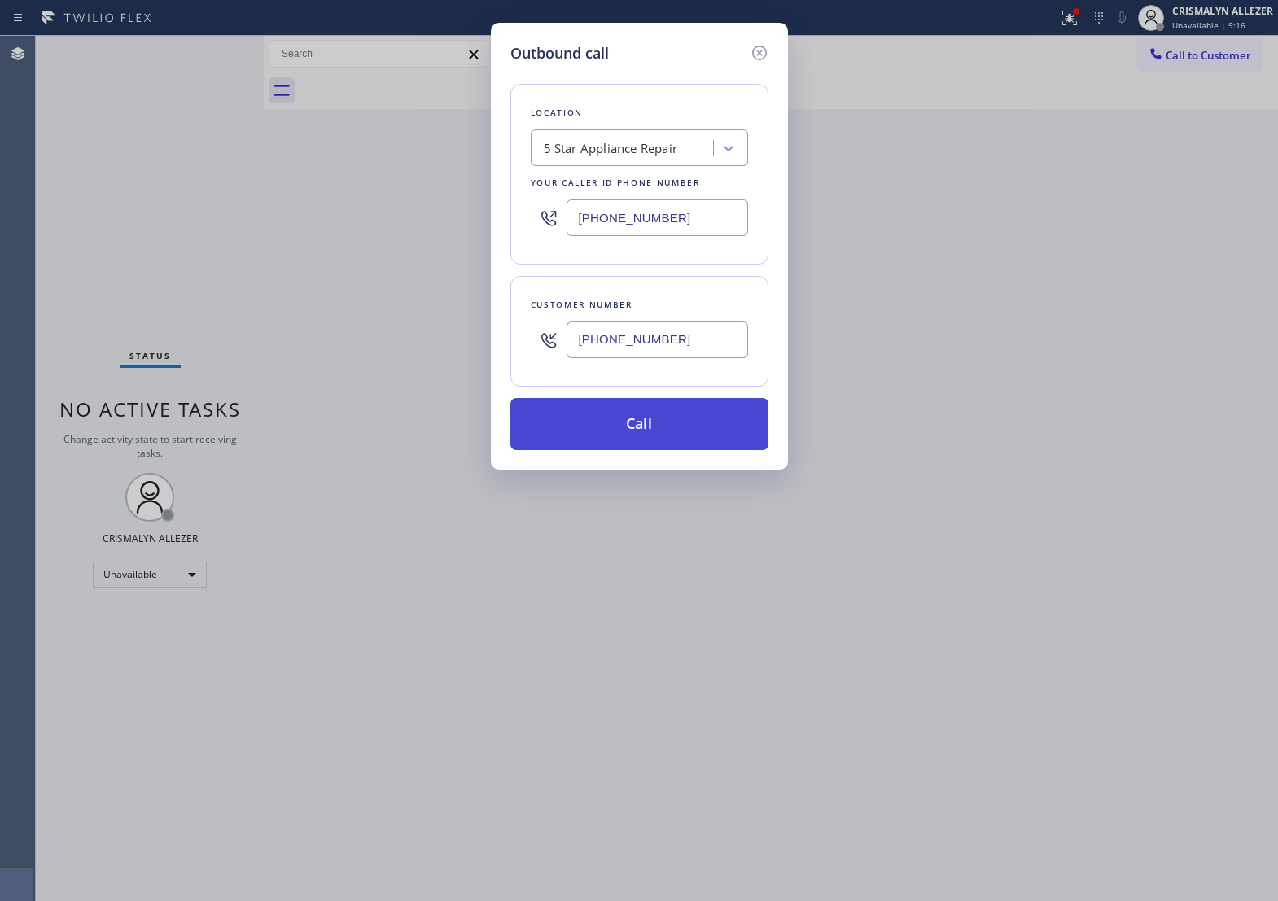
type input "[PHONE_NUMBER]"
click at [670, 438] on button "Call" at bounding box center [640, 424] width 258 height 52
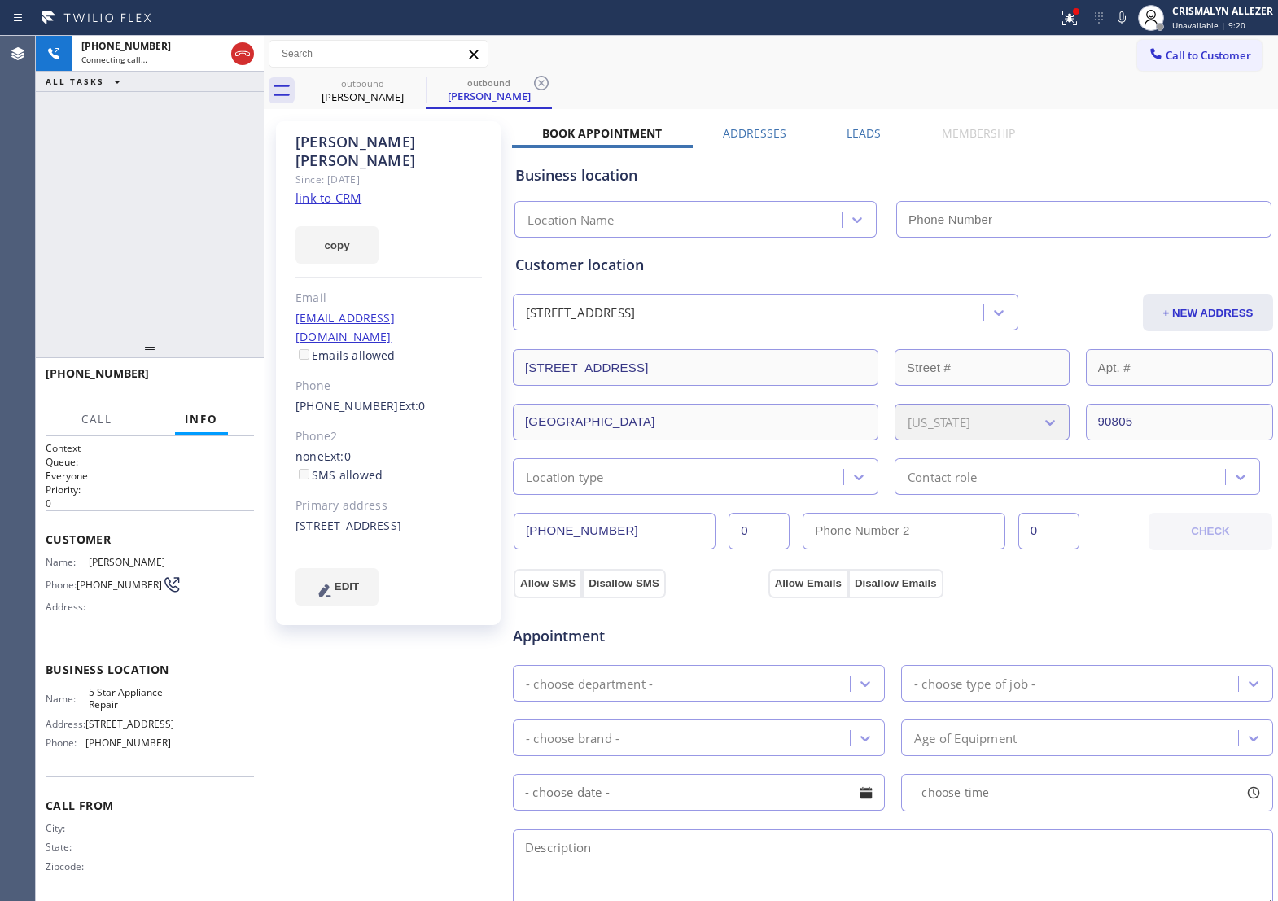
click at [324, 190] on link "link to CRM" at bounding box center [329, 198] width 66 height 16
type input "[PHONE_NUMBER]"
click at [204, 379] on span "HANG UP" at bounding box center [216, 380] width 50 height 11
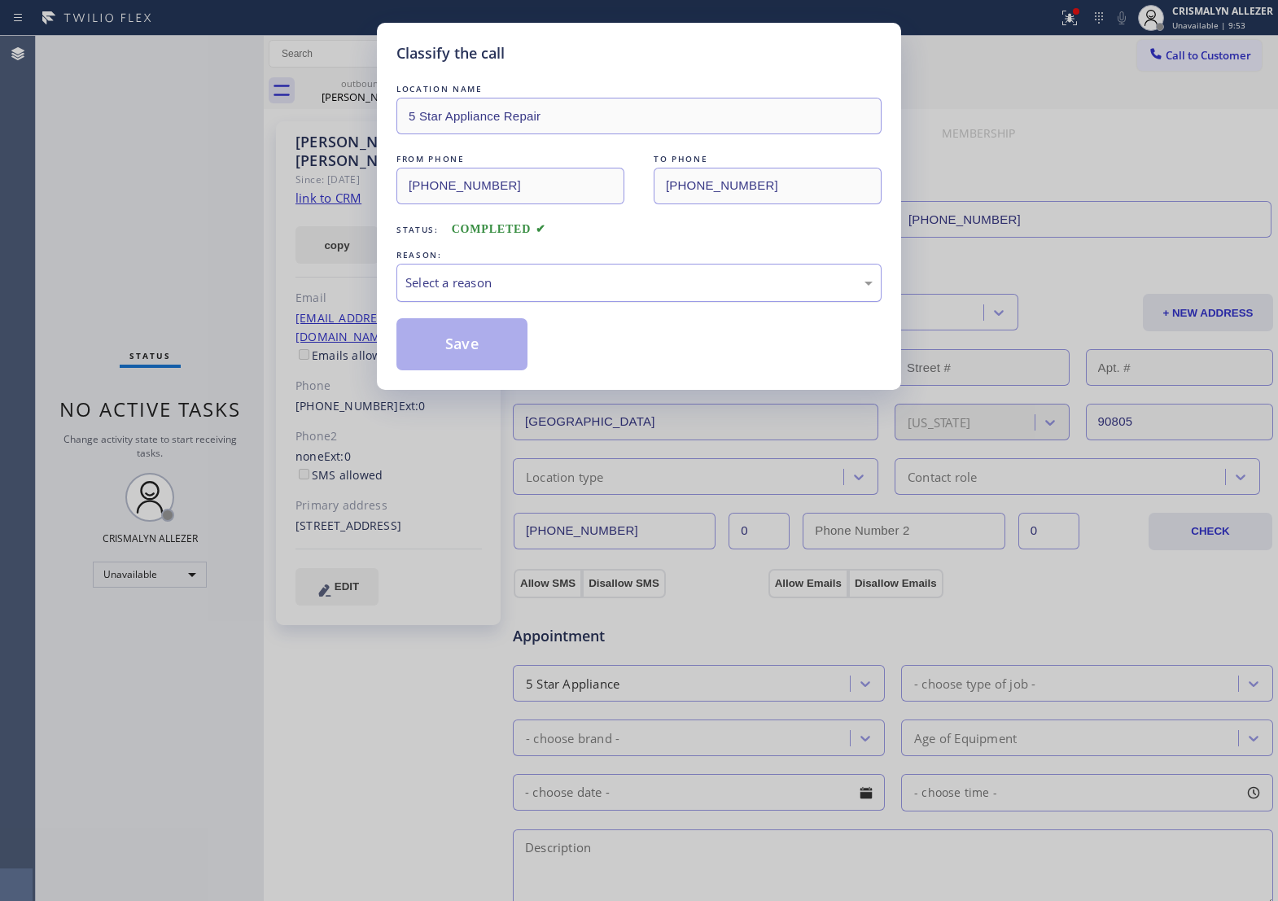
click at [621, 292] on div "Select a reason" at bounding box center [639, 283] width 467 height 19
click at [466, 364] on button "Save" at bounding box center [462, 344] width 131 height 52
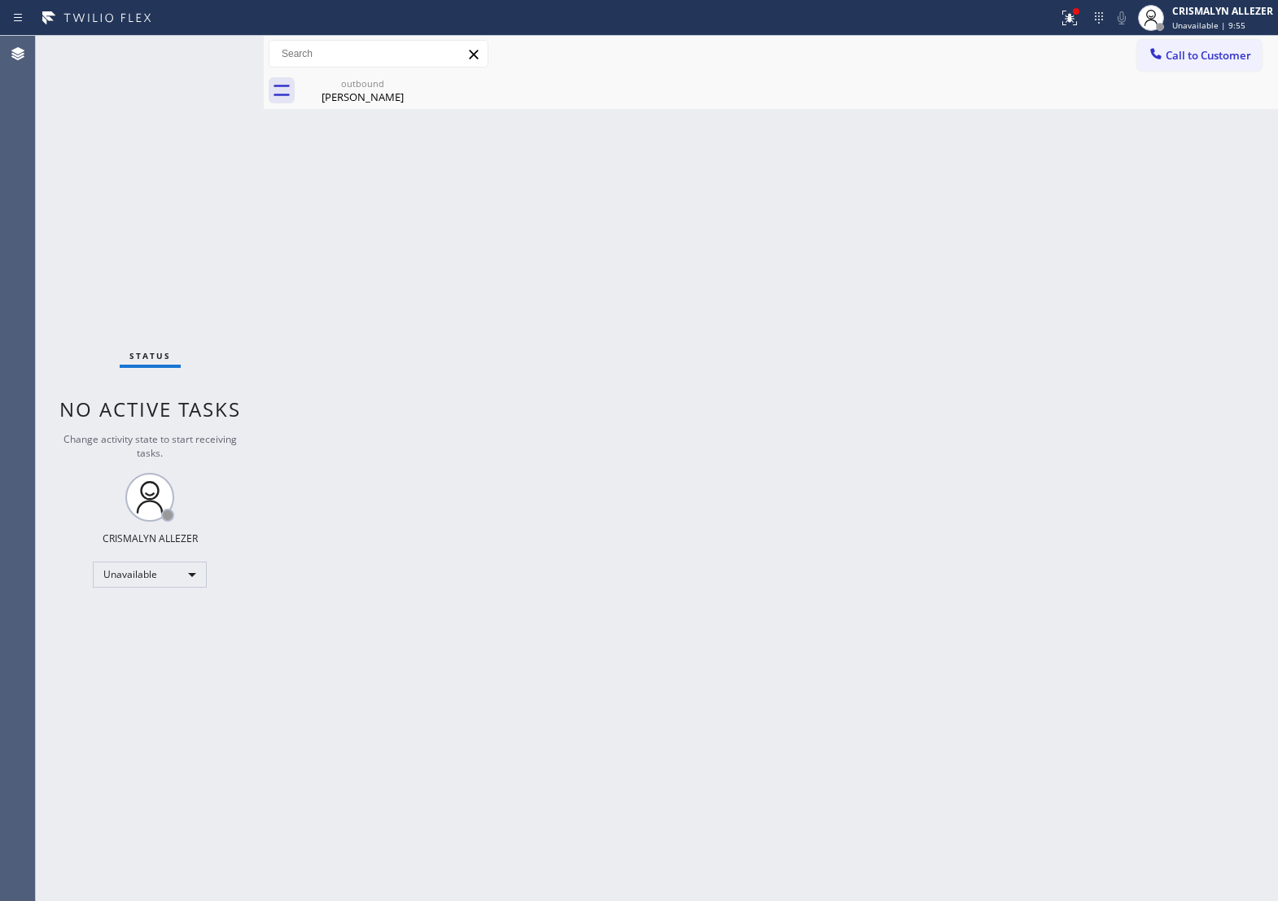
click at [358, 112] on div "Back to Dashboard Change Sender ID Customers Technicians Select a contact Outbo…" at bounding box center [771, 469] width 1015 height 866
click at [414, 84] on icon at bounding box center [415, 83] width 15 height 15
click at [328, 99] on div "Tina Lopez" at bounding box center [362, 97] width 123 height 15
click at [1194, 63] on span "Call to Customer" at bounding box center [1209, 55] width 86 height 15
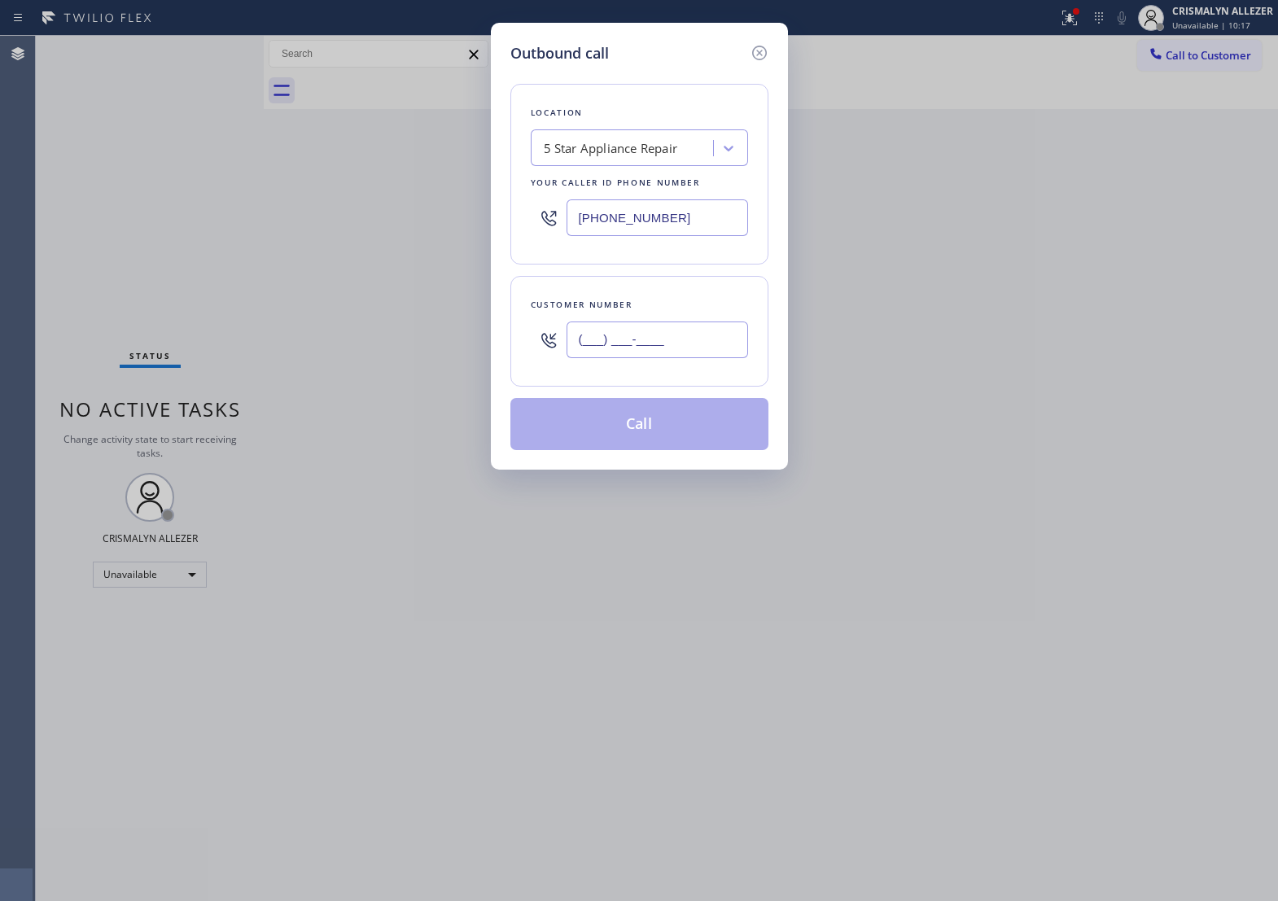
click at [672, 354] on input "(___) ___-____" at bounding box center [658, 340] width 182 height 37
paste input "818) 429-1815"
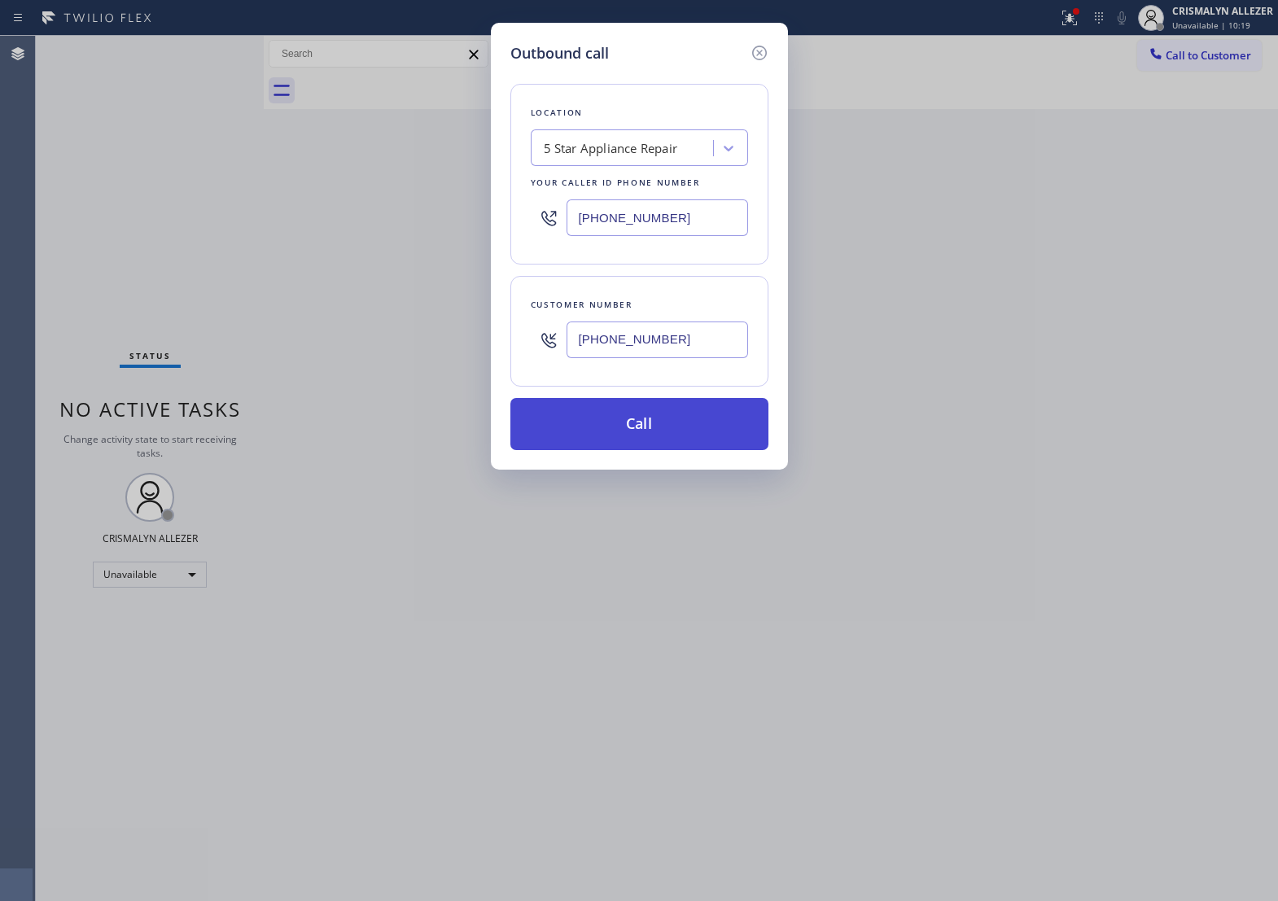
type input "[PHONE_NUMBER]"
click at [643, 442] on button "Call" at bounding box center [640, 424] width 258 height 52
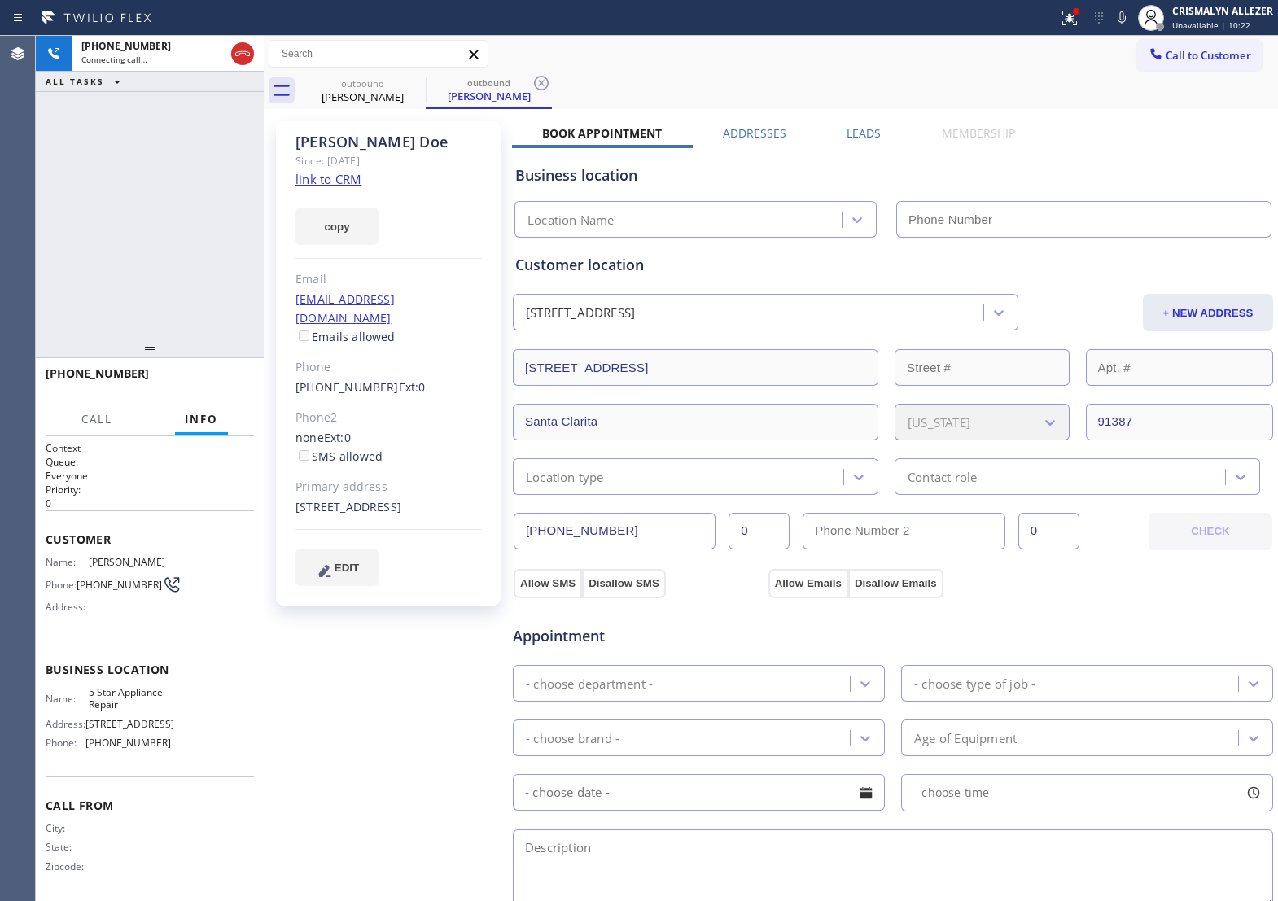
click at [338, 177] on link "link to CRM" at bounding box center [329, 179] width 66 height 16
type input "[PHONE_NUMBER]"
click at [196, 391] on button "HANG UP" at bounding box center [216, 381] width 76 height 23
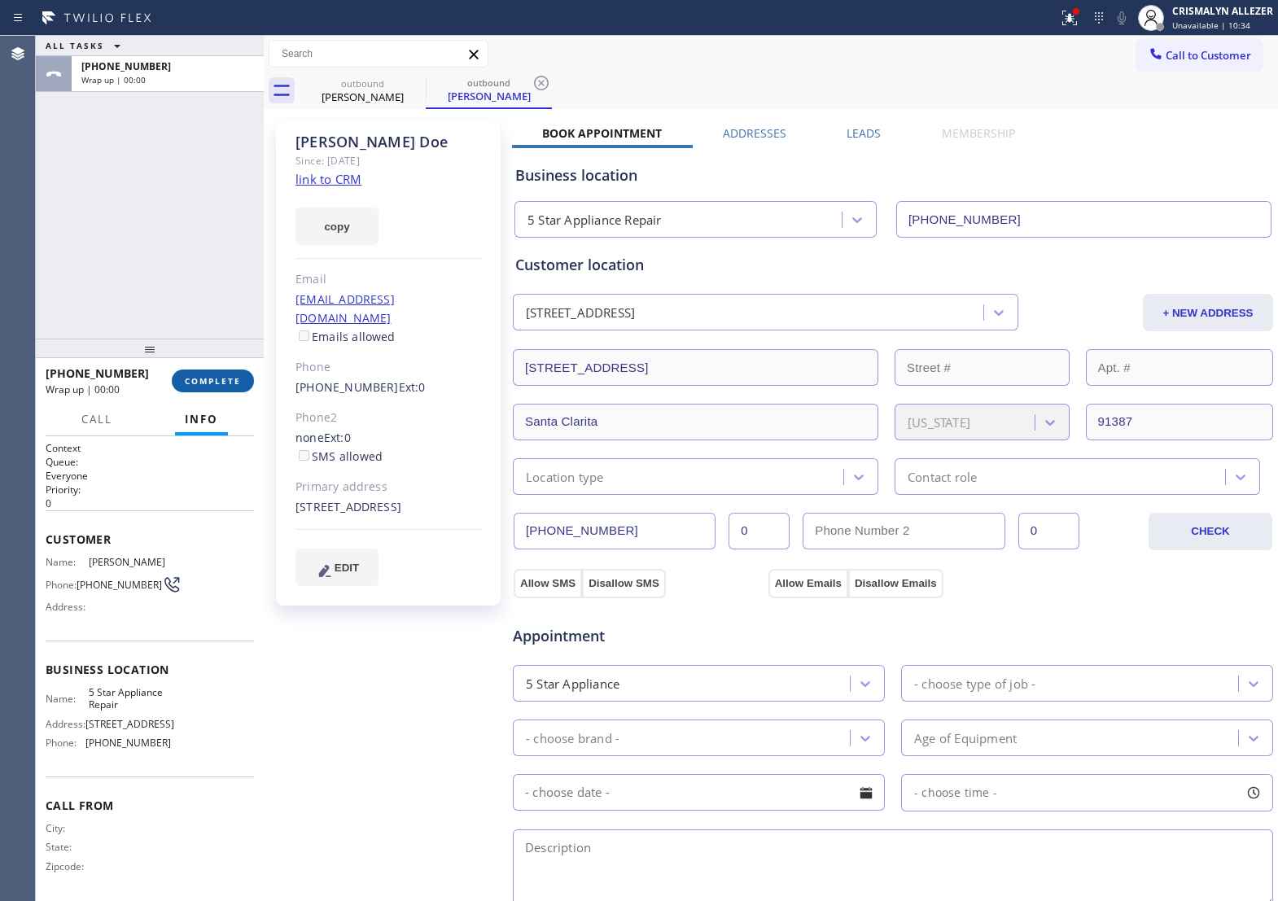
click at [196, 379] on span "COMPLETE" at bounding box center [213, 380] width 56 height 11
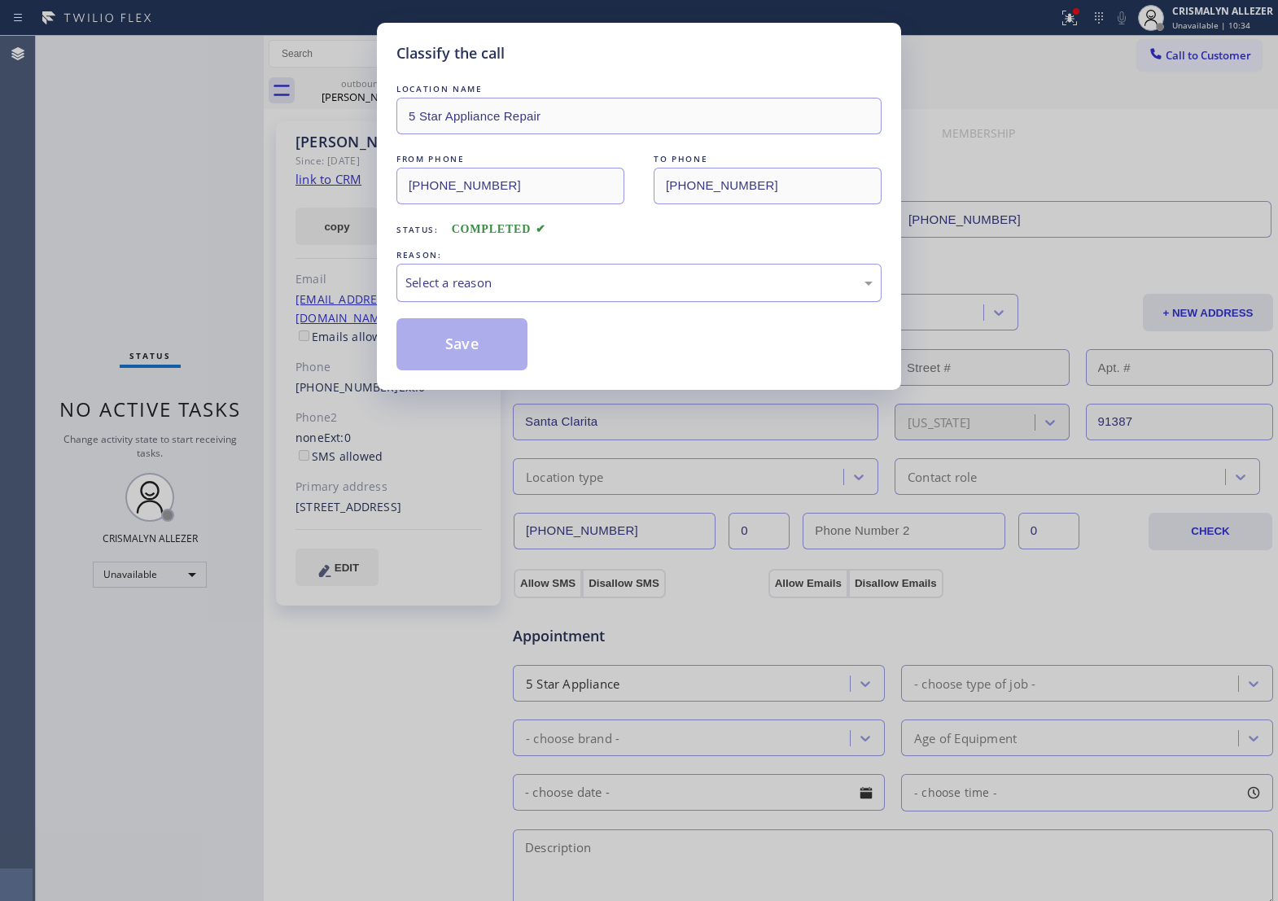
click at [625, 302] on div "Select a reason" at bounding box center [639, 283] width 485 height 38
click at [480, 366] on button "Save" at bounding box center [462, 344] width 131 height 52
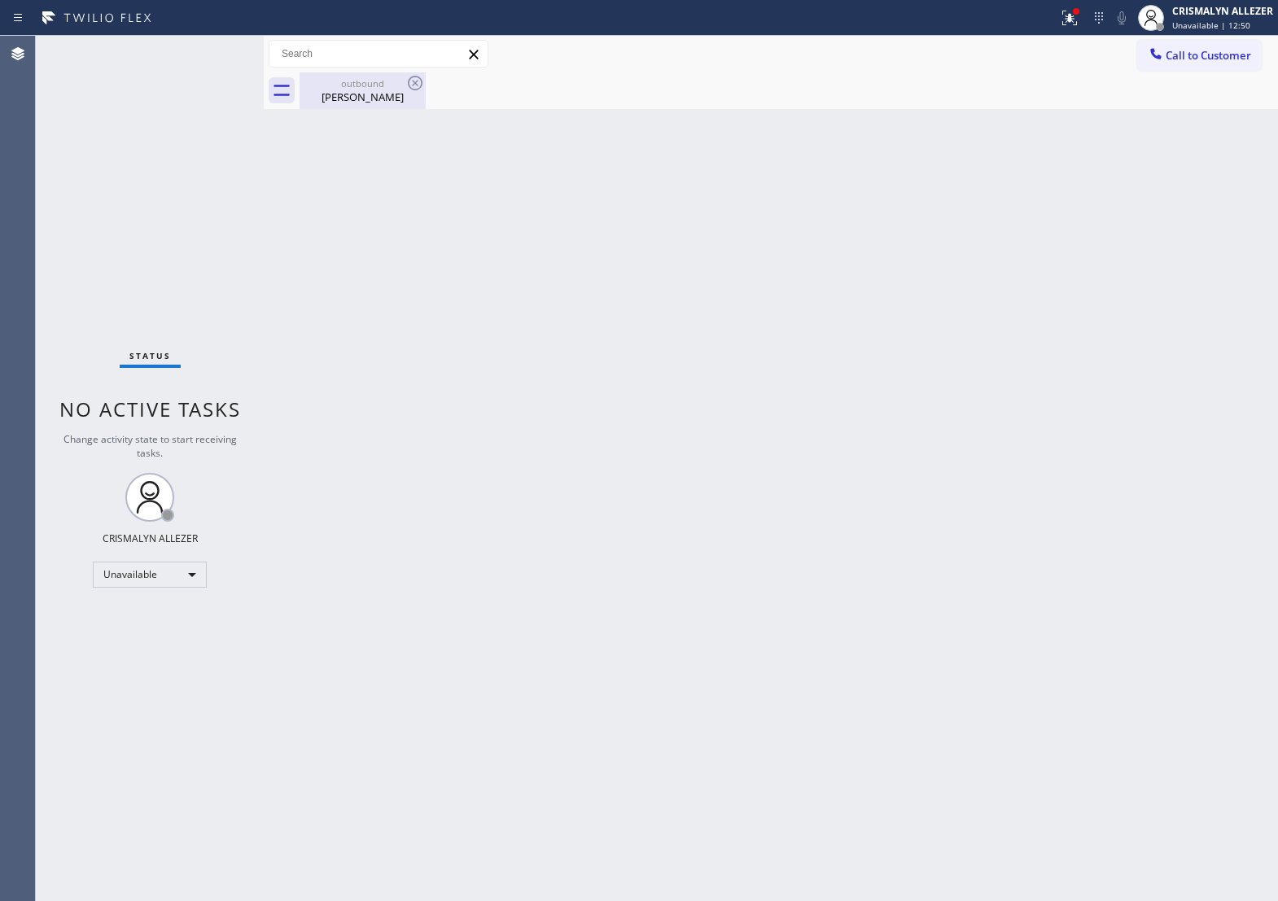
click at [399, 96] on div "Jerry Doe" at bounding box center [362, 97] width 123 height 15
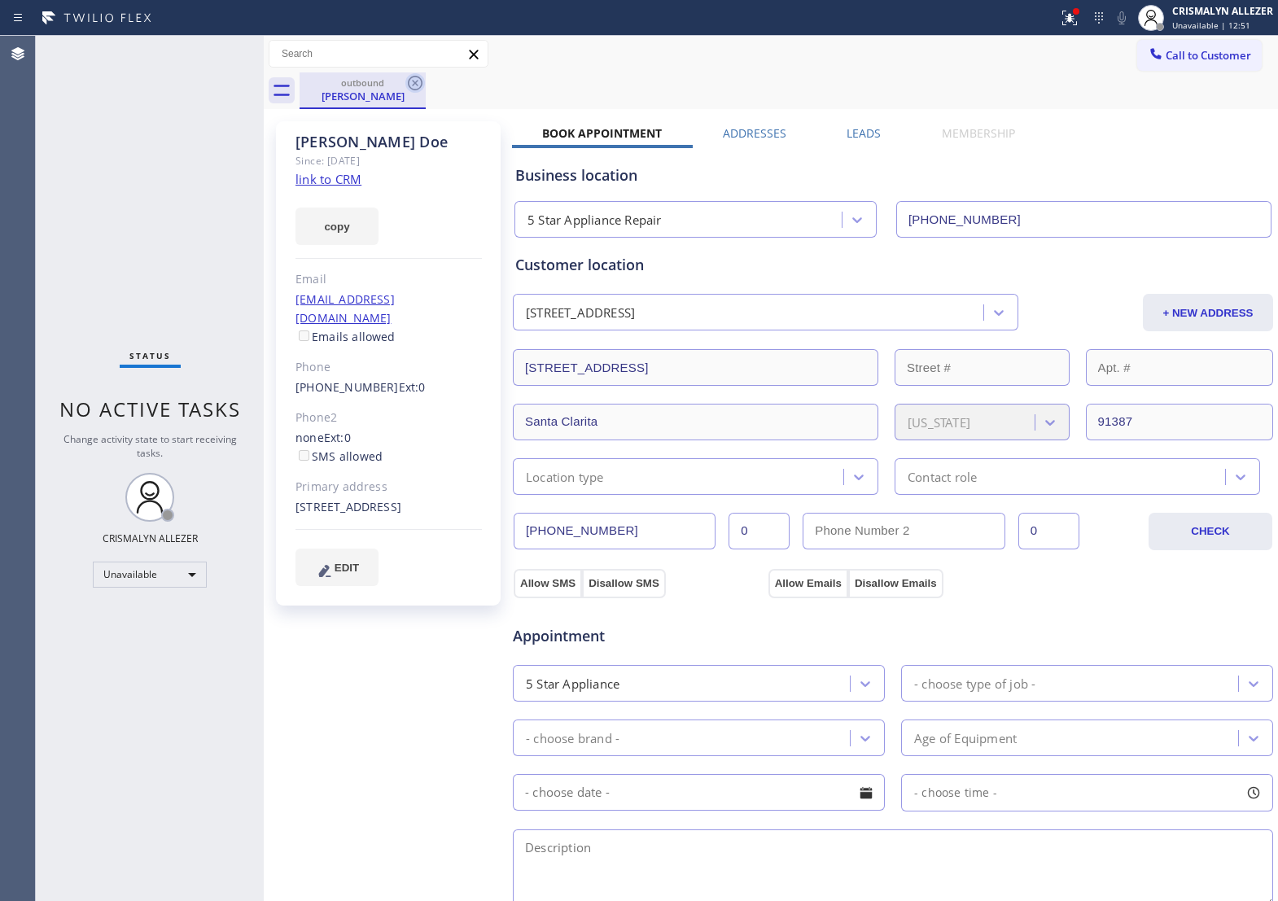
click at [417, 88] on icon at bounding box center [416, 83] width 20 height 20
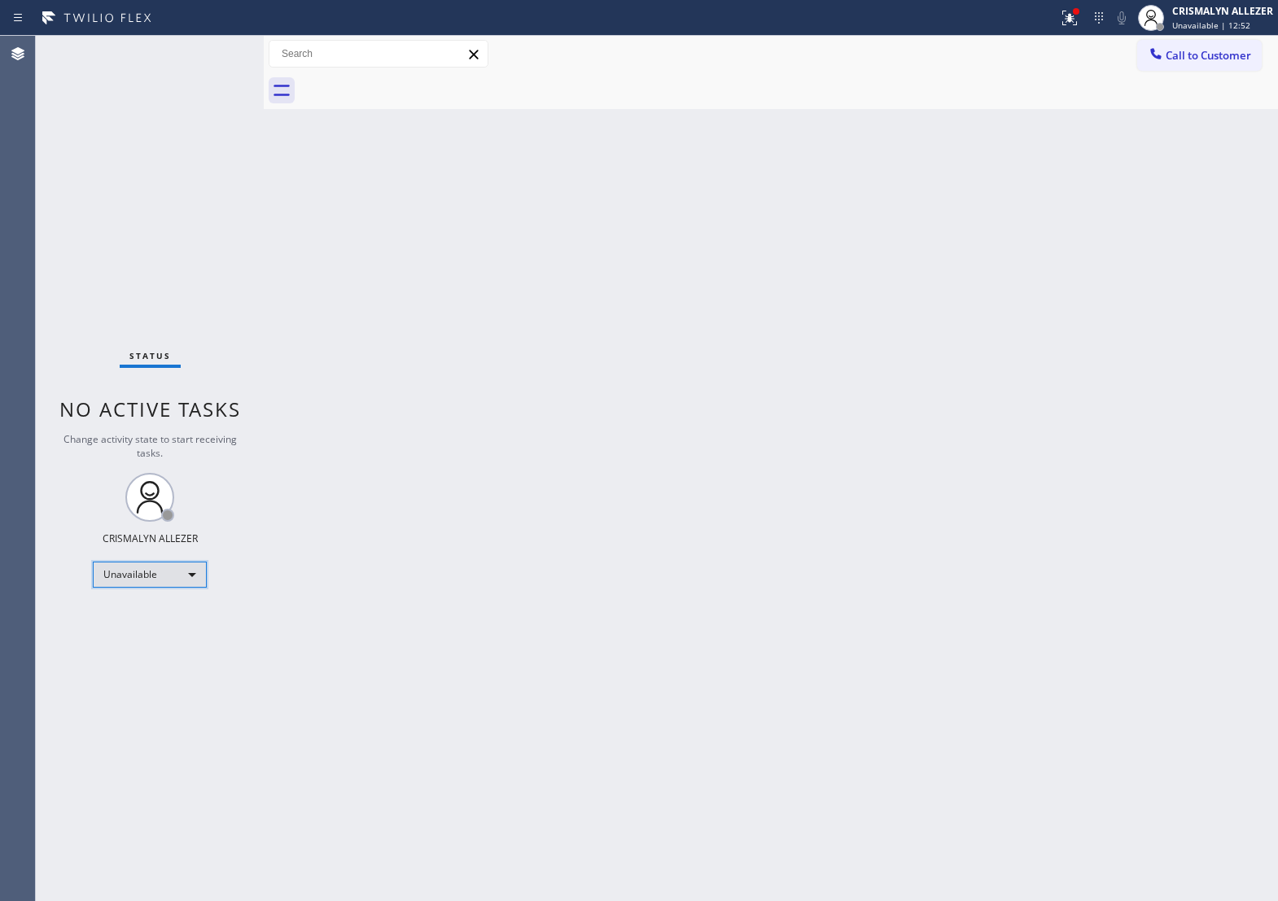
click at [184, 579] on div "Unavailable" at bounding box center [150, 575] width 114 height 26
click at [157, 656] on li "Break" at bounding box center [149, 659] width 111 height 20
click at [912, 173] on div "Back to Dashboard Change Sender ID Customers Technicians Select a contact Outbo…" at bounding box center [771, 469] width 1015 height 866
click at [929, 335] on div "Back to Dashboard Change Sender ID Customers Technicians Select a contact Outbo…" at bounding box center [771, 469] width 1015 height 866
click at [191, 572] on div "Break" at bounding box center [150, 575] width 114 height 26
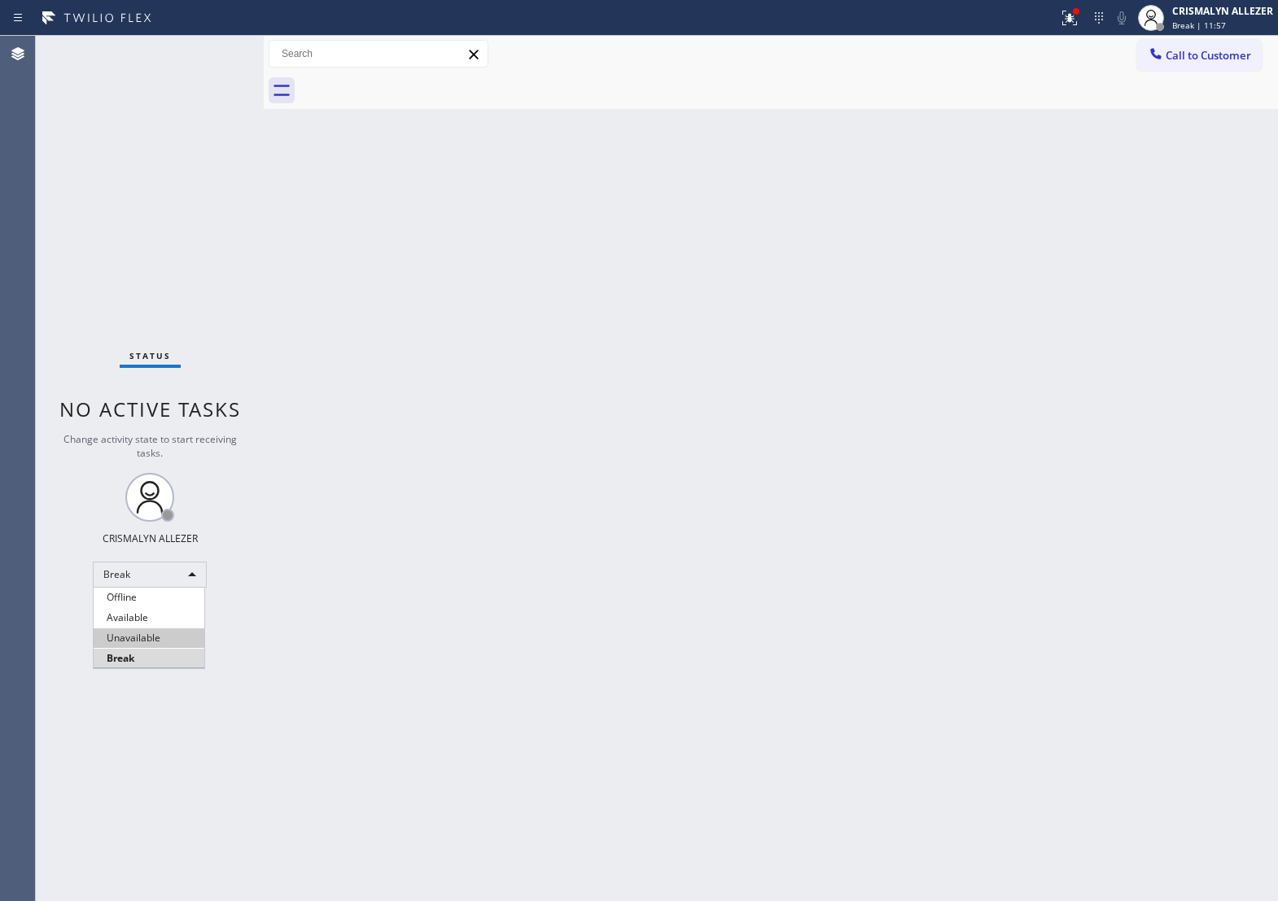
click at [156, 638] on li "Unavailable" at bounding box center [149, 639] width 111 height 20
click at [1193, 61] on span "Call to Customer" at bounding box center [1209, 55] width 86 height 15
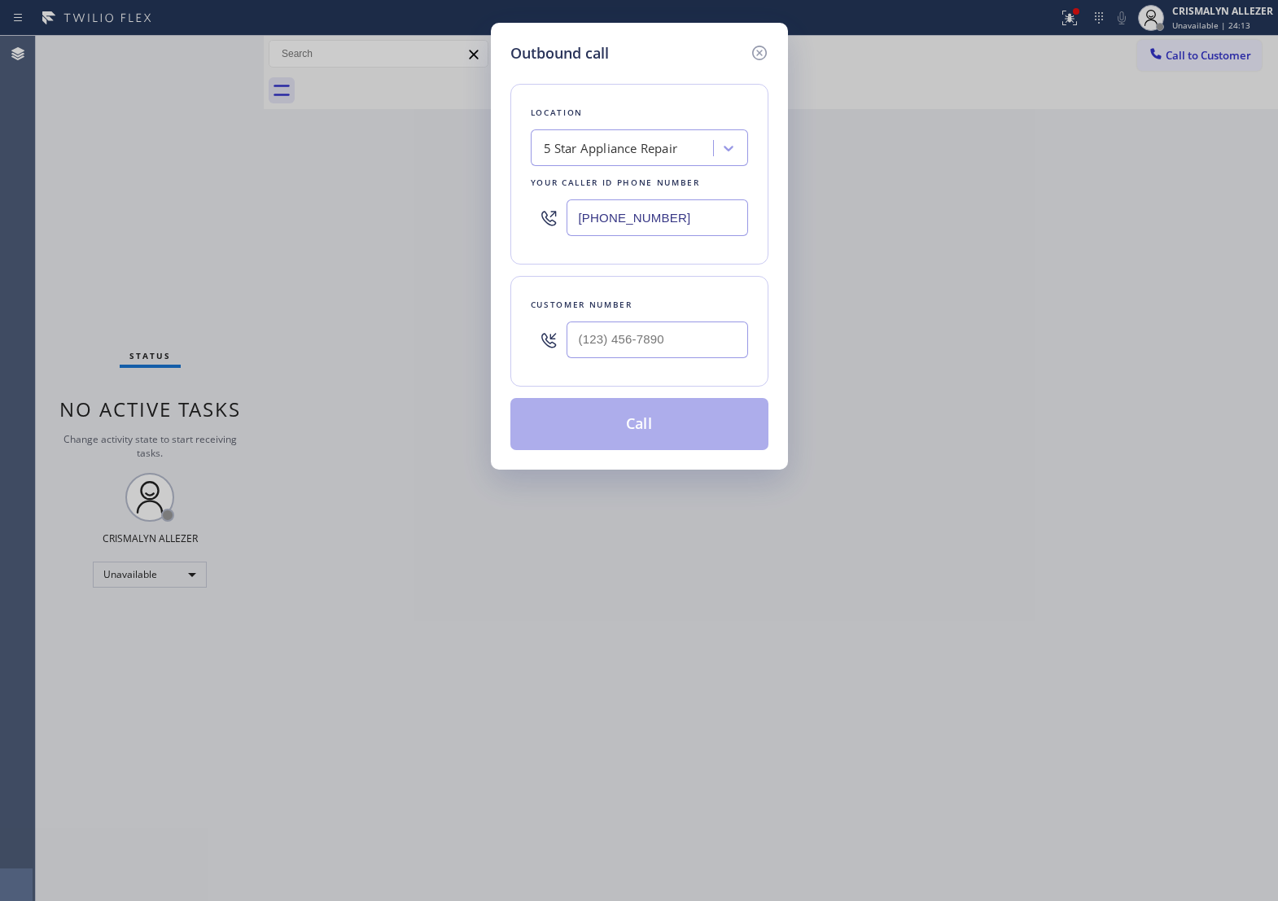
drag, startPoint x: 672, startPoint y: 233, endPoint x: 232, endPoint y: 201, distance: 440.9
click at [232, 201] on div "Outbound call Location 5 Star Appliance Repair Your caller id phone number [PHO…" at bounding box center [639, 450] width 1278 height 901
paste input "929) 605-4404"
type input "[PHONE_NUMBER]"
click at [709, 358] on input "(___) ___-____" at bounding box center [658, 340] width 182 height 37
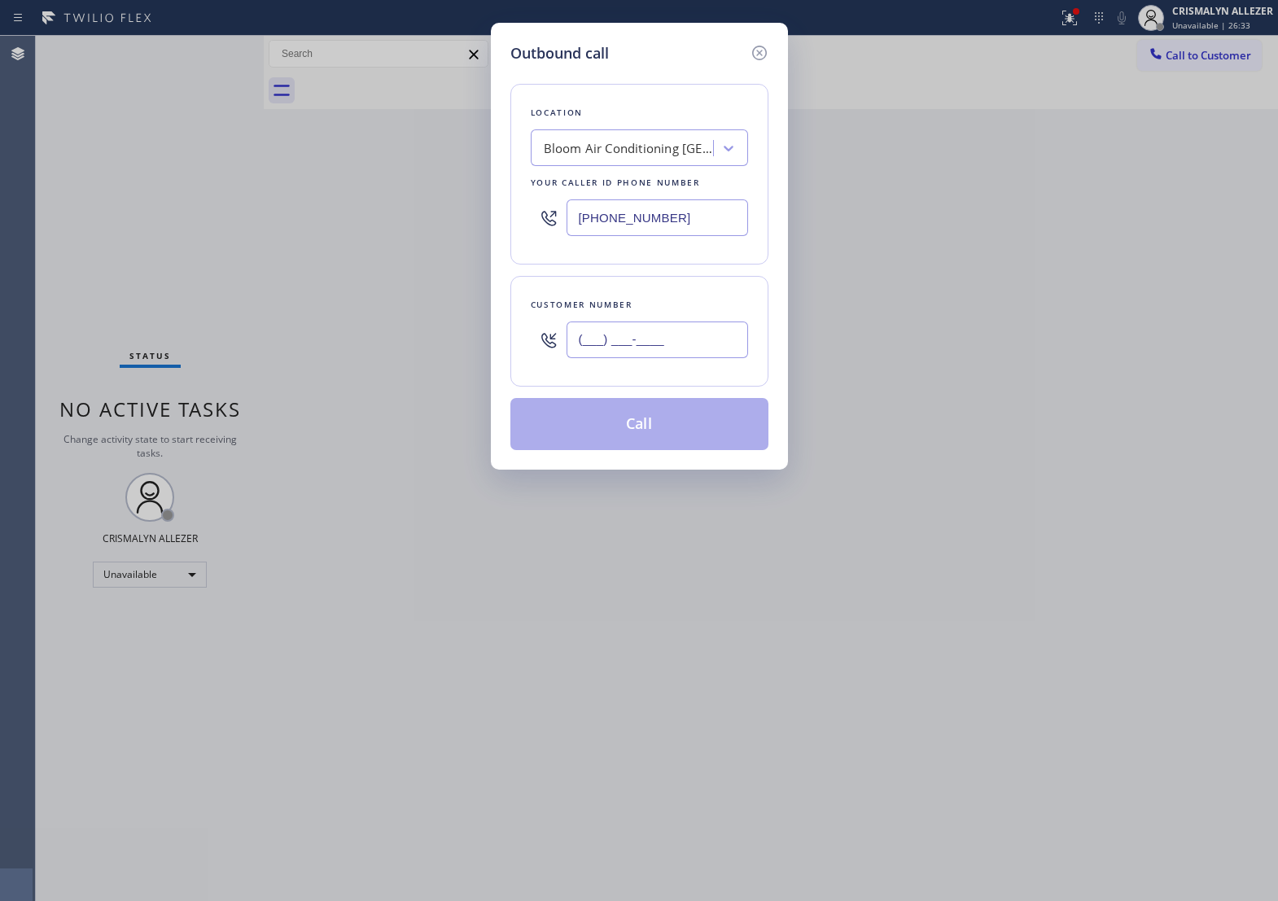
paste input "646) 388-2970"
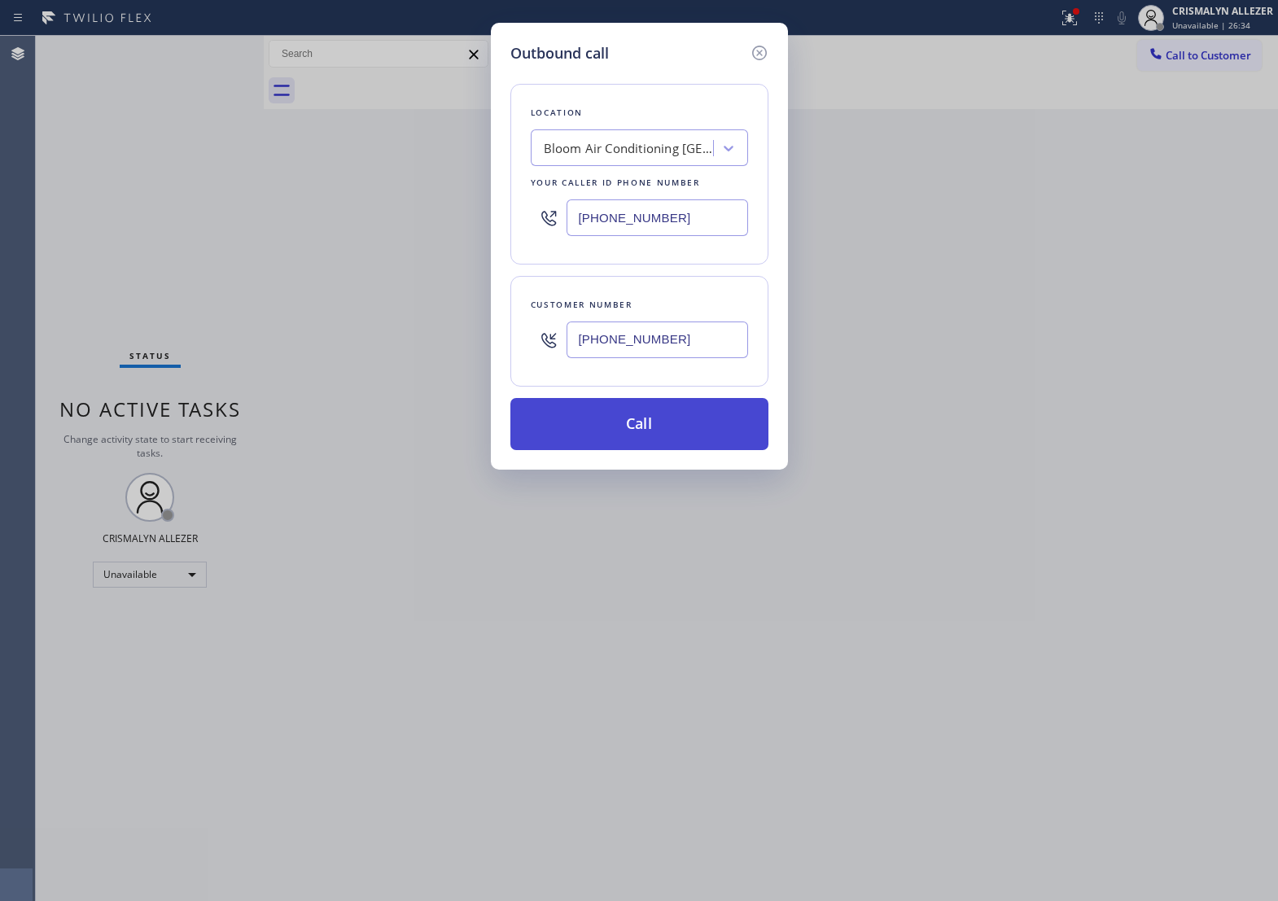
type input "[PHONE_NUMBER]"
click at [629, 450] on button "Call" at bounding box center [640, 424] width 258 height 52
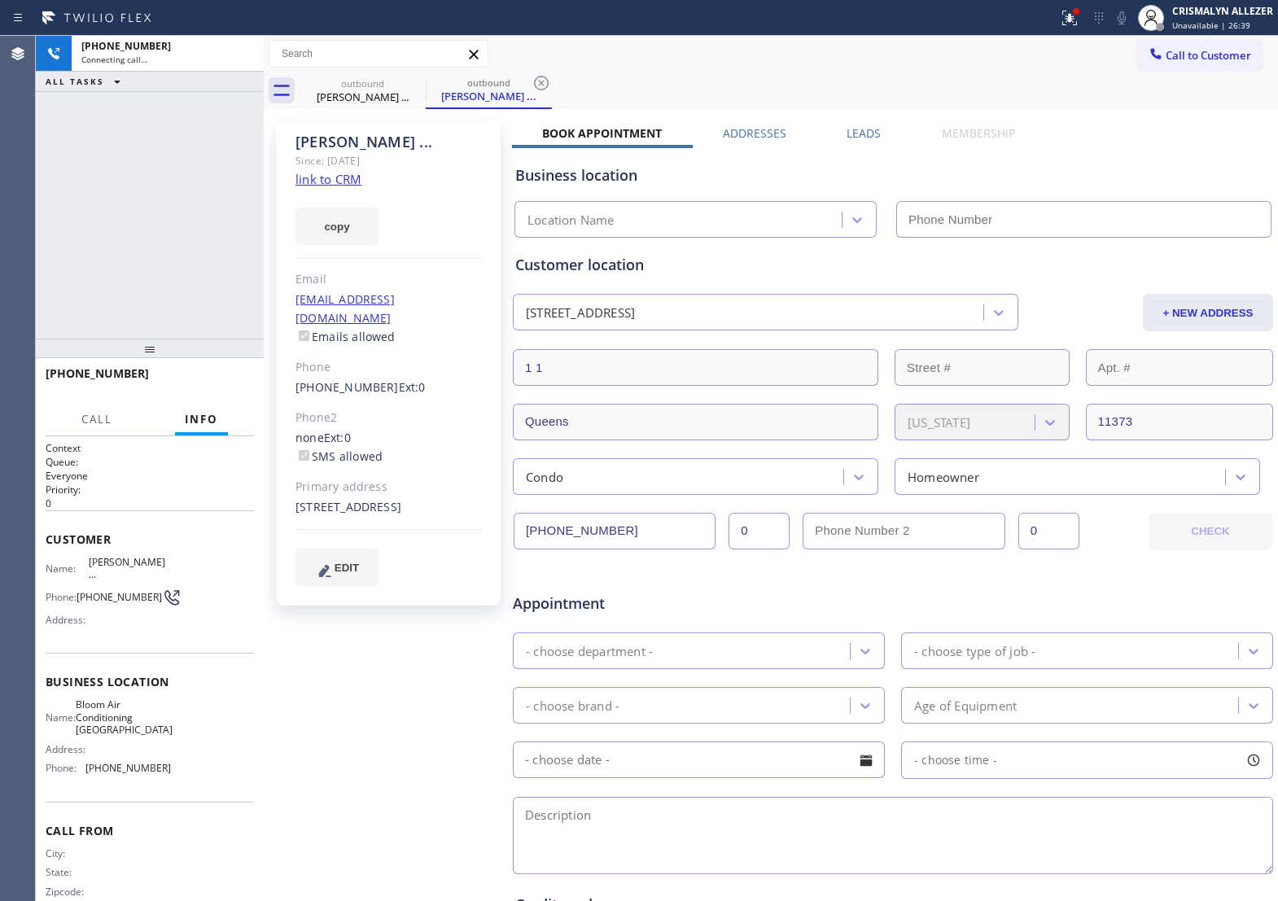
type input "[PHONE_NUMBER]"
click at [208, 381] on span "HANG UP" at bounding box center [216, 380] width 50 height 11
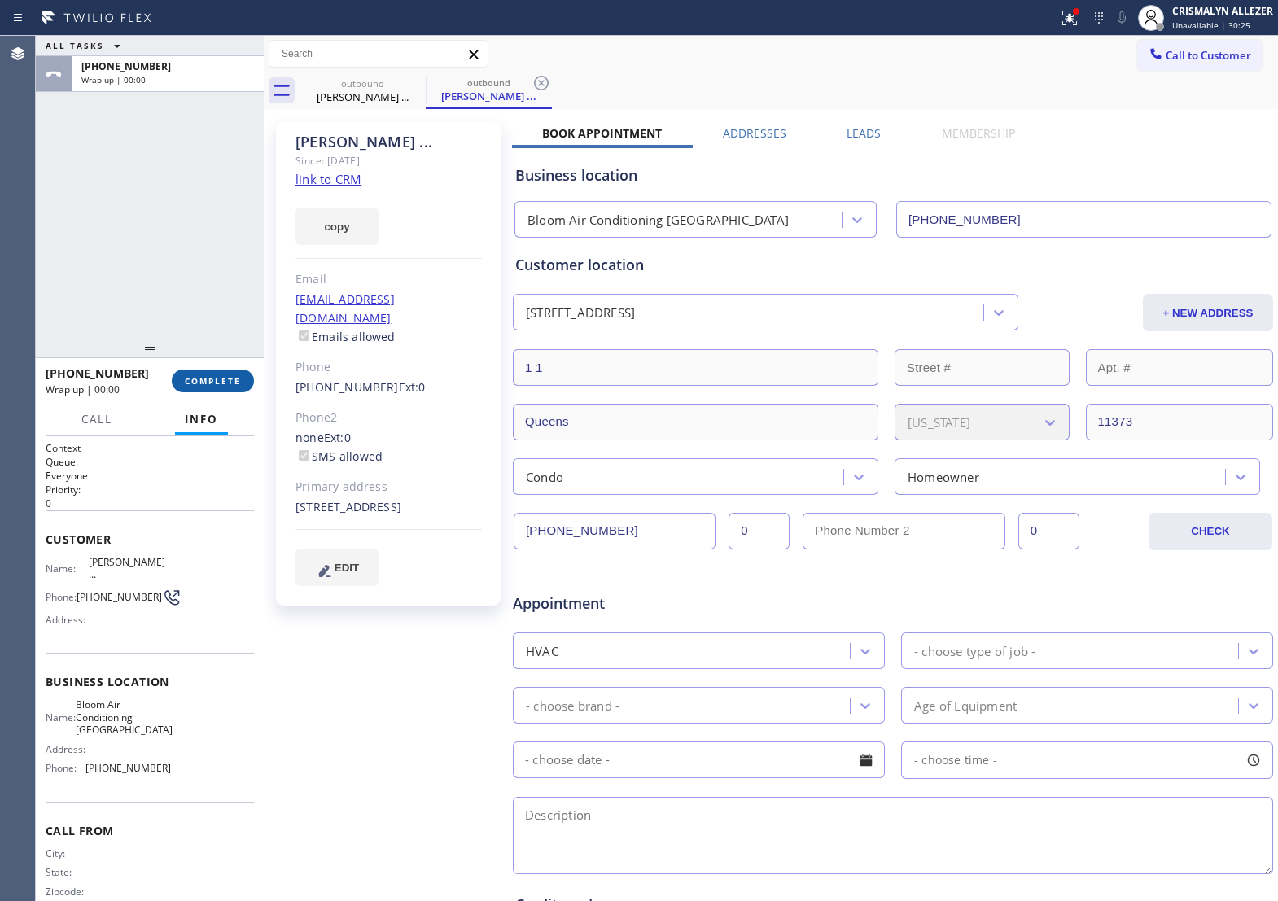
click at [208, 381] on span "COMPLETE" at bounding box center [213, 380] width 56 height 11
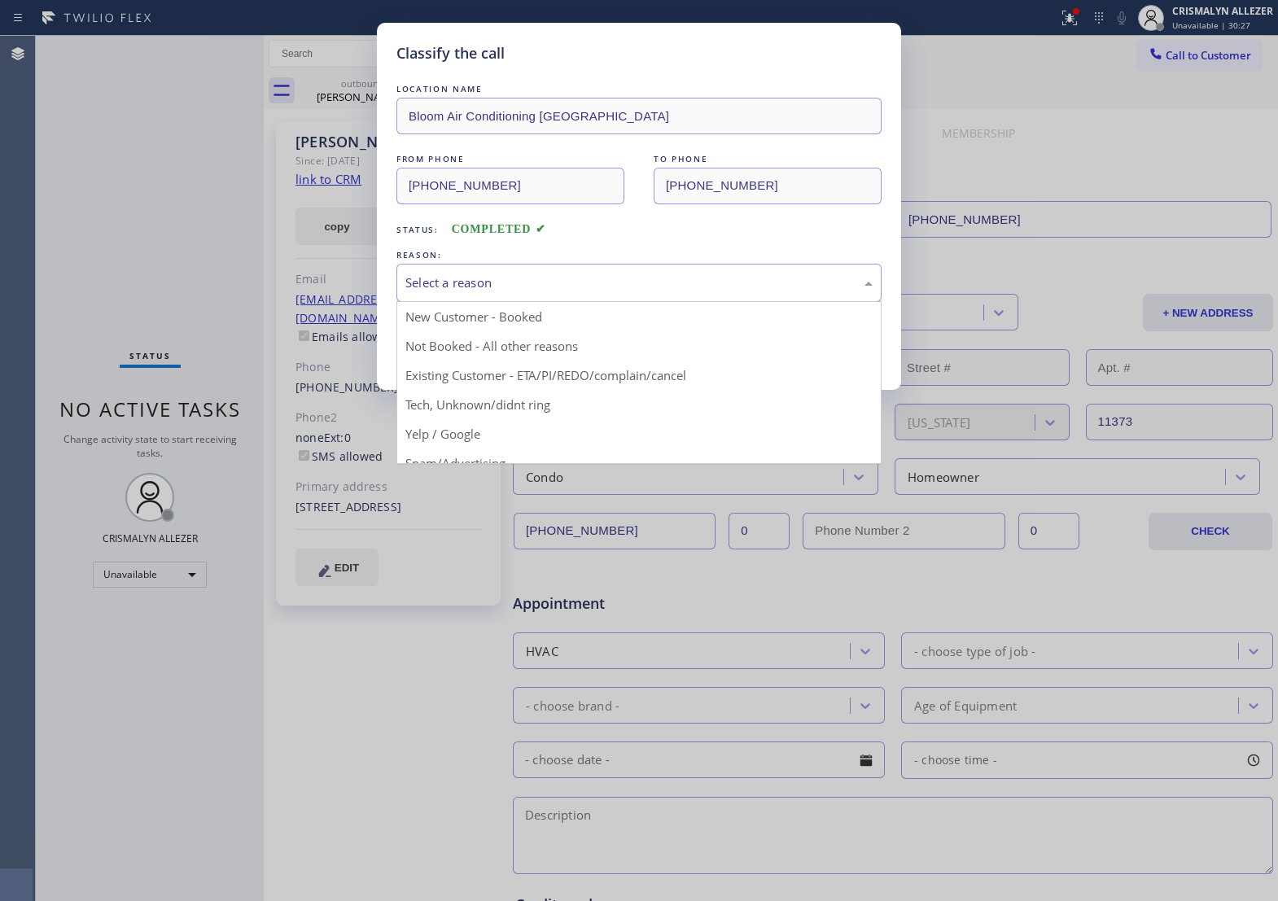
click at [664, 302] on div "Select a reason" at bounding box center [639, 283] width 485 height 38
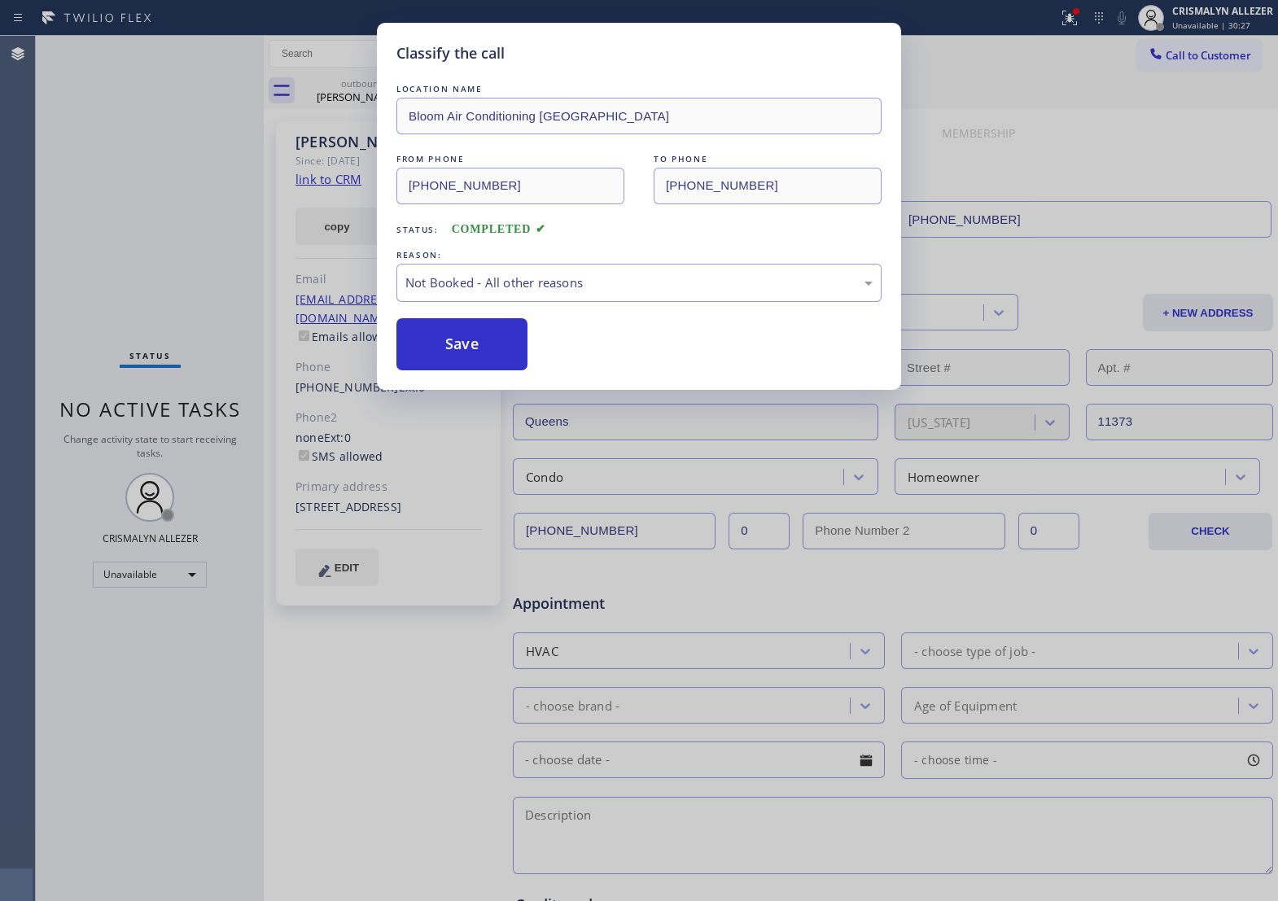
click at [445, 354] on button "Save" at bounding box center [462, 344] width 131 height 52
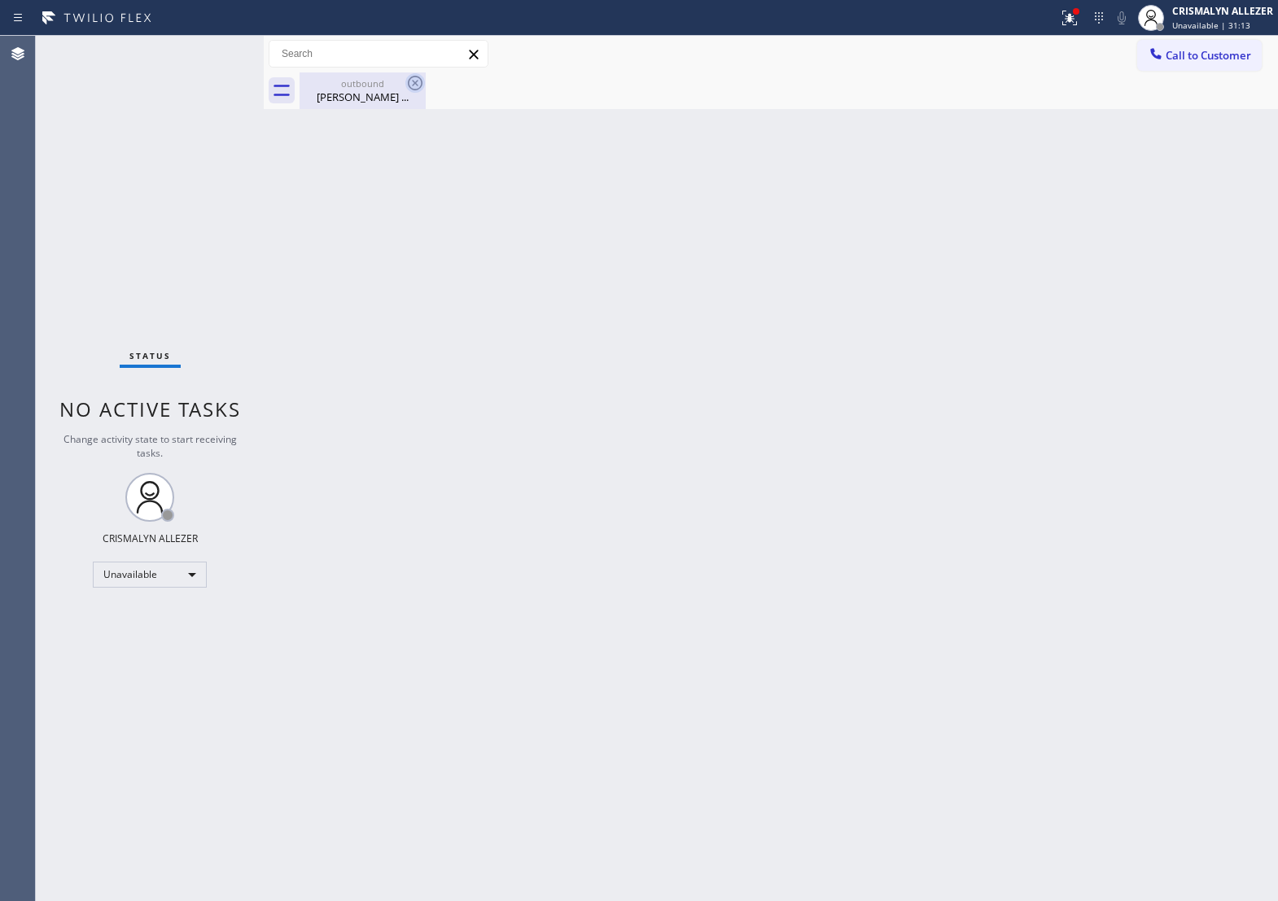
drag, startPoint x: 379, startPoint y: 81, endPoint x: 424, endPoint y: 86, distance: 45.8
click at [381, 82] on div "outbound" at bounding box center [362, 83] width 123 height 12
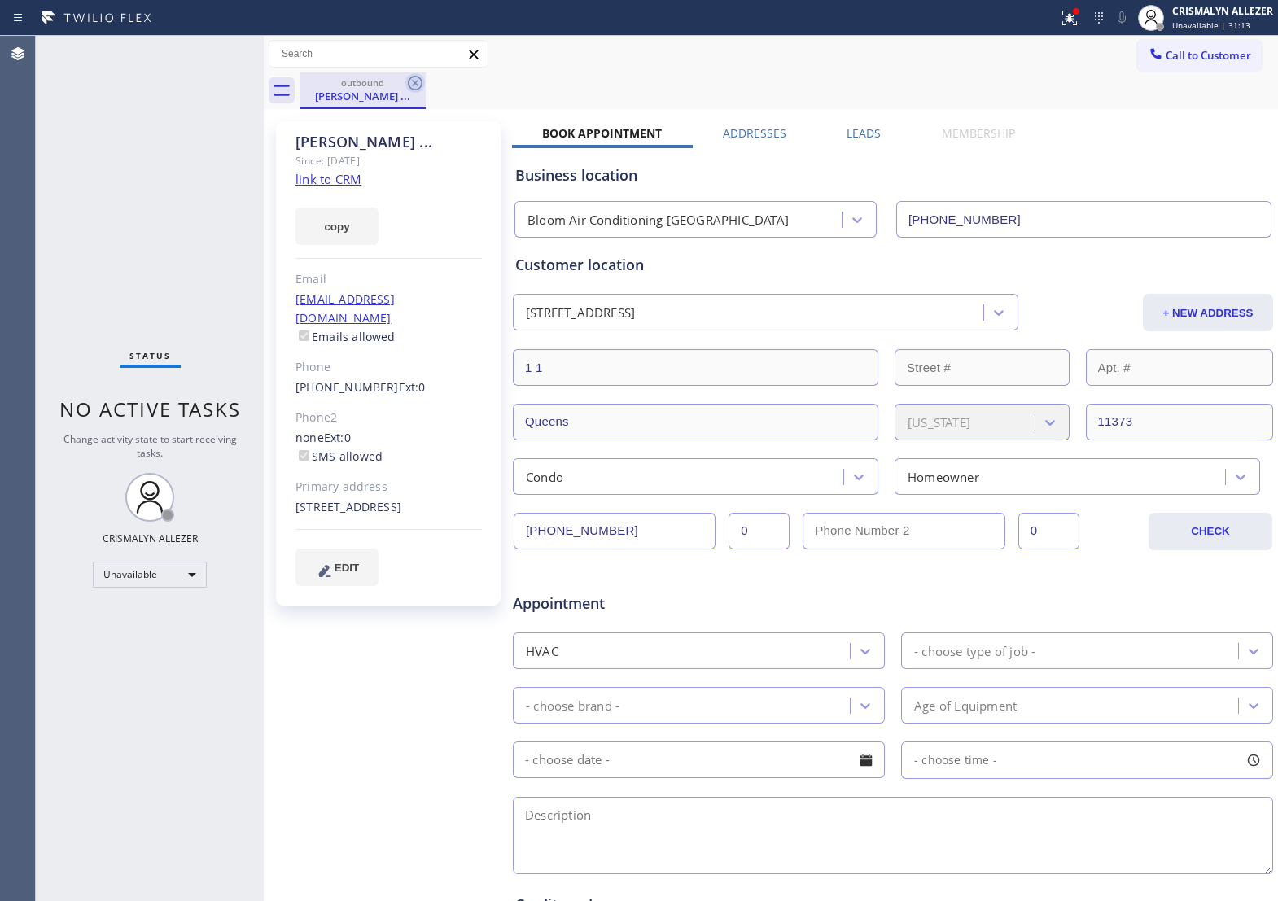
click at [418, 81] on icon at bounding box center [416, 83] width 20 height 20
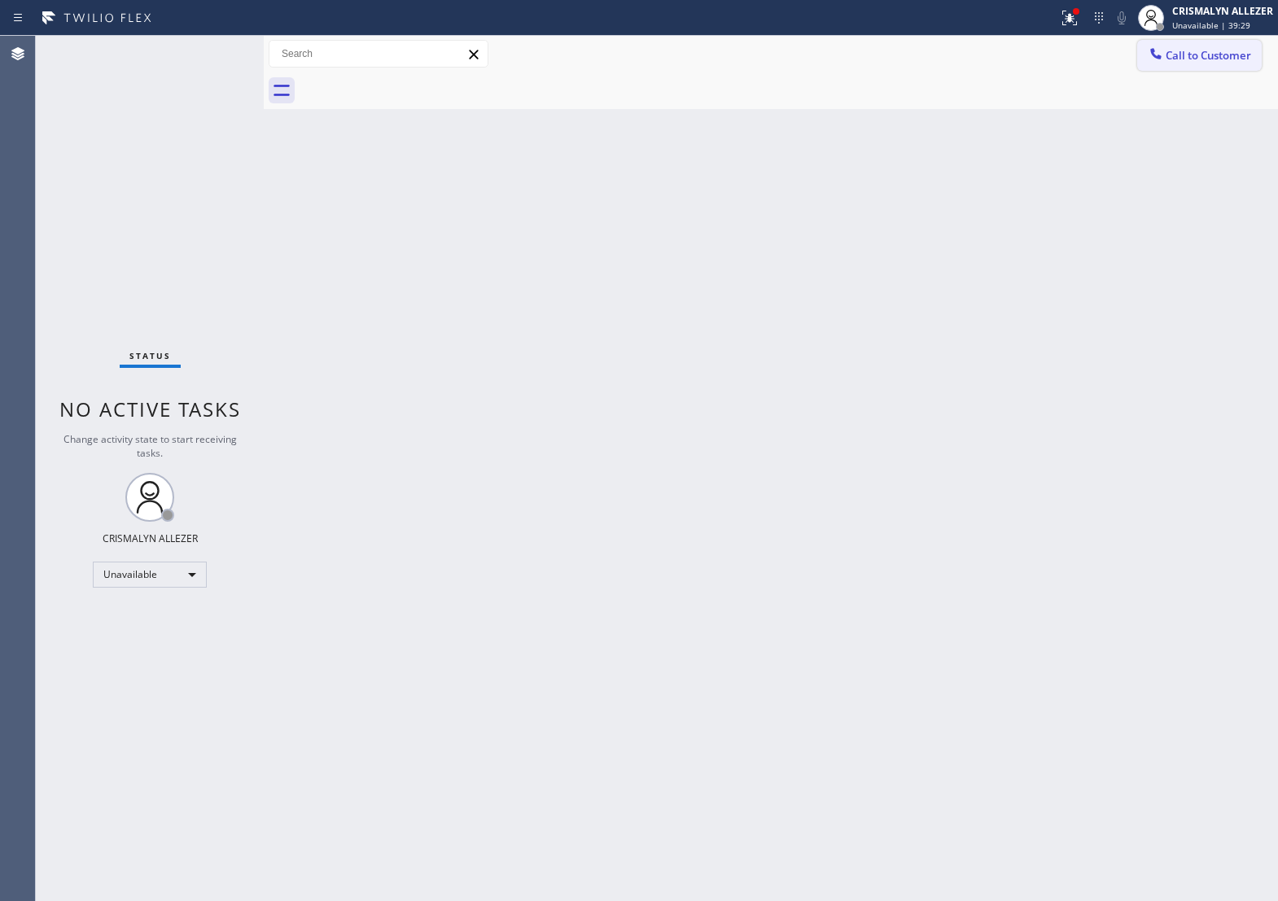
click at [1208, 65] on button "Call to Customer" at bounding box center [1200, 55] width 125 height 31
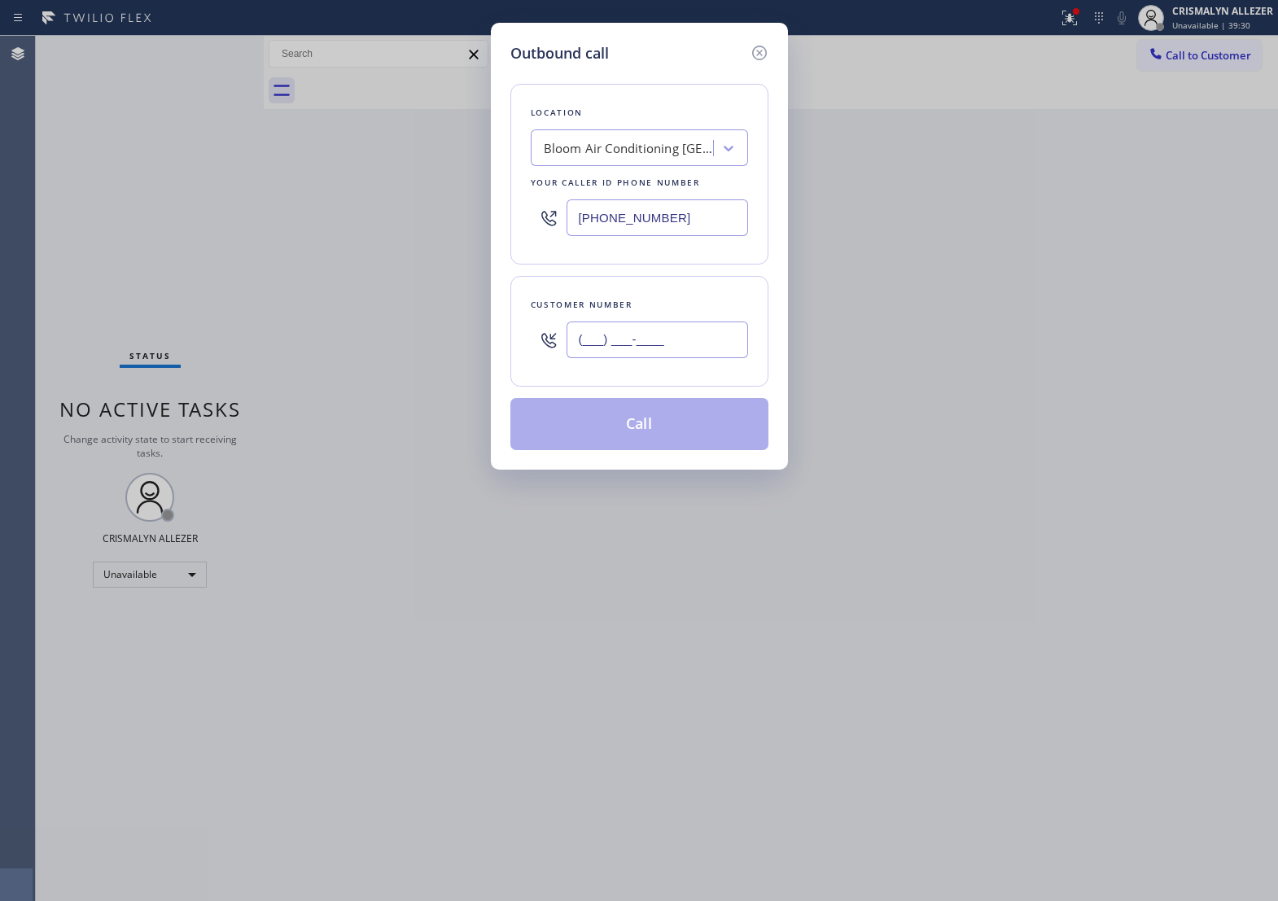
click at [700, 358] on input "(___) ___-____" at bounding box center [658, 340] width 182 height 37
paste input "818) 388-4591"
type input "[PHONE_NUMBER]"
click at [654, 151] on div "Bloom Air Conditioning [GEOGRAPHIC_DATA]" at bounding box center [629, 148] width 171 height 19
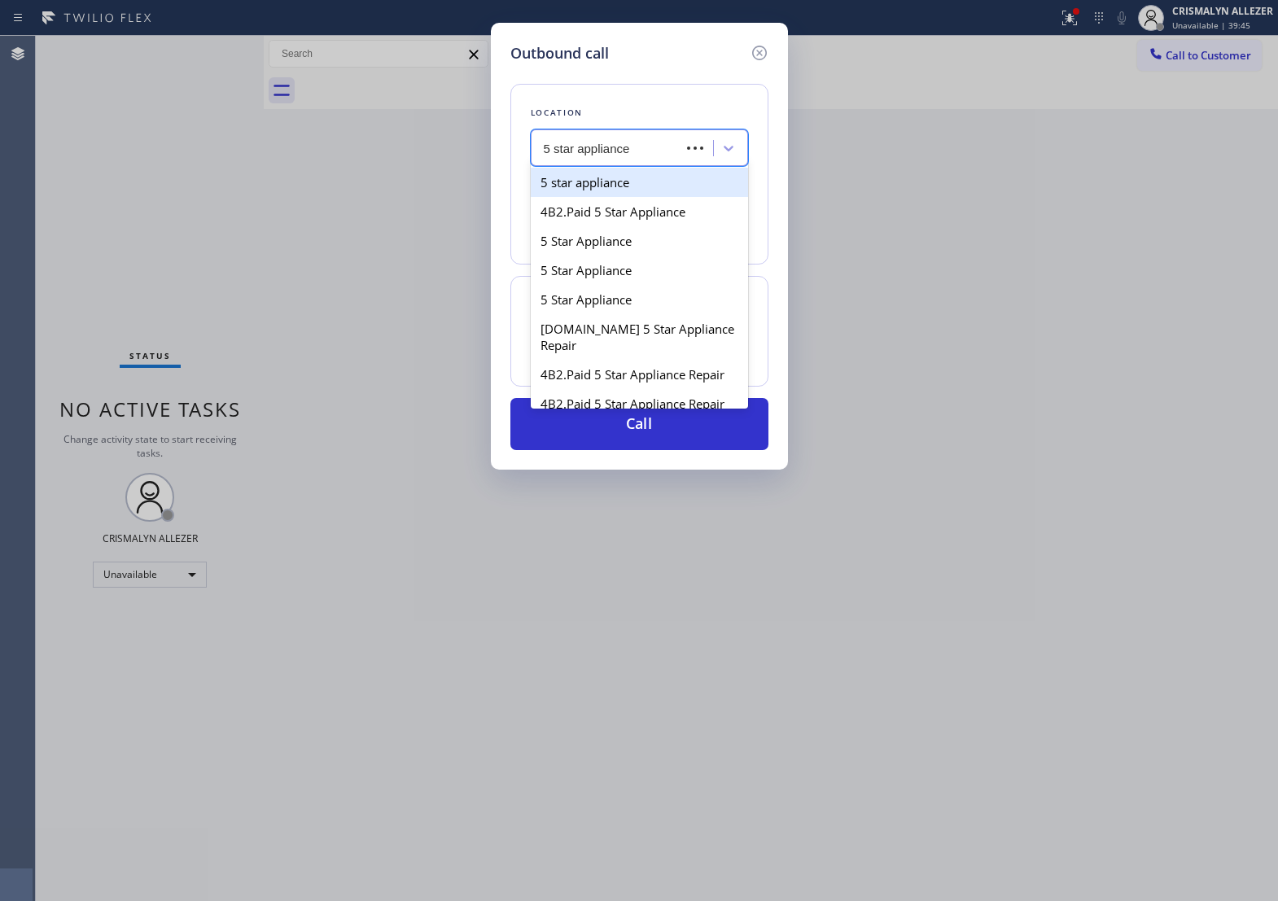
type input "5 star appliance re"
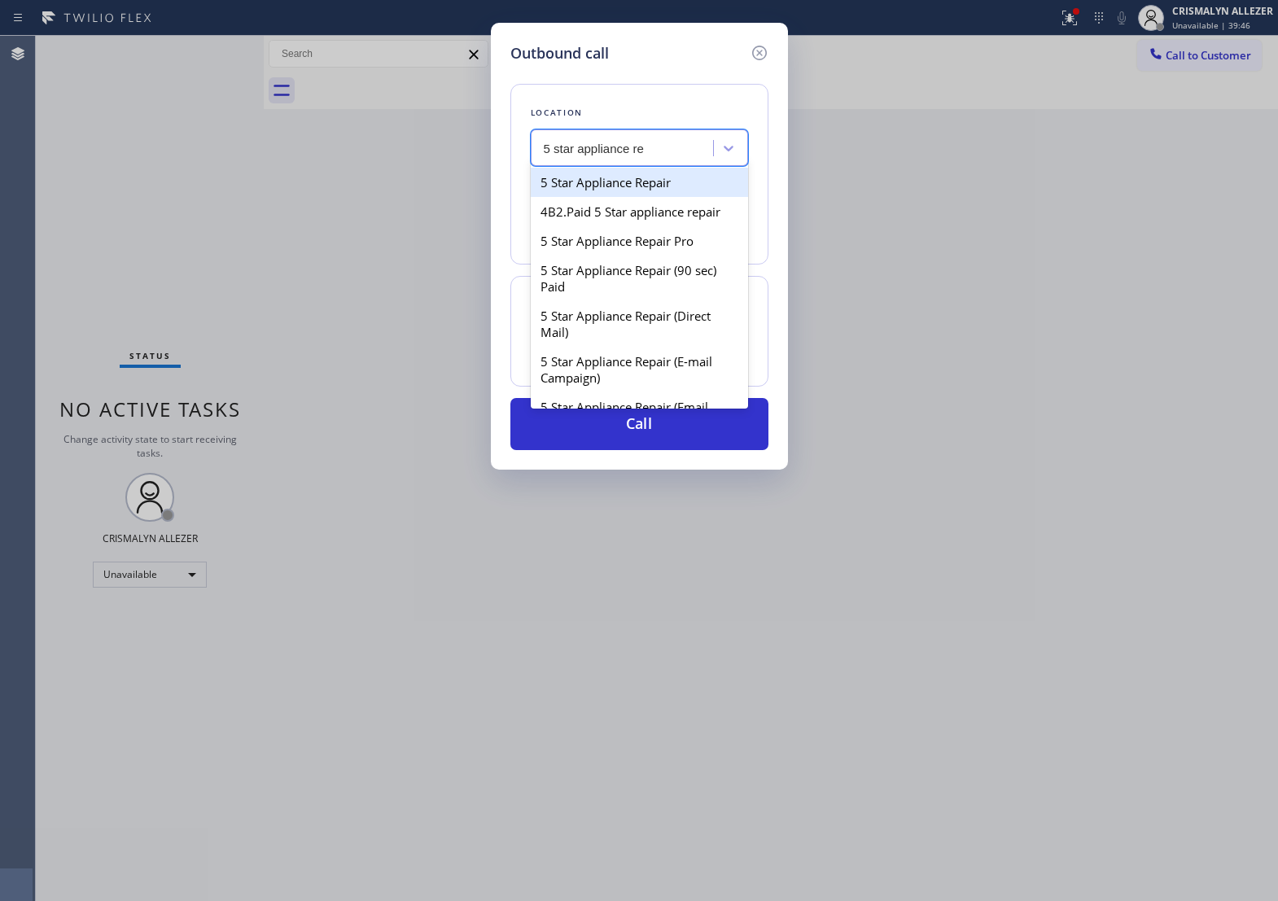
click at [678, 197] on div "5 Star Appliance Repair" at bounding box center [639, 182] width 217 height 29
type input "[PHONE_NUMBER]"
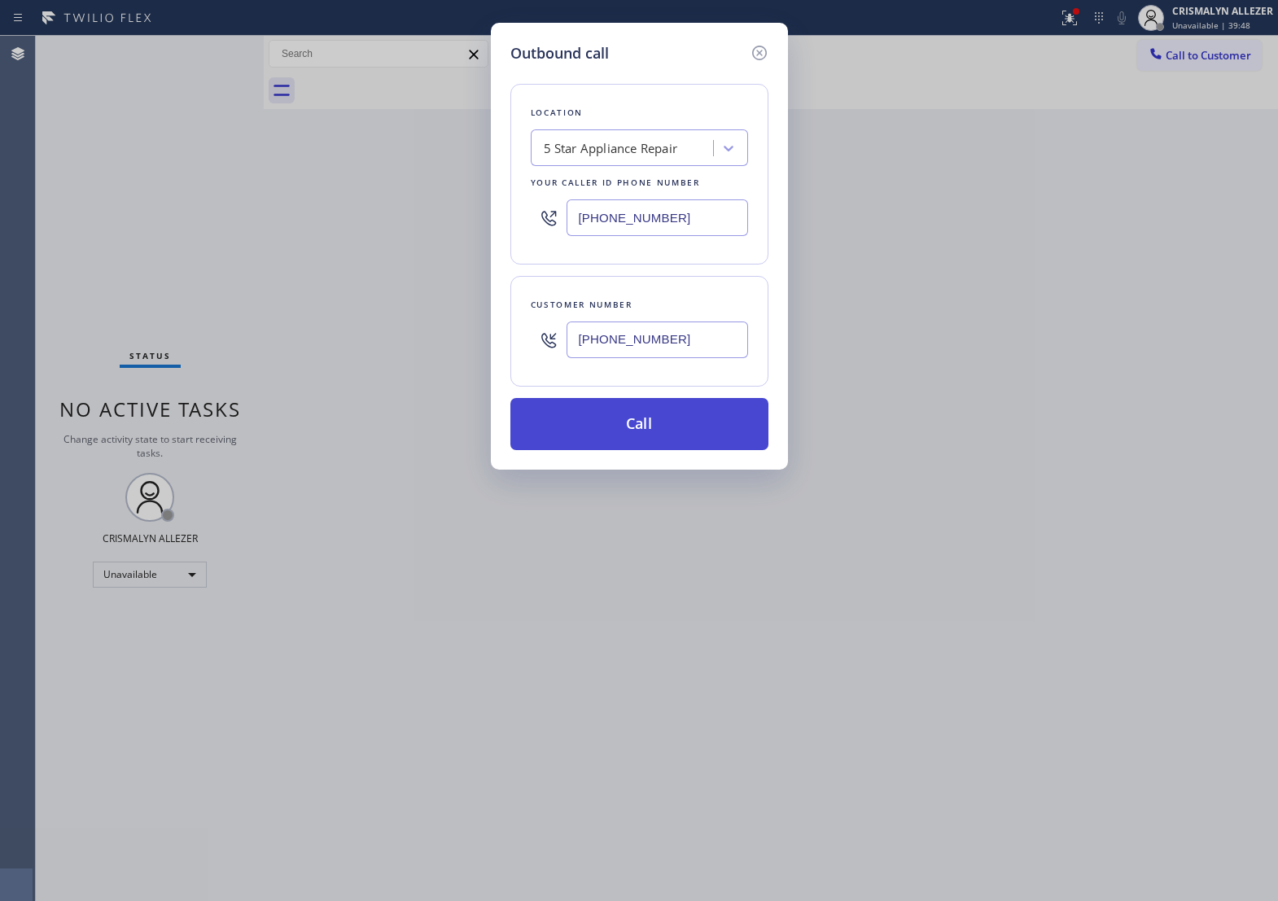
click at [650, 448] on button "Call" at bounding box center [640, 424] width 258 height 52
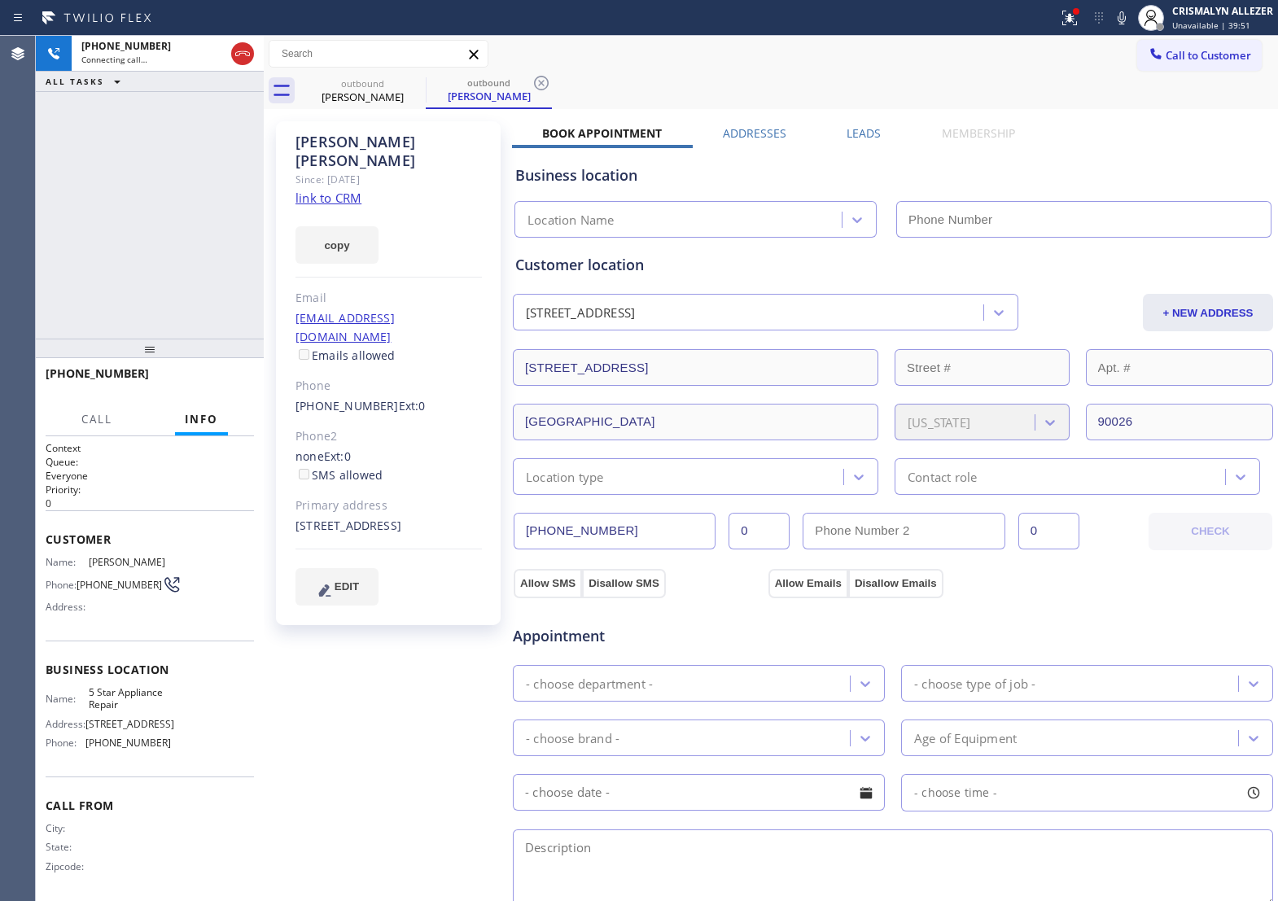
click at [332, 190] on link "link to CRM" at bounding box center [329, 198] width 66 height 16
type input "[PHONE_NUMBER]"
click at [213, 380] on span "HANG UP" at bounding box center [216, 380] width 50 height 11
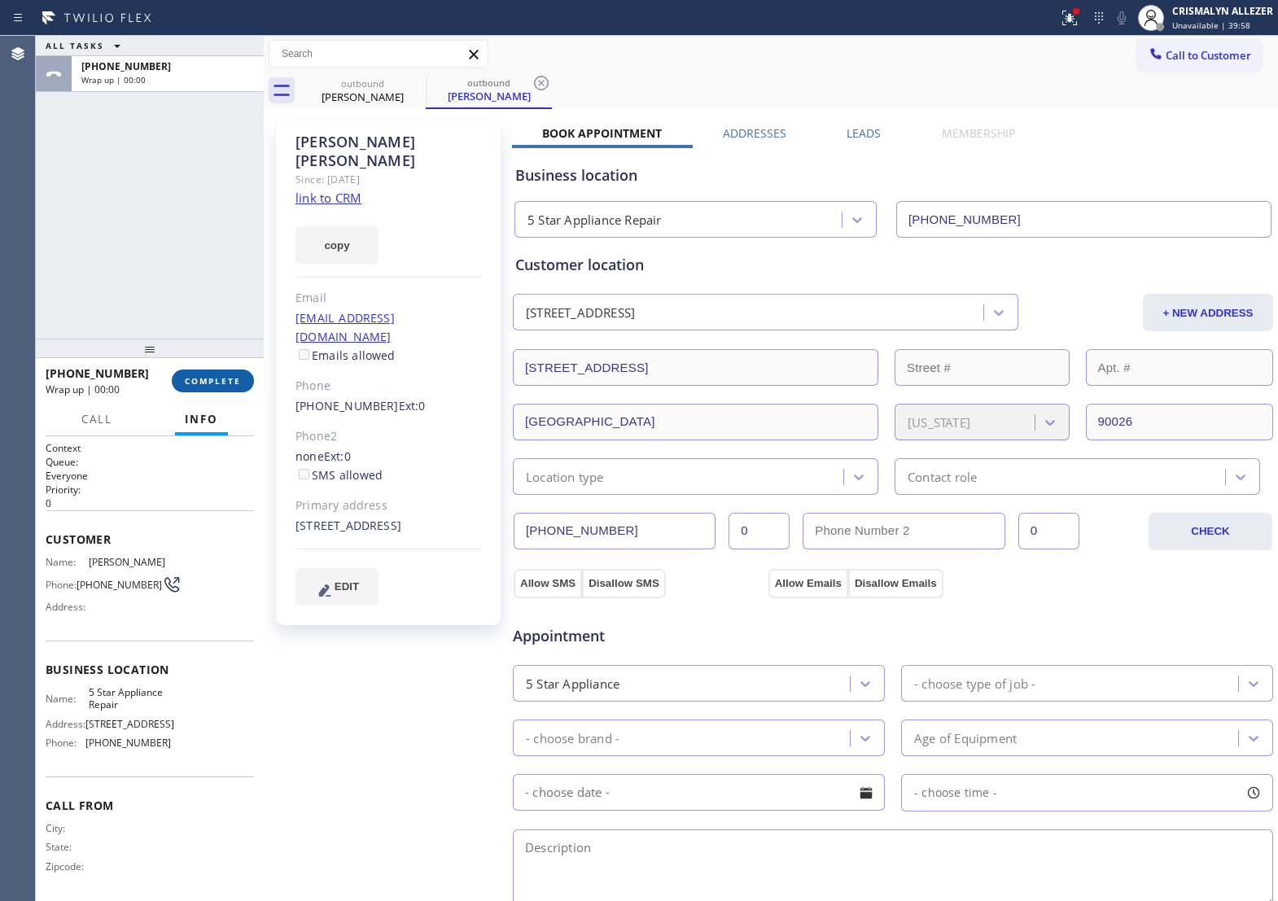
click at [213, 380] on span "COMPLETE" at bounding box center [213, 380] width 56 height 11
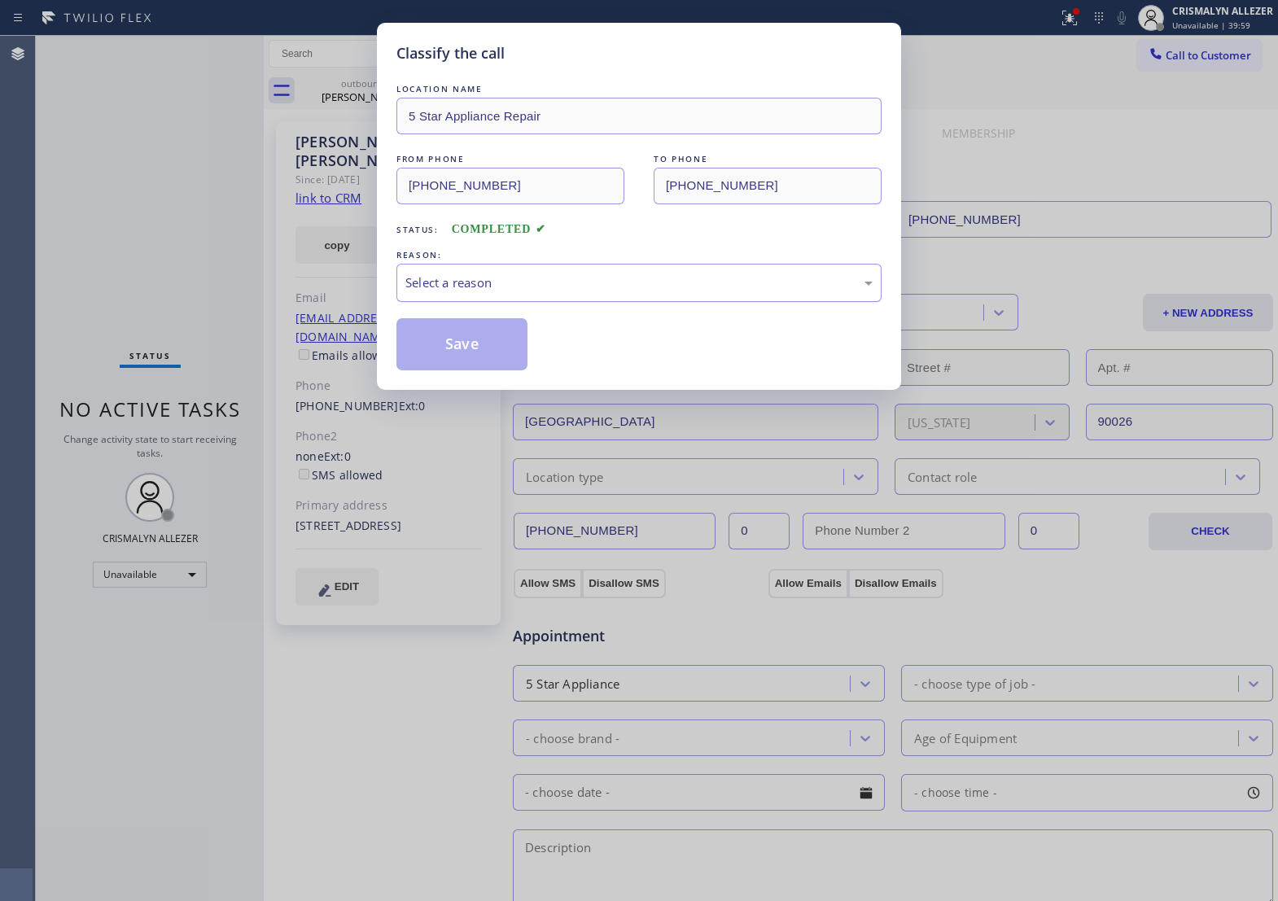
click at [751, 292] on div "Select a reason" at bounding box center [639, 283] width 467 height 19
click at [505, 358] on button "Save" at bounding box center [462, 344] width 131 height 52
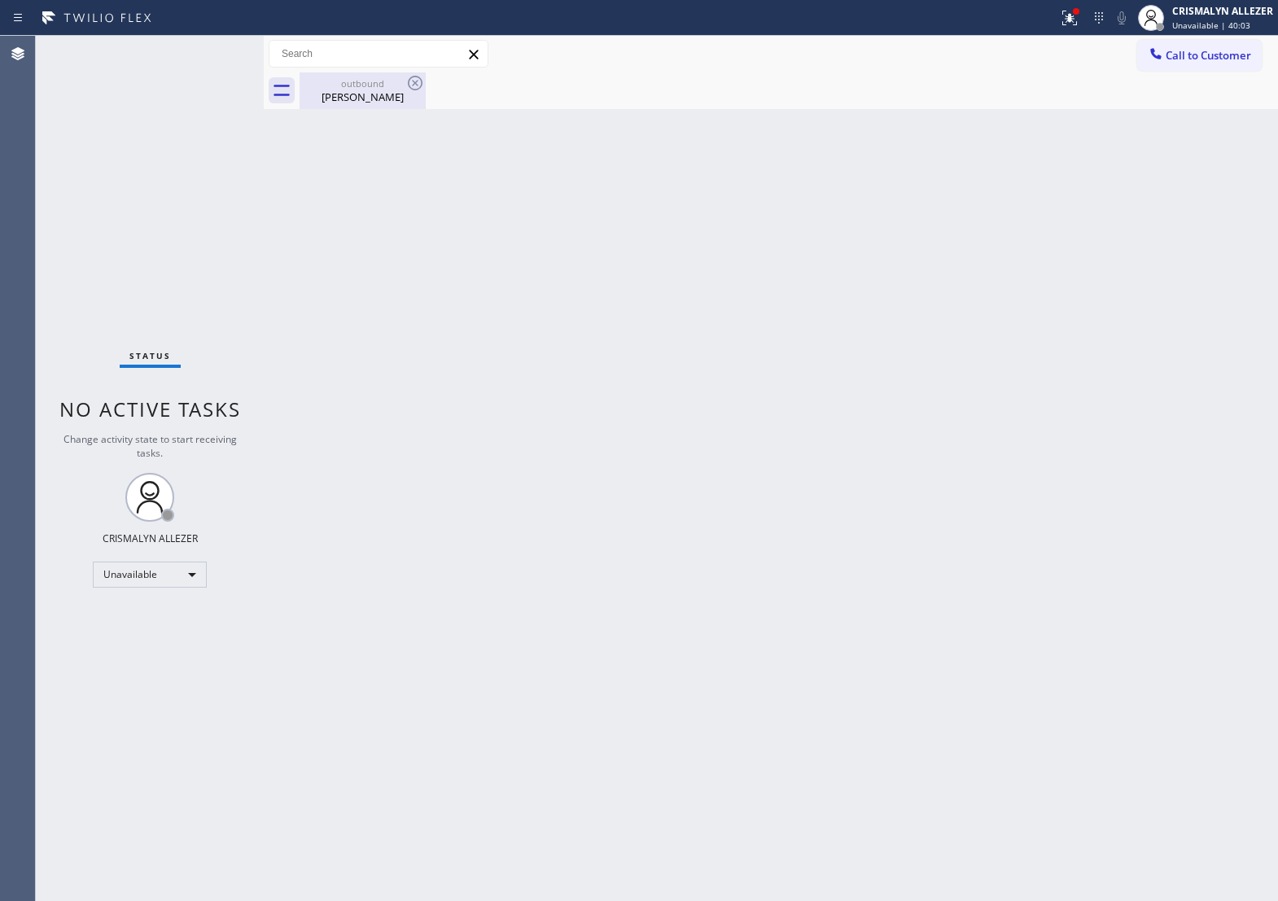
click at [368, 96] on div "Ian Meltzer" at bounding box center [362, 97] width 123 height 15
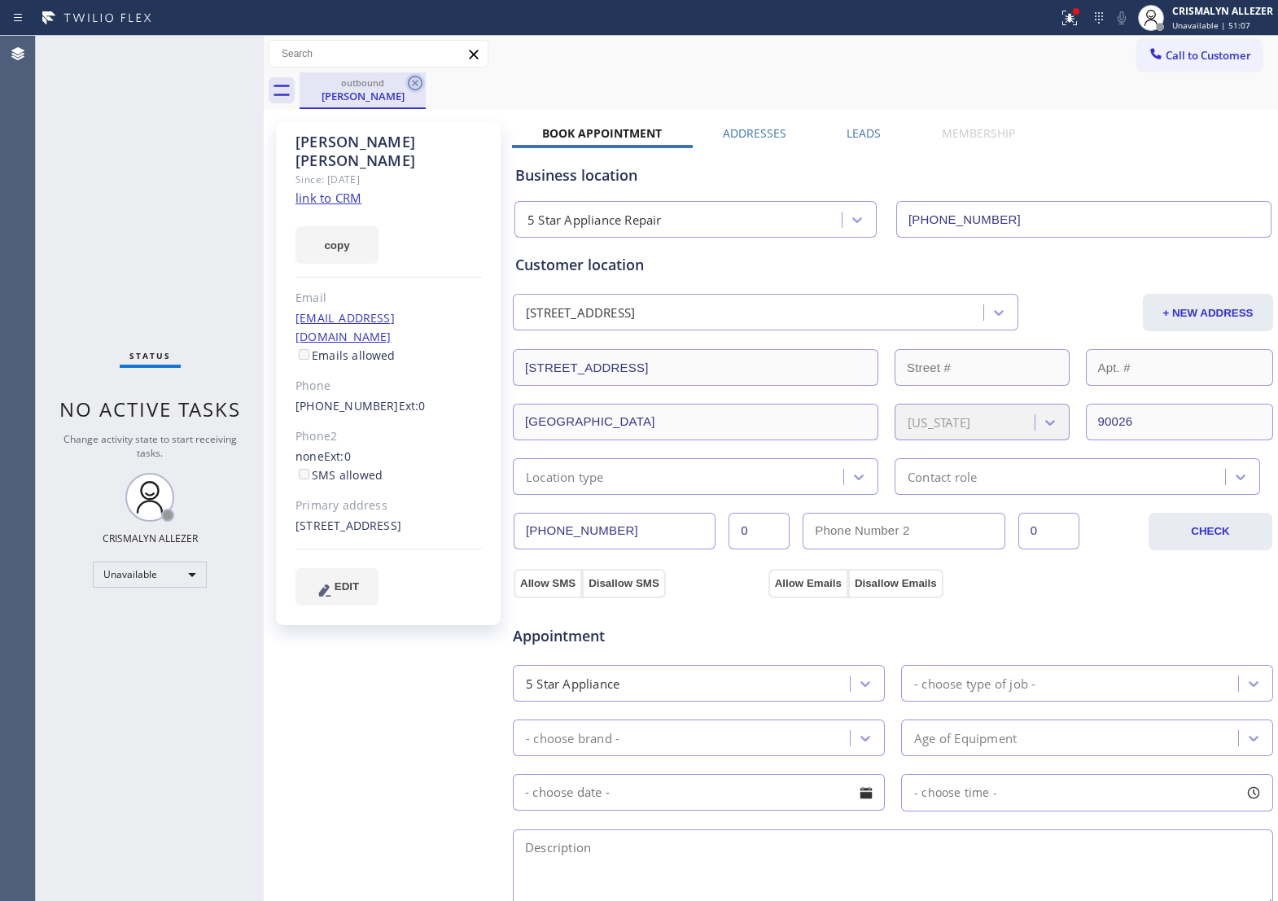
click at [415, 80] on icon at bounding box center [416, 83] width 20 height 20
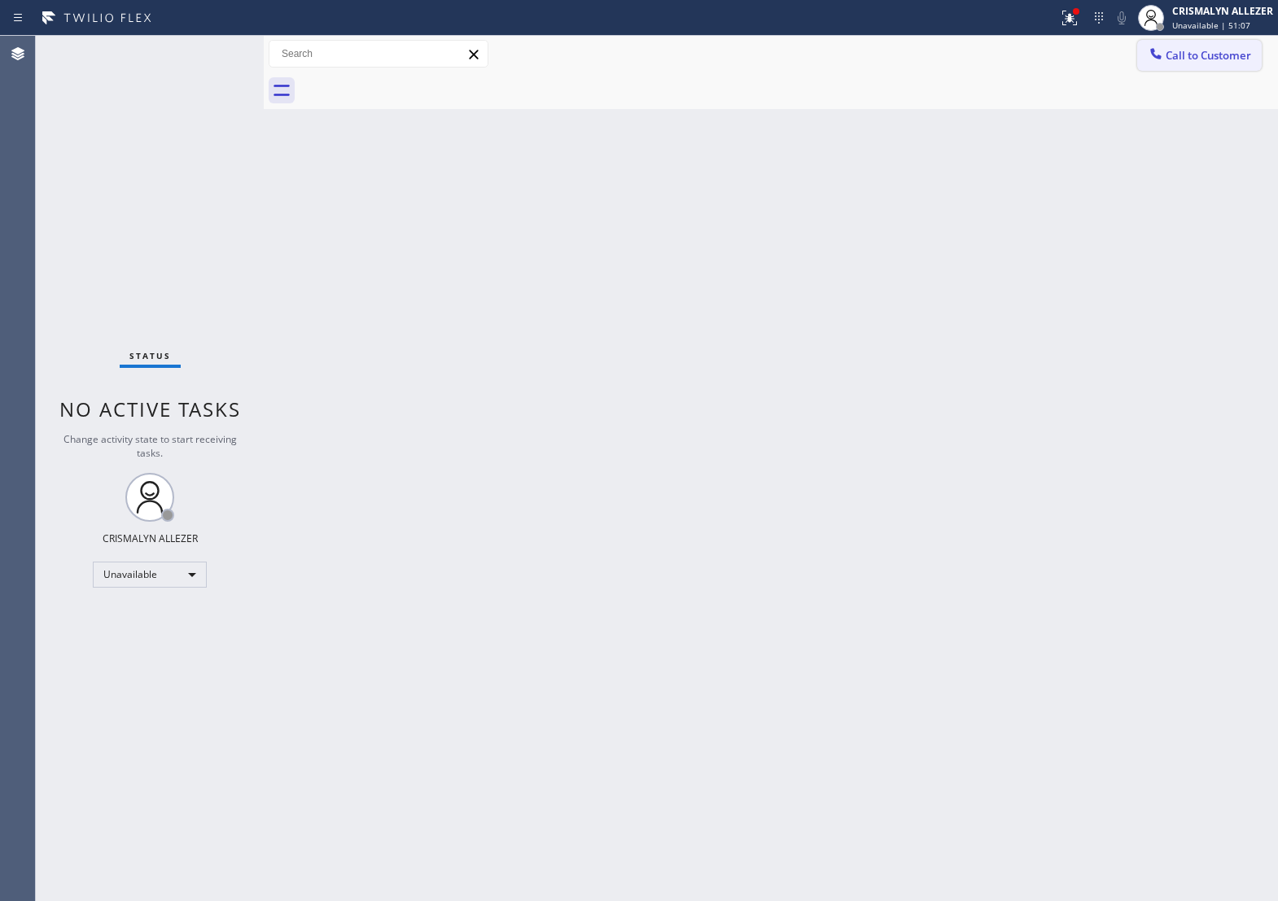
click at [1182, 55] on span "Call to Customer" at bounding box center [1209, 55] width 86 height 15
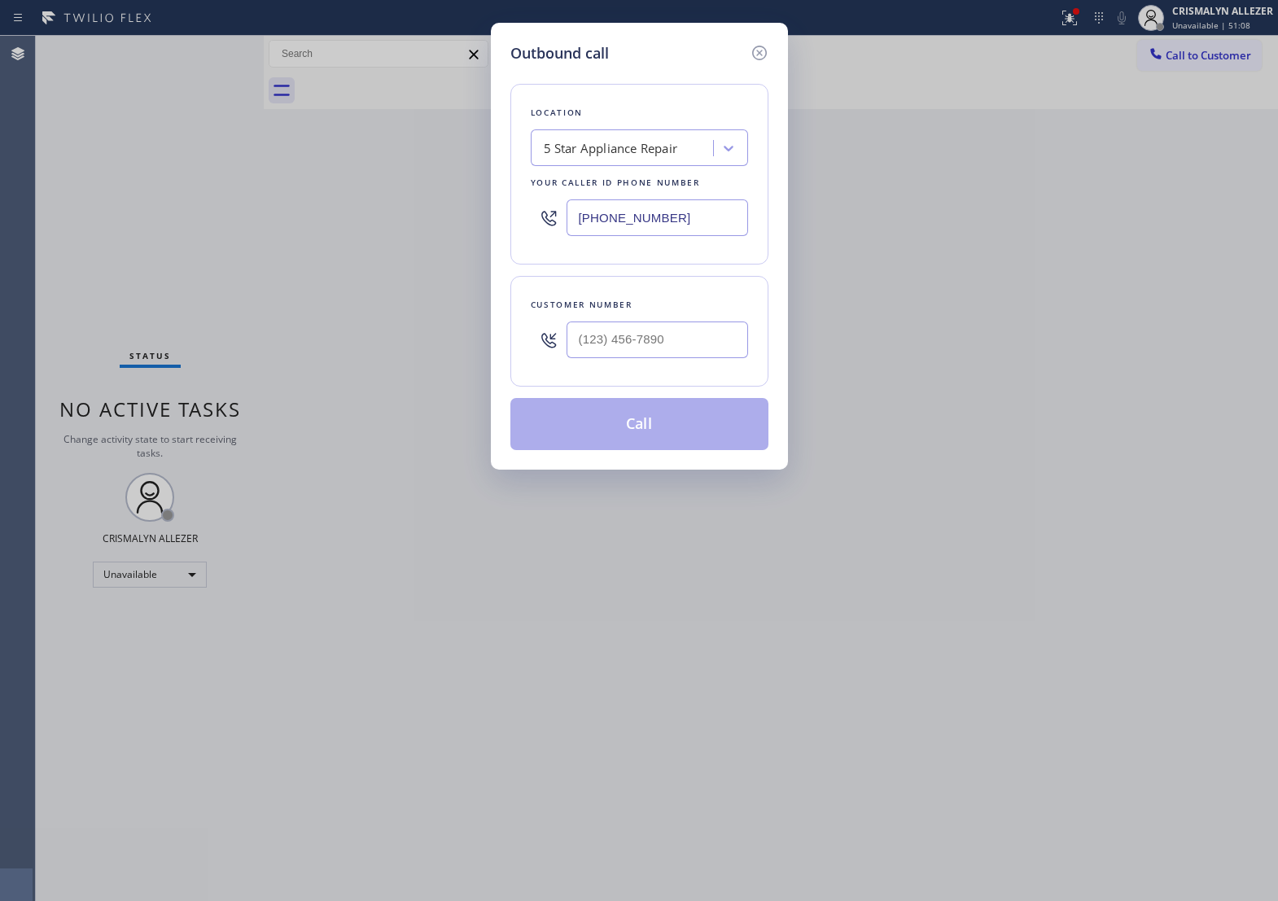
drag, startPoint x: 717, startPoint y: 229, endPoint x: 185, endPoint y: 221, distance: 531.8
click at [185, 221] on div "Outbound call Location 5 Star Appliance Repair Your caller id phone number [PHO…" at bounding box center [639, 450] width 1278 height 901
paste input "323) 205-7785"
type input "[PHONE_NUMBER]"
click at [708, 344] on input "(___) ___-____" at bounding box center [658, 340] width 182 height 37
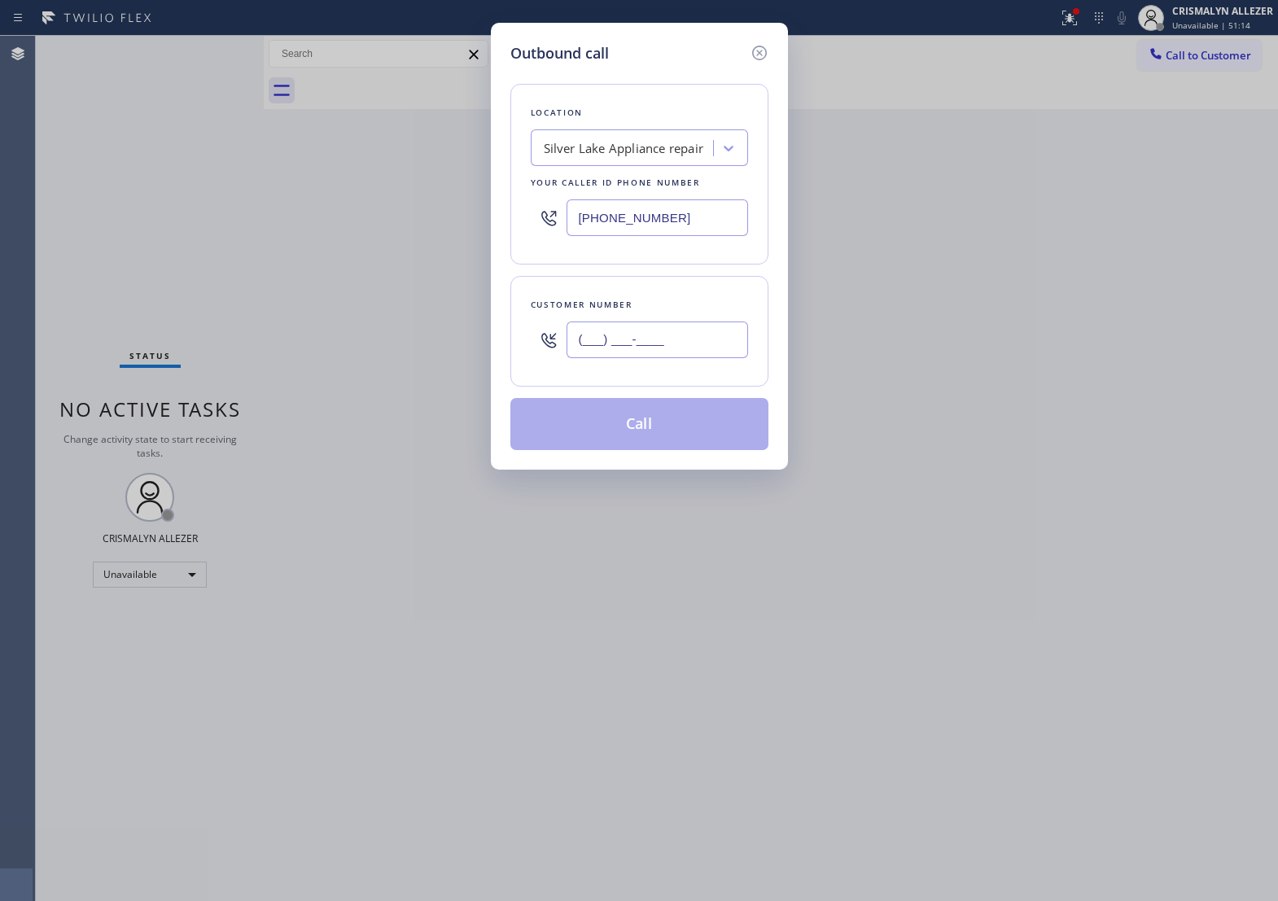
paste input "818) 388-4591"
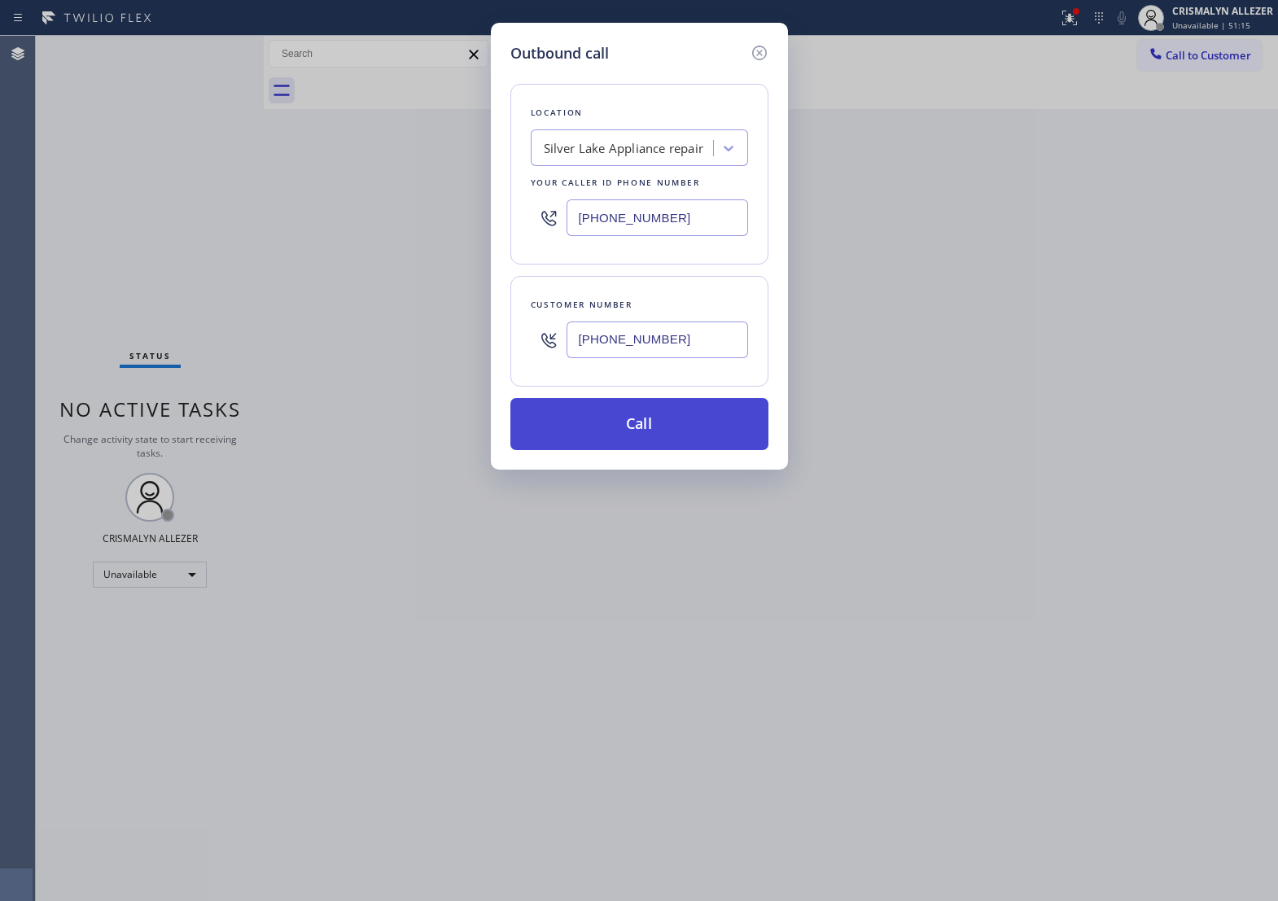
type input "[PHONE_NUMBER]"
click at [641, 448] on button "Call" at bounding box center [640, 424] width 258 height 52
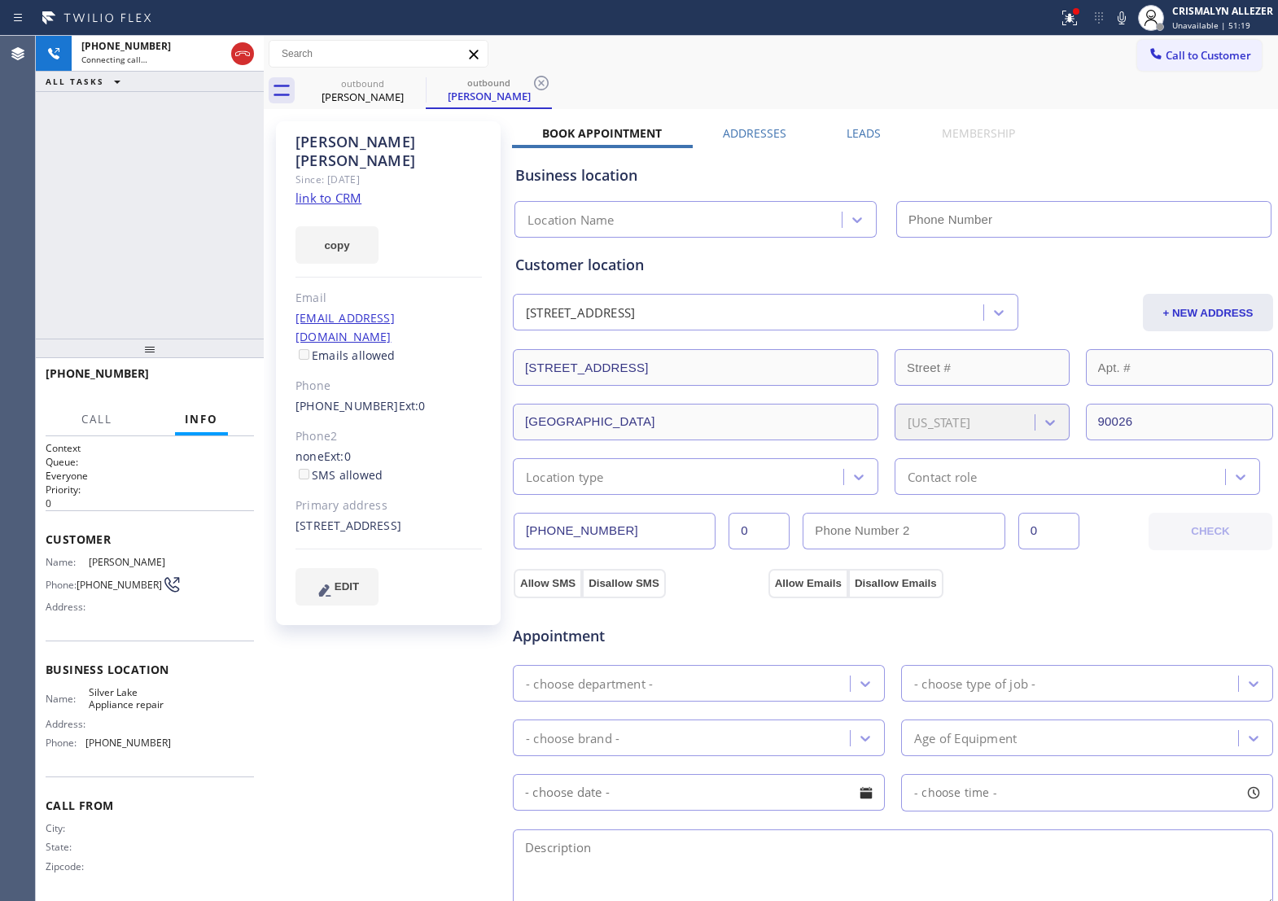
type input "[PHONE_NUMBER]"
click at [217, 384] on span "HANG UP" at bounding box center [216, 380] width 50 height 11
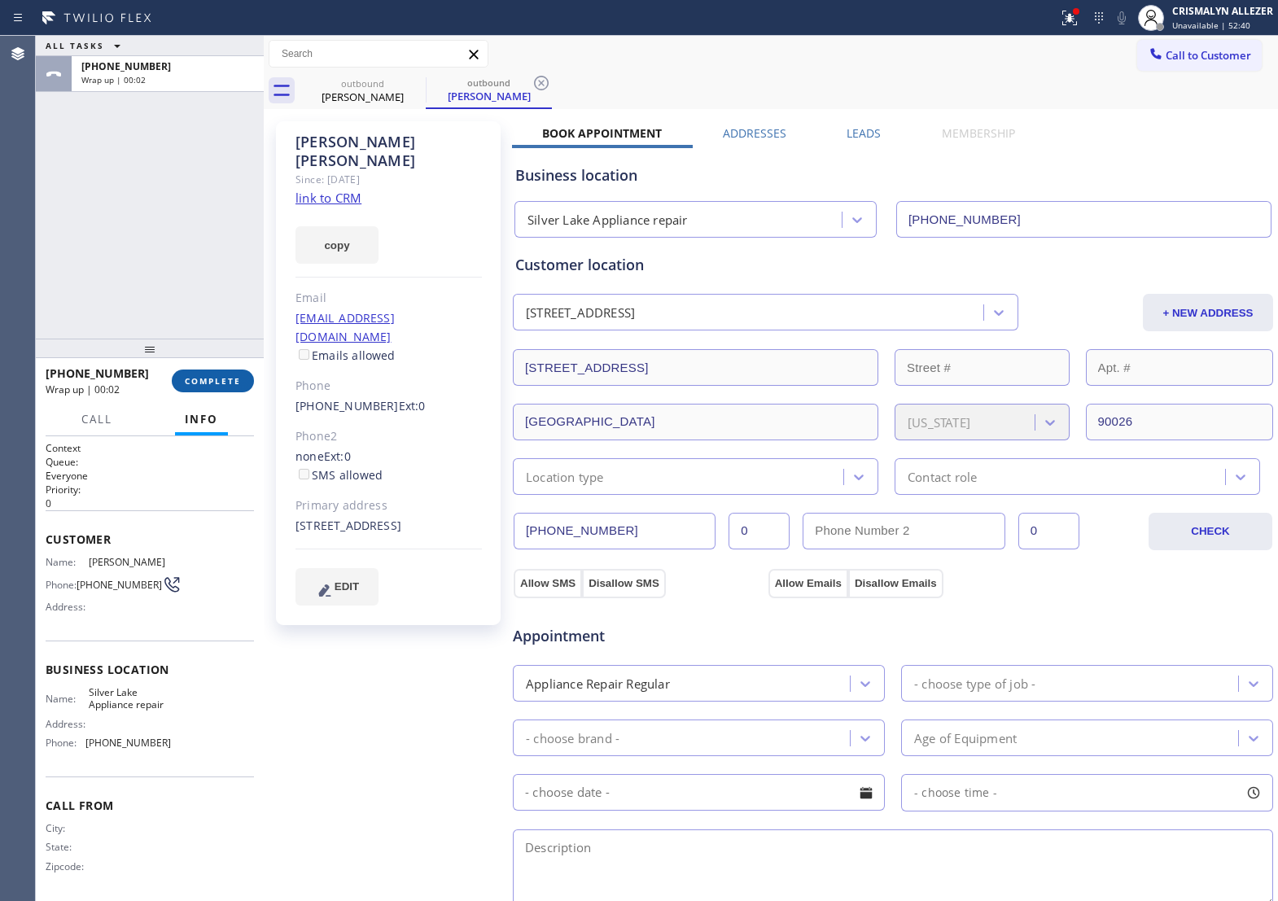
click at [226, 379] on span "COMPLETE" at bounding box center [213, 380] width 56 height 11
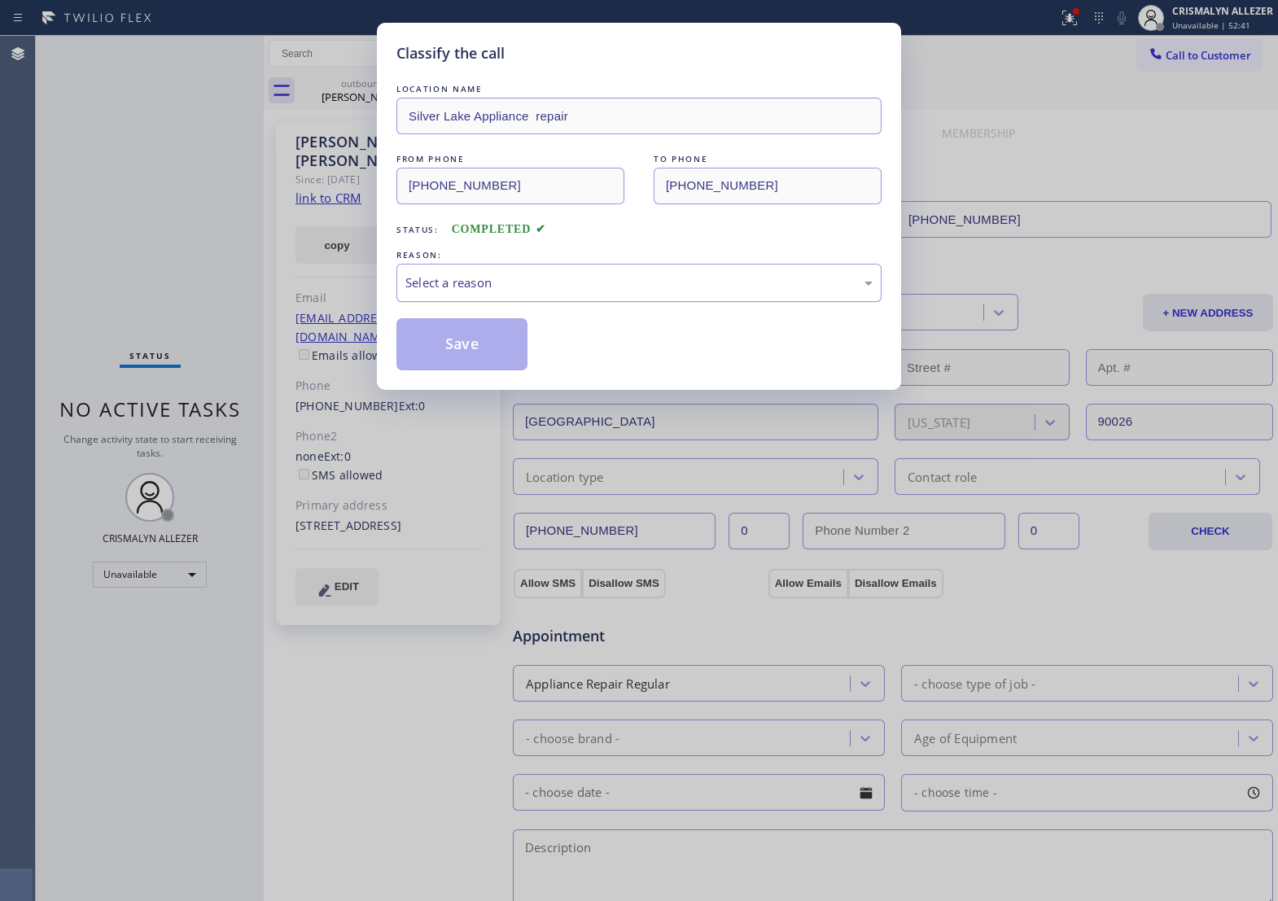
click at [649, 292] on div "Select a reason" at bounding box center [639, 283] width 467 height 19
click at [498, 371] on button "Save" at bounding box center [462, 344] width 131 height 52
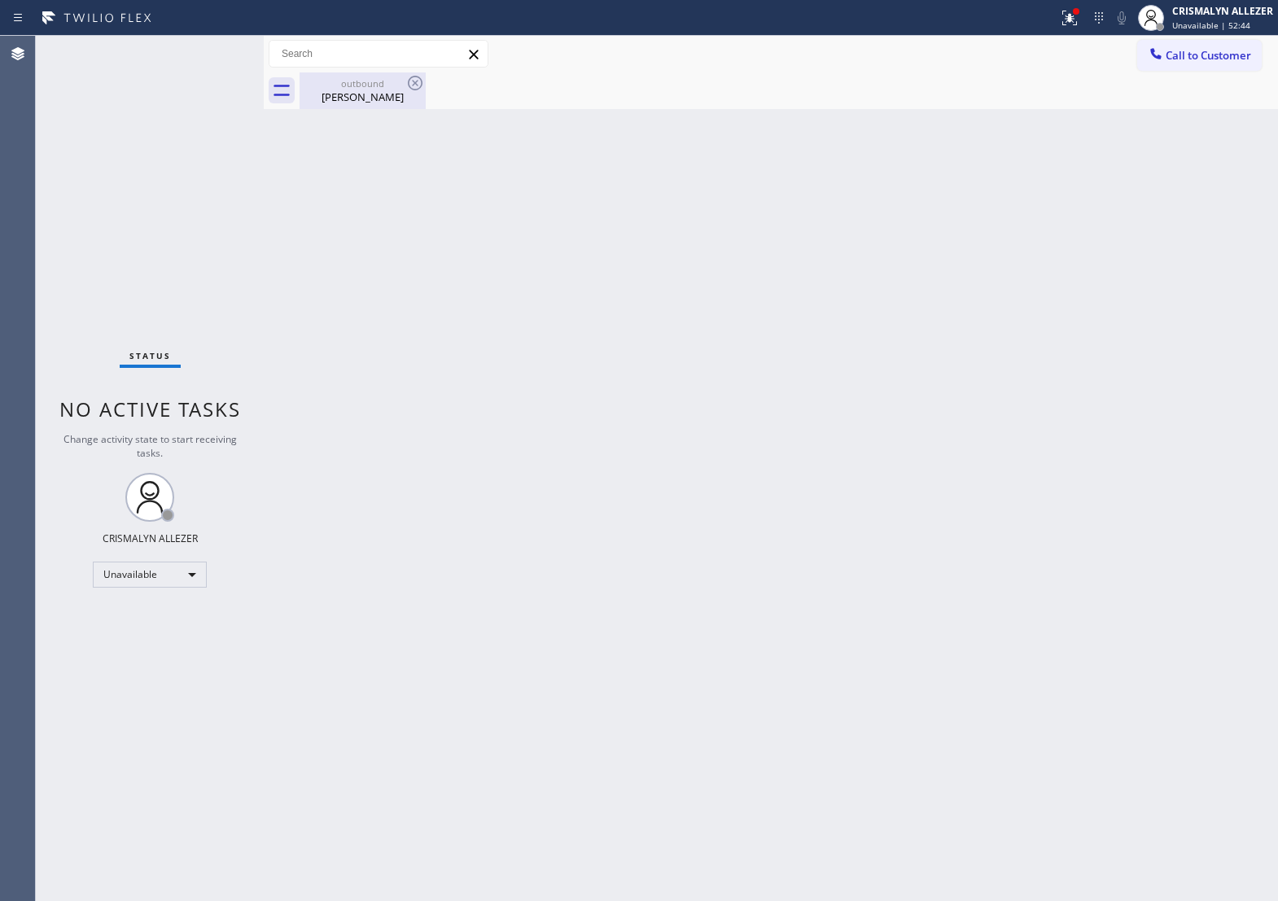
click at [358, 90] on div "Ian Meltzer" at bounding box center [362, 97] width 123 height 15
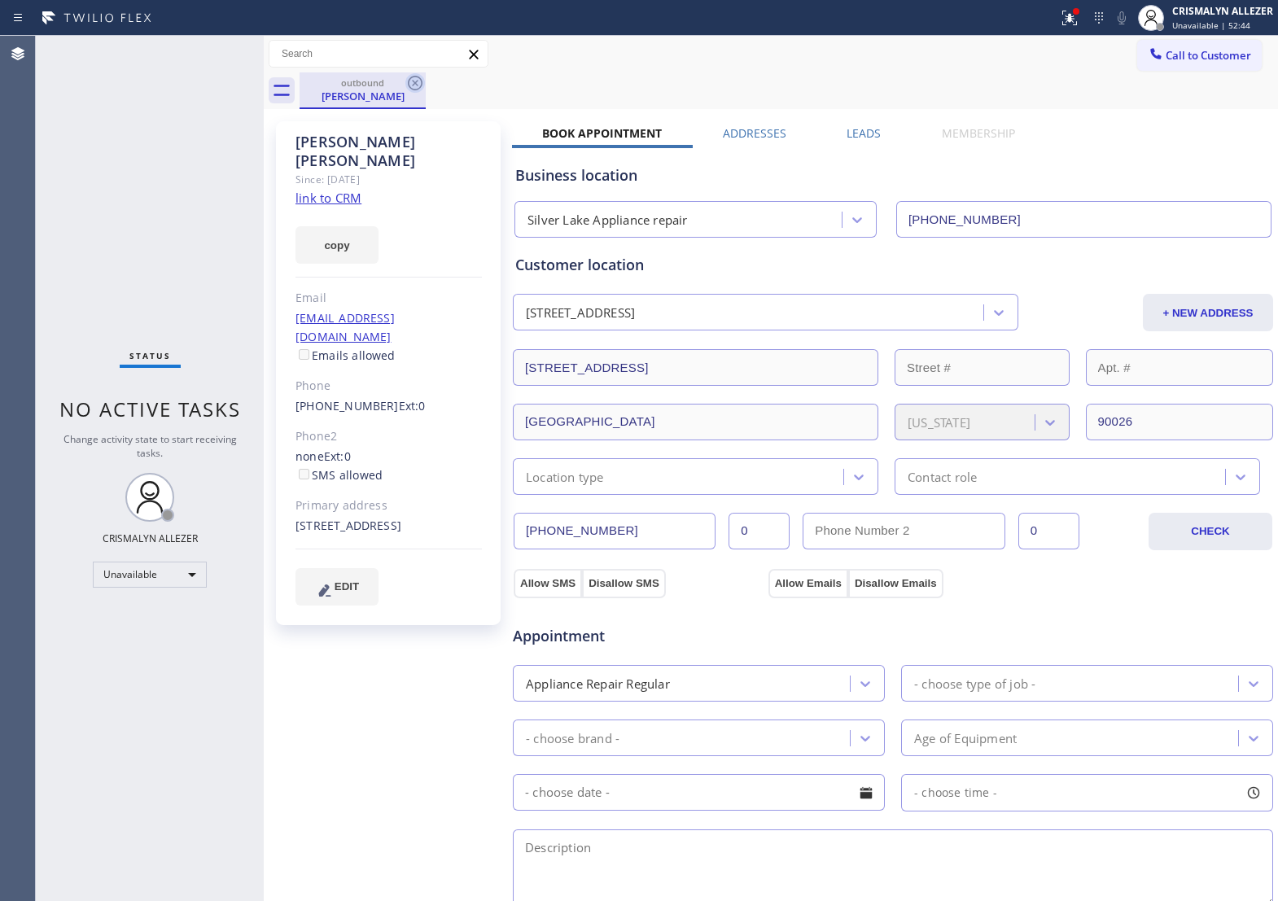
click at [412, 86] on icon at bounding box center [416, 83] width 20 height 20
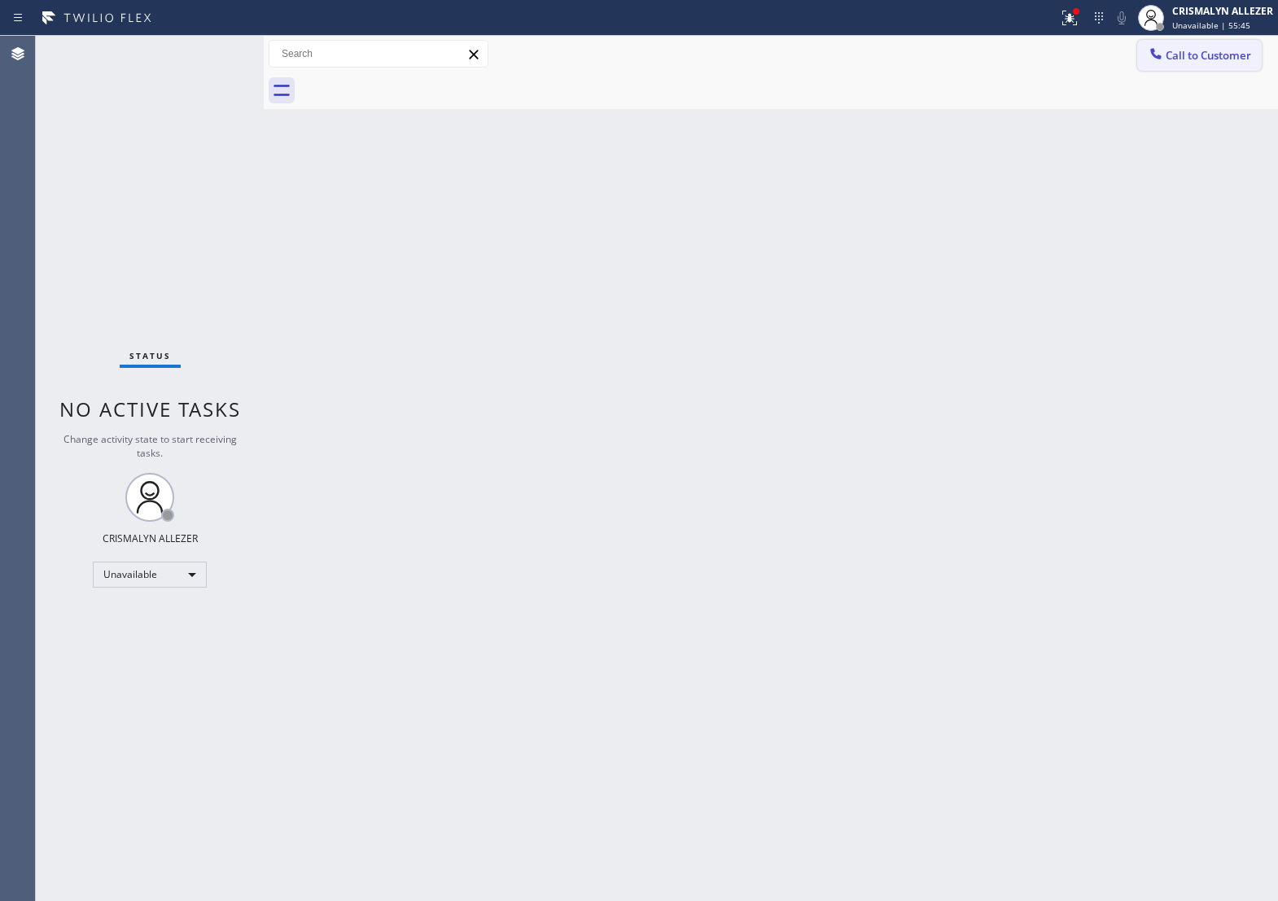
click at [1195, 69] on button "Call to Customer" at bounding box center [1200, 55] width 125 height 31
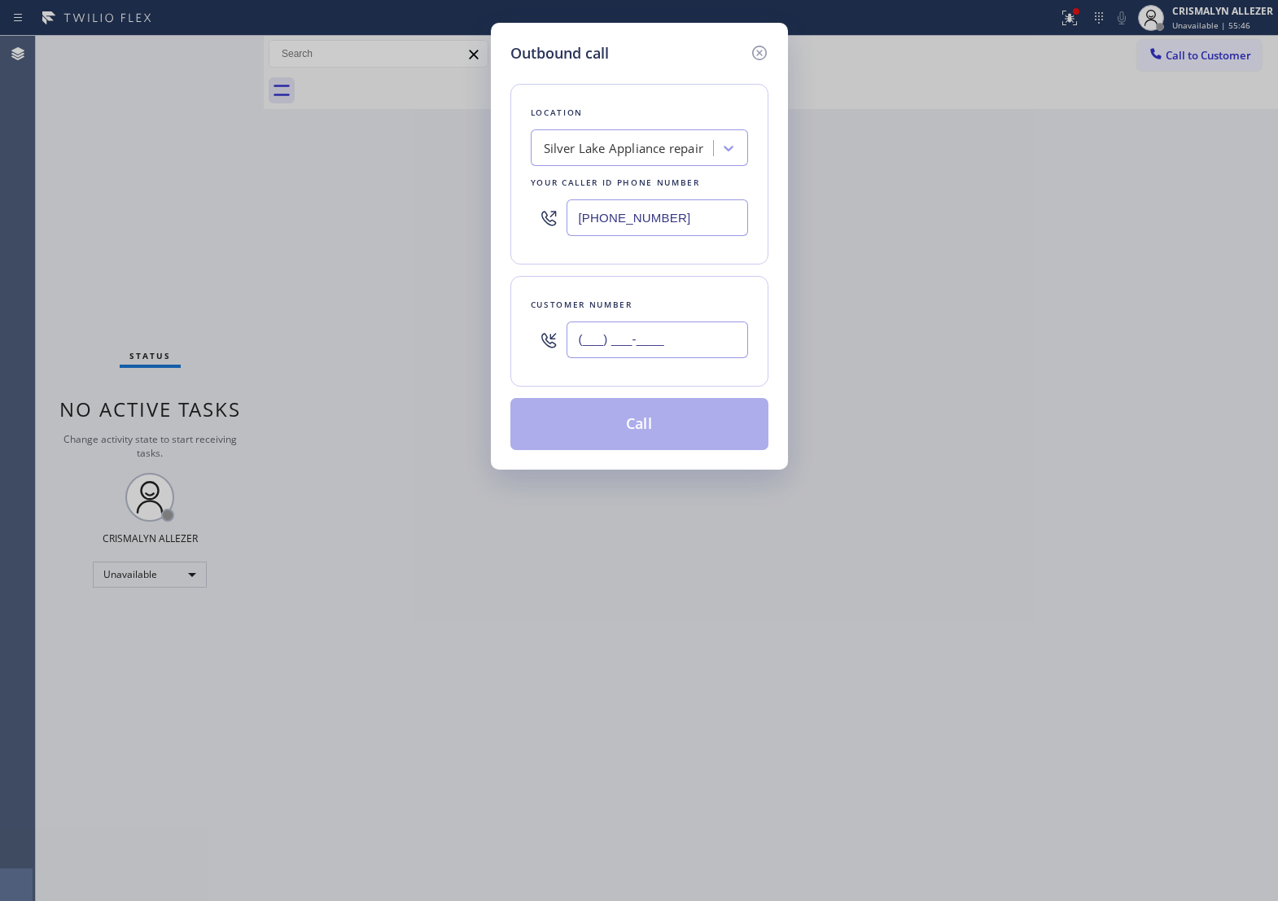
click at [701, 358] on input "(___) ___-____" at bounding box center [658, 340] width 182 height 37
paste input "747) 256-0537"
type input "[PHONE_NUMBER]"
click at [673, 158] on div "Silver Lake Appliance repair" at bounding box center [624, 148] width 160 height 19
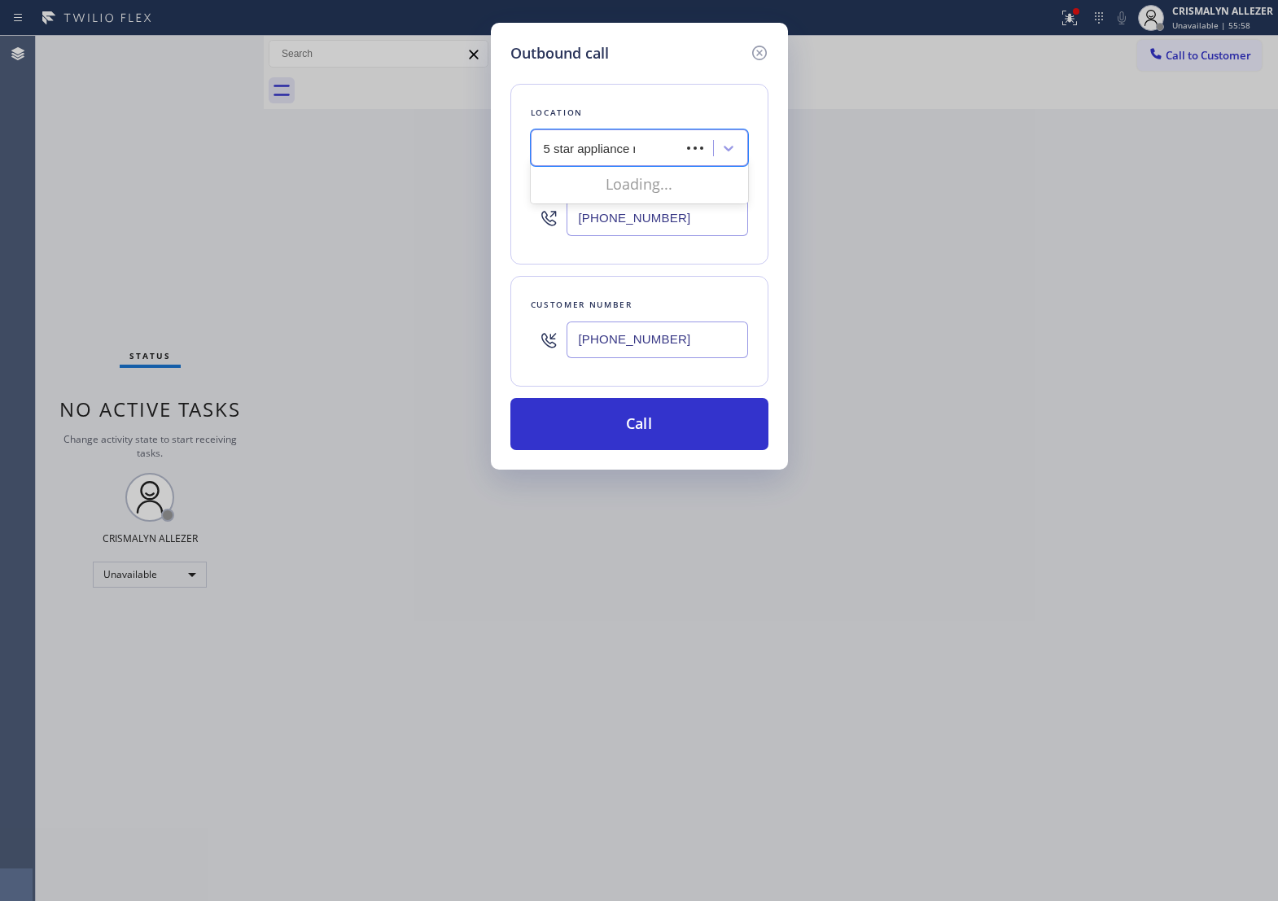
type input "5 star appliance re"
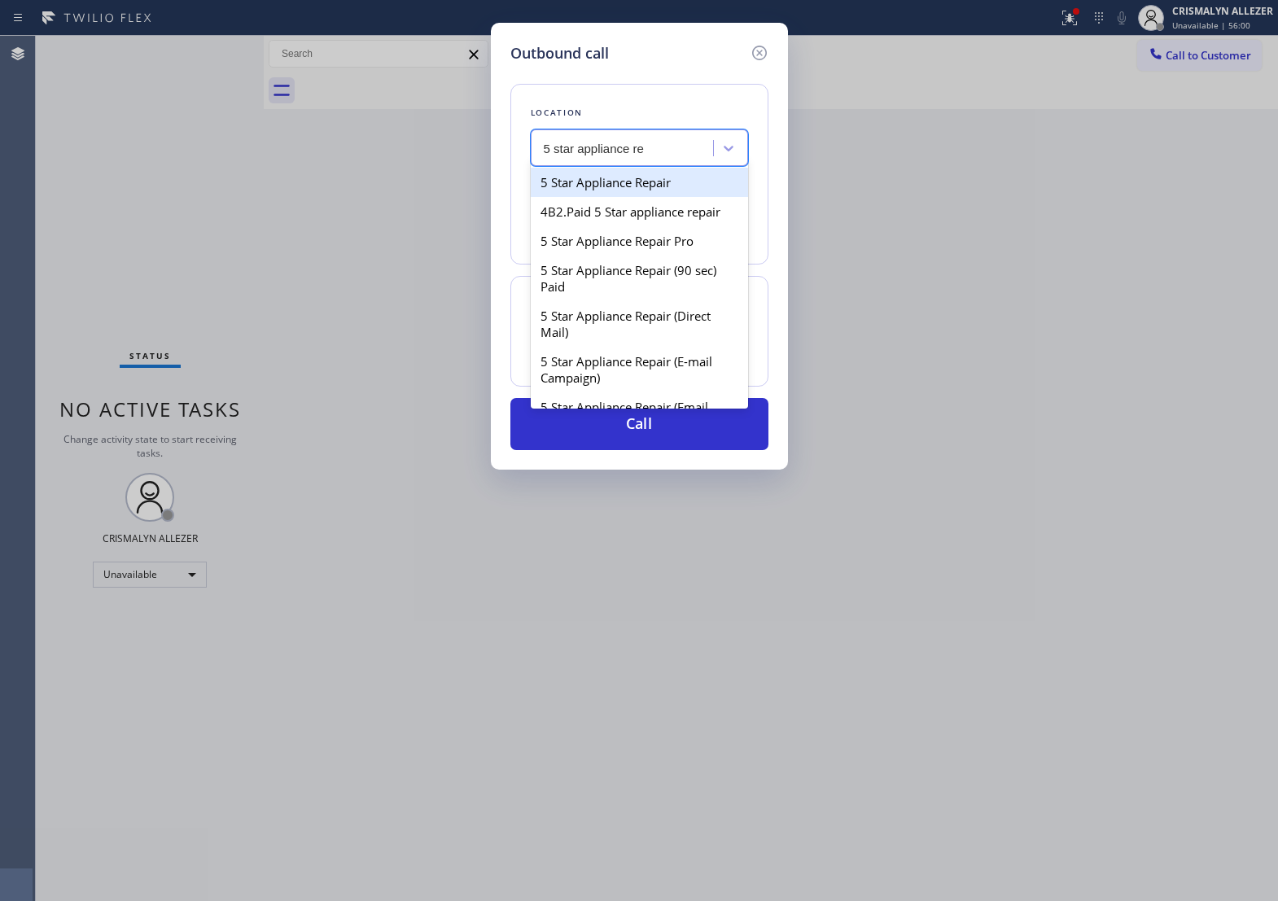
click at [673, 192] on div "5 Star Appliance Repair" at bounding box center [639, 182] width 217 height 29
type input "[PHONE_NUMBER]"
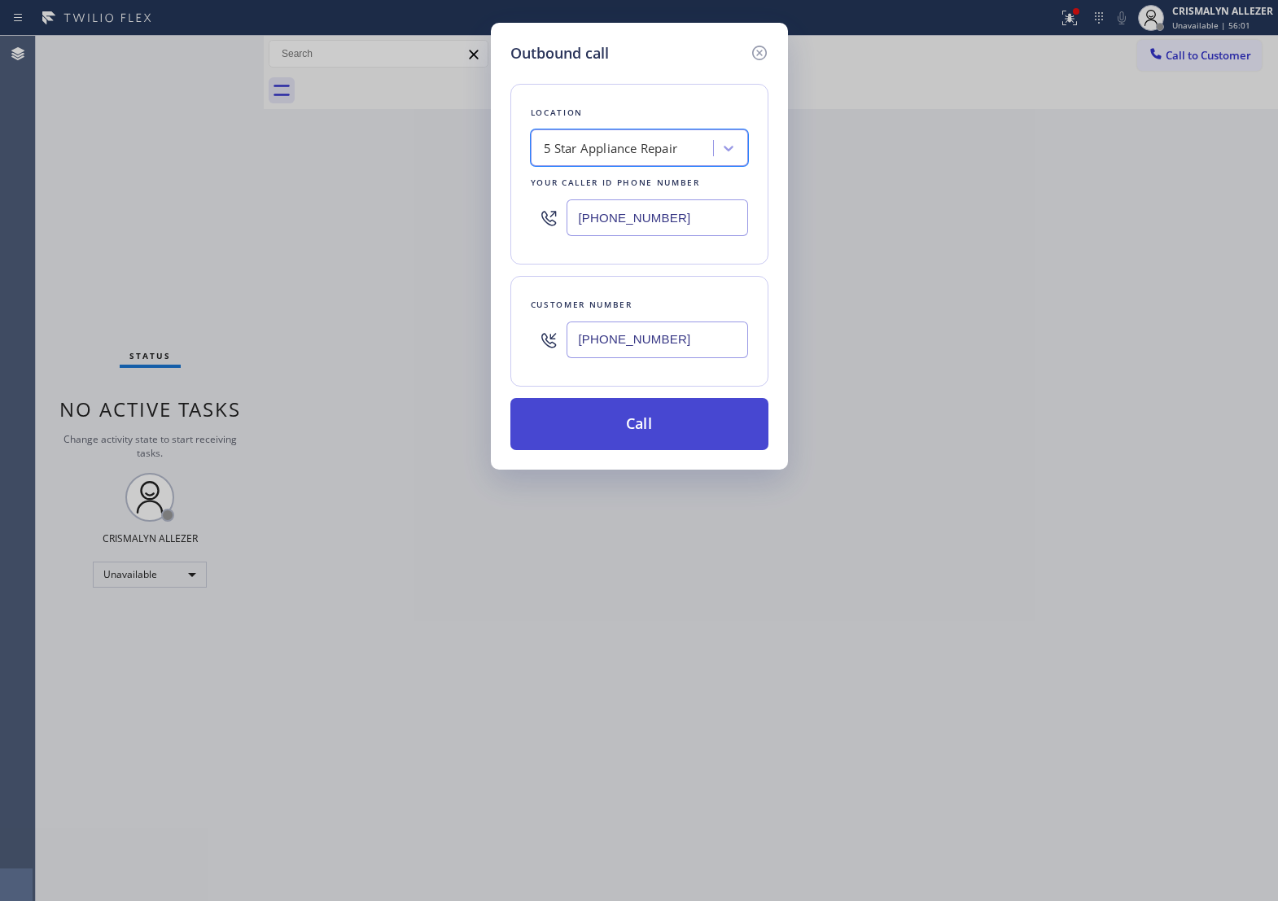
click at [660, 450] on button "Call" at bounding box center [640, 424] width 258 height 52
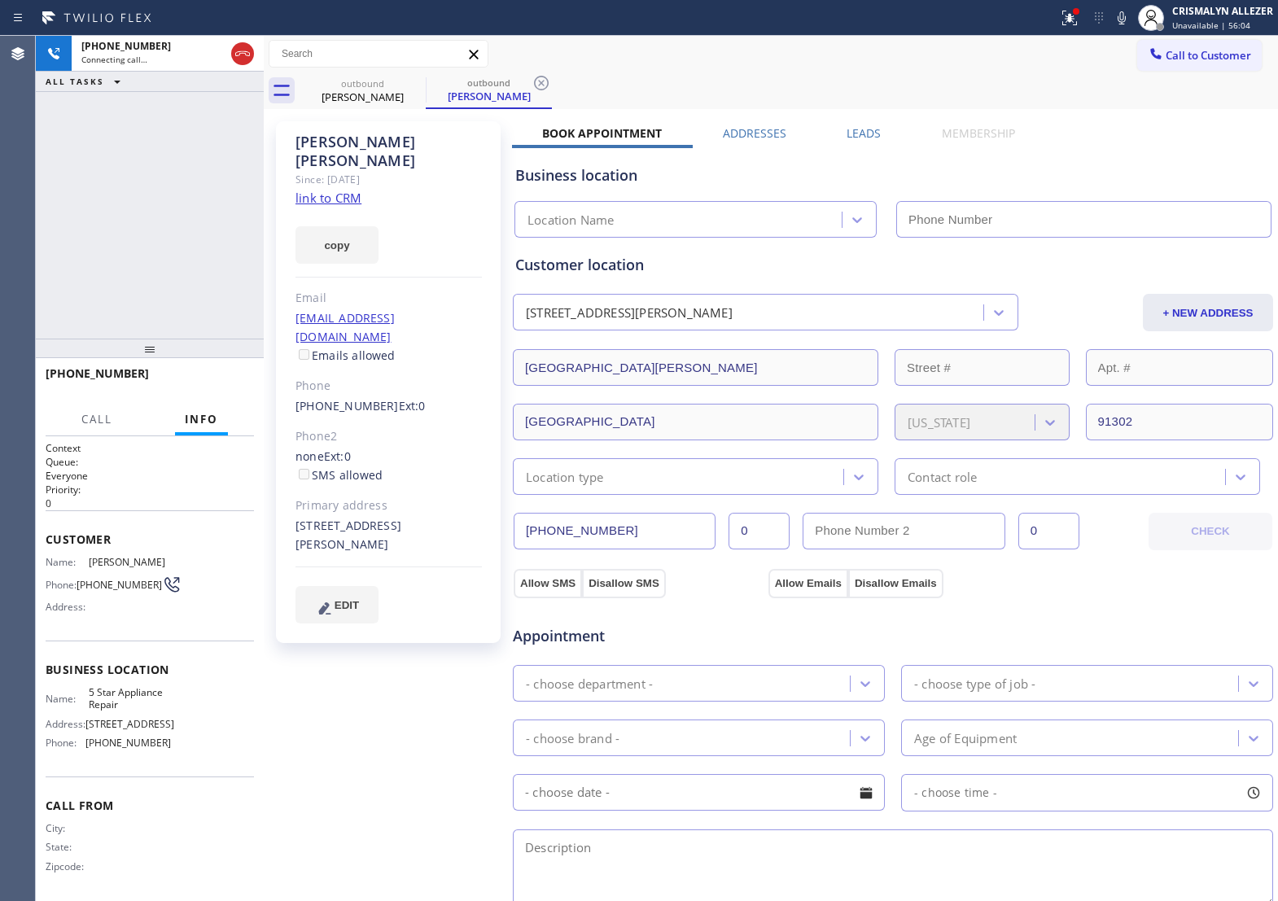
click at [350, 190] on link "link to CRM" at bounding box center [329, 198] width 66 height 16
type input "[PHONE_NUMBER]"
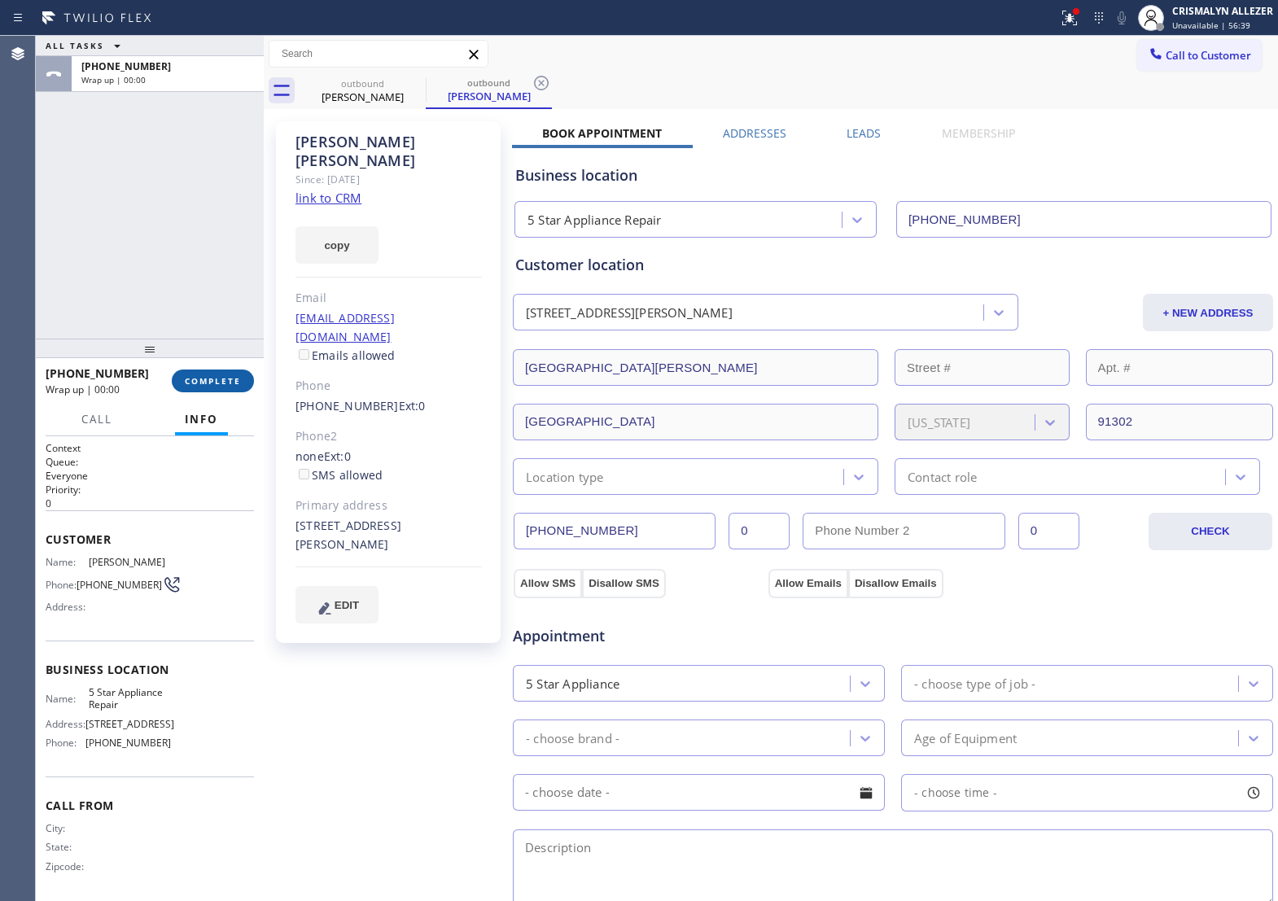
click at [201, 381] on span "COMPLETE" at bounding box center [213, 380] width 56 height 11
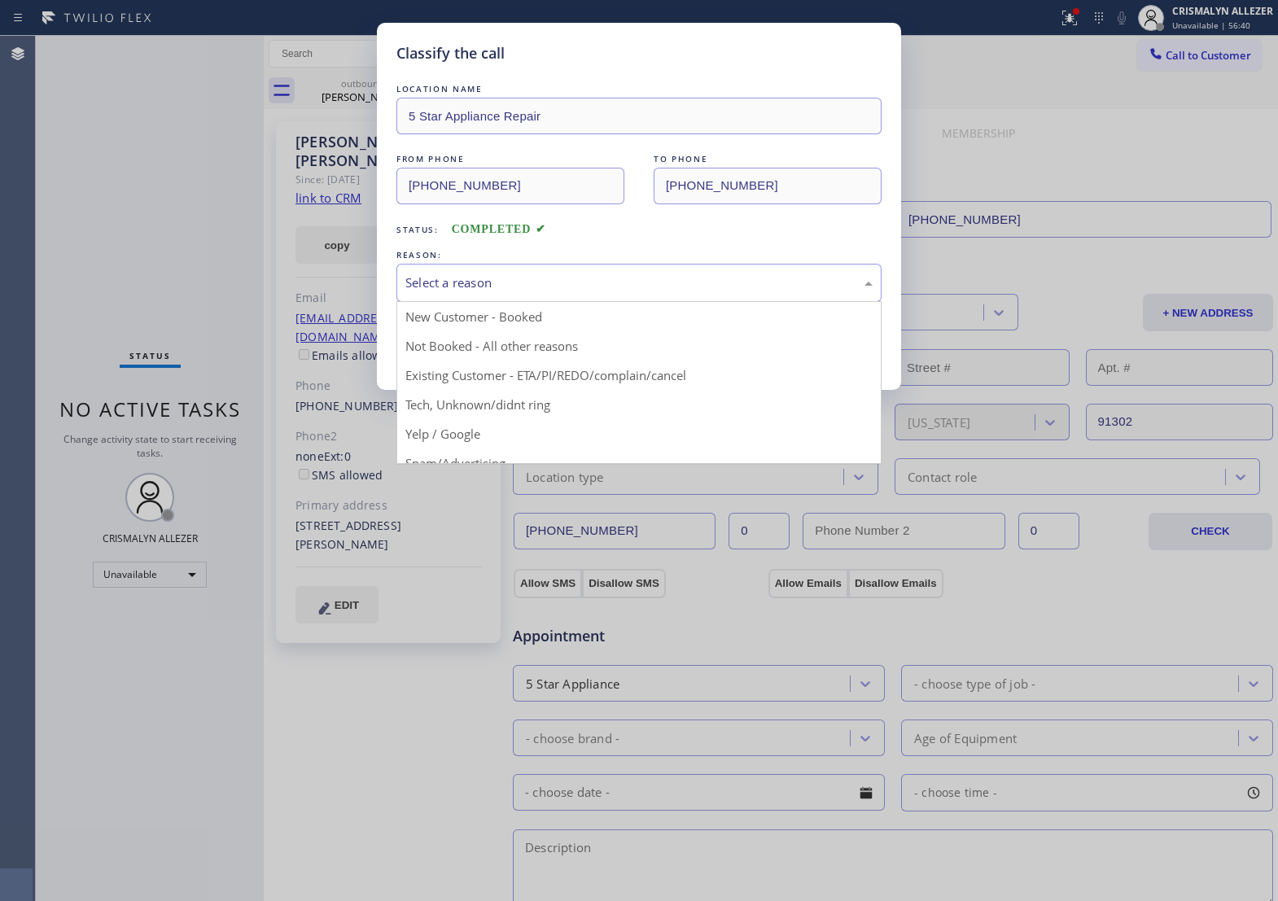
click at [635, 302] on div "Select a reason" at bounding box center [639, 283] width 485 height 38
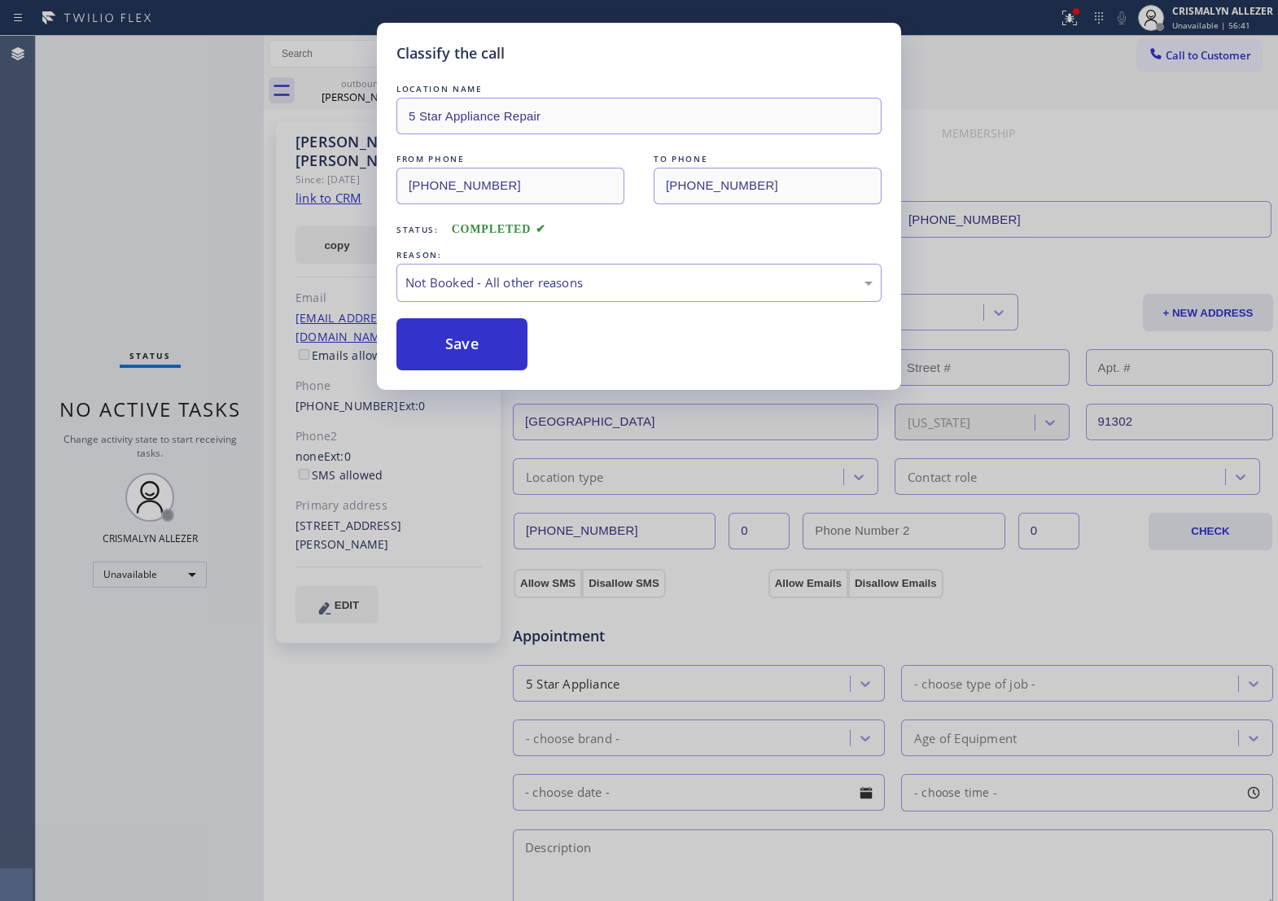
click at [454, 356] on button "Save" at bounding box center [462, 344] width 131 height 52
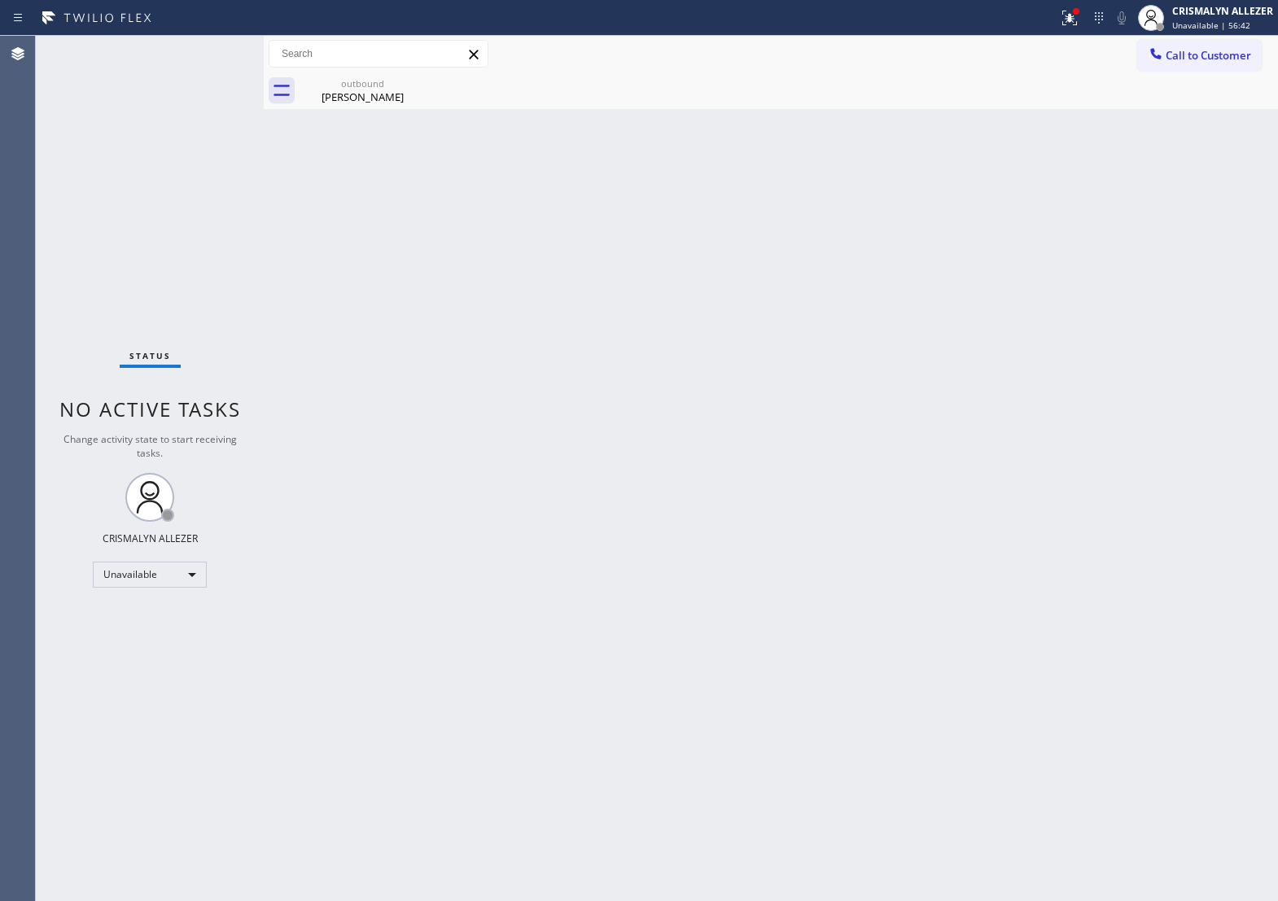
click at [353, 99] on div "Marianna Ismail" at bounding box center [362, 97] width 123 height 15
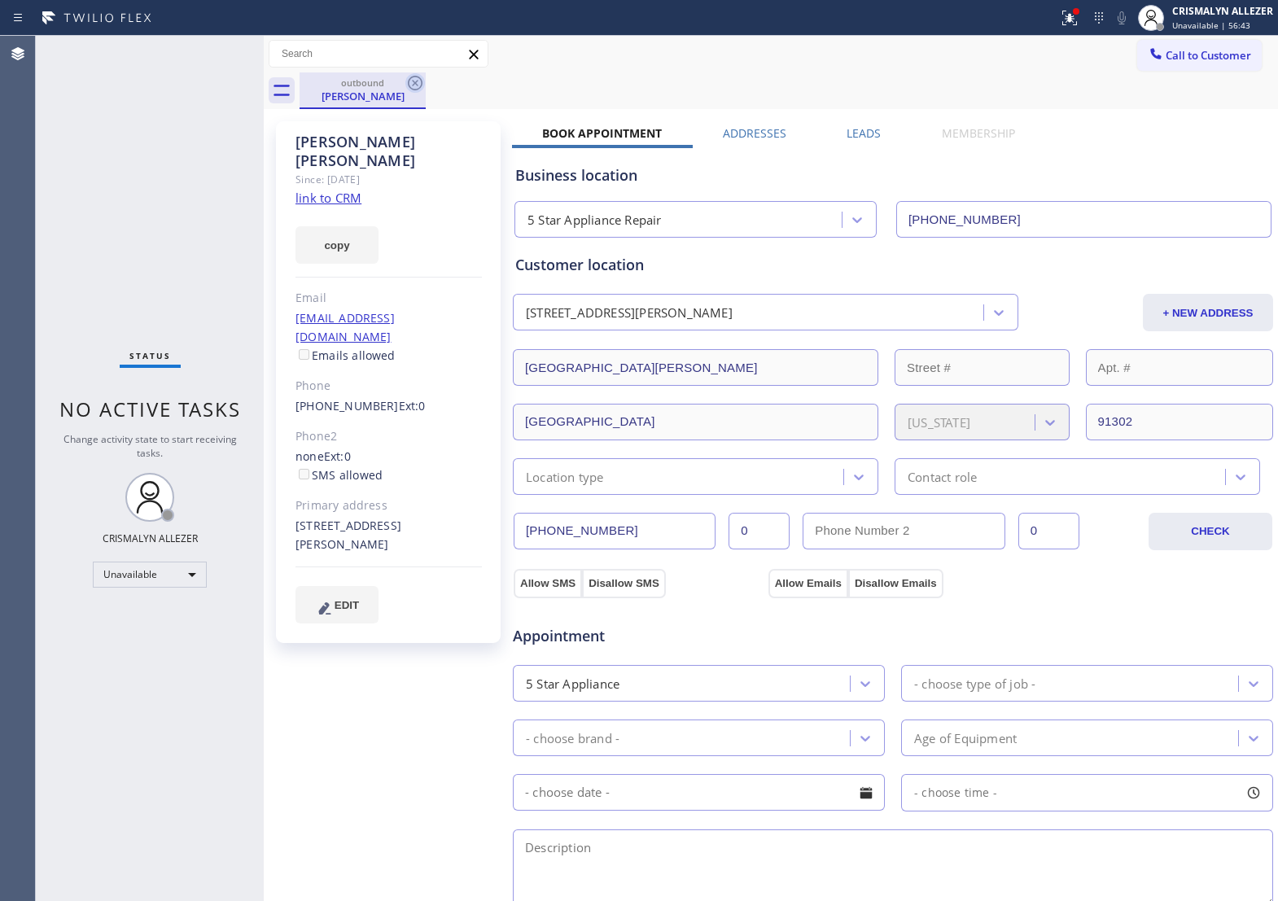
click at [414, 83] on icon at bounding box center [415, 83] width 15 height 15
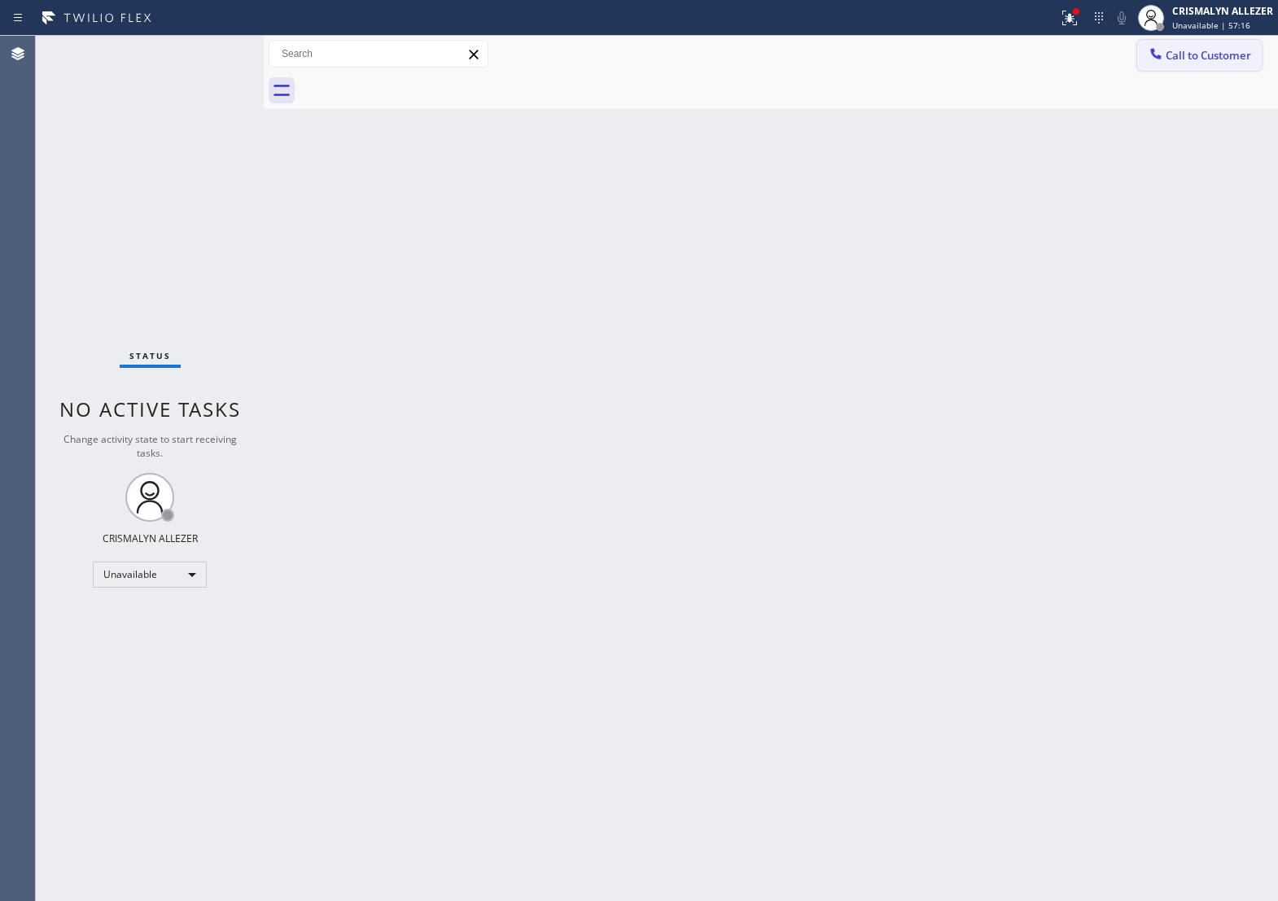
click at [1186, 50] on span "Call to Customer" at bounding box center [1209, 55] width 86 height 15
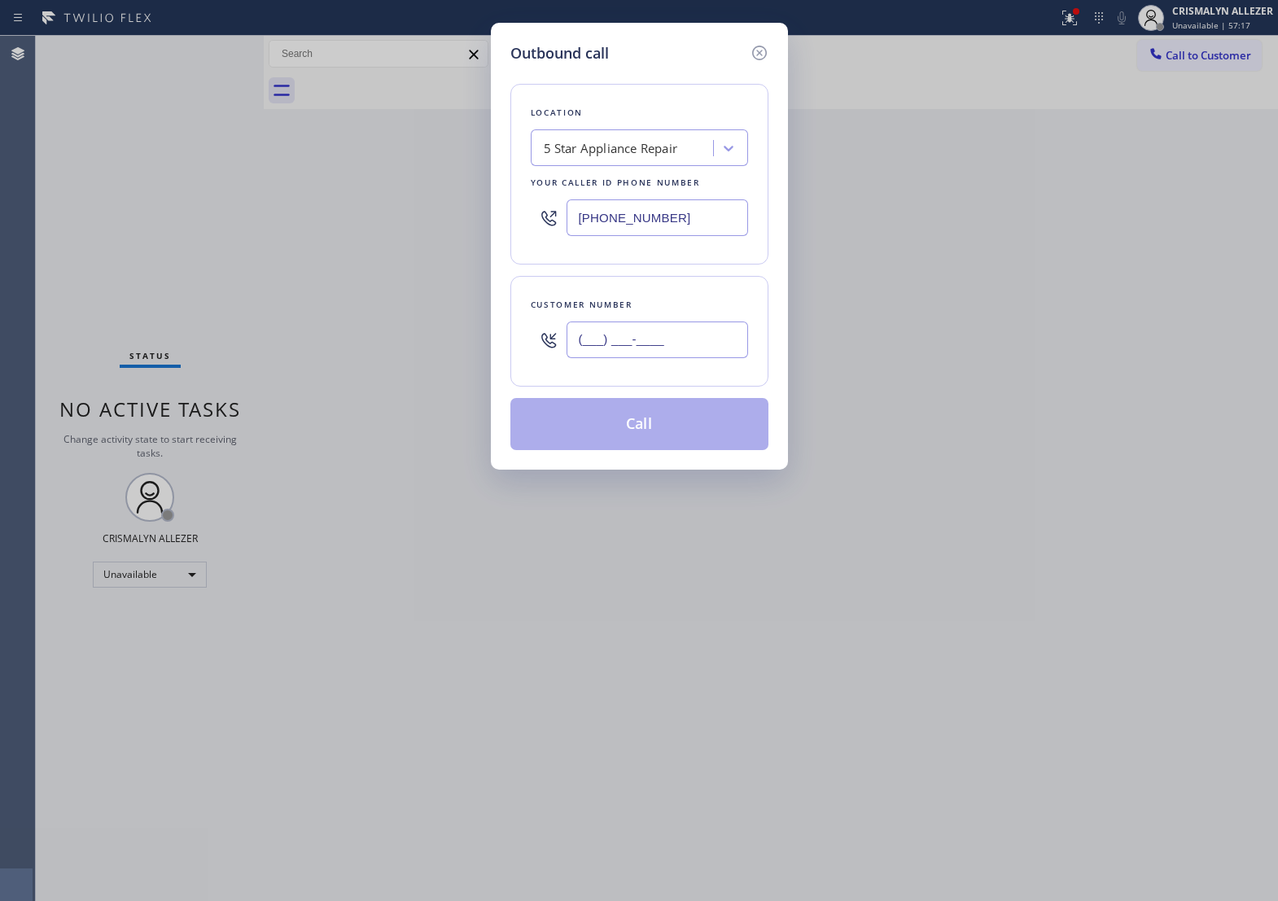
click at [686, 354] on input "(___) ___-____" at bounding box center [658, 340] width 182 height 37
paste input "818) 213-0293"
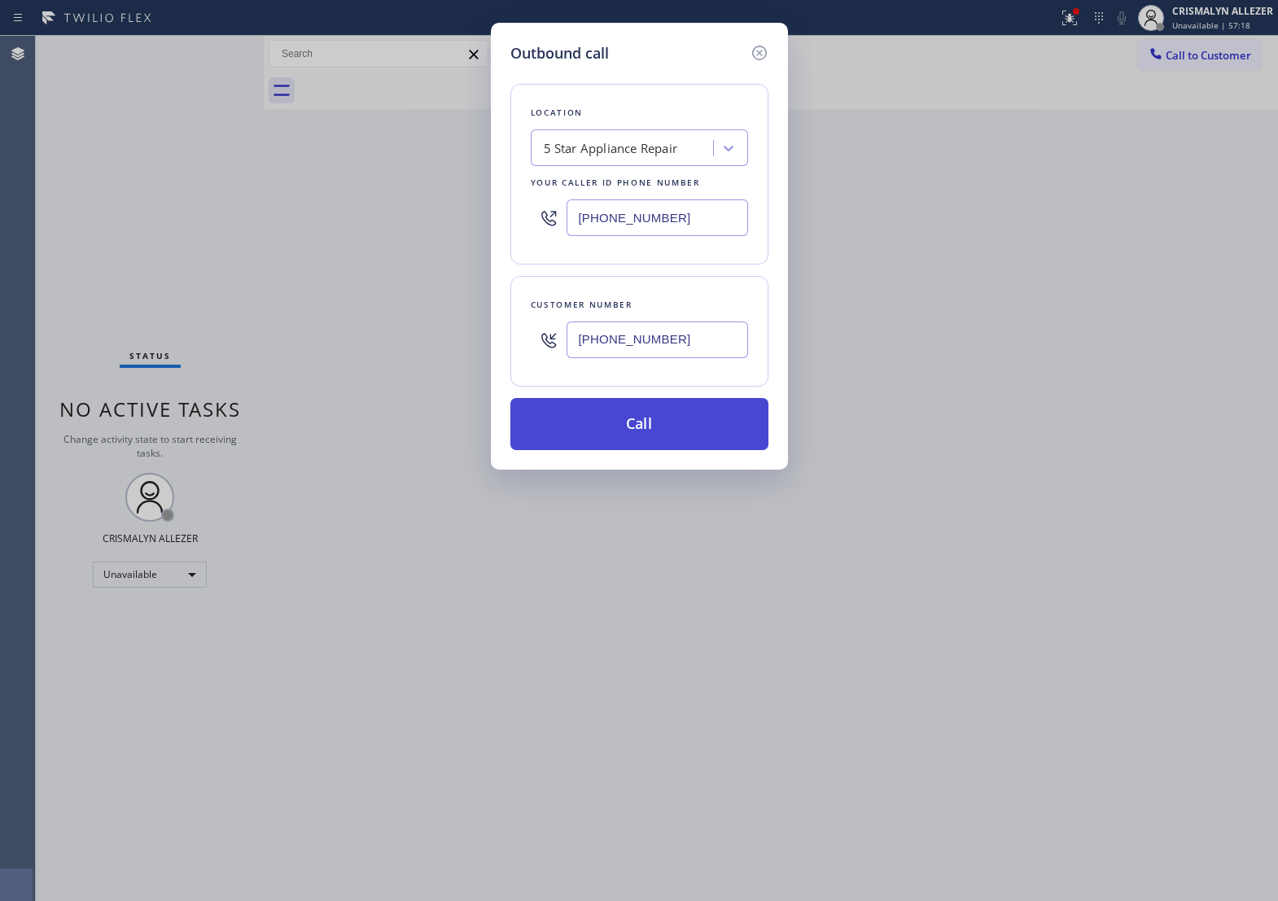
type input "(818) 213-0293"
click at [643, 446] on button "Call" at bounding box center [640, 424] width 258 height 52
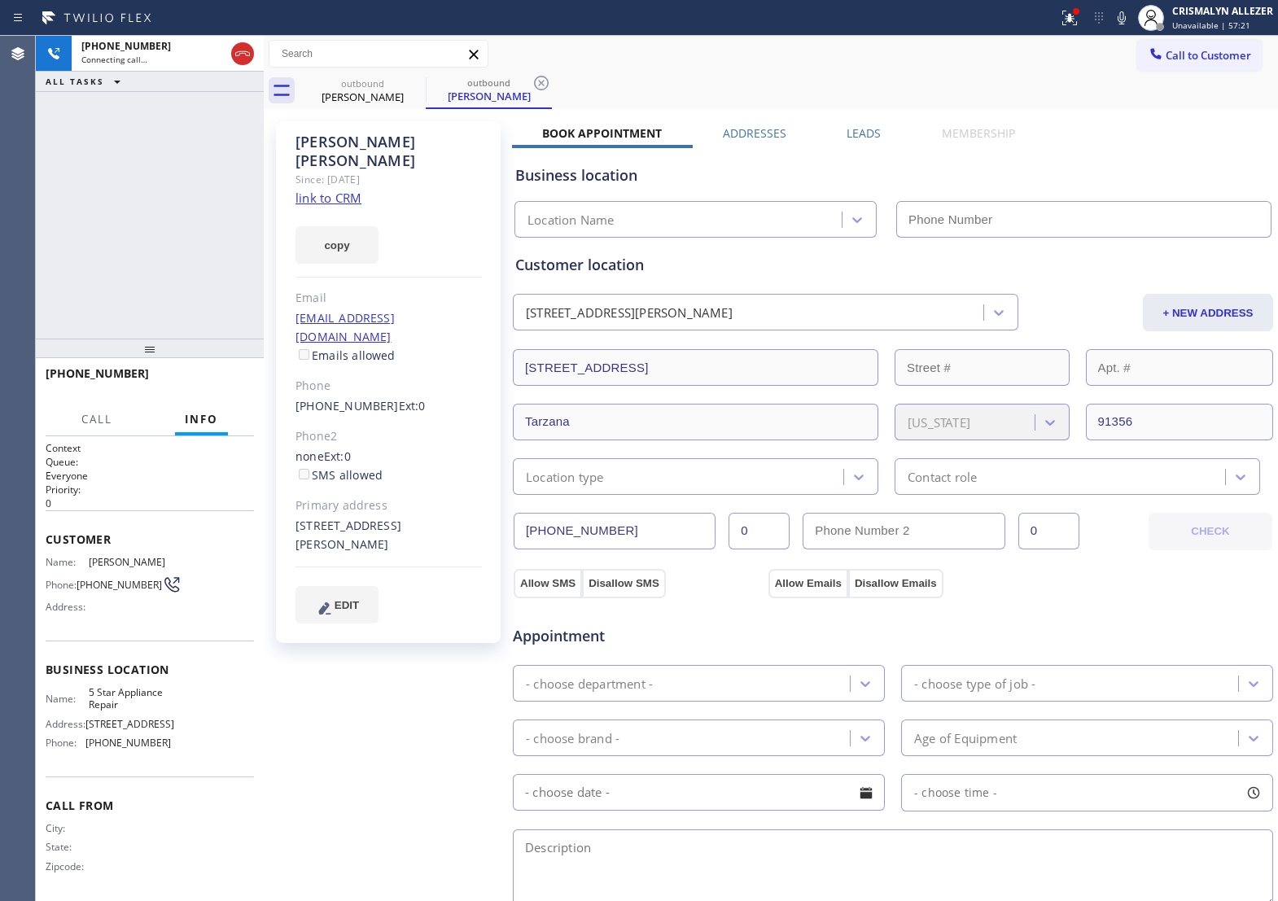
click at [336, 190] on link "link to CRM" at bounding box center [329, 198] width 66 height 16
type input "[PHONE_NUMBER]"
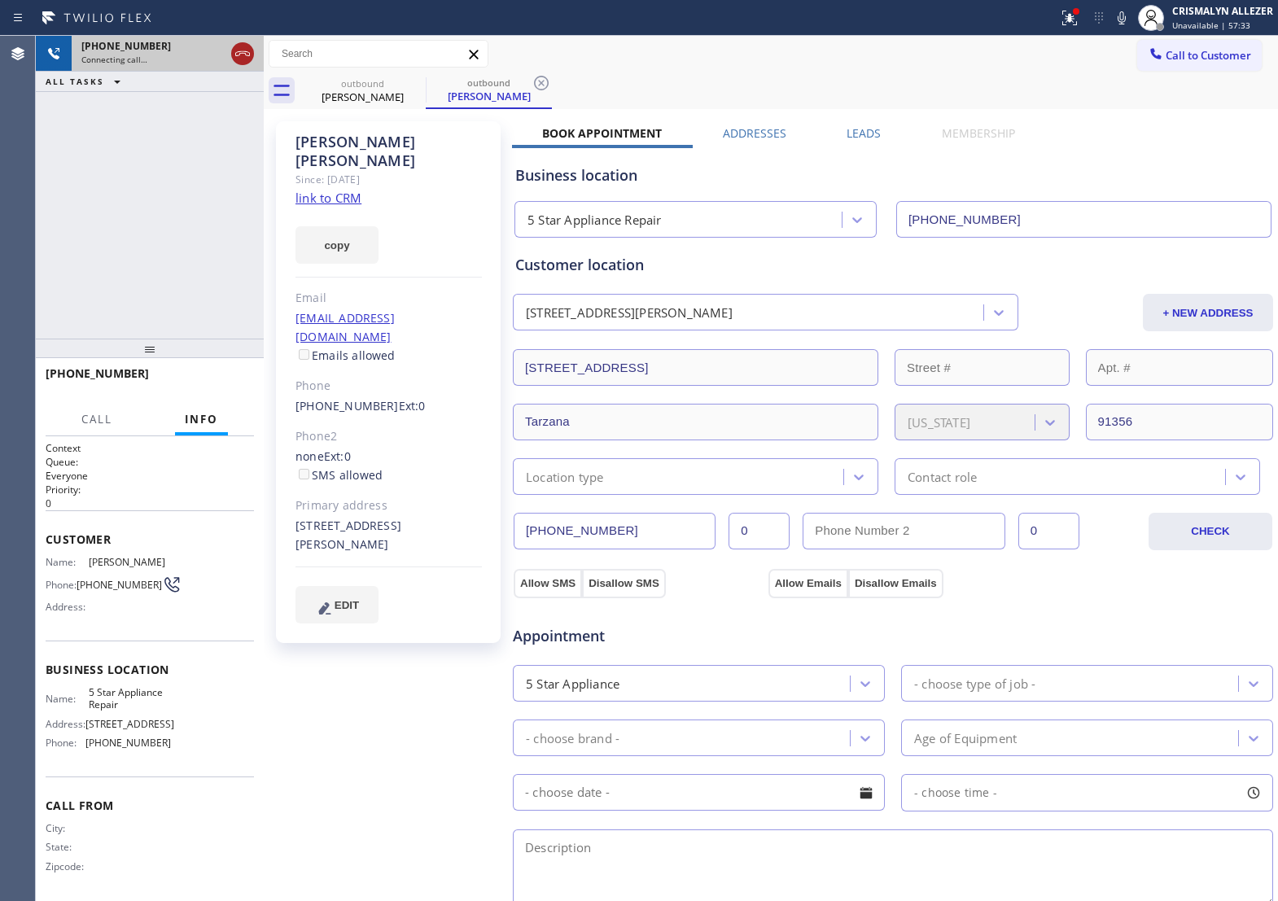
click at [236, 59] on icon at bounding box center [243, 54] width 20 height 20
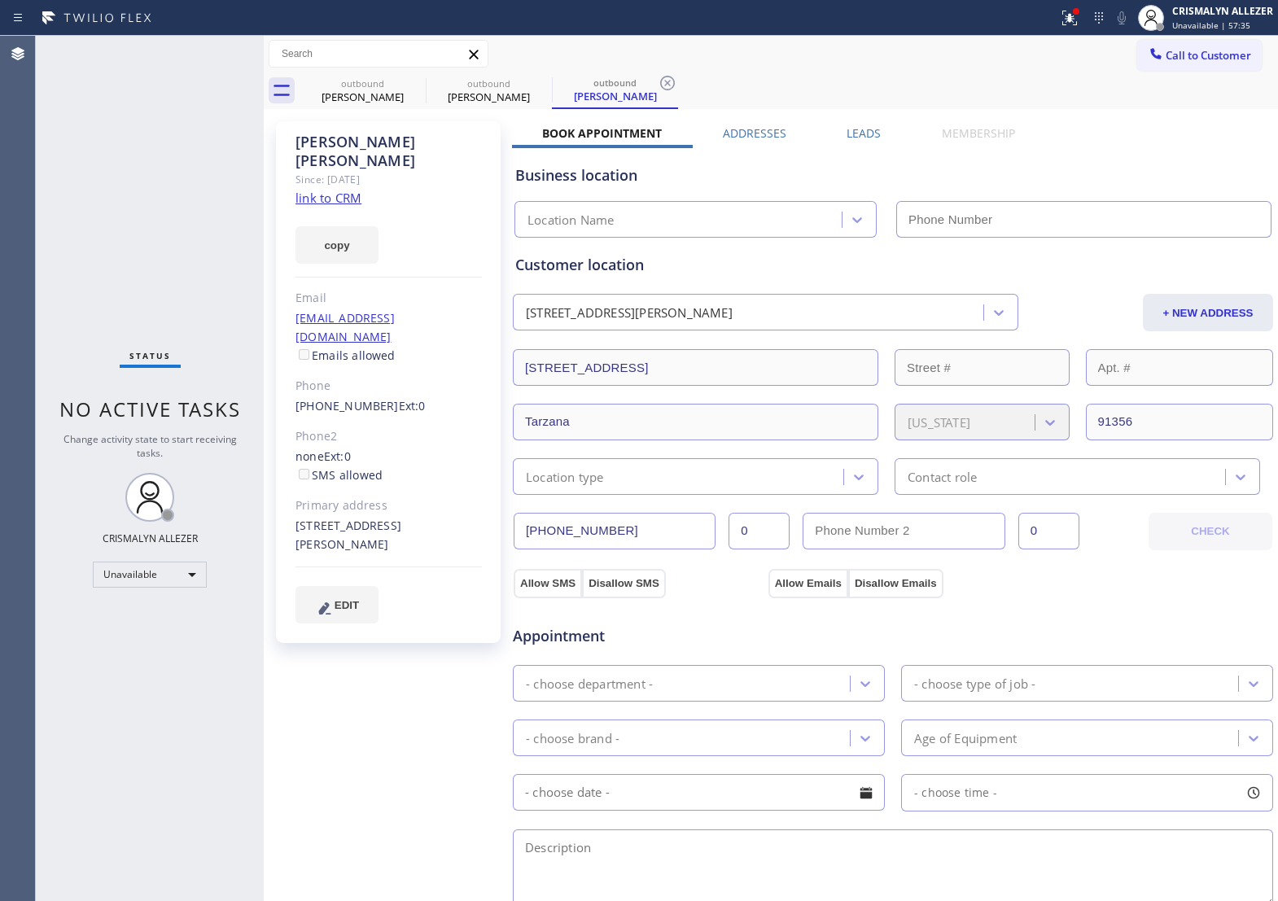
type input "[PHONE_NUMBER]"
click at [669, 81] on icon at bounding box center [667, 83] width 15 height 15
click at [864, 133] on label "Leads" at bounding box center [864, 132] width 34 height 15
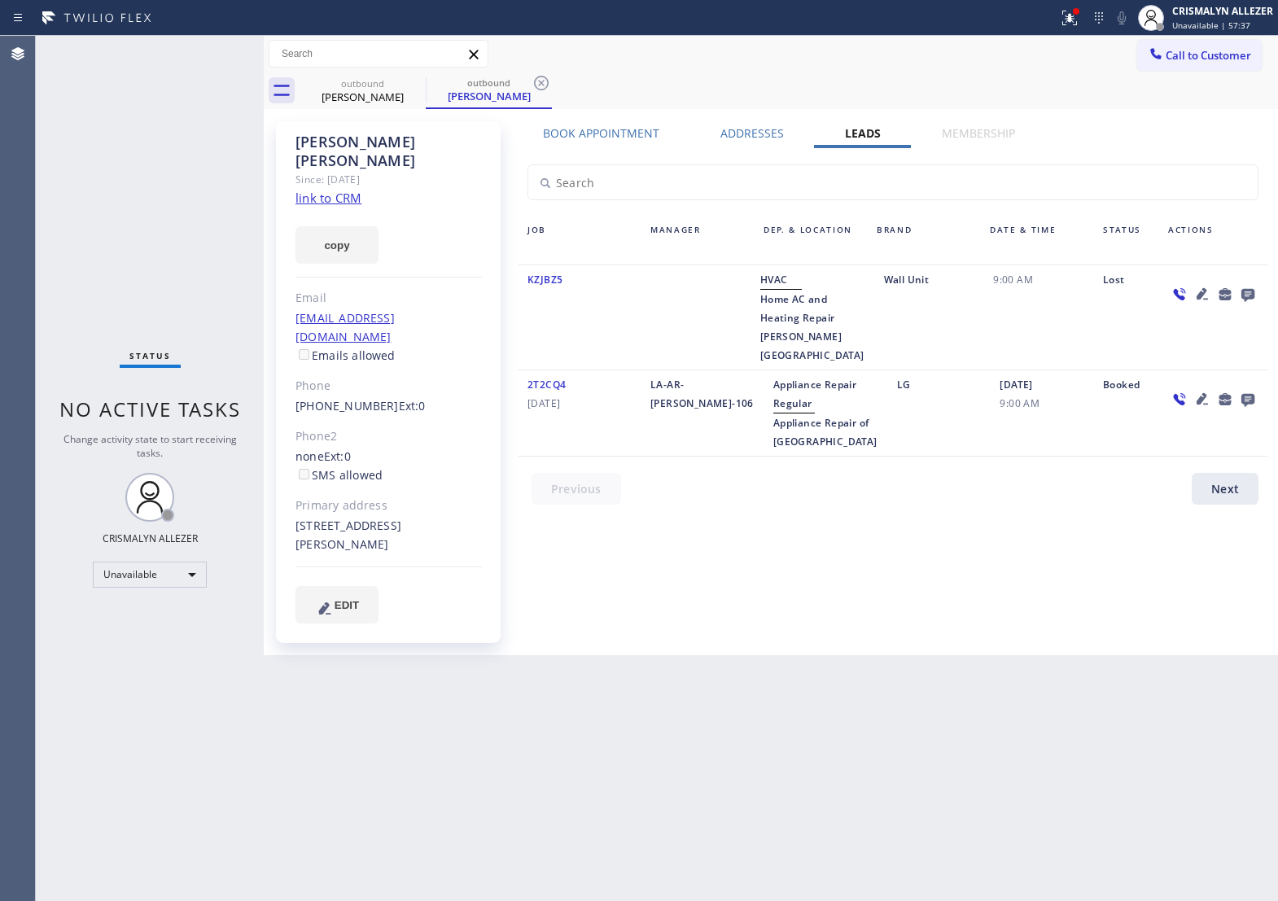
click at [1244, 295] on icon at bounding box center [1248, 295] width 13 height 13
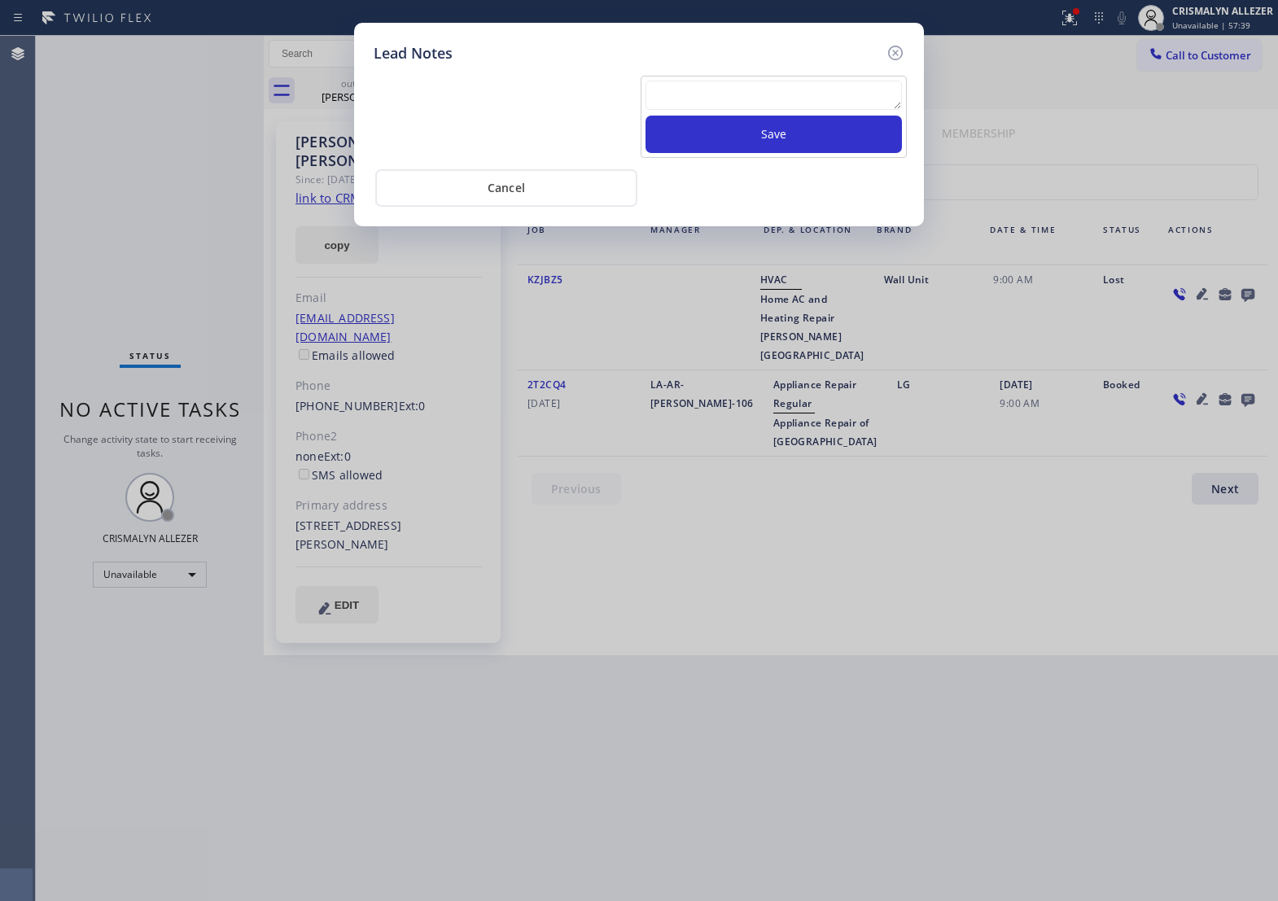
click at [700, 92] on textarea at bounding box center [774, 95] width 257 height 29
type textarea "NOT AVAILABLE"
click at [778, 147] on button "Save" at bounding box center [774, 134] width 257 height 37
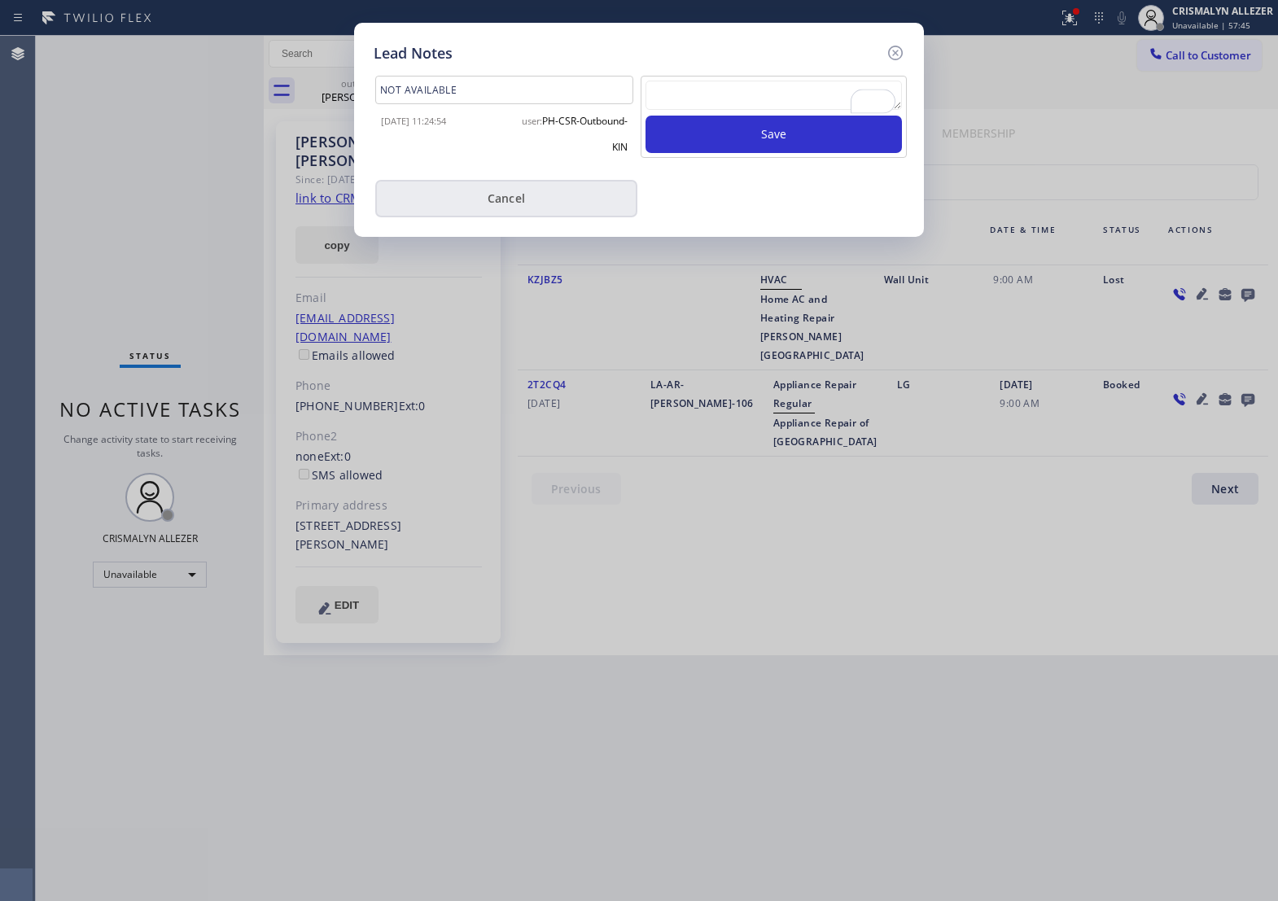
click at [521, 204] on button "Cancel" at bounding box center [506, 198] width 262 height 37
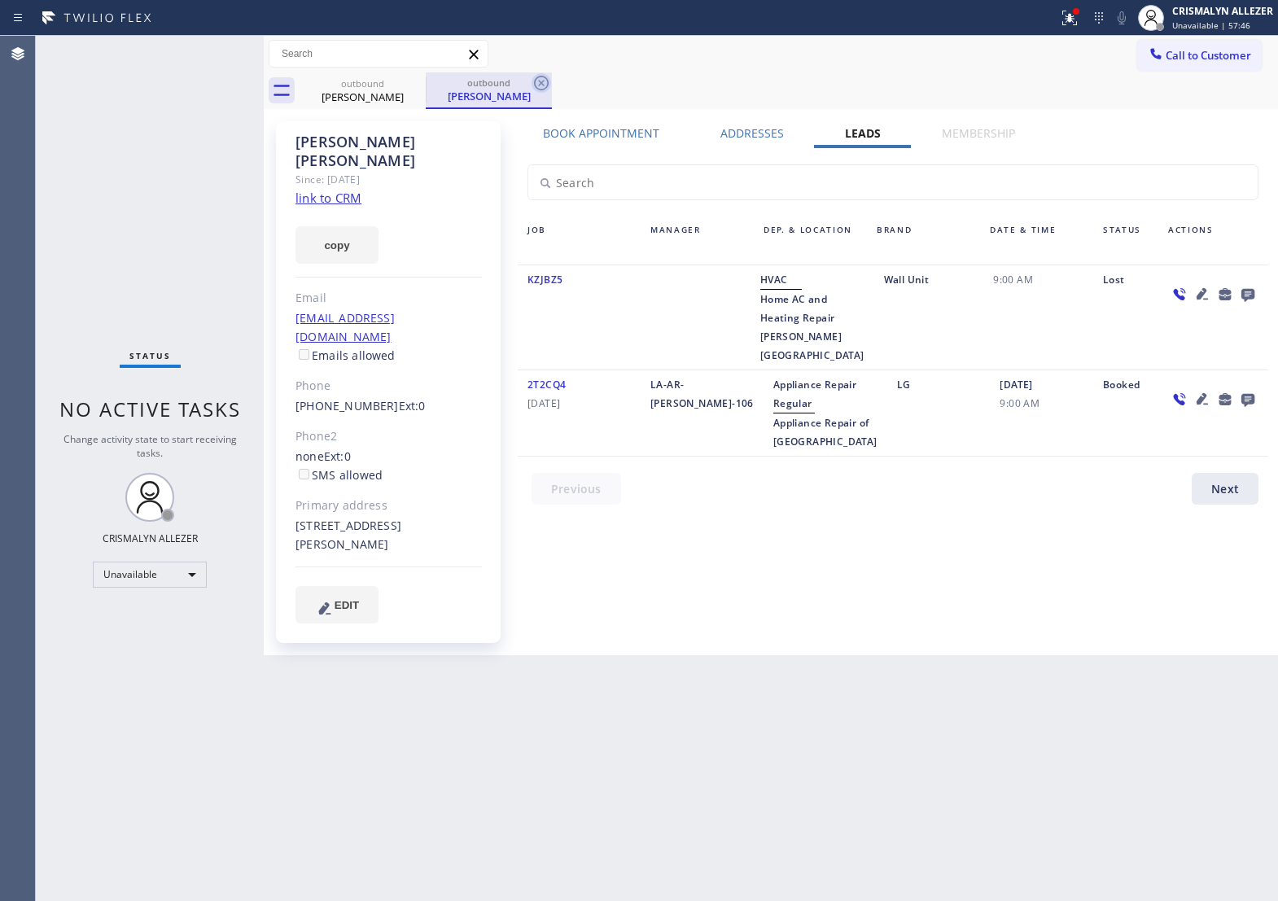
click at [539, 83] on icon at bounding box center [542, 83] width 20 height 20
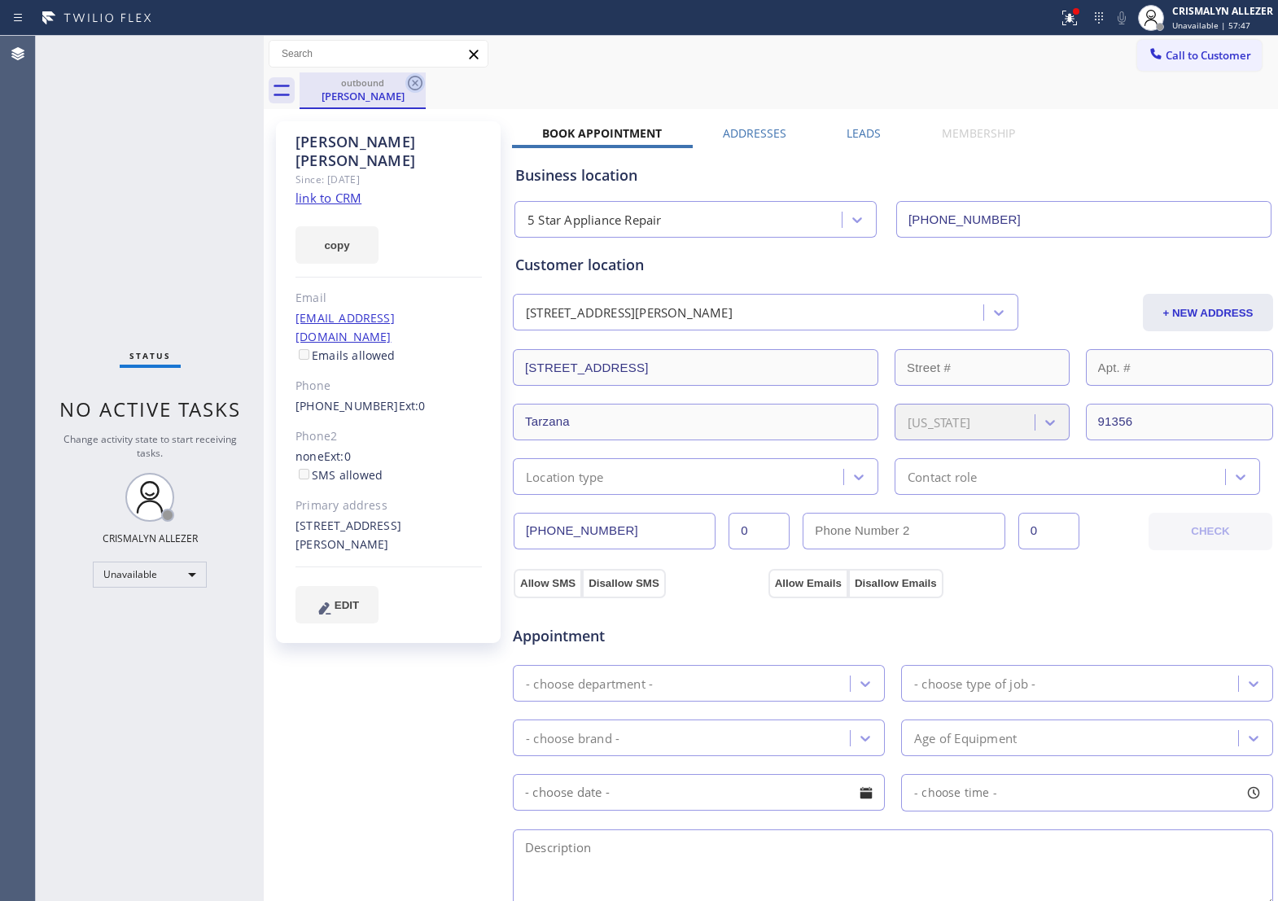
click at [415, 82] on icon at bounding box center [415, 83] width 15 height 15
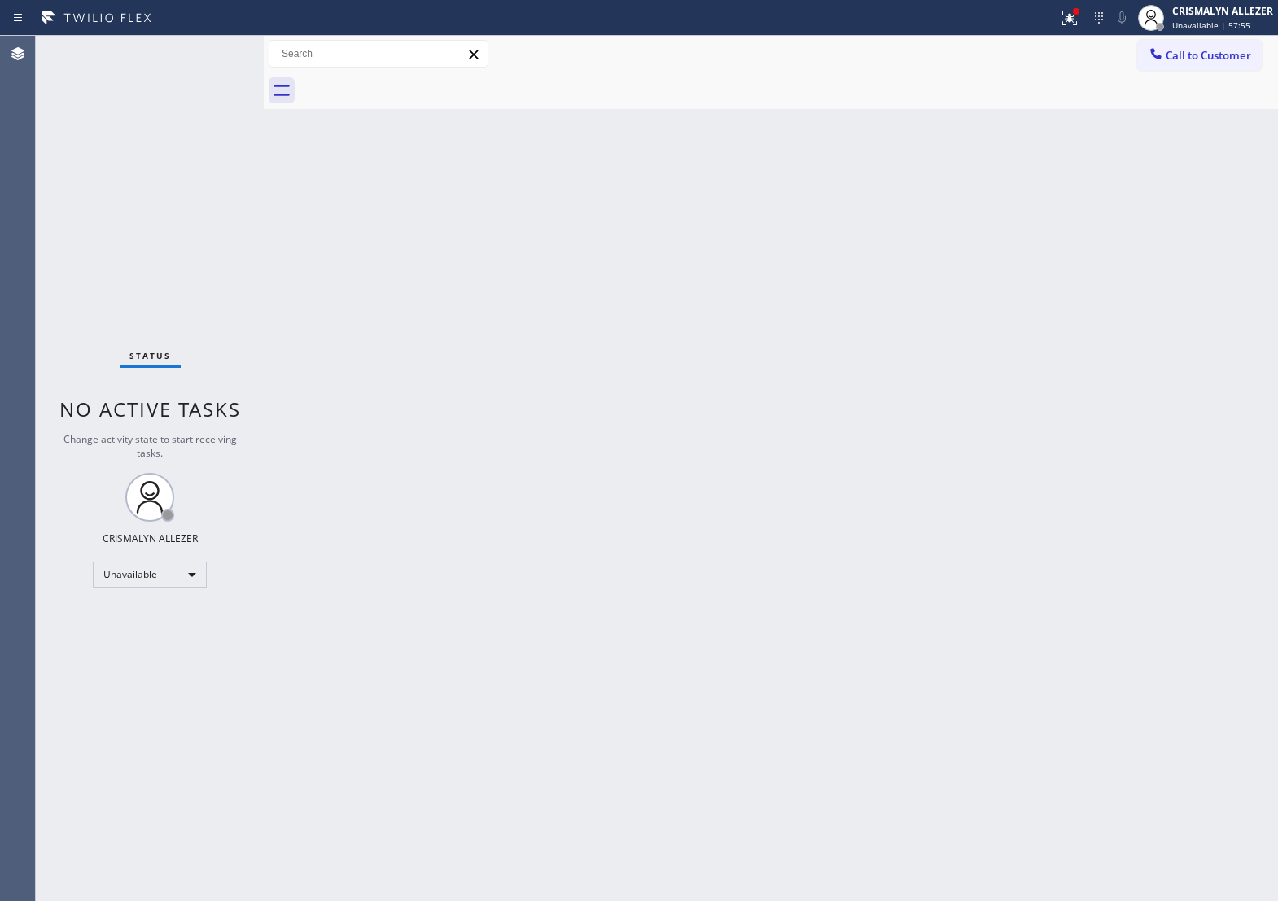
drag, startPoint x: 1247, startPoint y: 50, endPoint x: 1235, endPoint y: 59, distance: 15.0
click at [1246, 51] on span "Call to Customer" at bounding box center [1209, 55] width 86 height 15
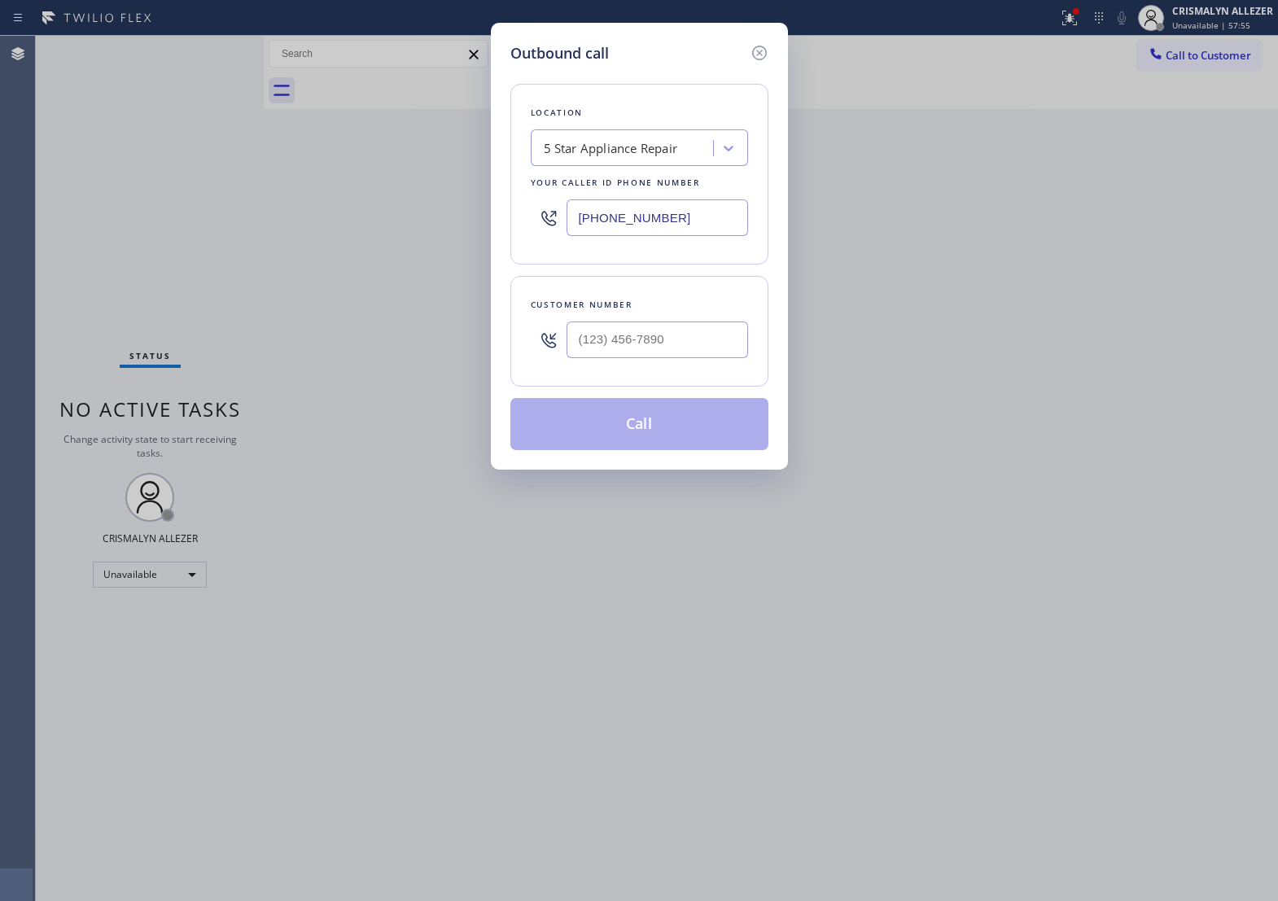
drag, startPoint x: 722, startPoint y: 222, endPoint x: 169, endPoint y: 204, distance: 554.0
click at [181, 206] on div "Outbound call Location 5 Star Appliance Repair Your caller id phone number [PHO…" at bounding box center [639, 450] width 1278 height 901
paste input "661) 268-4267"
type input "(661) 268-4267"
click at [710, 353] on input "(___) ___-____" at bounding box center [658, 340] width 182 height 37
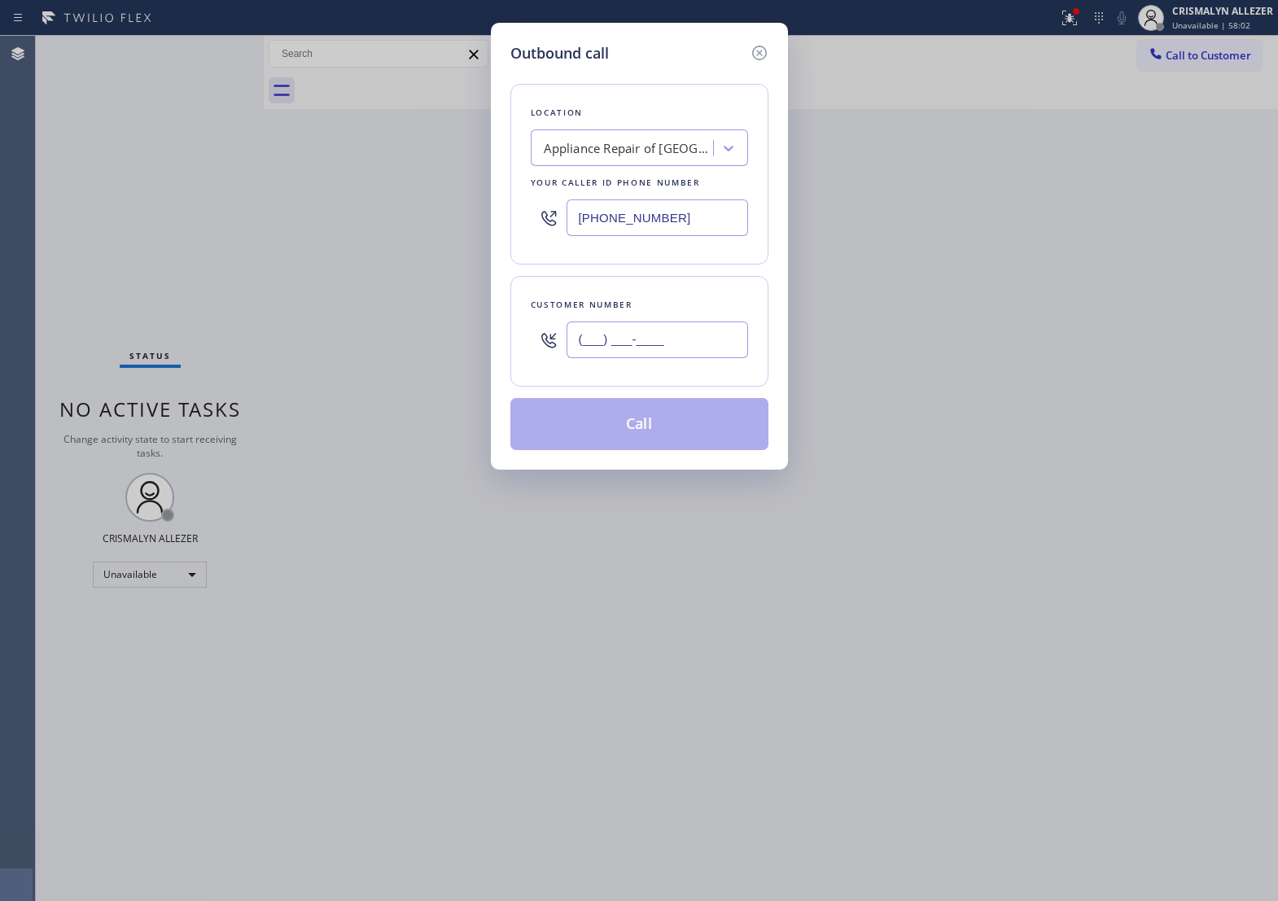
paste input "818) 213-0293"
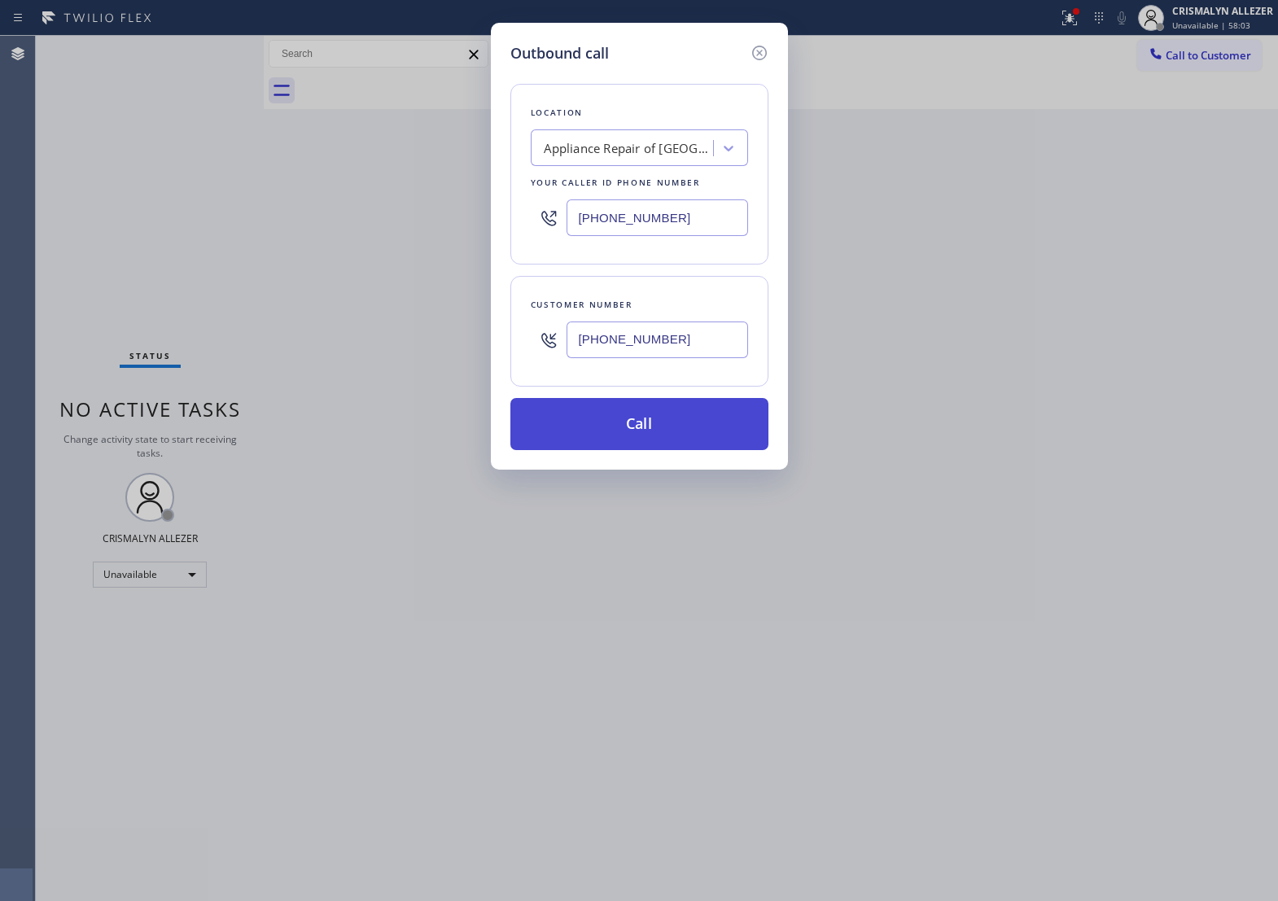
type input "(818) 213-0293"
click at [647, 444] on button "Call" at bounding box center [640, 424] width 258 height 52
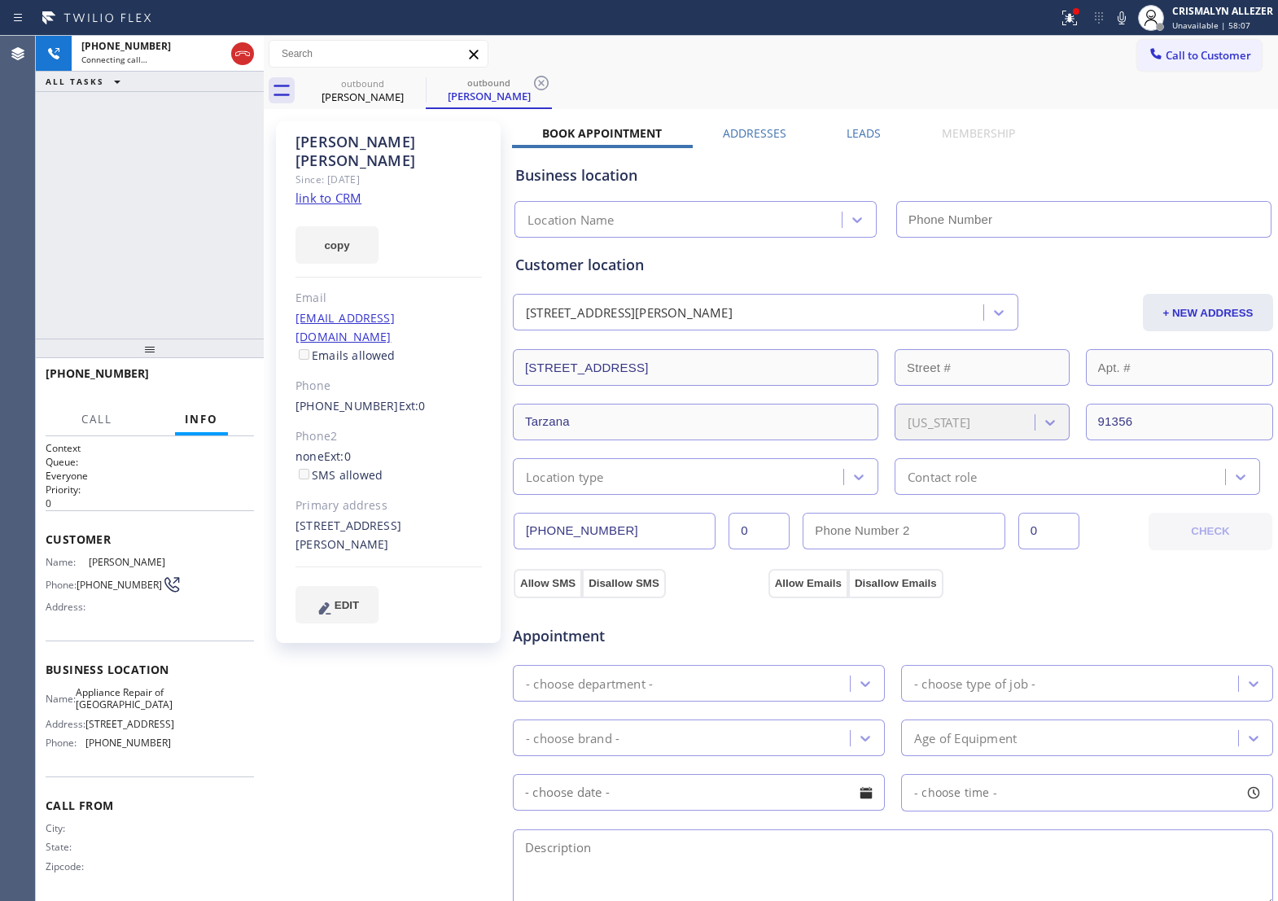
type input "(661) 268-4267"
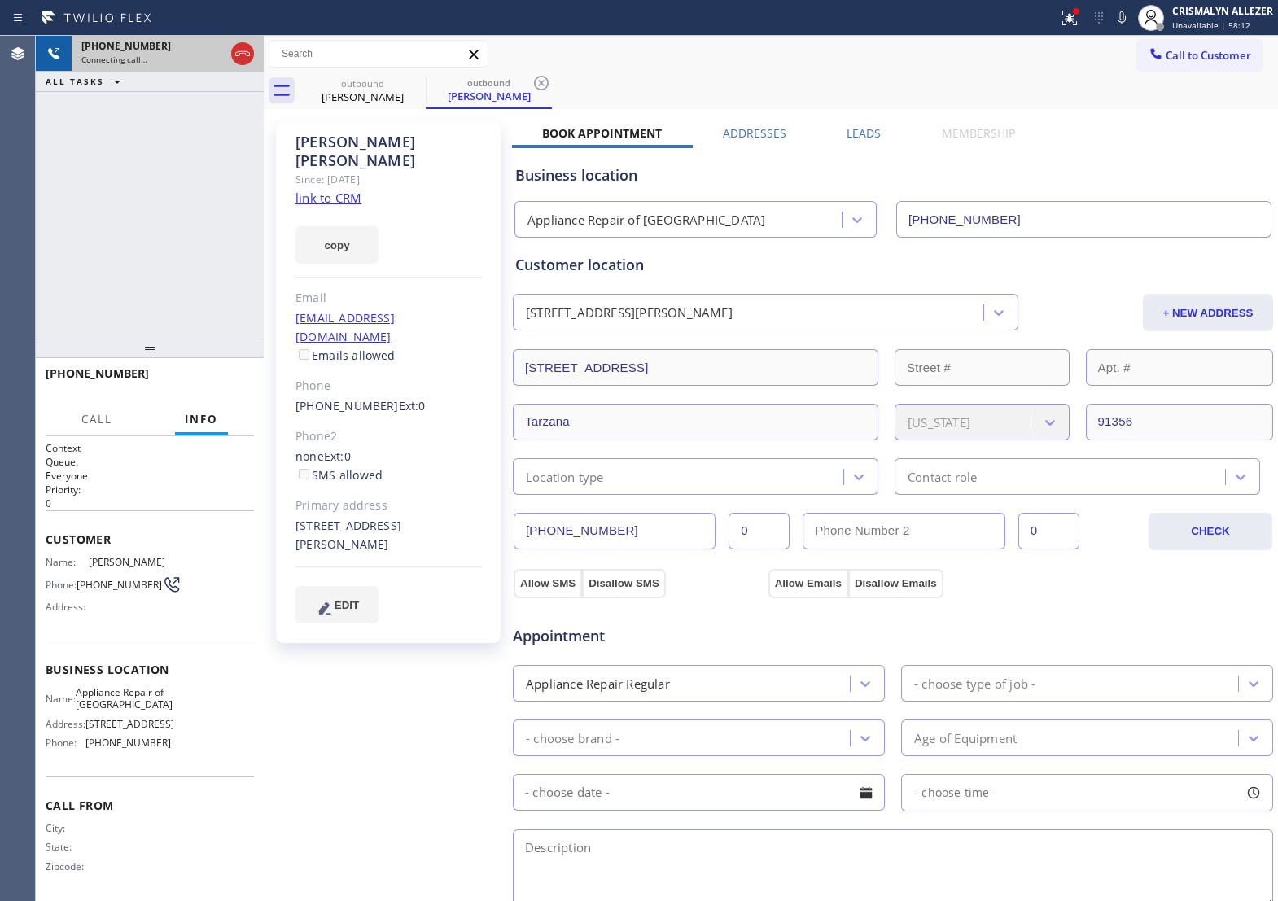
click at [239, 57] on icon at bounding box center [243, 54] width 20 height 20
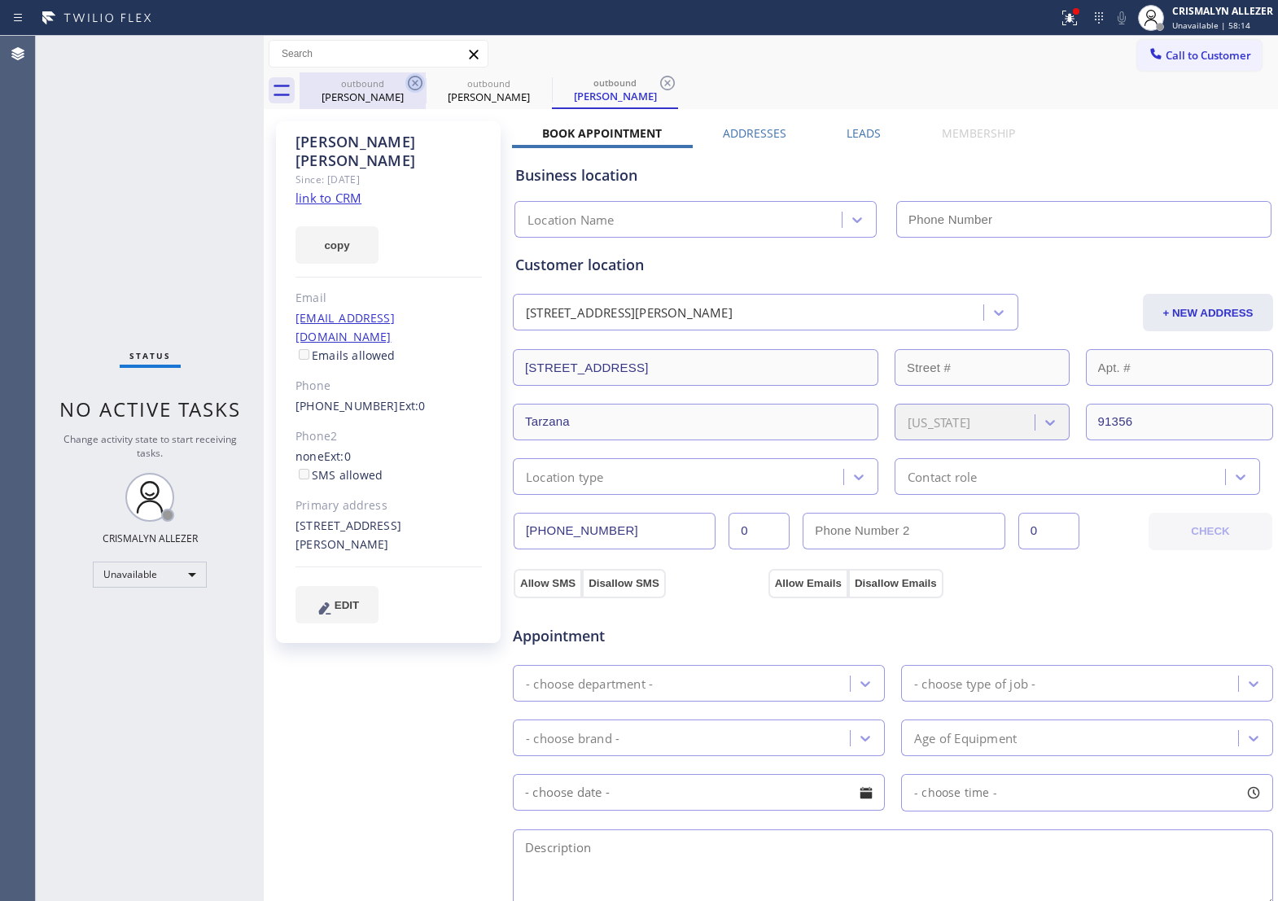
drag, startPoint x: 666, startPoint y: 84, endPoint x: 410, endPoint y: 79, distance: 256.6
click at [666, 84] on icon at bounding box center [667, 83] width 15 height 15
click at [0, 0] on icon at bounding box center [0, 0] width 0 height 0
click at [415, 79] on icon at bounding box center [416, 83] width 20 height 20
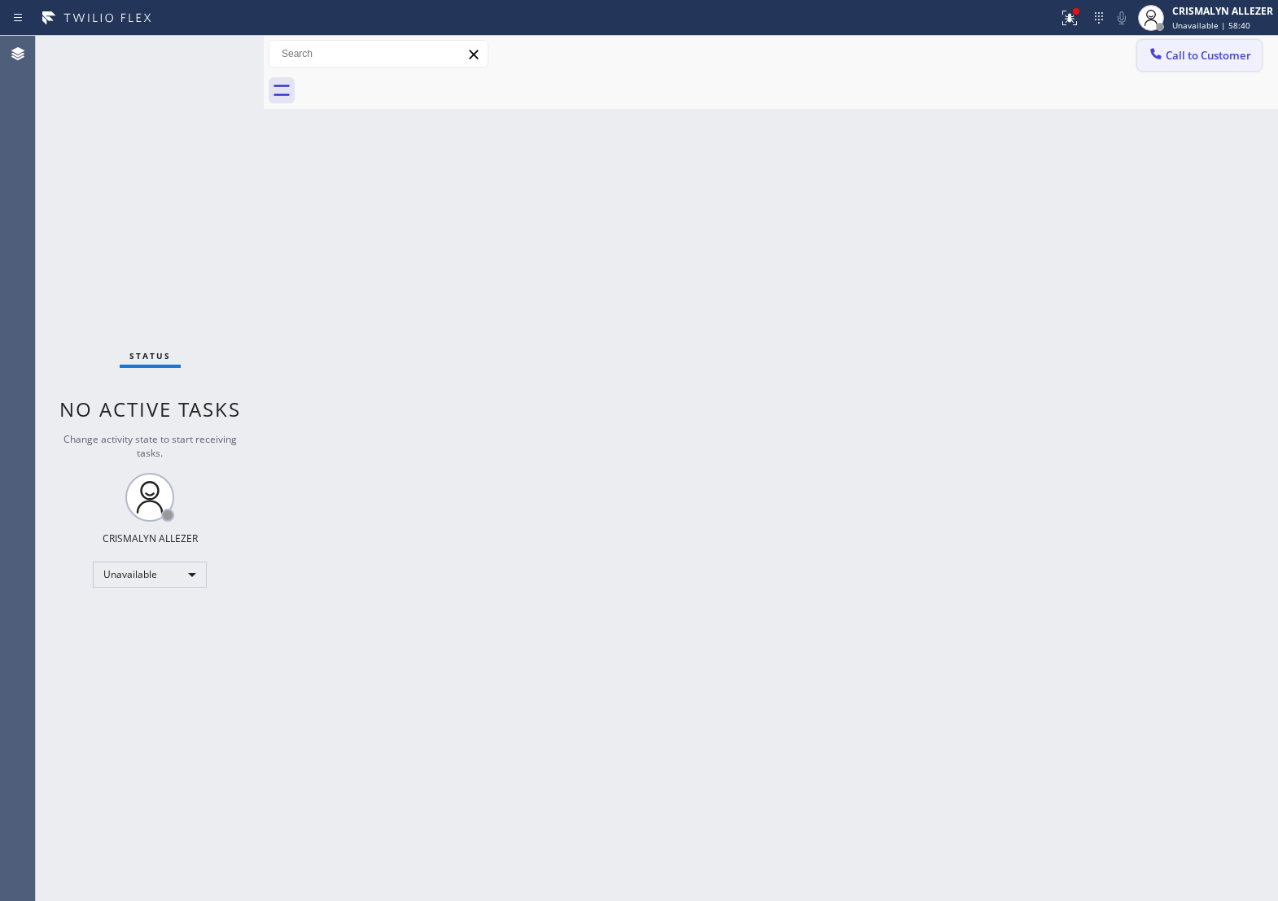
click at [1189, 57] on span "Call to Customer" at bounding box center [1209, 55] width 86 height 15
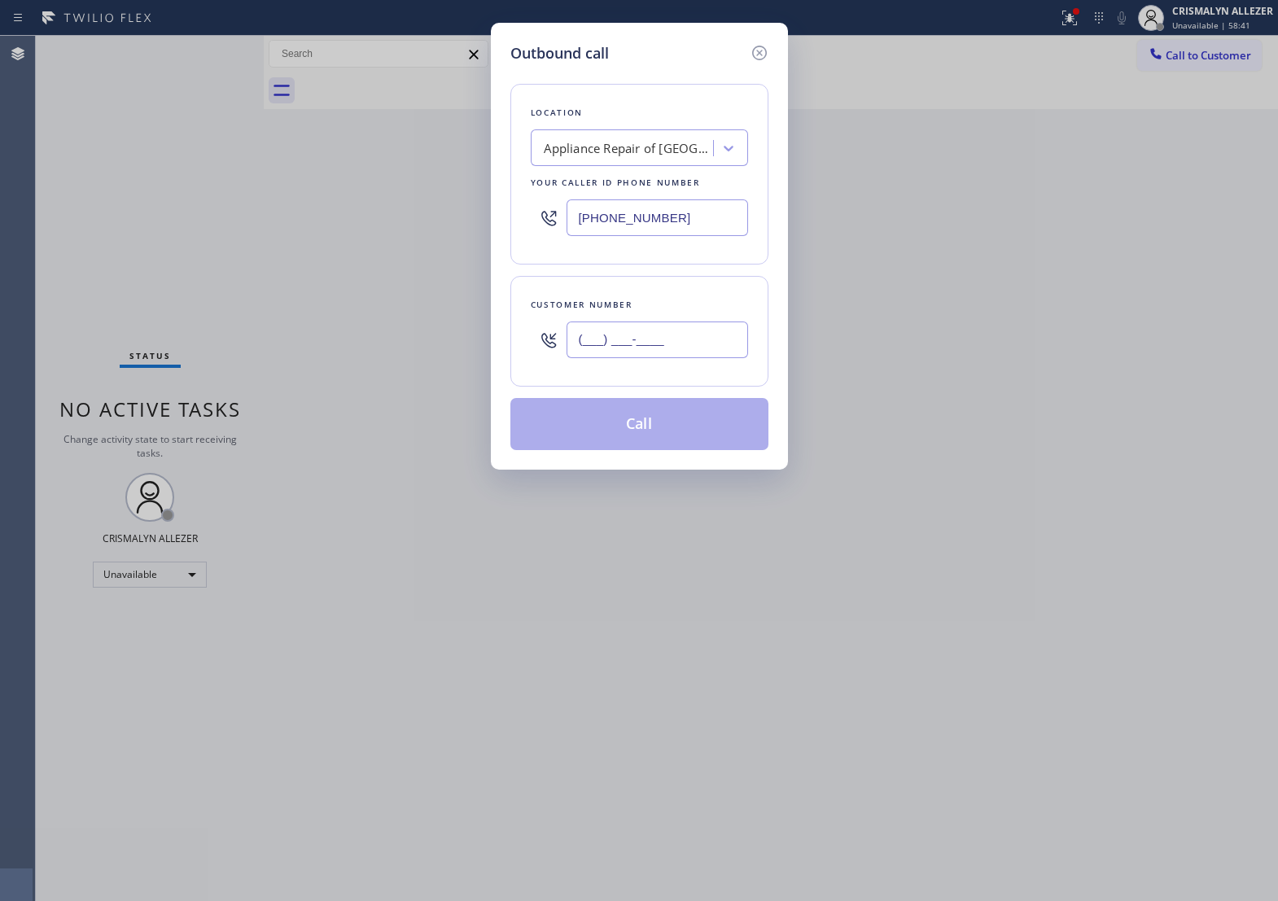
click at [688, 352] on input "(___) ___-____" at bounding box center [658, 340] width 182 height 37
paste input "310) 488-7049"
type input "[PHONE_NUMBER]"
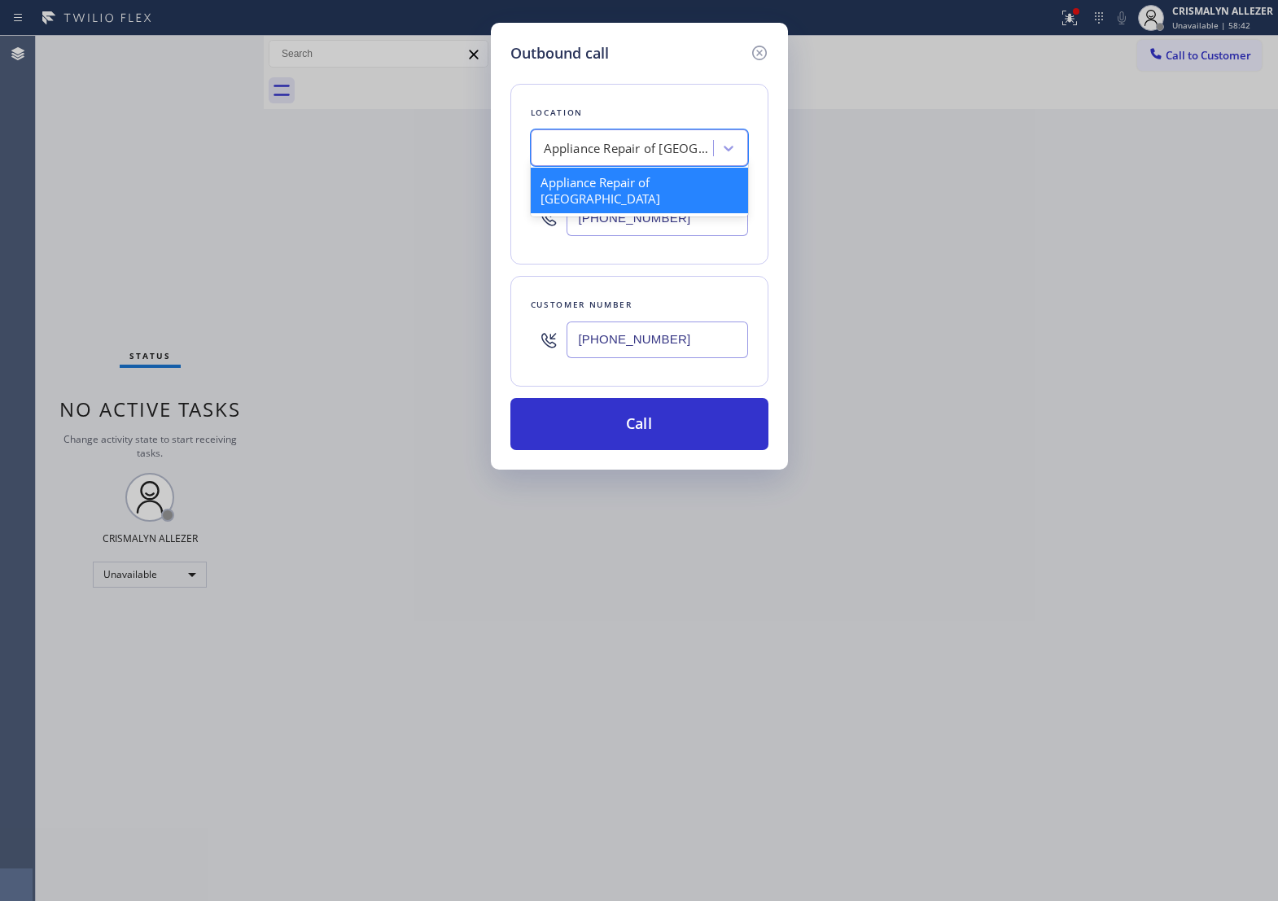
click at [650, 163] on div "Appliance Repair of Canyon County" at bounding box center [625, 148] width 178 height 29
type input "5 STAR APPLIANCE RE"
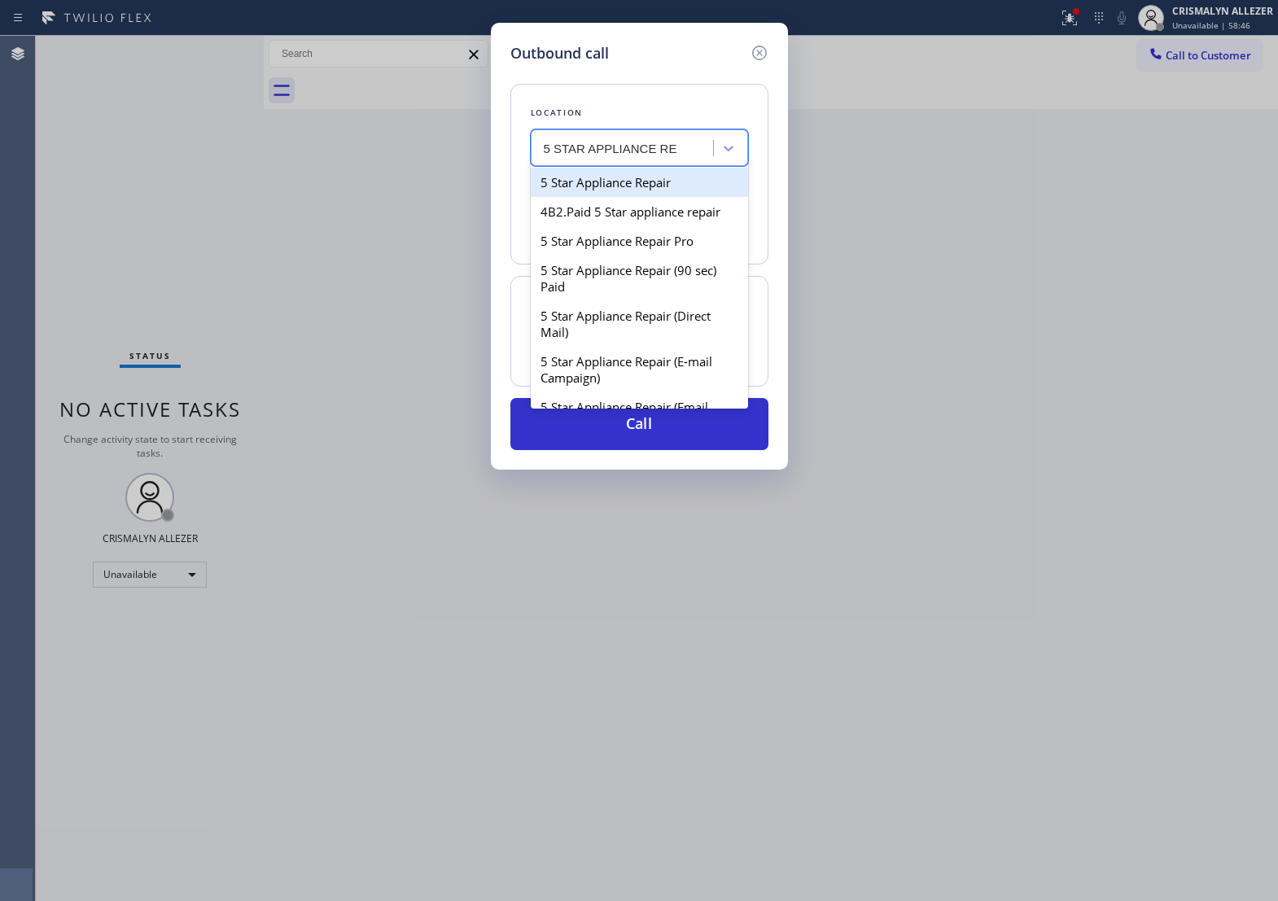
click at [642, 197] on div "5 Star Appliance Repair" at bounding box center [639, 182] width 217 height 29
type input "[PHONE_NUMBER]"
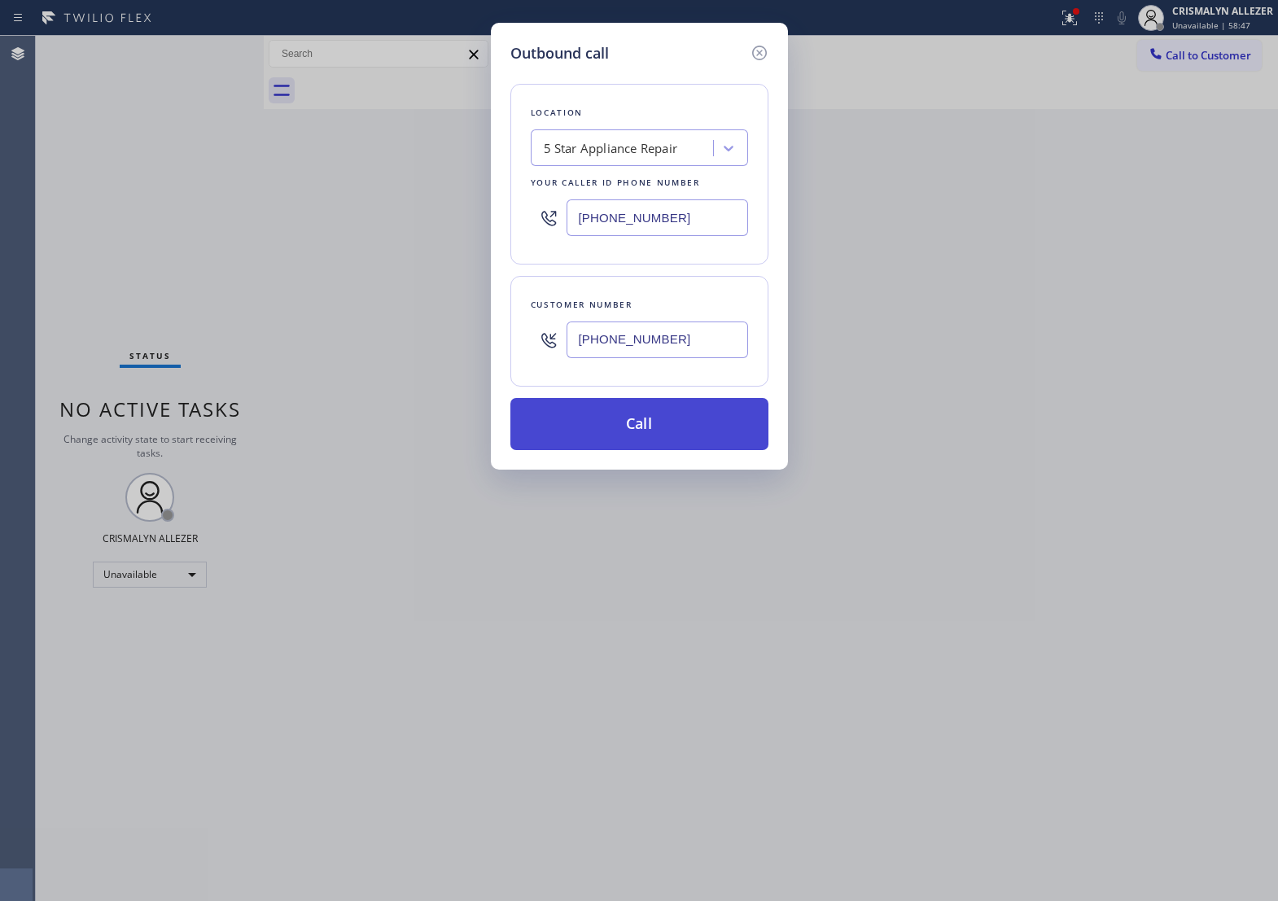
click at [656, 449] on button "Call" at bounding box center [640, 424] width 258 height 52
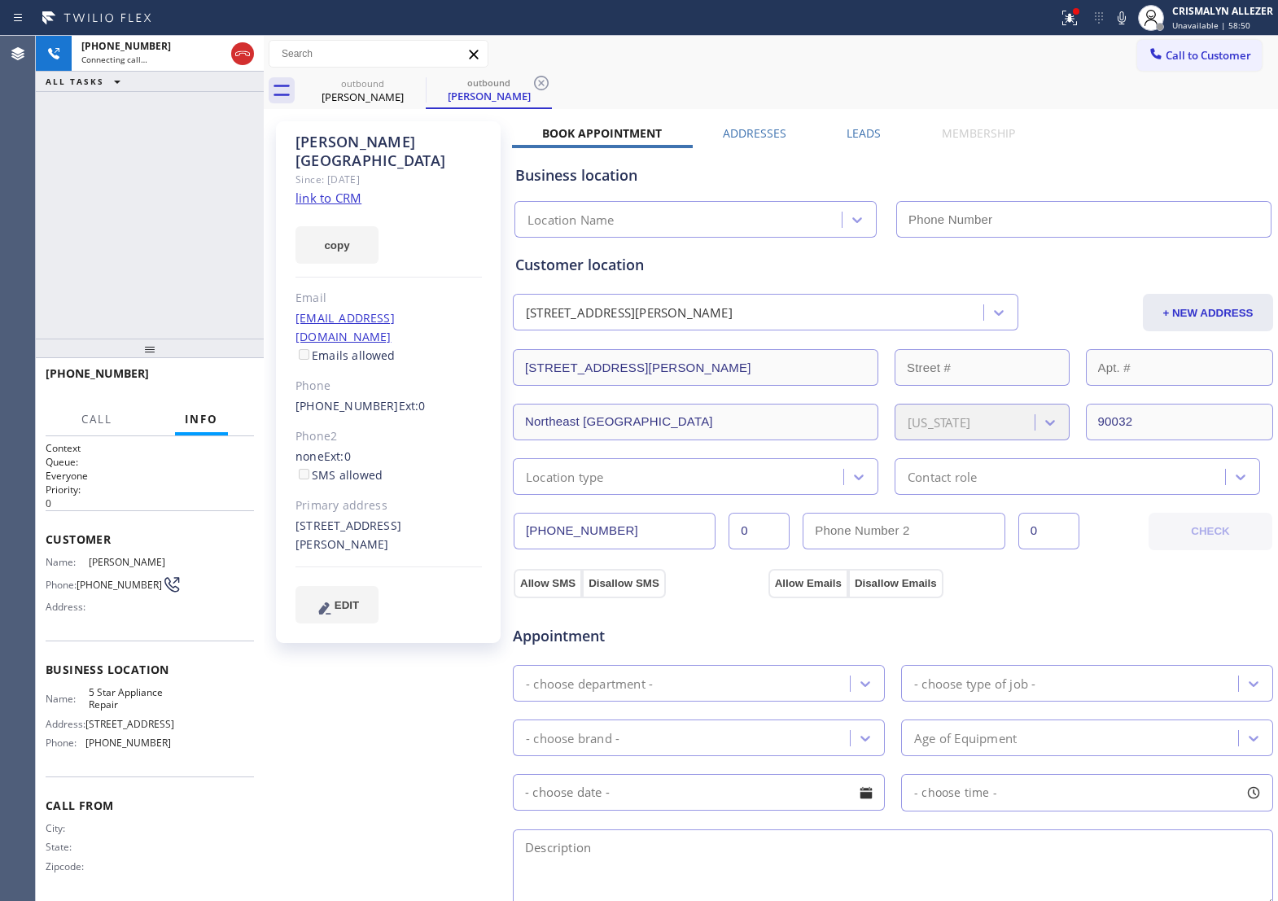
click at [322, 190] on link "link to CRM" at bounding box center [329, 198] width 66 height 16
type input "[PHONE_NUMBER]"
click at [200, 391] on button "HANG UP" at bounding box center [216, 381] width 76 height 23
click at [200, 384] on span "HANG UP" at bounding box center [216, 380] width 50 height 11
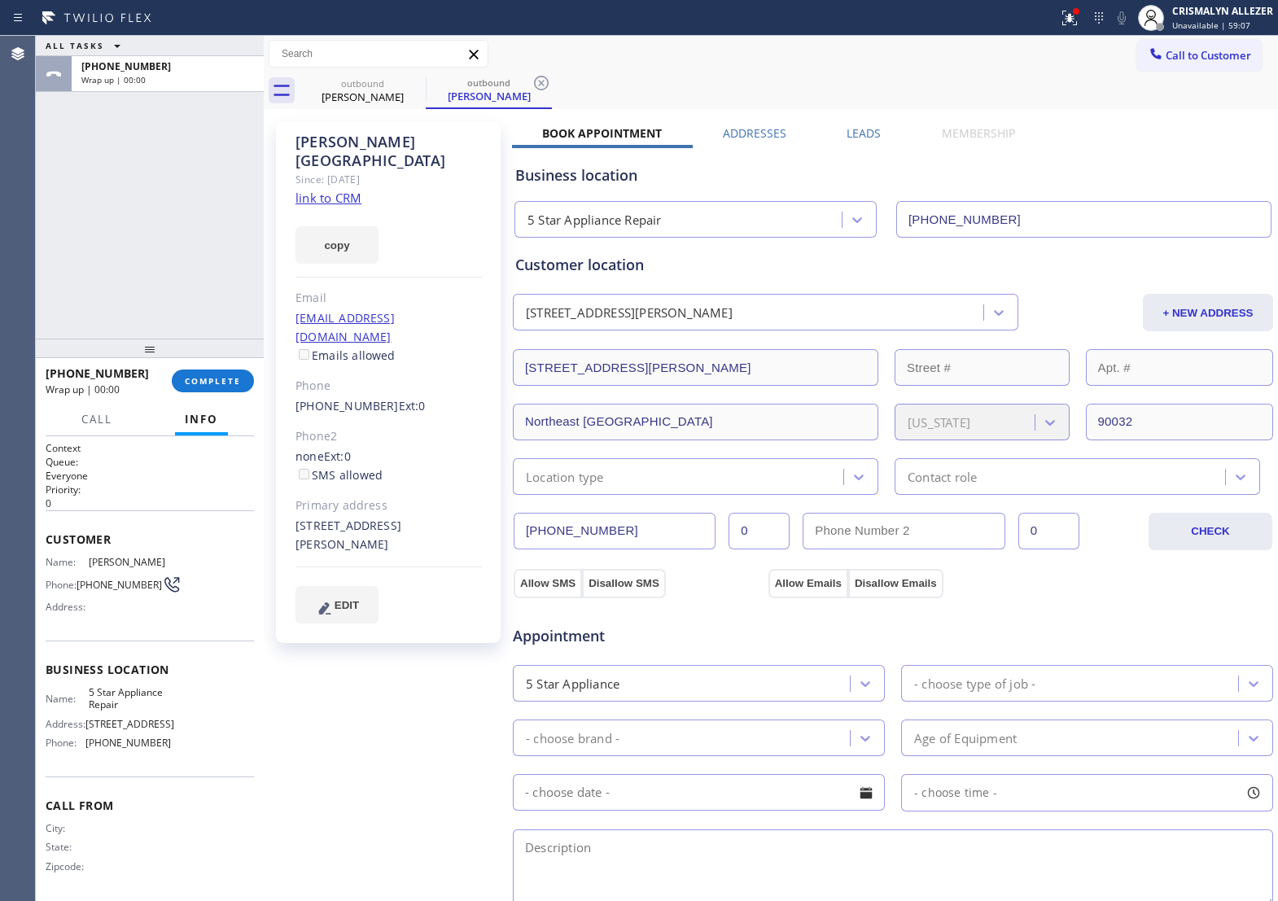
click at [694, 308] on div "5316 Edna St Northeast Los Angeles, 90032 CA" at bounding box center [629, 313] width 207 height 19
click at [192, 387] on span "COMPLETE" at bounding box center [213, 380] width 56 height 11
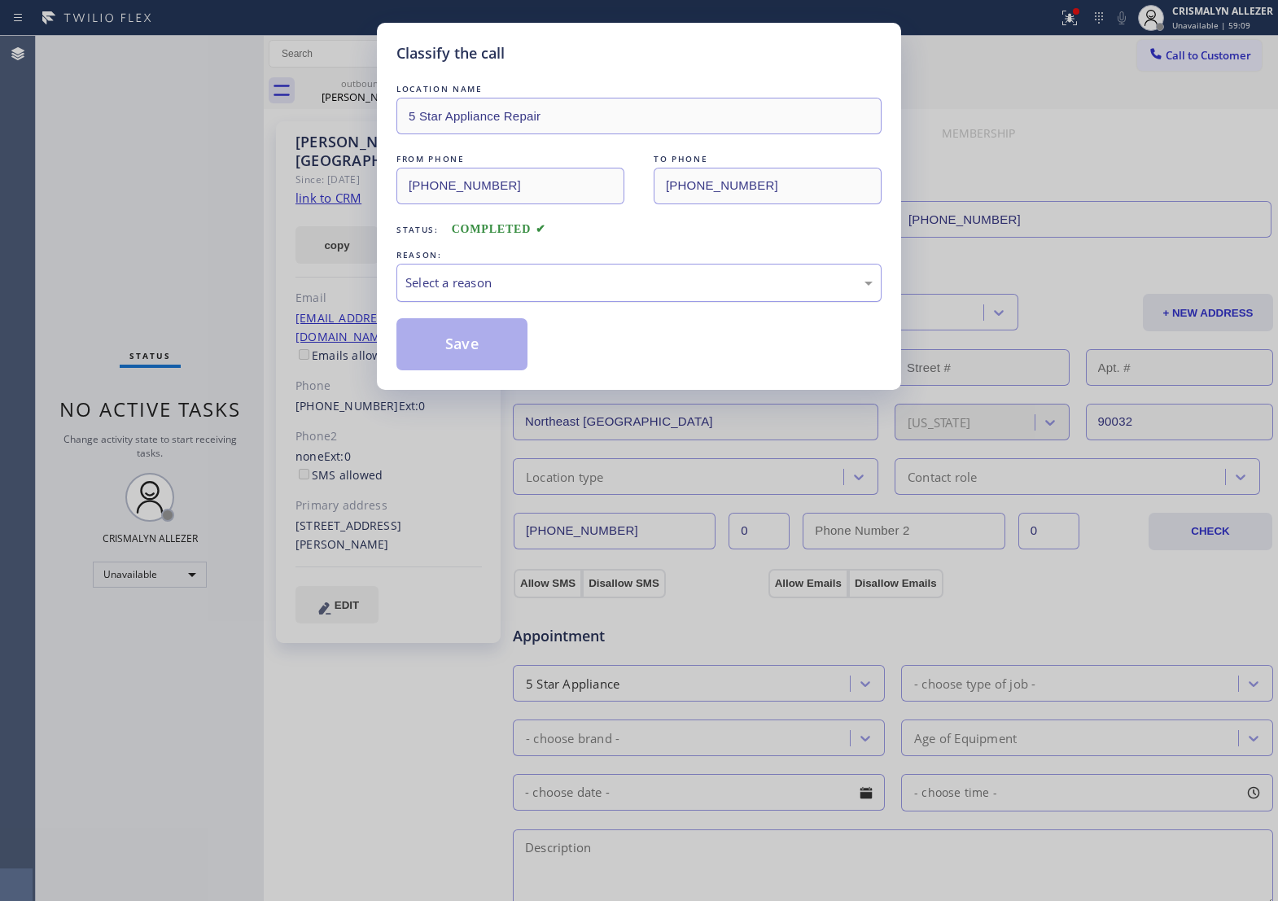
click at [678, 302] on div "Select a reason" at bounding box center [639, 283] width 485 height 38
click at [467, 368] on button "Save" at bounding box center [462, 344] width 131 height 52
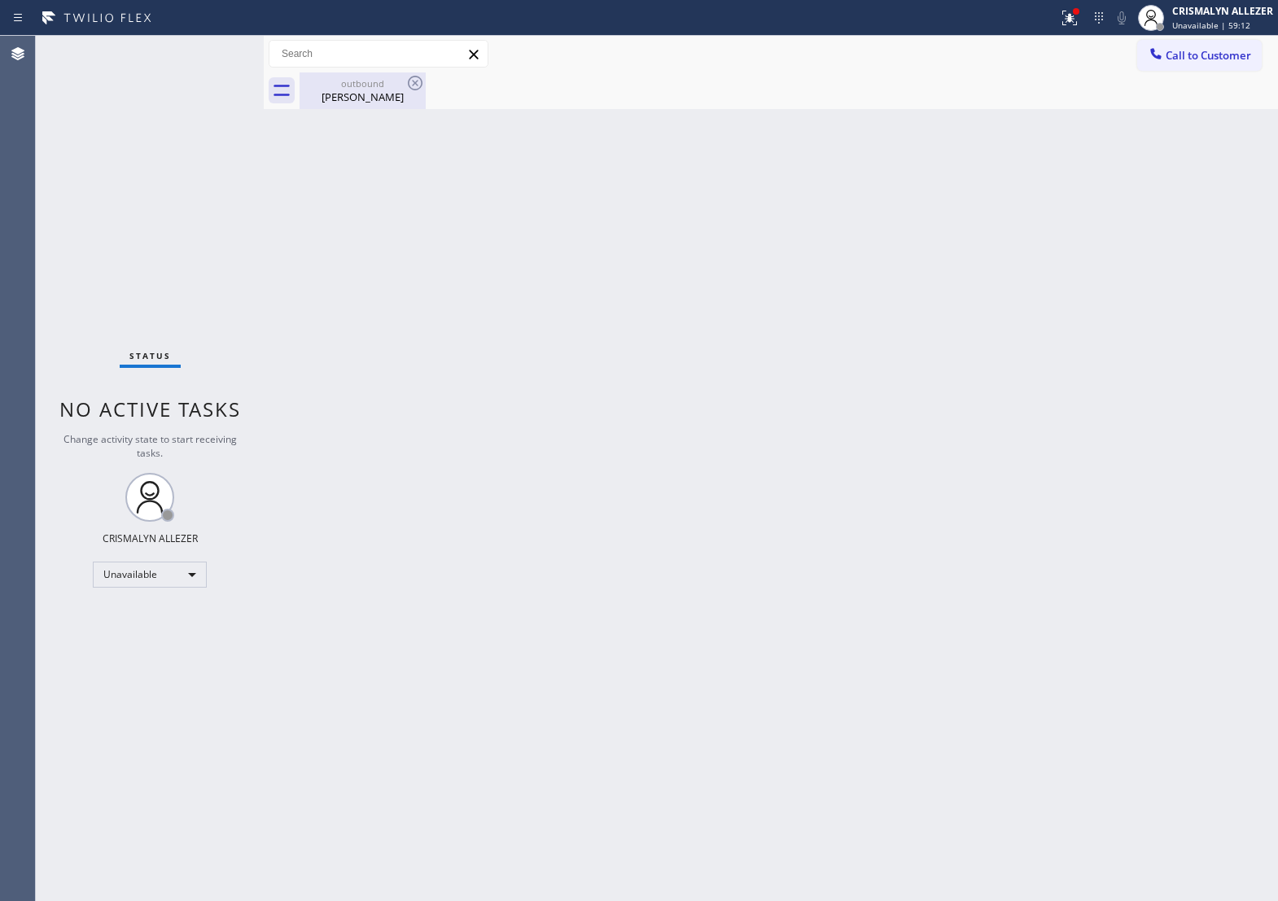
click at [357, 103] on div "Francis Valencia" at bounding box center [362, 97] width 123 height 15
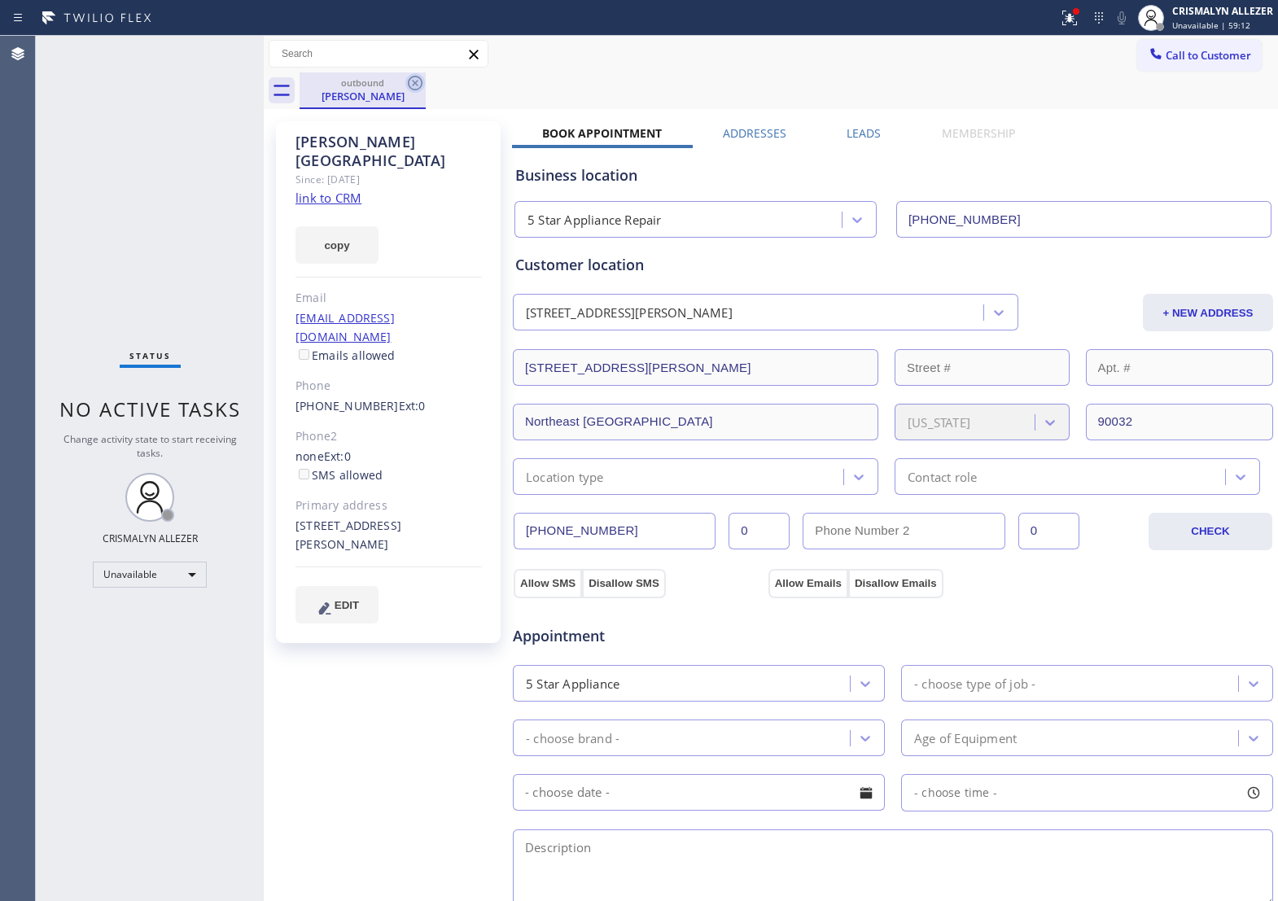
click at [413, 83] on icon at bounding box center [416, 83] width 20 height 20
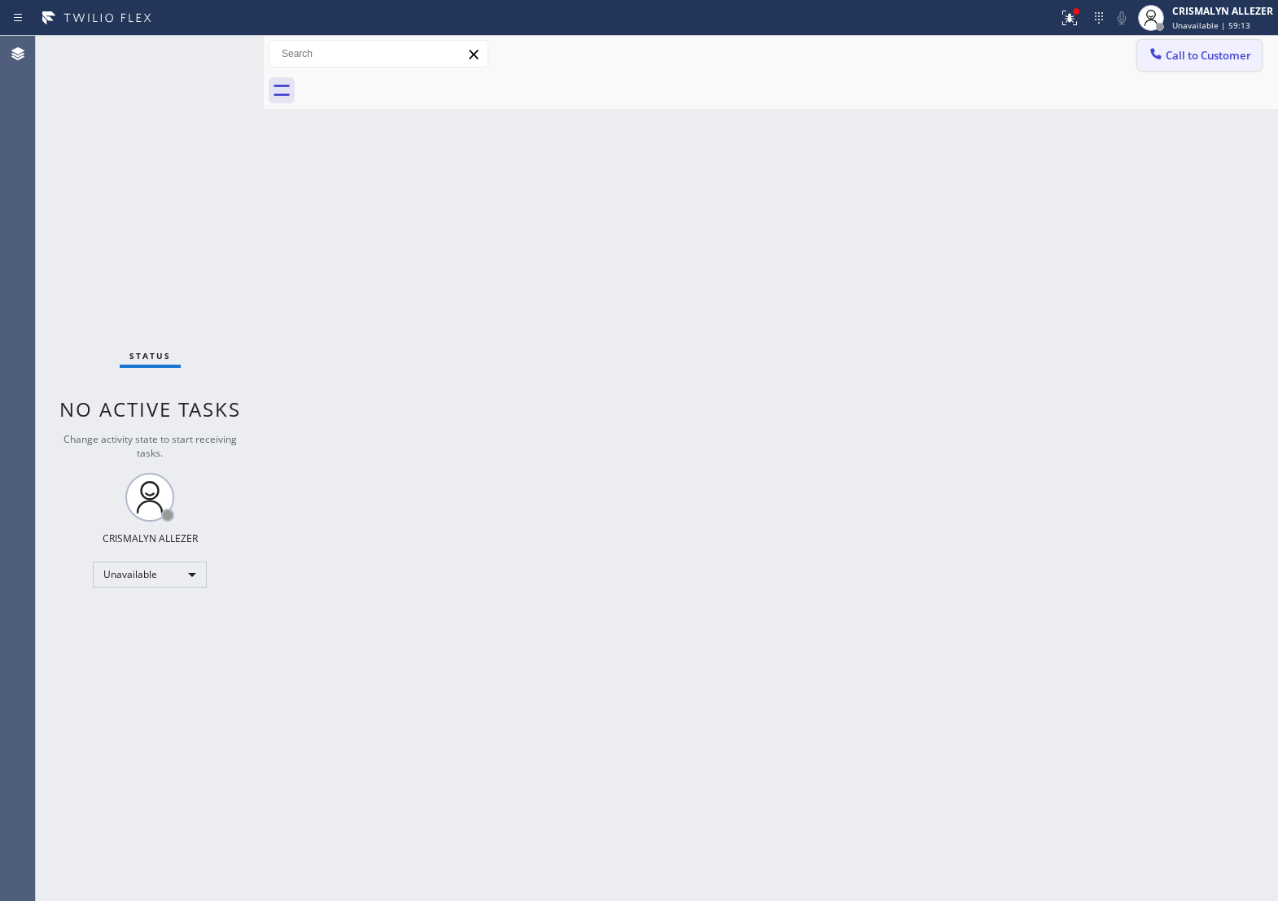
click at [1166, 57] on span "Call to Customer" at bounding box center [1209, 55] width 86 height 15
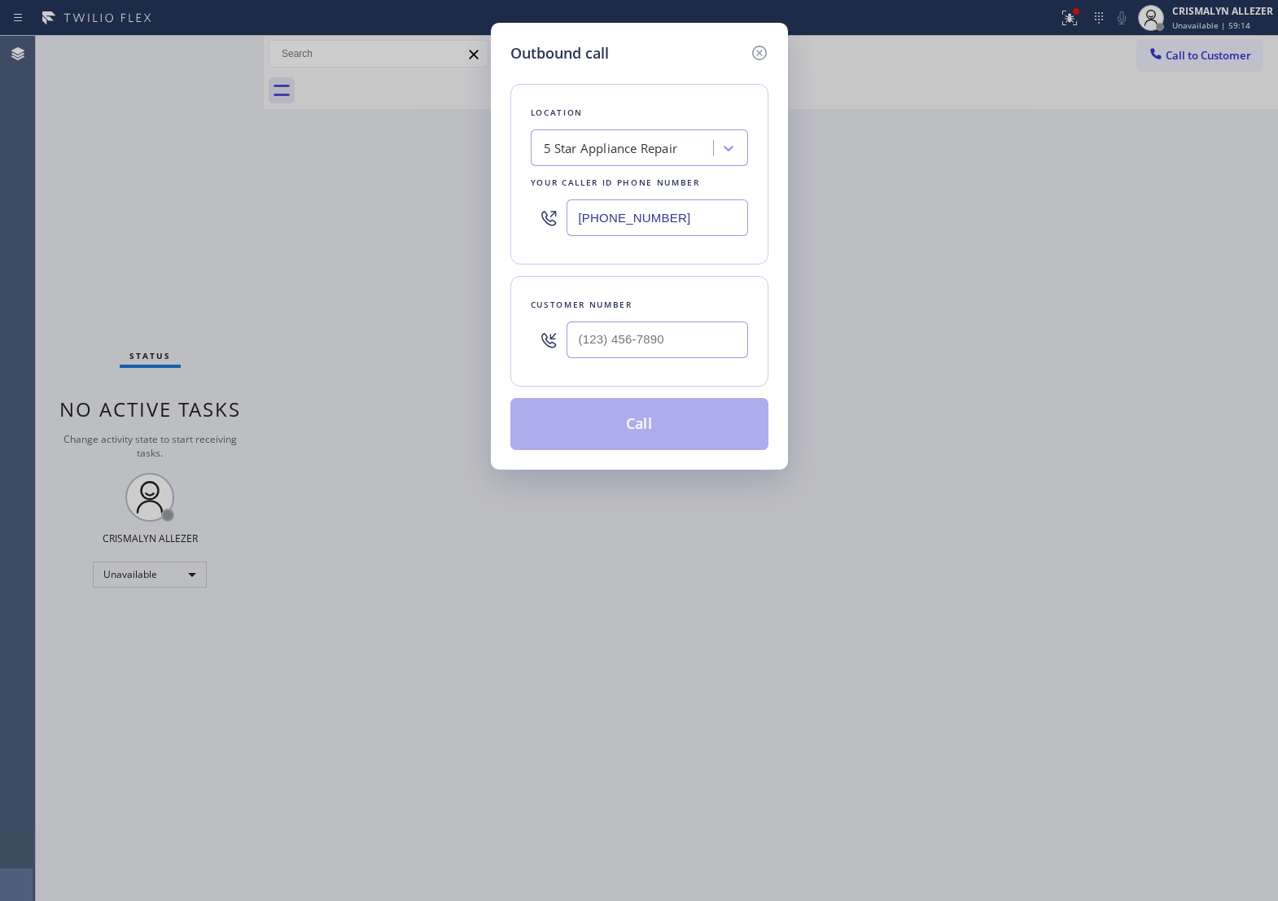
drag, startPoint x: 714, startPoint y: 238, endPoint x: 128, endPoint y: 214, distance: 586.8
click at [327, 214] on div "Outbound call Location 5 Star Appliance Repair Your caller id phone number [PHO…" at bounding box center [639, 450] width 1278 height 901
paste input "626) 406-2663"
type input "(626) 406-2663"
click at [692, 358] on input "(___) ___-____" at bounding box center [658, 340] width 182 height 37
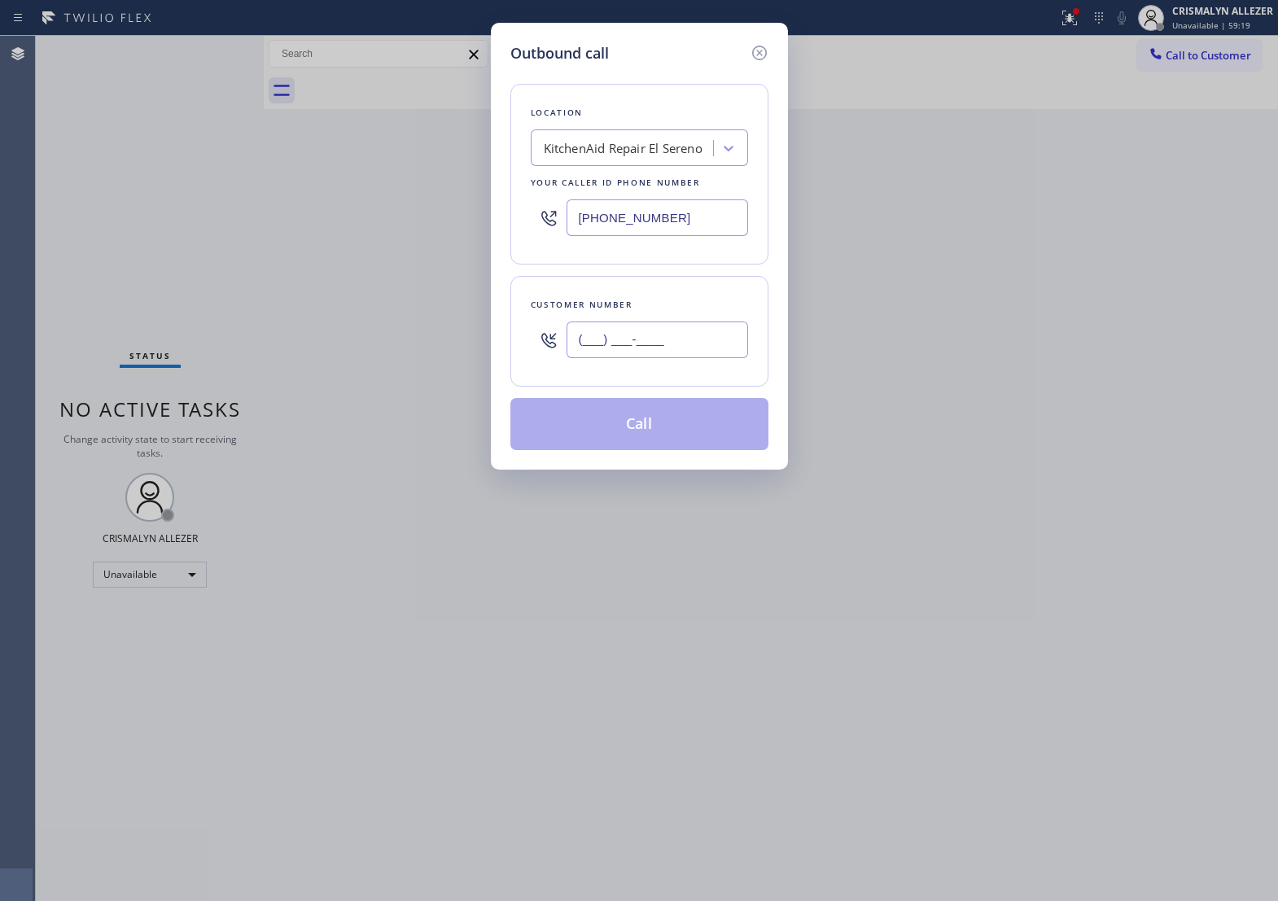
paste input "310) 488-7049"
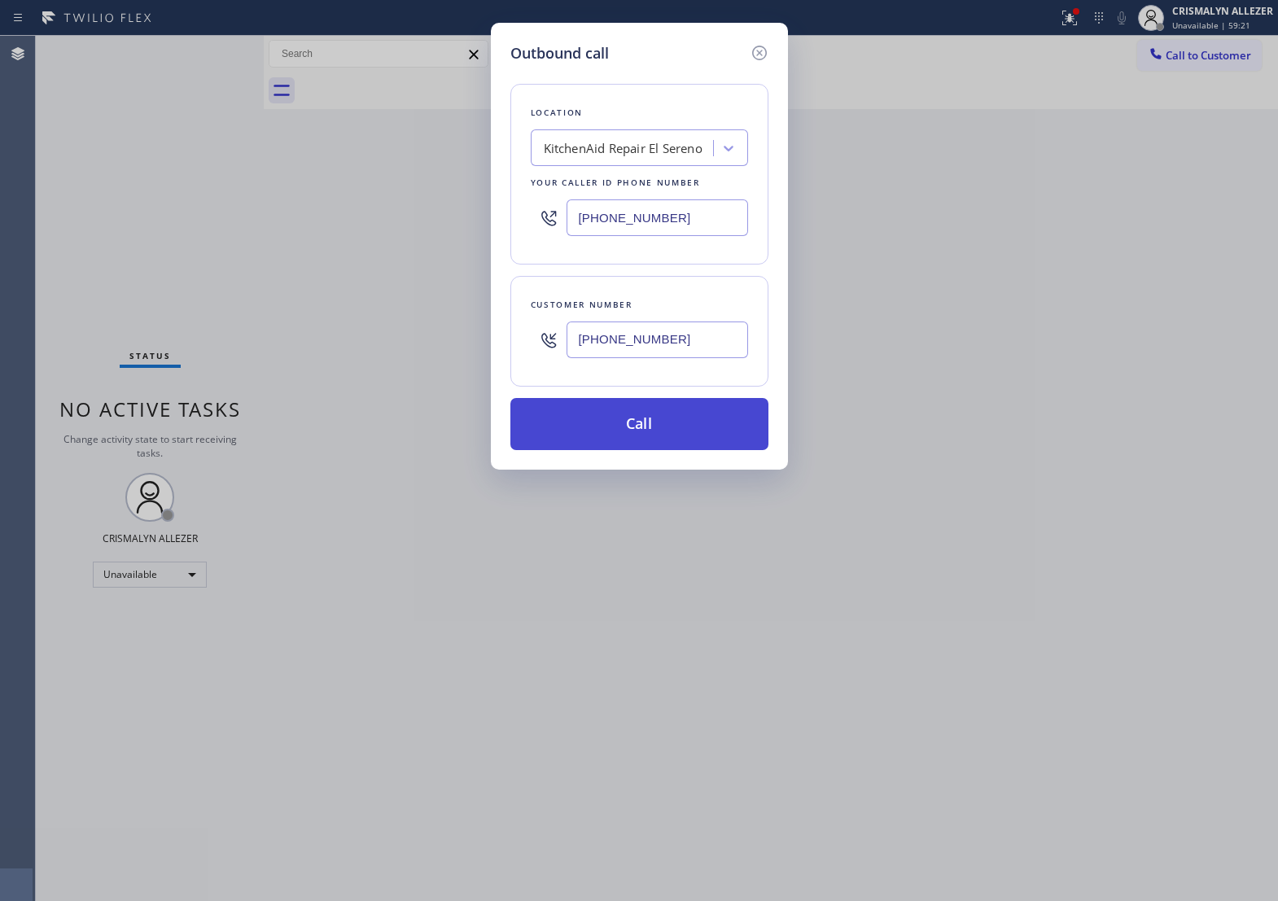
type input "[PHONE_NUMBER]"
click at [642, 441] on button "Call" at bounding box center [640, 424] width 258 height 52
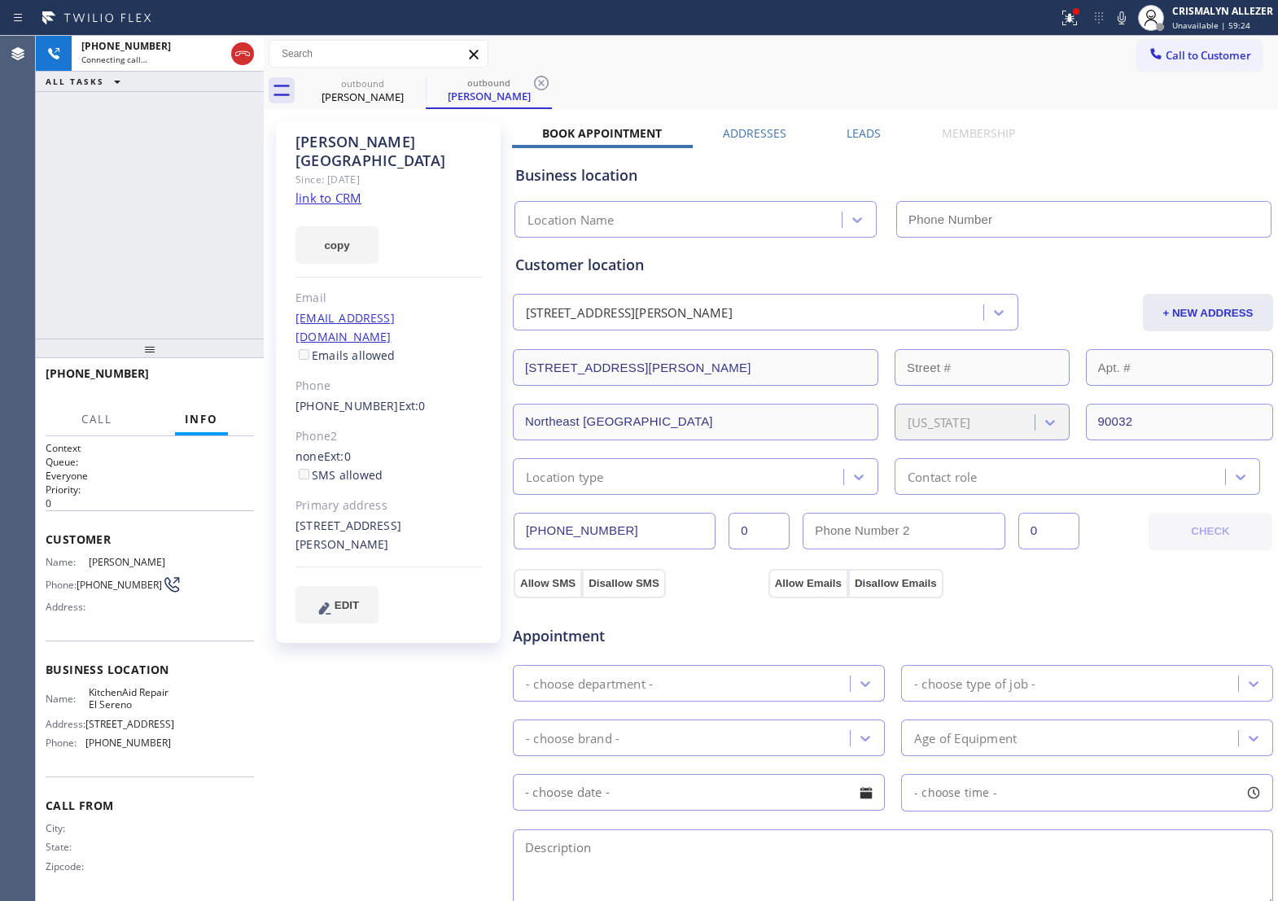
type input "(626) 406-2663"
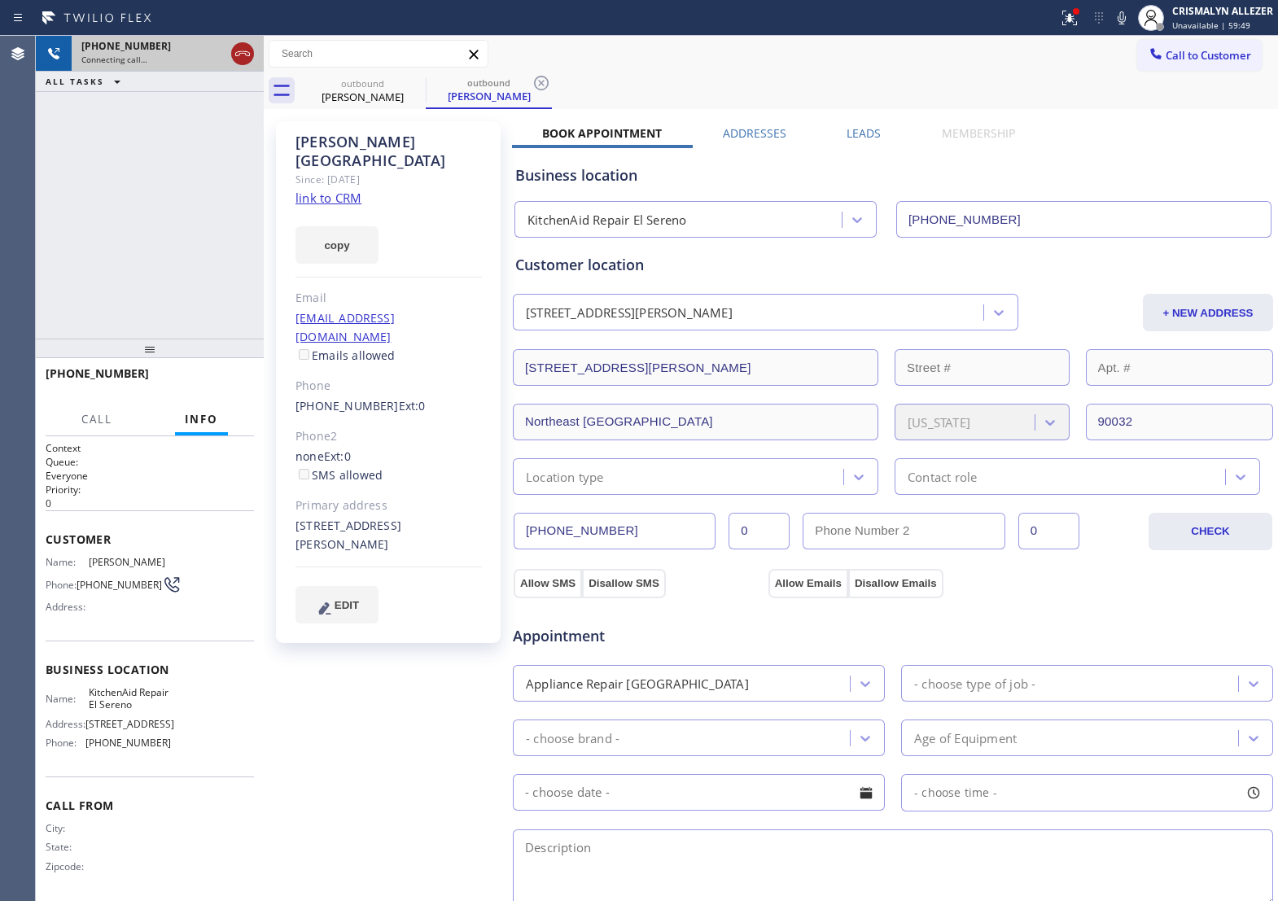
click at [237, 51] on icon at bounding box center [242, 53] width 15 height 5
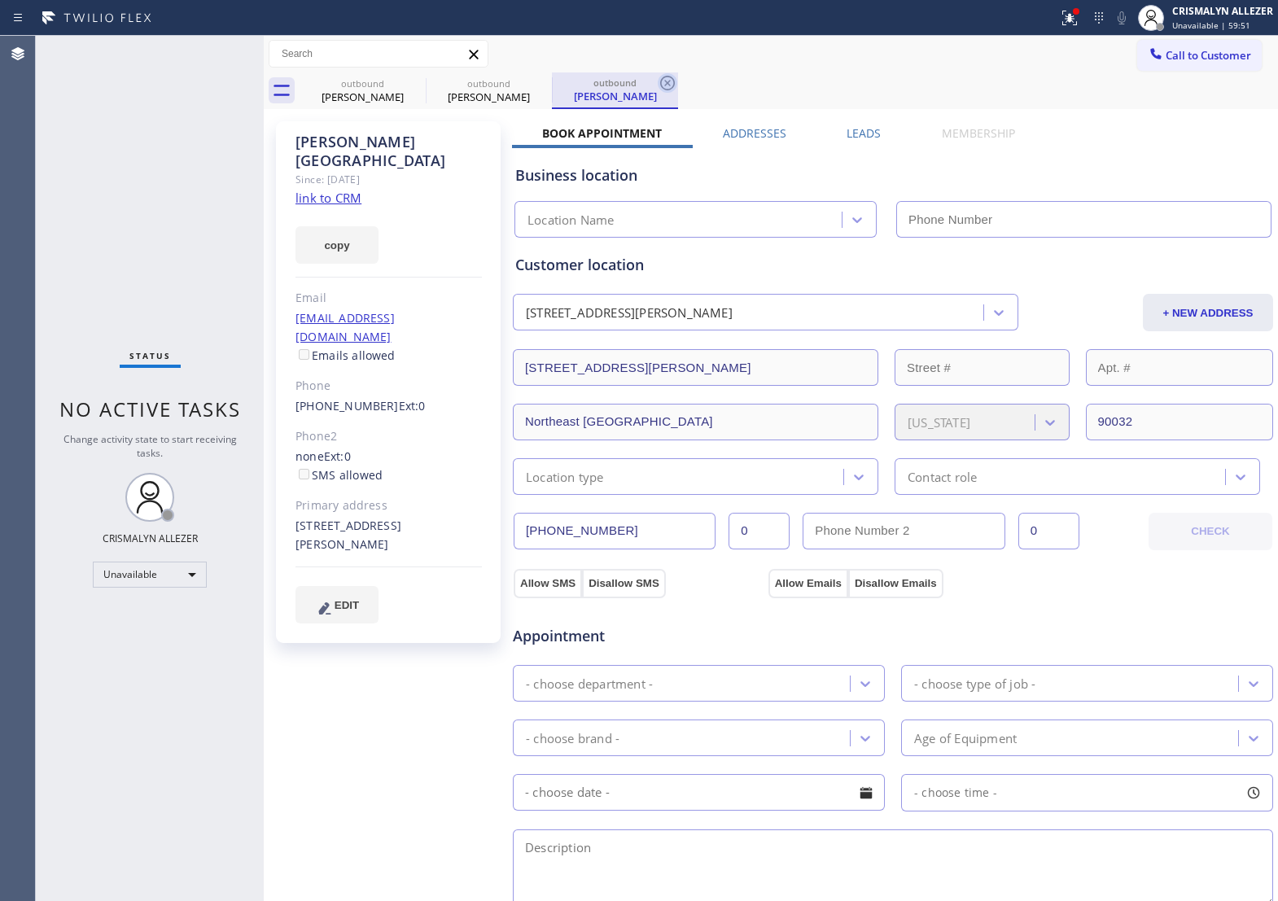
click at [670, 83] on icon at bounding box center [668, 83] width 20 height 20
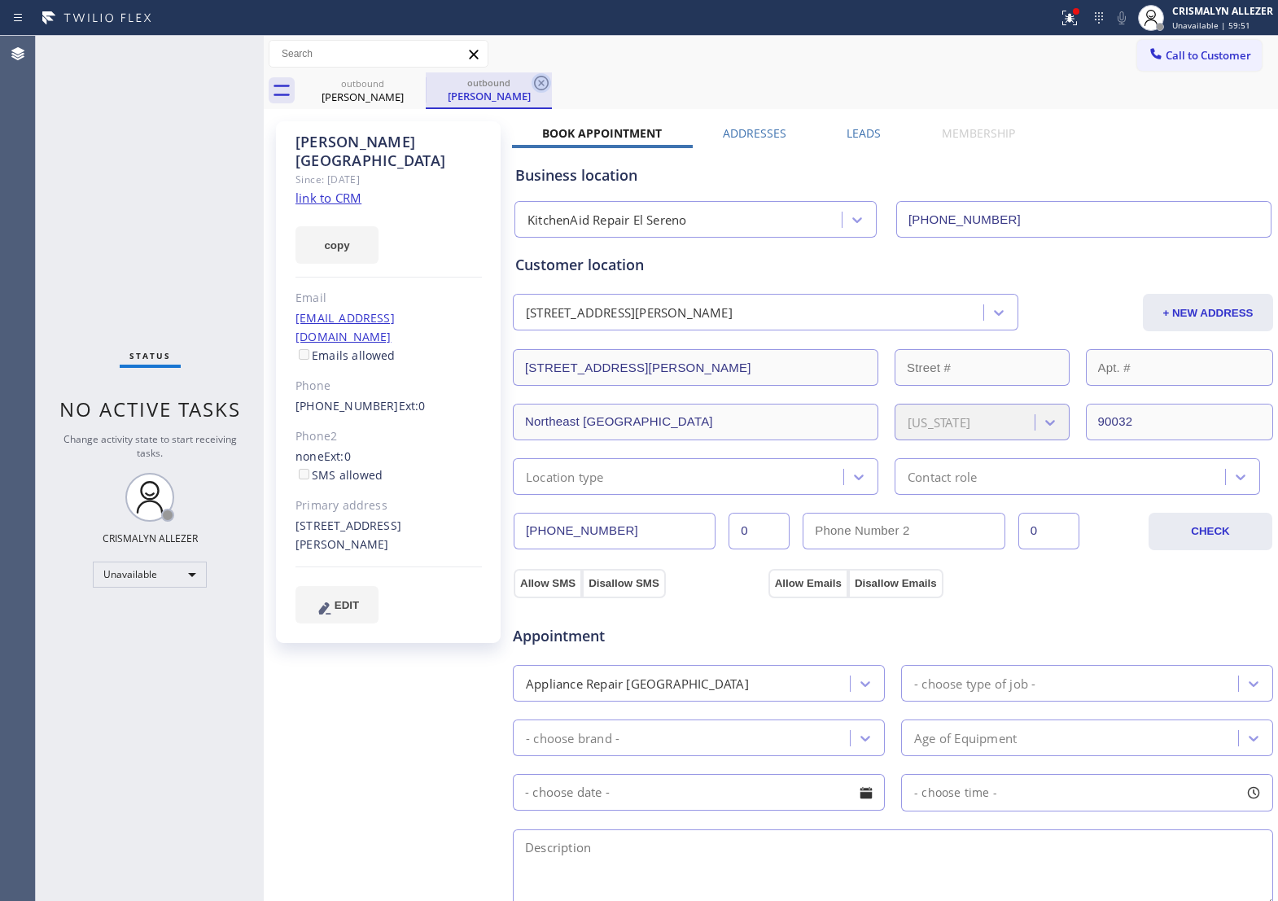
click at [538, 86] on icon at bounding box center [542, 83] width 20 height 20
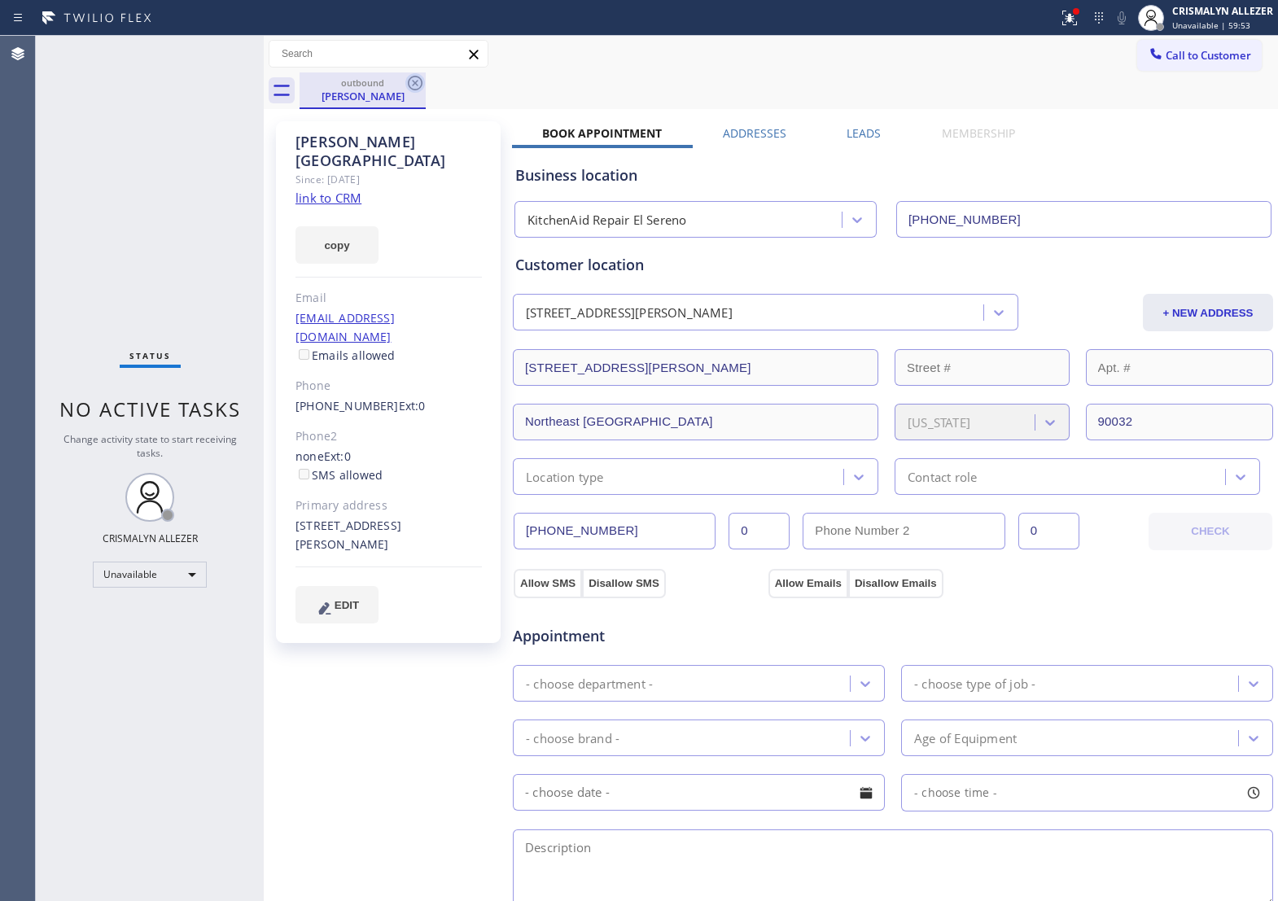
click at [420, 84] on icon at bounding box center [416, 83] width 20 height 20
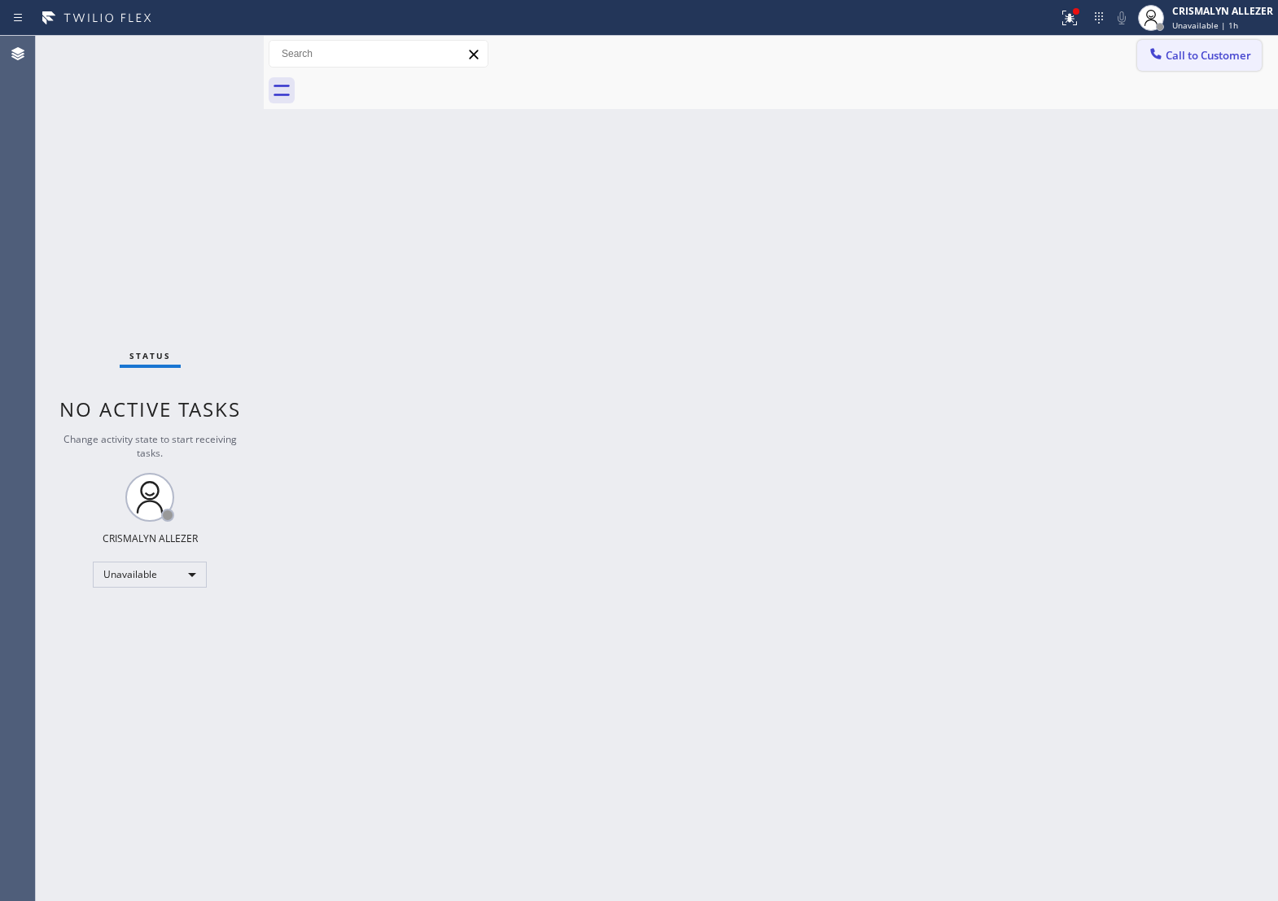
click at [1198, 63] on span "Call to Customer" at bounding box center [1209, 55] width 86 height 15
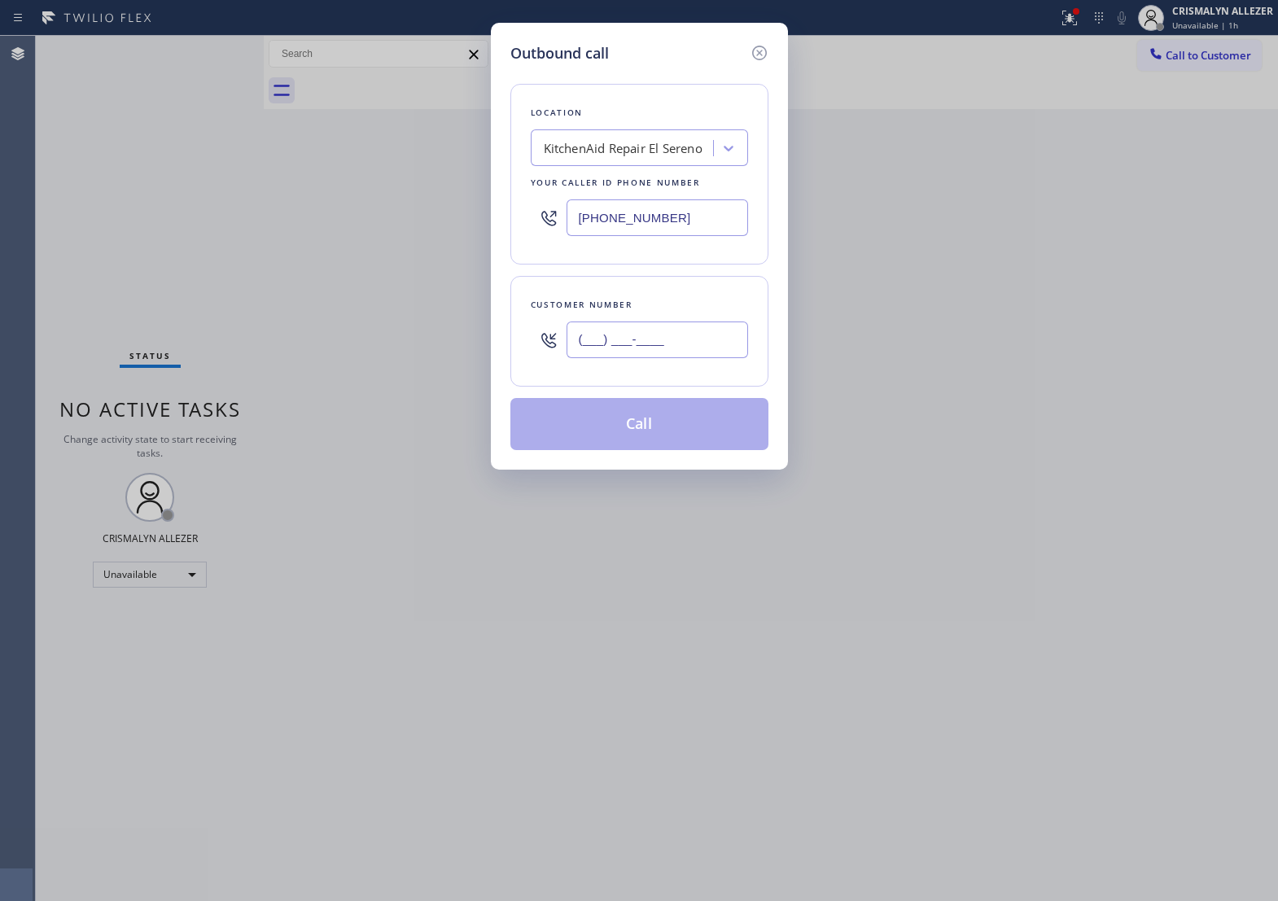
click at [704, 351] on input "(___) ___-____" at bounding box center [658, 340] width 182 height 37
paste input "323) 203-2209"
type input "(323) 203-2209"
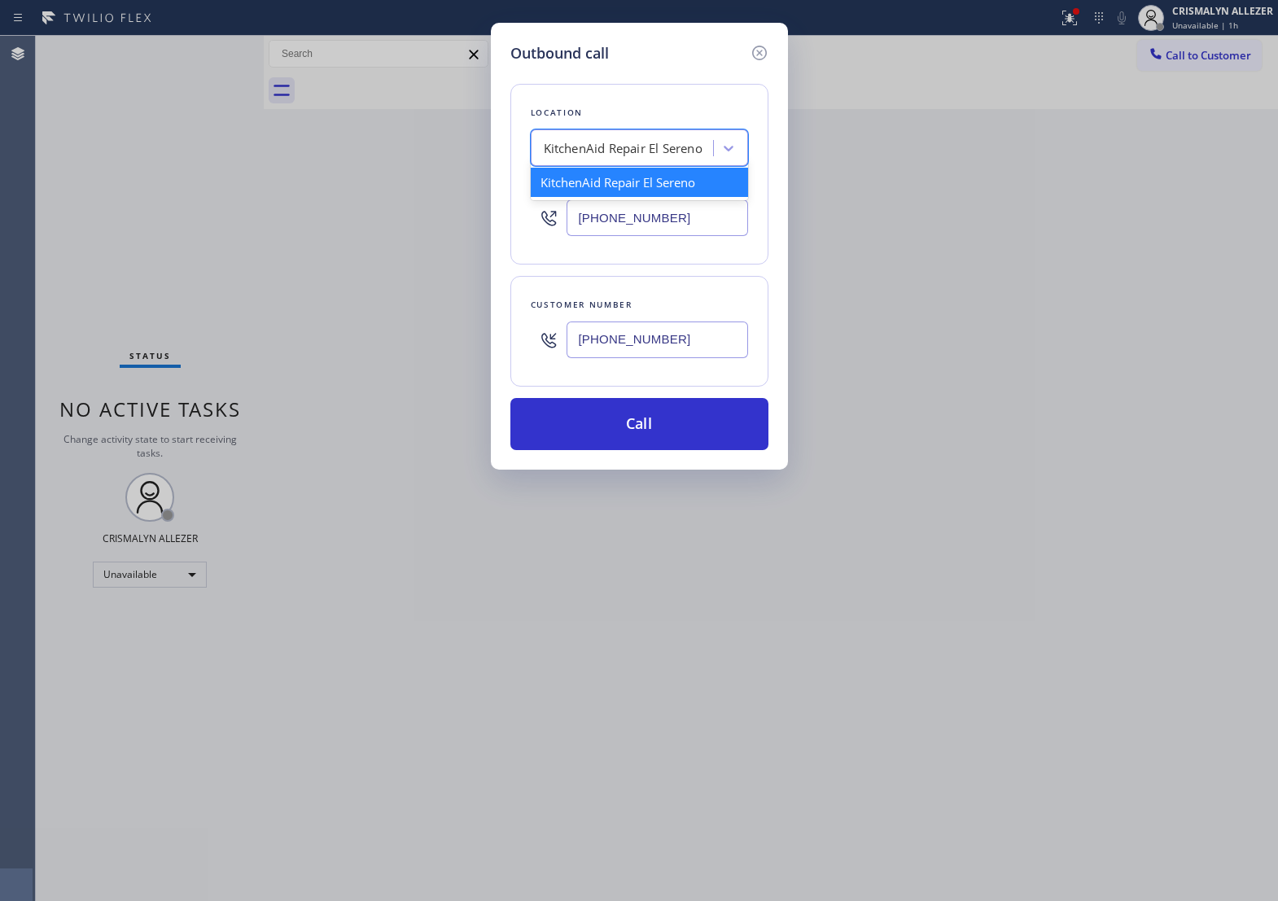
click at [649, 156] on div "KitchenAid Repair El Sereno" at bounding box center [623, 148] width 159 height 19
type input "5 STAR APPLIANCE RE"
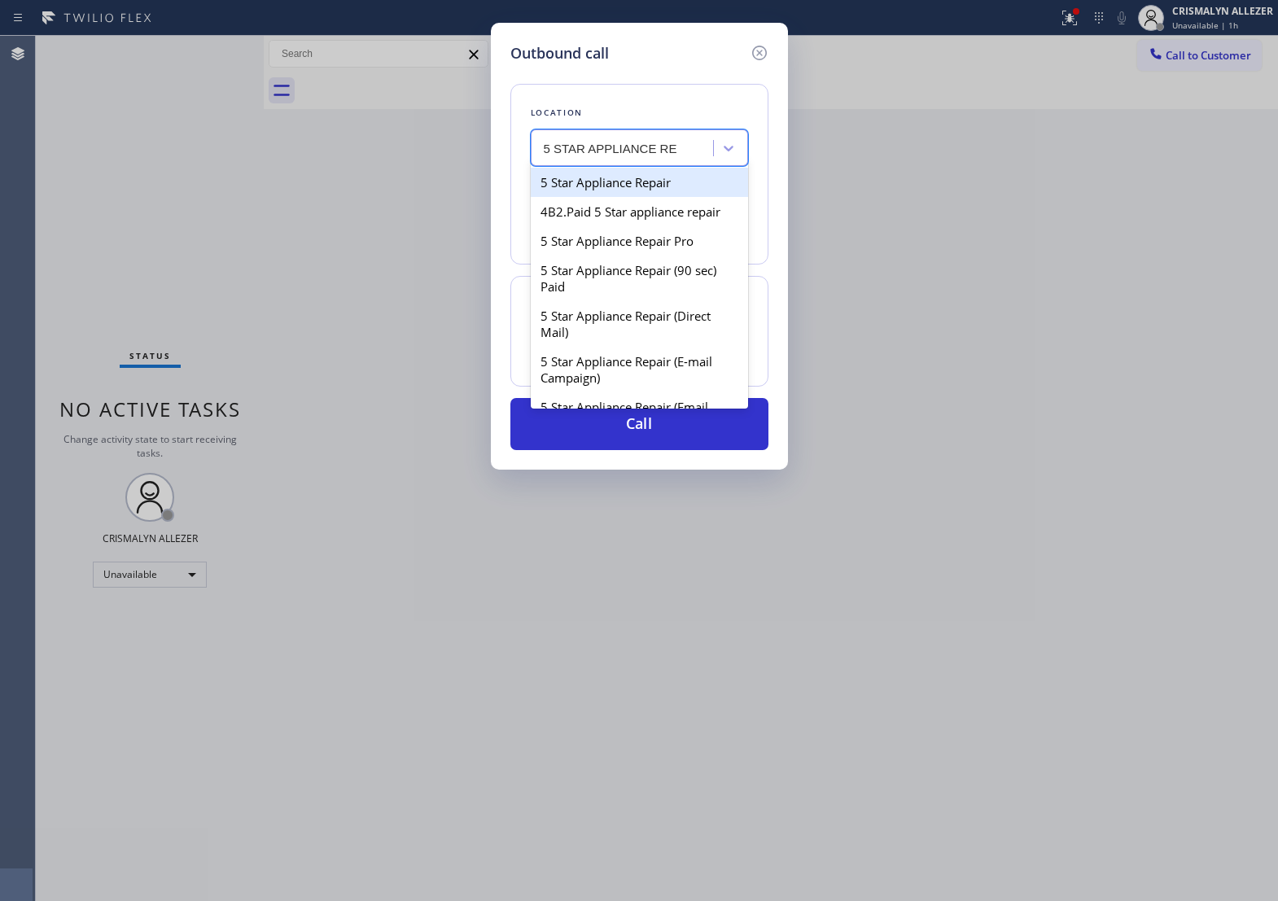
click at [678, 197] on div "5 Star Appliance Repair" at bounding box center [639, 182] width 217 height 29
type input "[PHONE_NUMBER]"
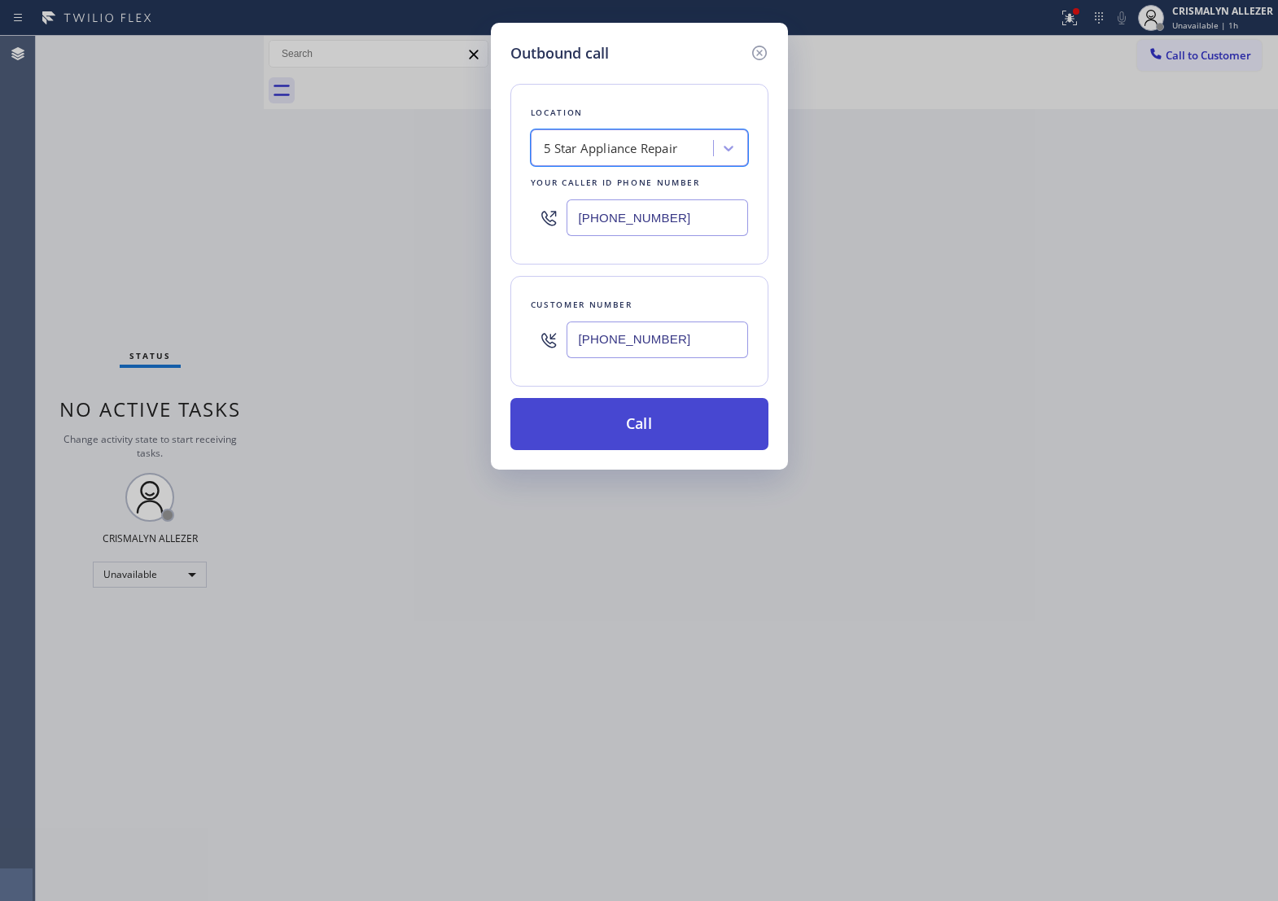
click at [651, 450] on button "Call" at bounding box center [640, 424] width 258 height 52
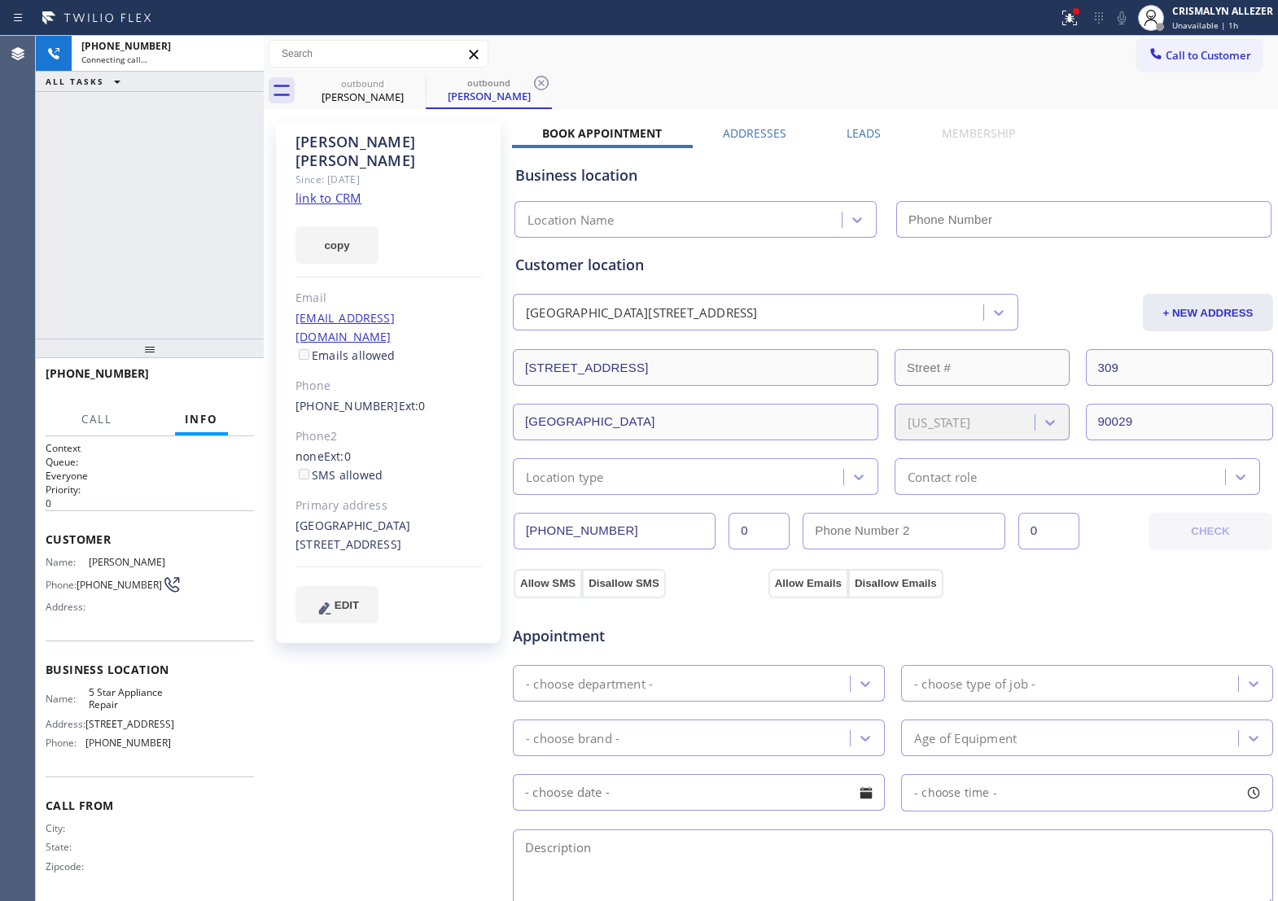
click at [342, 190] on link "link to CRM" at bounding box center [329, 198] width 66 height 16
type input "[PHONE_NUMBER]"
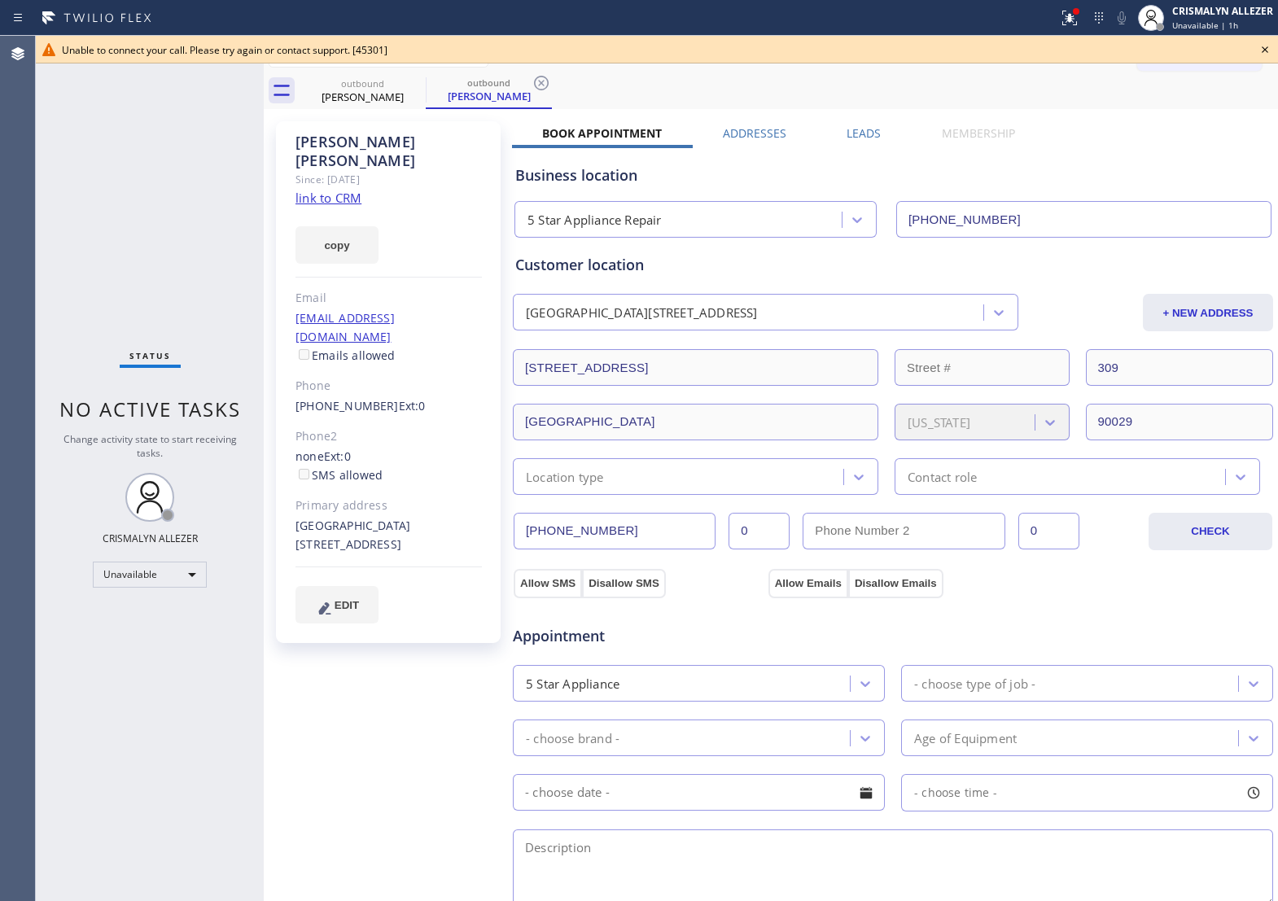
click at [1266, 50] on icon at bounding box center [1265, 49] width 7 height 7
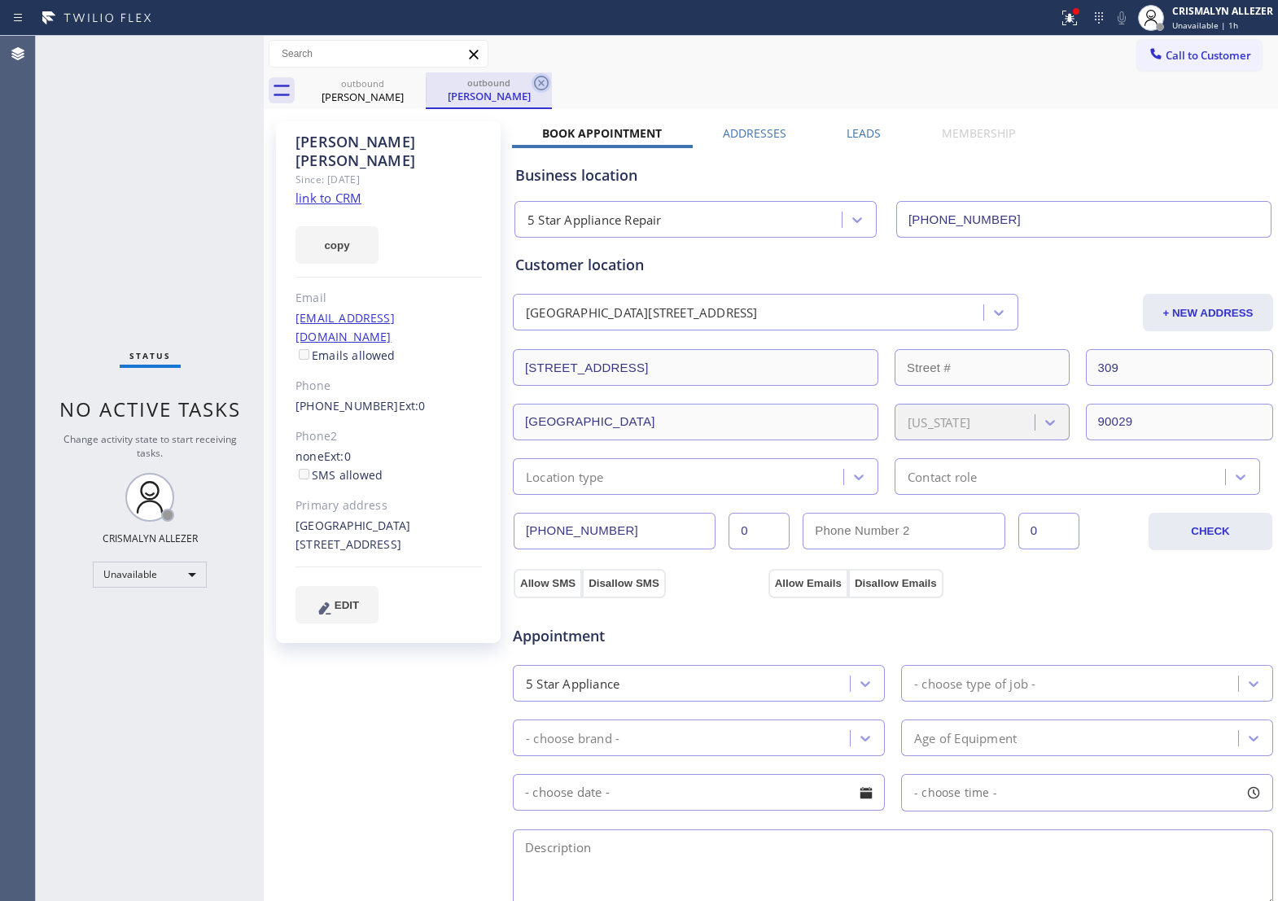
click at [537, 80] on icon at bounding box center [542, 83] width 20 height 20
click at [857, 130] on label "Leads" at bounding box center [864, 132] width 34 height 15
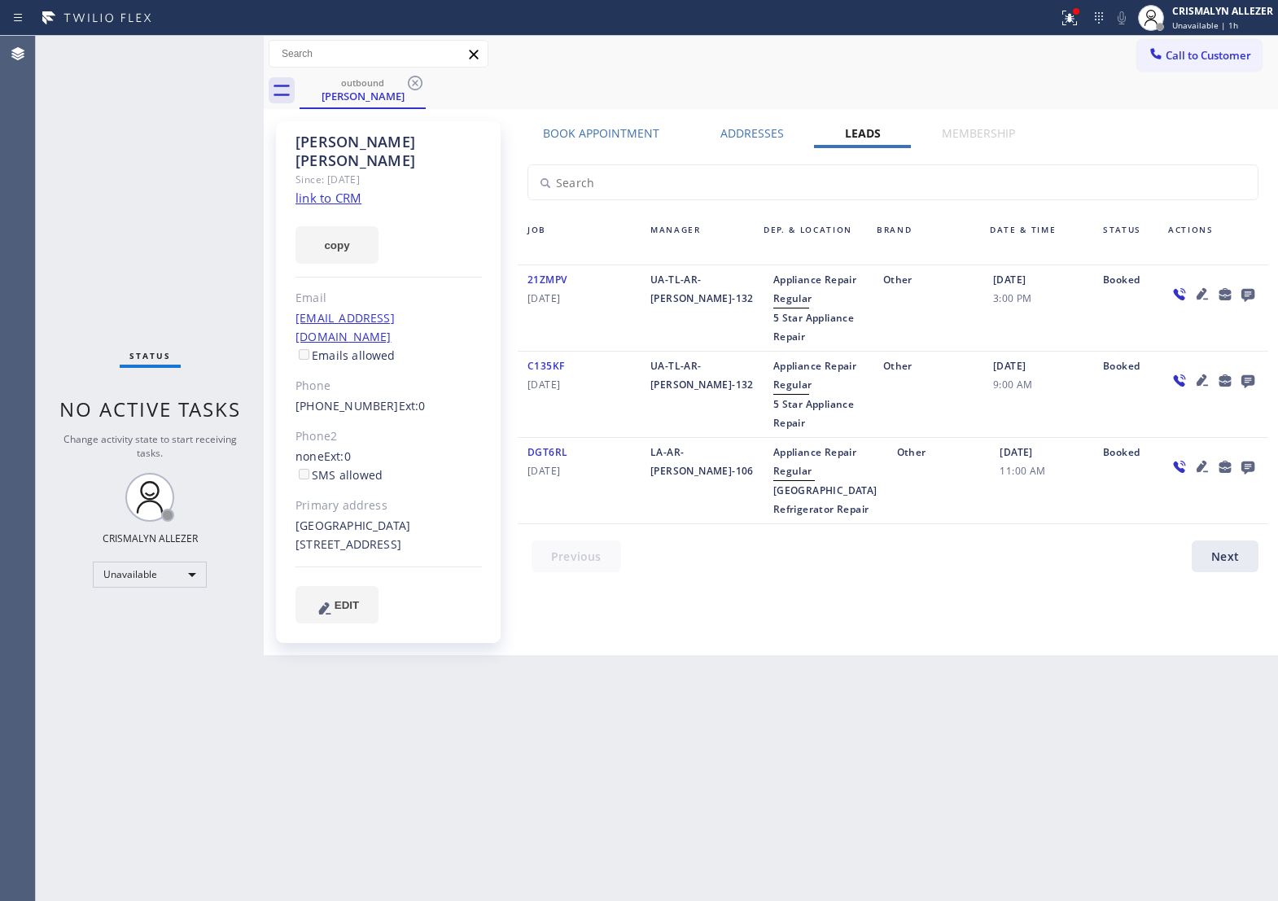
click at [1248, 294] on icon at bounding box center [1248, 295] width 13 height 13
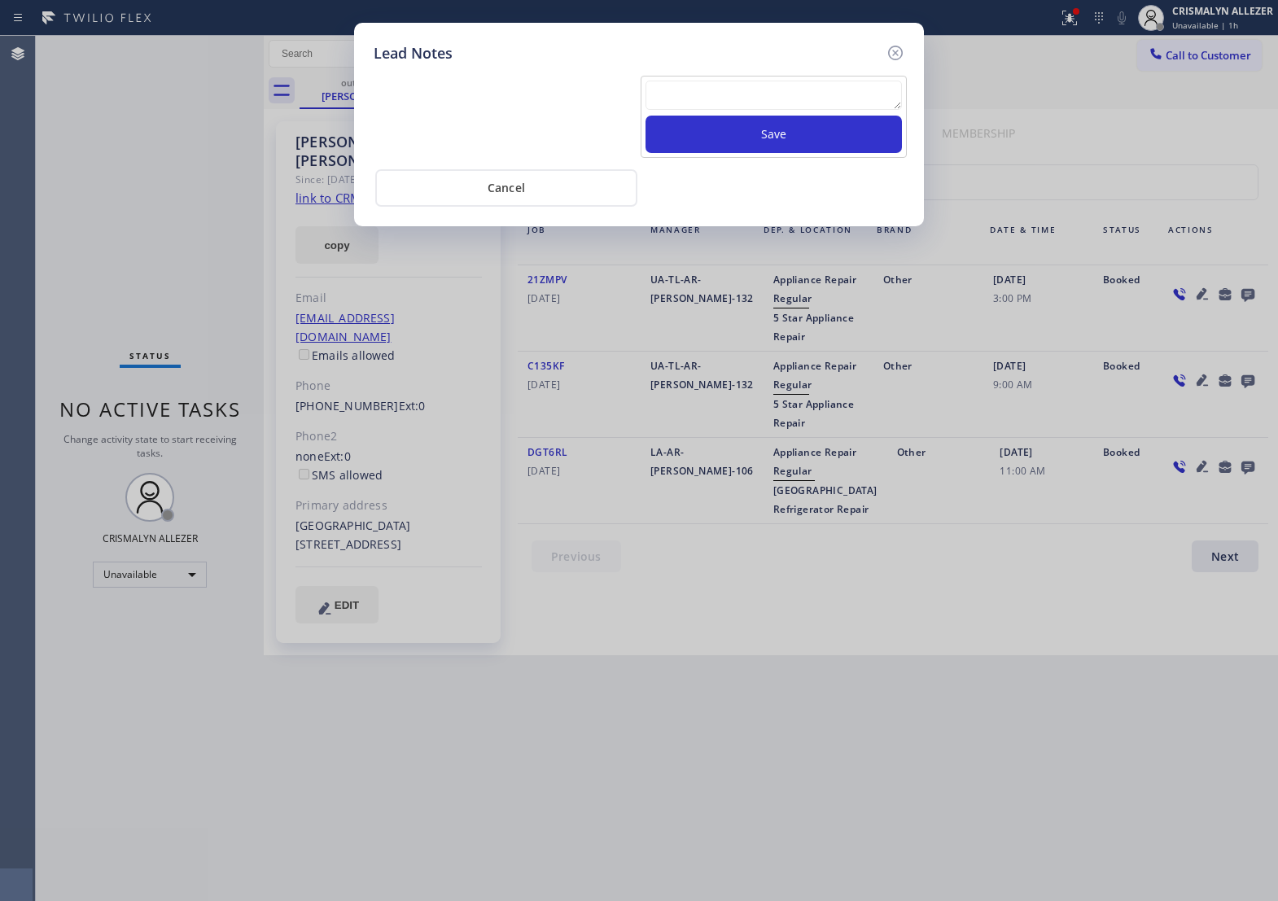
click at [707, 107] on textarea at bounding box center [774, 95] width 257 height 29
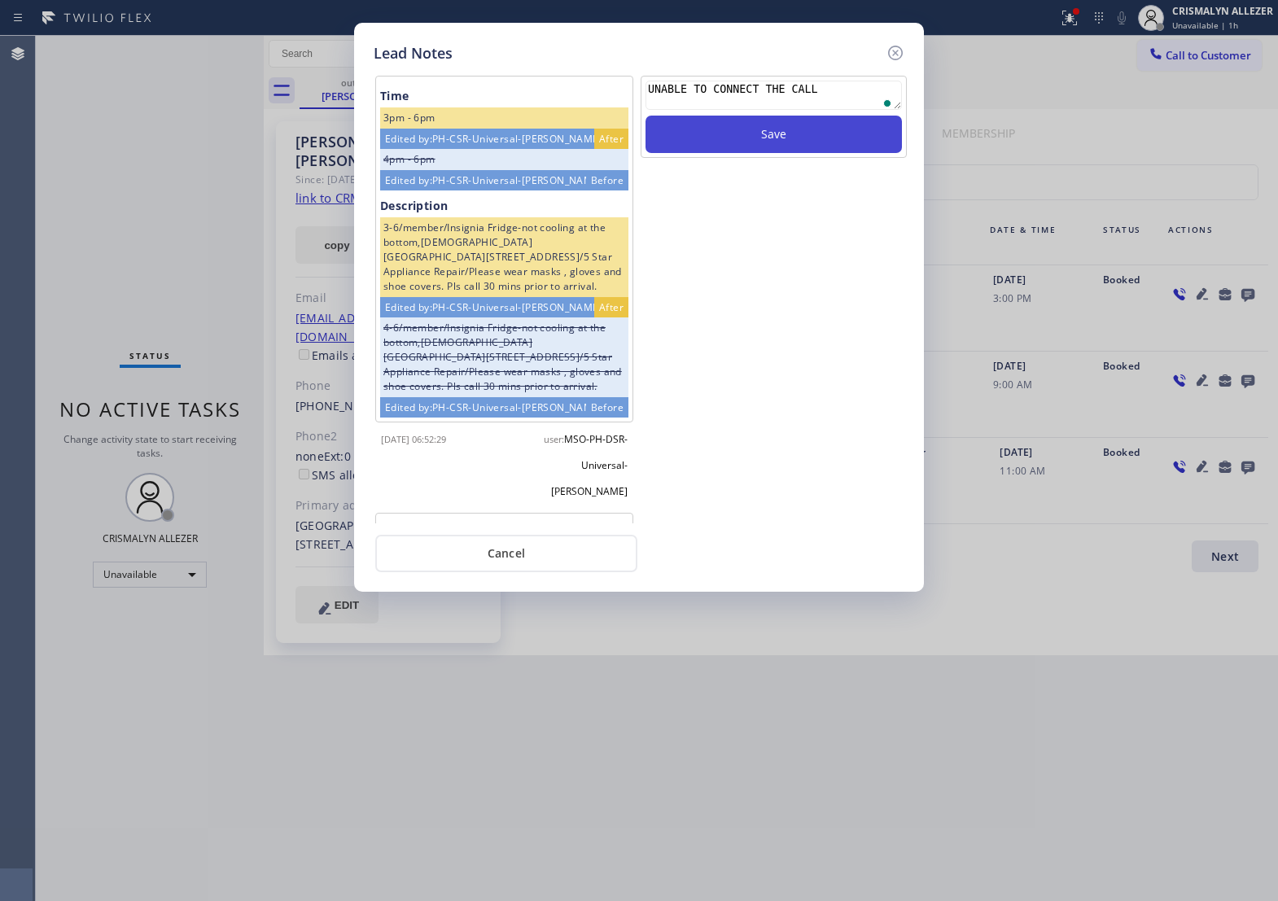
type textarea "UNABLE TO CONNECT THE CALL"
click at [752, 153] on button "Save" at bounding box center [774, 134] width 257 height 37
click at [902, 57] on icon at bounding box center [895, 53] width 15 height 15
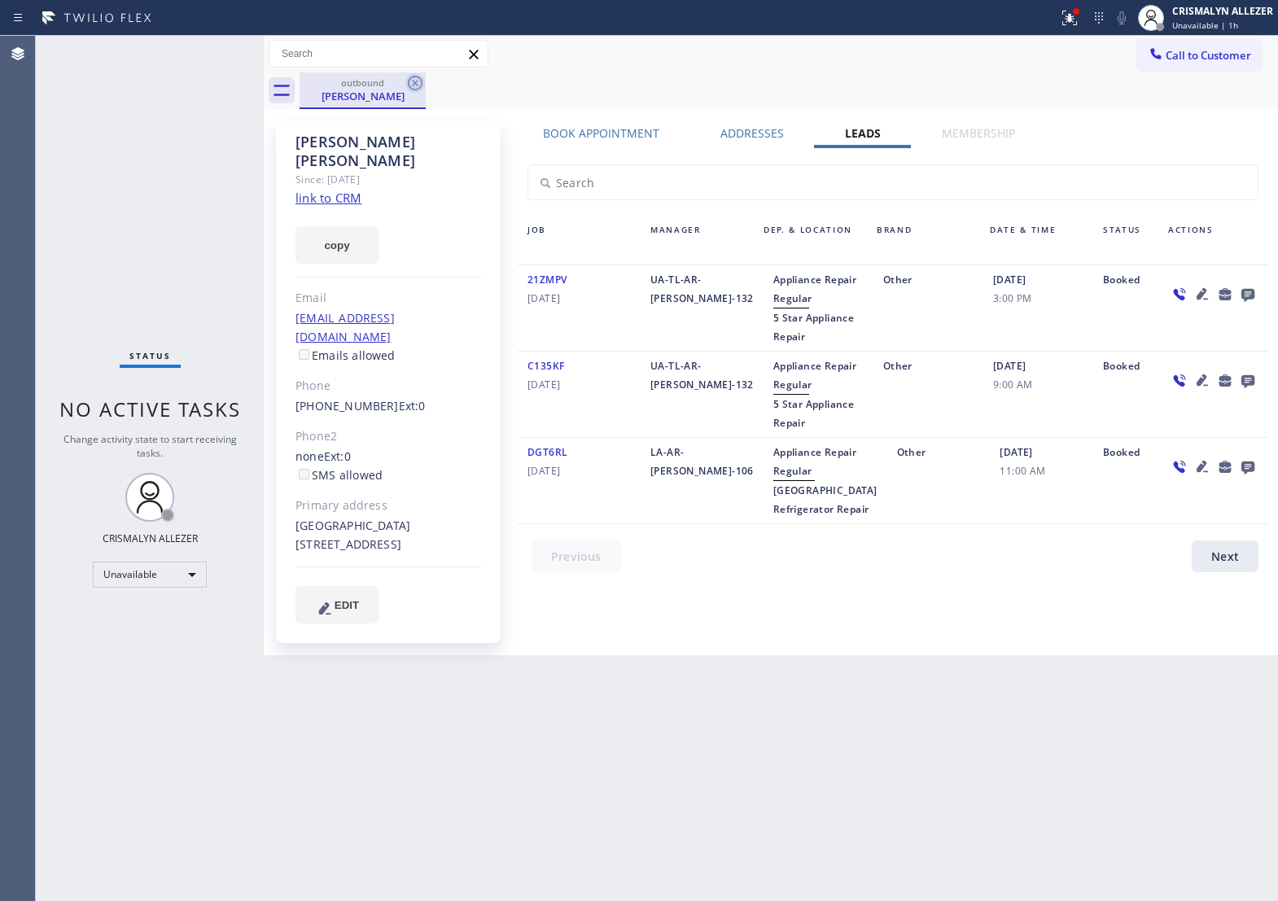
click at [416, 75] on icon at bounding box center [416, 83] width 20 height 20
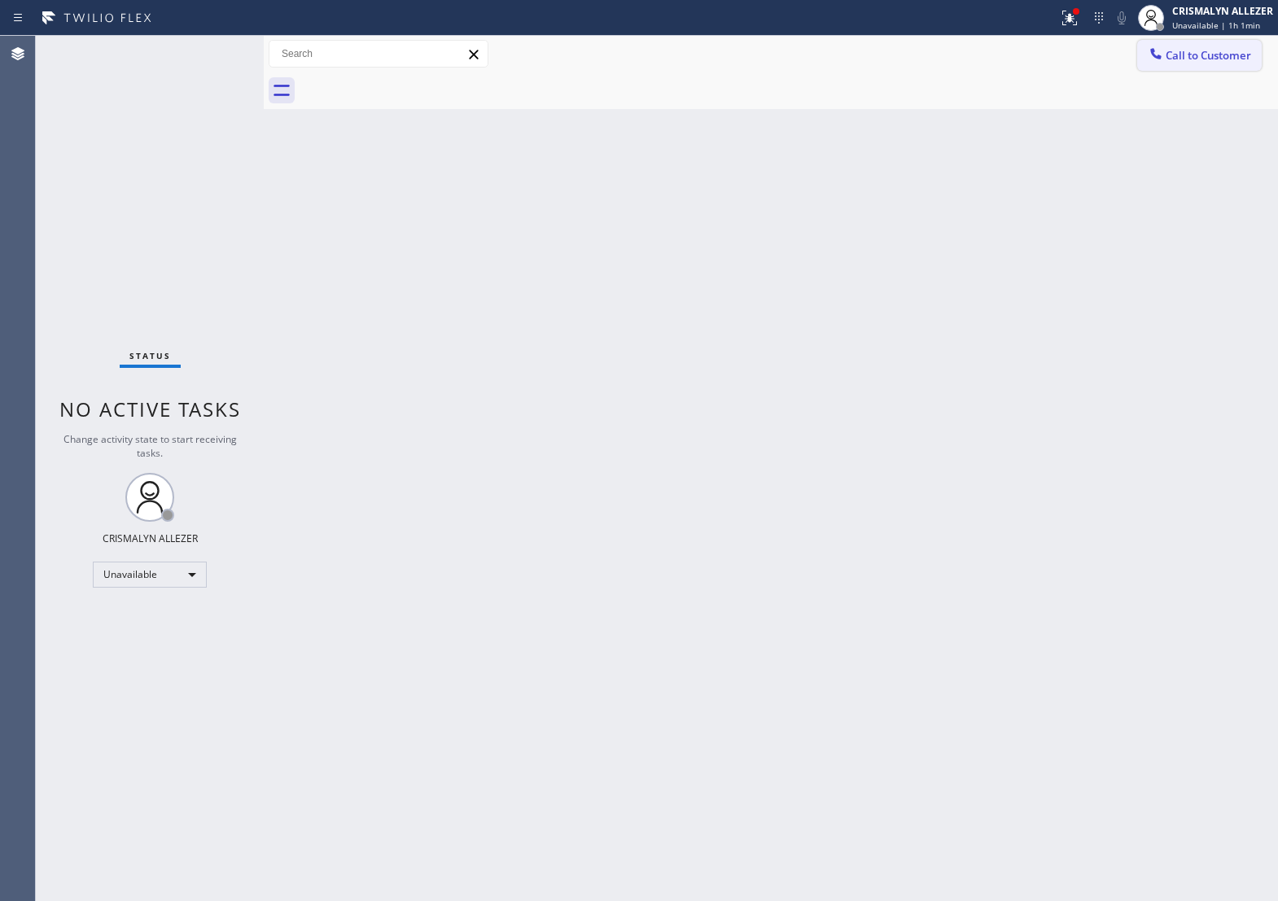
click at [1207, 59] on span "Call to Customer" at bounding box center [1209, 55] width 86 height 15
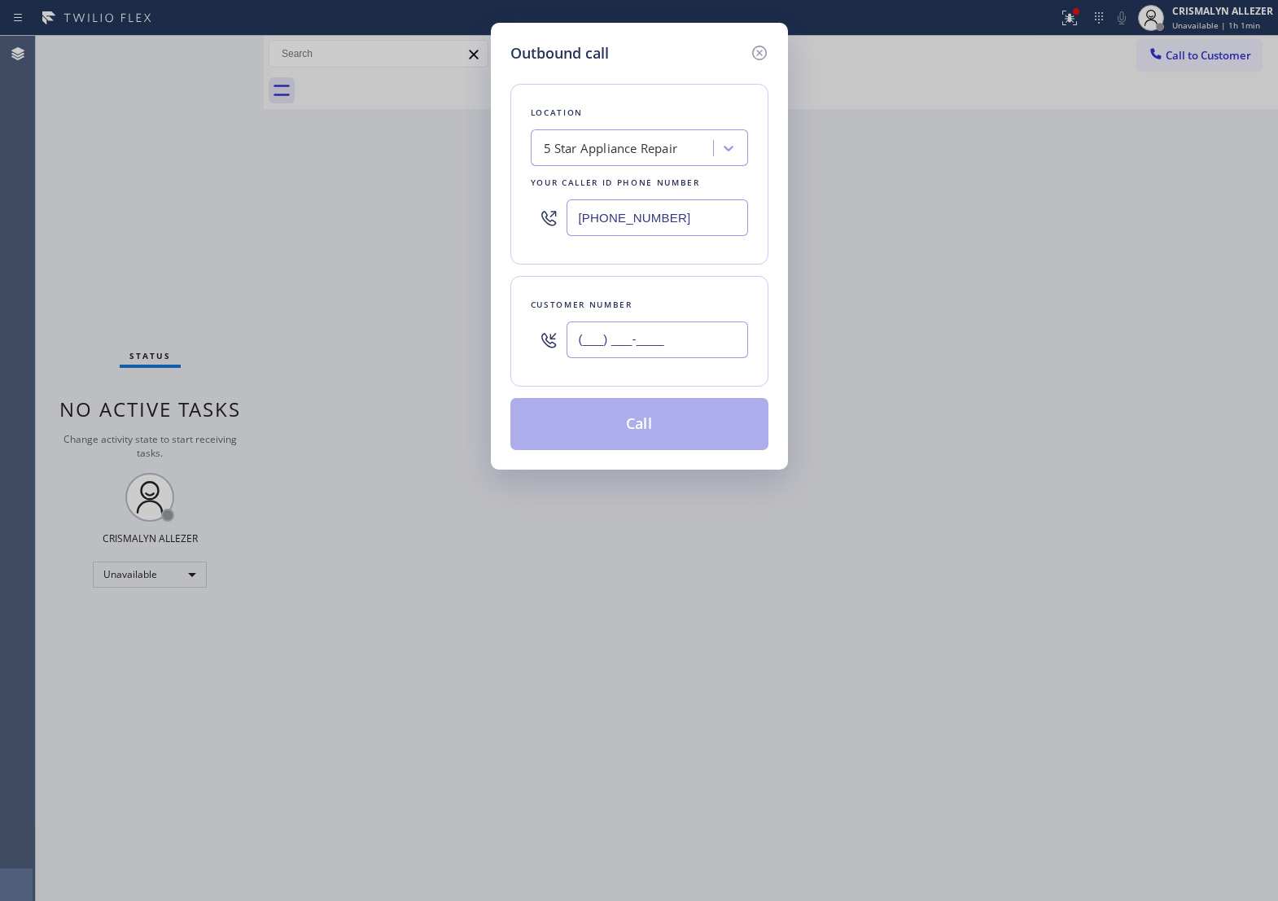
click at [717, 346] on input "(___) ___-____" at bounding box center [658, 340] width 182 height 37
paste input "818) 476-2679"
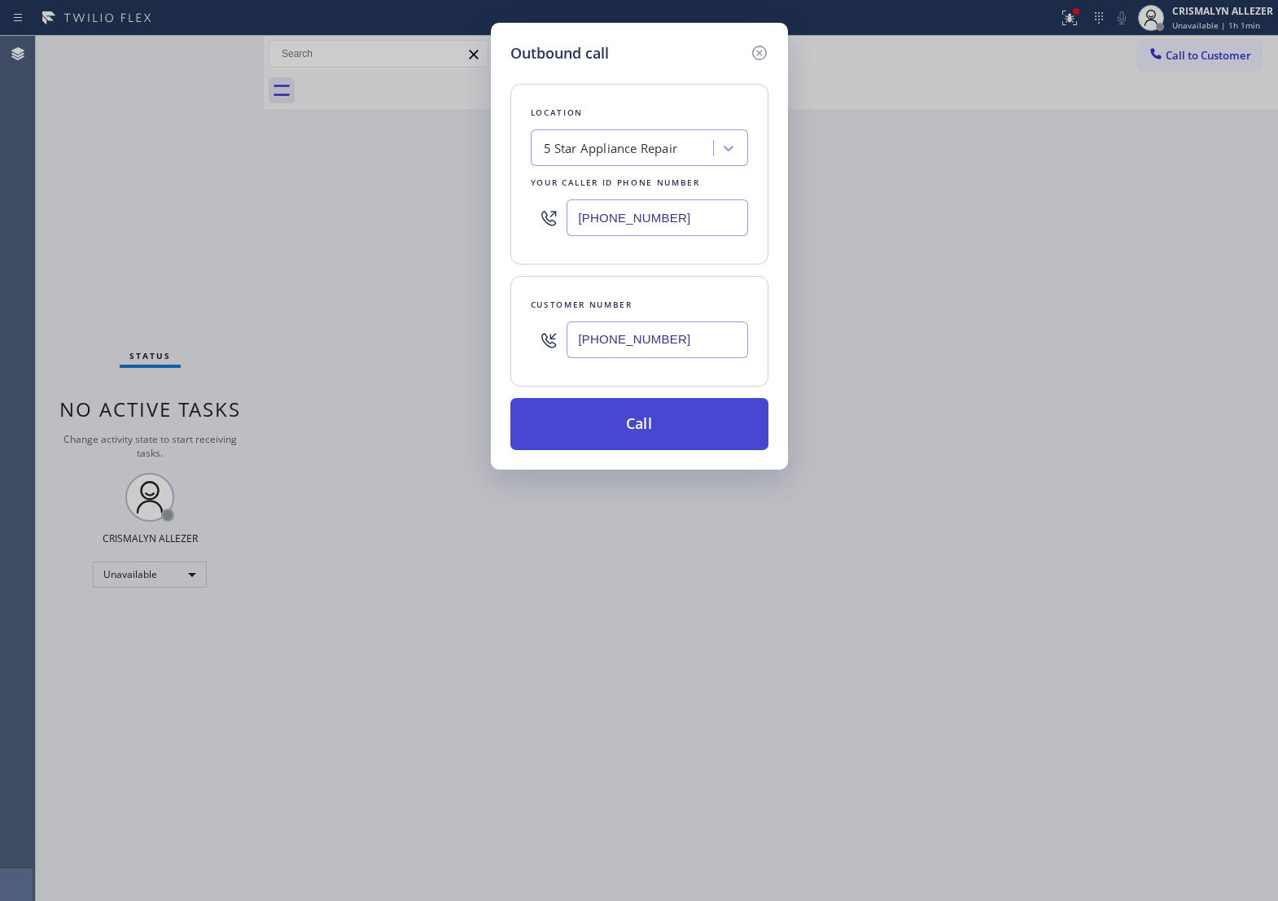
type input "(818) 476-2679"
click at [660, 429] on button "Call" at bounding box center [640, 424] width 258 height 52
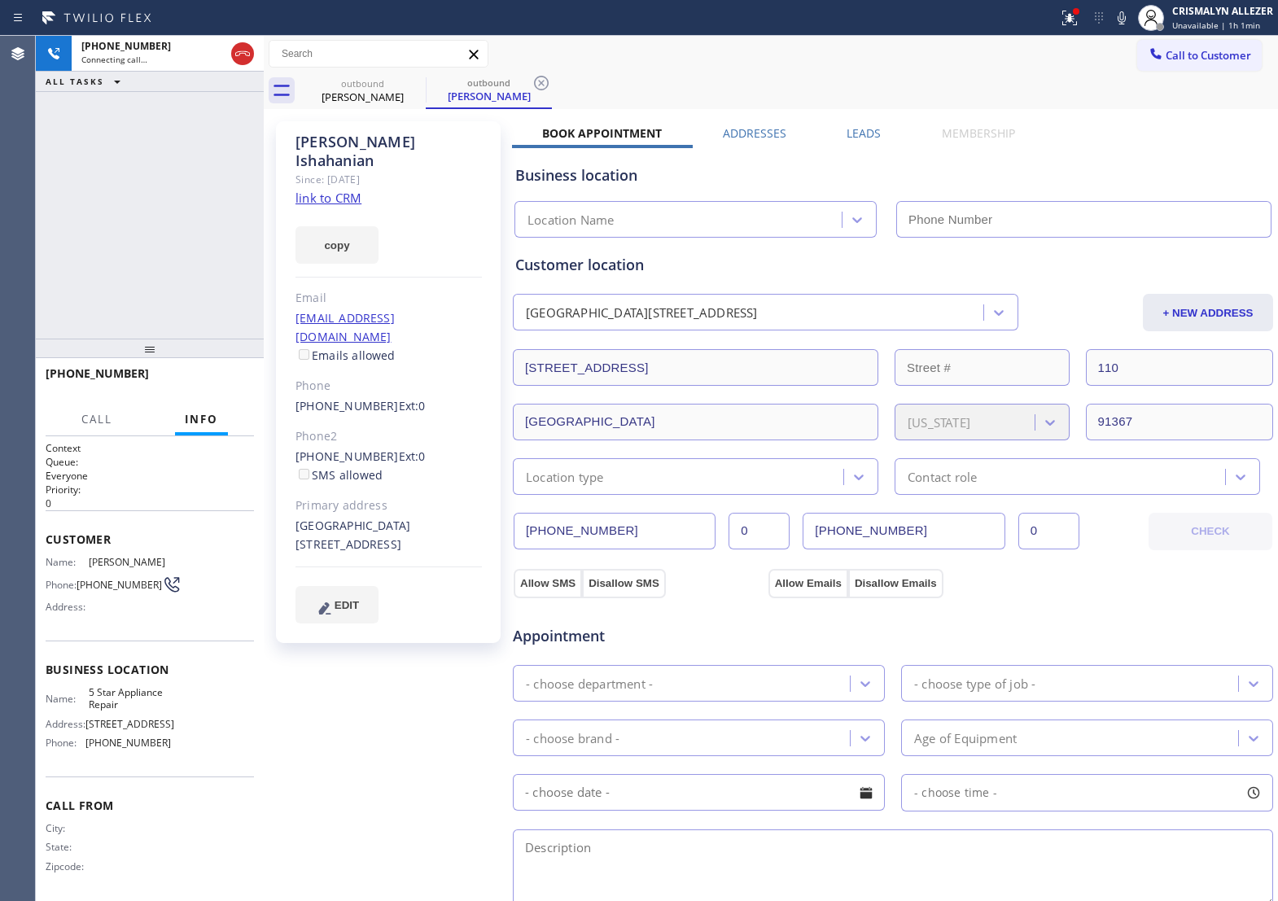
click at [315, 190] on link "link to CRM" at bounding box center [329, 198] width 66 height 16
type input "[PHONE_NUMBER]"
click at [214, 396] on div "+18184762679 Live | 00:06 HANG UP" at bounding box center [150, 381] width 208 height 42
click at [214, 385] on span "HANG UP" at bounding box center [216, 380] width 50 height 11
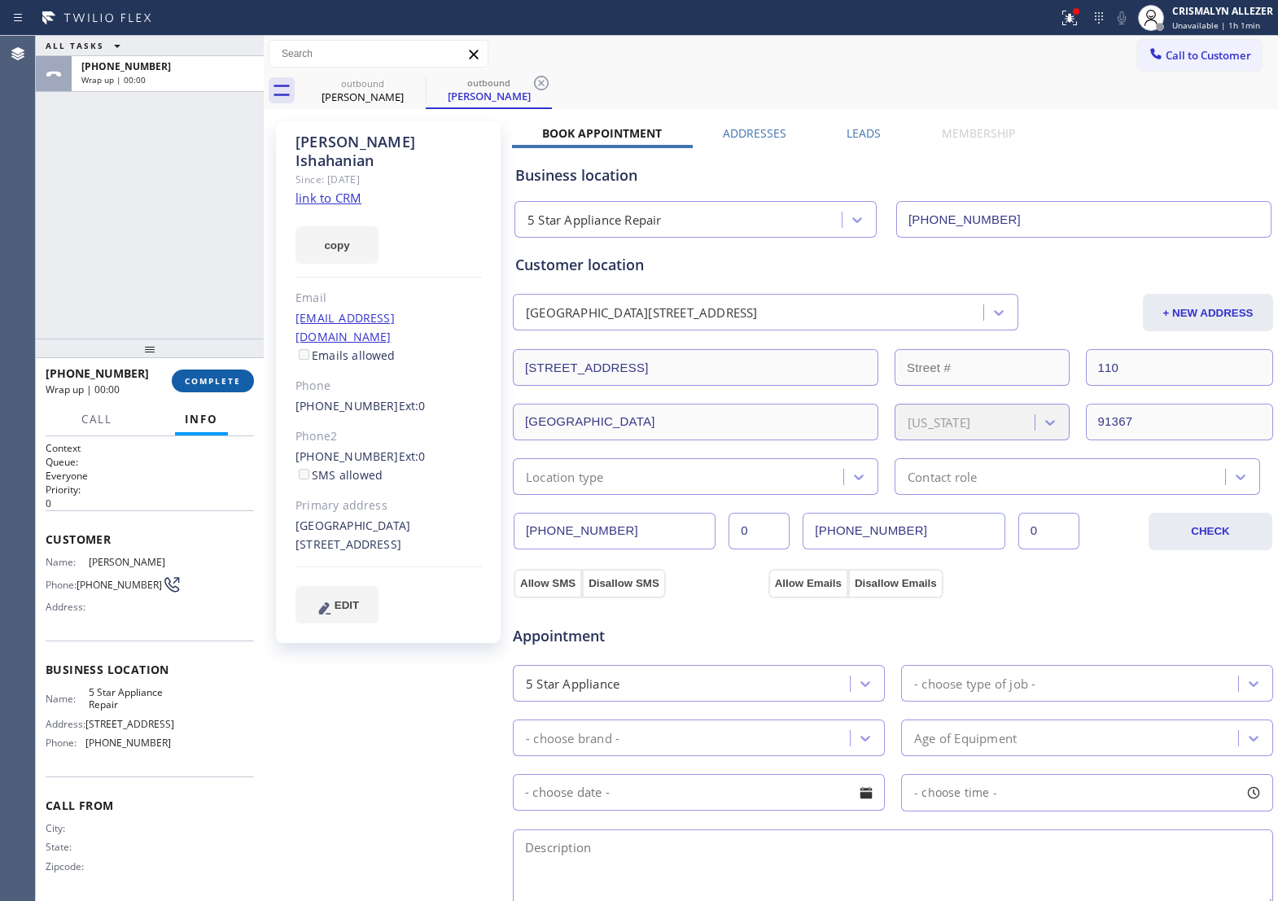
click at [214, 385] on span "COMPLETE" at bounding box center [213, 380] width 56 height 11
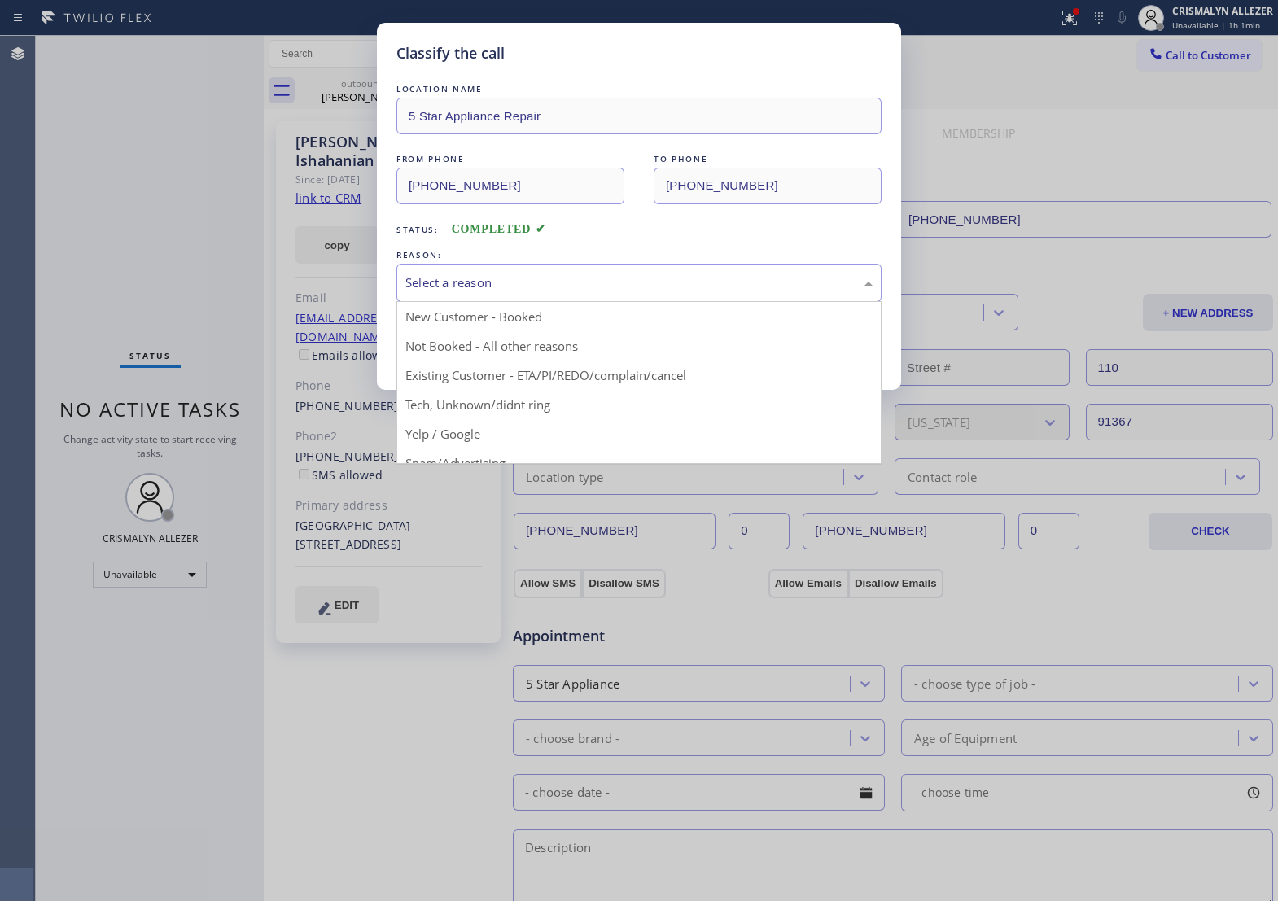
click at [710, 295] on div "Select a reason" at bounding box center [639, 283] width 485 height 38
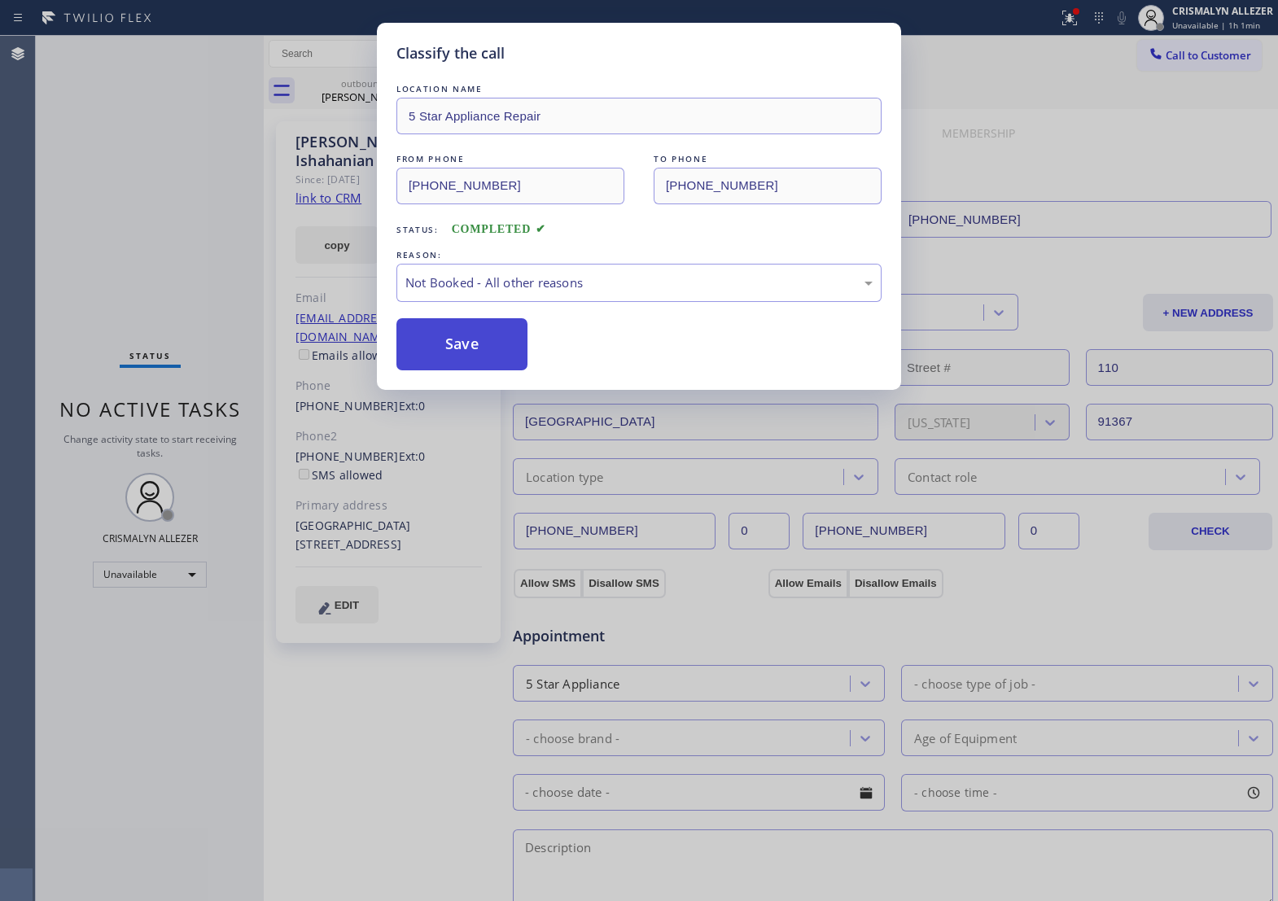
click at [498, 364] on button "Save" at bounding box center [462, 344] width 131 height 52
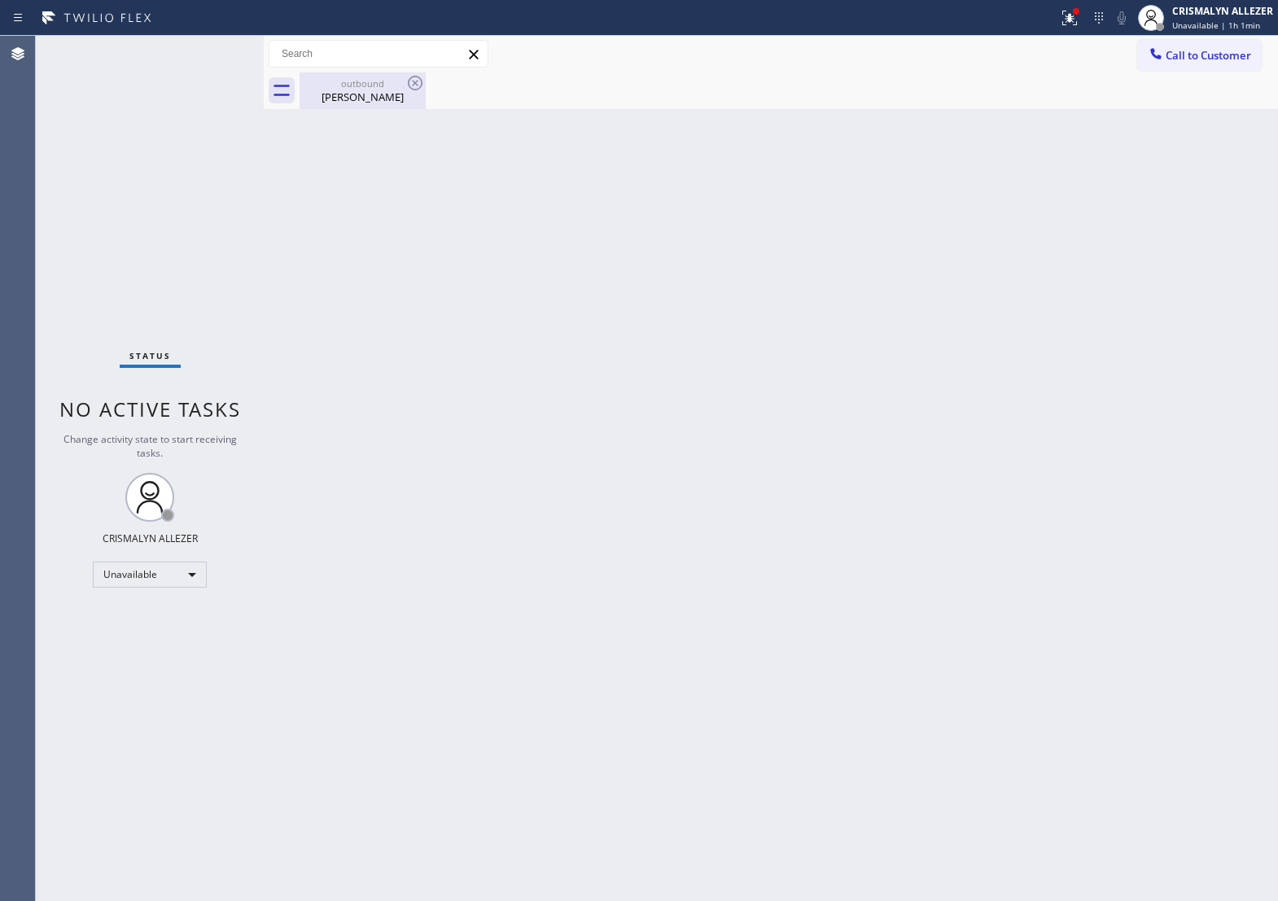
click at [371, 92] on div "Kevin Ishahanian" at bounding box center [362, 97] width 123 height 15
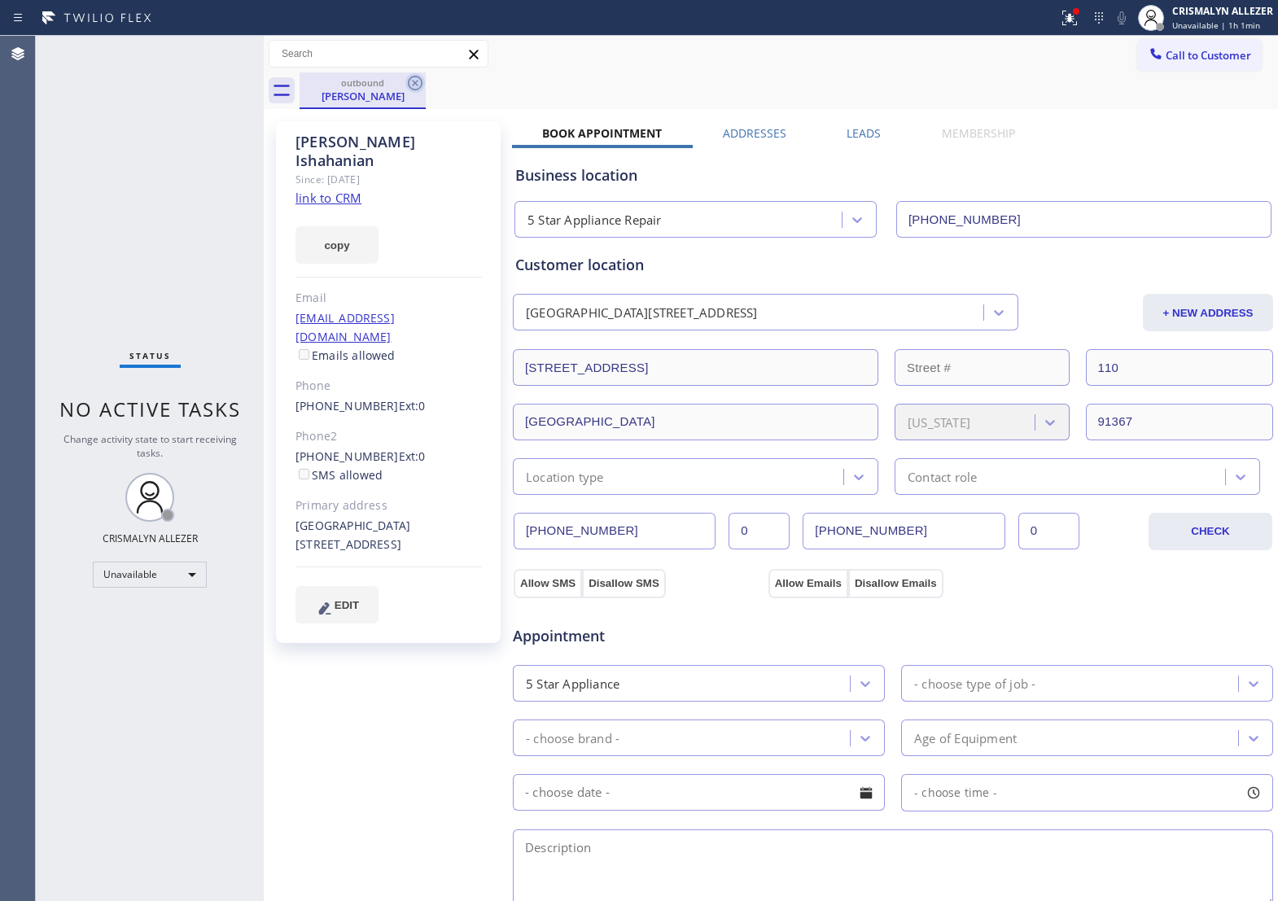
click at [412, 86] on icon at bounding box center [416, 83] width 20 height 20
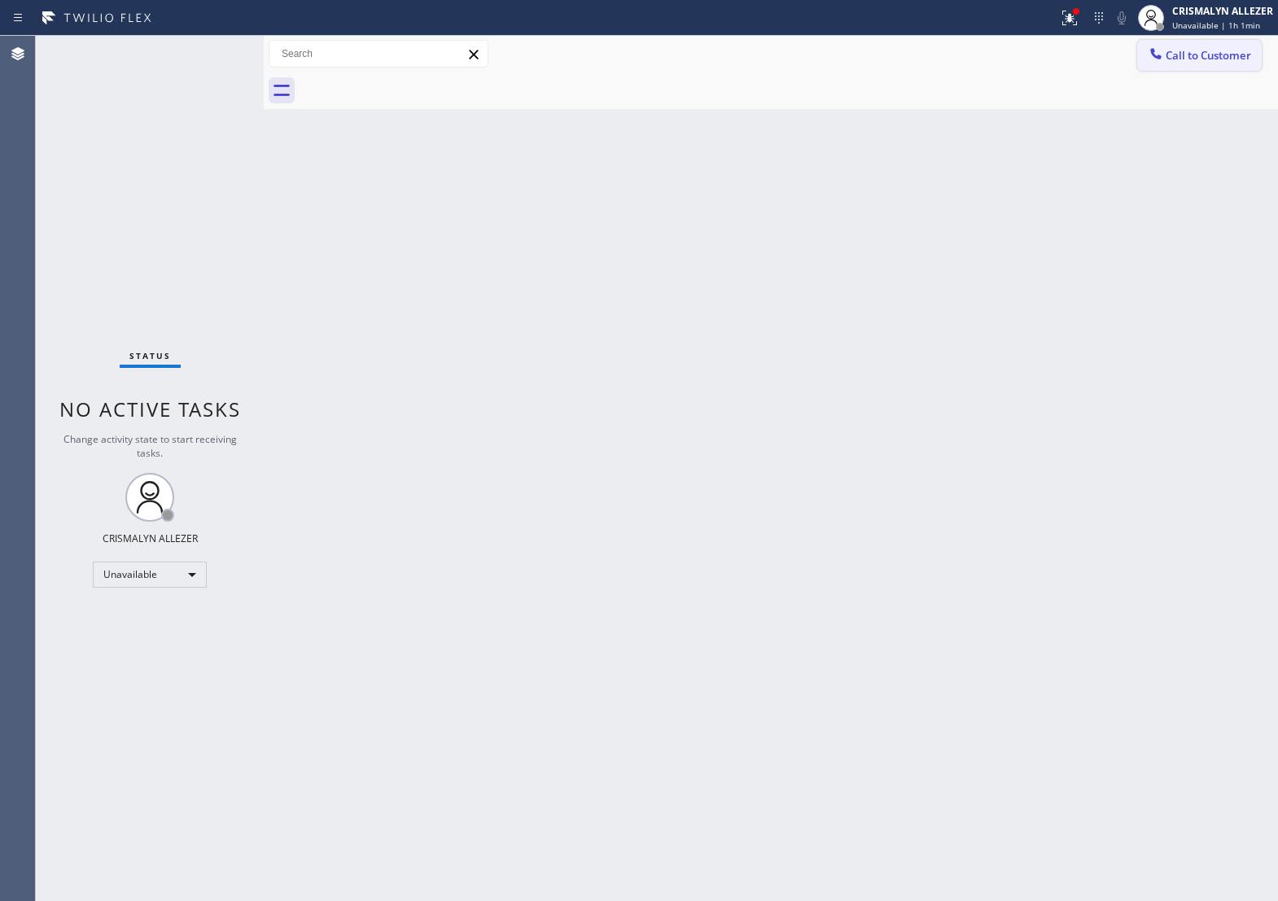
click at [1185, 57] on span "Call to Customer" at bounding box center [1209, 55] width 86 height 15
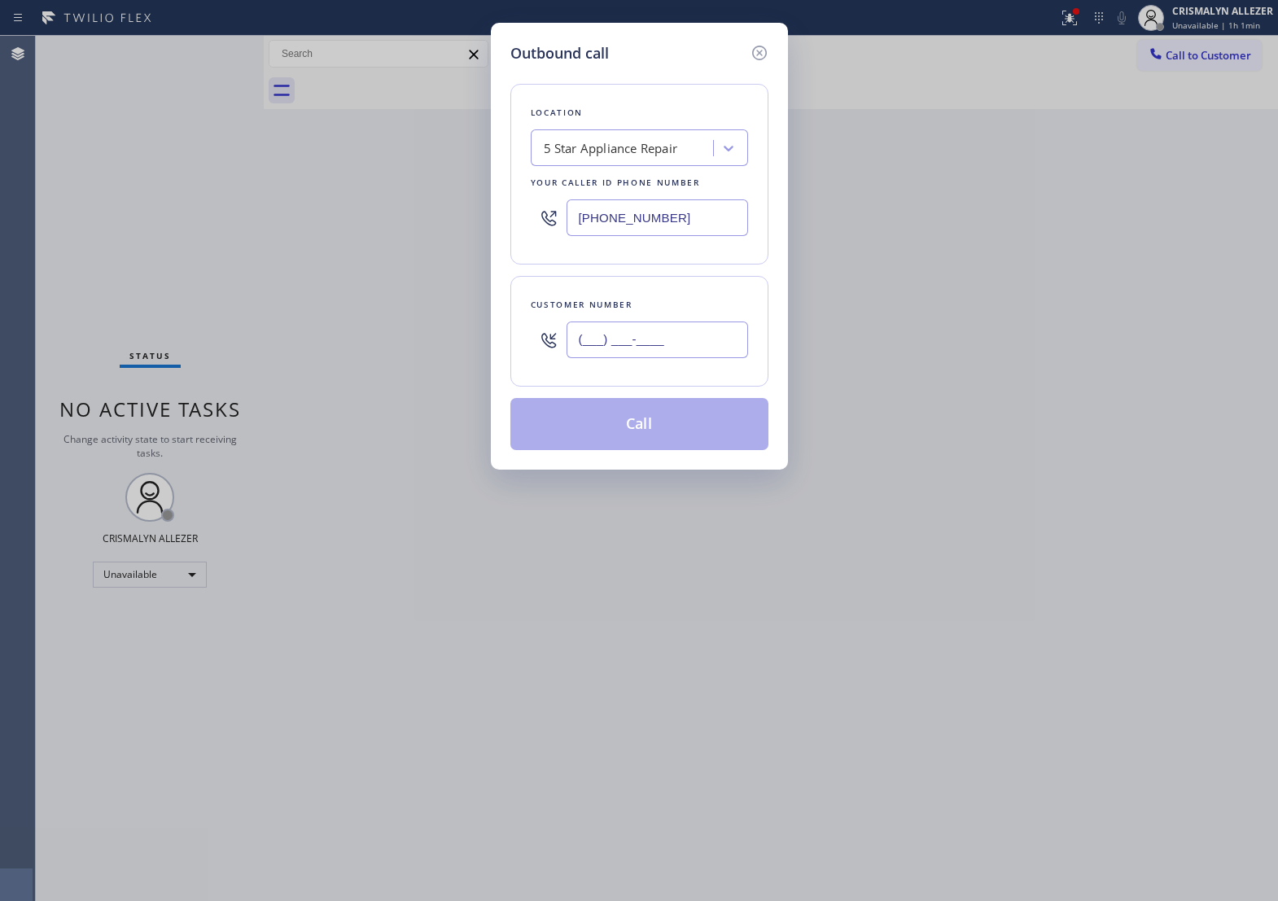
click at [723, 349] on input "(___) ___-____" at bounding box center [658, 340] width 182 height 37
paste input "818) 245-0476"
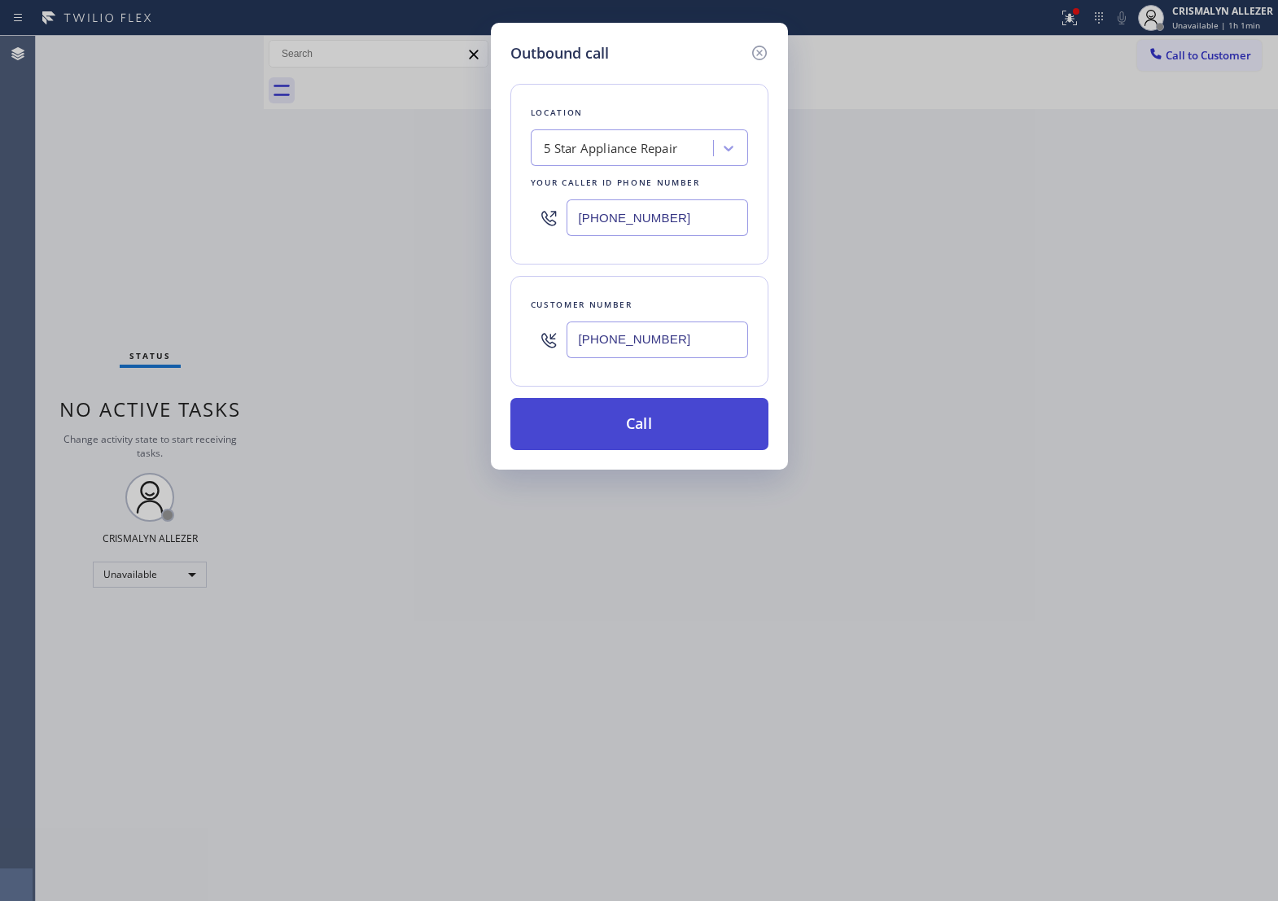
type input "[PHONE_NUMBER]"
click at [653, 446] on button "Call" at bounding box center [640, 424] width 258 height 52
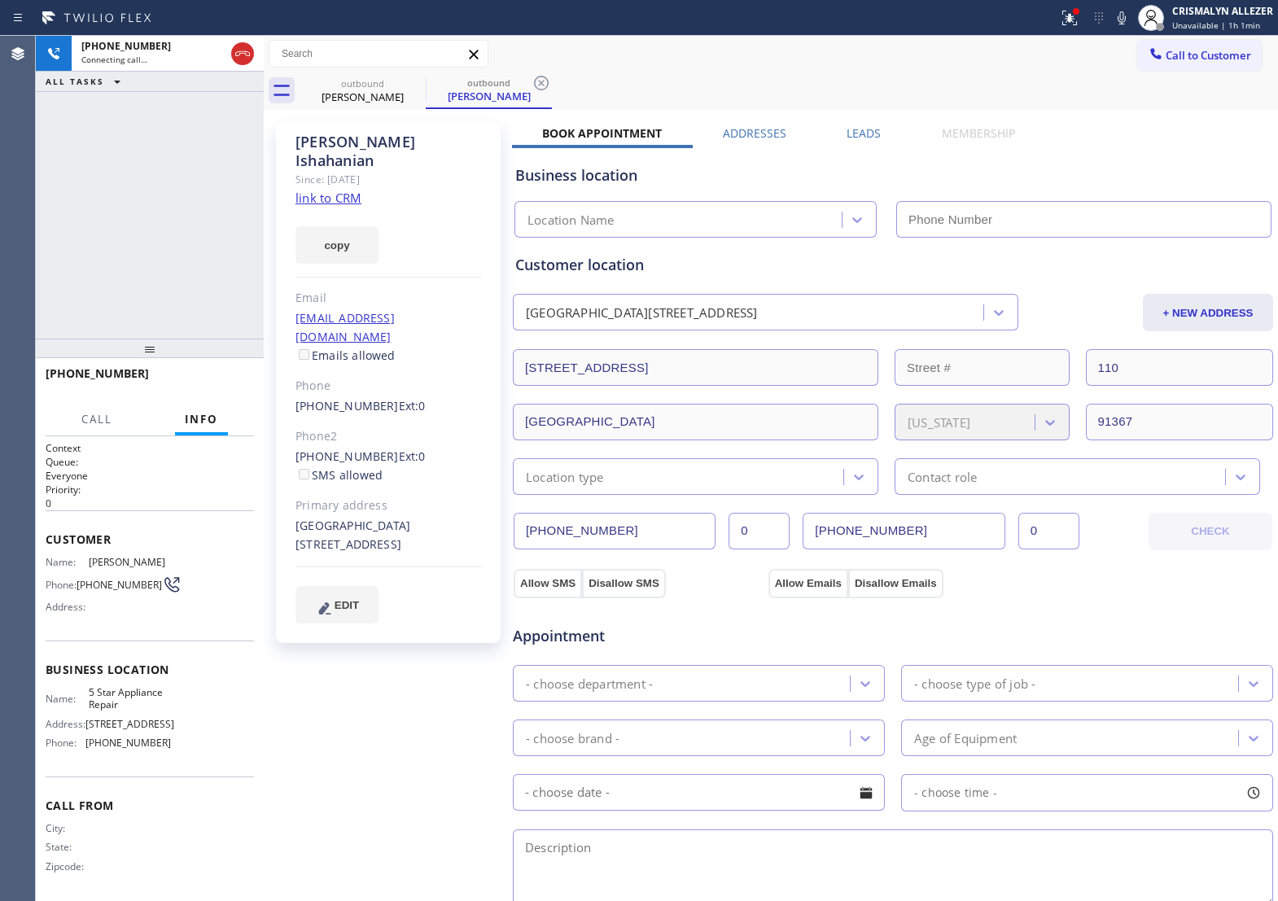
type input "[PHONE_NUMBER]"
click at [208, 380] on span "HANG UP" at bounding box center [216, 380] width 50 height 11
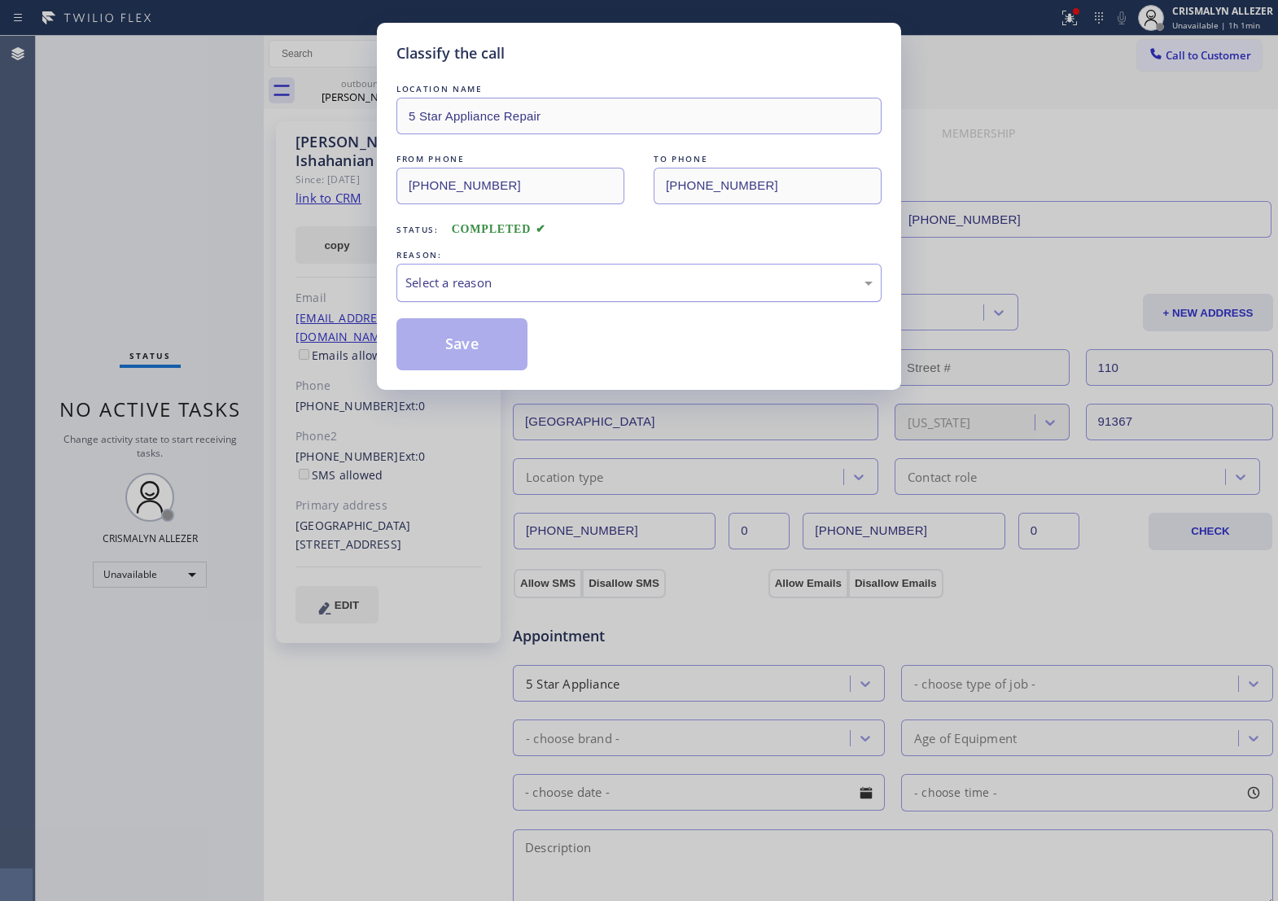
click at [591, 292] on div "Select a reason" at bounding box center [639, 283] width 467 height 19
click at [493, 357] on button "Save" at bounding box center [462, 344] width 131 height 52
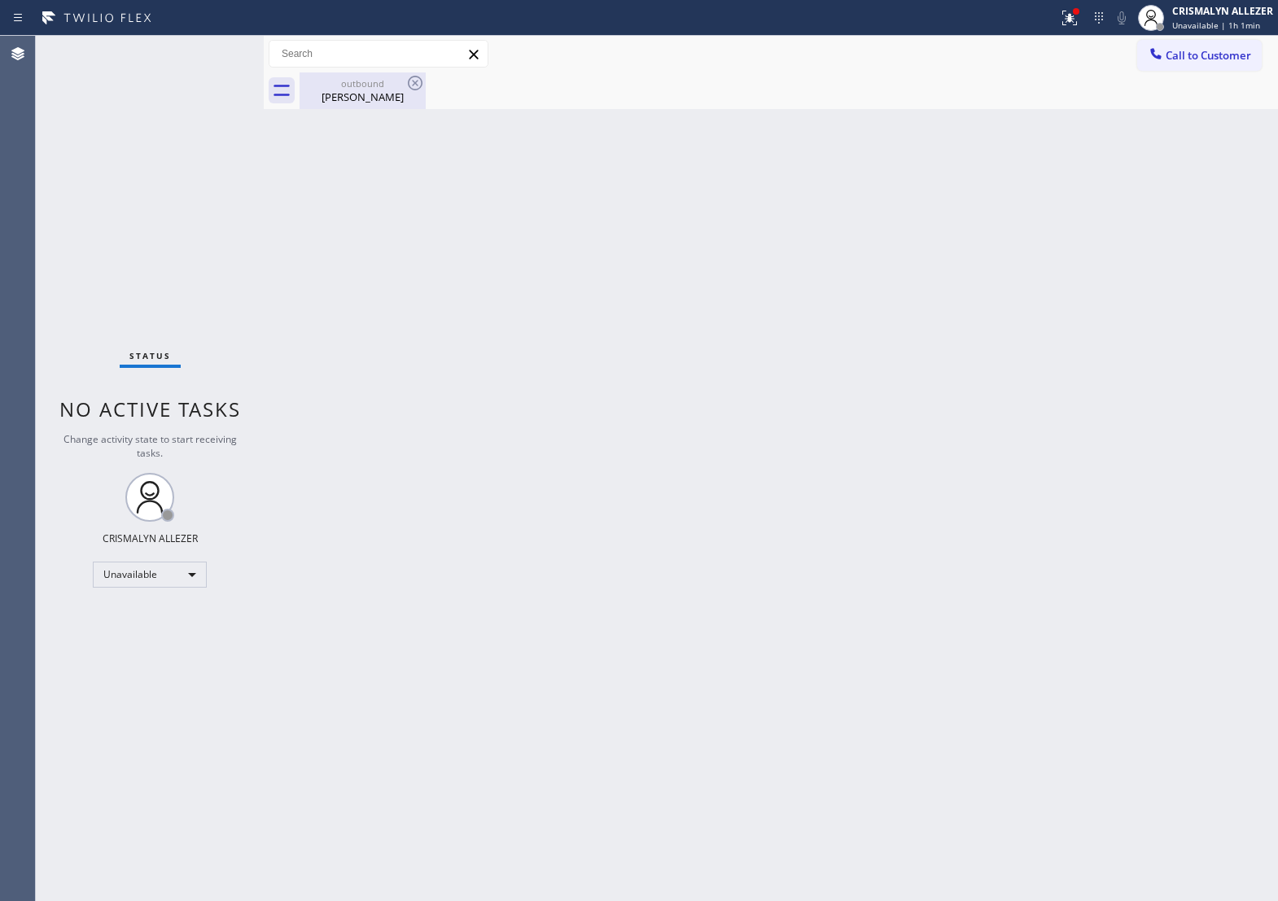
click at [376, 88] on div "outbound" at bounding box center [362, 83] width 123 height 12
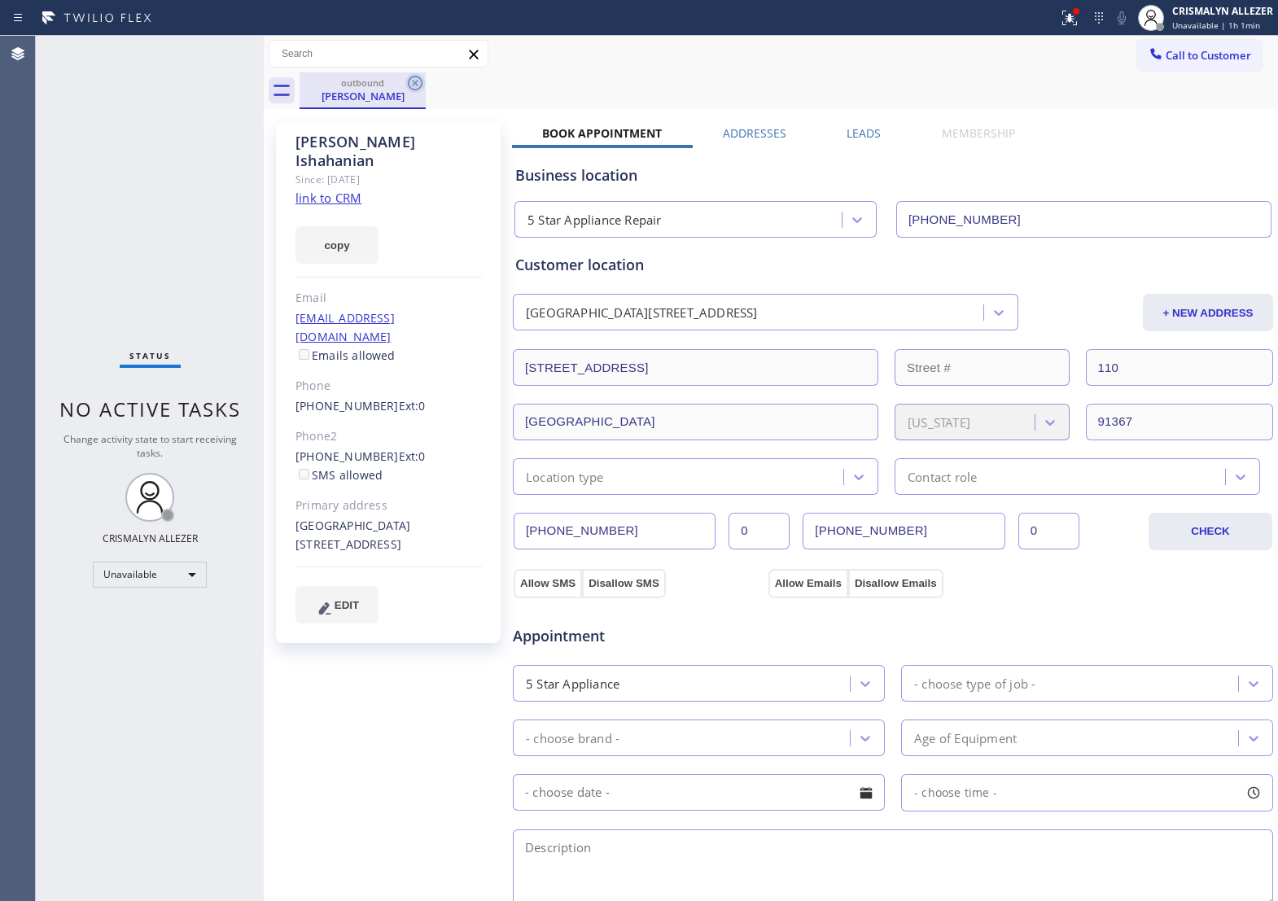
click at [411, 83] on icon at bounding box center [416, 83] width 20 height 20
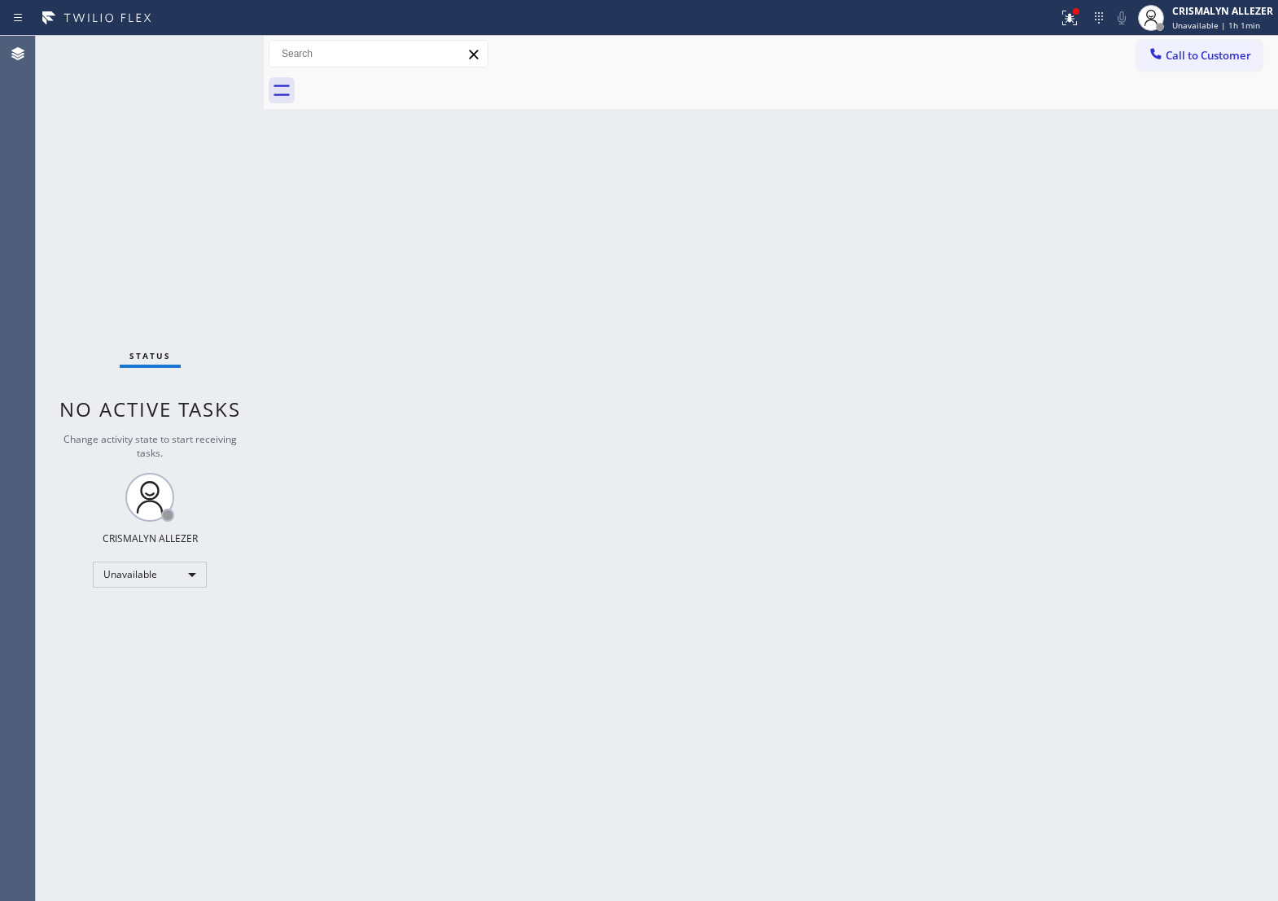
click at [1217, 61] on span "Call to Customer" at bounding box center [1209, 55] width 86 height 15
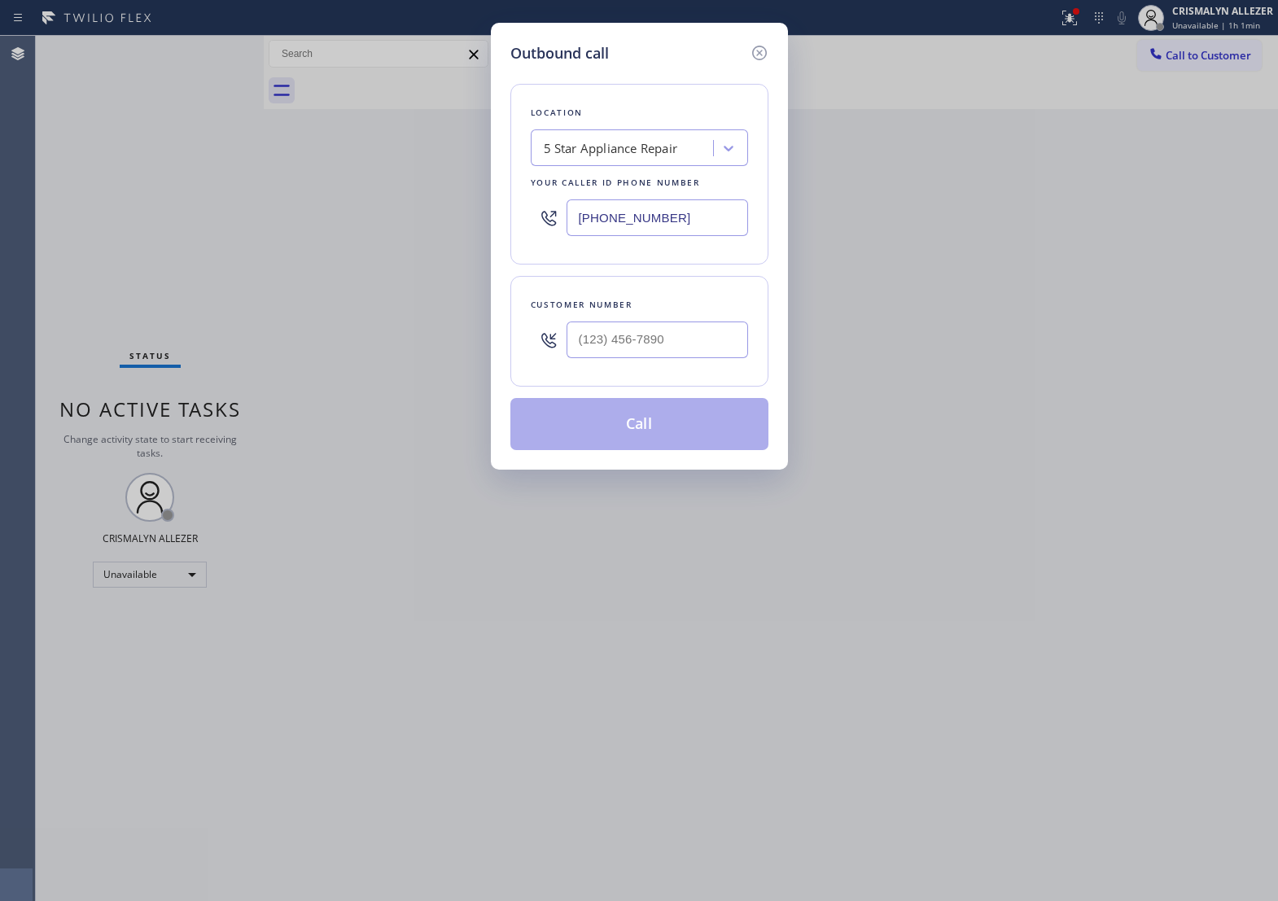
drag, startPoint x: 705, startPoint y: 226, endPoint x: 339, endPoint y: 235, distance: 366.5
click at [356, 235] on div "Outbound call Location 5 Star Appliance Repair Your caller id phone number [PHO…" at bounding box center [639, 450] width 1278 height 901
paste input "18) 926-4987"
type input "[PHONE_NUMBER]"
click at [699, 353] on input "(___) ___-____" at bounding box center [658, 340] width 182 height 37
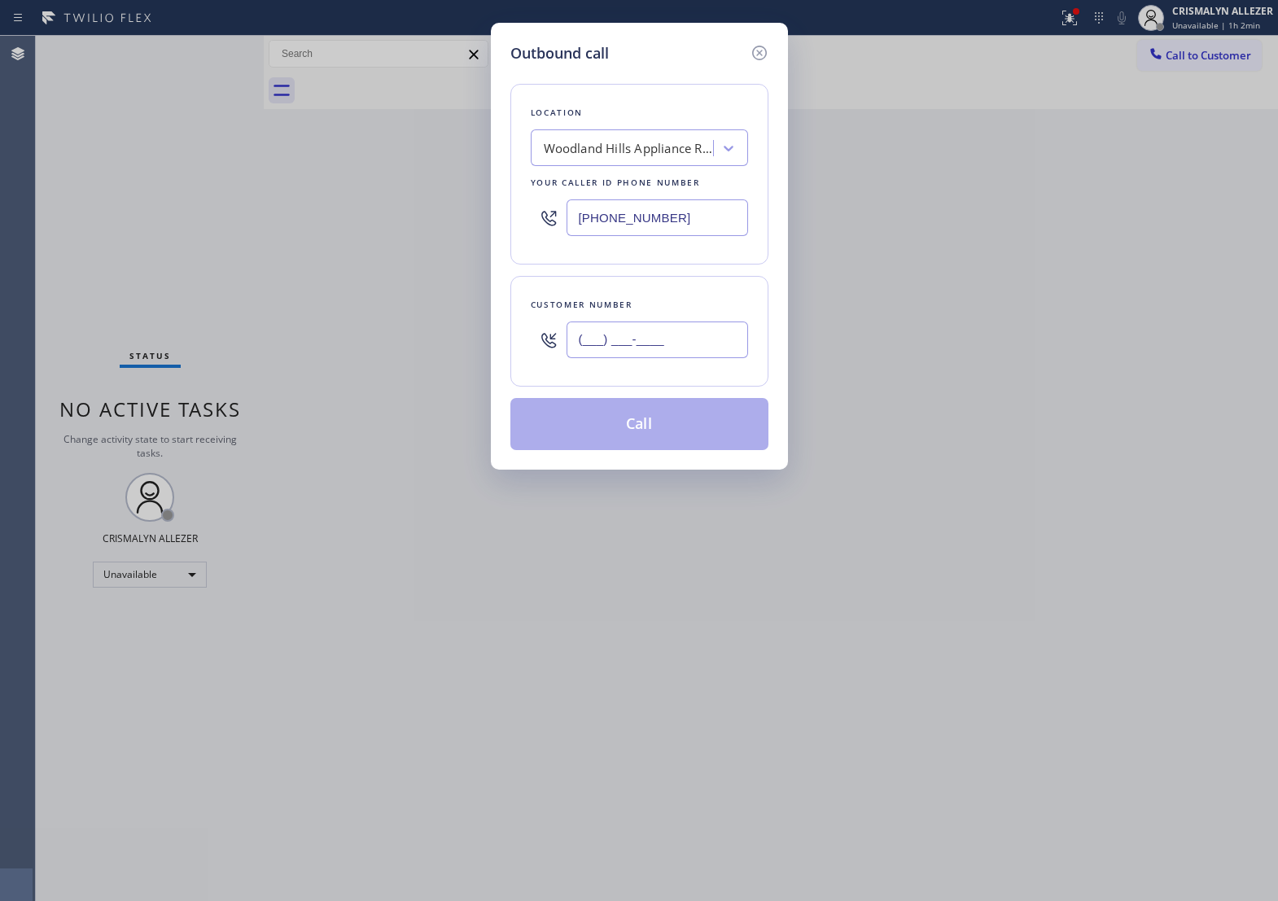
paste input "818) 476-2679"
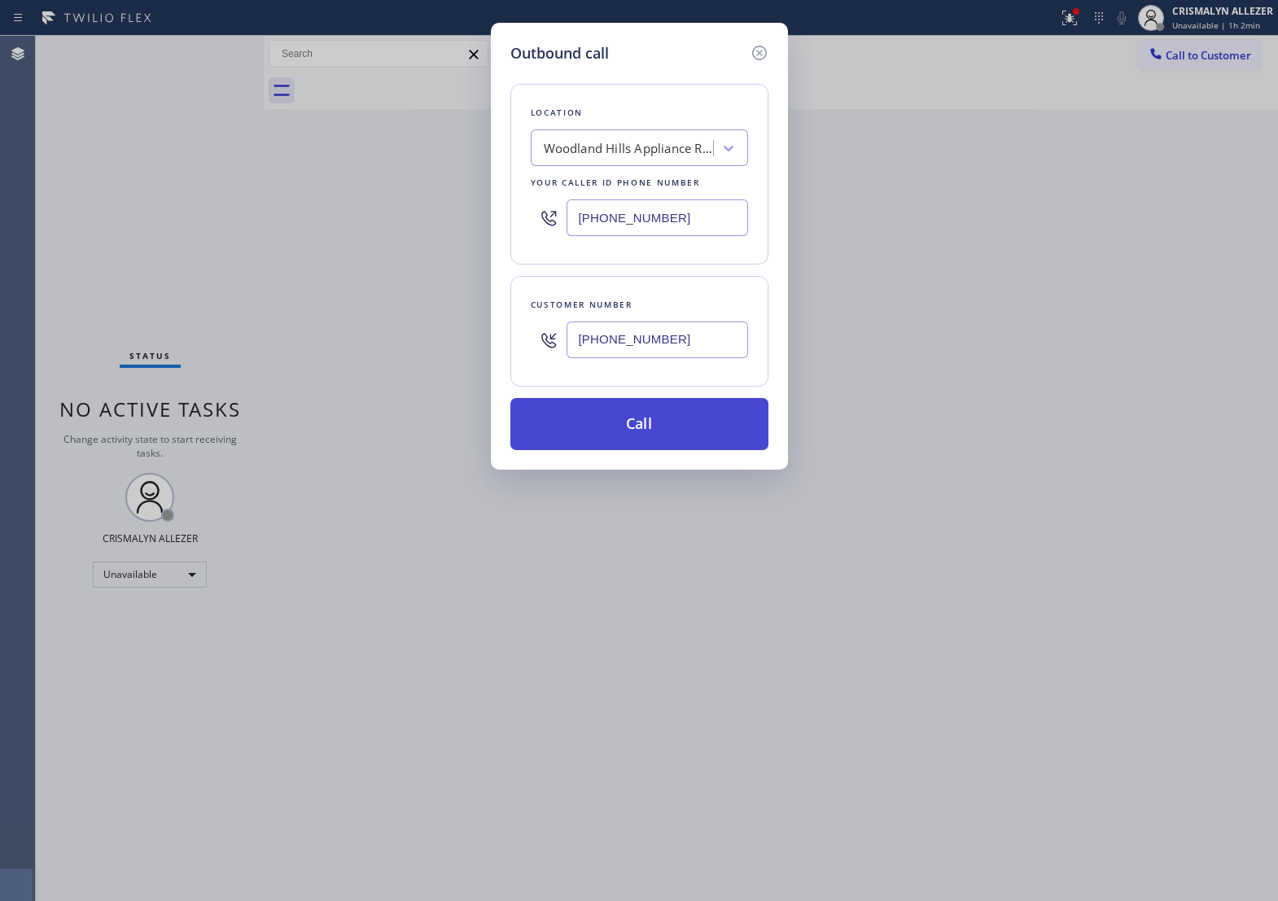
type input "[PHONE_NUMBER]"
click at [650, 450] on button "Call" at bounding box center [640, 424] width 258 height 52
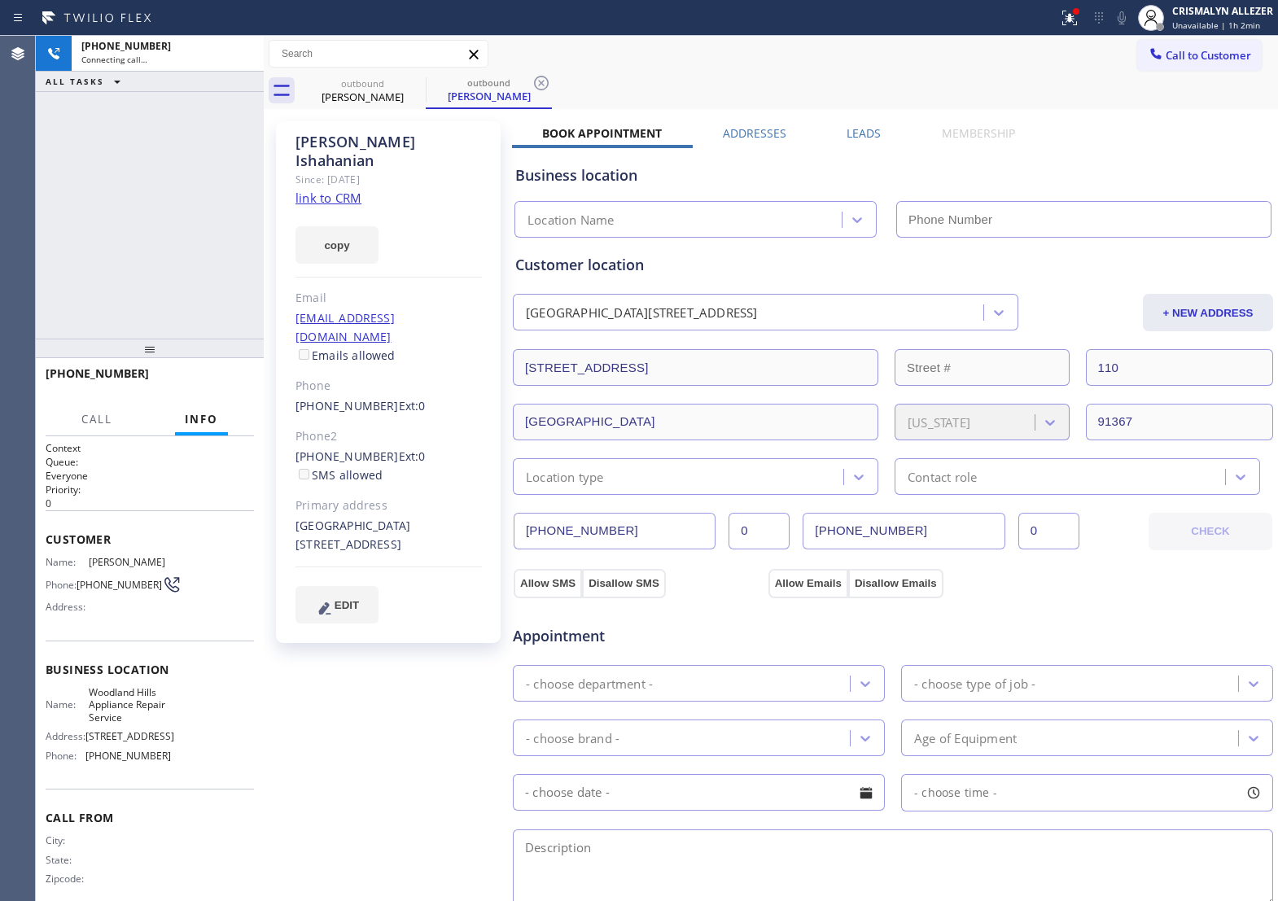
type input "[PHONE_NUMBER]"
click at [209, 388] on button "HANG UP" at bounding box center [216, 381] width 76 height 23
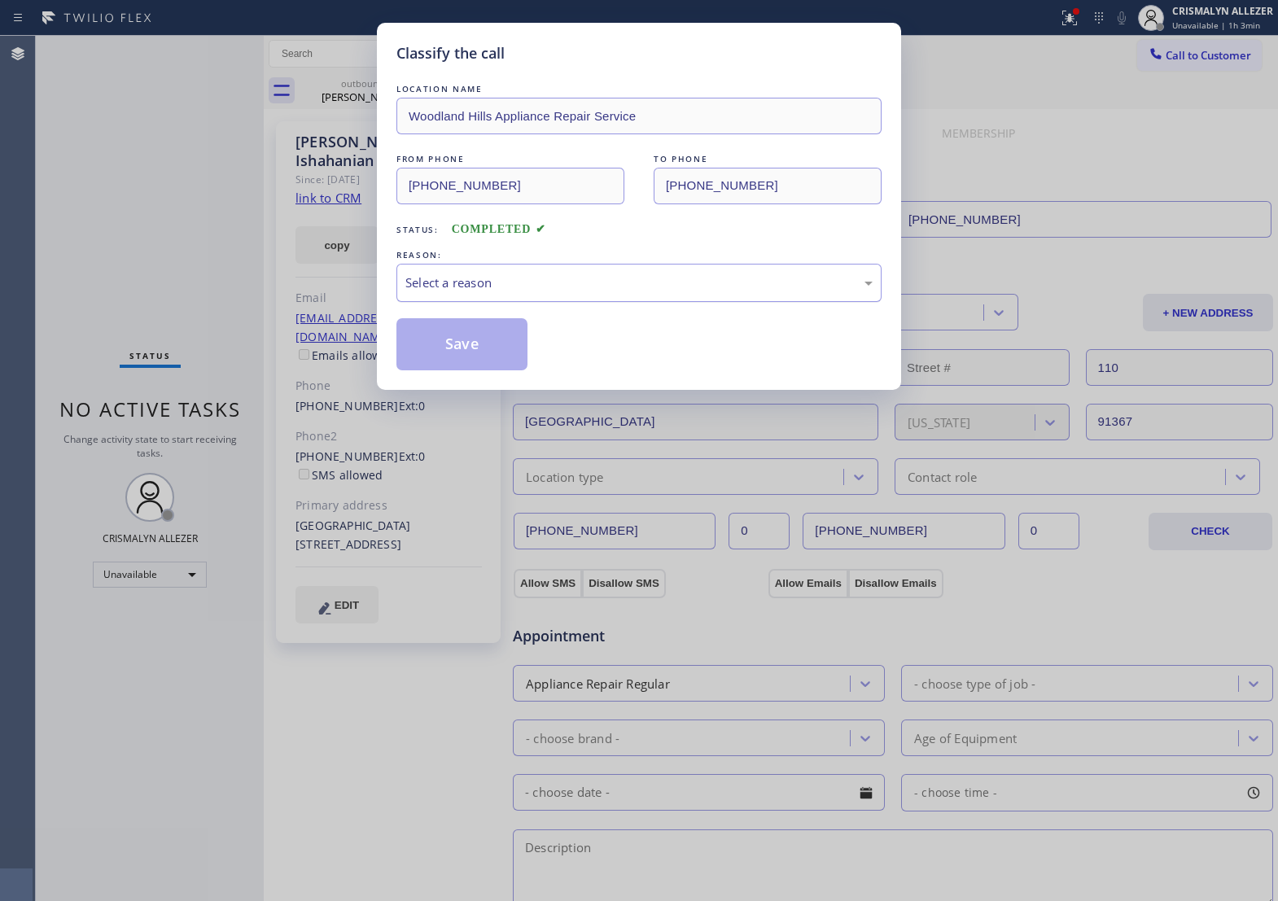
drag, startPoint x: 648, startPoint y: 301, endPoint x: 609, endPoint y: 318, distance: 42.3
click at [643, 292] on div "Select a reason" at bounding box center [639, 283] width 467 height 19
click at [450, 366] on button "Save" at bounding box center [462, 344] width 131 height 52
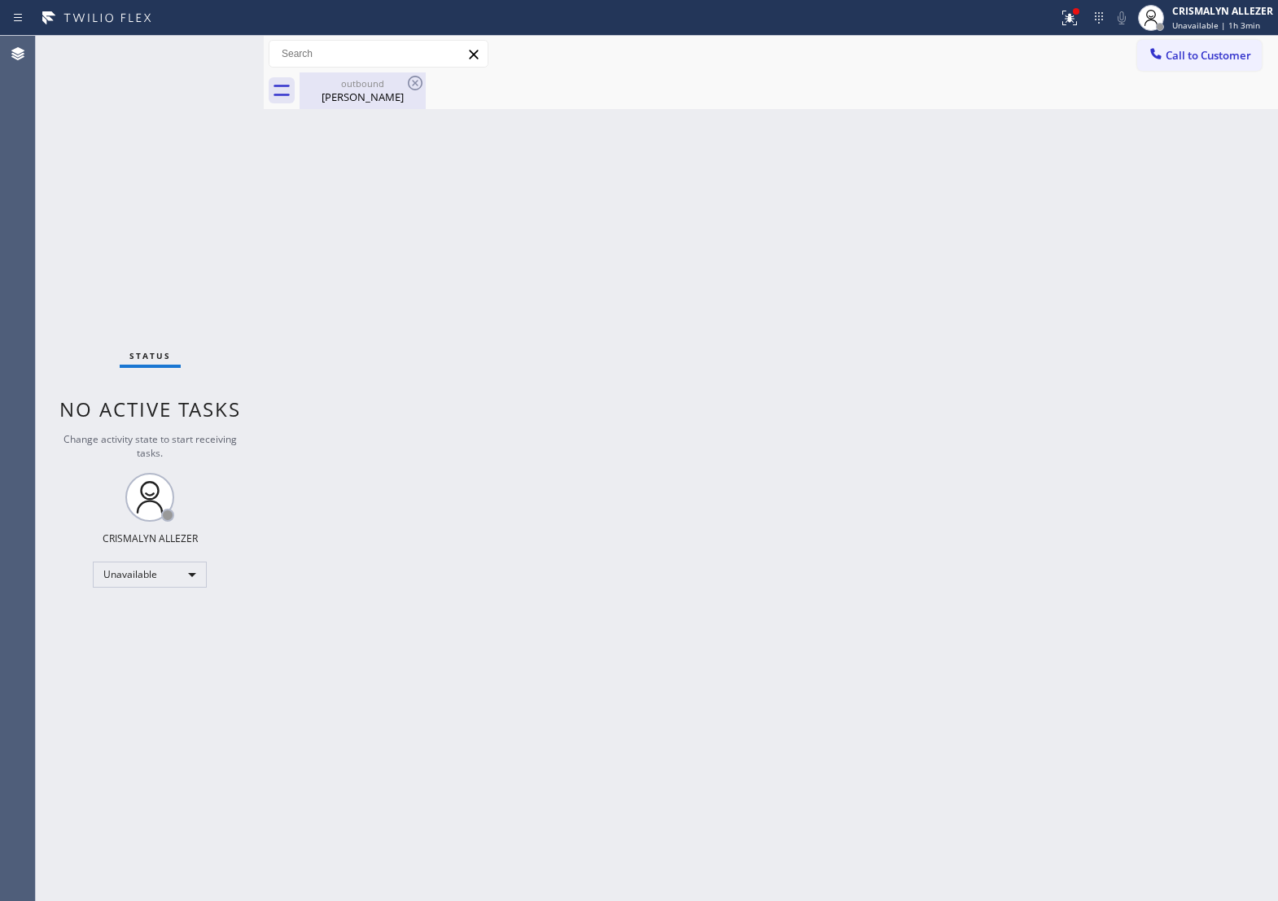
click at [350, 86] on div "outbound" at bounding box center [362, 83] width 123 height 12
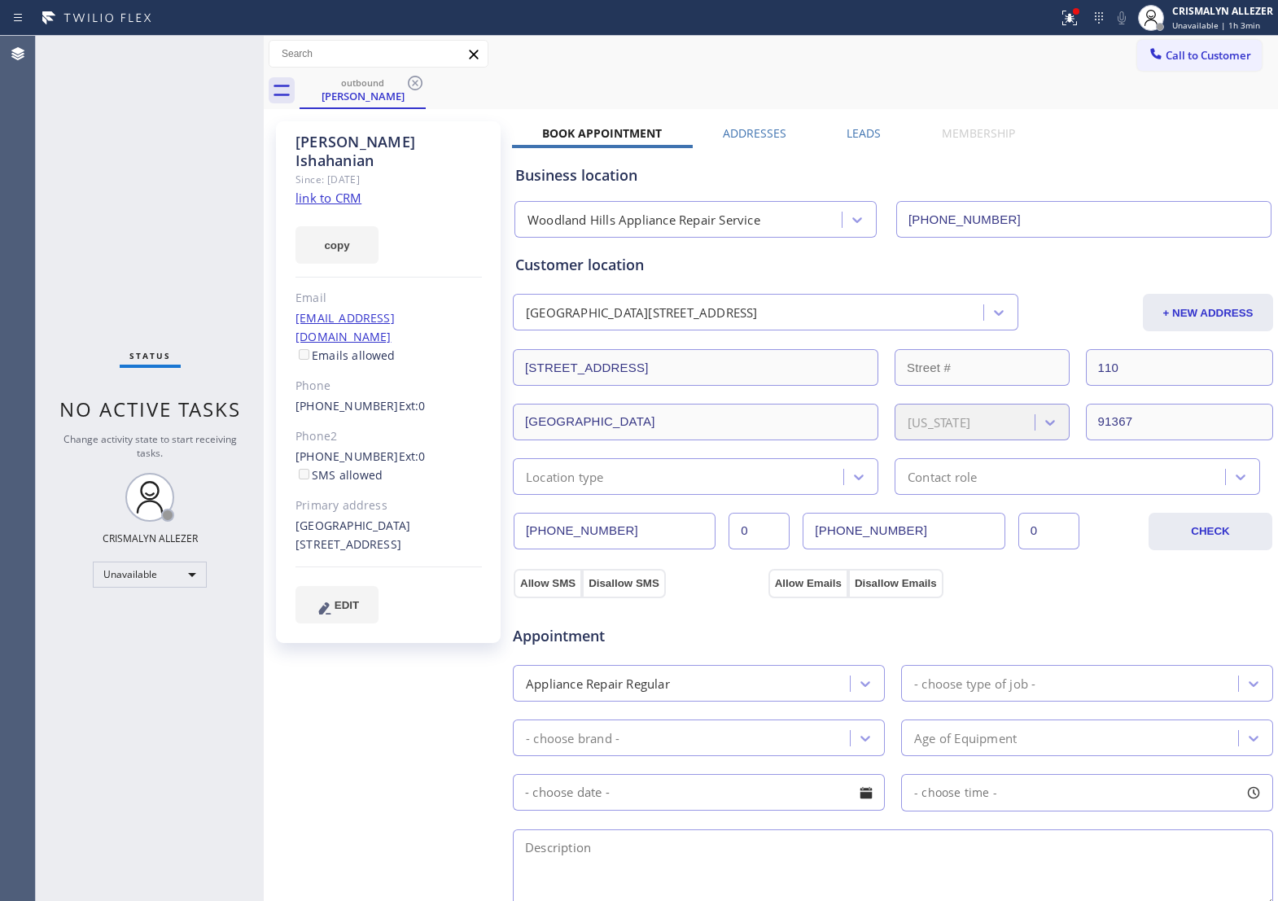
click at [847, 130] on label "Leads" at bounding box center [864, 132] width 34 height 15
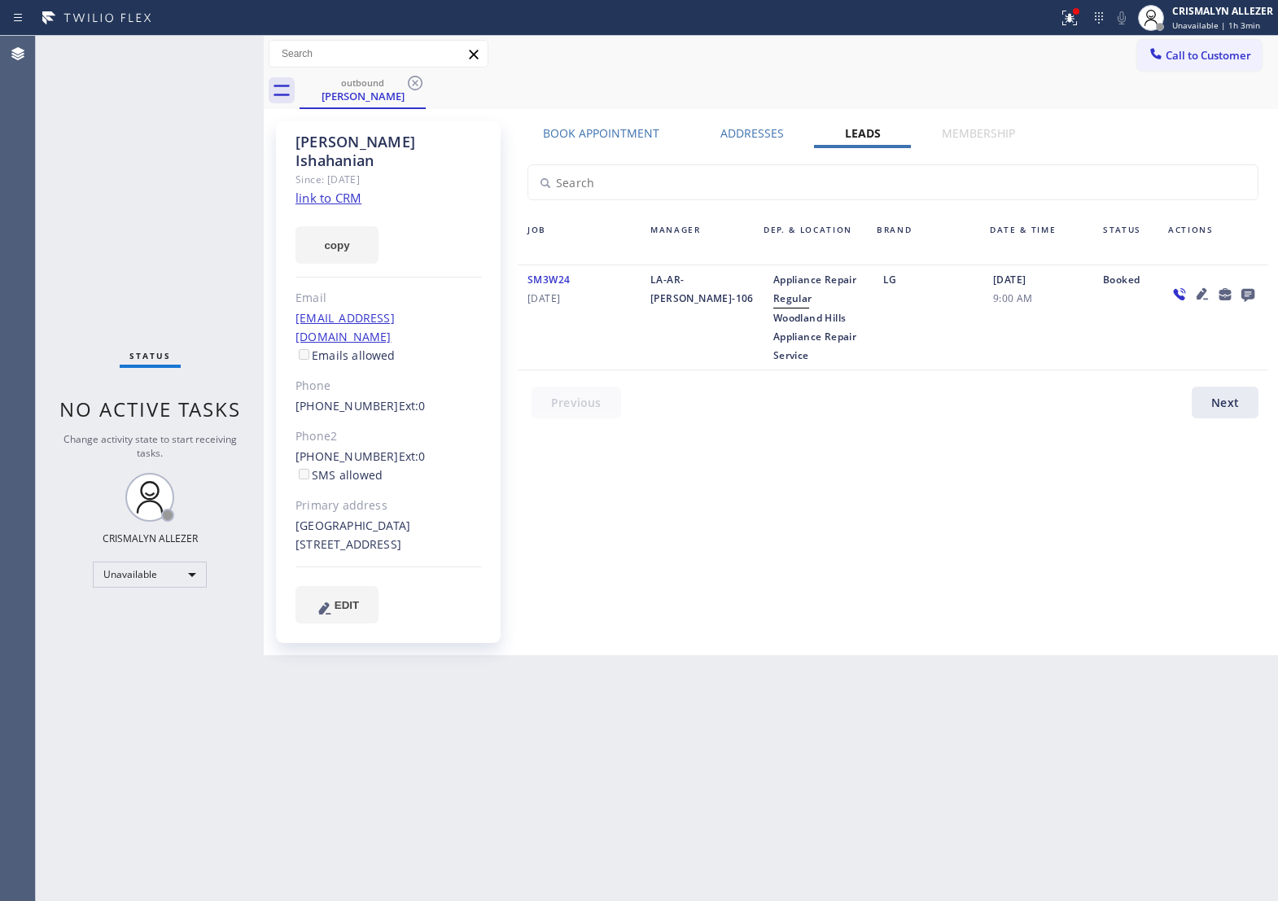
click at [1248, 291] on icon at bounding box center [1249, 294] width 20 height 20
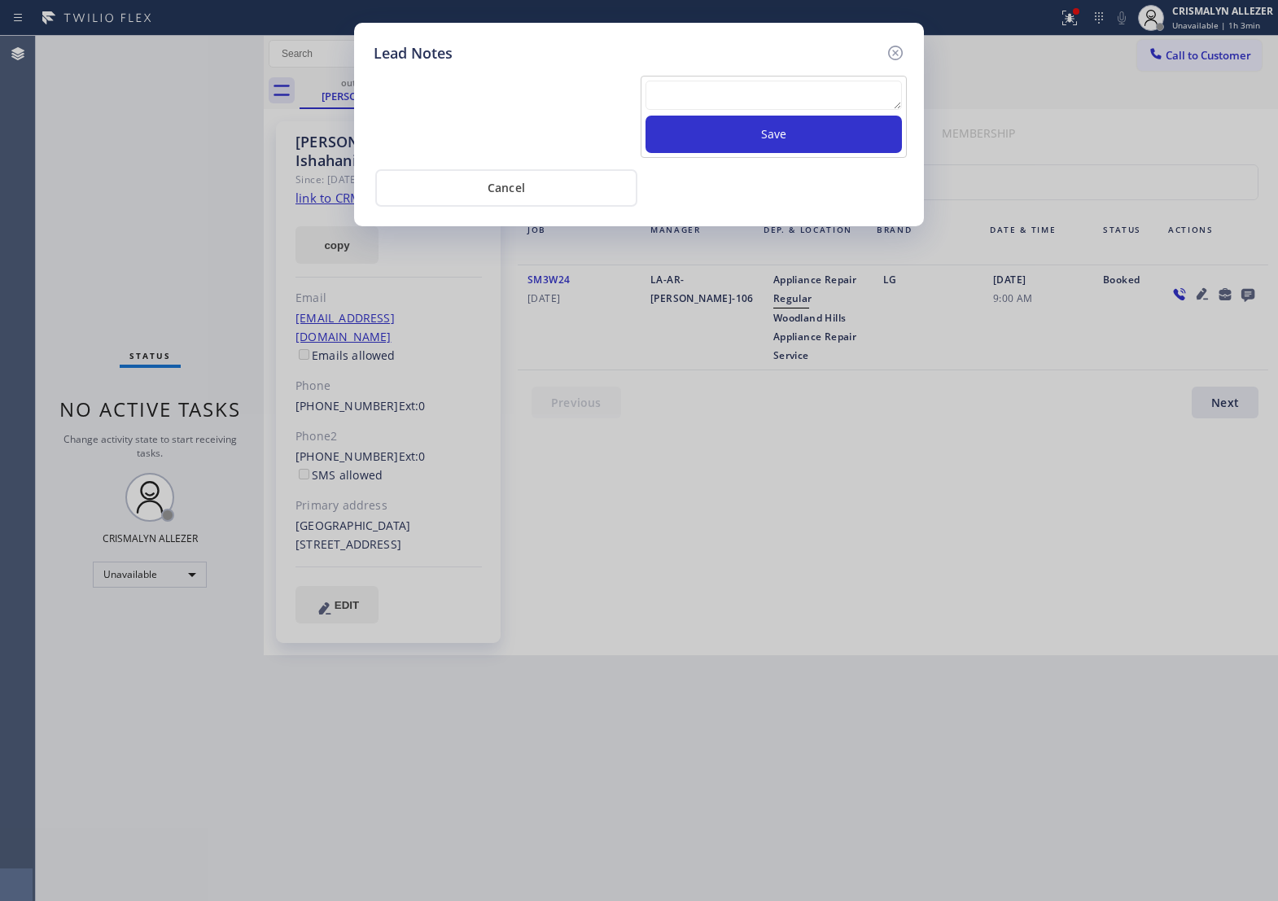
click at [708, 110] on textarea at bounding box center [774, 95] width 257 height 29
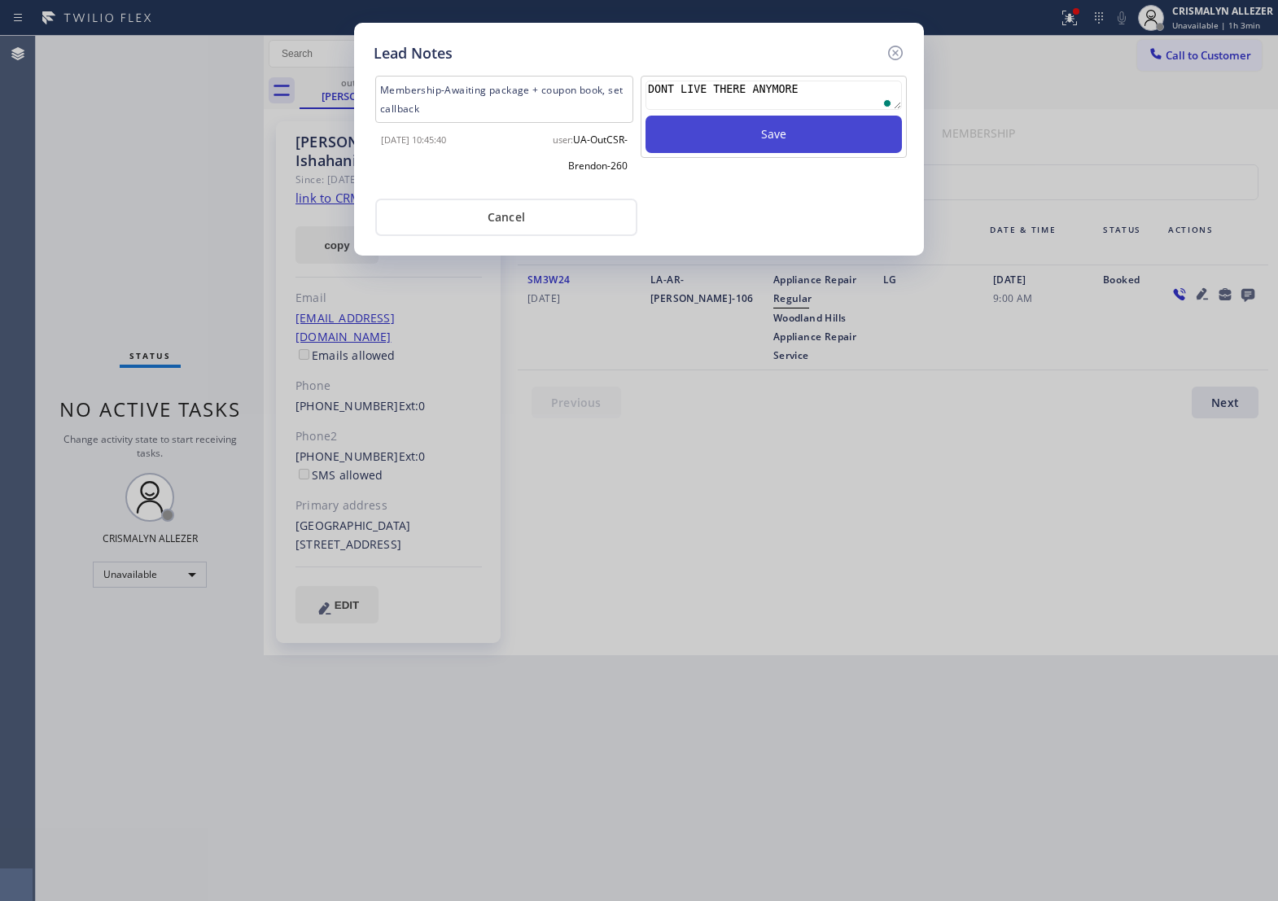
type textarea "DONT LIVE THERE ANYMORE"
click at [778, 153] on button "Save" at bounding box center [774, 134] width 257 height 37
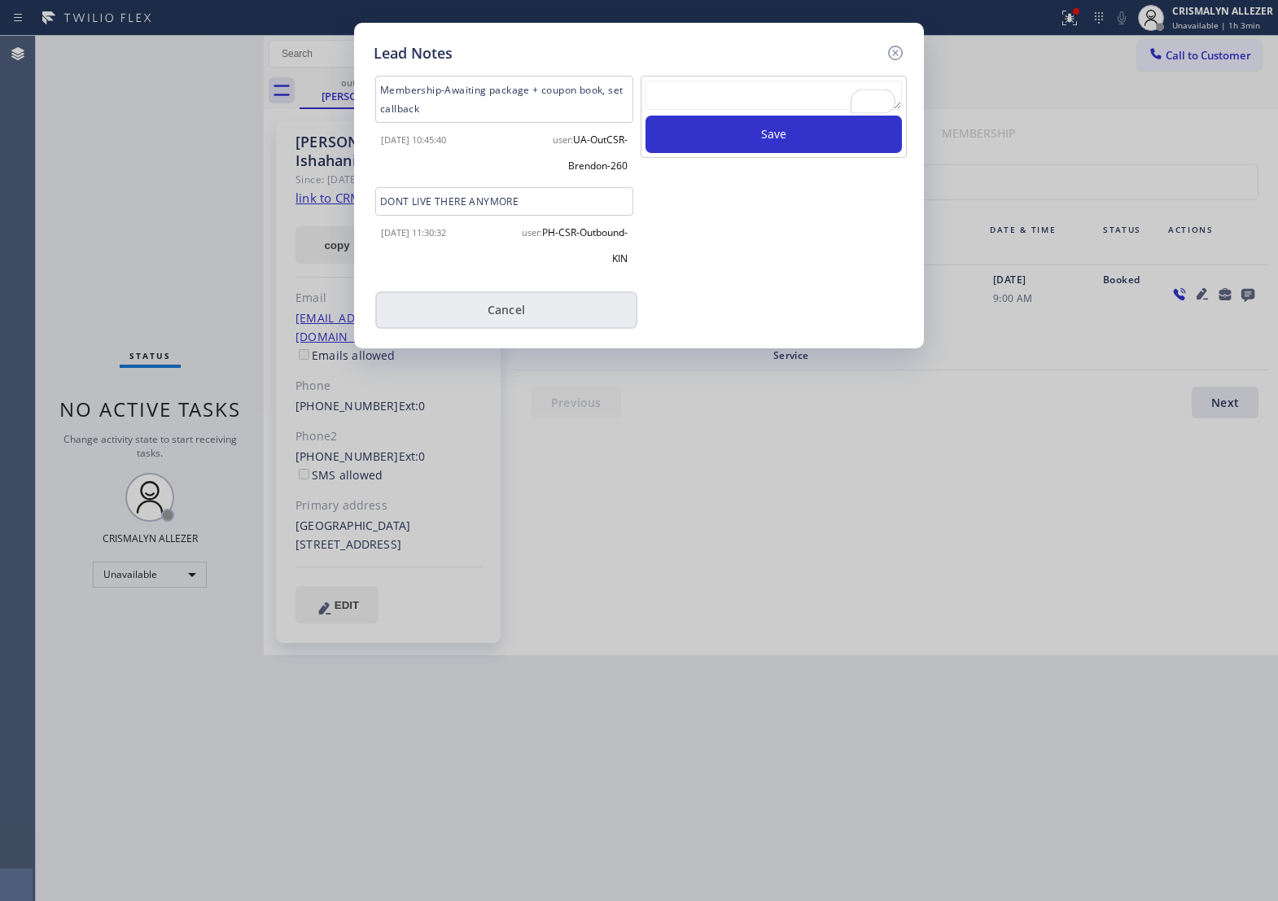
click at [526, 316] on button "Cancel" at bounding box center [506, 310] width 262 height 37
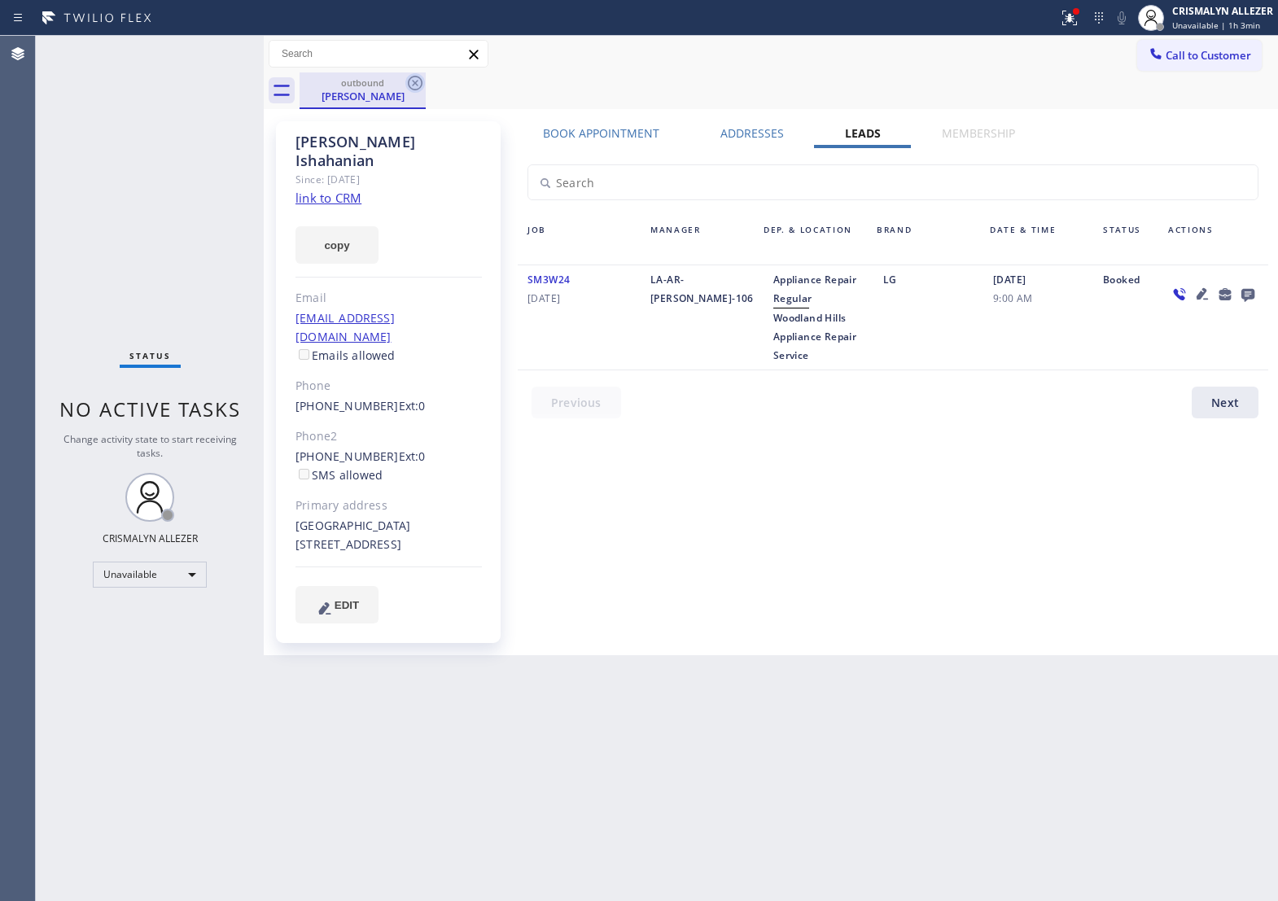
click at [412, 82] on icon at bounding box center [416, 83] width 20 height 20
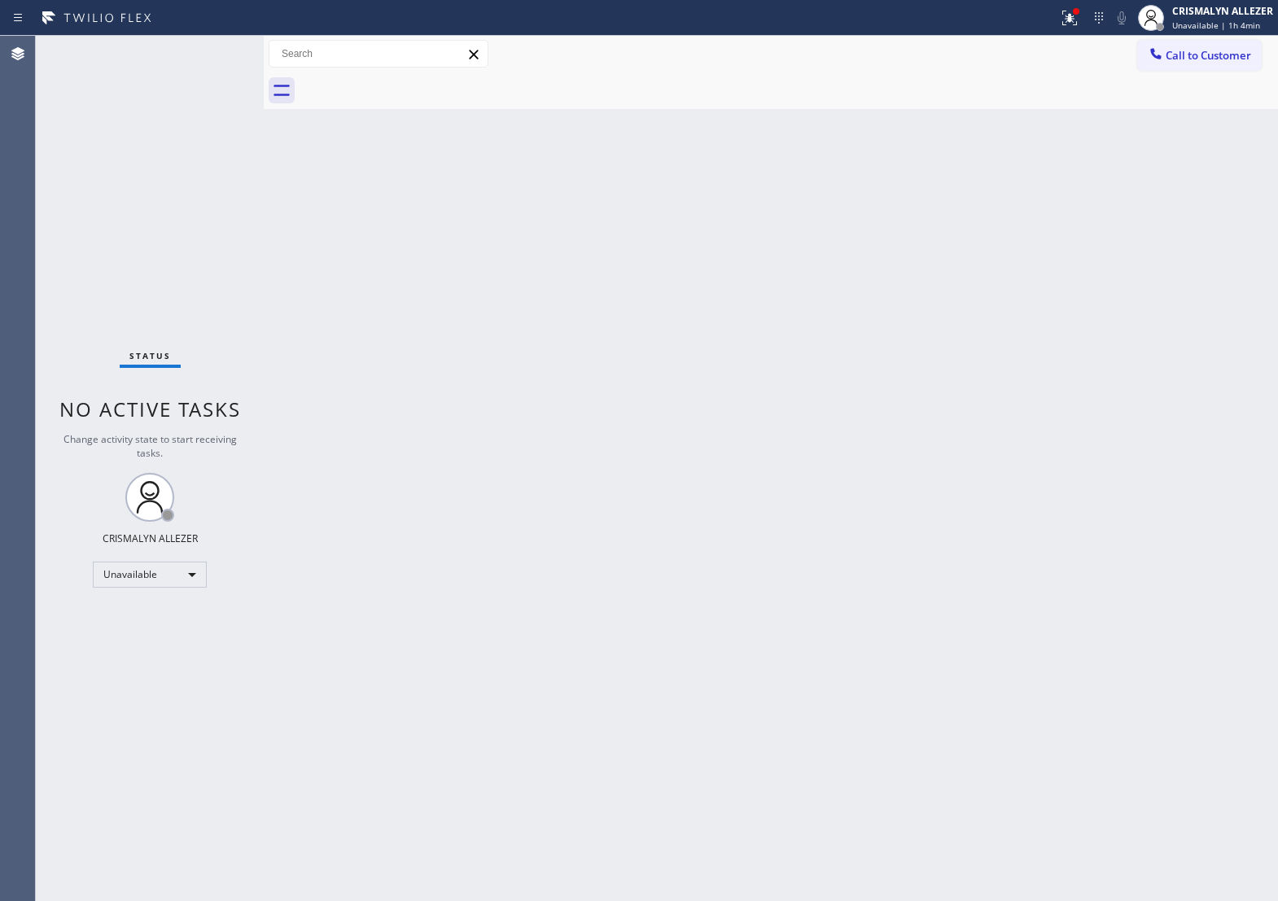
click at [1219, 58] on span "Call to Customer" at bounding box center [1209, 55] width 86 height 15
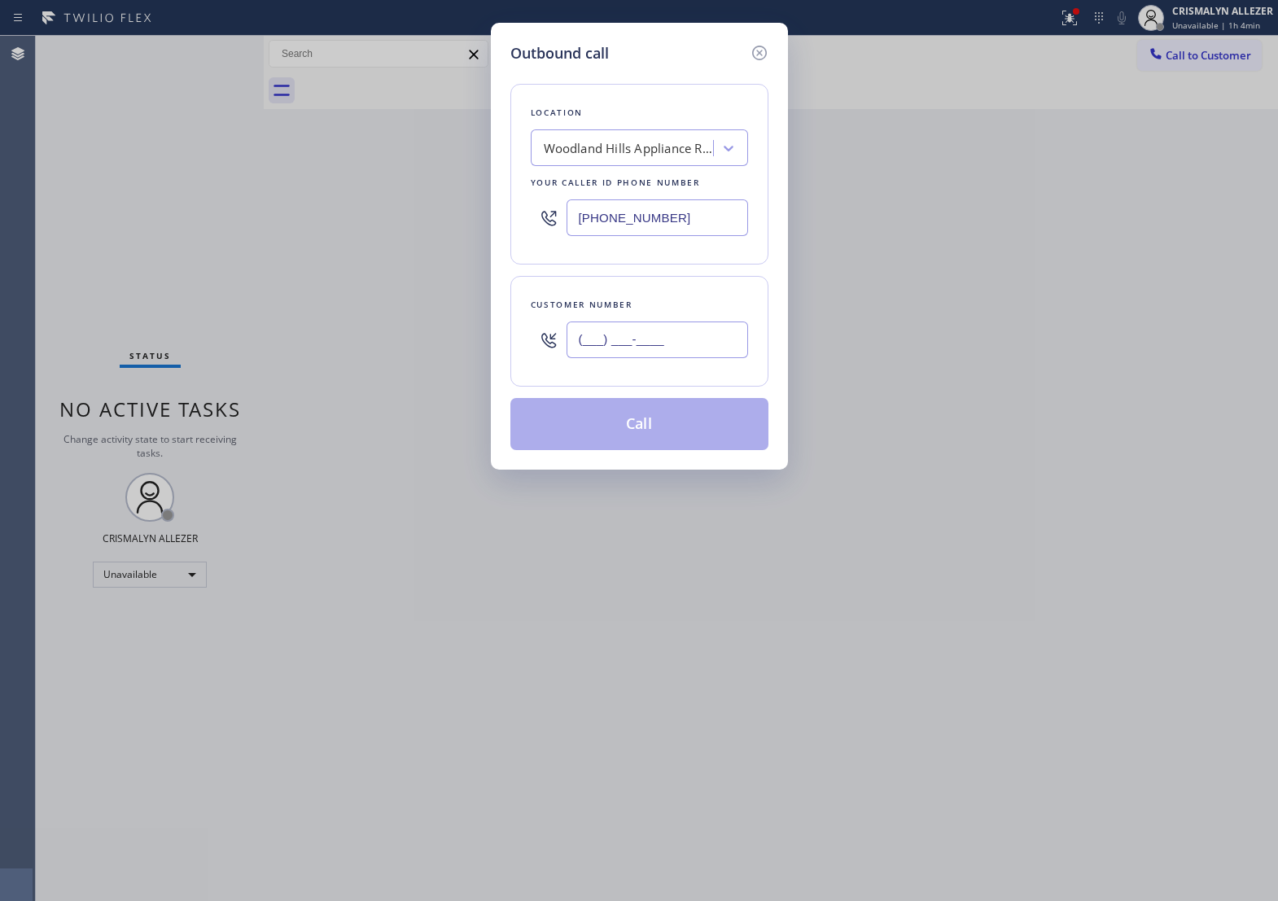
click at [707, 351] on input "(___) ___-____" at bounding box center [658, 340] width 182 height 37
paste input "323) 906-5701"
type input "[PHONE_NUMBER]"
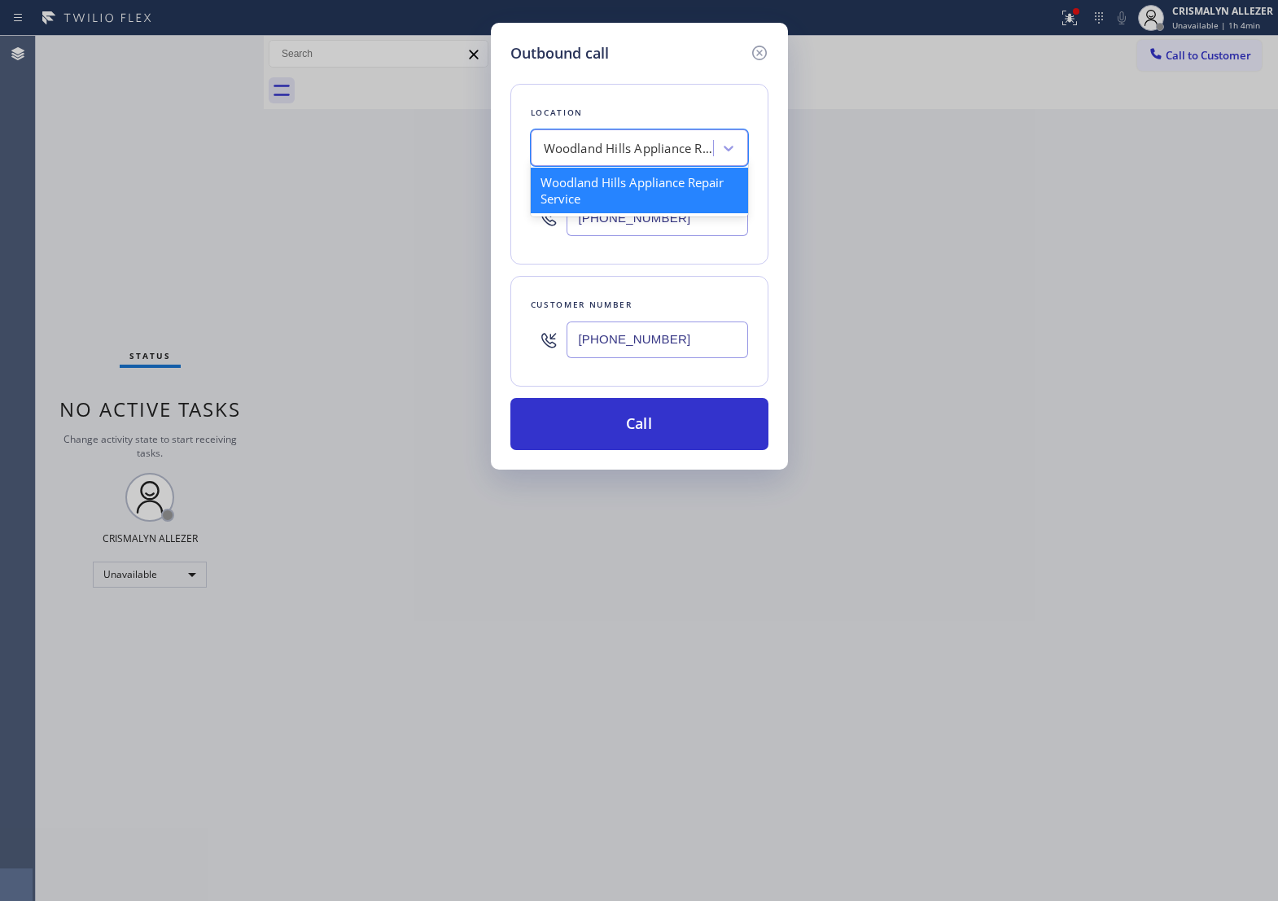
click at [664, 158] on div "Woodland Hills Appliance Repair Service" at bounding box center [629, 148] width 171 height 19
type input "5 STAR APPLIANCE RE"
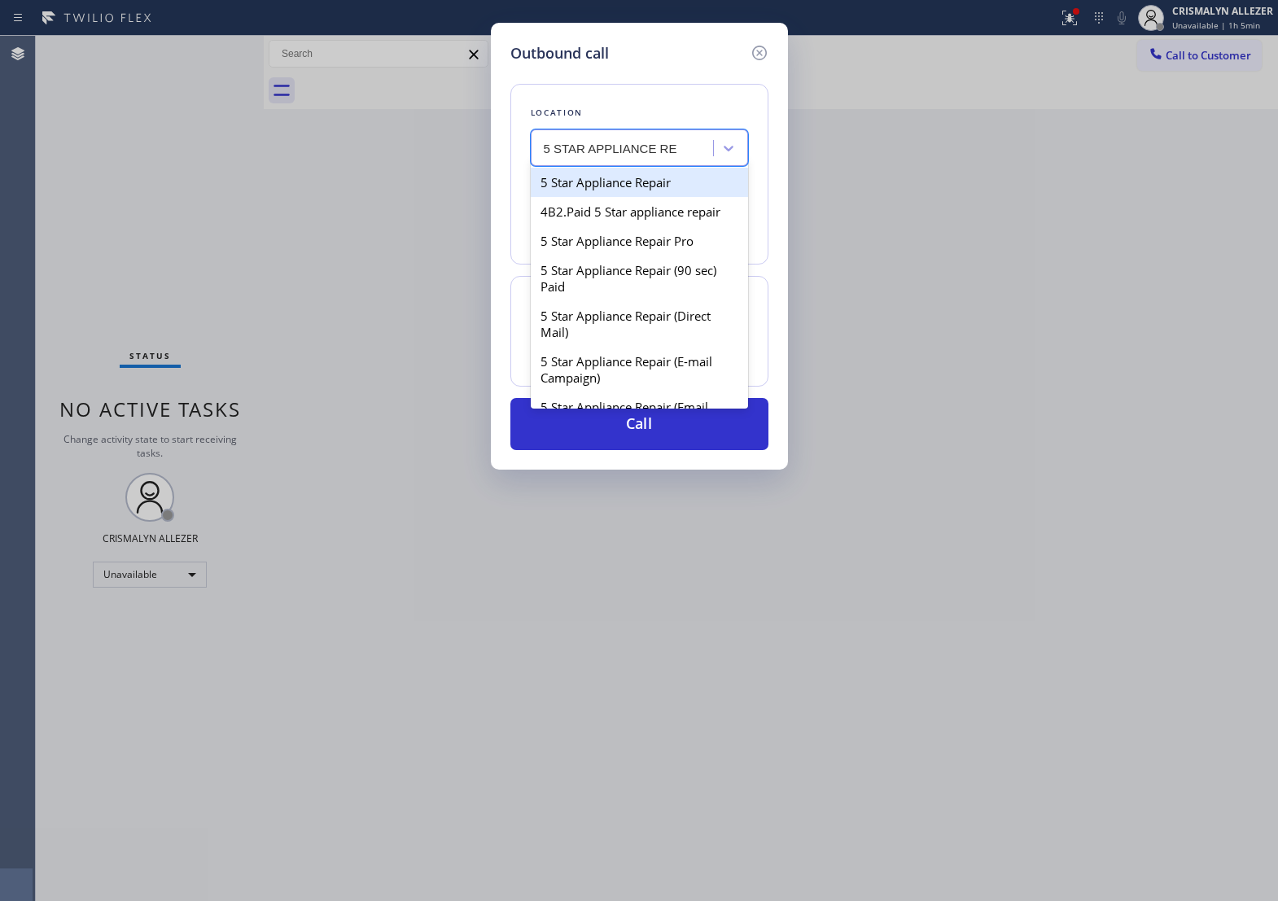
click at [644, 197] on div "5 Star Appliance Repair" at bounding box center [639, 182] width 217 height 29
type input "[PHONE_NUMBER]"
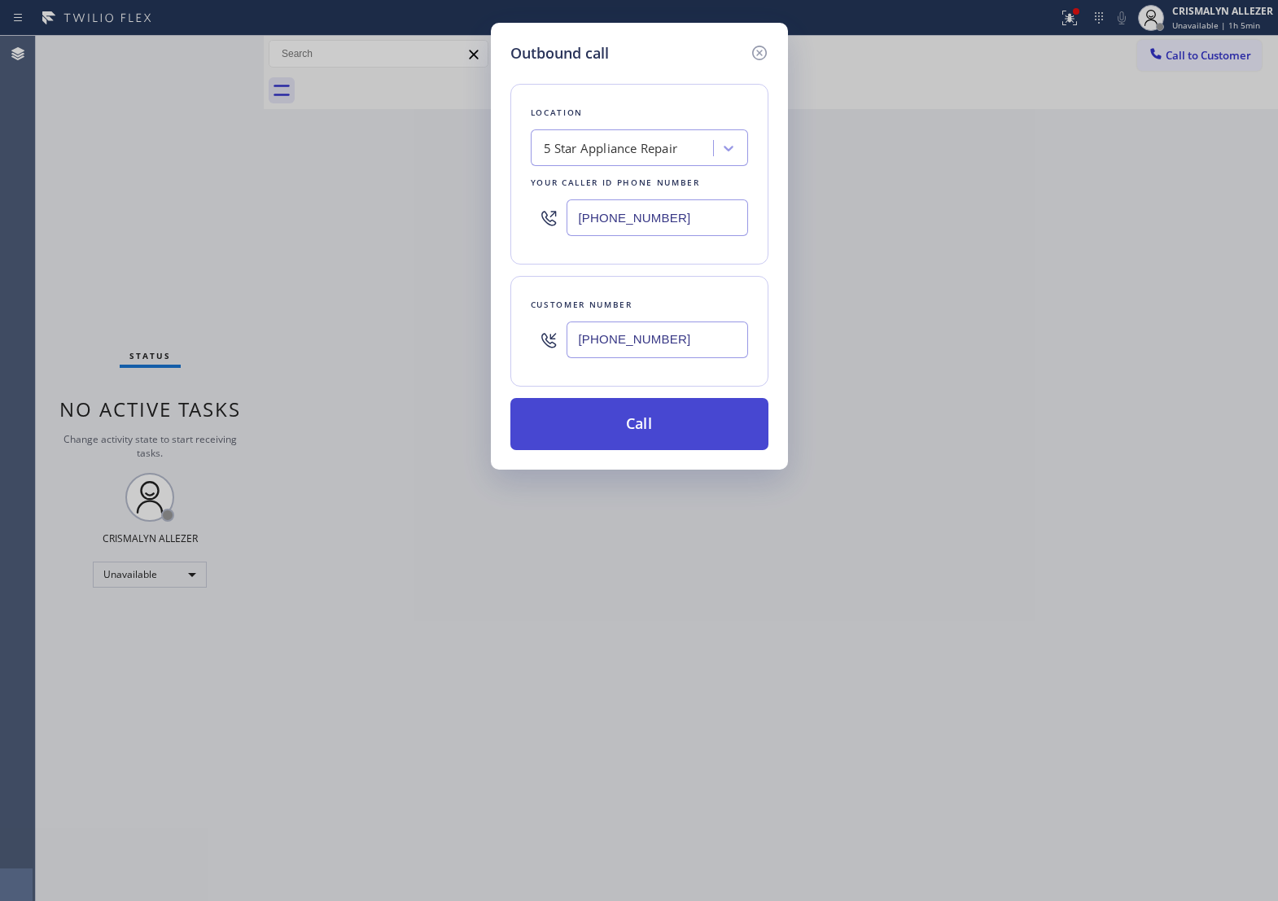
click at [664, 445] on button "Call" at bounding box center [640, 424] width 258 height 52
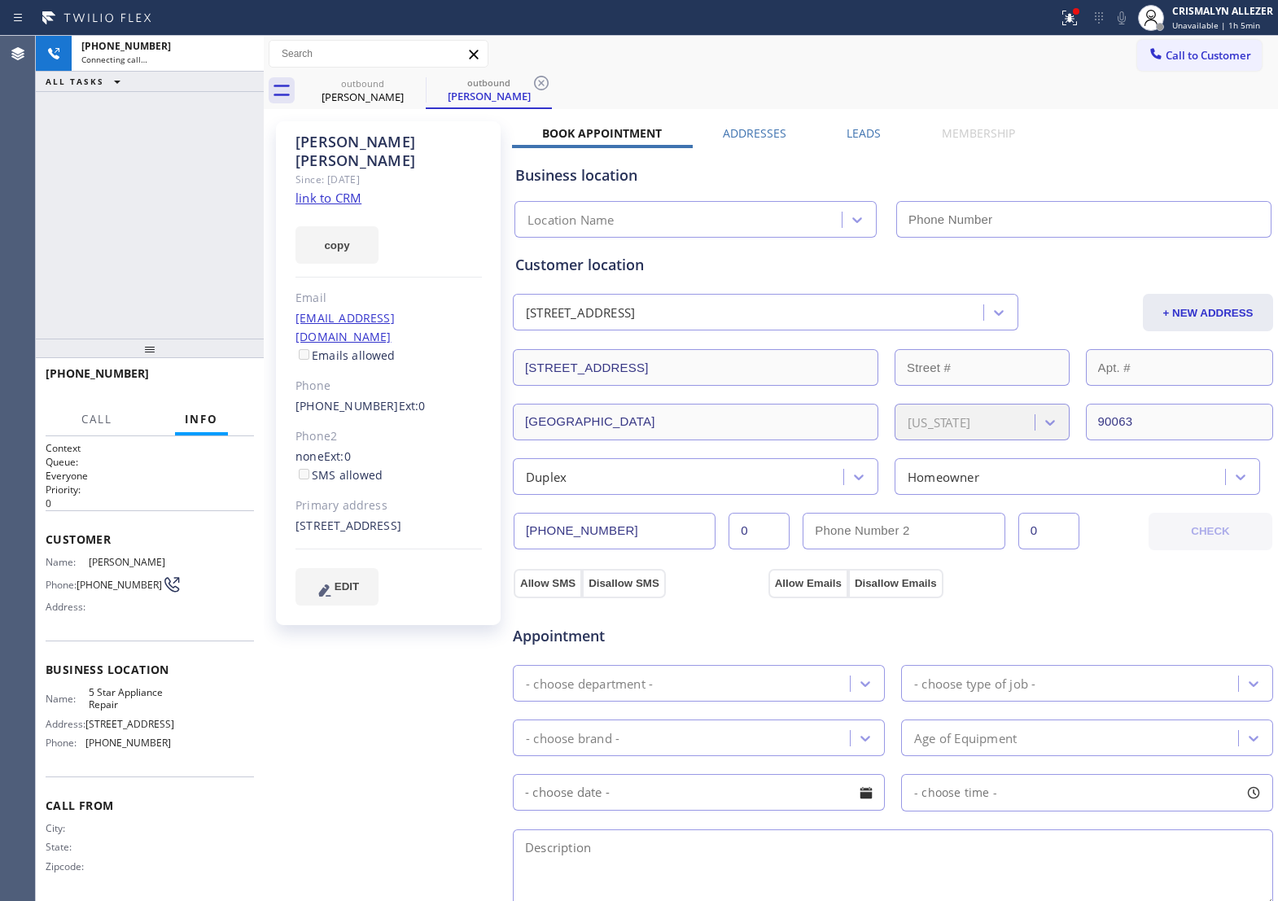
click at [320, 190] on link "link to CRM" at bounding box center [329, 198] width 66 height 16
type input "[PHONE_NUMBER]"
click at [220, 385] on span "HANG UP" at bounding box center [216, 380] width 50 height 11
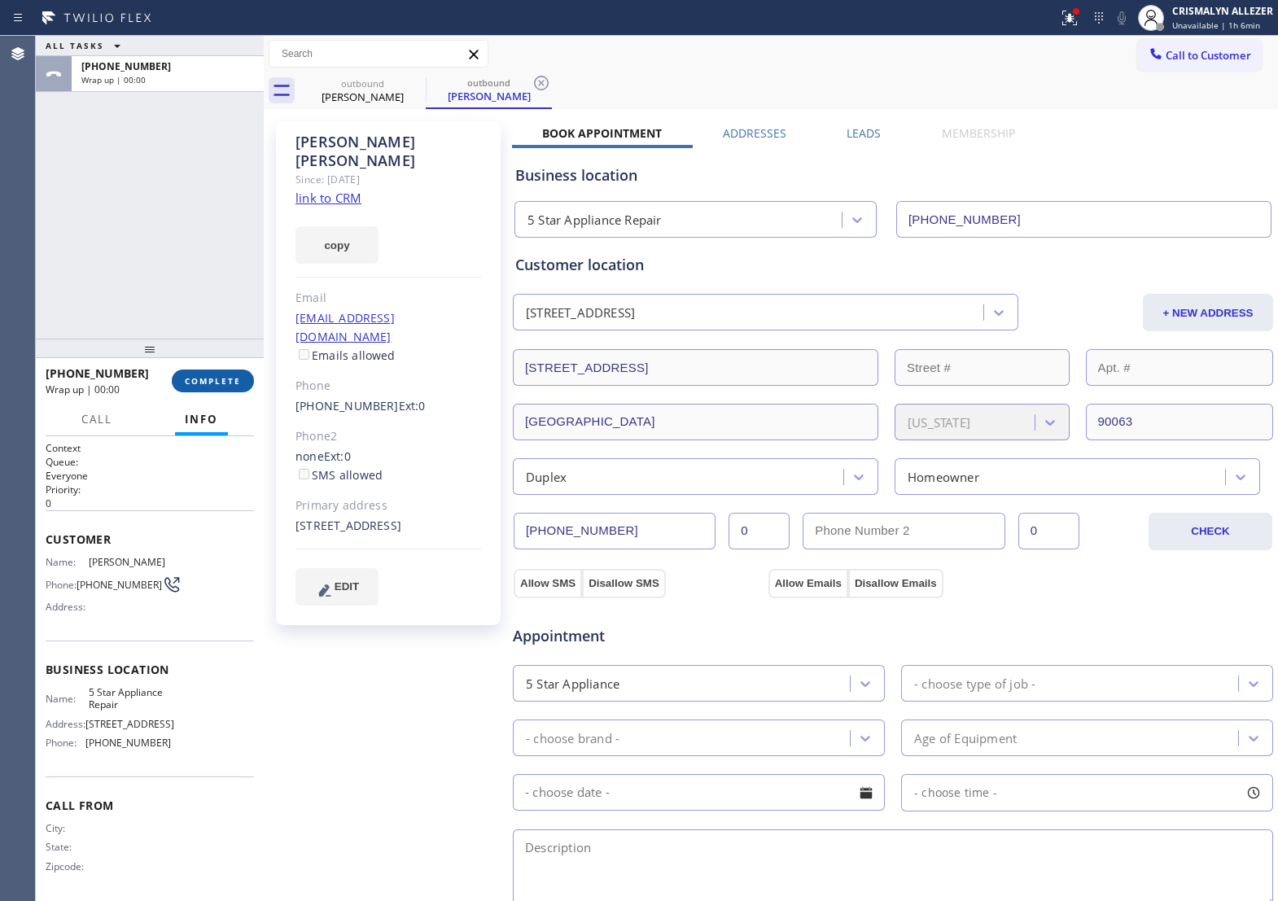
click at [220, 385] on span "COMPLETE" at bounding box center [213, 380] width 56 height 11
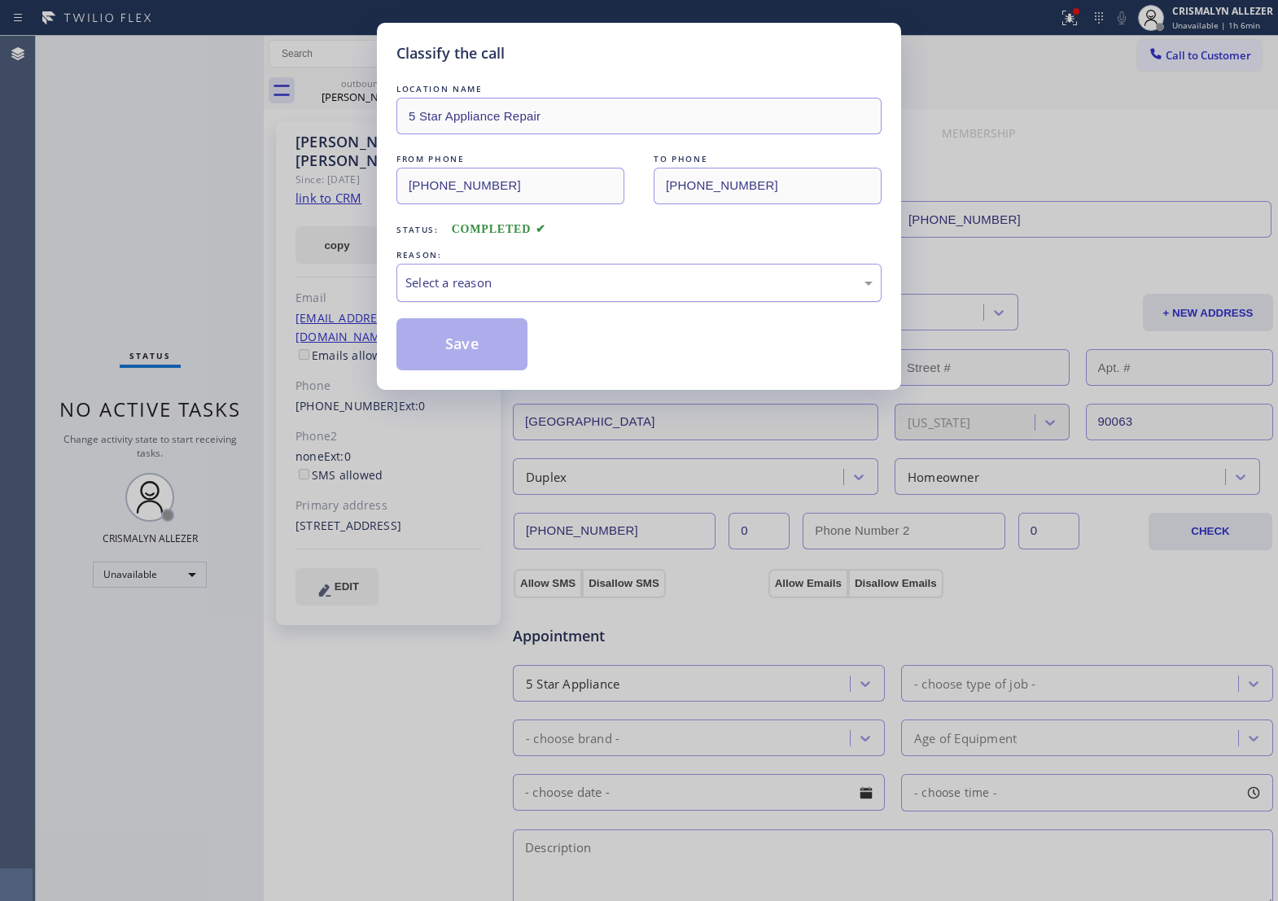
click at [621, 292] on div "Select a reason" at bounding box center [639, 283] width 467 height 19
click at [432, 371] on button "Save" at bounding box center [462, 344] width 131 height 52
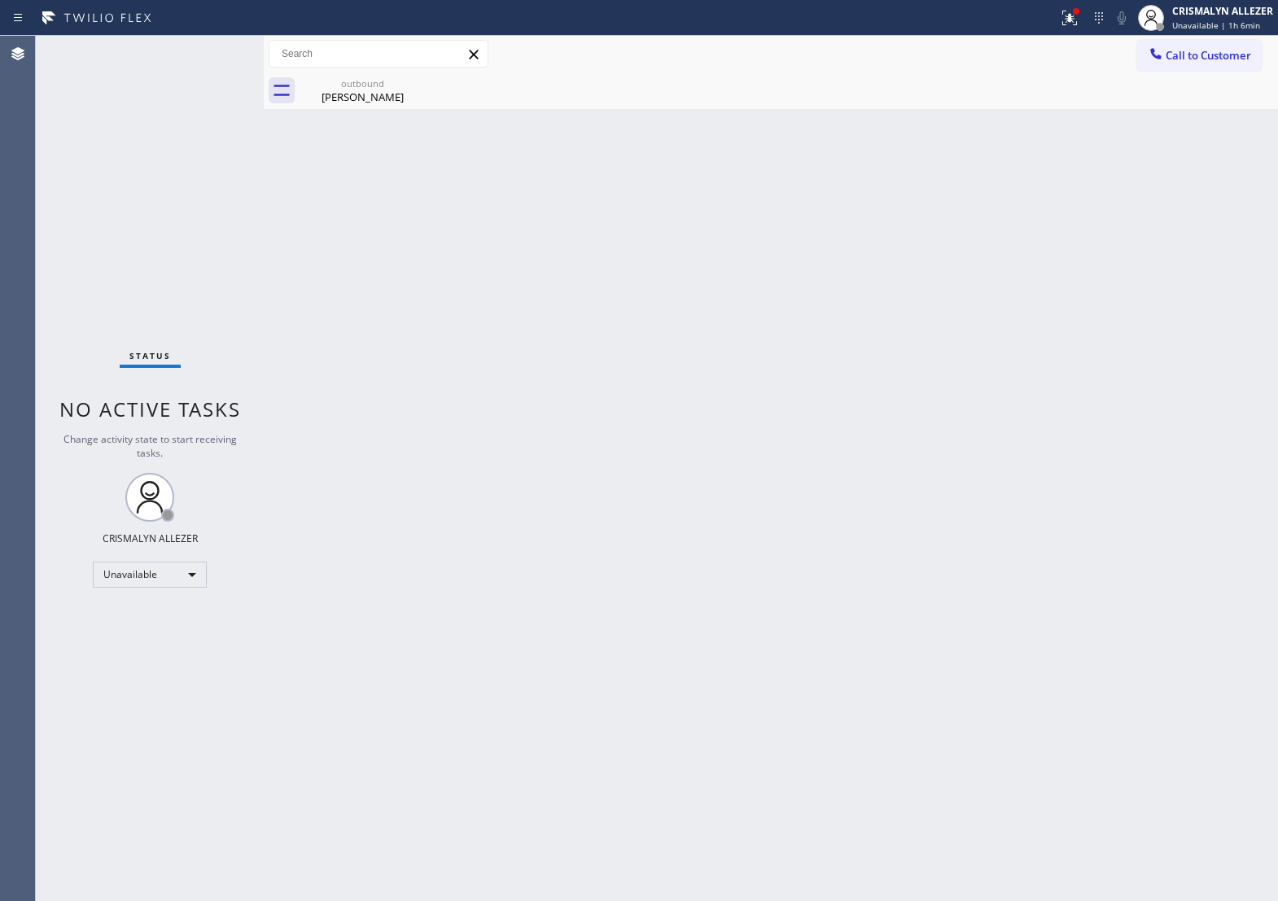
drag, startPoint x: 352, startPoint y: 98, endPoint x: 515, endPoint y: 124, distance: 164.9
click at [358, 102] on div "George Medina" at bounding box center [362, 97] width 123 height 15
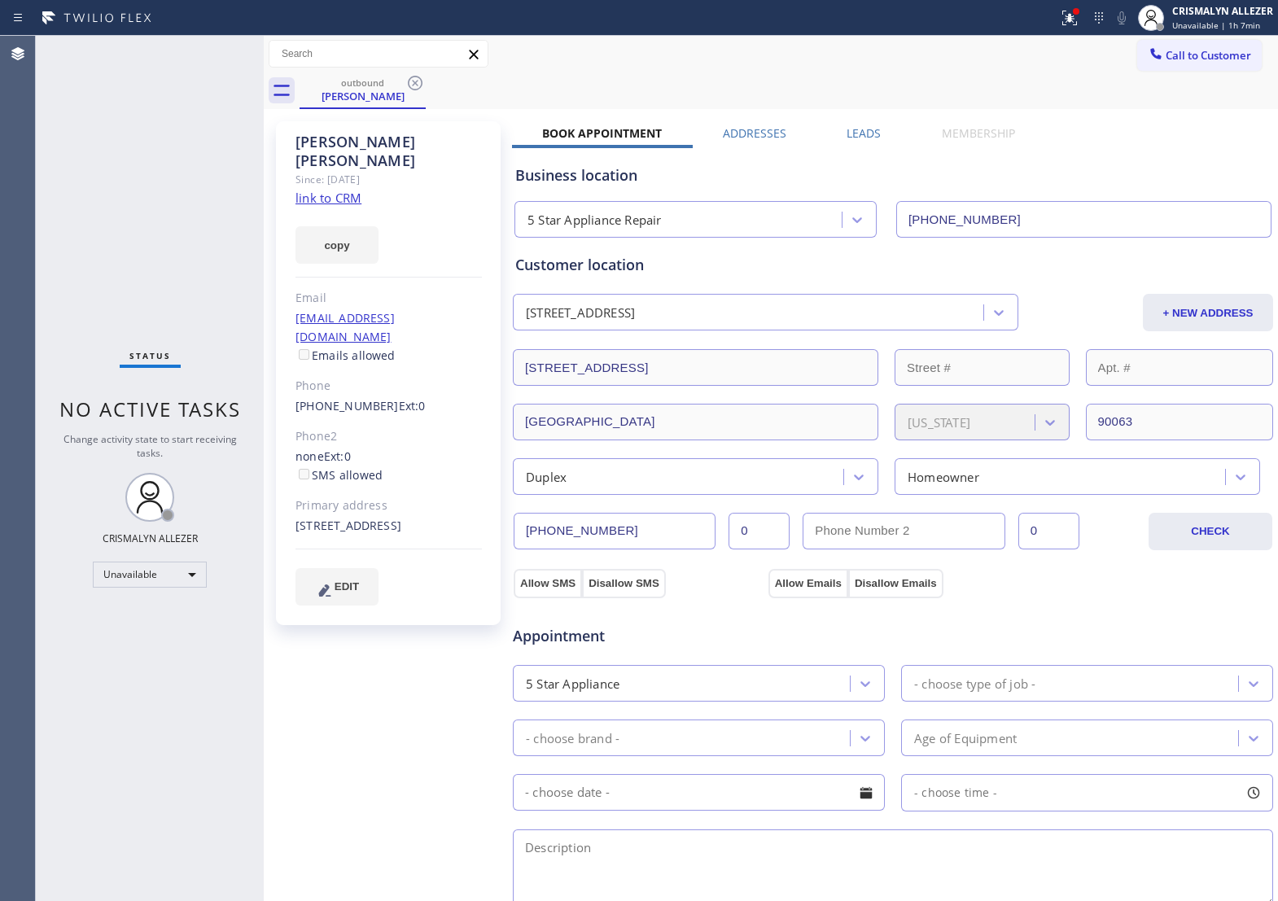
click at [856, 129] on label "Leads" at bounding box center [864, 132] width 34 height 15
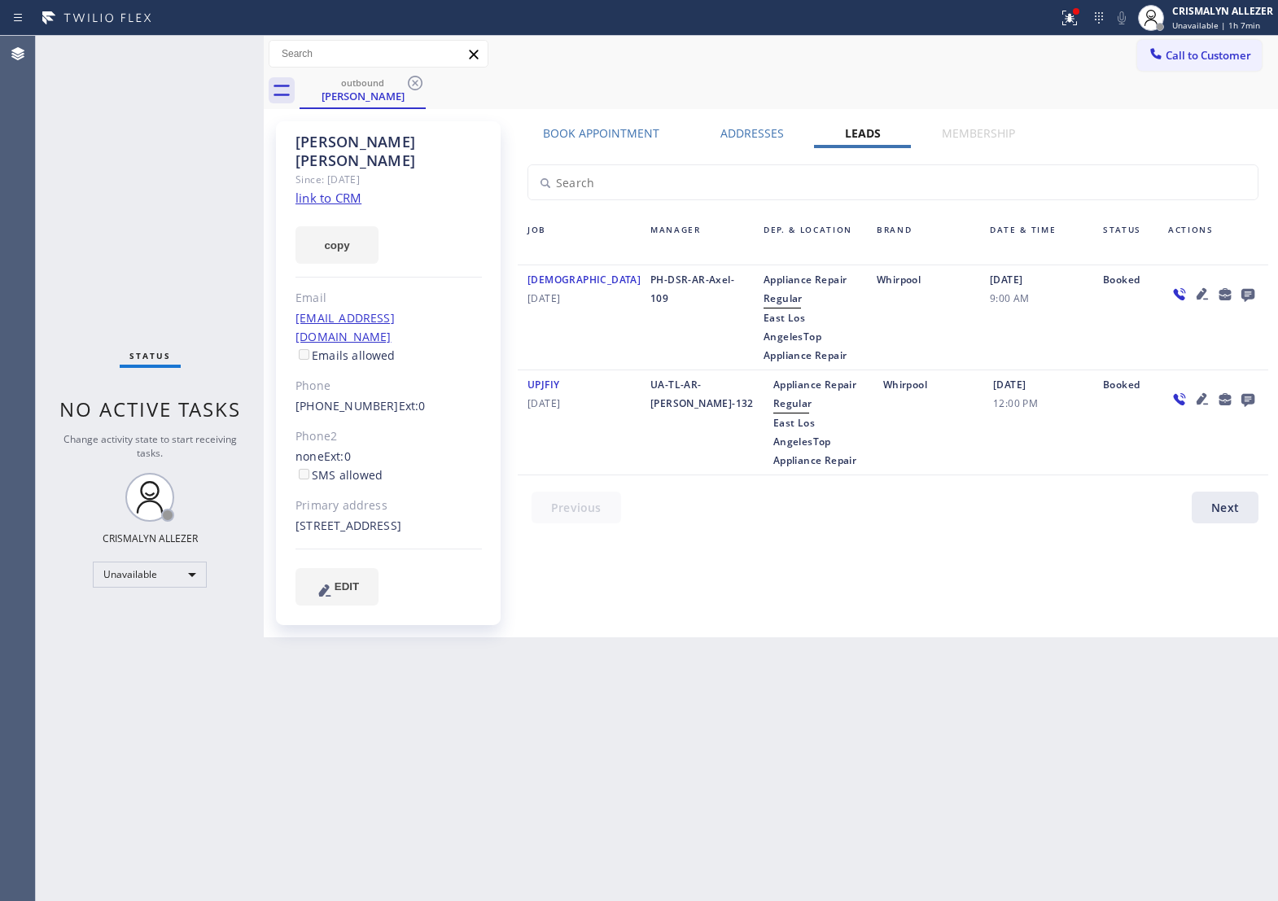
click at [1248, 296] on icon at bounding box center [1248, 295] width 13 height 13
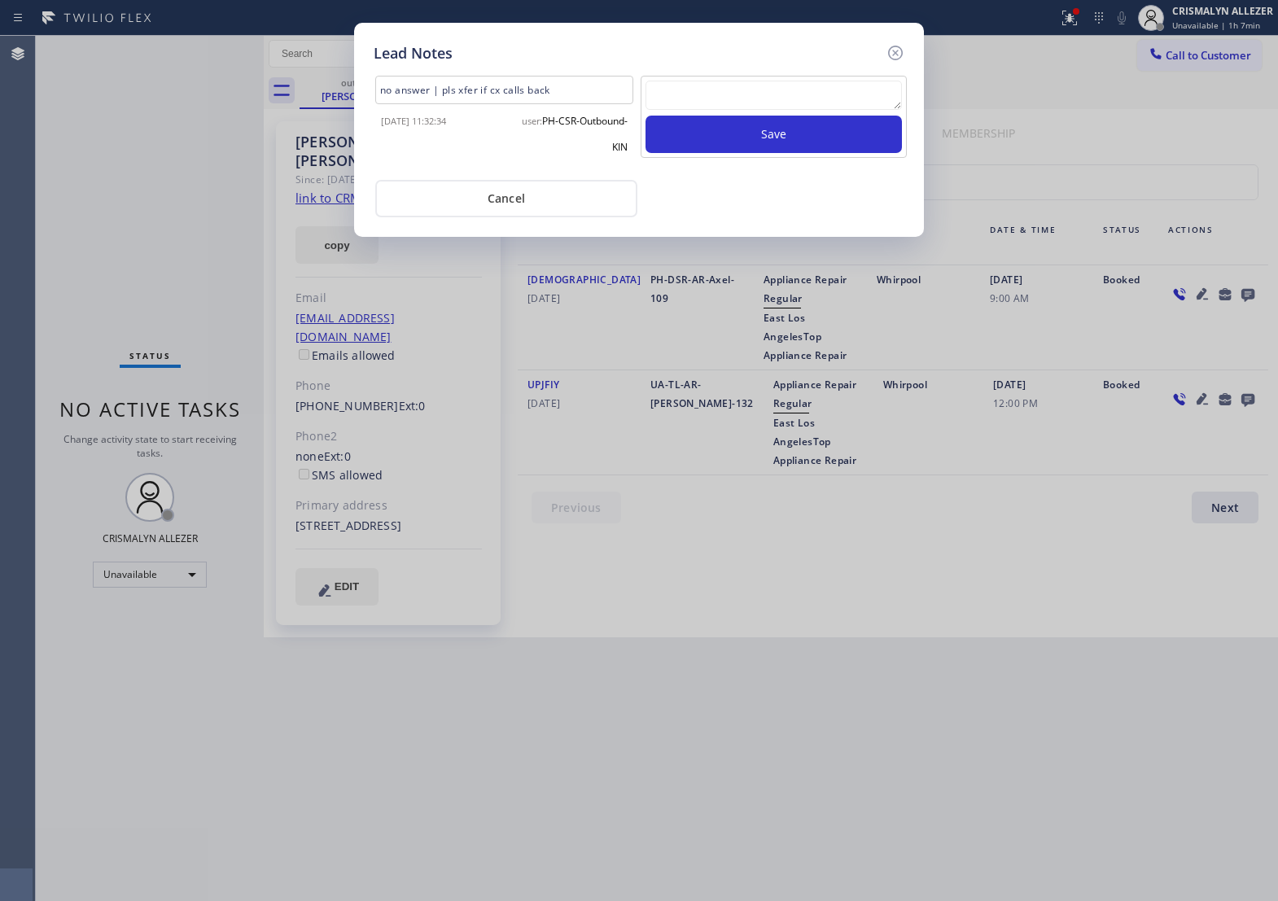
click at [715, 86] on div "Save" at bounding box center [774, 117] width 266 height 82
click at [779, 110] on textarea at bounding box center [774, 95] width 257 height 29
paste textarea "ALL ARE GOOD, but xfer cx cb"
type textarea "ALL ARE GOOD, but xfer cx cb"
click at [796, 140] on button "Save" at bounding box center [774, 134] width 257 height 37
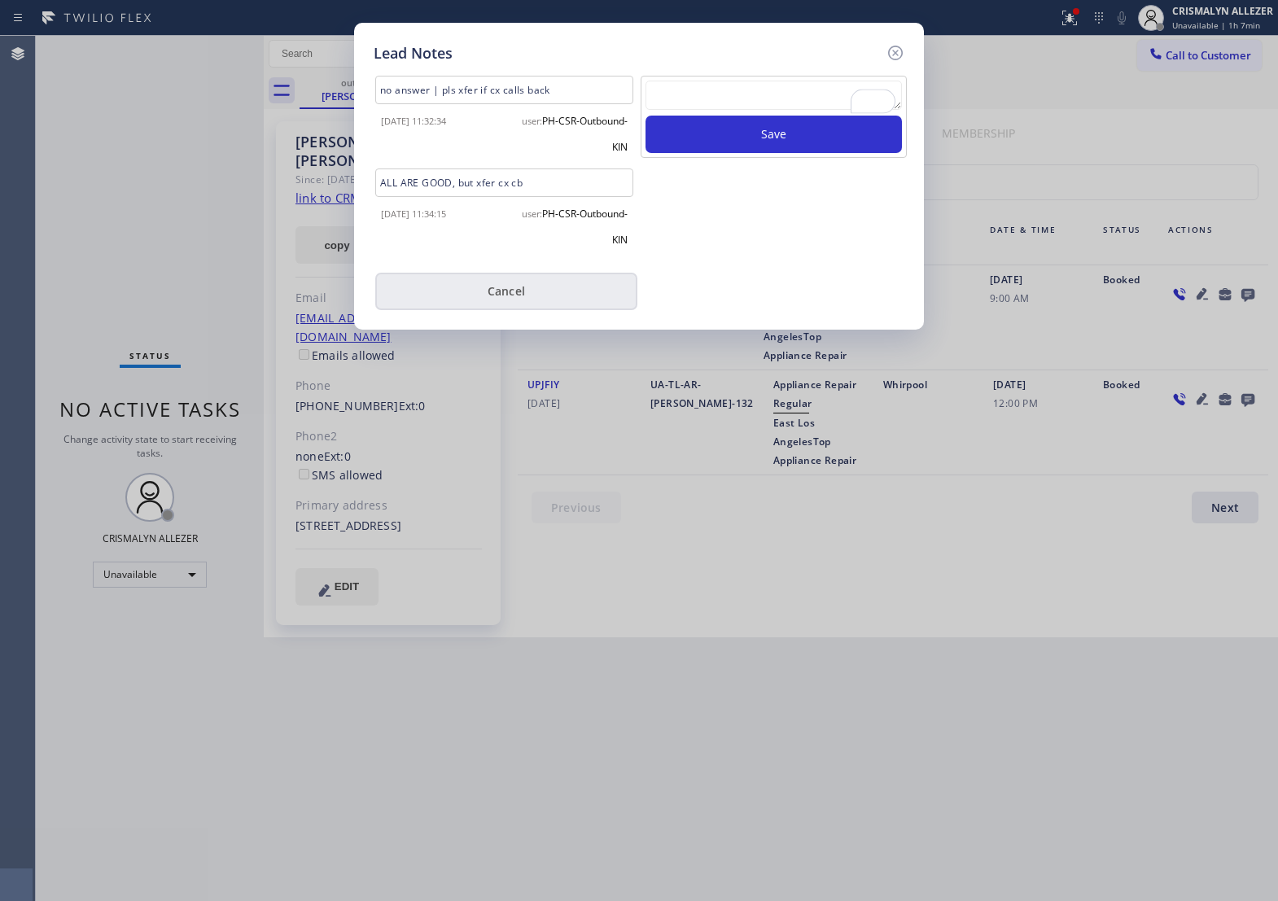
click at [499, 304] on button "Cancel" at bounding box center [506, 291] width 262 height 37
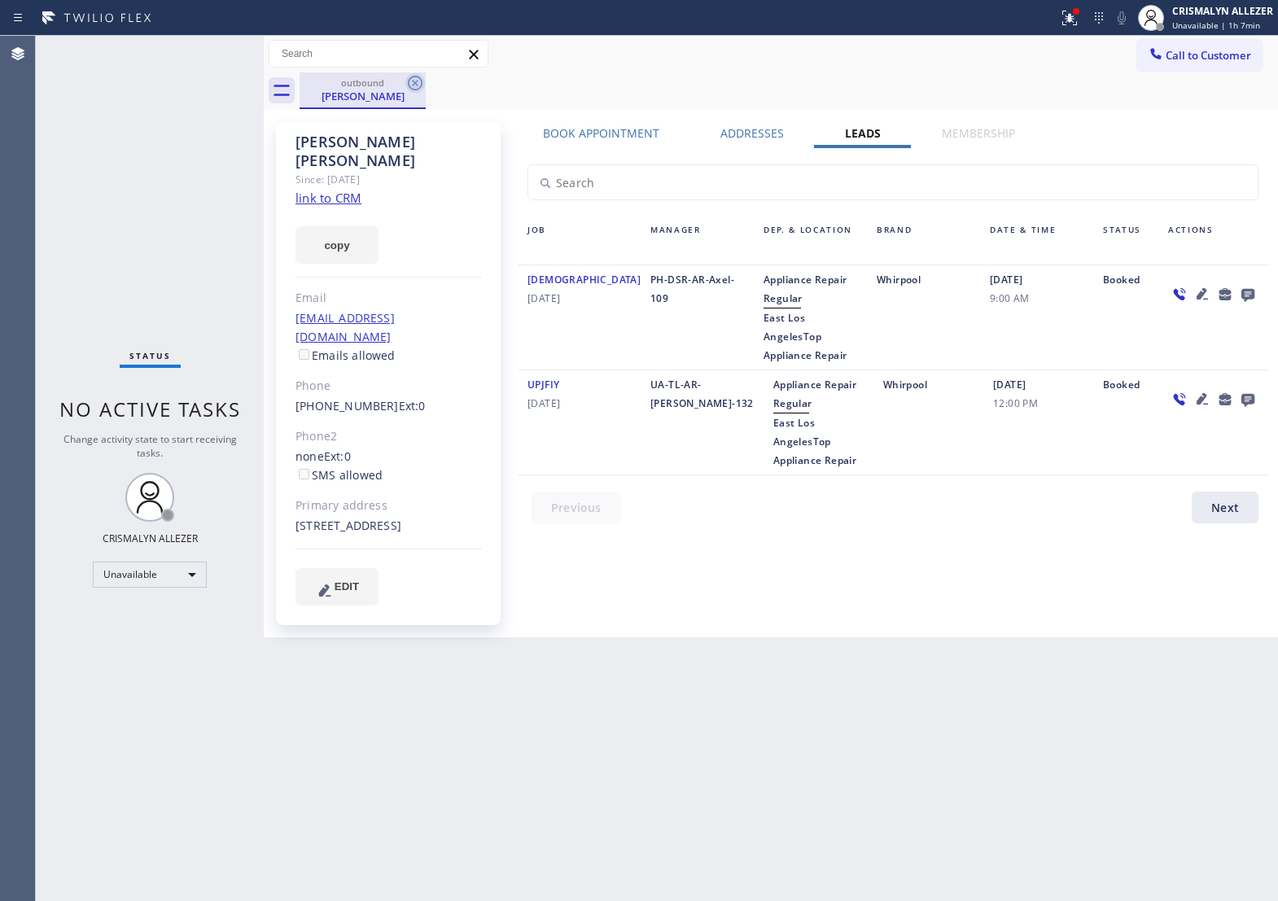
click at [410, 82] on icon at bounding box center [416, 83] width 20 height 20
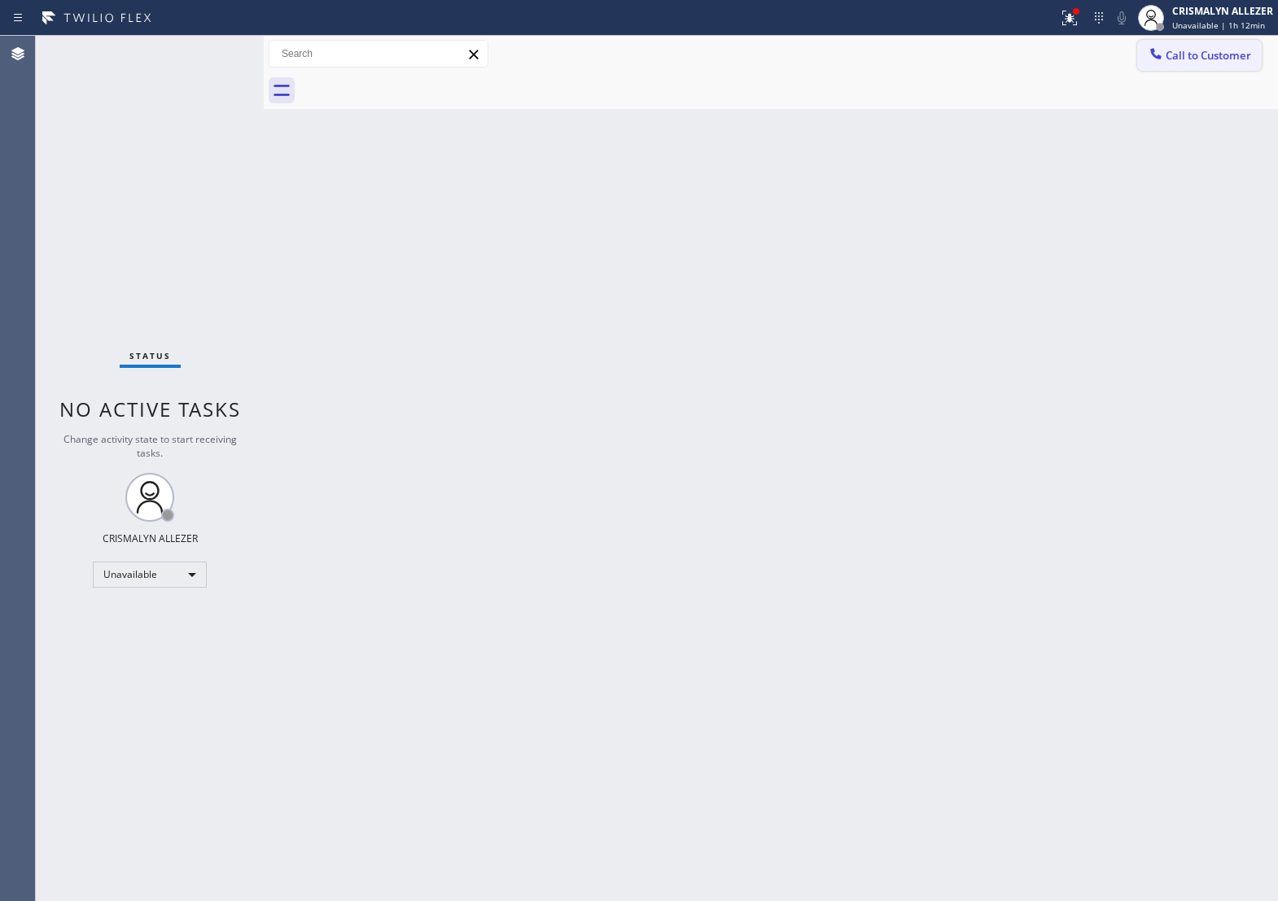
click at [1247, 59] on span "Call to Customer" at bounding box center [1209, 55] width 86 height 15
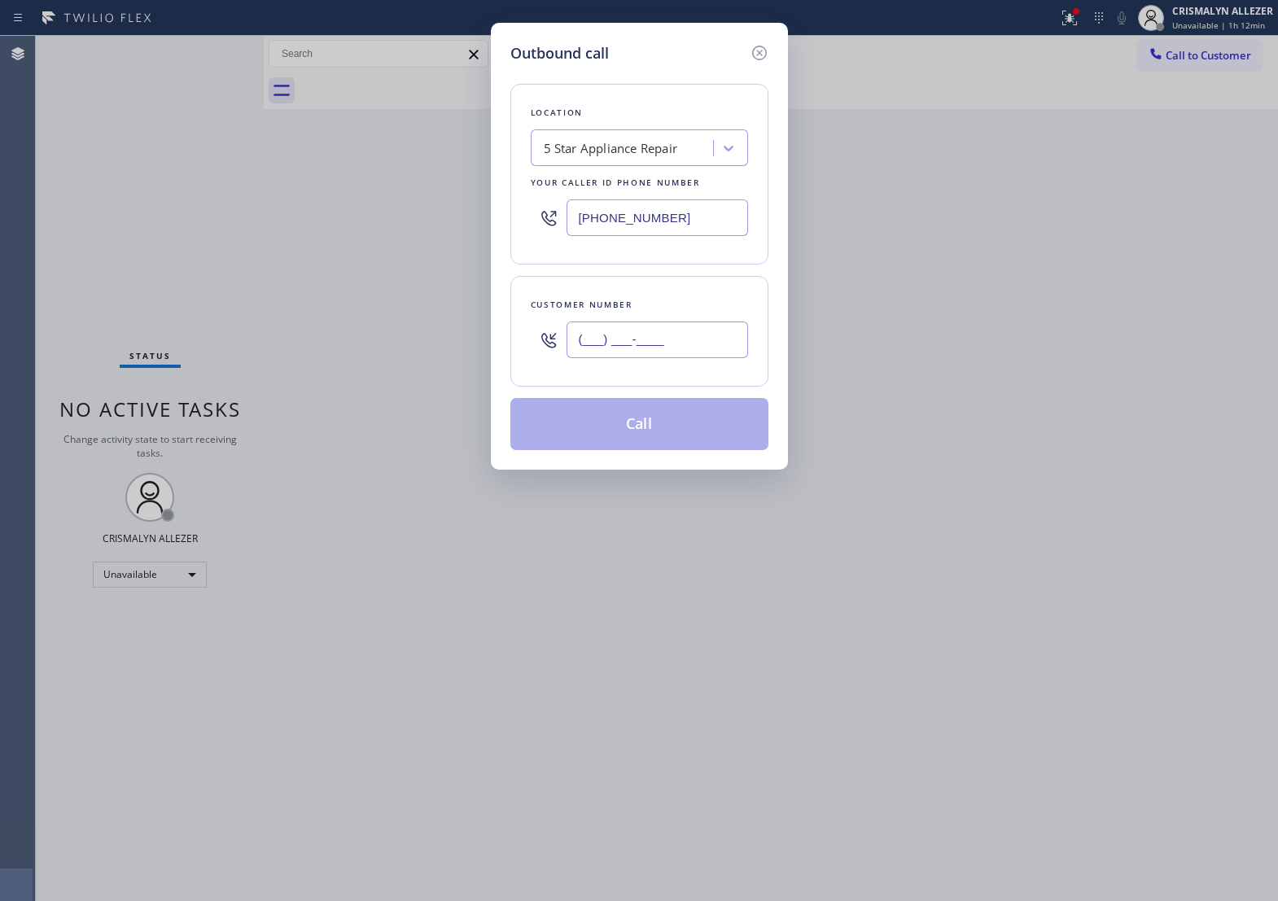
click at [721, 355] on input "(___) ___-____" at bounding box center [658, 340] width 182 height 37
paste input "310) 382-4659"
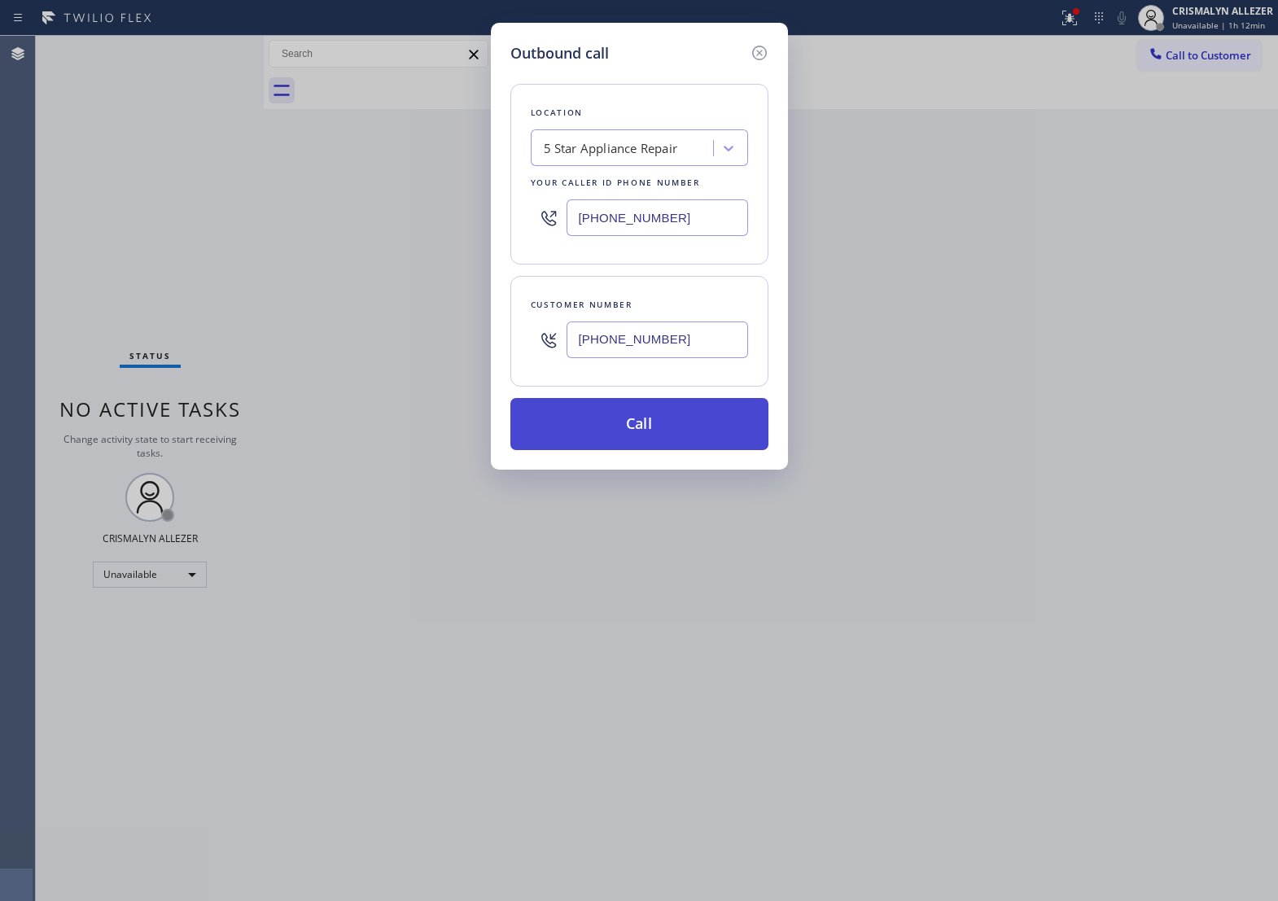
type input "[PHONE_NUMBER]"
click at [637, 445] on button "Call" at bounding box center [640, 424] width 258 height 52
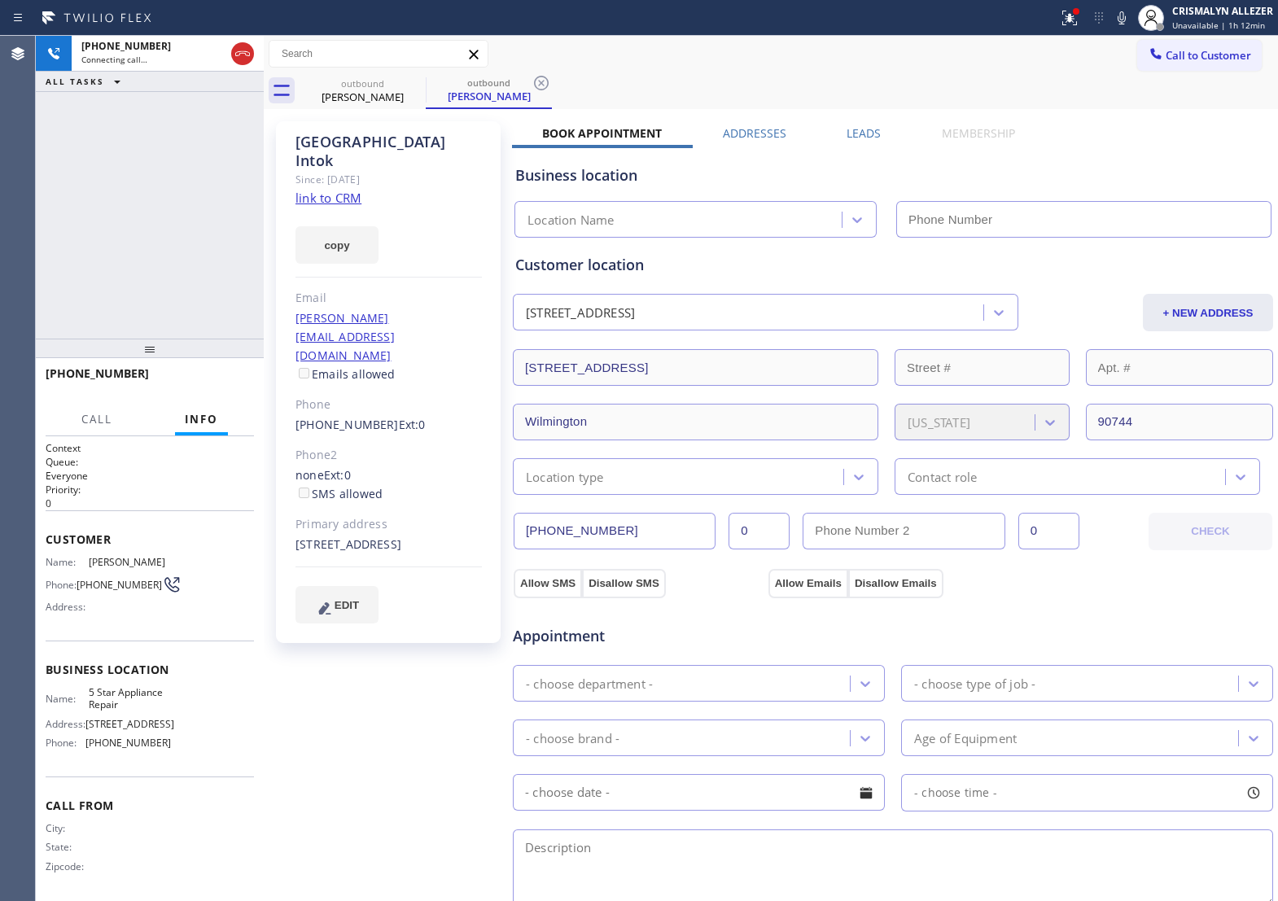
click at [348, 190] on link "link to CRM" at bounding box center [329, 198] width 66 height 16
type input "[PHONE_NUMBER]"
click at [205, 384] on span "HANG UP" at bounding box center [216, 380] width 50 height 11
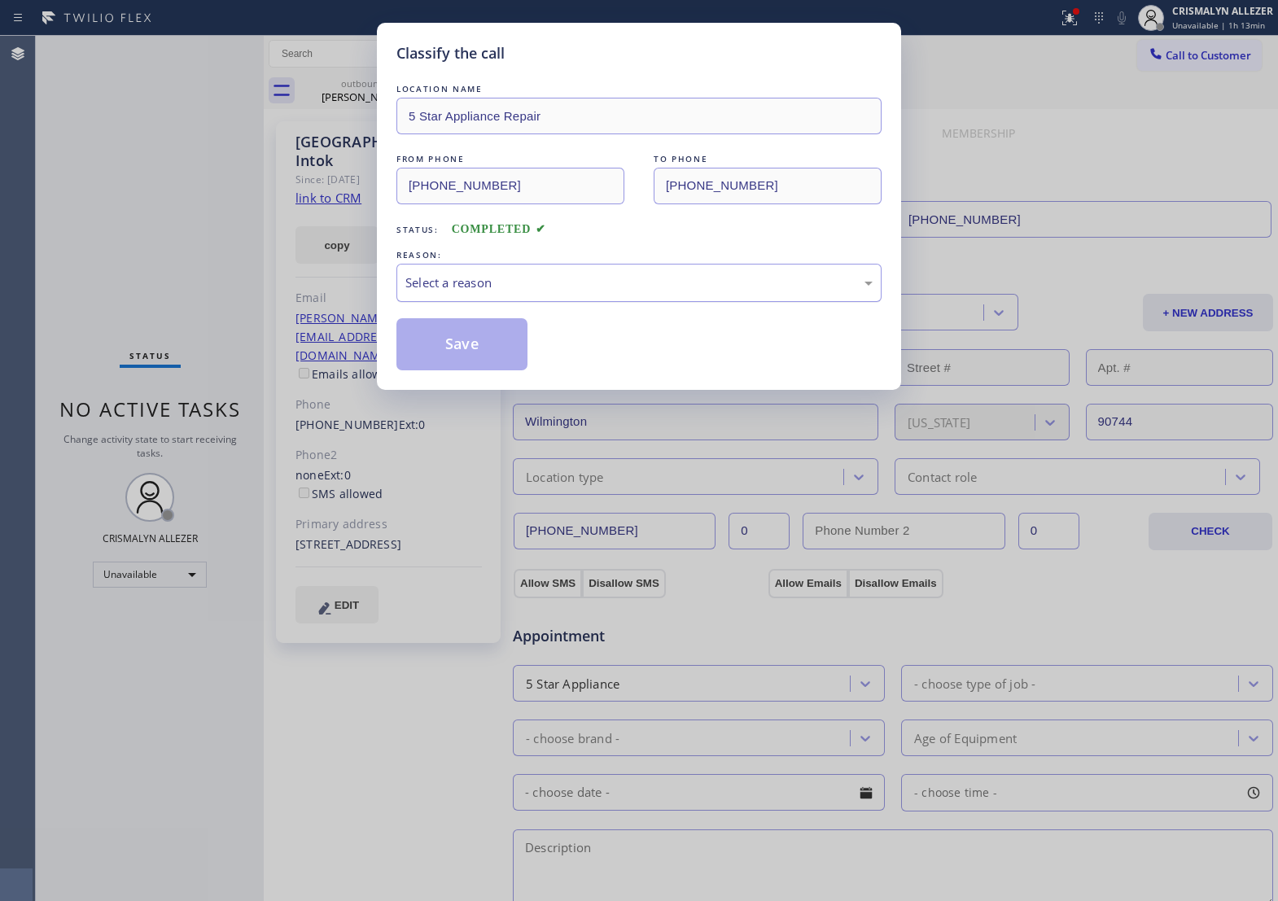
click at [676, 292] on div "Select a reason" at bounding box center [639, 283] width 467 height 19
click at [457, 368] on button "Save" at bounding box center [462, 344] width 131 height 52
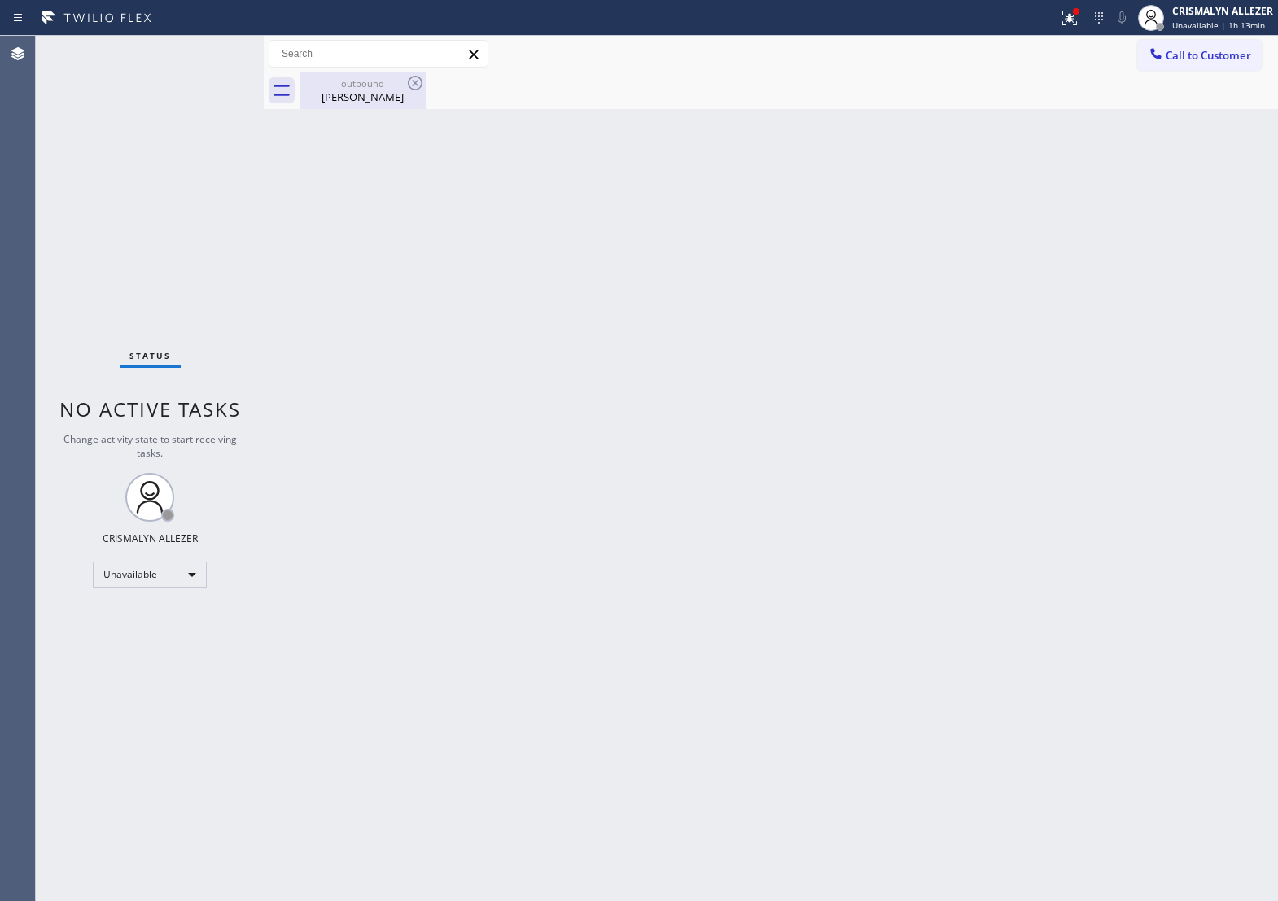
click at [351, 98] on div "Florence Intok" at bounding box center [362, 97] width 123 height 15
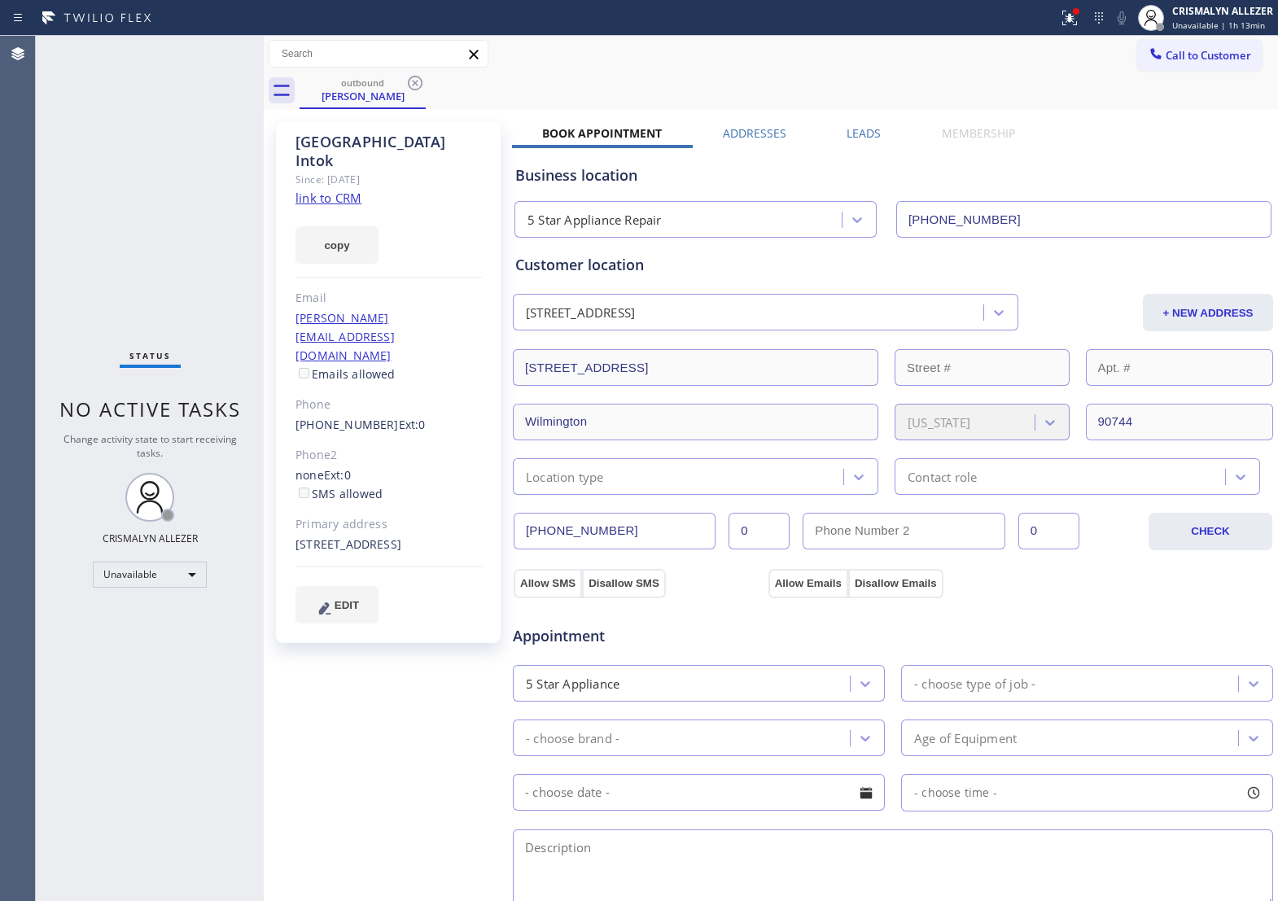
click at [847, 128] on label "Leads" at bounding box center [864, 132] width 34 height 15
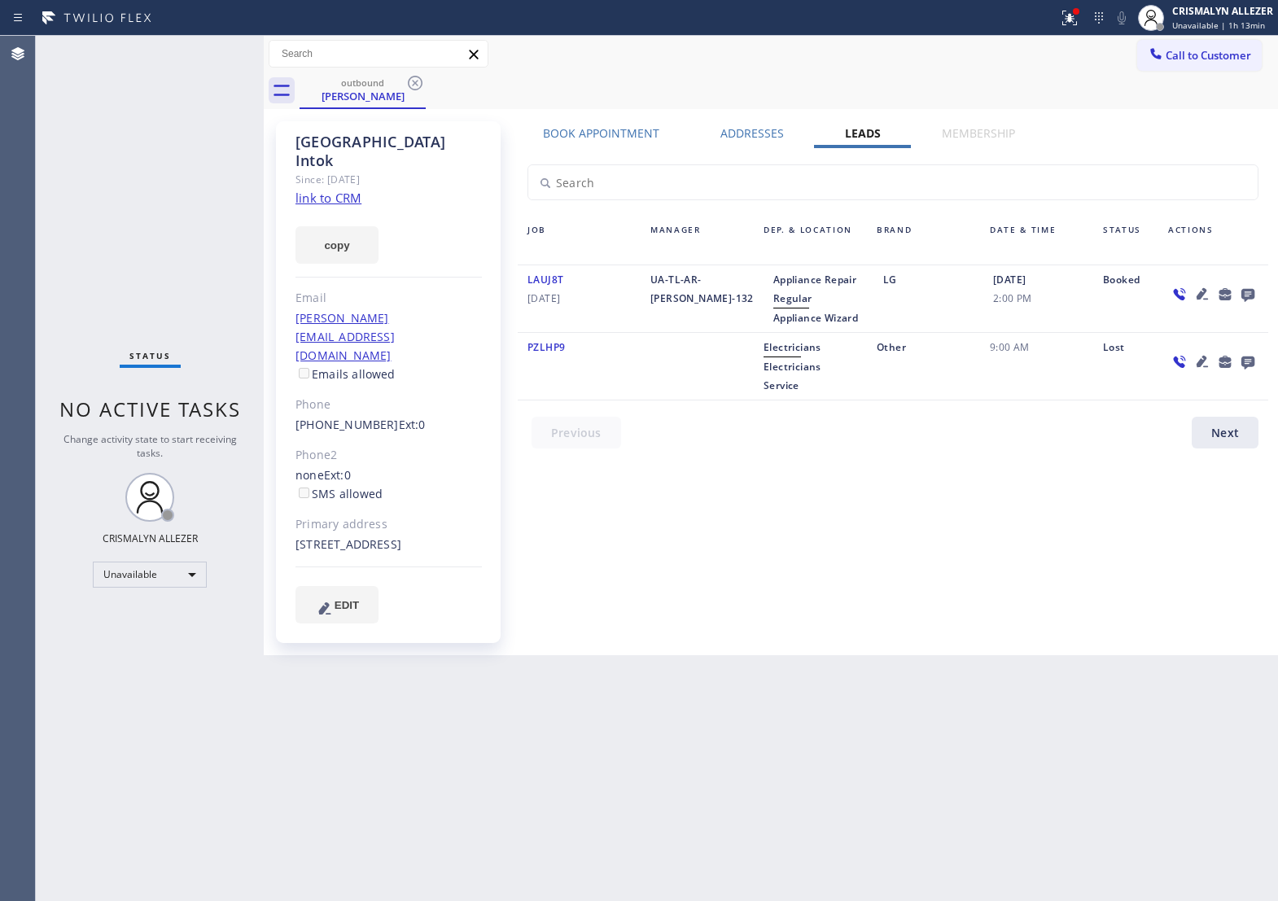
click at [1252, 295] on icon at bounding box center [1248, 295] width 13 height 13
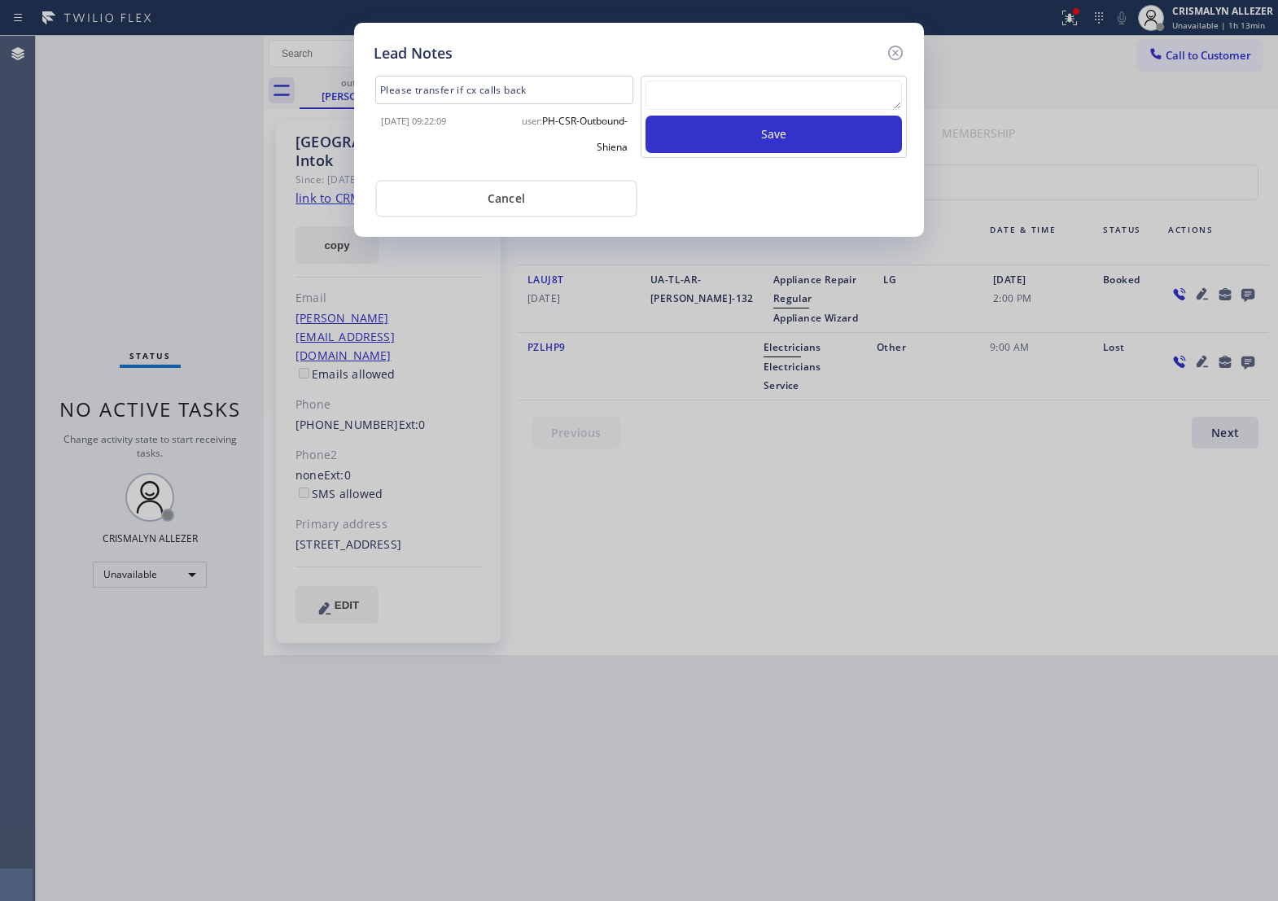
click at [790, 107] on textarea at bounding box center [774, 95] width 257 height 29
paste textarea "no answer | pls xfer if cx calls back"
type textarea "no answer | pls xfer if cx calls back"
click at [798, 151] on button "Save" at bounding box center [774, 134] width 257 height 37
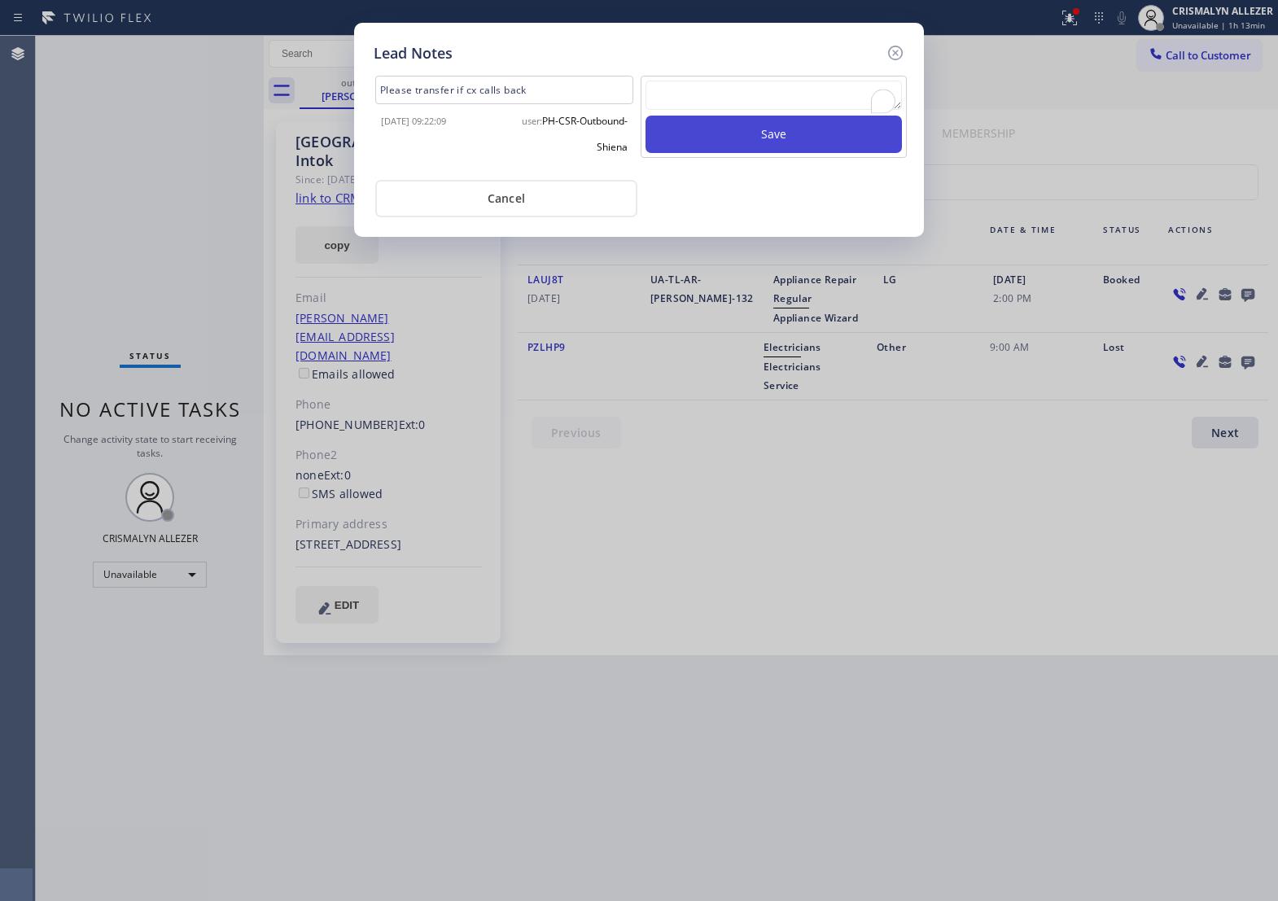
scroll to position [0, 0]
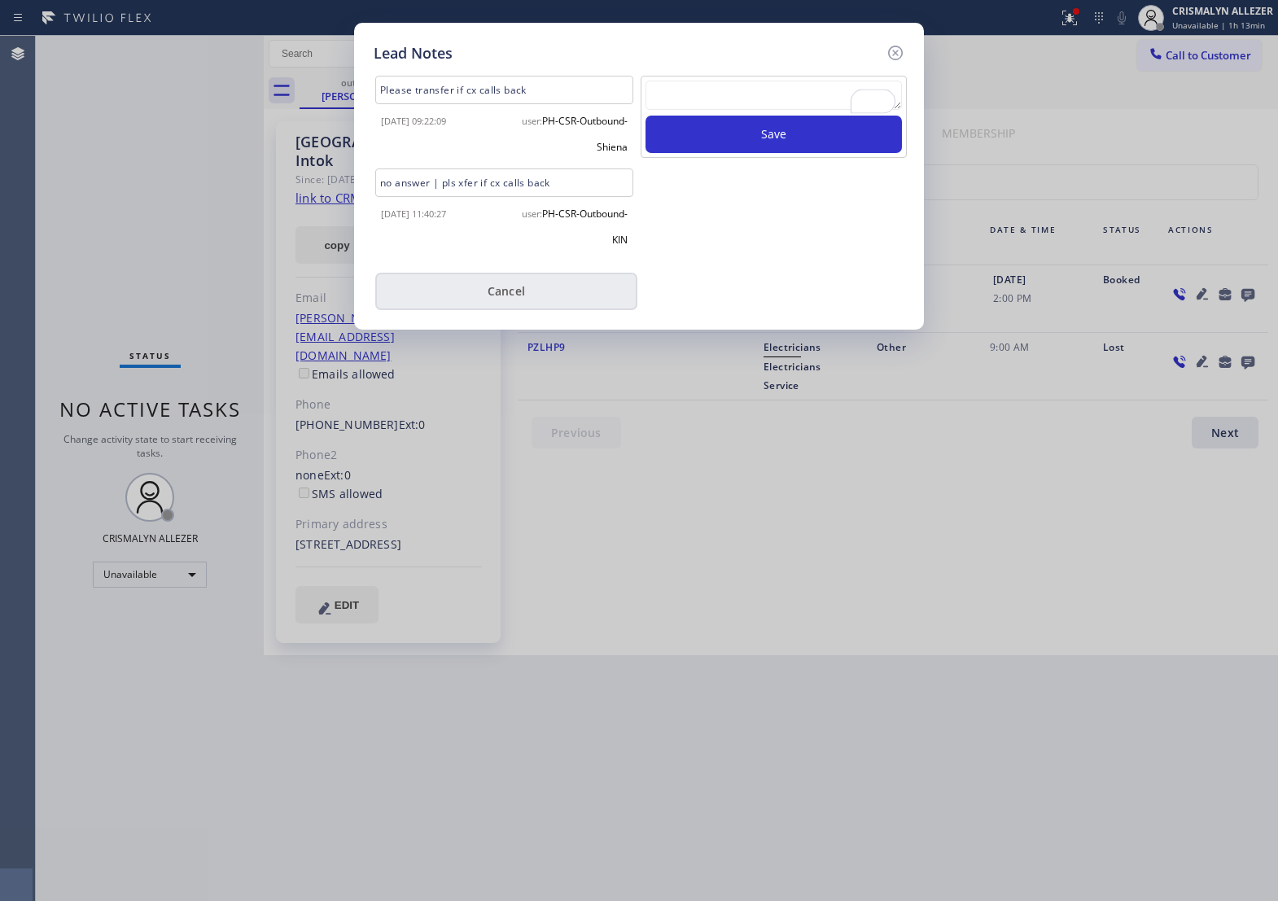
click at [511, 301] on button "Cancel" at bounding box center [506, 291] width 262 height 37
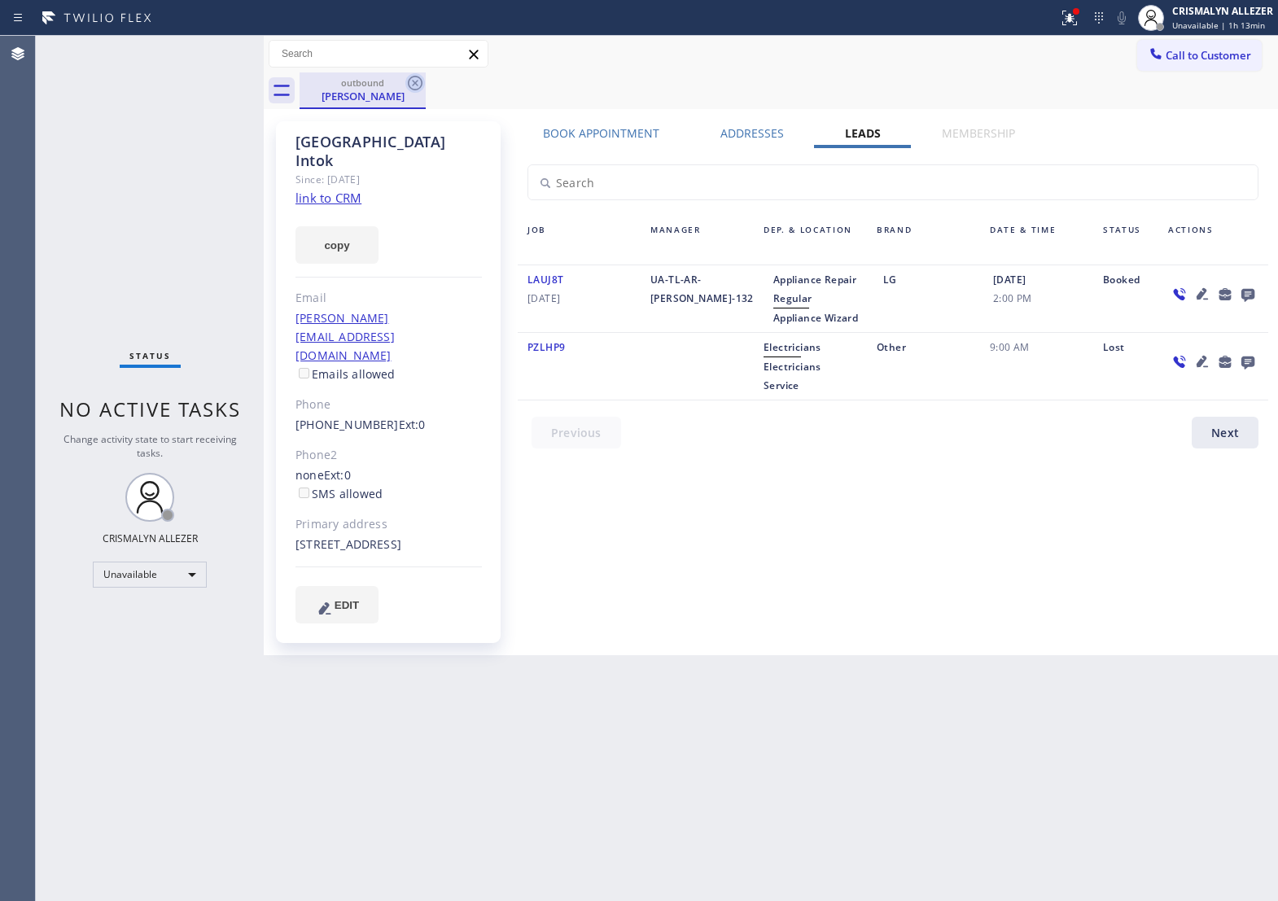
click at [416, 80] on icon at bounding box center [416, 83] width 20 height 20
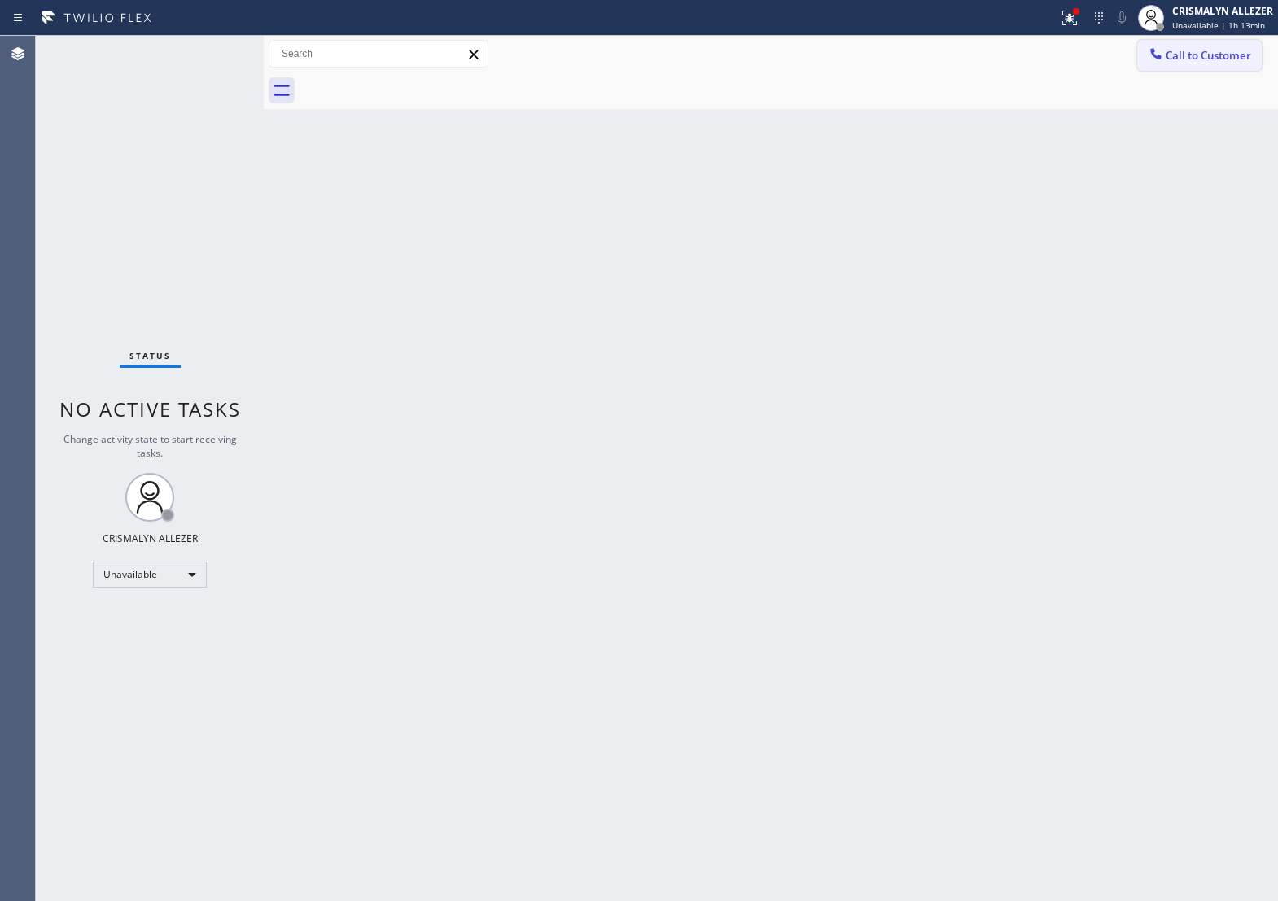
click at [1230, 42] on button "Call to Customer" at bounding box center [1200, 55] width 125 height 31
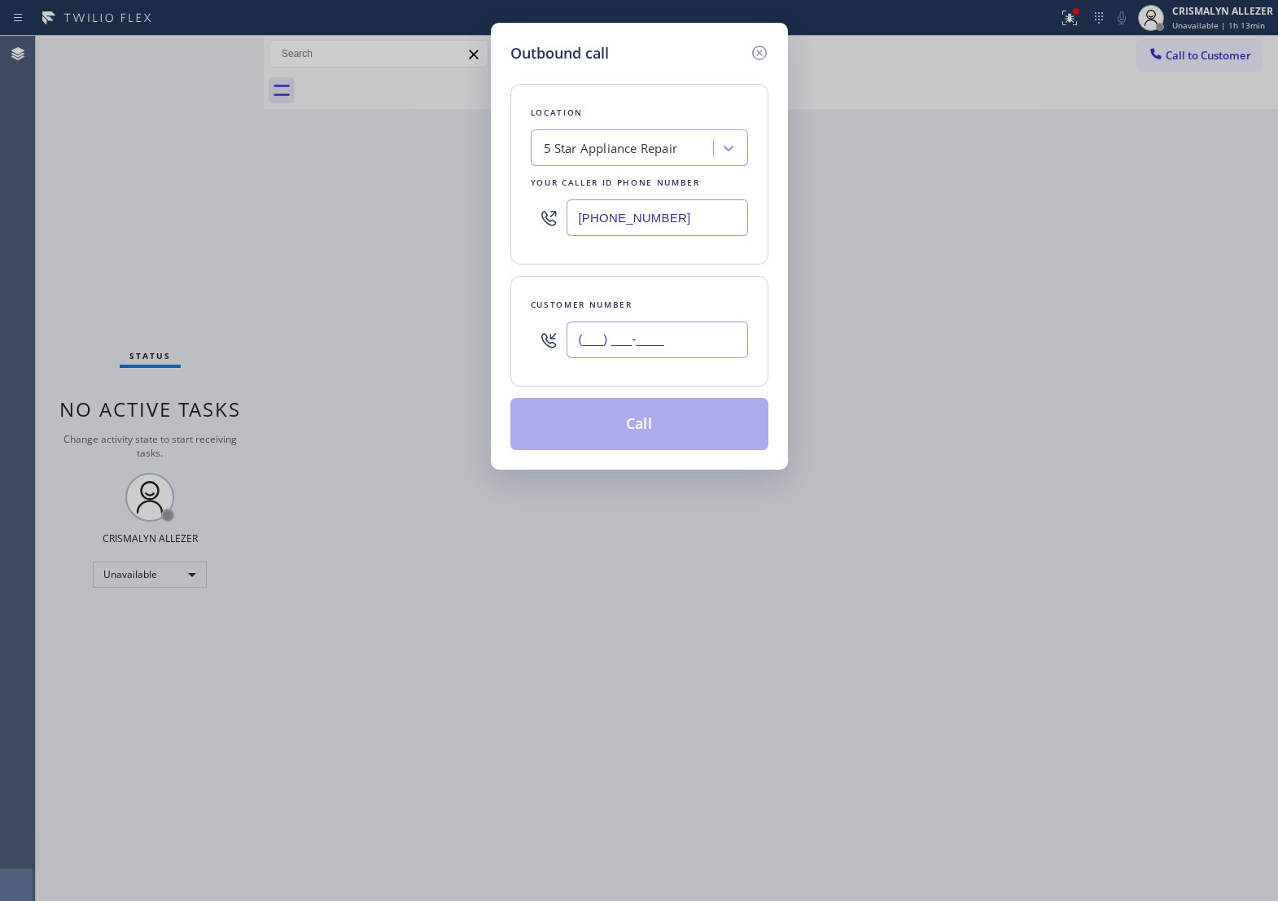
click at [693, 342] on input "(___) ___-____" at bounding box center [658, 340] width 182 height 37
paste input "661) 670-7252"
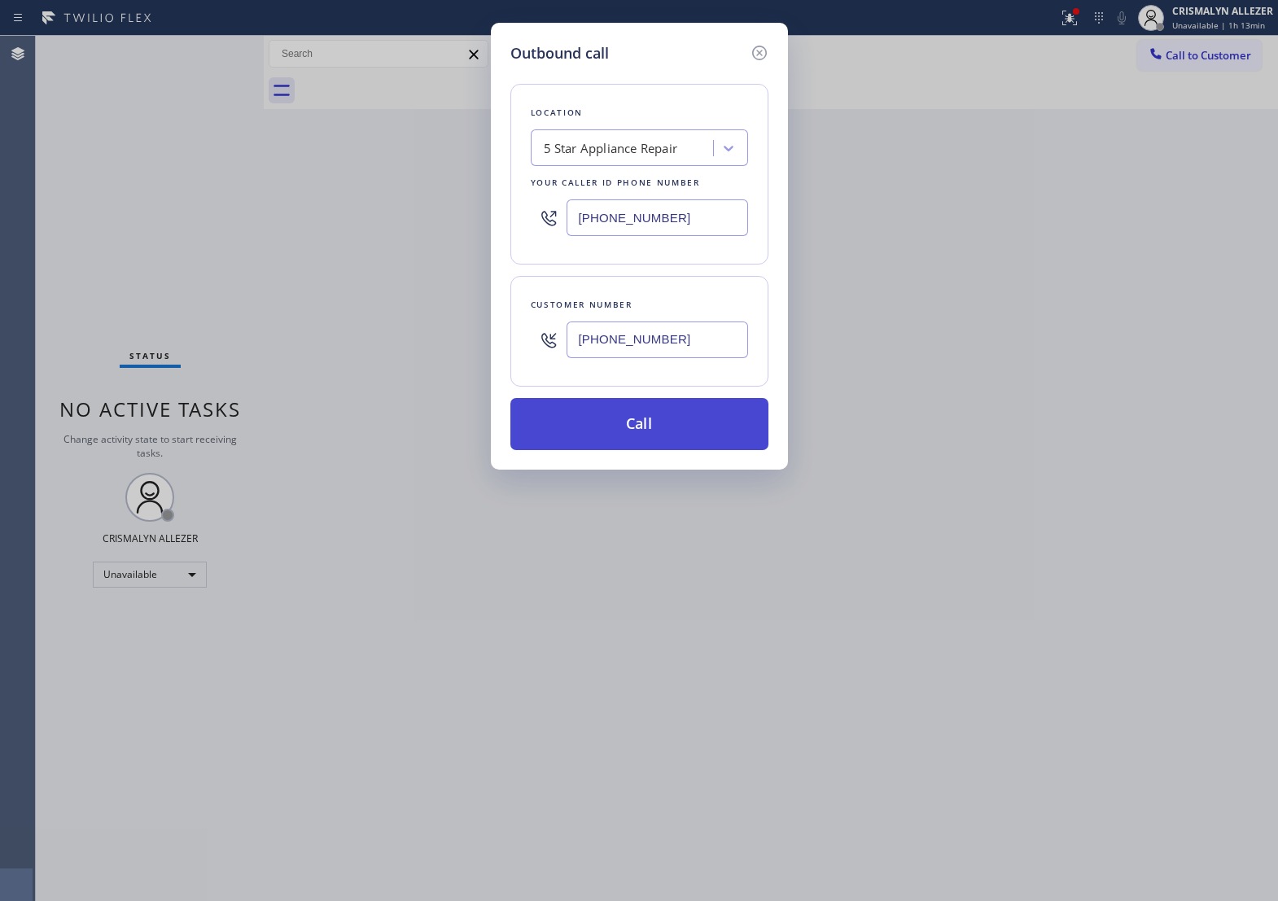
type input "[PHONE_NUMBER]"
click at [648, 438] on button "Call" at bounding box center [640, 424] width 258 height 52
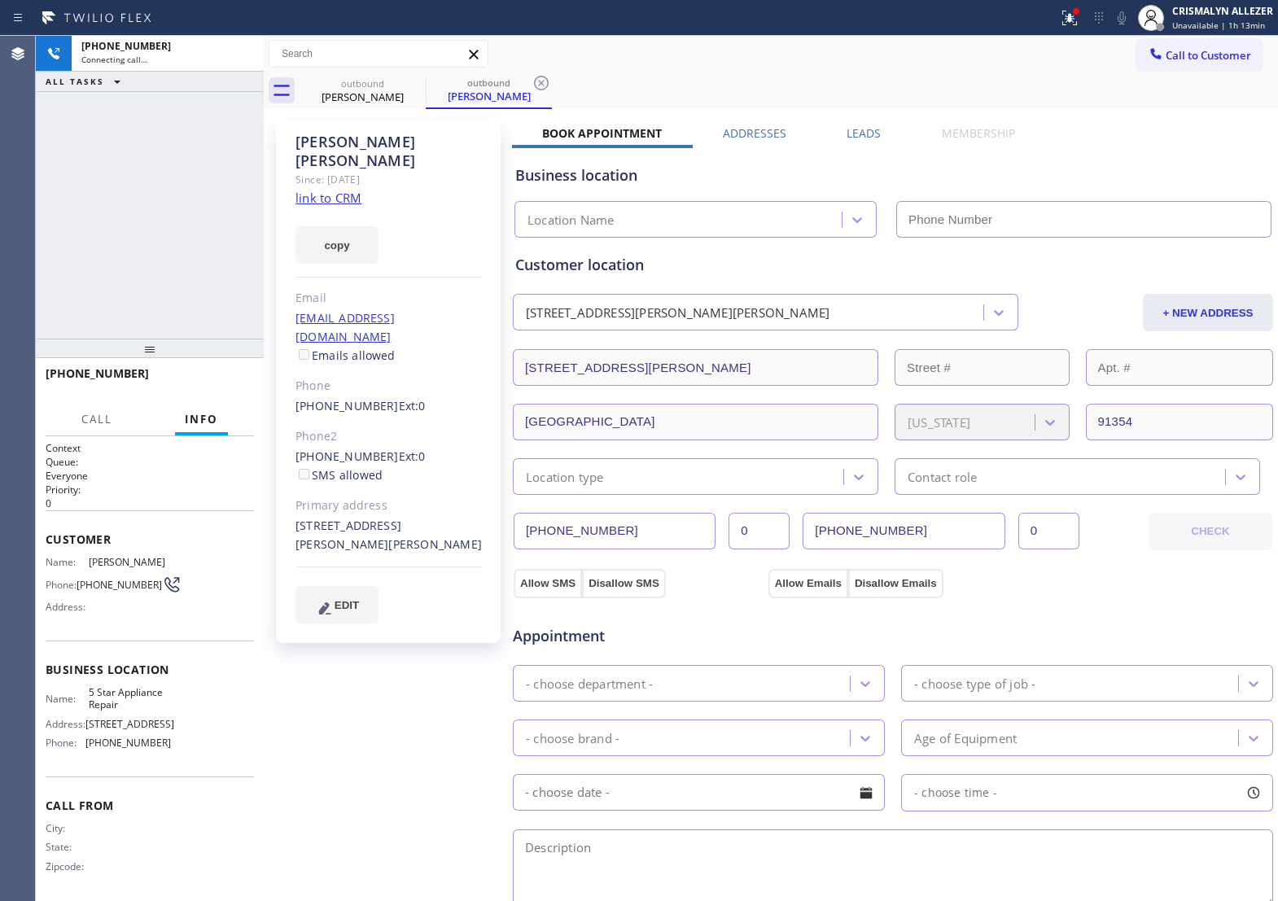
click at [340, 190] on link "link to CRM" at bounding box center [329, 198] width 66 height 16
type input "[PHONE_NUMBER]"
click at [217, 380] on span "HANG UP" at bounding box center [216, 380] width 50 height 11
click at [216, 393] on div "+16616707252 Wrap up | 00:00 COMPLETE" at bounding box center [150, 381] width 208 height 42
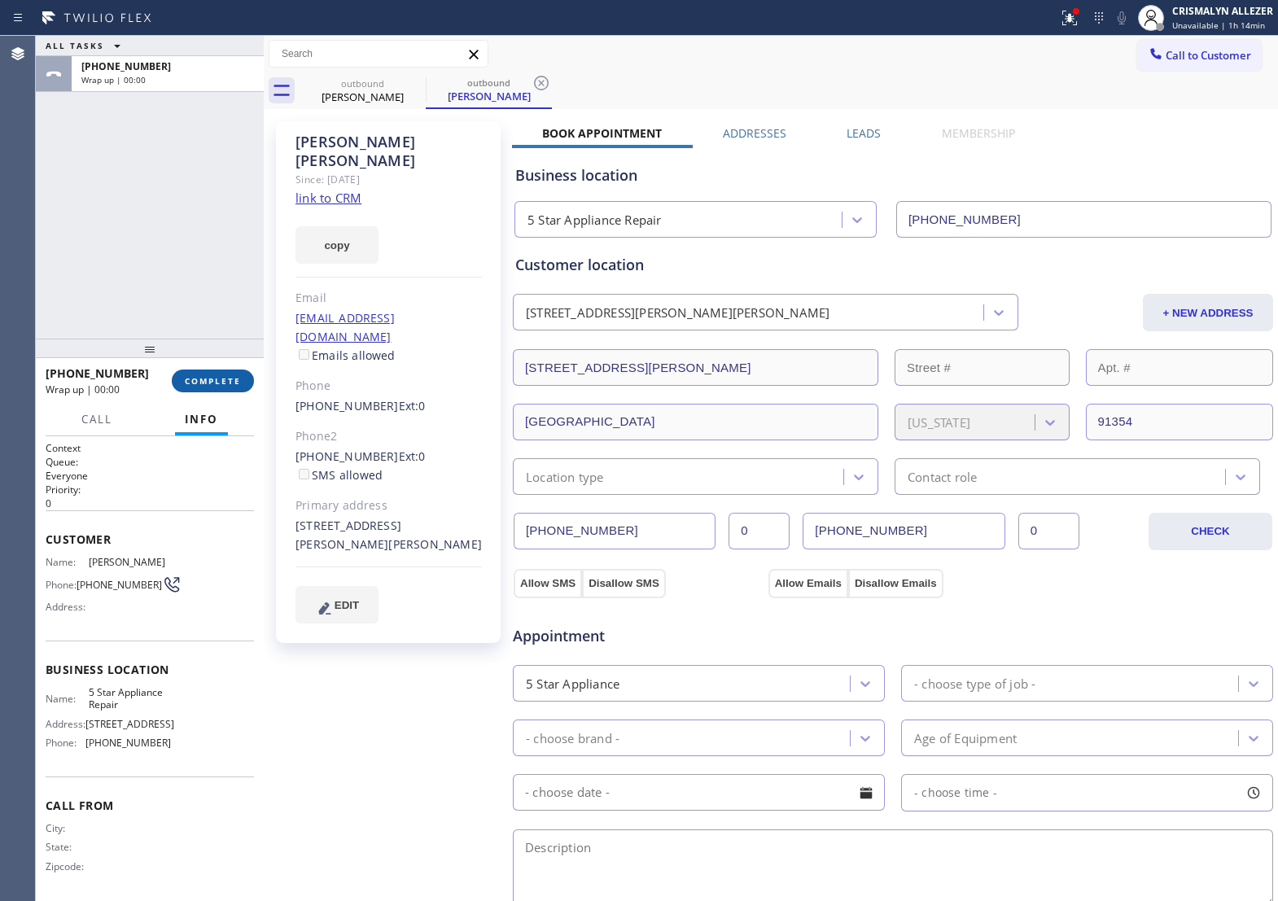
click at [216, 385] on span "COMPLETE" at bounding box center [213, 380] width 56 height 11
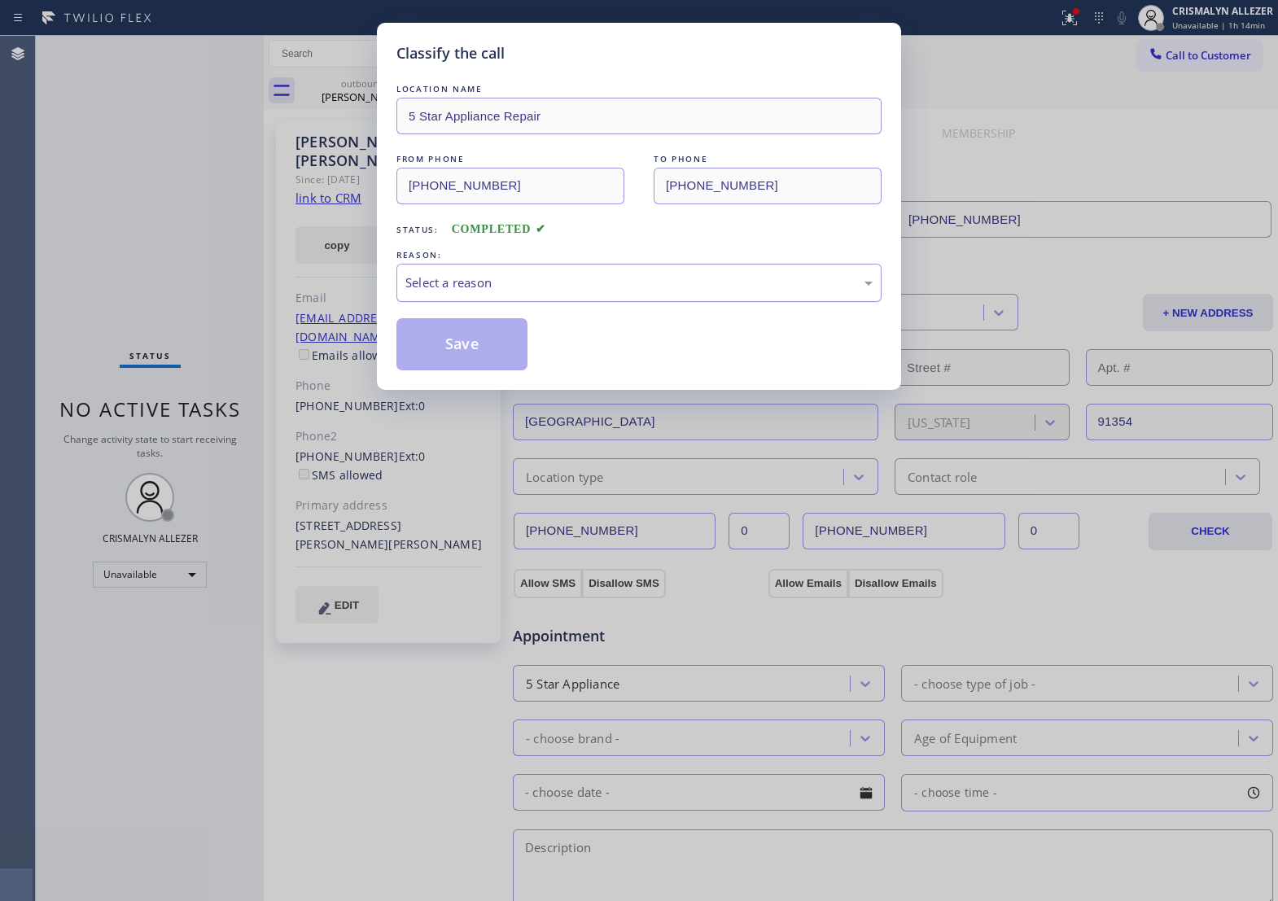
drag, startPoint x: 662, startPoint y: 300, endPoint x: 634, endPoint y: 310, distance: 30.4
click at [654, 292] on div "Select a reason" at bounding box center [639, 283] width 467 height 19
click at [486, 361] on button "Save" at bounding box center [462, 344] width 131 height 52
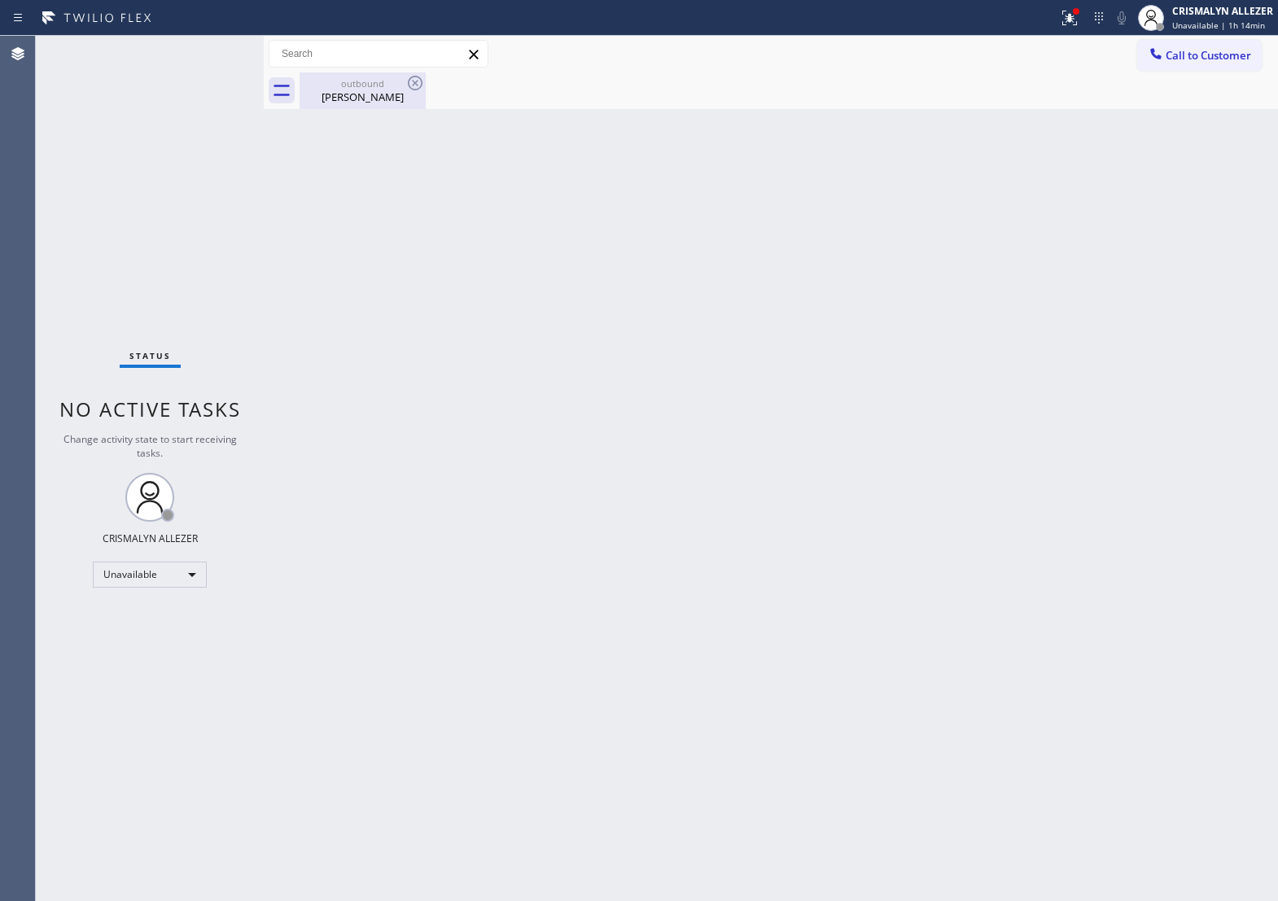
click at [344, 92] on div "Gabriel Henao" at bounding box center [362, 97] width 123 height 15
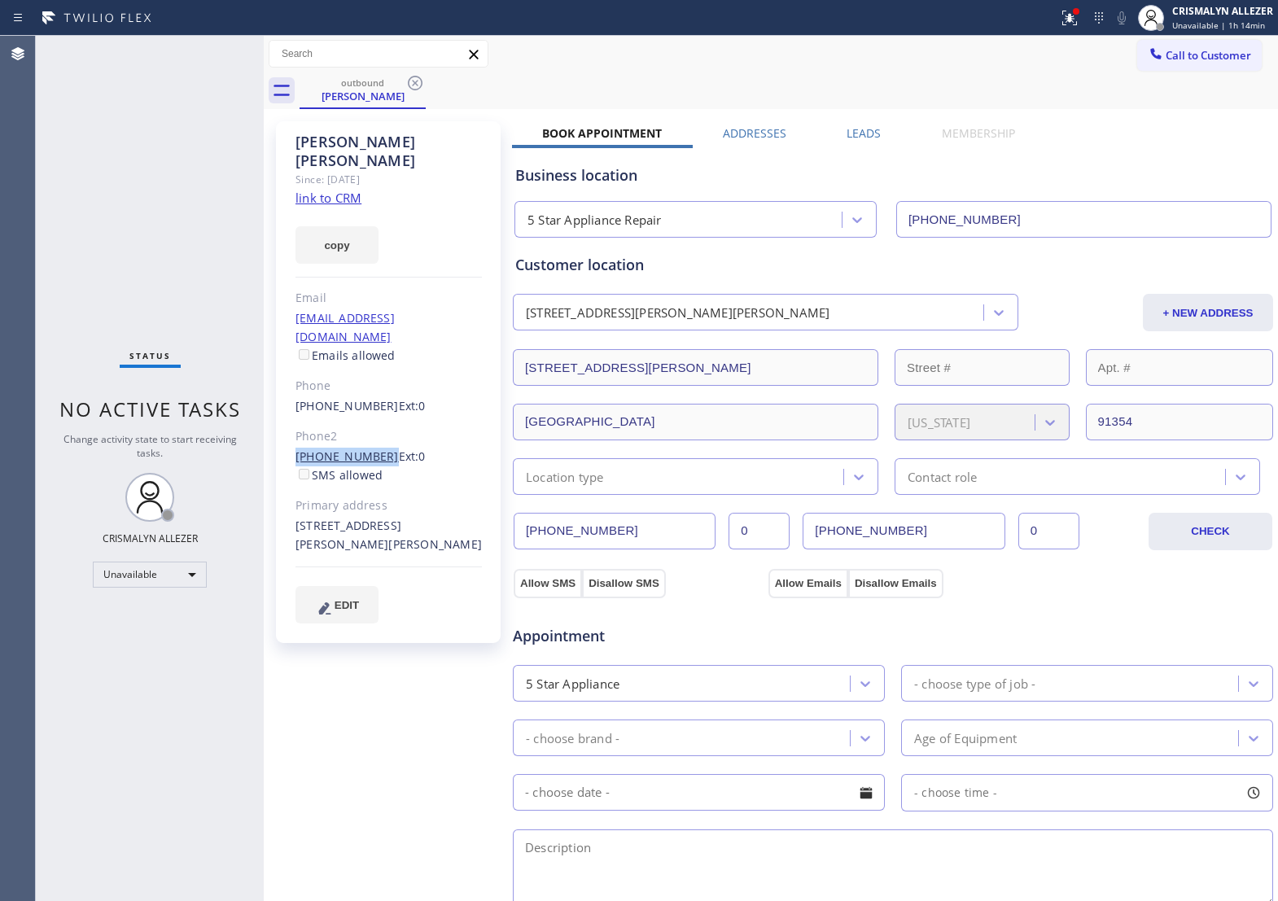
drag, startPoint x: 287, startPoint y: 421, endPoint x: 375, endPoint y: 422, distance: 87.1
click at [375, 422] on div "Gabriel Henao Since: 20 may 2020 link to CRM copy Email ghenao123@hotmail.com E…" at bounding box center [388, 382] width 225 height 522
copy link "[PHONE_NUMBER]"
click at [416, 86] on icon at bounding box center [416, 83] width 20 height 20
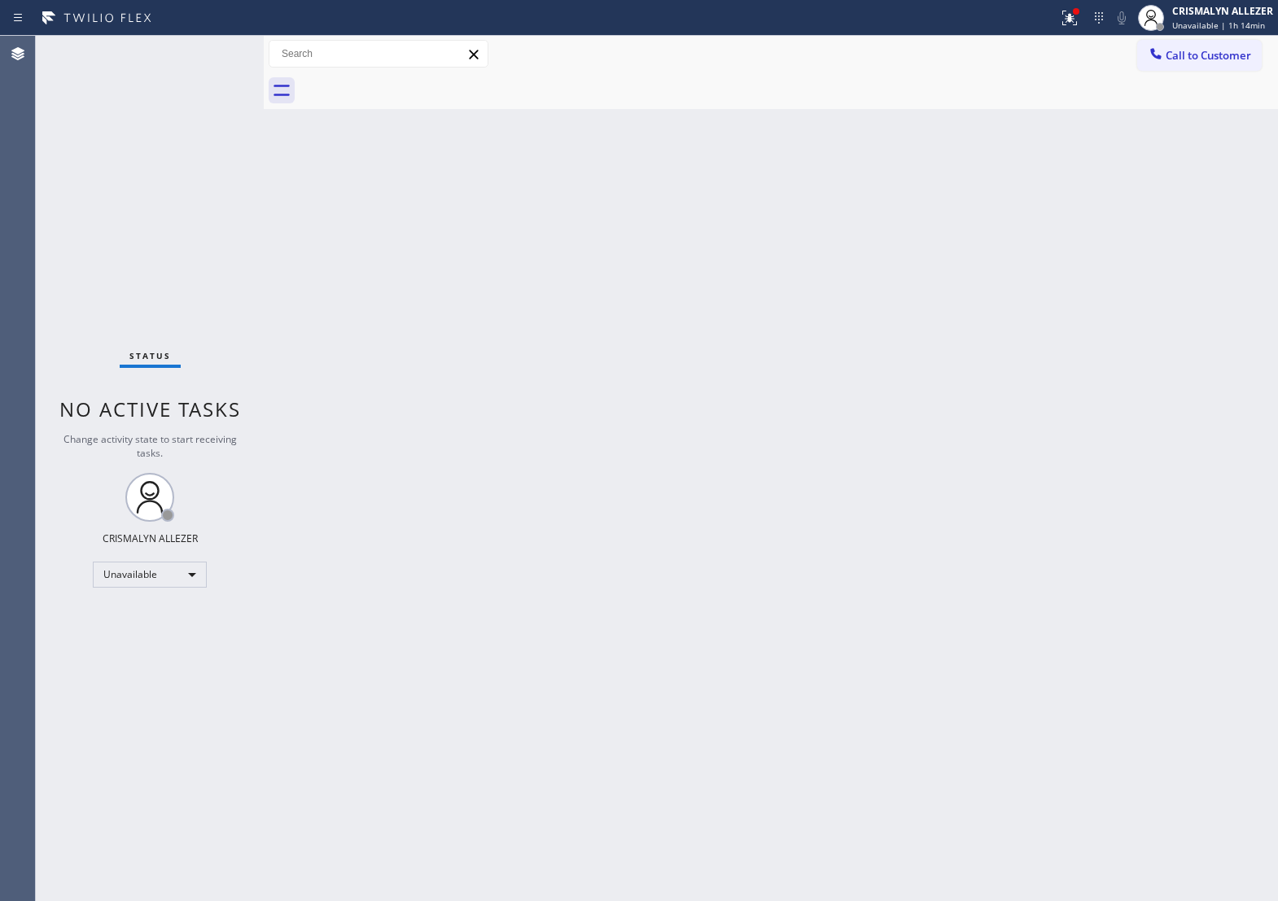
click at [1224, 65] on button "Call to Customer" at bounding box center [1200, 55] width 125 height 31
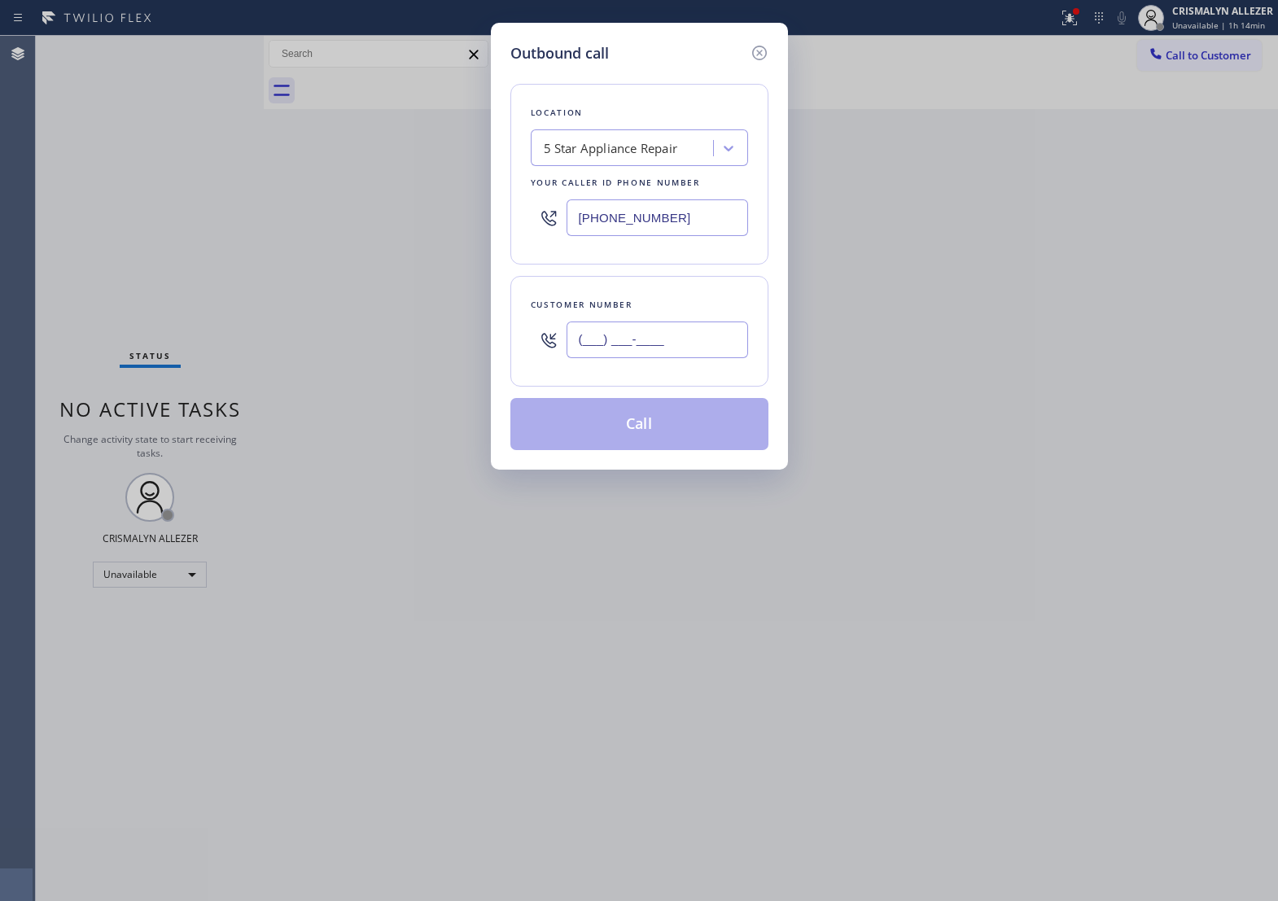
click at [708, 358] on input "(___) ___-____" at bounding box center [658, 340] width 182 height 37
paste input "text"
drag, startPoint x: 708, startPoint y: 361, endPoint x: 460, endPoint y: 371, distance: 248.6
click at [460, 371] on div "Outbound call Location 5 Star Appliance Repair Your caller id phone number (855…" at bounding box center [639, 450] width 1278 height 901
paste input "661) 310-5315"
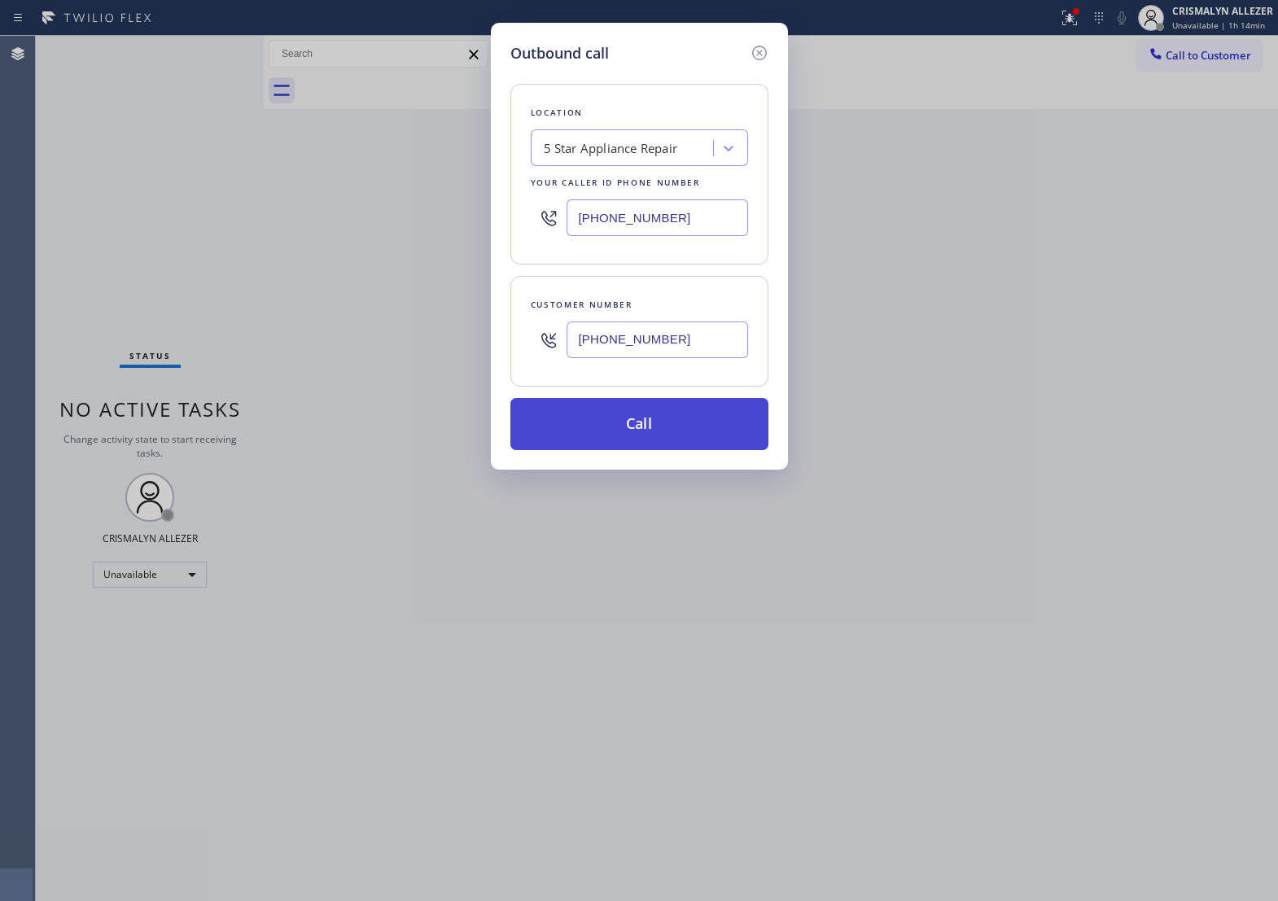
type input "[PHONE_NUMBER]"
click at [634, 445] on button "Call" at bounding box center [640, 424] width 258 height 52
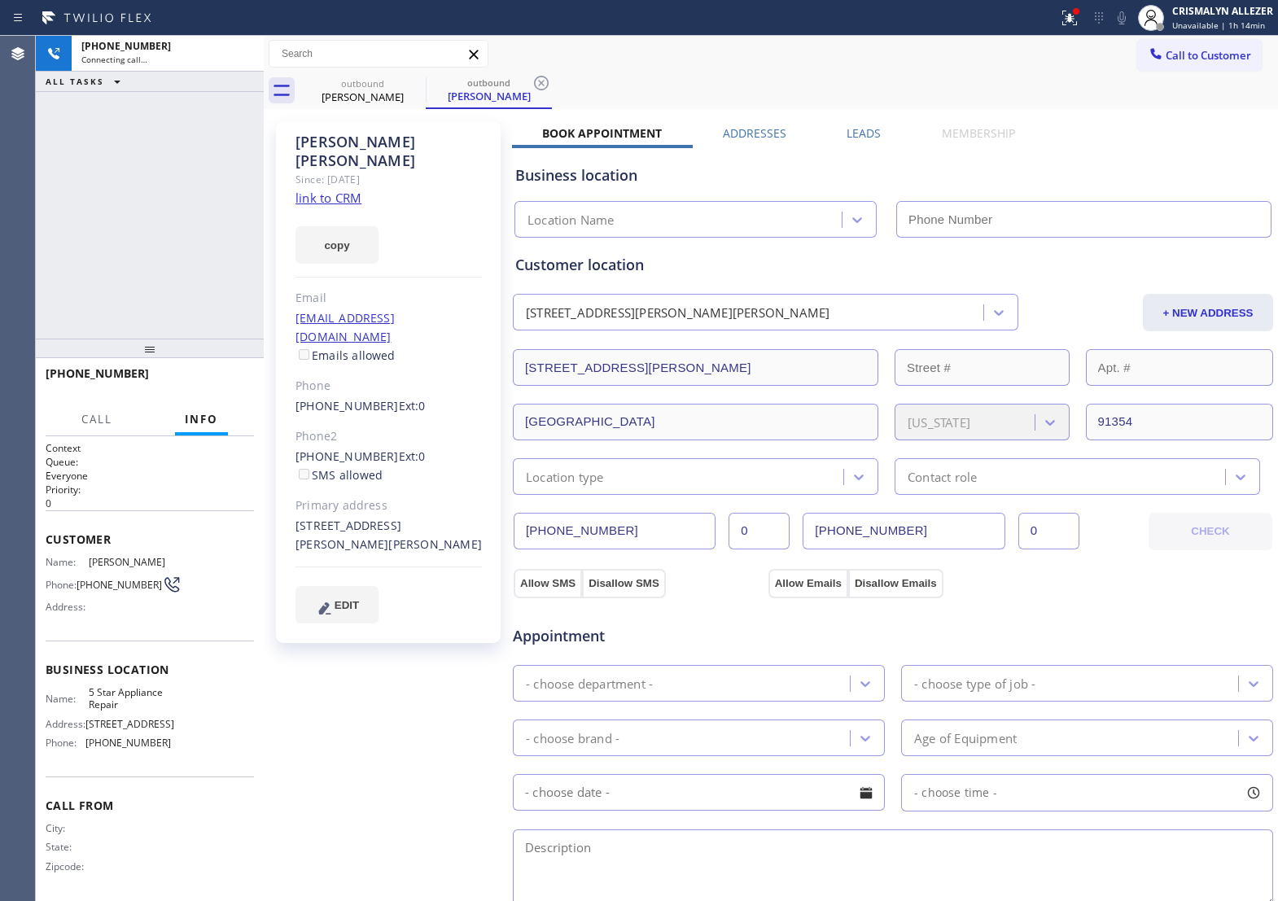
type input "[PHONE_NUMBER]"
click at [208, 383] on span "HANG UP" at bounding box center [216, 380] width 50 height 11
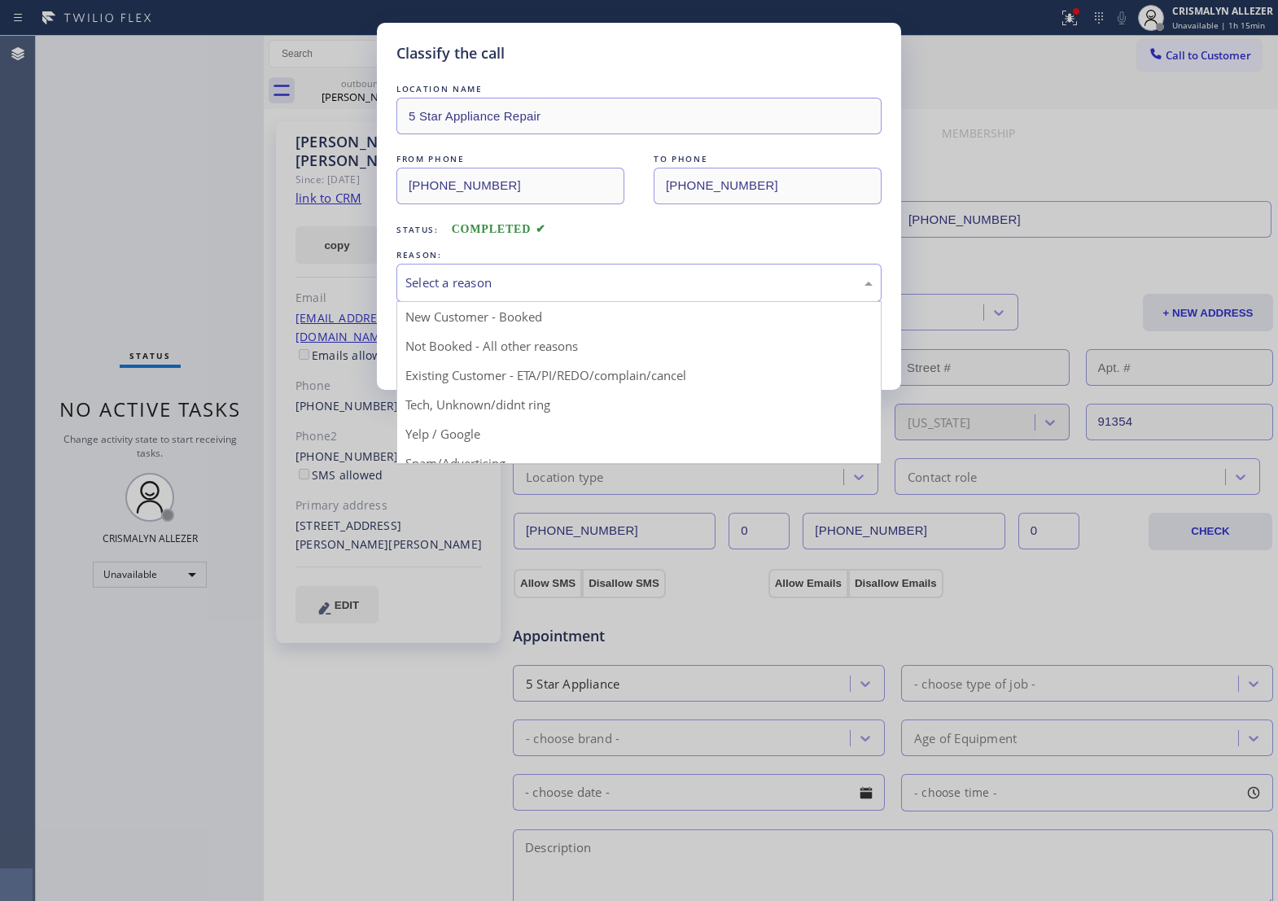
click at [576, 292] on div "Select a reason" at bounding box center [639, 283] width 467 height 19
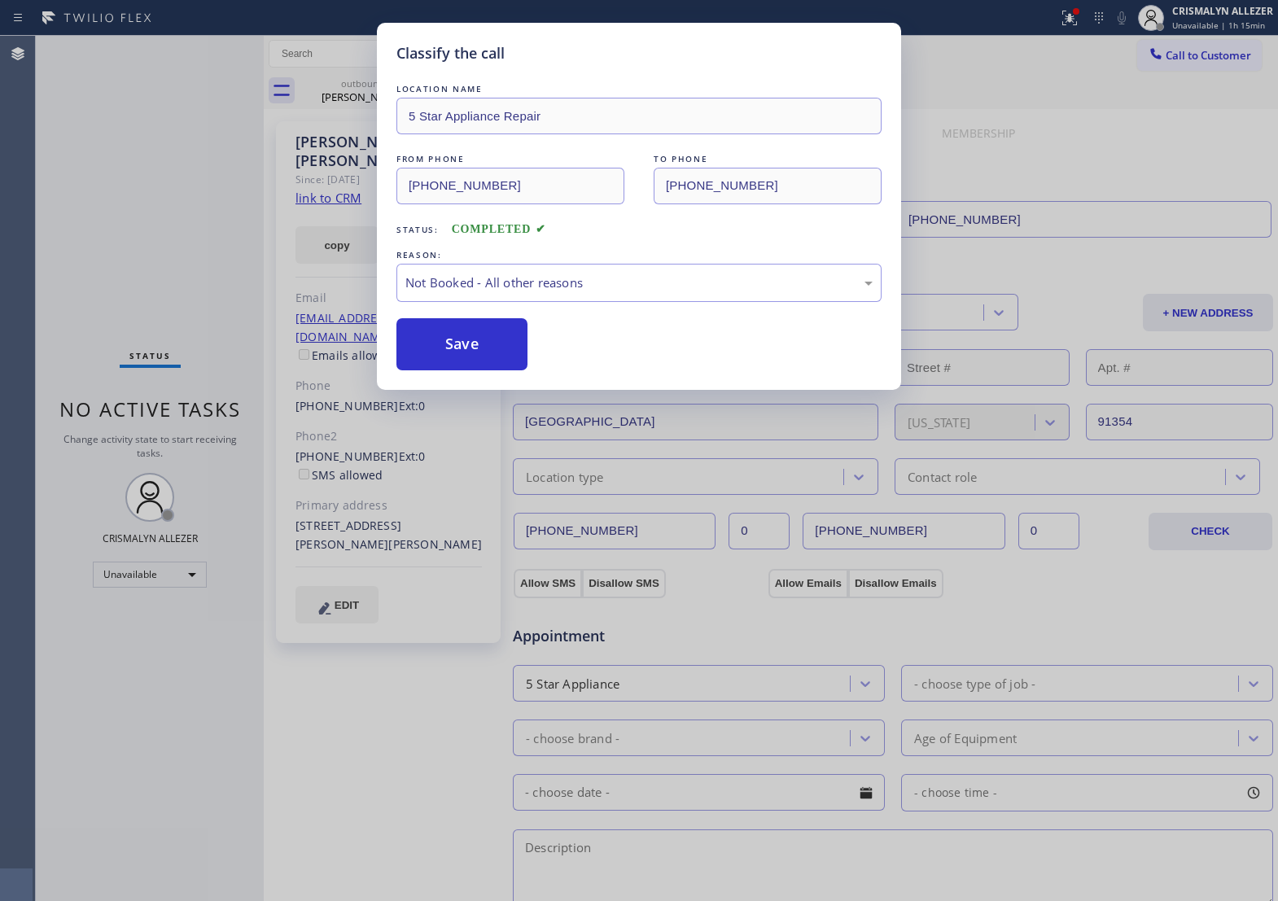
click at [498, 359] on button "Save" at bounding box center [462, 344] width 131 height 52
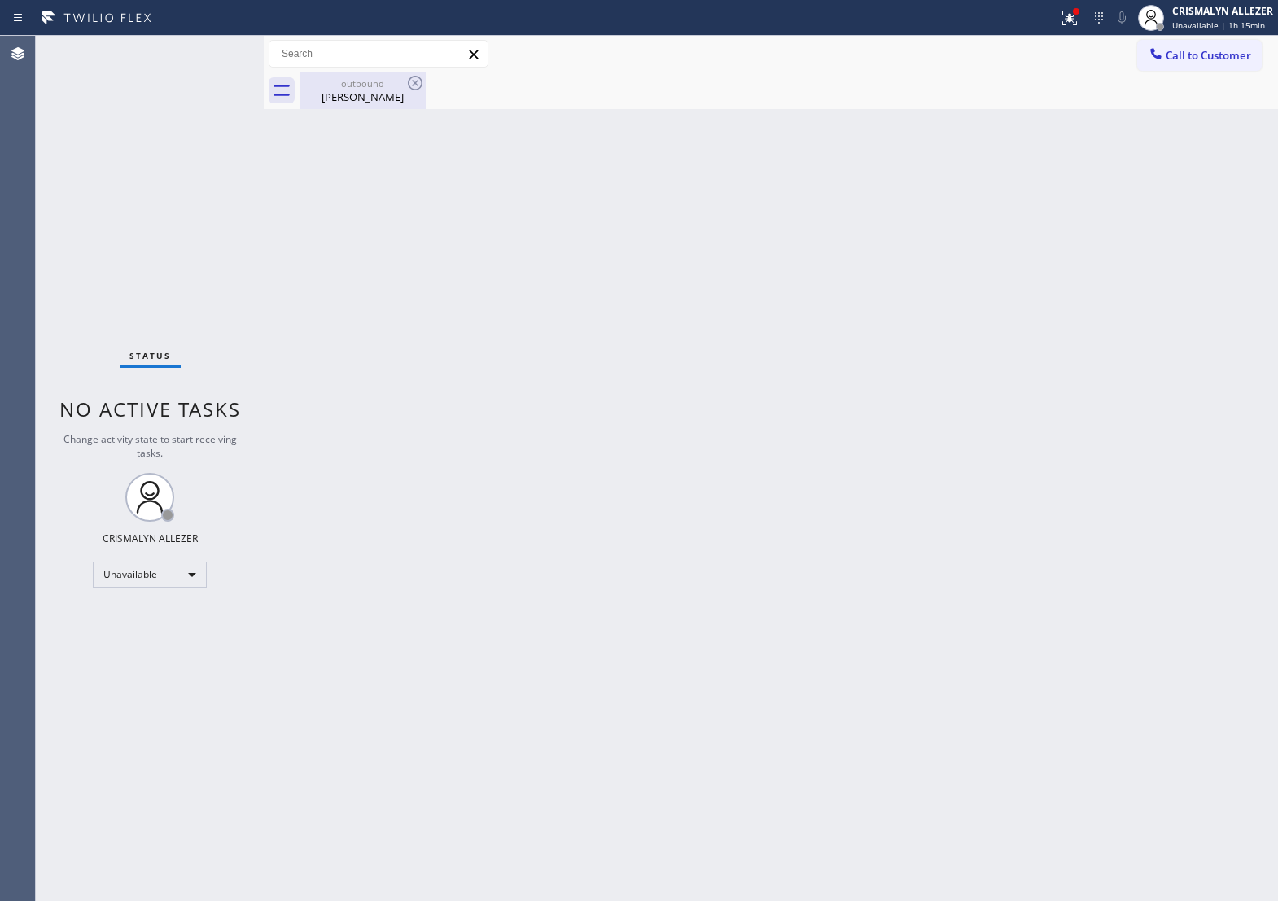
click at [362, 88] on div "outbound" at bounding box center [362, 83] width 123 height 12
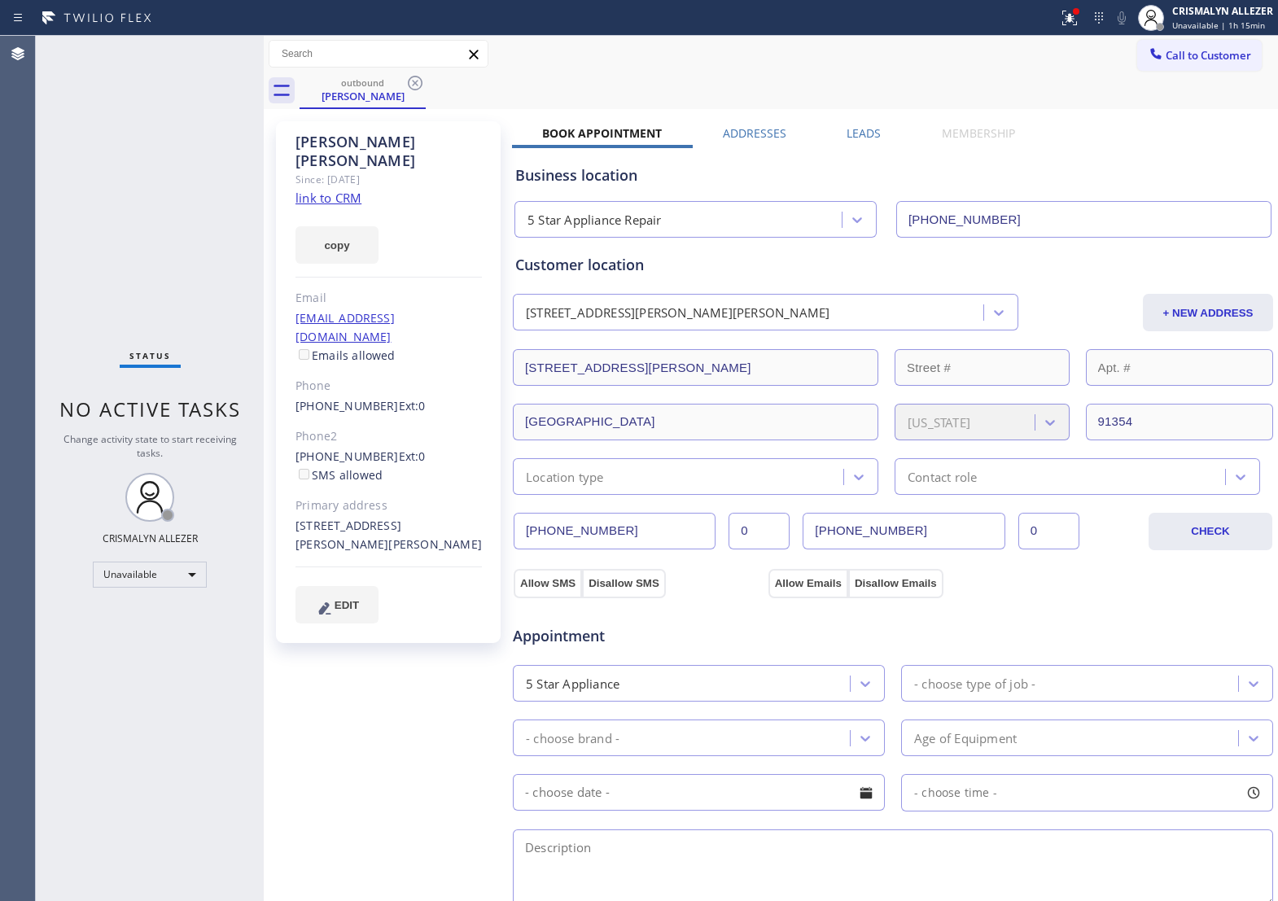
click at [866, 134] on label "Leads" at bounding box center [864, 132] width 34 height 15
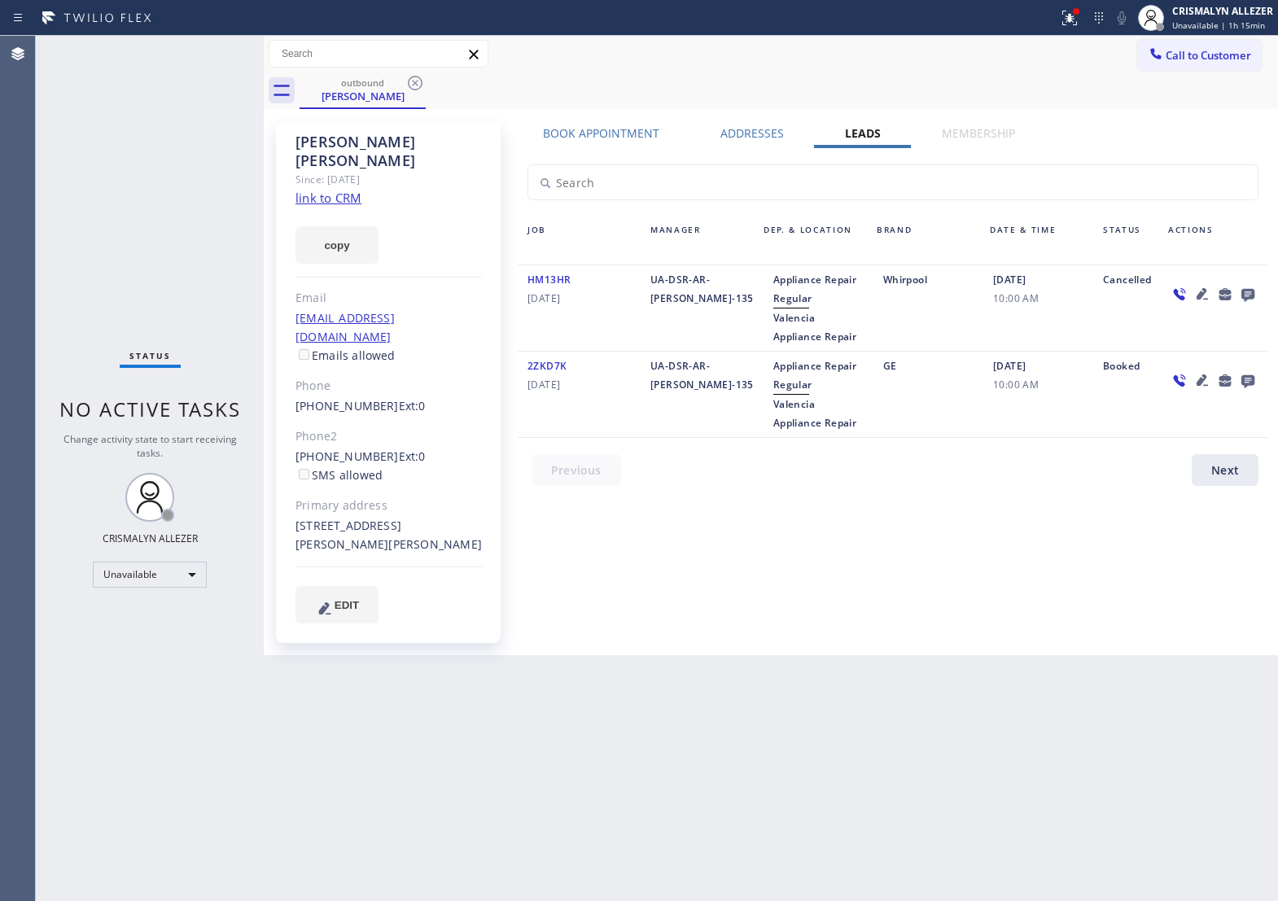
click at [1252, 299] on icon at bounding box center [1248, 295] width 13 height 13
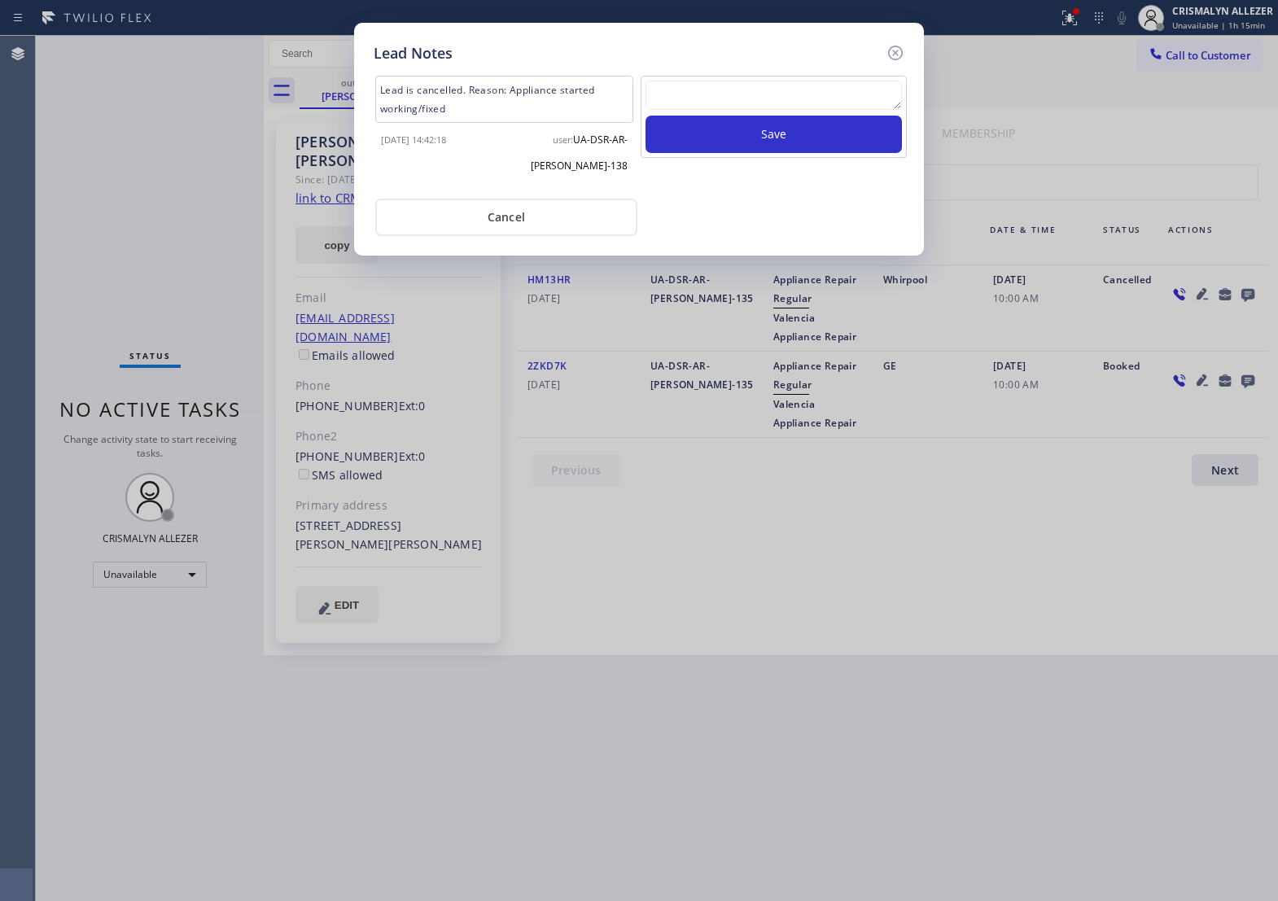
click at [733, 108] on textarea at bounding box center [774, 95] width 257 height 29
paste textarea "ALL ARE GOOD, but xfer cx cb"
type textarea "ALL ARE GOOD, but xfer cx cb"
click at [737, 151] on button "Save" at bounding box center [774, 134] width 257 height 37
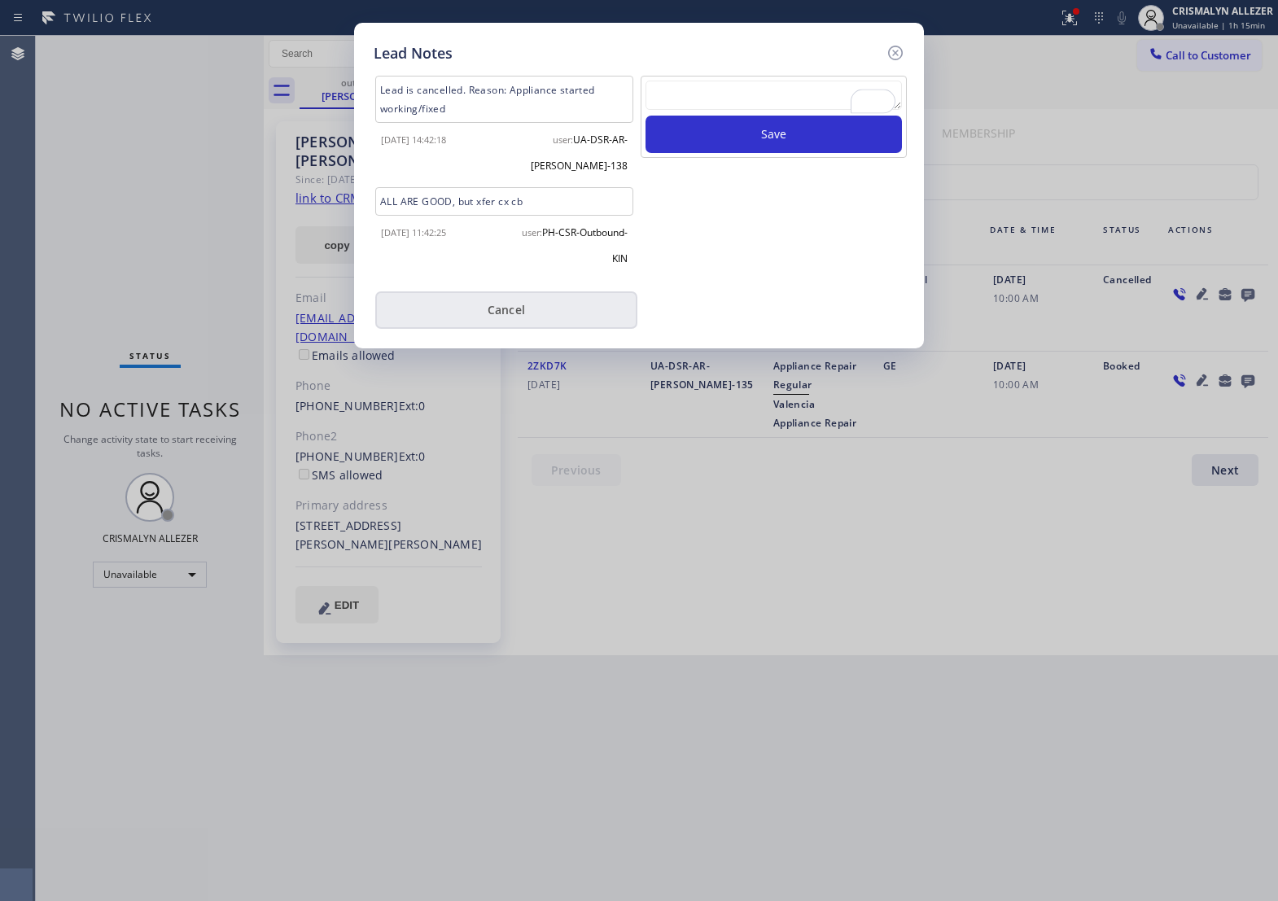
click at [505, 310] on button "Cancel" at bounding box center [506, 310] width 262 height 37
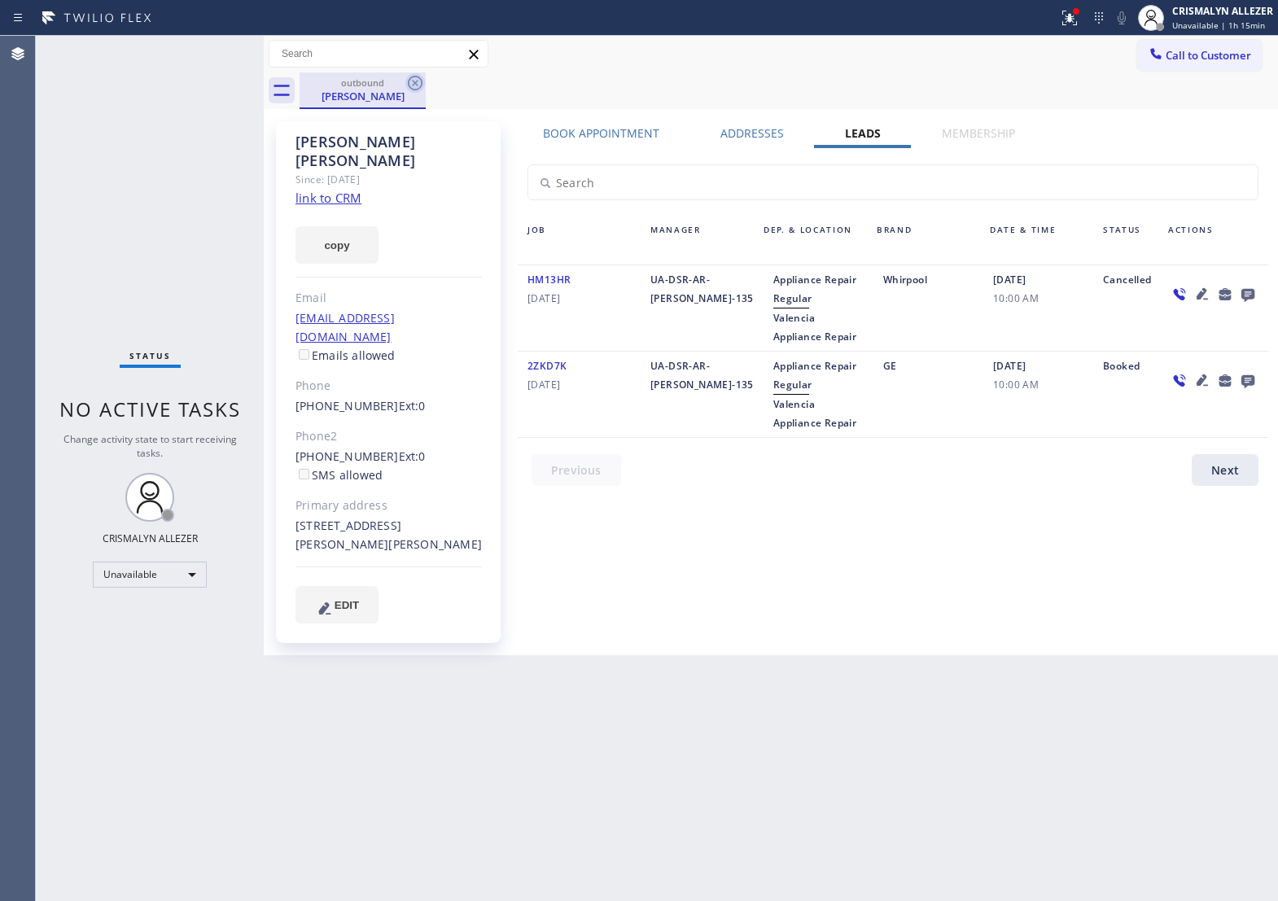
click at [408, 82] on icon at bounding box center [416, 83] width 20 height 20
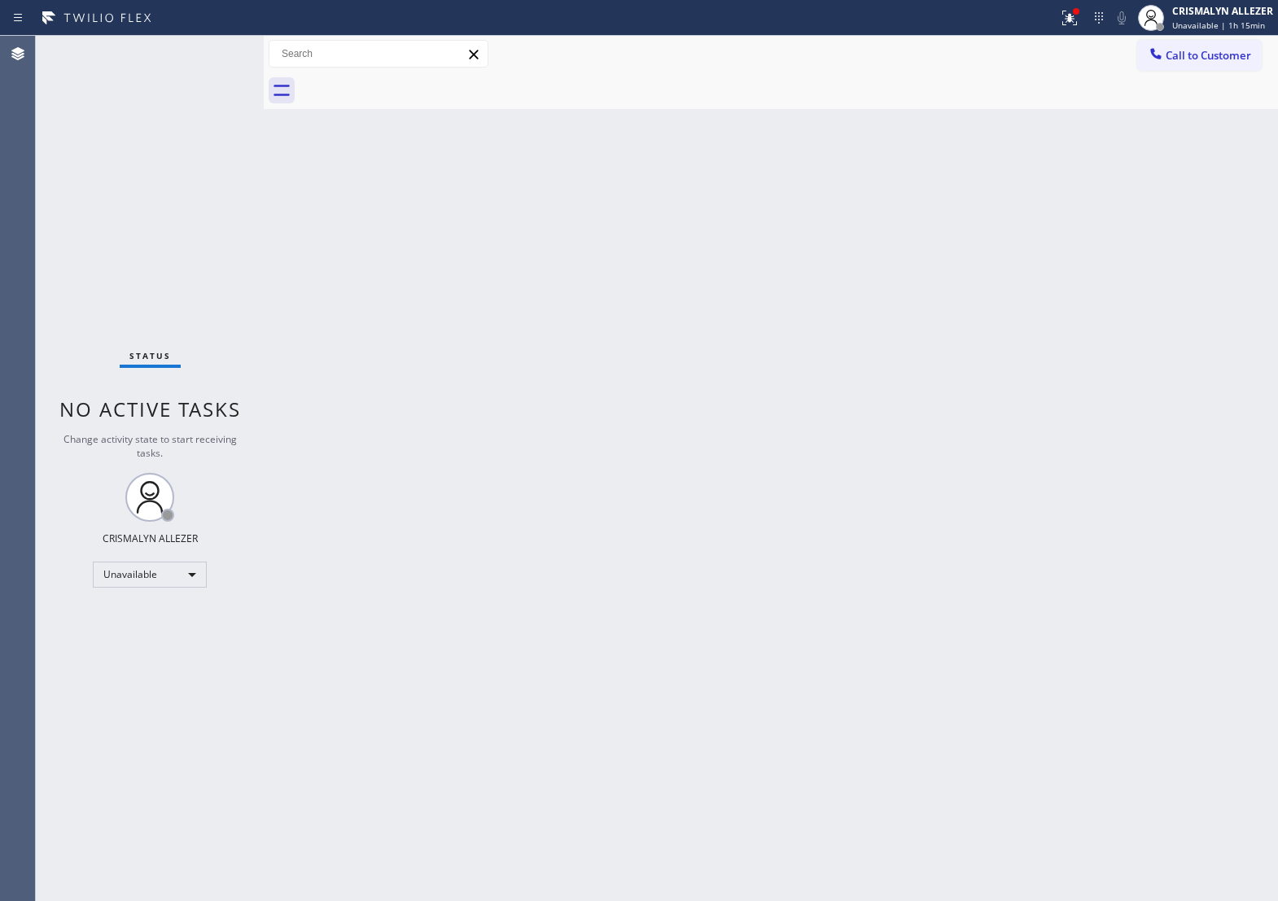
click at [408, 79] on div at bounding box center [789, 90] width 979 height 37
click at [1191, 50] on span "Call to Customer" at bounding box center [1209, 55] width 86 height 15
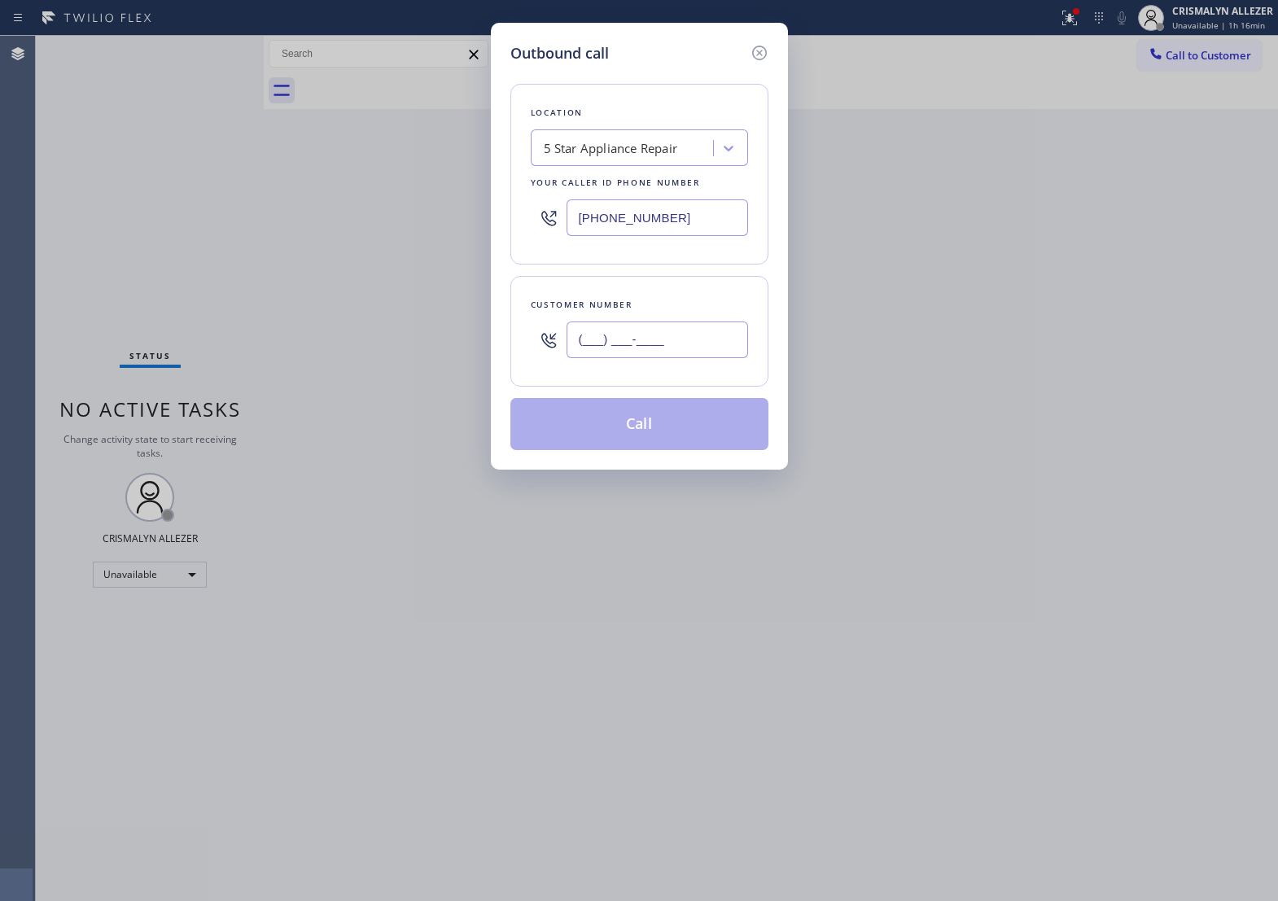
click at [707, 356] on input "(___) ___-____" at bounding box center [658, 340] width 182 height 37
paste input "310) 300-1779"
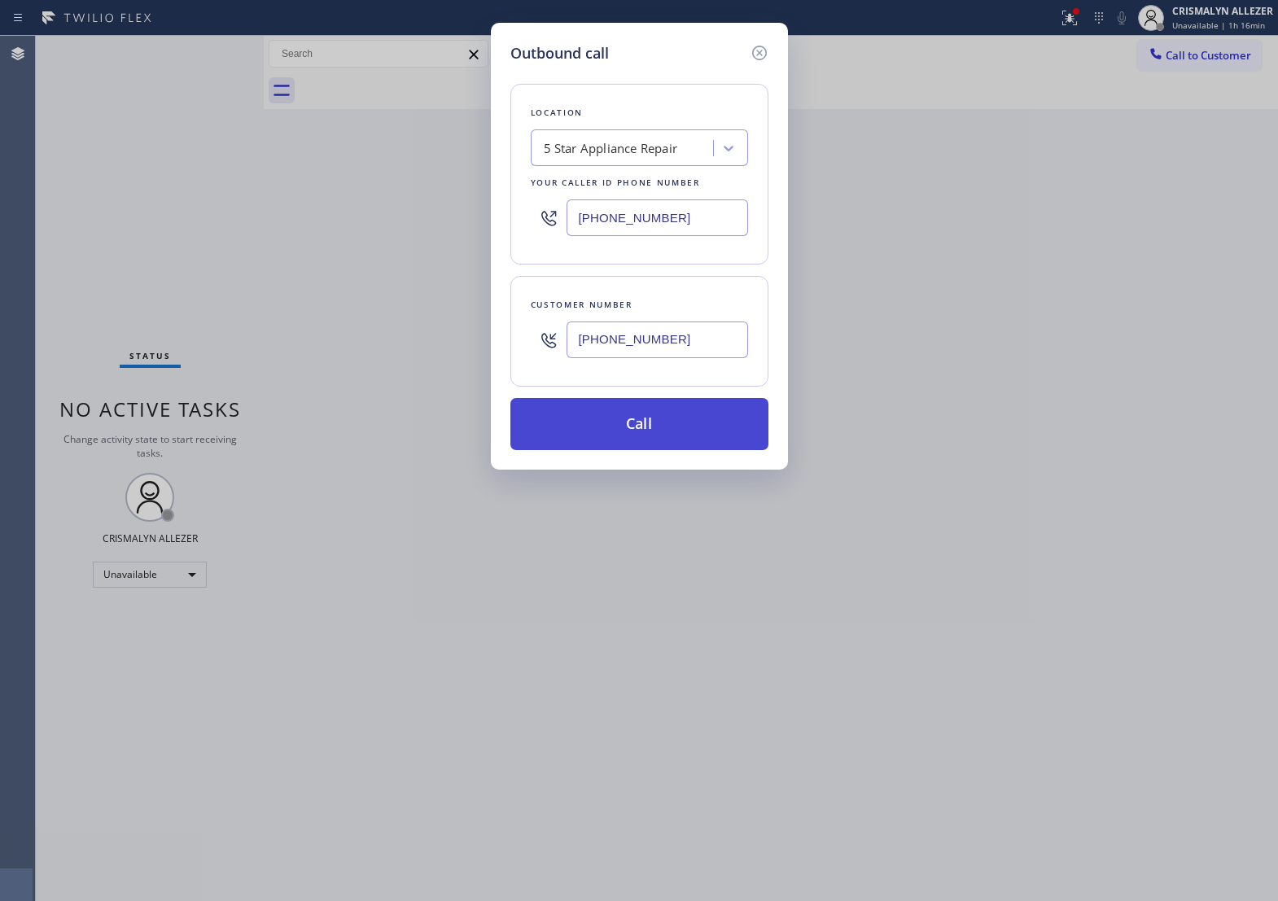
type input "[PHONE_NUMBER]"
click at [650, 438] on button "Call" at bounding box center [640, 424] width 258 height 52
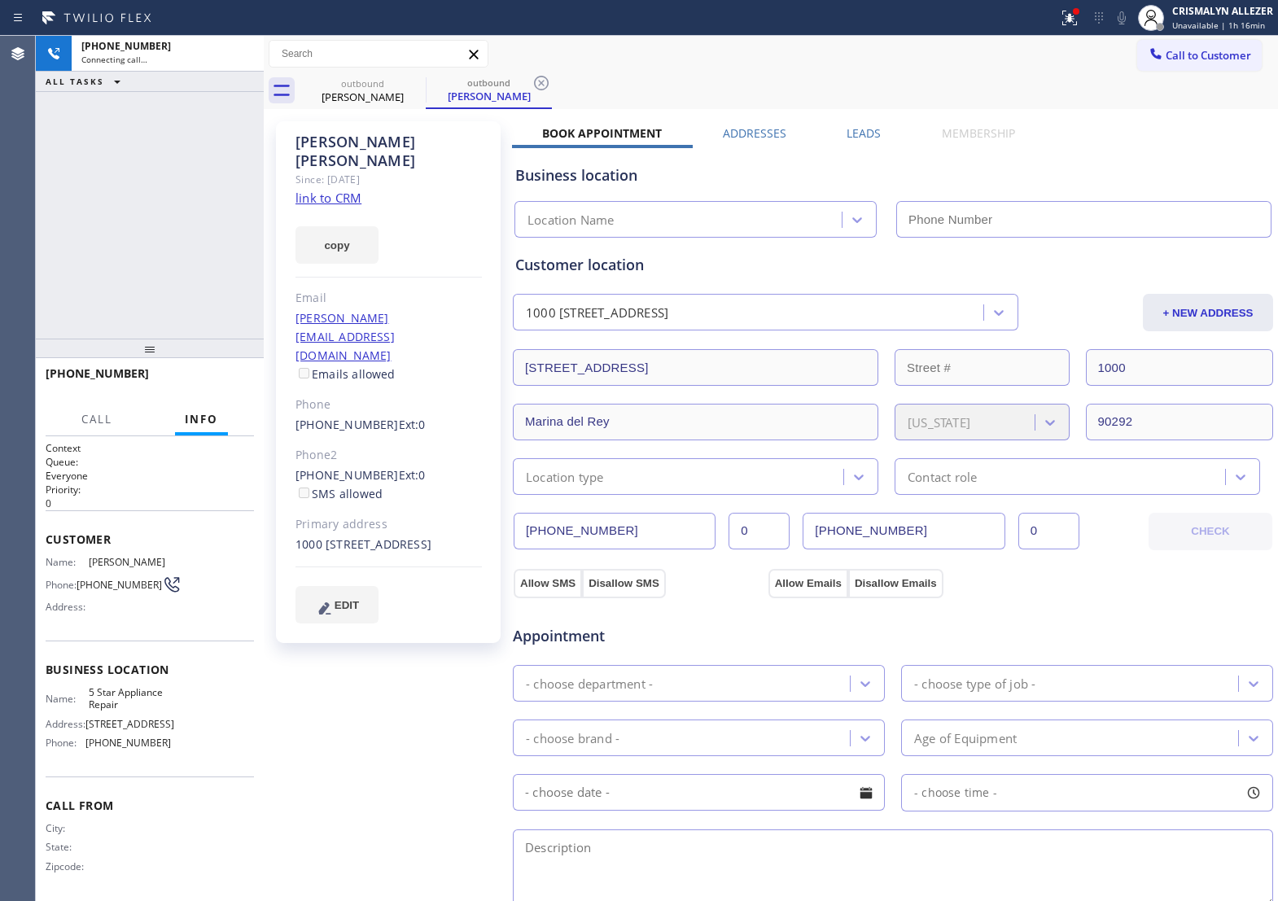
click at [336, 190] on link "link to CRM" at bounding box center [329, 198] width 66 height 16
type input "[PHONE_NUMBER]"
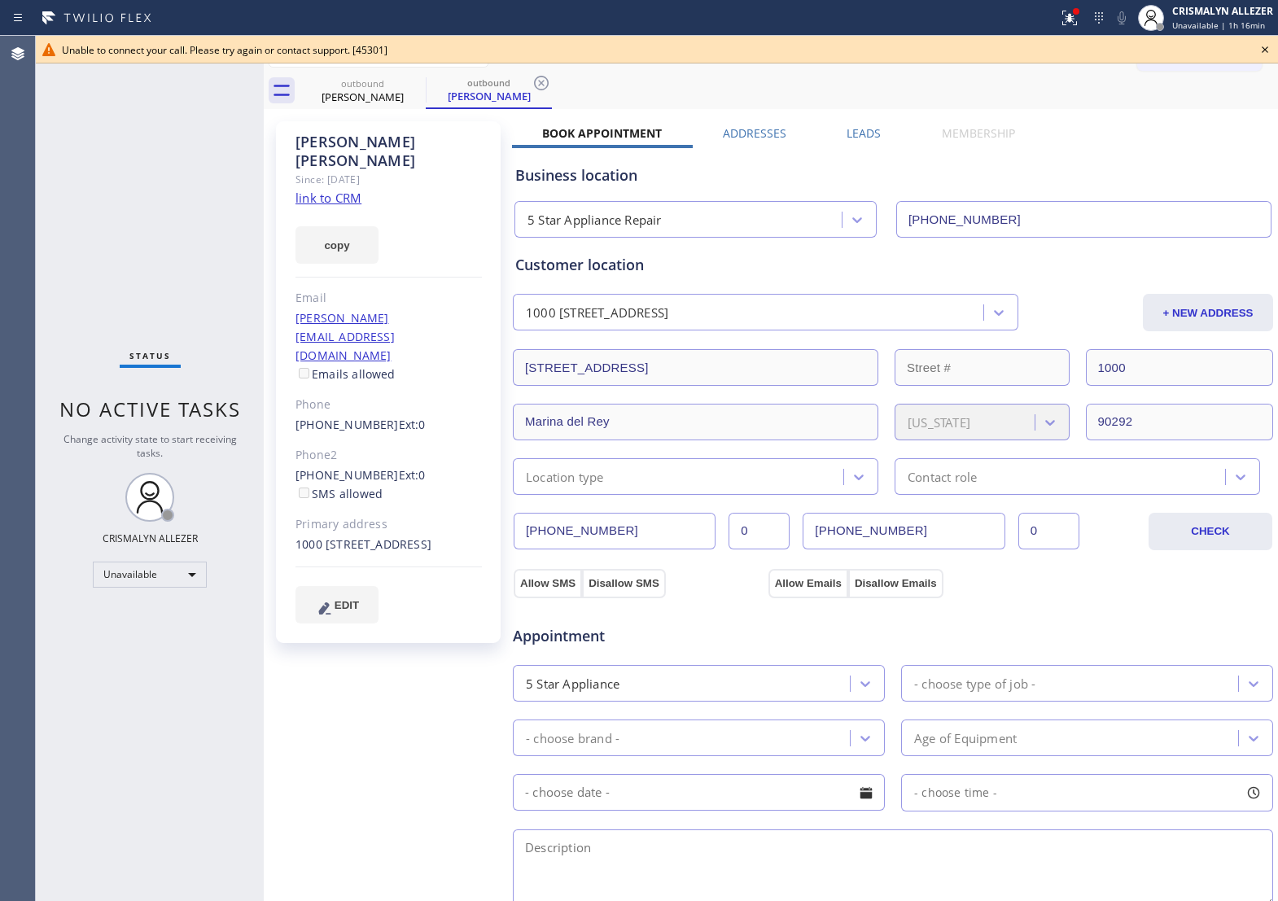
click at [1261, 49] on icon at bounding box center [1266, 50] width 20 height 20
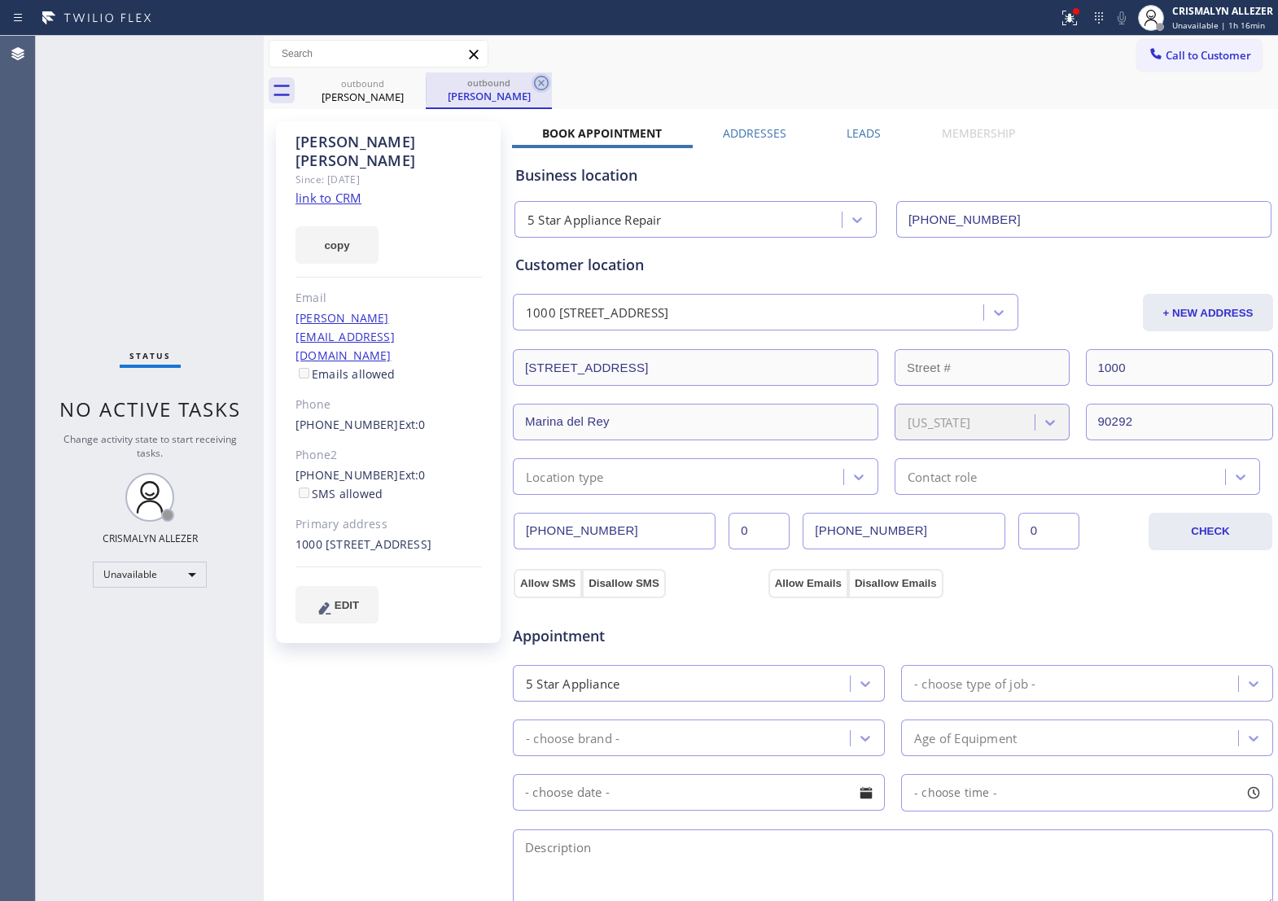
click at [537, 83] on icon at bounding box center [542, 83] width 20 height 20
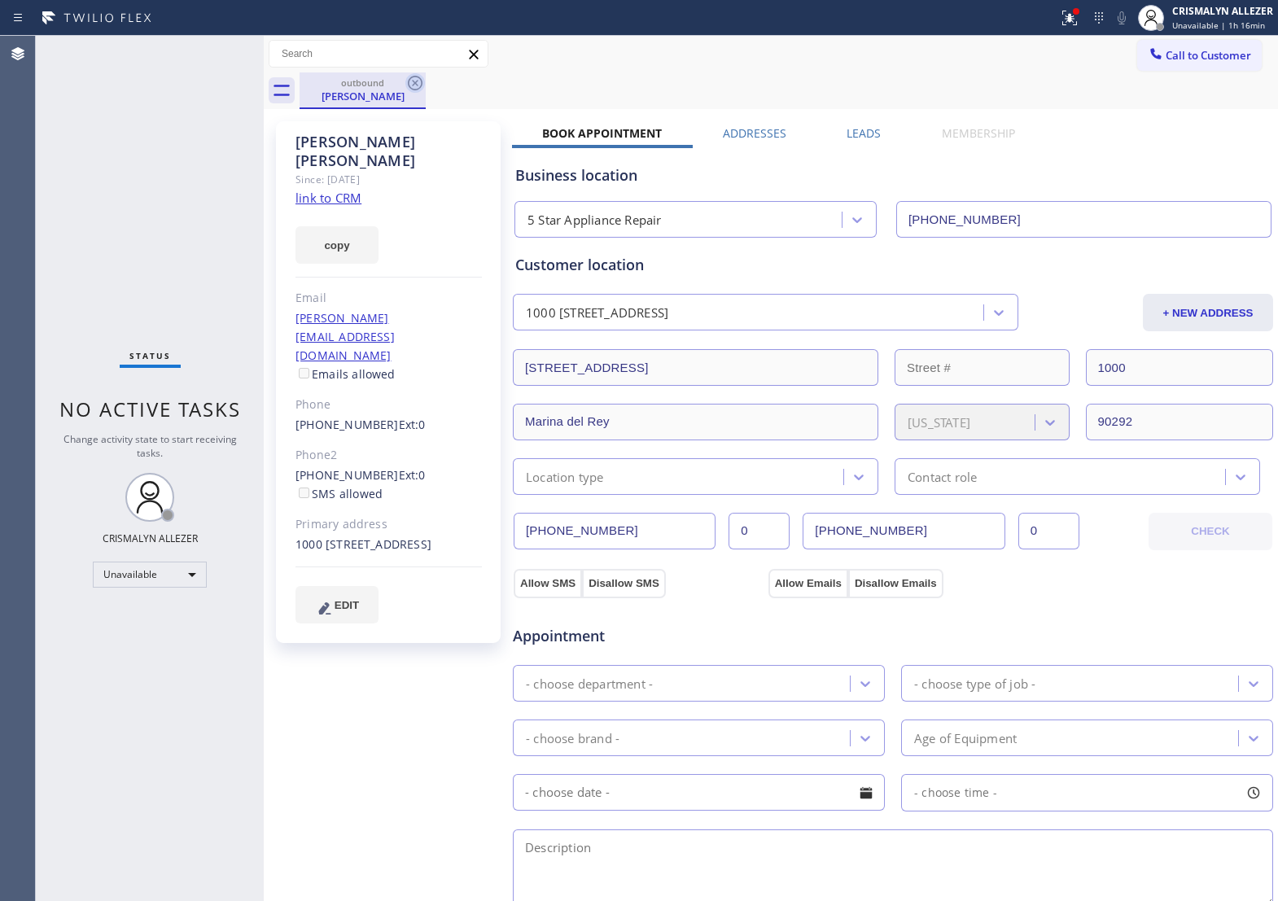
click at [412, 83] on icon at bounding box center [416, 83] width 20 height 20
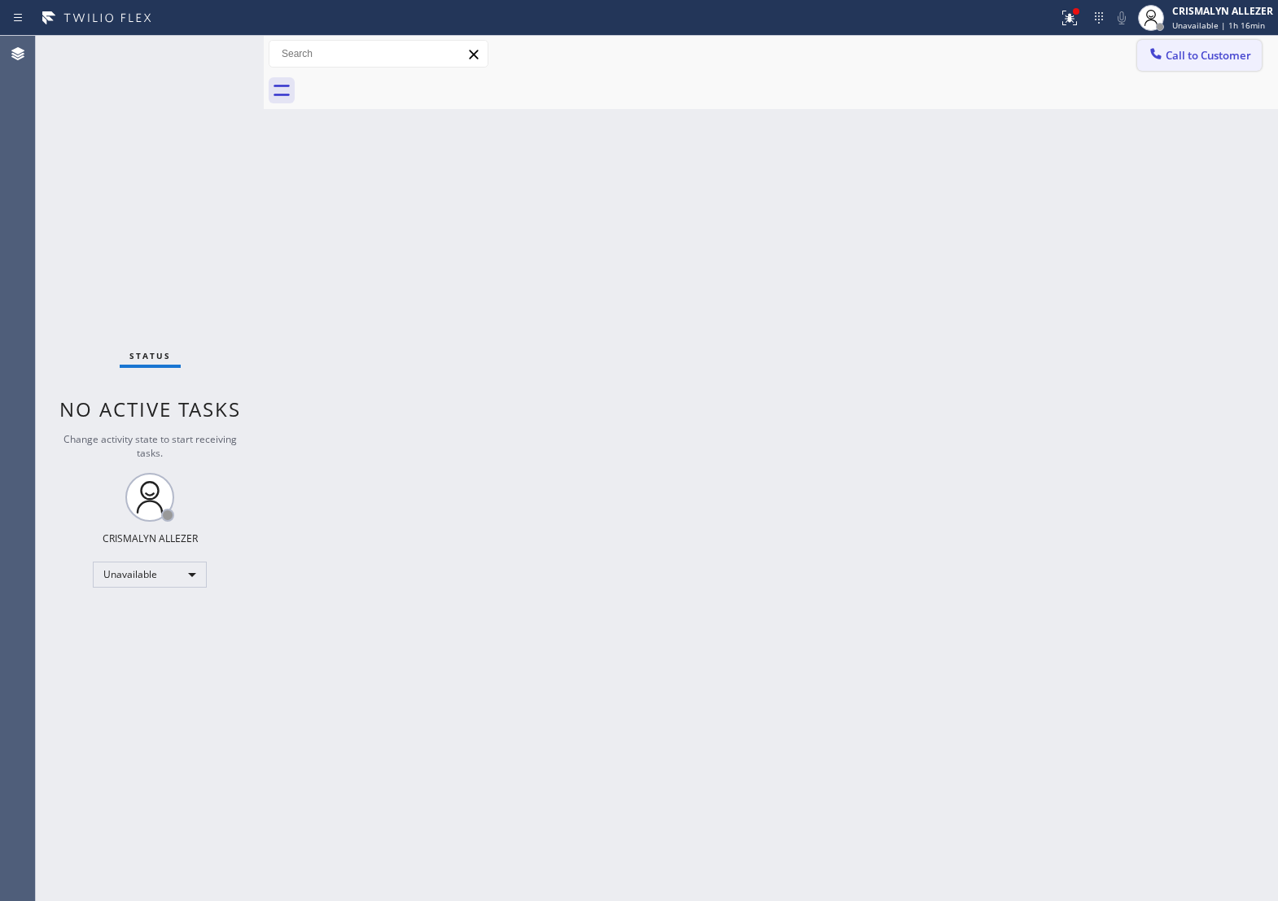
click at [1194, 58] on span "Call to Customer" at bounding box center [1209, 55] width 86 height 15
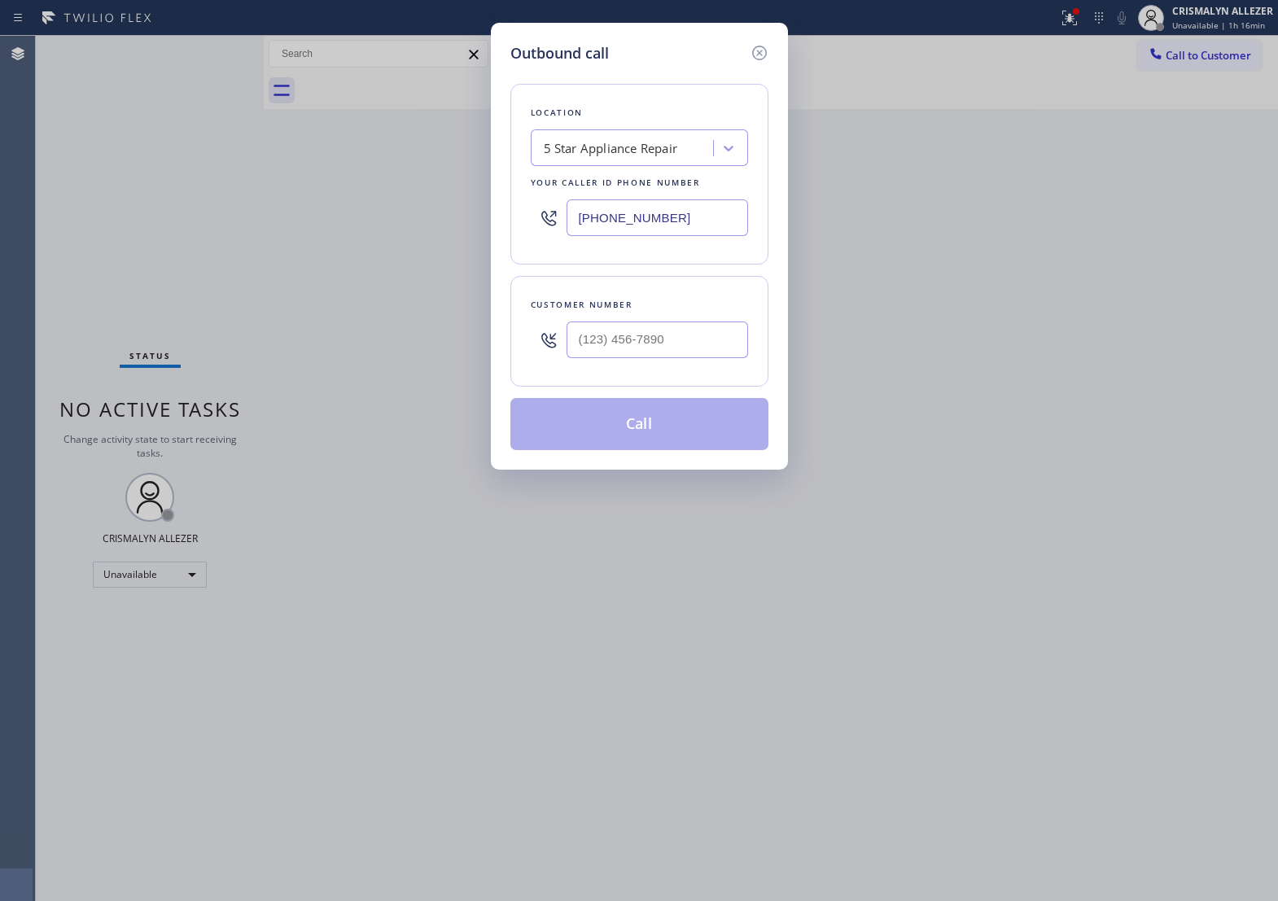
drag, startPoint x: 701, startPoint y: 229, endPoint x: 155, endPoint y: 213, distance: 546.6
click at [159, 216] on div "Outbound call Location 5 Star Appliance Repair Your caller id phone number [PHO…" at bounding box center [639, 450] width 1278 height 901
paste input "310) 853-8979"
type input "[PHONE_NUMBER]"
click at [714, 357] on input "(___) ___-____" at bounding box center [658, 340] width 182 height 37
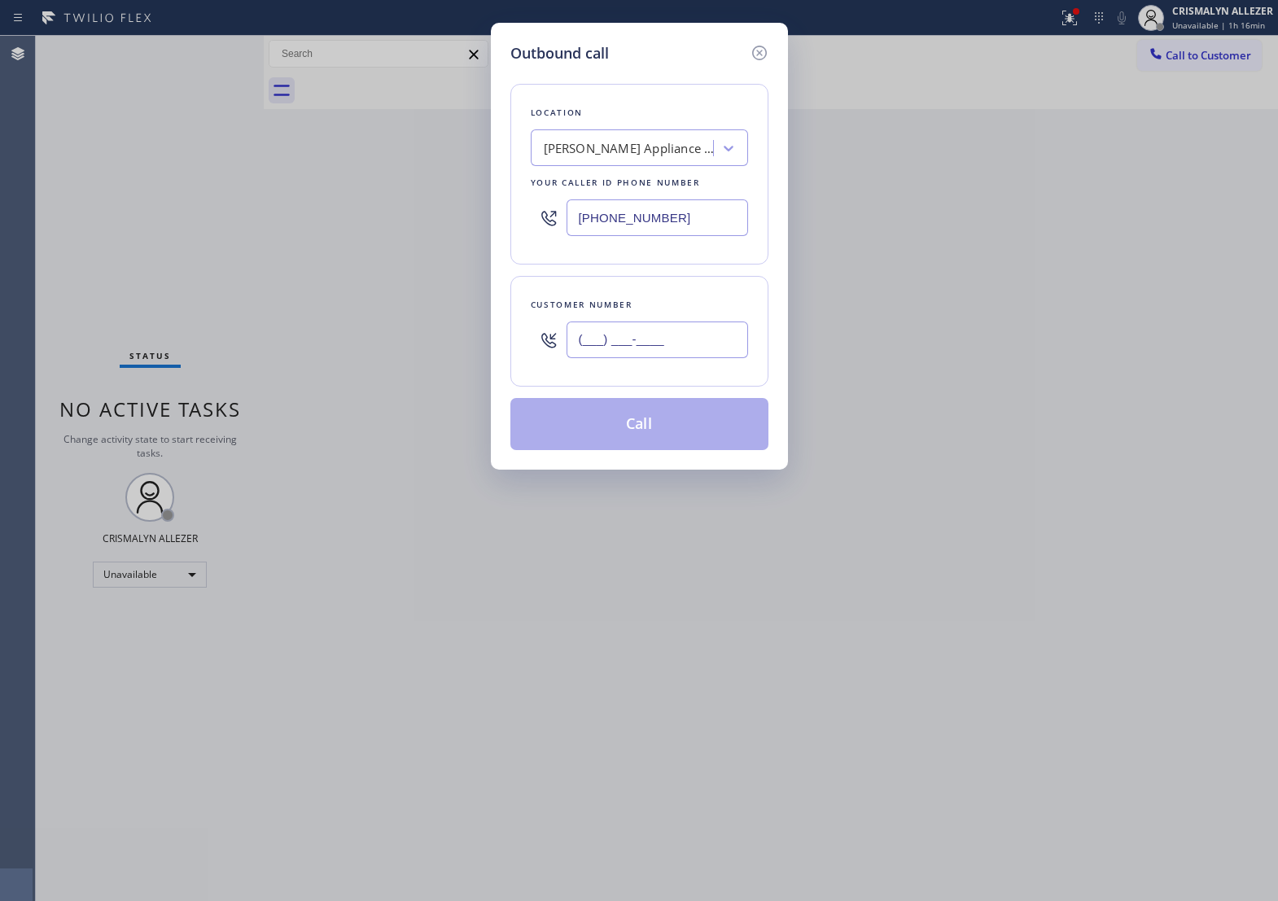
paste input "310) 300-1779"
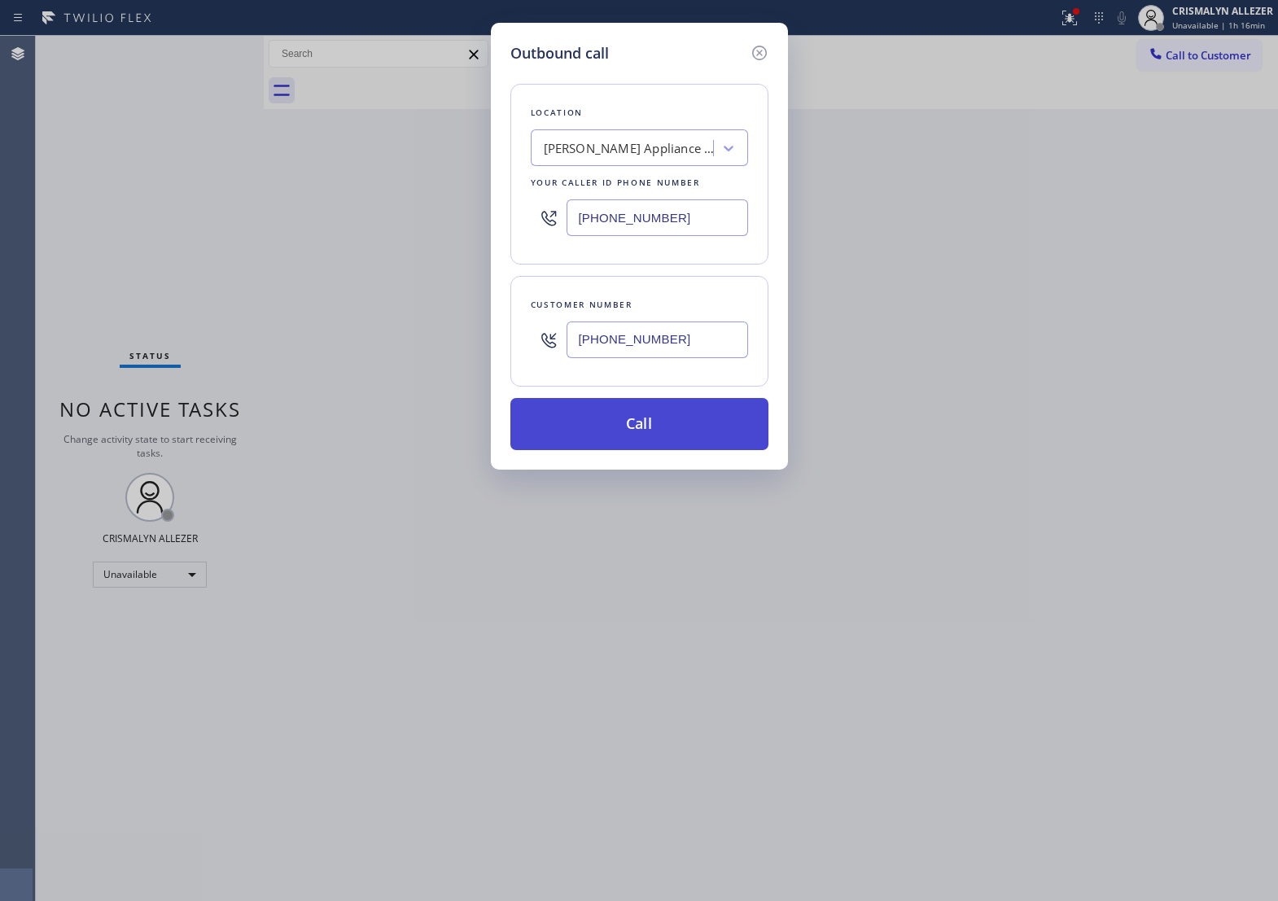
type input "[PHONE_NUMBER]"
click at [674, 441] on button "Call" at bounding box center [640, 424] width 258 height 52
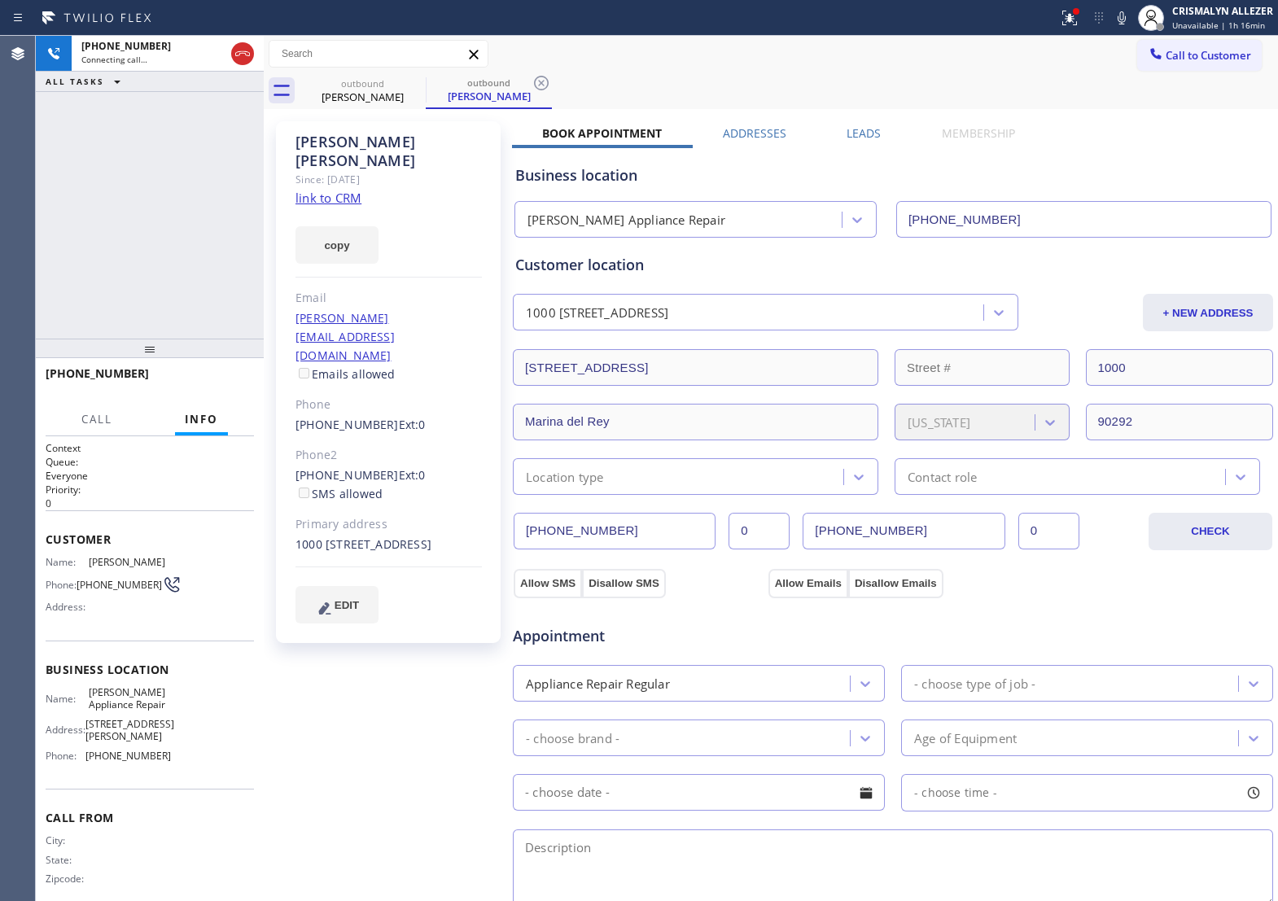
type input "[PHONE_NUMBER]"
drag, startPoint x: 287, startPoint y: 415, endPoint x: 381, endPoint y: 425, distance: 95.0
click at [381, 425] on div "David Stoker Since: 20 may 2020 link to CRM copy Email wendy@drstoker.com Email…" at bounding box center [388, 382] width 225 height 522
copy div "[PHONE_NUMBER]"
click at [204, 389] on button "HANG UP" at bounding box center [216, 381] width 76 height 23
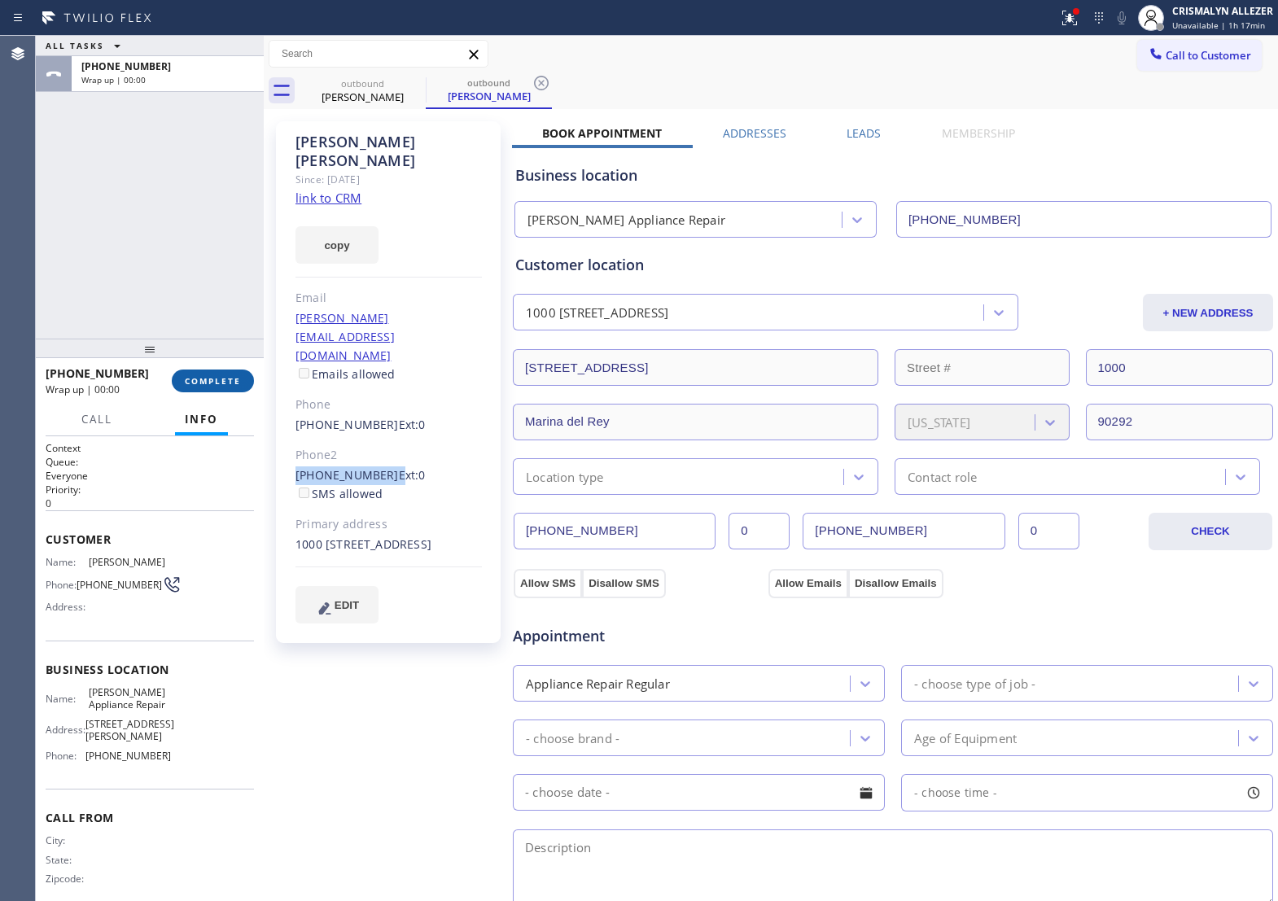
click at [204, 385] on span "COMPLETE" at bounding box center [213, 380] width 56 height 11
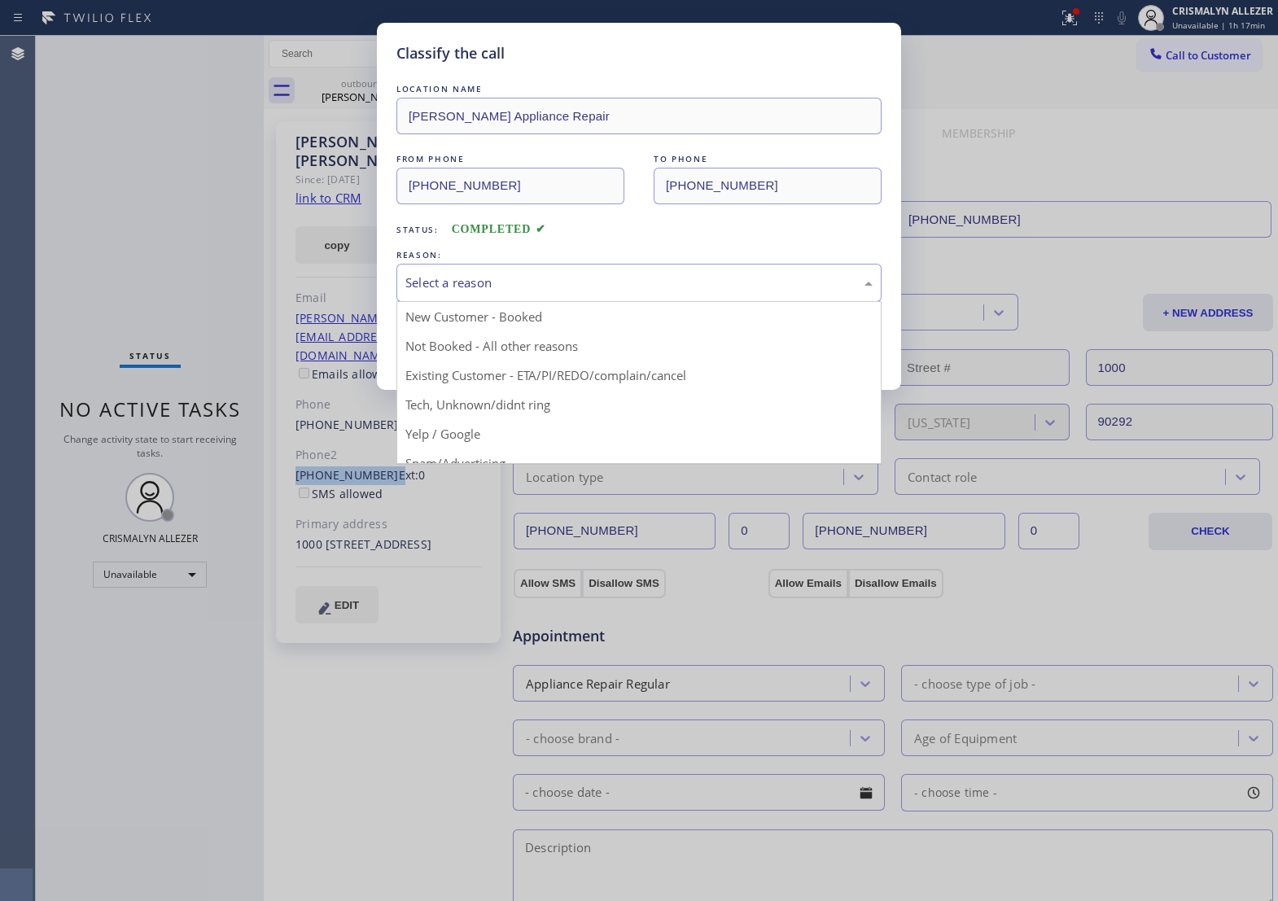
click at [650, 292] on div "Select a reason" at bounding box center [639, 283] width 467 height 19
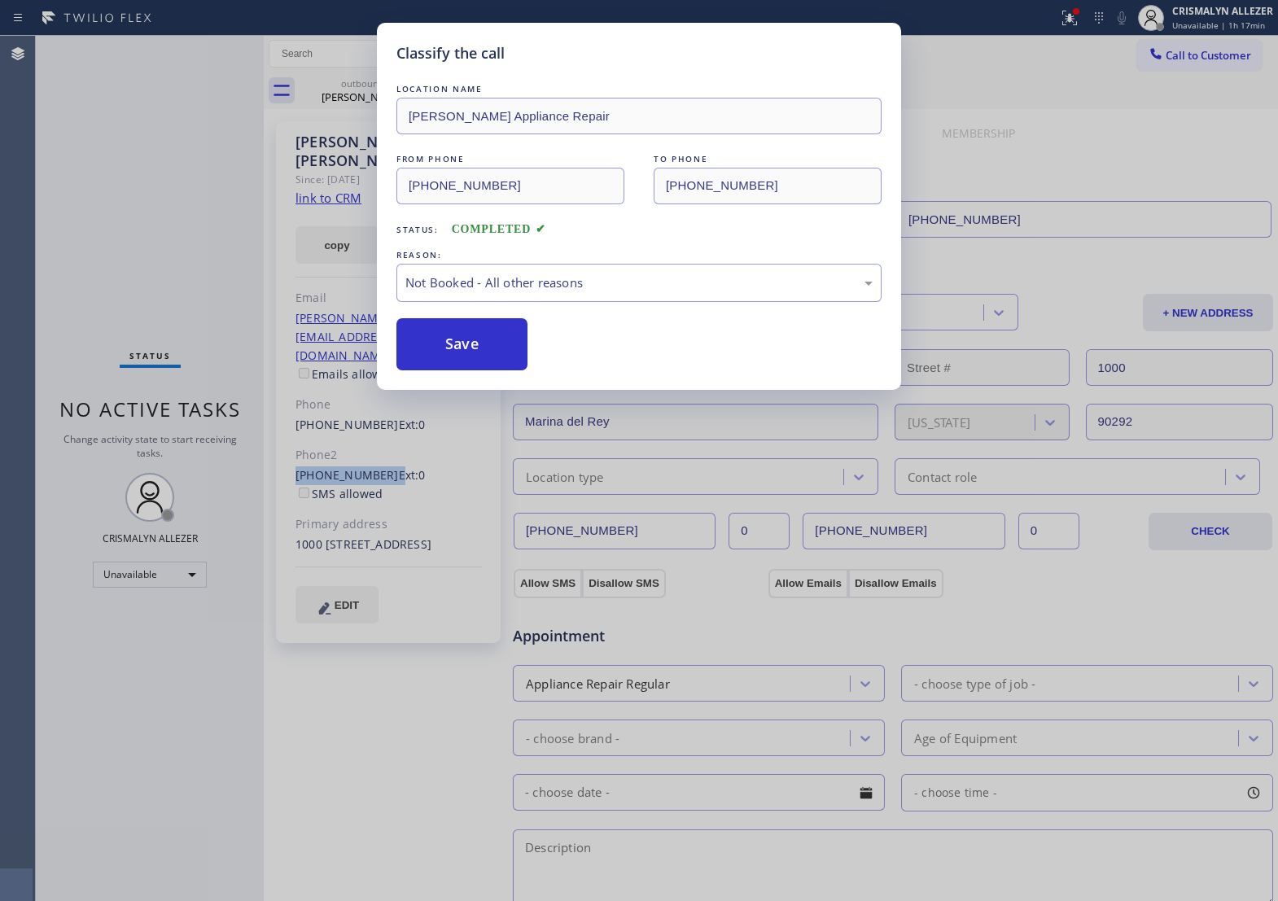
click at [498, 371] on button "Save" at bounding box center [462, 344] width 131 height 52
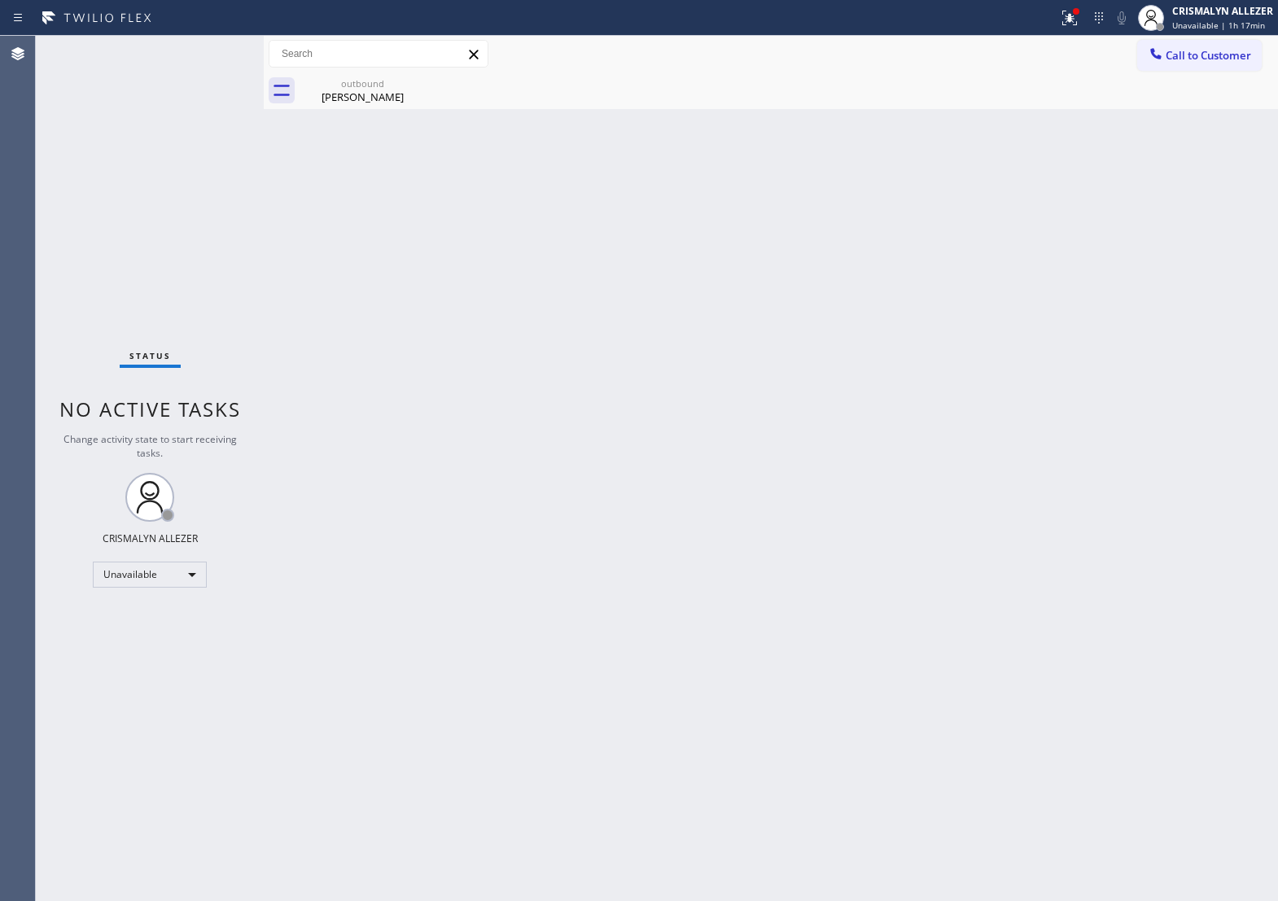
click at [369, 111] on div "Back to Dashboard Change Sender ID Customers Technicians Select a contact Outbo…" at bounding box center [771, 469] width 1015 height 866
drag, startPoint x: 397, startPoint y: 87, endPoint x: 422, endPoint y: 84, distance: 25.5
click at [397, 87] on div "outbound" at bounding box center [362, 83] width 123 height 12
click at [0, 0] on icon at bounding box center [0, 0] width 0 height 0
click at [422, 84] on div at bounding box center [789, 90] width 979 height 37
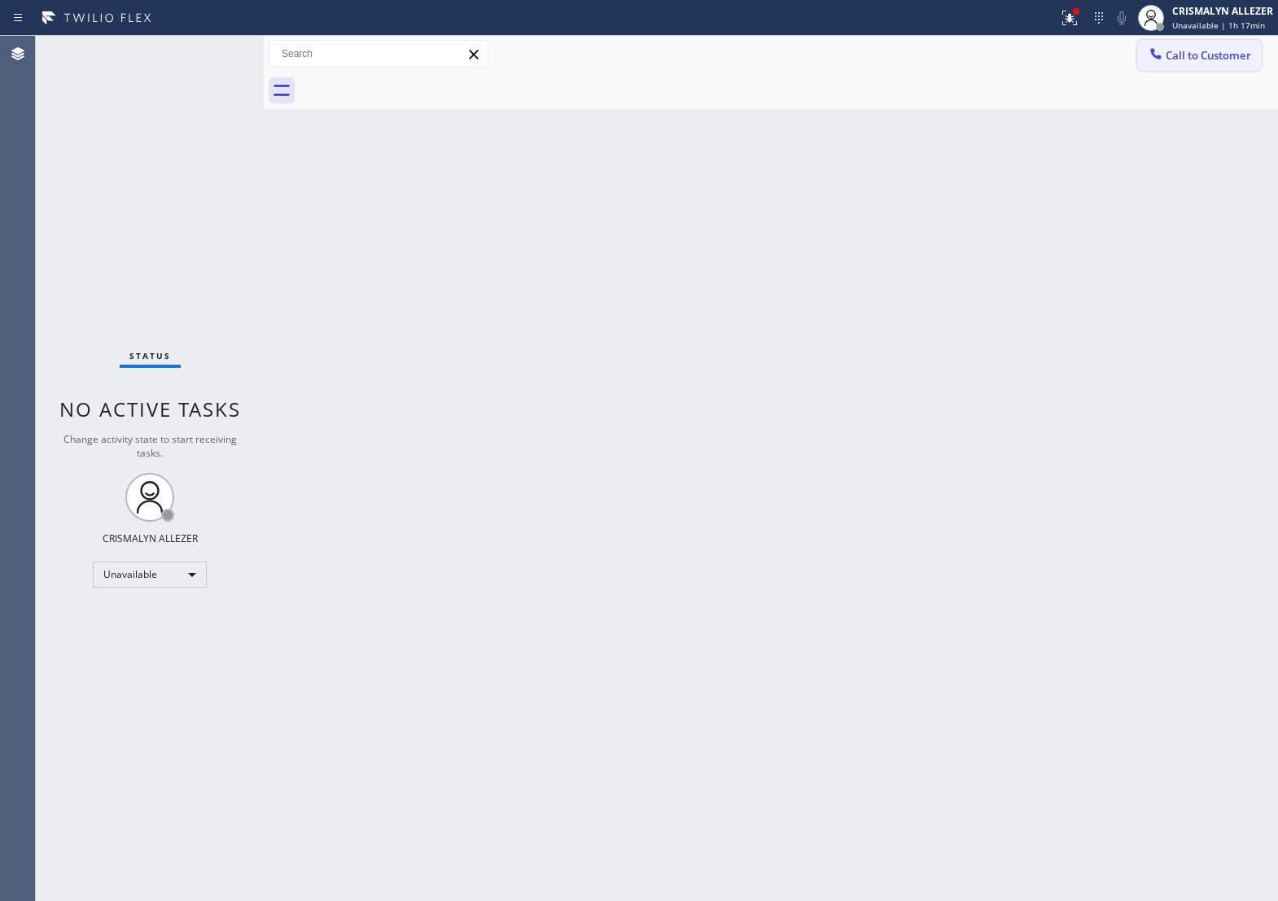
click at [1248, 57] on span "Call to Customer" at bounding box center [1209, 55] width 86 height 15
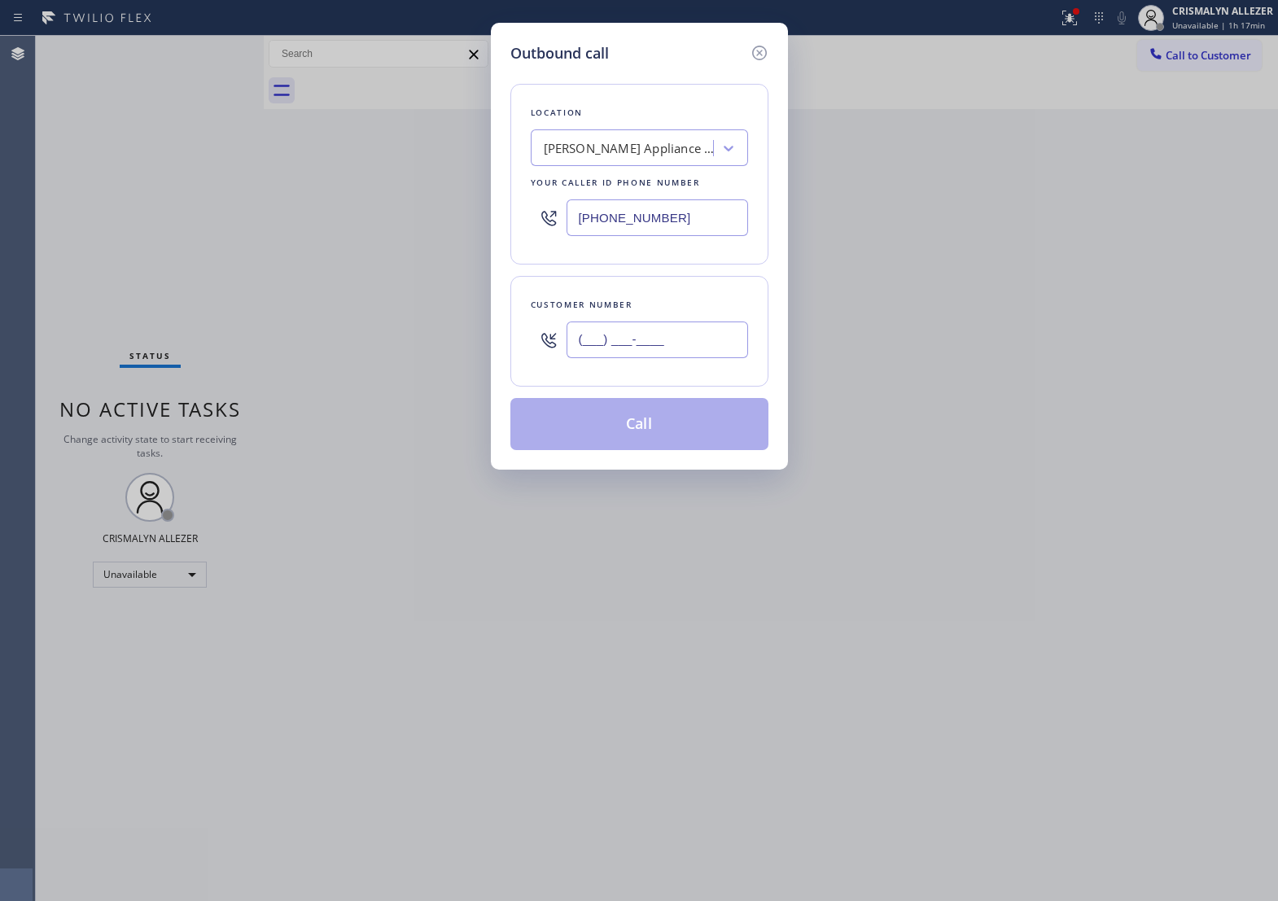
click at [706, 358] on input "(___) ___-____" at bounding box center [658, 340] width 182 height 37
paste input "424) 353-0010"
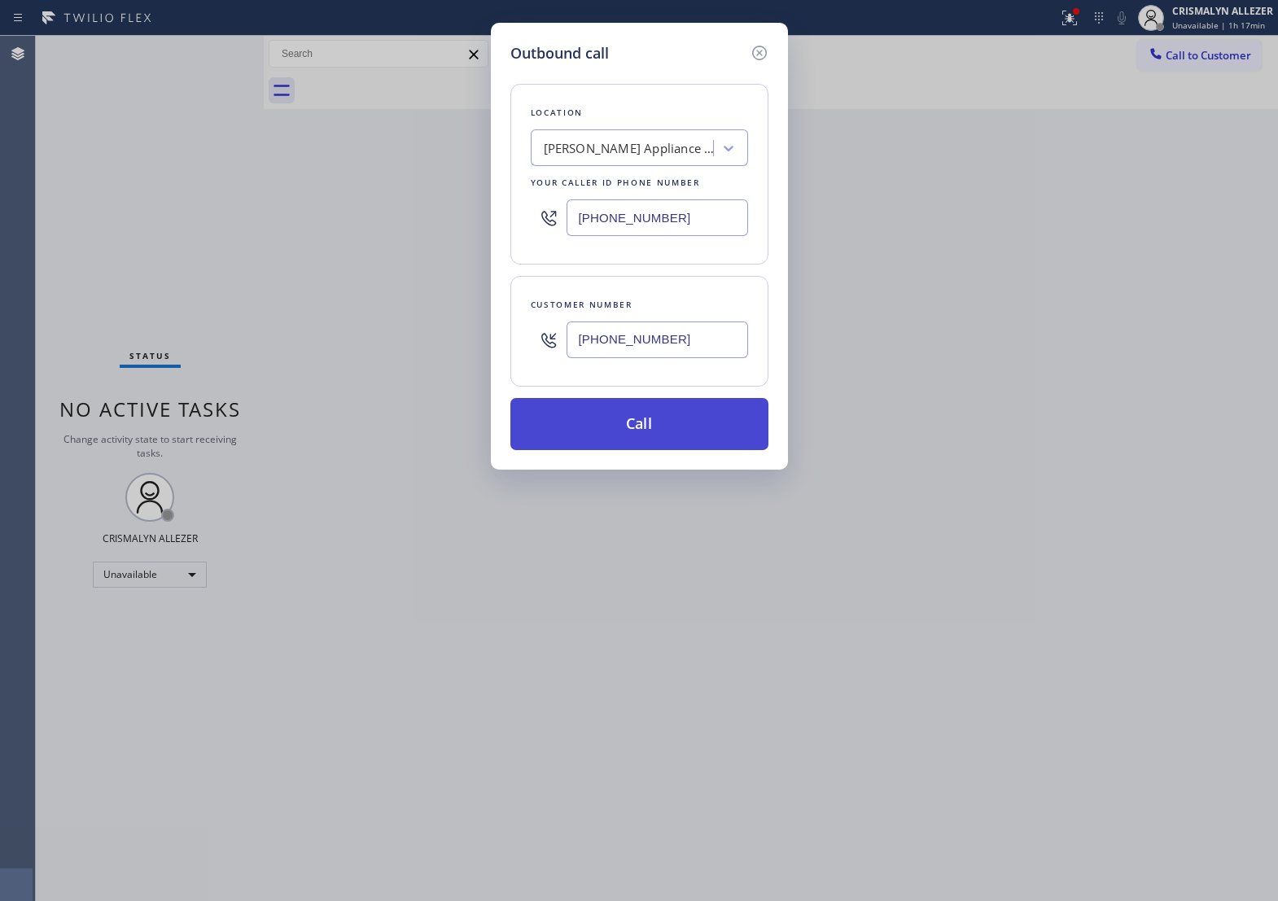
type input "[PHONE_NUMBER]"
click at [657, 440] on button "Call" at bounding box center [640, 424] width 258 height 52
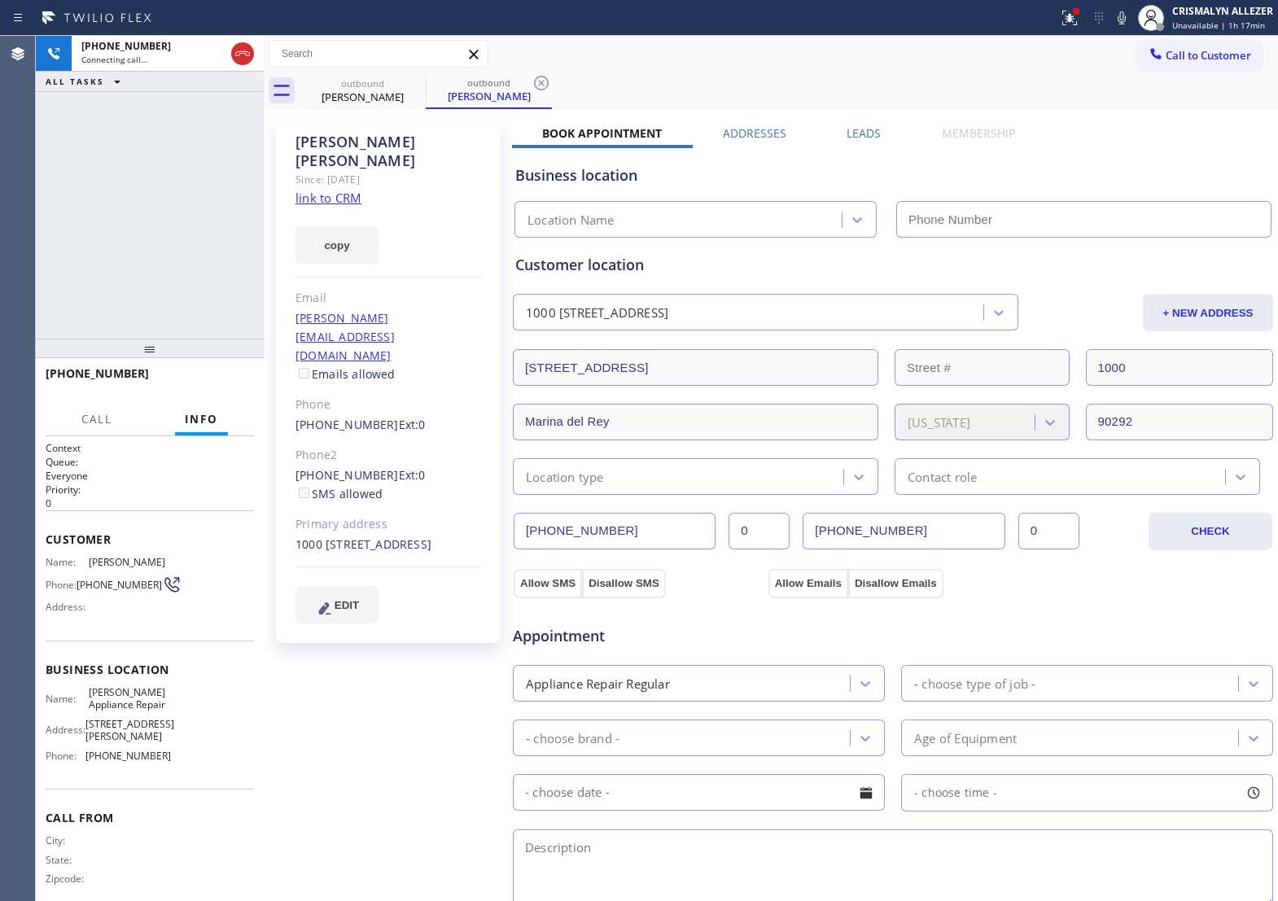
type input "[PHONE_NUMBER]"
click at [213, 384] on span "HANG UP" at bounding box center [216, 380] width 50 height 11
click at [213, 384] on span "COMPLETE" at bounding box center [213, 380] width 56 height 11
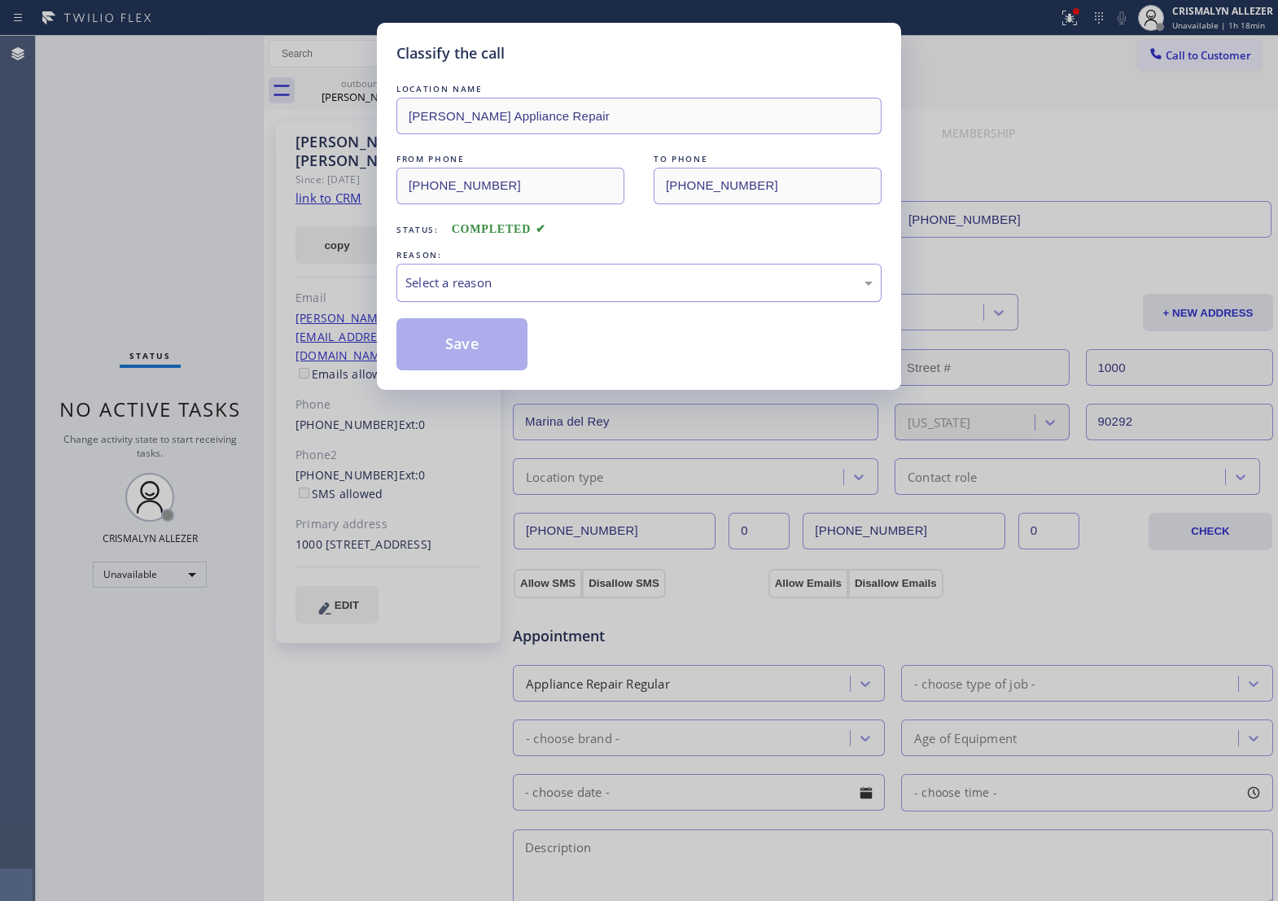
click at [624, 292] on div "Select a reason" at bounding box center [639, 283] width 467 height 19
click at [469, 371] on button "Save" at bounding box center [462, 344] width 131 height 52
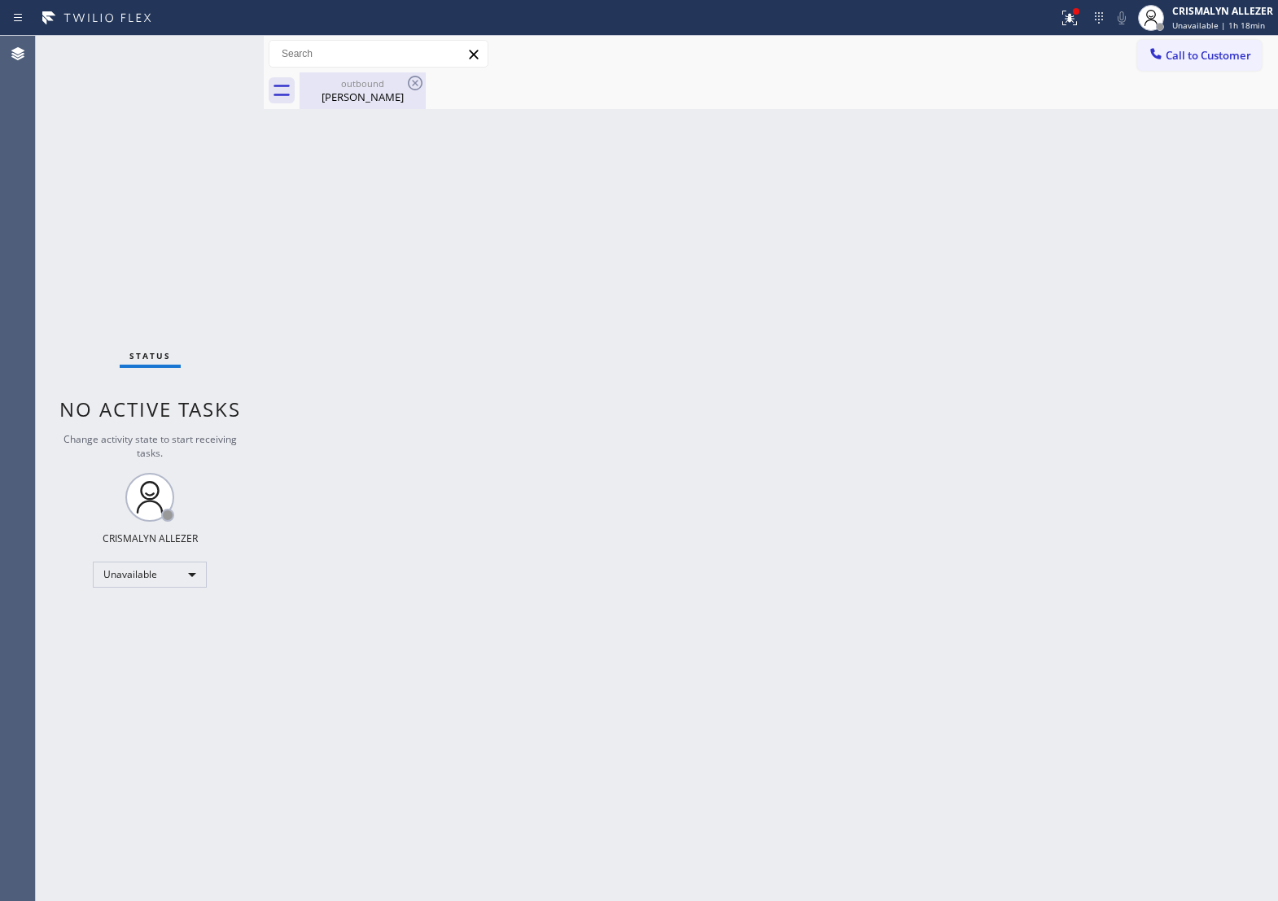
click at [343, 84] on div "outbound" at bounding box center [362, 83] width 123 height 12
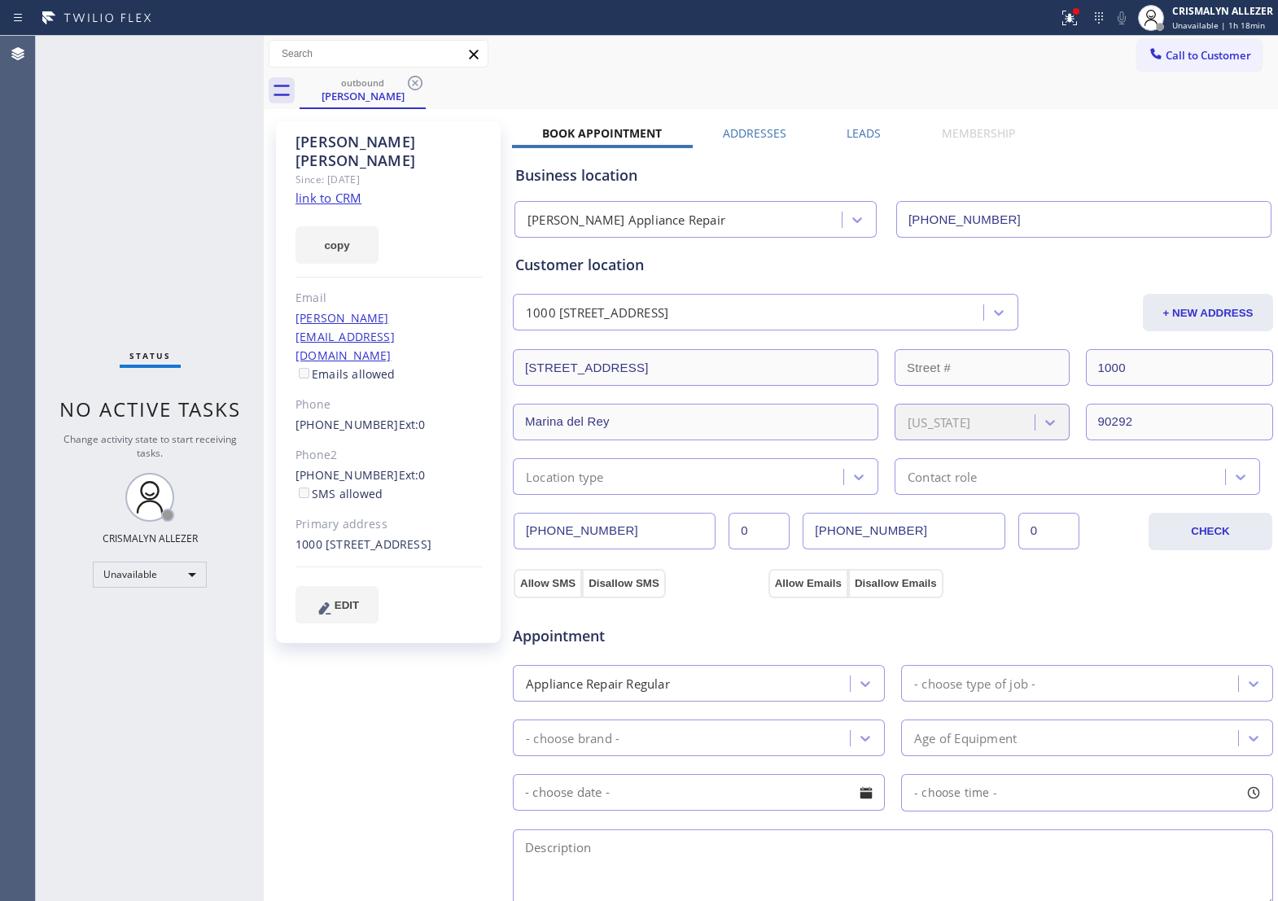
click at [864, 136] on label "Leads" at bounding box center [864, 132] width 34 height 15
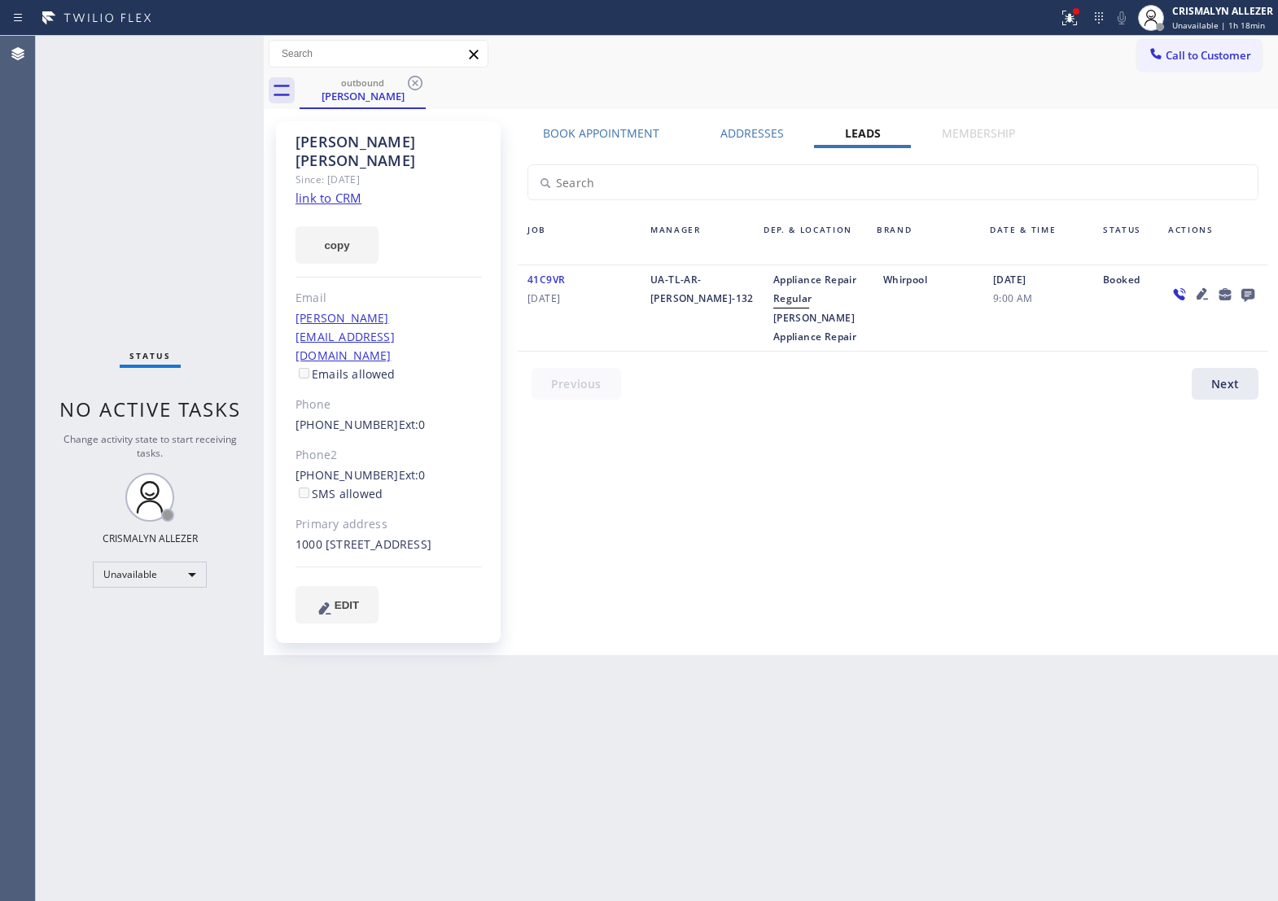
click at [1250, 300] on icon at bounding box center [1248, 295] width 13 height 13
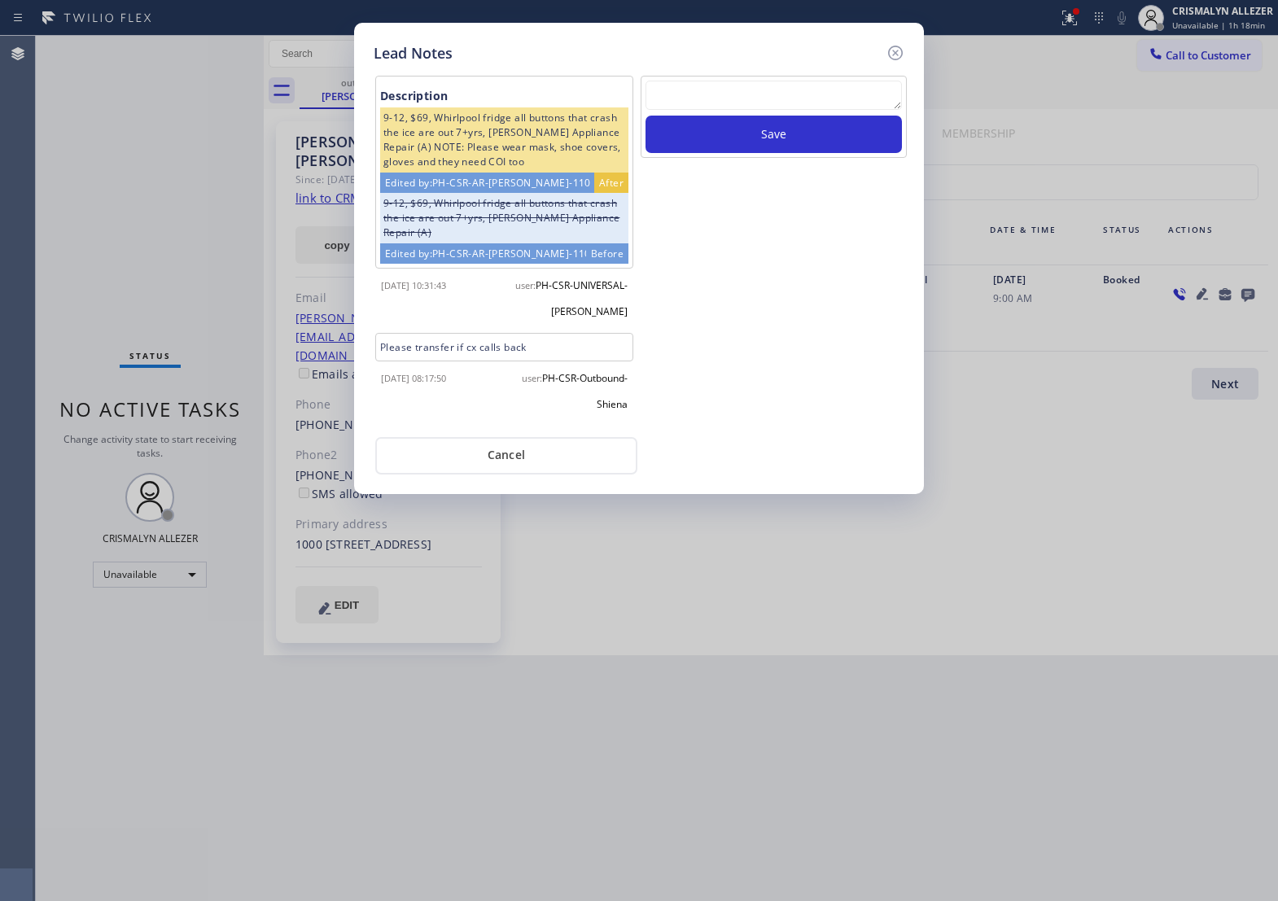
click at [762, 88] on textarea at bounding box center [774, 95] width 257 height 29
paste textarea "ALL ARE GOOD, but xfer cx cb"
type textarea "ALL ARE GOOD, but xfer cx cb"
click at [763, 131] on button "Save" at bounding box center [774, 134] width 257 height 37
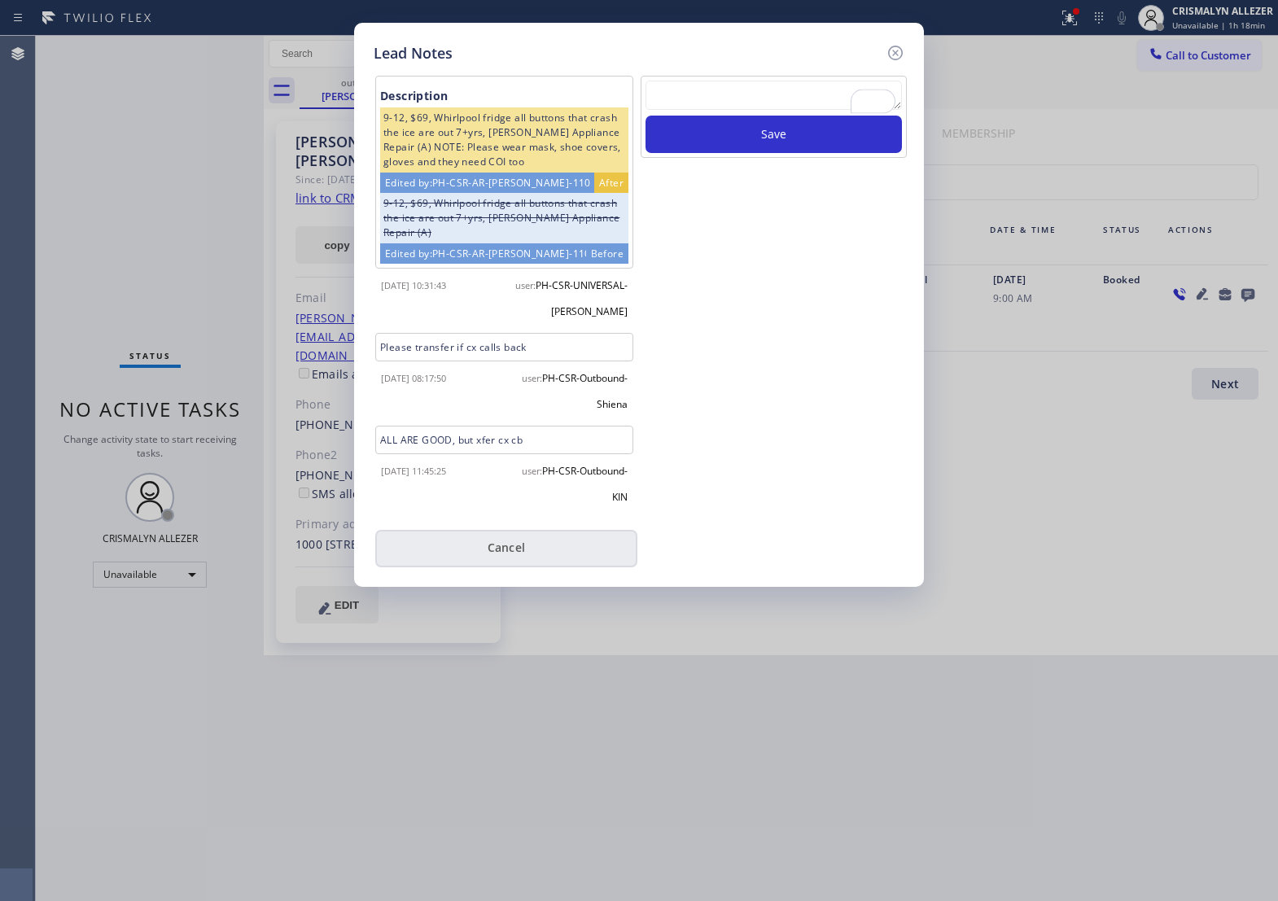
click at [518, 556] on button "Cancel" at bounding box center [506, 548] width 262 height 37
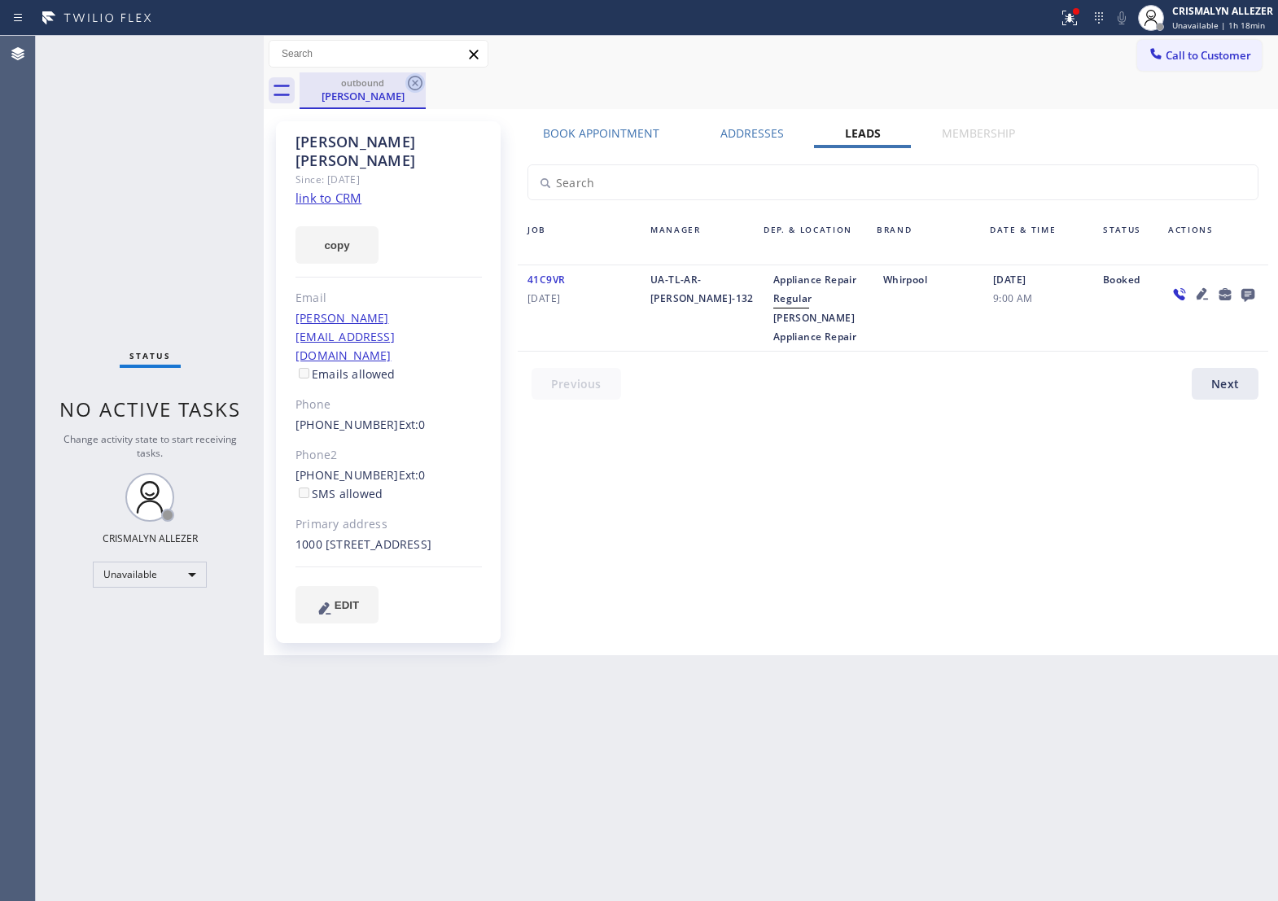
click at [409, 80] on icon at bounding box center [415, 83] width 15 height 15
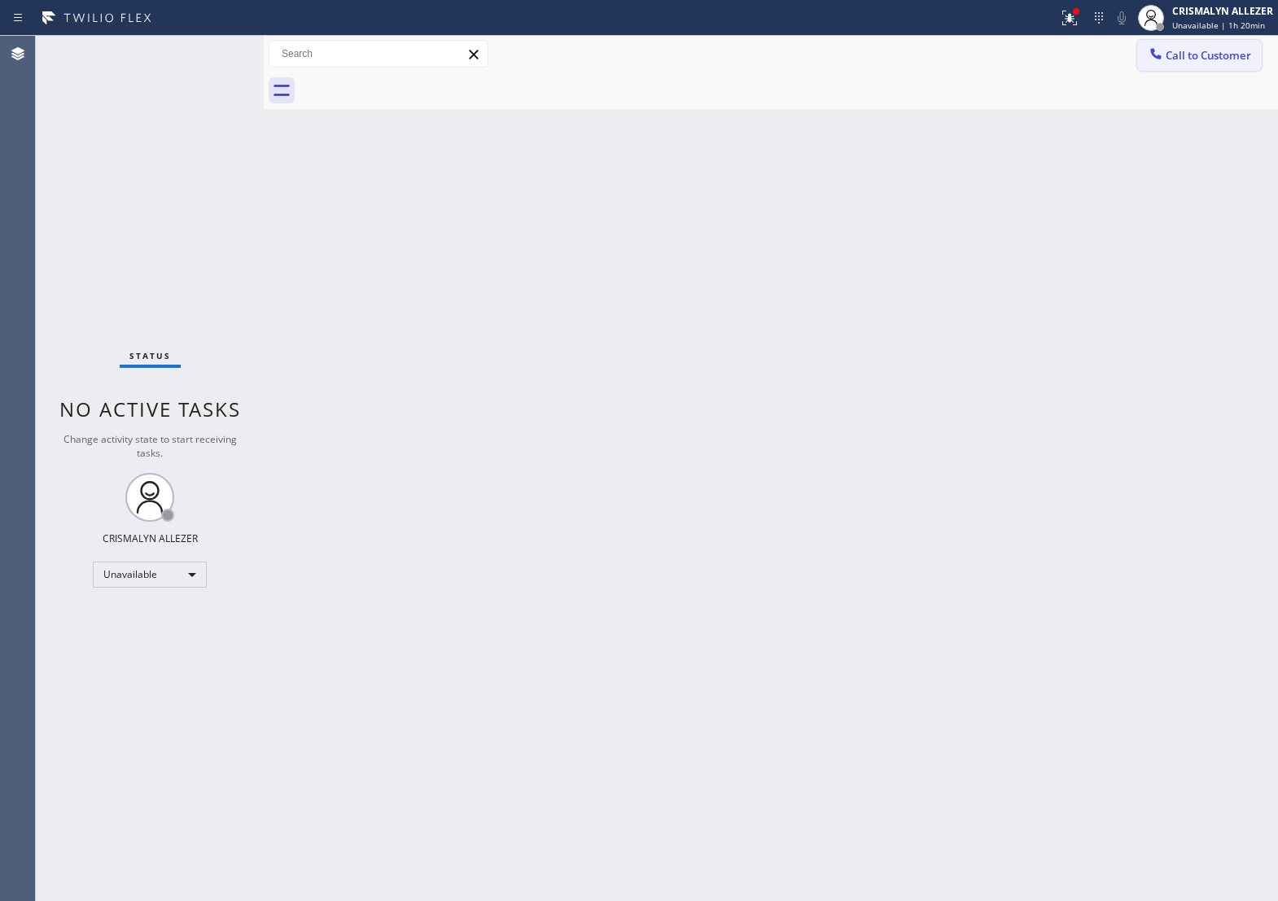
click at [1181, 64] on button "Call to Customer" at bounding box center [1200, 55] width 125 height 31
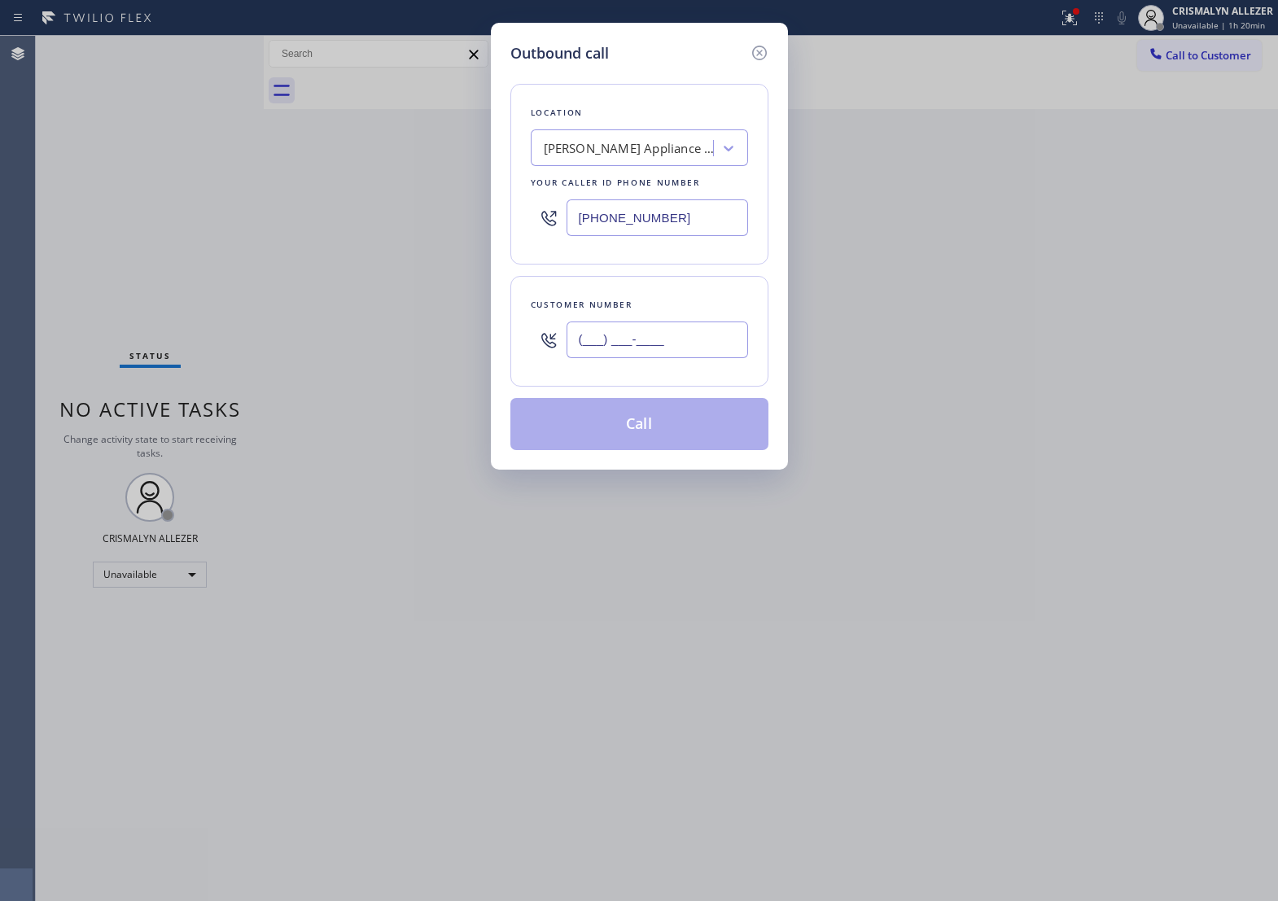
click at [703, 348] on input "(___) ___-____" at bounding box center [658, 340] width 182 height 37
paste input "310) 691-9362"
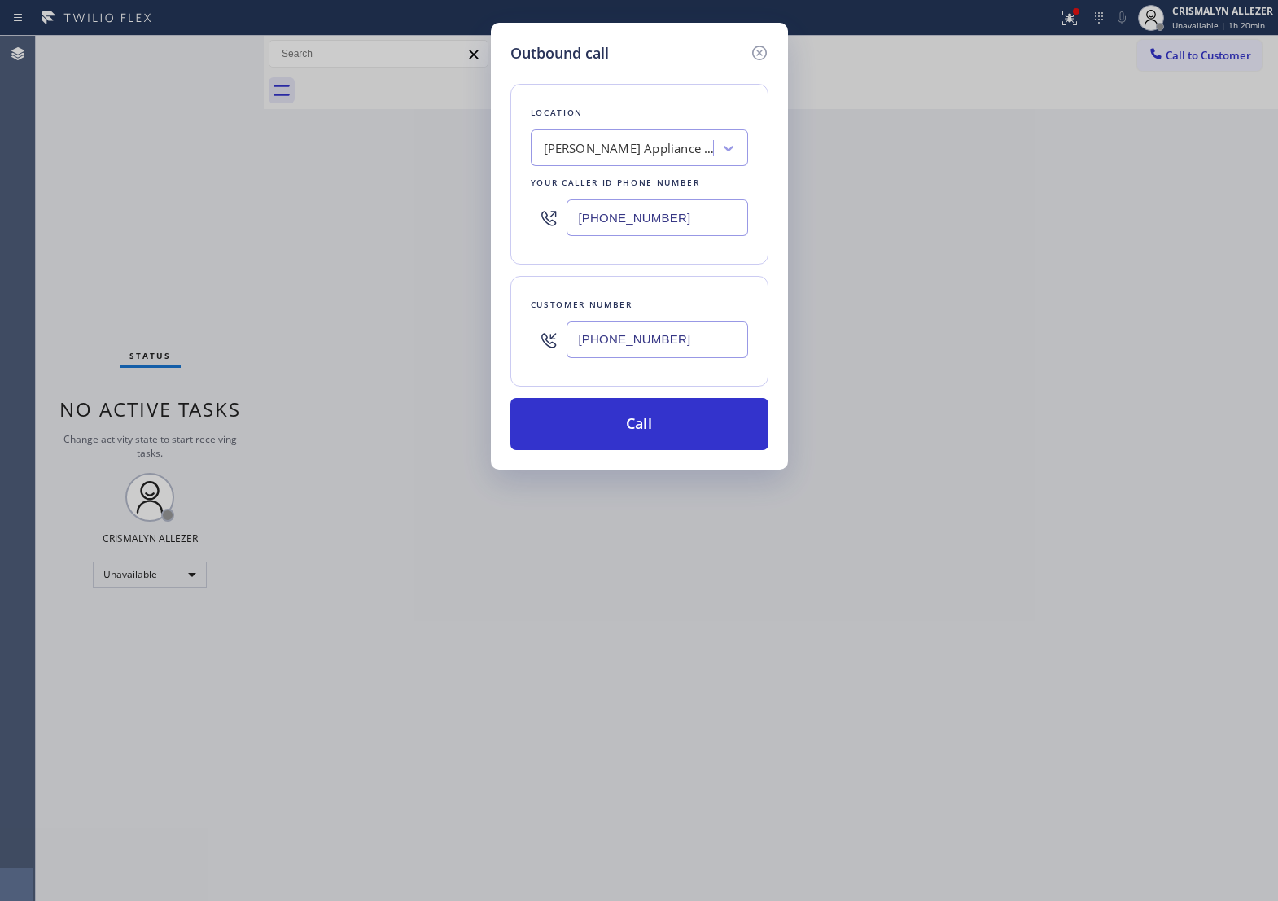
type input "[PHONE_NUMBER]"
click at [649, 158] on div "[PERSON_NAME] Appliance Repair" at bounding box center [629, 148] width 171 height 19
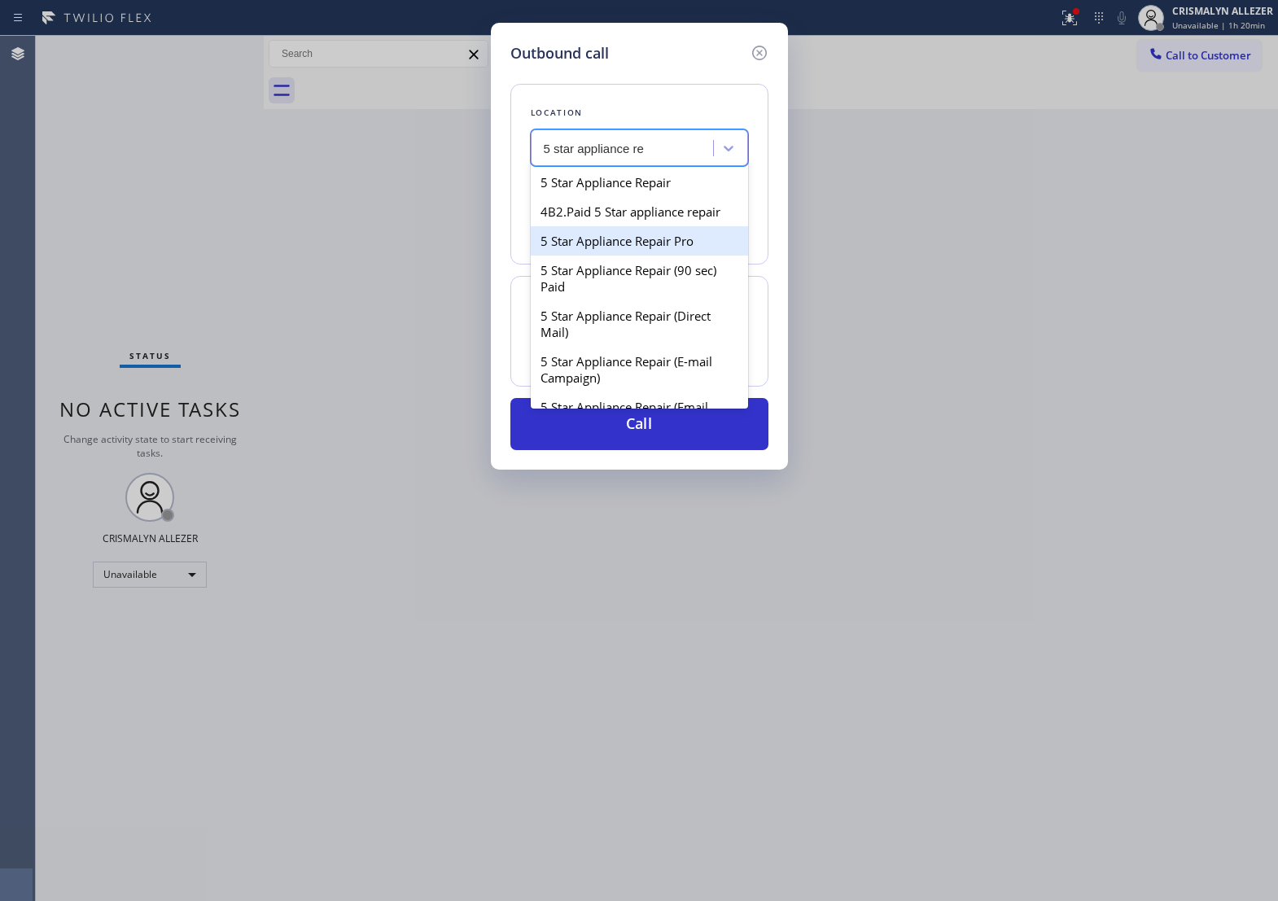
type input "5 star appliance re"
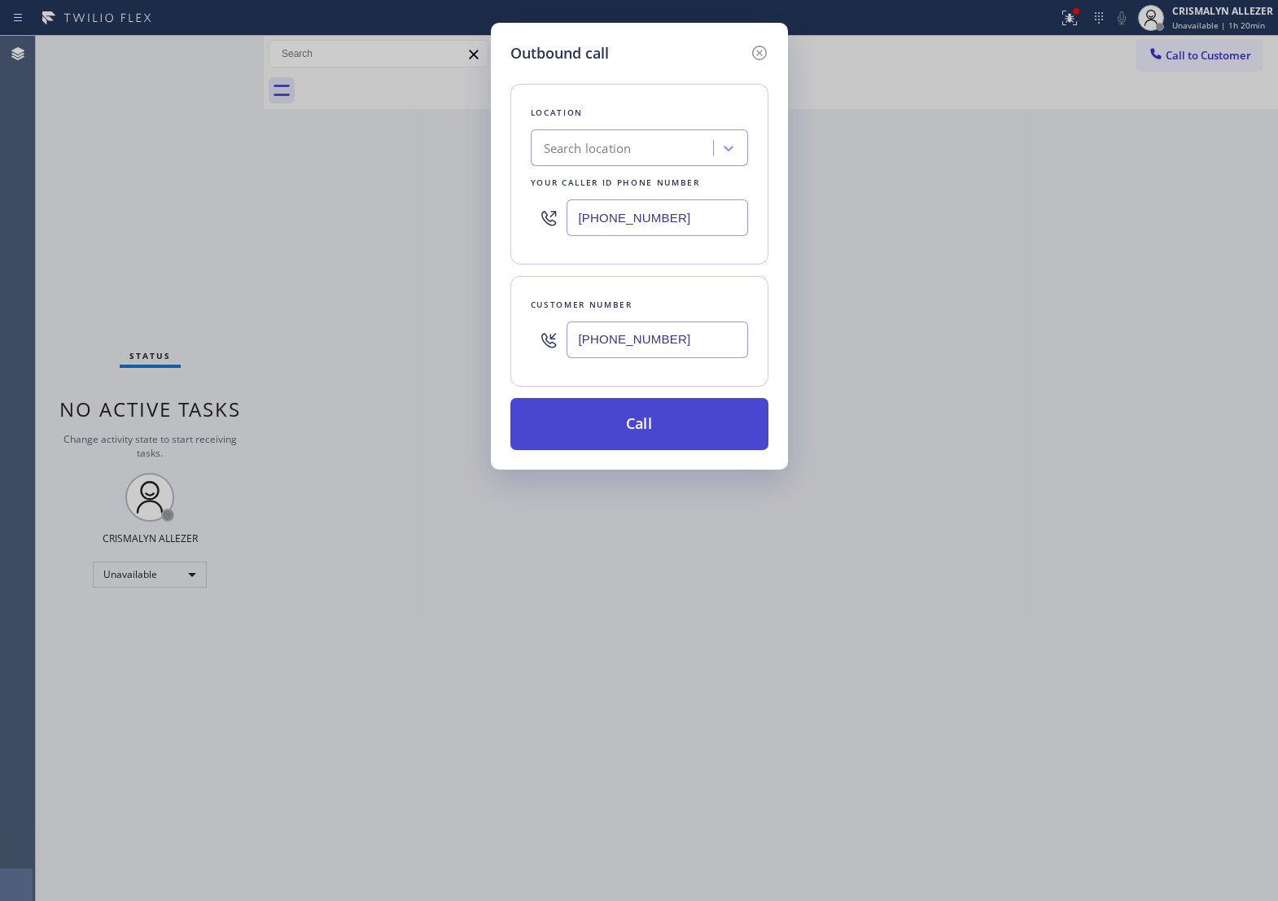
click at [664, 441] on button "Call" at bounding box center [640, 424] width 258 height 52
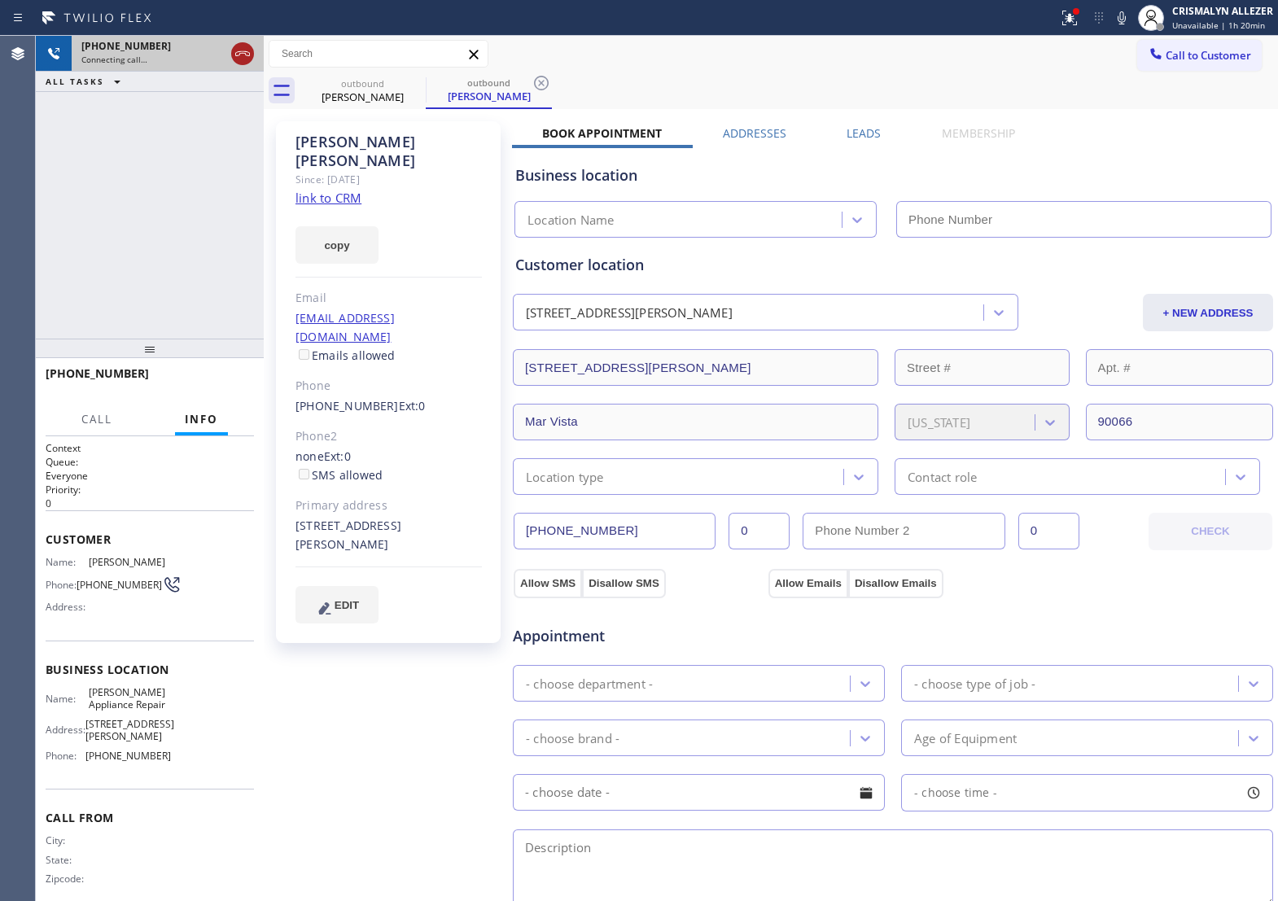
type input "[PHONE_NUMBER]"
click at [245, 51] on icon at bounding box center [243, 54] width 20 height 20
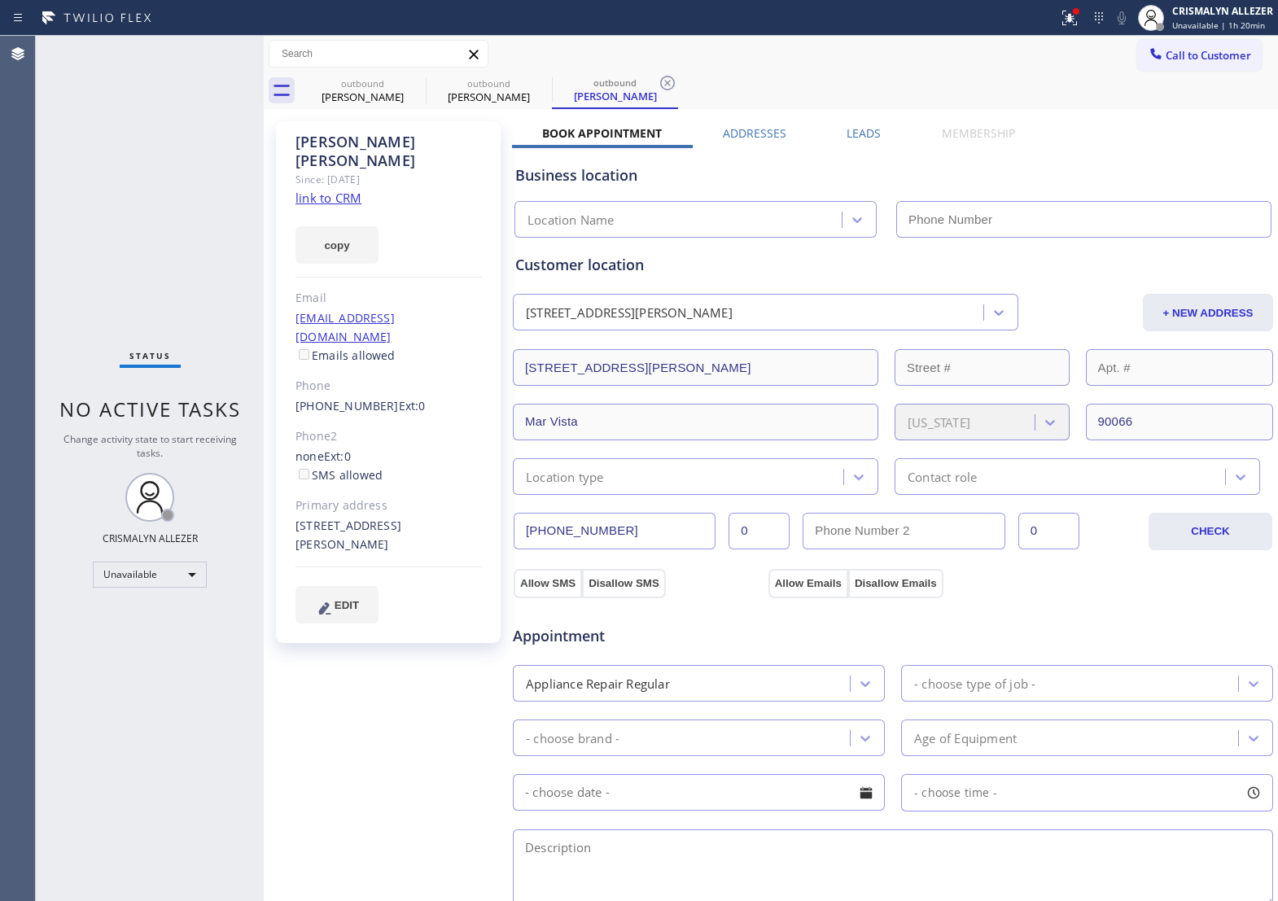
click at [685, 76] on div "outbound John Seidenstricker outbound John Seidenstricker outbound John Seidens…" at bounding box center [789, 90] width 979 height 37
type input "[PHONE_NUMBER]"
click at [672, 78] on icon at bounding box center [667, 83] width 15 height 15
click at [540, 86] on icon at bounding box center [542, 83] width 20 height 20
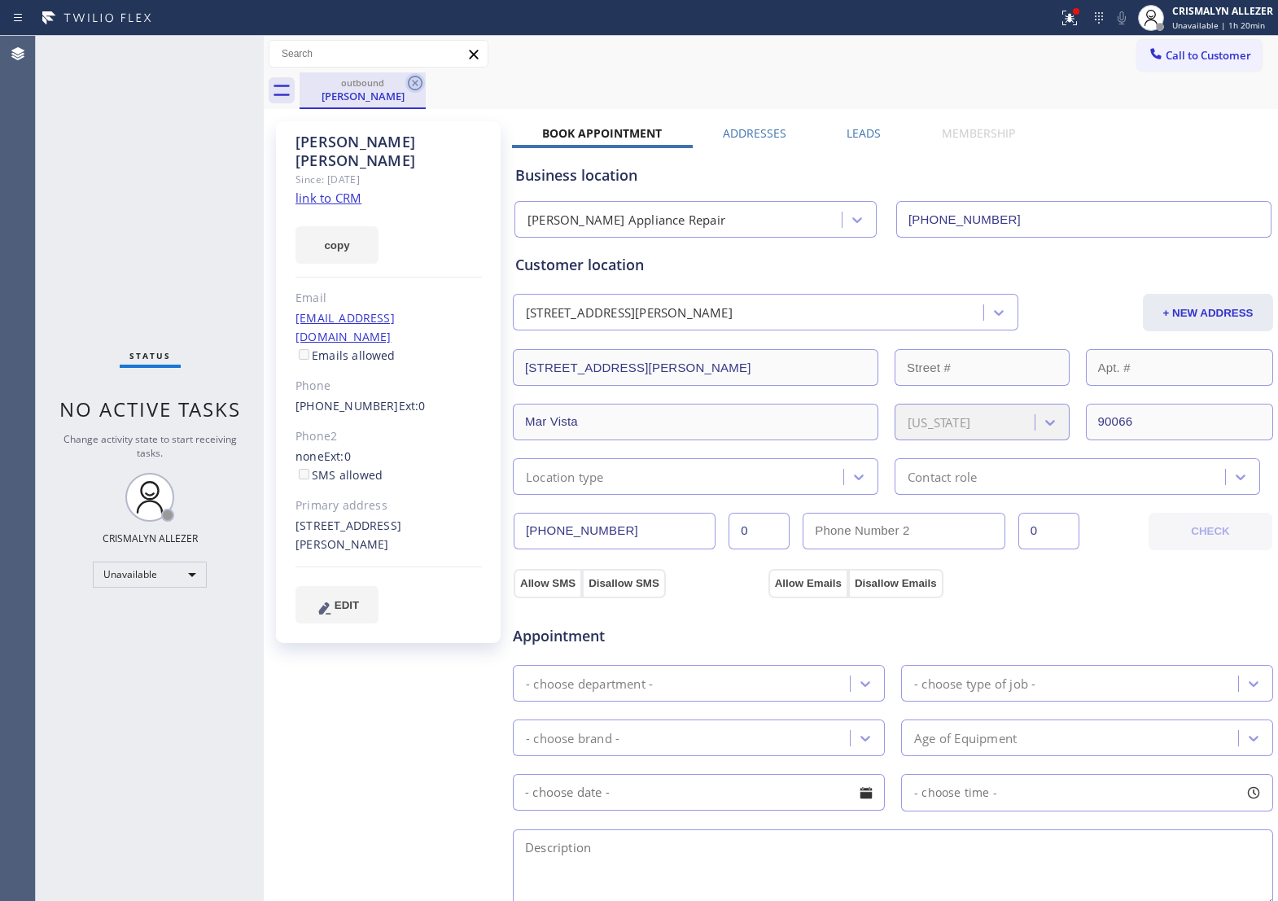
click at [410, 84] on icon at bounding box center [416, 83] width 20 height 20
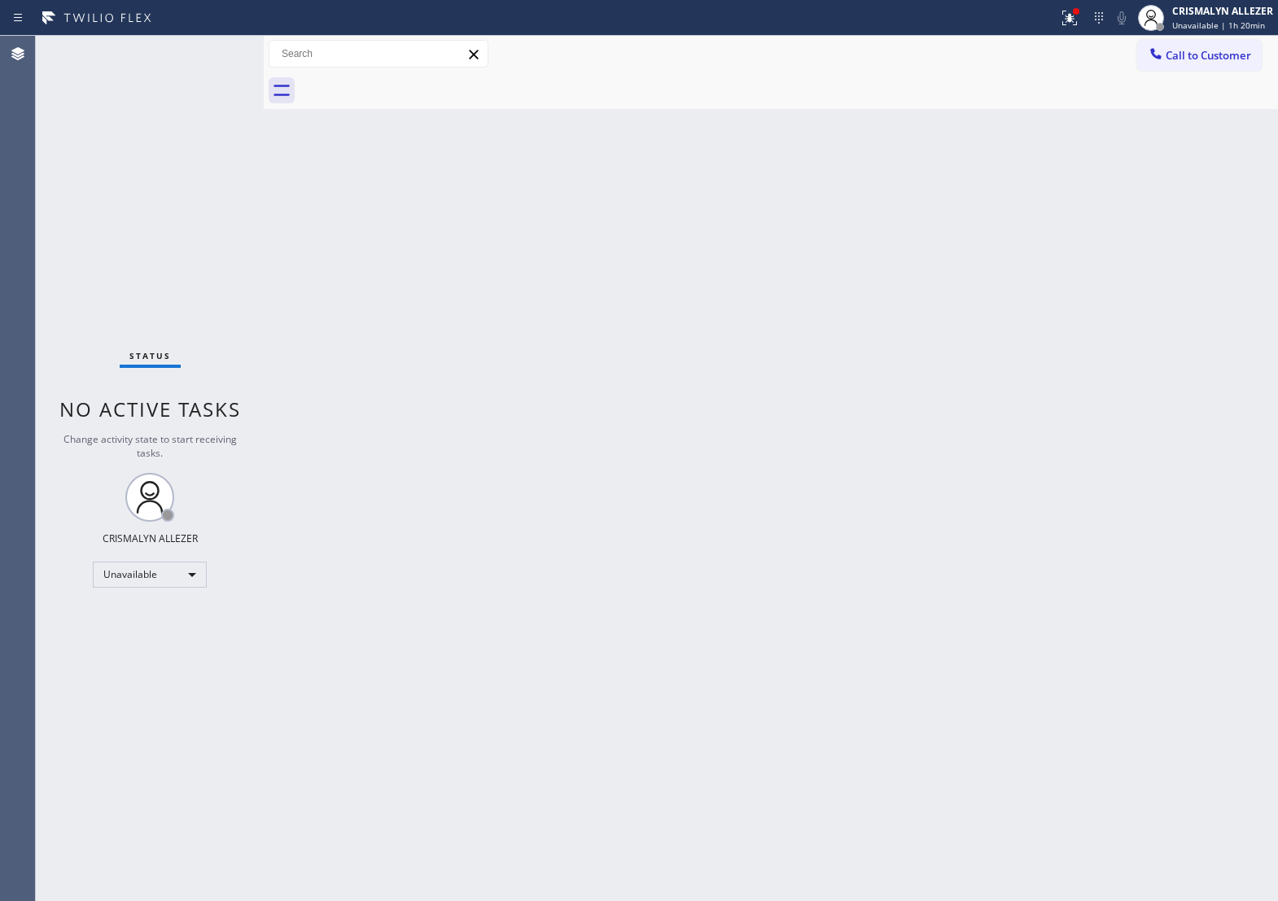
click at [1194, 66] on button "Call to Customer" at bounding box center [1200, 55] width 125 height 31
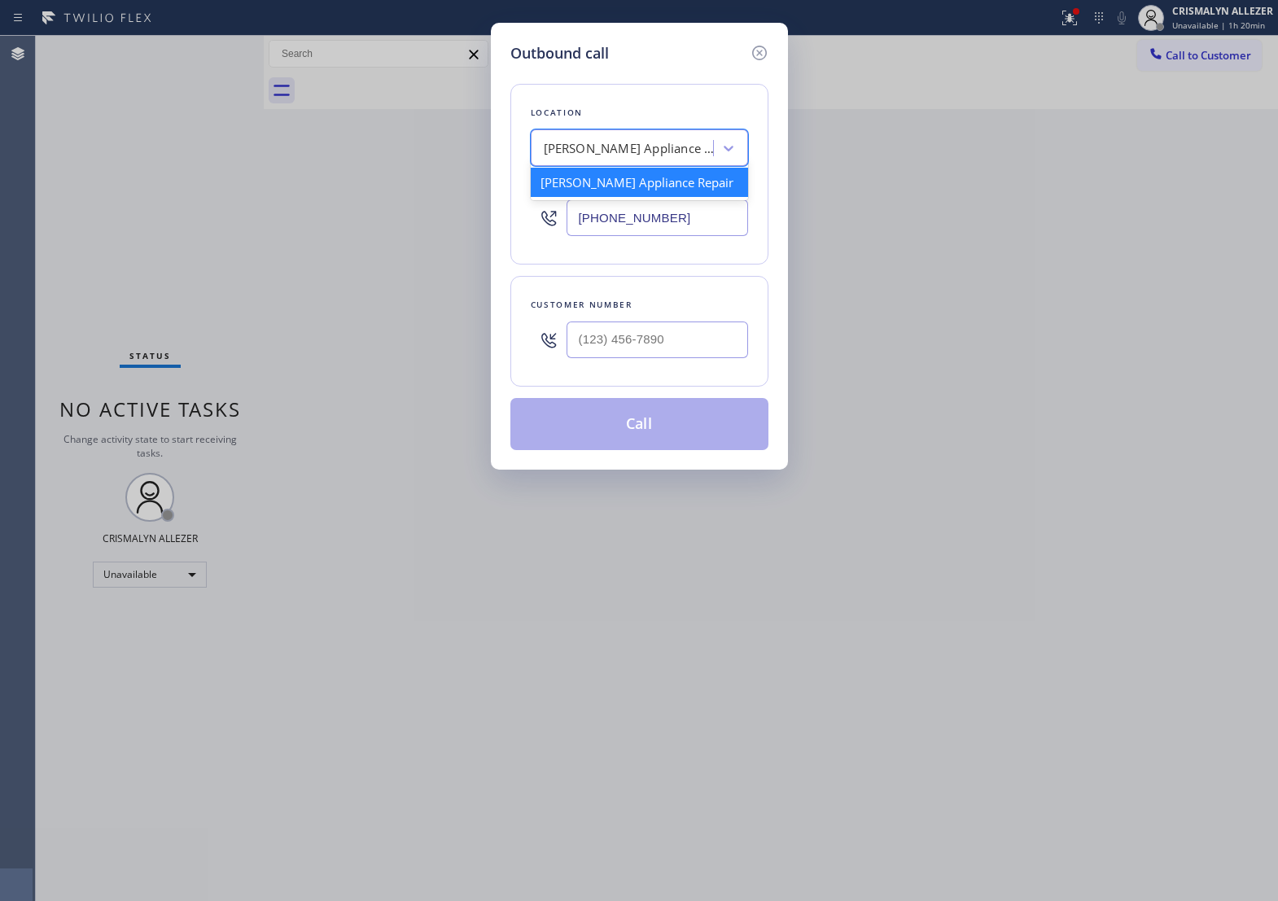
click at [669, 156] on div "[PERSON_NAME] Appliance Repair" at bounding box center [629, 148] width 171 height 19
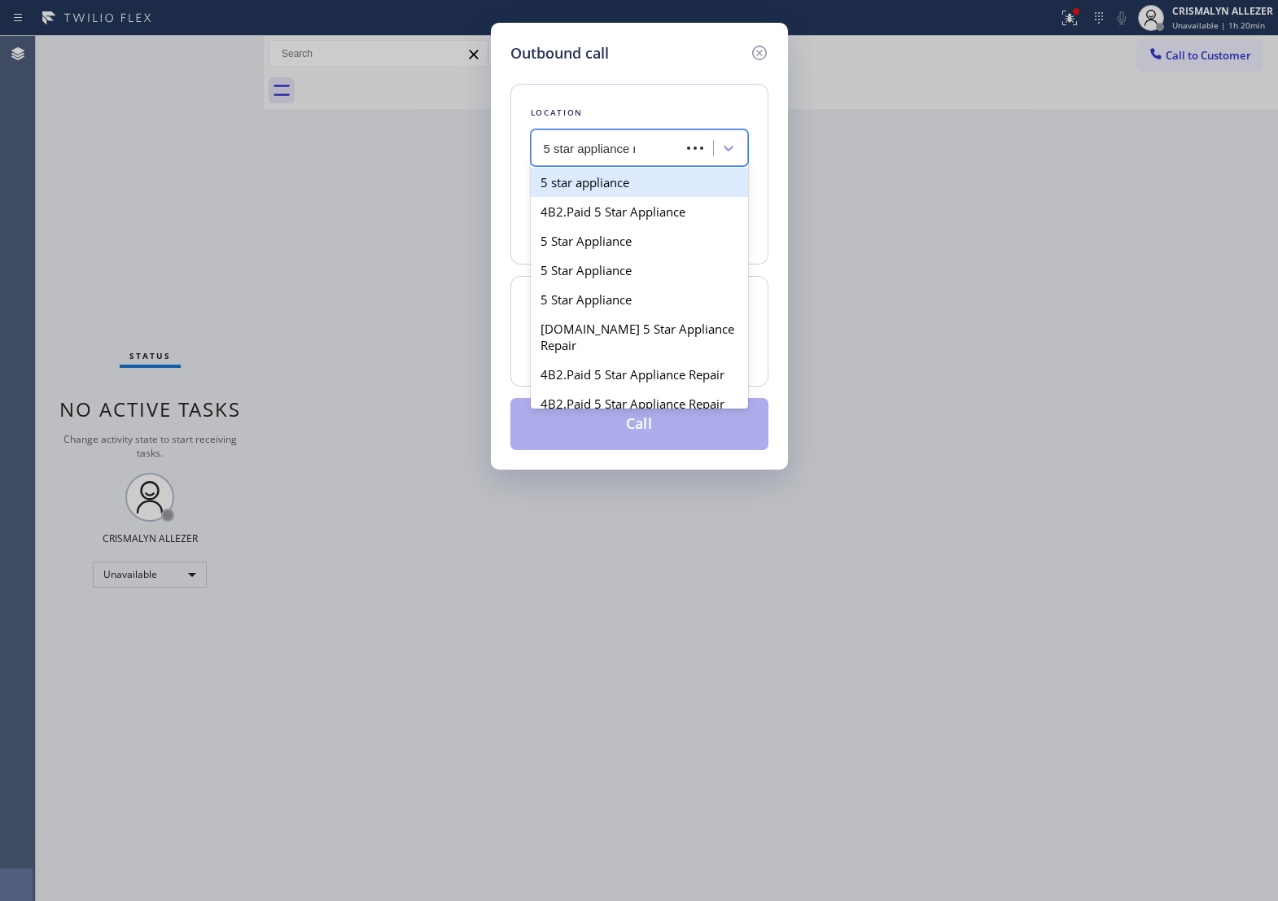
type input "5 star appliance re"
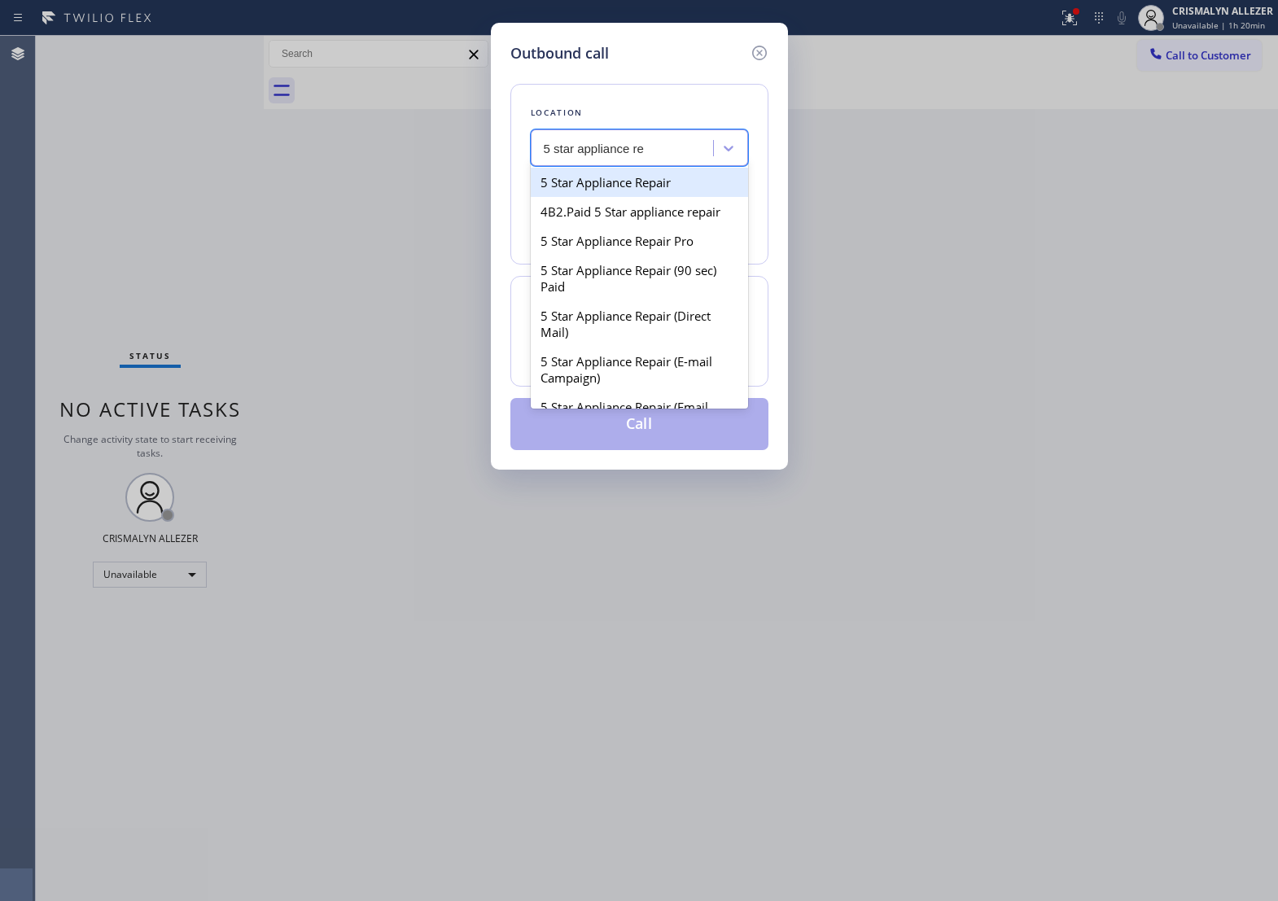
click at [689, 194] on div "5 Star Appliance Repair" at bounding box center [639, 182] width 217 height 29
type input "[PHONE_NUMBER]"
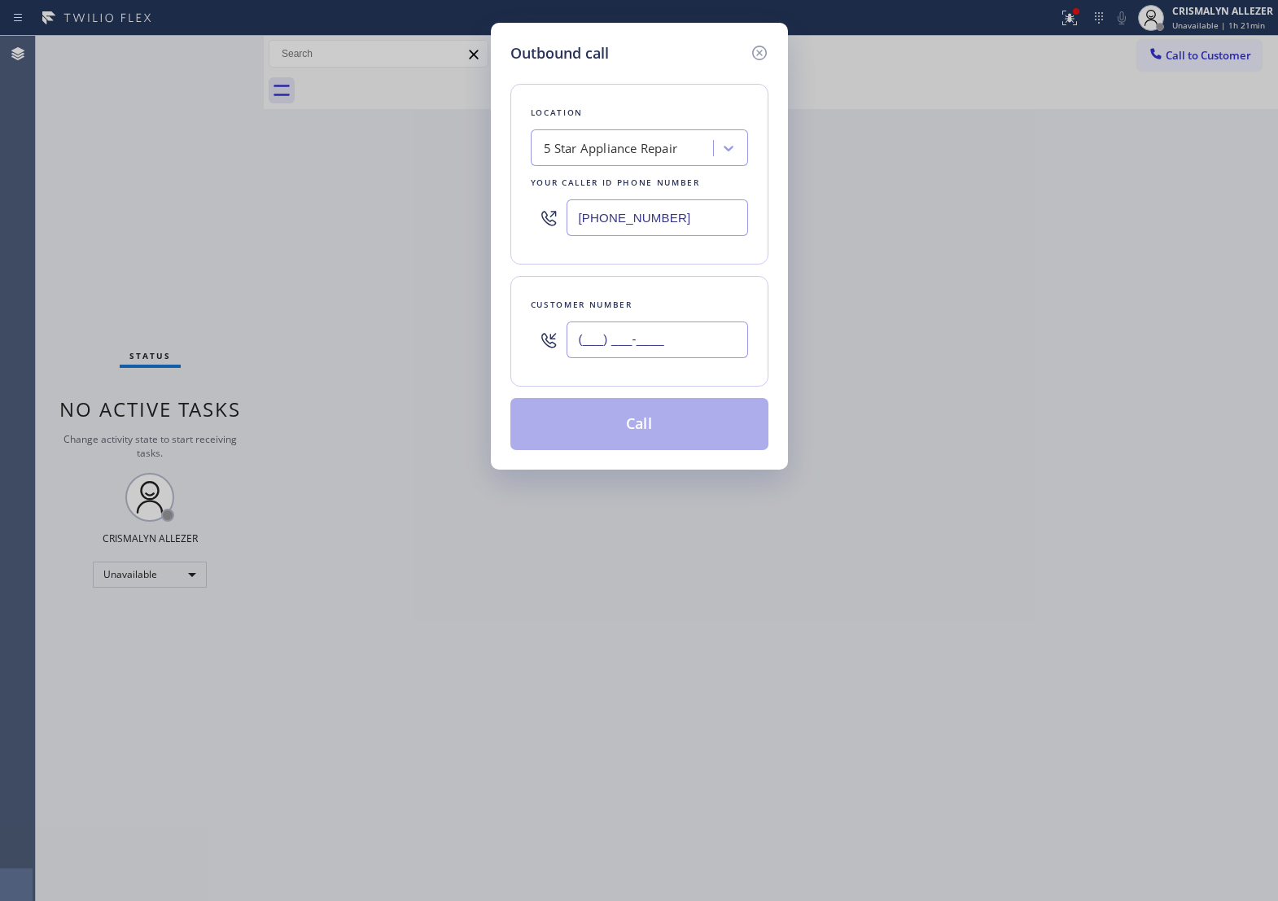
click at [688, 358] on input "(___) ___-____" at bounding box center [658, 340] width 182 height 37
paste input "310) 691-9362"
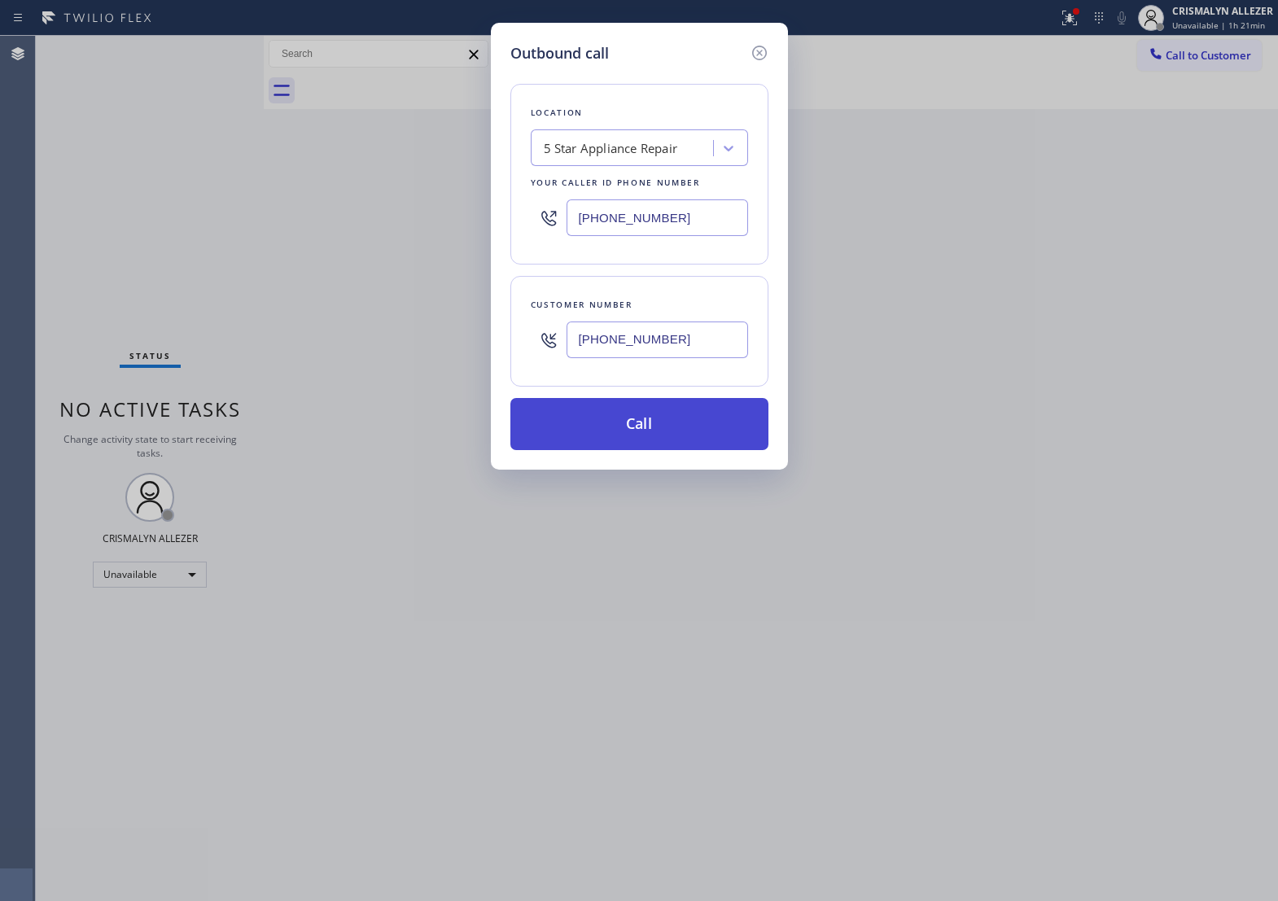
type input "[PHONE_NUMBER]"
click at [660, 450] on button "Call" at bounding box center [640, 424] width 258 height 52
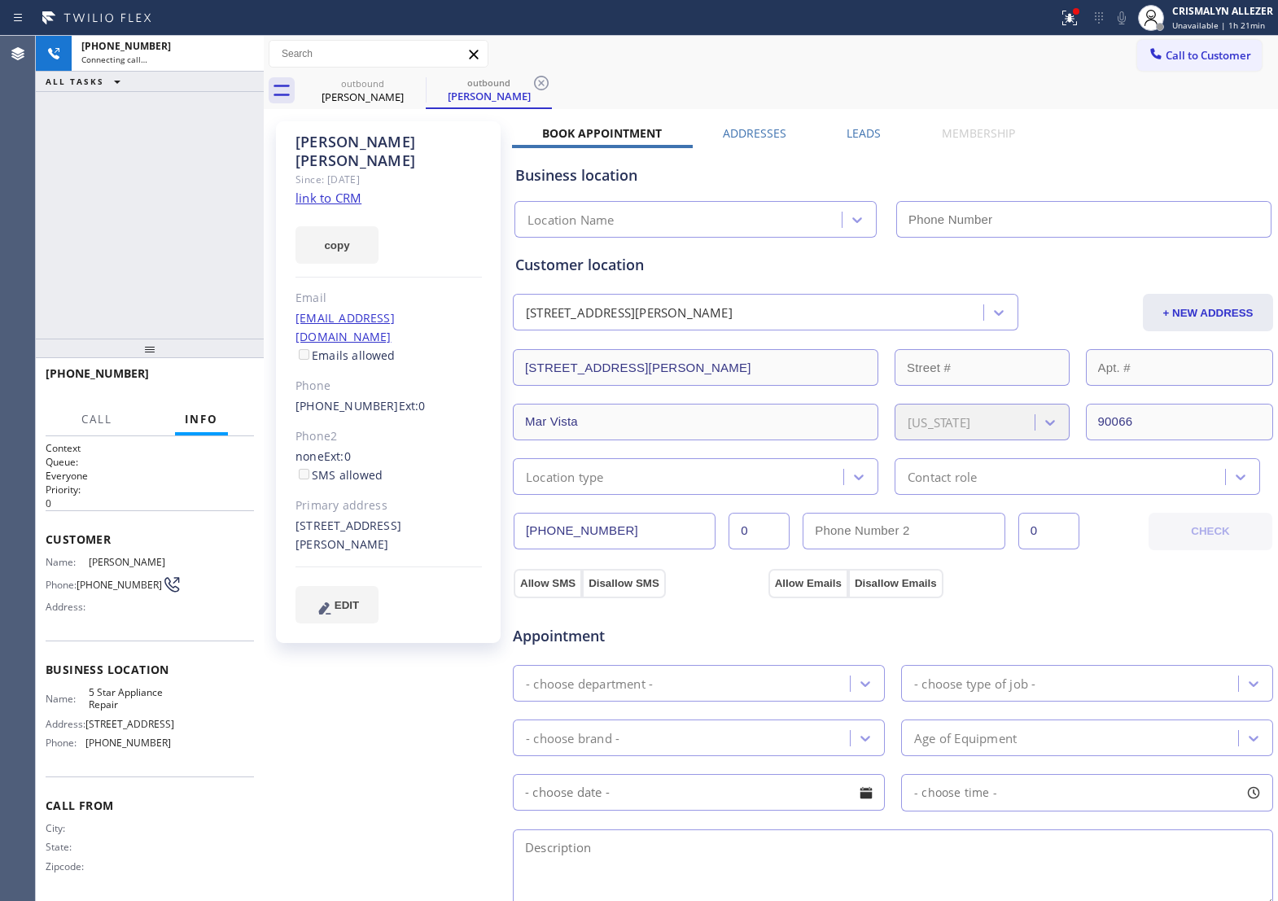
click at [323, 190] on link "link to CRM" at bounding box center [329, 198] width 66 height 16
type input "[PHONE_NUMBER]"
click at [213, 379] on span "HANG UP" at bounding box center [216, 380] width 50 height 11
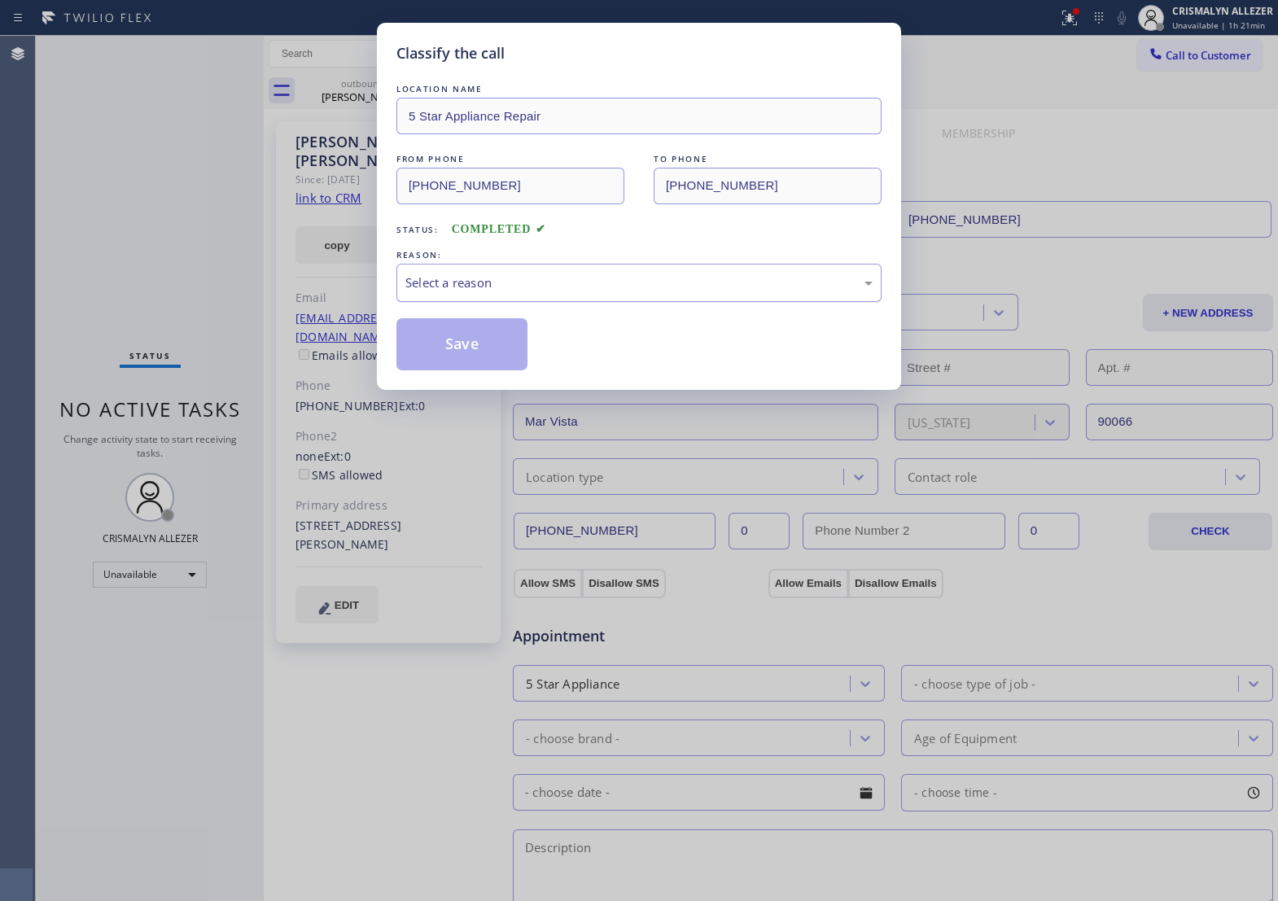
click at [621, 302] on div "Select a reason" at bounding box center [639, 283] width 485 height 38
click at [458, 371] on button "Save" at bounding box center [462, 344] width 131 height 52
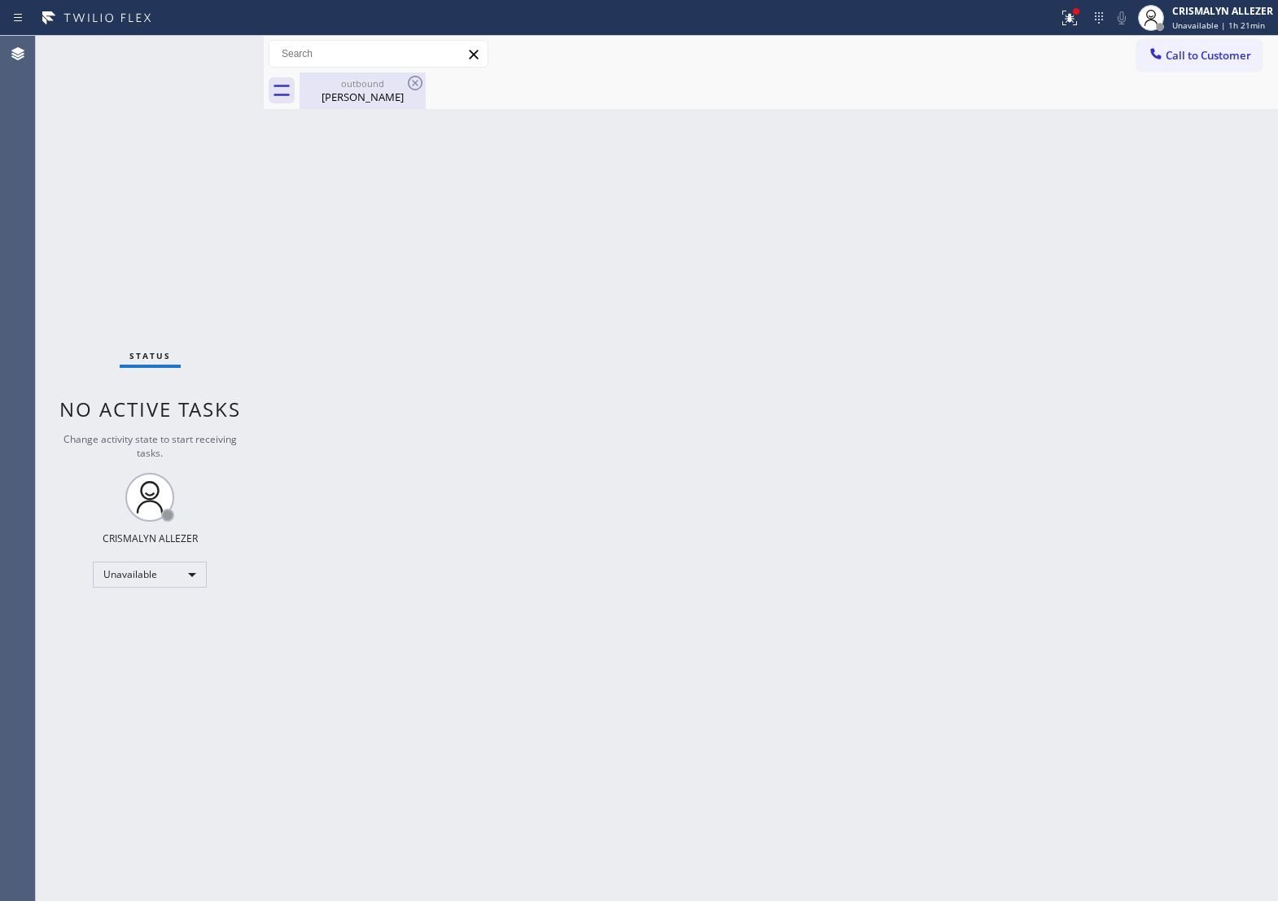
click at [340, 90] on div "John Seidenstricker" at bounding box center [362, 97] width 123 height 15
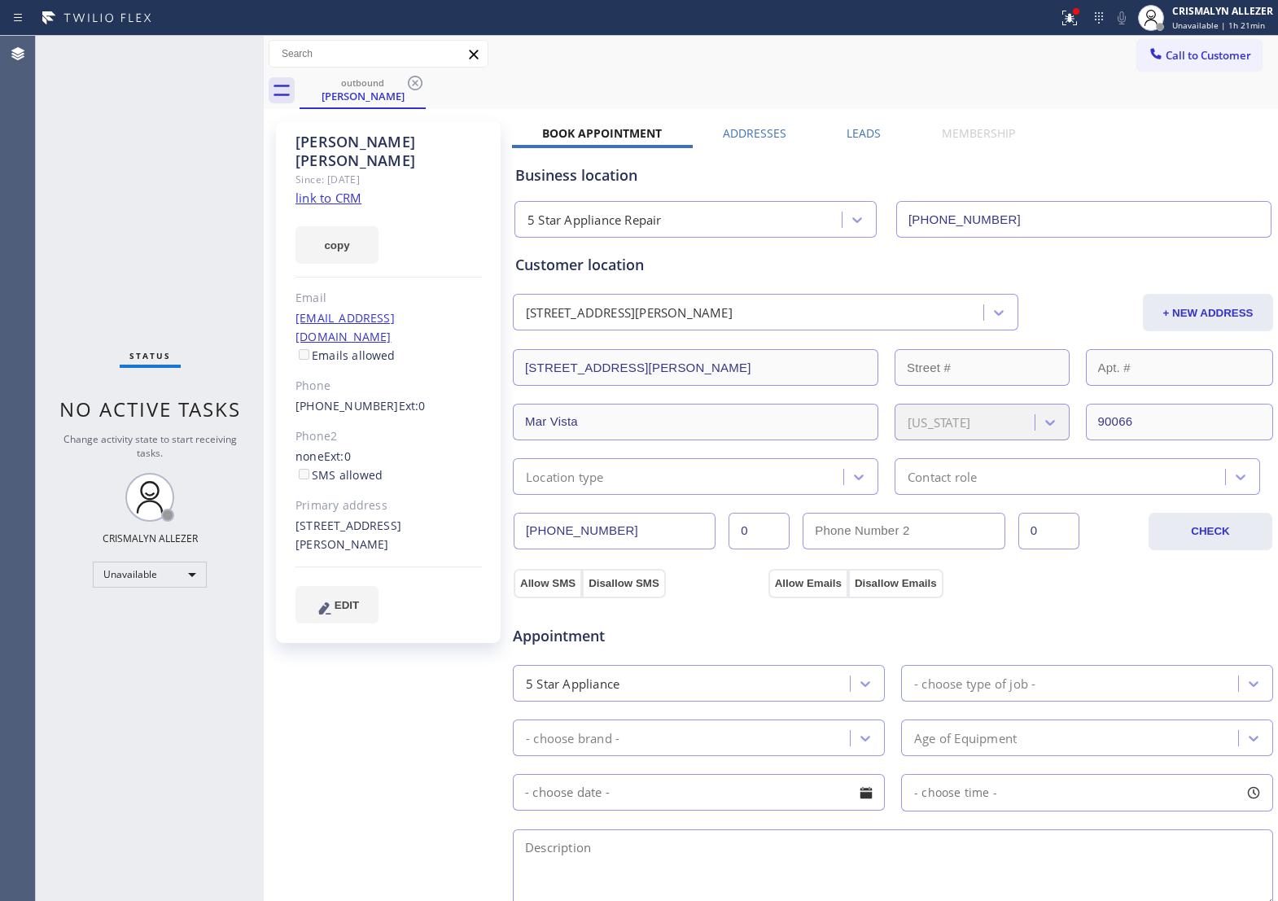
drag, startPoint x: 860, startPoint y: 134, endPoint x: 892, endPoint y: 148, distance: 35.4
click at [859, 134] on label "Leads" at bounding box center [864, 132] width 34 height 15
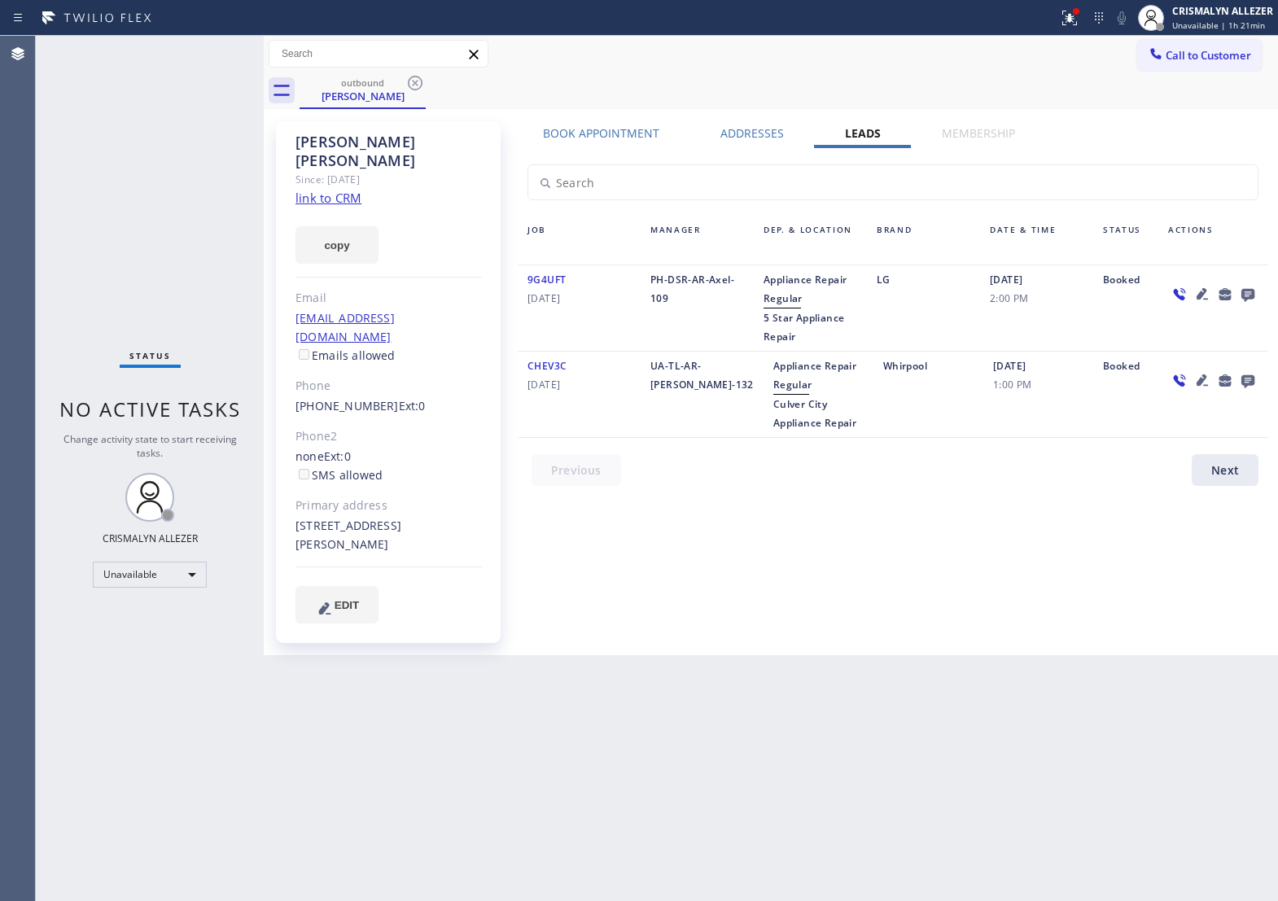
click at [1248, 296] on icon at bounding box center [1248, 295] width 13 height 13
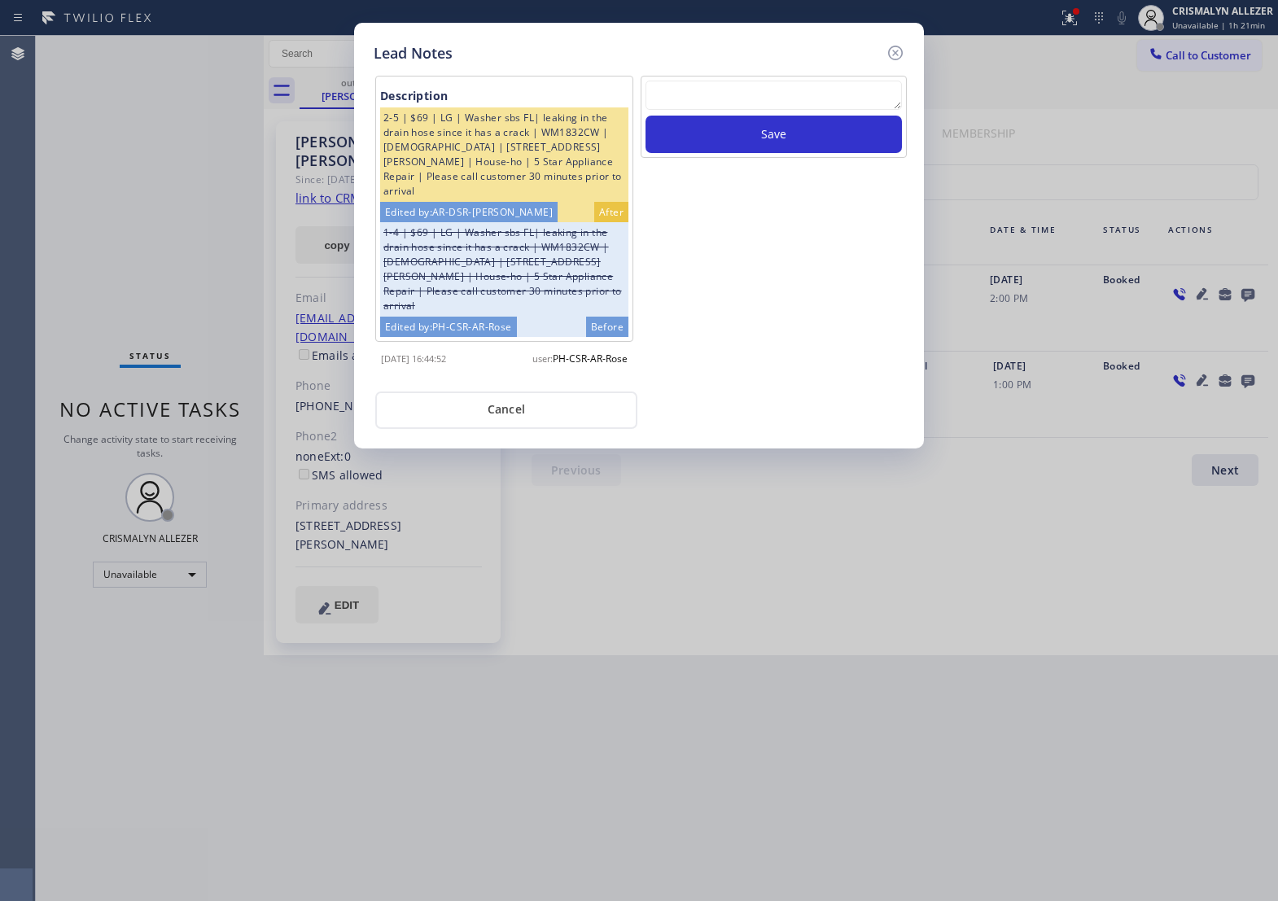
click at [707, 103] on textarea at bounding box center [774, 95] width 257 height 29
paste textarea "no answer | pls xfer if cx calls back"
type textarea "no answer | pls xfer if cx calls back"
click at [750, 143] on button "Save" at bounding box center [774, 134] width 257 height 37
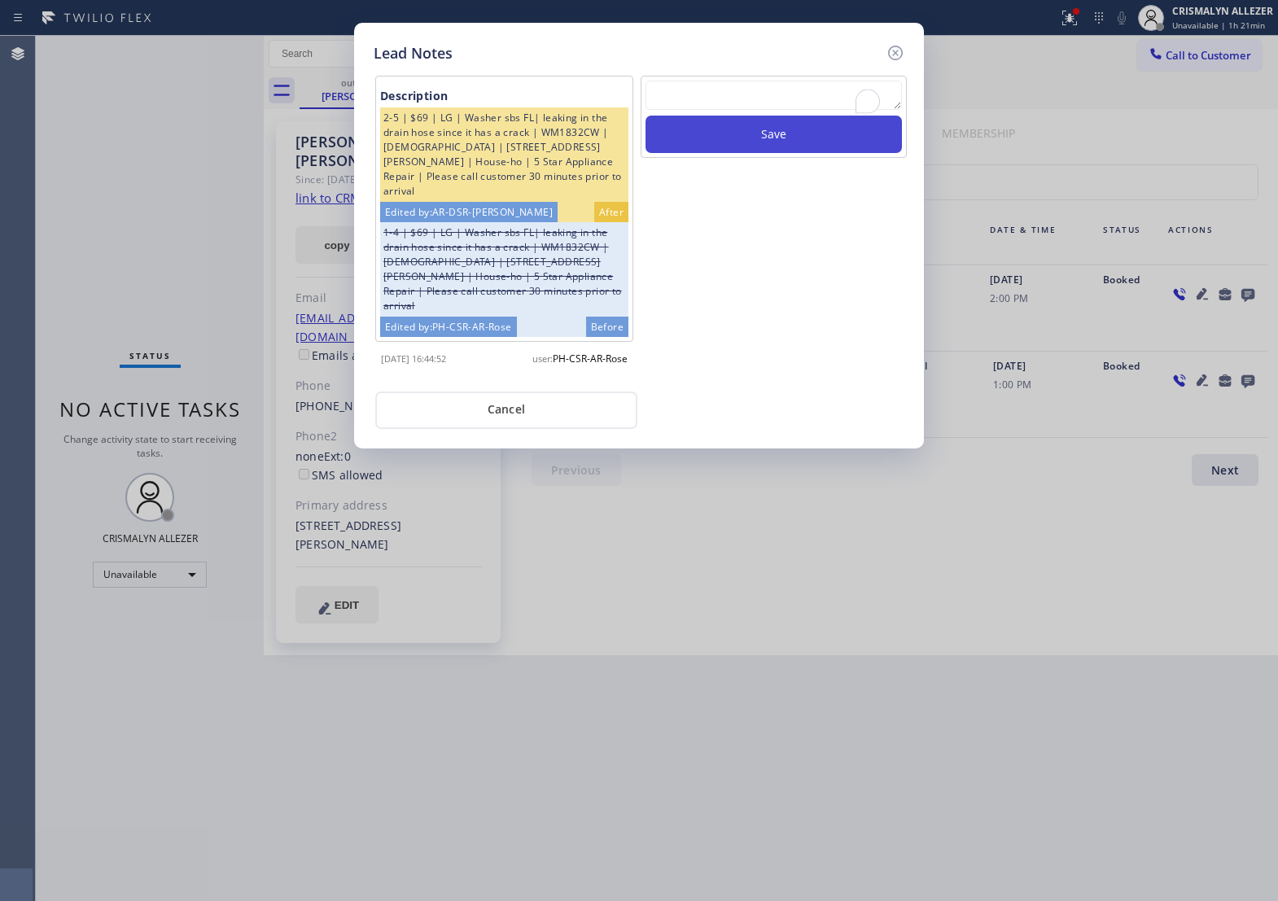
scroll to position [0, 0]
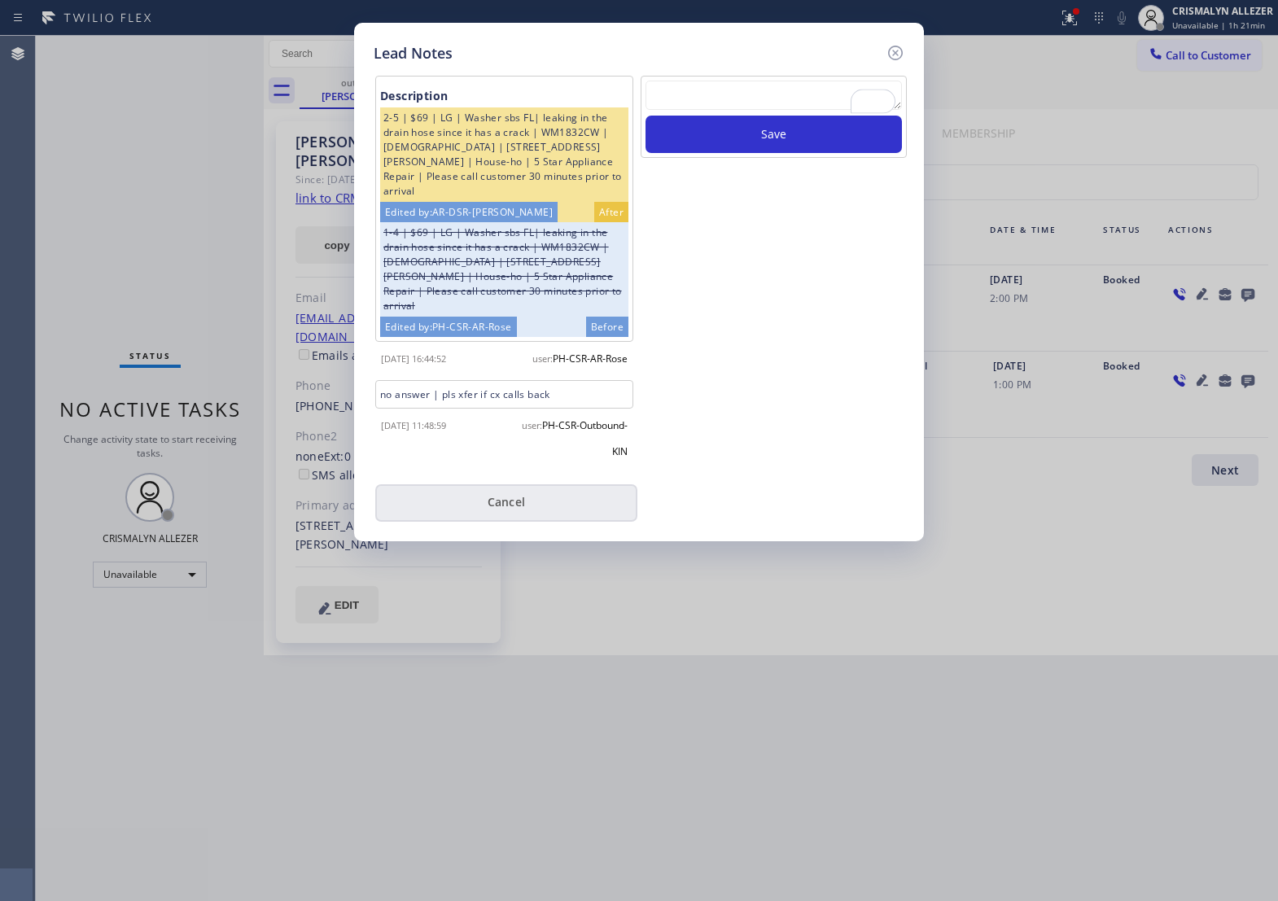
click at [498, 518] on button "Cancel" at bounding box center [506, 503] width 262 height 37
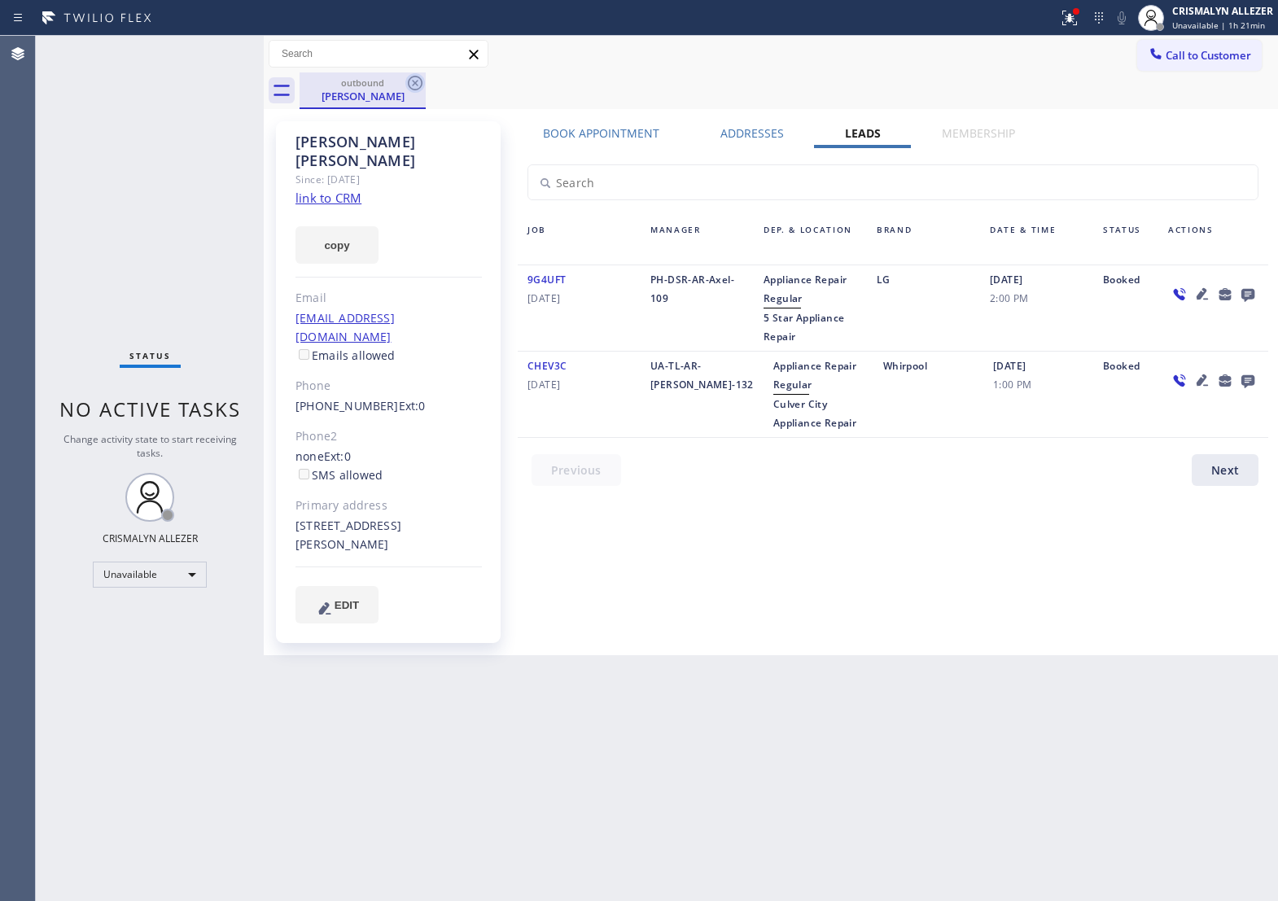
click at [413, 86] on icon at bounding box center [415, 83] width 15 height 15
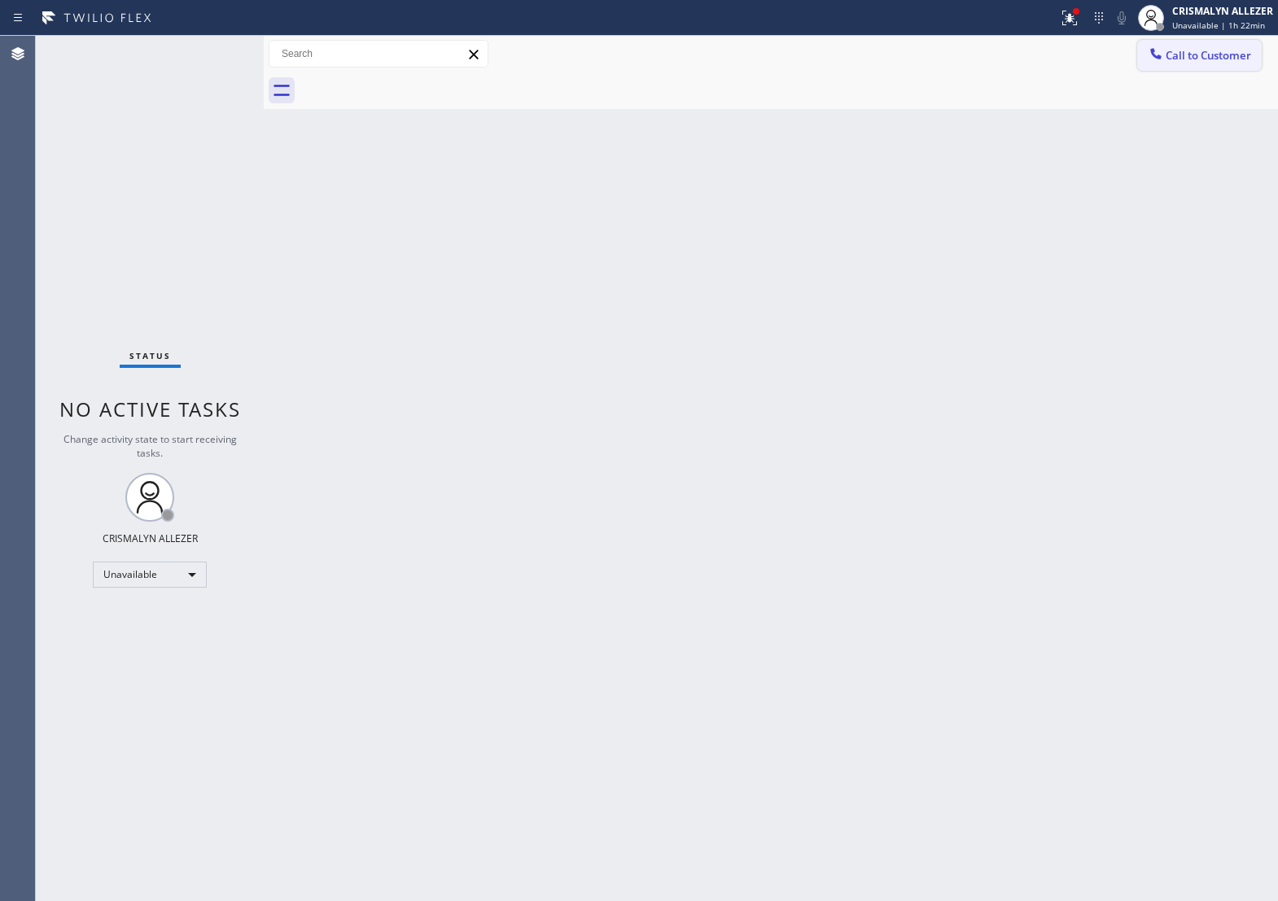
click at [1191, 53] on span "Call to Customer" at bounding box center [1209, 55] width 86 height 15
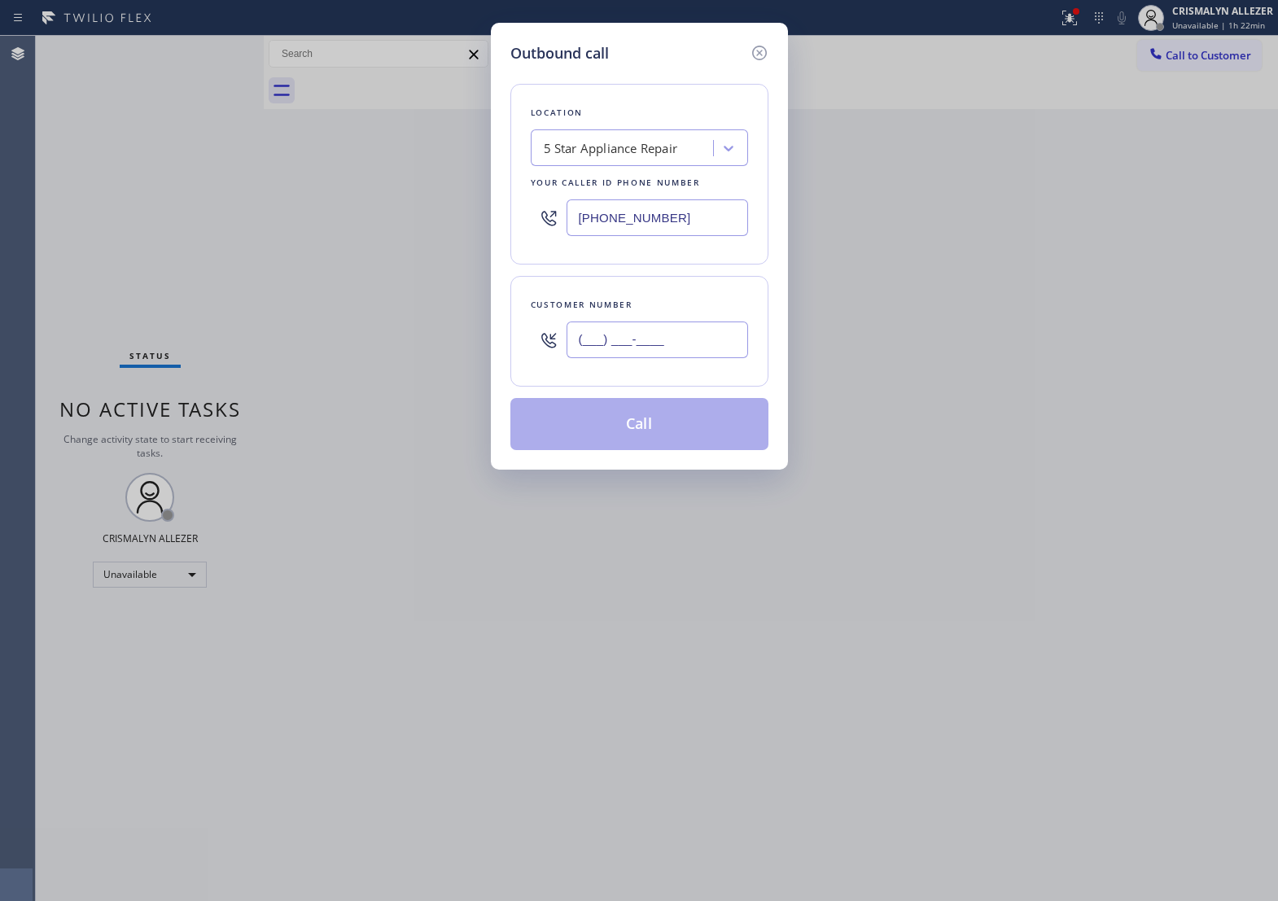
click at [723, 358] on input "(___) ___-____" at bounding box center [658, 340] width 182 height 37
paste input "323) 636-6881"
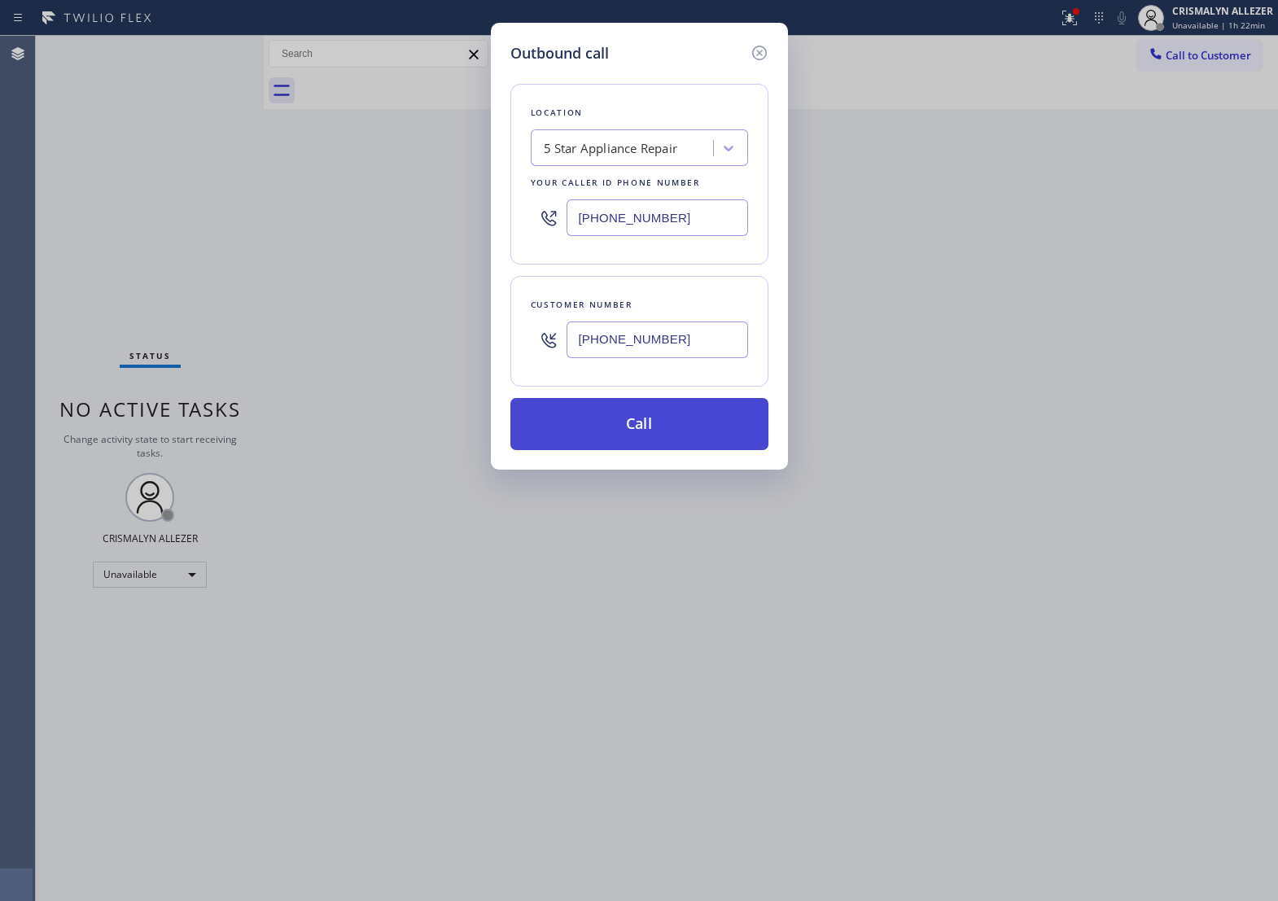
type input "[PHONE_NUMBER]"
click at [642, 450] on button "Call" at bounding box center [640, 424] width 258 height 52
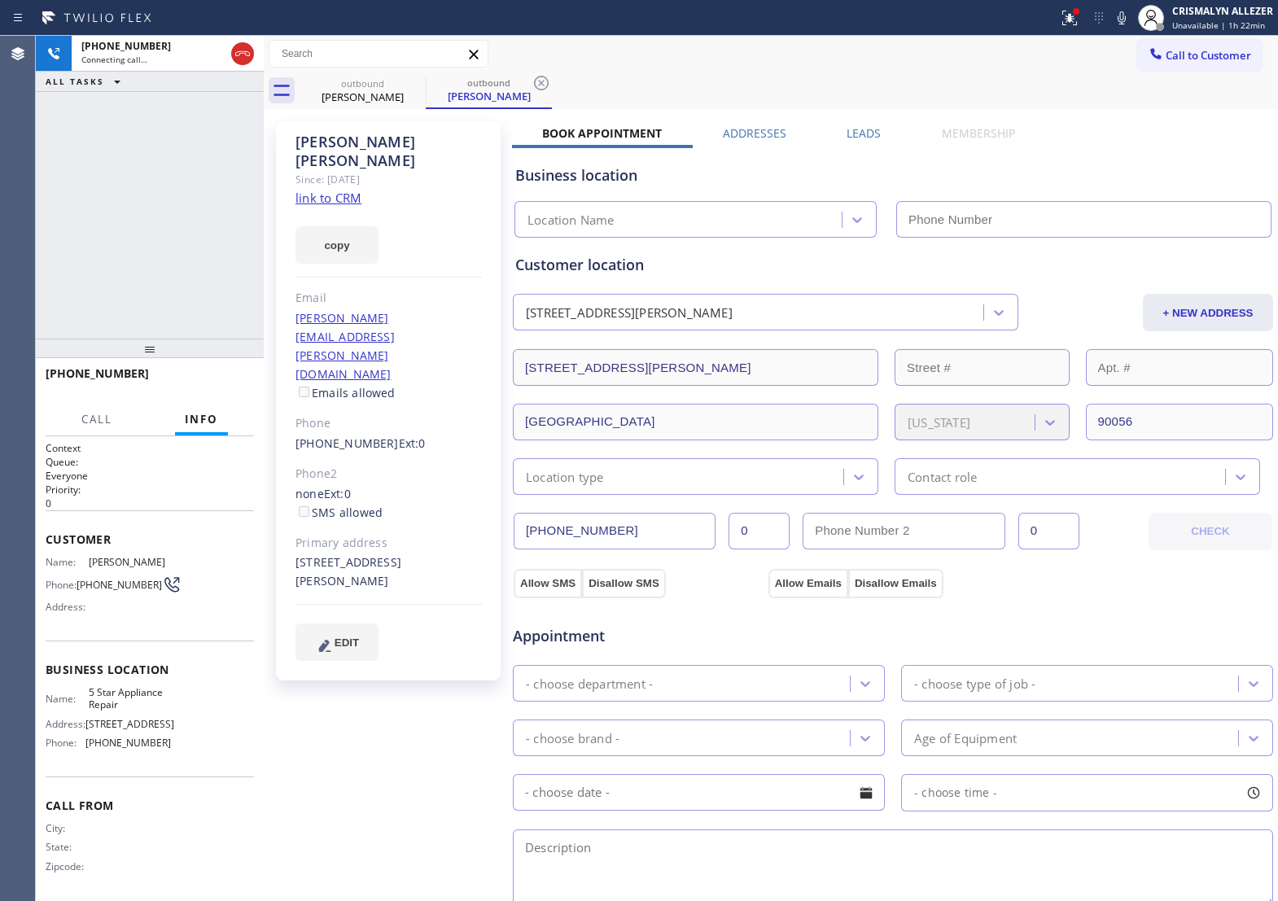
click at [339, 190] on link "link to CRM" at bounding box center [329, 198] width 66 height 16
type input "[PHONE_NUMBER]"
click at [191, 380] on span "HANG UP" at bounding box center [216, 380] width 50 height 11
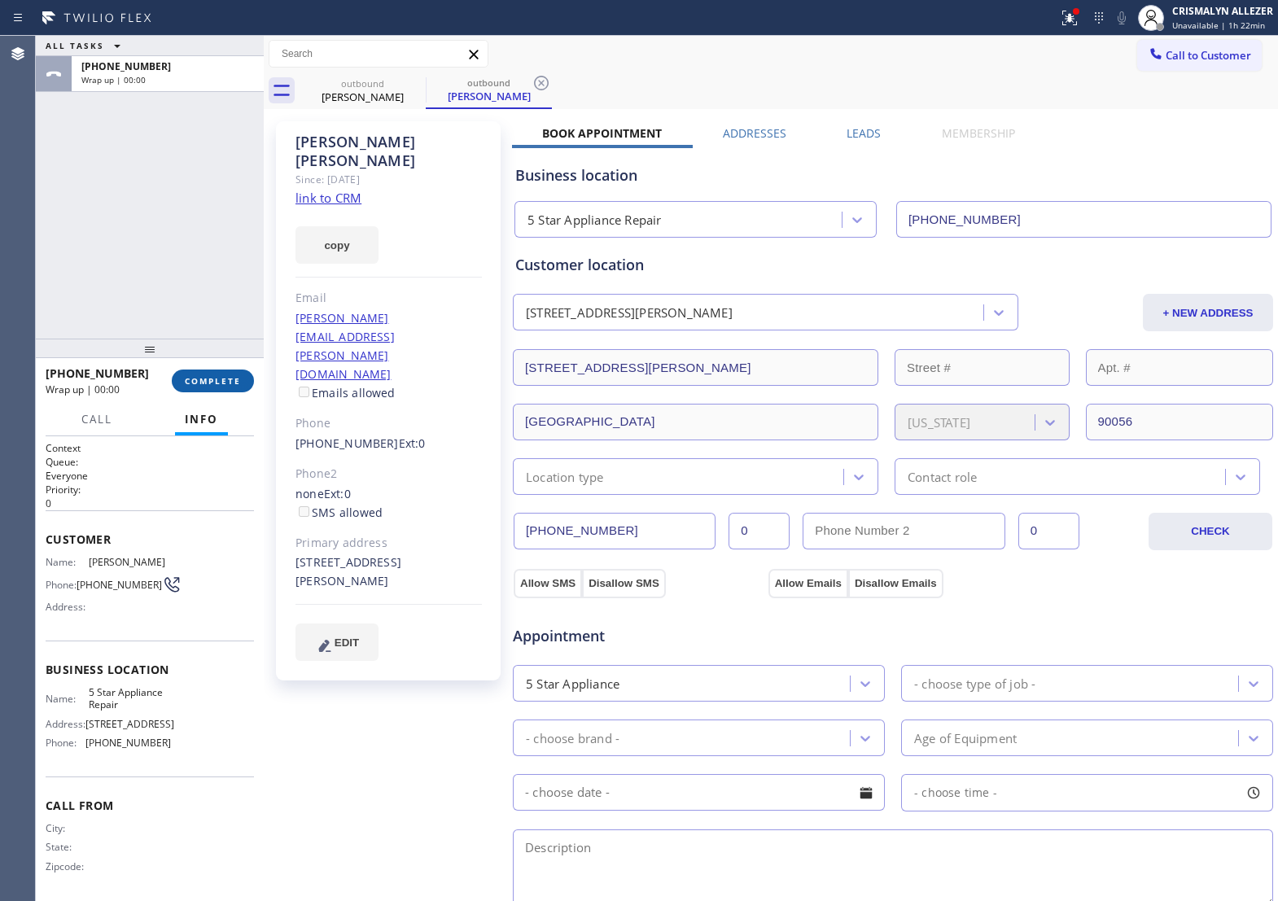
click at [190, 380] on span "COMPLETE" at bounding box center [213, 380] width 56 height 11
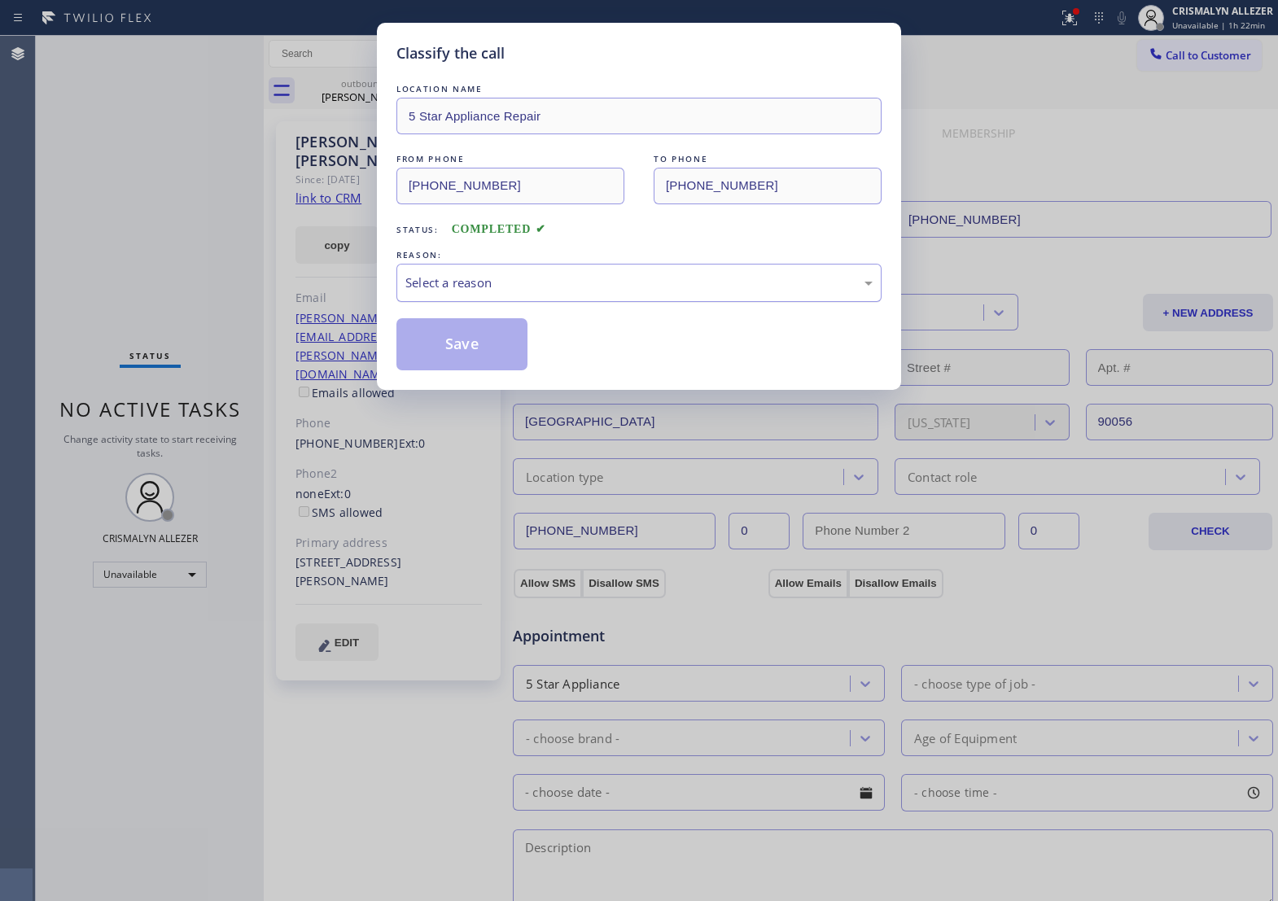
click at [564, 292] on div "Select a reason" at bounding box center [639, 283] width 467 height 19
click at [487, 360] on button "Save" at bounding box center [462, 344] width 131 height 52
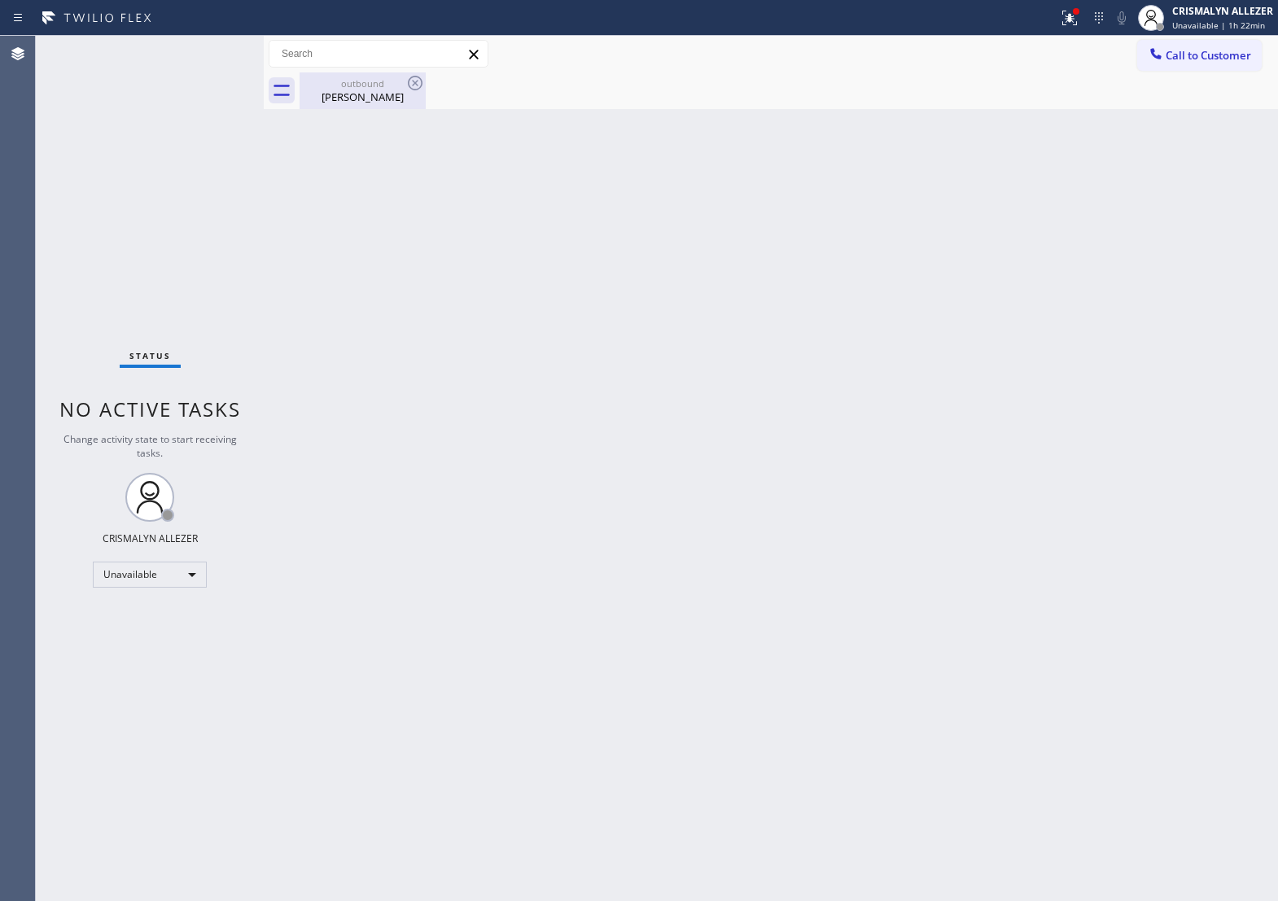
click at [358, 98] on div "Stanley Patterson" at bounding box center [362, 97] width 123 height 15
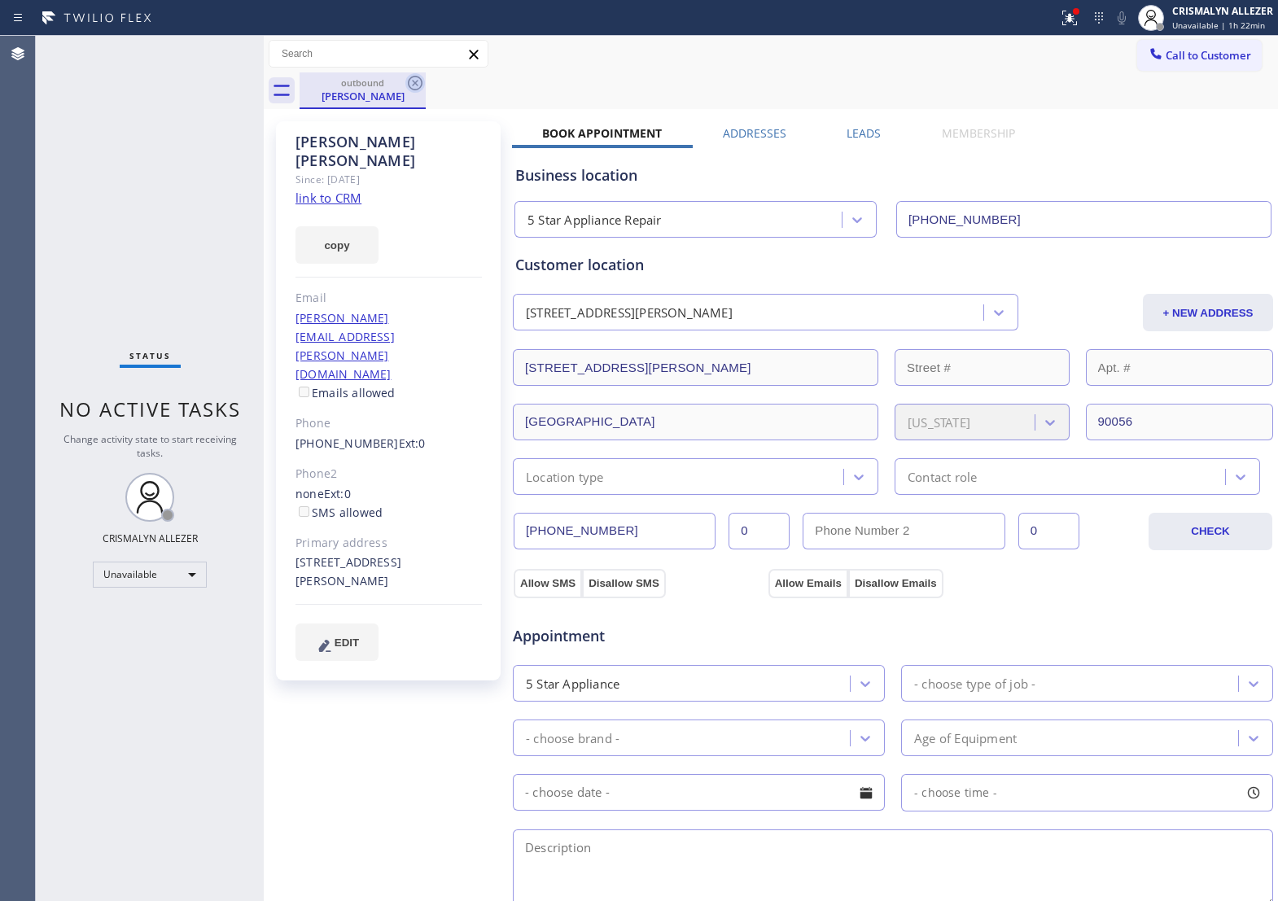
click at [411, 86] on icon at bounding box center [416, 83] width 20 height 20
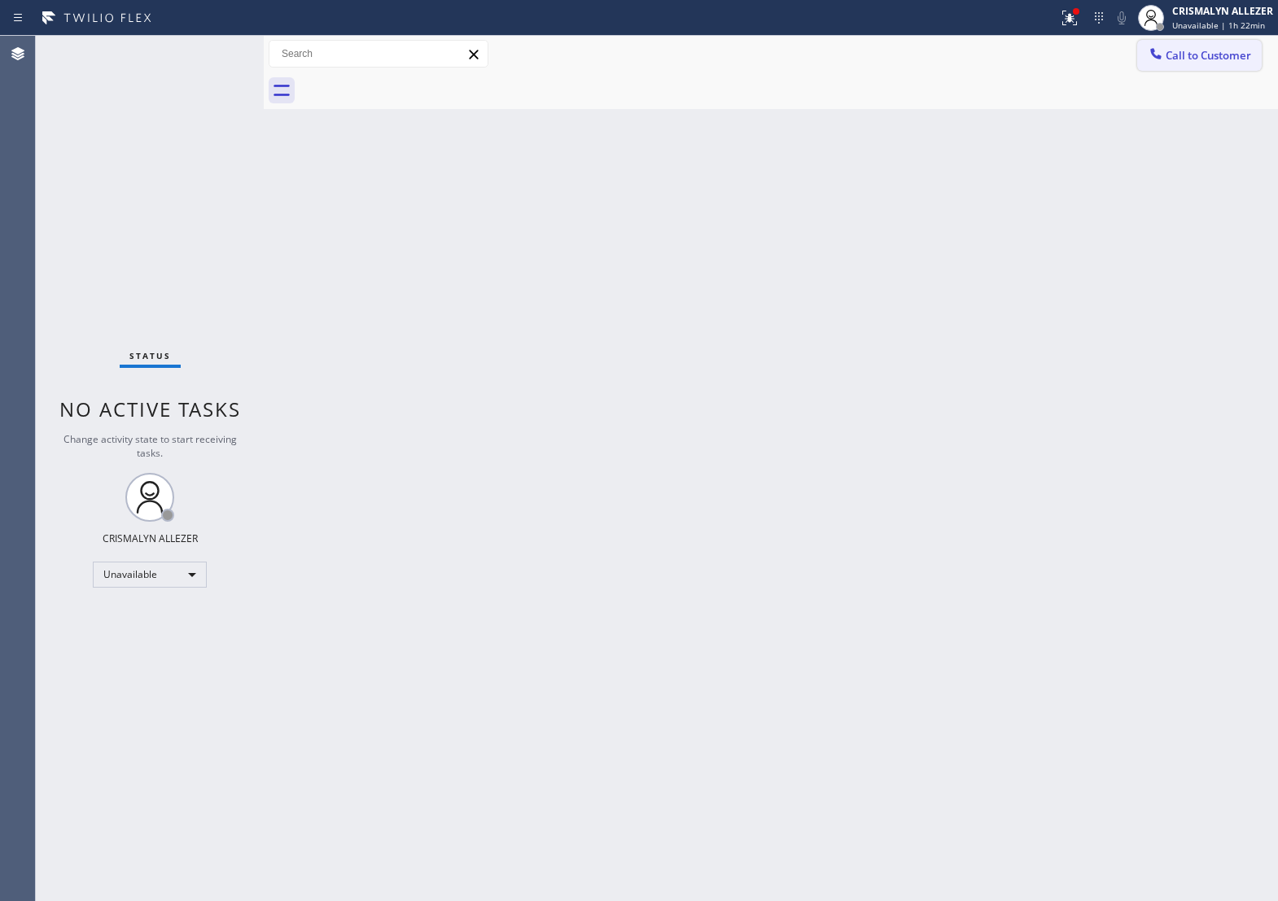
click at [1250, 58] on span "Call to Customer" at bounding box center [1209, 55] width 86 height 15
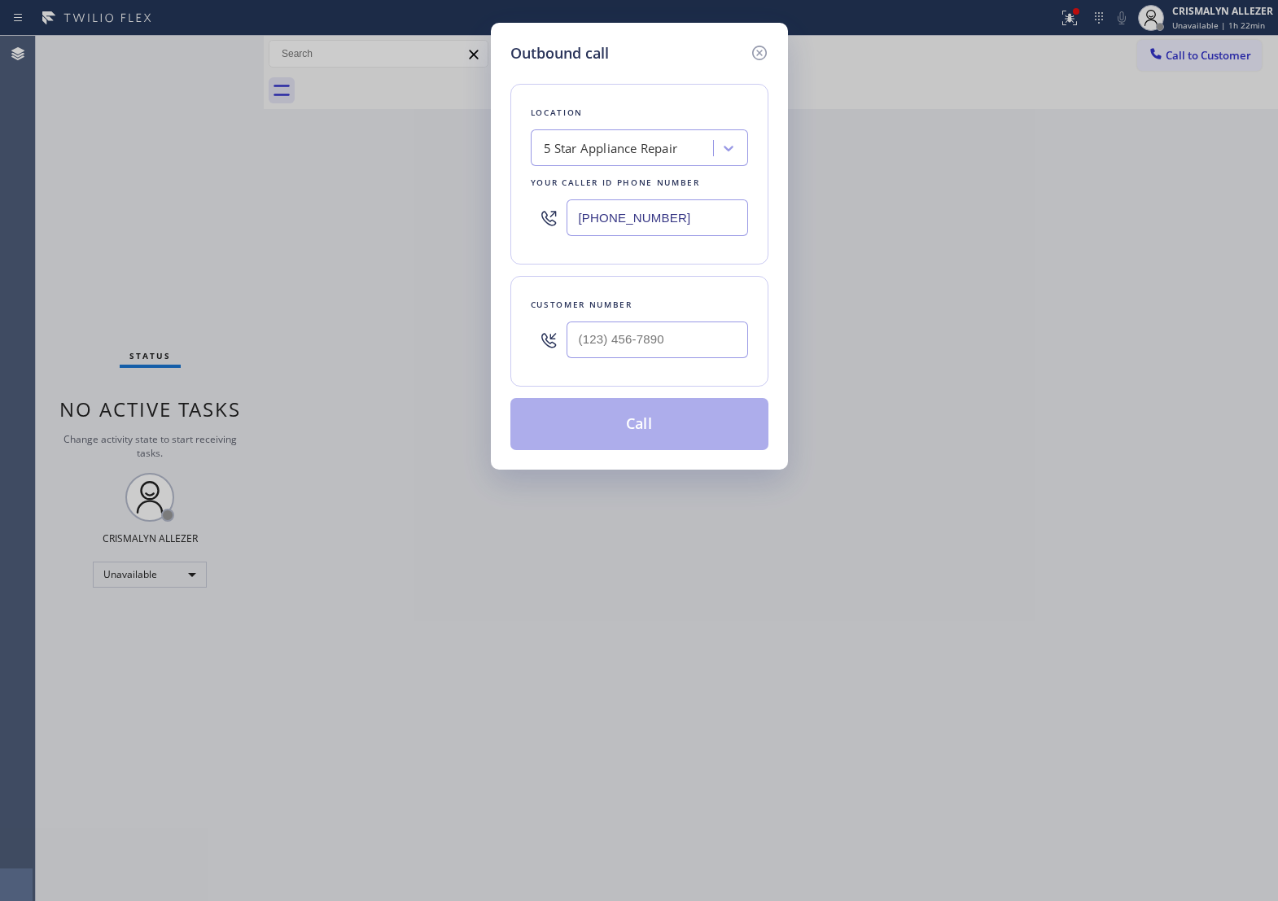
drag, startPoint x: 721, startPoint y: 217, endPoint x: 193, endPoint y: 218, distance: 528.5
click at [236, 225] on div "Outbound call Location 5 Star Appliance Repair Your caller id phone number [PHO…" at bounding box center [639, 450] width 1278 height 901
paste input "213) 516-9084"
type input "[PHONE_NUMBER]"
click at [673, 358] on input "(___) ___-____" at bounding box center [658, 340] width 182 height 37
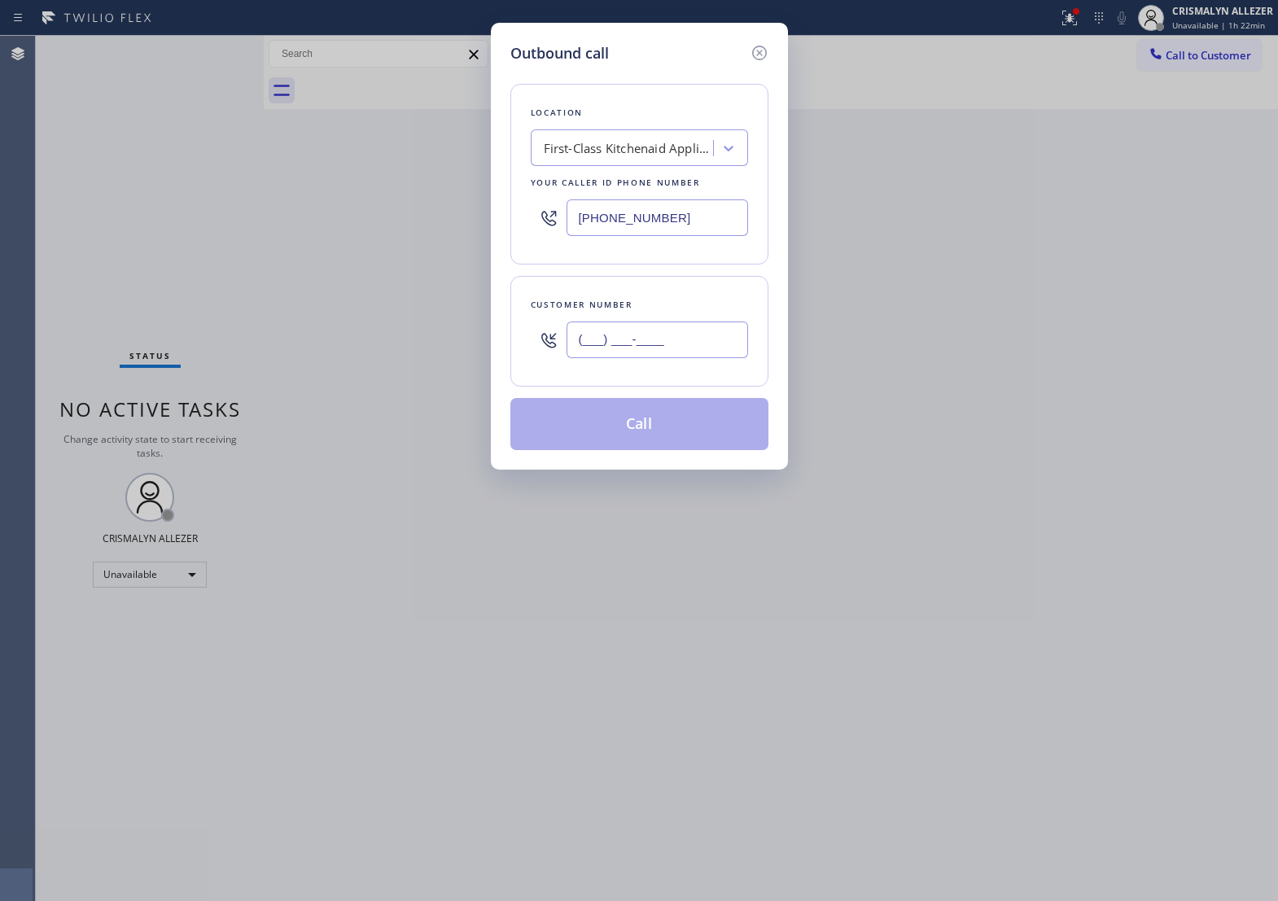
paste input "323) 636-6881"
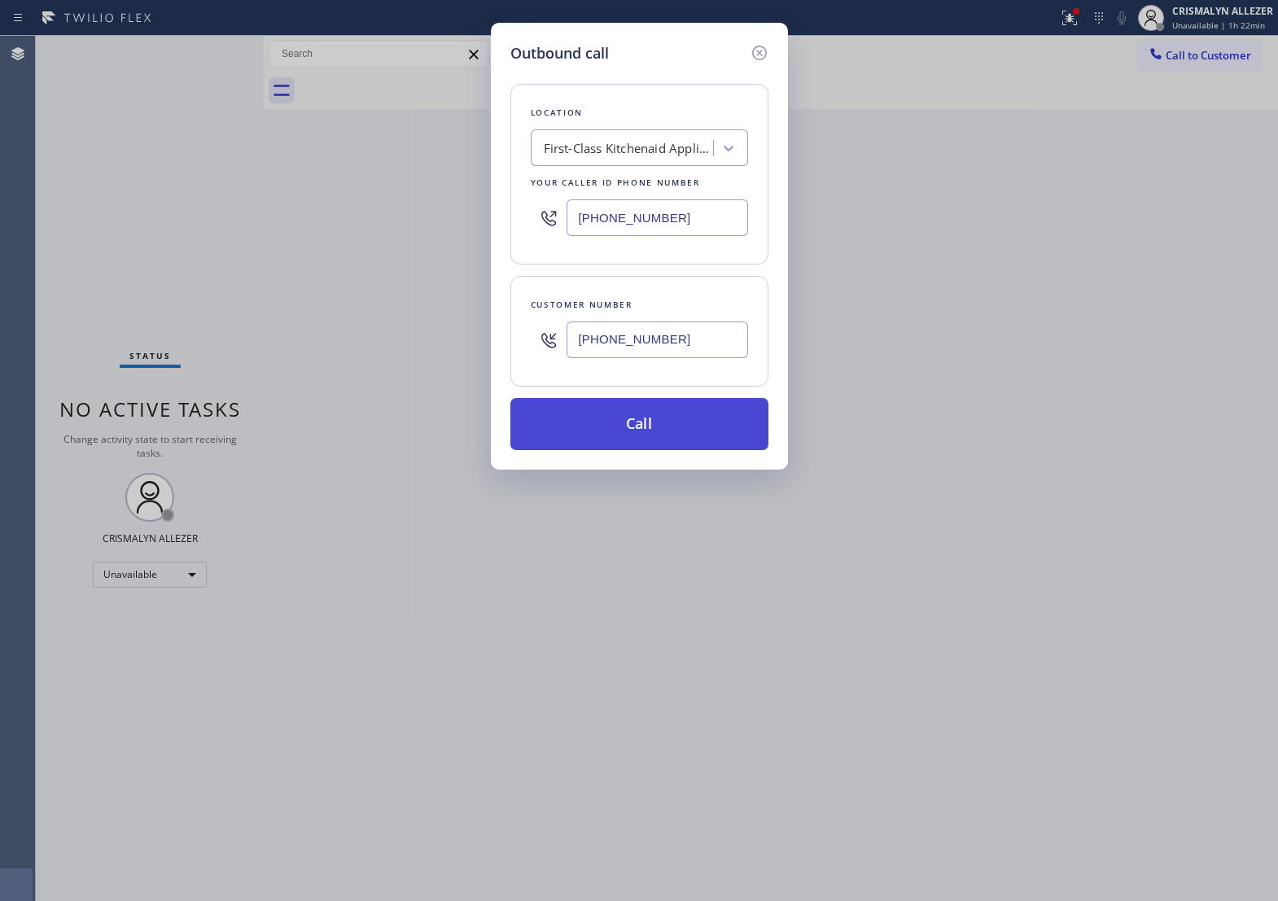
type input "[PHONE_NUMBER]"
click at [647, 450] on button "Call" at bounding box center [640, 424] width 258 height 52
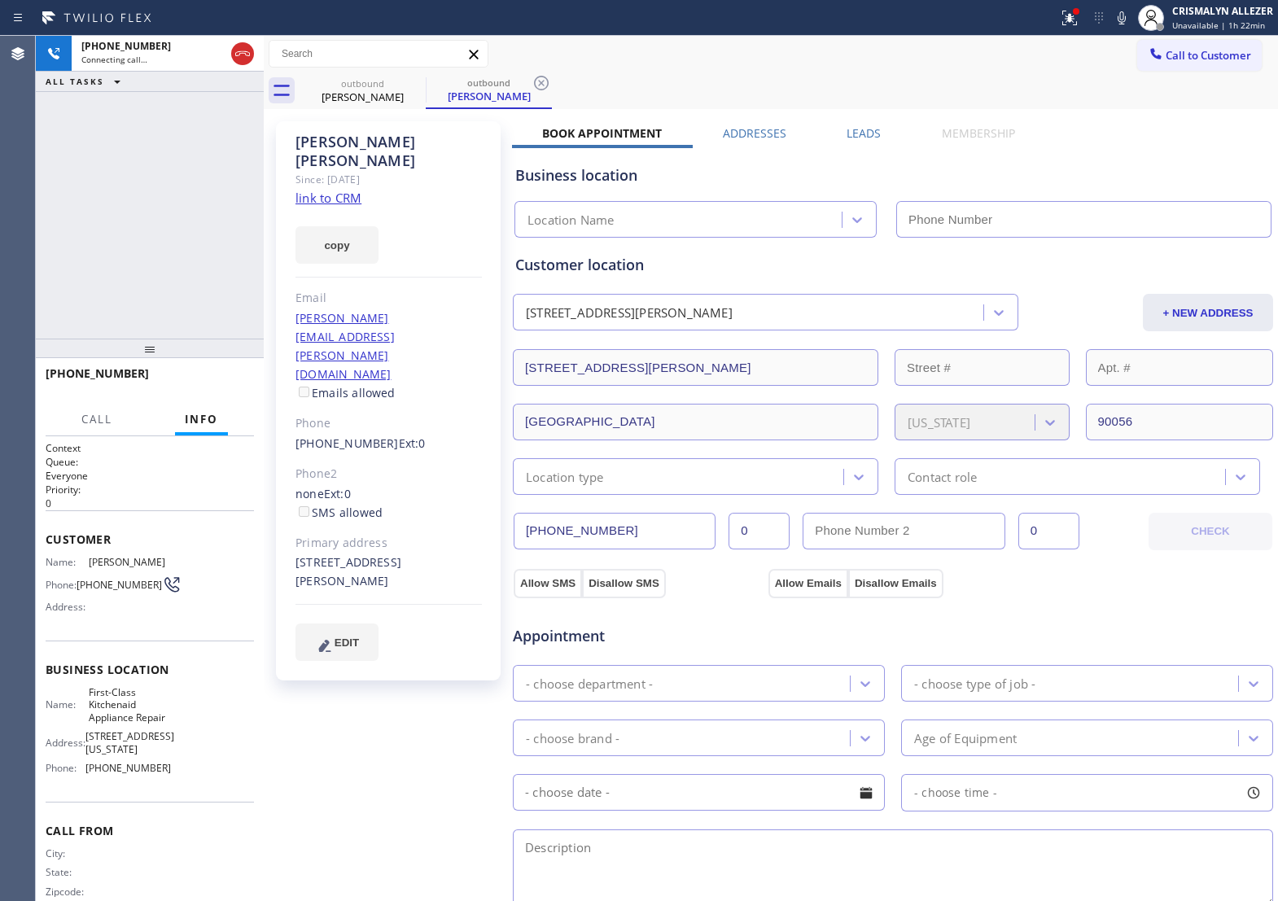
type input "[PHONE_NUMBER]"
click at [213, 384] on span "HANG UP" at bounding box center [216, 380] width 50 height 11
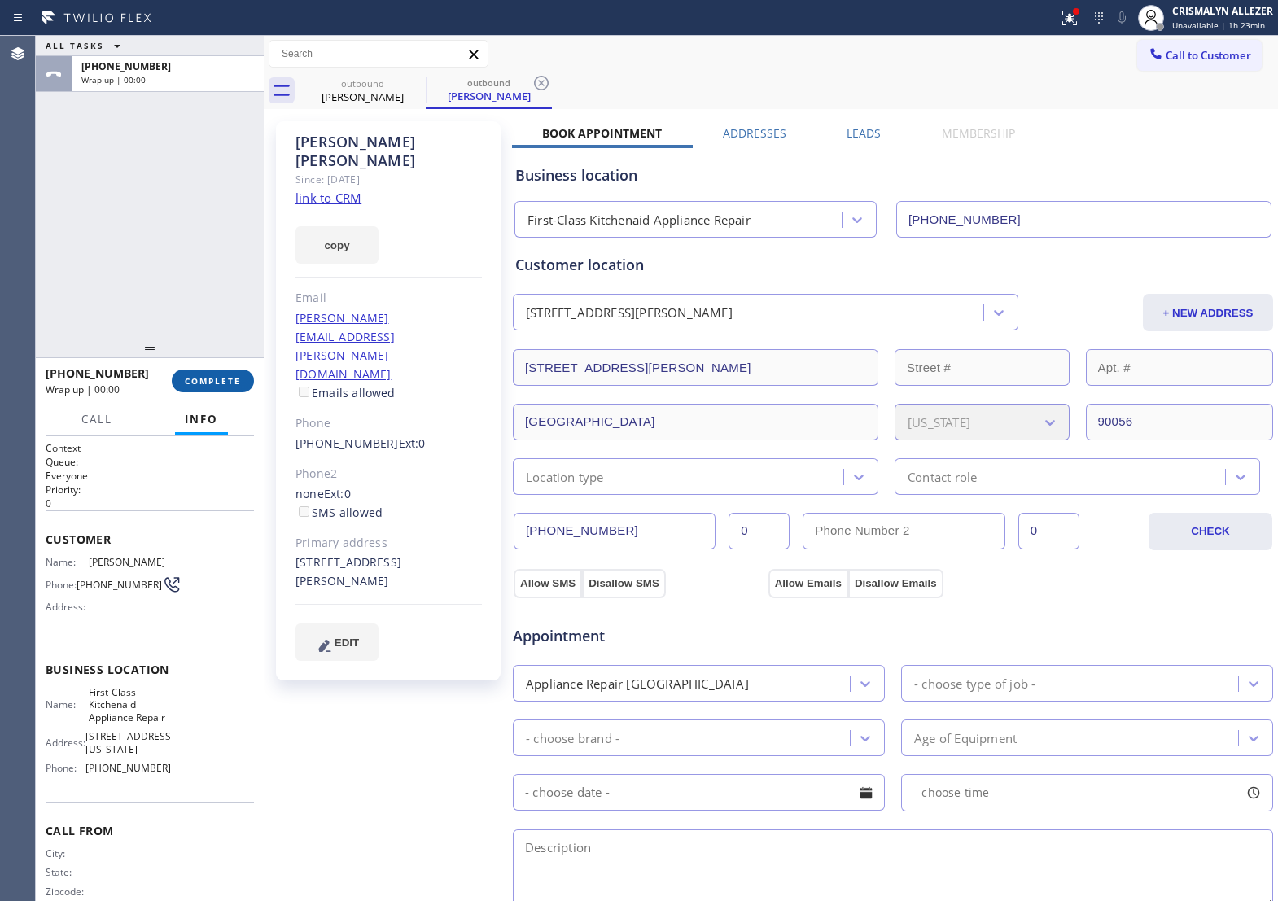
click at [210, 381] on span "COMPLETE" at bounding box center [213, 380] width 56 height 11
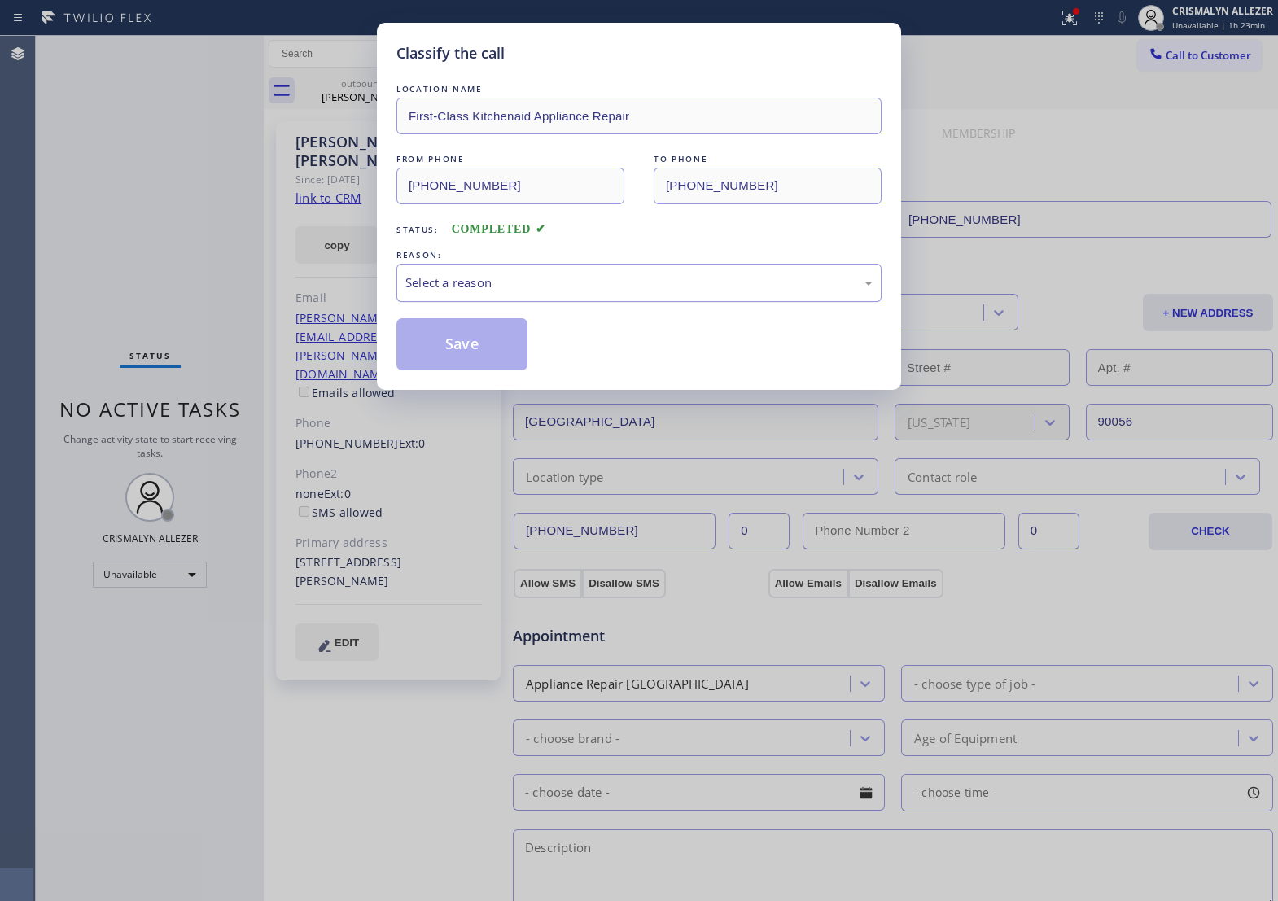
click at [786, 292] on div "Select a reason" at bounding box center [639, 283] width 467 height 19
click at [475, 371] on button "Save" at bounding box center [462, 344] width 131 height 52
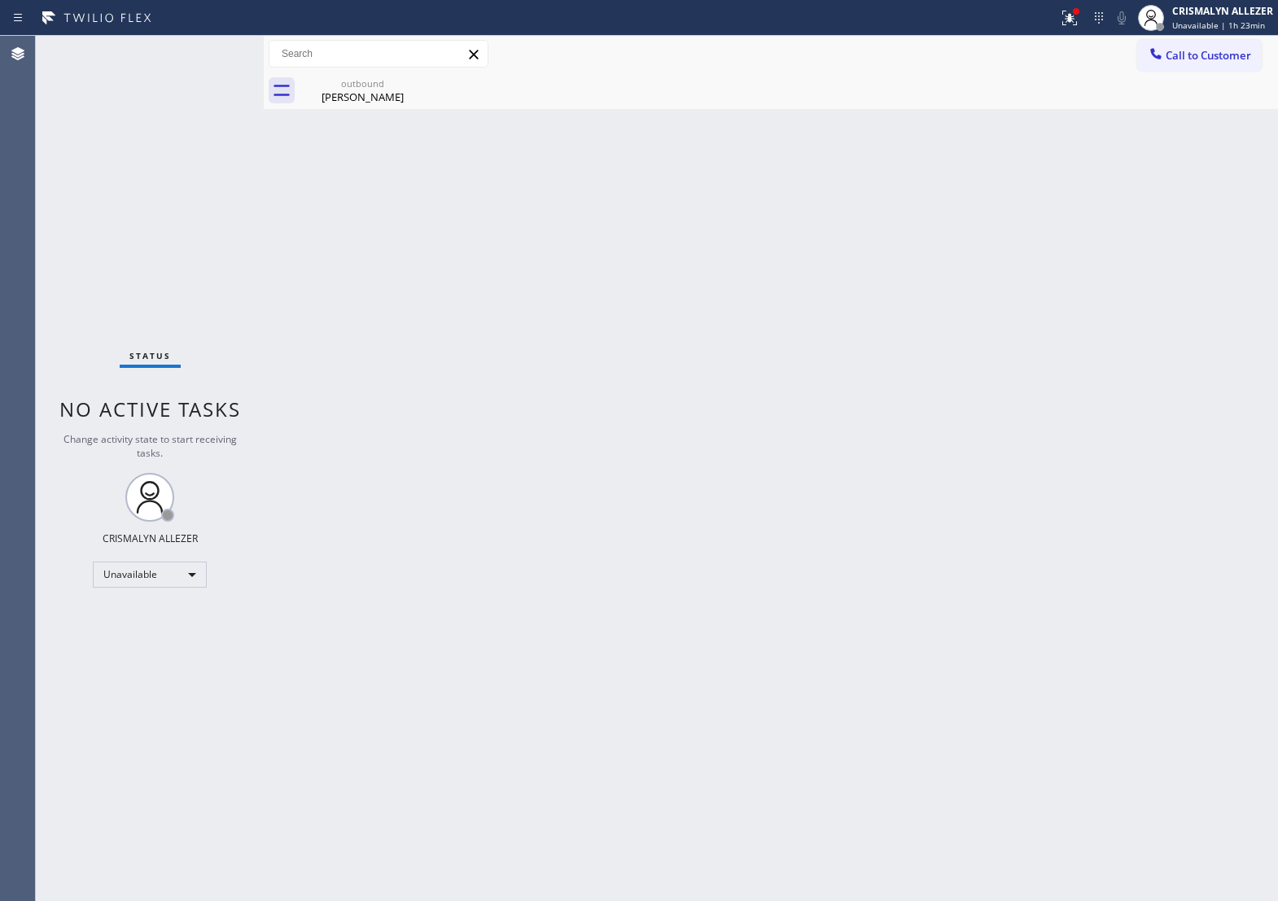
drag, startPoint x: 360, startPoint y: 102, endPoint x: 432, endPoint y: 90, distance: 72.6
click at [361, 100] on div "Stanley Patterson" at bounding box center [362, 97] width 123 height 15
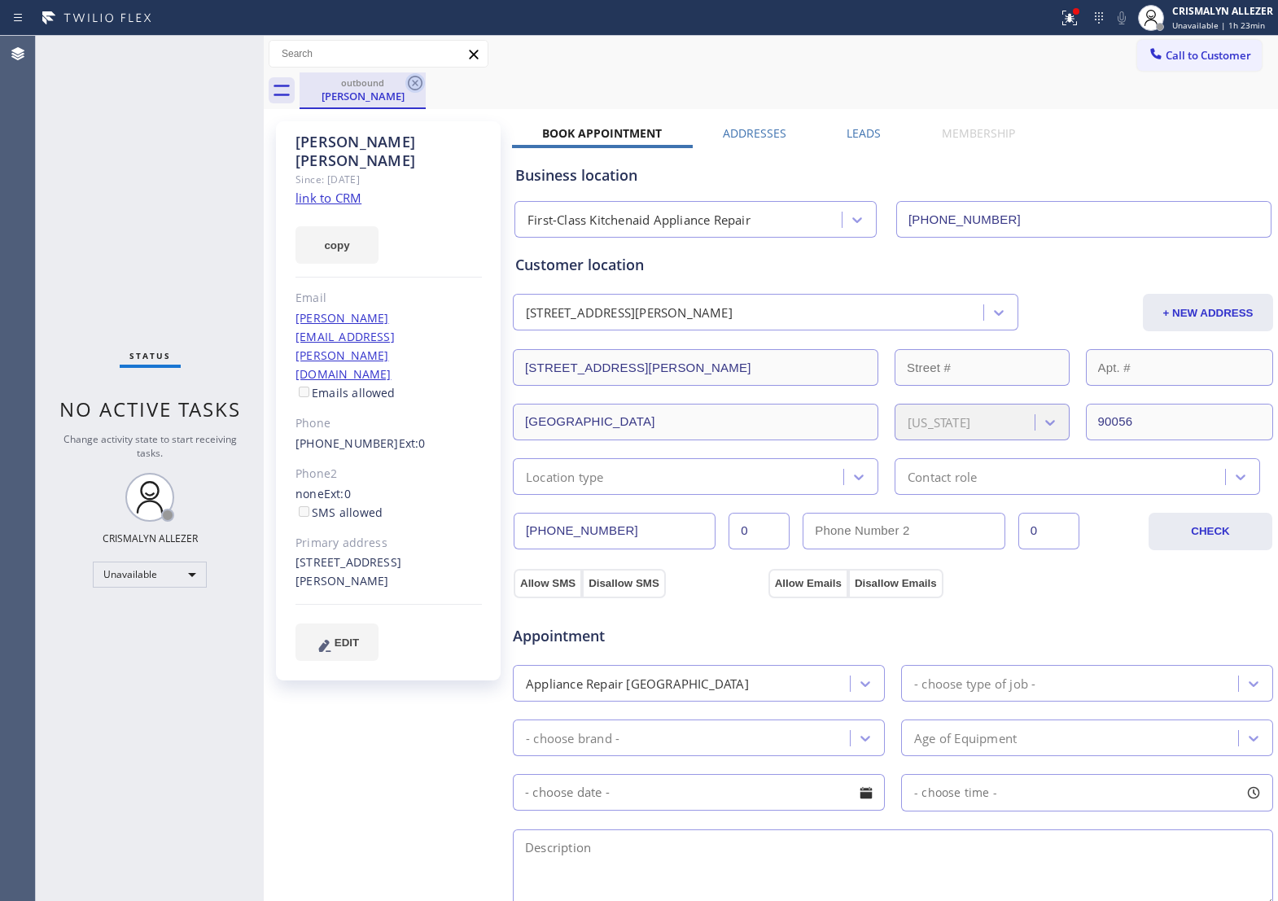
click at [409, 82] on icon at bounding box center [415, 83] width 15 height 15
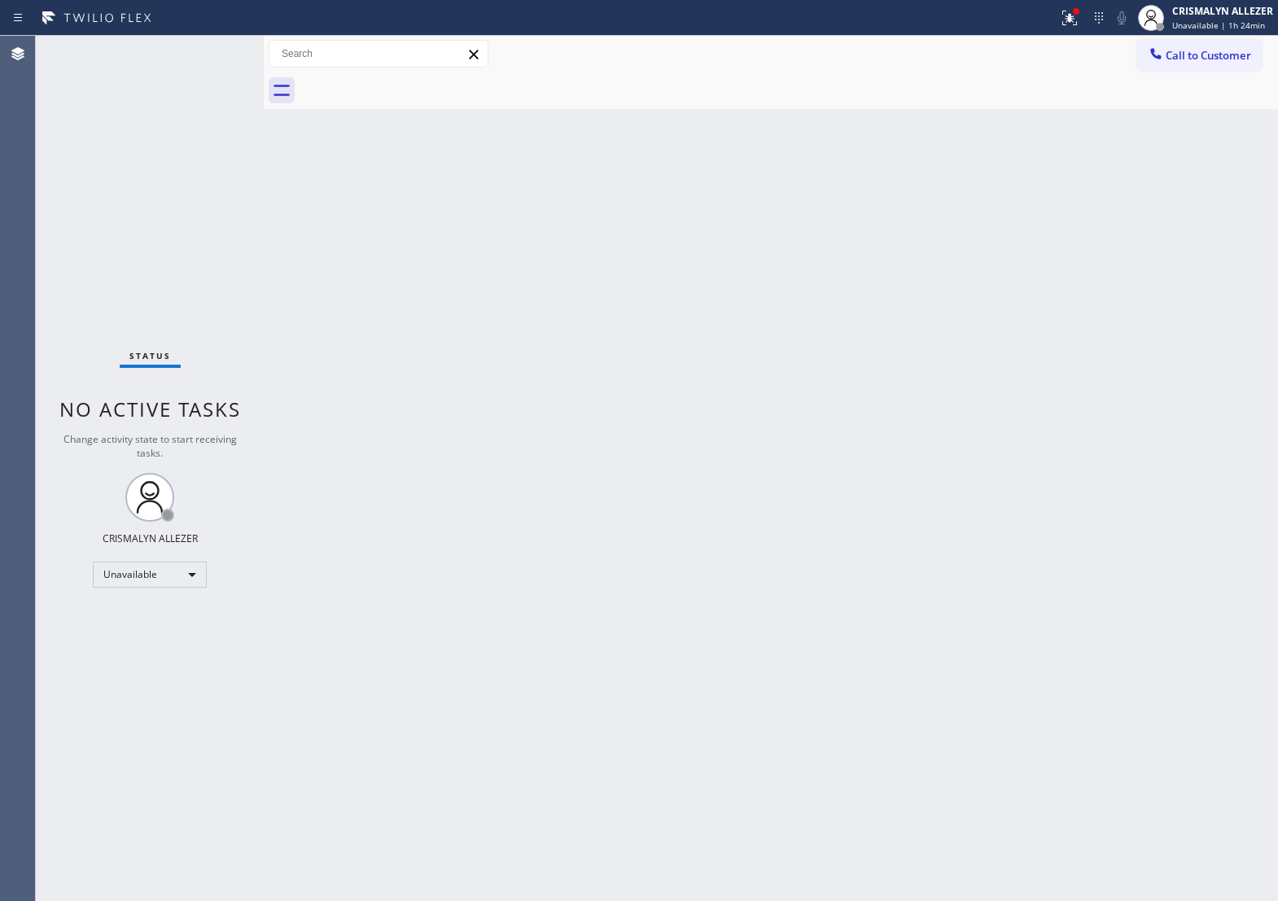
click at [1122, 73] on div at bounding box center [789, 90] width 979 height 37
click at [1198, 62] on span "Call to Customer" at bounding box center [1209, 55] width 86 height 15
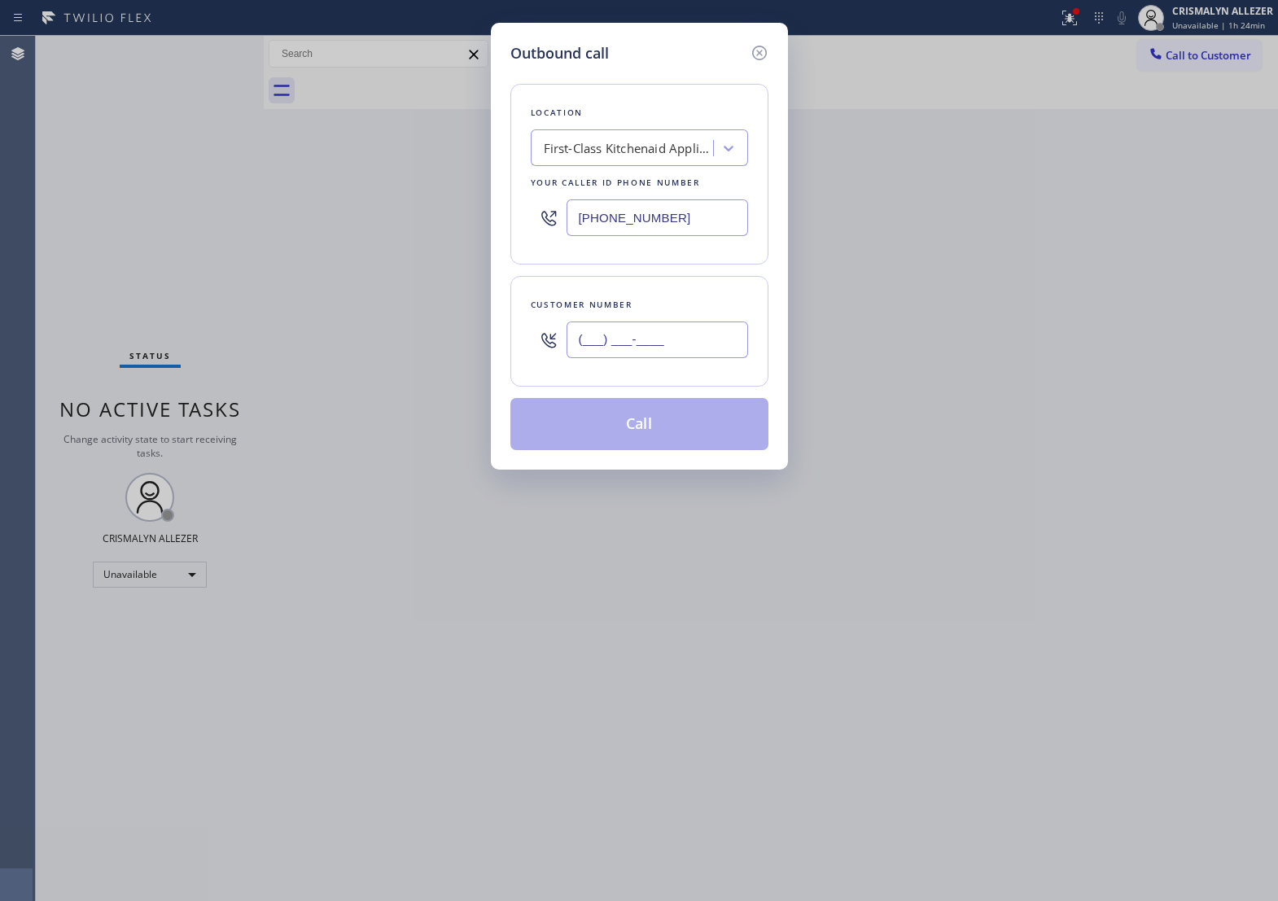
click at [677, 358] on input "(___) ___-____" at bounding box center [658, 340] width 182 height 37
paste input "323) 321-7919"
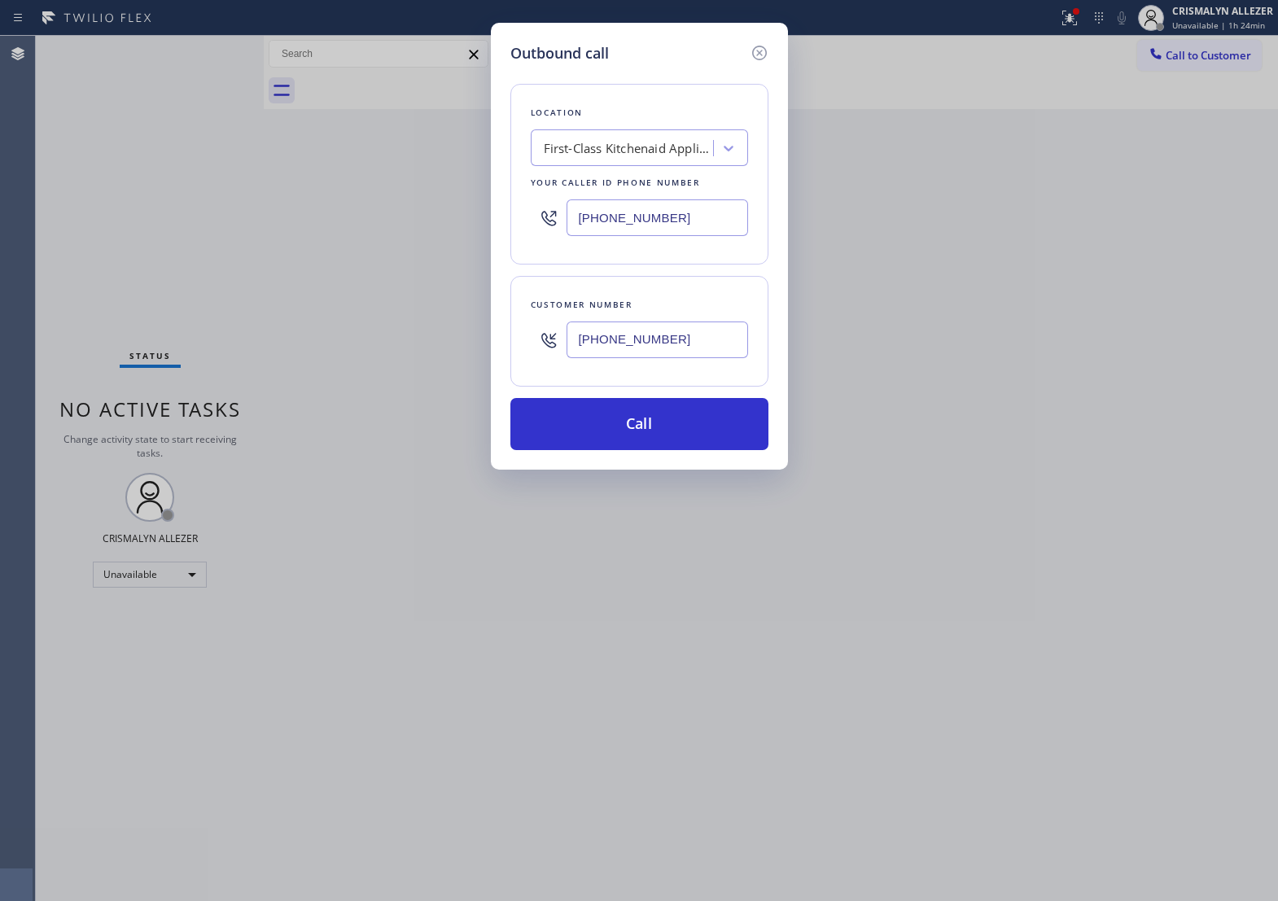
type input "[PHONE_NUMBER]"
click at [681, 158] on div "First-Class Kitchenaid Appliance Repair" at bounding box center [629, 148] width 171 height 19
type input "5 star appliance re"
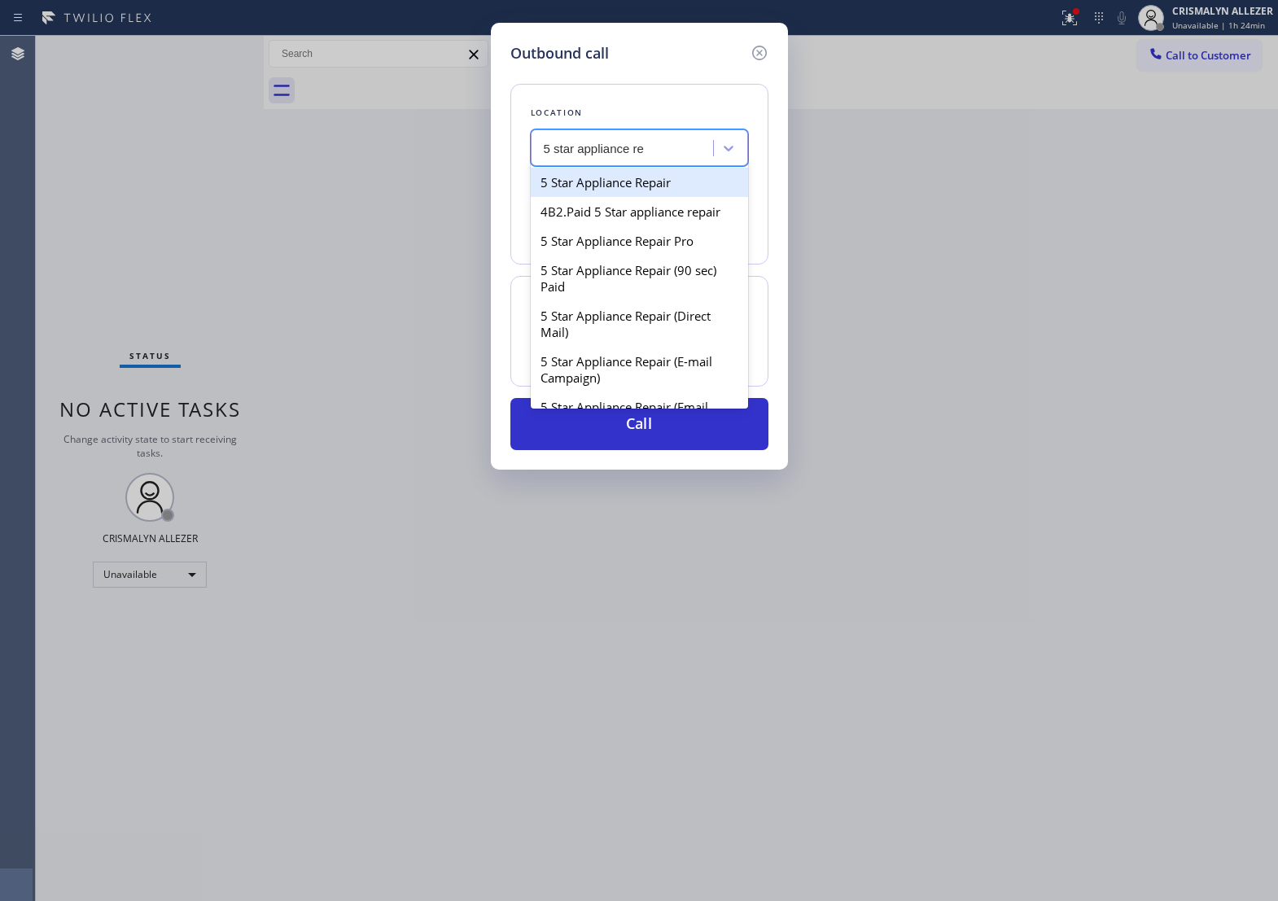
click at [654, 196] on div "5 Star Appliance Repair" at bounding box center [639, 182] width 217 height 29
type input "[PHONE_NUMBER]"
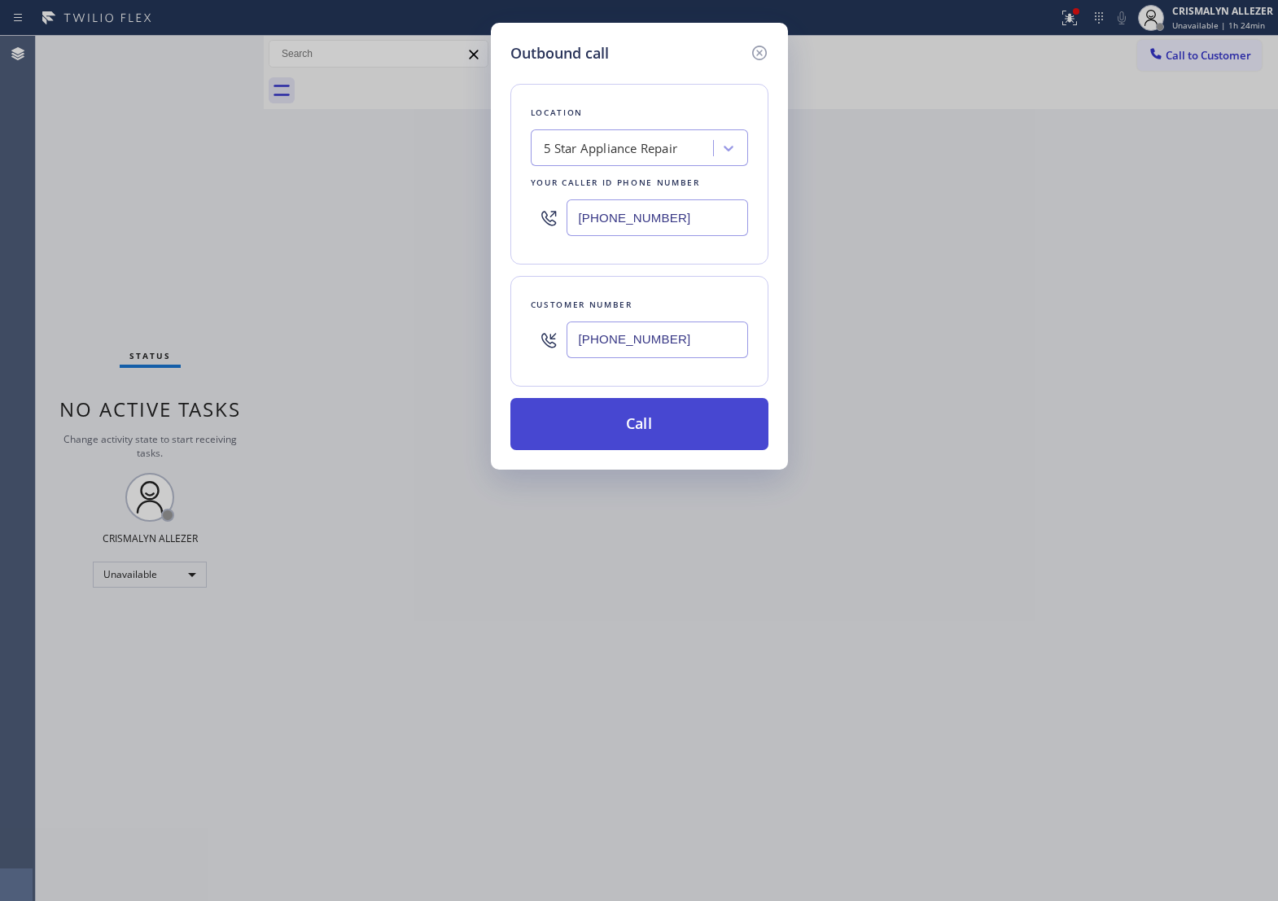
click at [657, 450] on button "Call" at bounding box center [640, 424] width 258 height 52
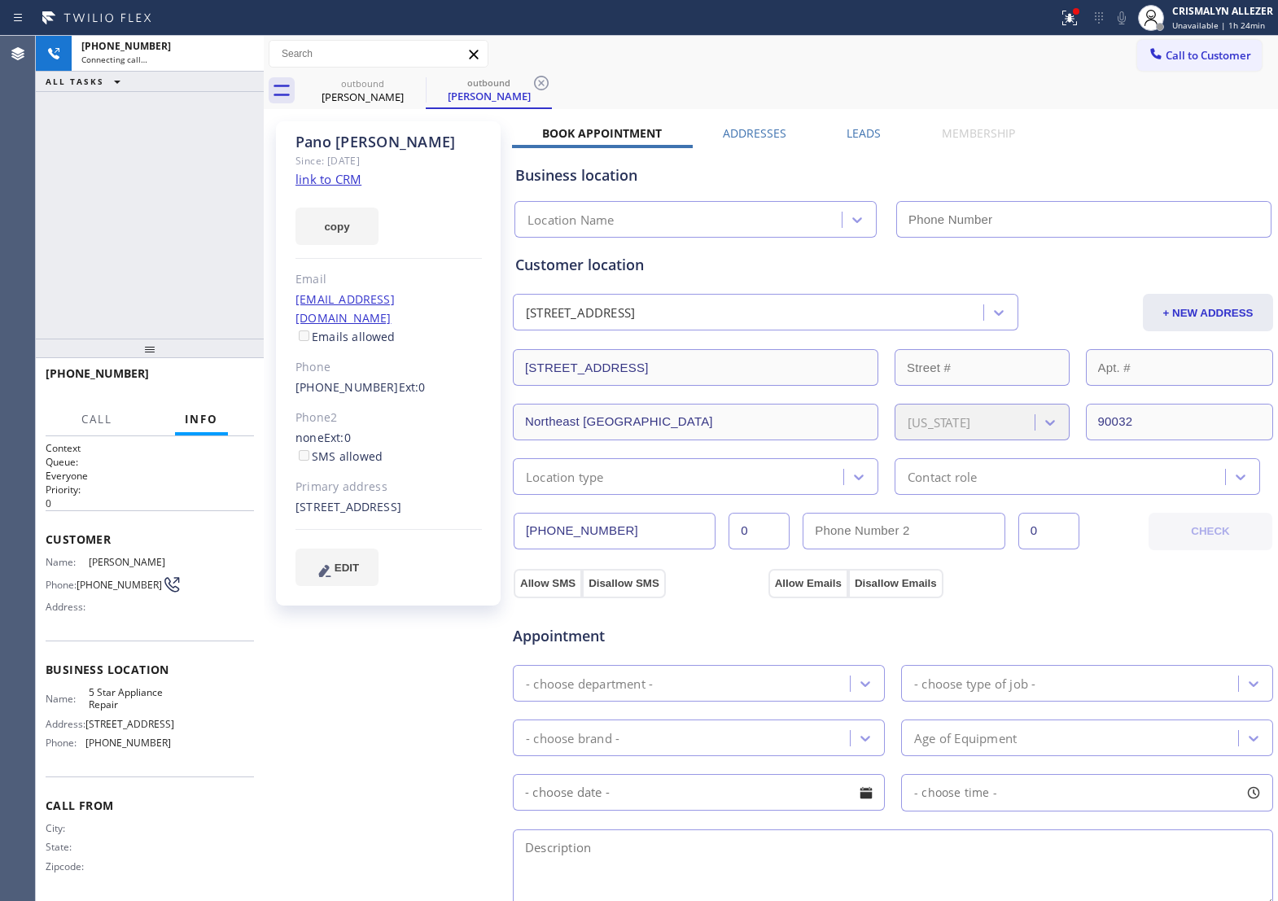
click at [335, 175] on link "link to CRM" at bounding box center [329, 179] width 66 height 16
type input "[PHONE_NUMBER]"
click at [208, 385] on span "HANG UP" at bounding box center [216, 380] width 50 height 11
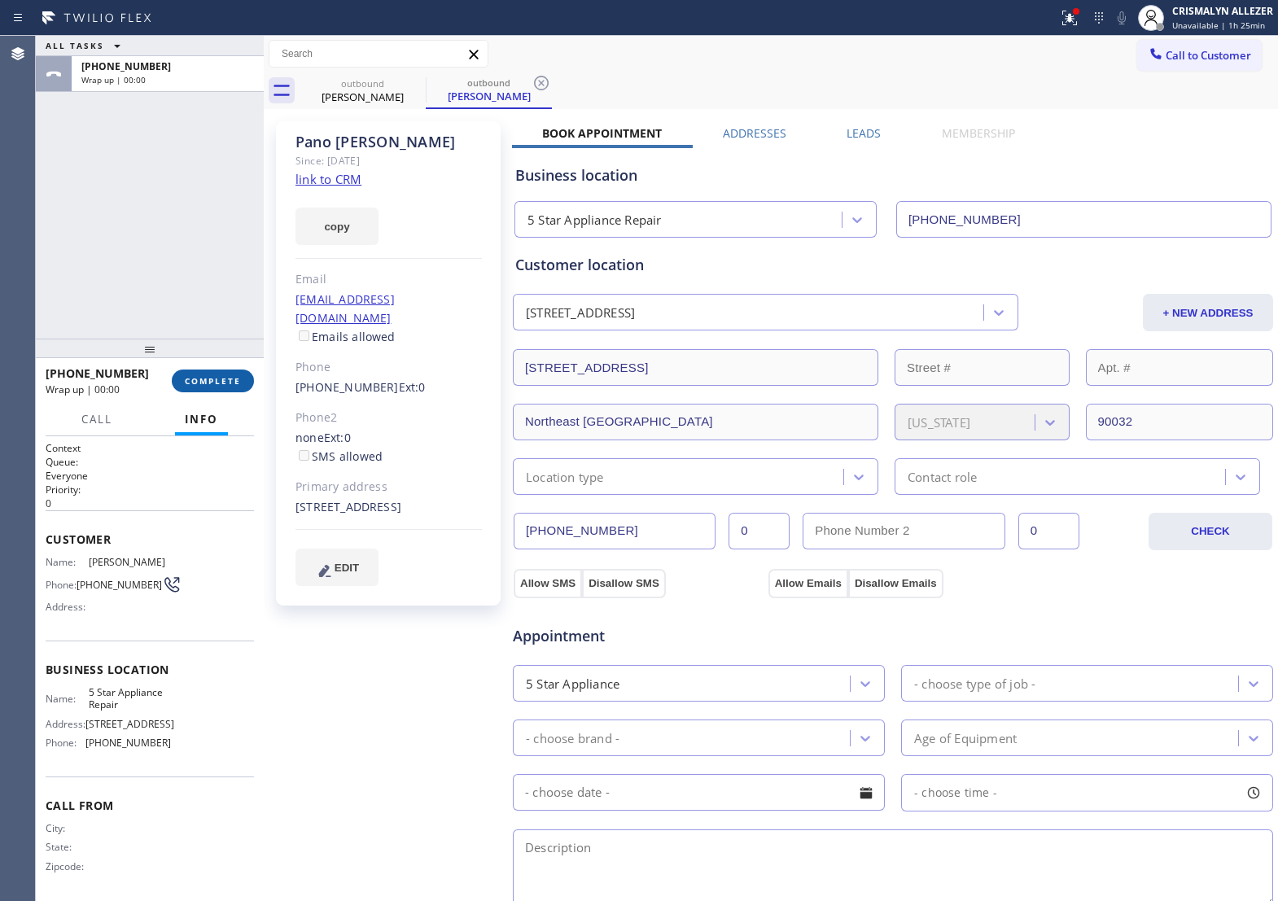
click at [208, 385] on span "COMPLETE" at bounding box center [213, 380] width 56 height 11
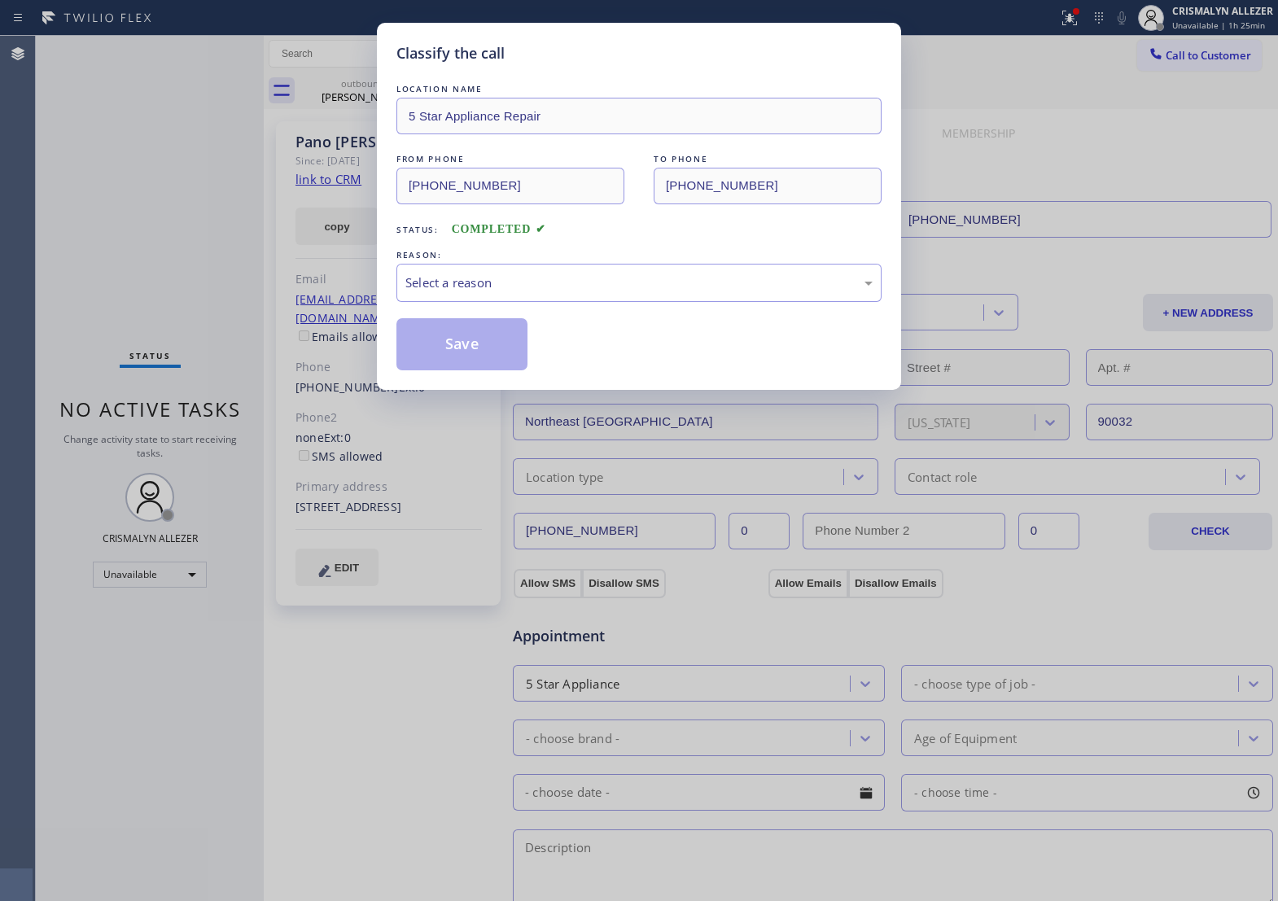
click at [599, 320] on div "LOCATION NAME 5 Star Appliance Repair FROM PHONE (855) 731-4952 TO PHONE (323) …" at bounding box center [639, 226] width 485 height 290
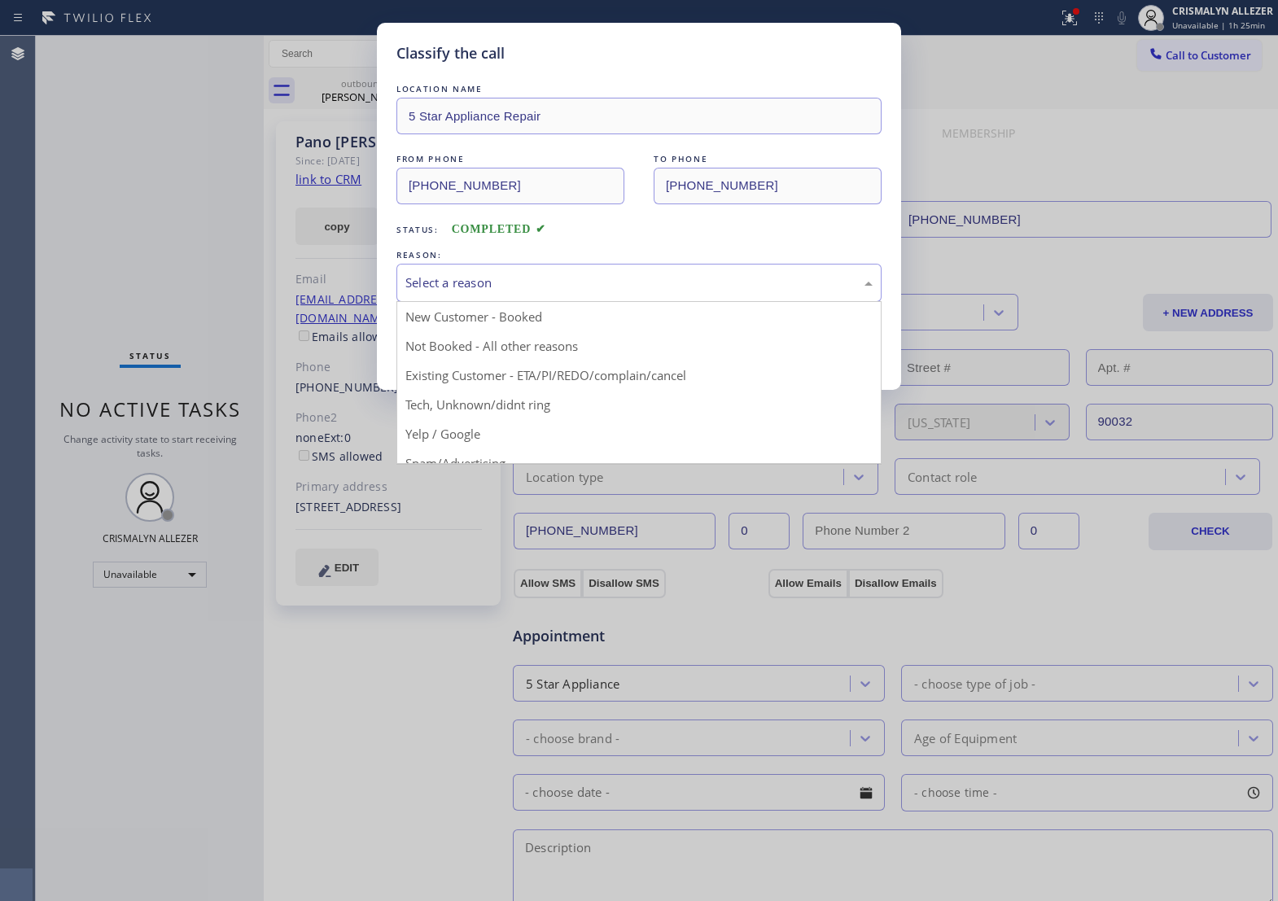
click at [572, 292] on div "Select a reason" at bounding box center [639, 283] width 467 height 19
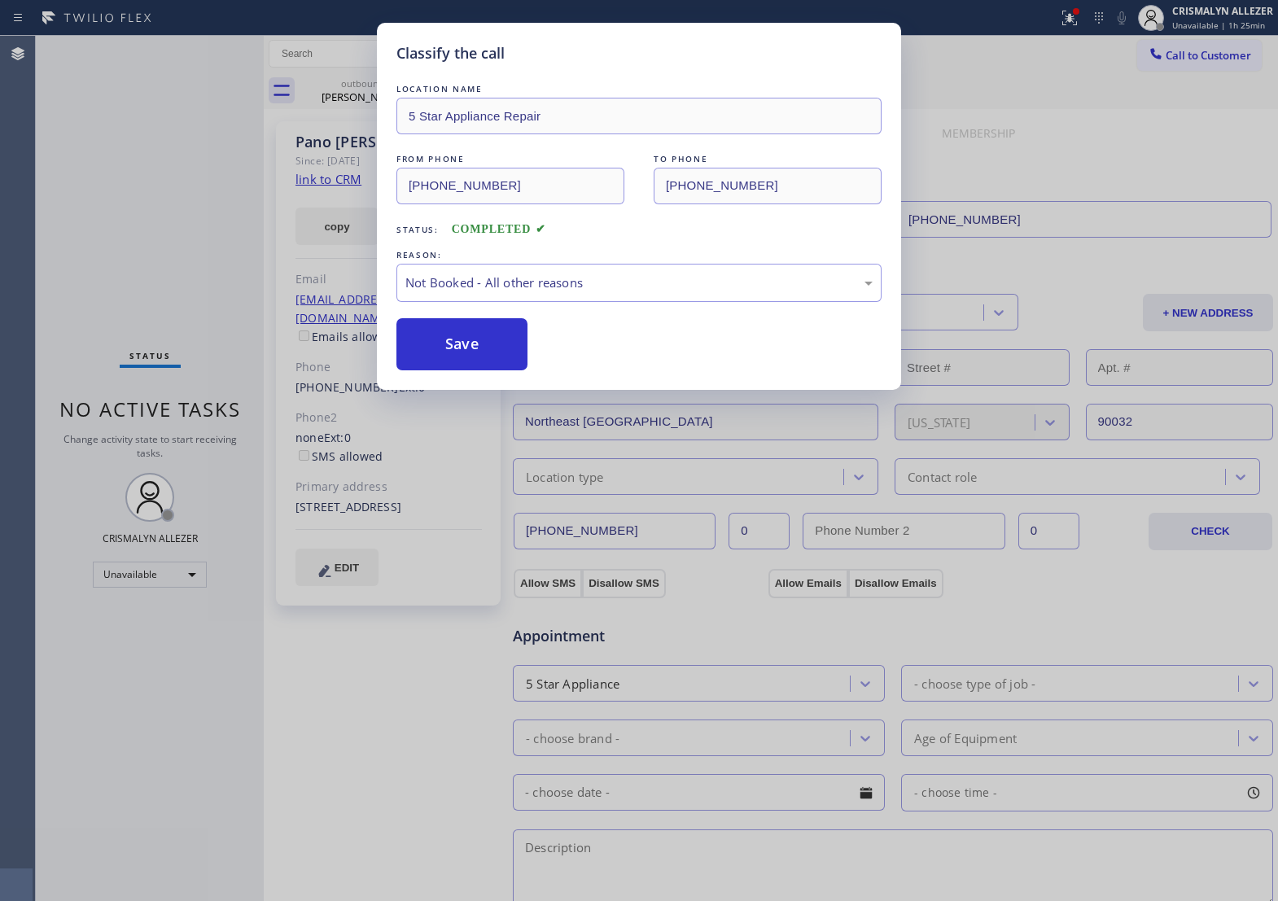
click at [453, 363] on button "Save" at bounding box center [462, 344] width 131 height 52
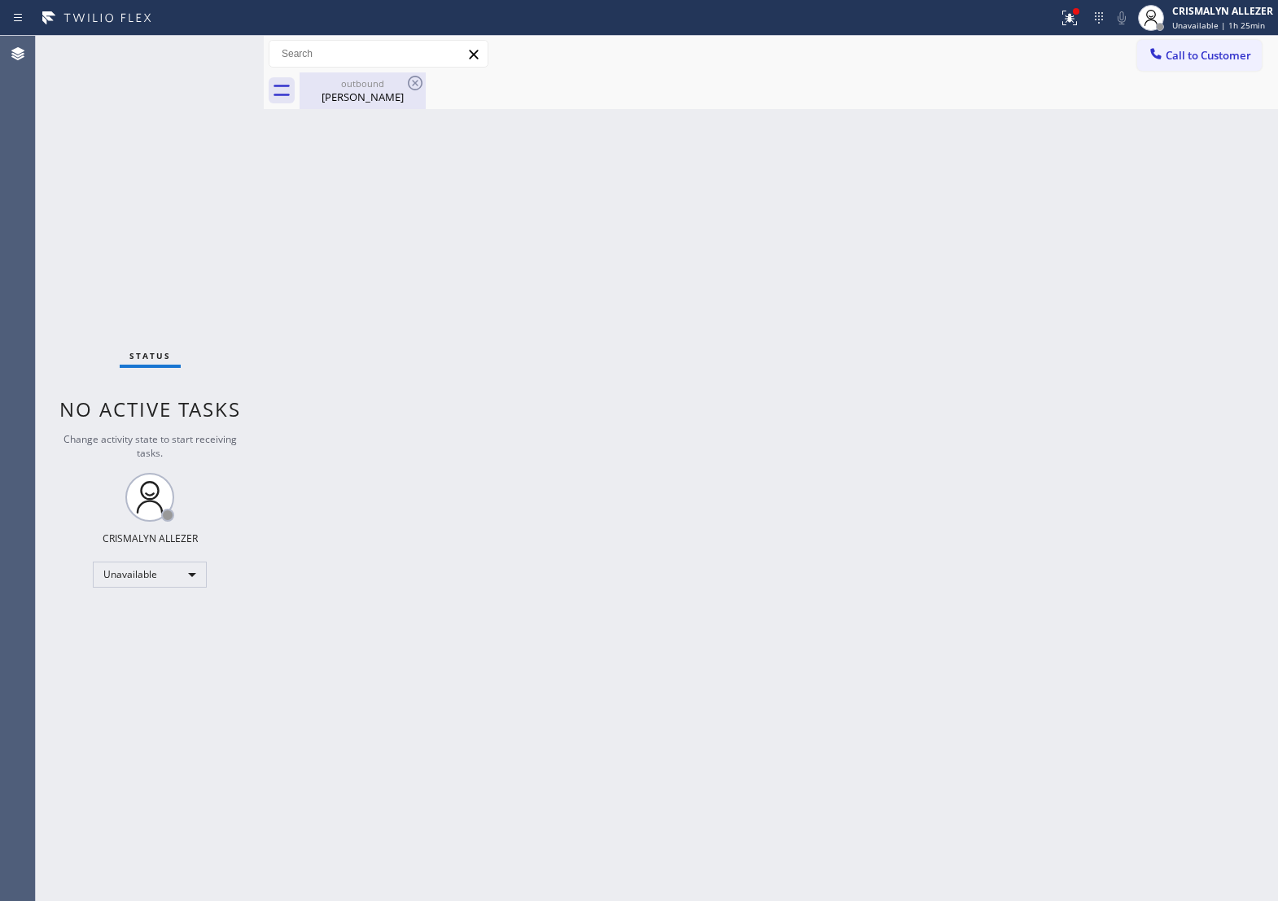
click at [368, 88] on div "outbound" at bounding box center [362, 83] width 123 height 12
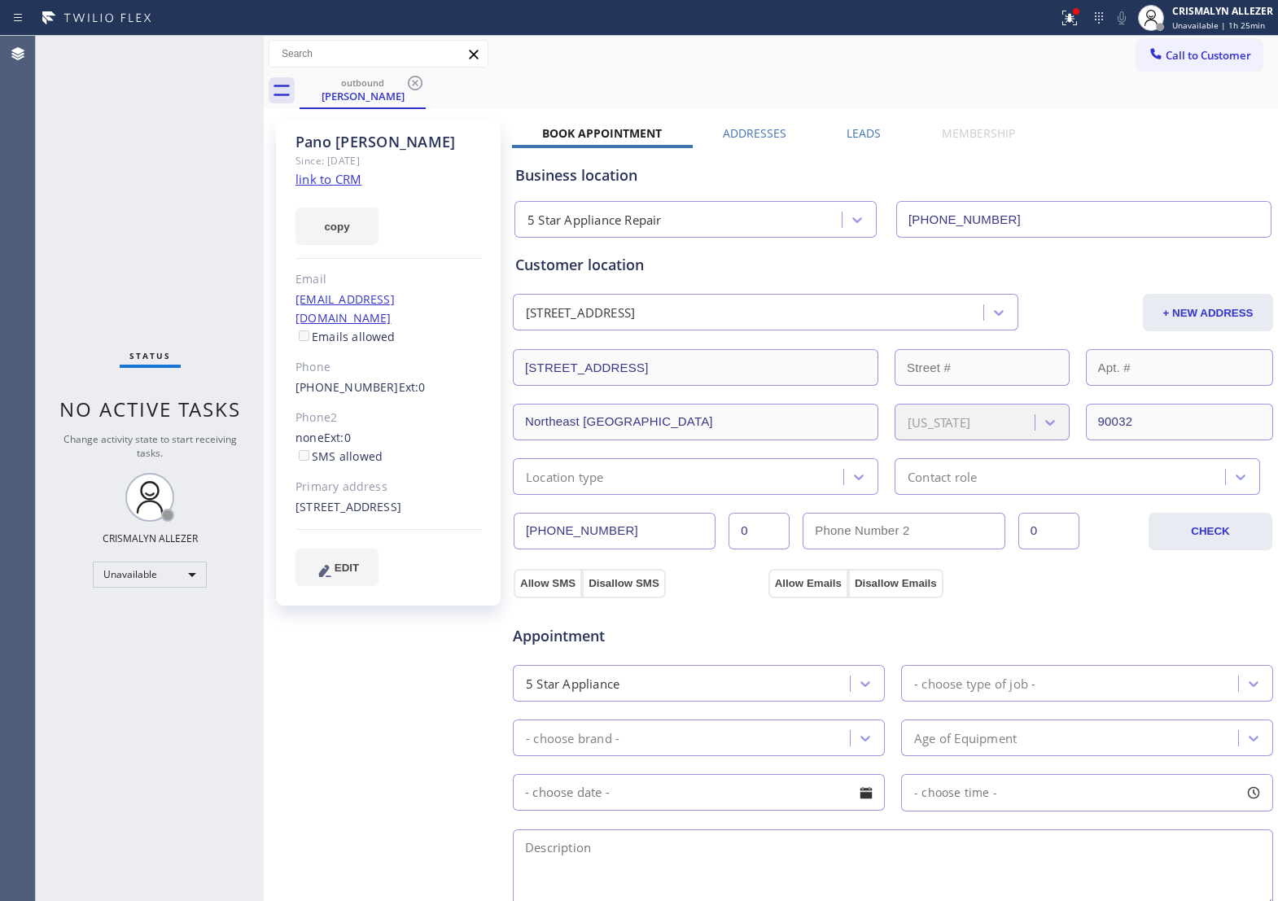
click at [876, 135] on div "Leads" at bounding box center [864, 136] width 95 height 23
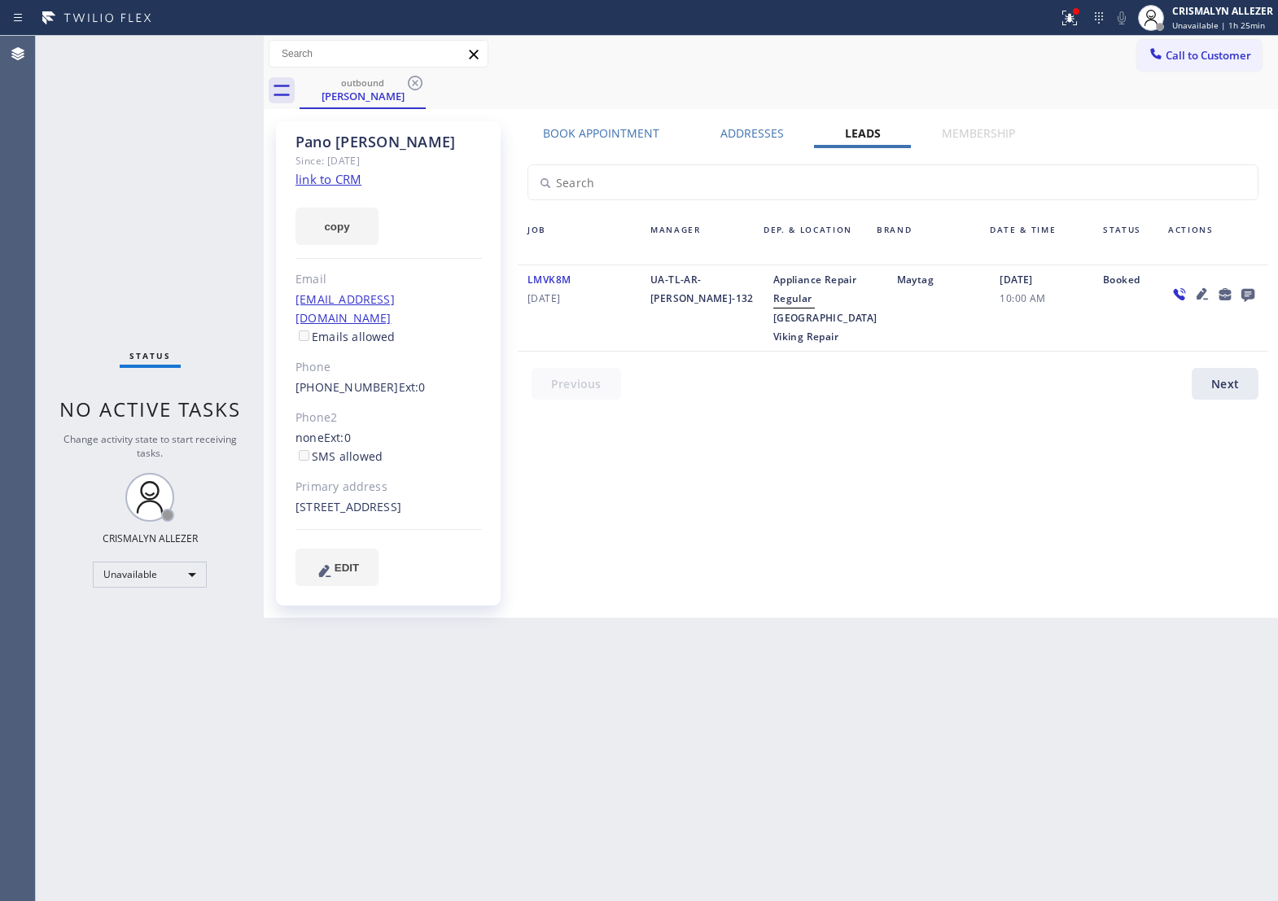
click at [1248, 299] on icon at bounding box center [1248, 295] width 13 height 13
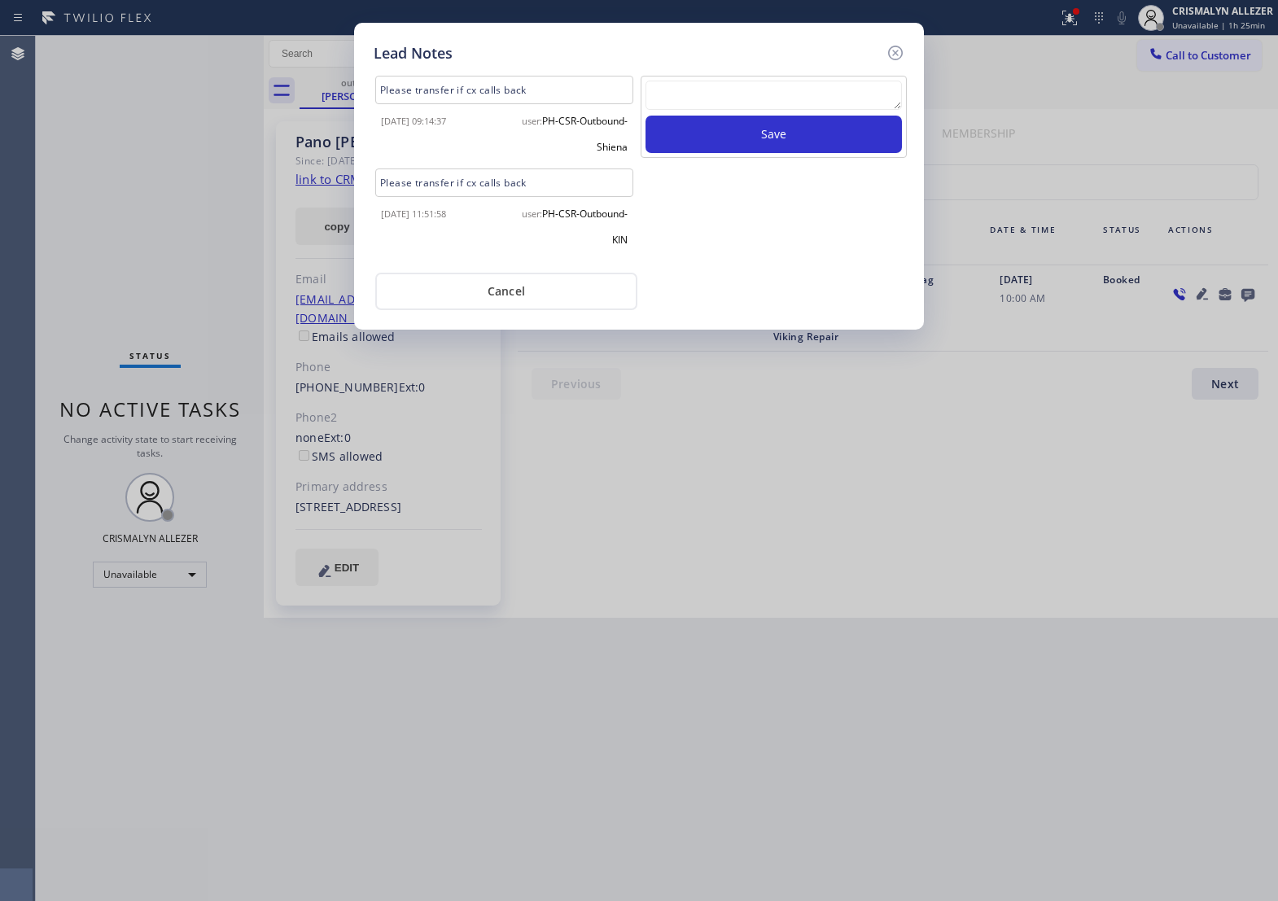
click at [782, 110] on textarea at bounding box center [774, 95] width 257 height 29
paste textarea "no answer | pls xfer if cx calls back"
type textarea "no answer | pls xfer if cx calls back"
click at [783, 153] on button "Save" at bounding box center [774, 134] width 257 height 37
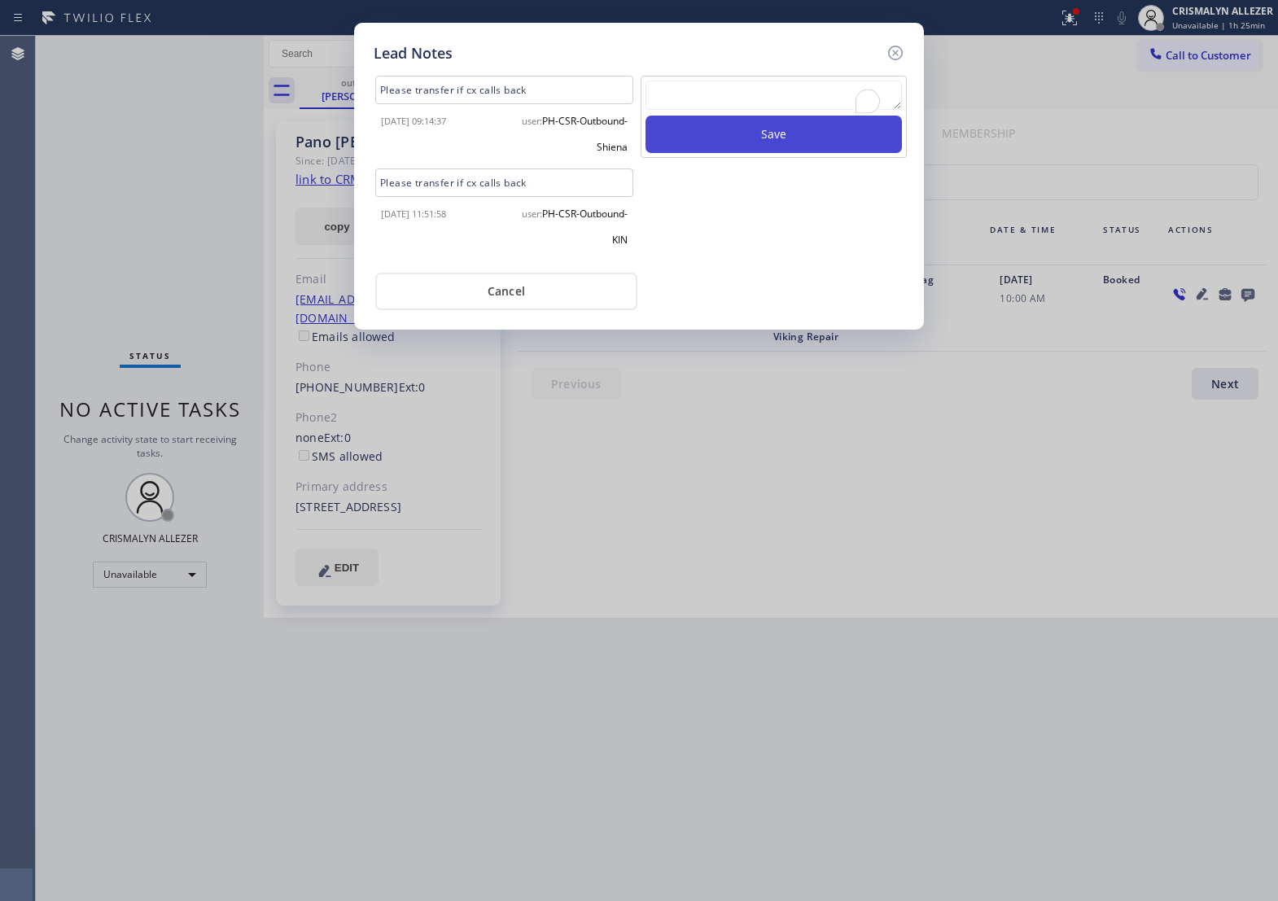
scroll to position [0, 0]
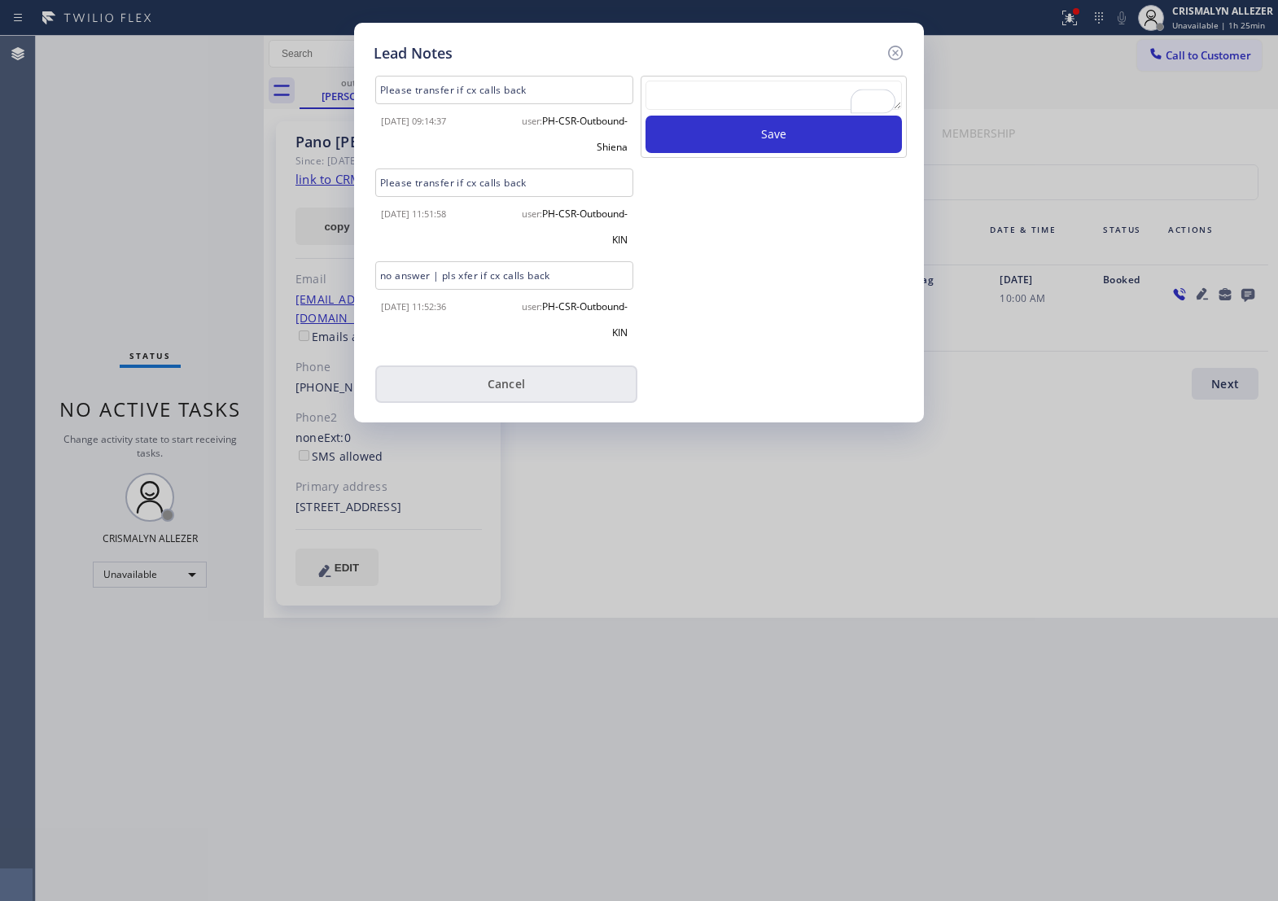
click at [515, 399] on button "Cancel" at bounding box center [506, 384] width 262 height 37
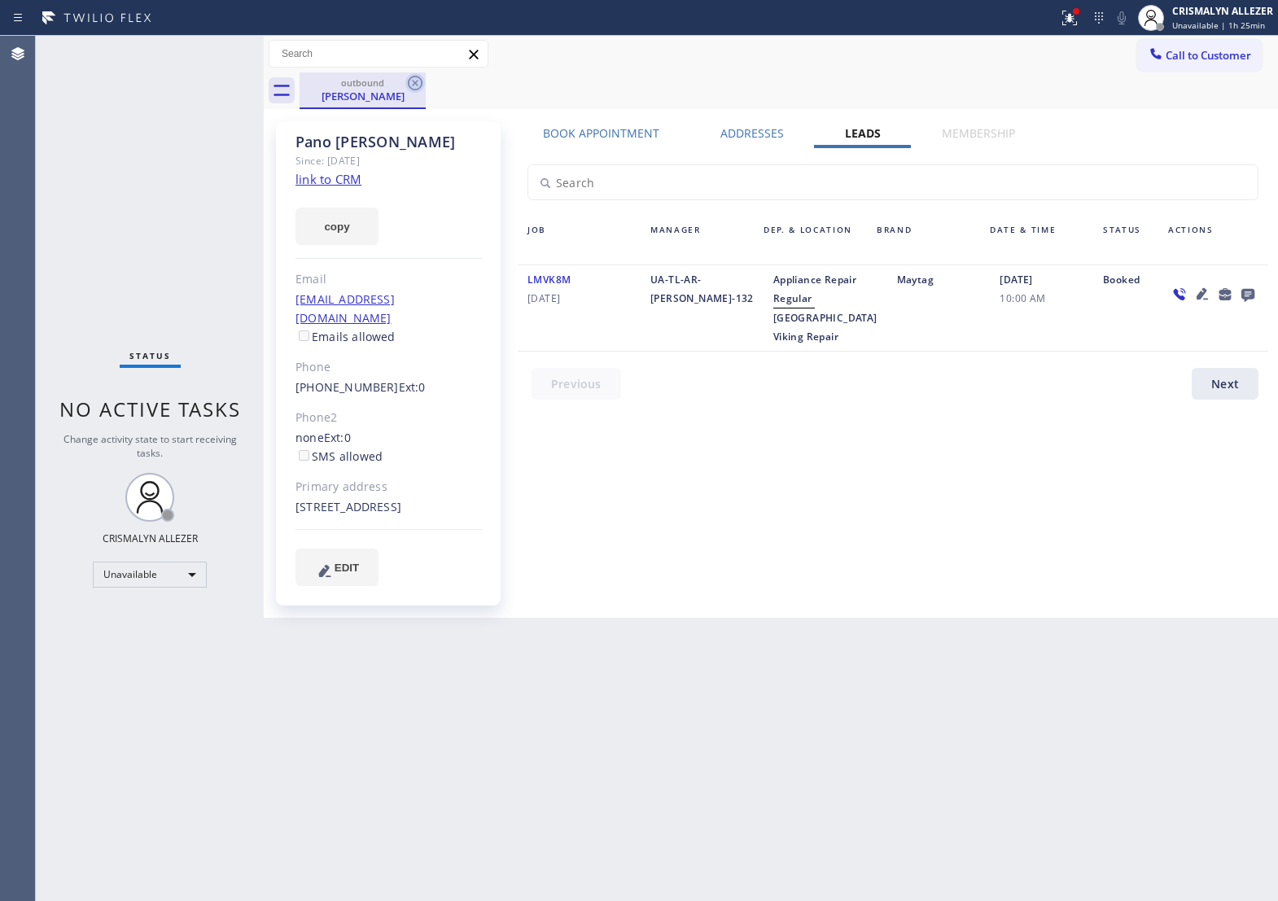
click at [416, 77] on icon at bounding box center [416, 83] width 20 height 20
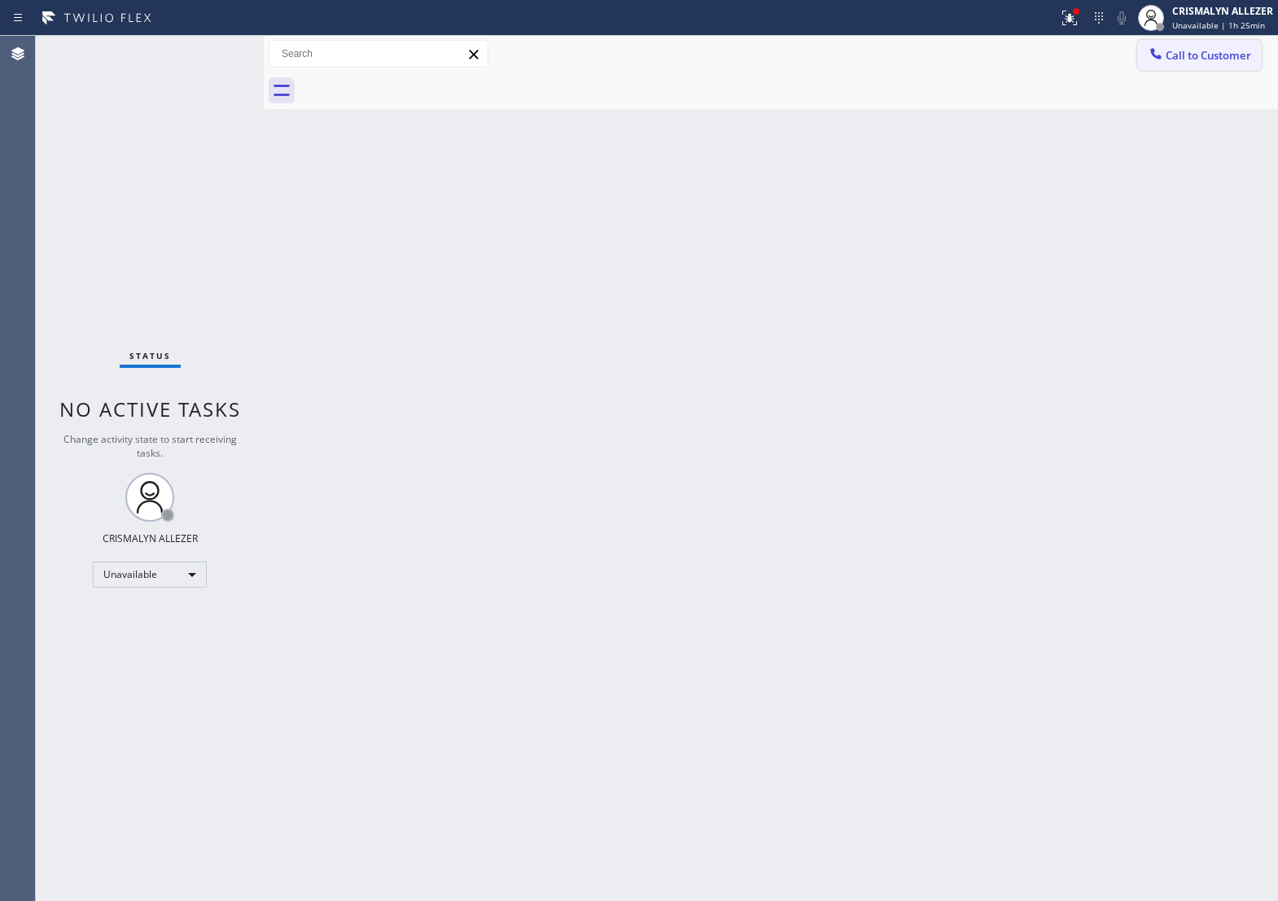
click at [1238, 57] on span "Call to Customer" at bounding box center [1209, 55] width 86 height 15
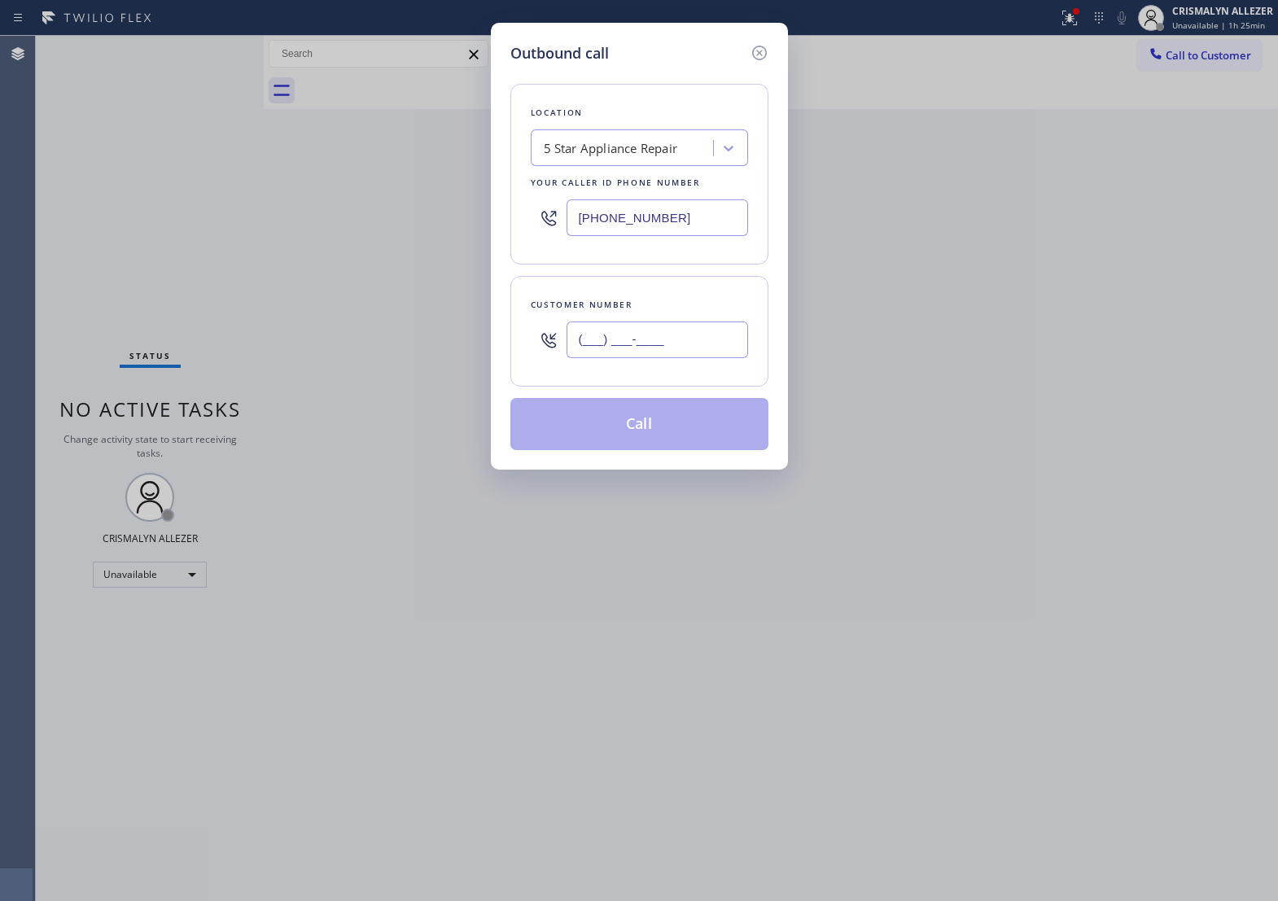
click at [717, 340] on input "(___) ___-____" at bounding box center [658, 340] width 182 height 37
paste input "310) 383-3049"
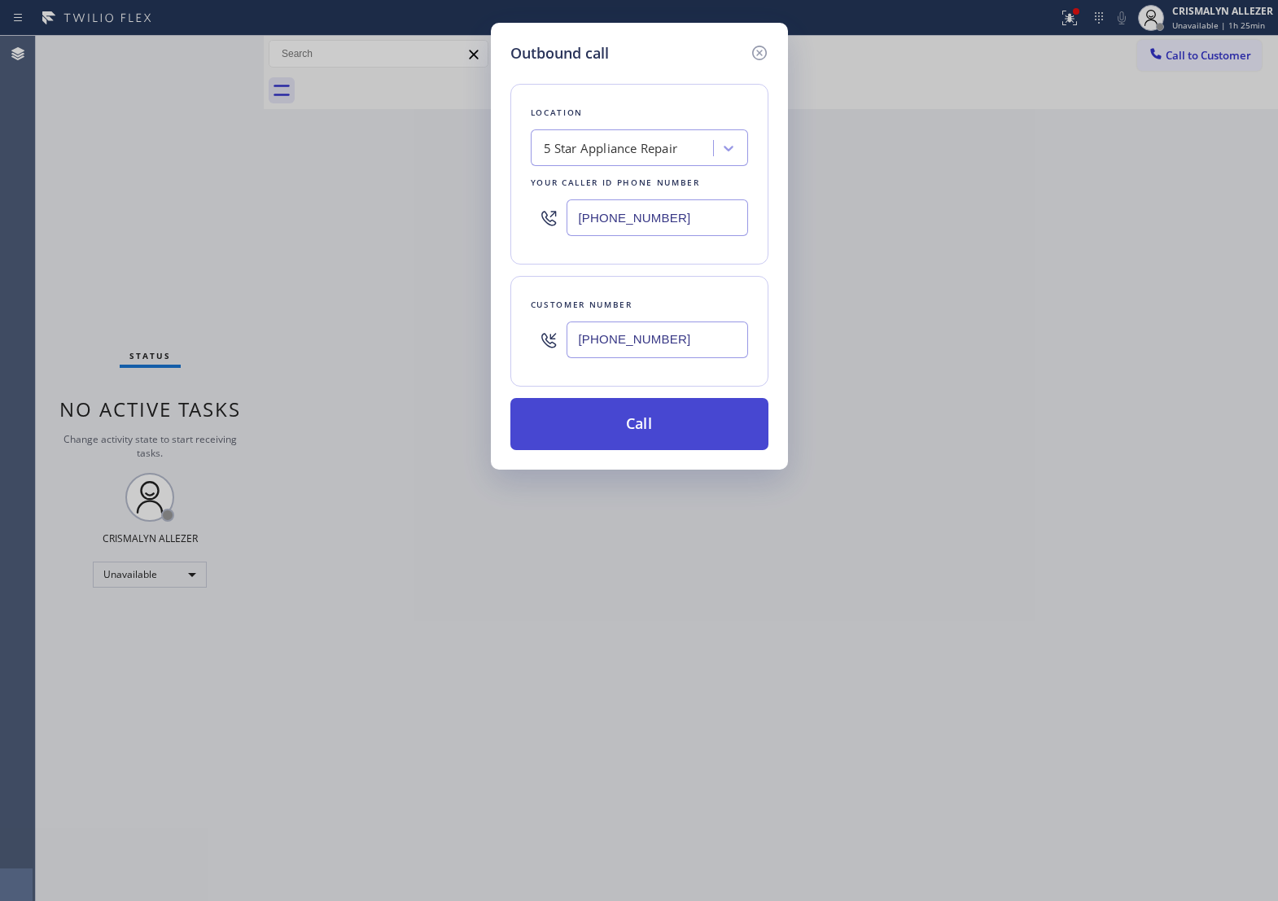
type input "[PHONE_NUMBER]"
click at [666, 421] on button "Call" at bounding box center [640, 424] width 258 height 52
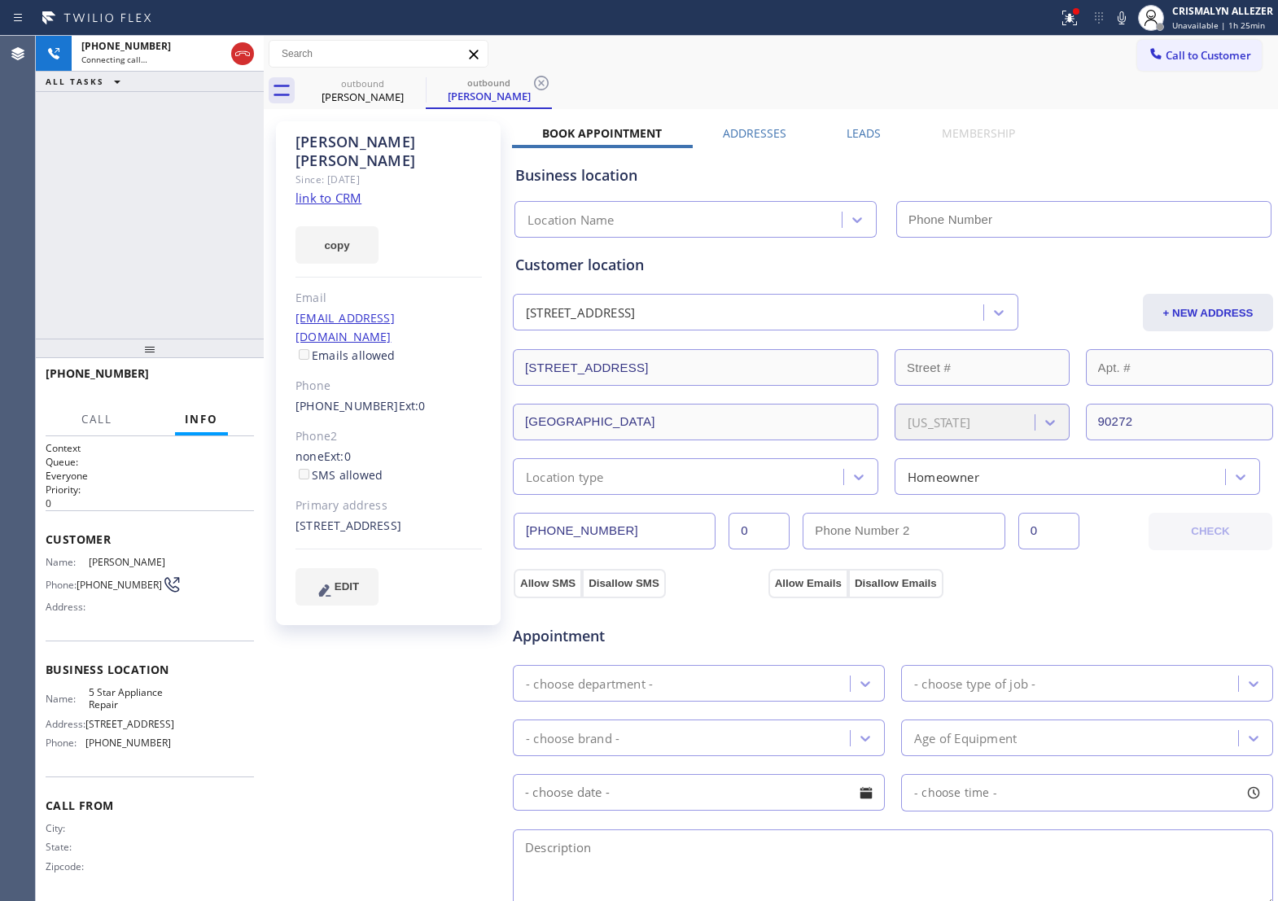
click at [342, 190] on link "link to CRM" at bounding box center [329, 198] width 66 height 16
type input "[PHONE_NUMBER]"
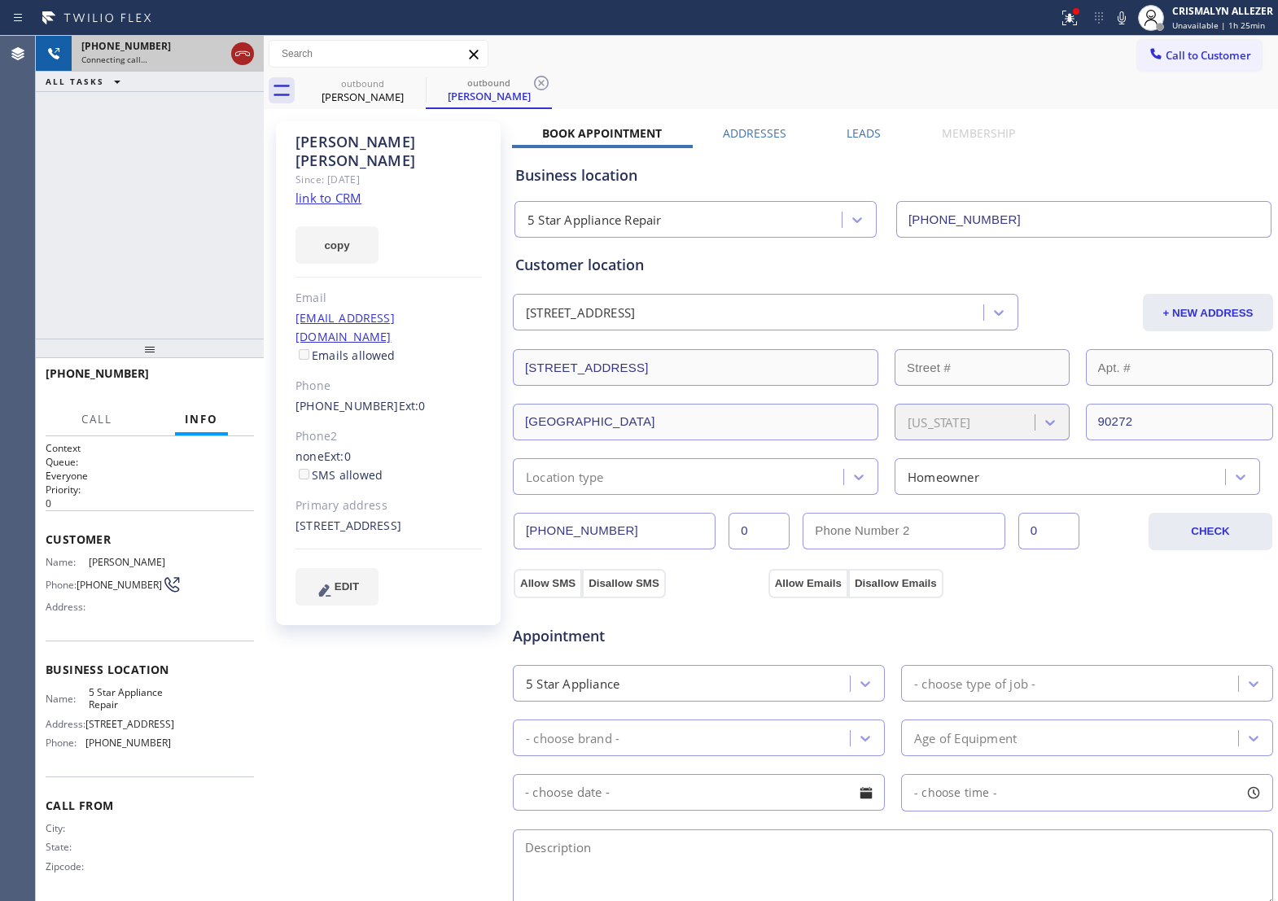
click at [248, 57] on icon at bounding box center [243, 54] width 20 height 20
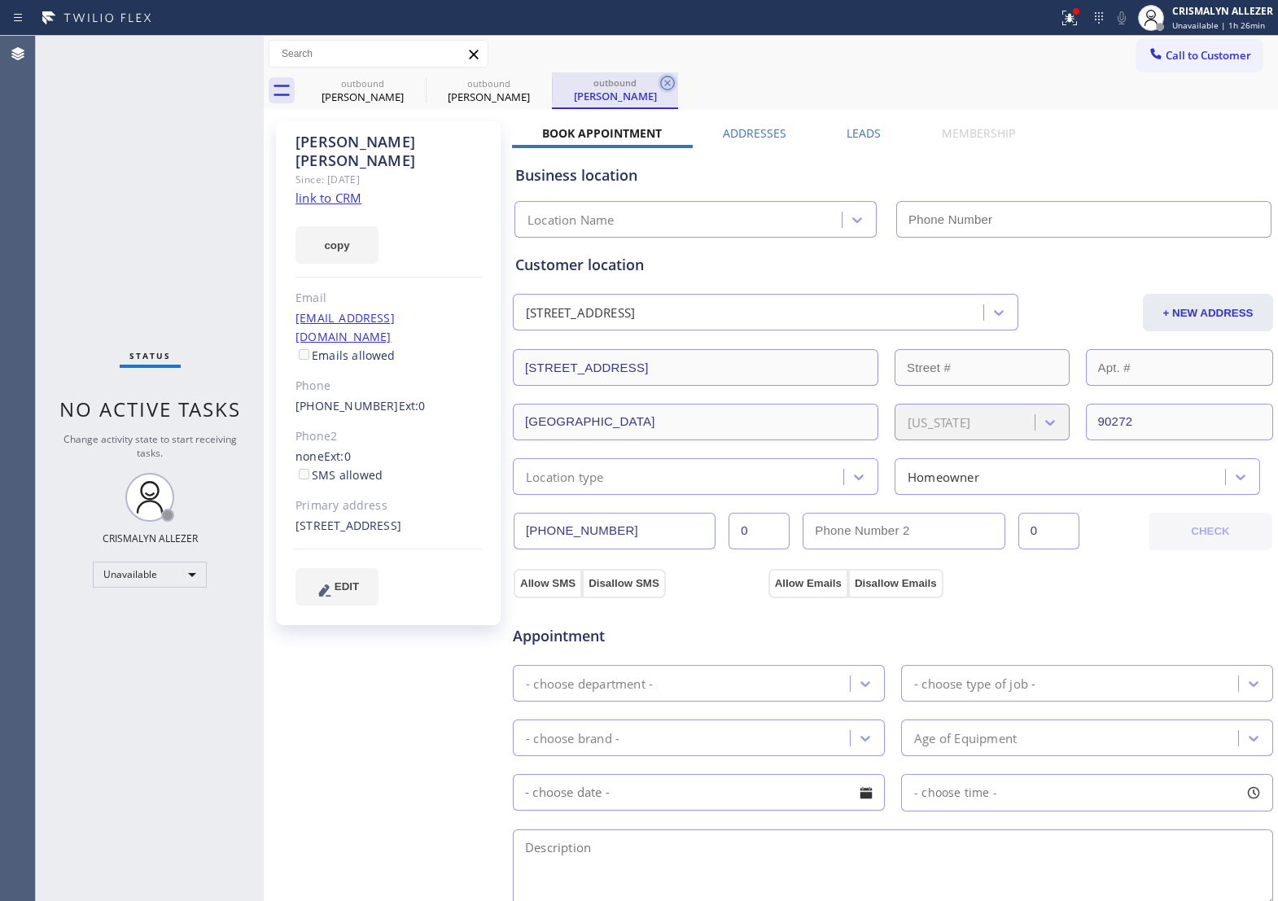
type input "[PHONE_NUMBER]"
click at [672, 84] on icon at bounding box center [668, 83] width 20 height 20
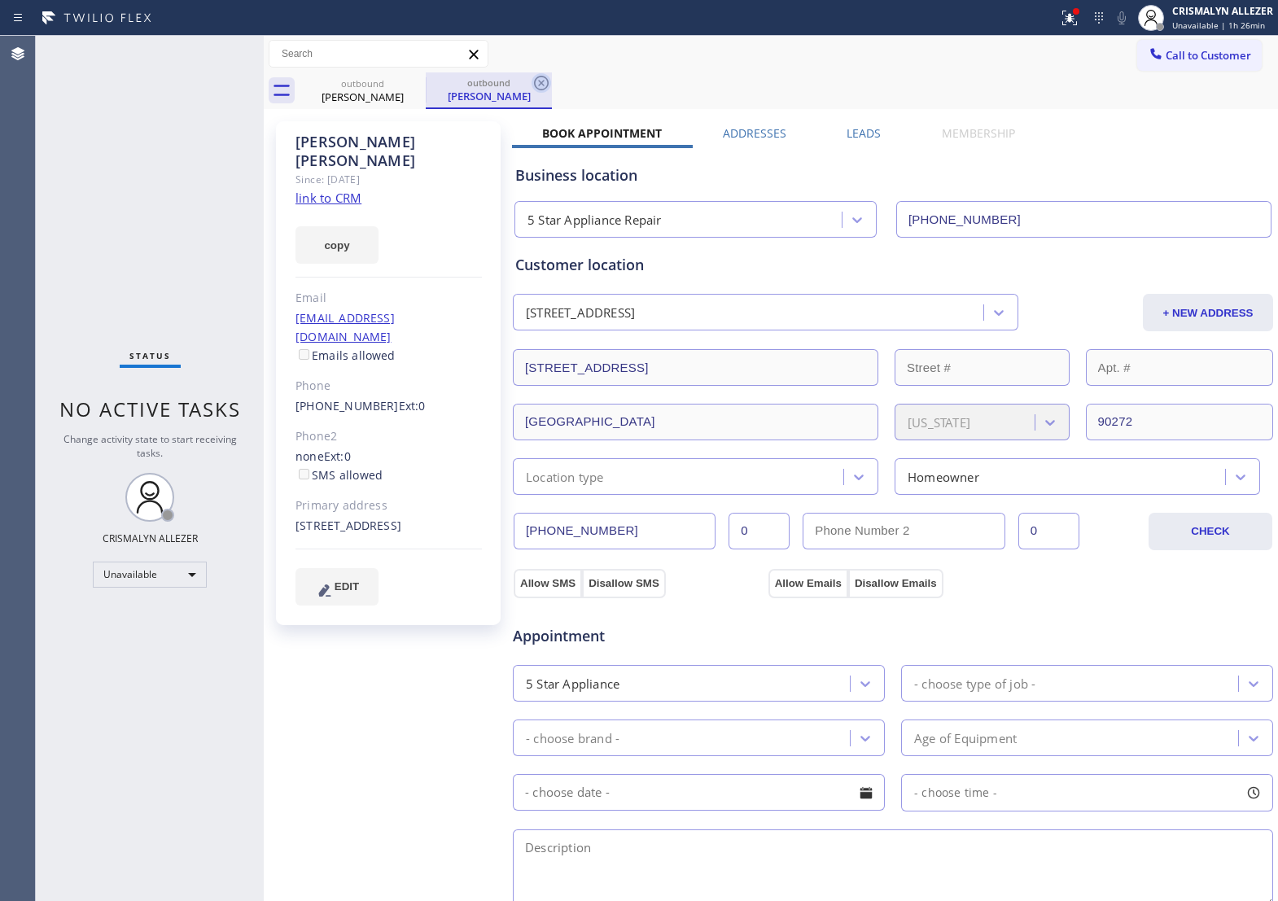
click at [544, 84] on icon at bounding box center [542, 83] width 20 height 20
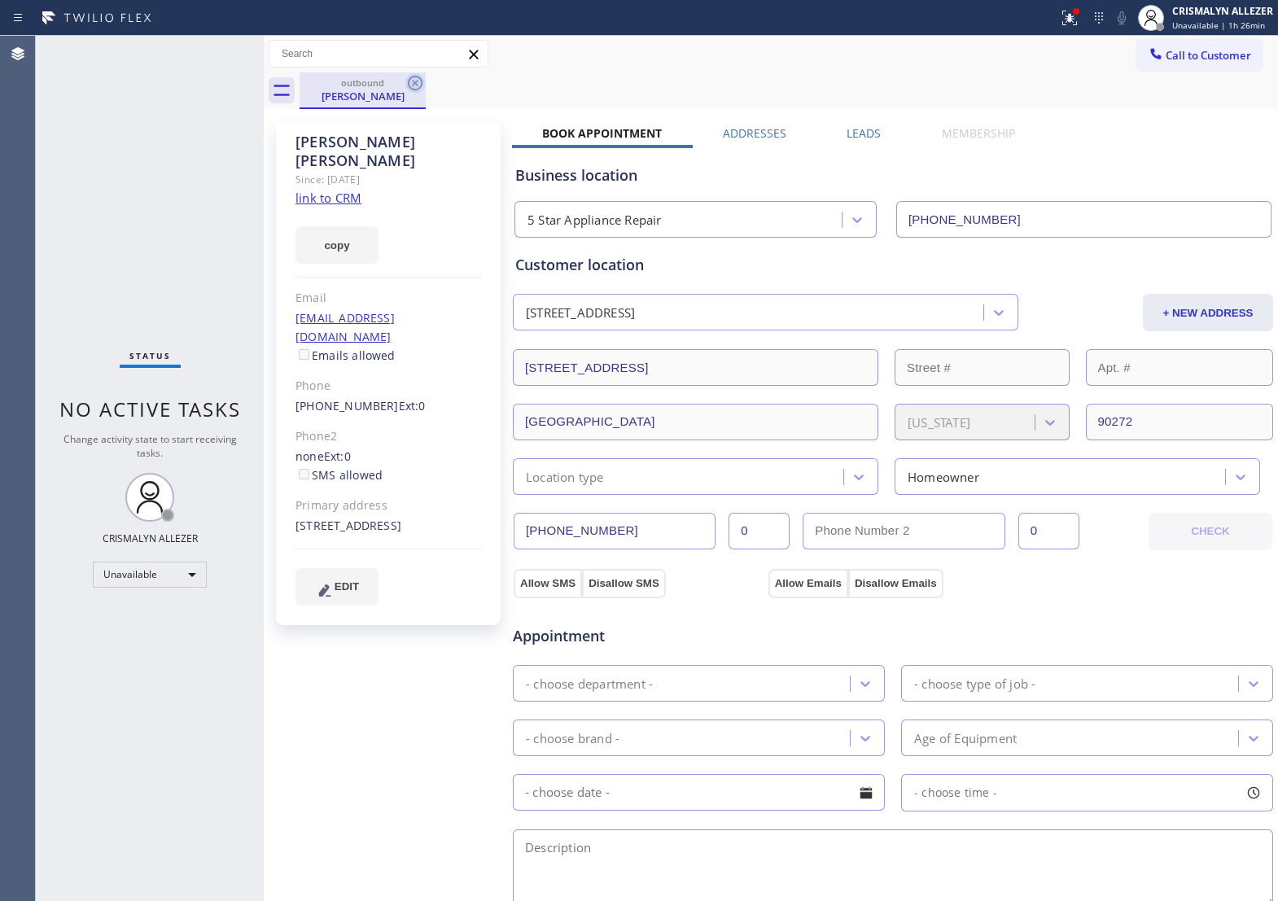
click at [420, 83] on icon at bounding box center [416, 83] width 20 height 20
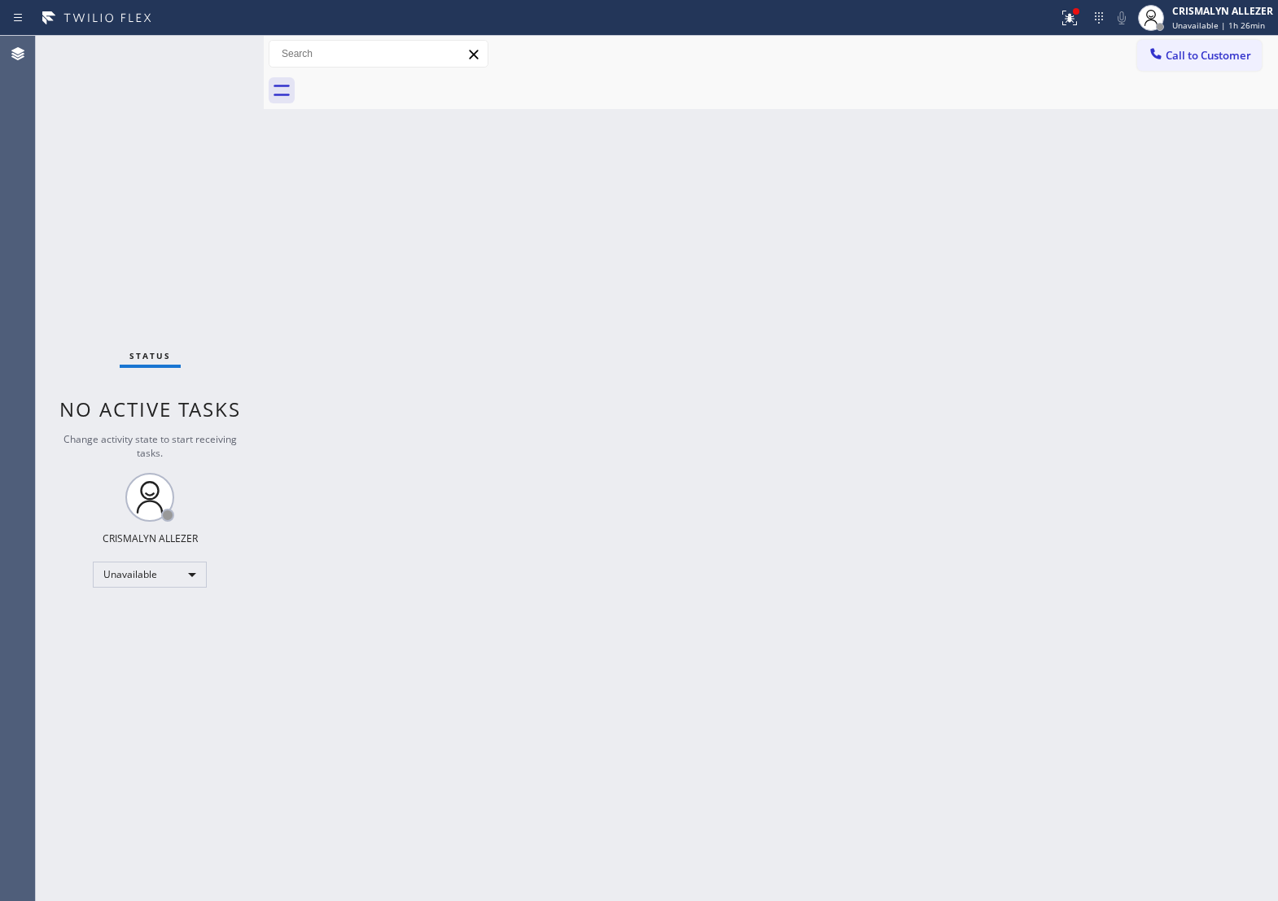
click at [922, 388] on div "Back to Dashboard Change Sender ID Customers Technicians Select a contact Outbo…" at bounding box center [771, 469] width 1015 height 866
click at [1186, 59] on span "Call to Customer" at bounding box center [1209, 55] width 86 height 15
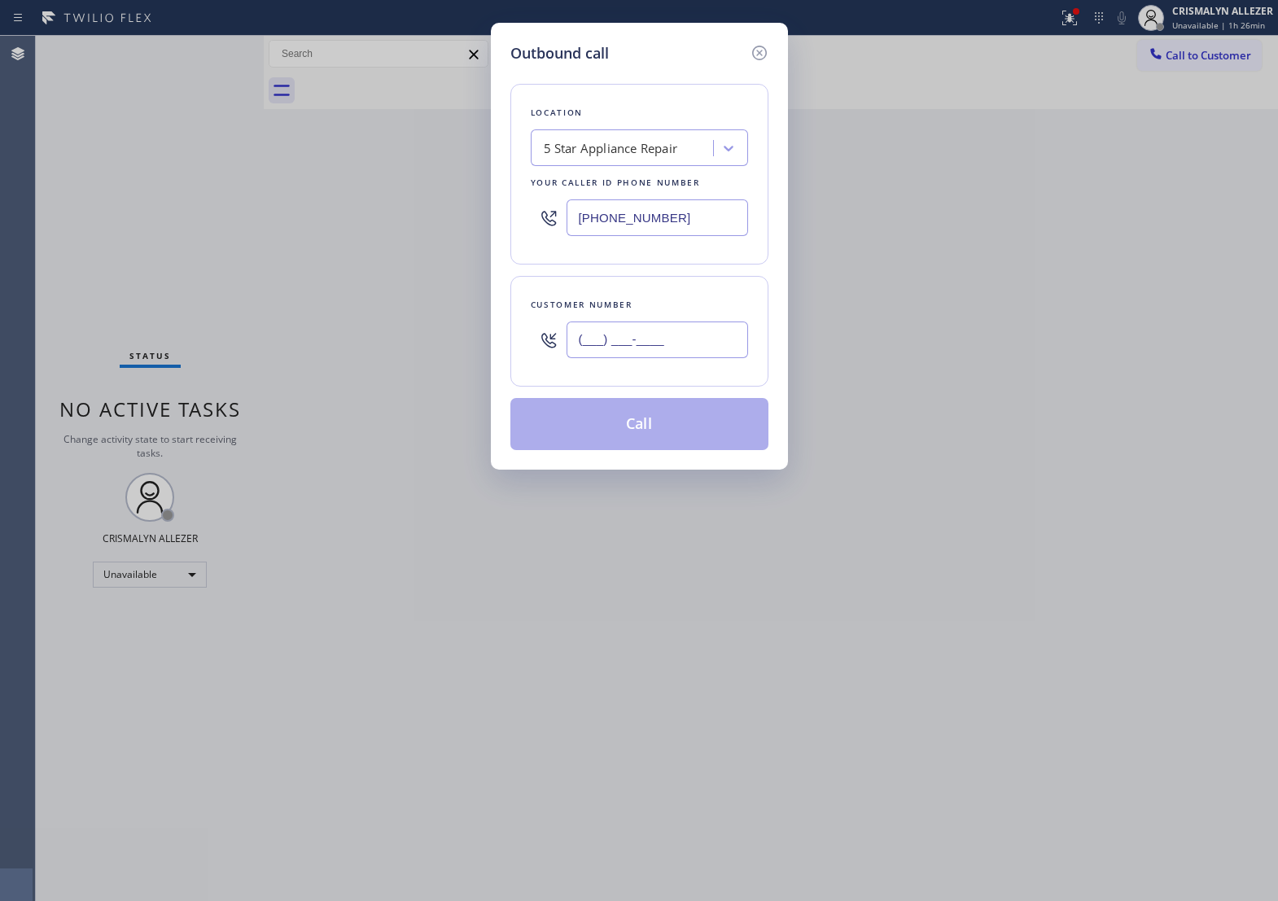
click at [698, 358] on input "(___) ___-____" at bounding box center [658, 340] width 182 height 37
paste input "310) 612-6713"
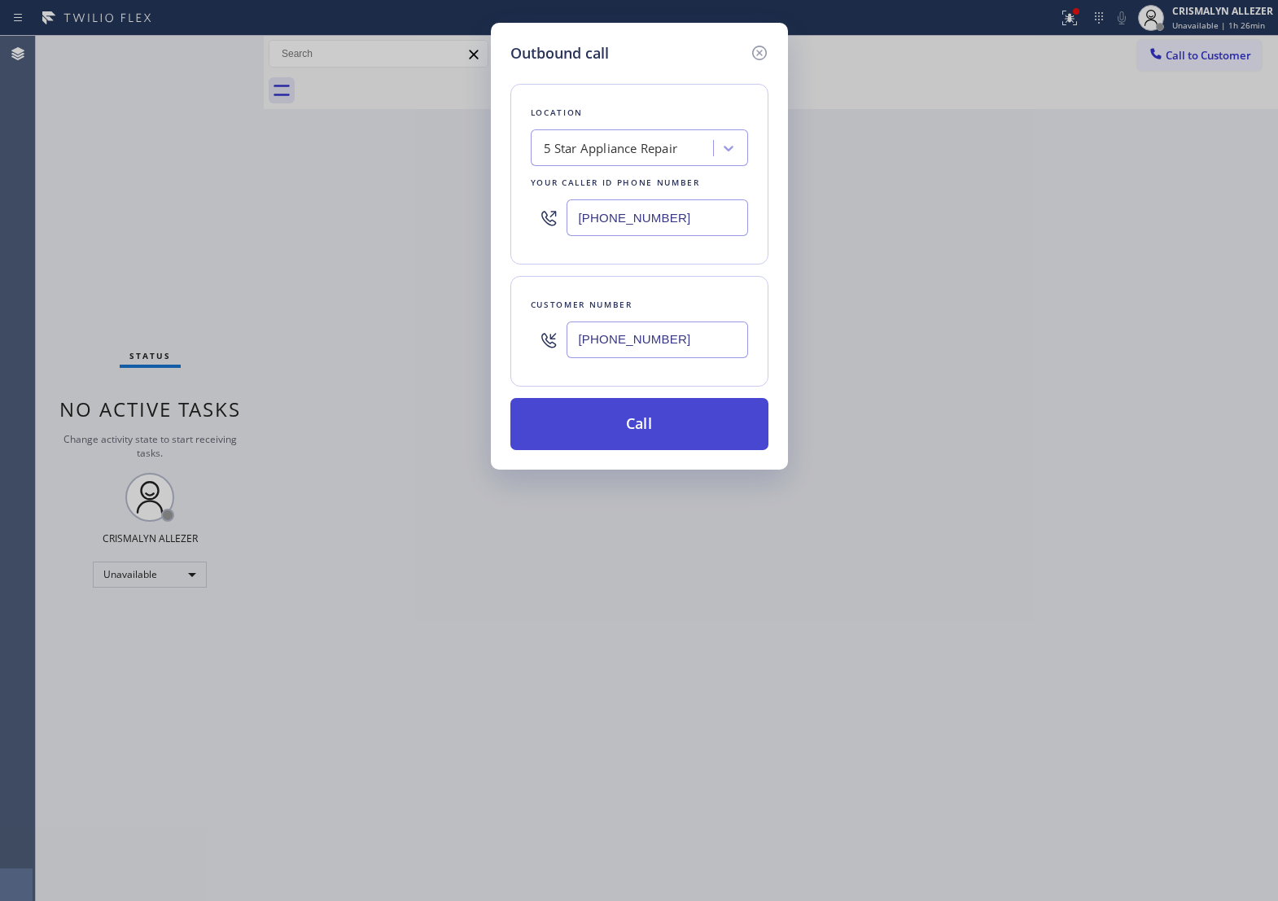
type input "(310) 612-6713"
click at [654, 445] on button "Call" at bounding box center [640, 424] width 258 height 52
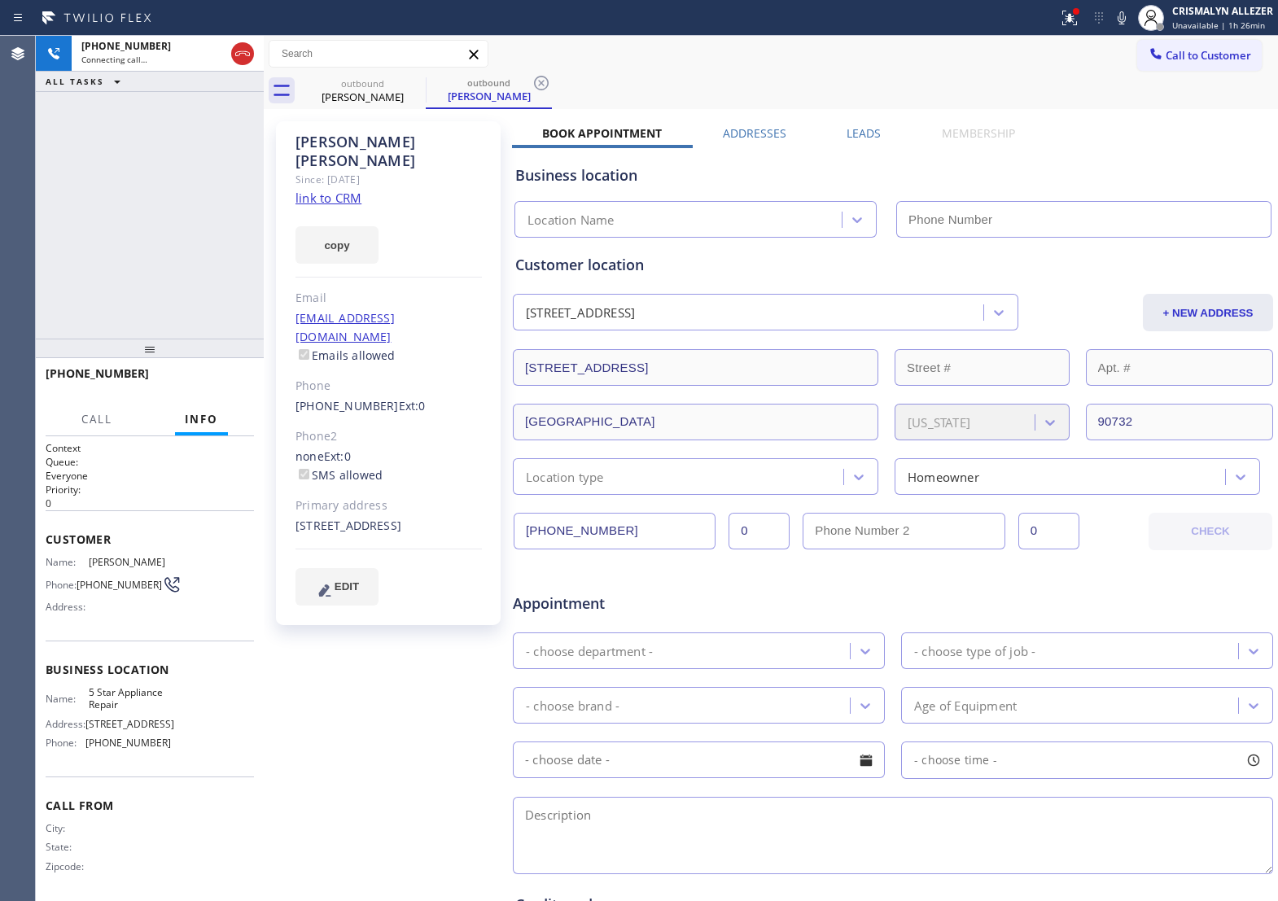
click at [311, 190] on link "link to CRM" at bounding box center [329, 198] width 66 height 16
type input "[PHONE_NUMBER]"
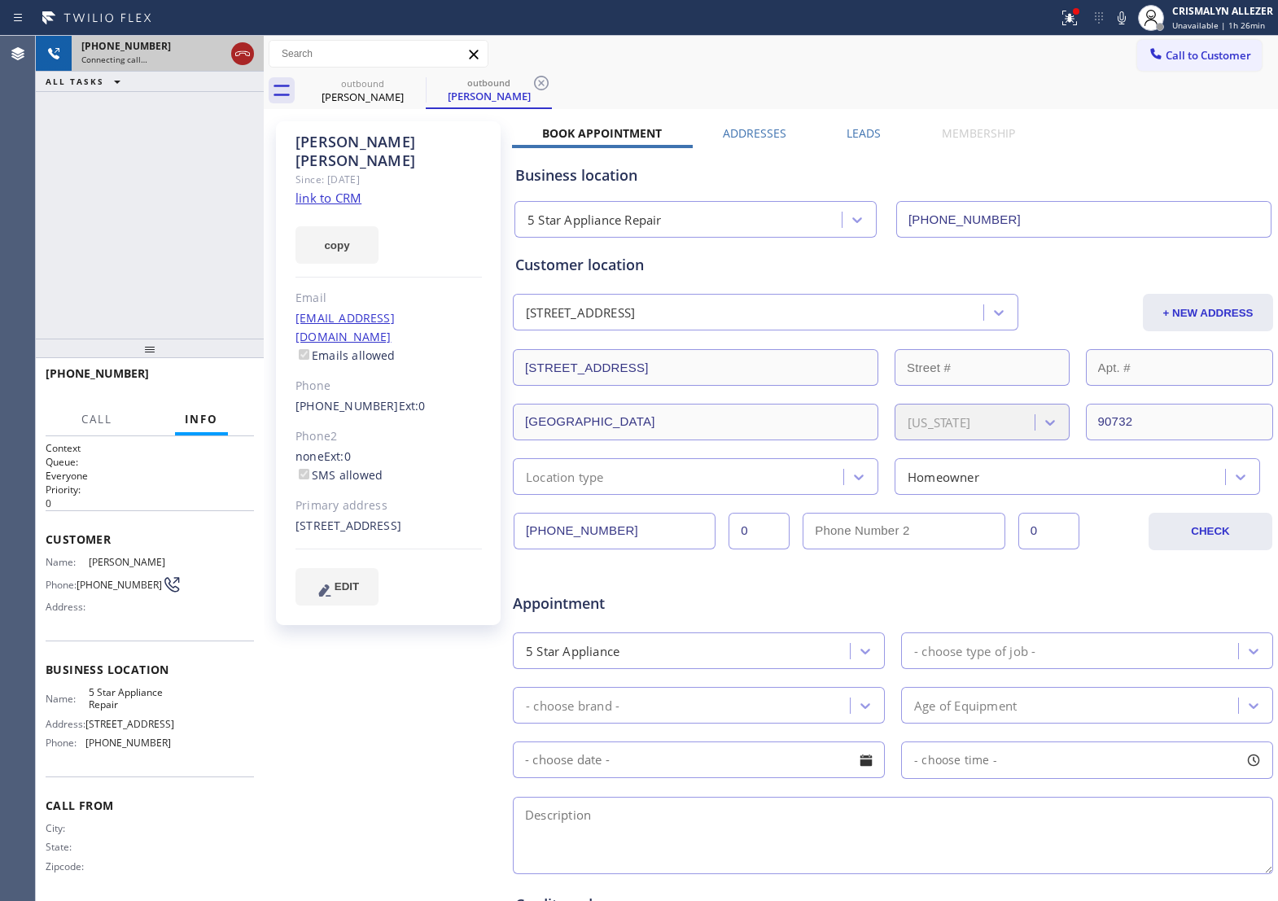
click at [239, 55] on icon at bounding box center [242, 53] width 15 height 5
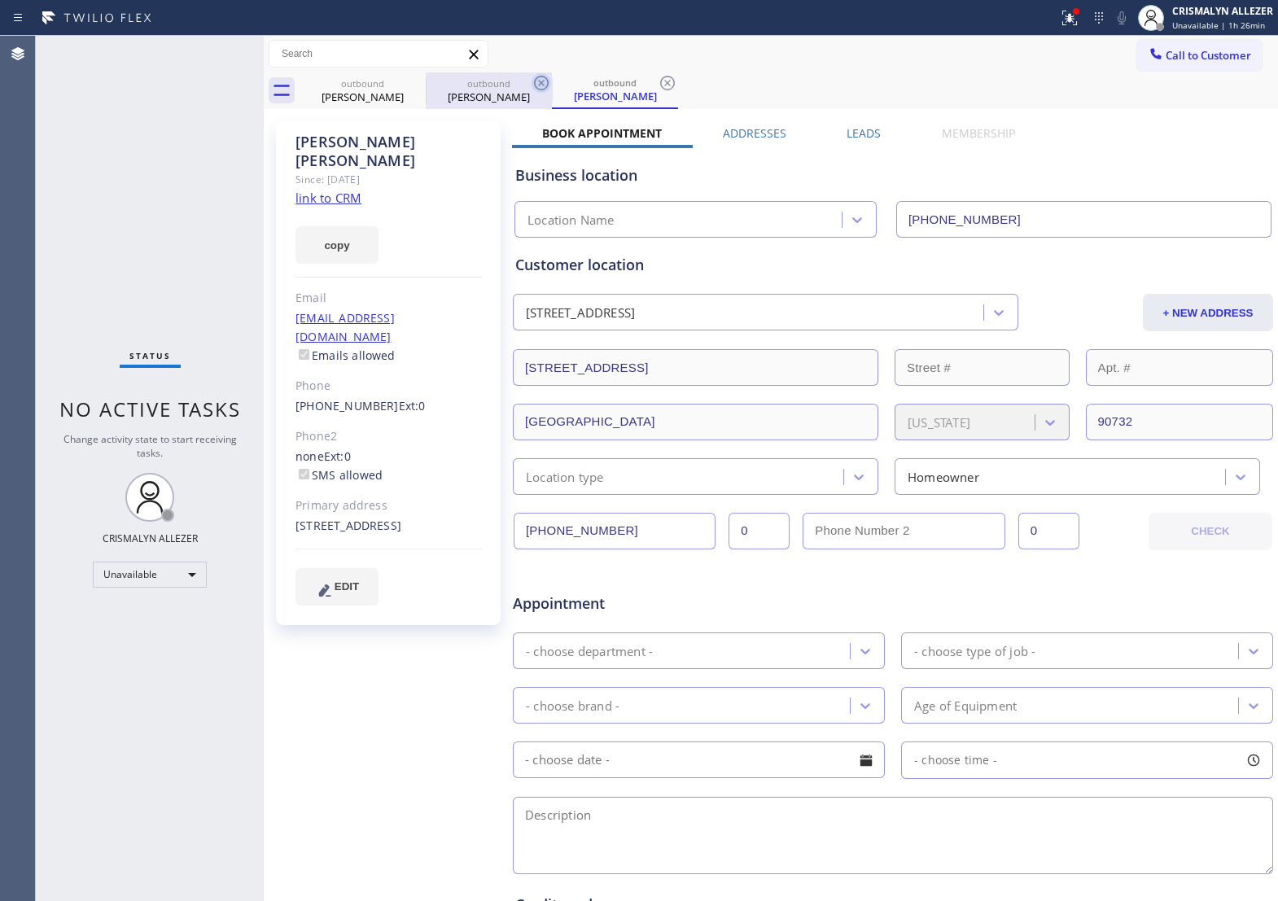
click at [664, 84] on icon at bounding box center [668, 83] width 20 height 20
click at [543, 86] on icon at bounding box center [541, 83] width 15 height 15
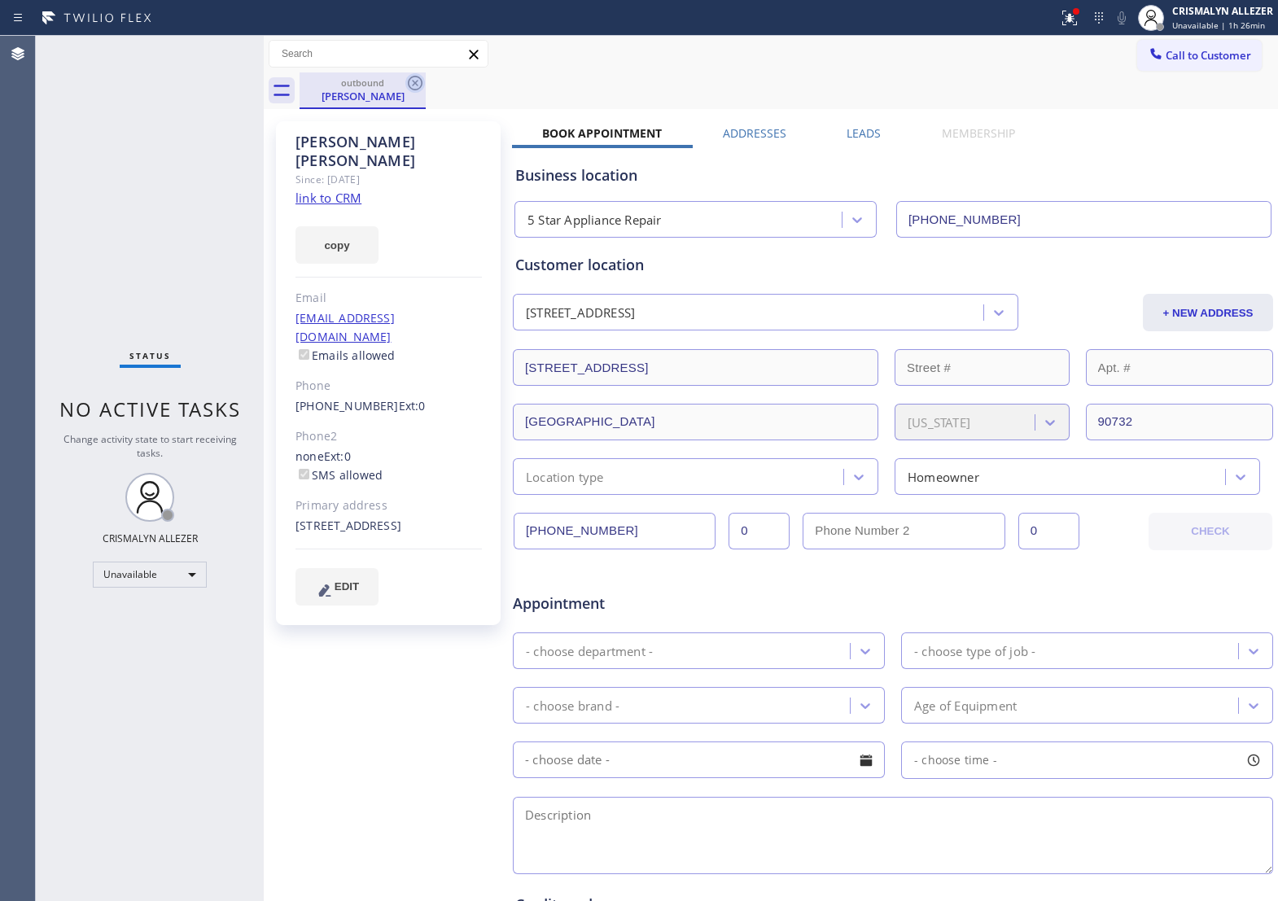
click at [412, 83] on icon at bounding box center [416, 83] width 20 height 20
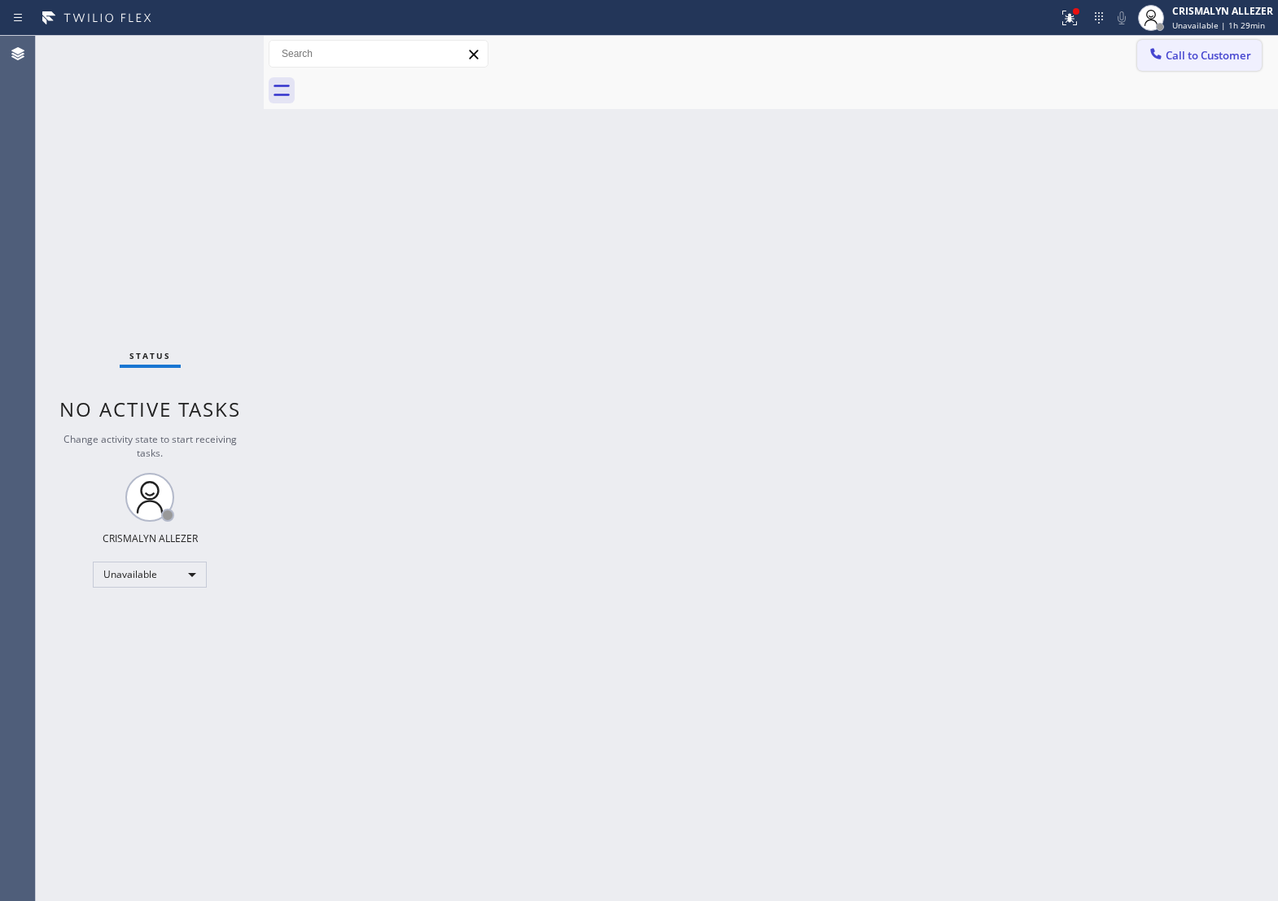
click at [1190, 67] on button "Call to Customer" at bounding box center [1200, 55] width 125 height 31
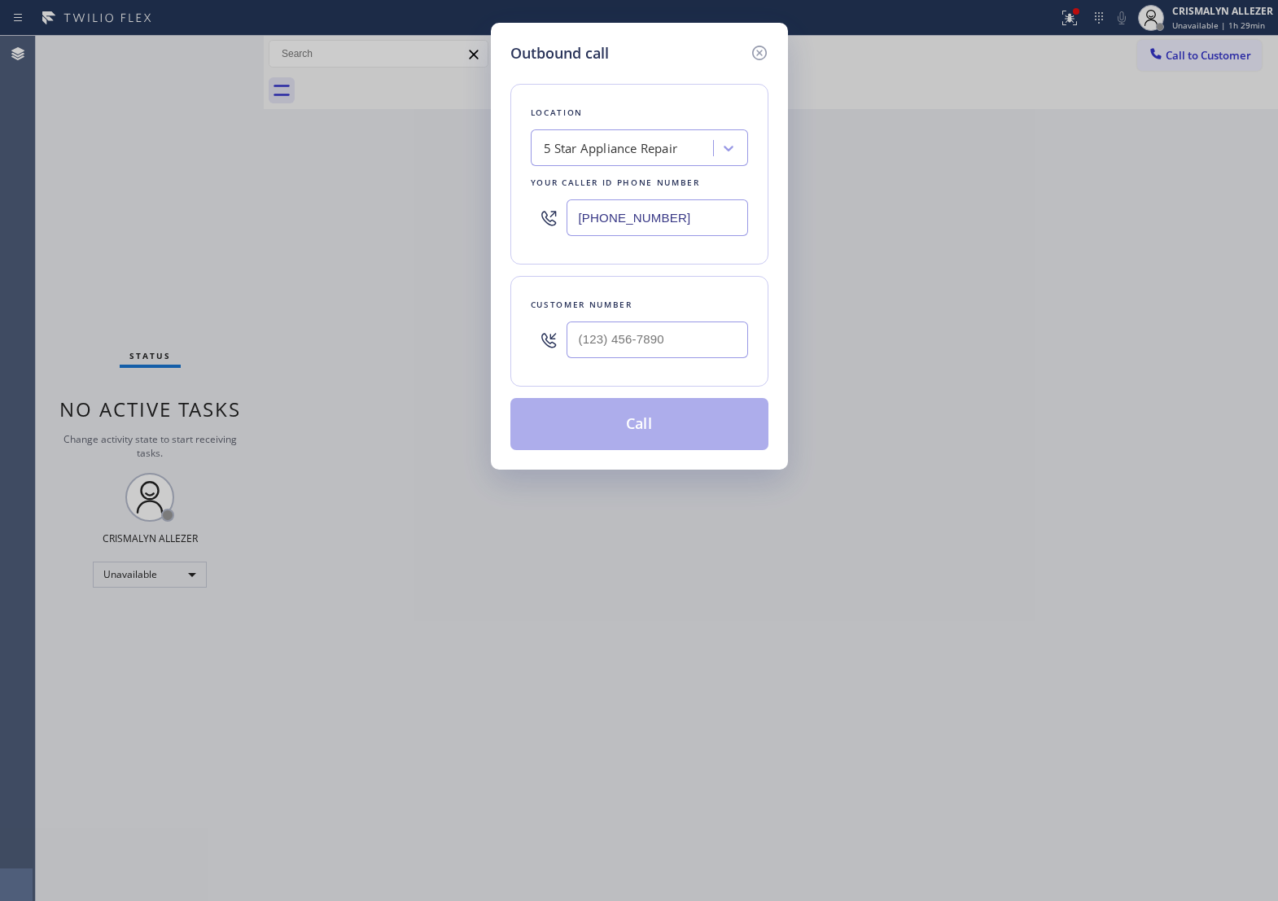
drag, startPoint x: 725, startPoint y: 228, endPoint x: 263, endPoint y: 208, distance: 462.2
click at [263, 208] on div "Outbound call Location 5 Star Appliance Repair Your caller id phone number [PHO…" at bounding box center [639, 450] width 1278 height 901
paste input "310) 340-7214"
type input "[PHONE_NUMBER]"
click at [670, 349] on input "(___) ___-____" at bounding box center [658, 340] width 182 height 37
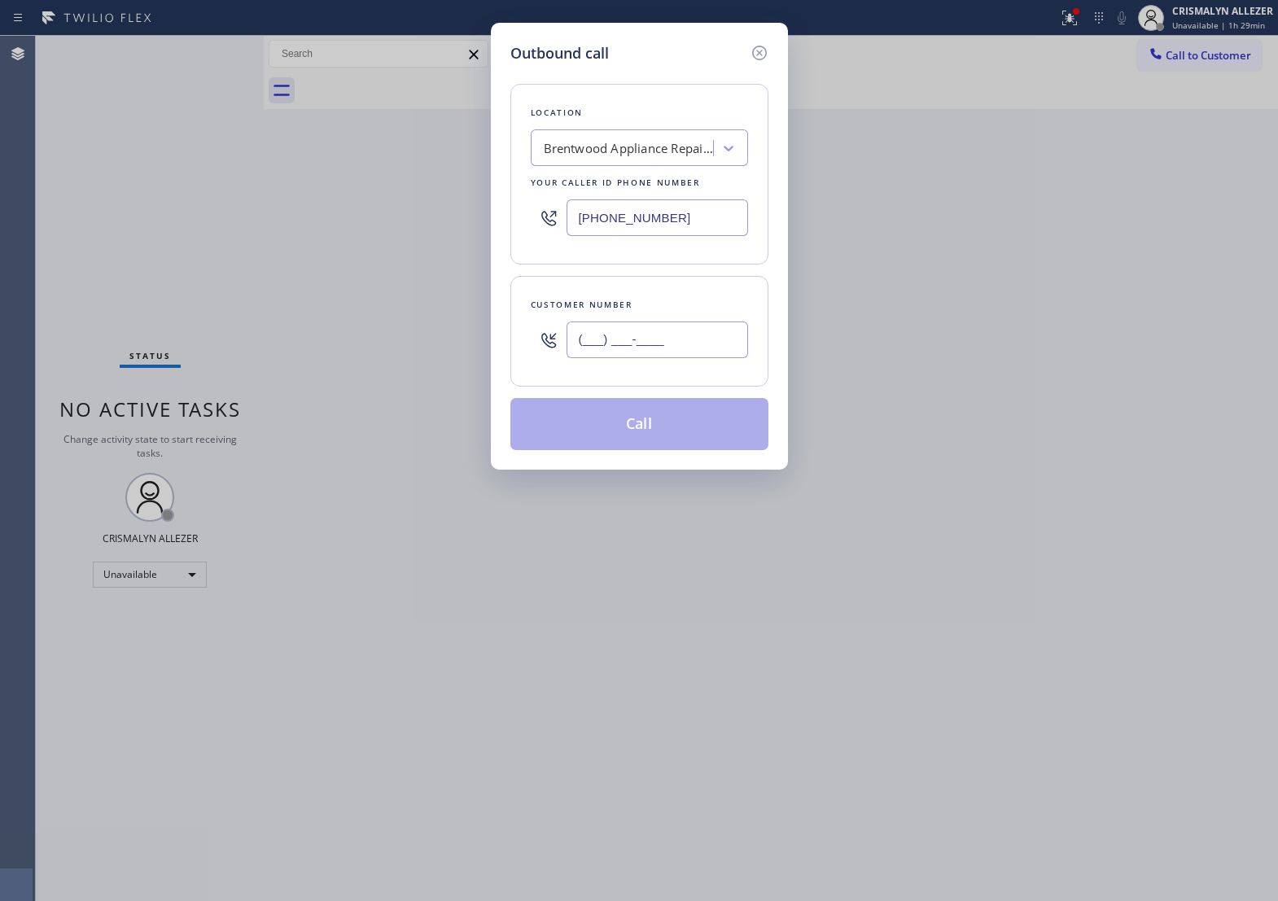
paste input "310) 383-3049"
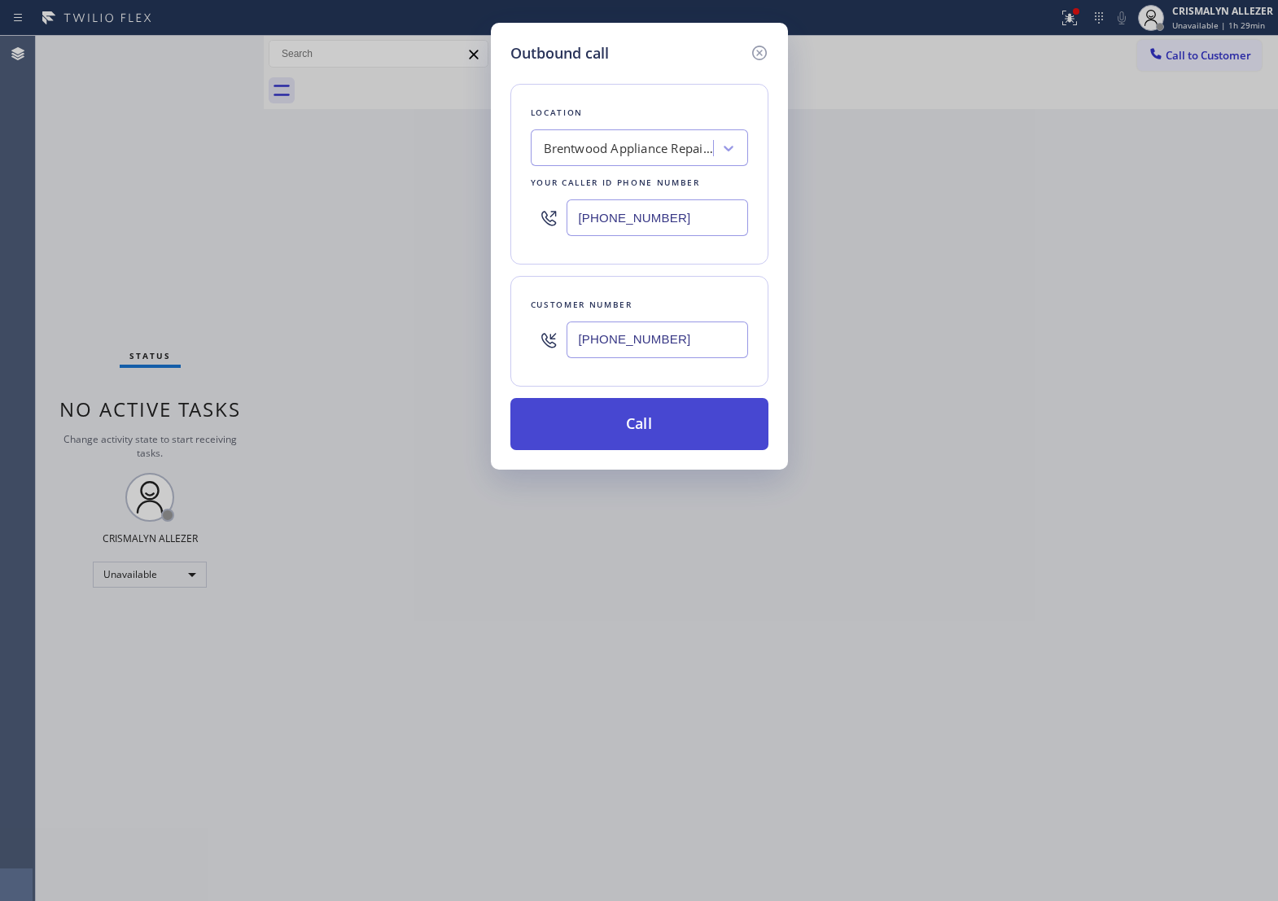
type input "[PHONE_NUMBER]"
click at [636, 445] on button "Call" at bounding box center [640, 424] width 258 height 52
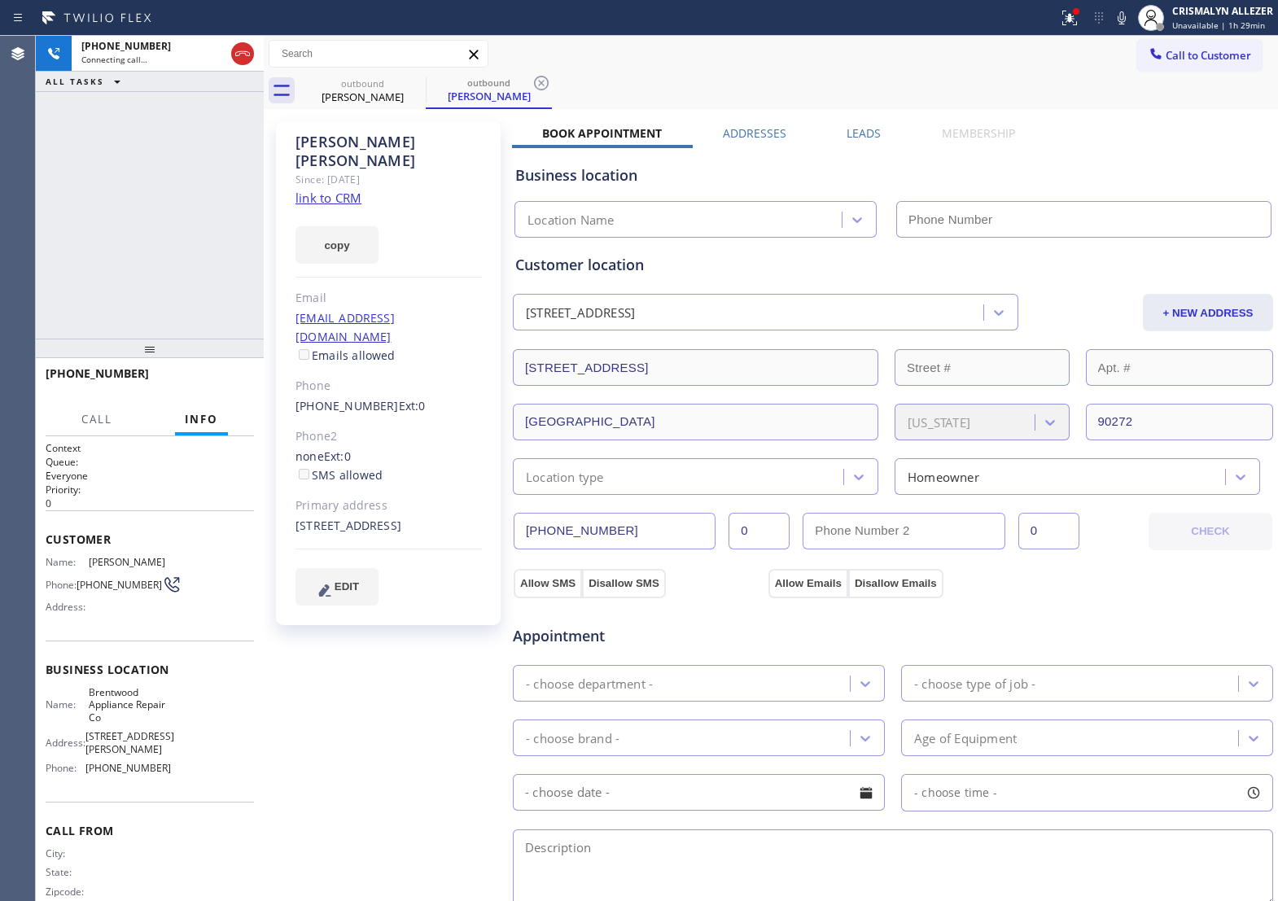
type input "[PHONE_NUMBER]"
click at [200, 384] on span "HANG UP" at bounding box center [216, 380] width 50 height 11
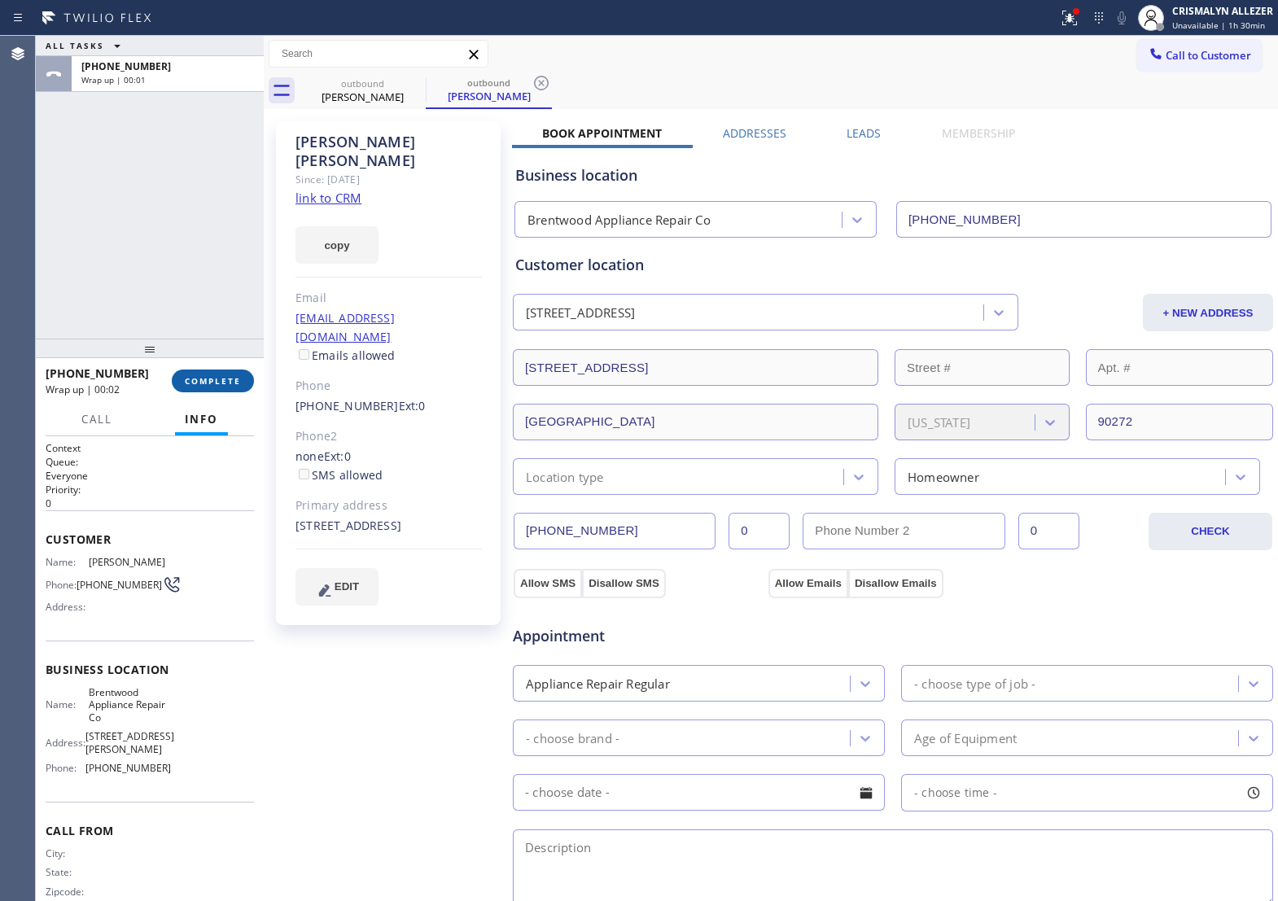
click at [205, 385] on span "COMPLETE" at bounding box center [213, 380] width 56 height 11
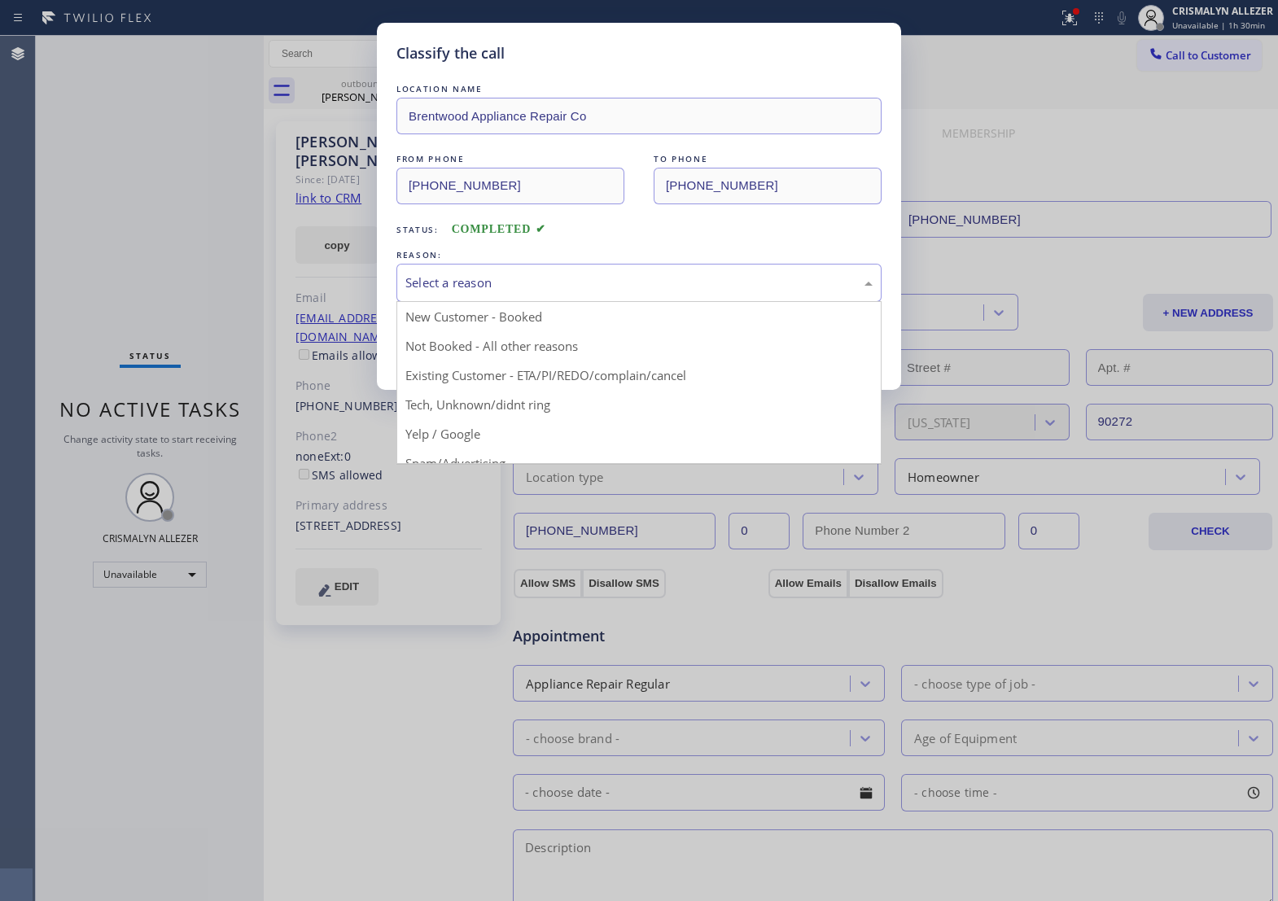
click at [567, 292] on div "Select a reason" at bounding box center [639, 283] width 467 height 19
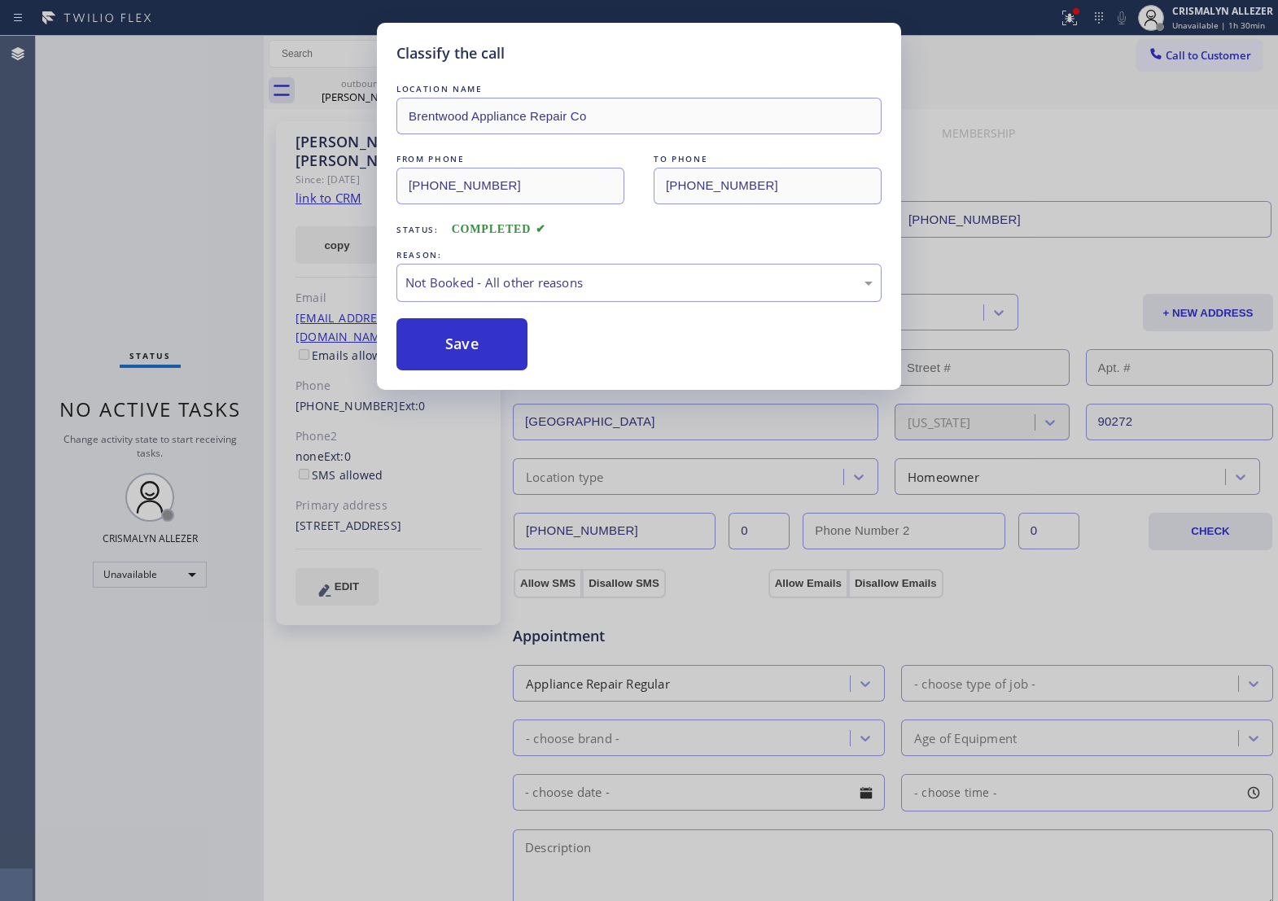
click at [471, 371] on button "Save" at bounding box center [462, 344] width 131 height 52
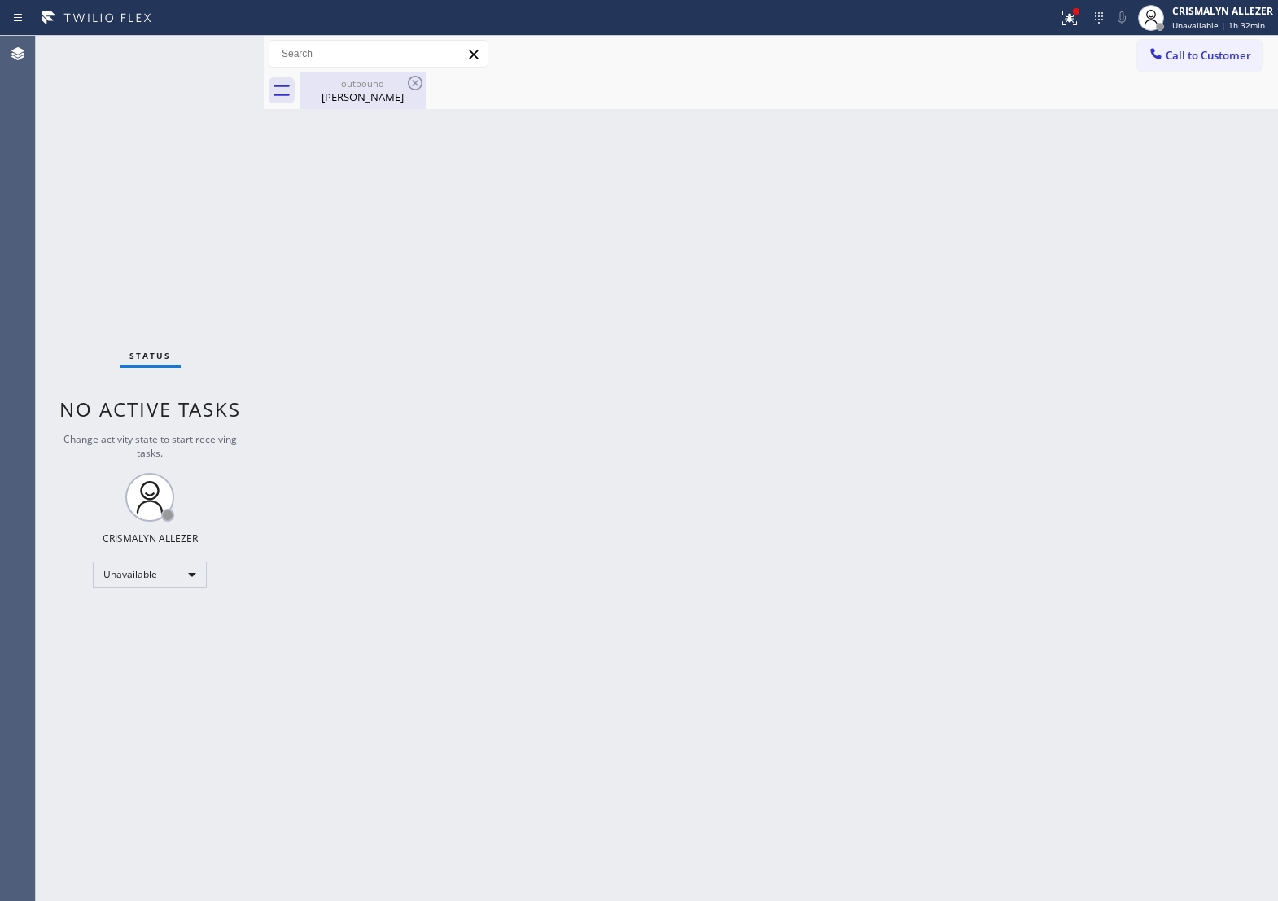
click at [351, 99] on div "[PERSON_NAME]" at bounding box center [362, 97] width 123 height 15
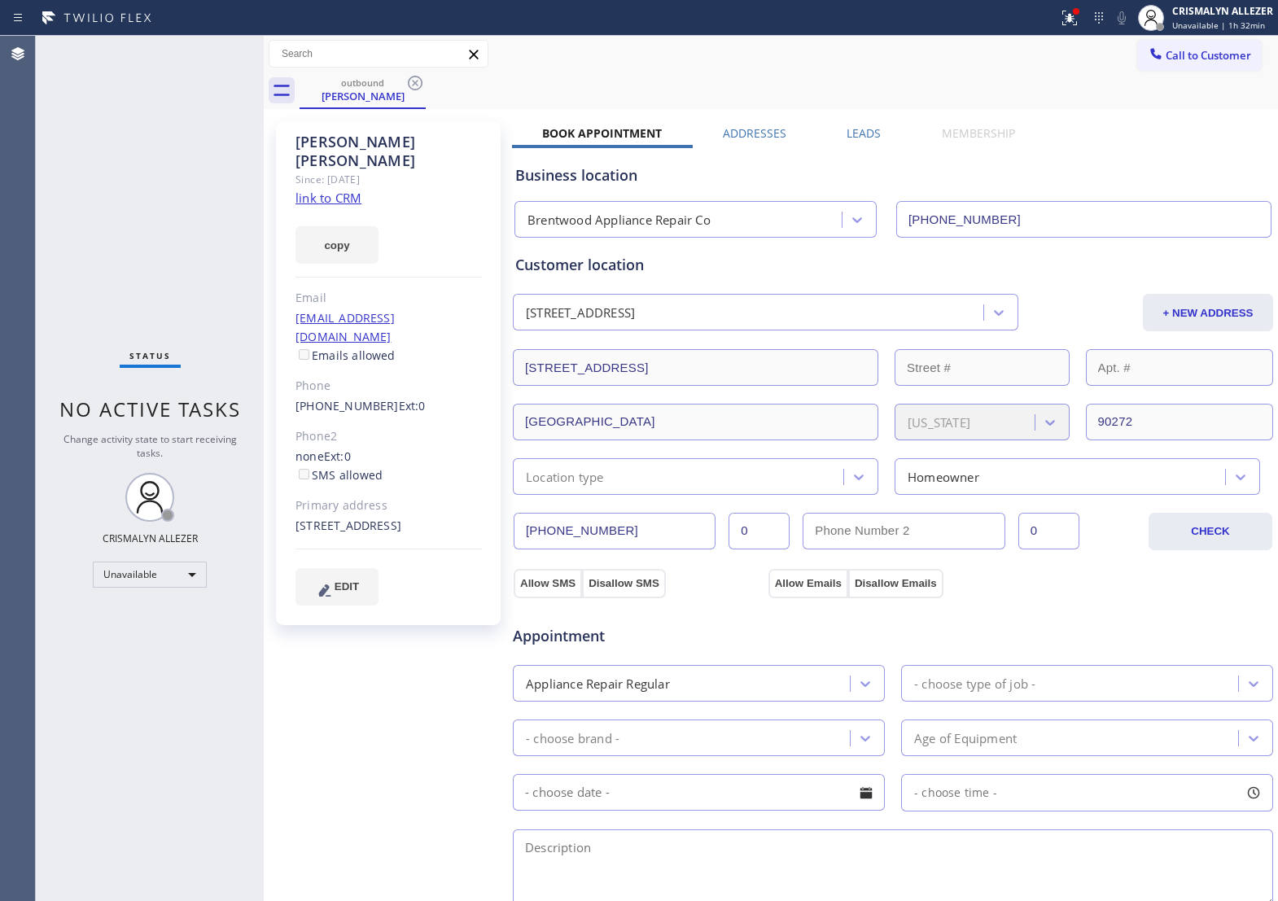
click at [861, 142] on div "Business location Brentwood Appliance Repair Co (310) 340-7214" at bounding box center [893, 190] width 762 height 96
click at [861, 132] on label "Leads" at bounding box center [864, 132] width 34 height 15
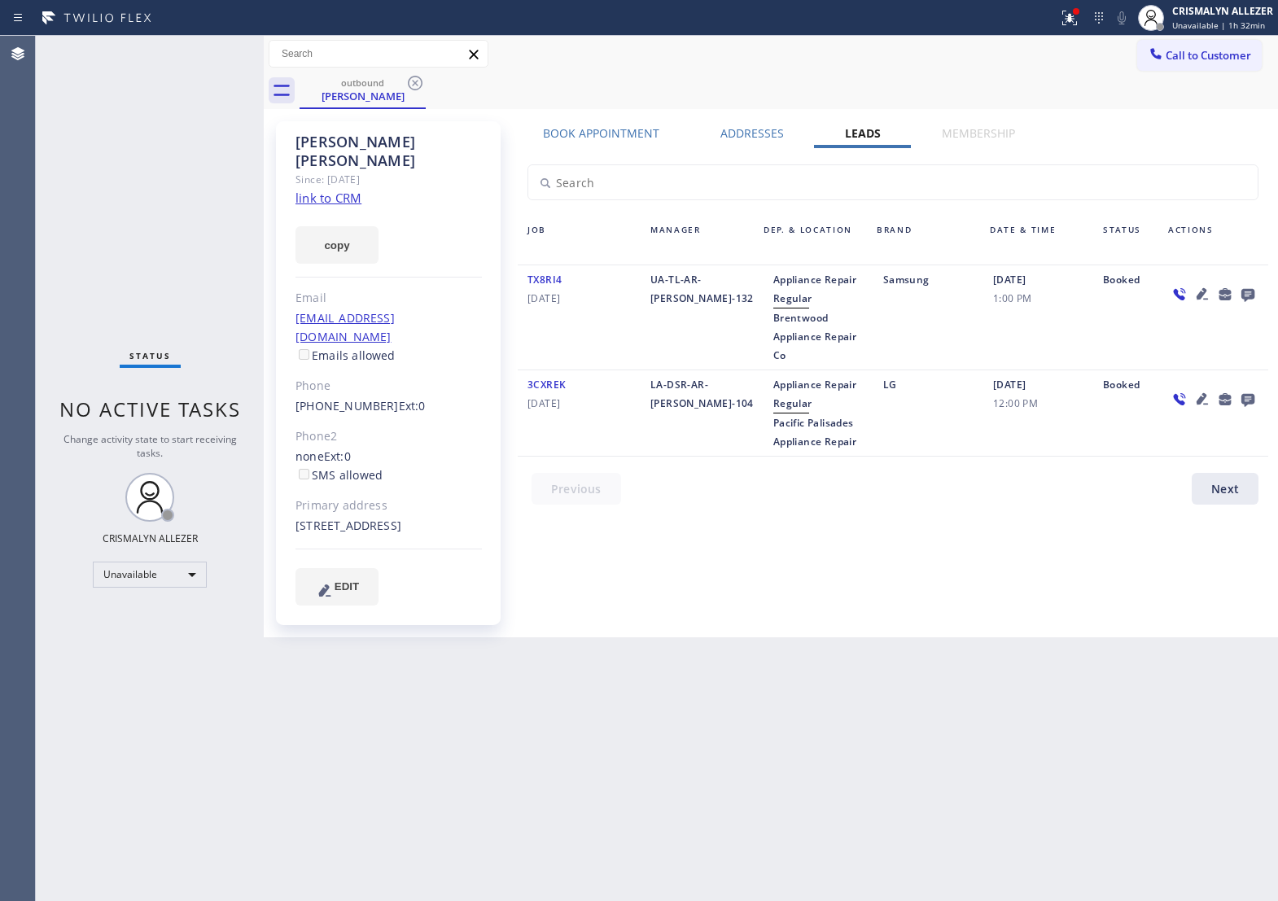
click at [1248, 293] on icon at bounding box center [1248, 295] width 13 height 13
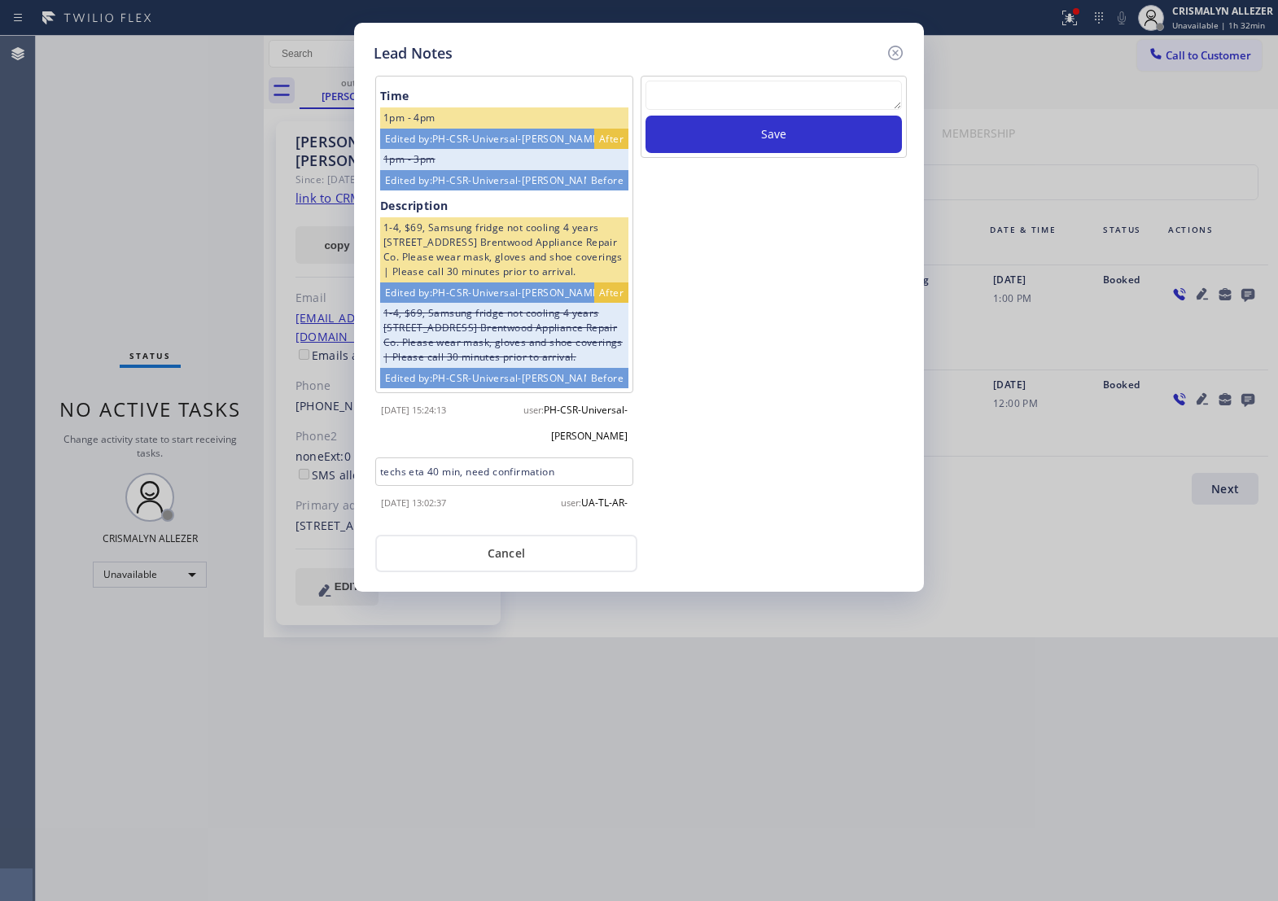
click at [739, 104] on textarea at bounding box center [774, 95] width 257 height 29
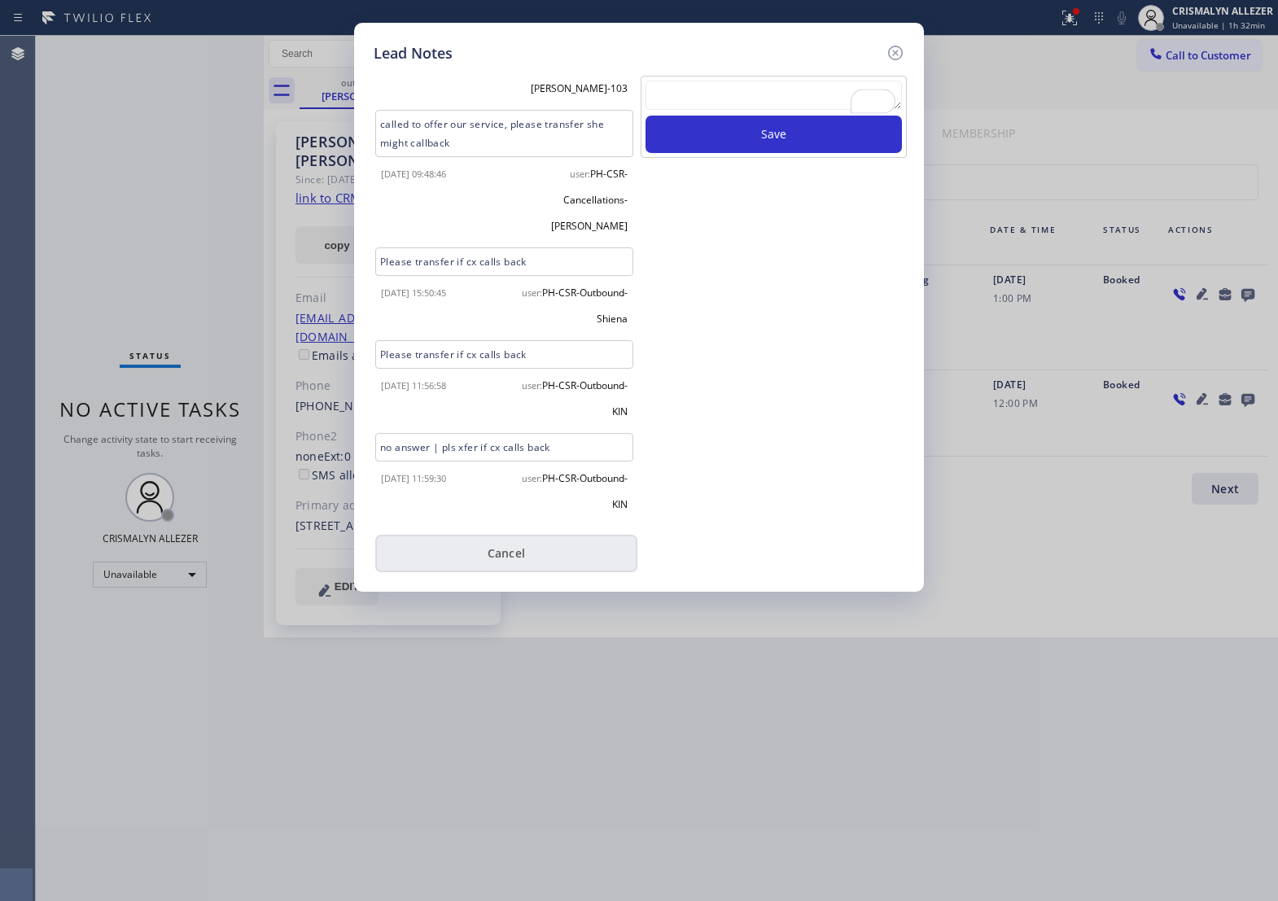
click at [509, 567] on button "Cancel" at bounding box center [506, 553] width 262 height 37
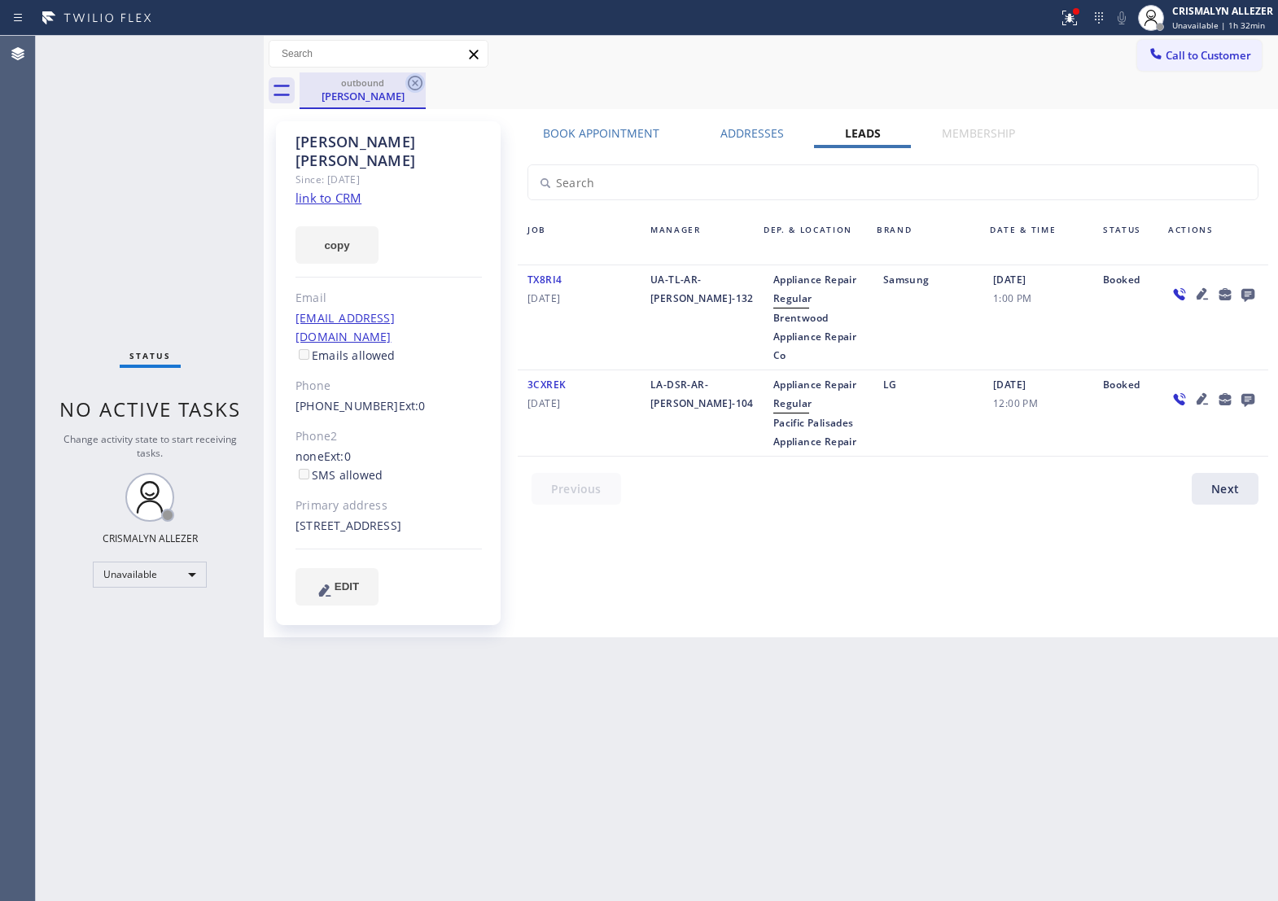
click at [412, 84] on icon at bounding box center [416, 83] width 20 height 20
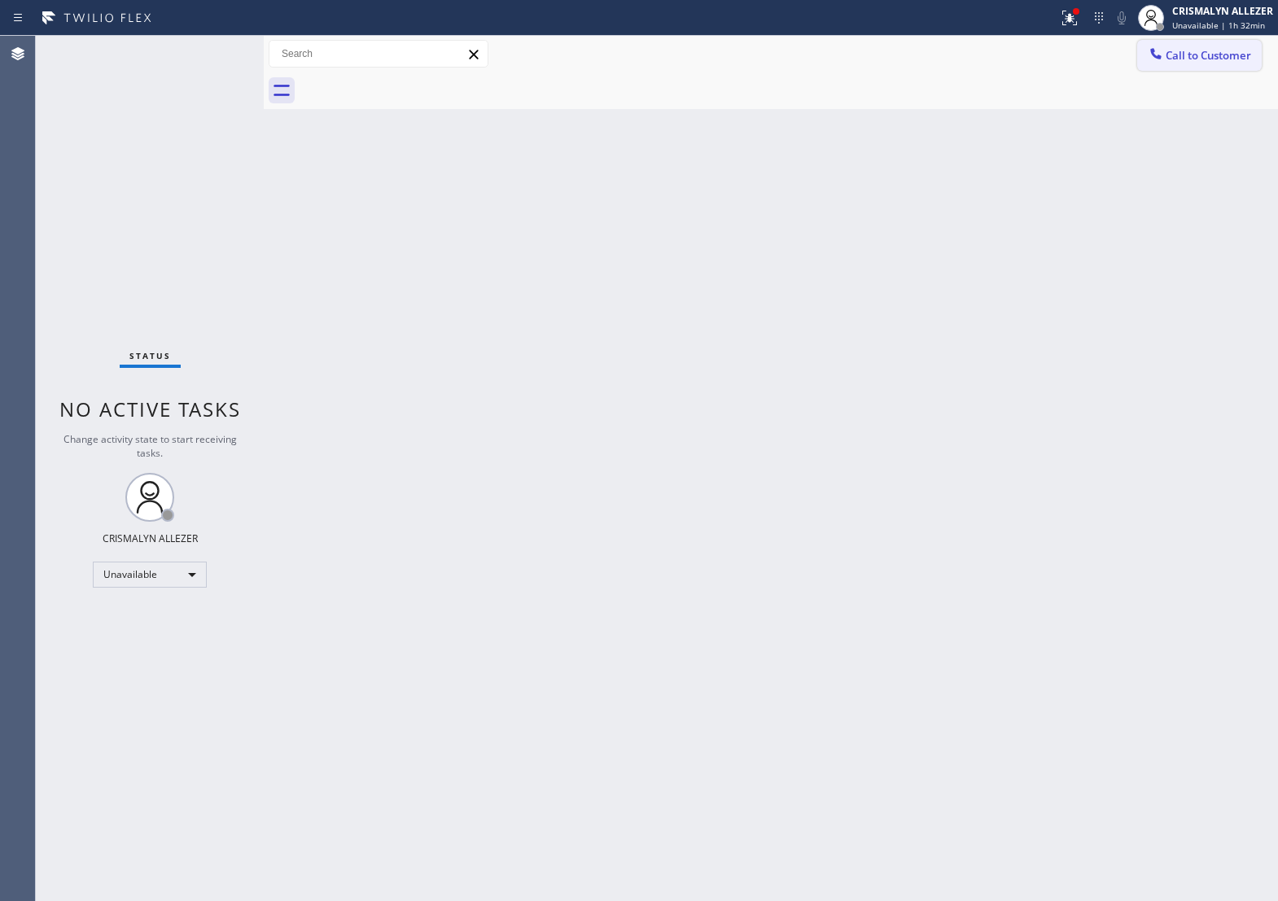
click at [1223, 53] on span "Call to Customer" at bounding box center [1209, 55] width 86 height 15
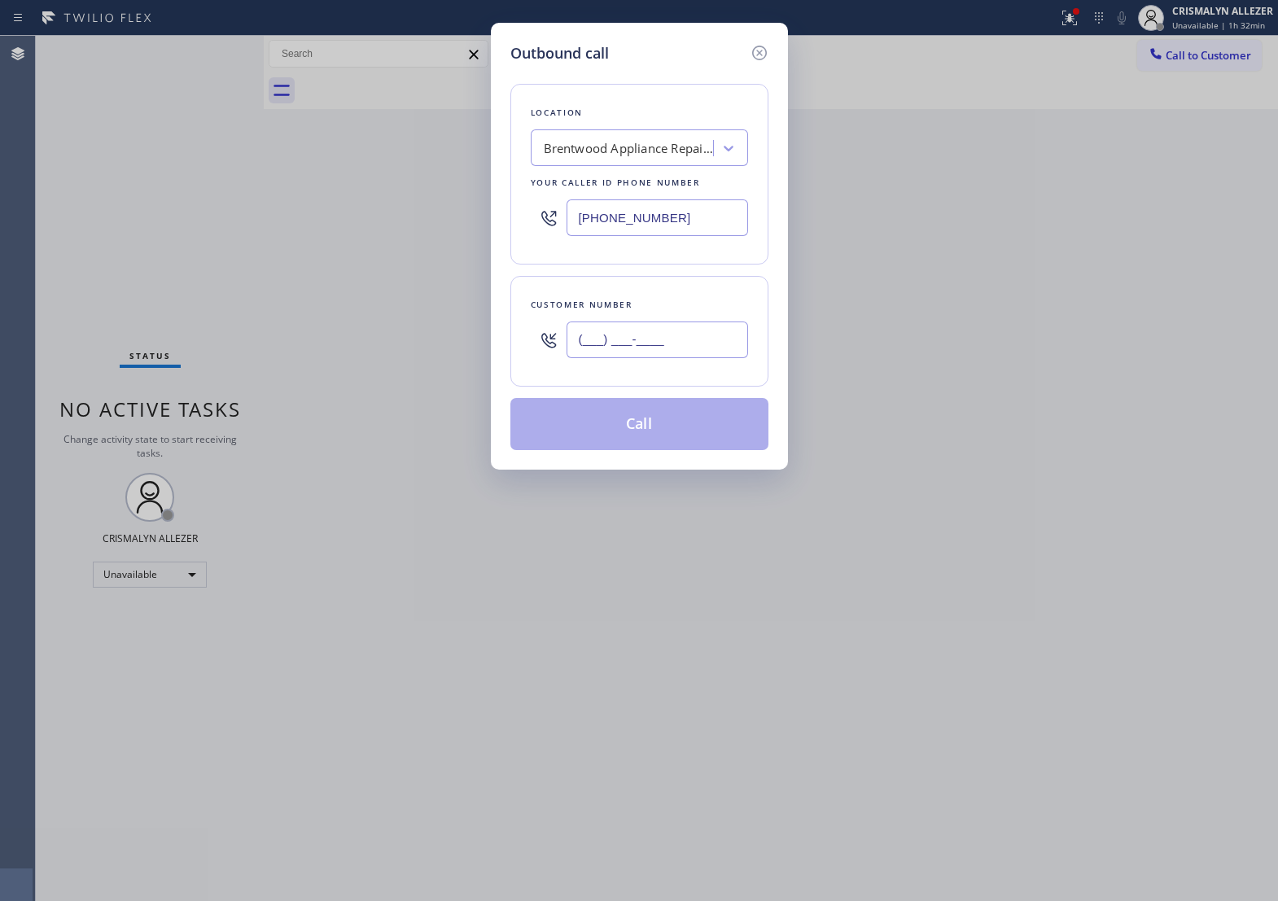
click at [713, 358] on input "(___) ___-____" at bounding box center [658, 340] width 182 height 37
paste input "424) 205-8297"
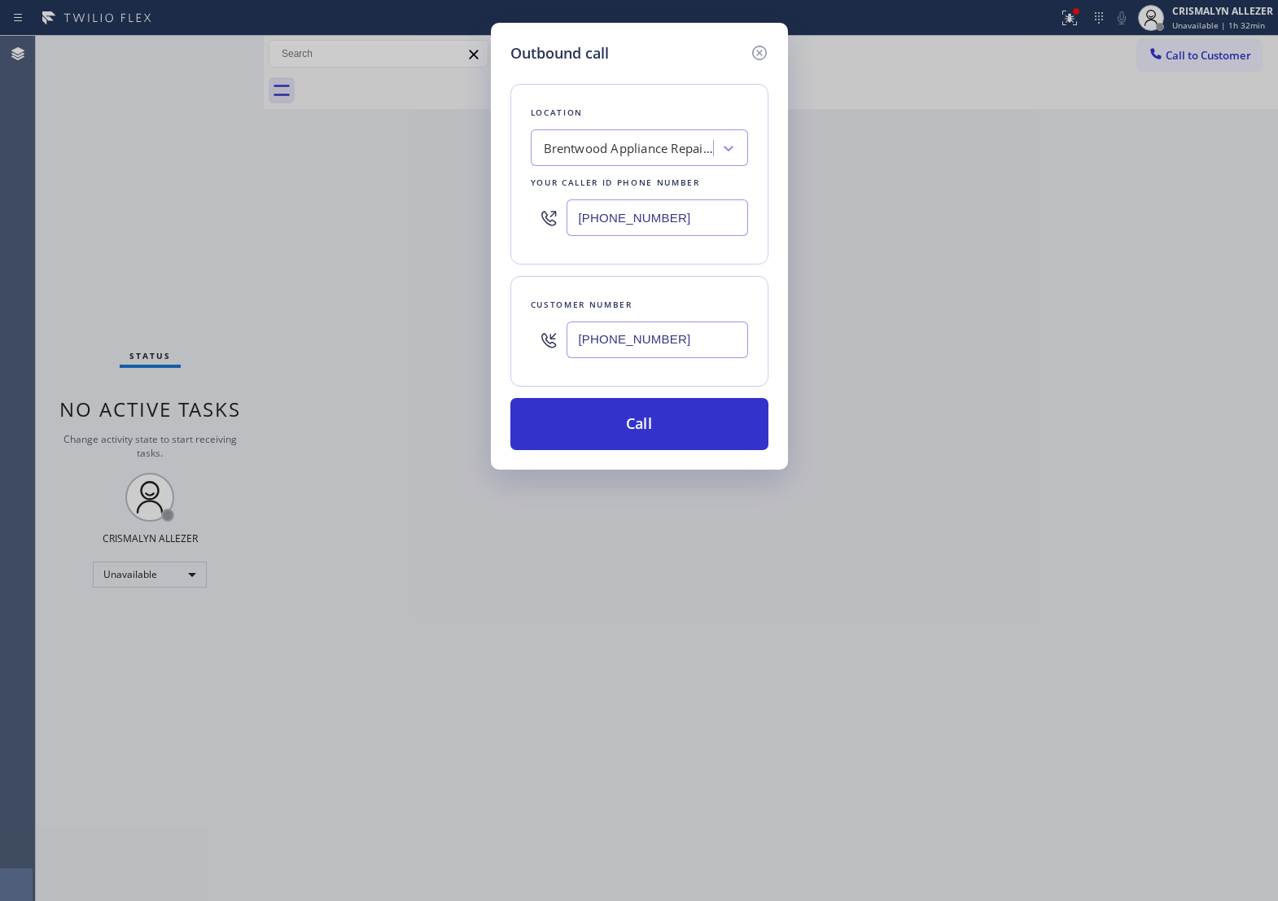
type input "[PHONE_NUMBER]"
click at [668, 158] on div "Brentwood Appliance Repair Co" at bounding box center [629, 148] width 171 height 19
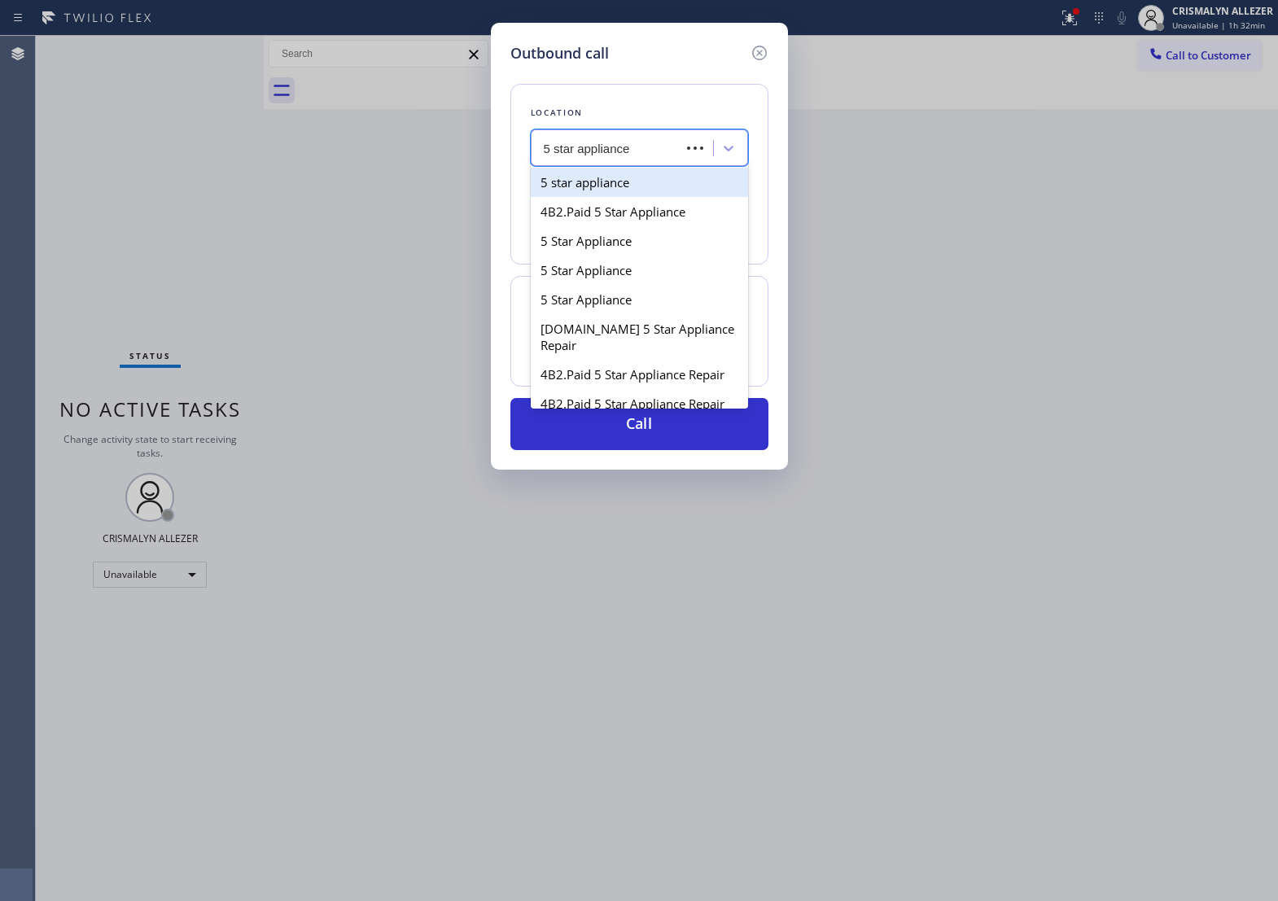
type input "5 star appliance re"
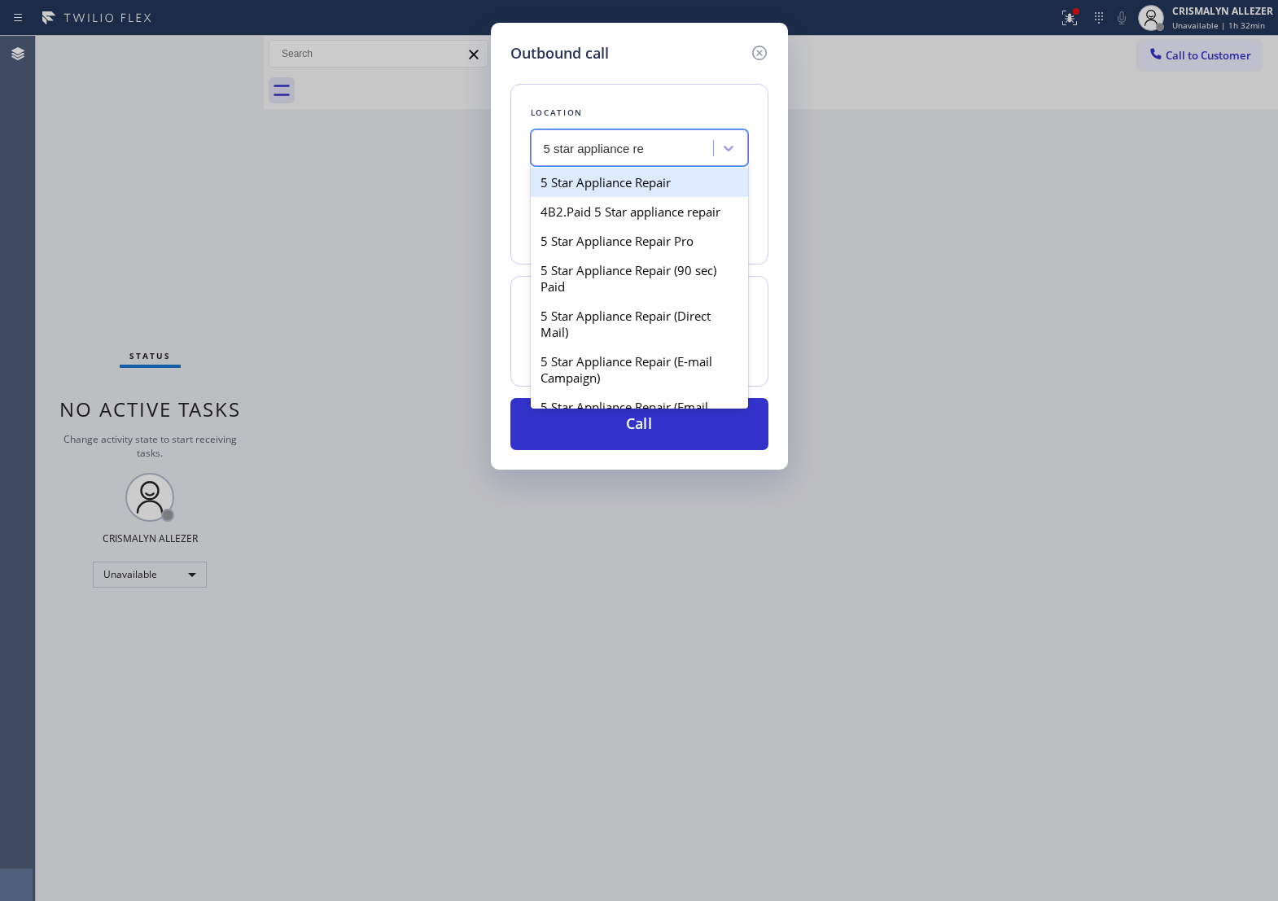
click at [645, 197] on div "5 Star Appliance Repair" at bounding box center [639, 182] width 217 height 29
type input "[PHONE_NUMBER]"
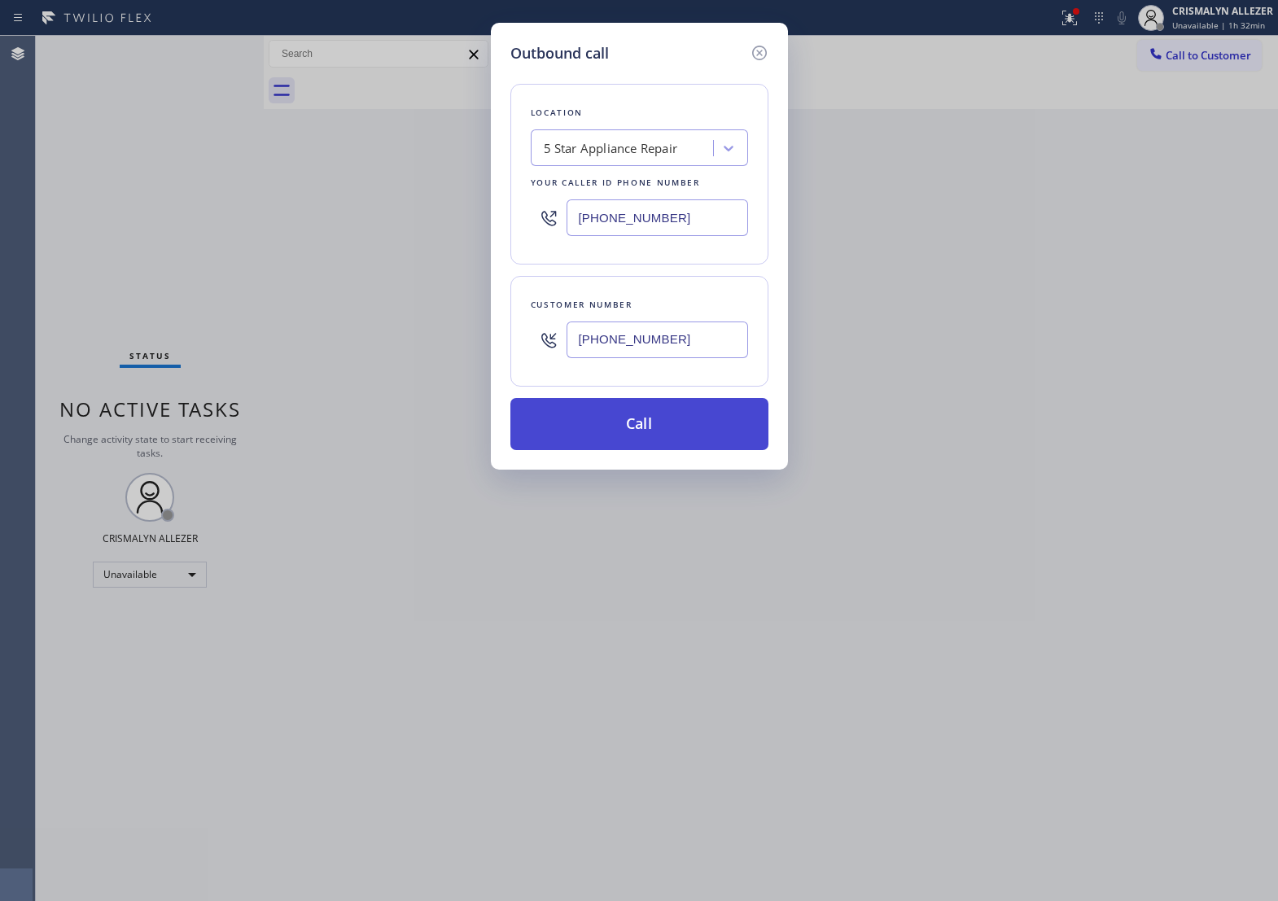
click at [632, 436] on button "Call" at bounding box center [640, 424] width 258 height 52
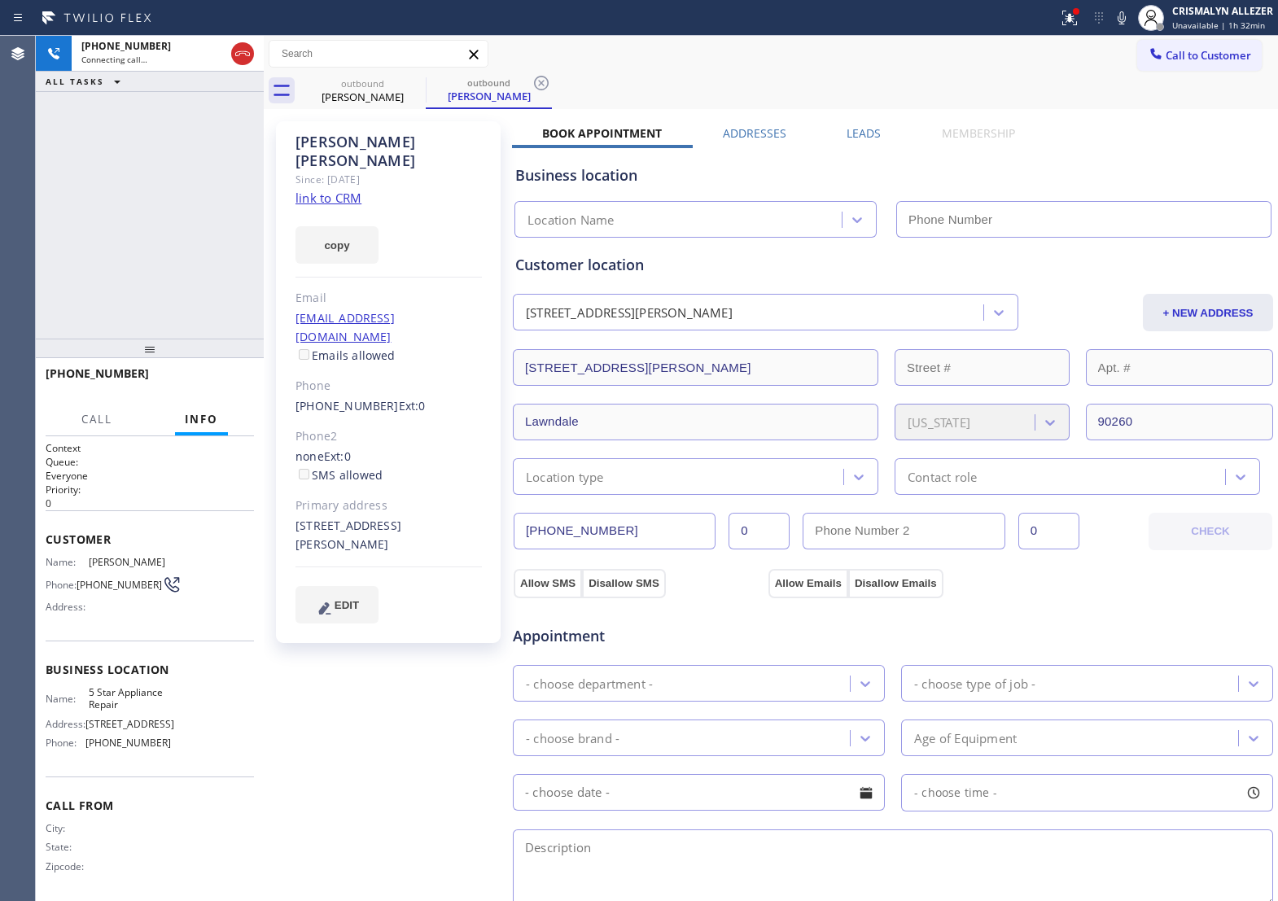
click at [356, 190] on link "link to CRM" at bounding box center [329, 198] width 66 height 16
type input "[PHONE_NUMBER]"
click at [208, 380] on span "HANG UP" at bounding box center [216, 380] width 50 height 11
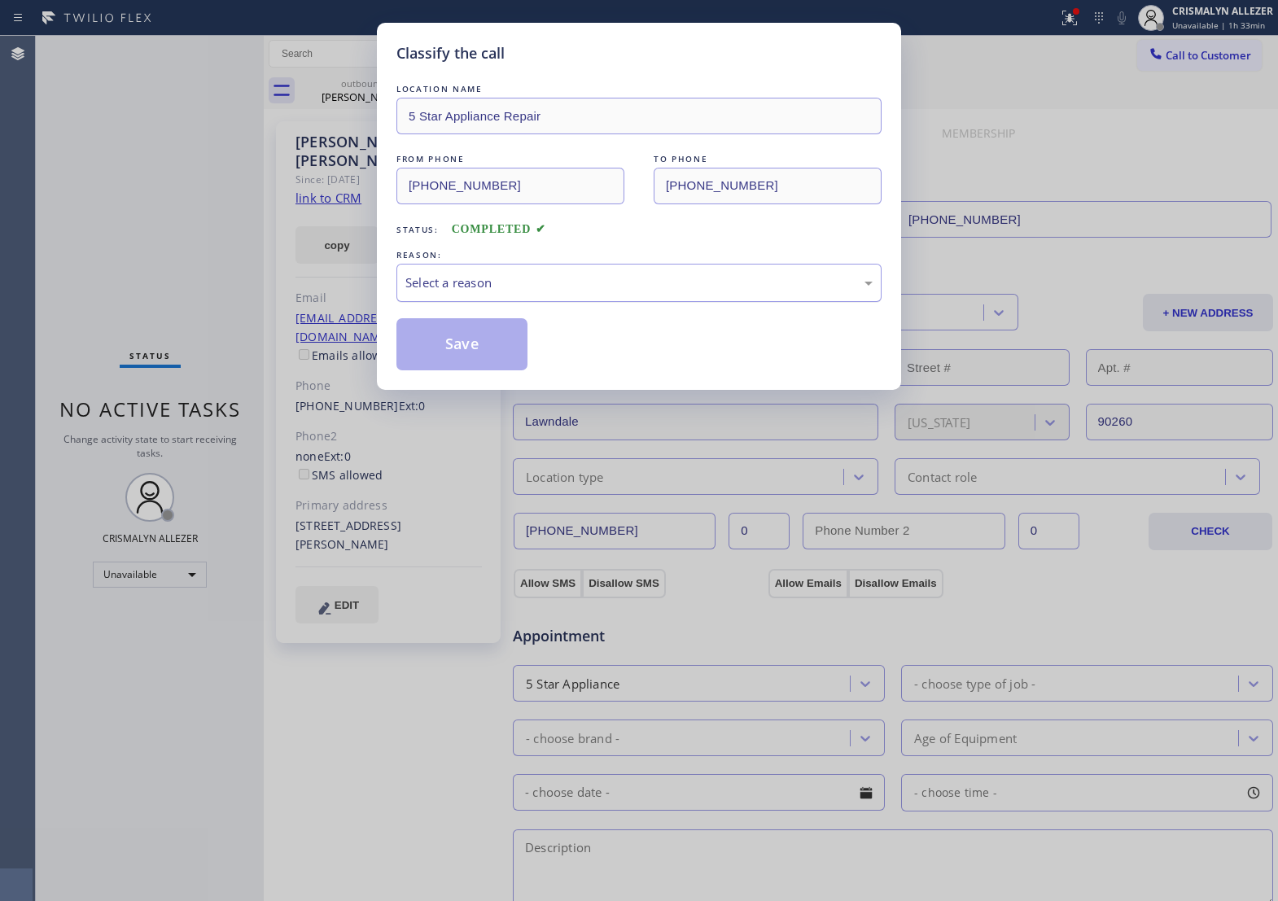
click at [599, 292] on div "Select a reason" at bounding box center [639, 283] width 467 height 19
click at [458, 368] on button "Save" at bounding box center [462, 344] width 131 height 52
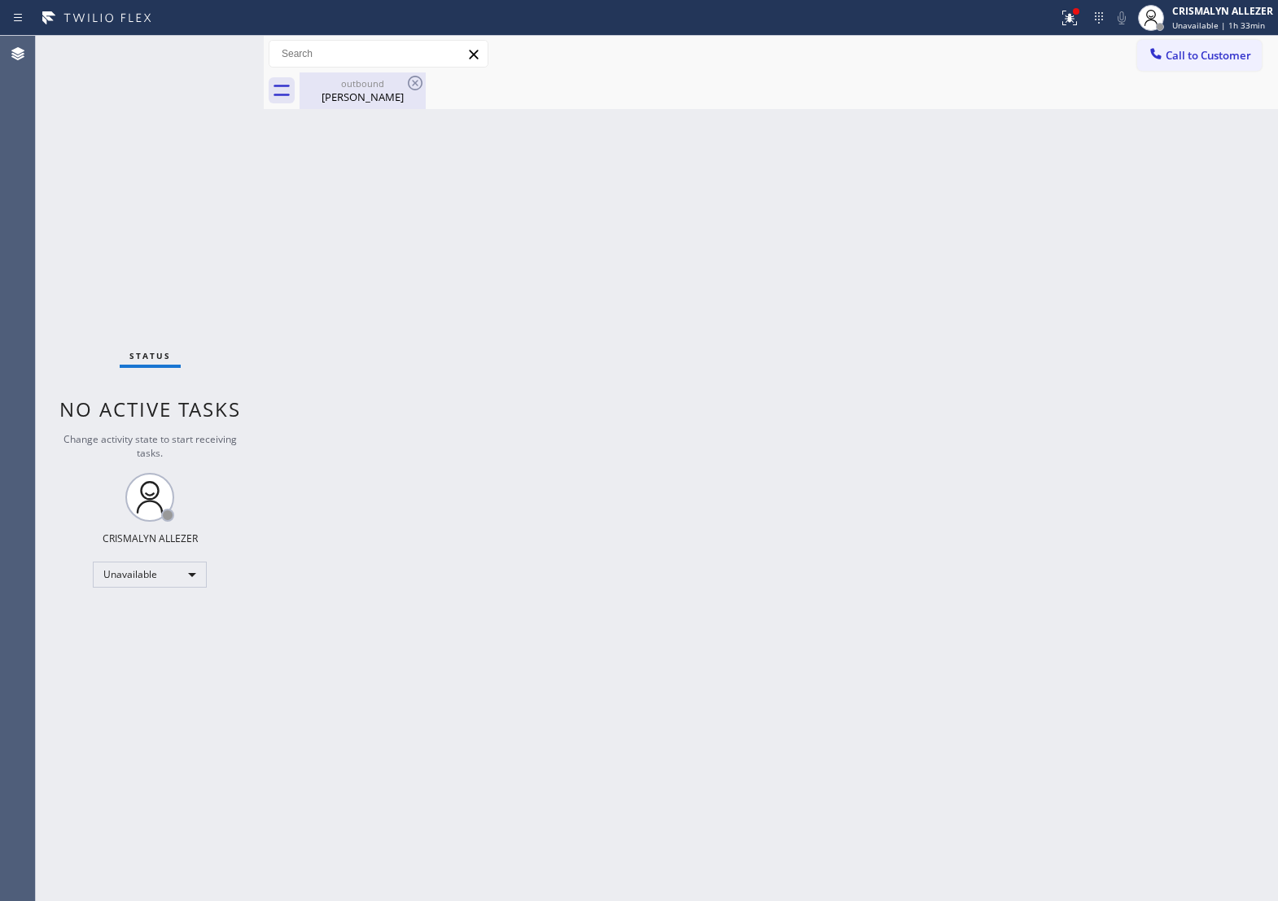
click at [358, 99] on div "[PERSON_NAME]" at bounding box center [362, 97] width 123 height 15
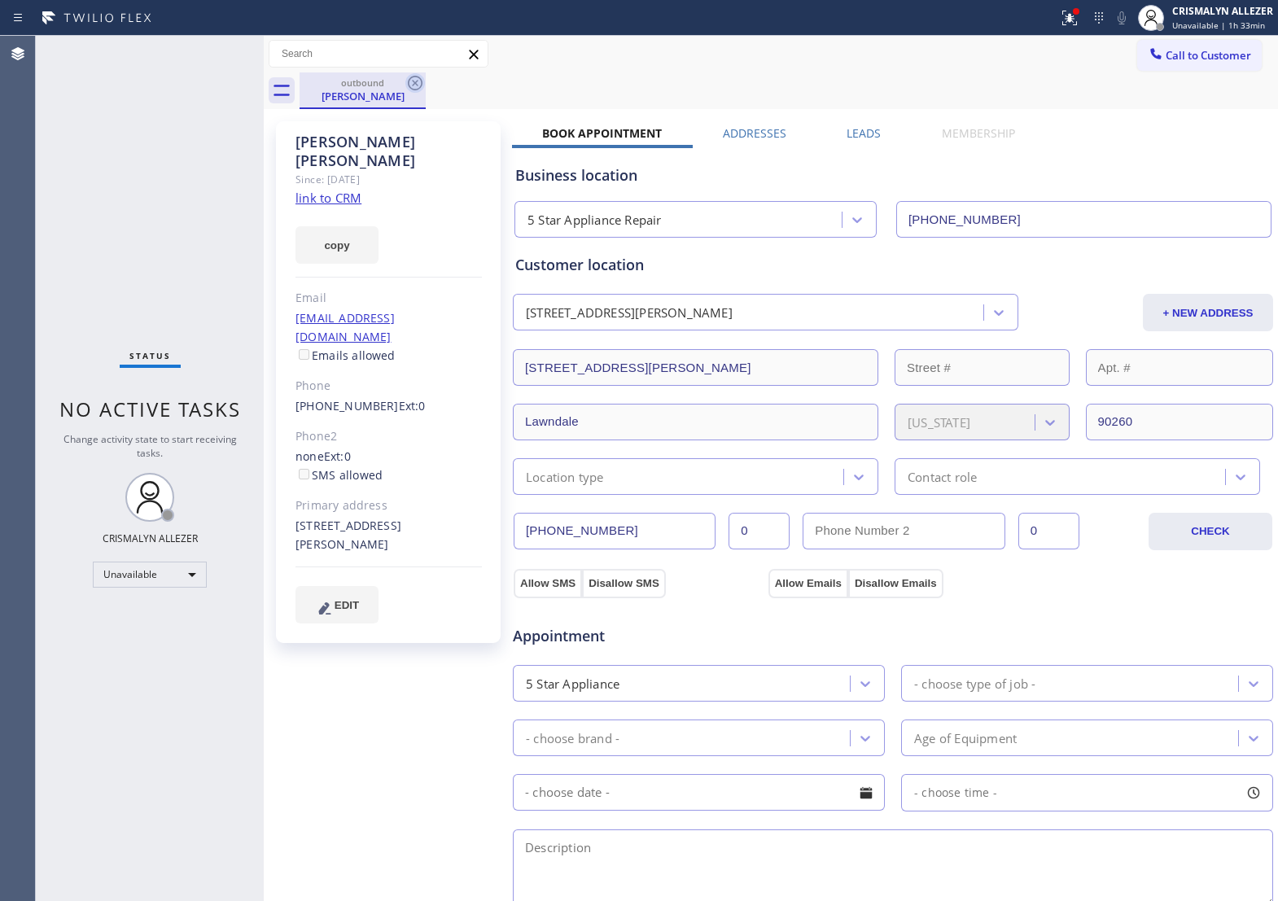
click at [414, 86] on icon at bounding box center [416, 83] width 20 height 20
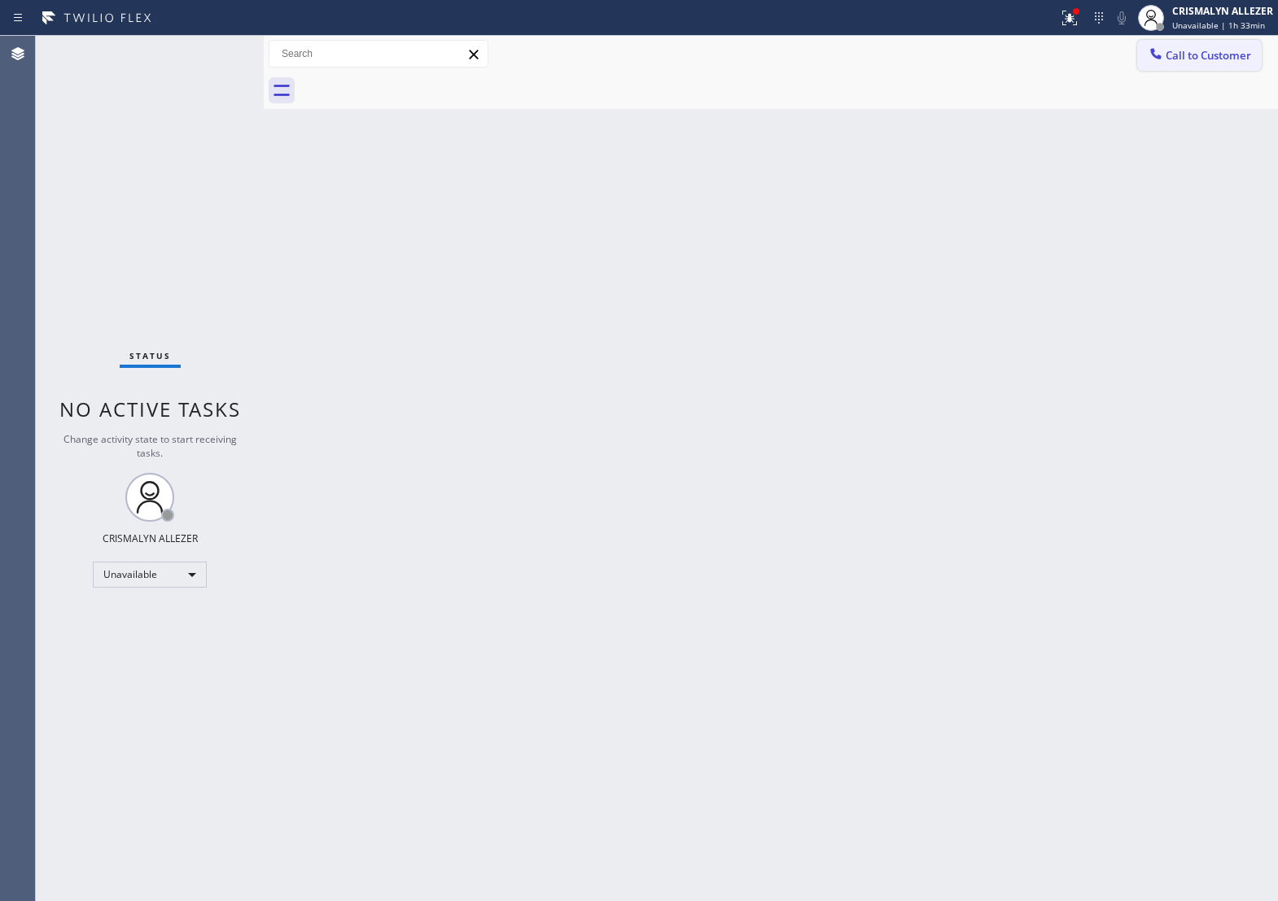
click at [1198, 48] on span "Call to Customer" at bounding box center [1209, 55] width 86 height 15
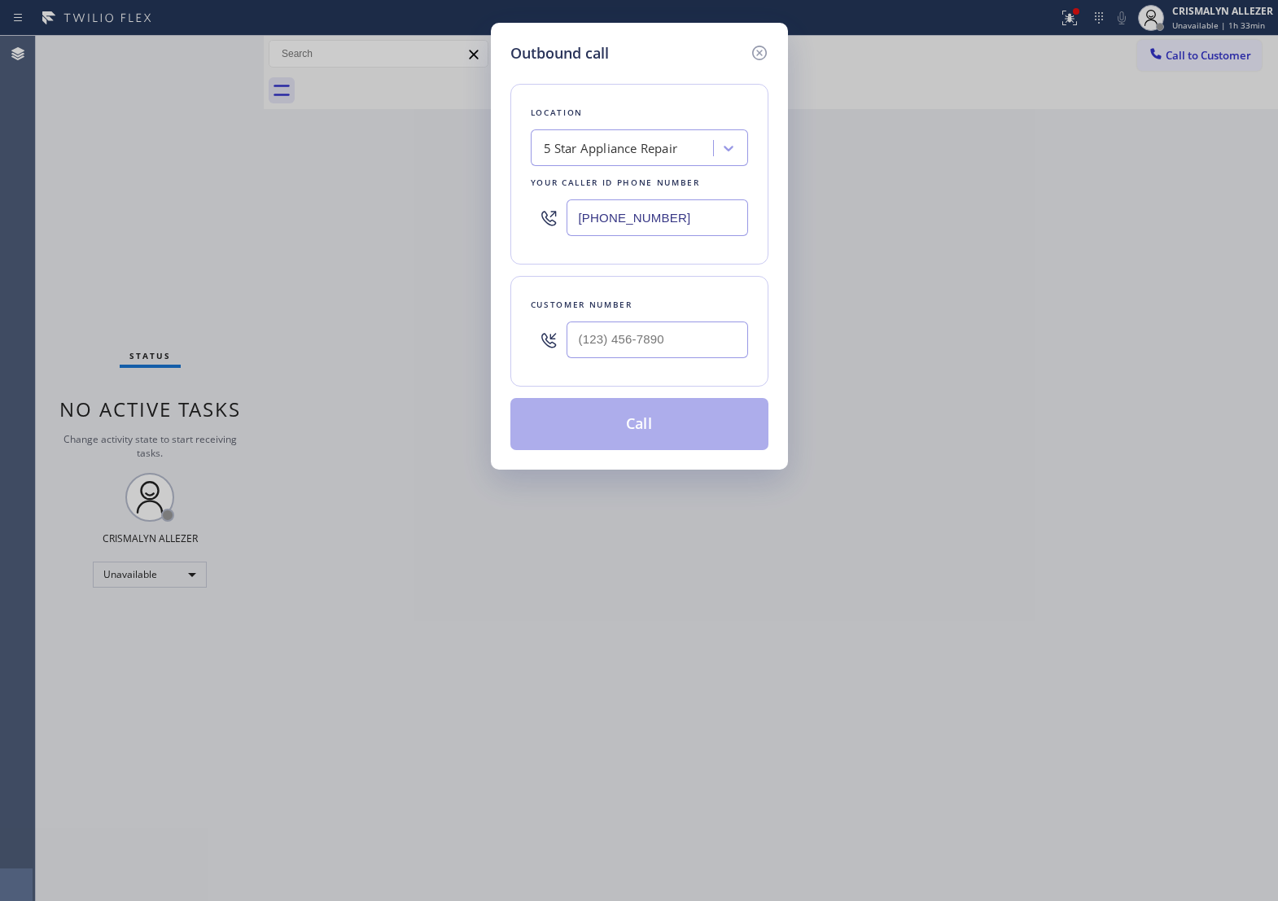
drag, startPoint x: 698, startPoint y: 241, endPoint x: 189, endPoint y: 226, distance: 509.2
click at [189, 226] on div "Outbound call Location 5 Star Appliance Repair Your caller id phone number [PHO…" at bounding box center [639, 450] width 1278 height 901
paste input "424) 285-6563"
type input "[PHONE_NUMBER]"
click at [692, 344] on input "(___) ___-____" at bounding box center [658, 340] width 182 height 37
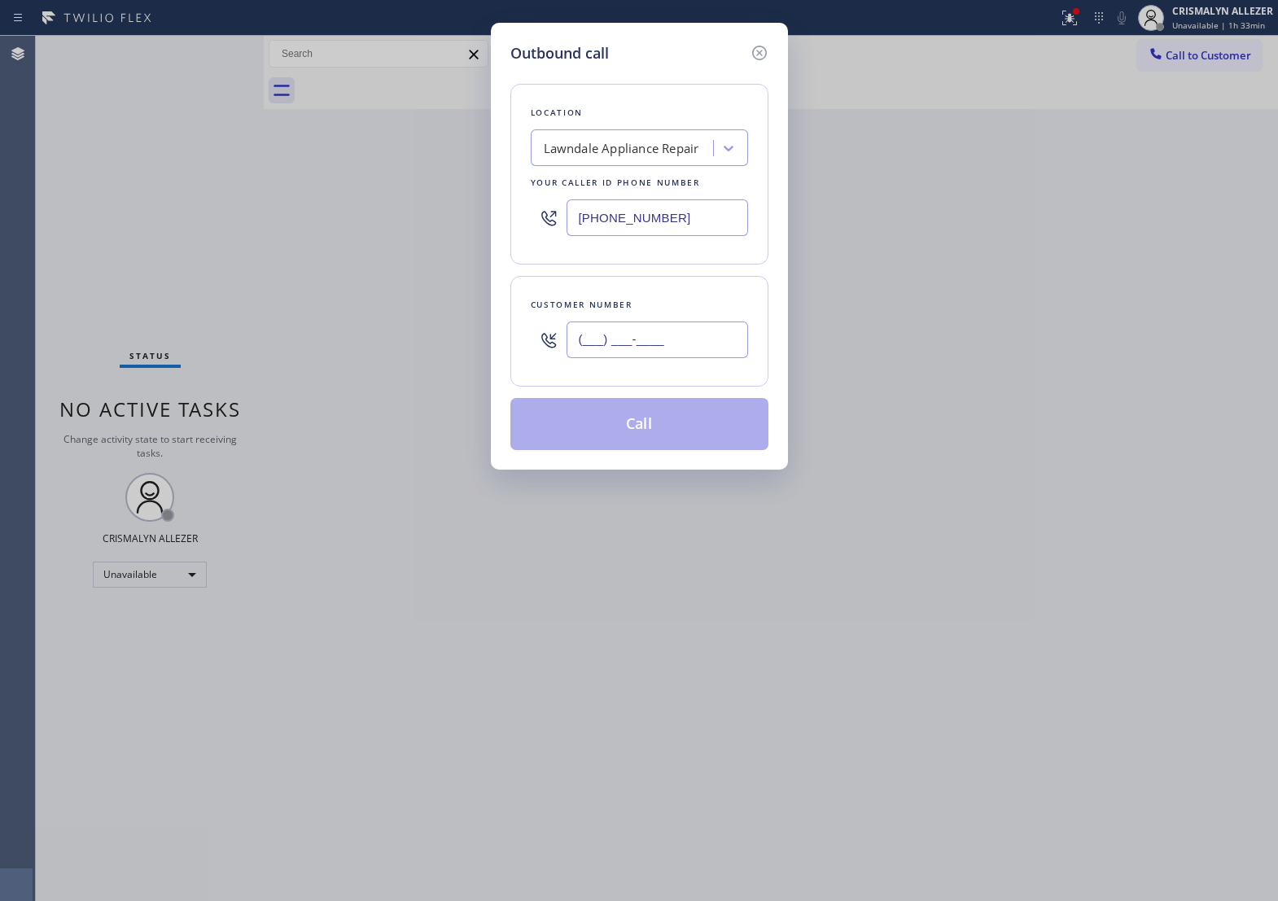
paste input "424) 205-8297"
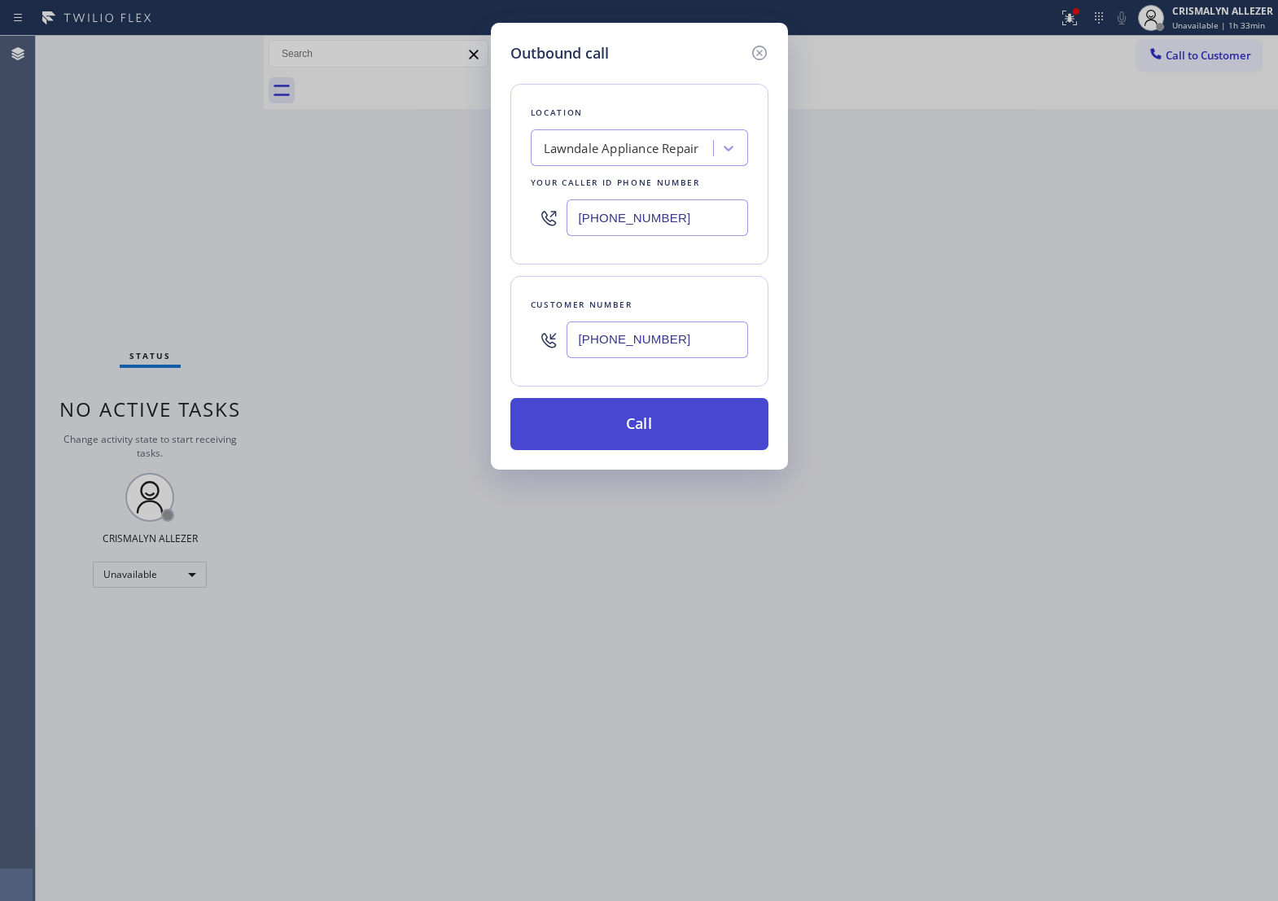
type input "[PHONE_NUMBER]"
click at [641, 444] on button "Call" at bounding box center [640, 424] width 258 height 52
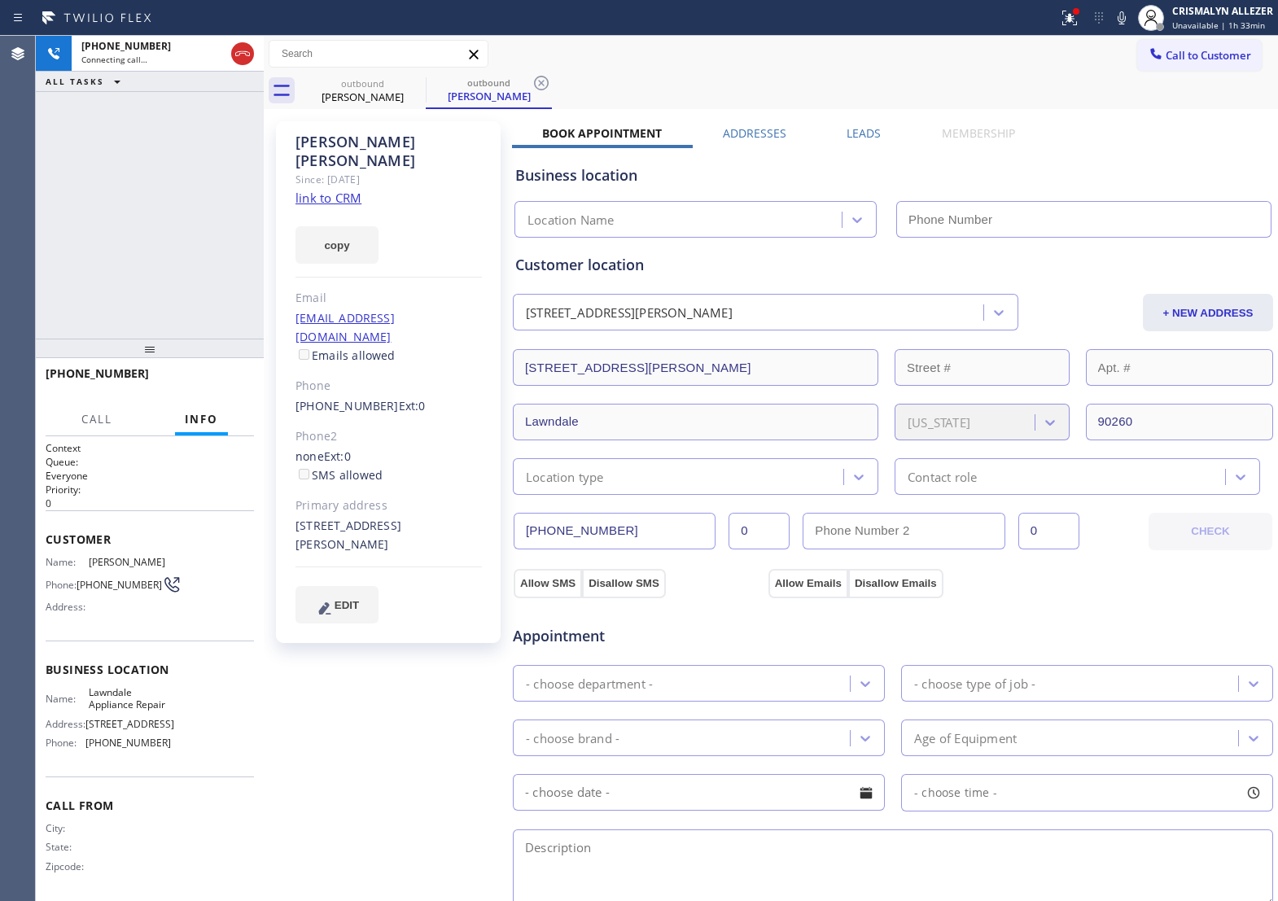
type input "[PHONE_NUMBER]"
click at [202, 387] on span "HANG UP" at bounding box center [216, 380] width 50 height 11
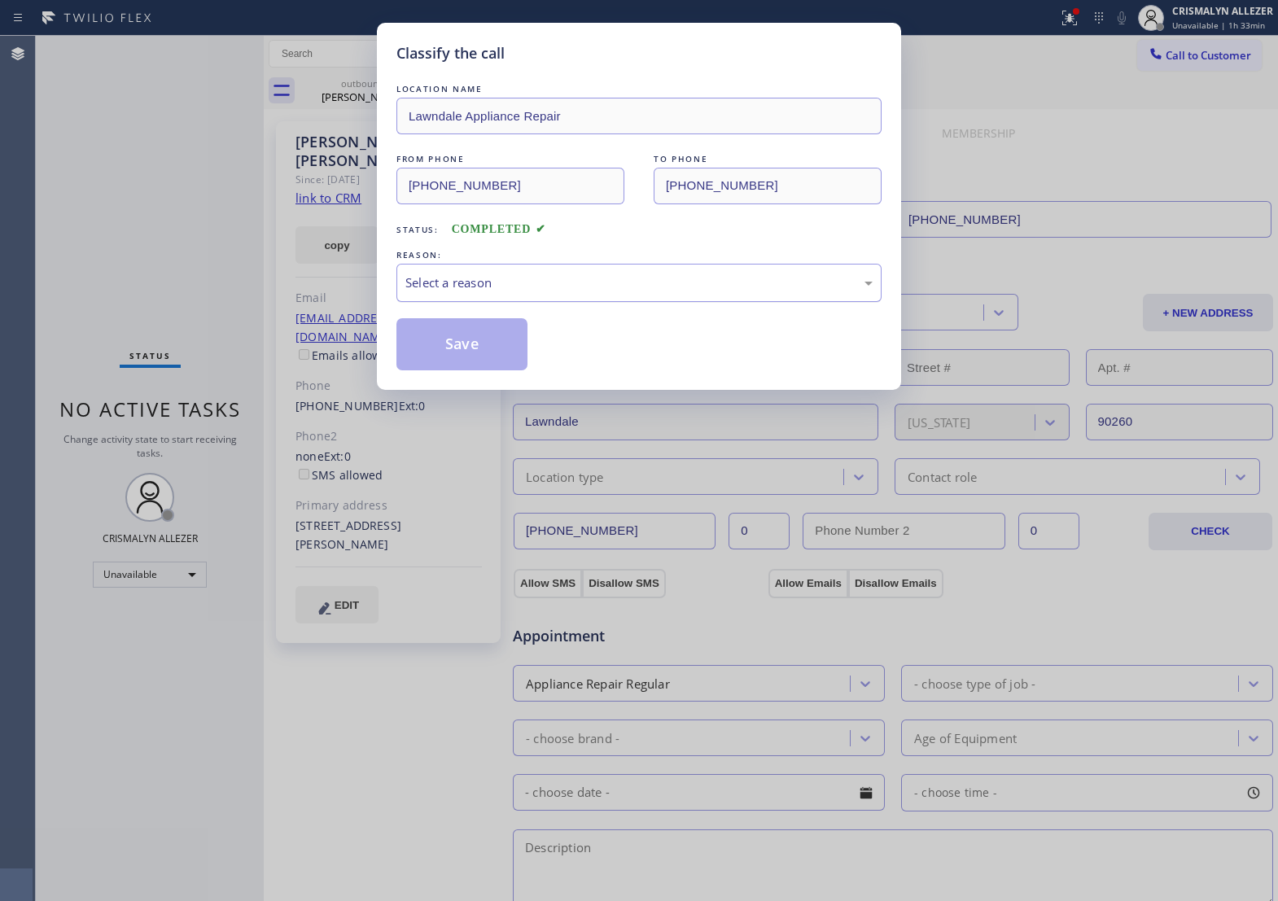
click at [616, 292] on div "Select a reason" at bounding box center [639, 283] width 467 height 19
click at [456, 371] on button "Save" at bounding box center [462, 344] width 131 height 52
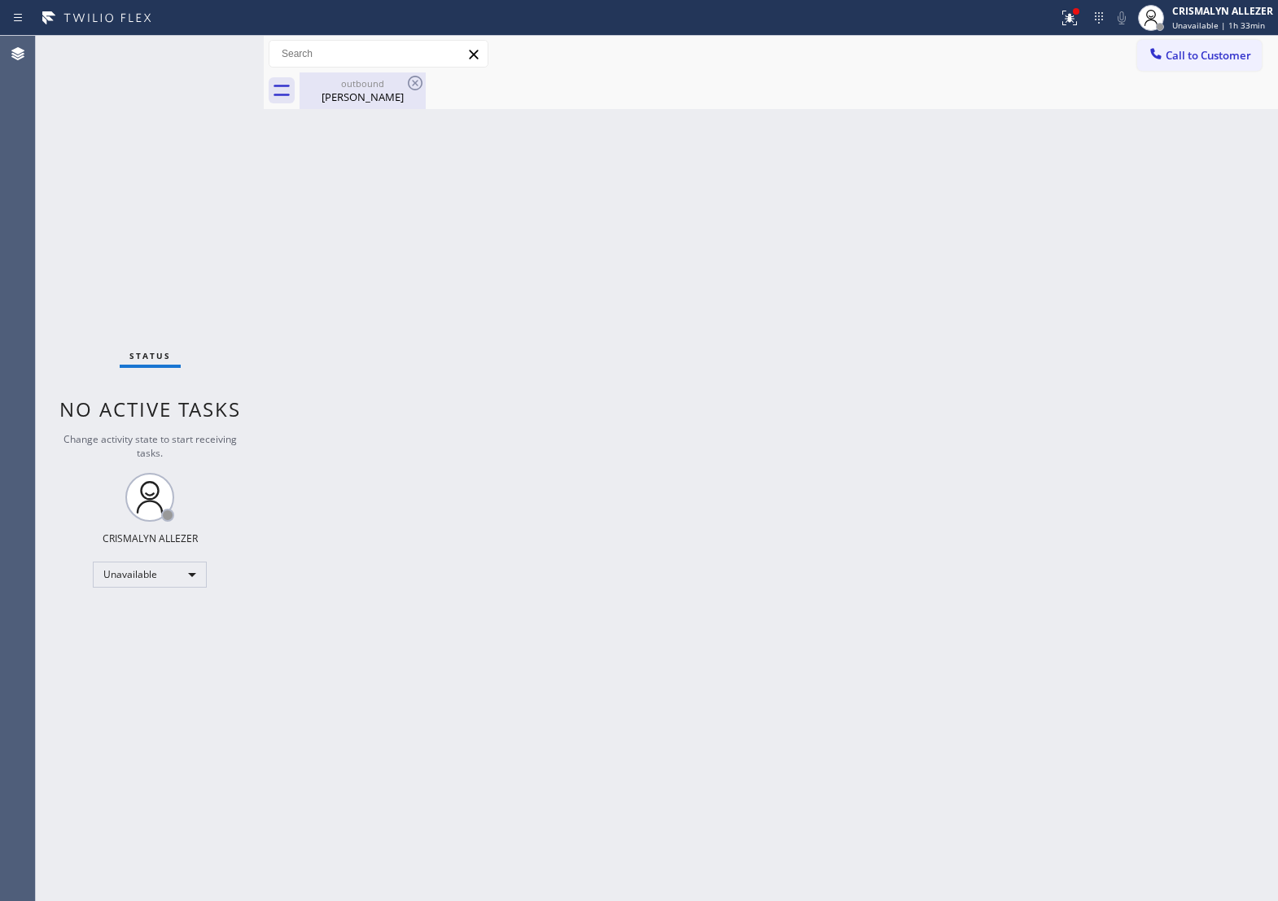
click at [347, 83] on div "outbound" at bounding box center [362, 83] width 123 height 12
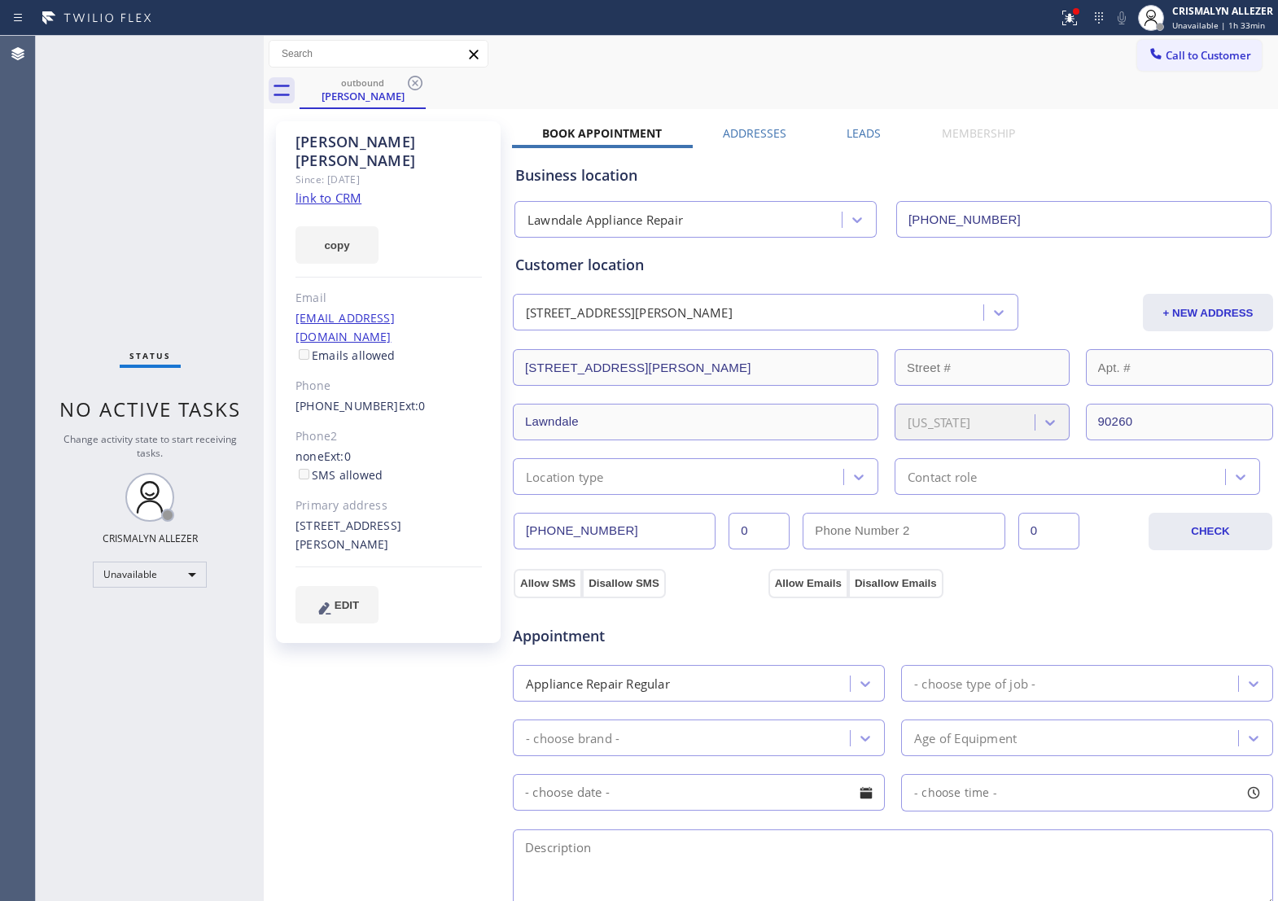
click at [856, 133] on label "Leads" at bounding box center [864, 132] width 34 height 15
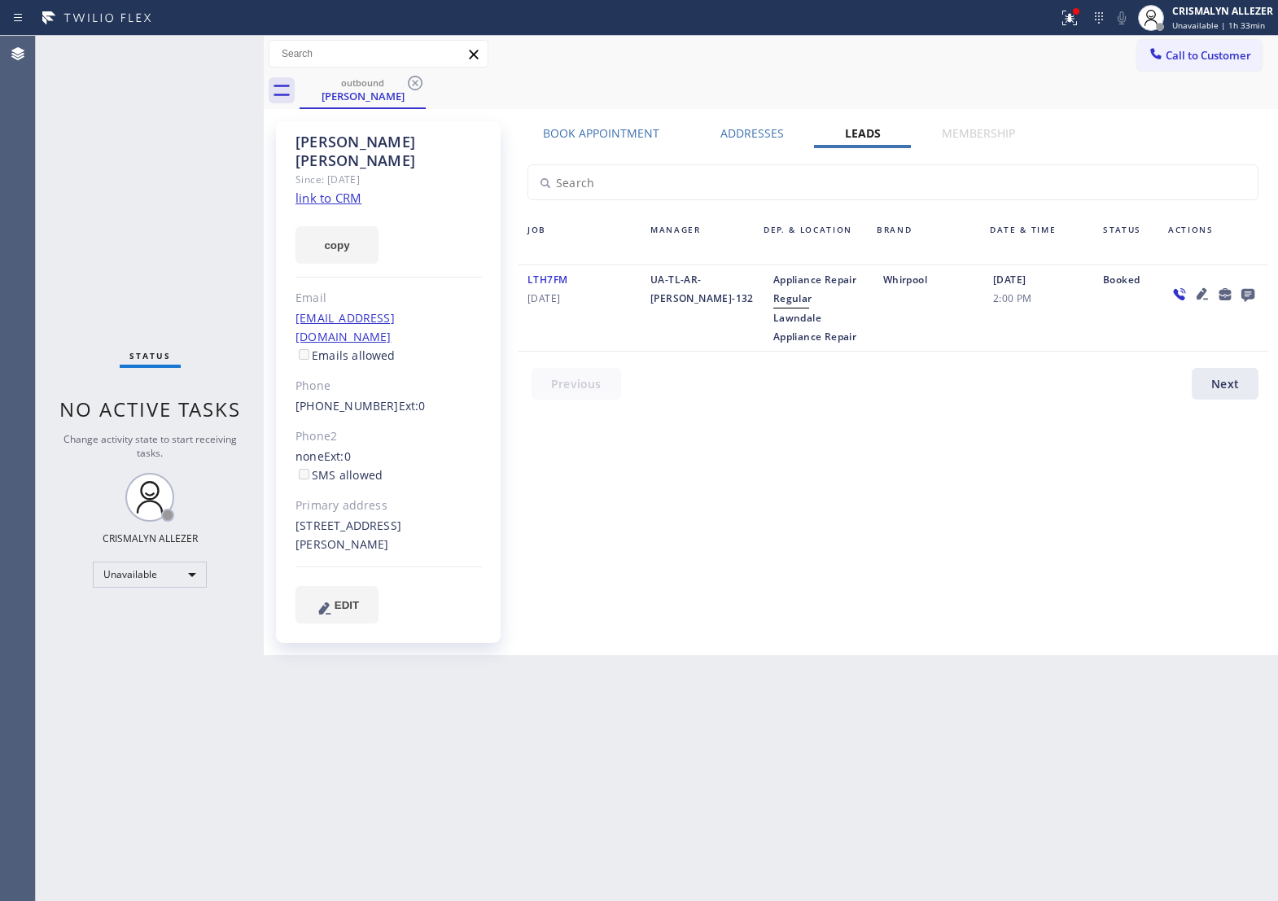
click at [1247, 296] on icon at bounding box center [1248, 295] width 13 height 13
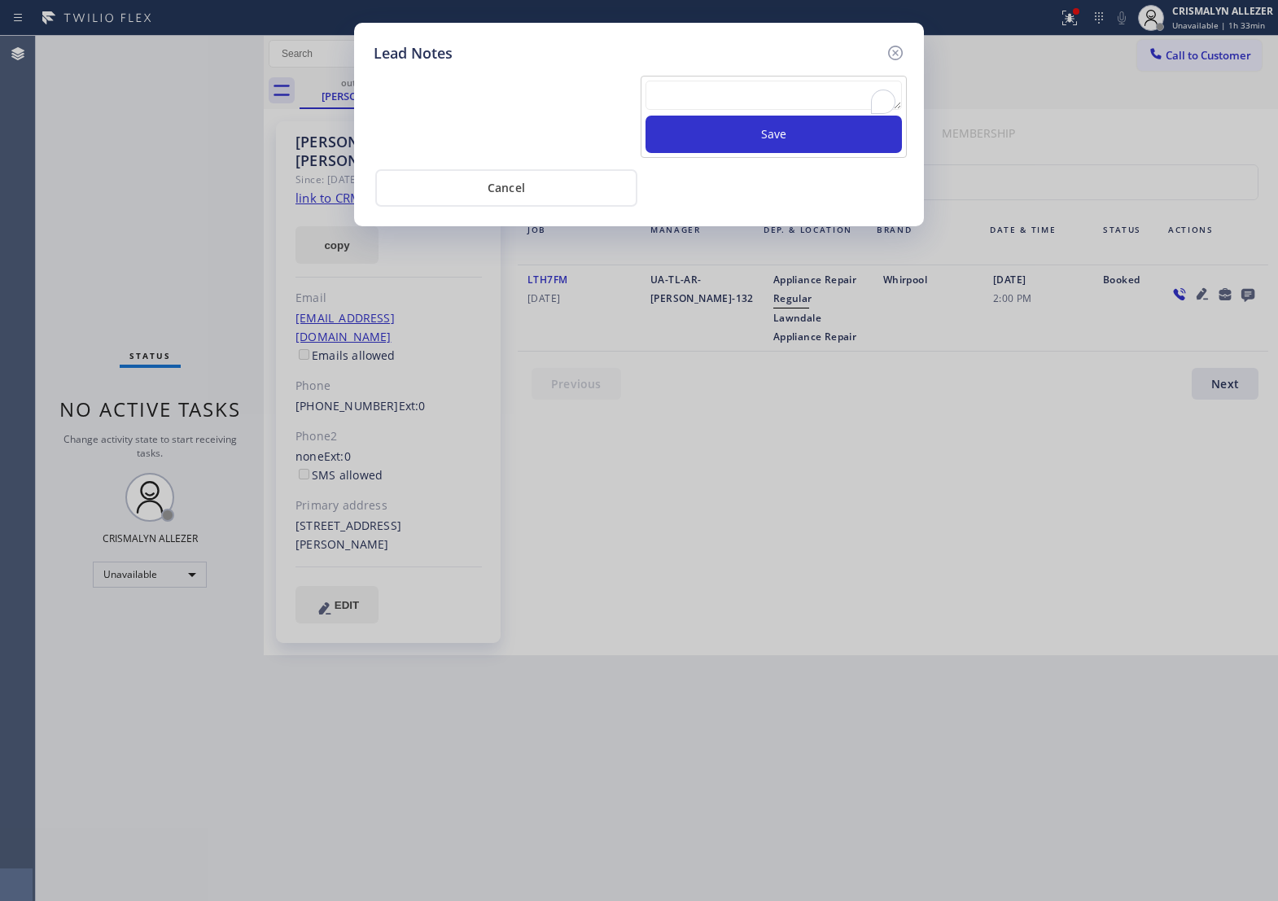
click at [739, 110] on textarea "To enrich screen reader interactions, please activate Accessibility in Grammarl…" at bounding box center [774, 95] width 257 height 29
paste textarea "no answer | pls xfer if cx calls back"
type textarea "no answer | pls xfer if cx calls back"
click at [810, 147] on button "Save" at bounding box center [774, 134] width 257 height 37
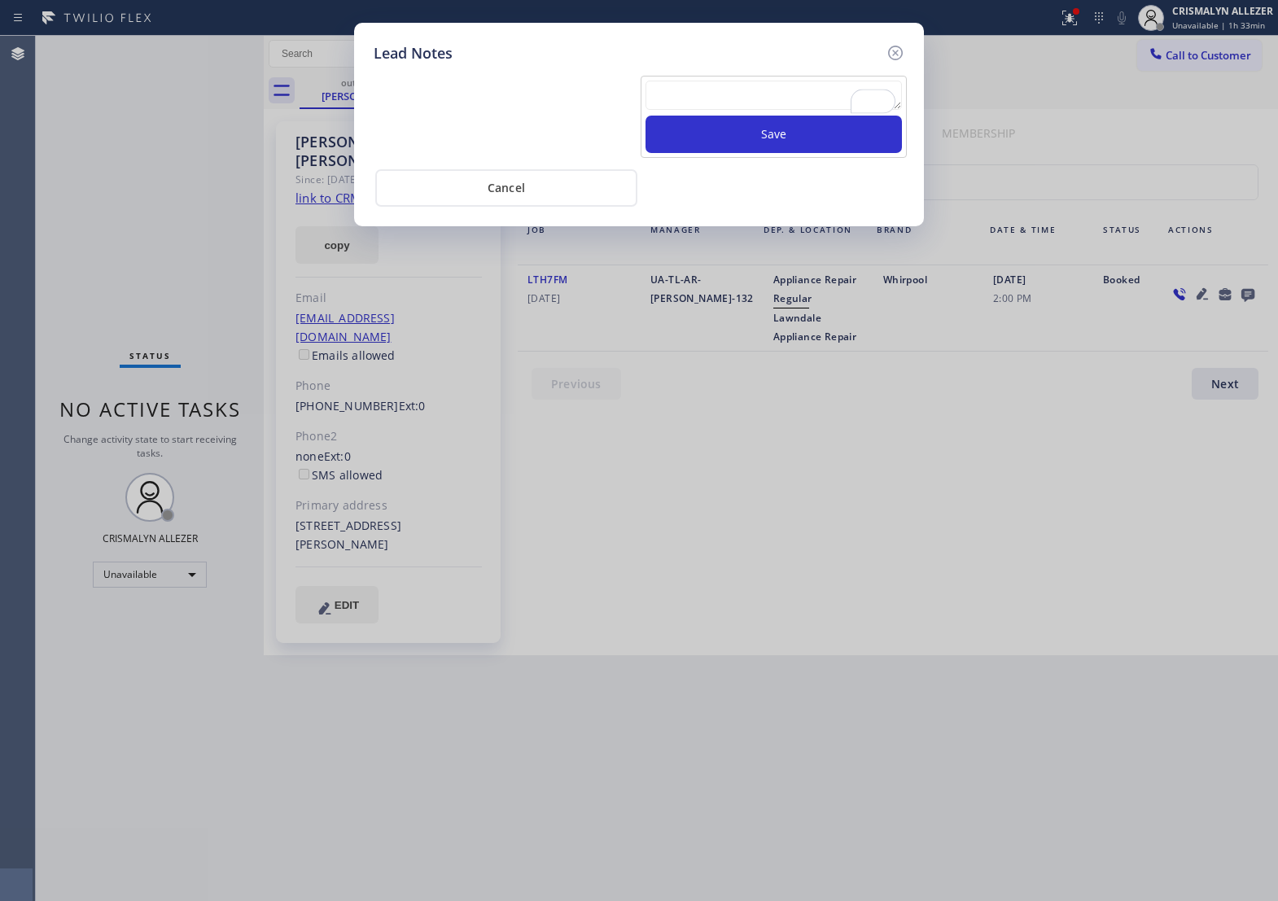
scroll to position [0, 0]
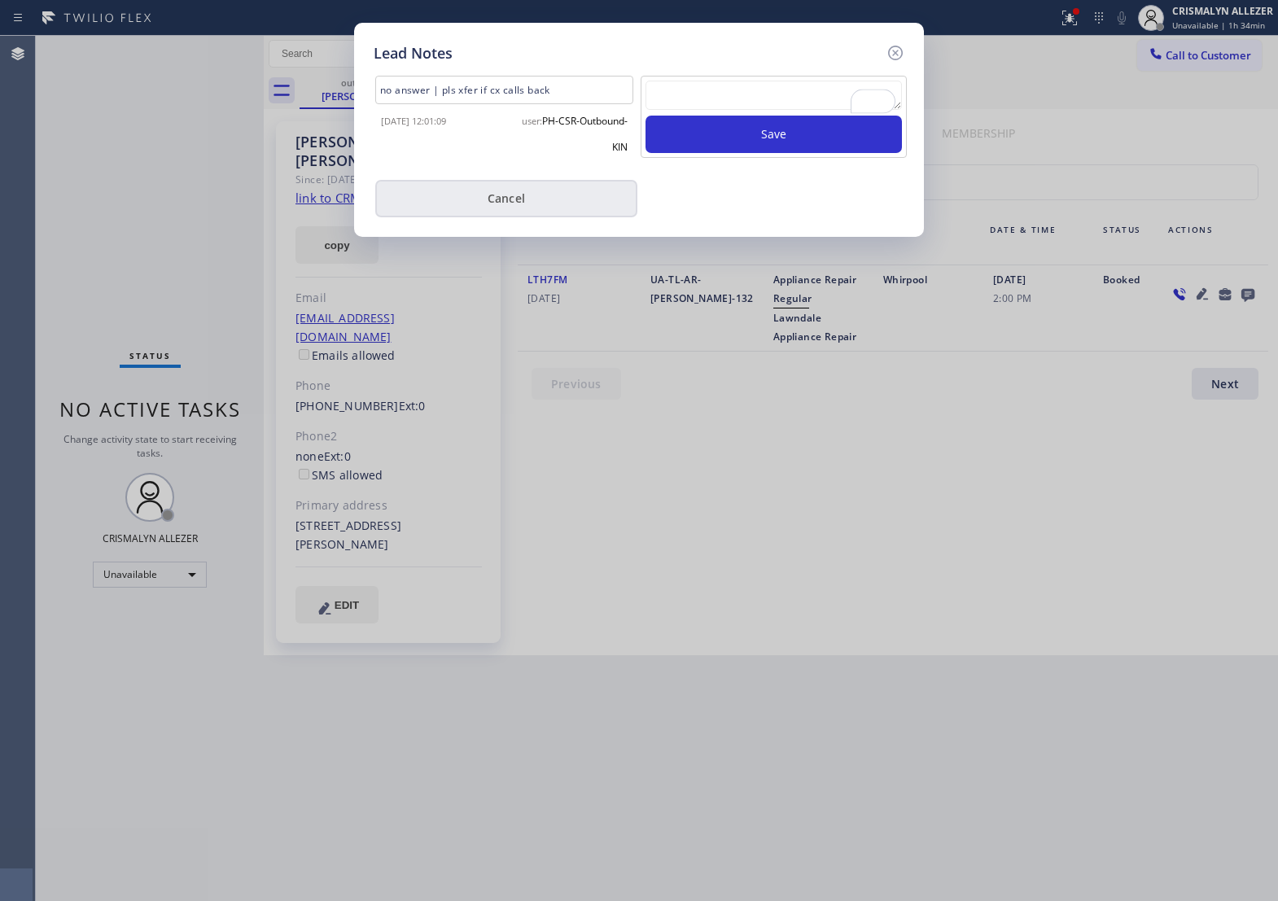
click at [502, 209] on button "Cancel" at bounding box center [506, 198] width 262 height 37
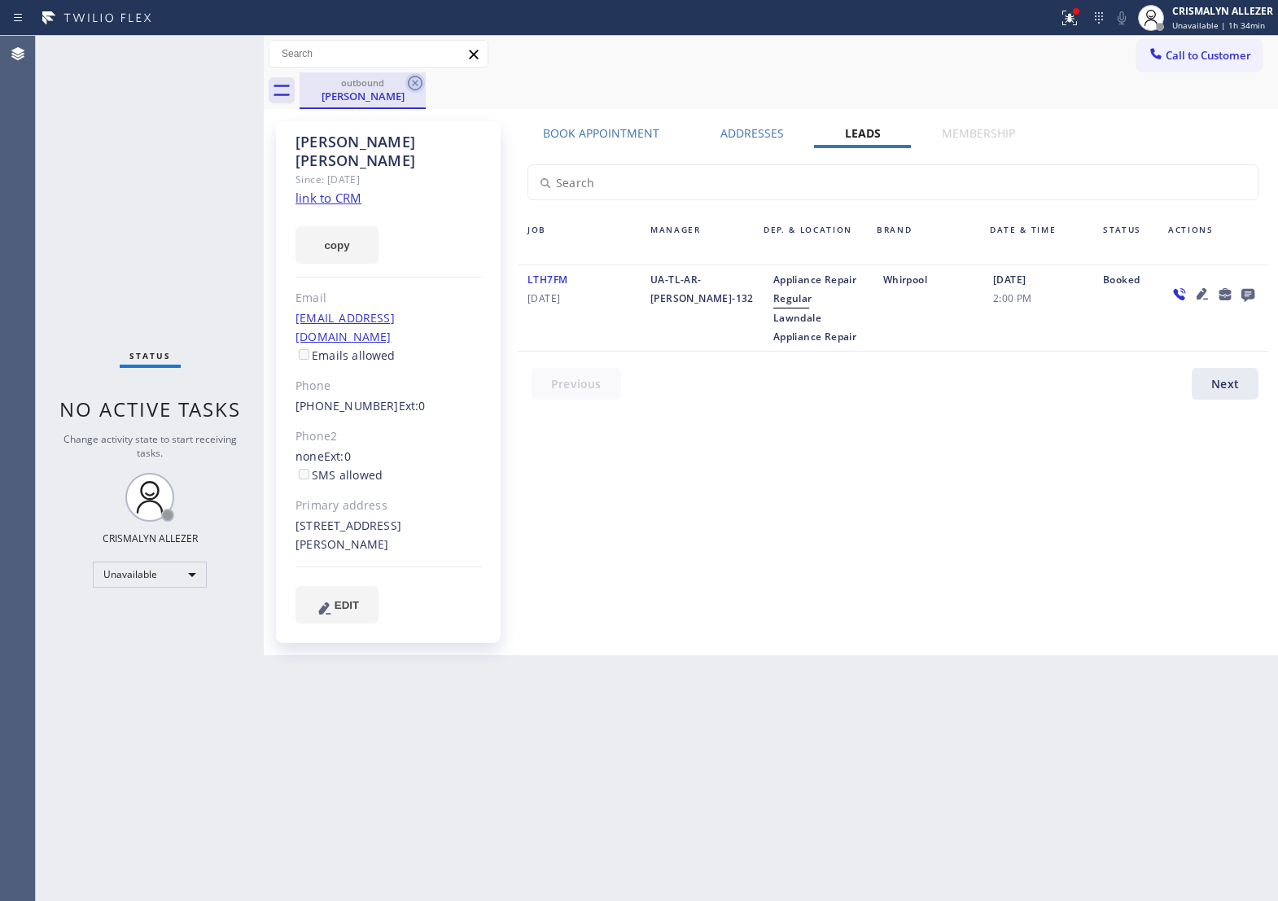
click at [409, 82] on icon at bounding box center [415, 83] width 15 height 15
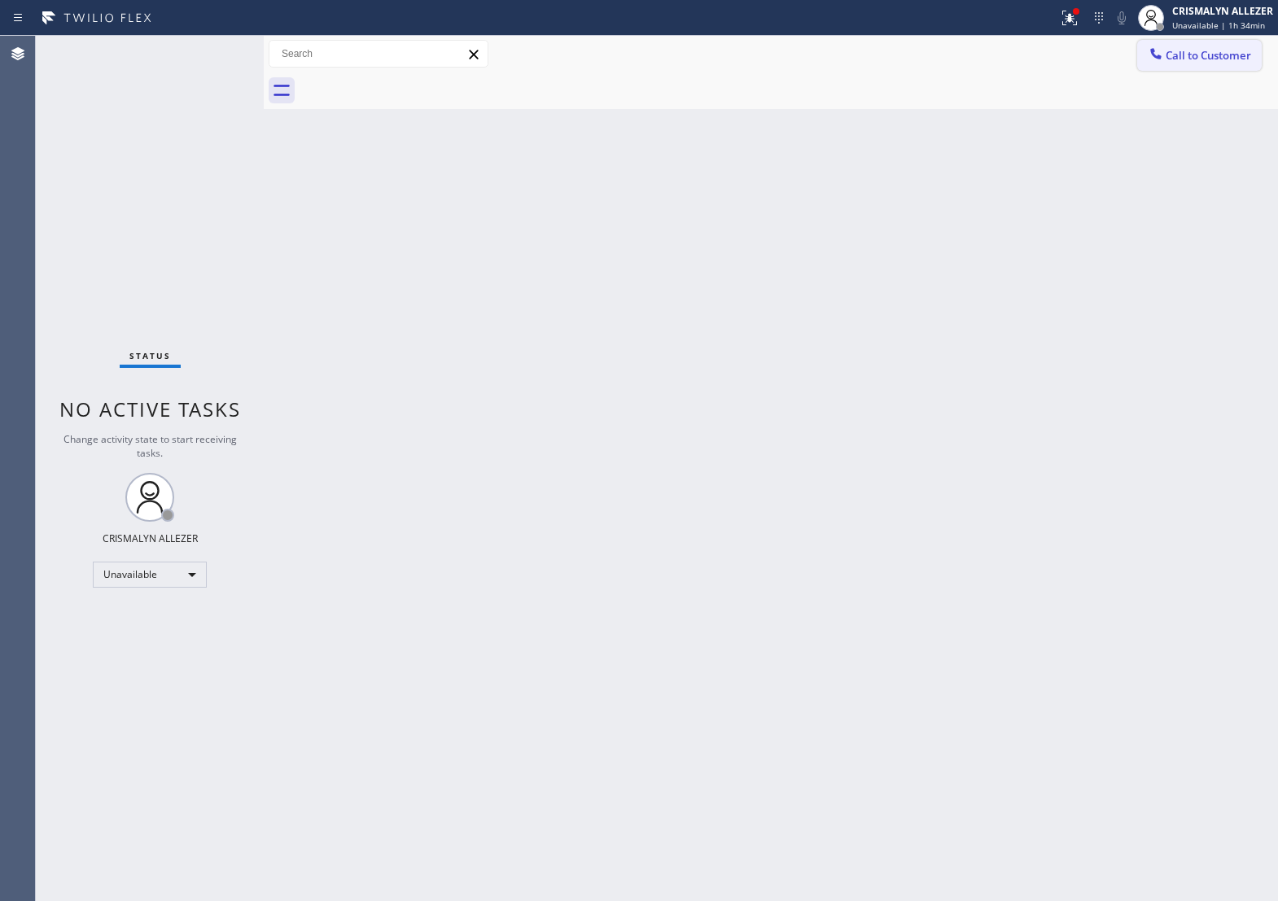
click at [1185, 43] on button "Call to Customer" at bounding box center [1200, 55] width 125 height 31
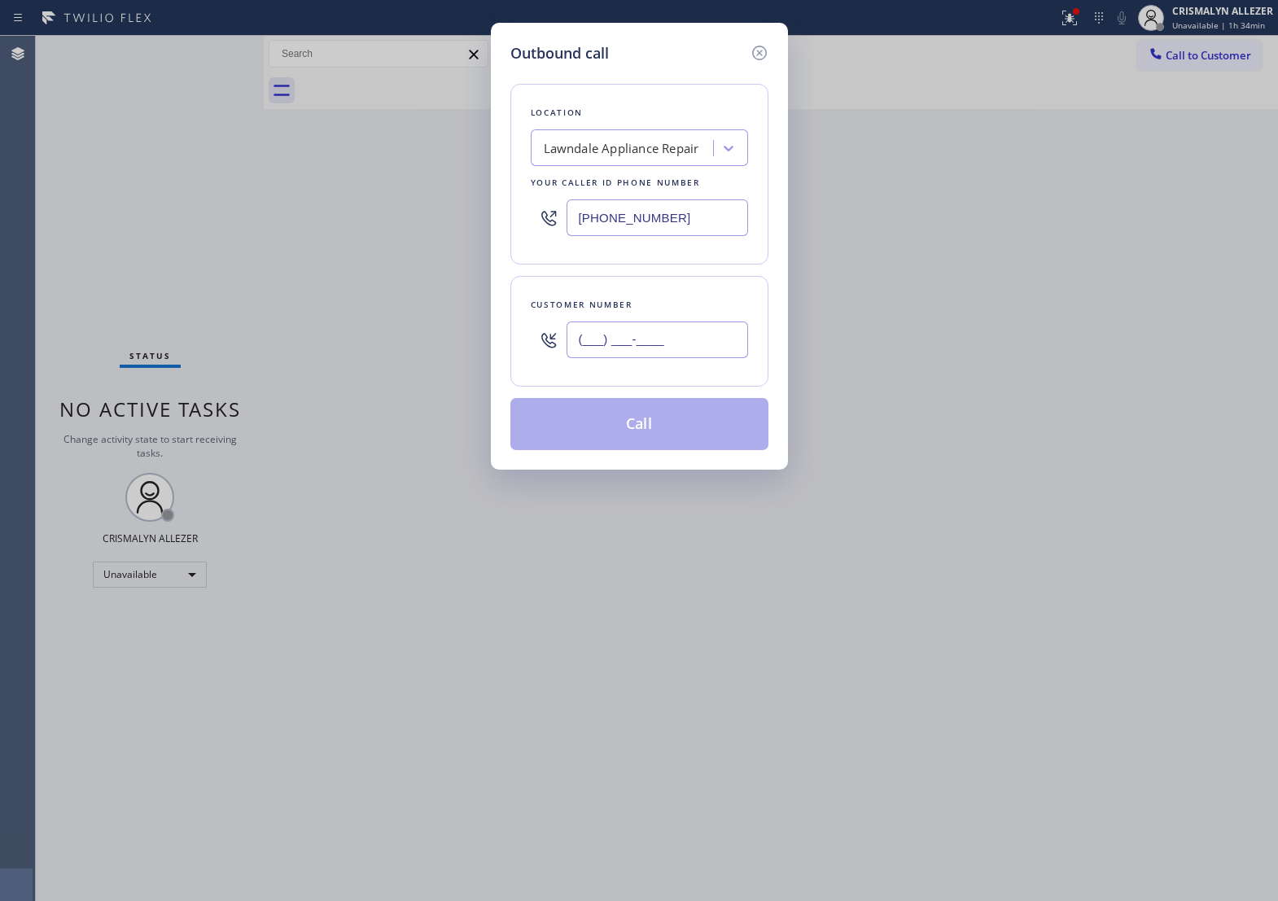
click at [734, 356] on input "(___) ___-____" at bounding box center [658, 340] width 182 height 37
paste input "661) 547-8212"
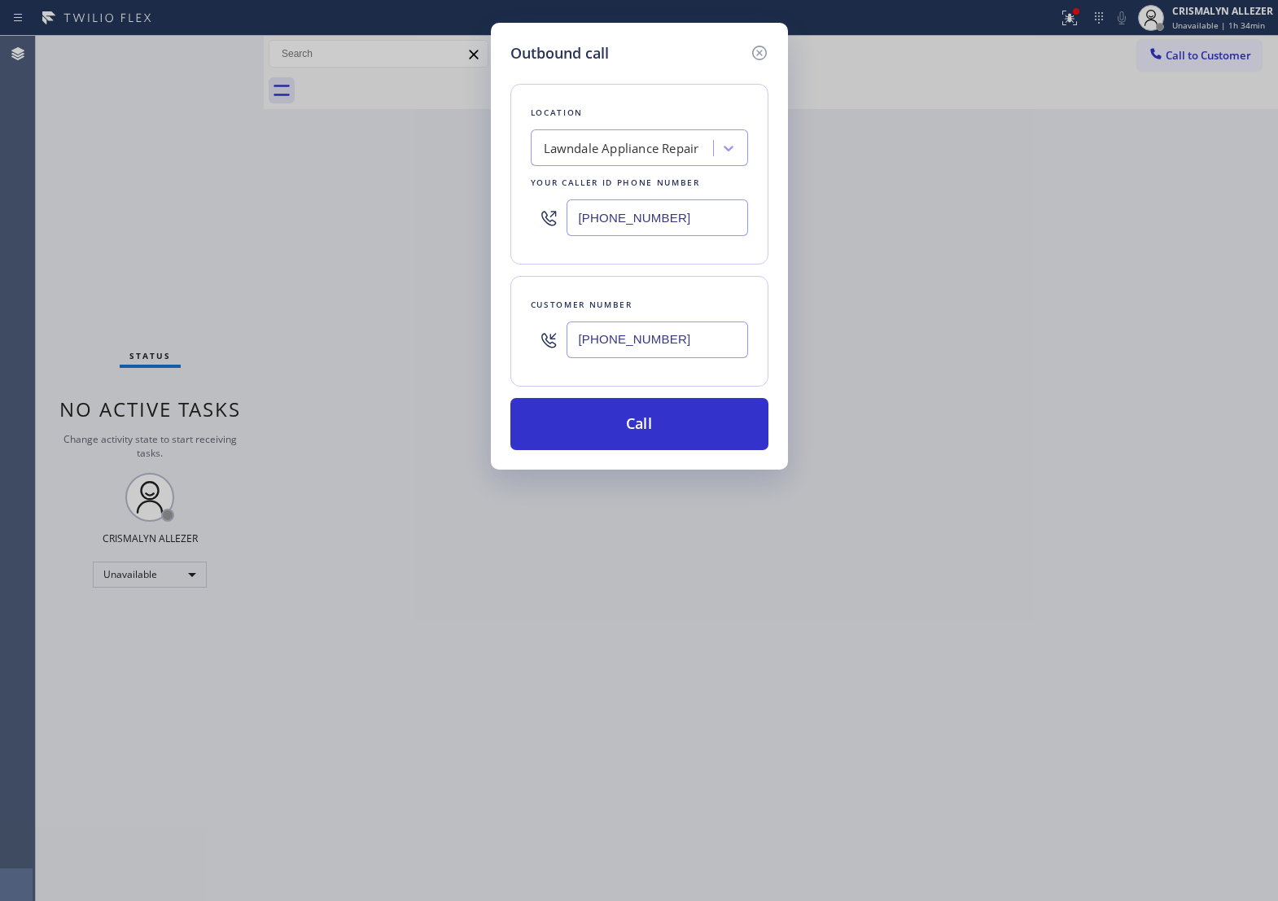
type input "[PHONE_NUMBER]"
click at [656, 163] on div "Lawndale Appliance Repair" at bounding box center [625, 148] width 178 height 29
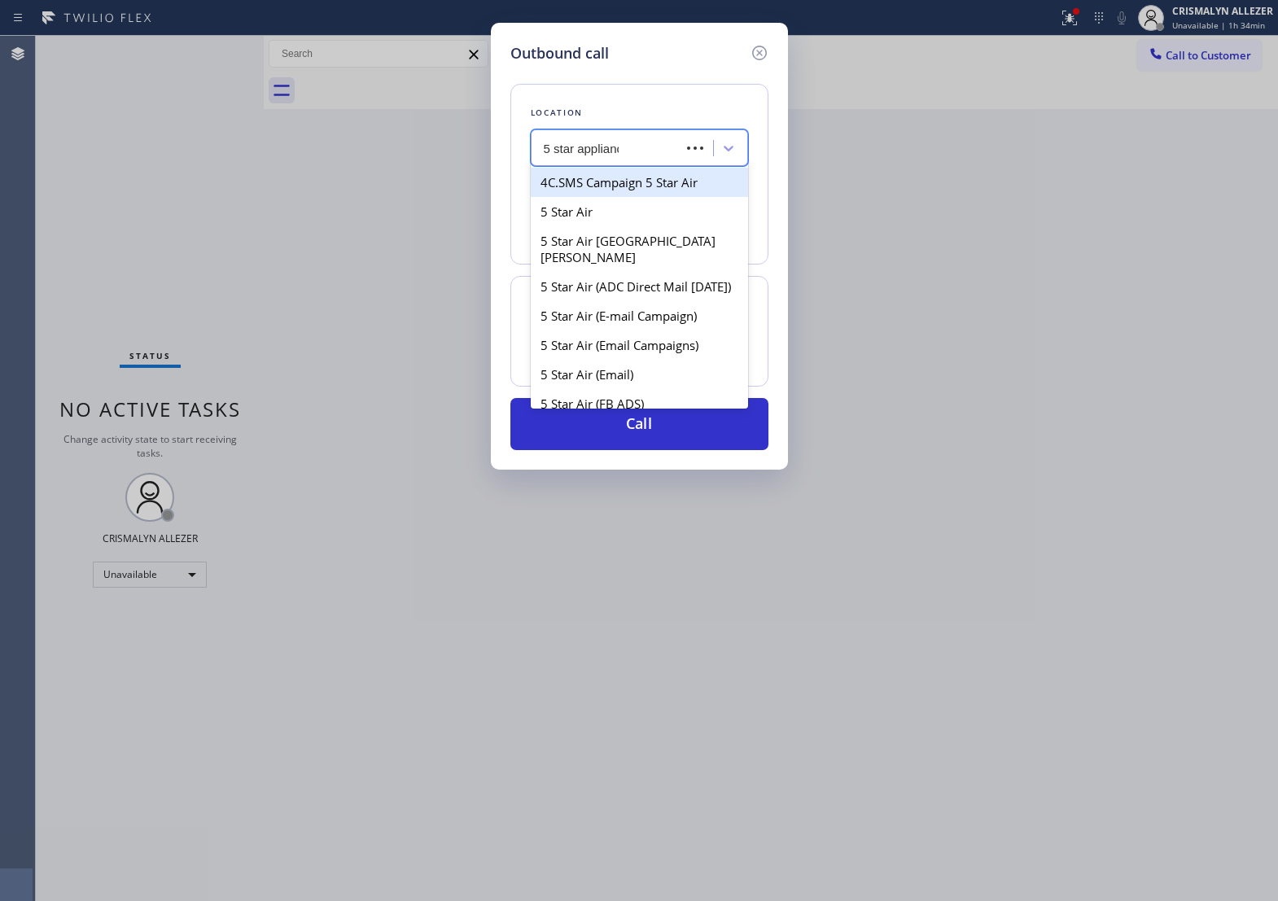
type input "5 star appliance"
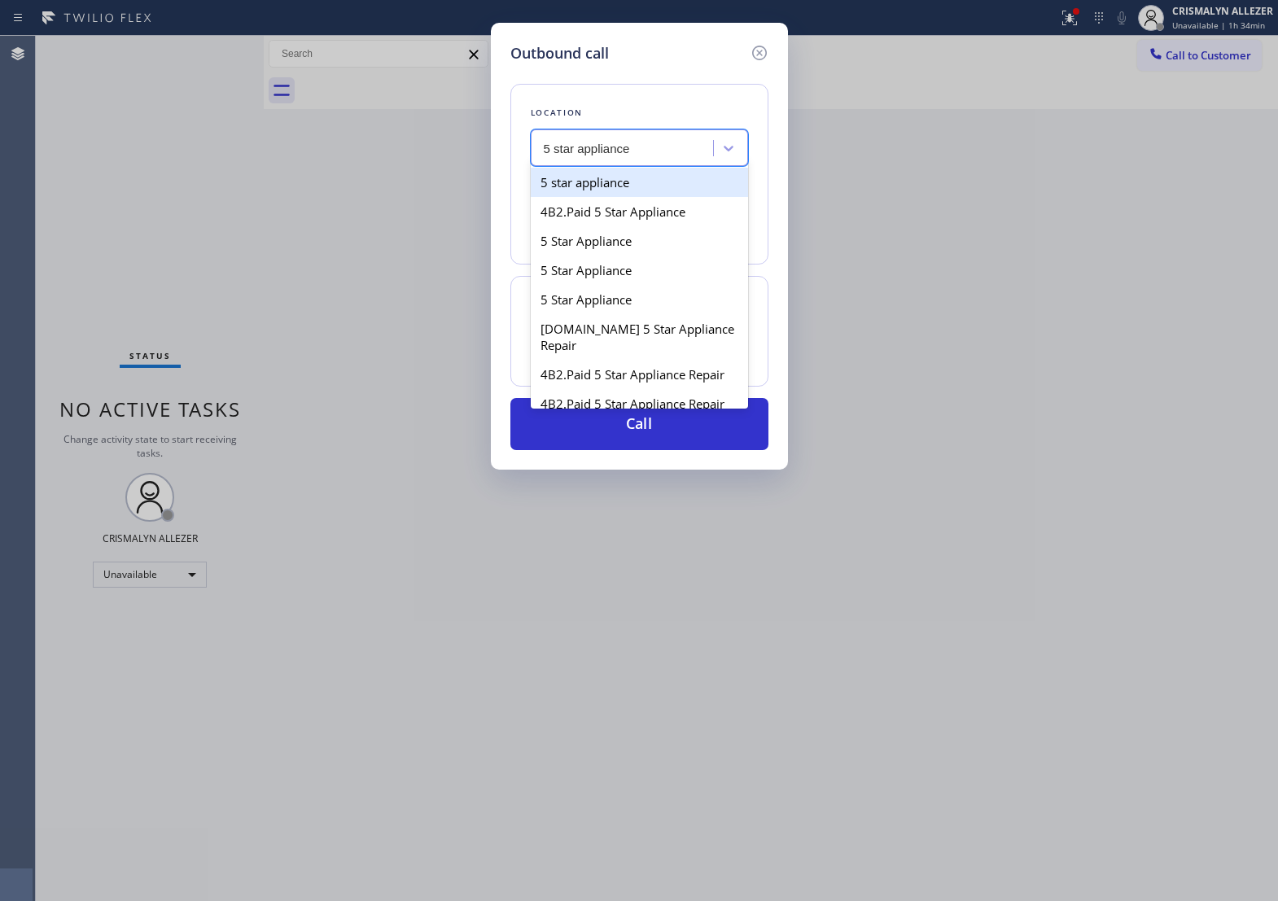
click at [648, 197] on div "5 star appliance" at bounding box center [639, 182] width 217 height 29
type input "[PHONE_NUMBER]"
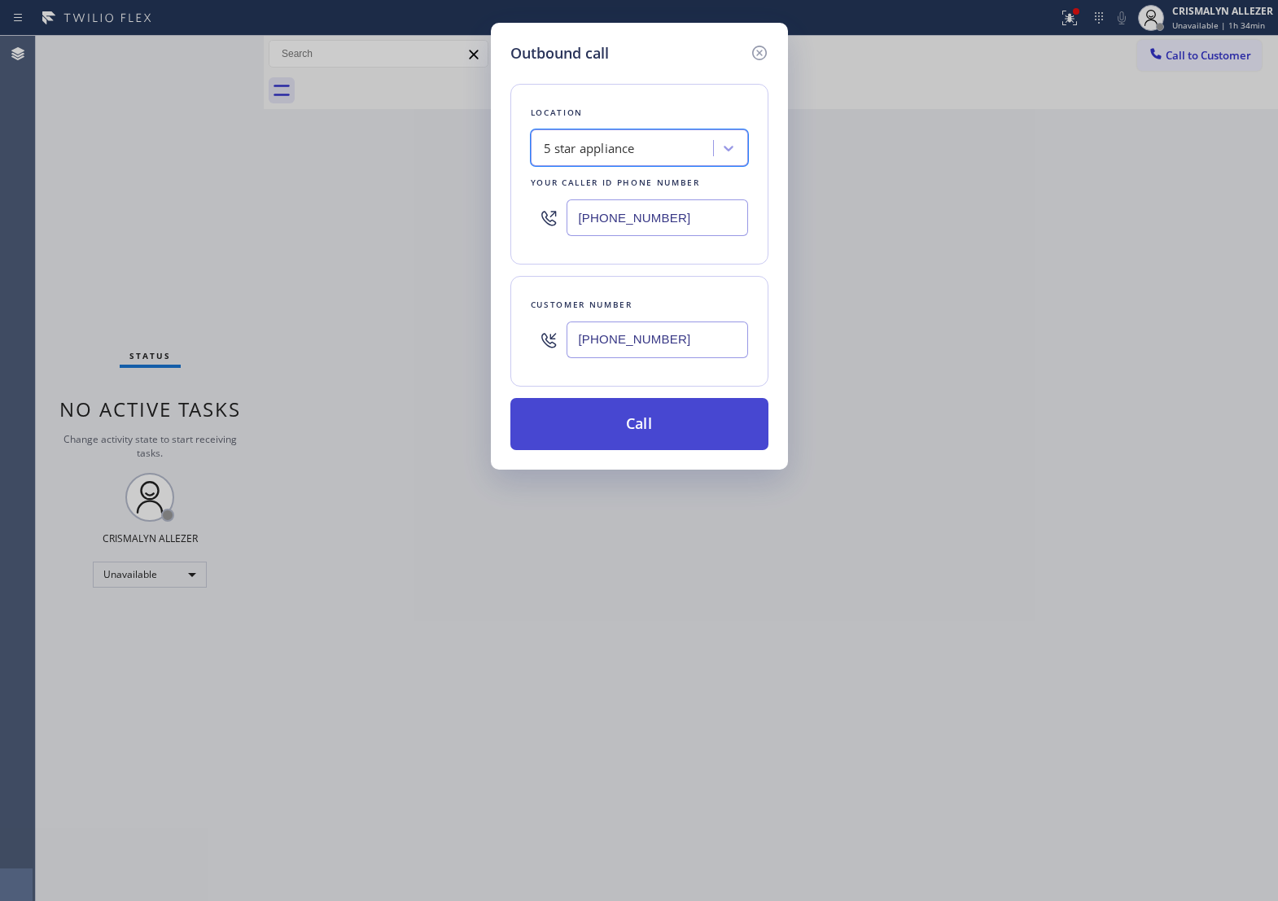
click at [670, 446] on button "Call" at bounding box center [640, 424] width 258 height 52
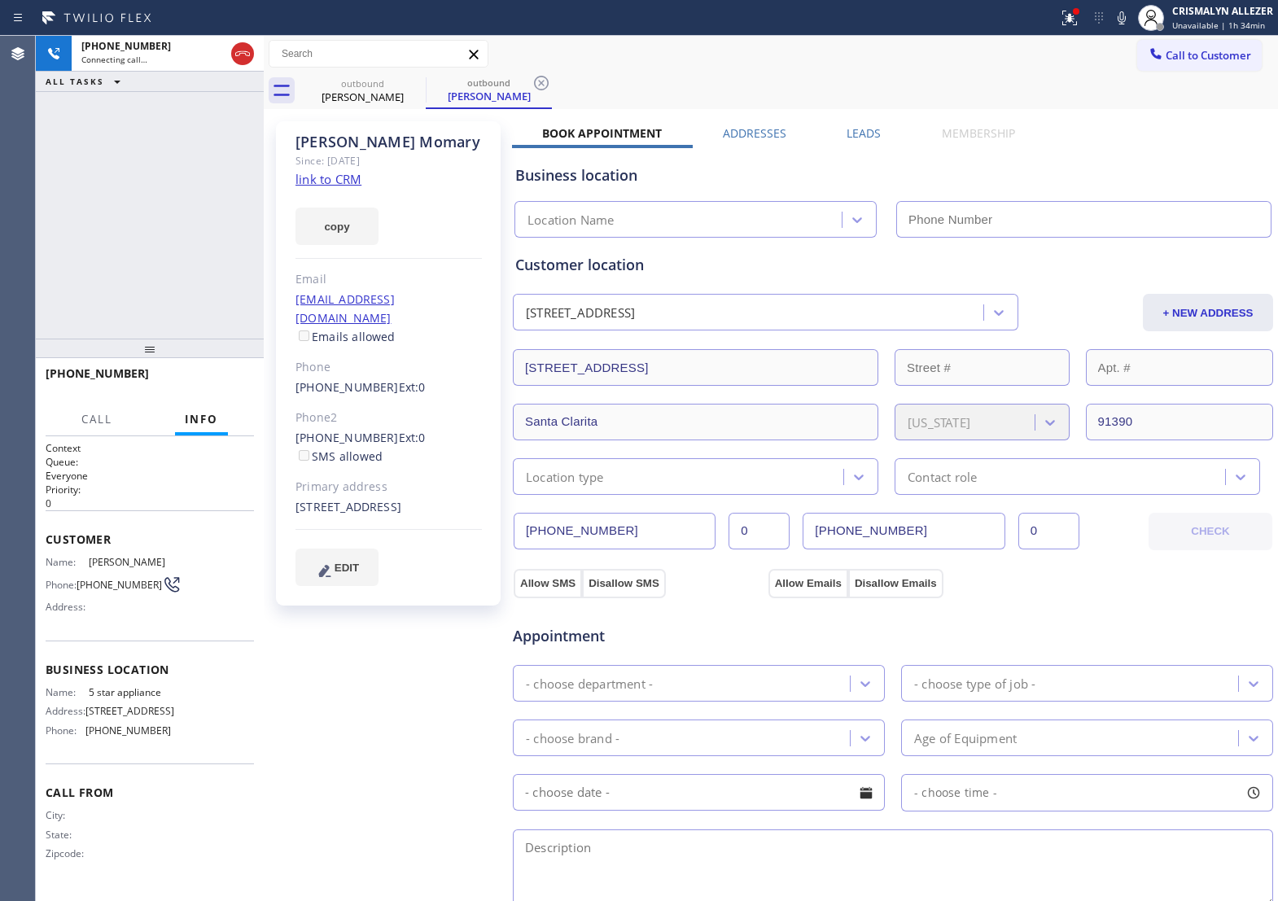
type input "[PHONE_NUMBER]"
click at [340, 183] on link "link to CRM" at bounding box center [329, 179] width 66 height 16
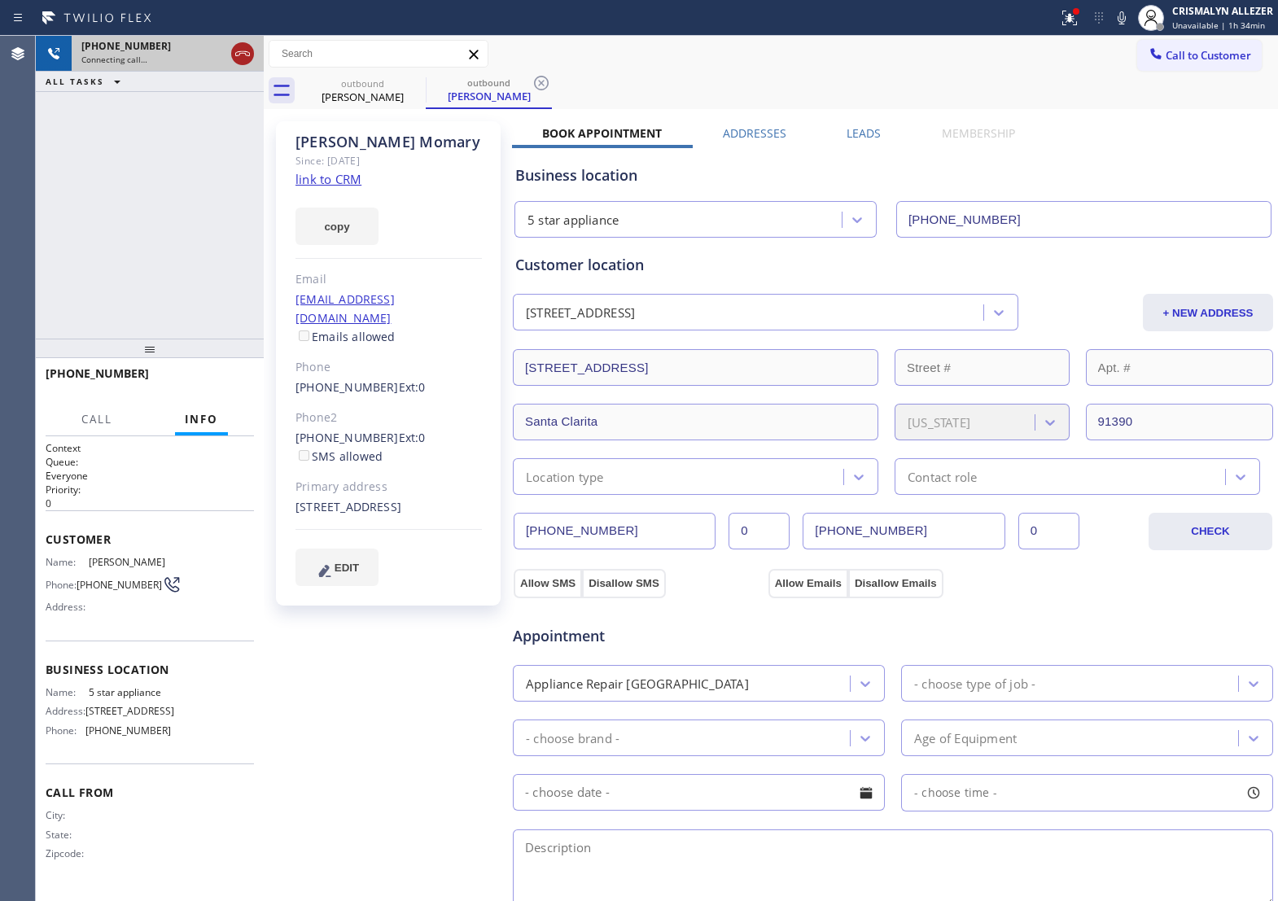
click at [238, 61] on icon at bounding box center [243, 54] width 20 height 20
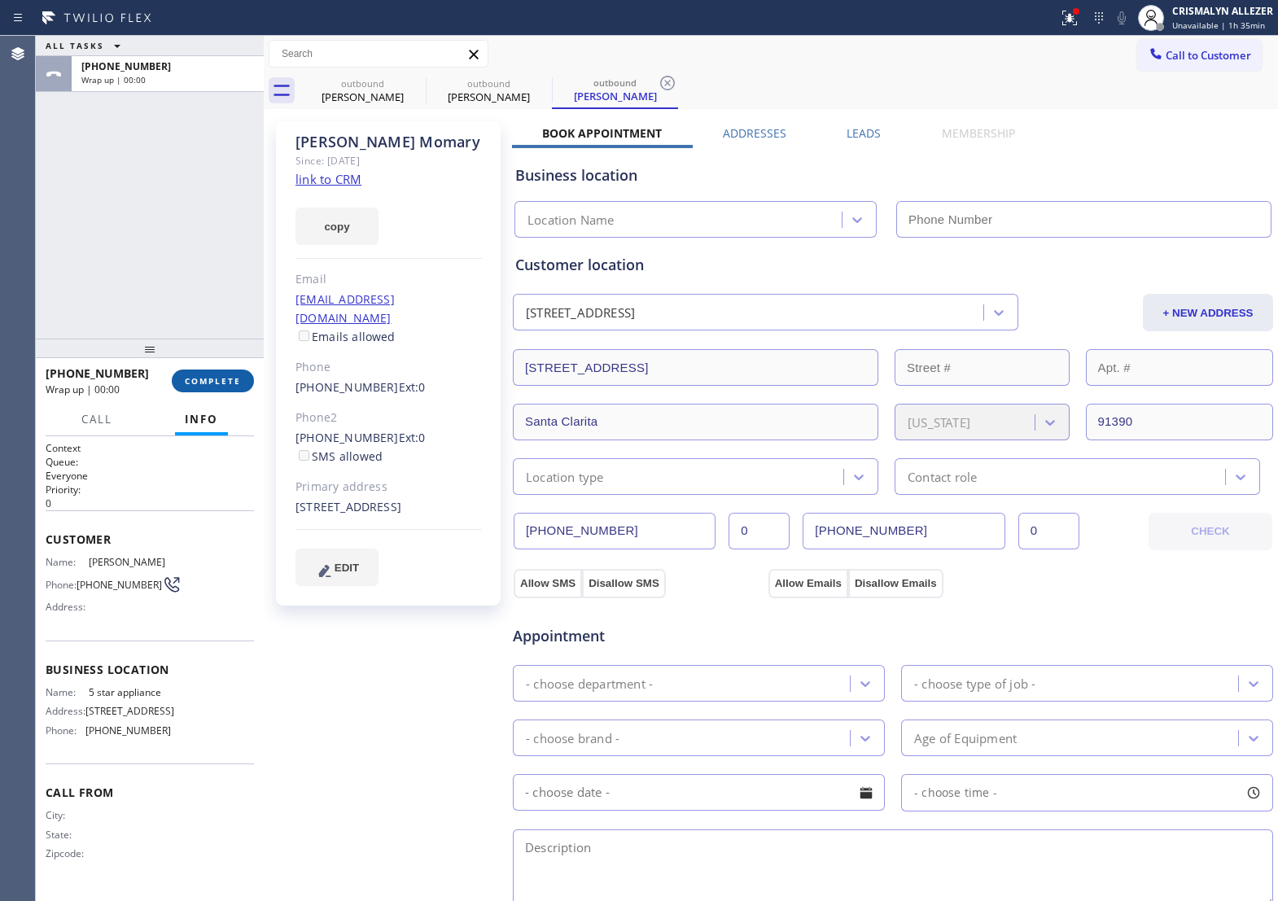
click at [197, 385] on span "COMPLETE" at bounding box center [213, 380] width 56 height 11
type input "[PHONE_NUMBER]"
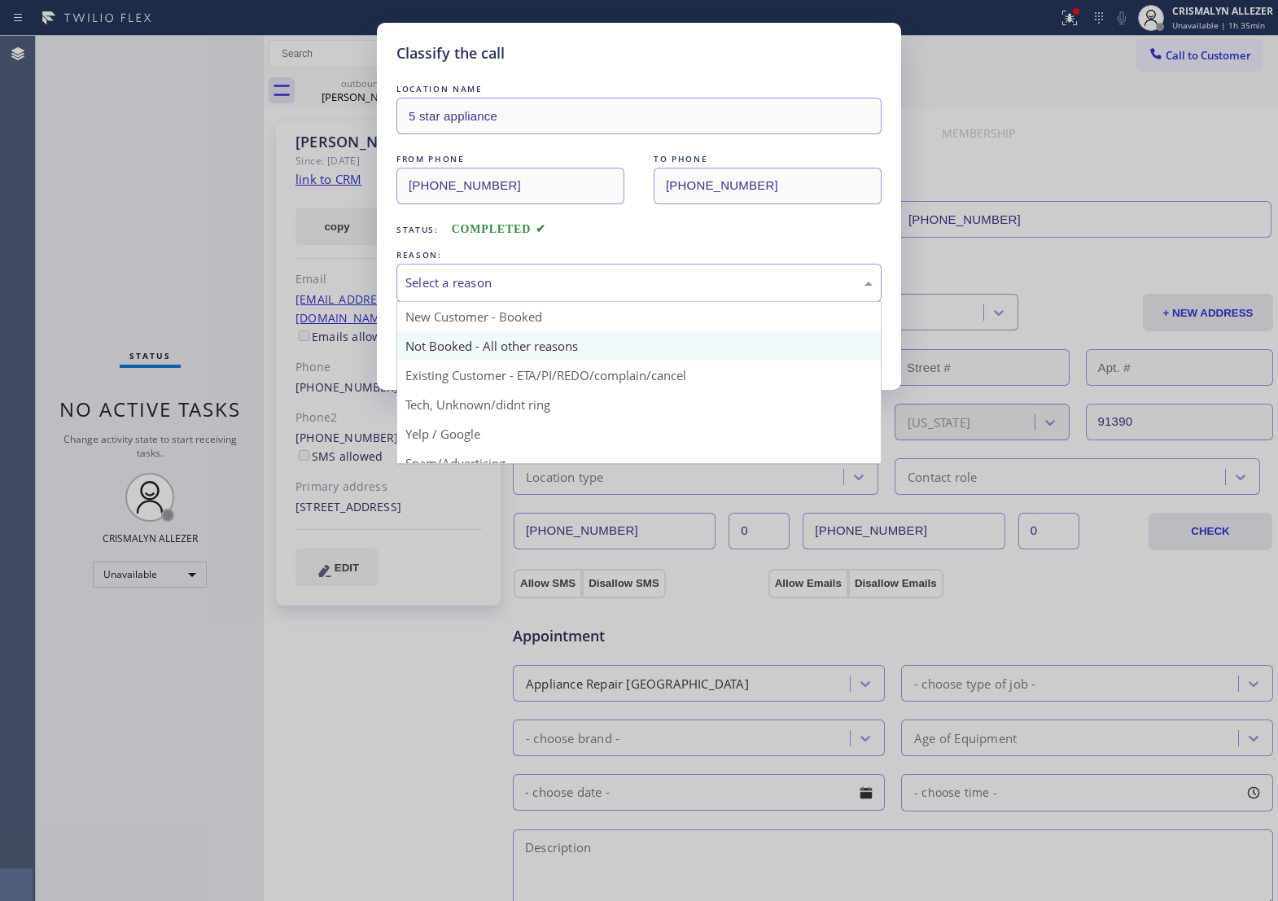
drag, startPoint x: 662, startPoint y: 303, endPoint x: 487, endPoint y: 371, distance: 187.7
click at [656, 292] on div "Select a reason" at bounding box center [639, 283] width 467 height 19
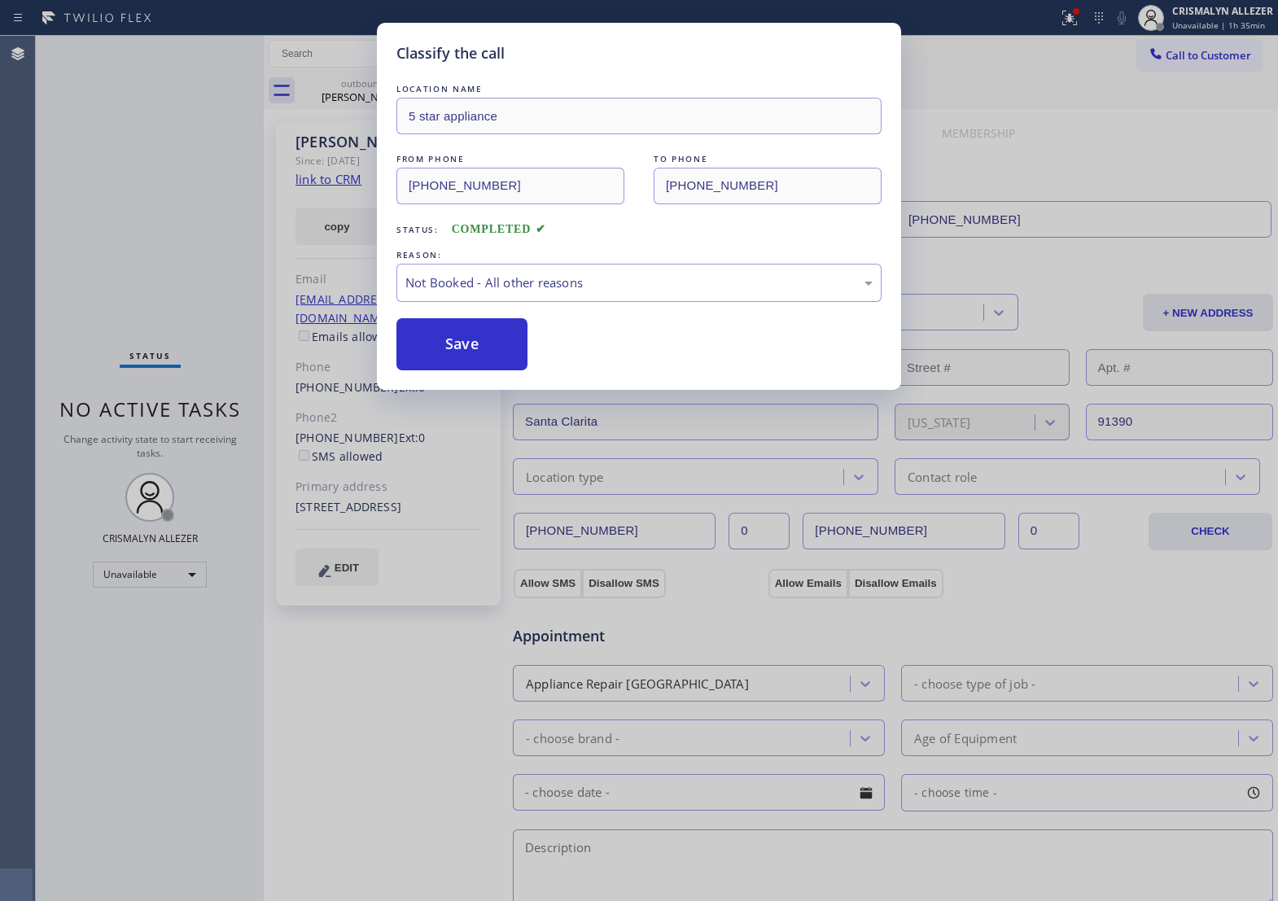
click at [461, 371] on button "Save" at bounding box center [462, 344] width 131 height 52
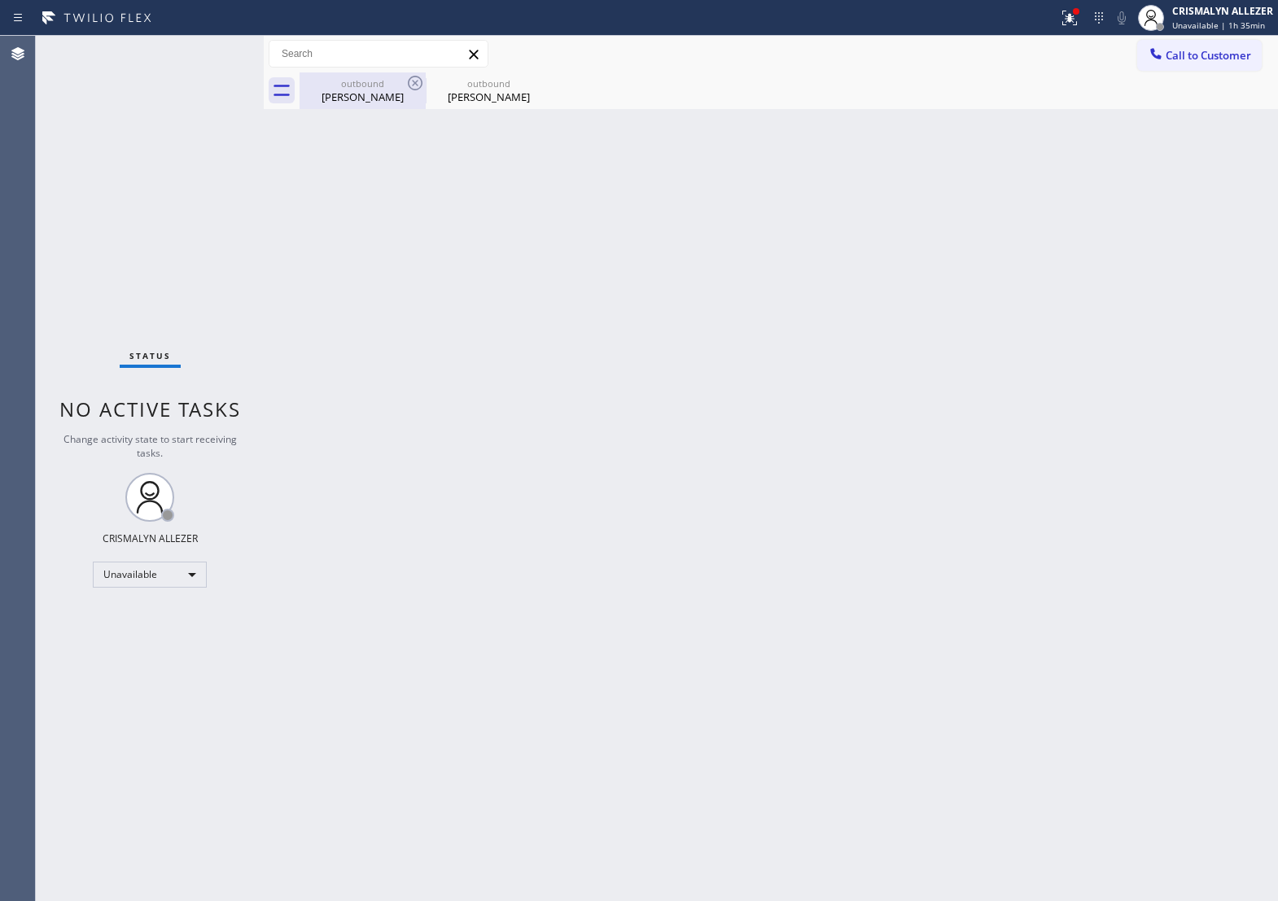
click at [359, 88] on div "outbound" at bounding box center [362, 83] width 123 height 12
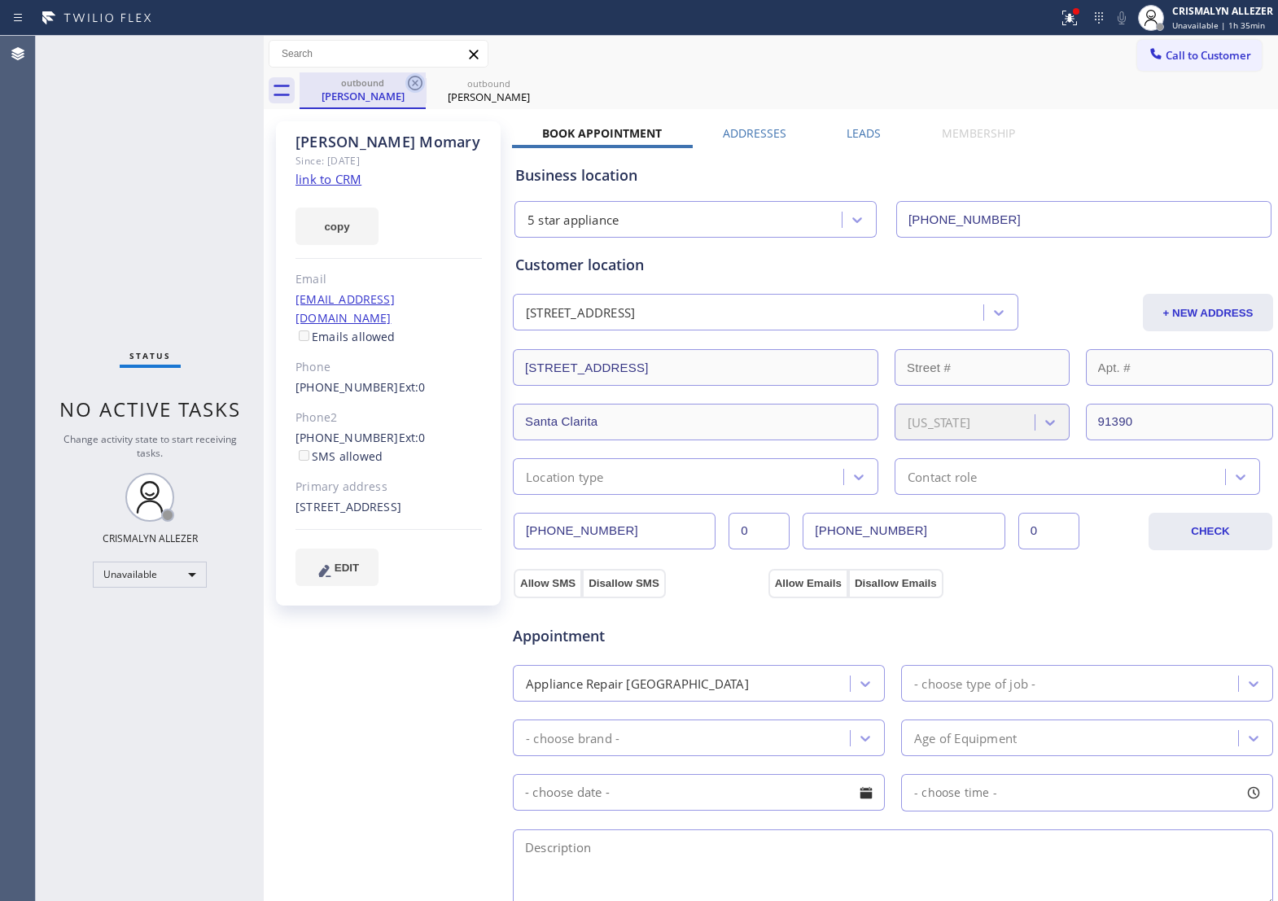
click at [414, 79] on icon at bounding box center [416, 83] width 20 height 20
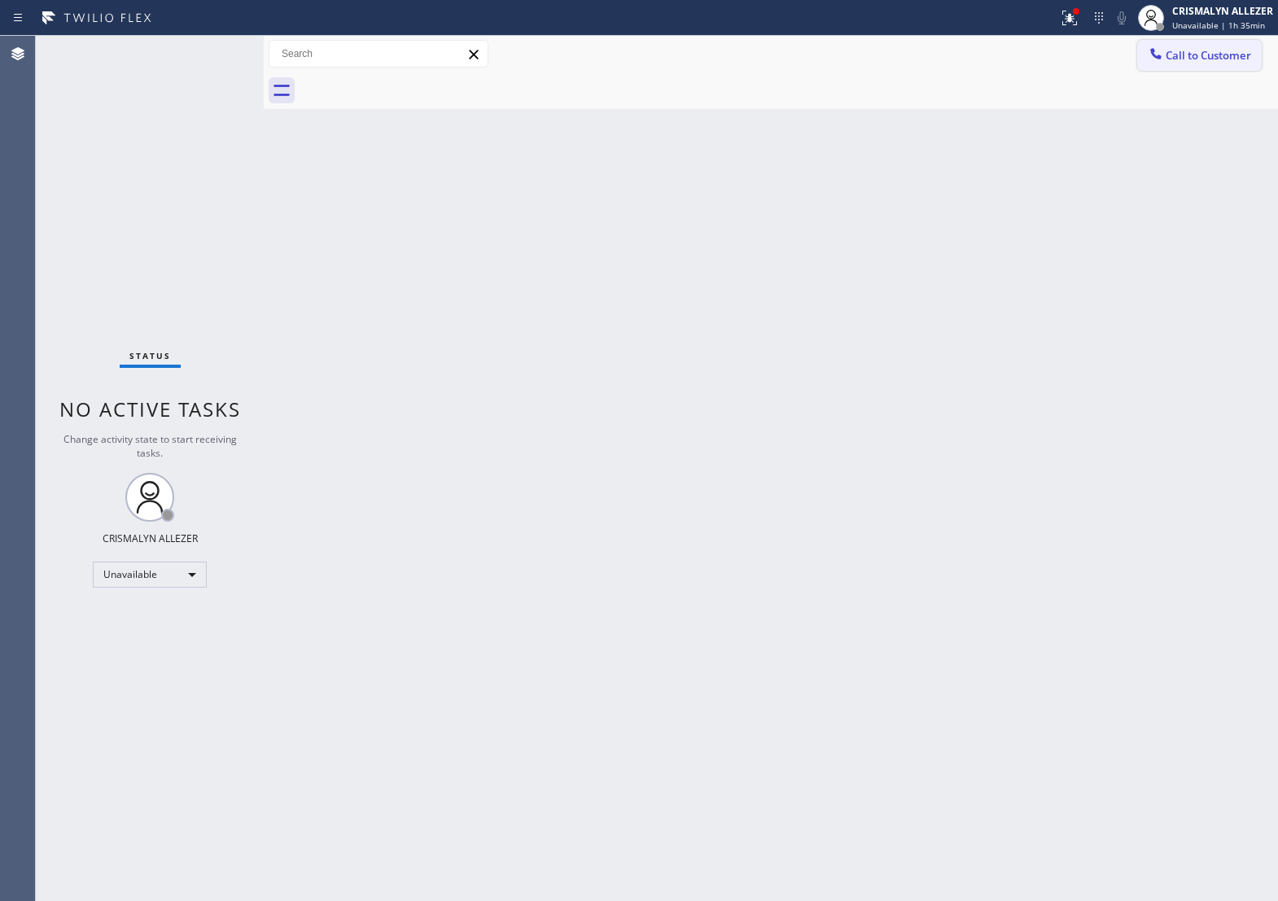
click at [1259, 67] on button "Call to Customer" at bounding box center [1200, 55] width 125 height 31
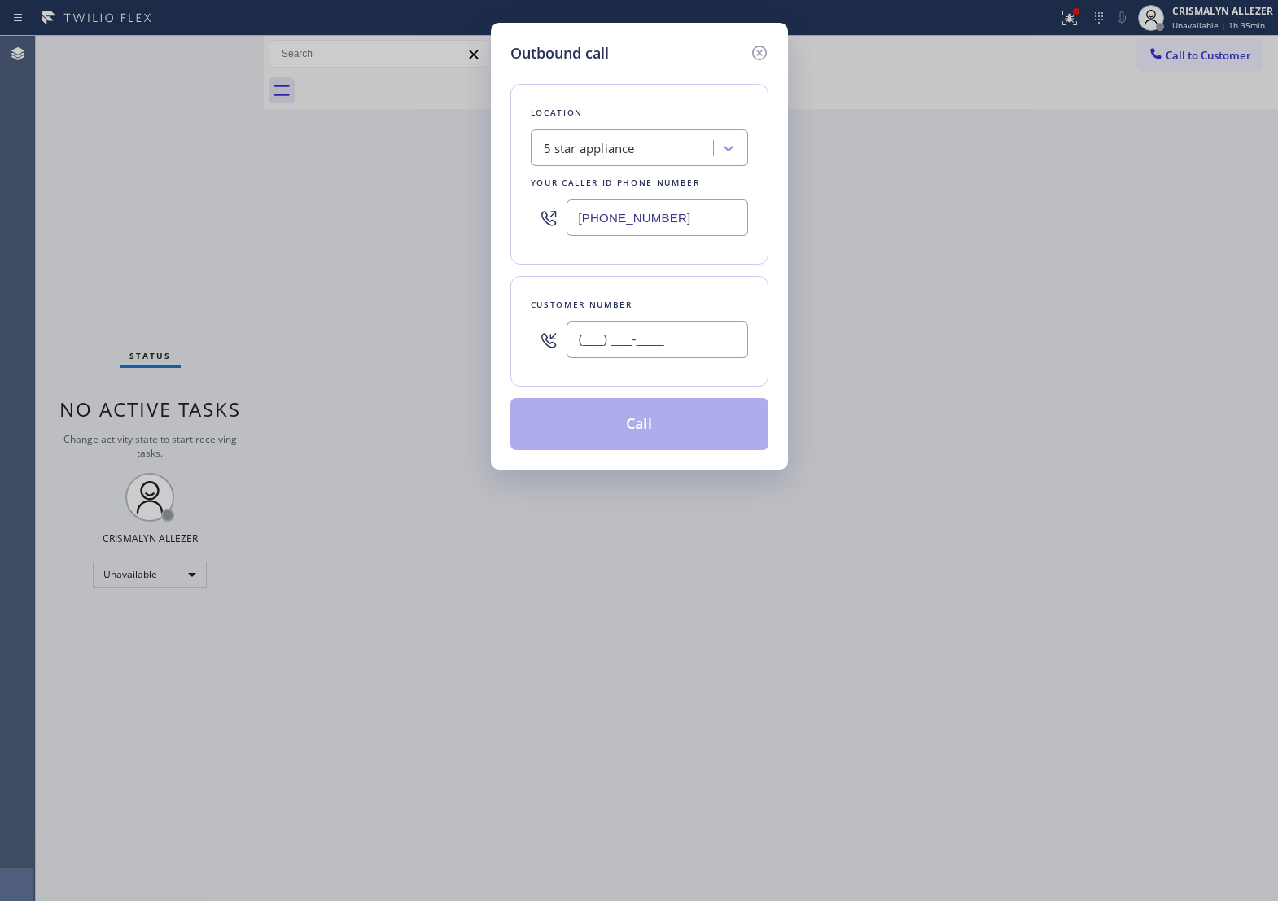
click at [745, 357] on input "(___) ___-____" at bounding box center [658, 340] width 182 height 37
paste input "661) 297-9014"
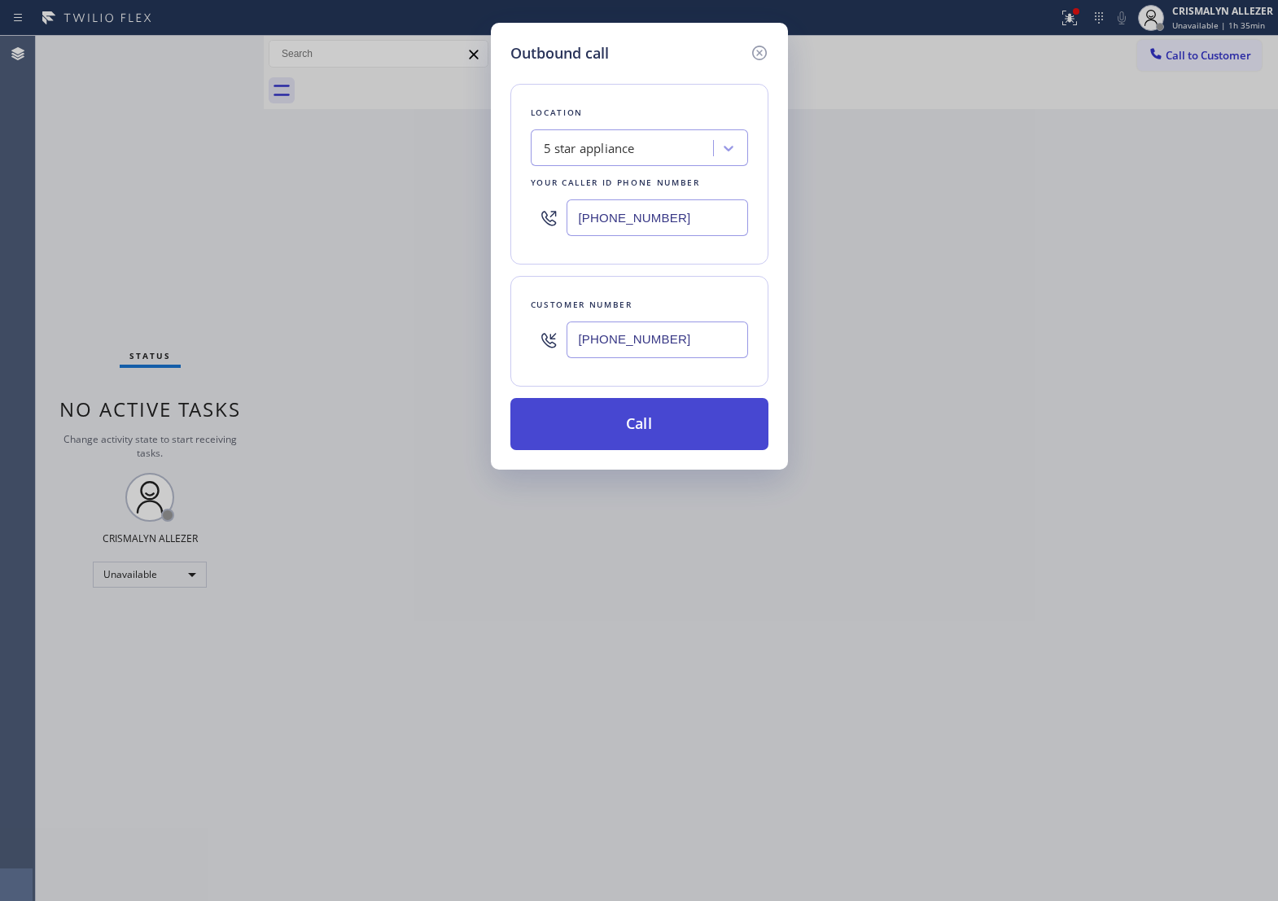
type input "[PHONE_NUMBER]"
click at [666, 450] on button "Call" at bounding box center [640, 424] width 258 height 52
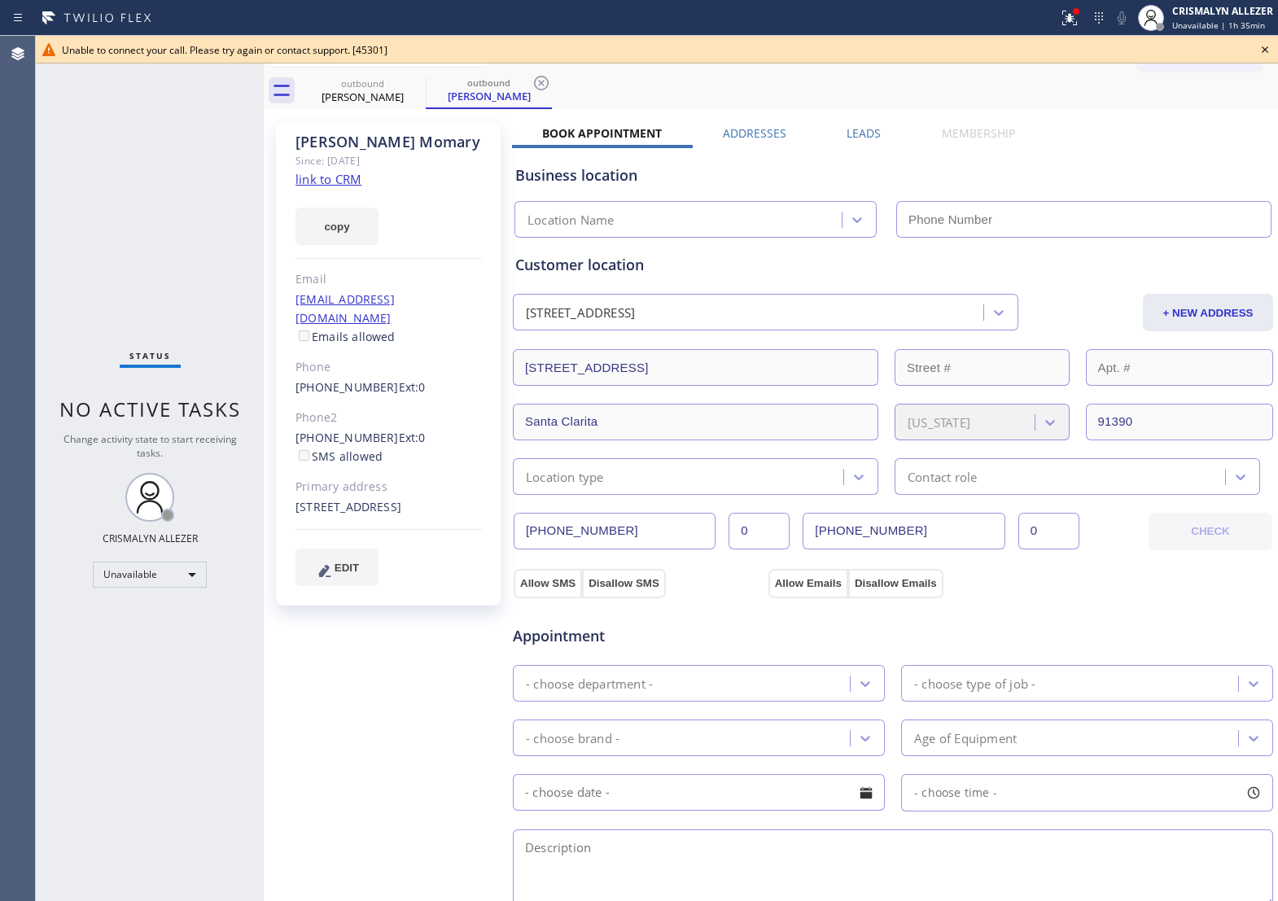
type input "[PHONE_NUMBER]"
drag, startPoint x: 1261, startPoint y: 45, endPoint x: 1256, endPoint y: 59, distance: 15.2
click at [1261, 45] on icon at bounding box center [1266, 50] width 20 height 20
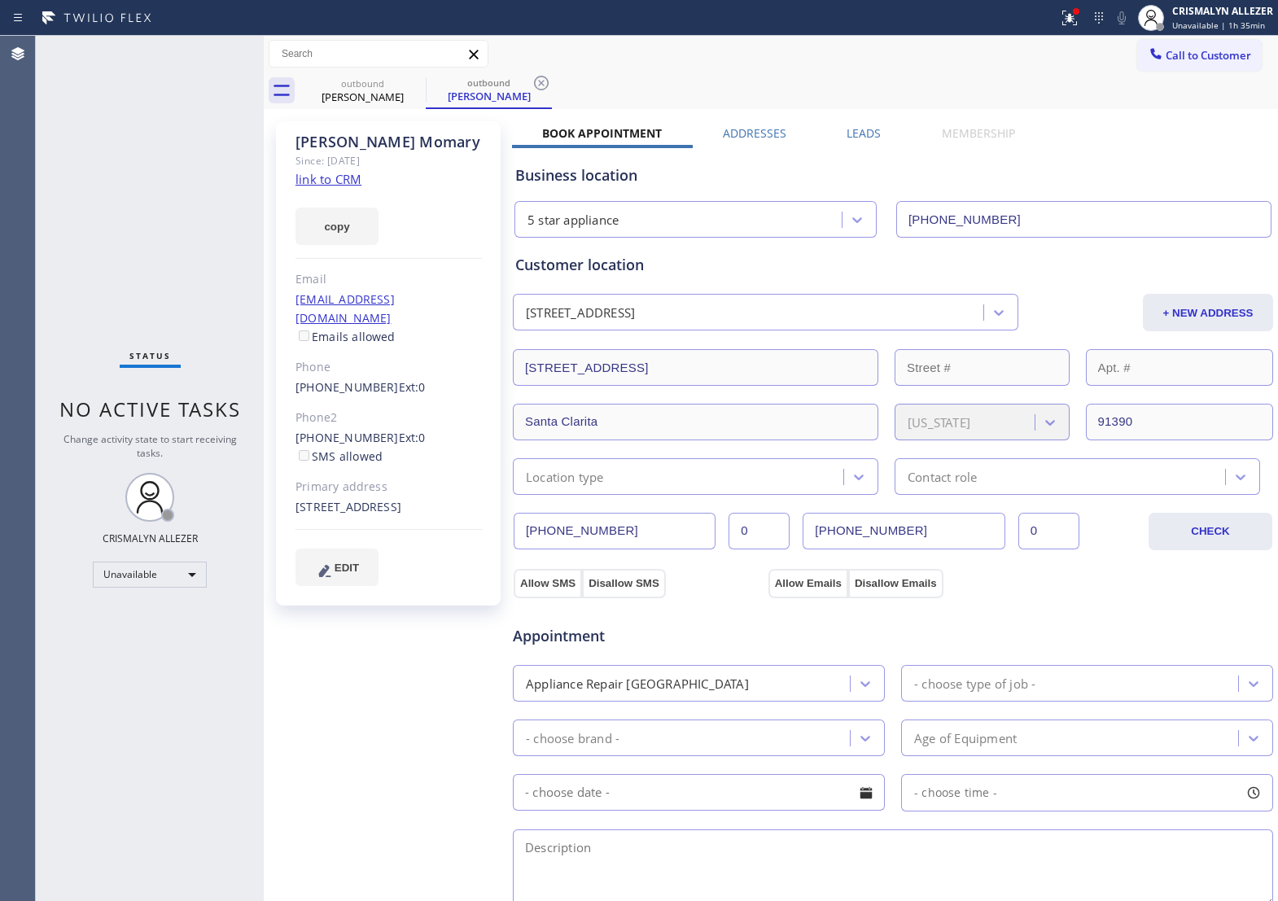
click at [873, 129] on label "Leads" at bounding box center [864, 132] width 34 height 15
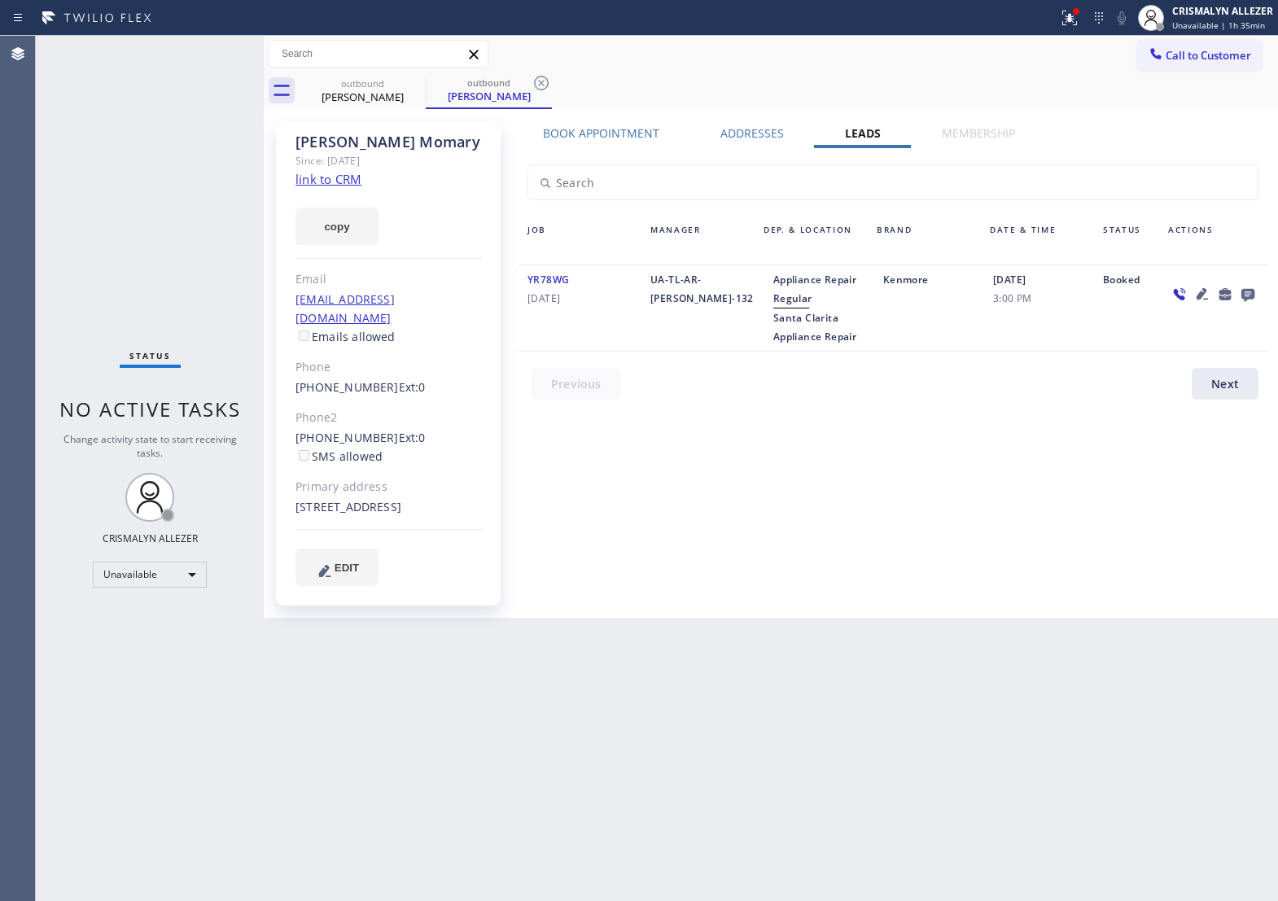
click at [1248, 294] on icon at bounding box center [1248, 295] width 13 height 13
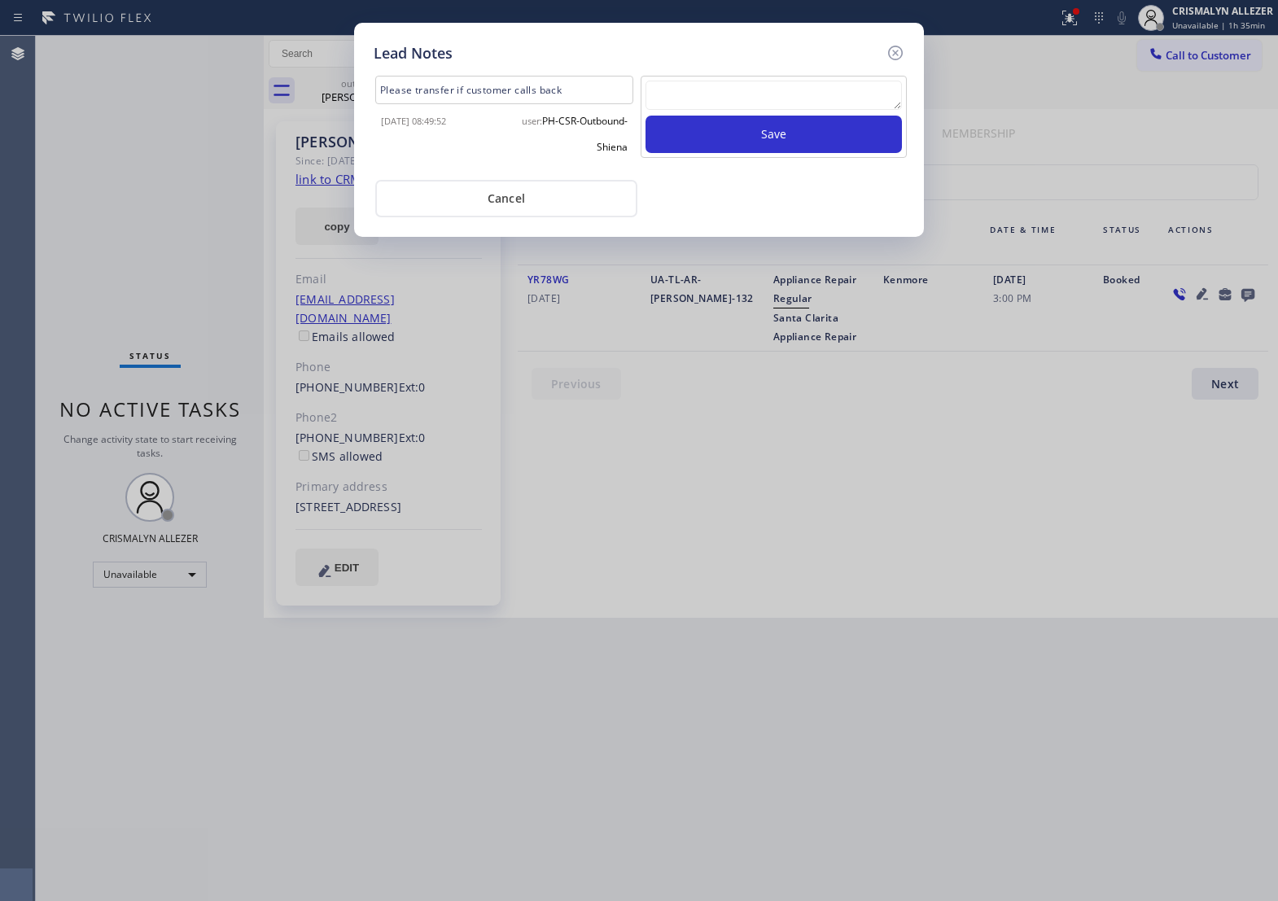
drag, startPoint x: 583, startPoint y: 91, endPoint x: 343, endPoint y: 103, distance: 240.5
click at [324, 106] on div "Lead Notes Please transfer if customer calls back [DATE] 08:49:52 user: PH-CSR-…" at bounding box center [639, 450] width 1278 height 901
copy div "Please transfer if customer calls back"
click at [764, 106] on textarea at bounding box center [774, 95] width 257 height 29
paste textarea "Please transfer if customer calls back"
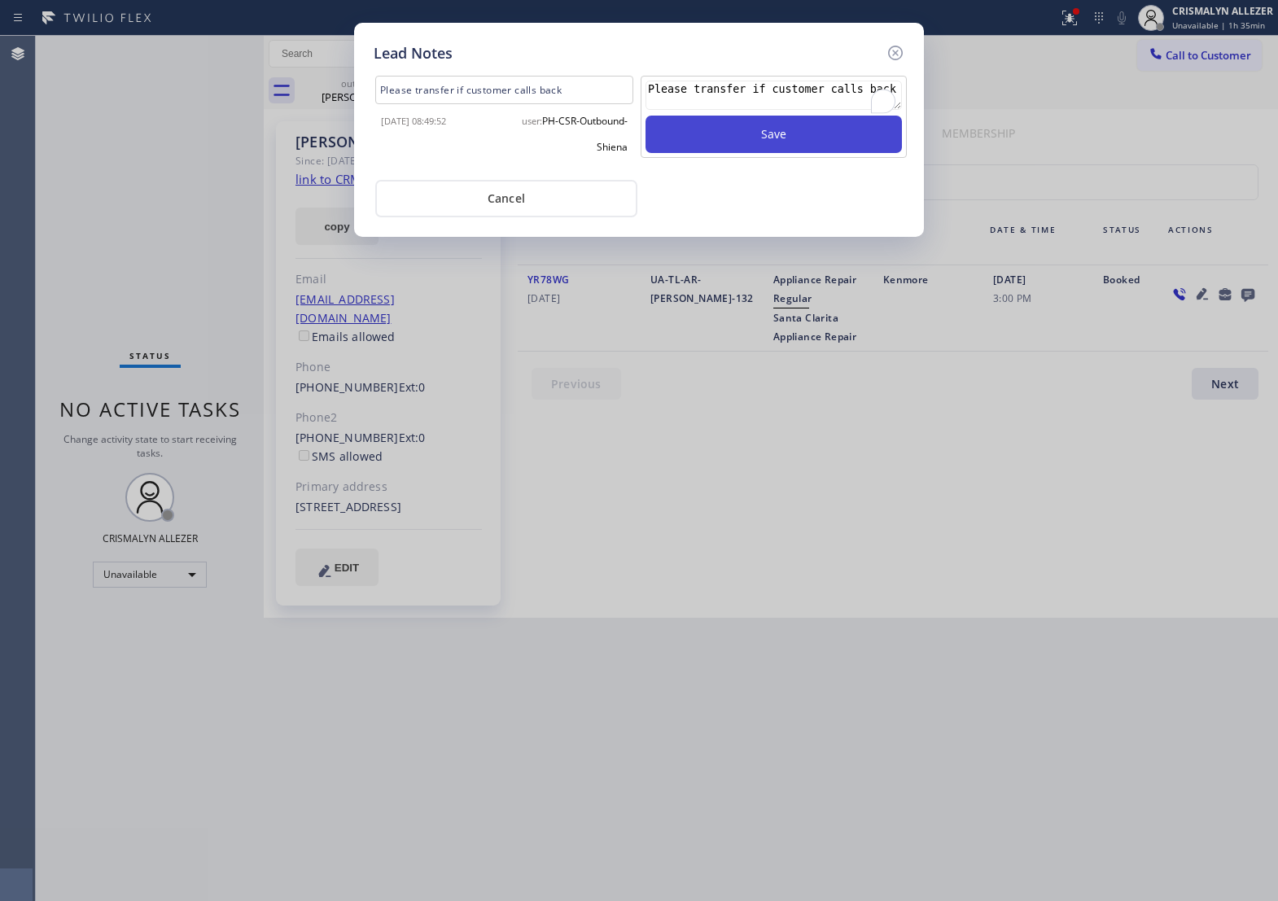
type textarea "Please transfer if customer calls back"
click at [792, 153] on button "Save" at bounding box center [774, 134] width 257 height 37
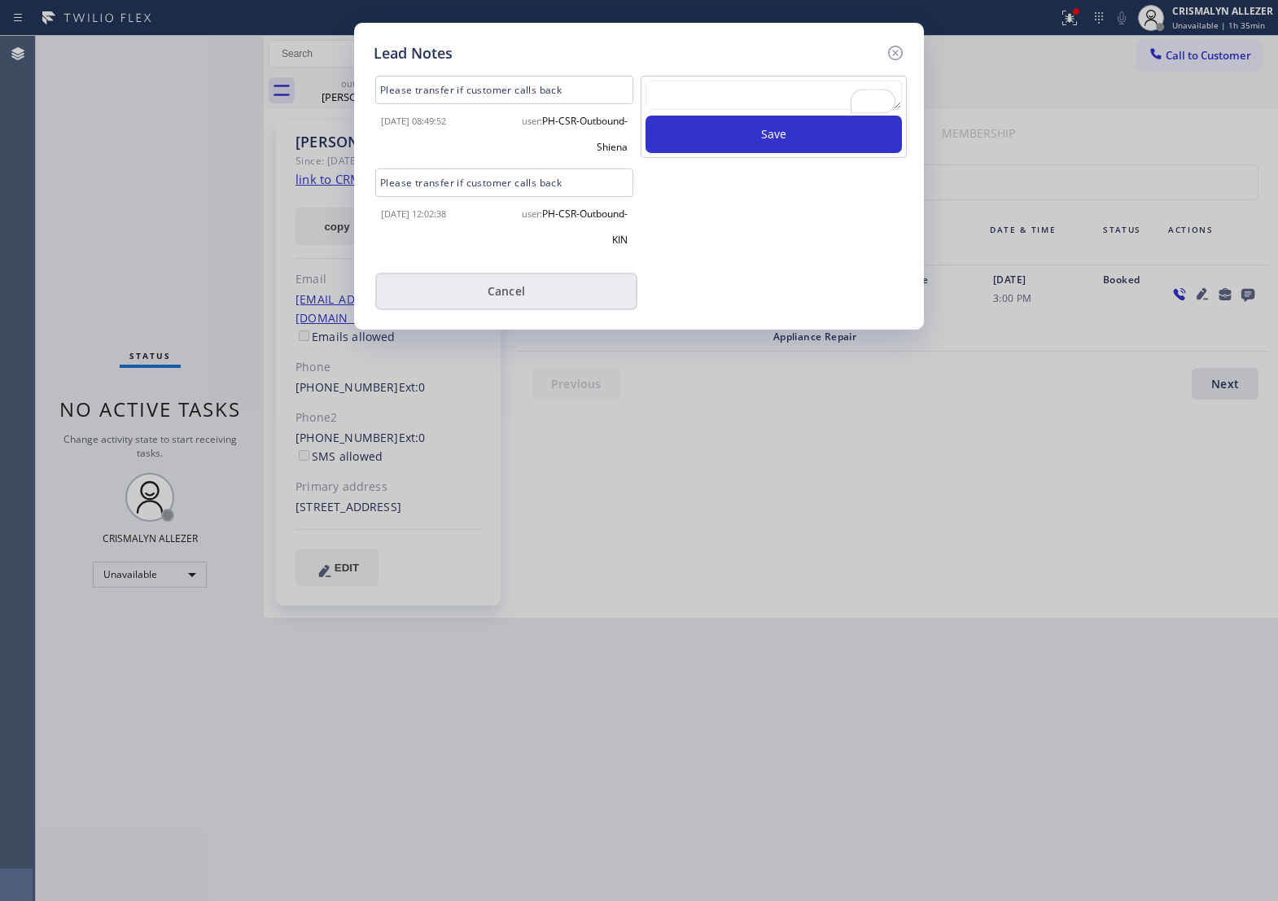
click at [502, 305] on button "Cancel" at bounding box center [506, 291] width 262 height 37
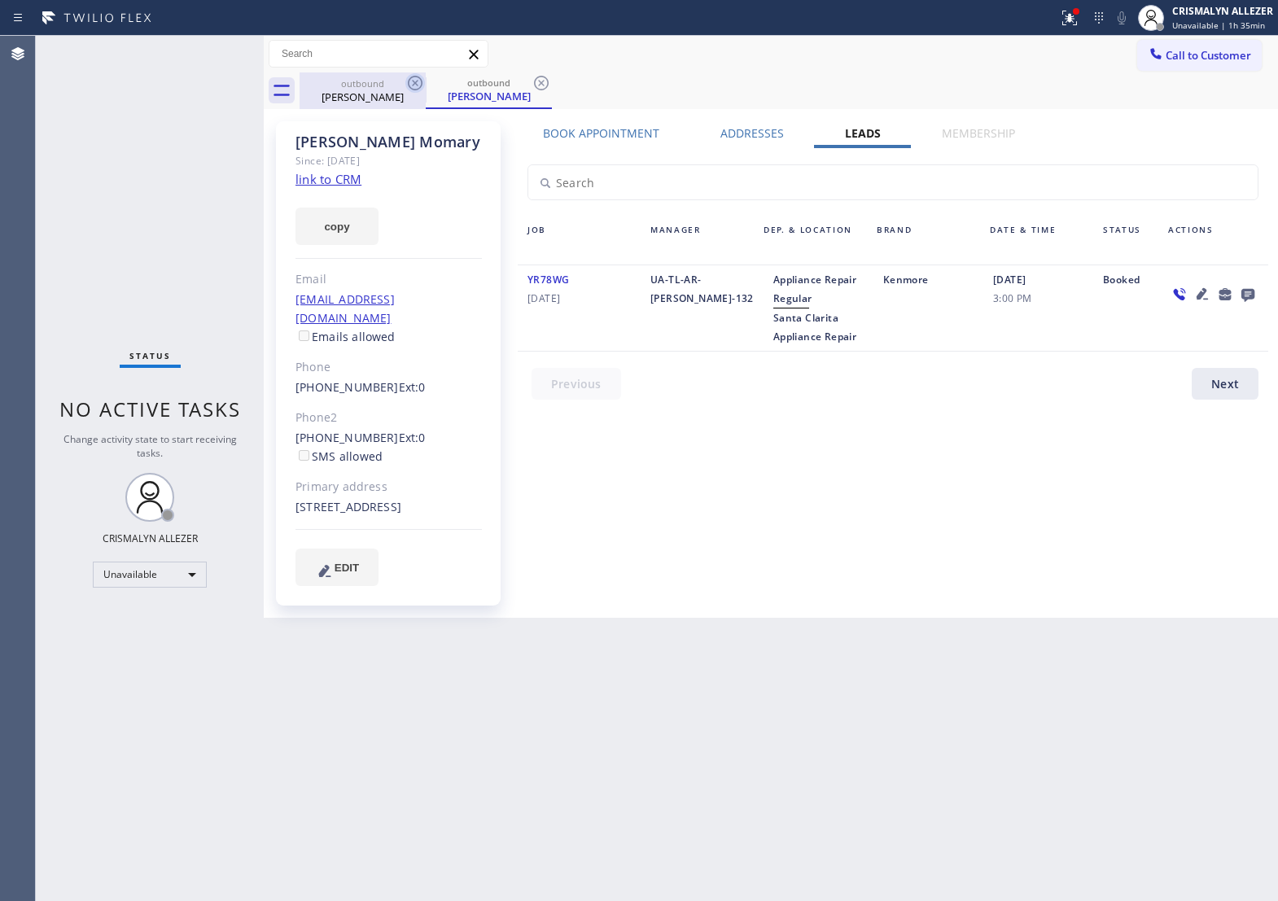
click at [415, 87] on icon at bounding box center [416, 83] width 20 height 20
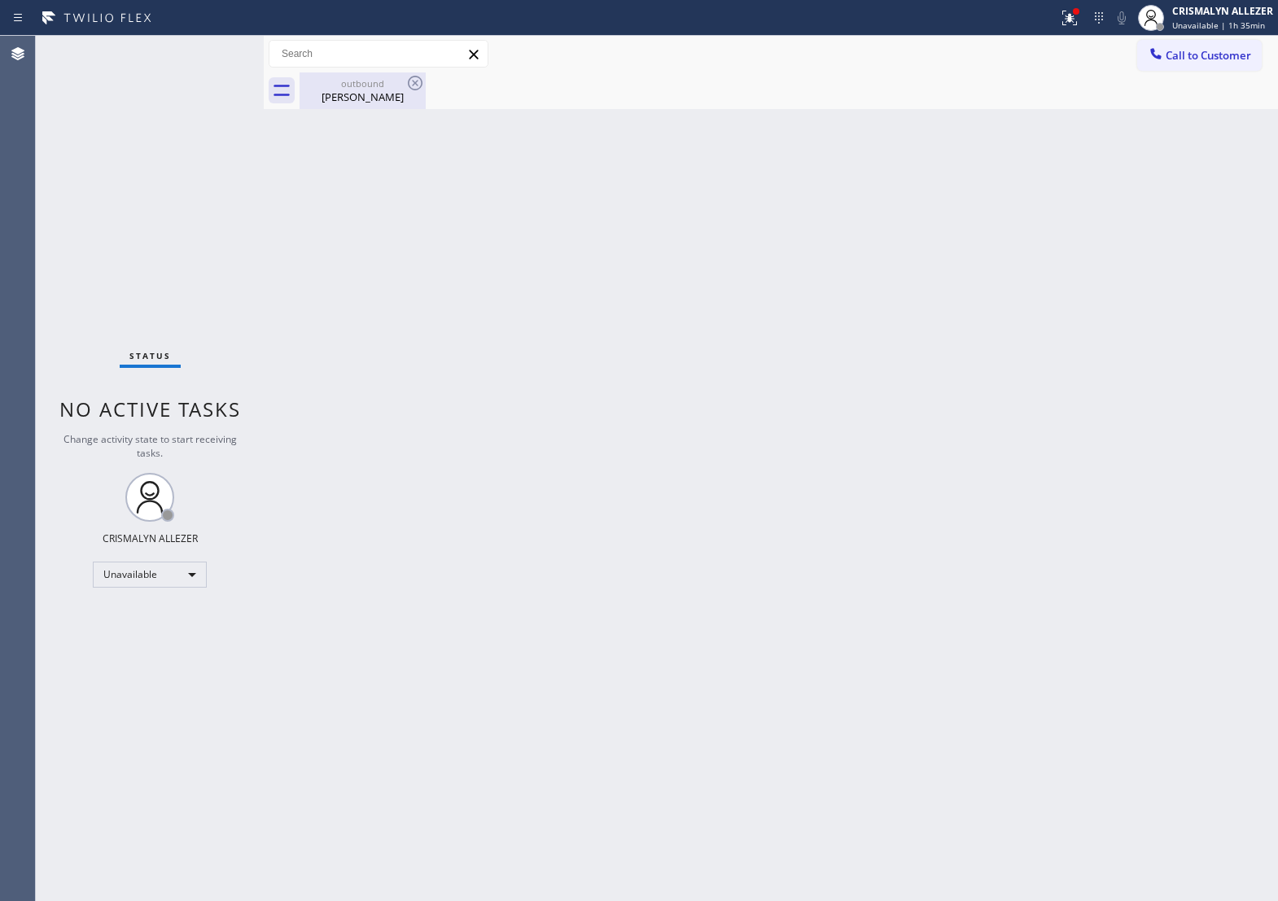
click at [391, 98] on div "[PERSON_NAME]" at bounding box center [362, 97] width 123 height 15
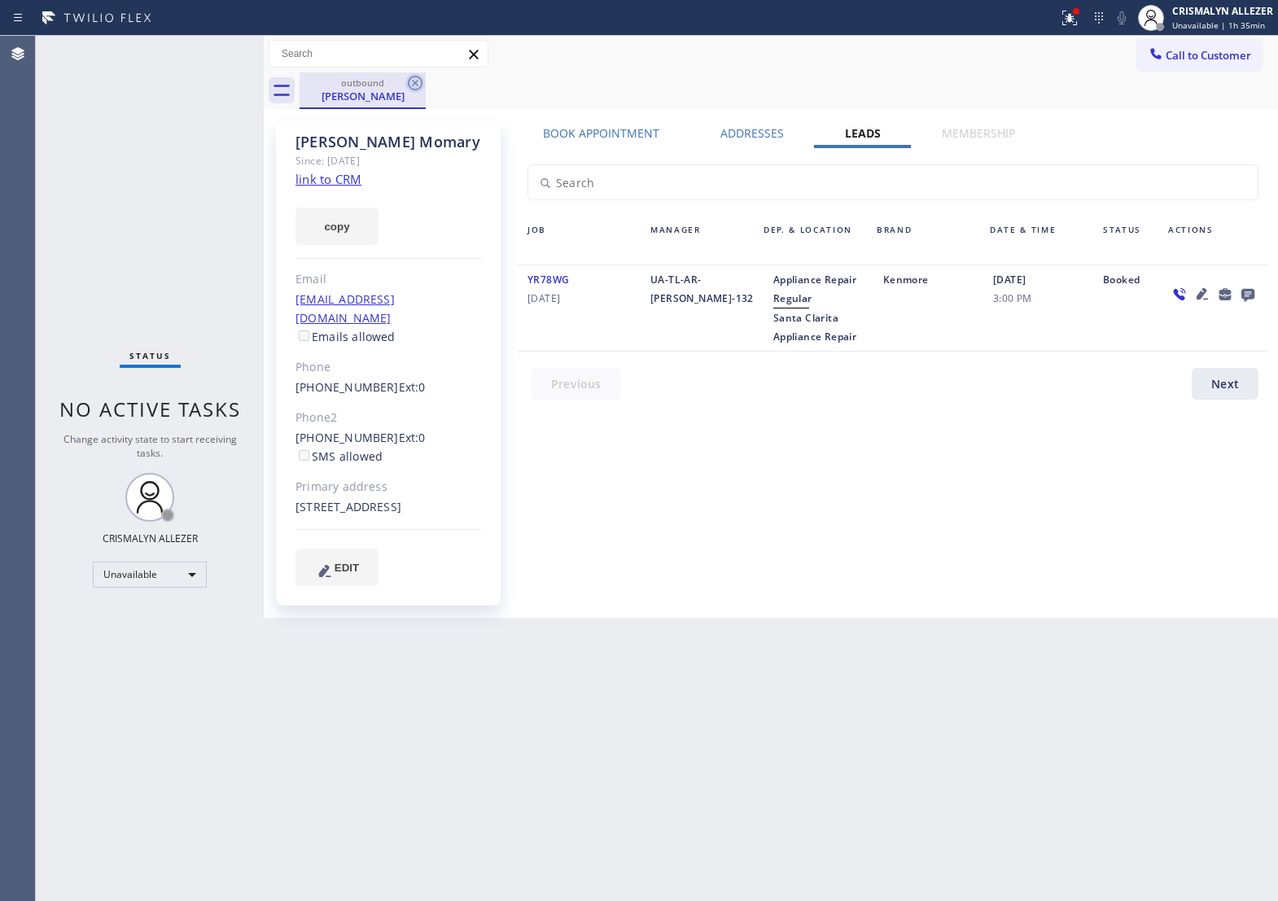
click at [413, 84] on icon at bounding box center [415, 83] width 15 height 15
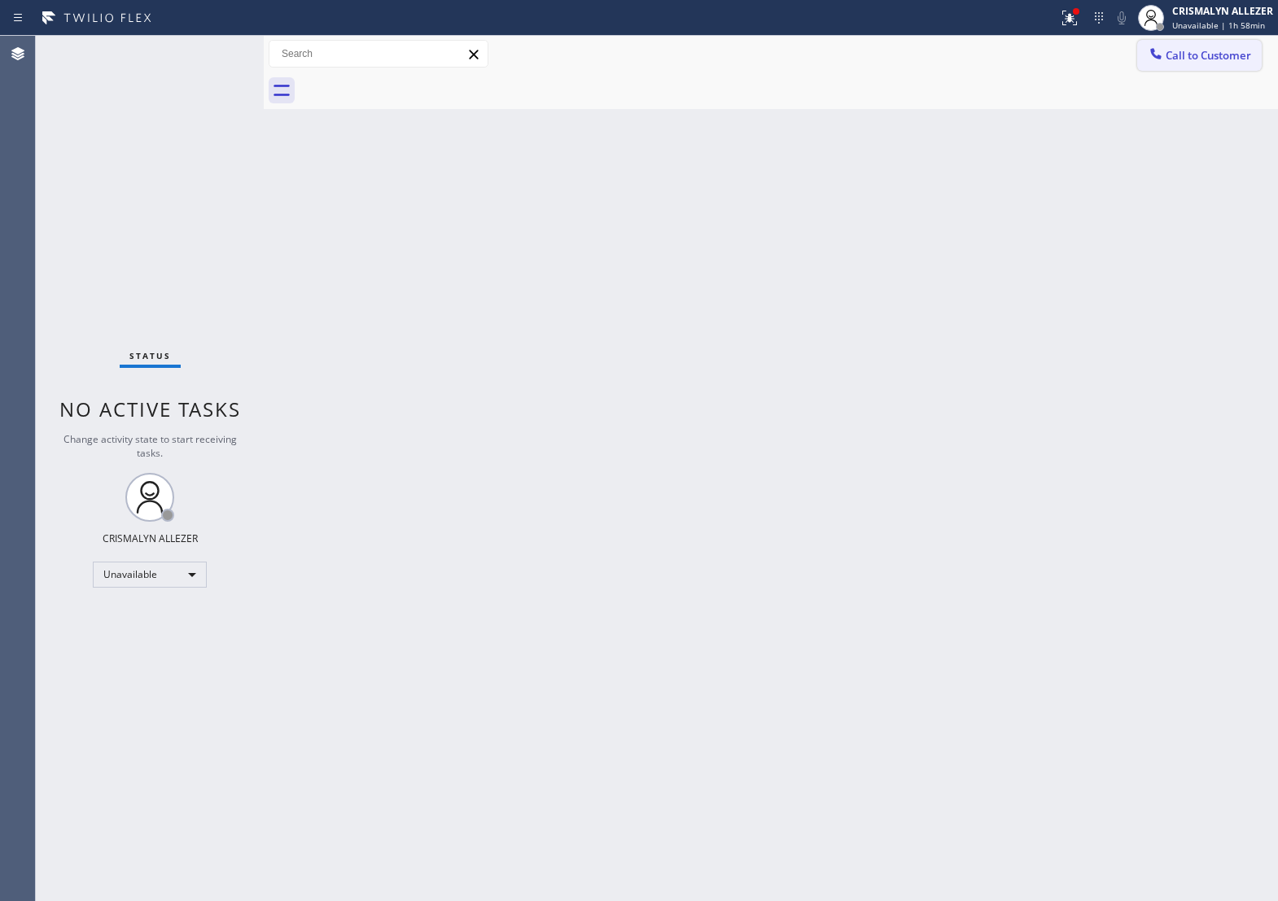
click at [1205, 65] on button "Call to Customer" at bounding box center [1200, 55] width 125 height 31
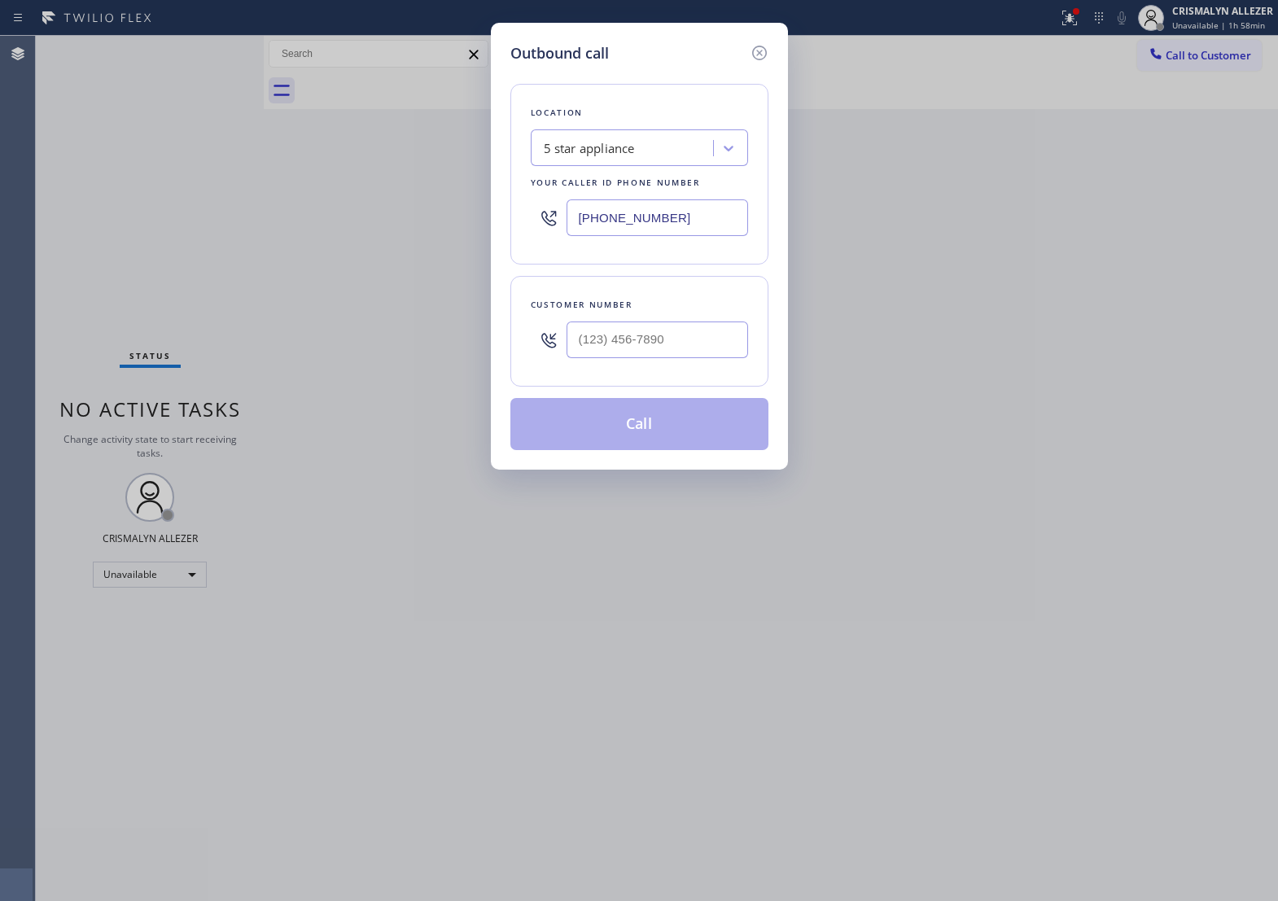
drag, startPoint x: 713, startPoint y: 236, endPoint x: 282, endPoint y: 236, distance: 431.6
click at [283, 236] on div "Outbound call Location 5 star appliance Your caller id phone number [PHONE_NUMB…" at bounding box center [639, 450] width 1278 height 901
paste input "415) 727-8840"
type input "[PHONE_NUMBER]"
click at [678, 358] on input "text" at bounding box center [658, 340] width 182 height 37
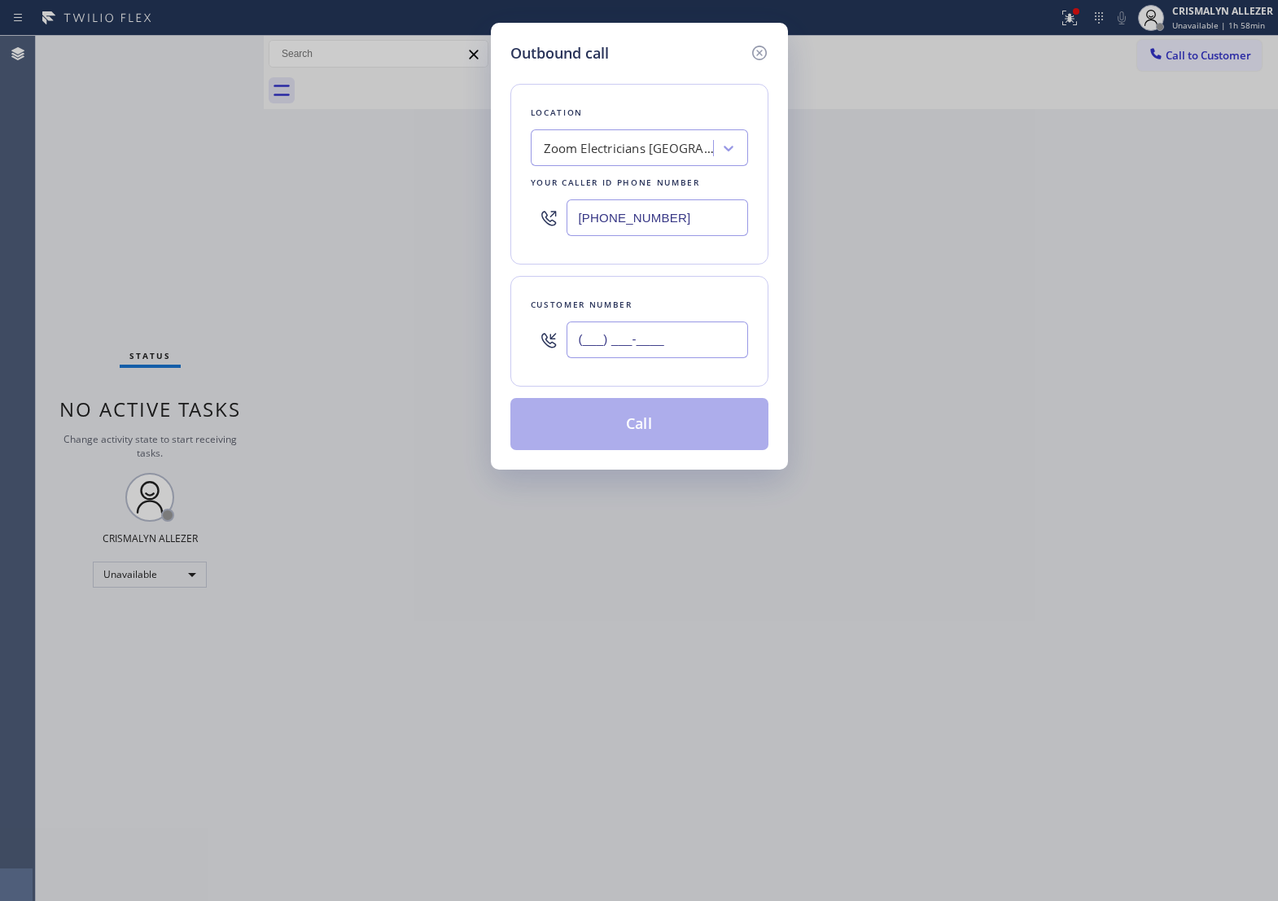
paste input "512) 566-3800"
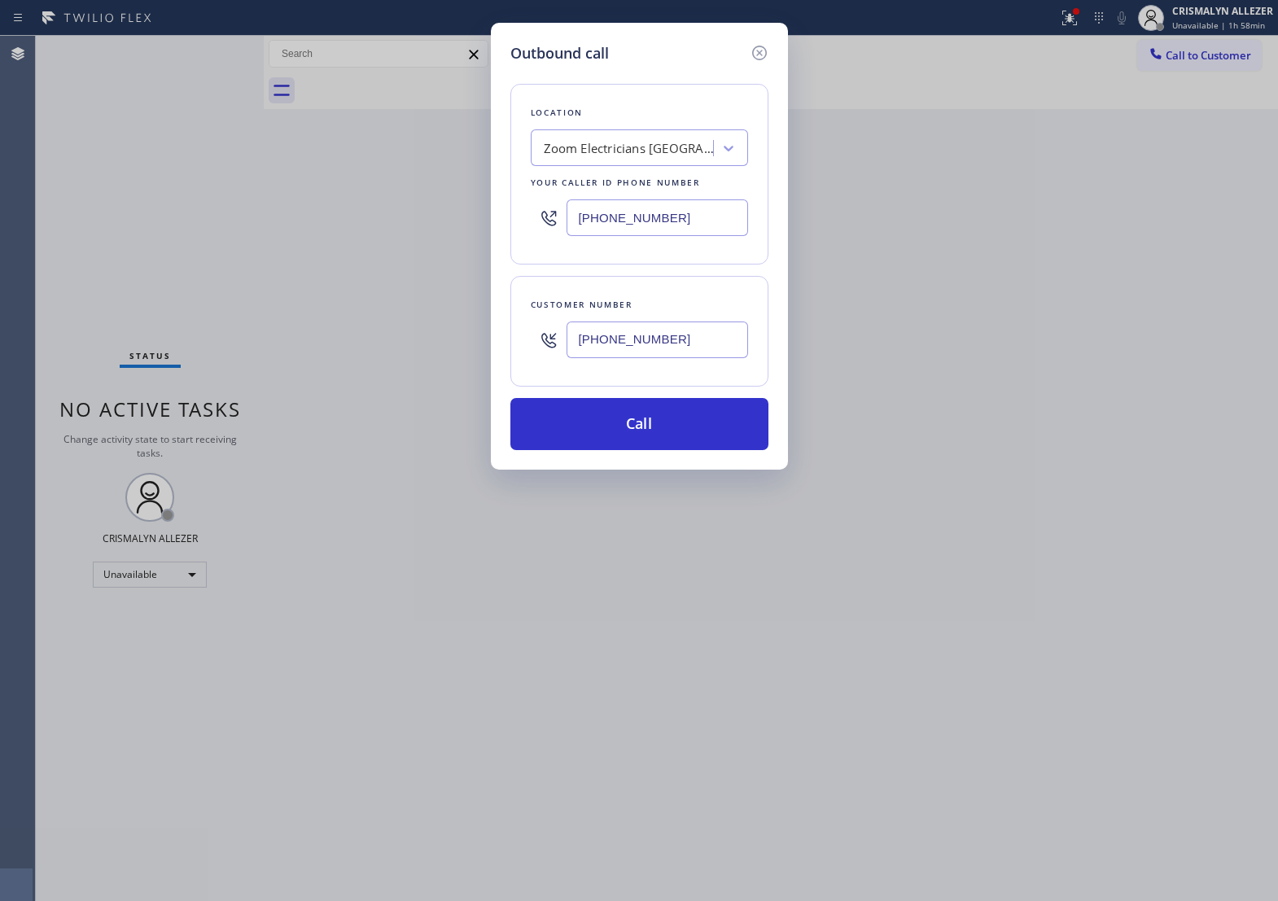
type input "[PHONE_NUMBER]"
click at [628, 450] on button "Call" at bounding box center [640, 424] width 258 height 52
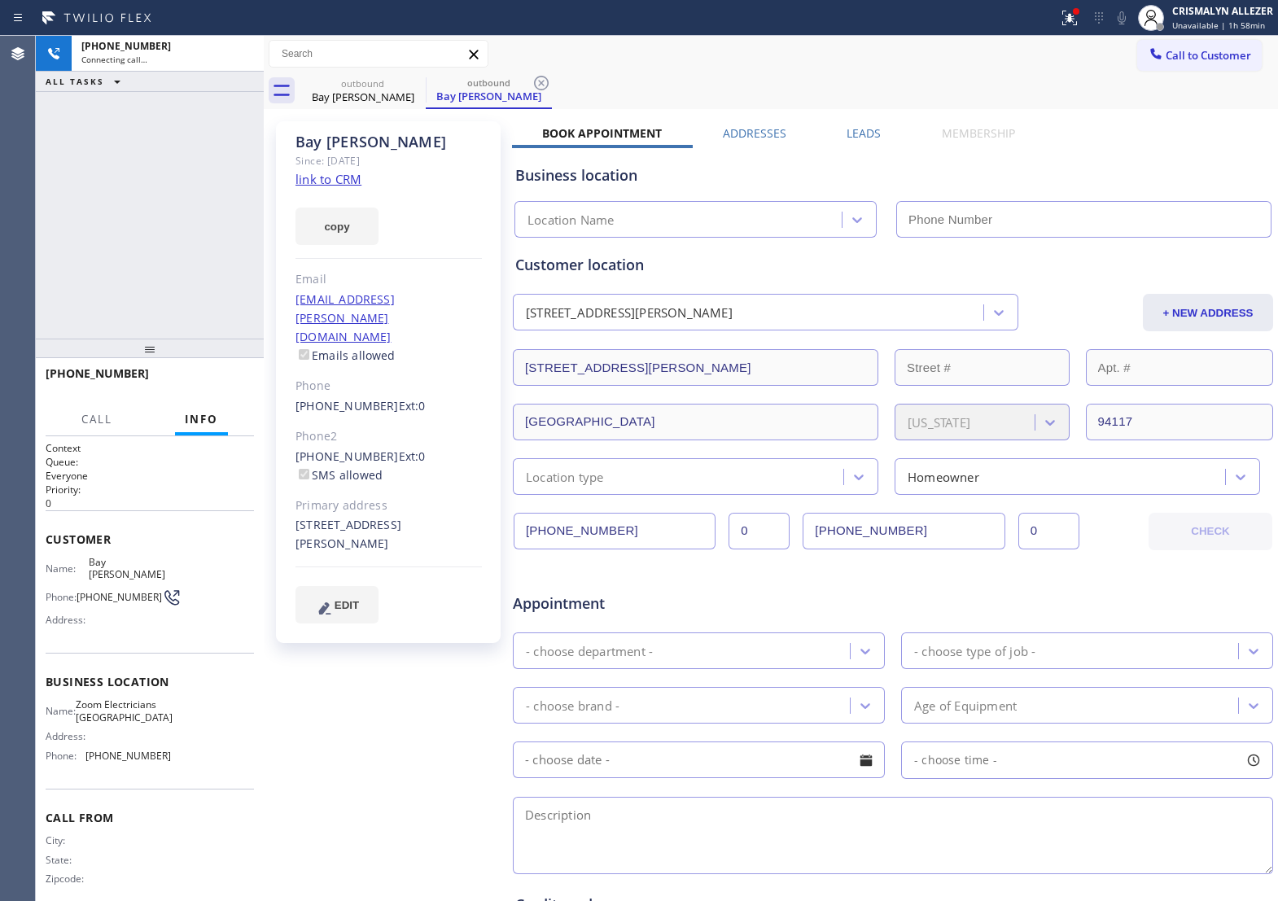
click at [336, 175] on link "link to CRM" at bounding box center [329, 179] width 66 height 16
type input "[PHONE_NUMBER]"
click at [214, 385] on span "HANG UP" at bounding box center [216, 380] width 50 height 11
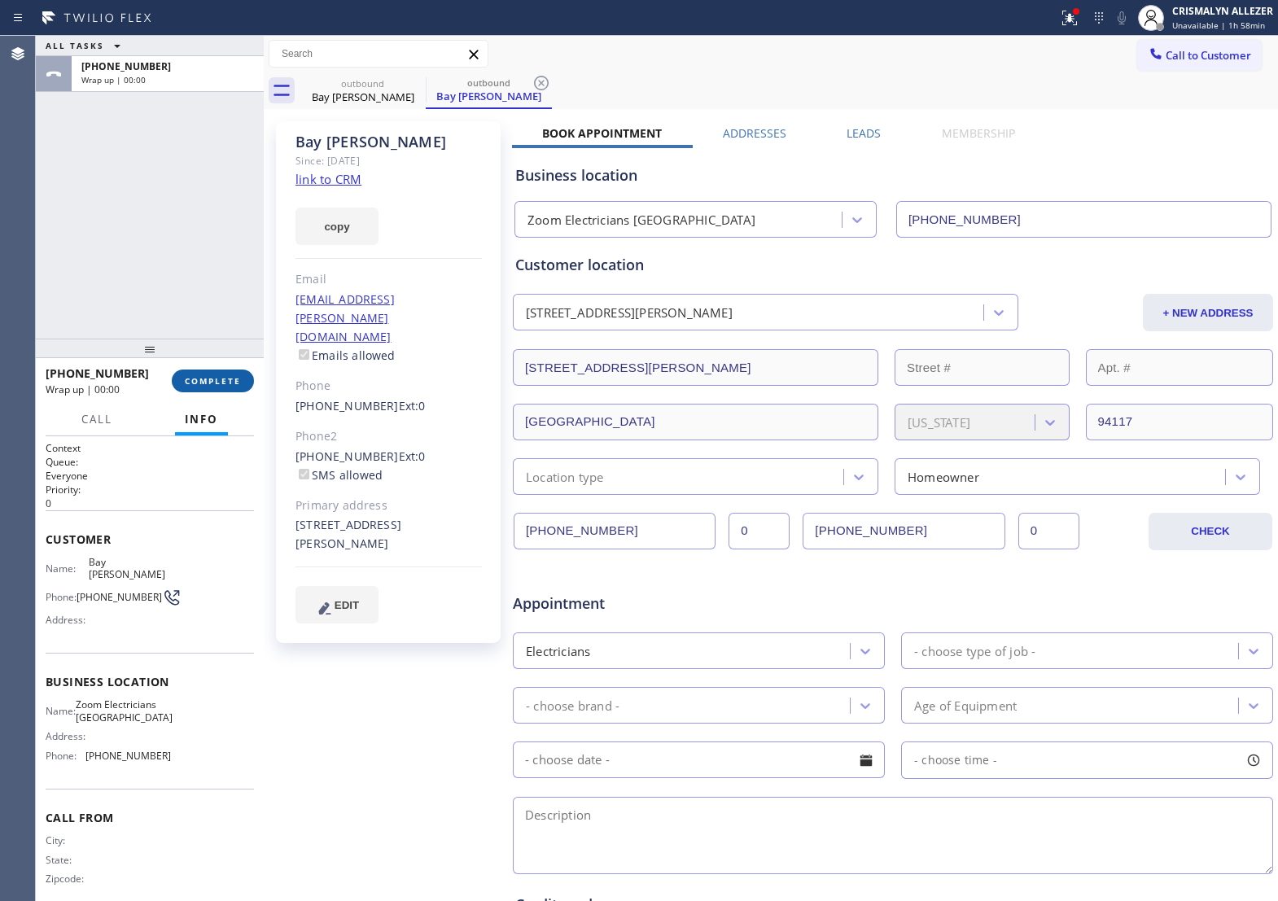
click at [214, 385] on span "COMPLETE" at bounding box center [213, 380] width 56 height 11
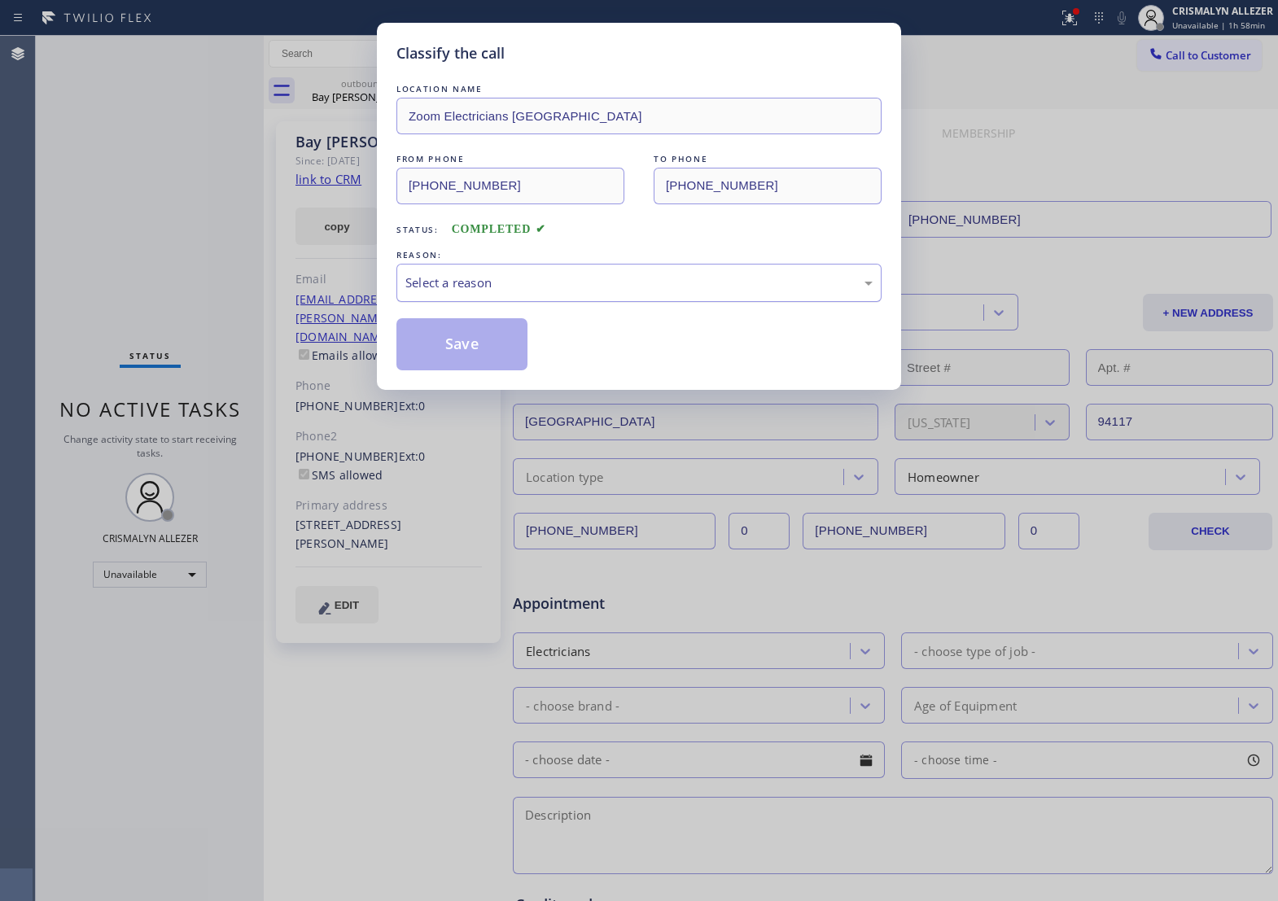
click at [650, 302] on div "Select a reason" at bounding box center [639, 283] width 485 height 38
click at [498, 365] on button "Save" at bounding box center [462, 344] width 131 height 52
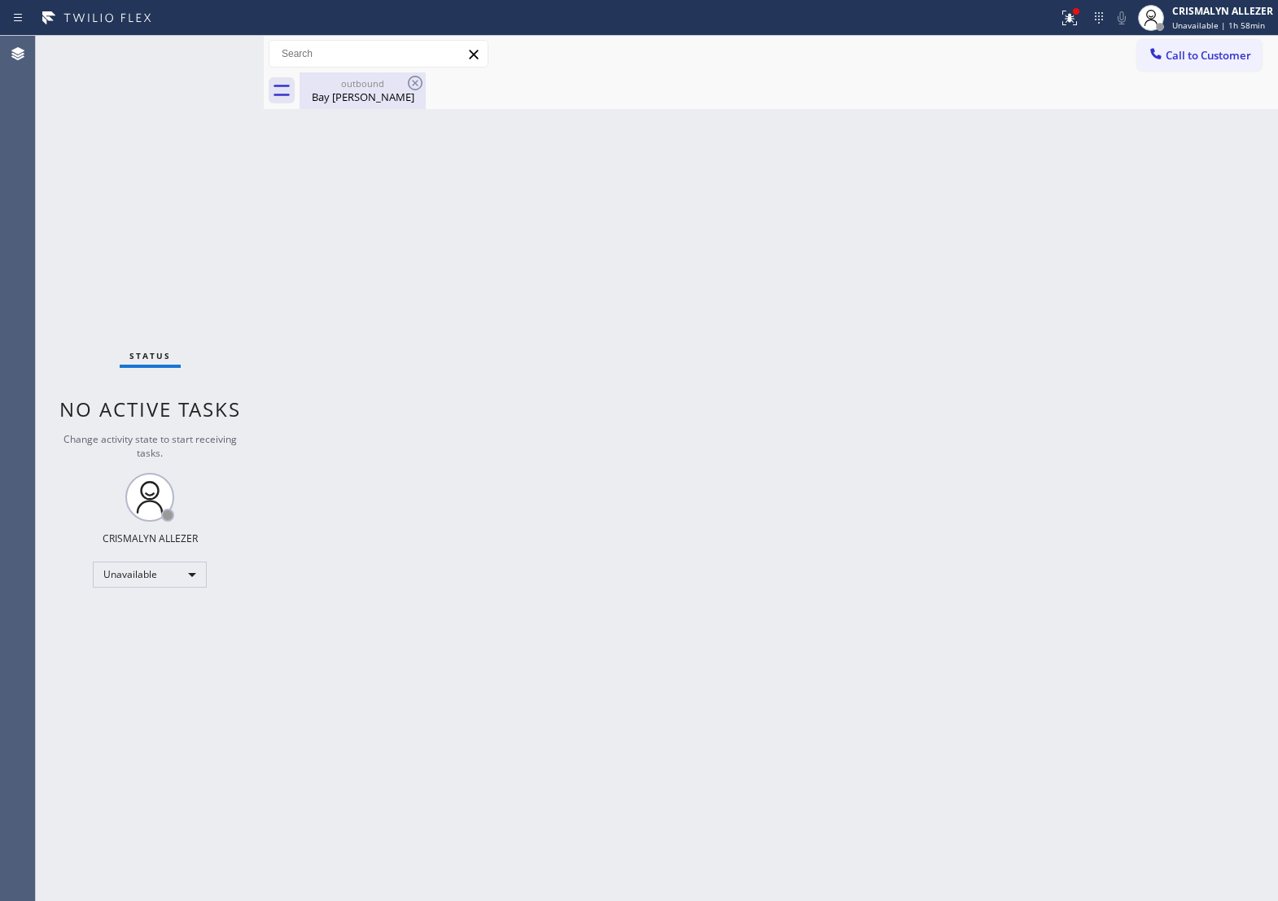
drag, startPoint x: 359, startPoint y: 91, endPoint x: 406, endPoint y: 99, distance: 47.0
click at [381, 99] on div "Bay [PERSON_NAME]" at bounding box center [362, 97] width 123 height 15
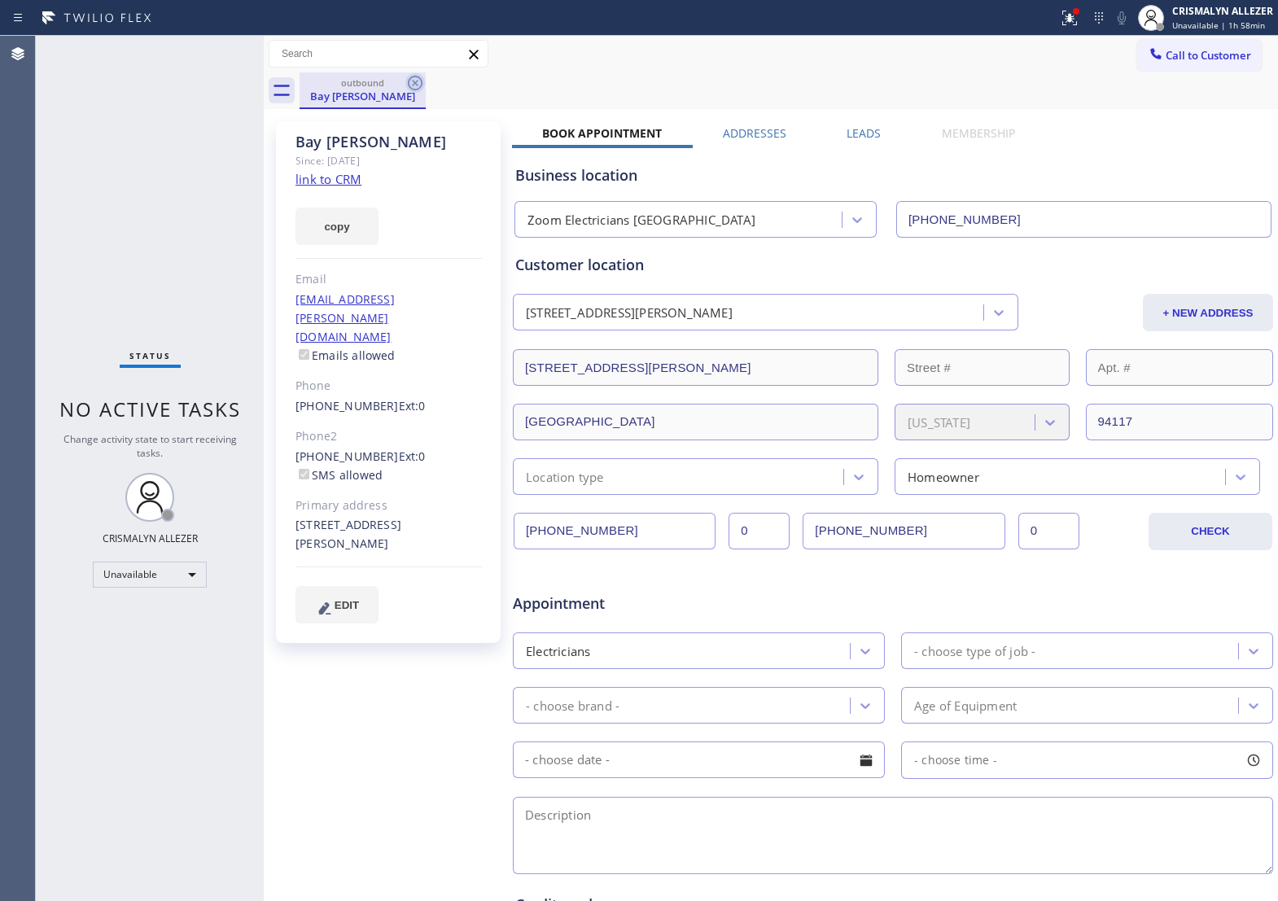
click at [409, 83] on icon at bounding box center [415, 83] width 15 height 15
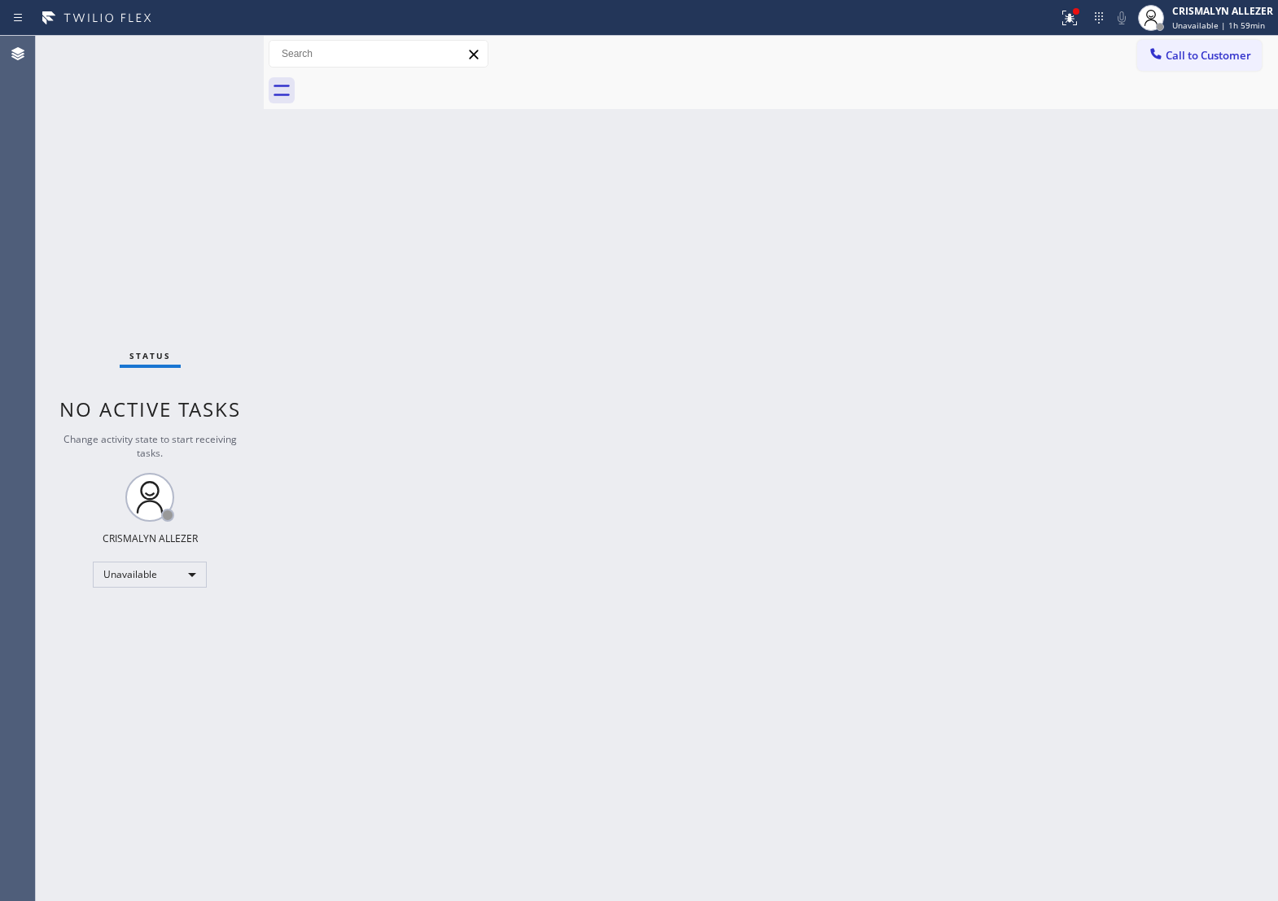
drag, startPoint x: 822, startPoint y: 319, endPoint x: 836, endPoint y: 304, distance: 20.8
click at [836, 304] on div "Back to Dashboard Change Sender ID Customers Technicians Select a contact Outbo…" at bounding box center [771, 469] width 1015 height 866
click at [1175, 57] on span "Call to Customer" at bounding box center [1209, 55] width 86 height 15
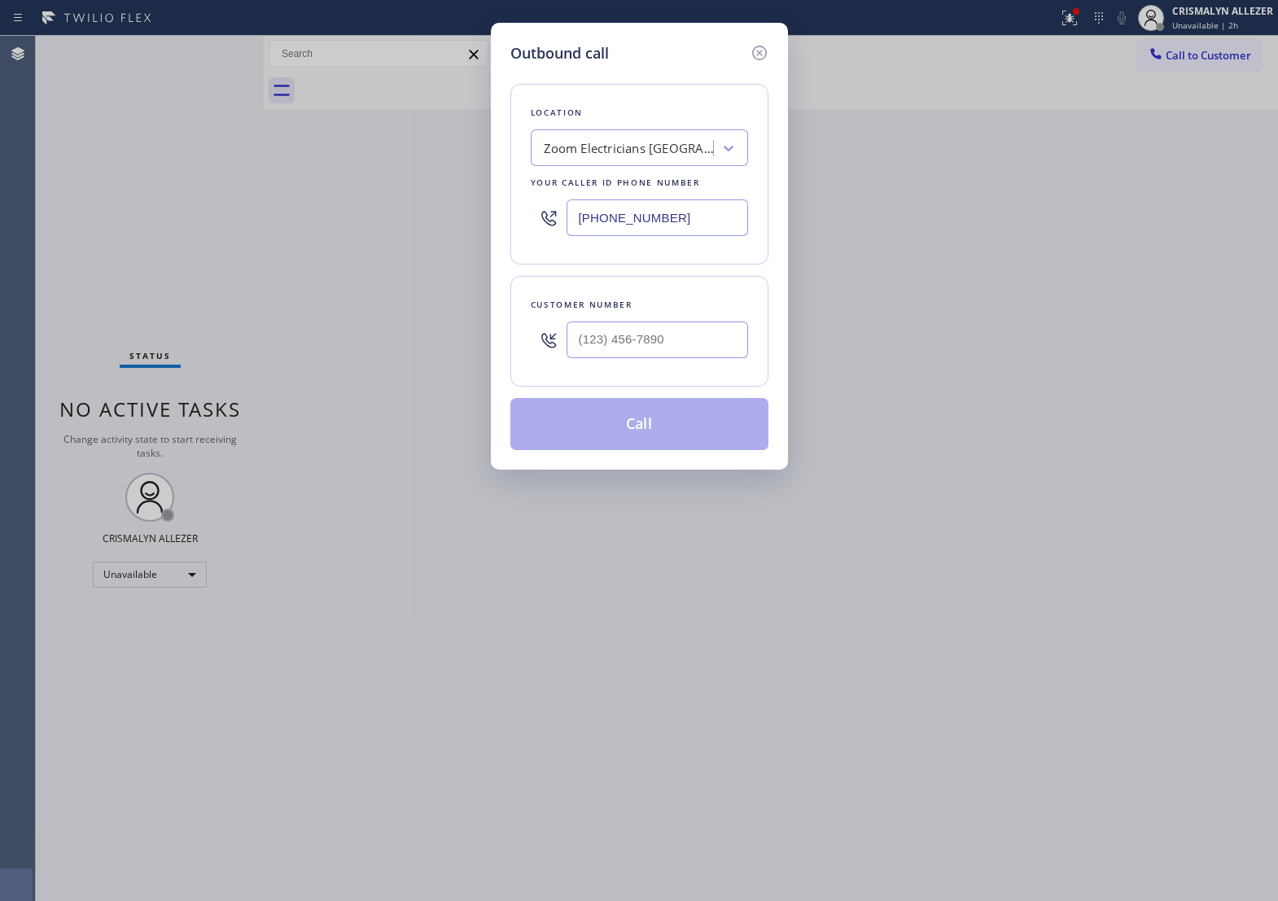
drag, startPoint x: 703, startPoint y: 234, endPoint x: 265, endPoint y: 236, distance: 437.3
click at [265, 236] on div "Outbound call Location Zoom Electricians [GEOGRAPHIC_DATA] Your caller id phone…" at bounding box center [639, 450] width 1278 height 901
paste input "720) 741-7611"
type input "[PHONE_NUMBER]"
click at [685, 358] on input "(___) ___-____" at bounding box center [658, 340] width 182 height 37
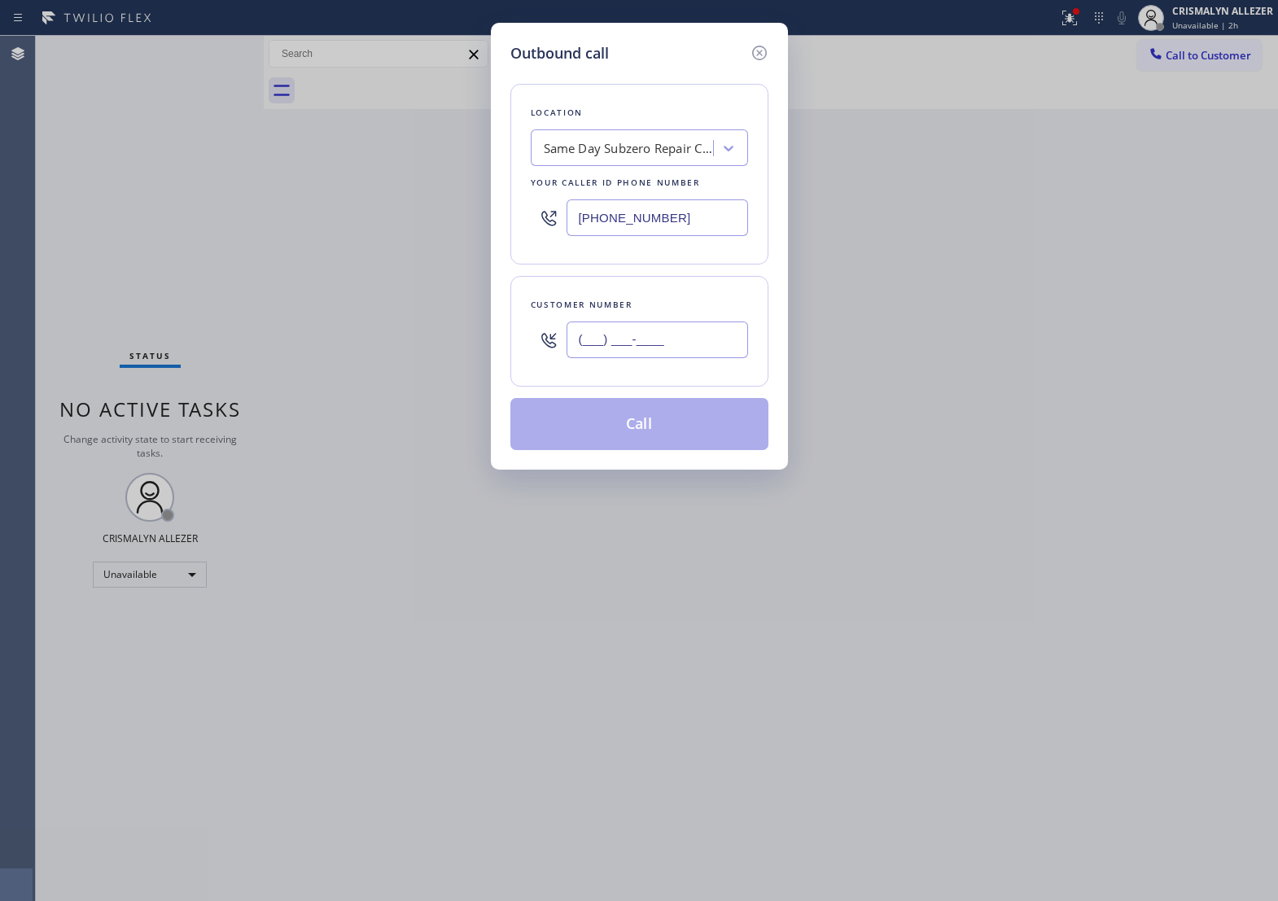
paste input "720) 282-7016"
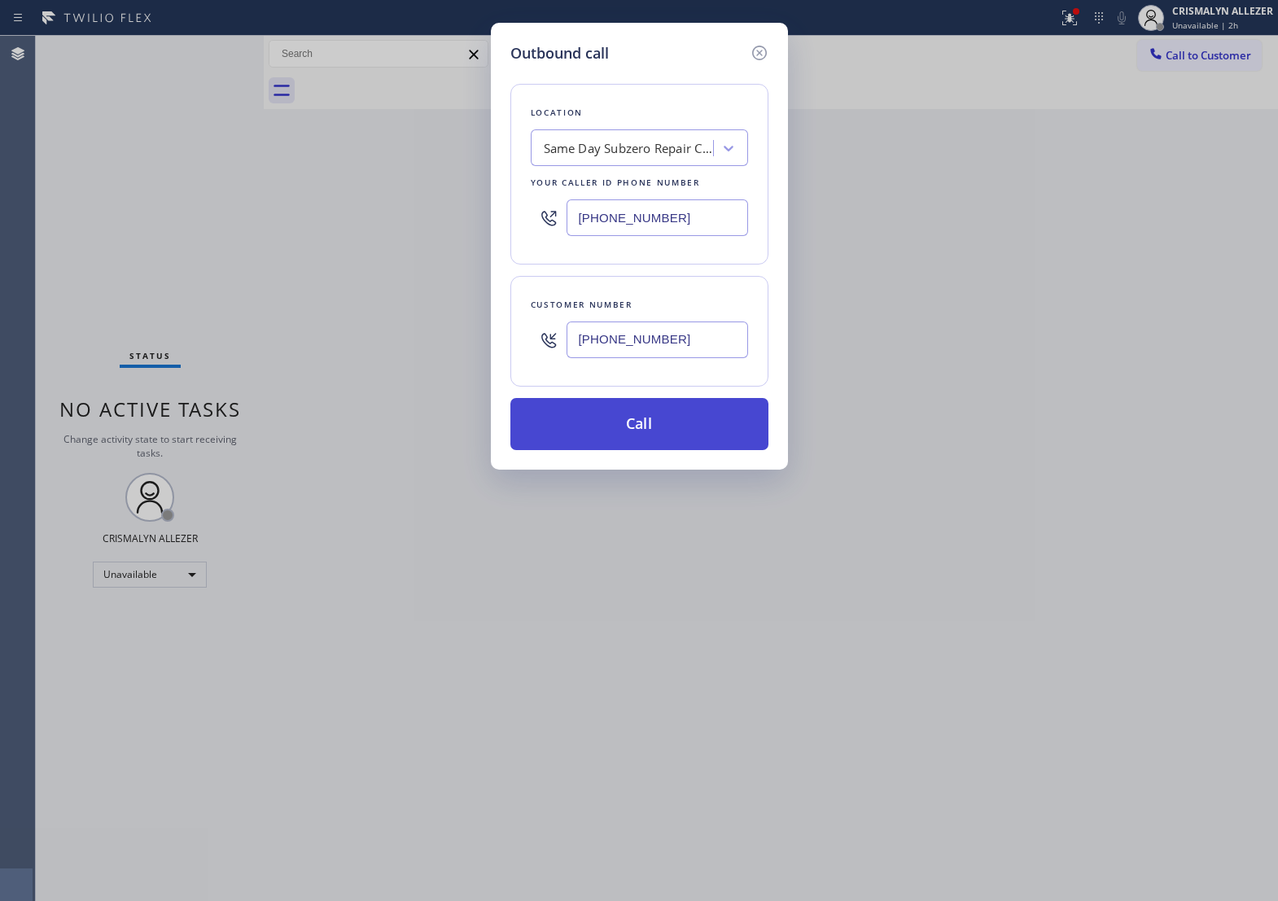
type input "[PHONE_NUMBER]"
click at [651, 450] on button "Call" at bounding box center [640, 424] width 258 height 52
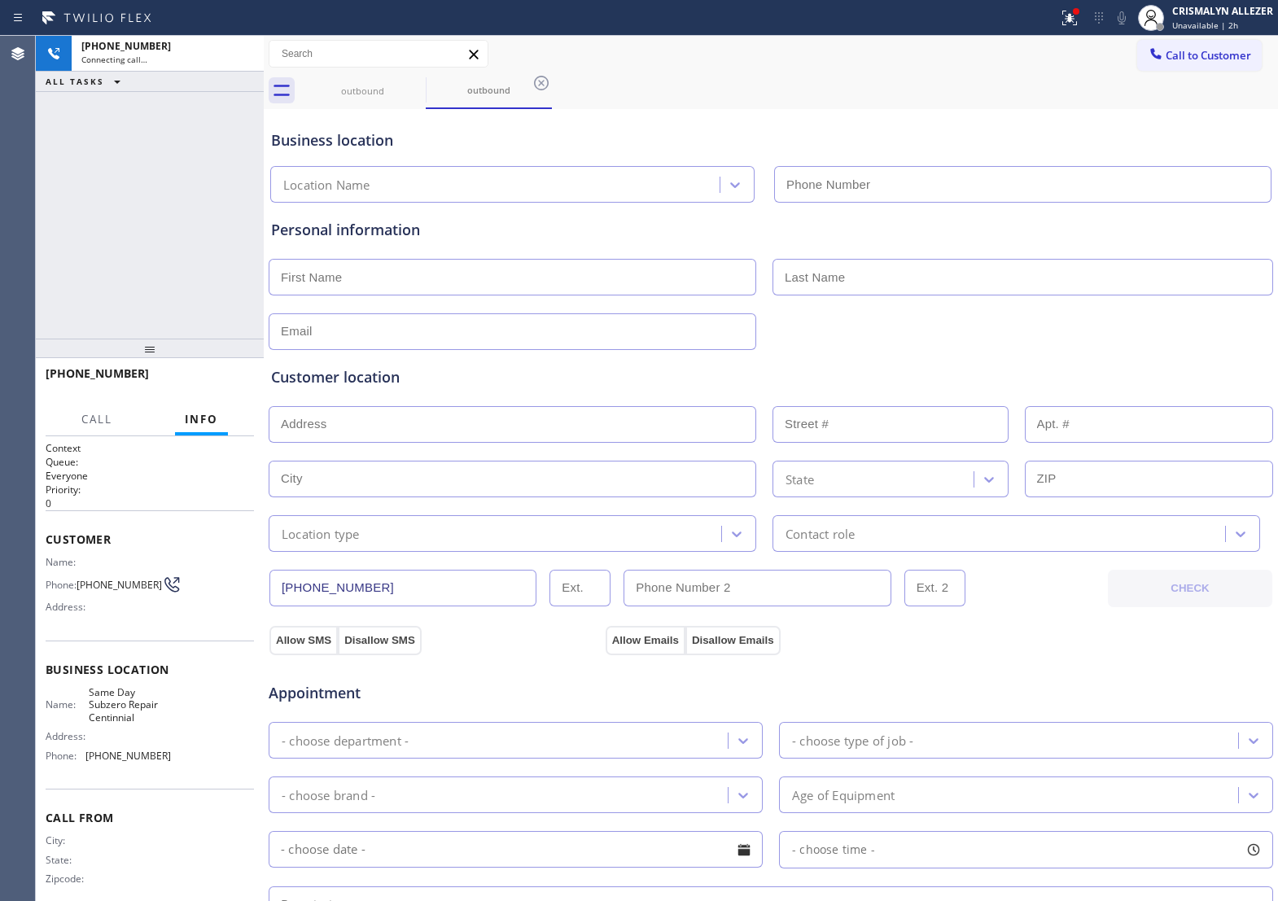
type input "[PHONE_NUMBER]"
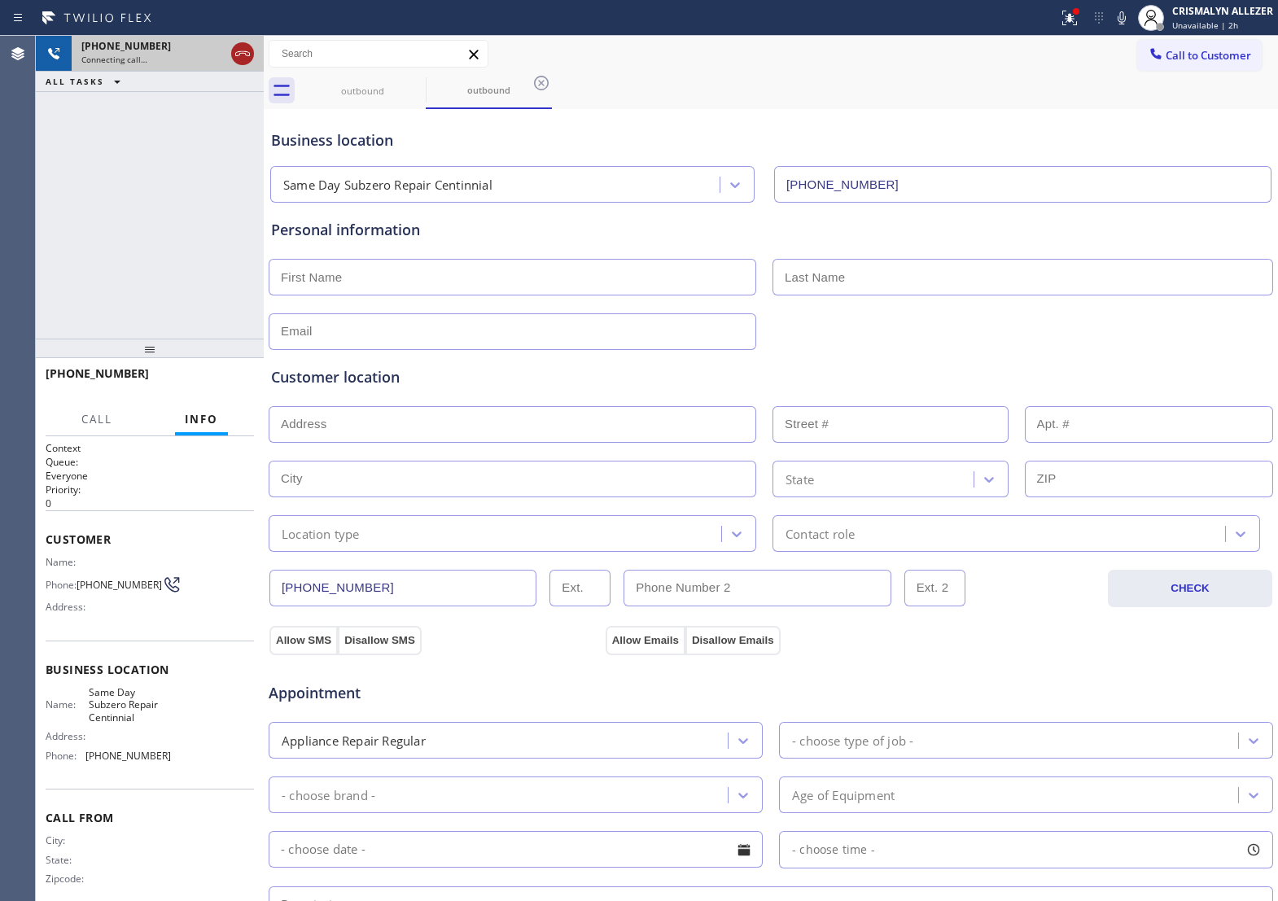
click at [237, 61] on icon at bounding box center [243, 54] width 20 height 20
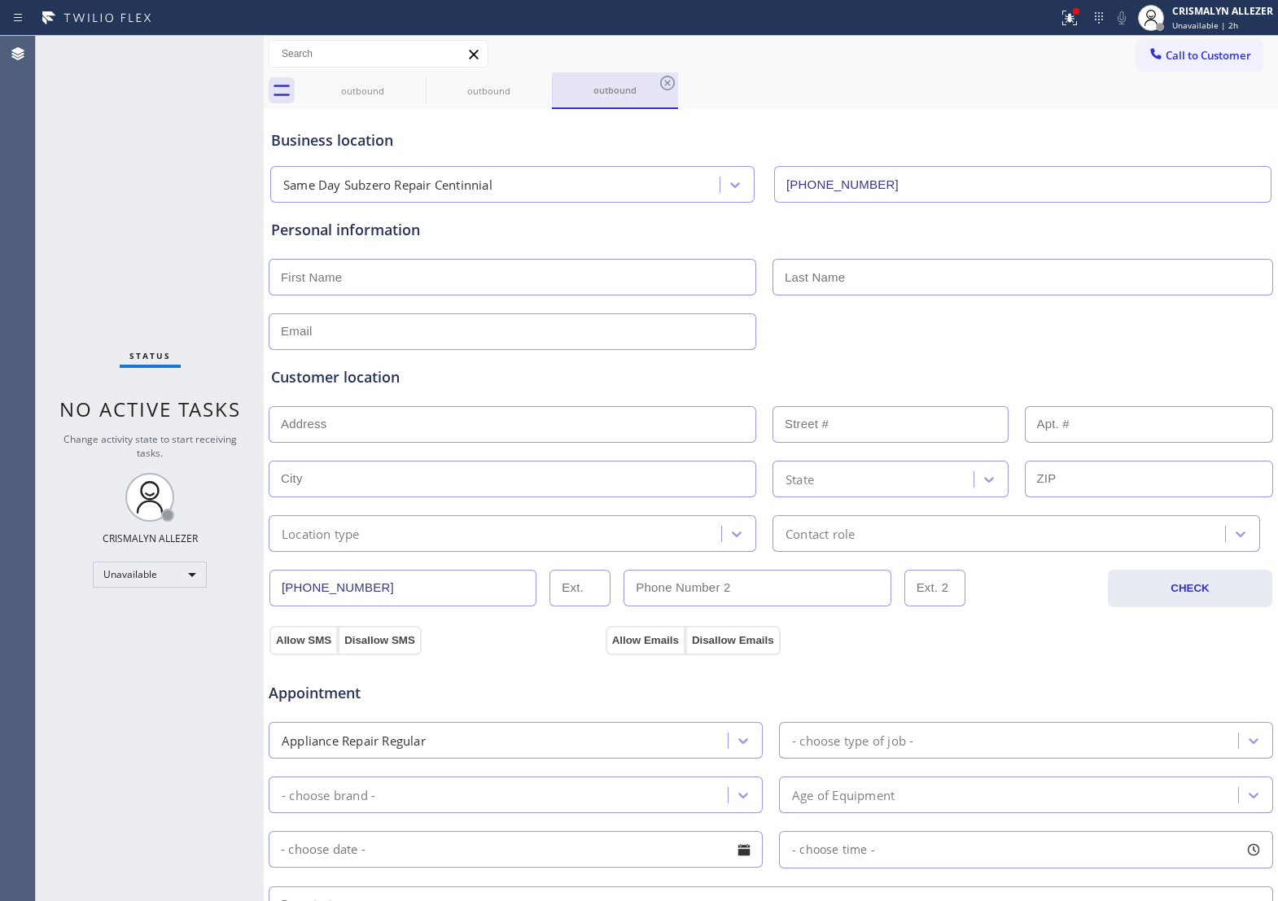
type input "[PHONE_NUMBER]"
click at [665, 83] on icon at bounding box center [668, 83] width 20 height 20
click at [532, 84] on icon at bounding box center [542, 83] width 20 height 20
click at [412, 81] on icon at bounding box center [416, 83] width 20 height 20
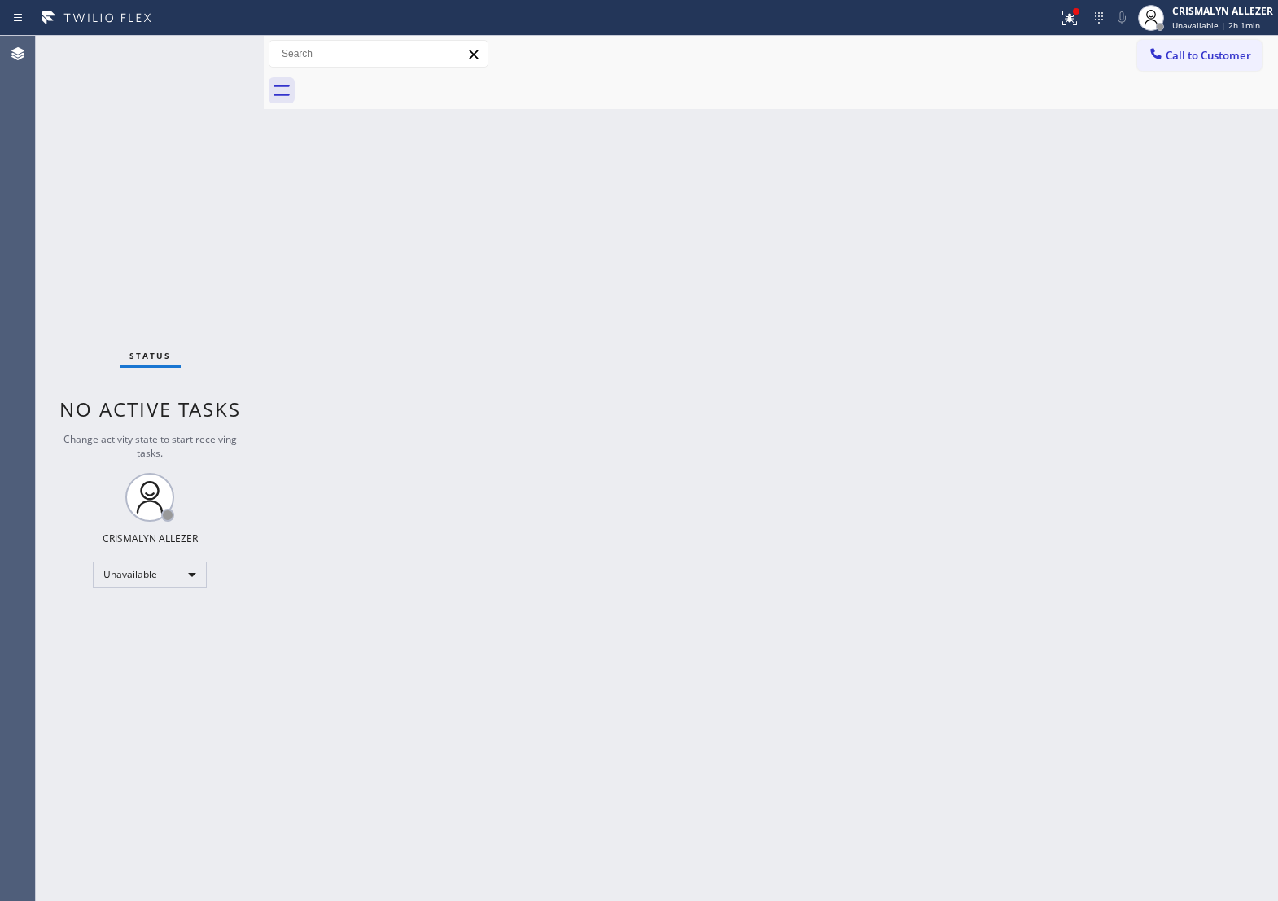
drag, startPoint x: 742, startPoint y: 457, endPoint x: 1053, endPoint y: 247, distance: 375.4
click at [771, 441] on div "Back to Dashboard Change Sender ID Customers Technicians Select a contact Outbo…" at bounding box center [771, 469] width 1015 height 866
click at [1211, 58] on span "Call to Customer" at bounding box center [1209, 55] width 86 height 15
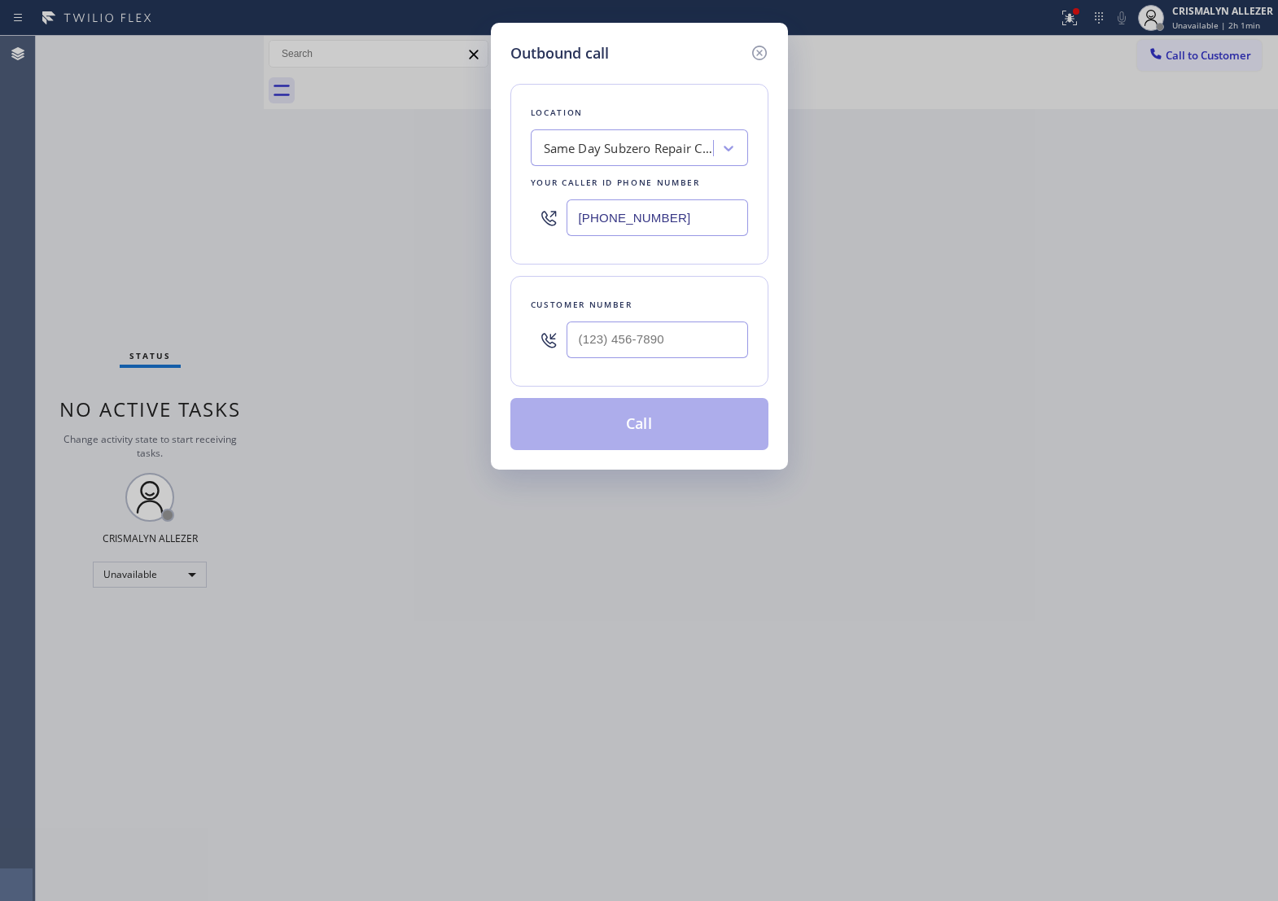
drag, startPoint x: 702, startPoint y: 230, endPoint x: 261, endPoint y: 226, distance: 441.4
click at [265, 226] on div "Outbound call Location Same Day Subzero Repair Centinnial Your caller id phone …" at bounding box center [639, 450] width 1278 height 901
paste input "805) 317-033"
type input "[PHONE_NUMBER]"
click at [662, 356] on input "(___) ___-____" at bounding box center [658, 340] width 182 height 37
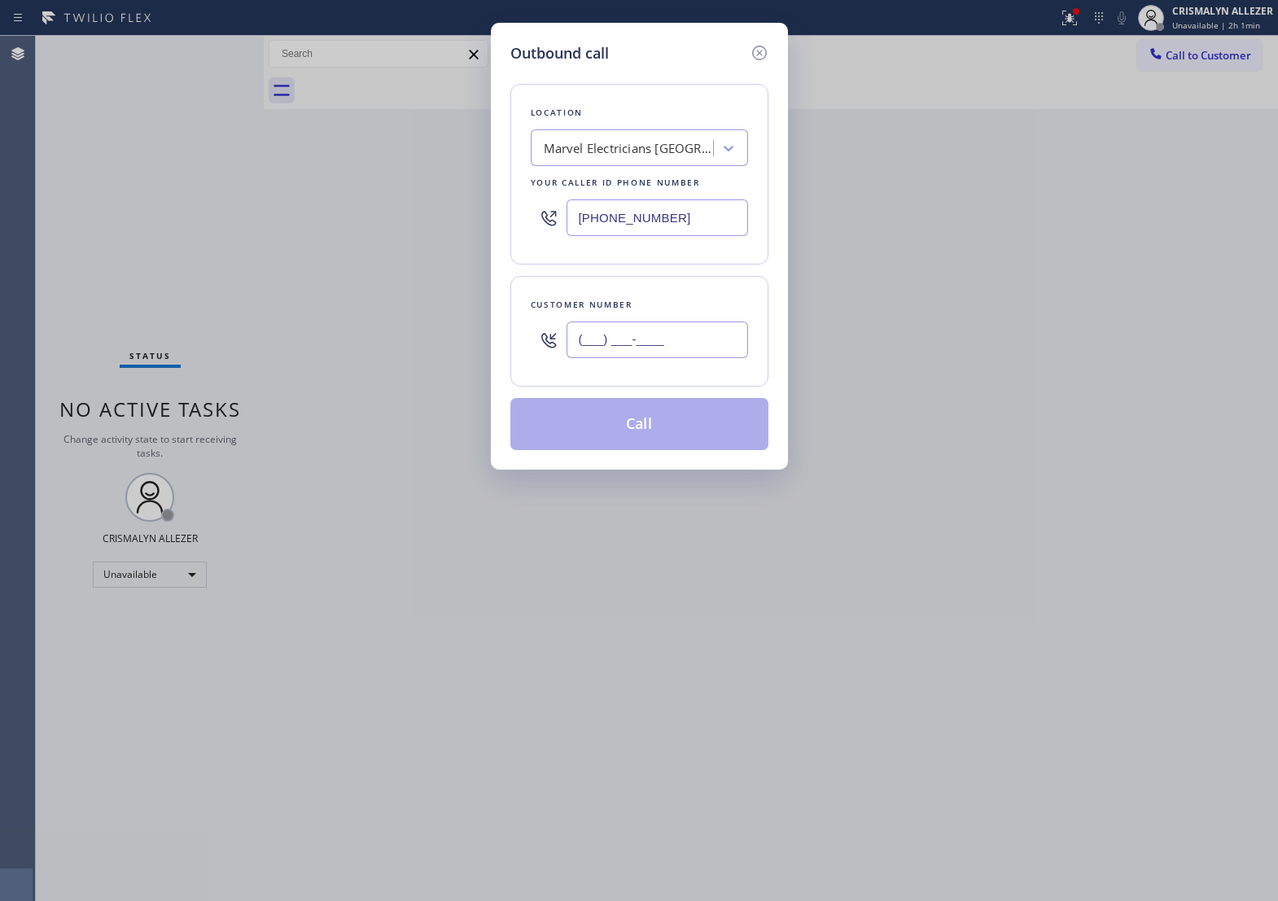
paste input "805) 317-0331"
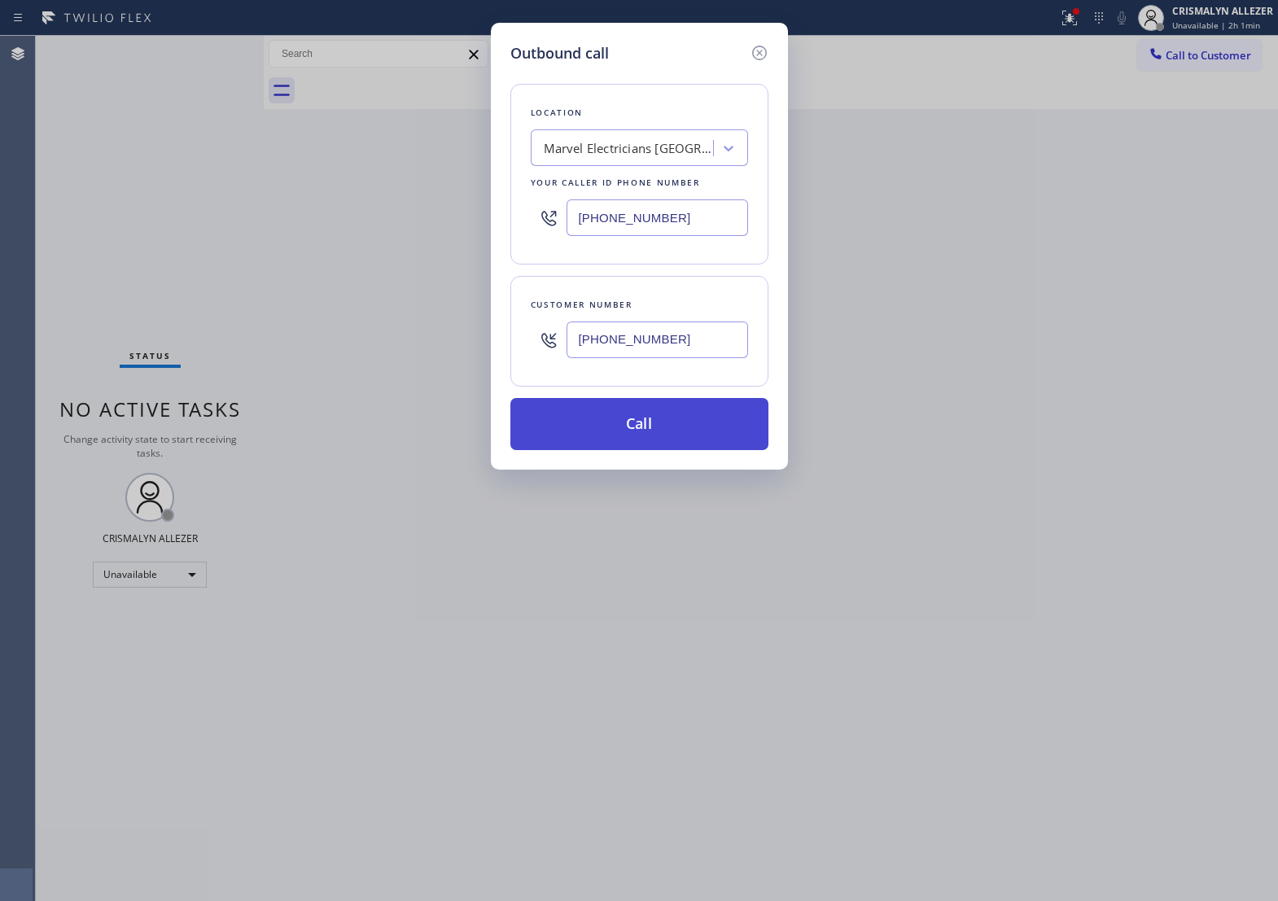
type input "[PHONE_NUMBER]"
click at [660, 428] on button "Call" at bounding box center [640, 424] width 258 height 52
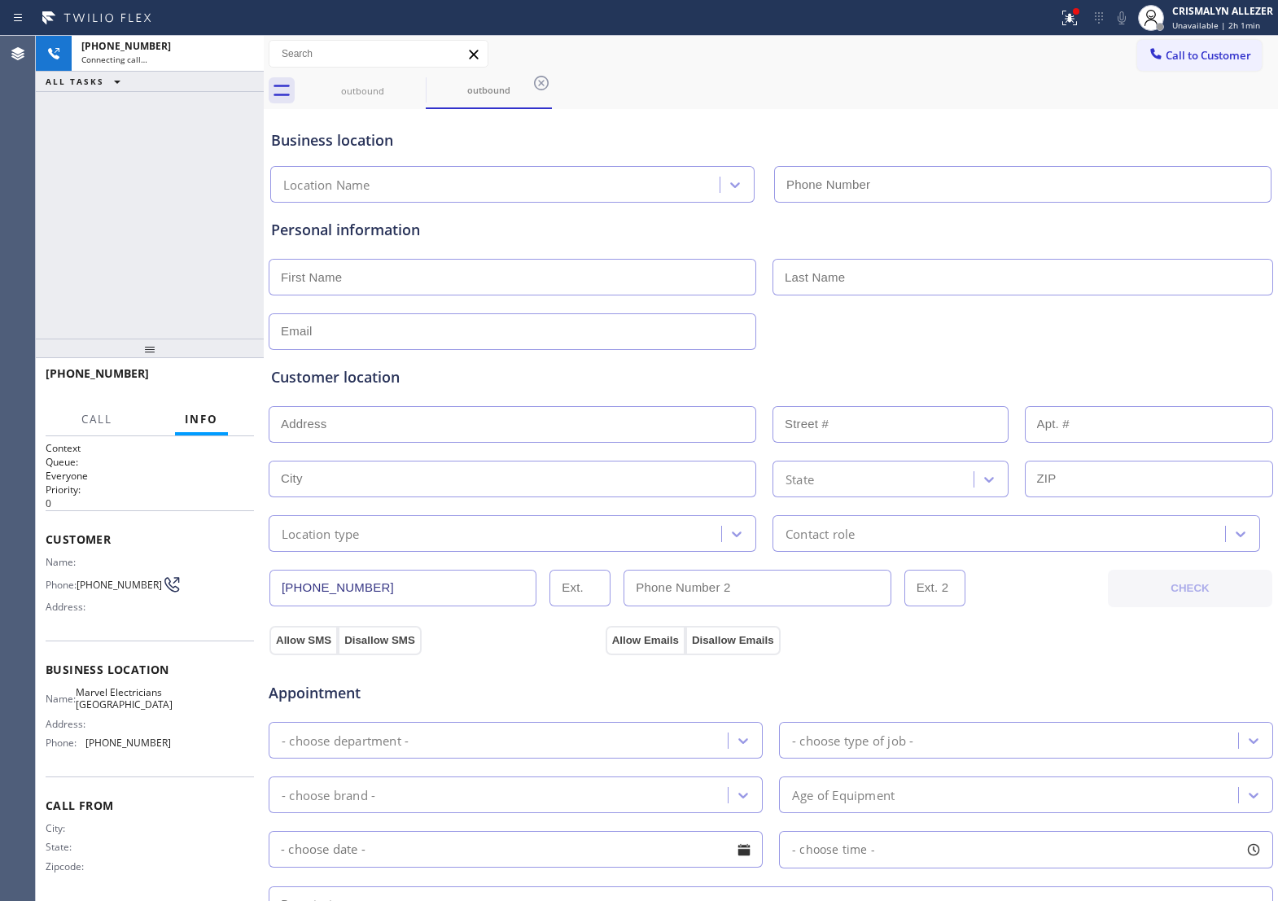
type input "[PHONE_NUMBER]"
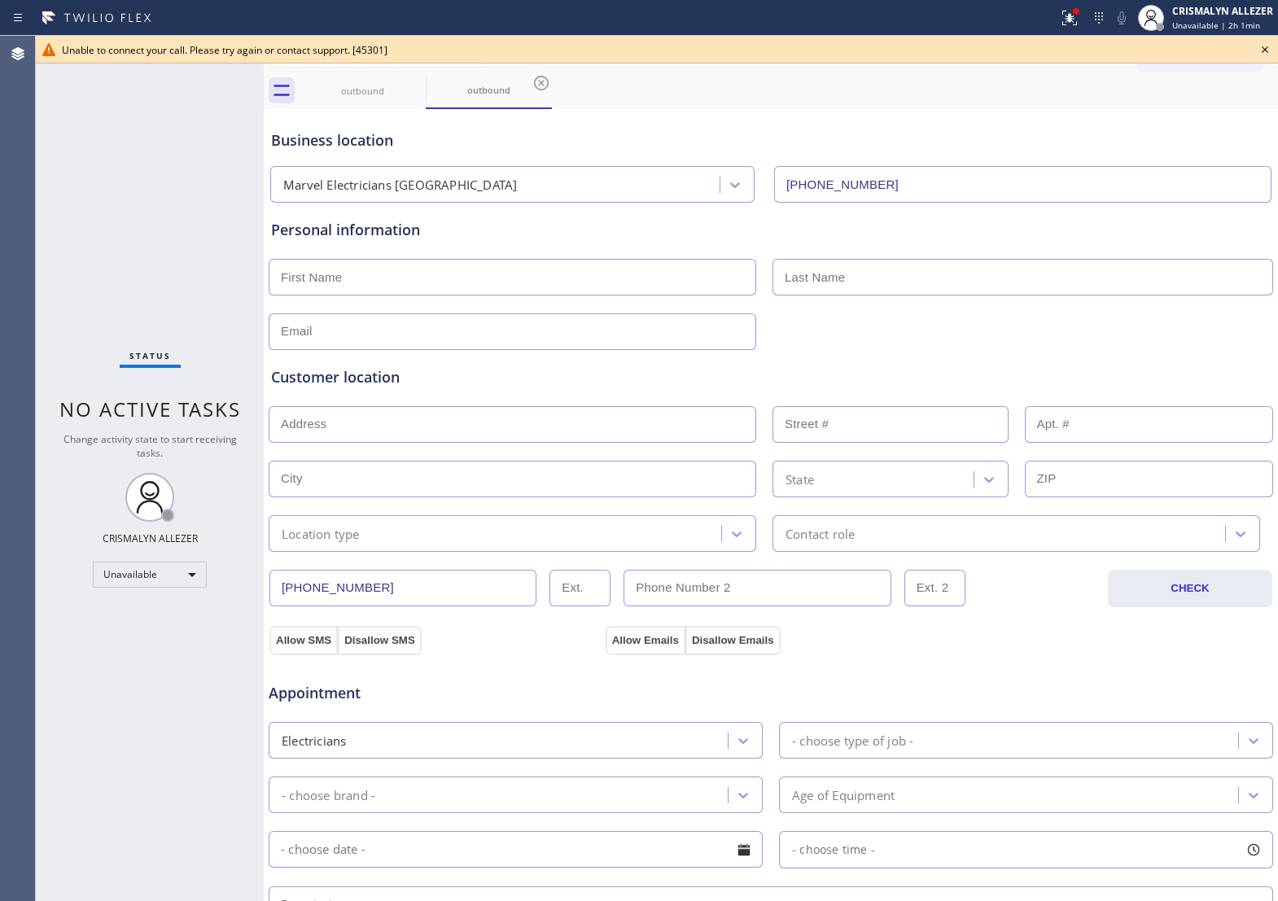
drag, startPoint x: 674, startPoint y: 96, endPoint x: 684, endPoint y: 96, distance: 9.8
click at [684, 96] on div "outbound outbound" at bounding box center [789, 90] width 979 height 37
click at [1265, 50] on icon at bounding box center [1266, 50] width 20 height 20
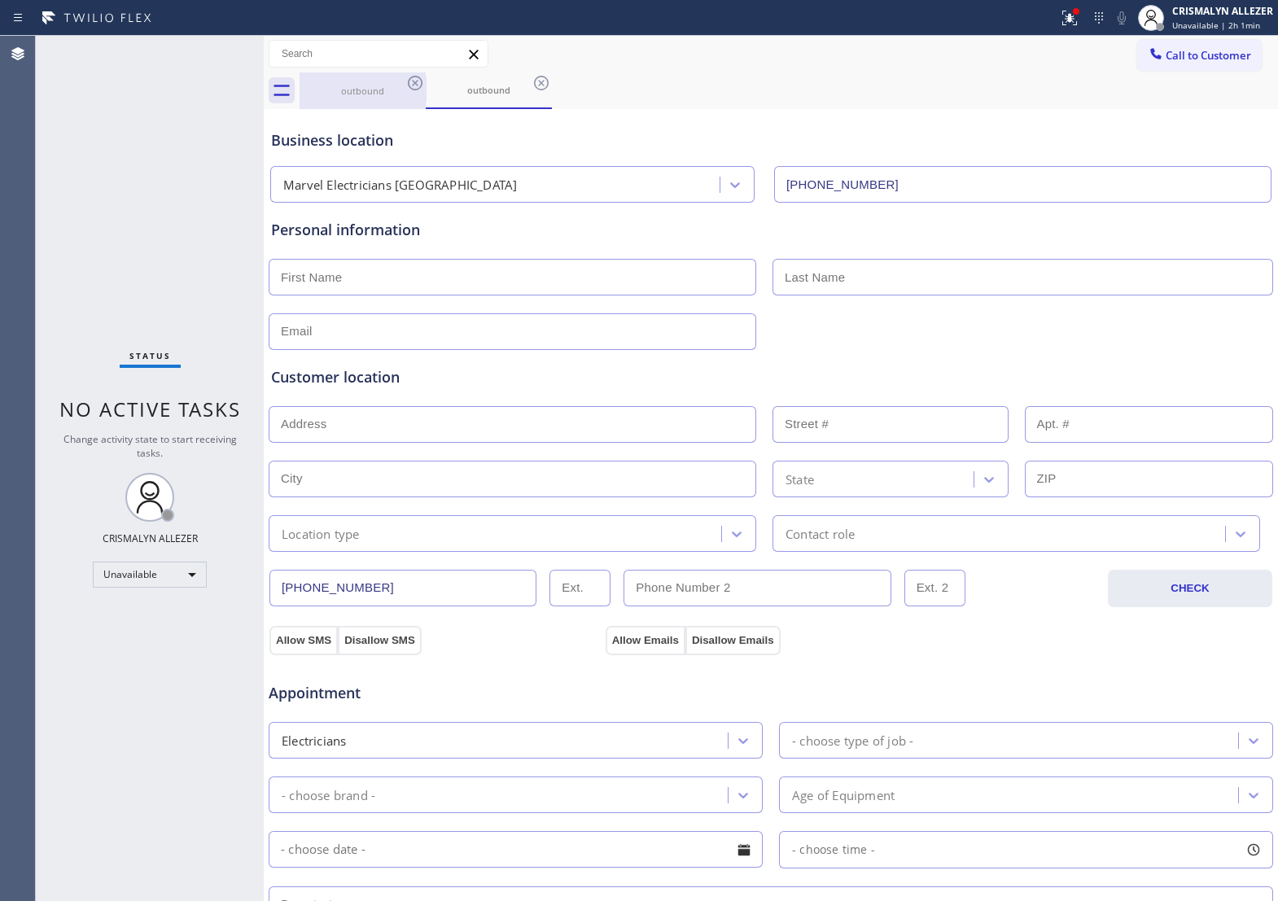
drag, startPoint x: 543, startPoint y: 80, endPoint x: 391, endPoint y: 84, distance: 152.3
click at [542, 80] on icon at bounding box center [542, 83] width 20 height 20
click at [410, 82] on icon at bounding box center [416, 83] width 20 height 20
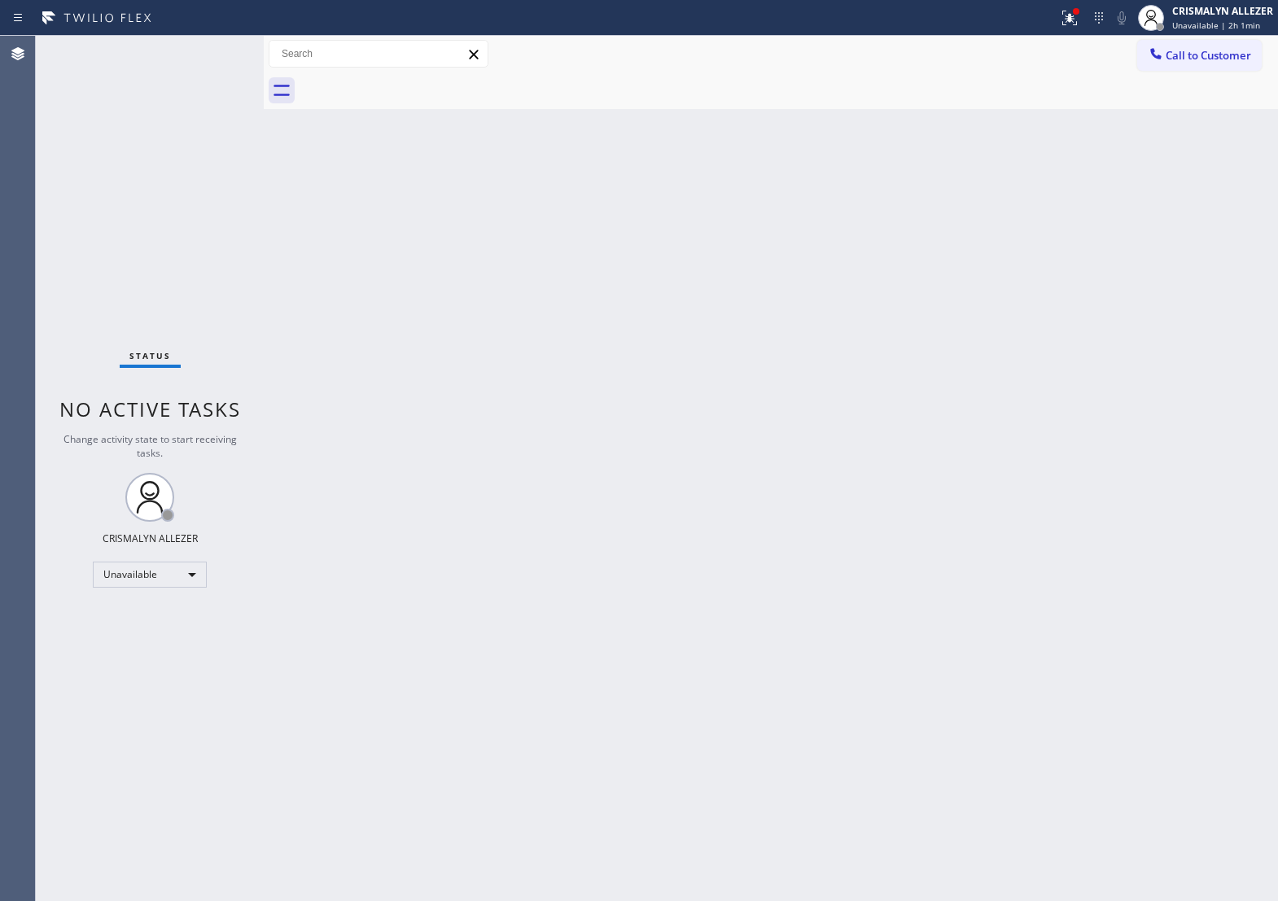
click at [1077, 108] on div at bounding box center [789, 90] width 979 height 37
click at [1191, 58] on span "Call to Customer" at bounding box center [1209, 55] width 86 height 15
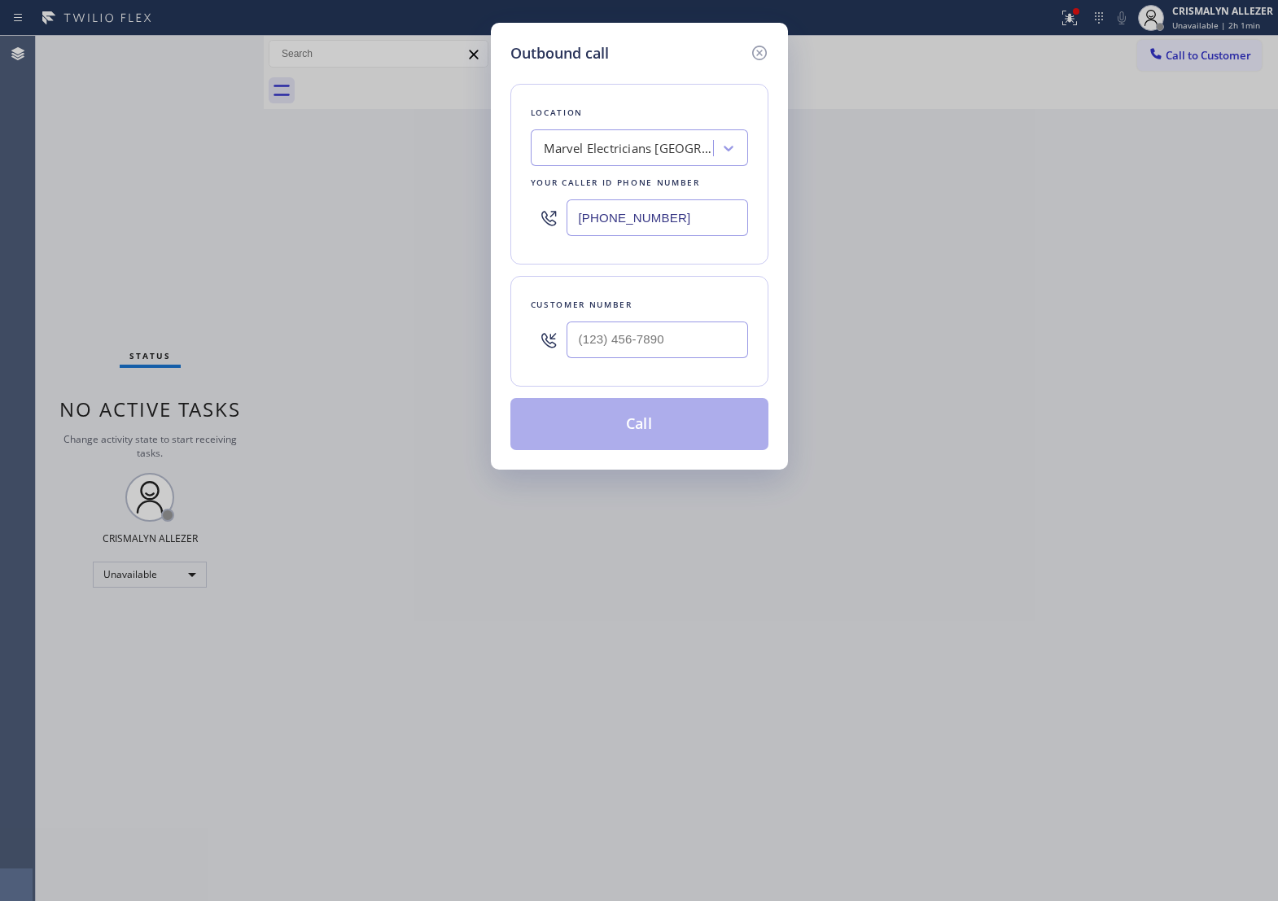
paste input "510) 781-9747"
drag, startPoint x: 730, startPoint y: 230, endPoint x: 210, endPoint y: 239, distance: 520.4
click at [210, 239] on div "Outbound call Location Marvel Electricians [GEOGRAPHIC_DATA] Your caller id pho…" at bounding box center [639, 450] width 1278 height 901
type input "[PHONE_NUMBER]"
click at [670, 366] on div at bounding box center [658, 340] width 182 height 53
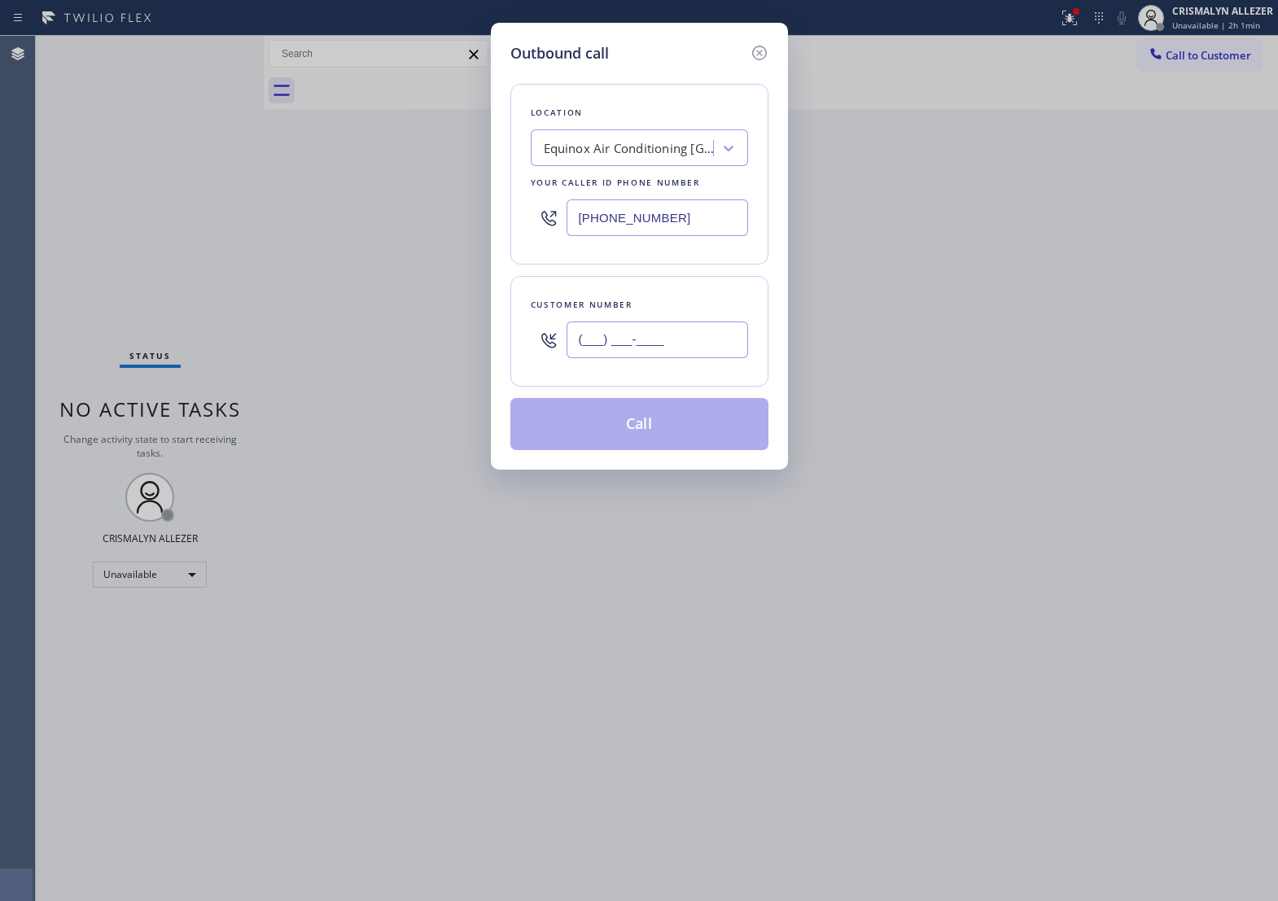
click at [673, 356] on input "(___) ___-____" at bounding box center [658, 340] width 182 height 37
paste input "619) 220-7667"
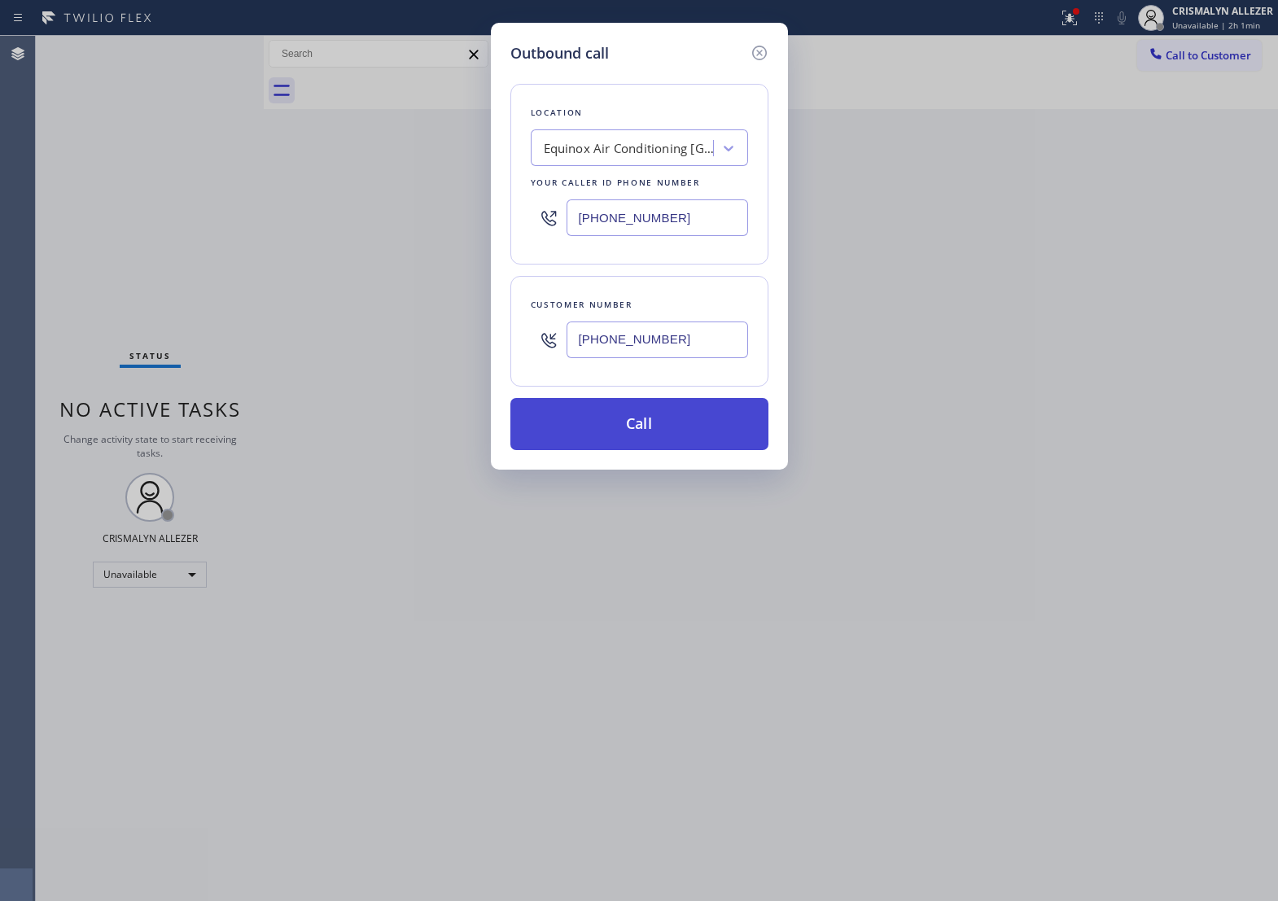
type input "[PHONE_NUMBER]"
click at [650, 445] on button "Call" at bounding box center [640, 424] width 258 height 52
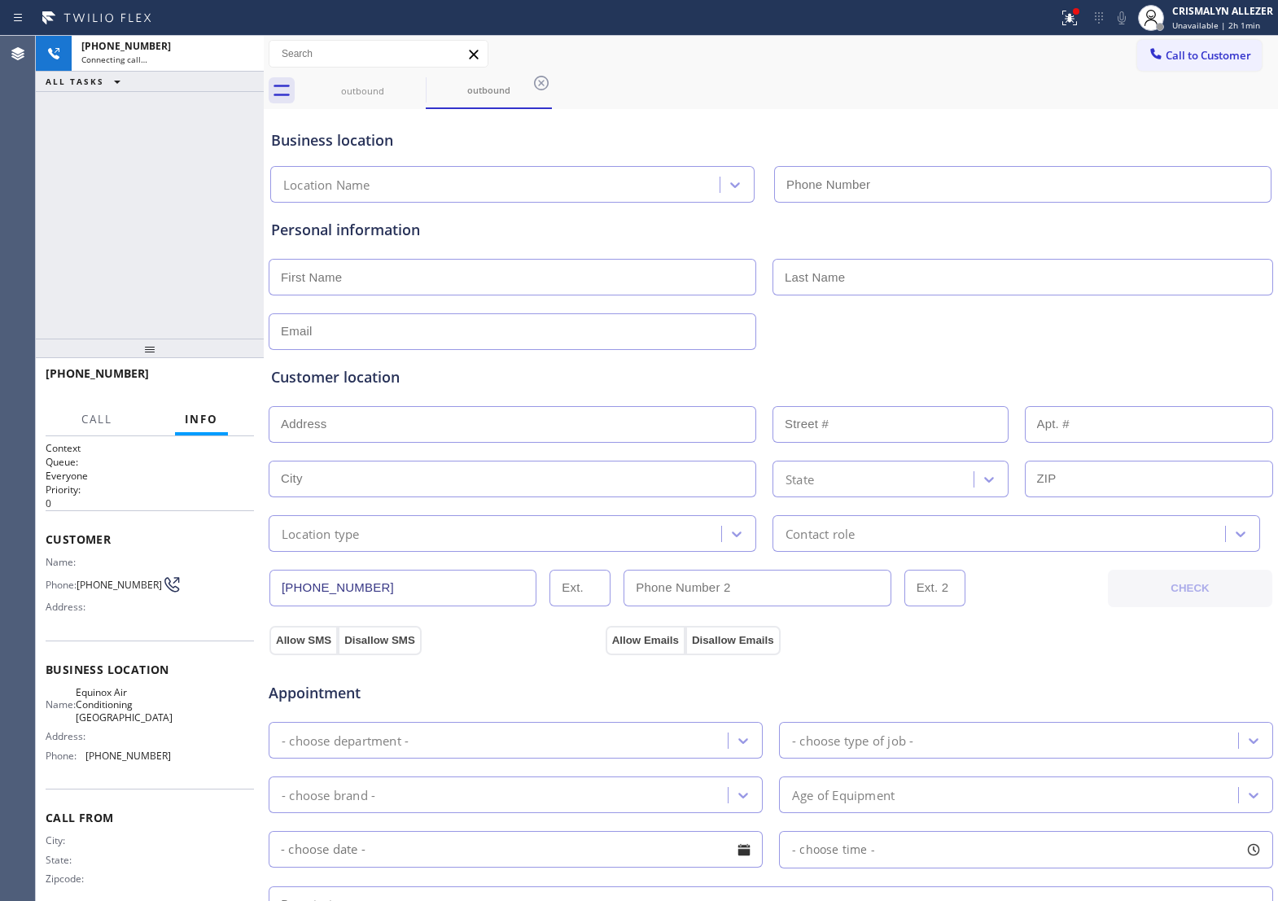
type input "[PHONE_NUMBER]"
click at [168, 204] on div "[PHONE_NUMBER] Connecting call… ALL TASKS ALL TASKS ACTIVE TASKS TASKS IN WRAP …" at bounding box center [150, 187] width 228 height 303
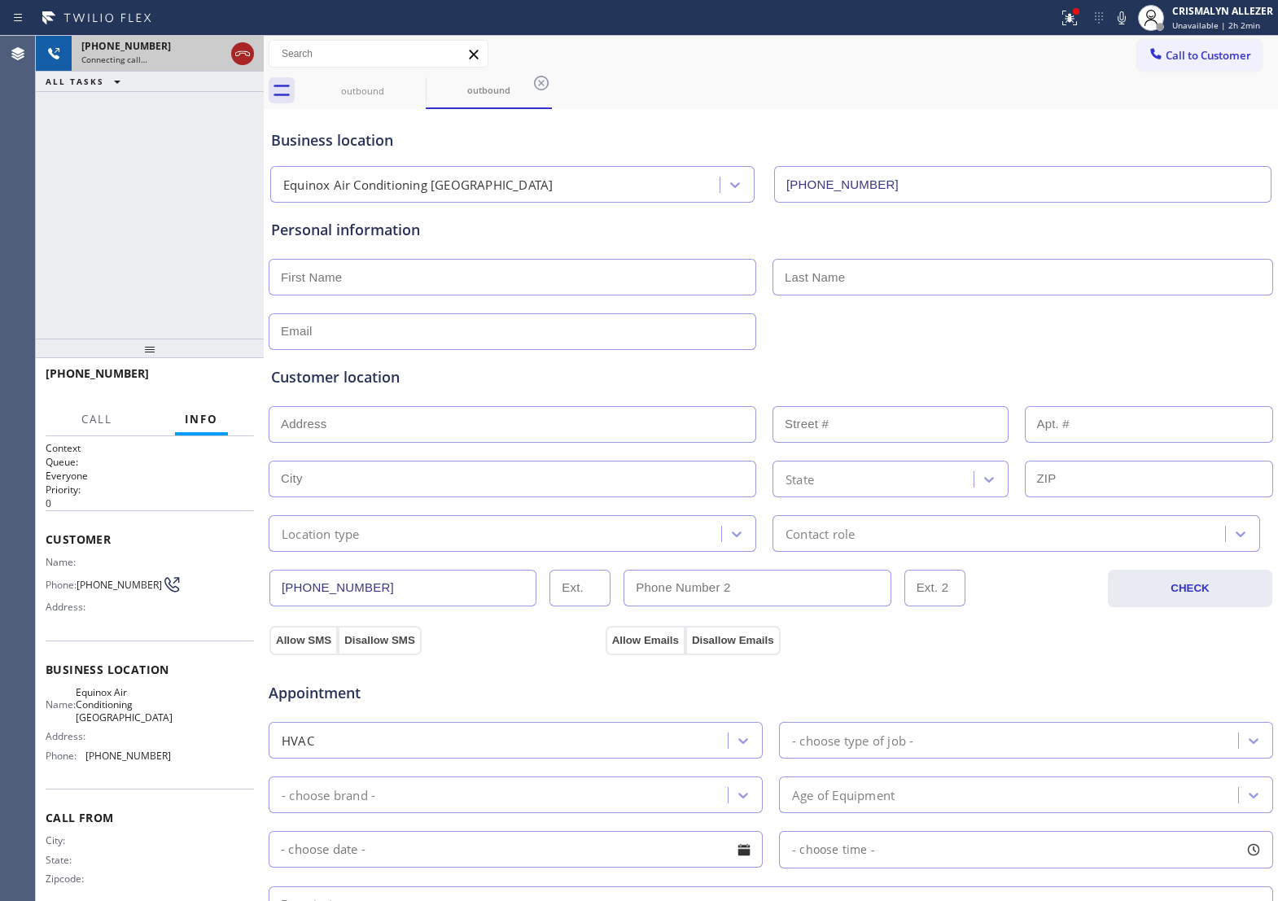
click at [242, 58] on icon at bounding box center [243, 54] width 20 height 20
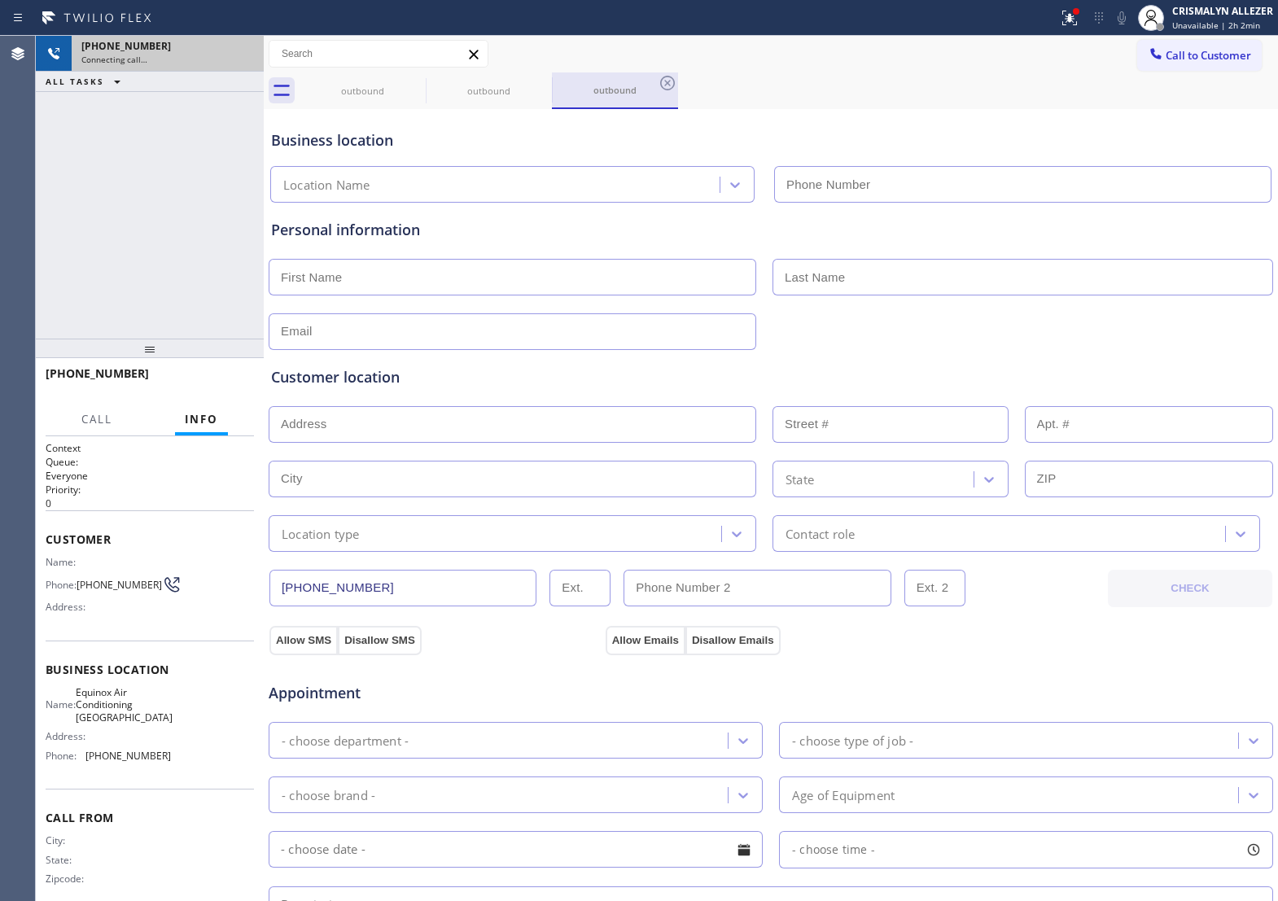
type input "[PHONE_NUMBER]"
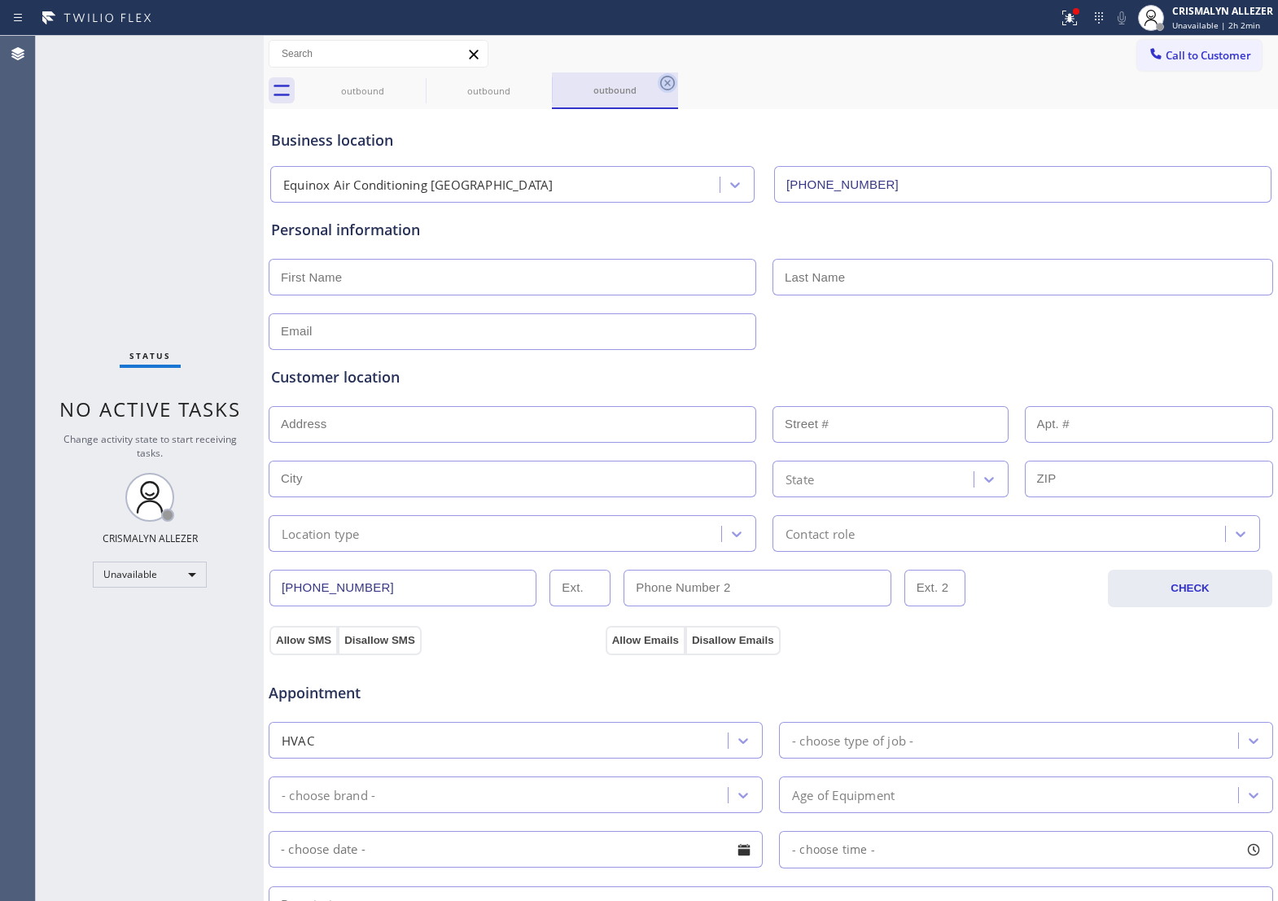
click at [669, 81] on icon at bounding box center [667, 83] width 15 height 15
click at [539, 83] on icon at bounding box center [542, 83] width 20 height 20
click at [417, 81] on icon at bounding box center [415, 83] width 15 height 15
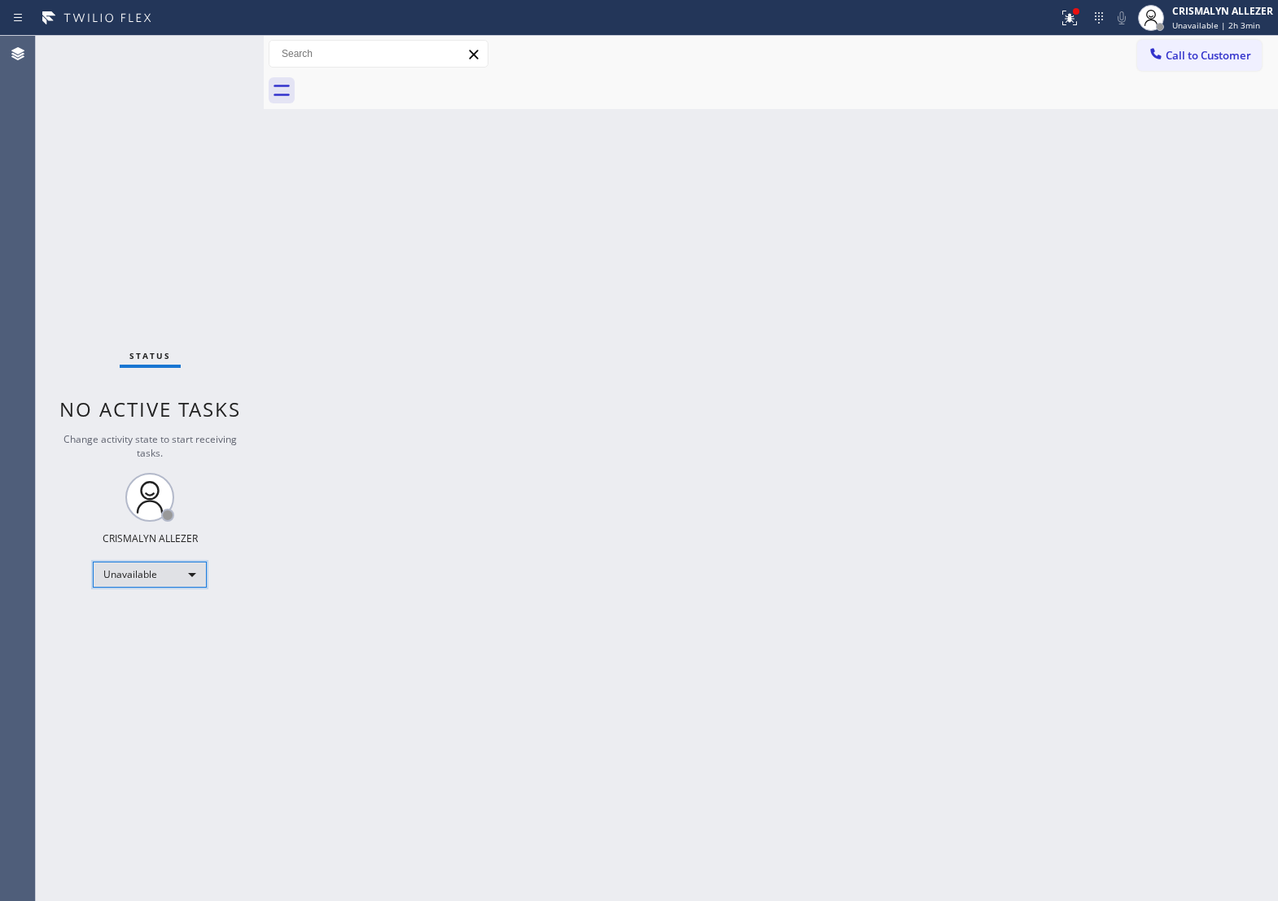
click at [188, 572] on div "Unavailable" at bounding box center [150, 575] width 114 height 26
click at [155, 658] on li "Break" at bounding box center [149, 659] width 111 height 20
